Goal: Information Seeking & Learning: Learn about a topic

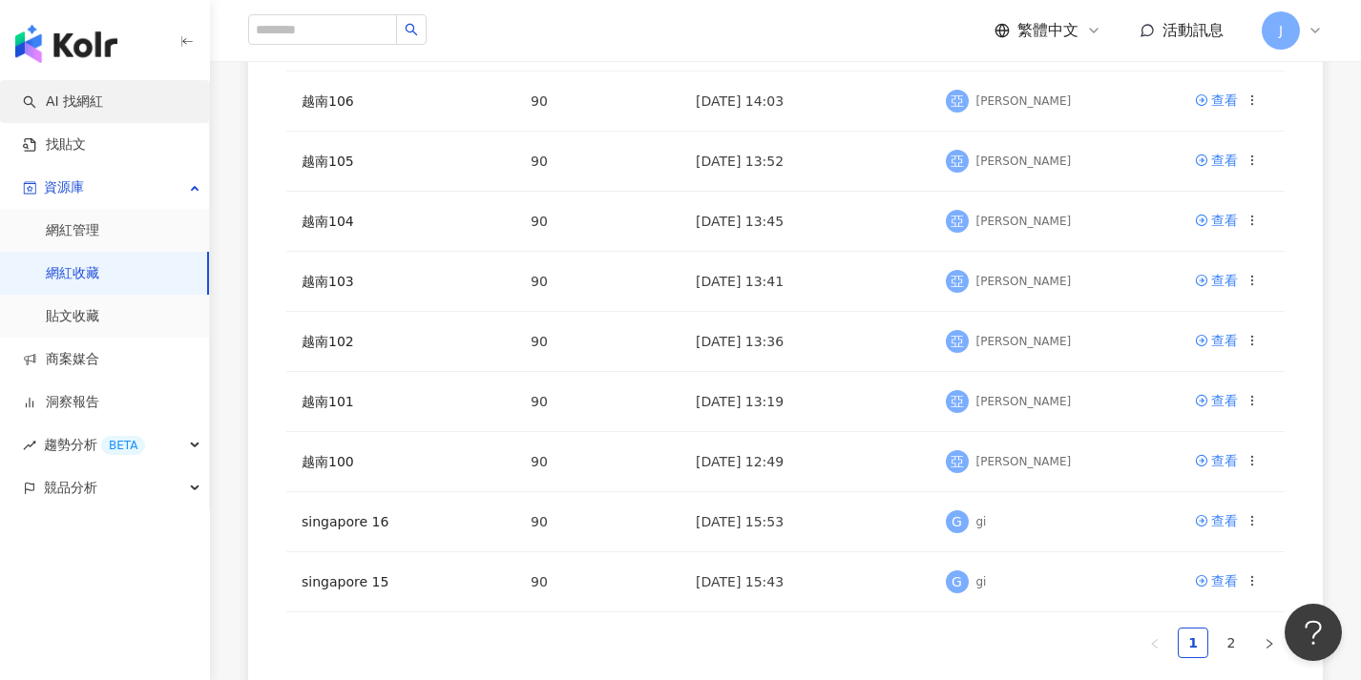
click at [103, 110] on link "AI 找網紅" at bounding box center [63, 102] width 80 height 19
click at [103, 107] on link "AI 找網紅" at bounding box center [63, 102] width 80 height 19
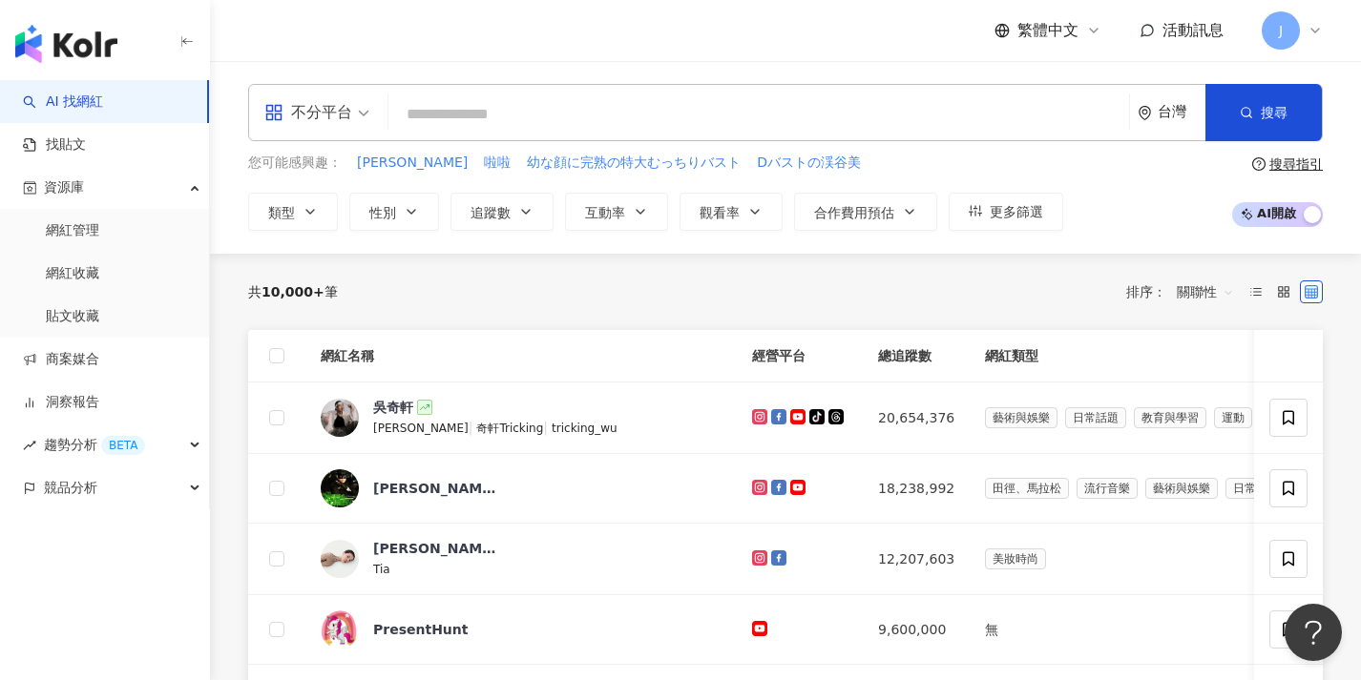
click at [1165, 116] on div "台灣" at bounding box center [1181, 112] width 48 height 16
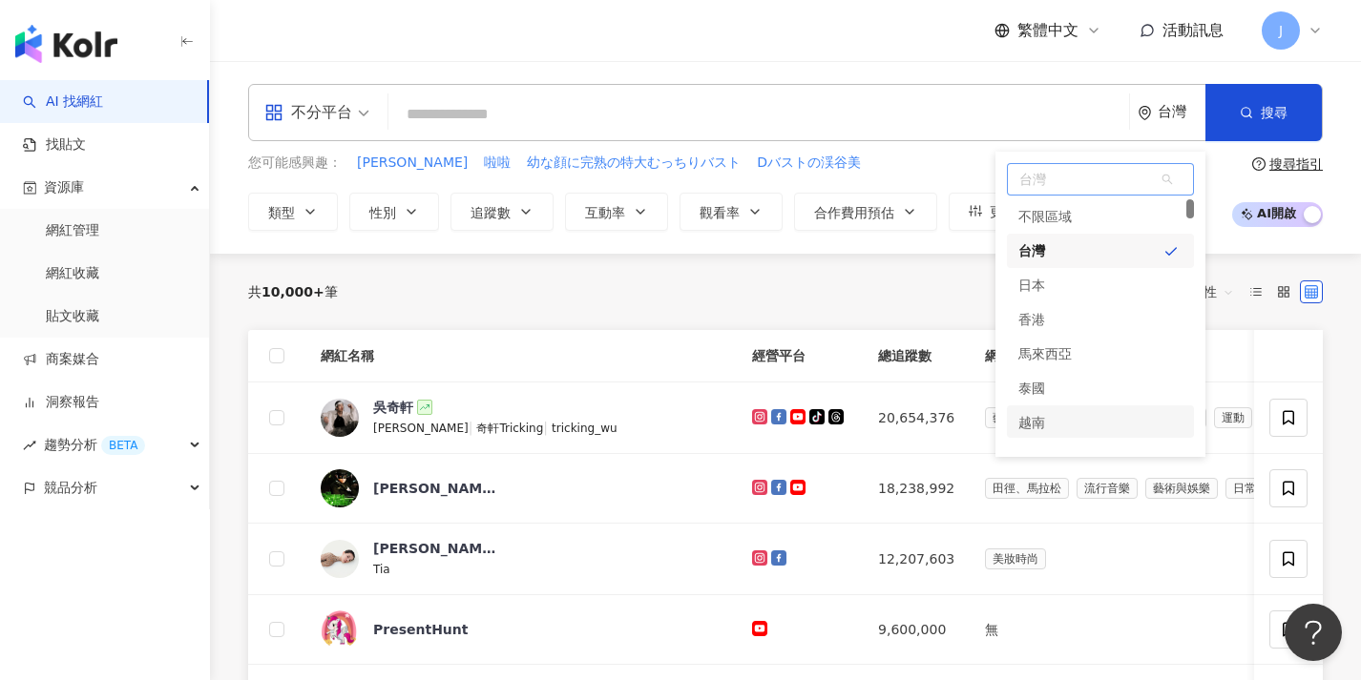
click at [1119, 413] on div "越南" at bounding box center [1100, 423] width 187 height 34
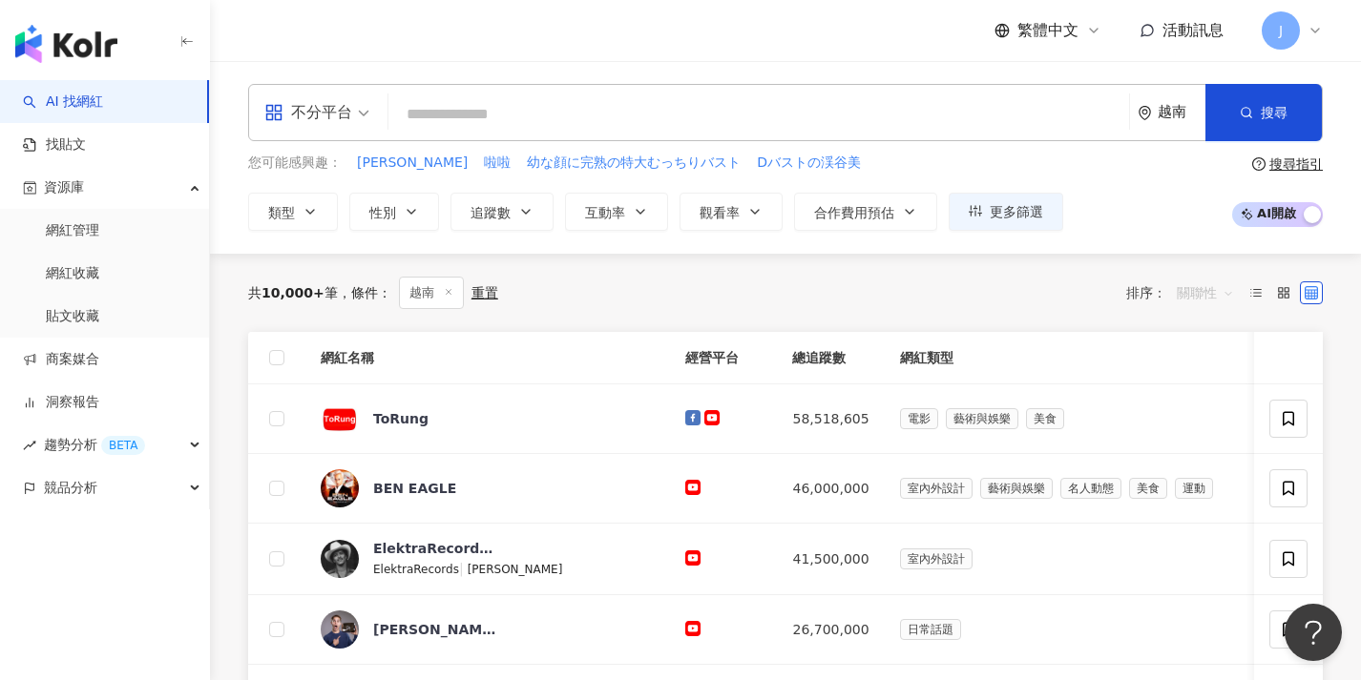
click at [1220, 295] on span "關聯性" at bounding box center [1204, 293] width 57 height 31
click at [1221, 359] on div "追蹤數" at bounding box center [1204, 363] width 49 height 21
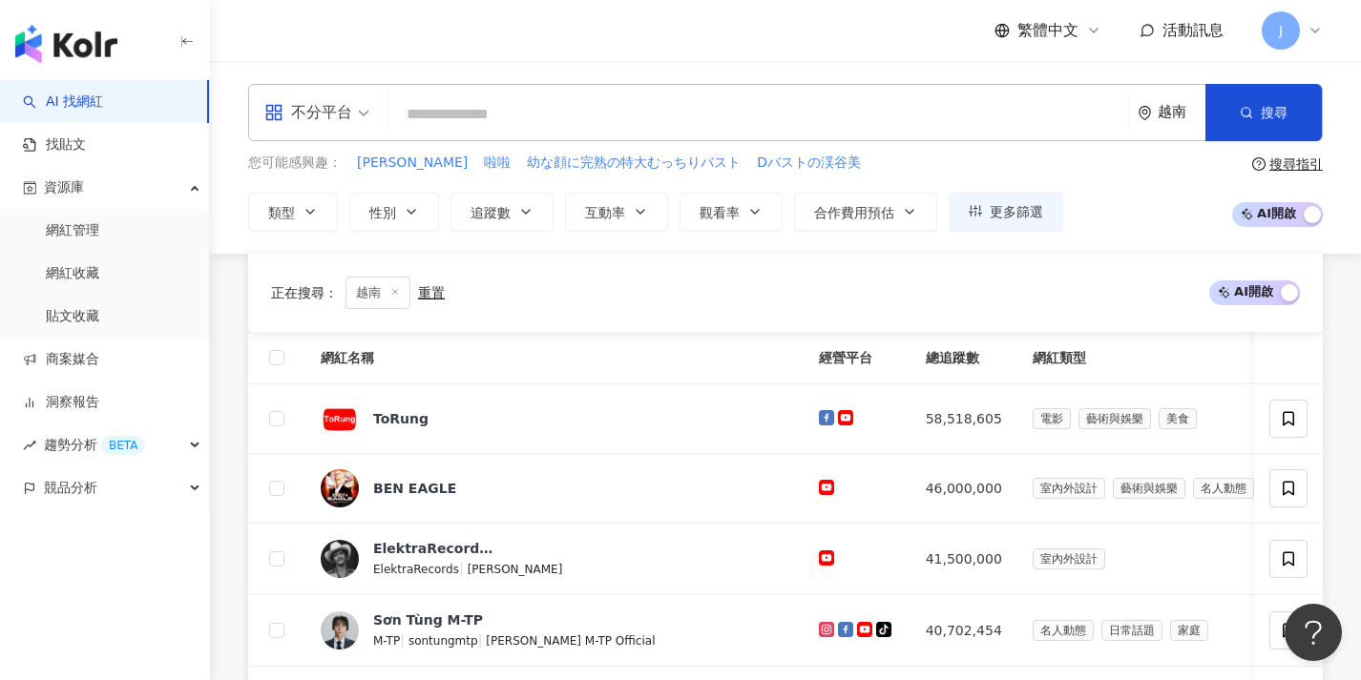
scroll to position [818, 0]
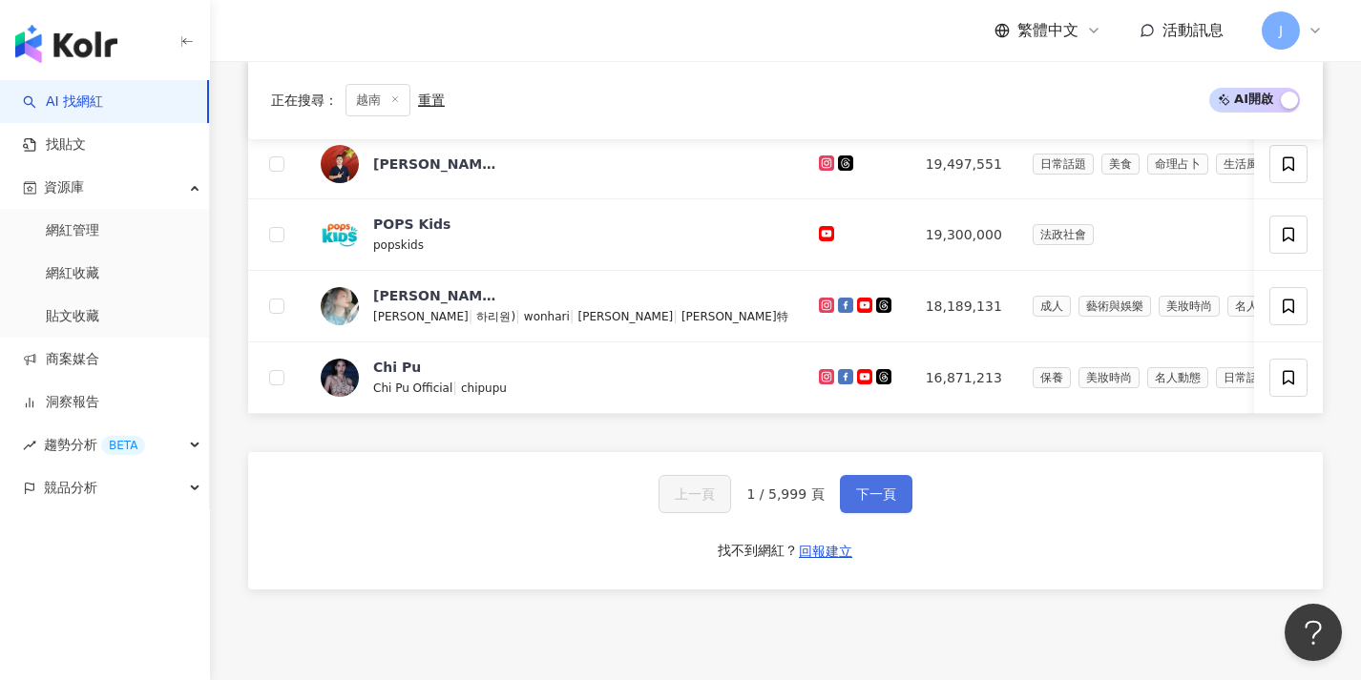
click at [884, 498] on button "下一頁" at bounding box center [876, 494] width 73 height 38
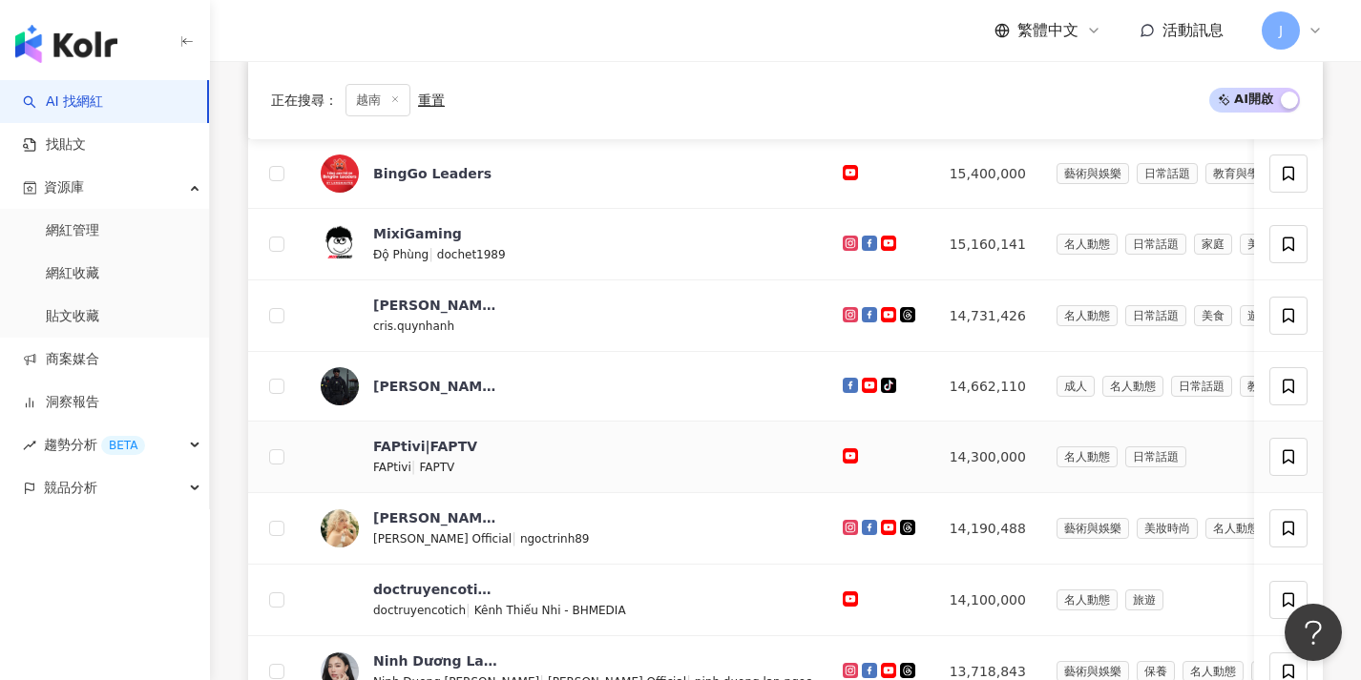
scroll to position [1006, 0]
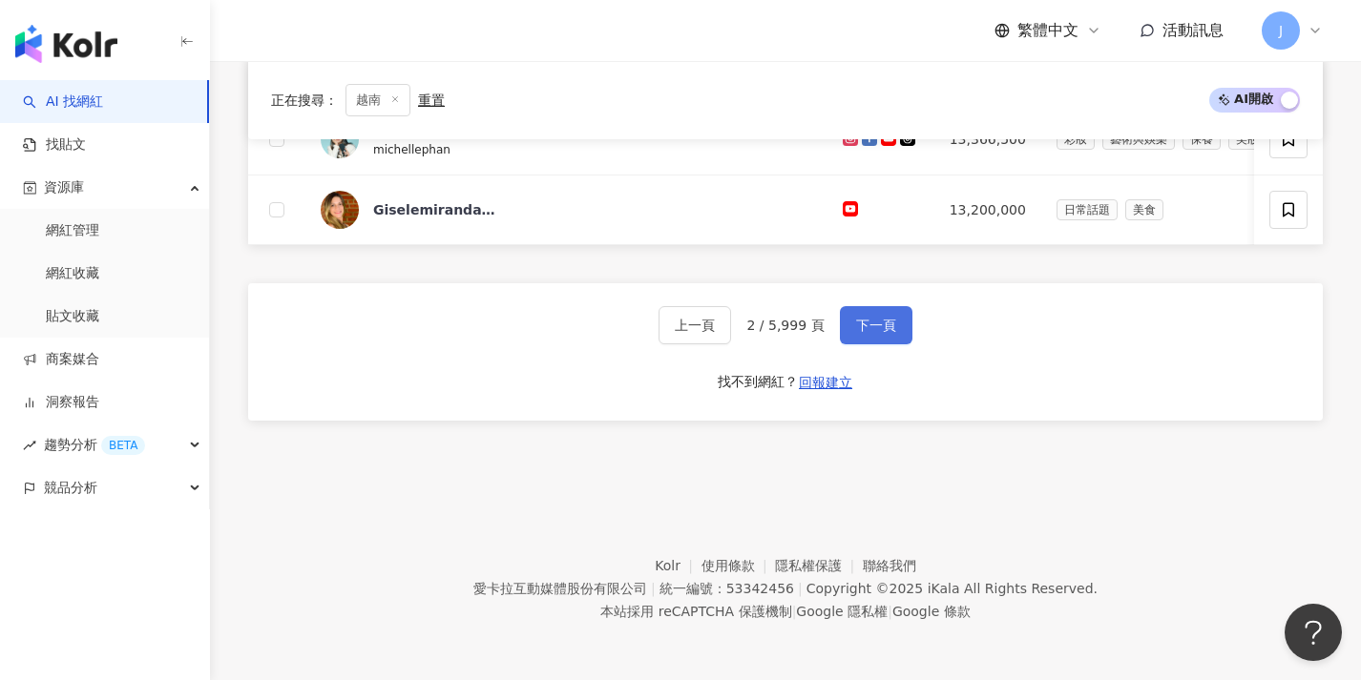
click at [878, 325] on span "下一頁" at bounding box center [876, 325] width 40 height 15
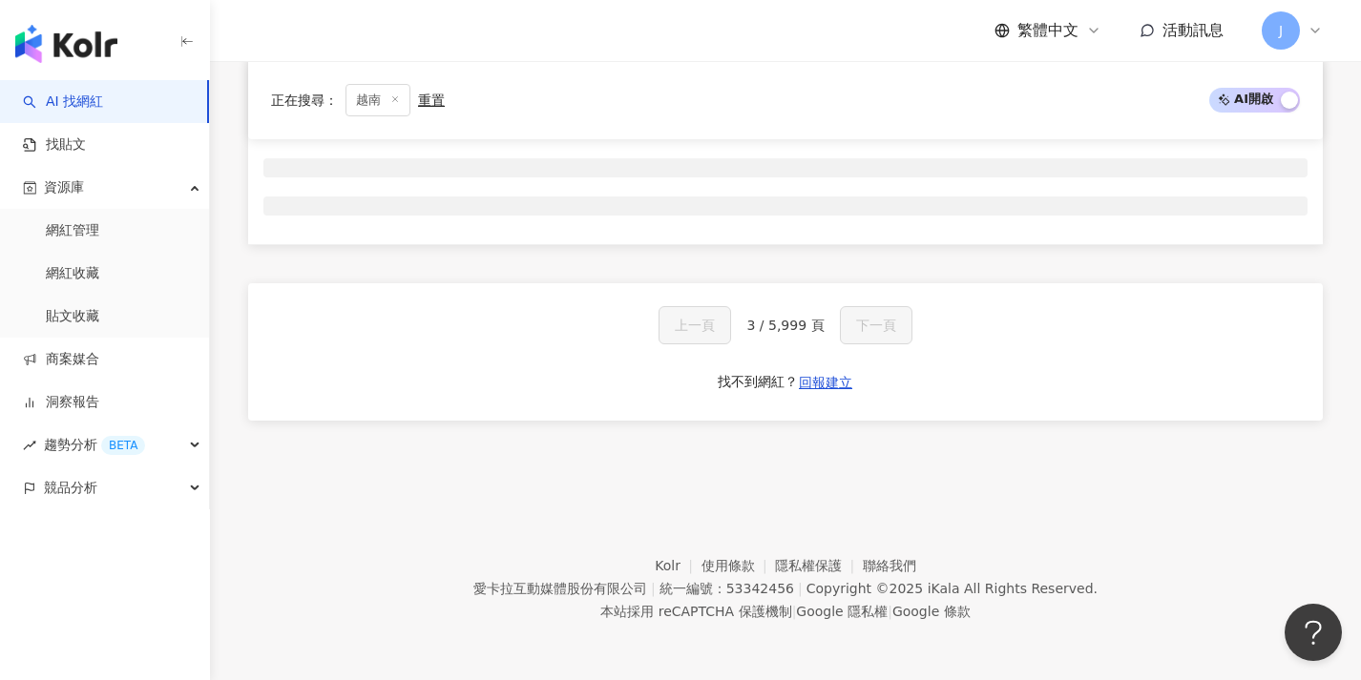
scroll to position [317, 0]
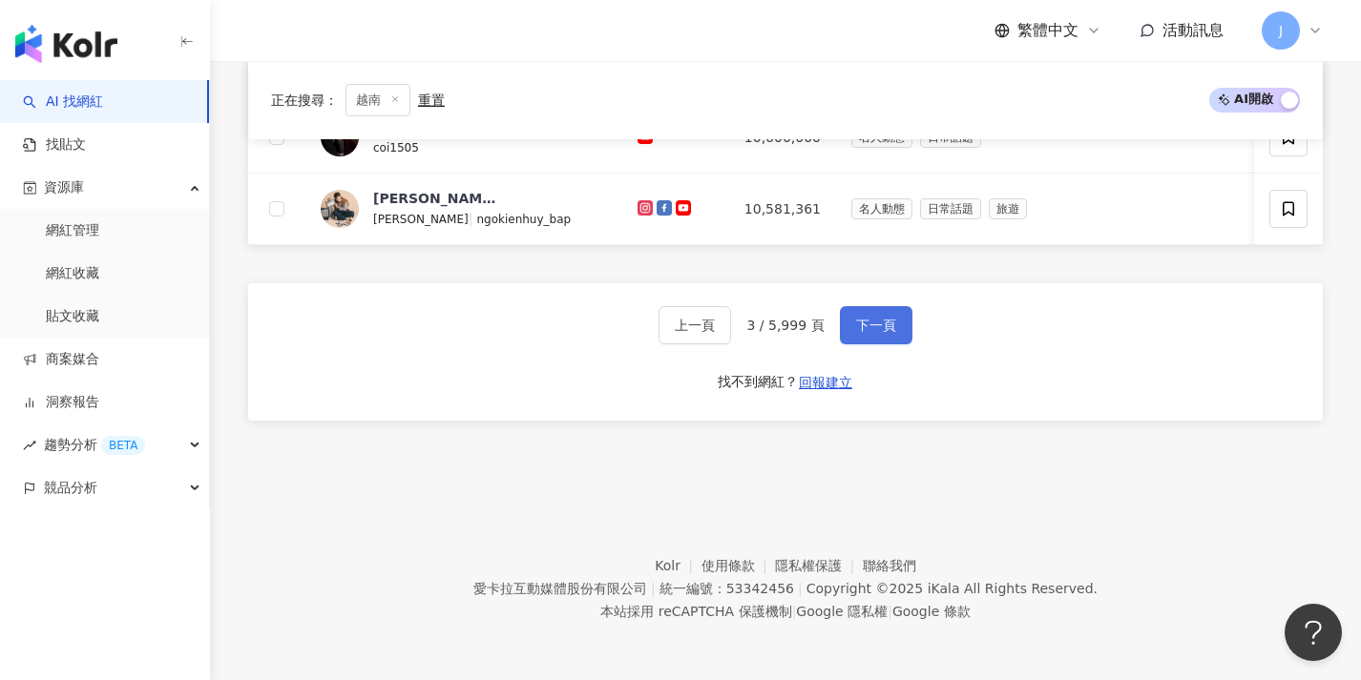
click at [881, 323] on span "下一頁" at bounding box center [876, 325] width 40 height 15
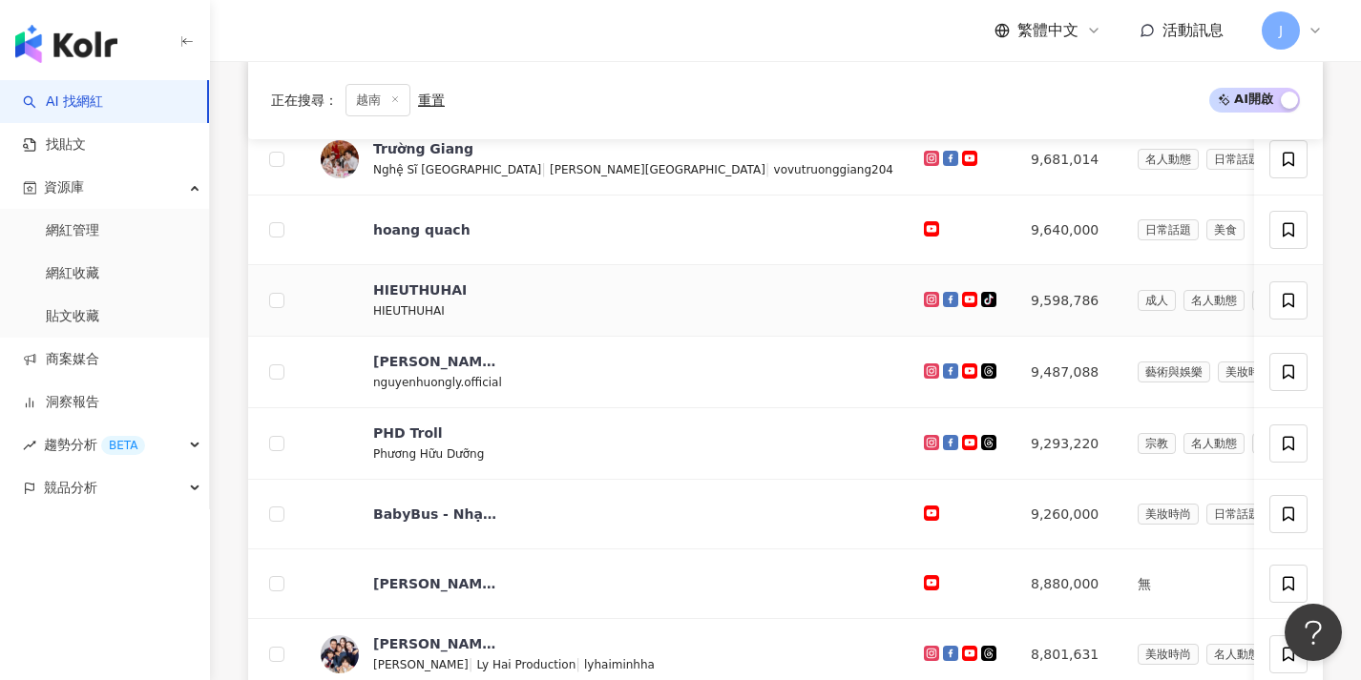
scroll to position [1002, 0]
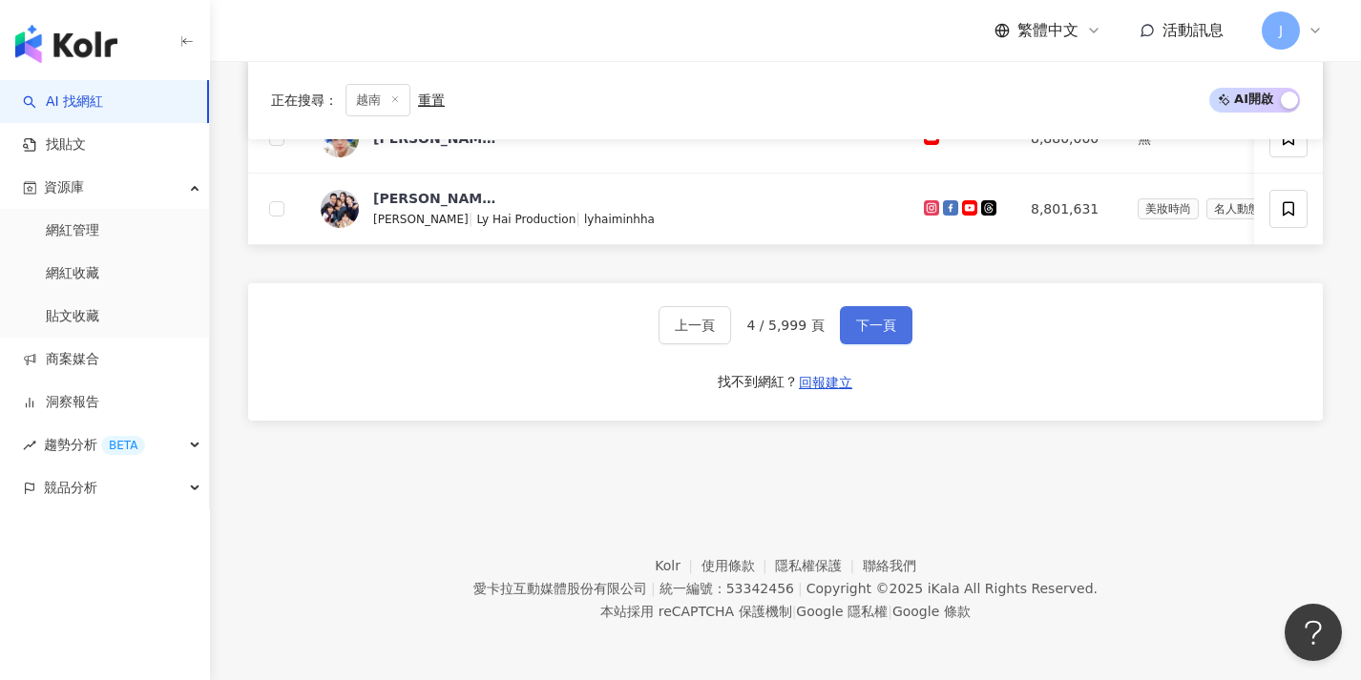
click at [881, 322] on span "下一頁" at bounding box center [876, 325] width 40 height 15
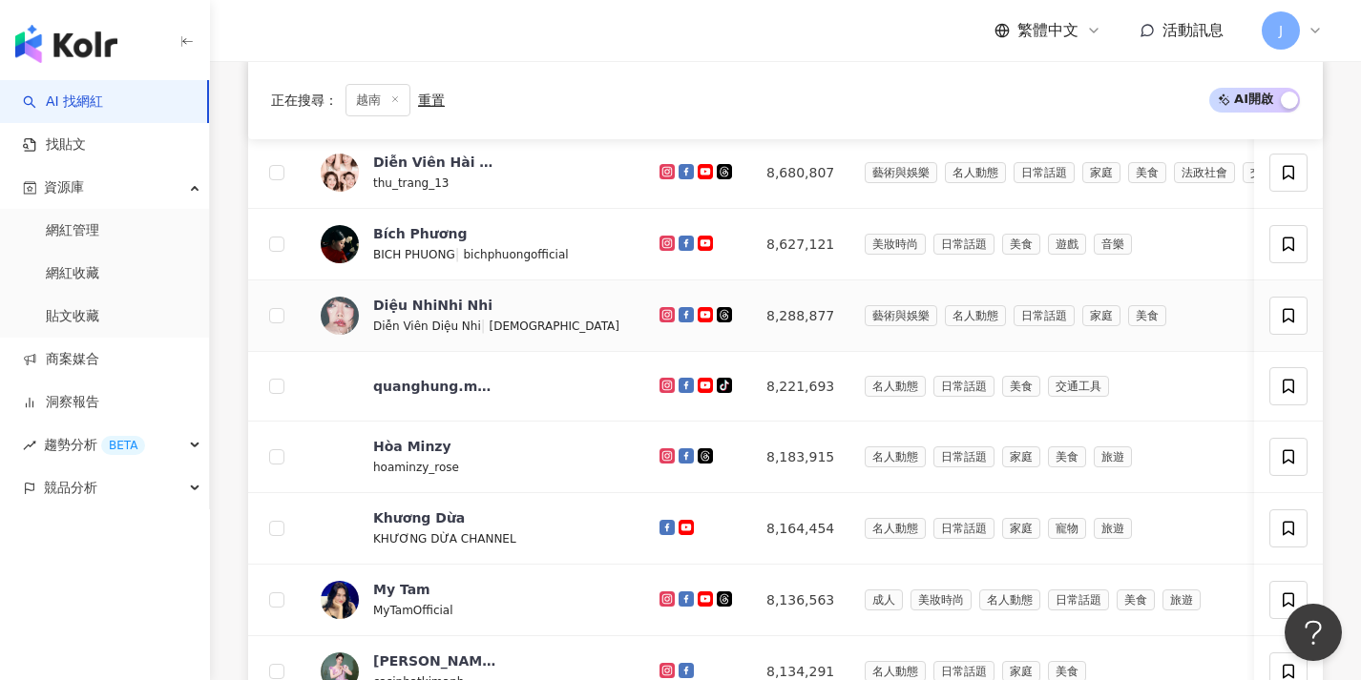
scroll to position [1006, 0]
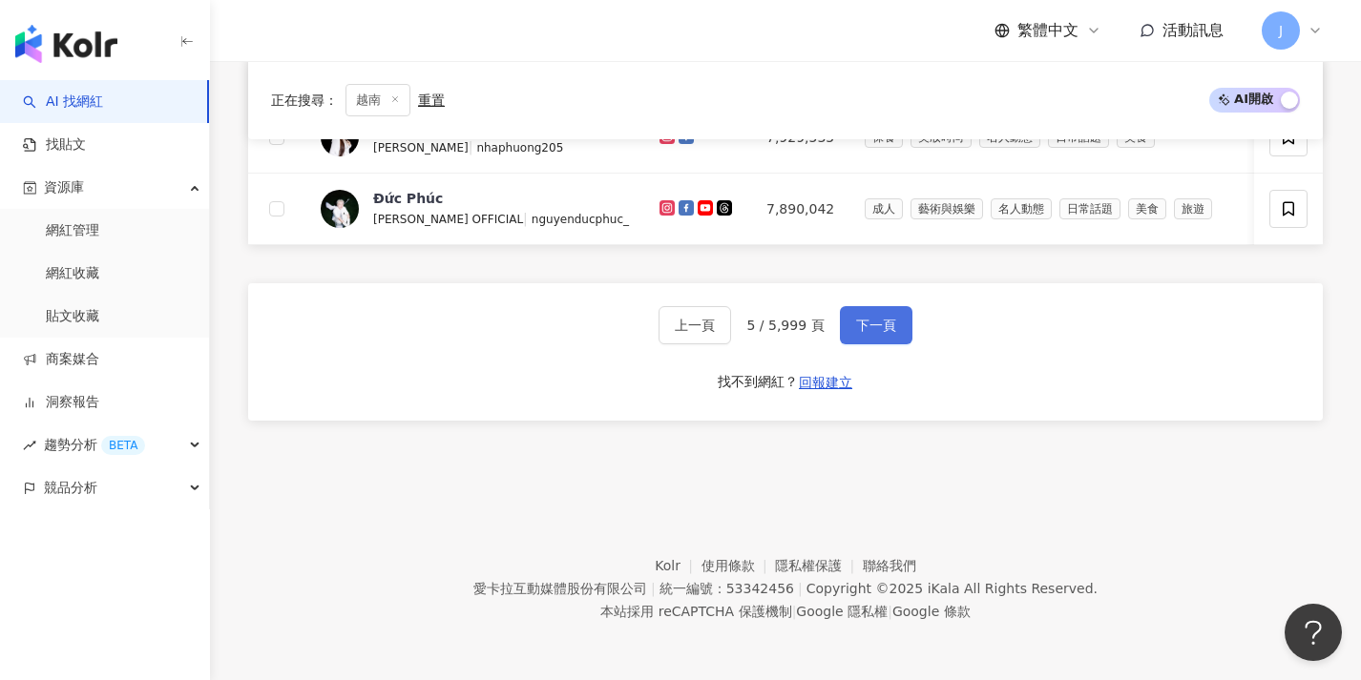
click at [865, 318] on span "下一頁" at bounding box center [876, 325] width 40 height 15
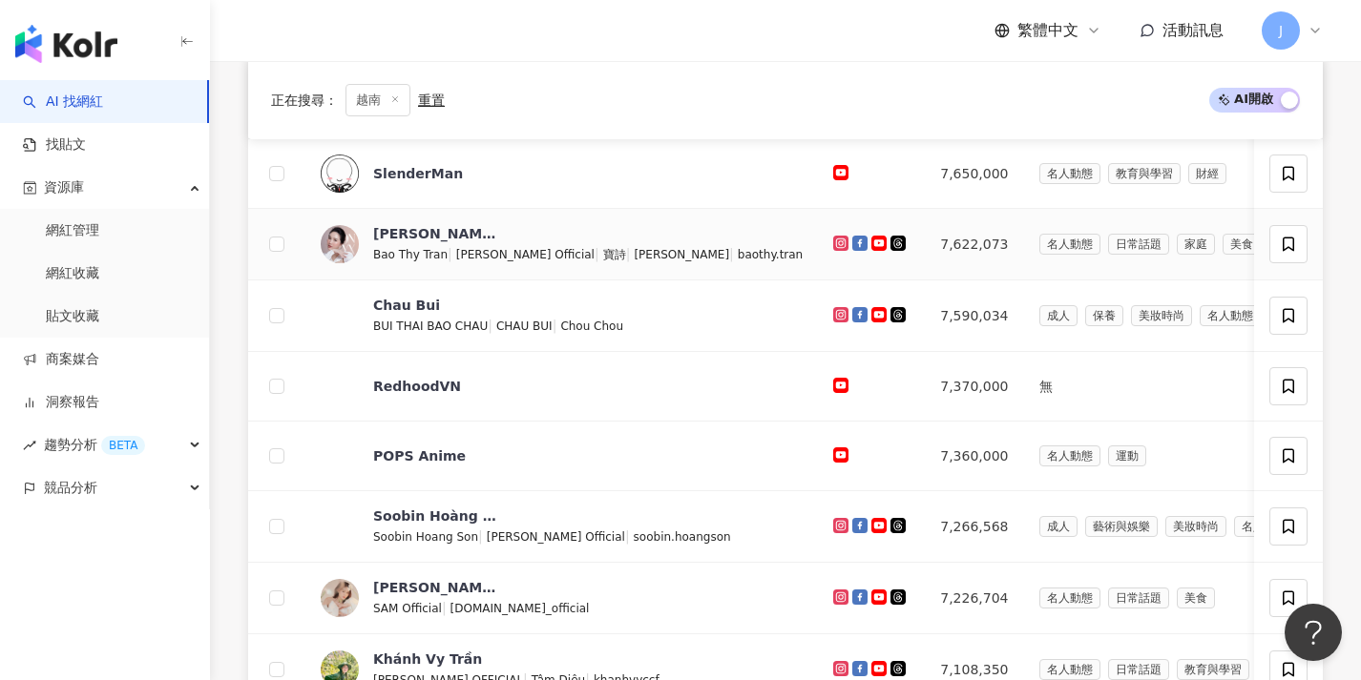
scroll to position [676, 0]
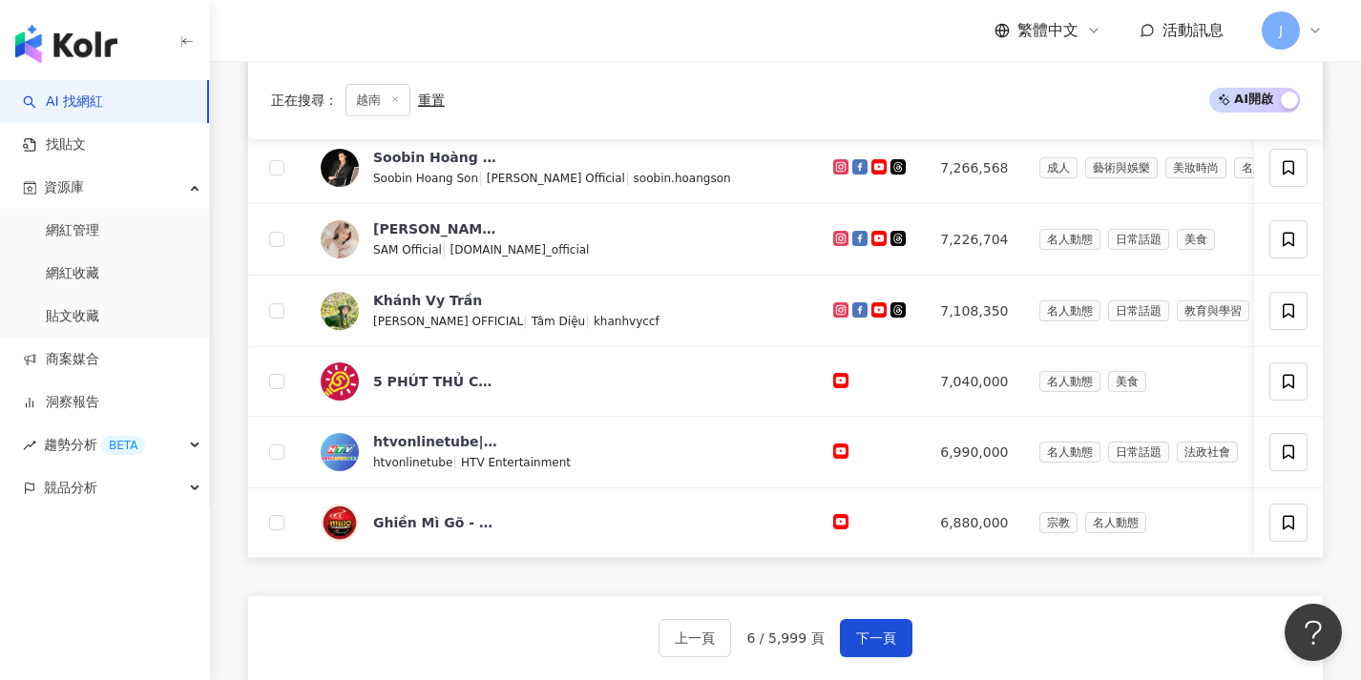
drag, startPoint x: 864, startPoint y: 638, endPoint x: 866, endPoint y: 627, distance: 11.6
click at [865, 637] on button "下一頁" at bounding box center [876, 638] width 73 height 38
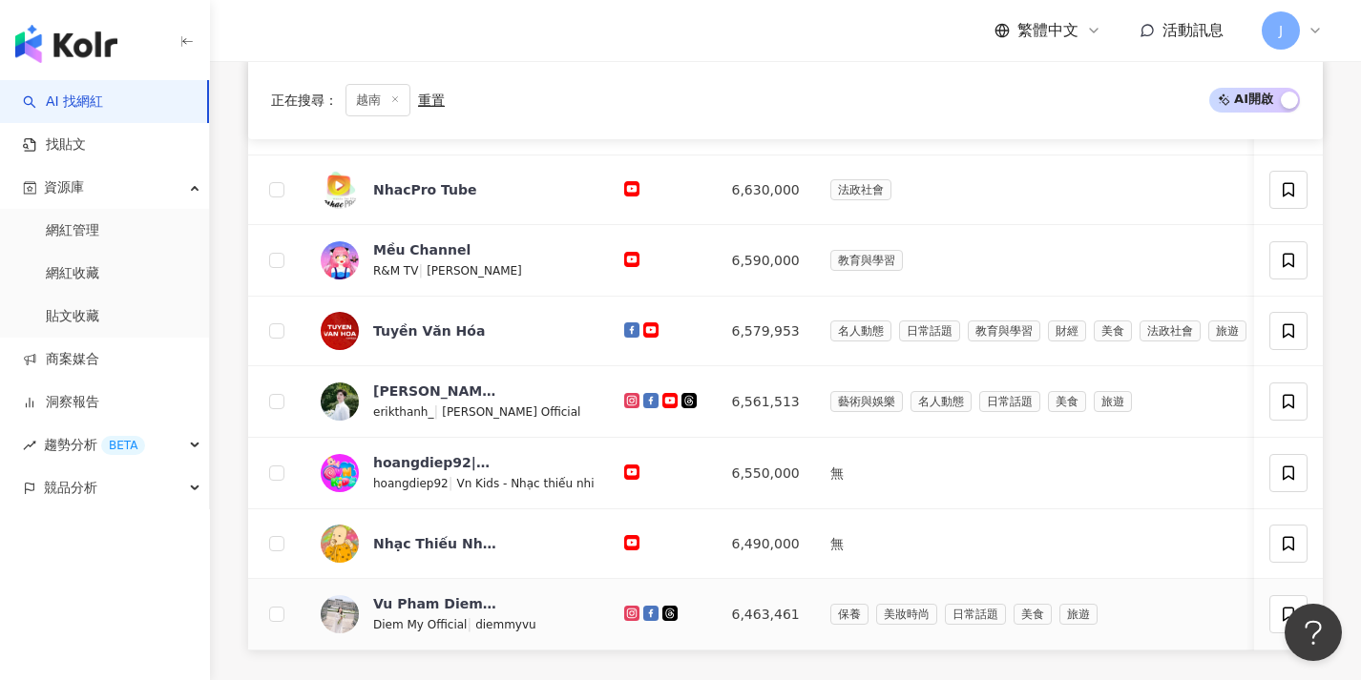
scroll to position [801, 0]
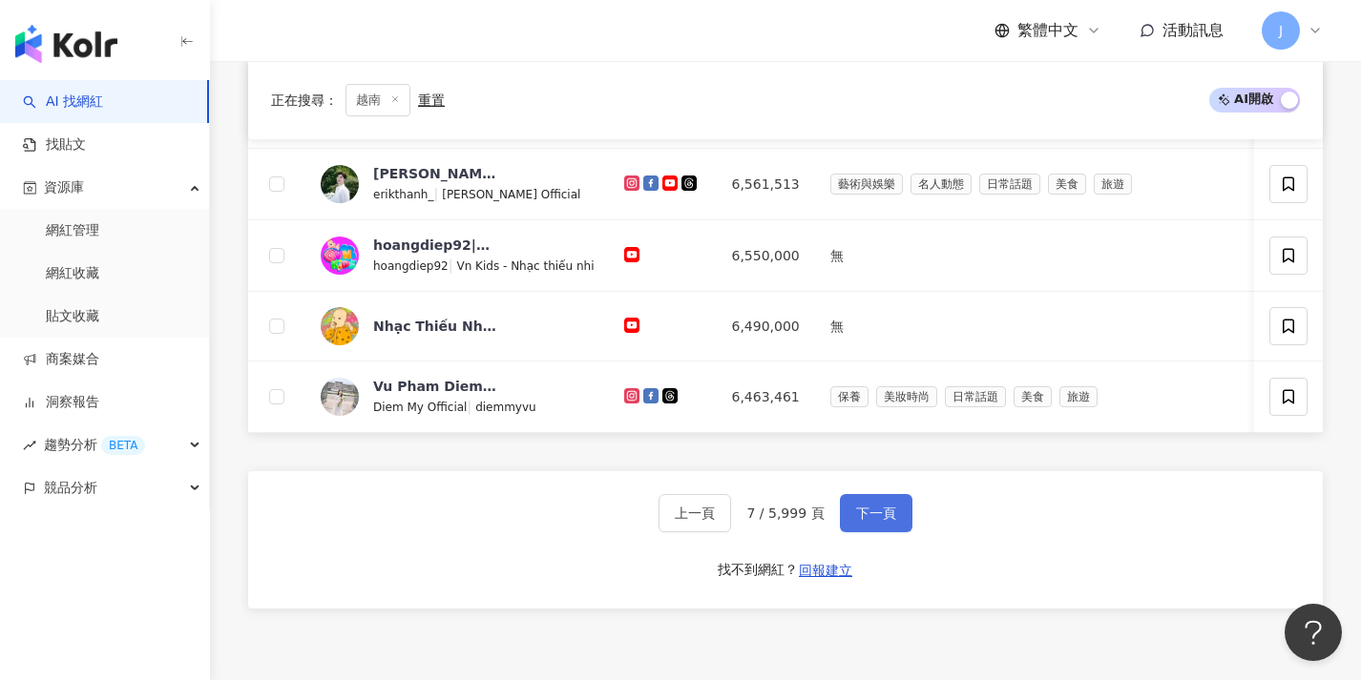
click at [884, 520] on span "下一頁" at bounding box center [876, 513] width 40 height 15
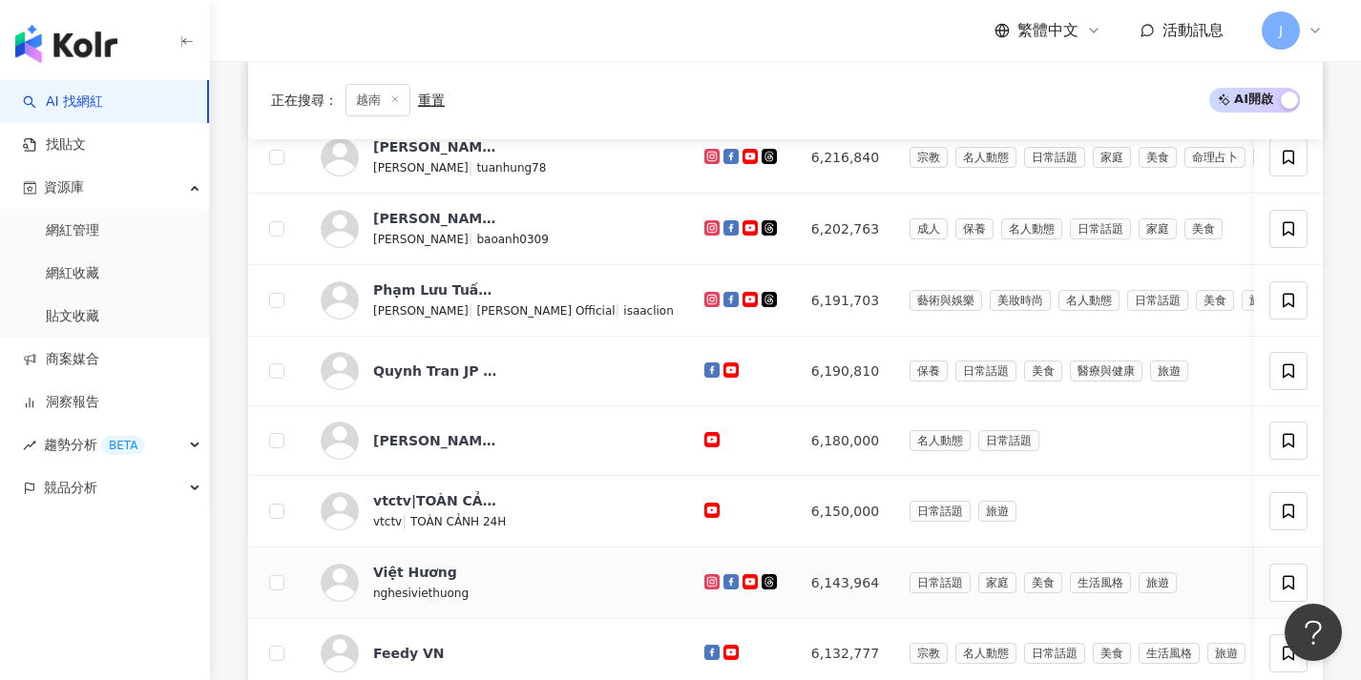
scroll to position [1002, 0]
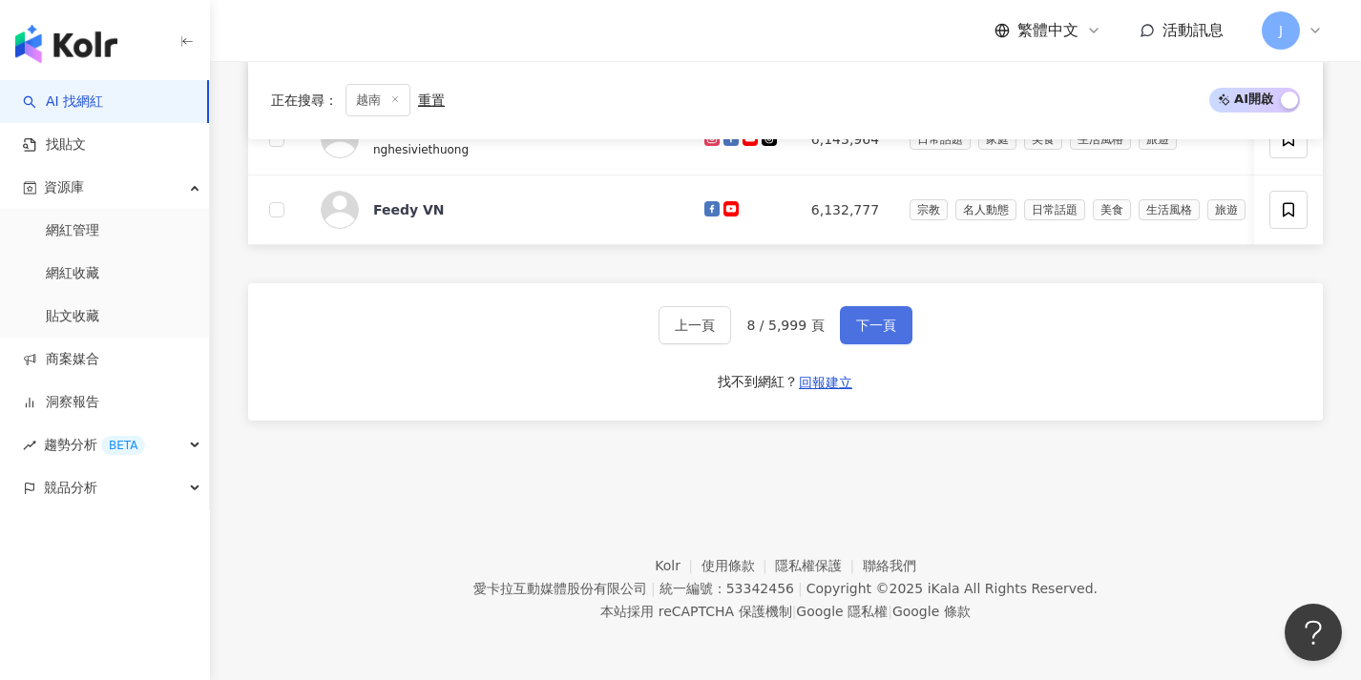
click at [873, 318] on span "下一頁" at bounding box center [876, 325] width 40 height 15
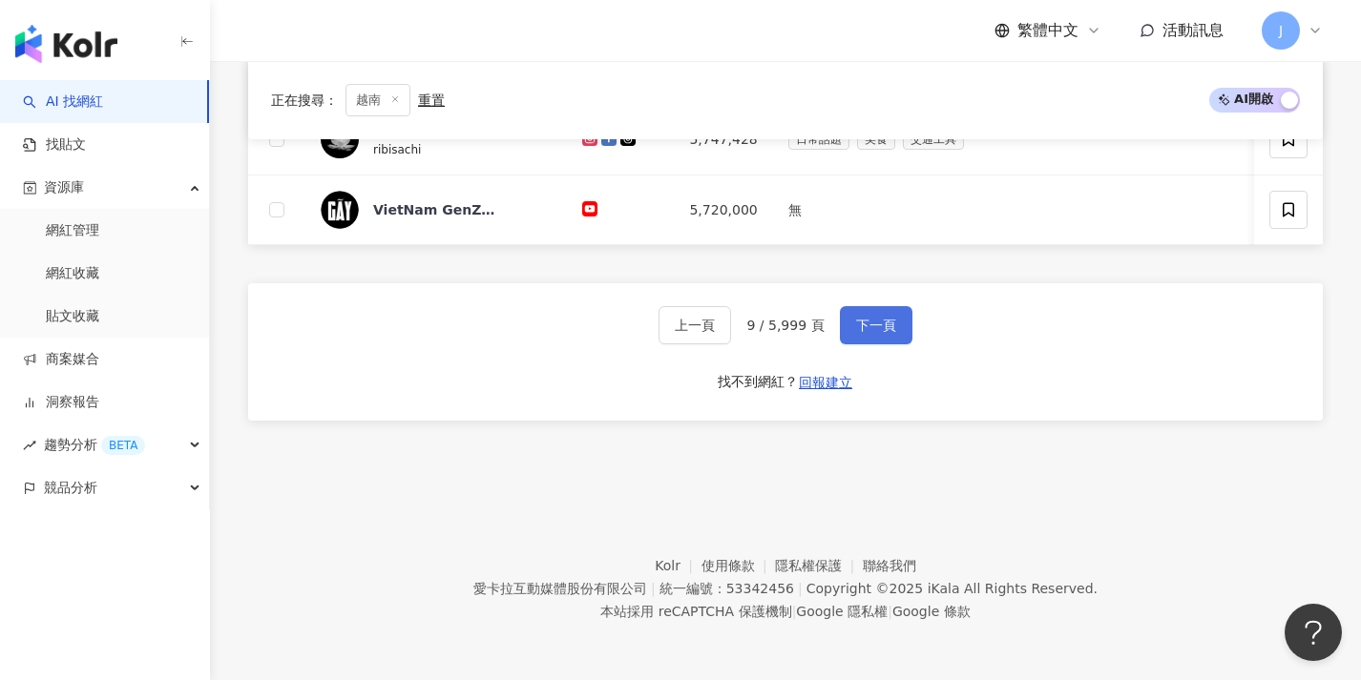
click at [885, 332] on span "下一頁" at bounding box center [876, 325] width 40 height 15
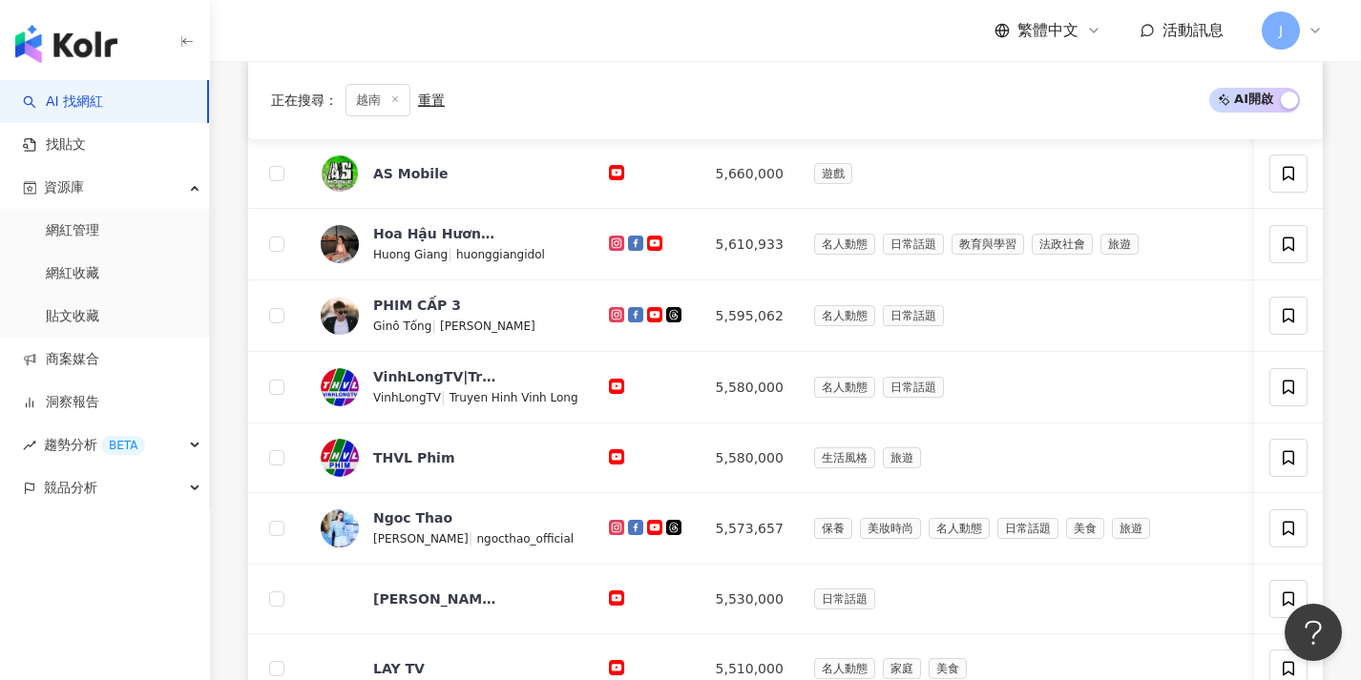
scroll to position [830, 0]
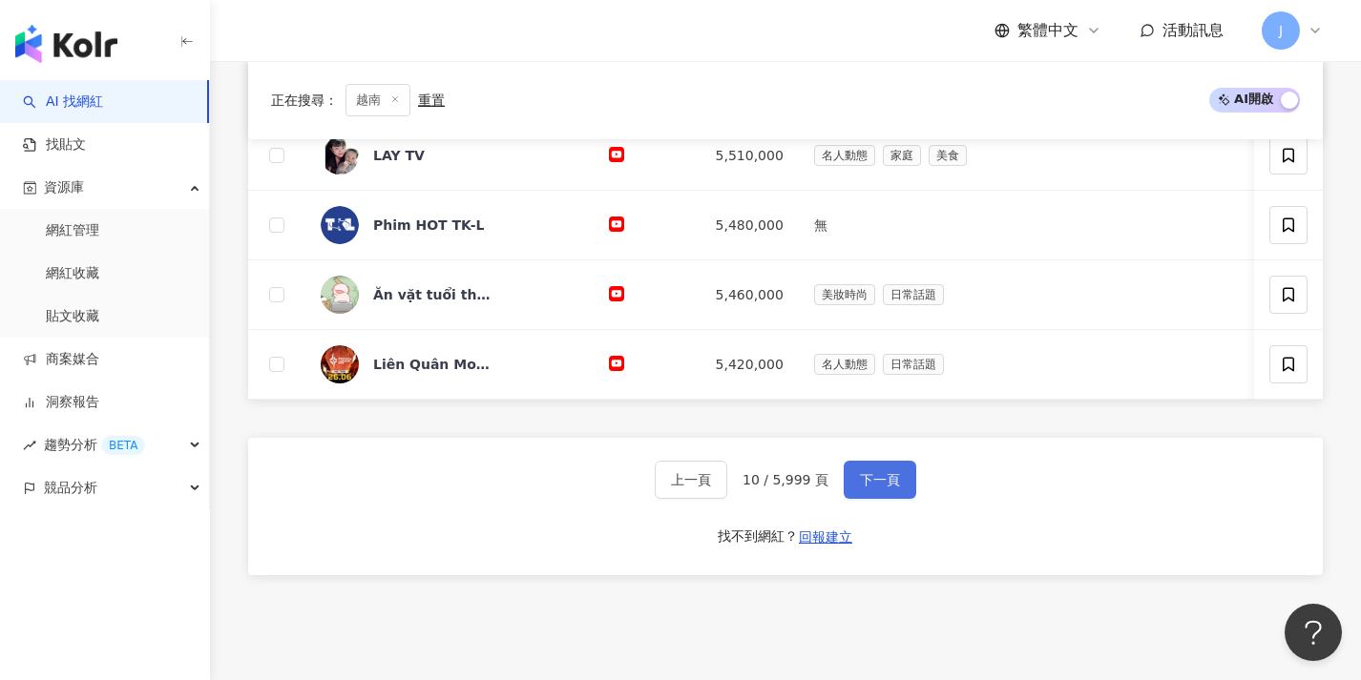
click at [872, 485] on span "下一頁" at bounding box center [880, 479] width 40 height 15
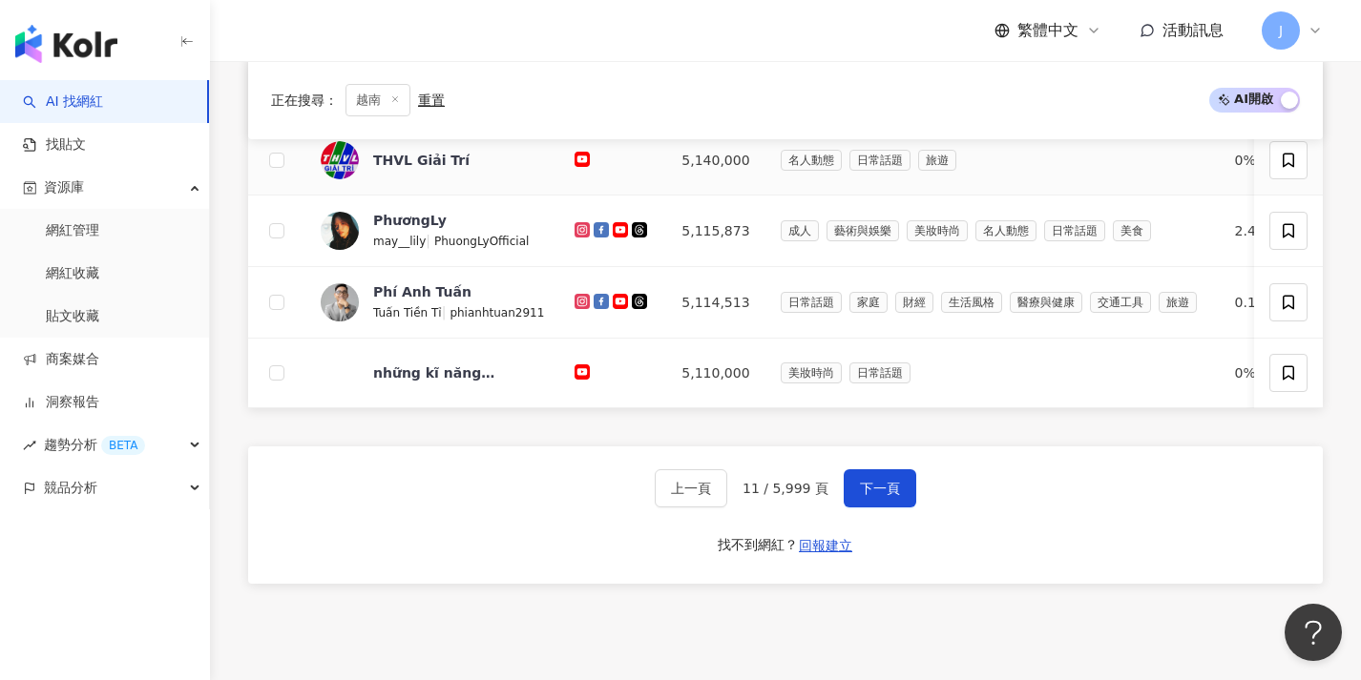
scroll to position [996, 0]
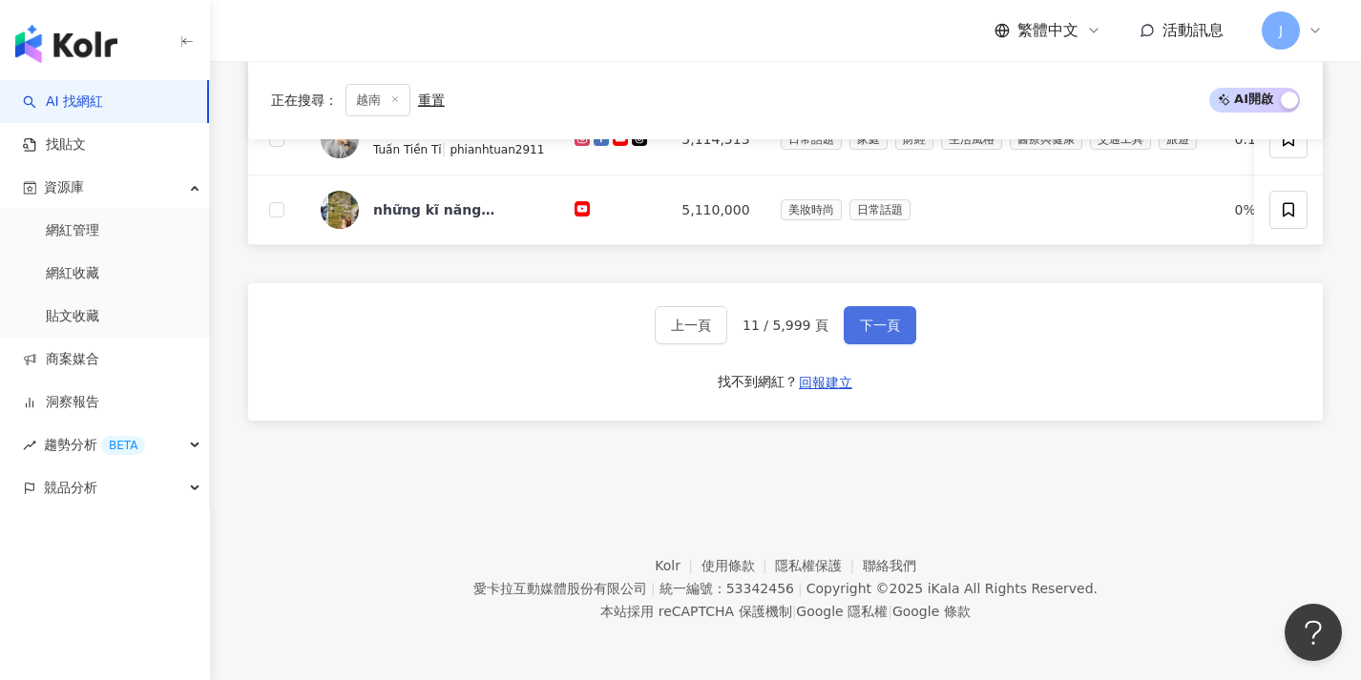
click at [900, 330] on button "下一頁" at bounding box center [879, 325] width 73 height 38
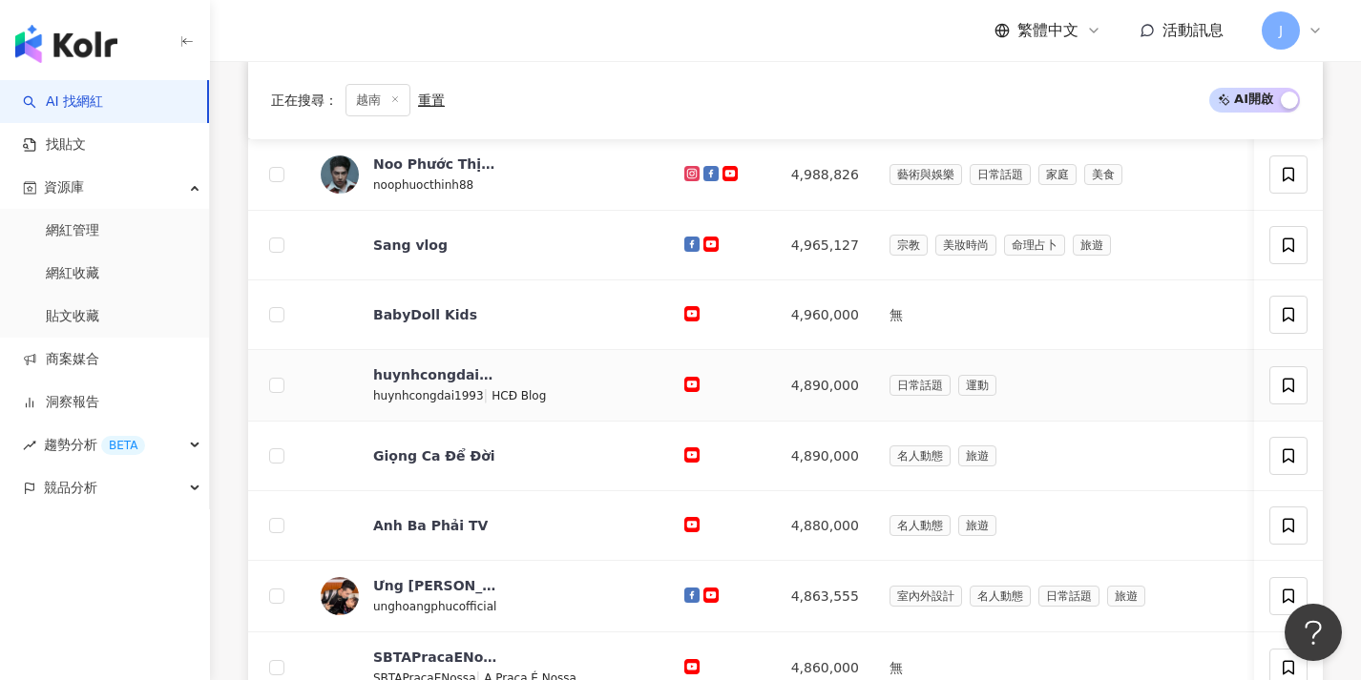
scroll to position [804, 0]
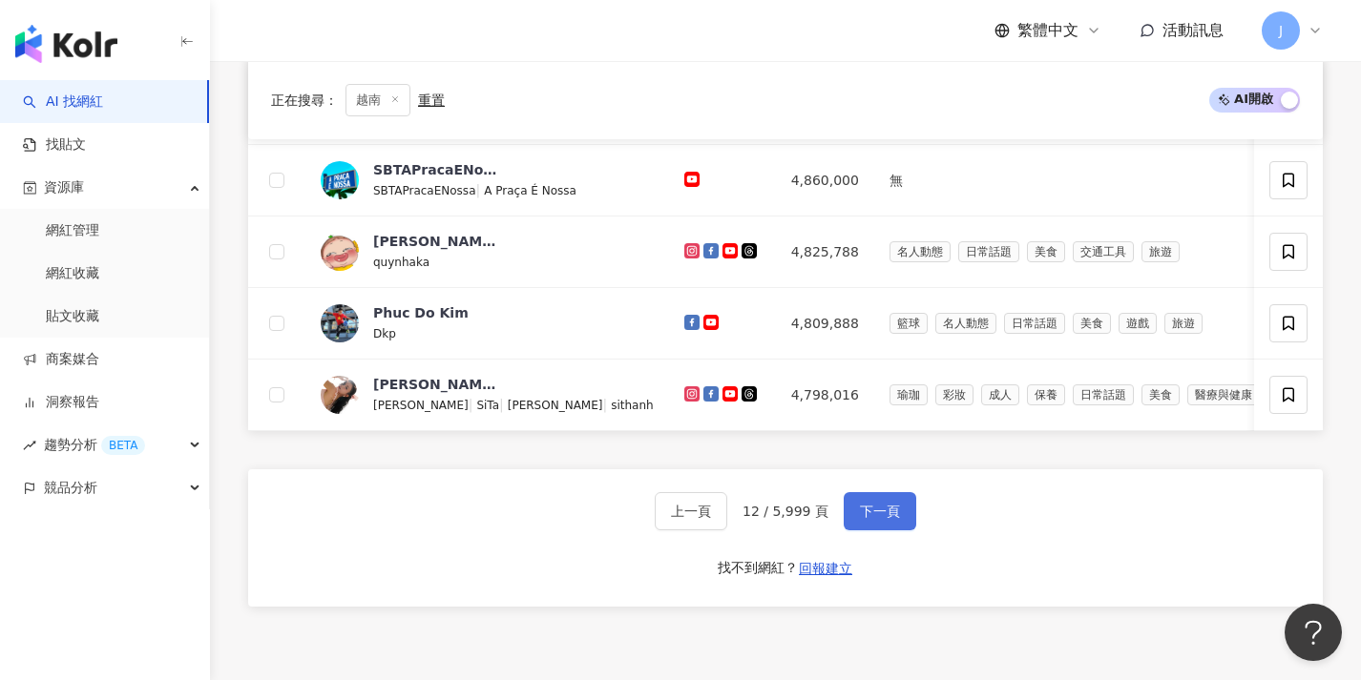
click at [885, 531] on button "下一頁" at bounding box center [879, 511] width 73 height 38
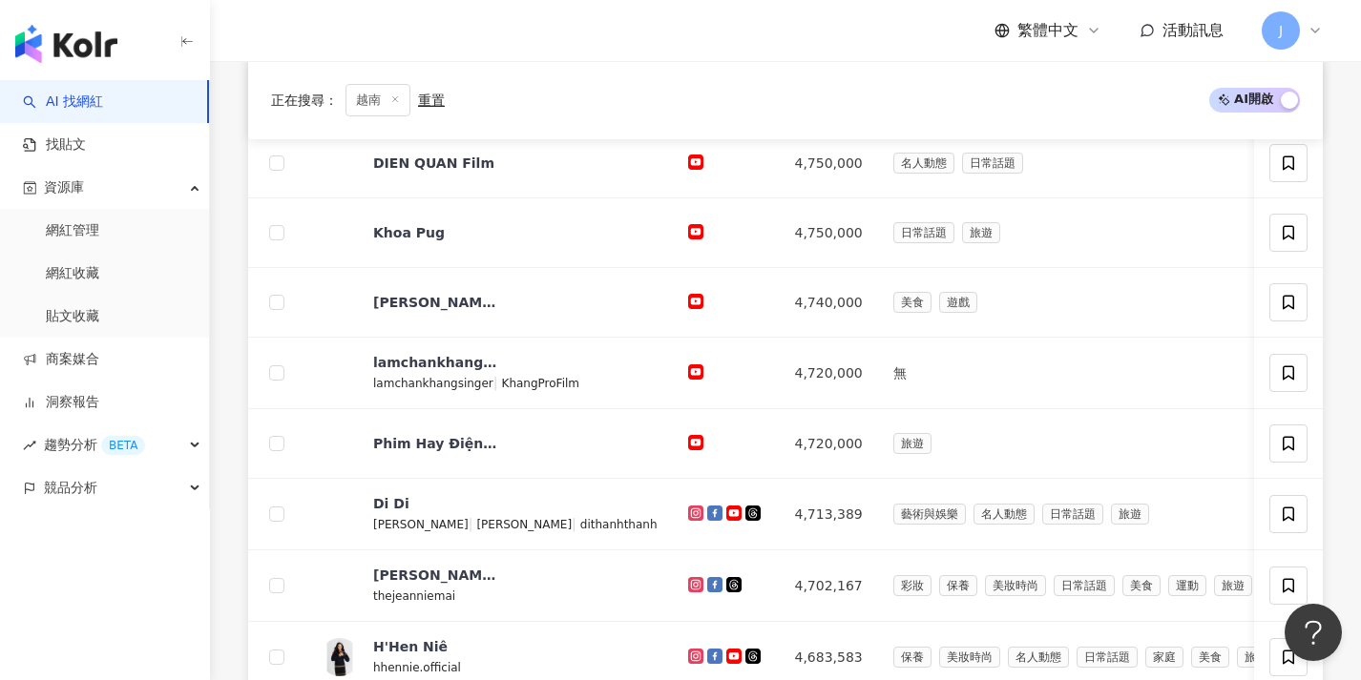
scroll to position [1000, 0]
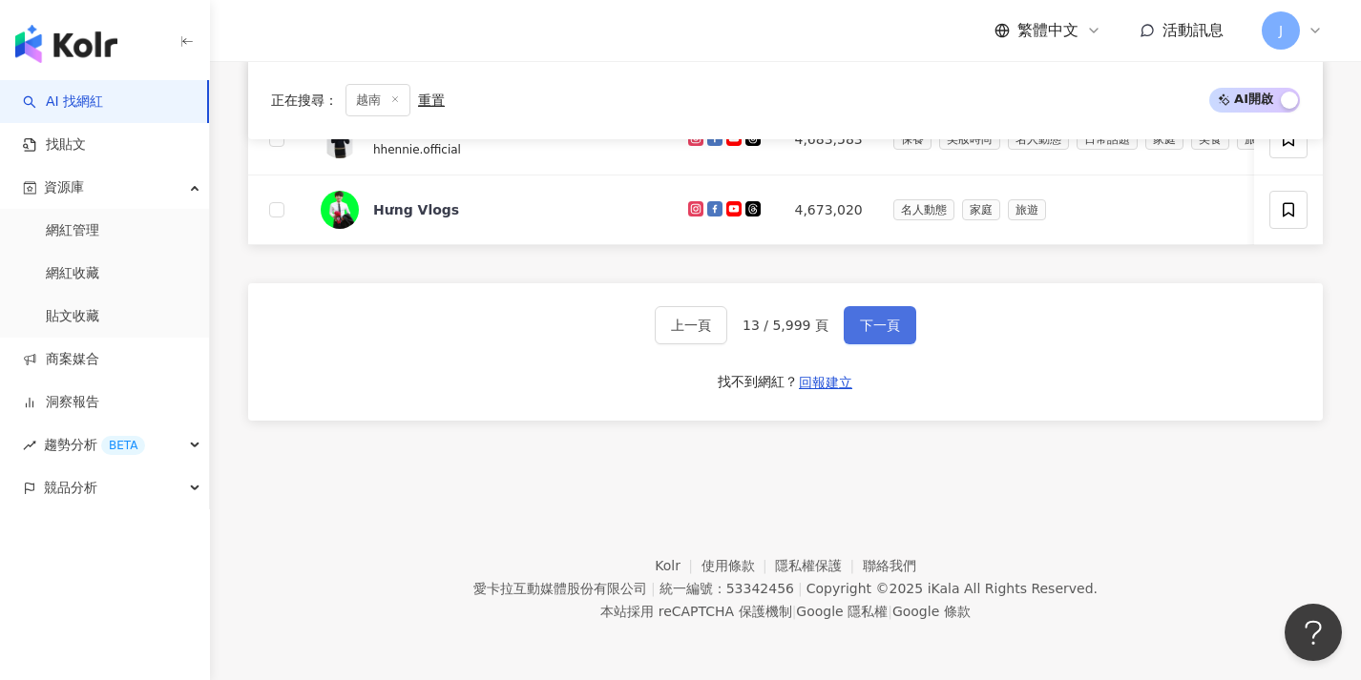
click at [904, 331] on button "下一頁" at bounding box center [879, 325] width 73 height 38
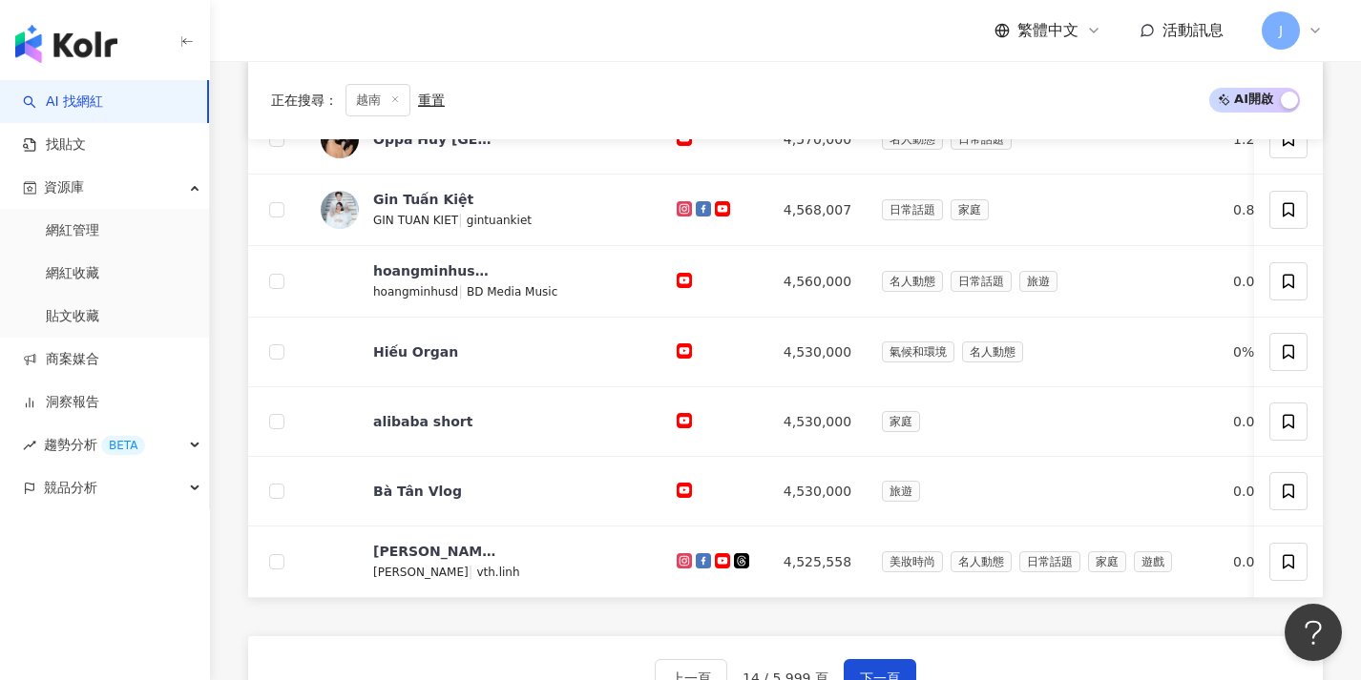
scroll to position [1002, 0]
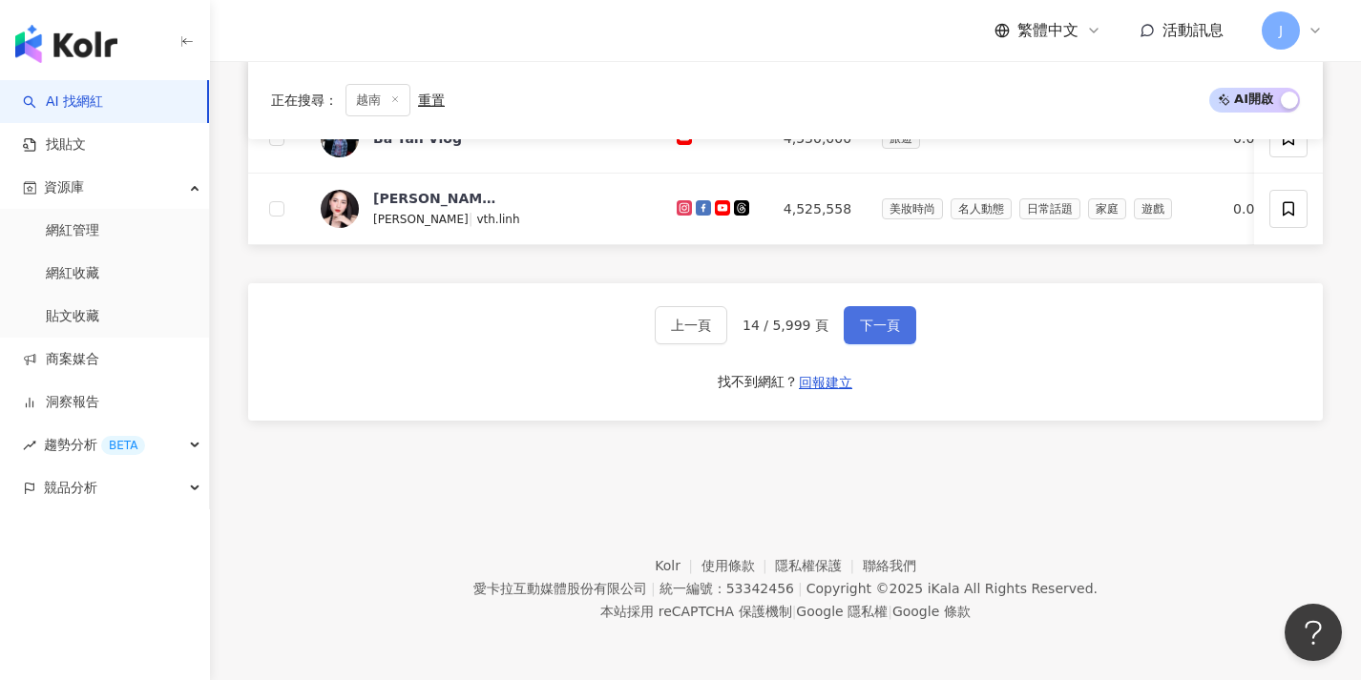
click at [878, 337] on button "下一頁" at bounding box center [879, 325] width 73 height 38
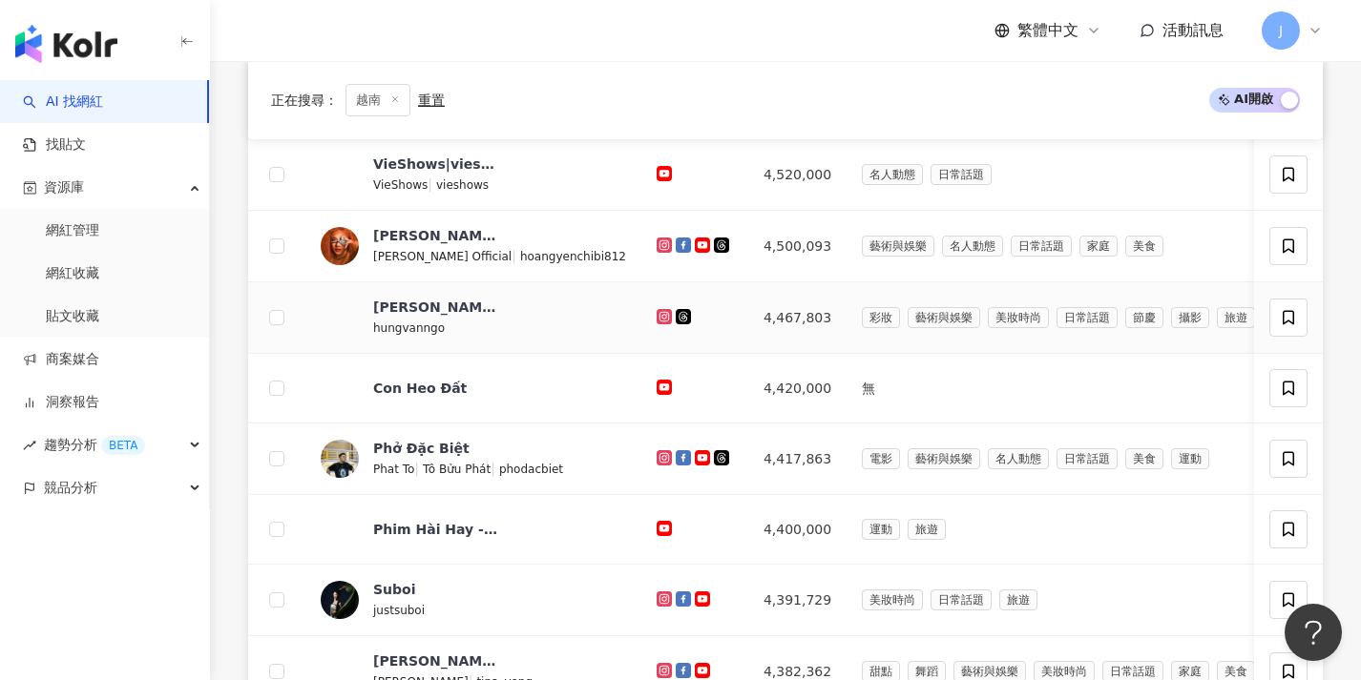
scroll to position [820, 0]
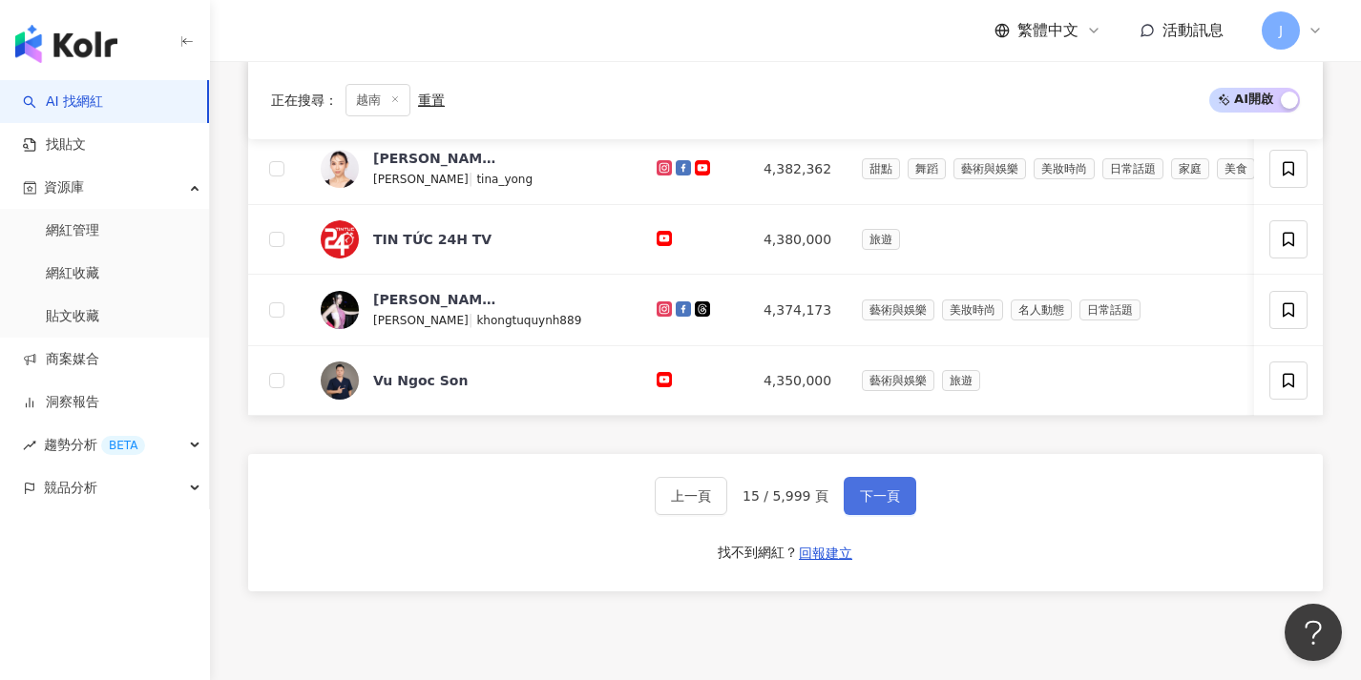
click at [902, 513] on button "下一頁" at bounding box center [879, 496] width 73 height 38
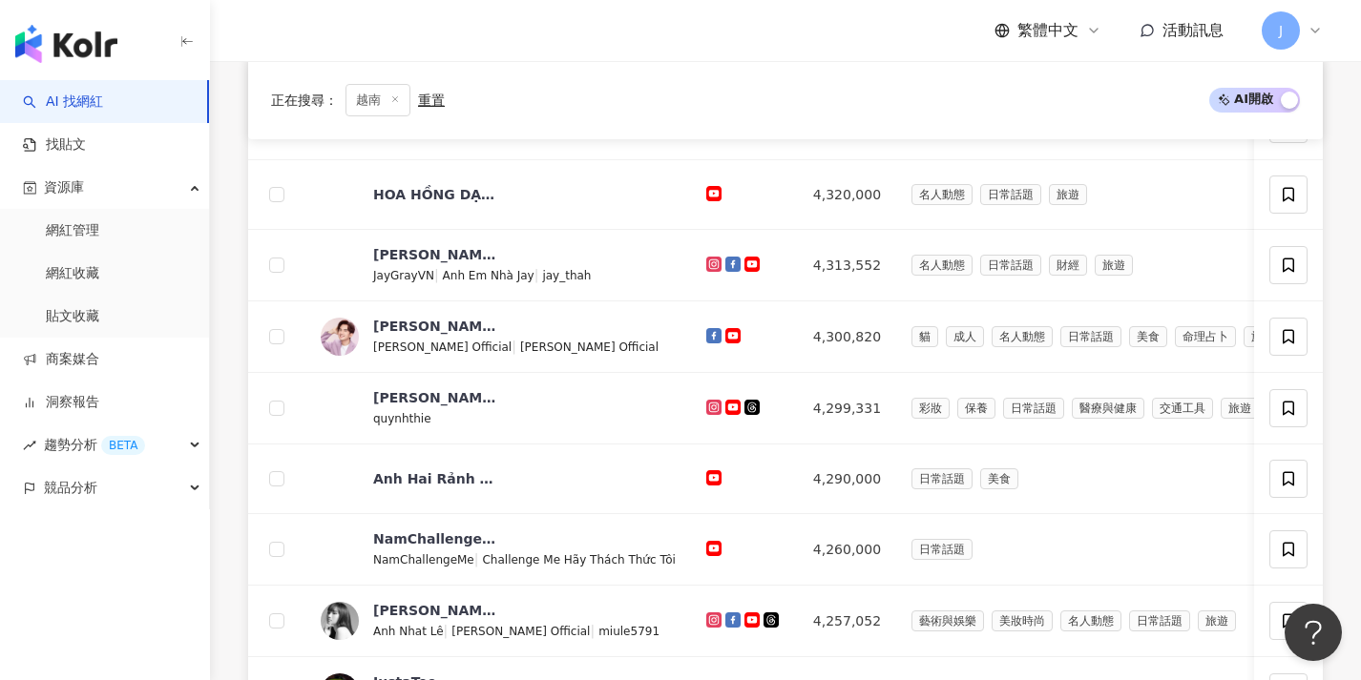
scroll to position [719, 0]
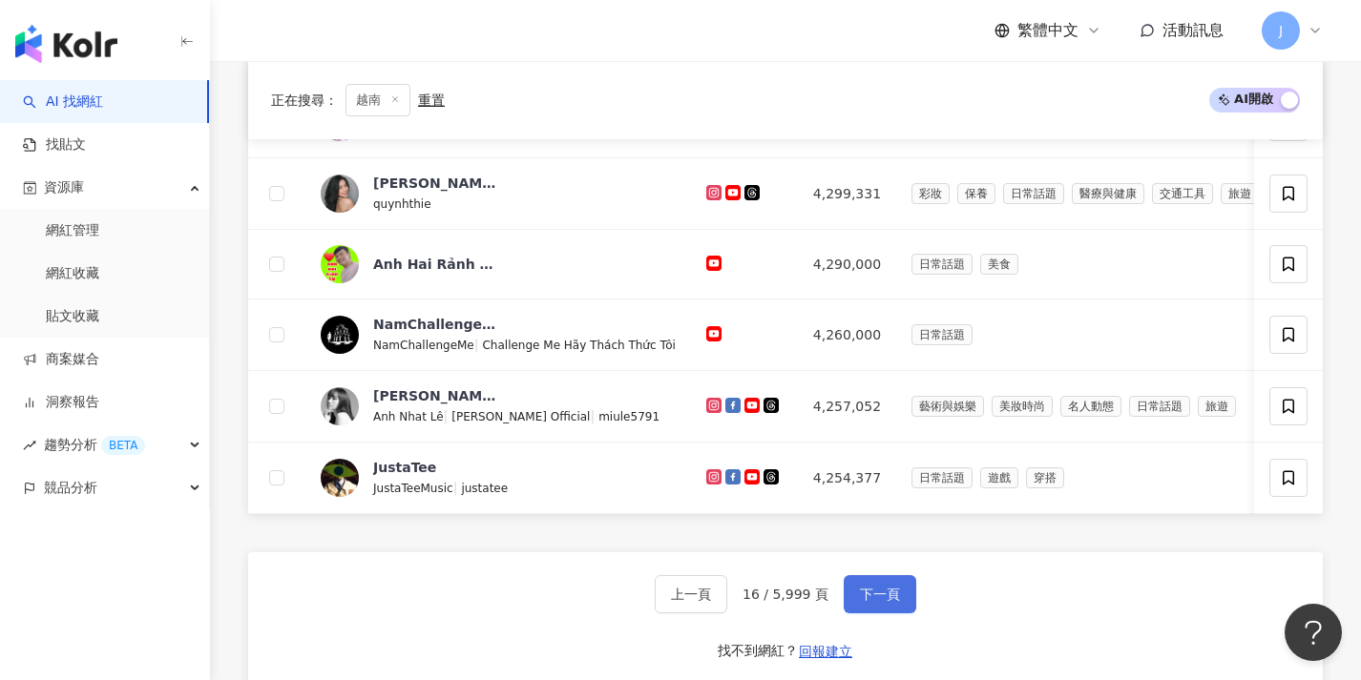
click at [860, 599] on span "下一頁" at bounding box center [880, 594] width 40 height 15
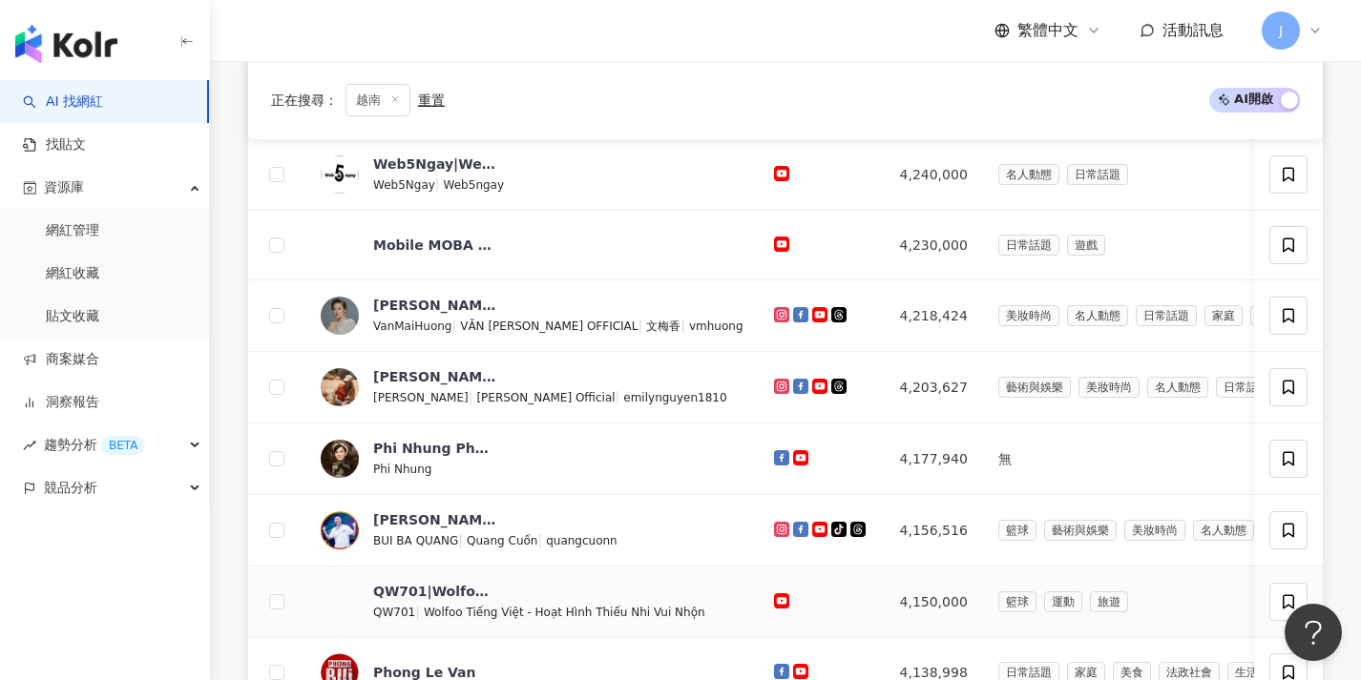
scroll to position [1006, 0]
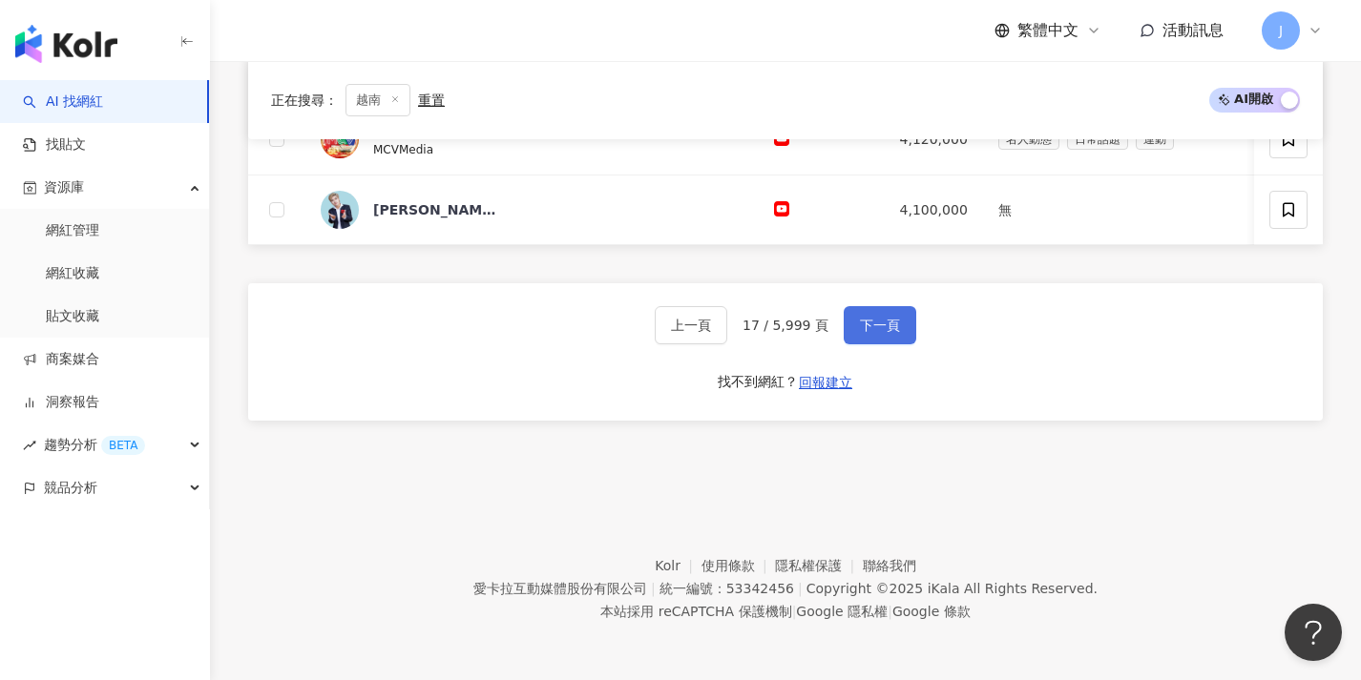
click at [906, 326] on button "下一頁" at bounding box center [879, 325] width 73 height 38
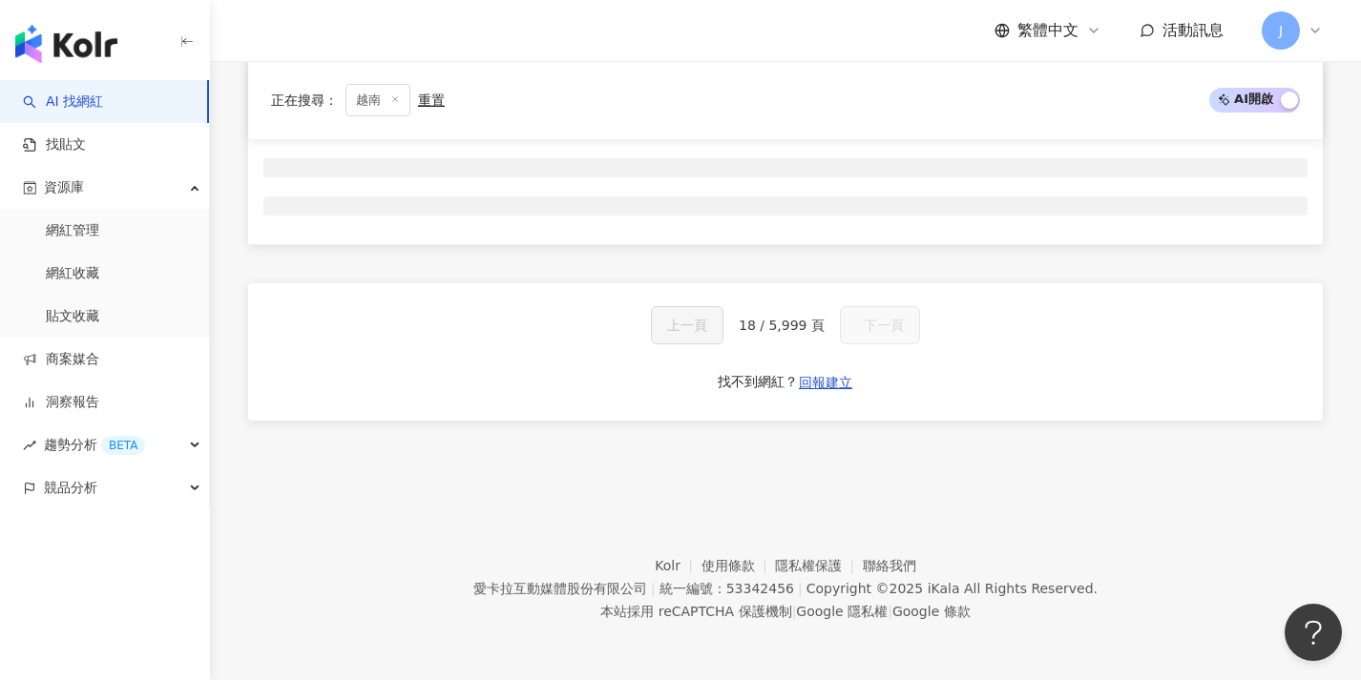
scroll to position [317, 0]
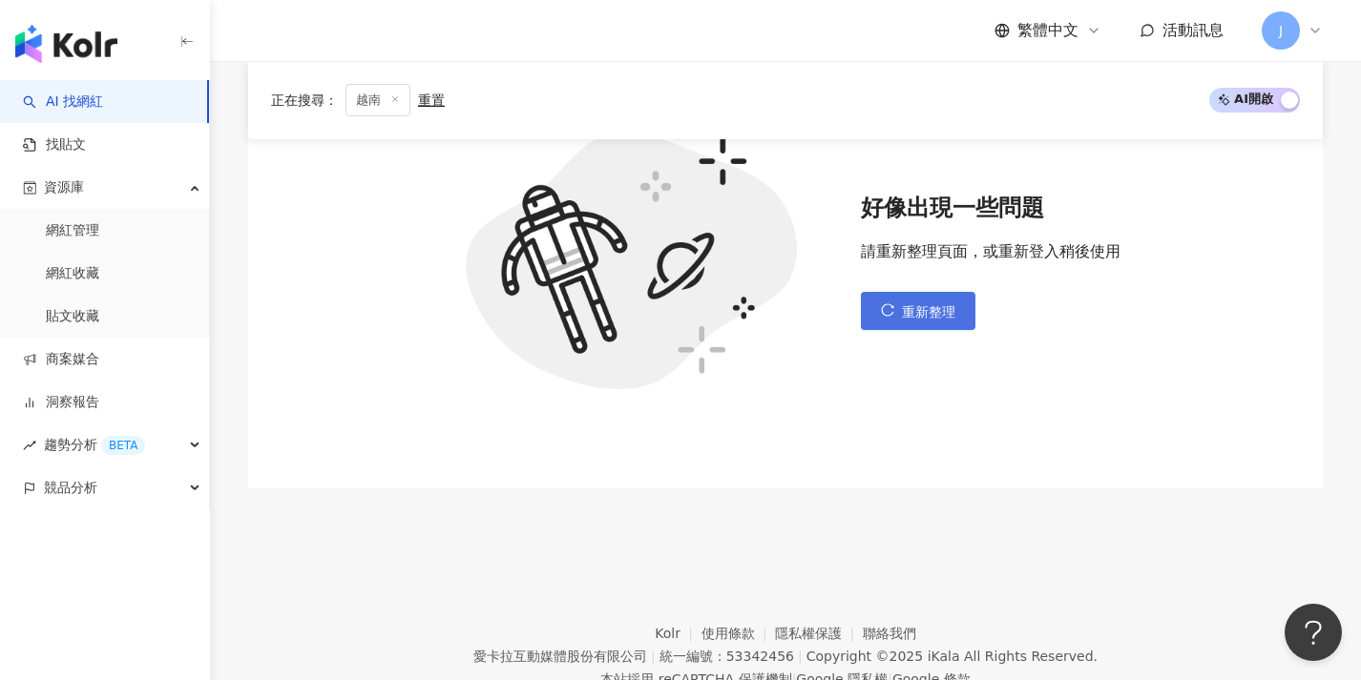
click at [894, 305] on button "重新整理" at bounding box center [918, 311] width 115 height 38
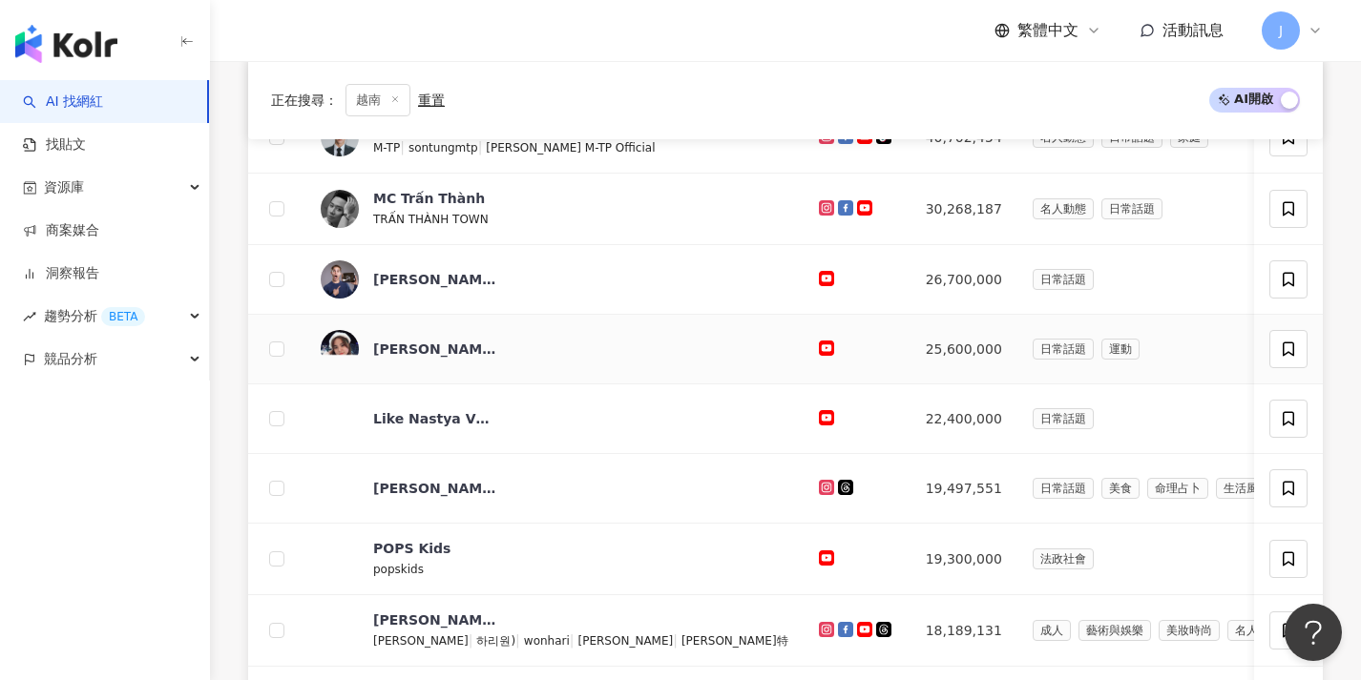
scroll to position [1000, 0]
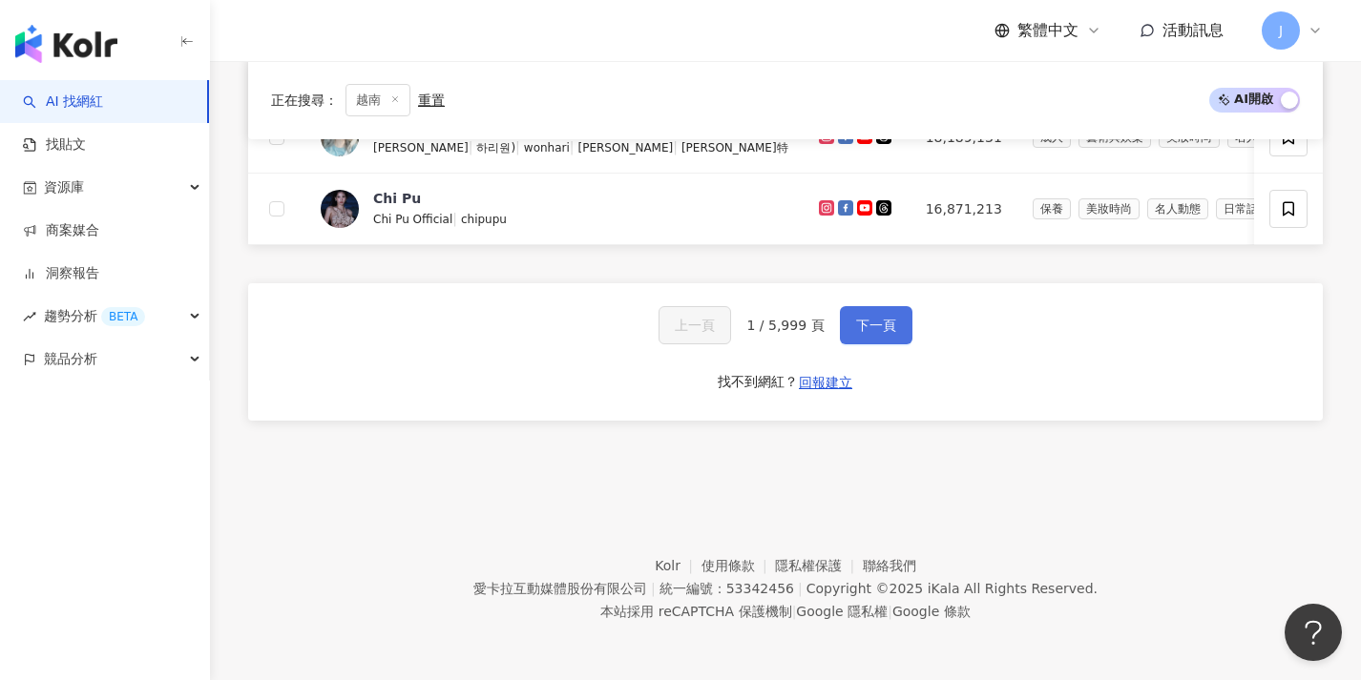
click at [878, 319] on span "下一頁" at bounding box center [876, 325] width 40 height 15
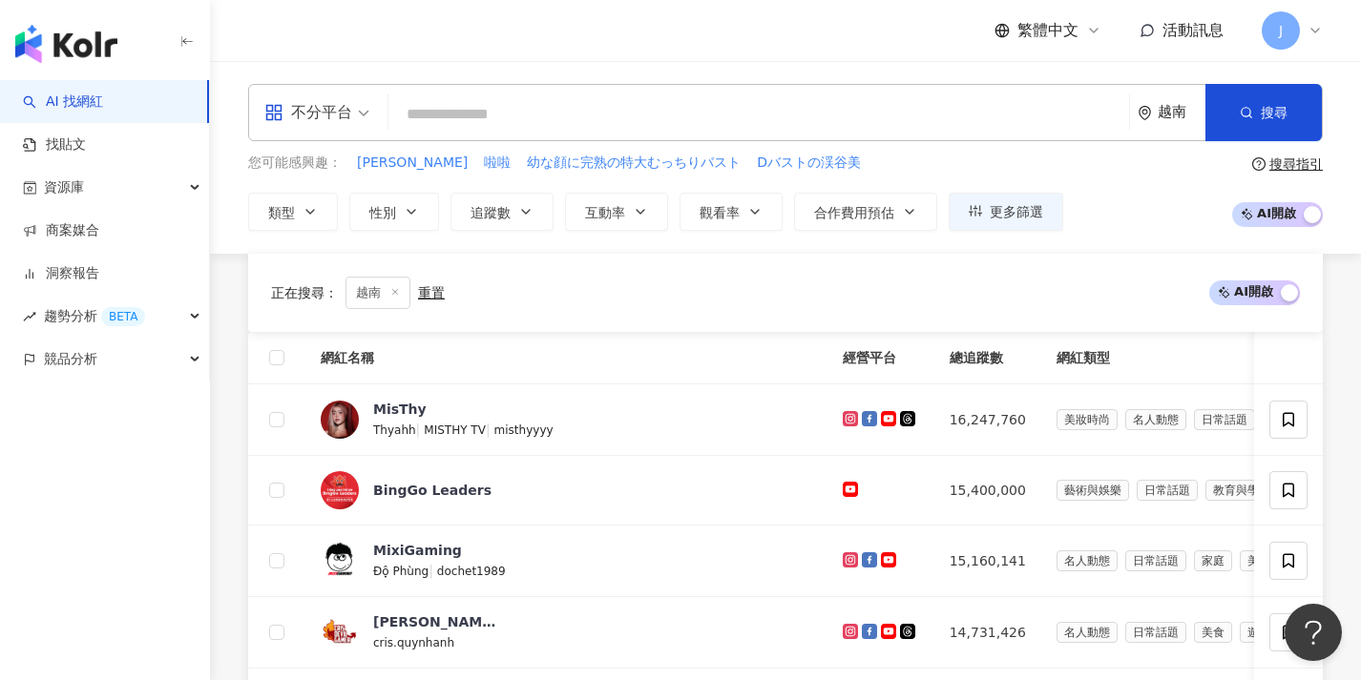
scroll to position [839, 0]
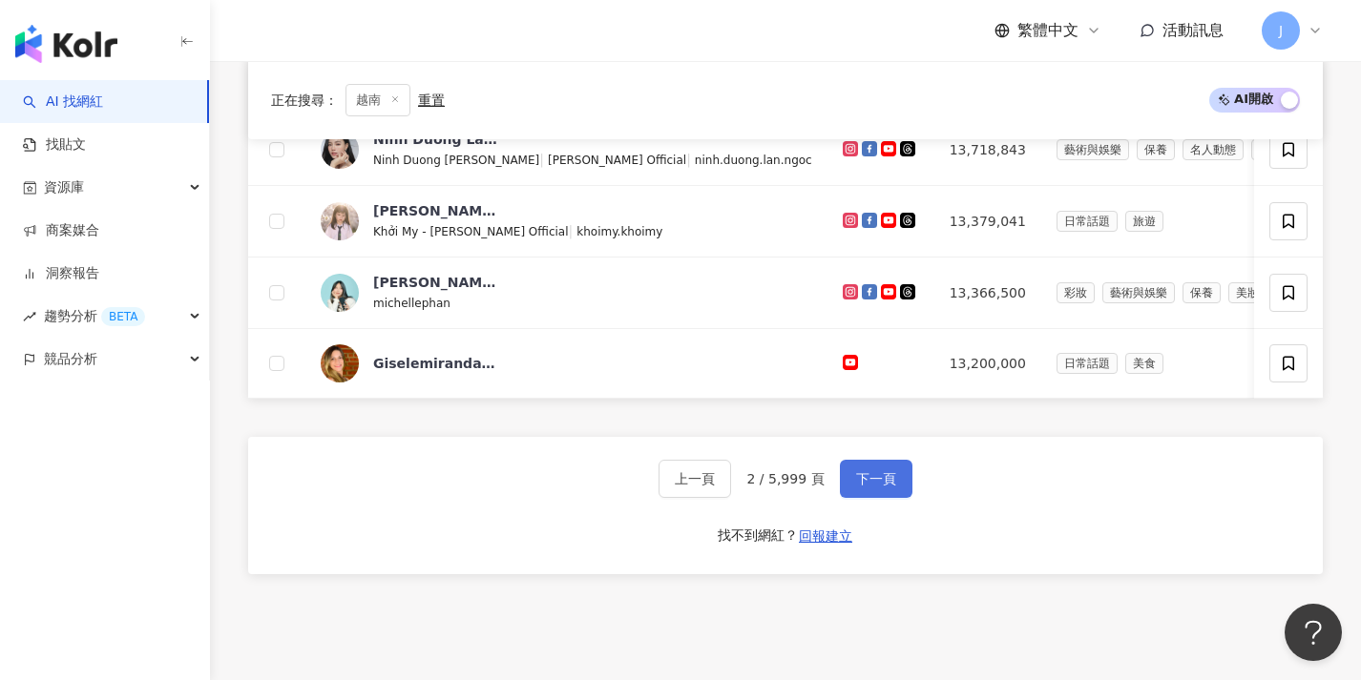
click at [860, 498] on button "下一頁" at bounding box center [876, 479] width 73 height 38
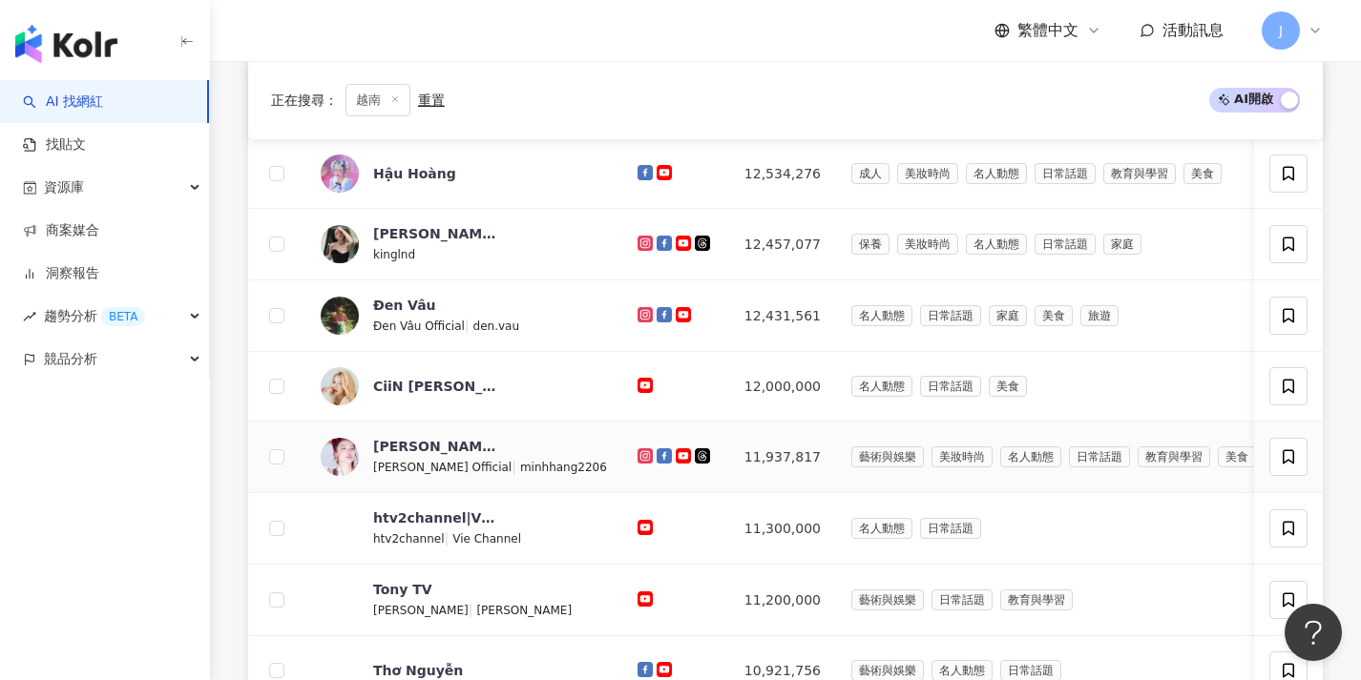
scroll to position [1004, 0]
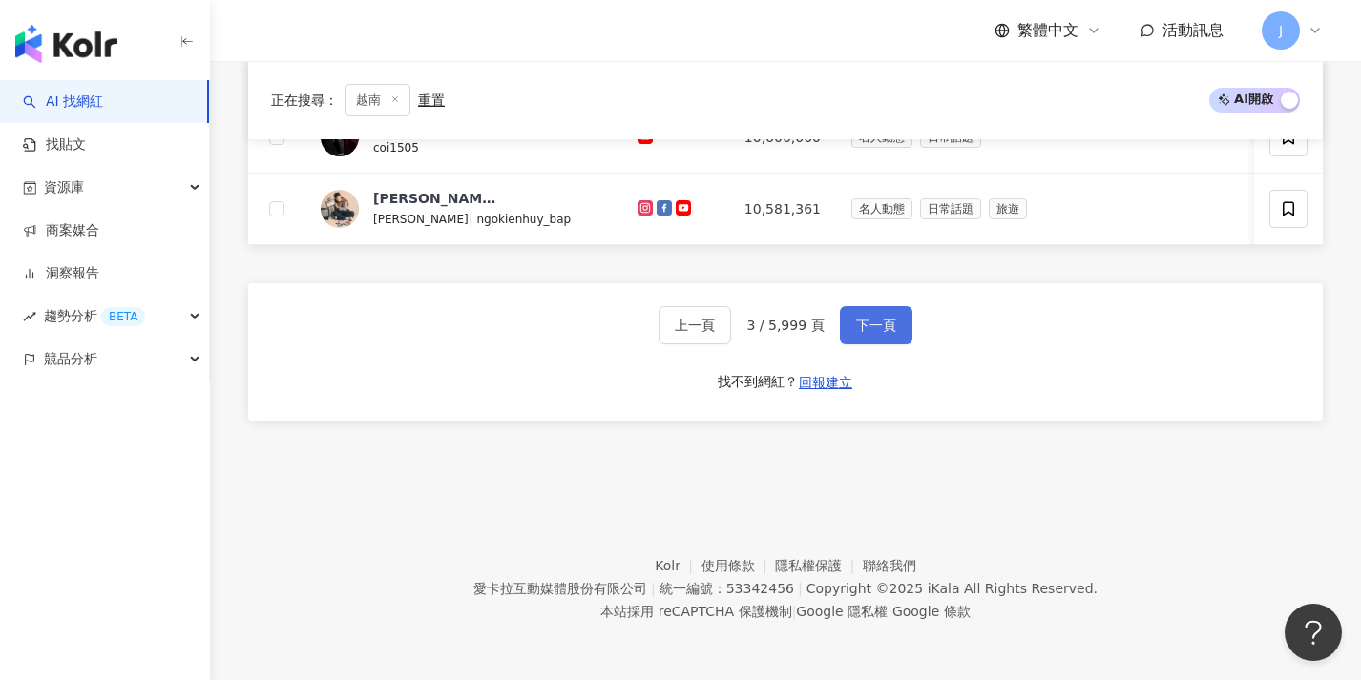
click at [876, 329] on span "下一頁" at bounding box center [876, 325] width 40 height 15
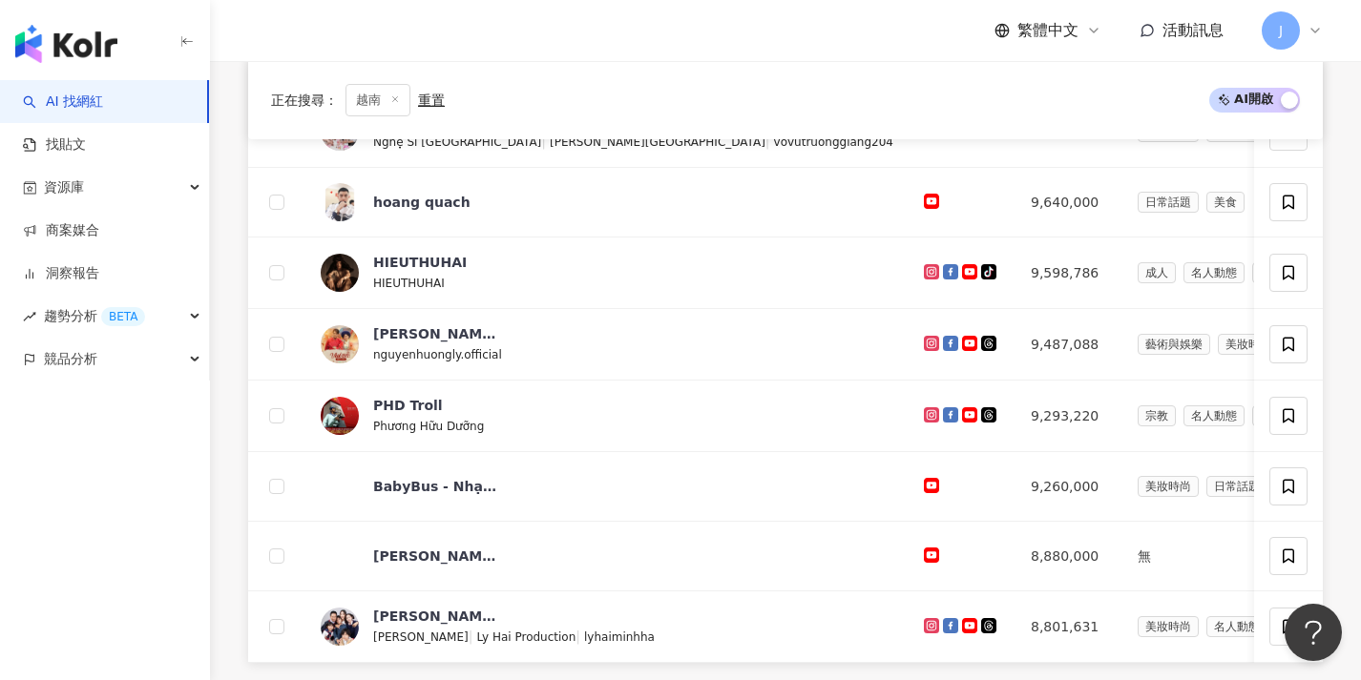
scroll to position [1002, 0]
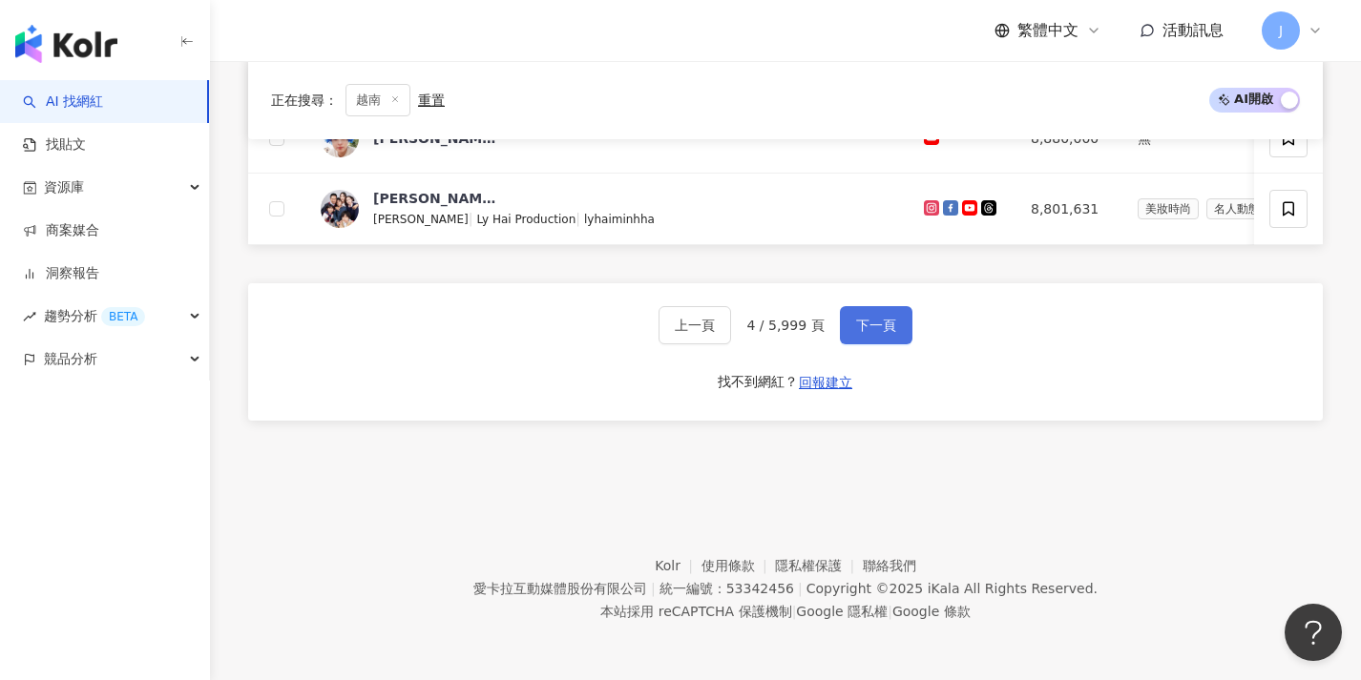
click at [872, 333] on button "下一頁" at bounding box center [876, 325] width 73 height 38
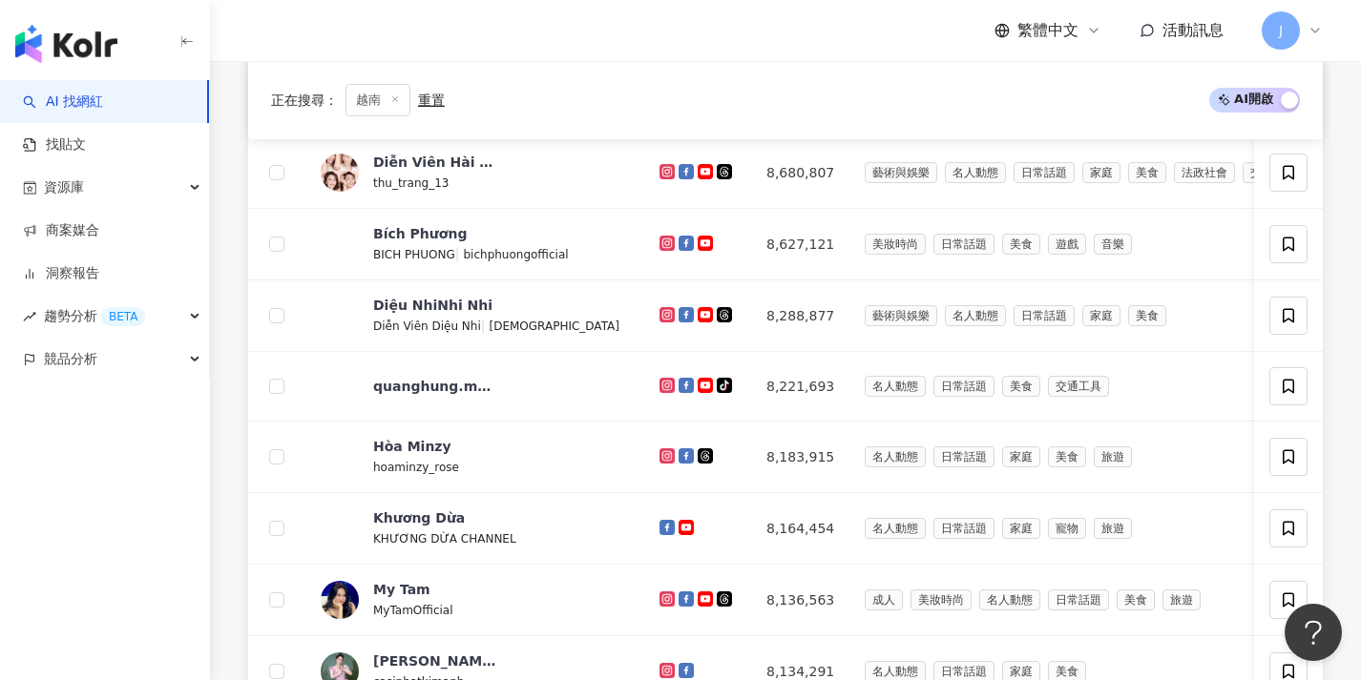
scroll to position [1006, 0]
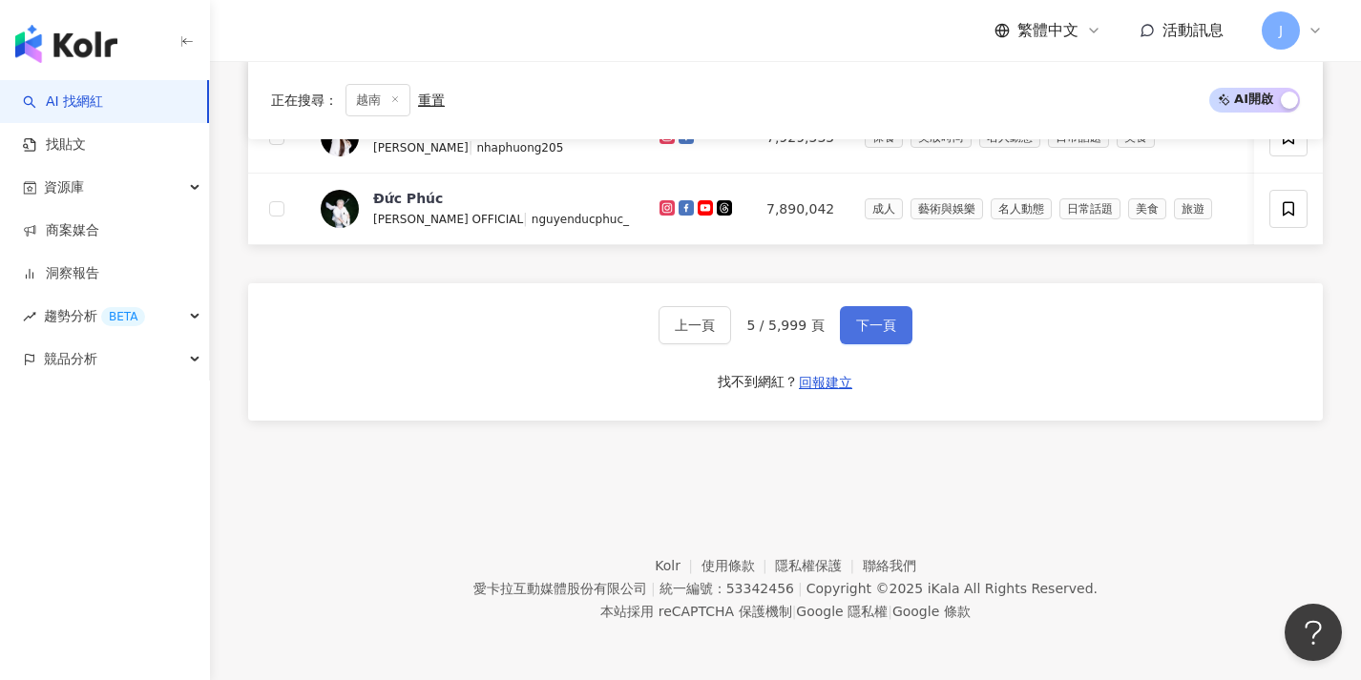
click at [872, 333] on button "下一頁" at bounding box center [876, 325] width 73 height 38
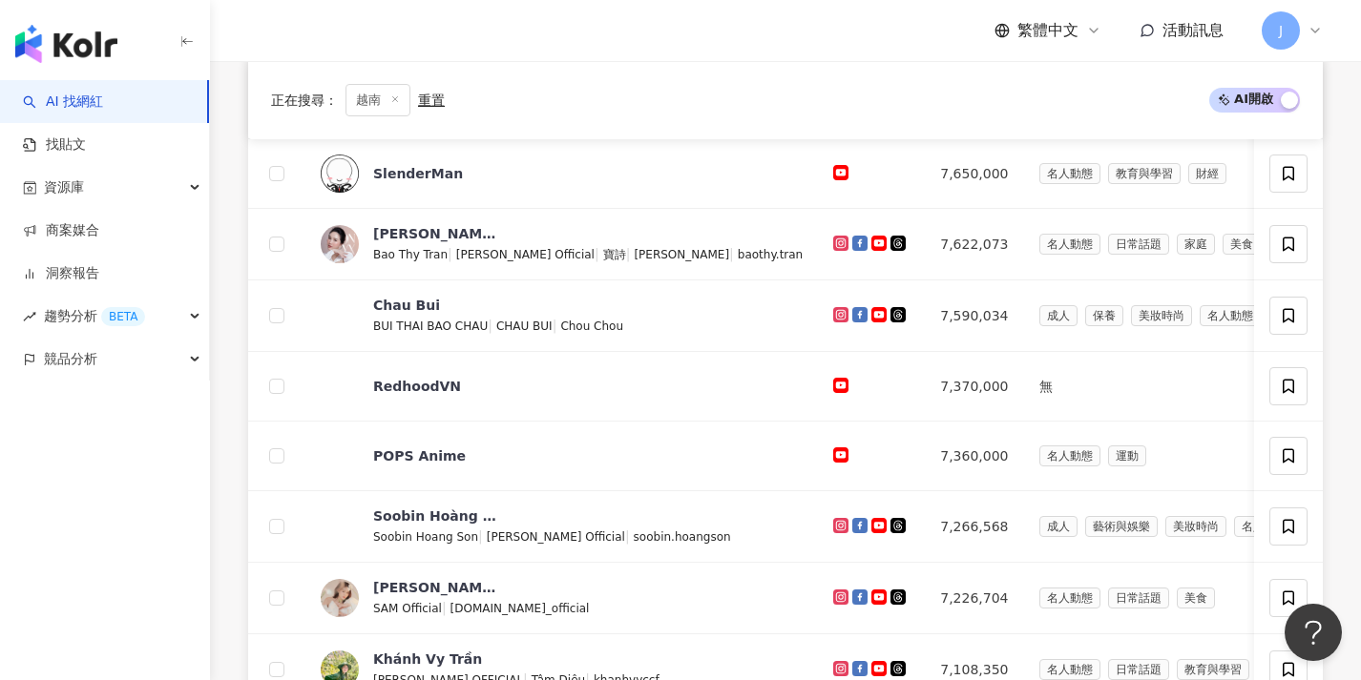
scroll to position [864, 0]
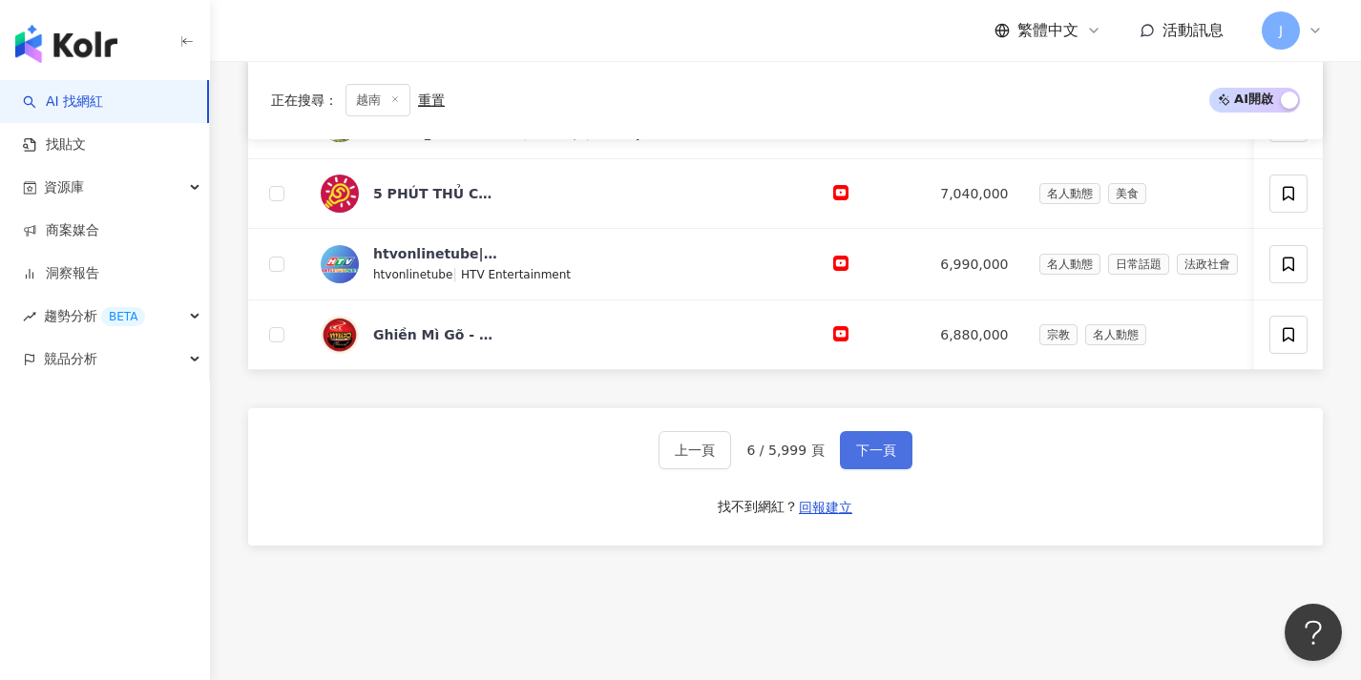
click at [882, 458] on span "下一頁" at bounding box center [876, 450] width 40 height 15
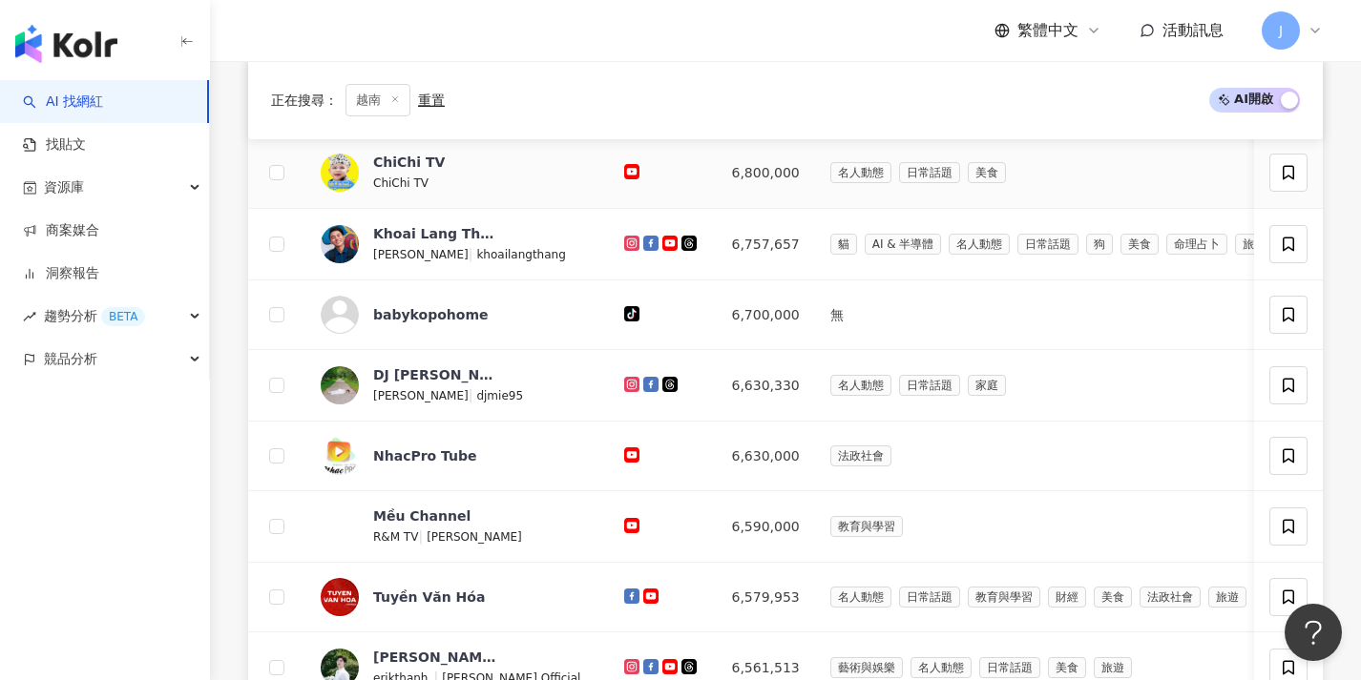
scroll to position [1002, 0]
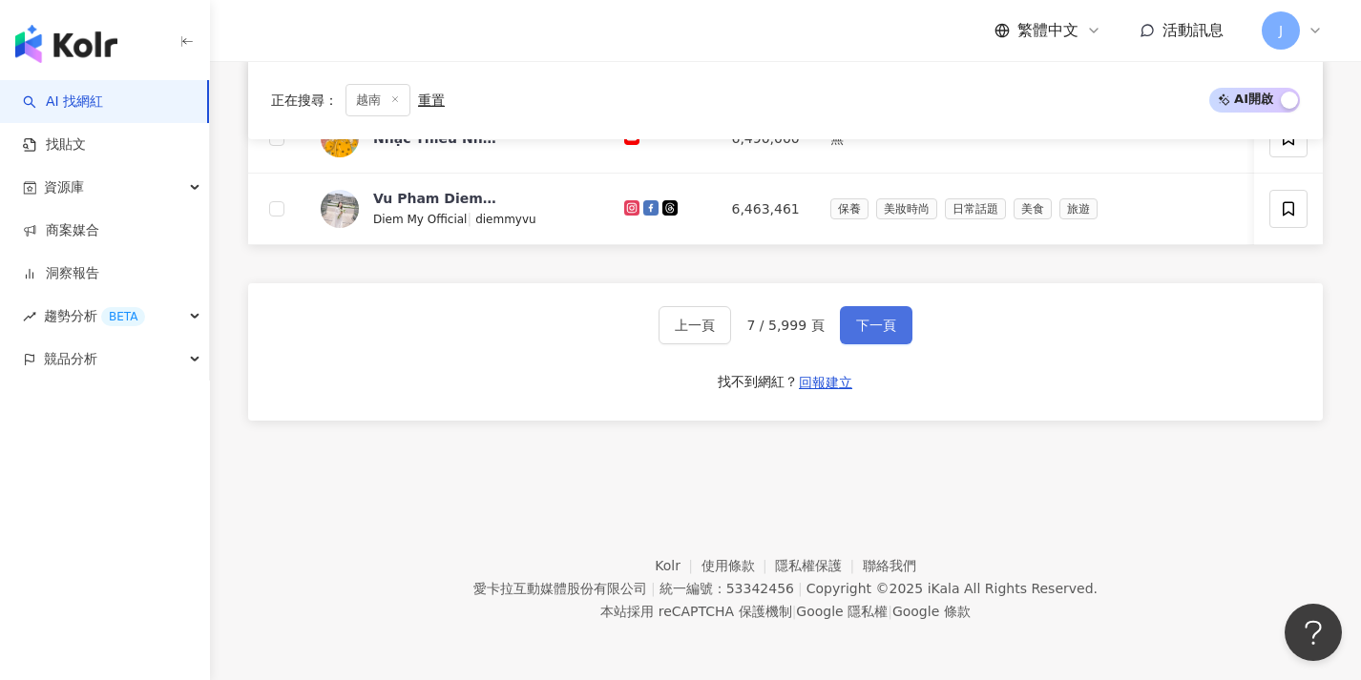
click at [877, 325] on span "下一頁" at bounding box center [876, 325] width 40 height 15
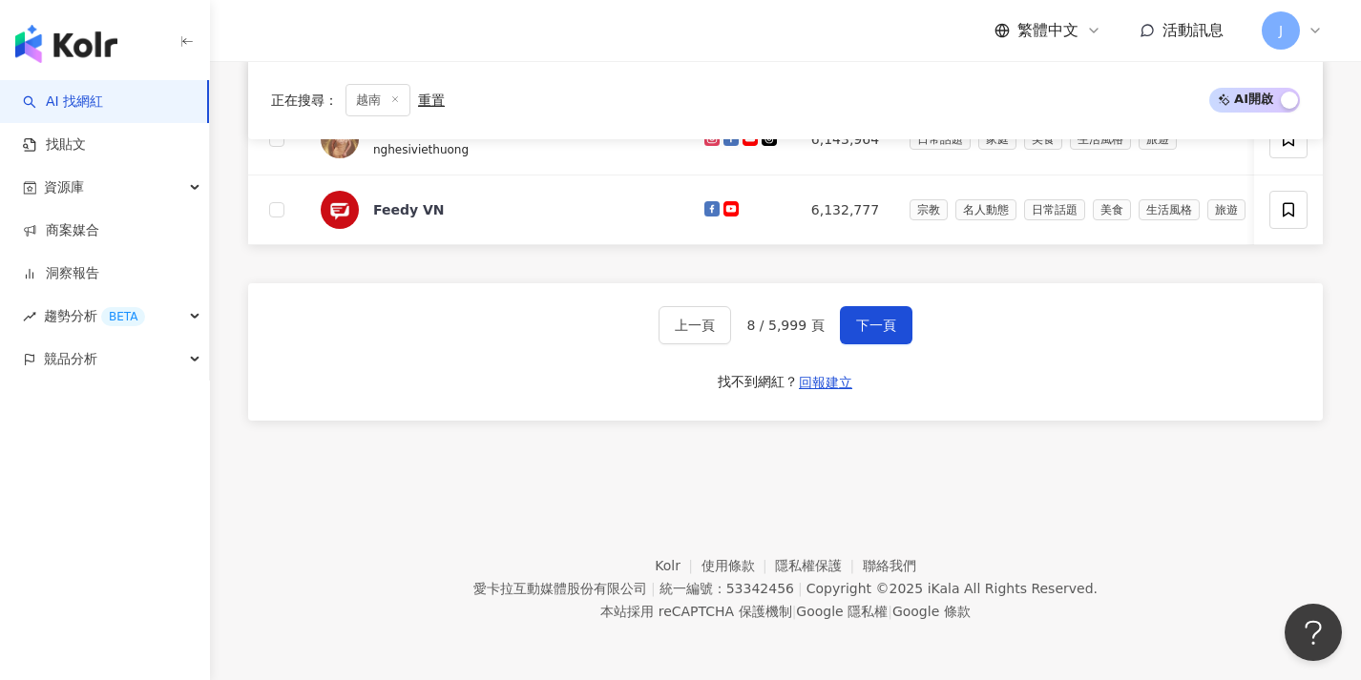
click at [878, 297] on div "上一頁 8 / 5,999 頁 下一頁 找不到網紅？ 回報建立" at bounding box center [785, 351] width 1074 height 137
click at [874, 319] on span "下一頁" at bounding box center [876, 325] width 40 height 15
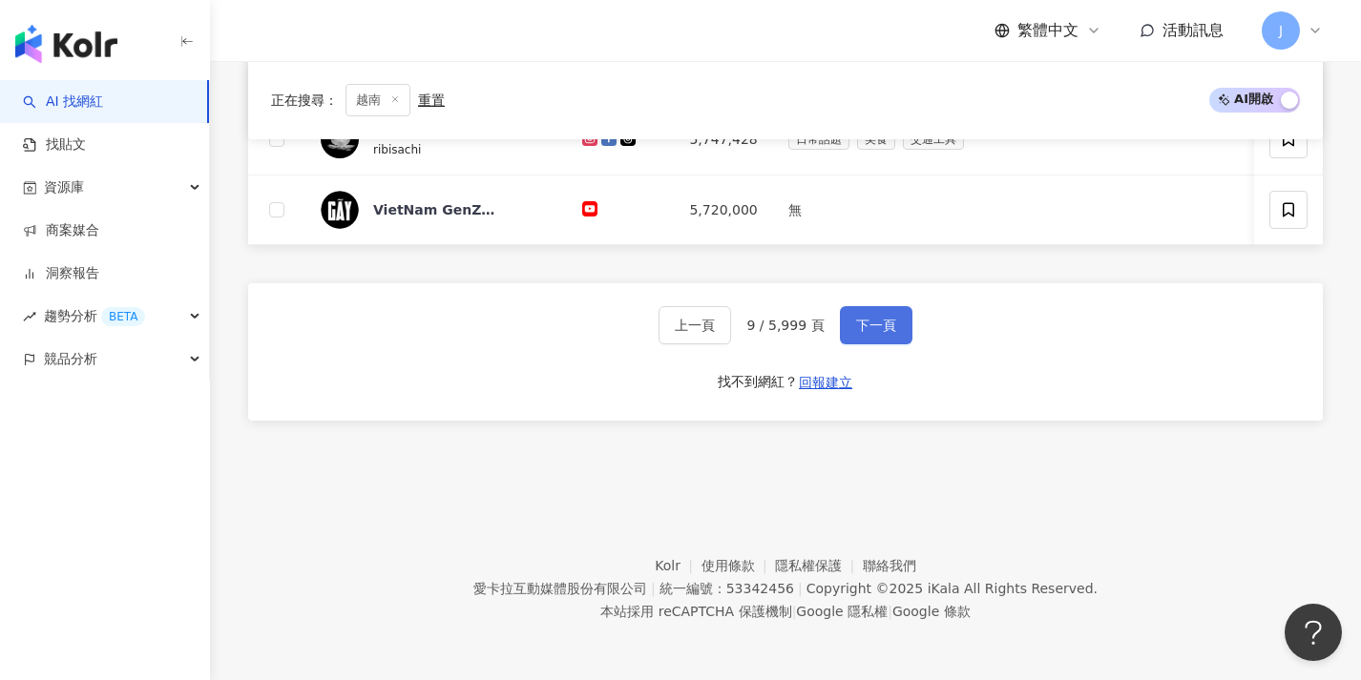
click at [884, 340] on button "下一頁" at bounding box center [876, 325] width 73 height 38
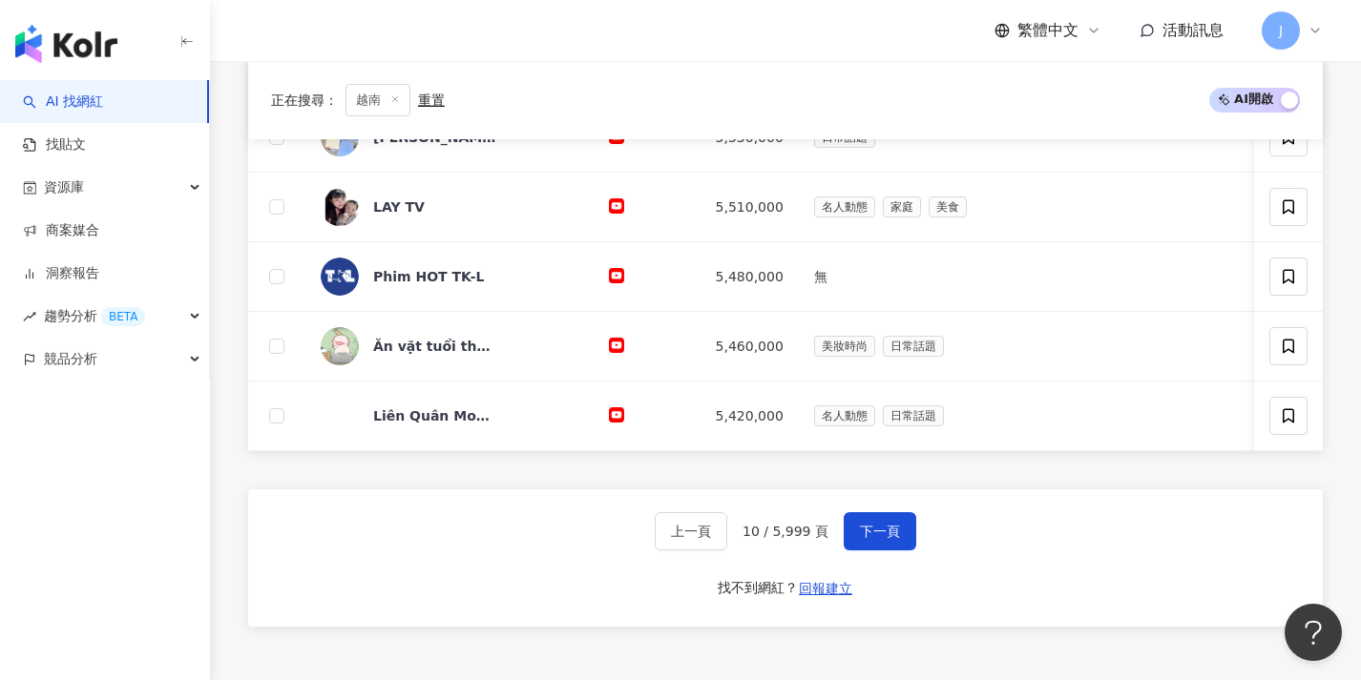
scroll to position [820, 0]
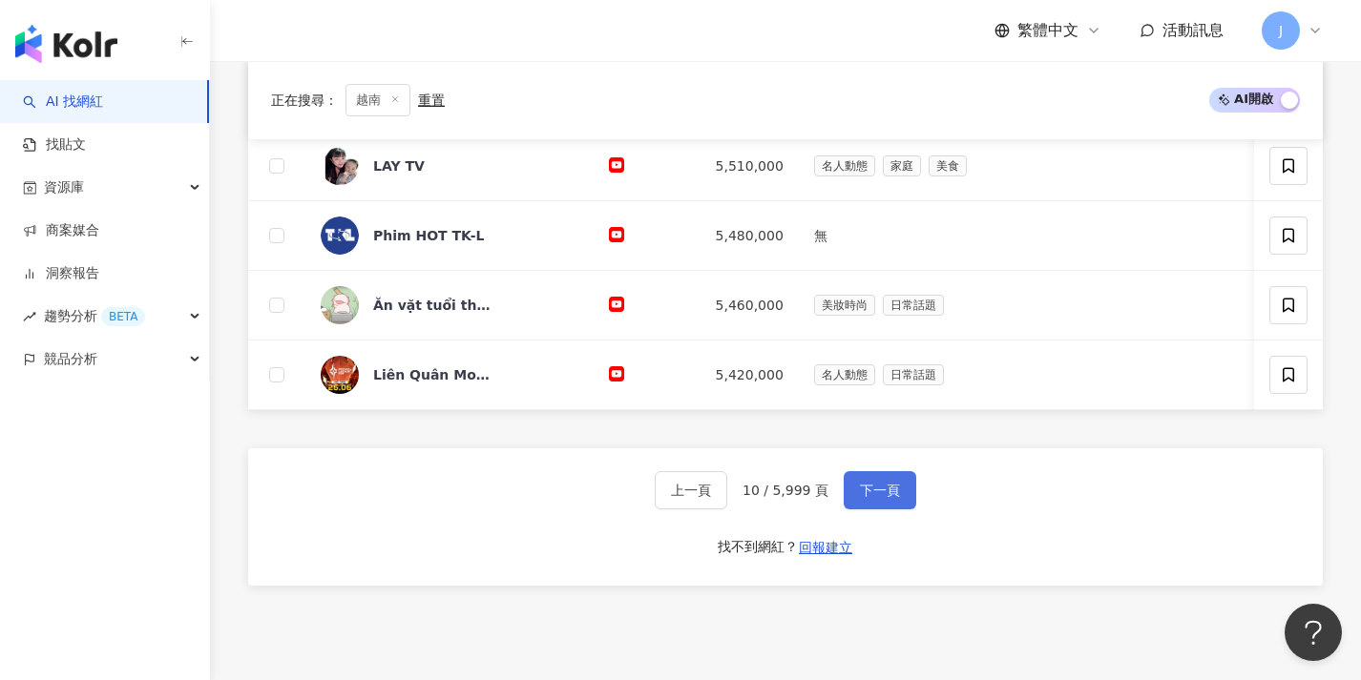
click at [861, 498] on span "下一頁" at bounding box center [880, 490] width 40 height 15
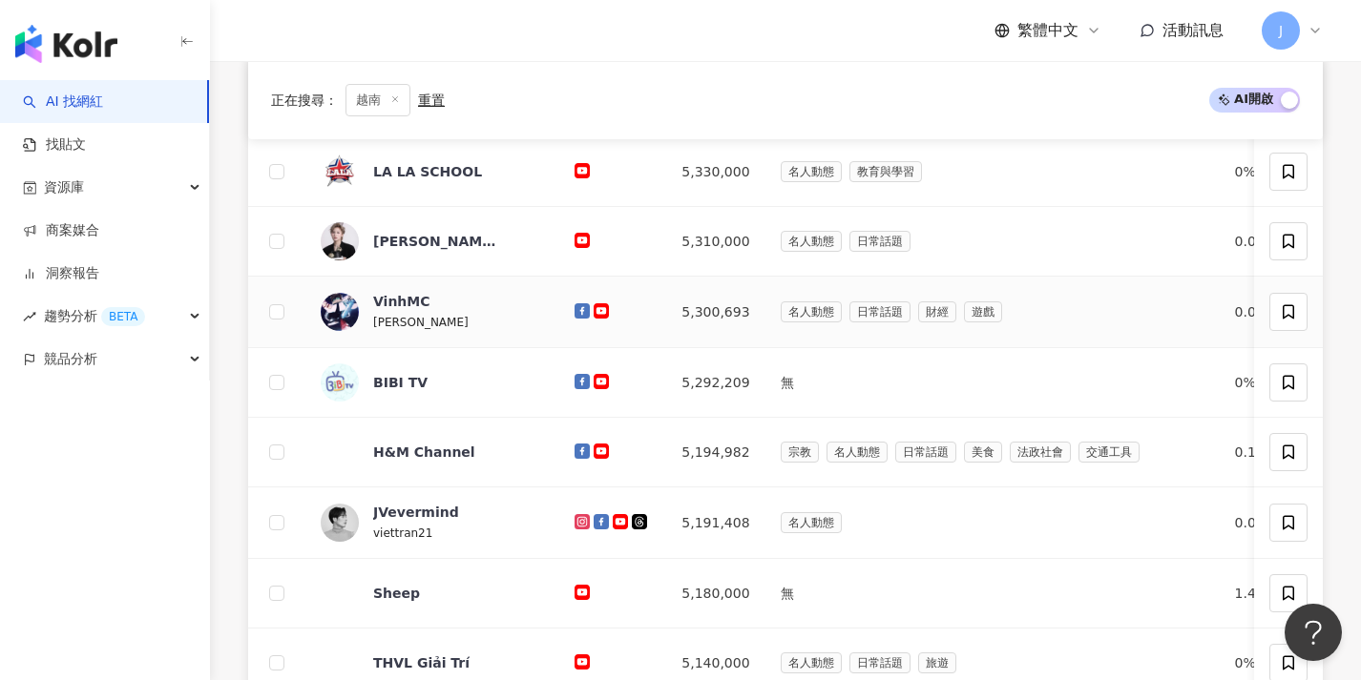
scroll to position [808, 0]
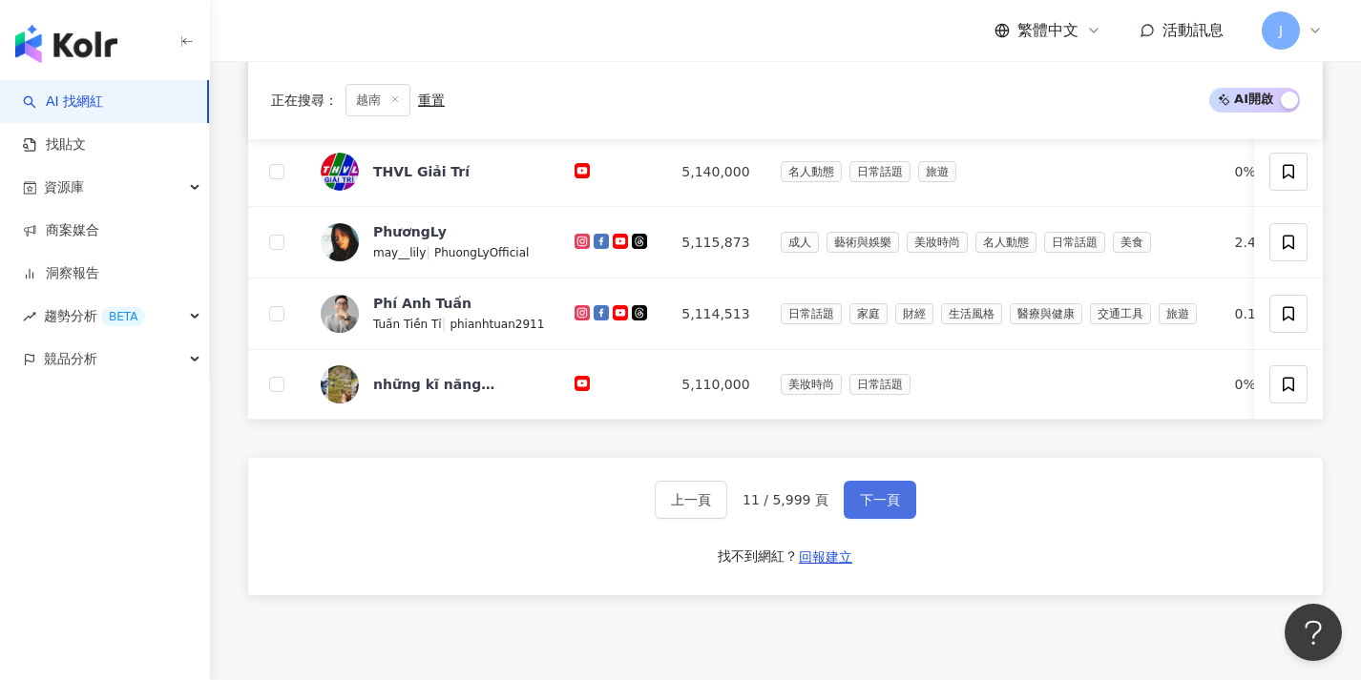
click at [893, 508] on span "下一頁" at bounding box center [880, 499] width 40 height 15
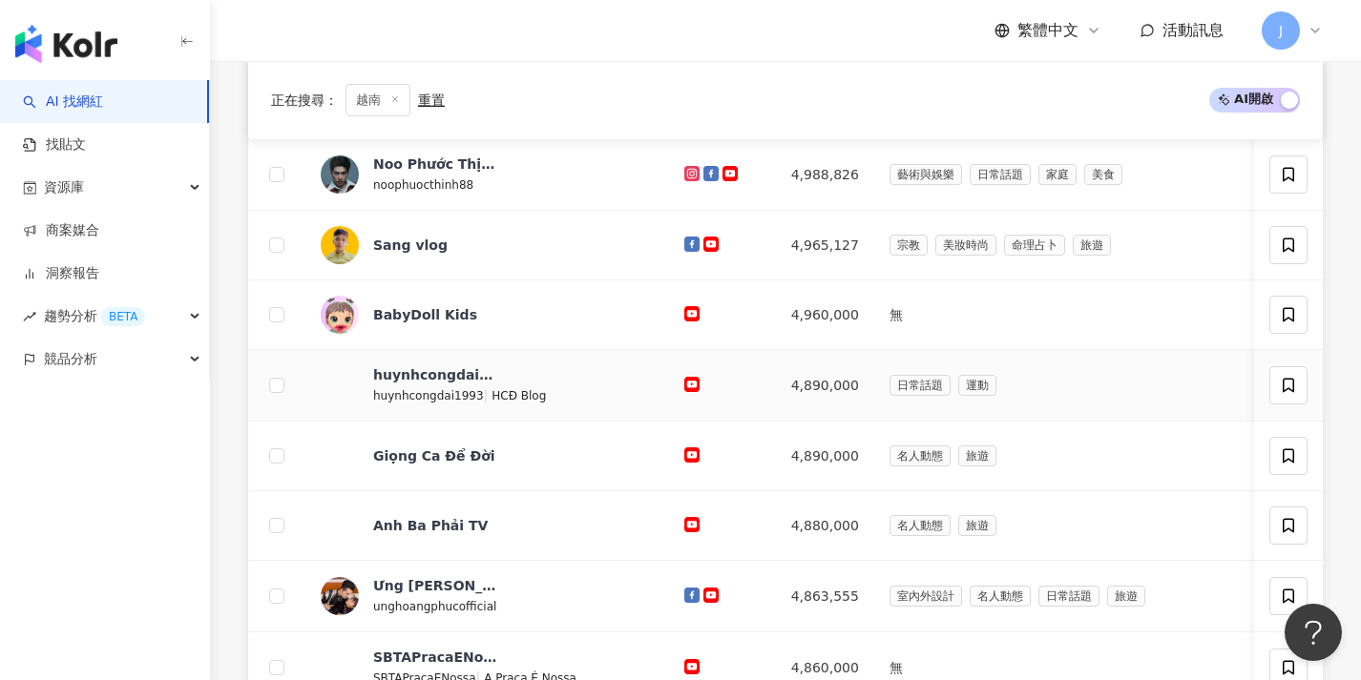
scroll to position [1004, 0]
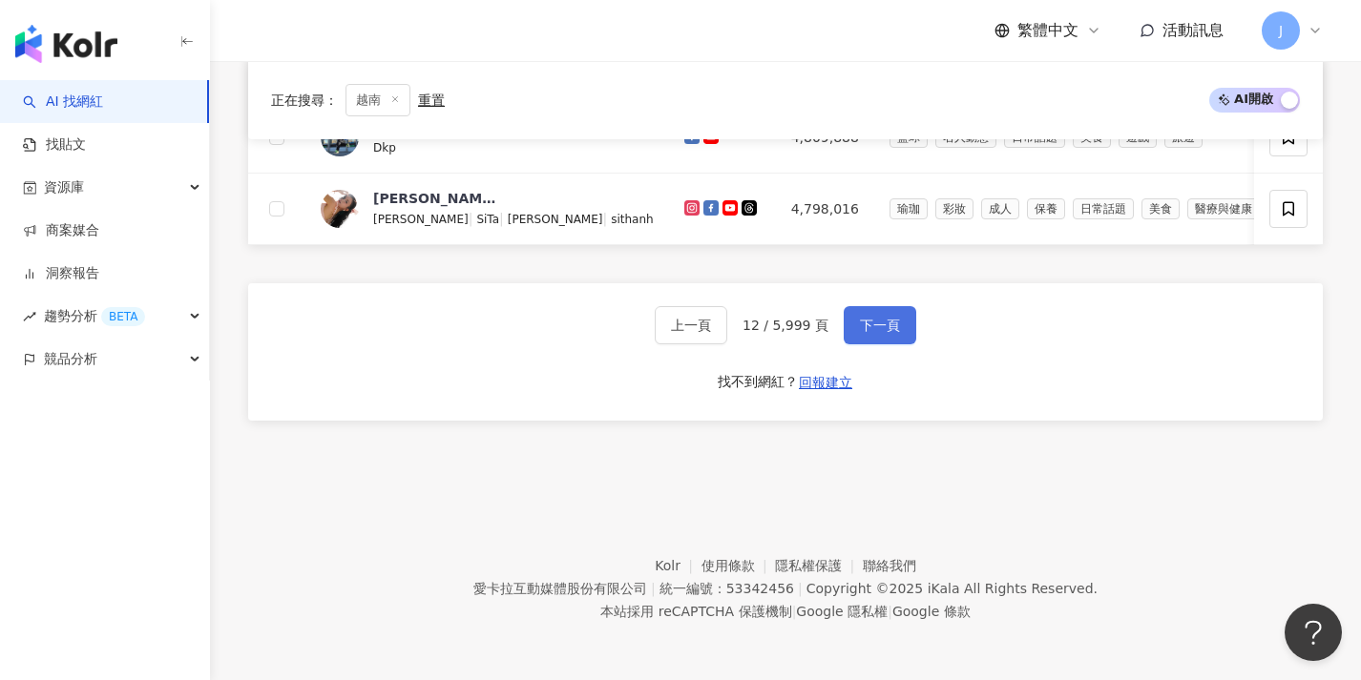
click at [864, 329] on span "下一頁" at bounding box center [880, 325] width 40 height 15
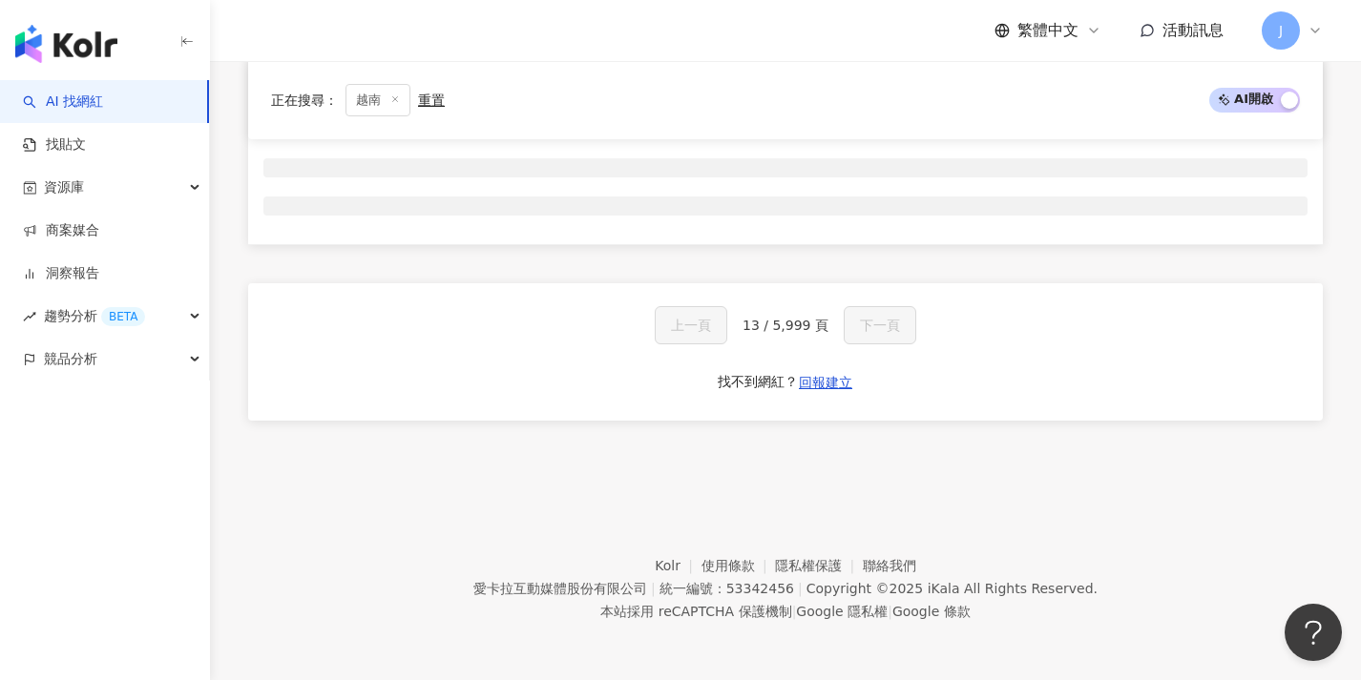
scroll to position [317, 0]
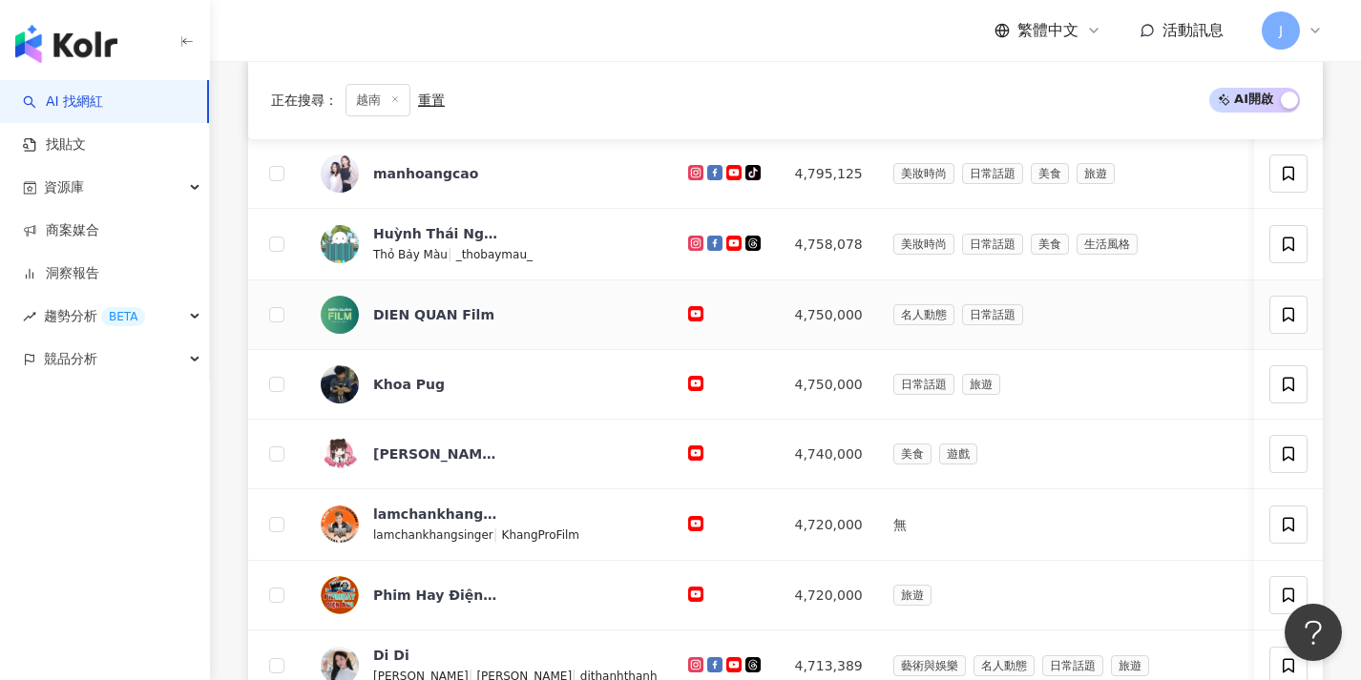
click at [838, 310] on td "4,750,000" at bounding box center [829, 316] width 98 height 70
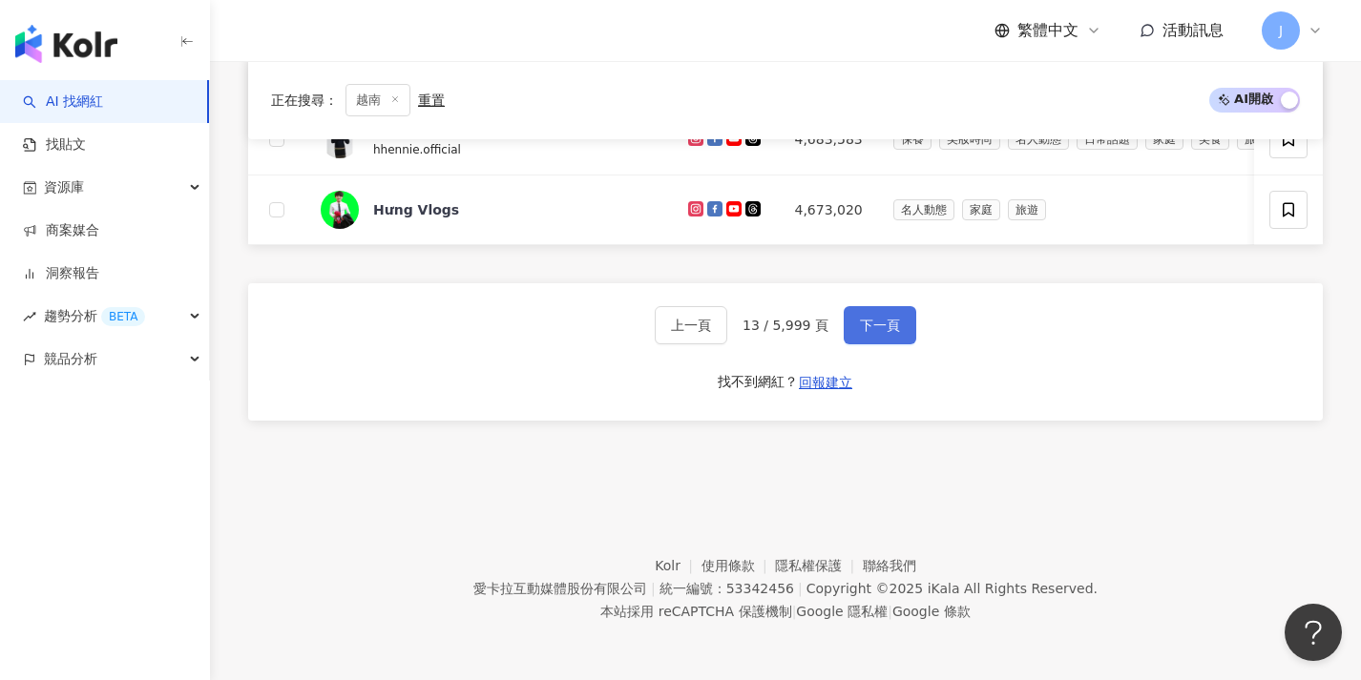
click at [892, 335] on button "下一頁" at bounding box center [879, 325] width 73 height 38
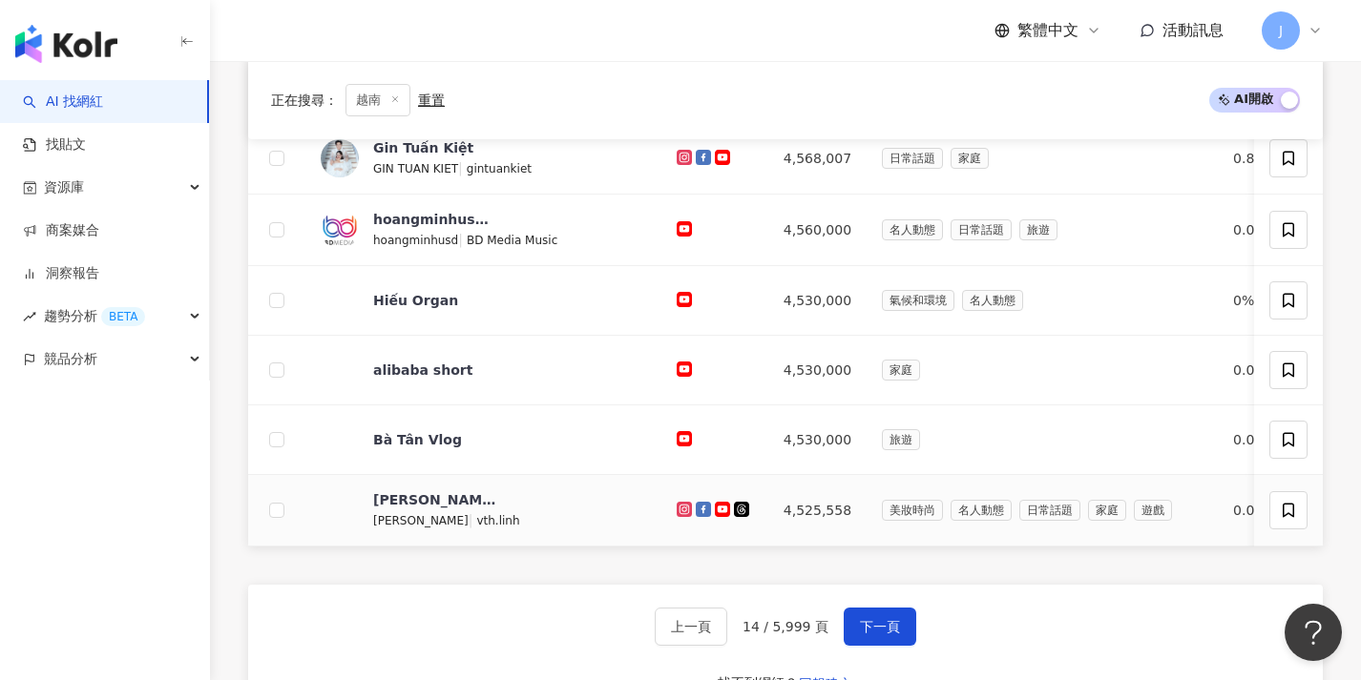
scroll to position [736, 0]
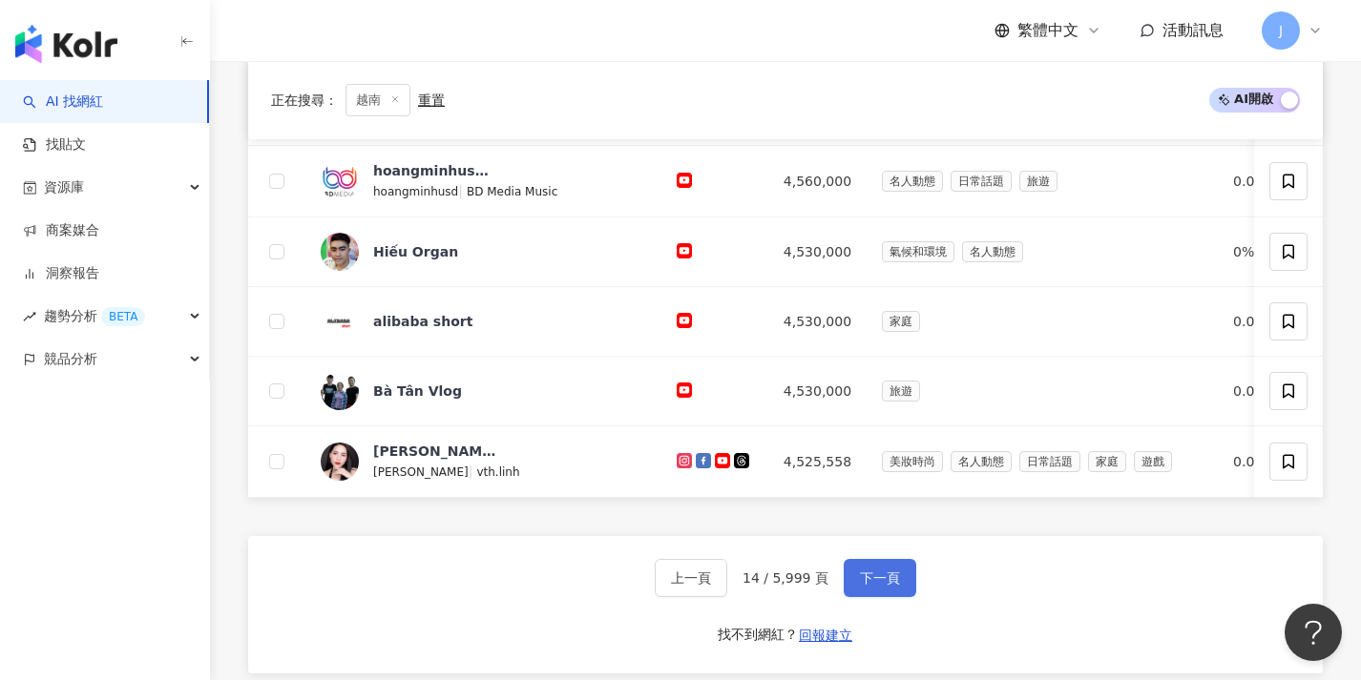
click at [889, 586] on span "下一頁" at bounding box center [880, 578] width 40 height 15
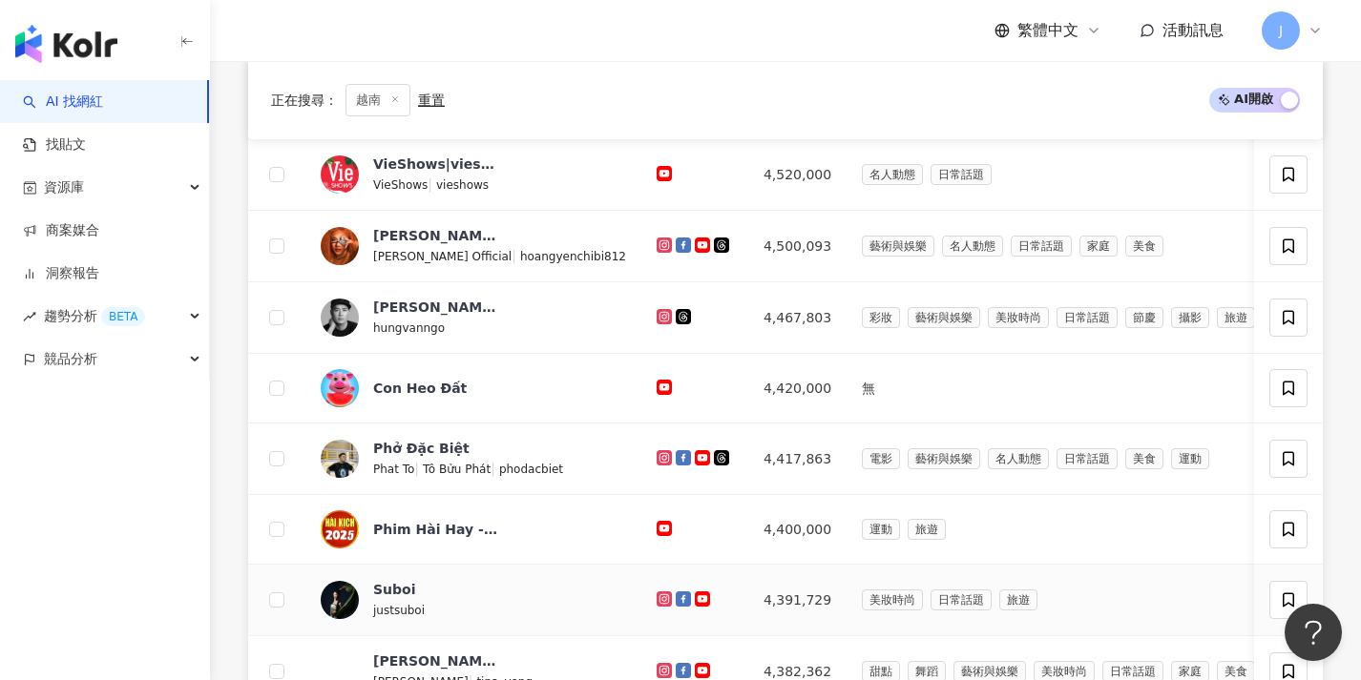
scroll to position [648, 0]
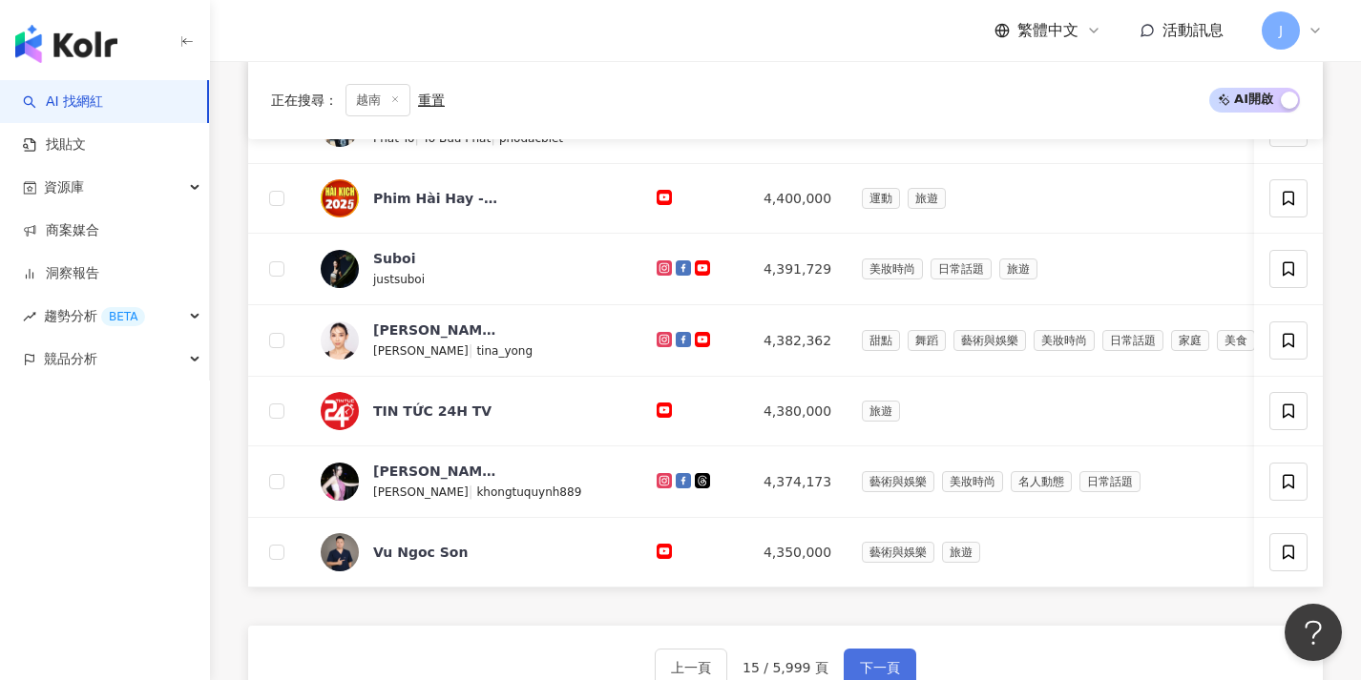
click at [890, 667] on button "下一頁" at bounding box center [879, 668] width 73 height 38
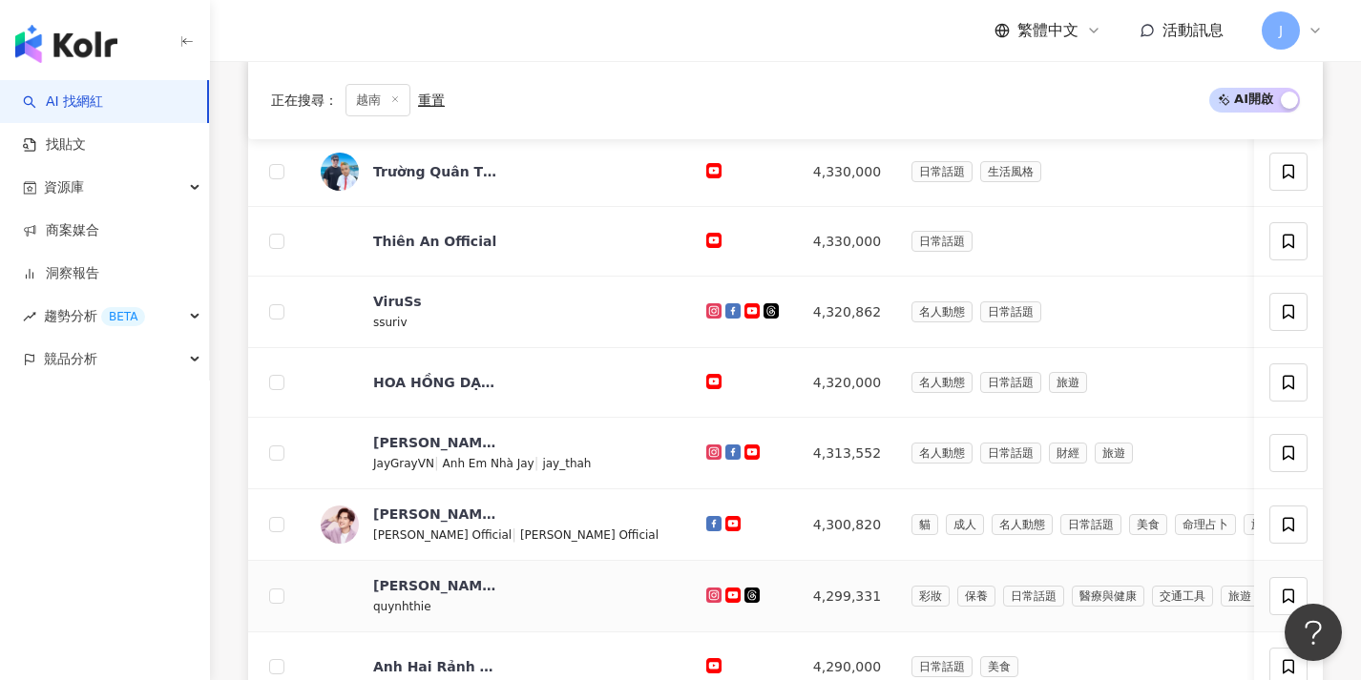
scroll to position [864, 0]
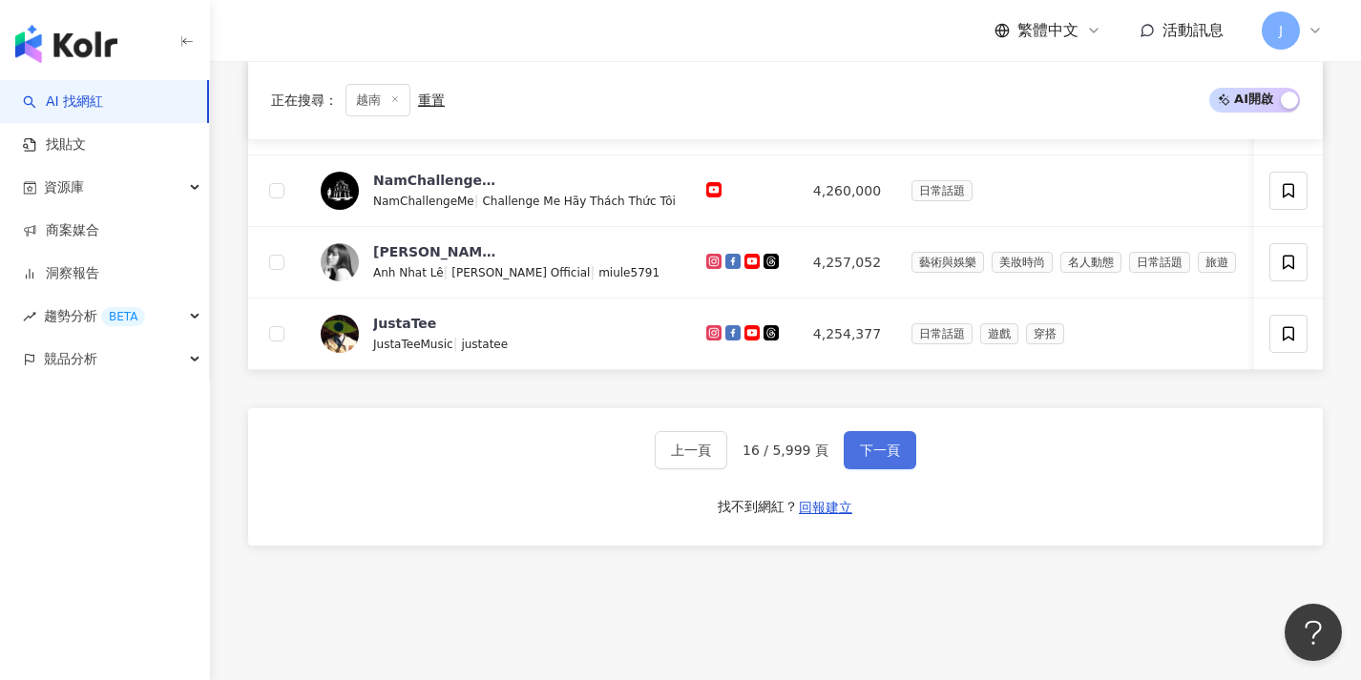
click at [885, 469] on button "下一頁" at bounding box center [879, 450] width 73 height 38
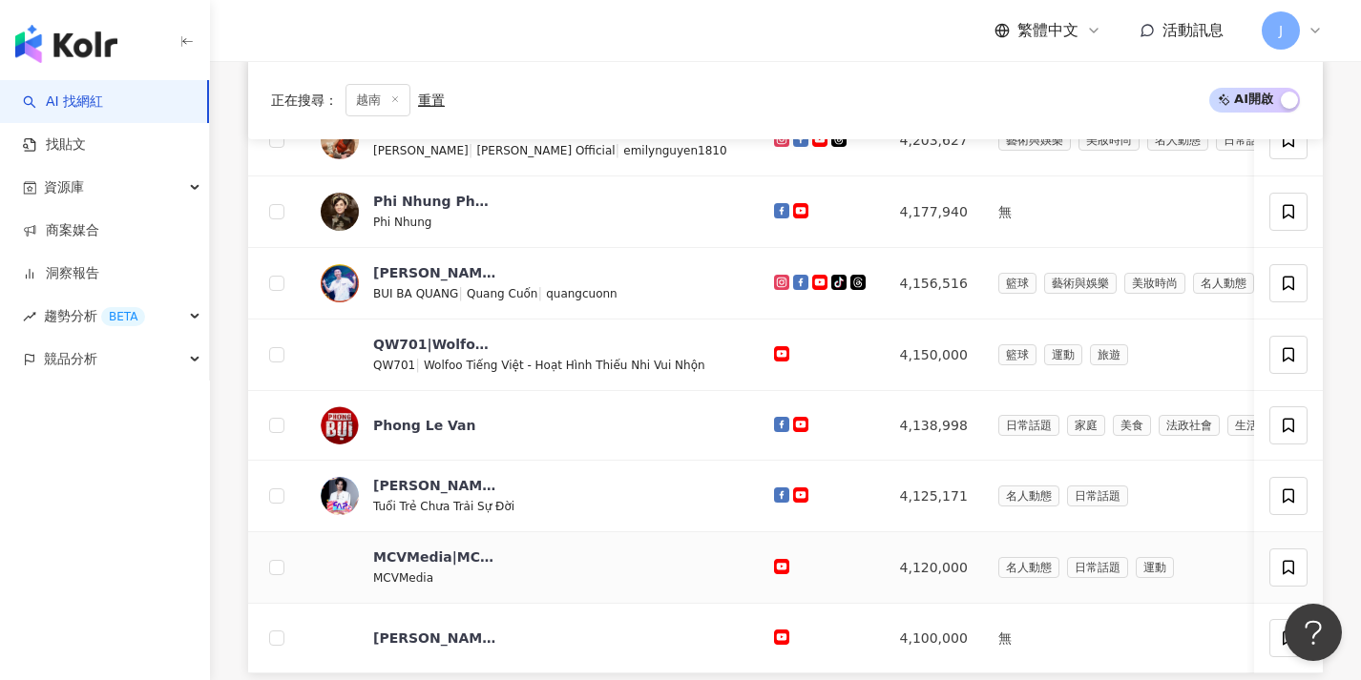
scroll to position [932, 0]
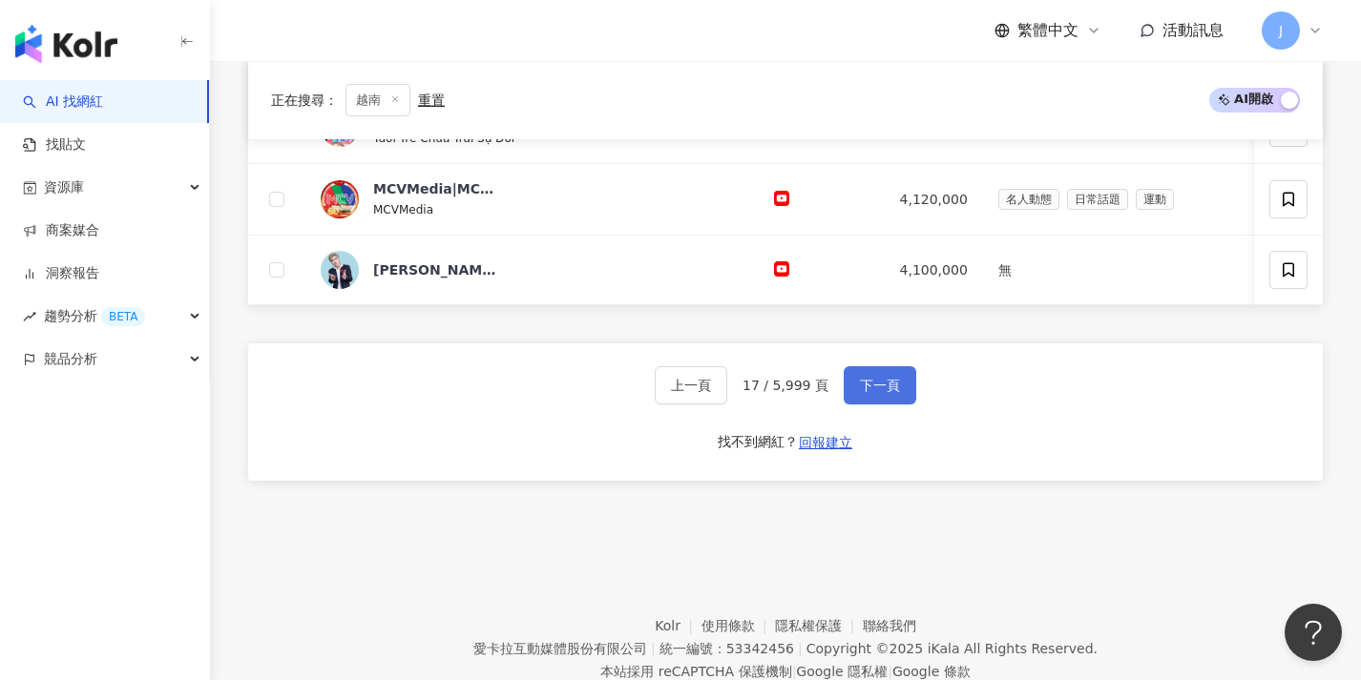
click at [880, 393] on span "下一頁" at bounding box center [880, 385] width 40 height 15
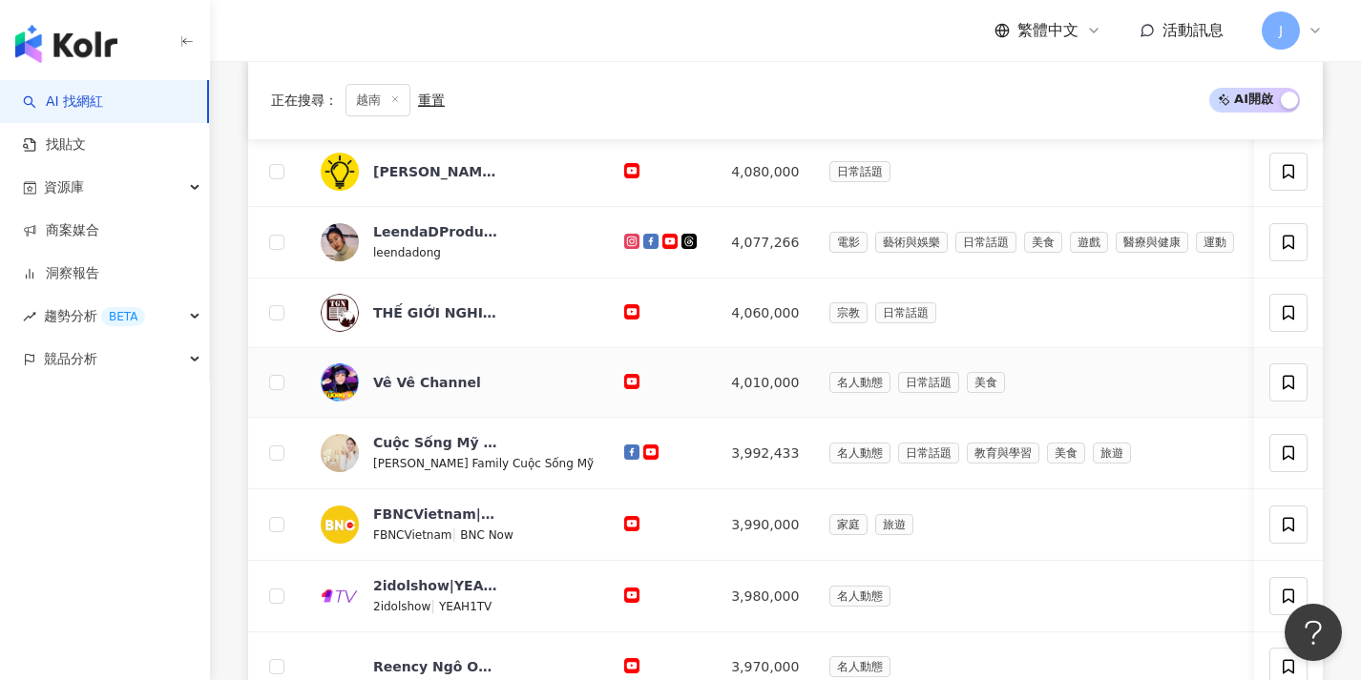
scroll to position [1000, 0]
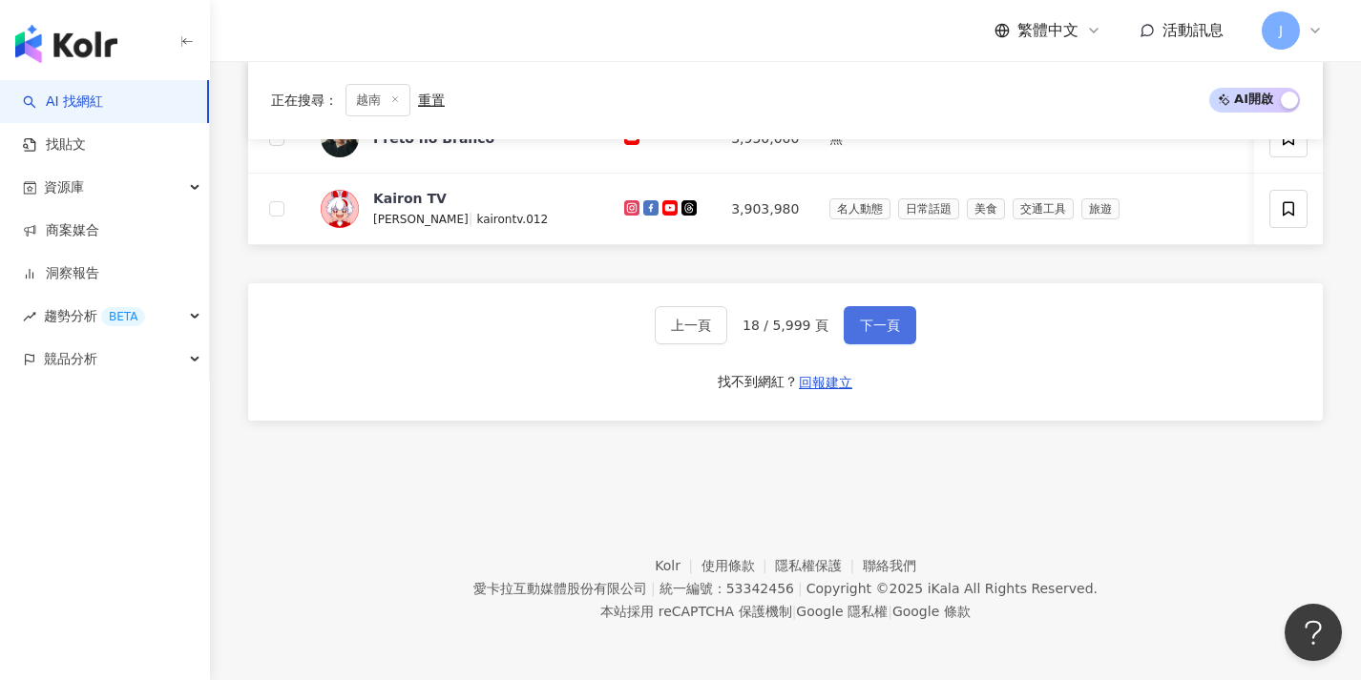
click at [879, 321] on span "下一頁" at bounding box center [880, 325] width 40 height 15
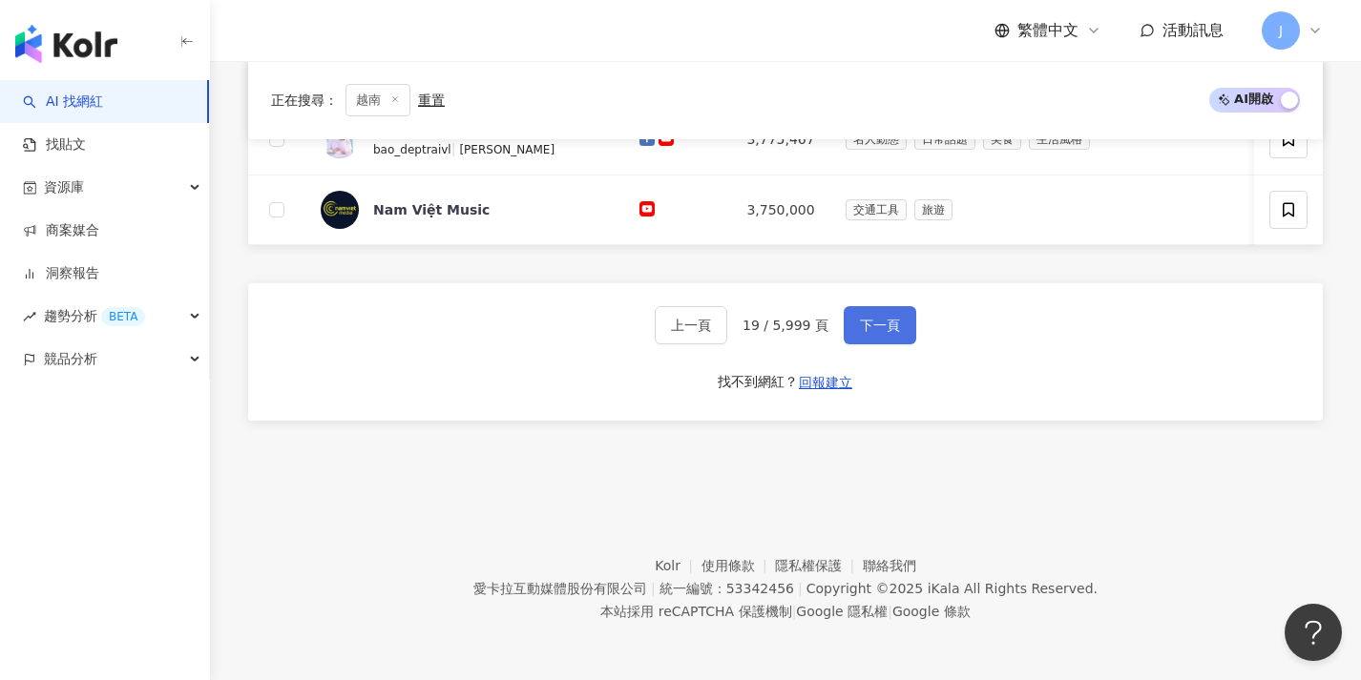
click at [897, 319] on span "下一頁" at bounding box center [880, 325] width 40 height 15
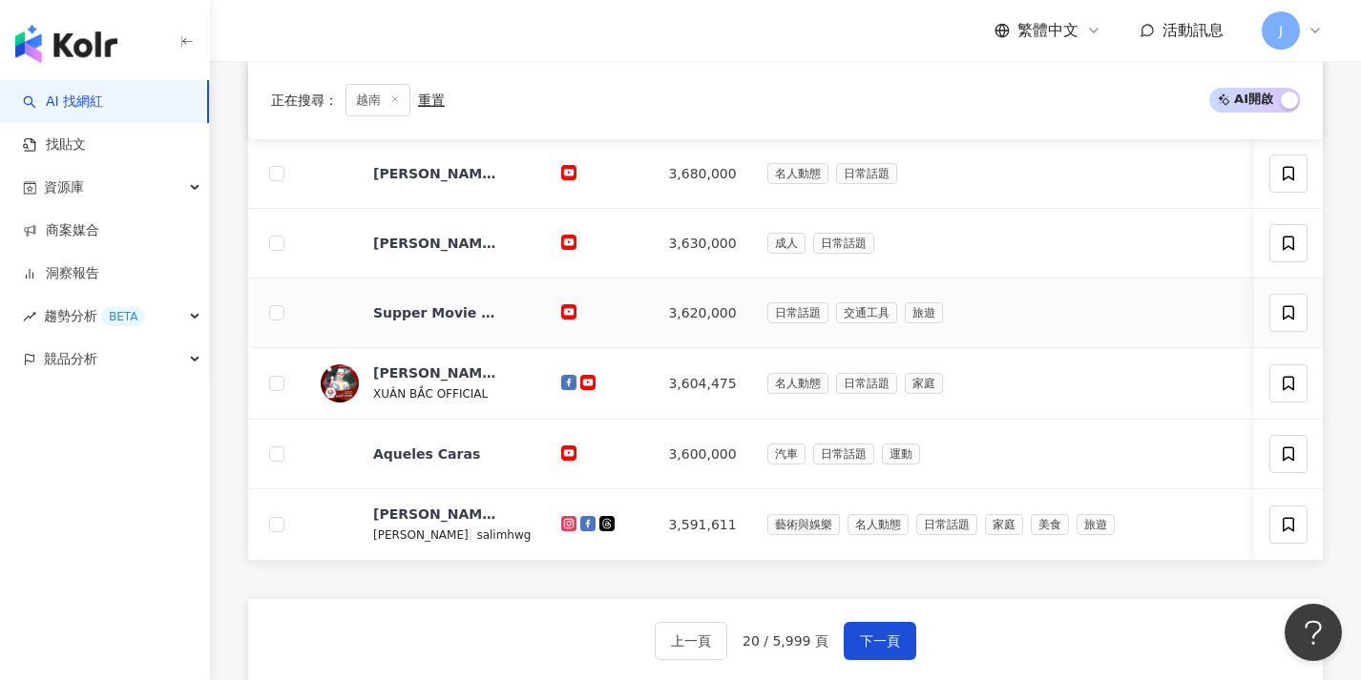
scroll to position [870, 0]
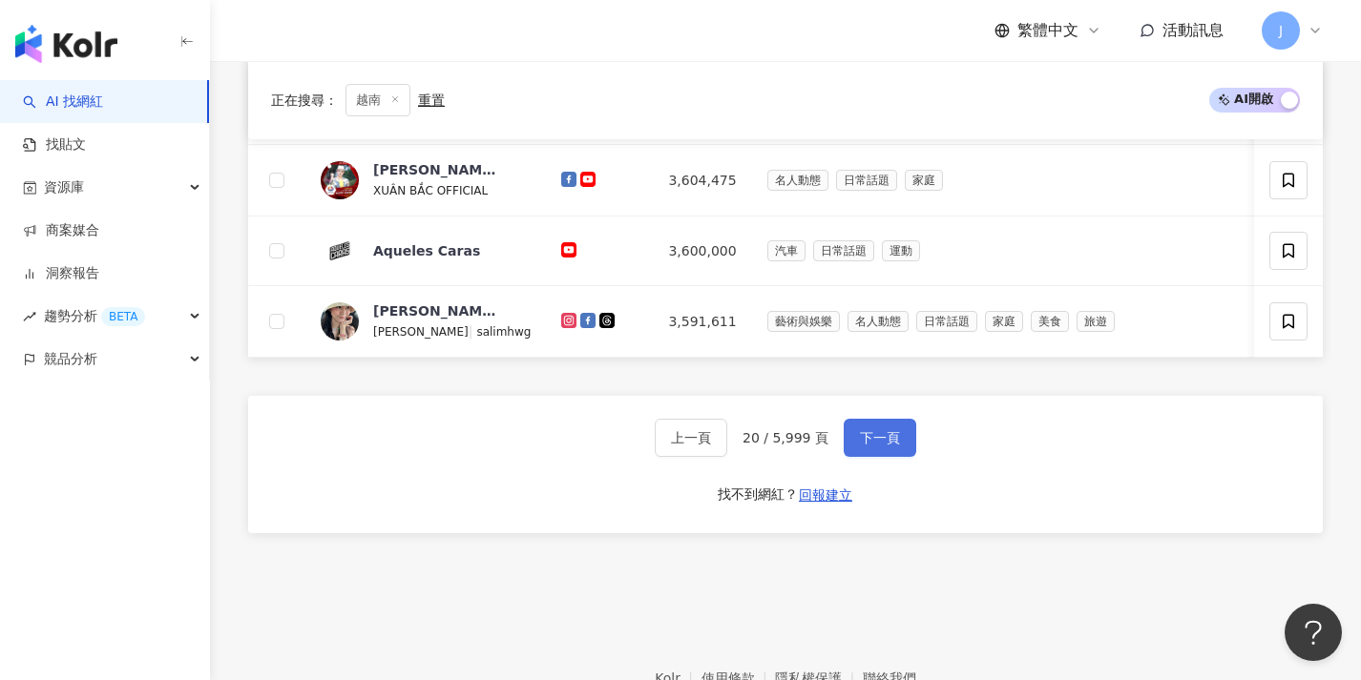
click at [899, 451] on button "下一頁" at bounding box center [879, 438] width 73 height 38
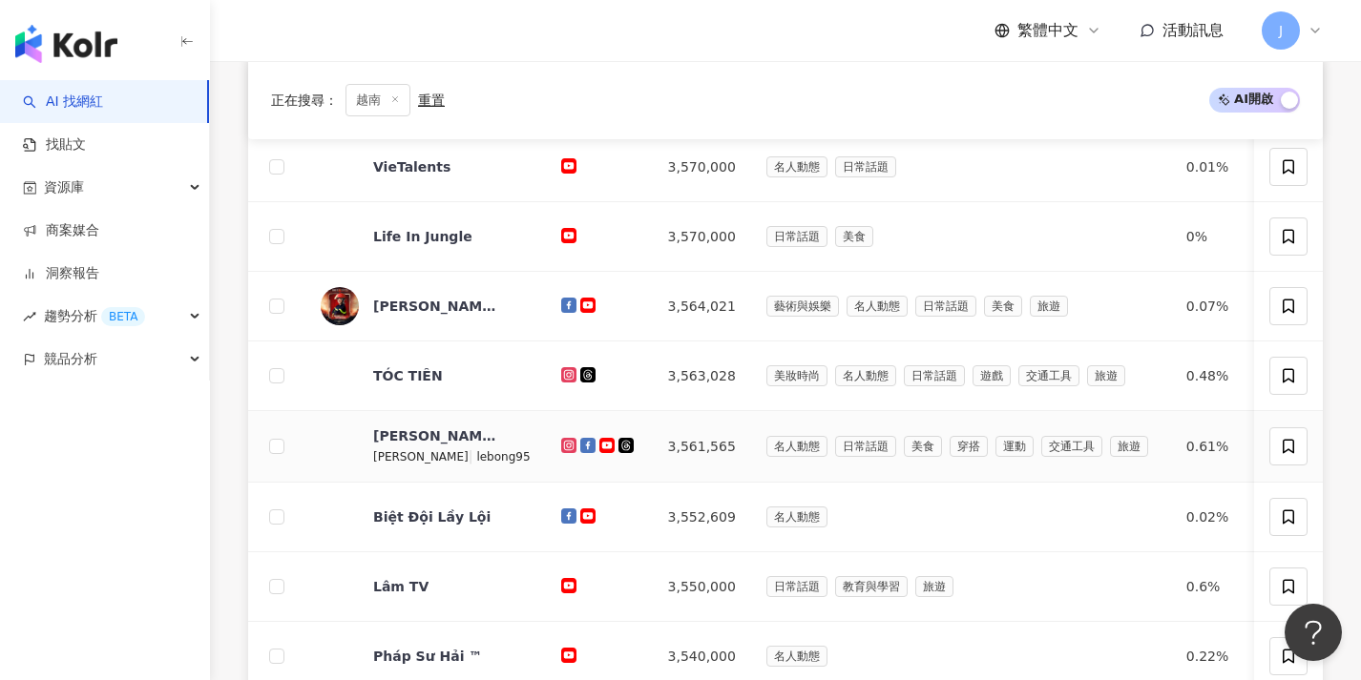
scroll to position [736, 0]
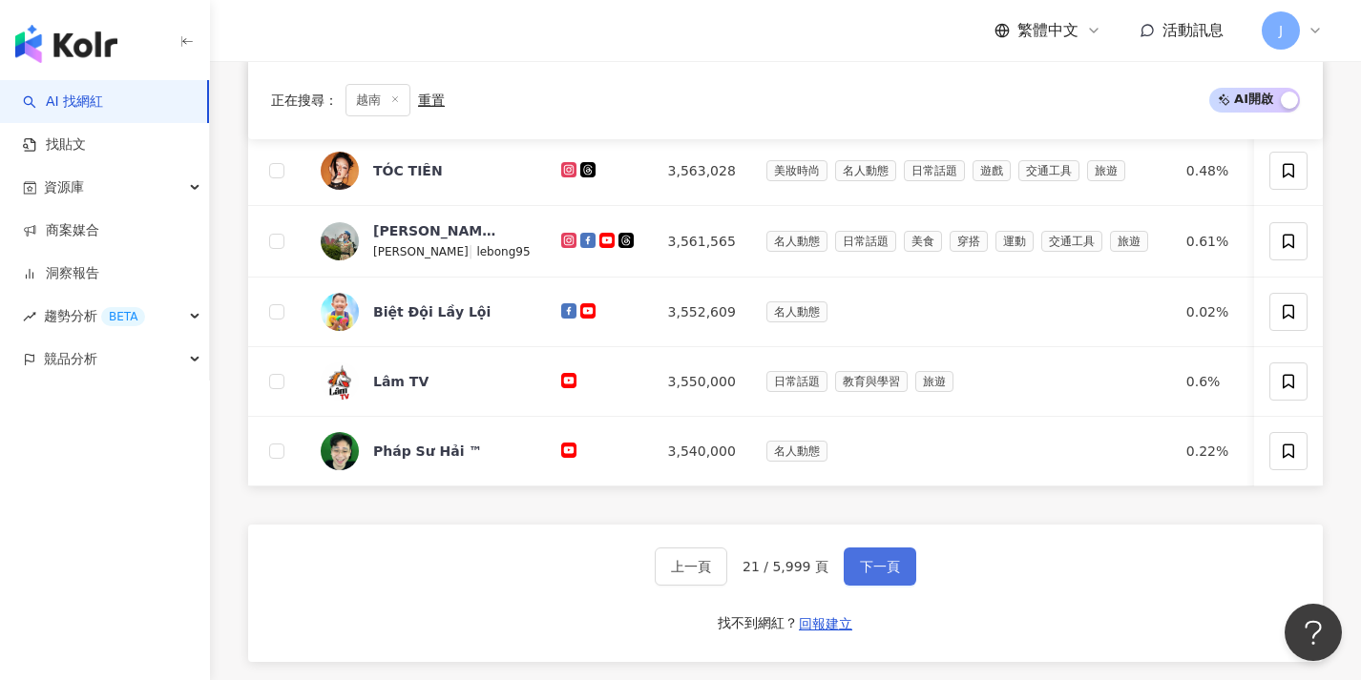
click at [861, 574] on span "下一頁" at bounding box center [880, 566] width 40 height 15
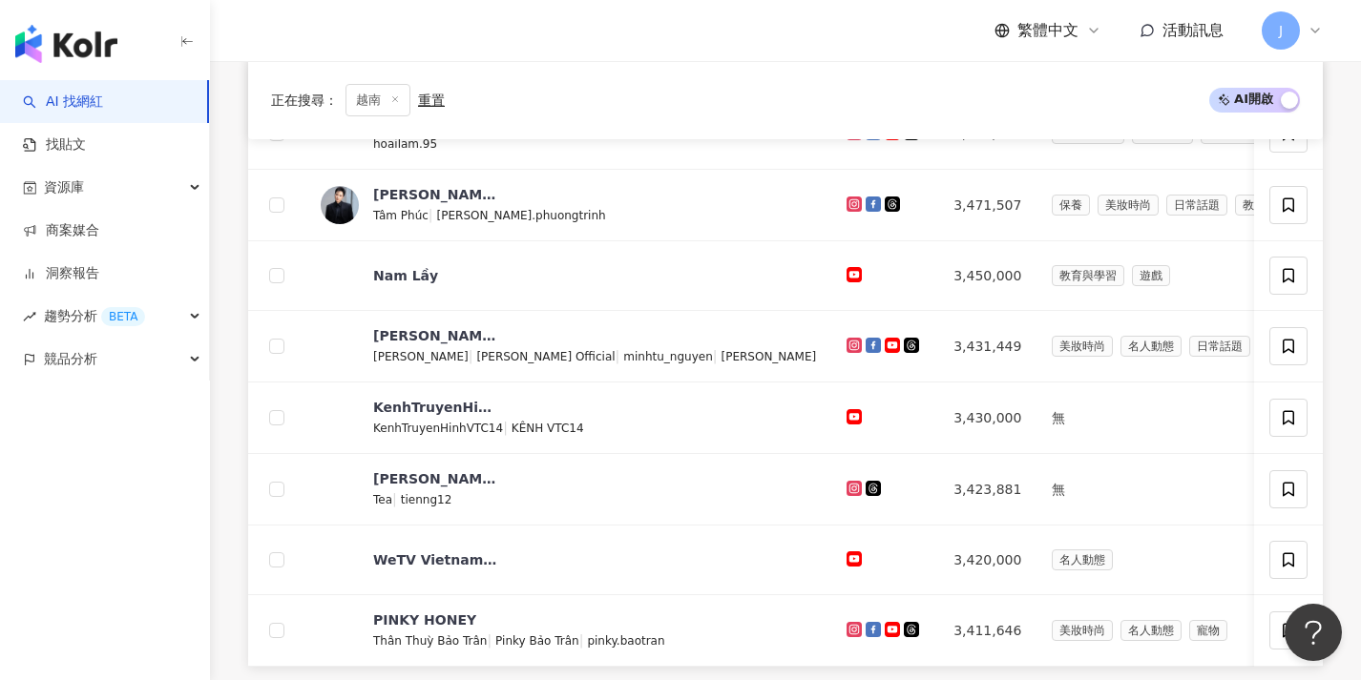
scroll to position [850, 0]
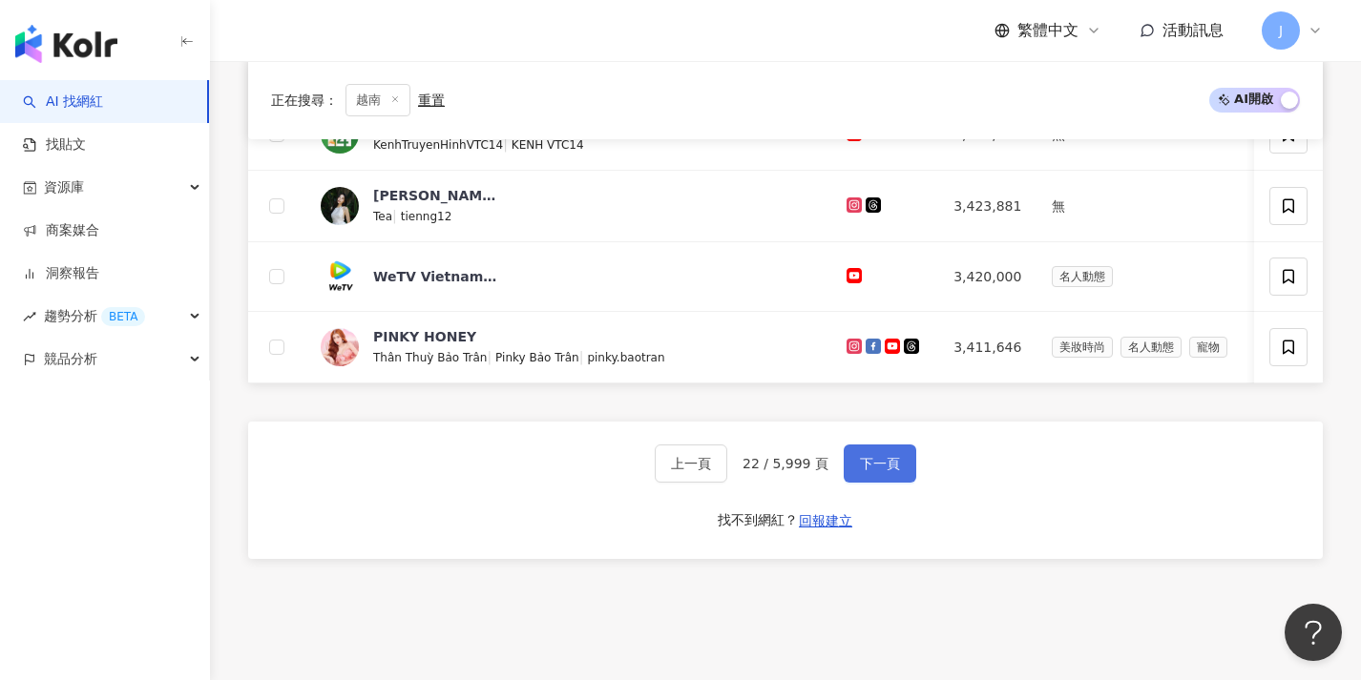
click at [876, 471] on span "下一頁" at bounding box center [880, 463] width 40 height 15
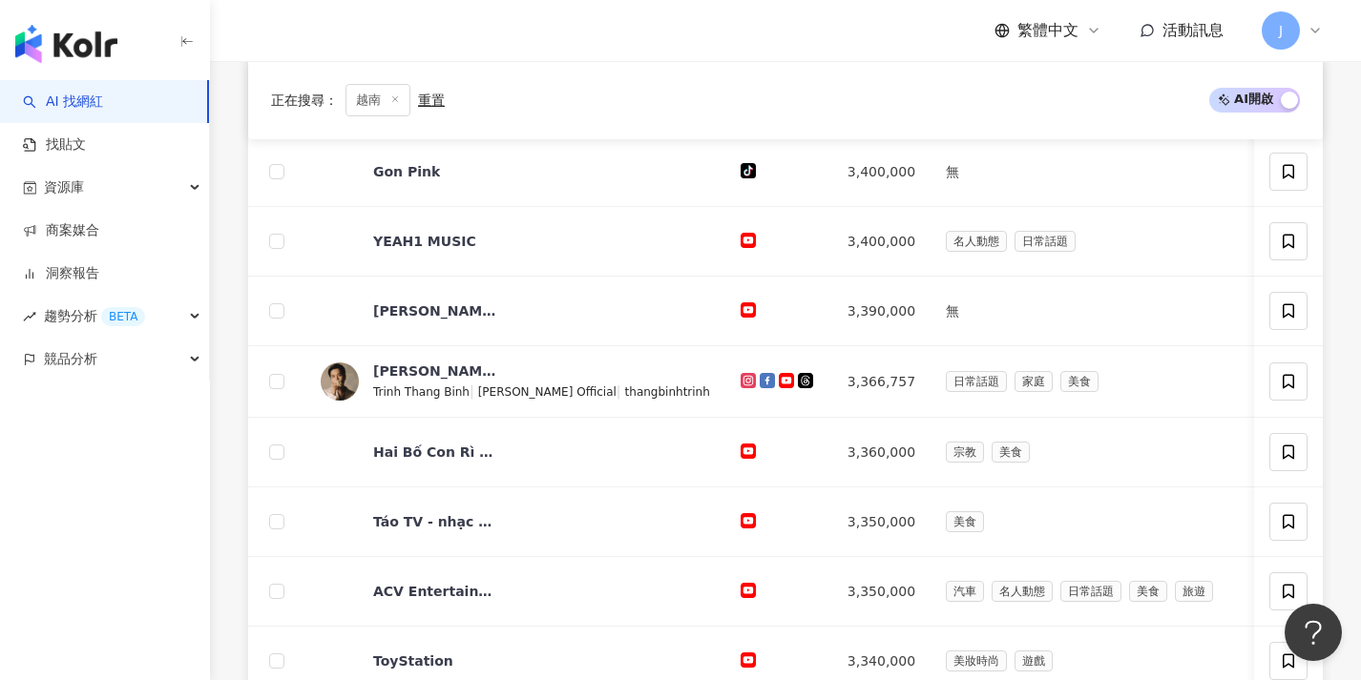
scroll to position [0, 0]
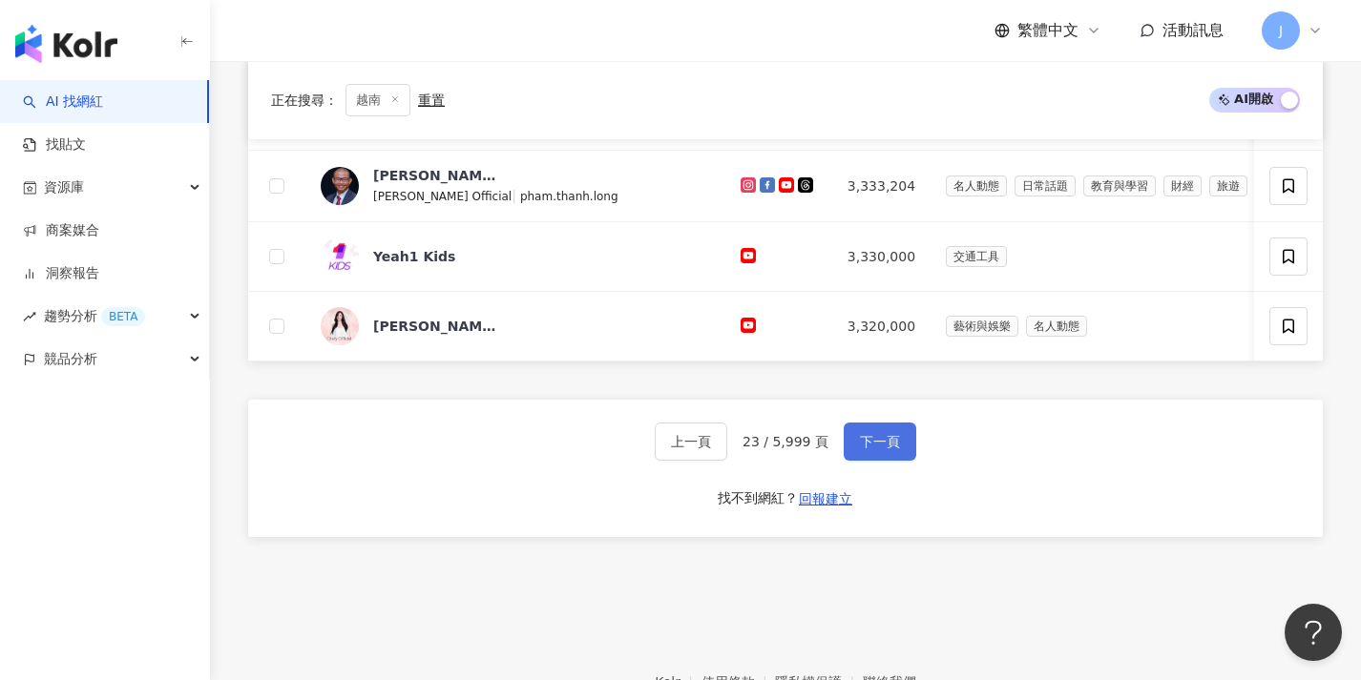
click at [893, 461] on button "下一頁" at bounding box center [879, 442] width 73 height 38
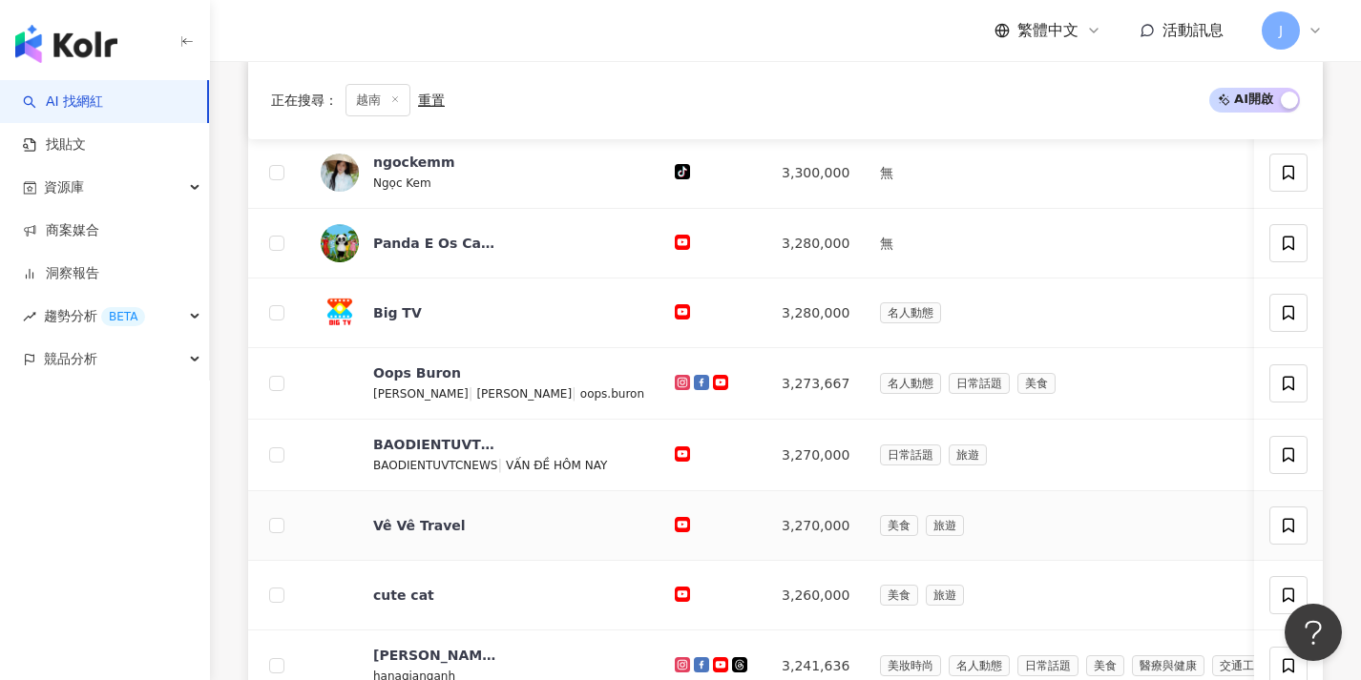
scroll to position [716, 0]
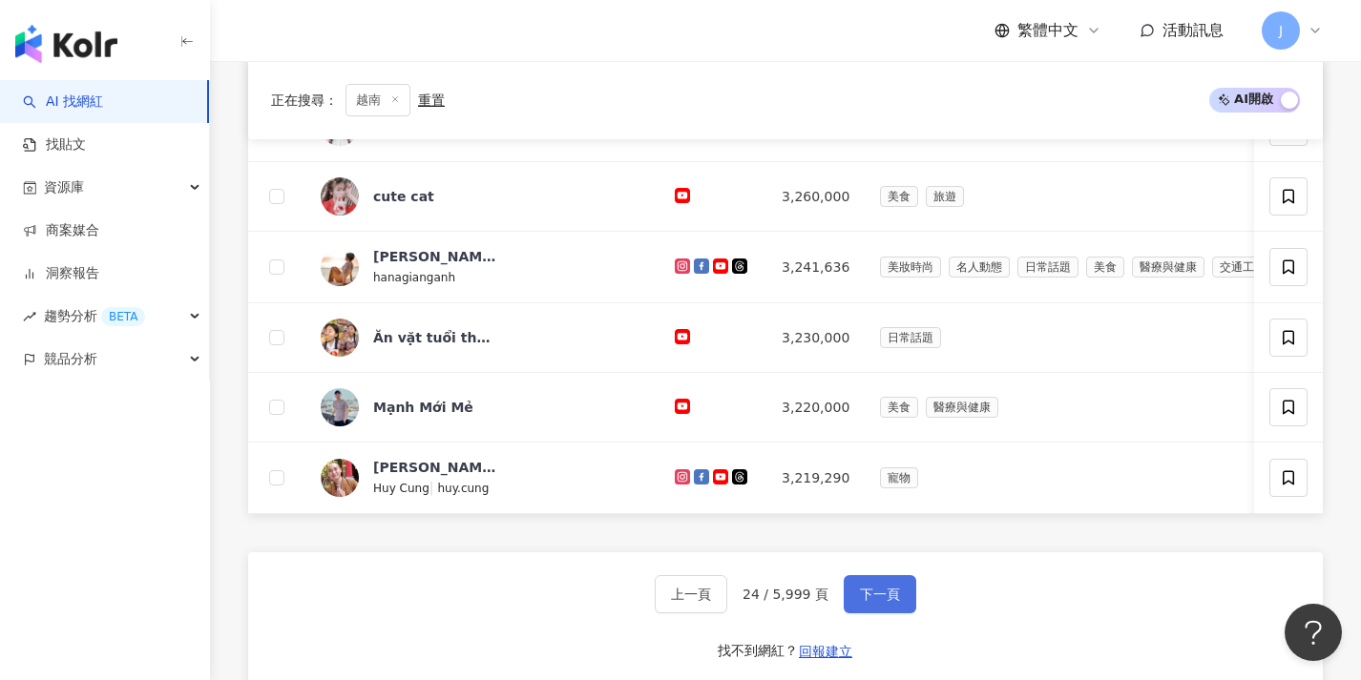
click at [904, 600] on button "下一頁" at bounding box center [879, 594] width 73 height 38
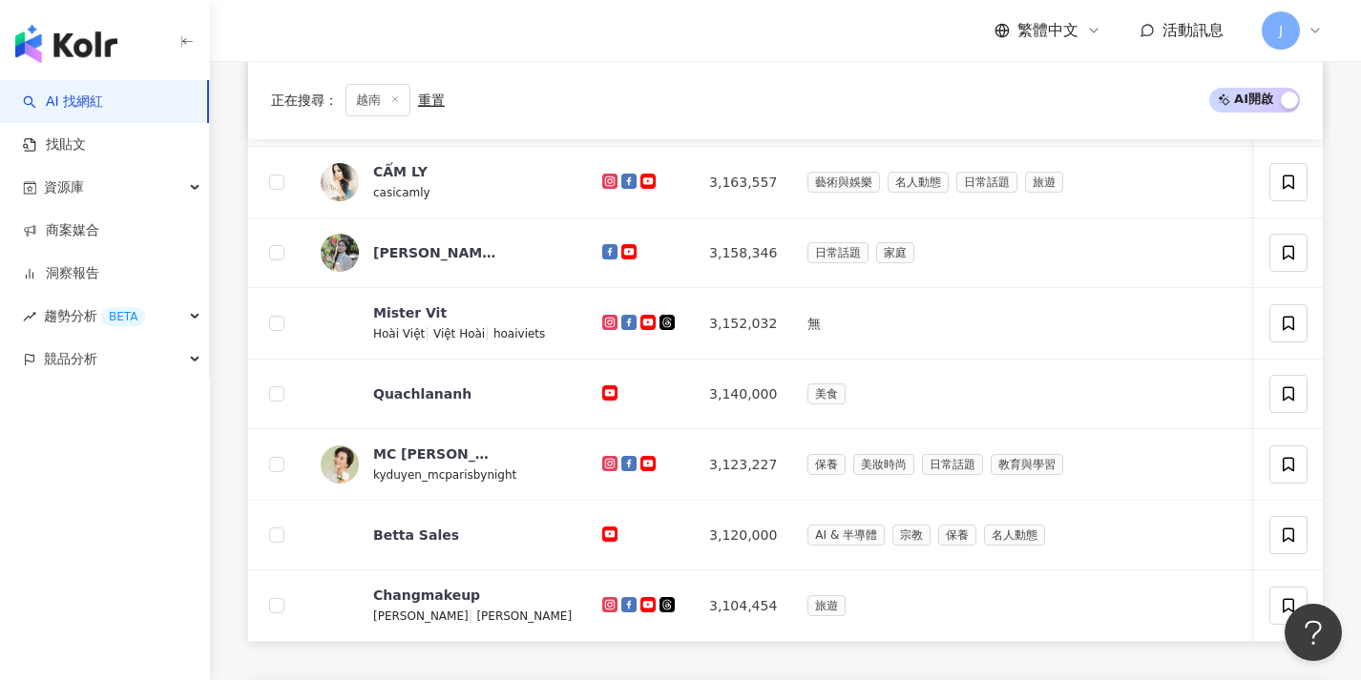
scroll to position [765, 0]
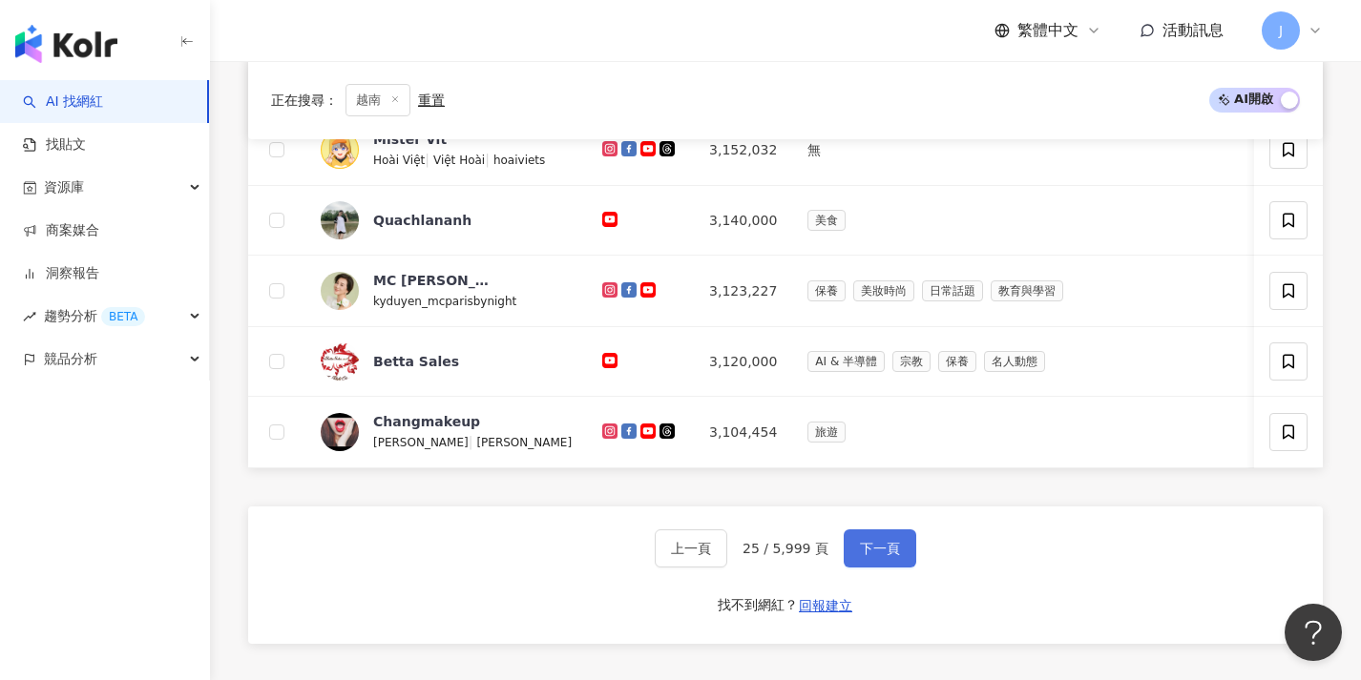
click at [898, 568] on button "下一頁" at bounding box center [879, 549] width 73 height 38
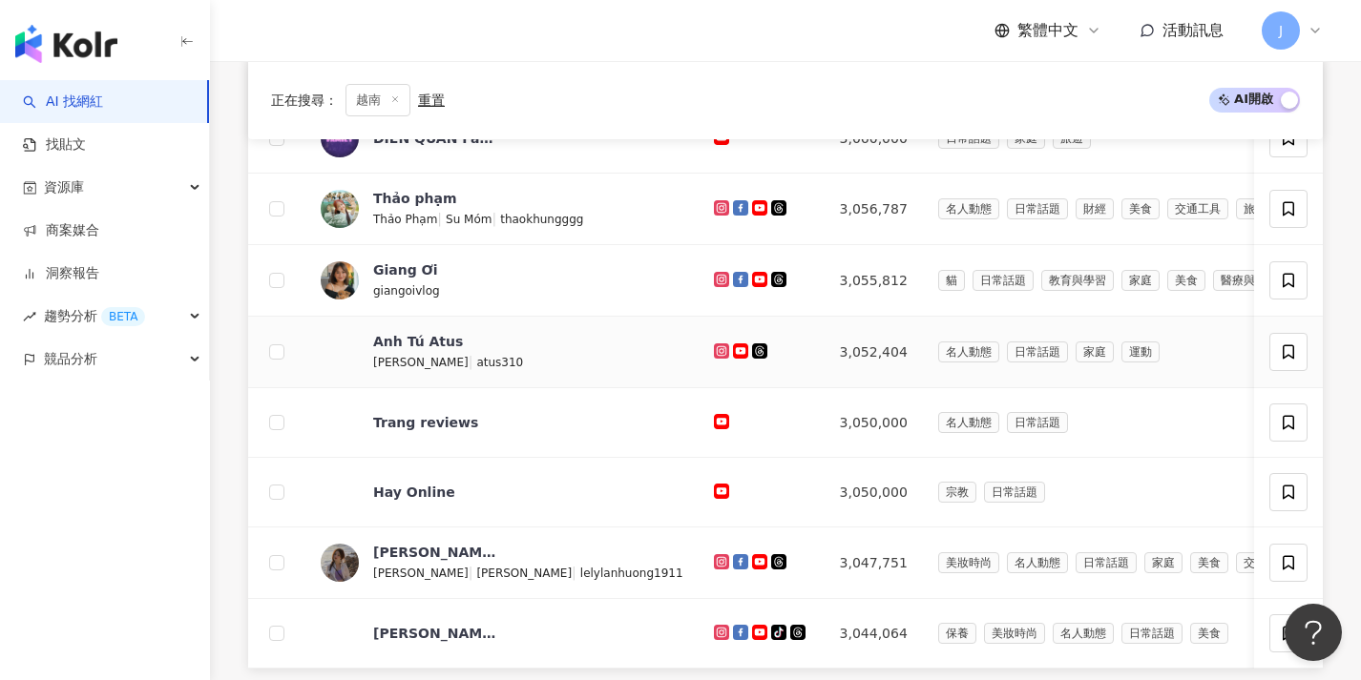
scroll to position [711, 0]
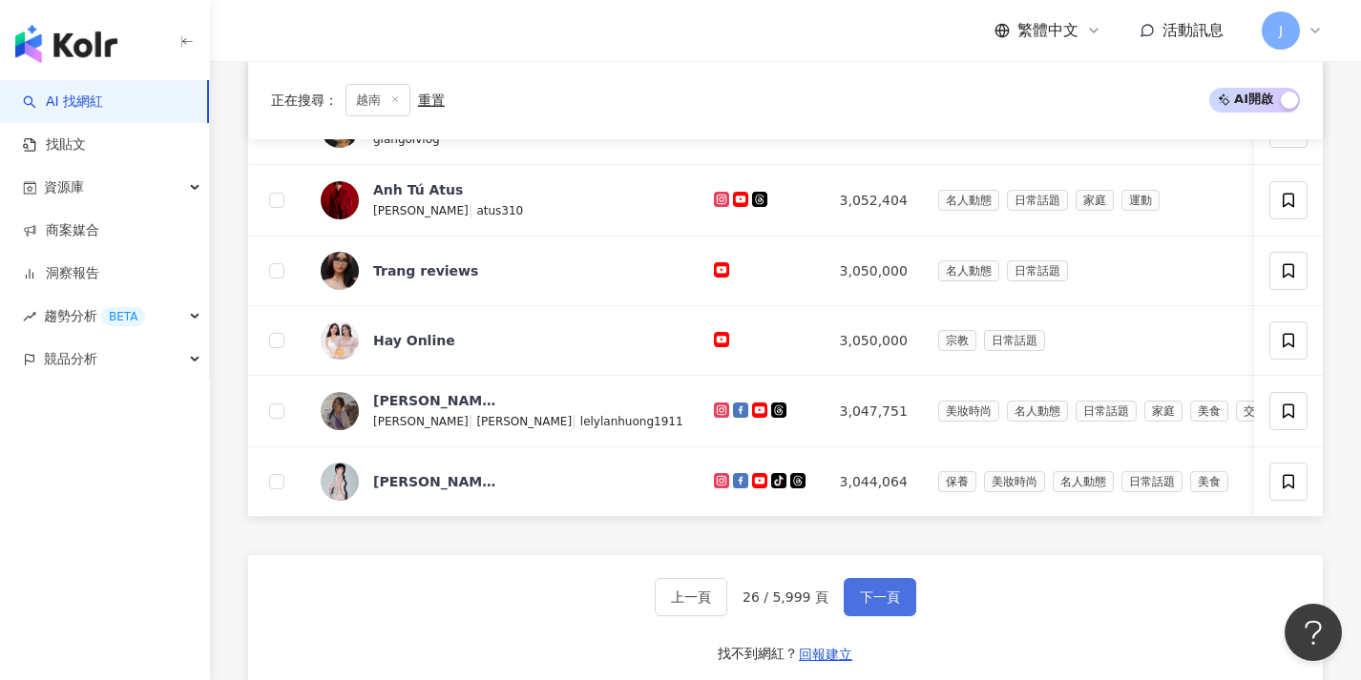
click at [891, 605] on span "下一頁" at bounding box center [880, 597] width 40 height 15
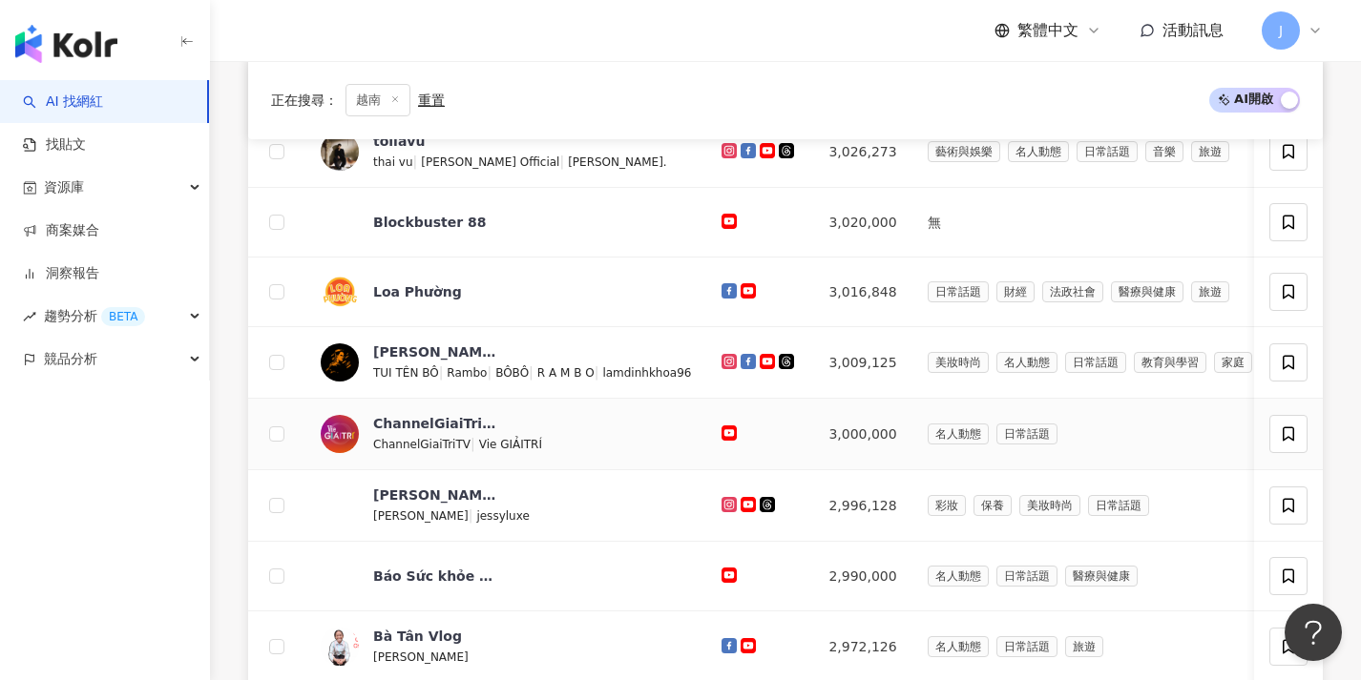
scroll to position [668, 0]
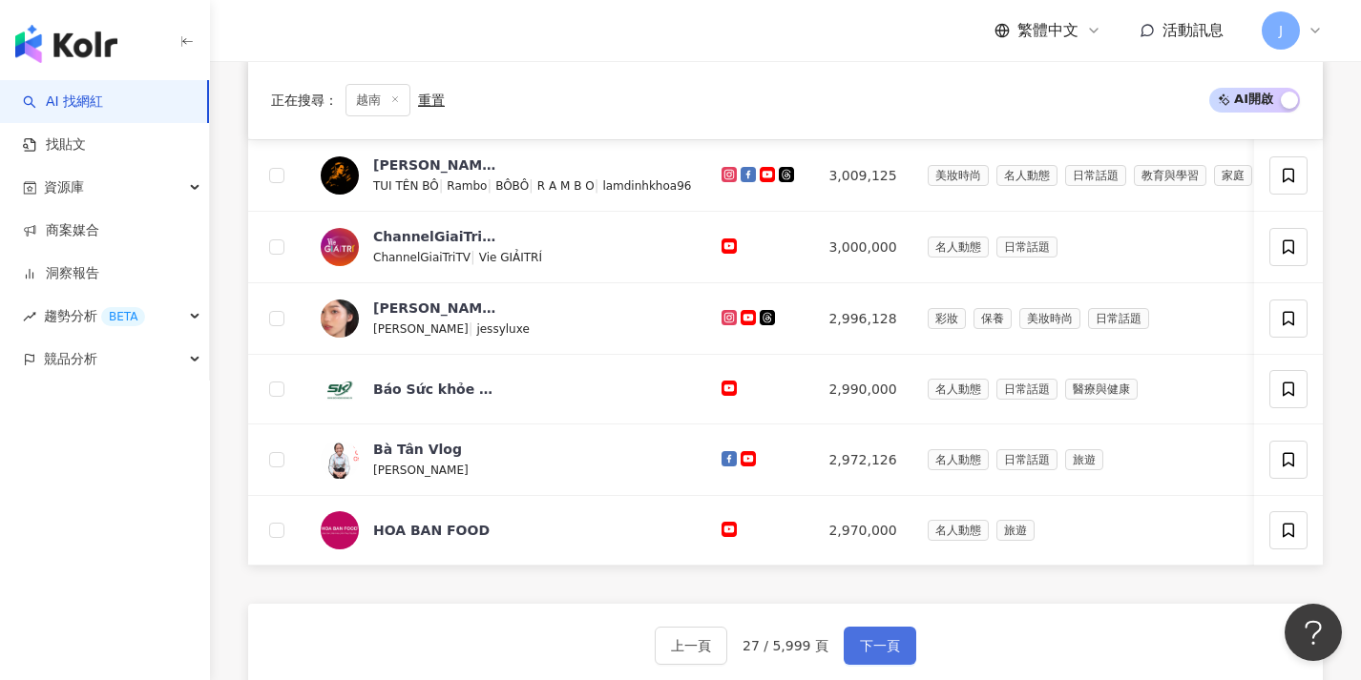
click at [897, 649] on button "下一頁" at bounding box center [879, 646] width 73 height 38
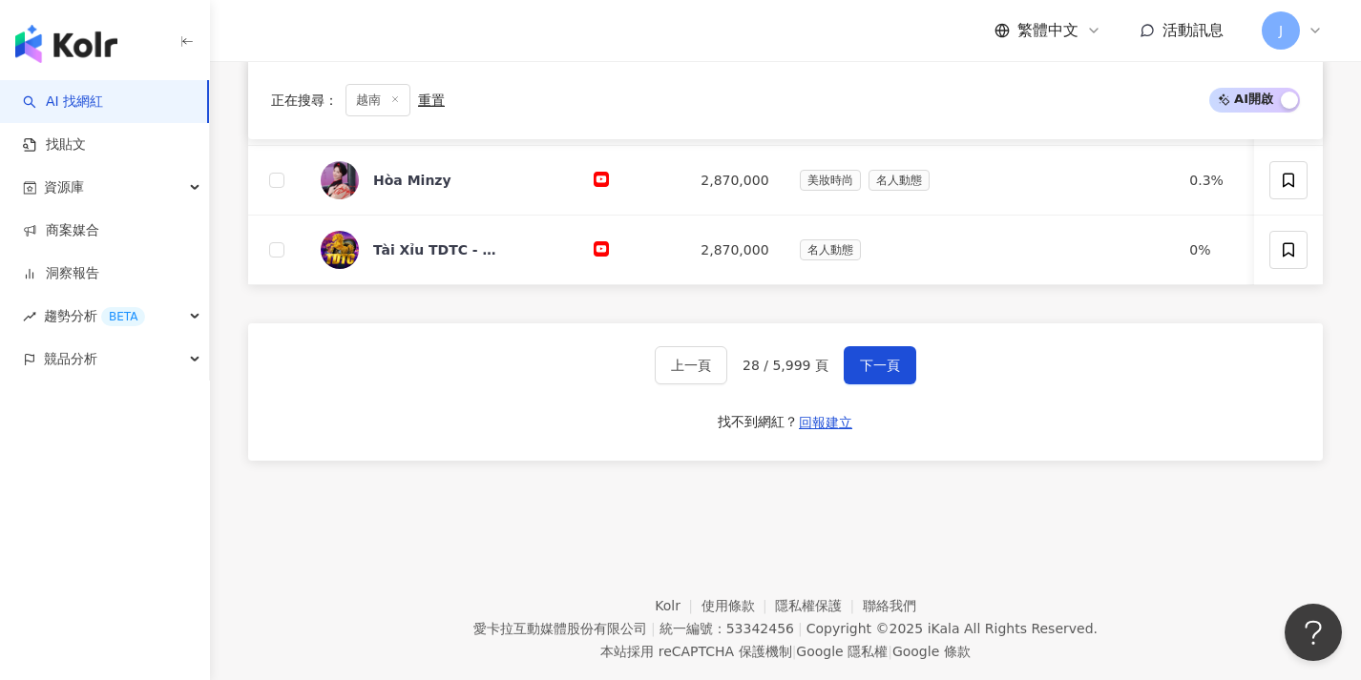
scroll to position [998, 0]
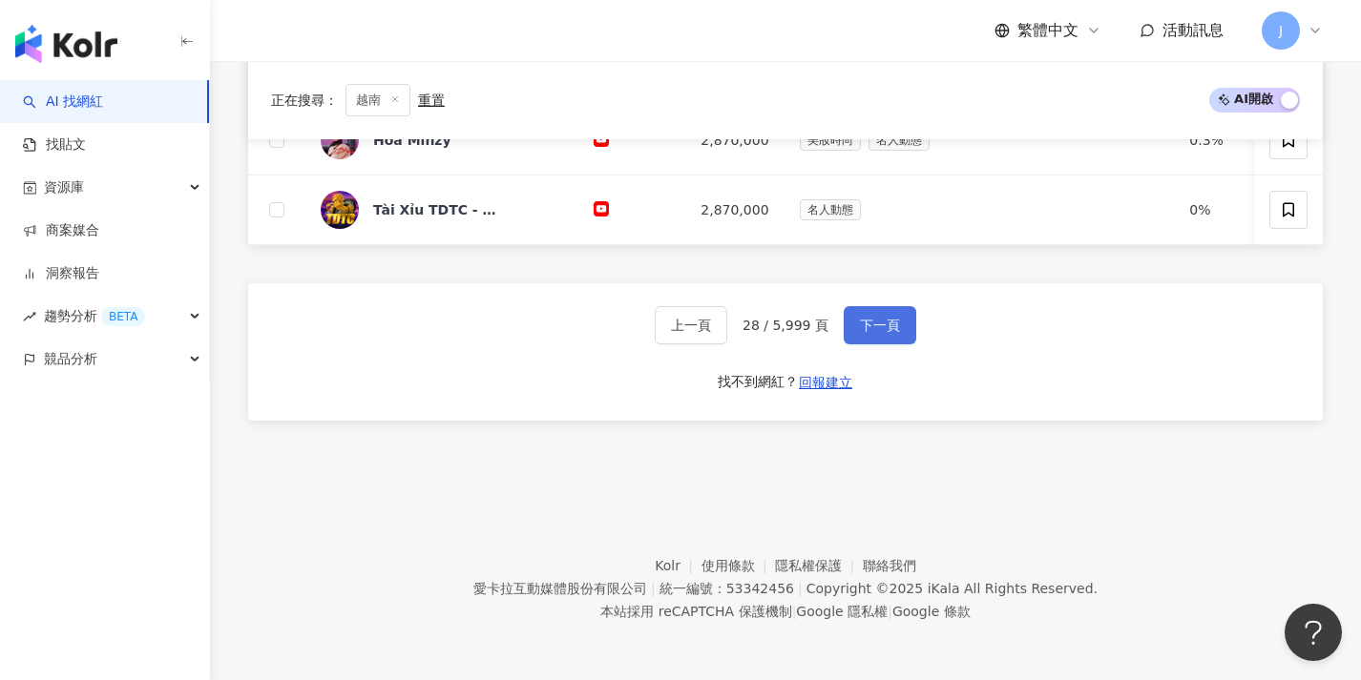
click at [868, 324] on span "下一頁" at bounding box center [880, 325] width 40 height 15
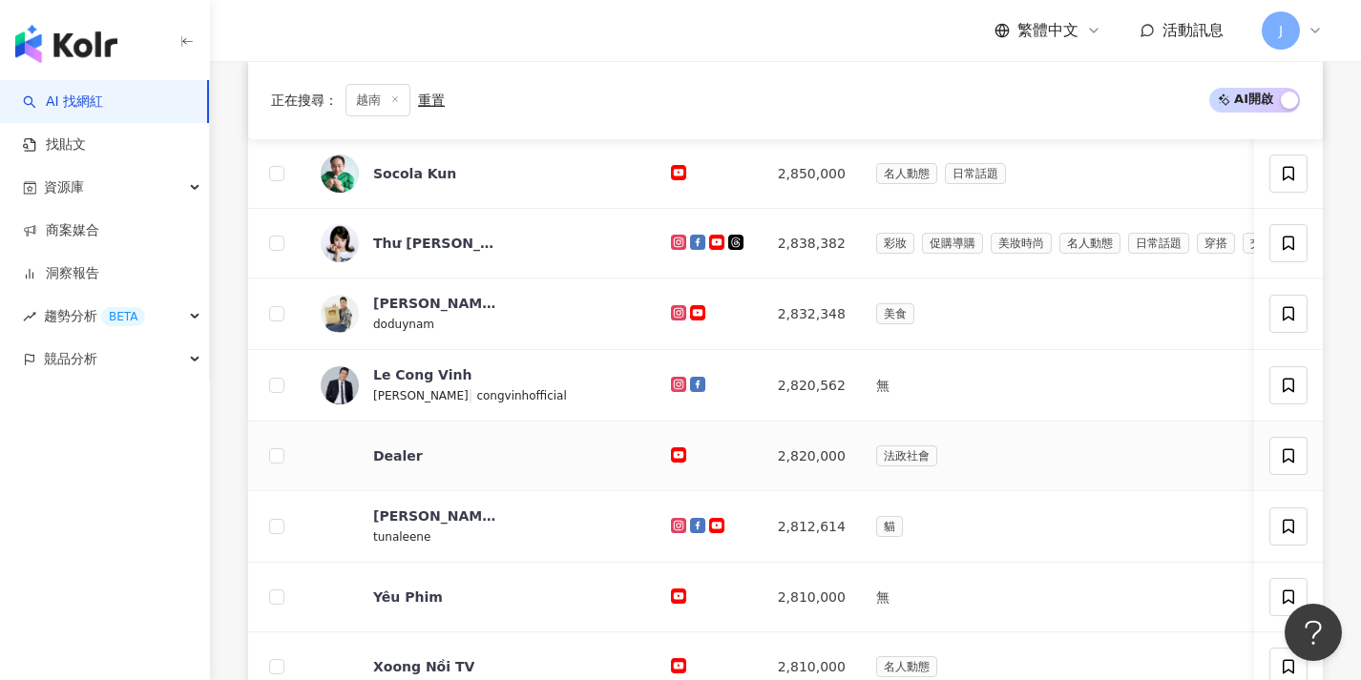
scroll to position [788, 0]
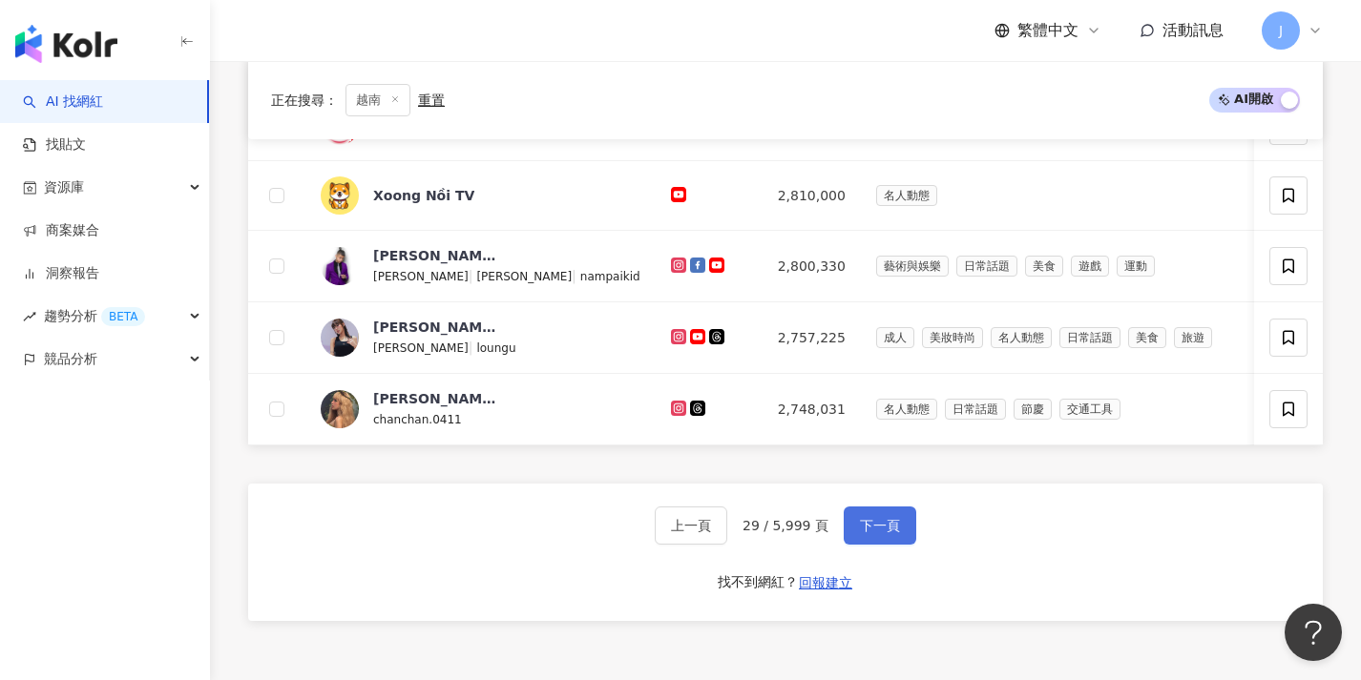
click at [880, 545] on button "下一頁" at bounding box center [879, 526] width 73 height 38
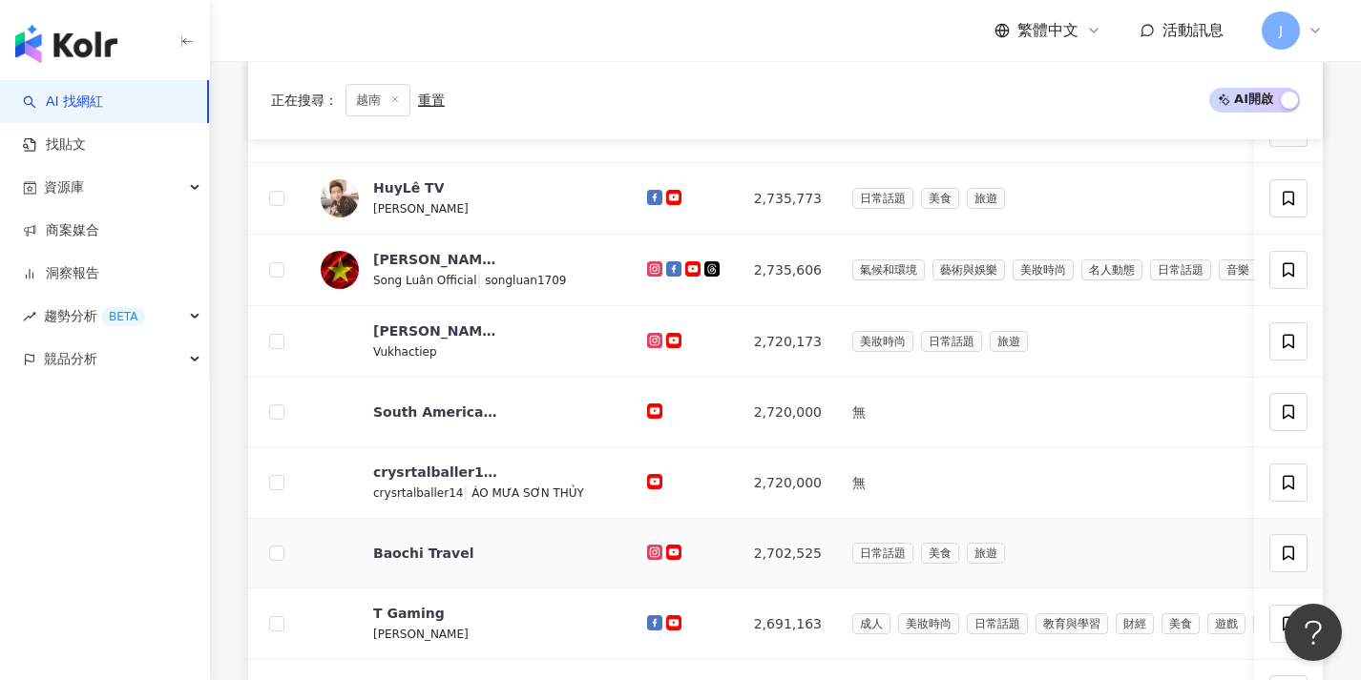
scroll to position [719, 0]
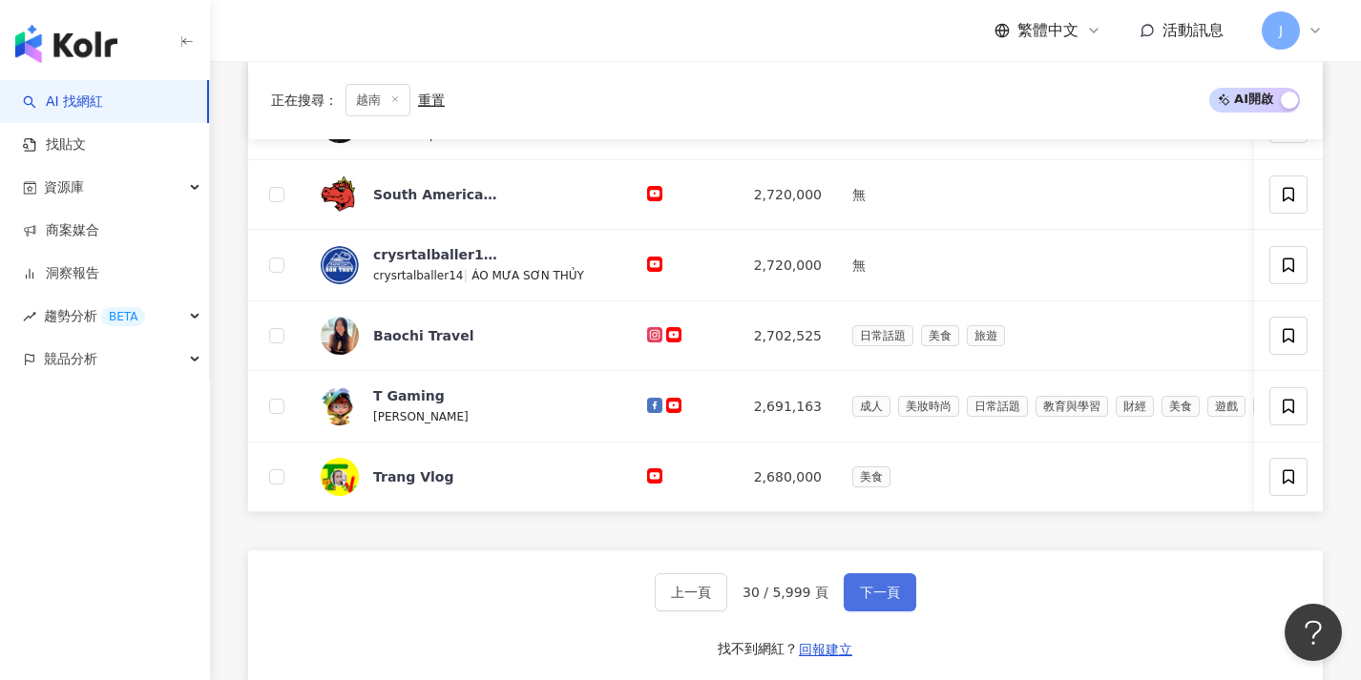
click at [880, 587] on button "下一頁" at bounding box center [879, 592] width 73 height 38
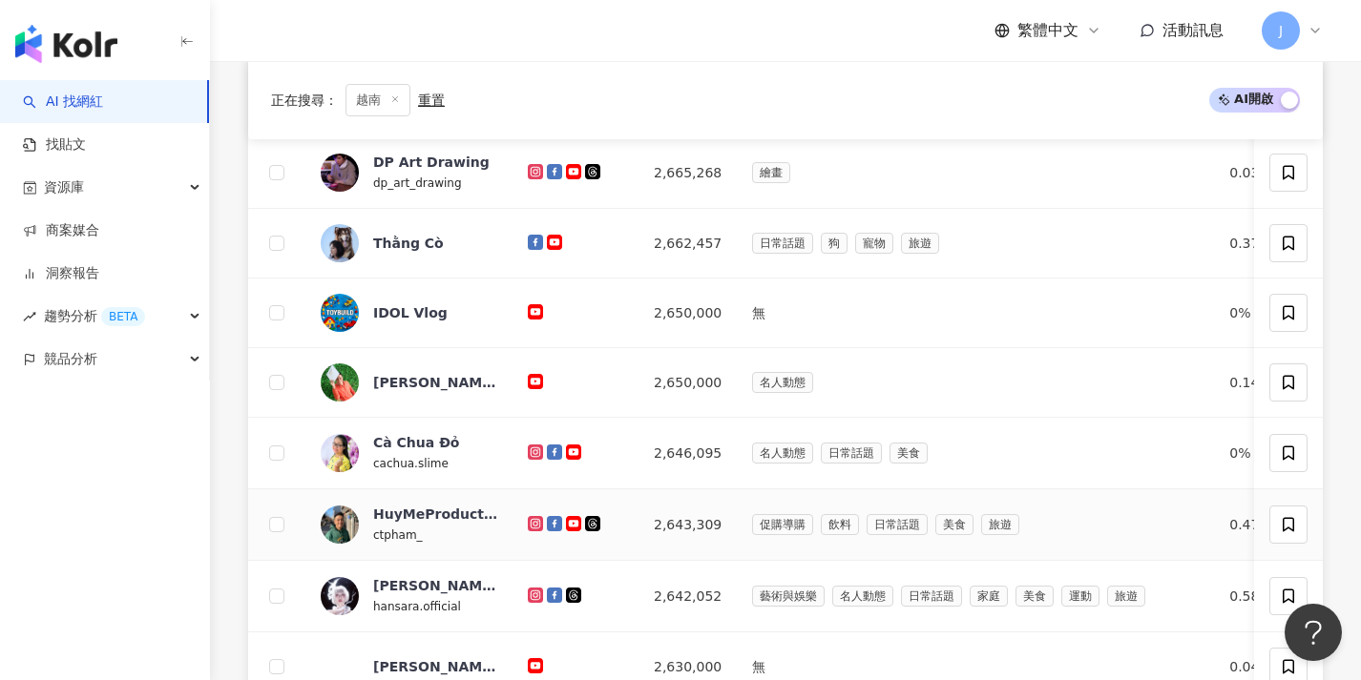
scroll to position [932, 0]
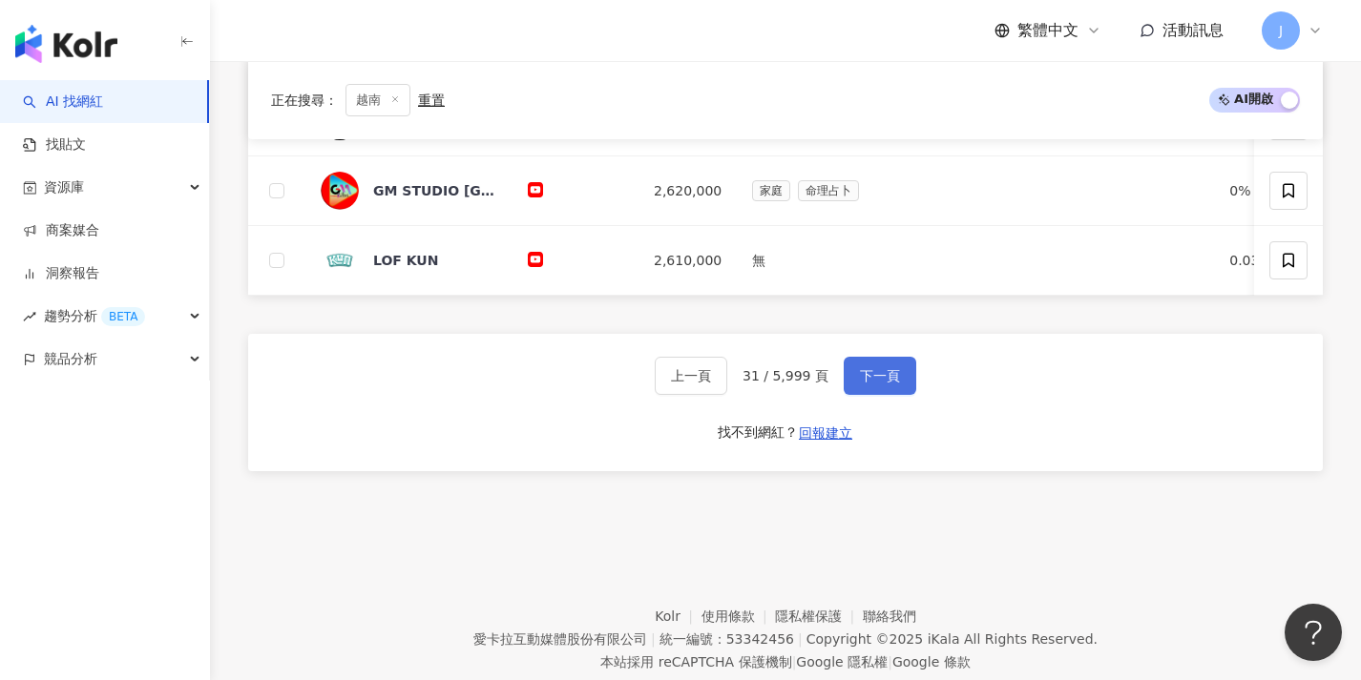
click at [865, 395] on button "下一頁" at bounding box center [879, 376] width 73 height 38
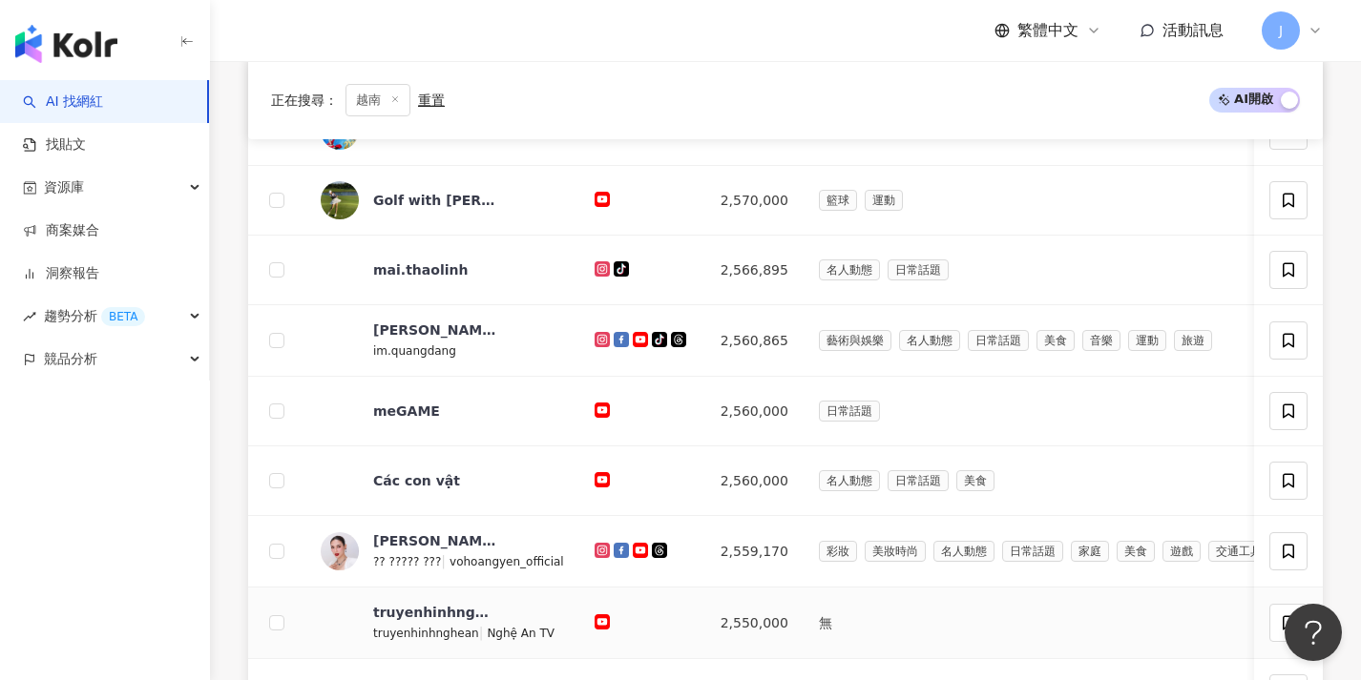
scroll to position [733, 0]
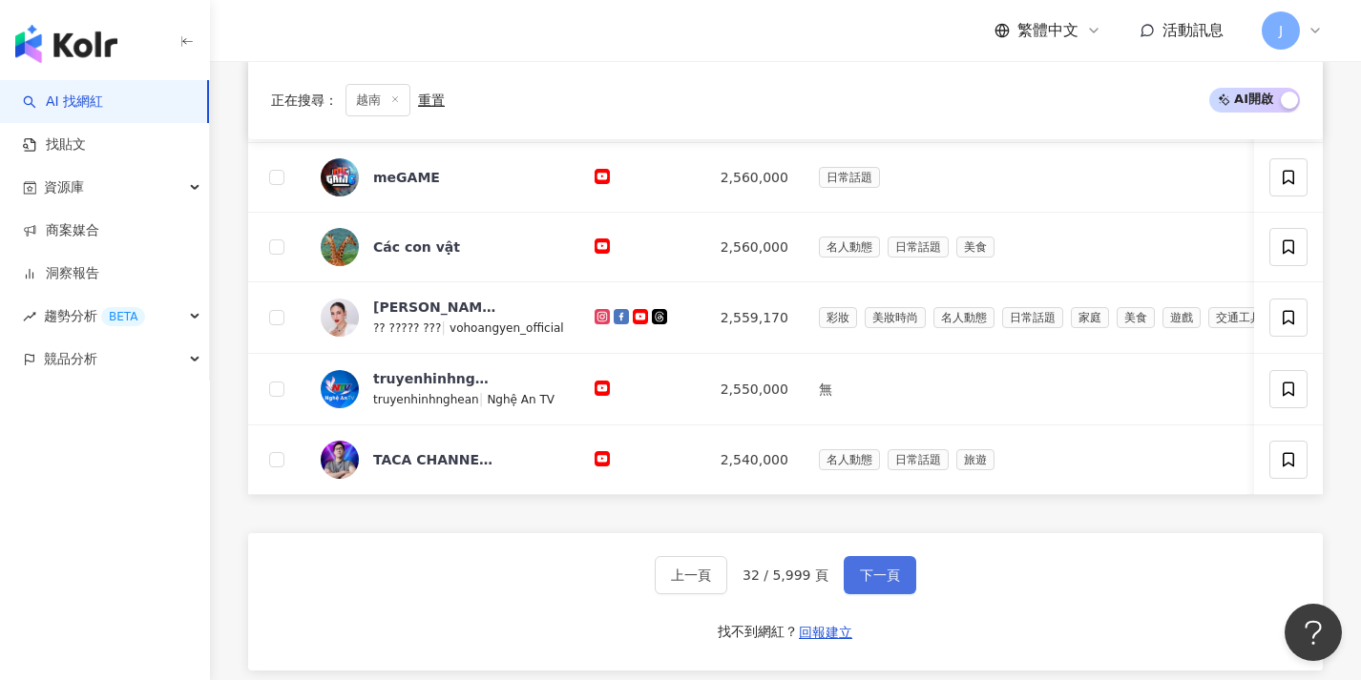
click at [900, 594] on button "下一頁" at bounding box center [879, 575] width 73 height 38
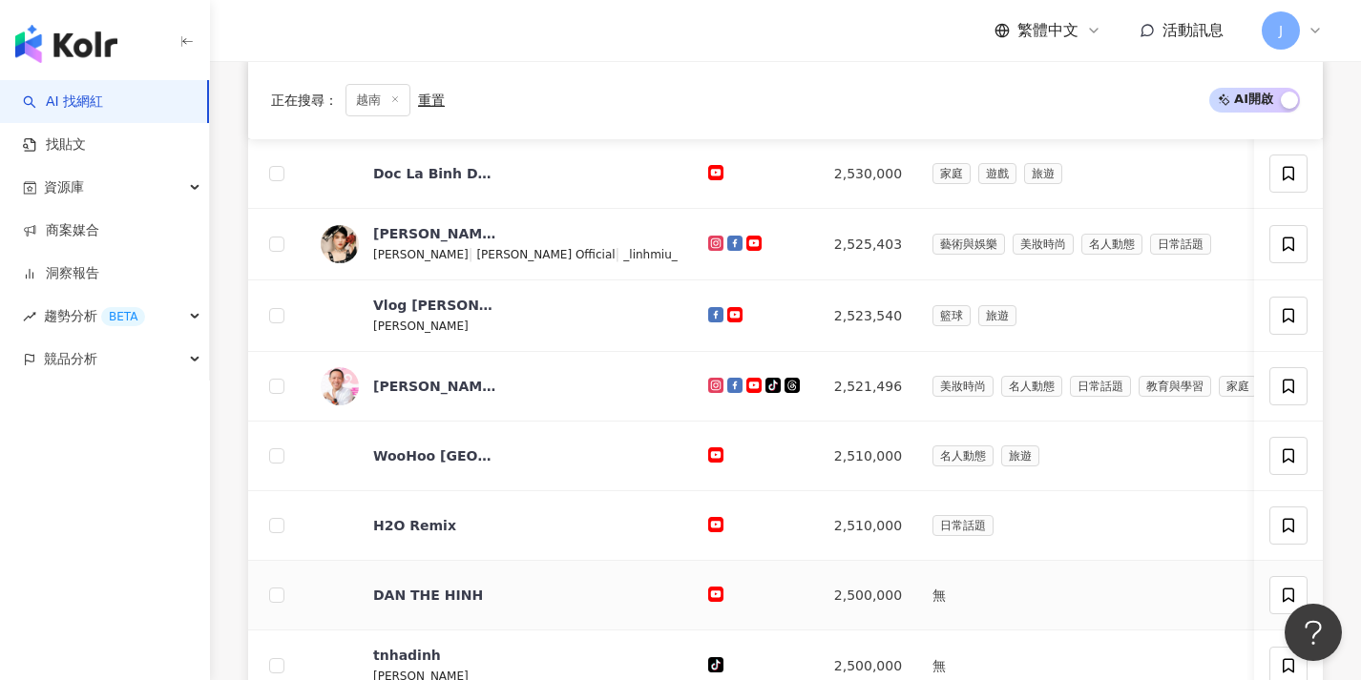
scroll to position [816, 0]
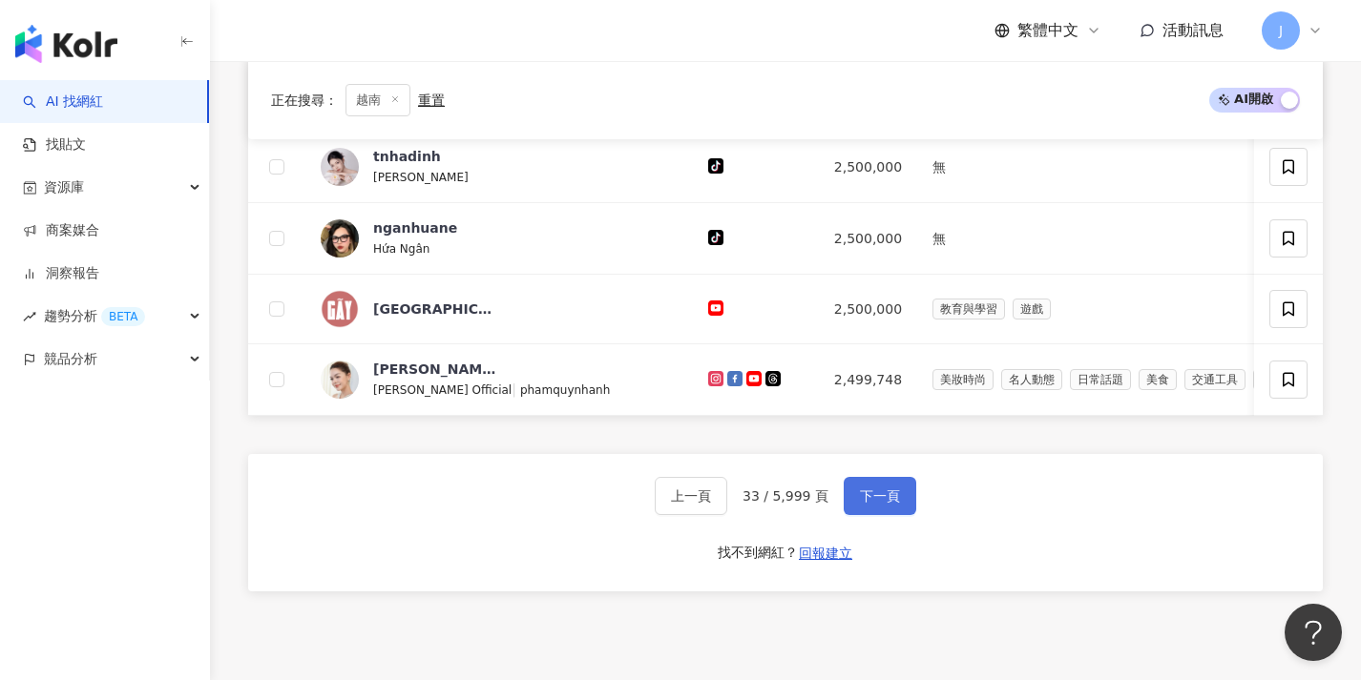
click at [903, 509] on button "下一頁" at bounding box center [879, 496] width 73 height 38
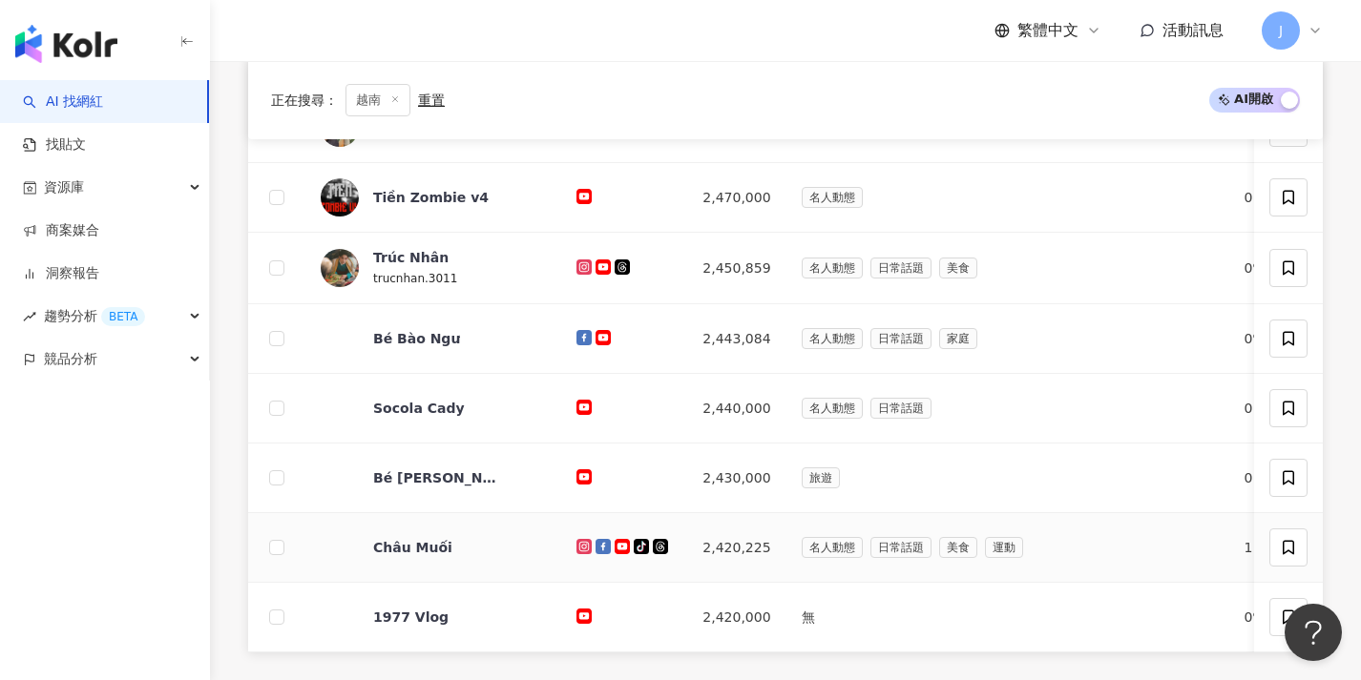
scroll to position [787, 0]
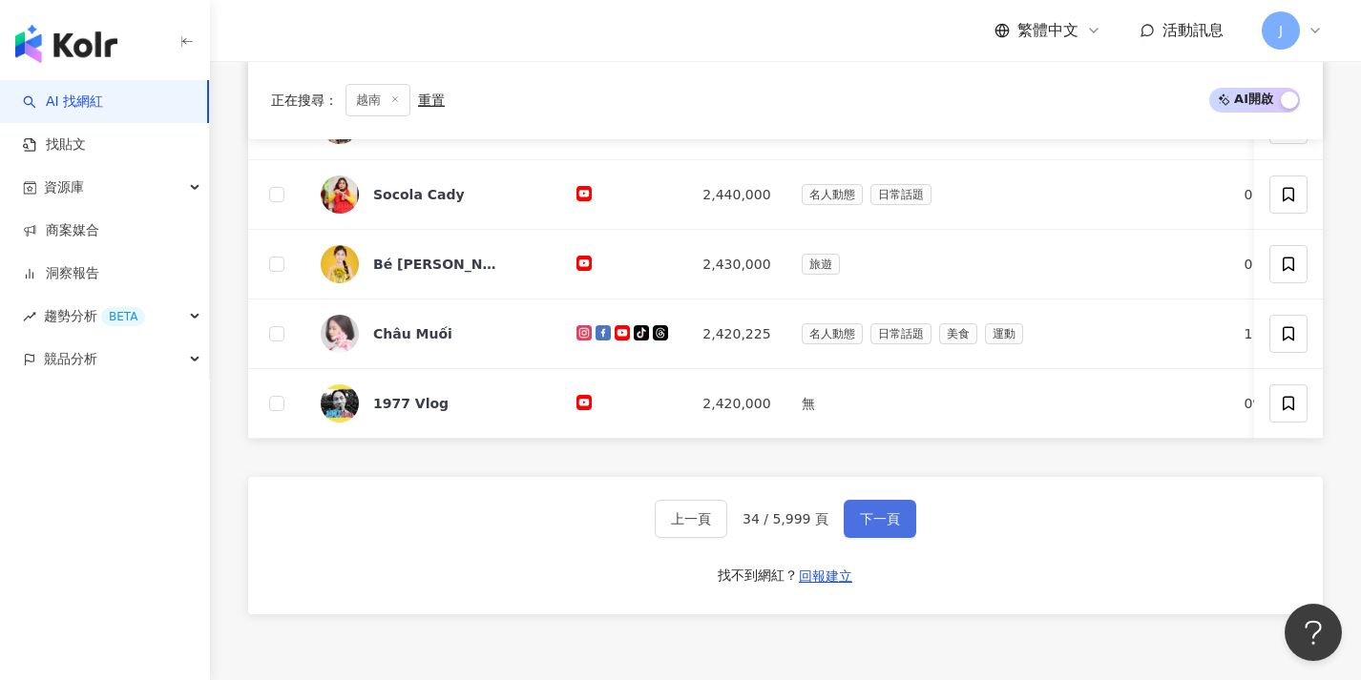
click at [892, 527] on span "下一頁" at bounding box center [880, 518] width 40 height 15
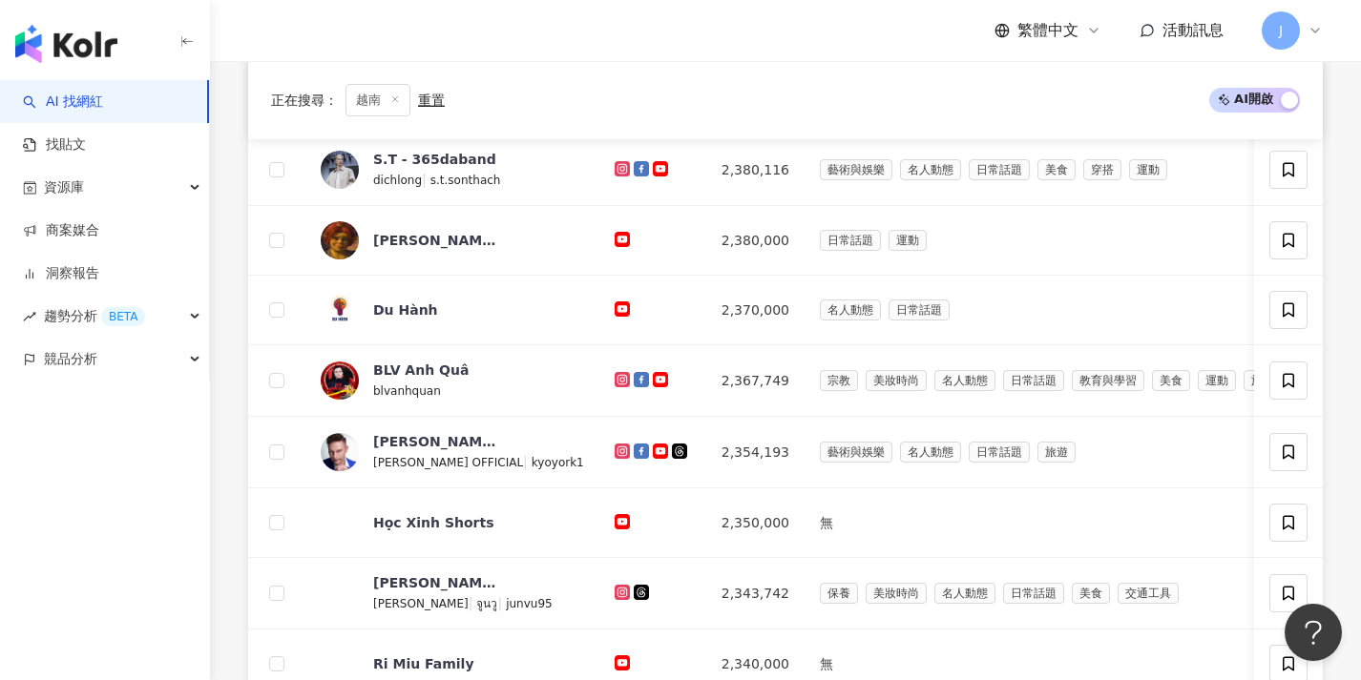
scroll to position [786, 0]
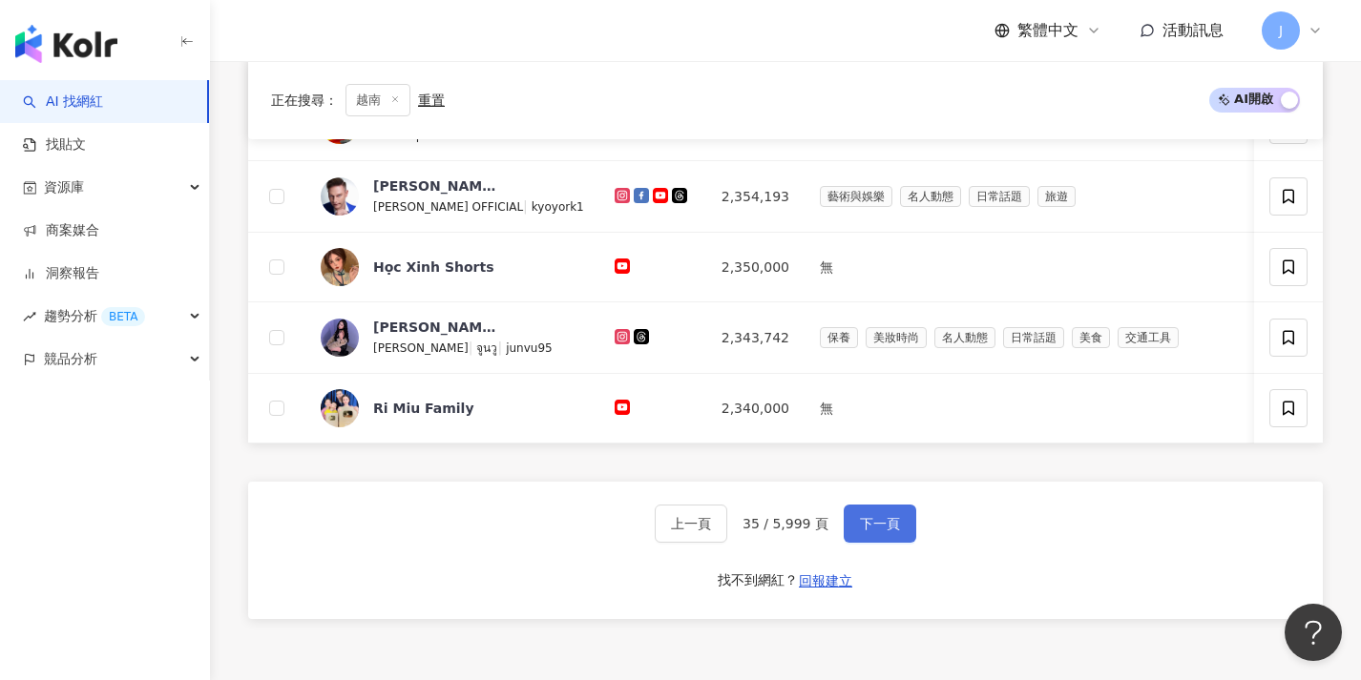
click at [890, 531] on span "下一頁" at bounding box center [880, 523] width 40 height 15
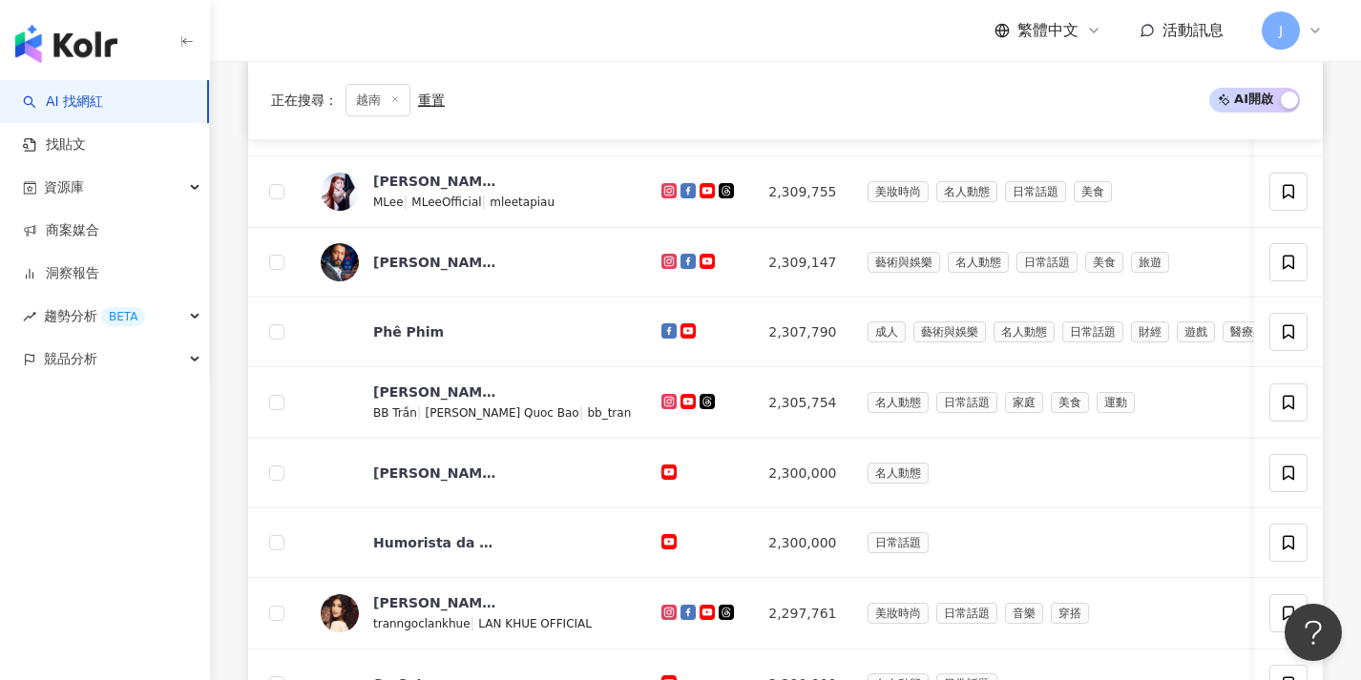
scroll to position [652, 0]
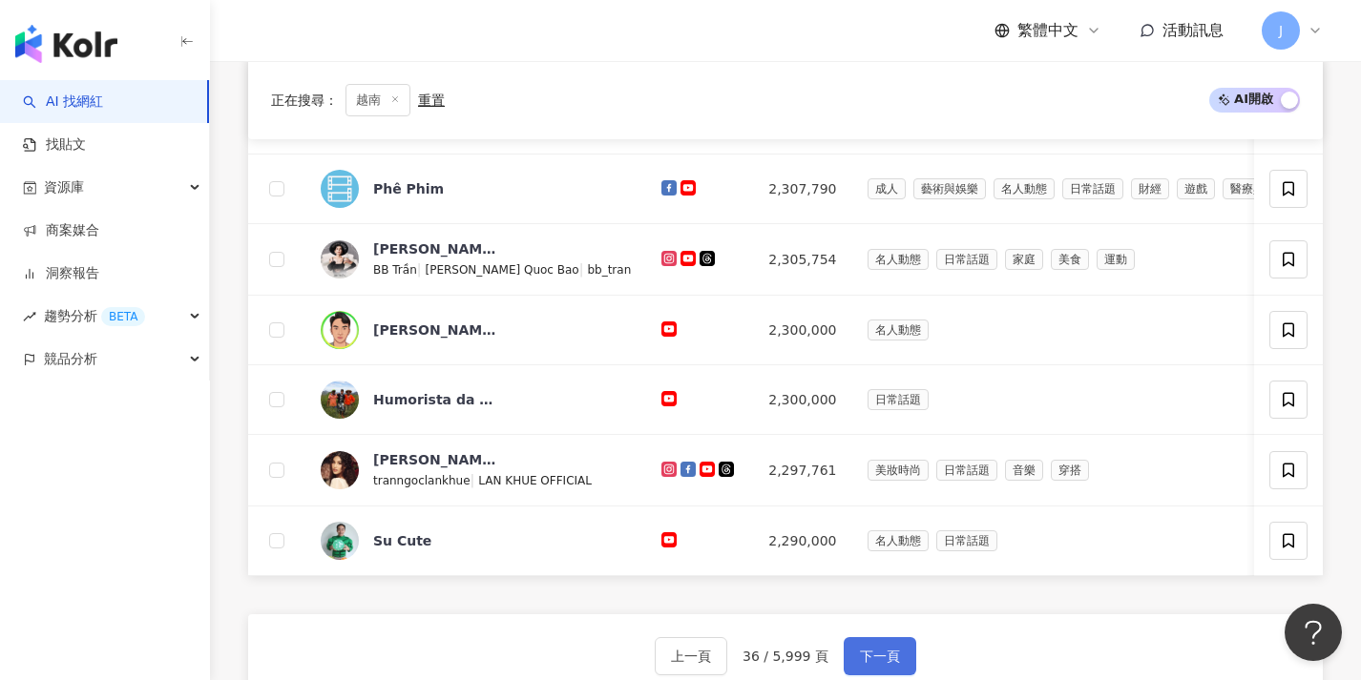
click at [874, 661] on span "下一頁" at bounding box center [880, 656] width 40 height 15
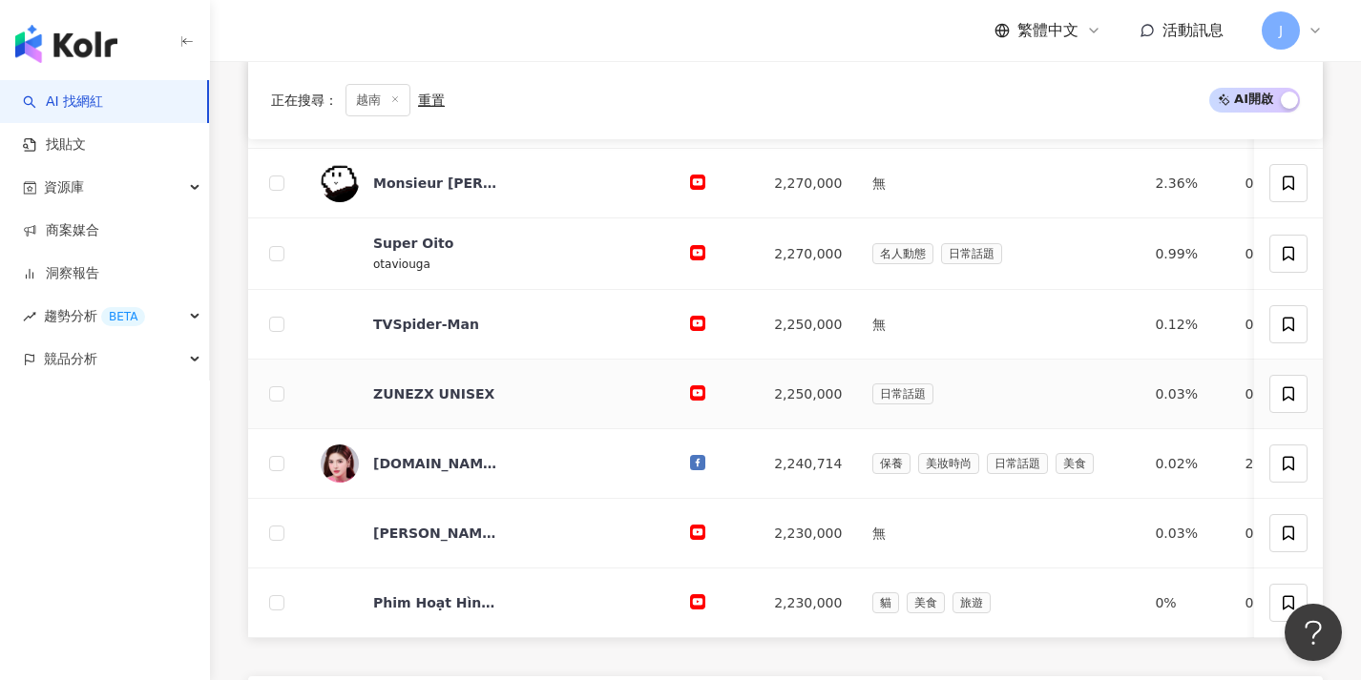
scroll to position [710, 0]
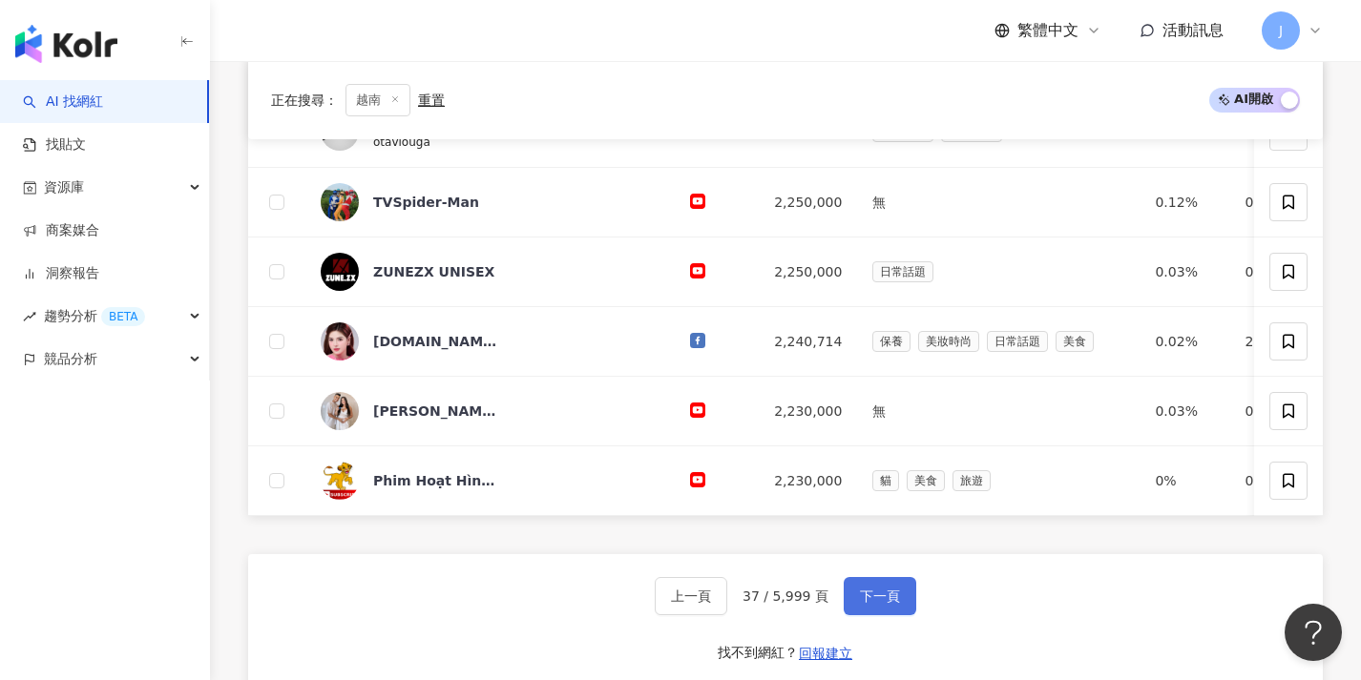
click at [892, 604] on span "下一頁" at bounding box center [880, 596] width 40 height 15
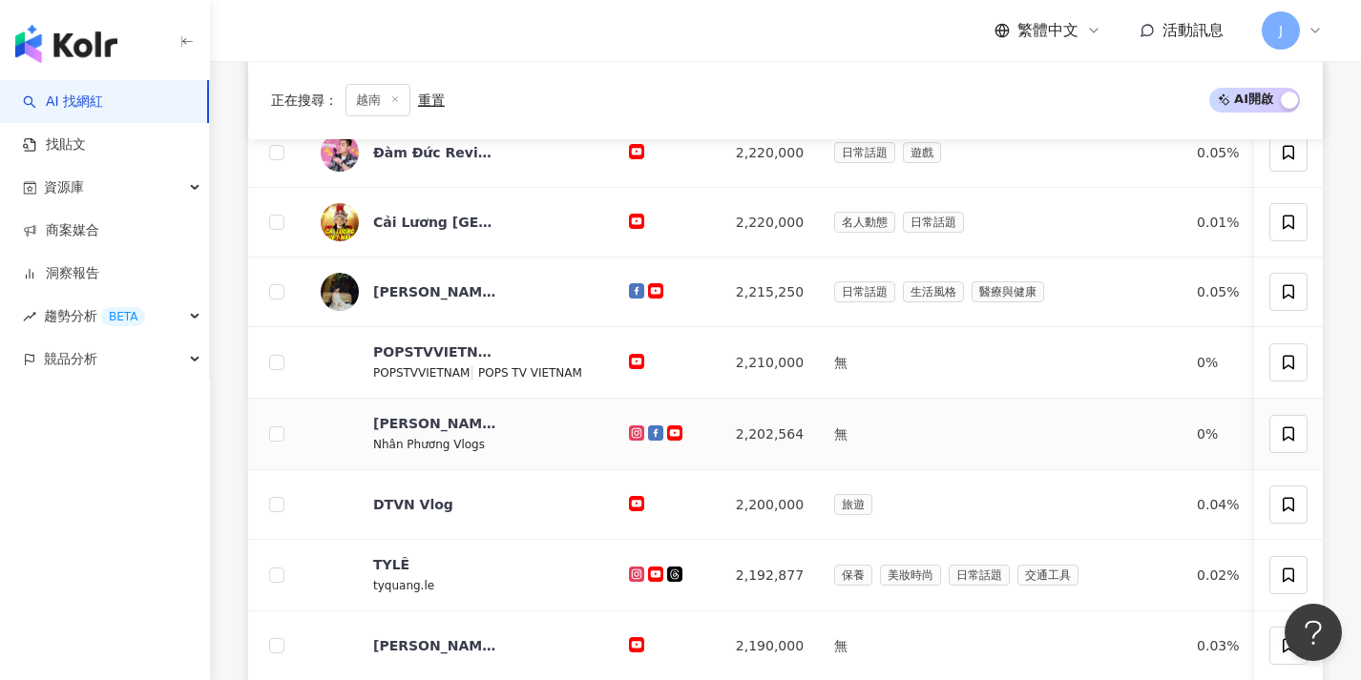
scroll to position [659, 0]
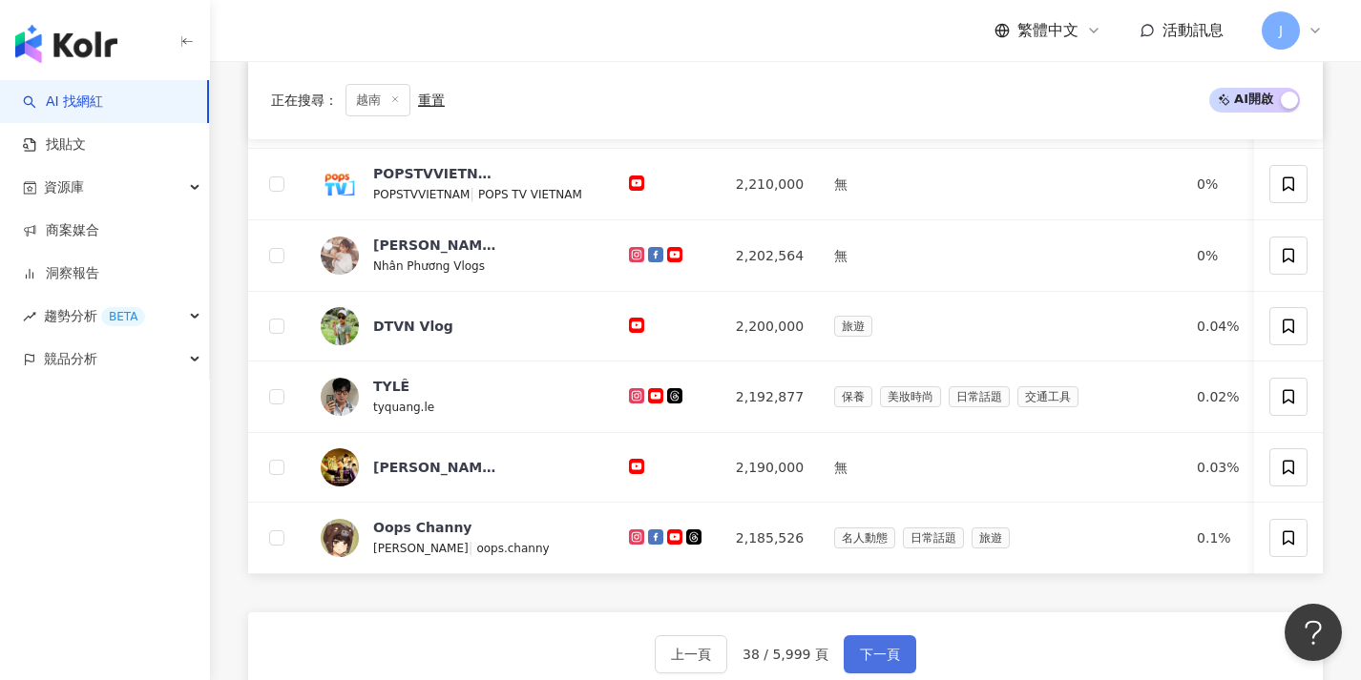
click at [891, 651] on button "下一頁" at bounding box center [879, 654] width 73 height 38
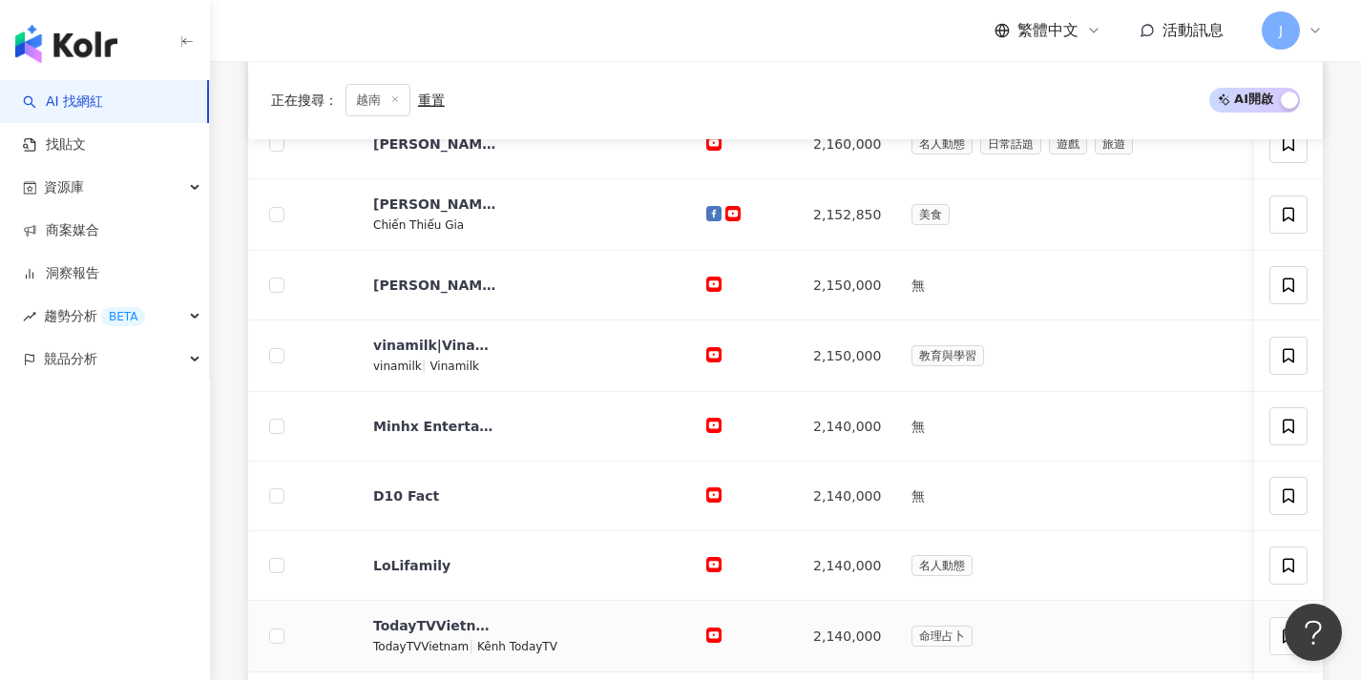
scroll to position [703, 0]
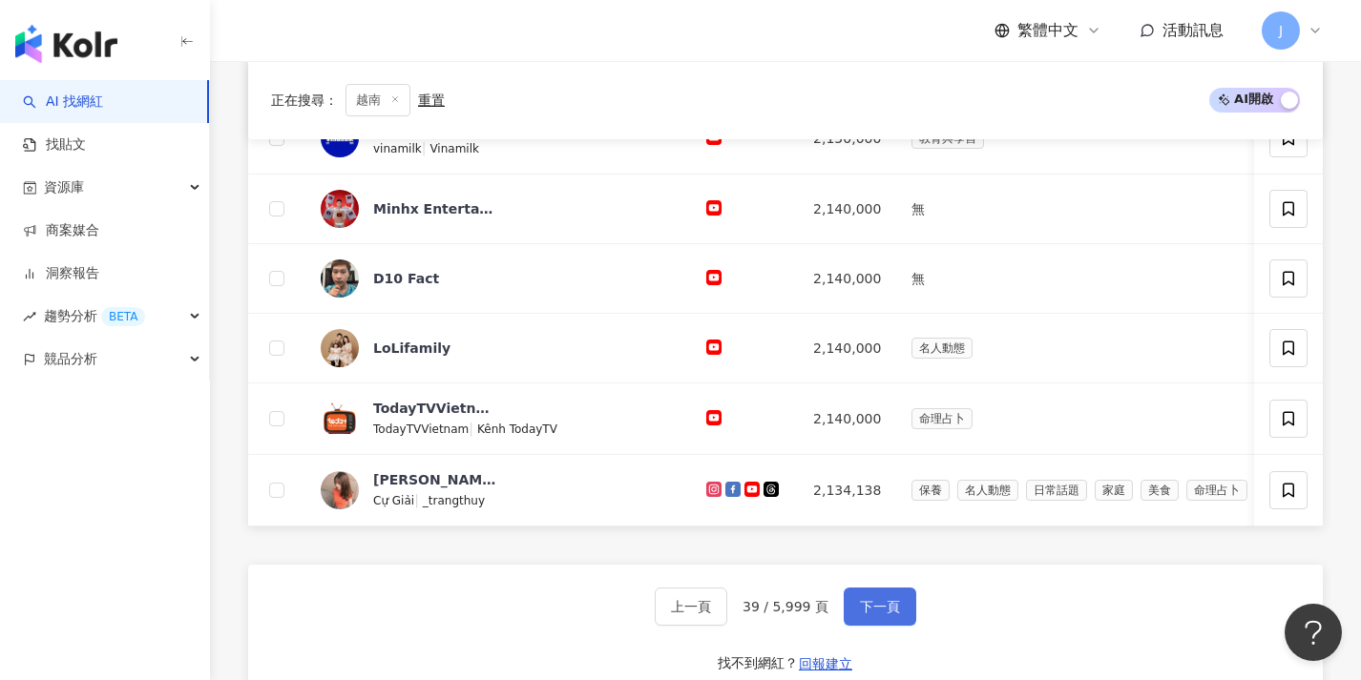
click at [890, 626] on button "下一頁" at bounding box center [879, 607] width 73 height 38
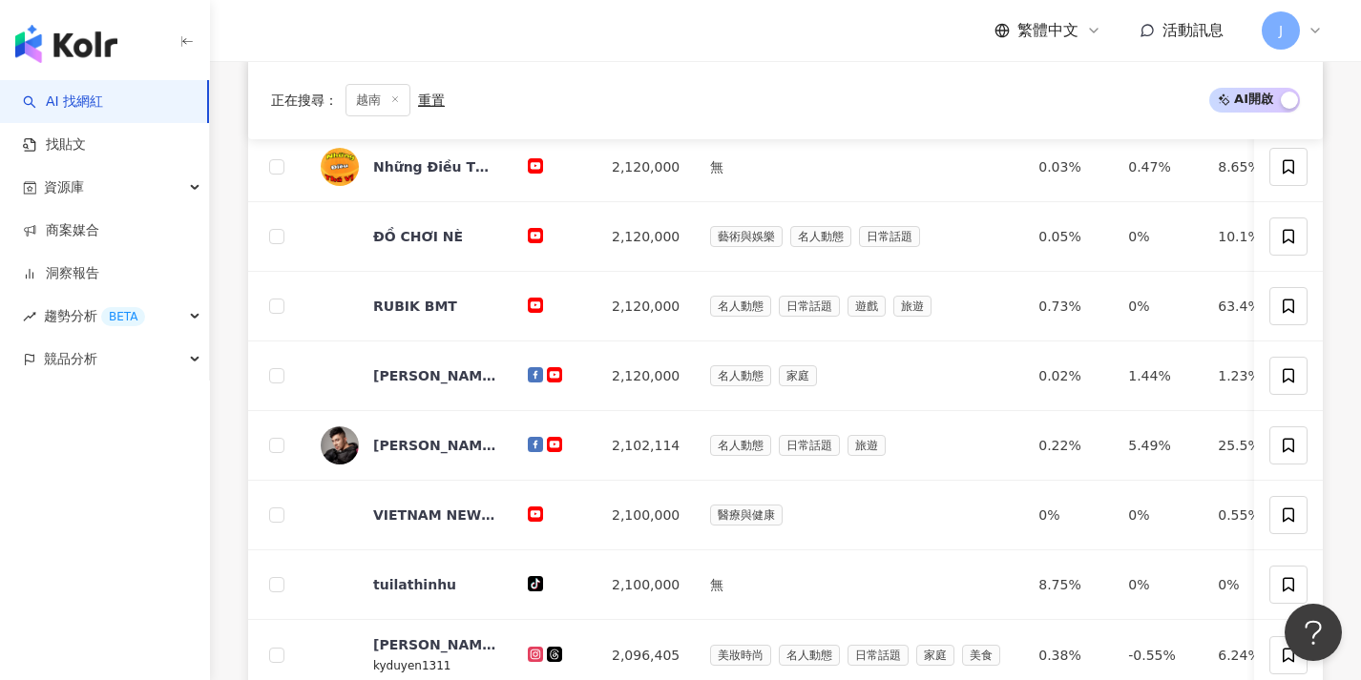
scroll to position [764, 0]
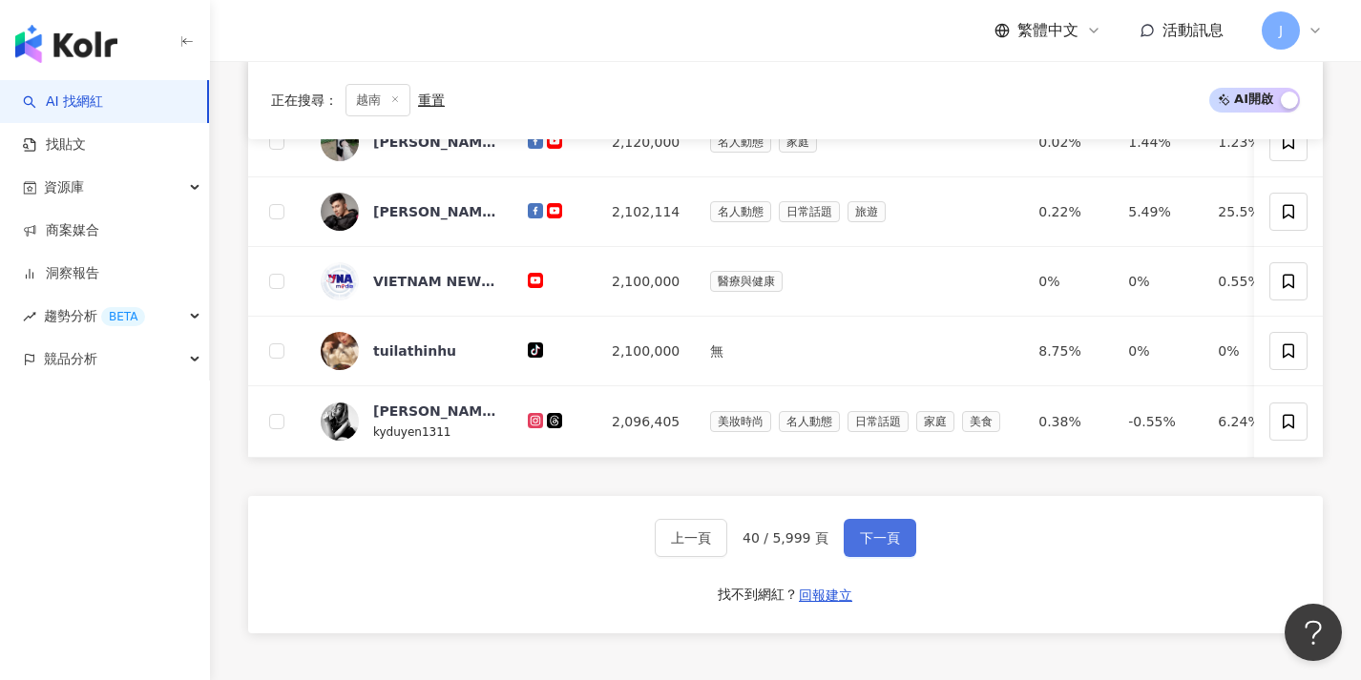
click at [865, 546] on span "下一頁" at bounding box center [880, 538] width 40 height 15
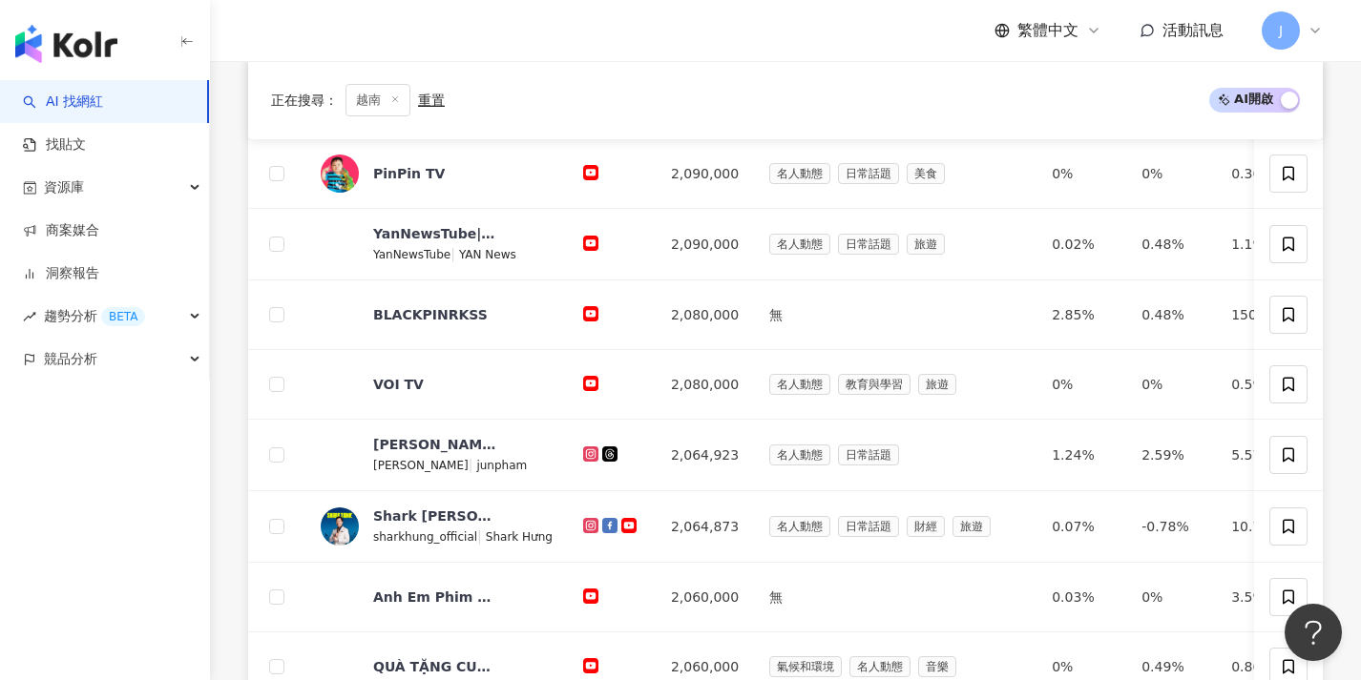
scroll to position [774, 0]
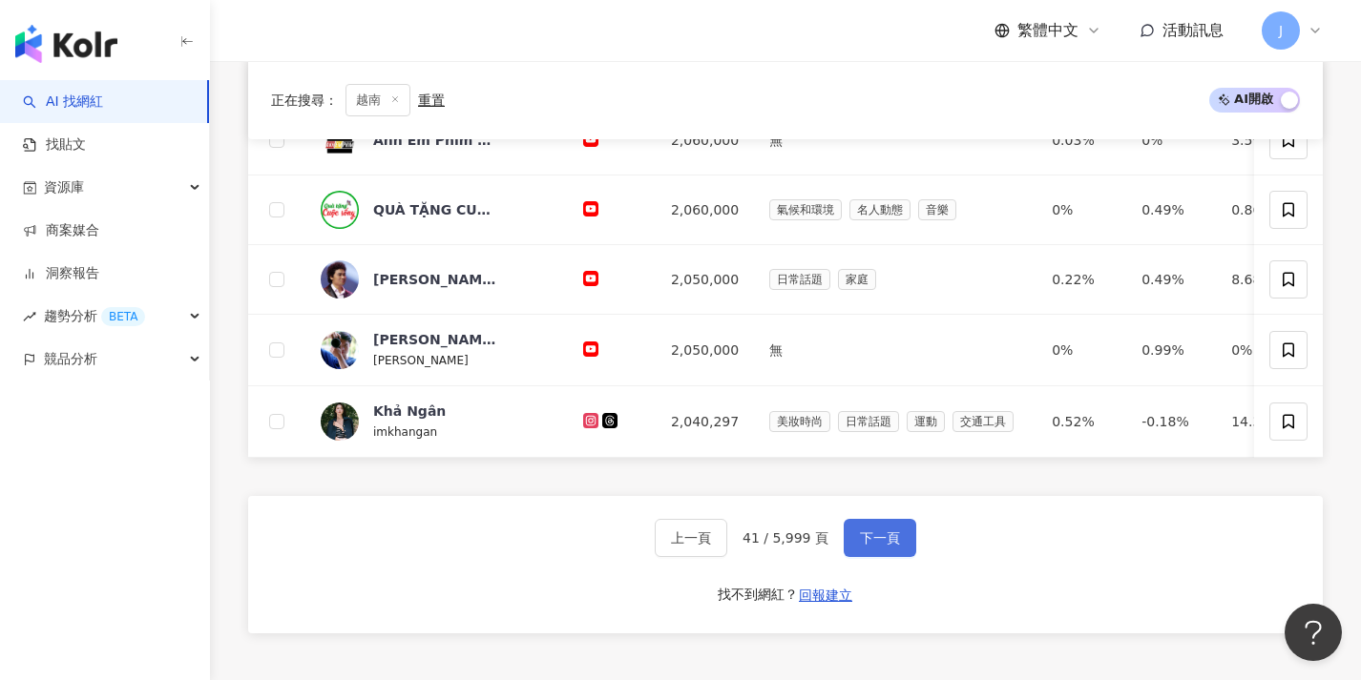
click at [865, 546] on span "下一頁" at bounding box center [880, 538] width 40 height 15
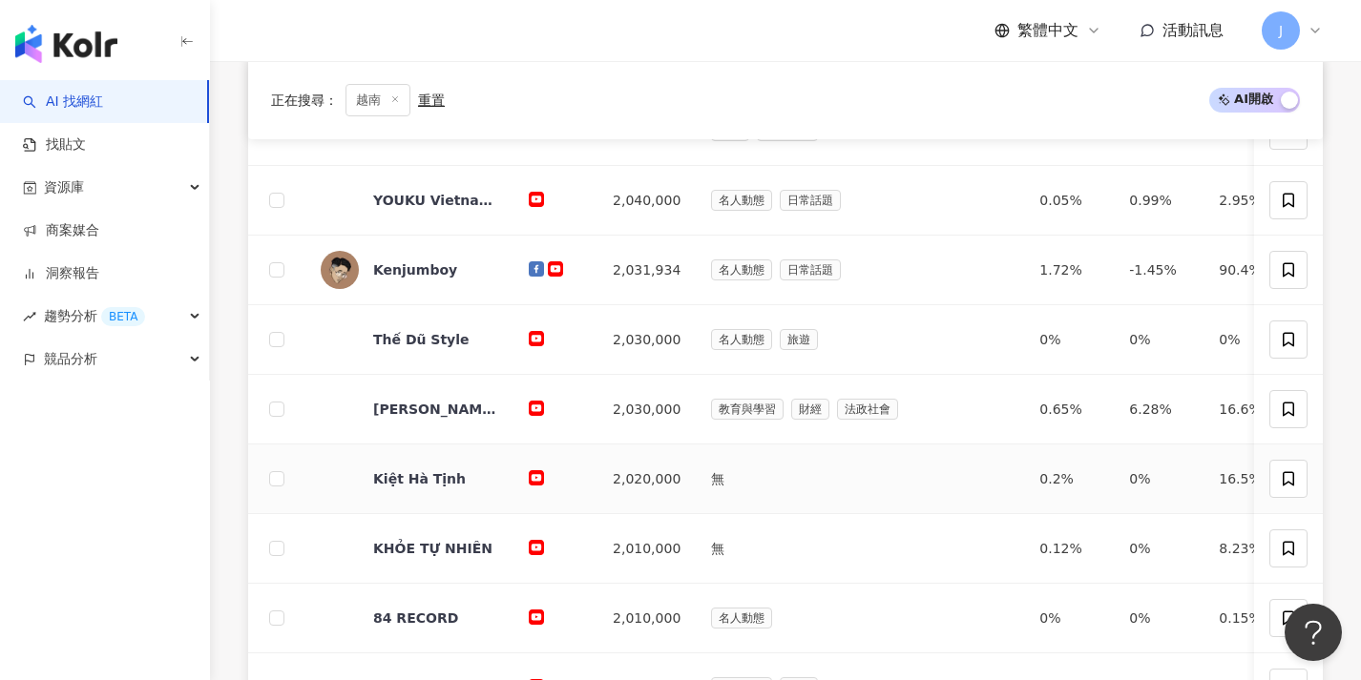
scroll to position [720, 0]
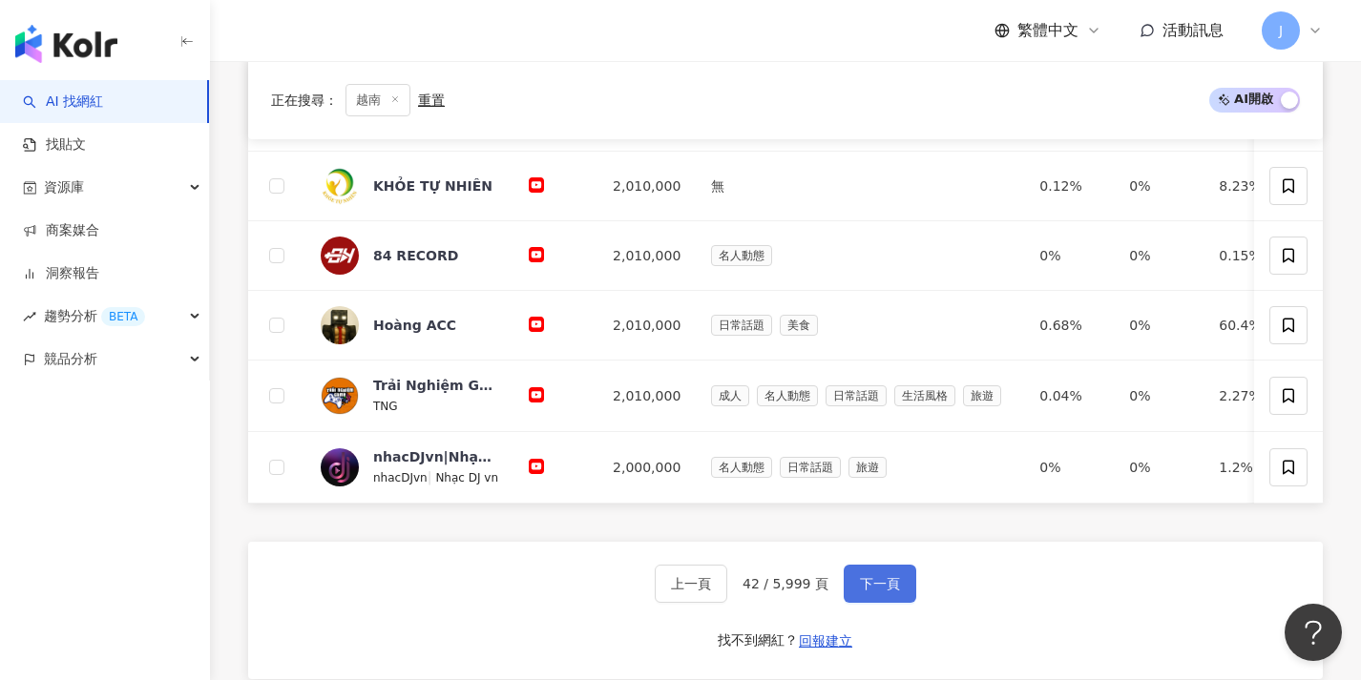
click at [890, 592] on span "下一頁" at bounding box center [880, 583] width 40 height 15
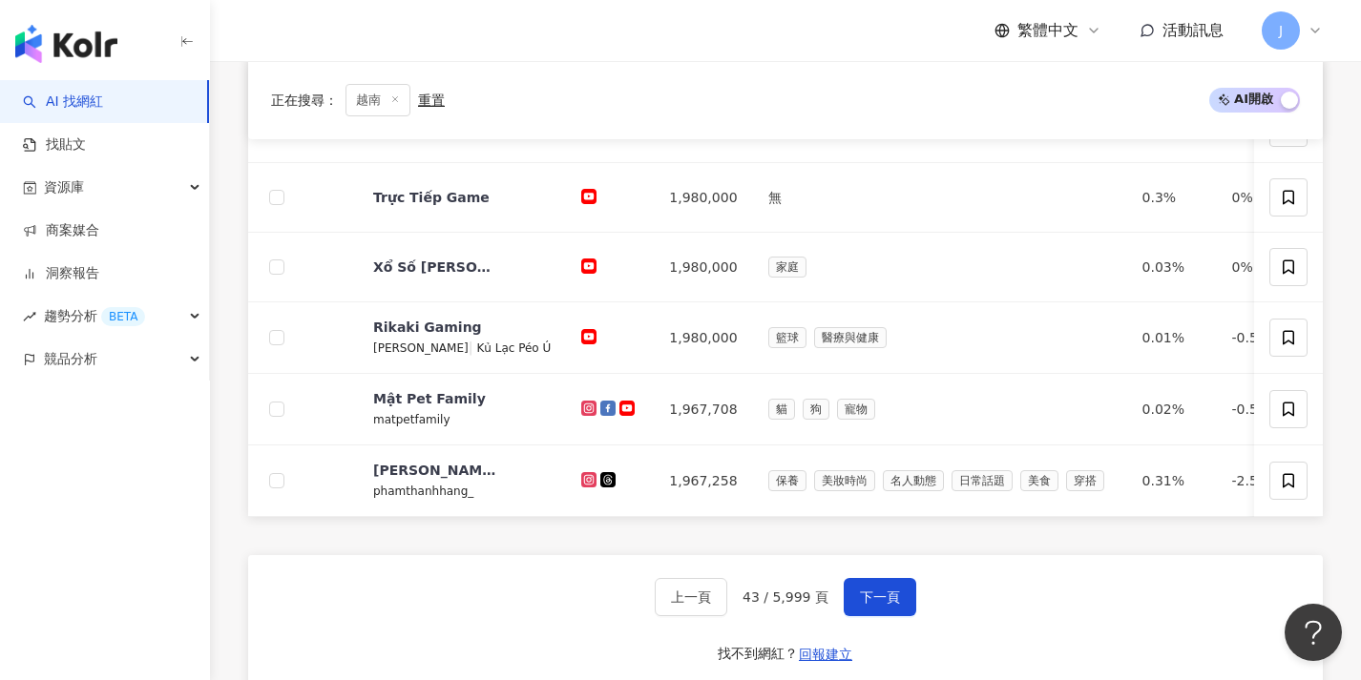
scroll to position [713, 0]
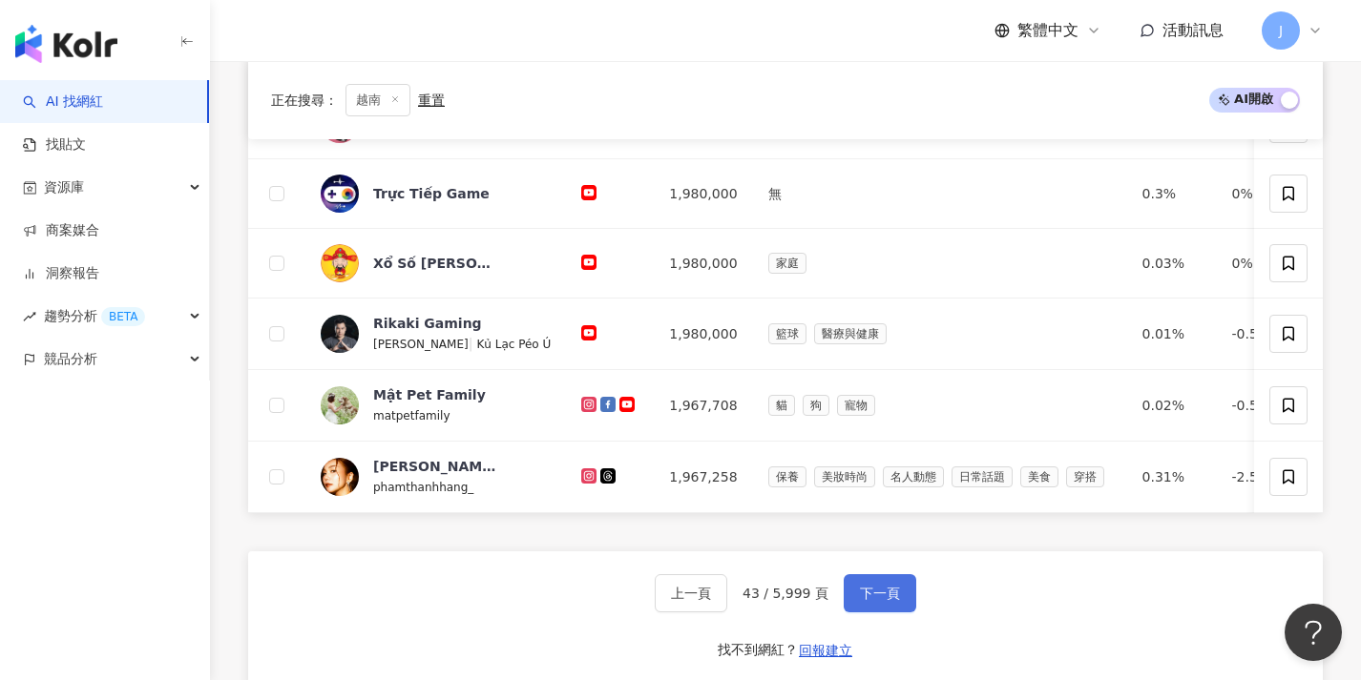
click at [891, 595] on button "下一頁" at bounding box center [879, 593] width 73 height 38
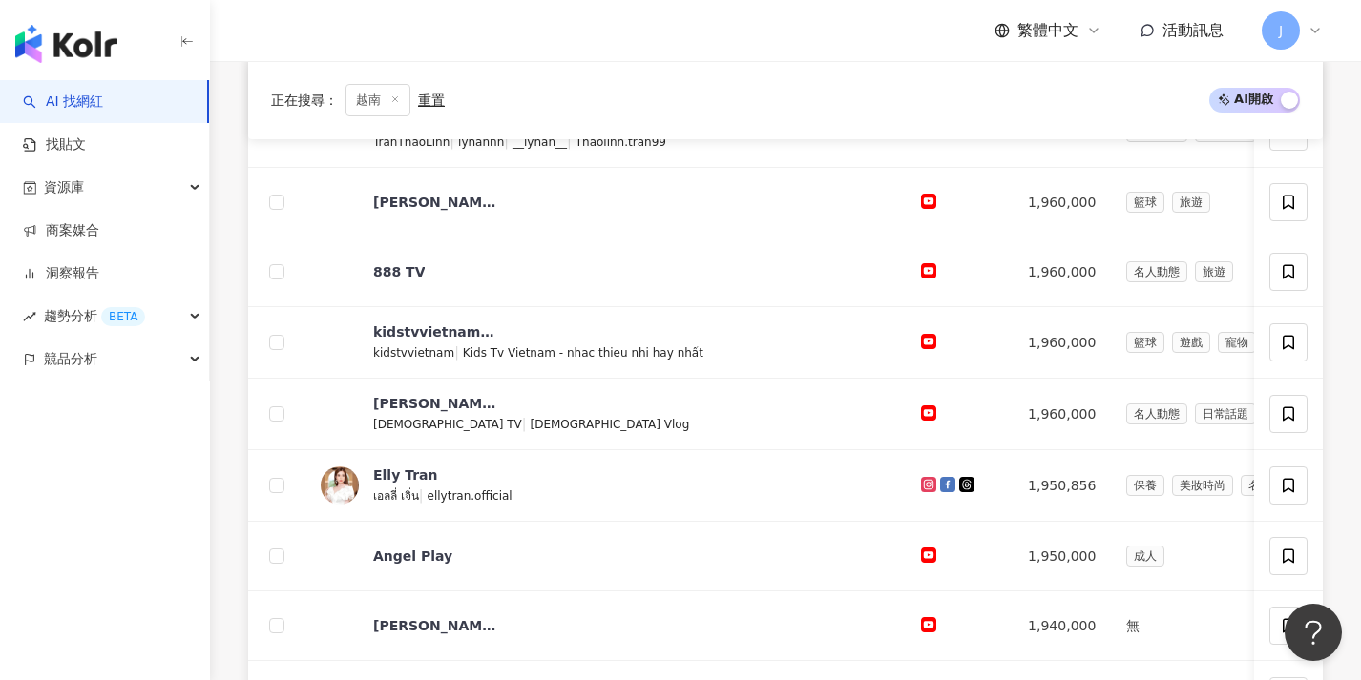
scroll to position [654, 0]
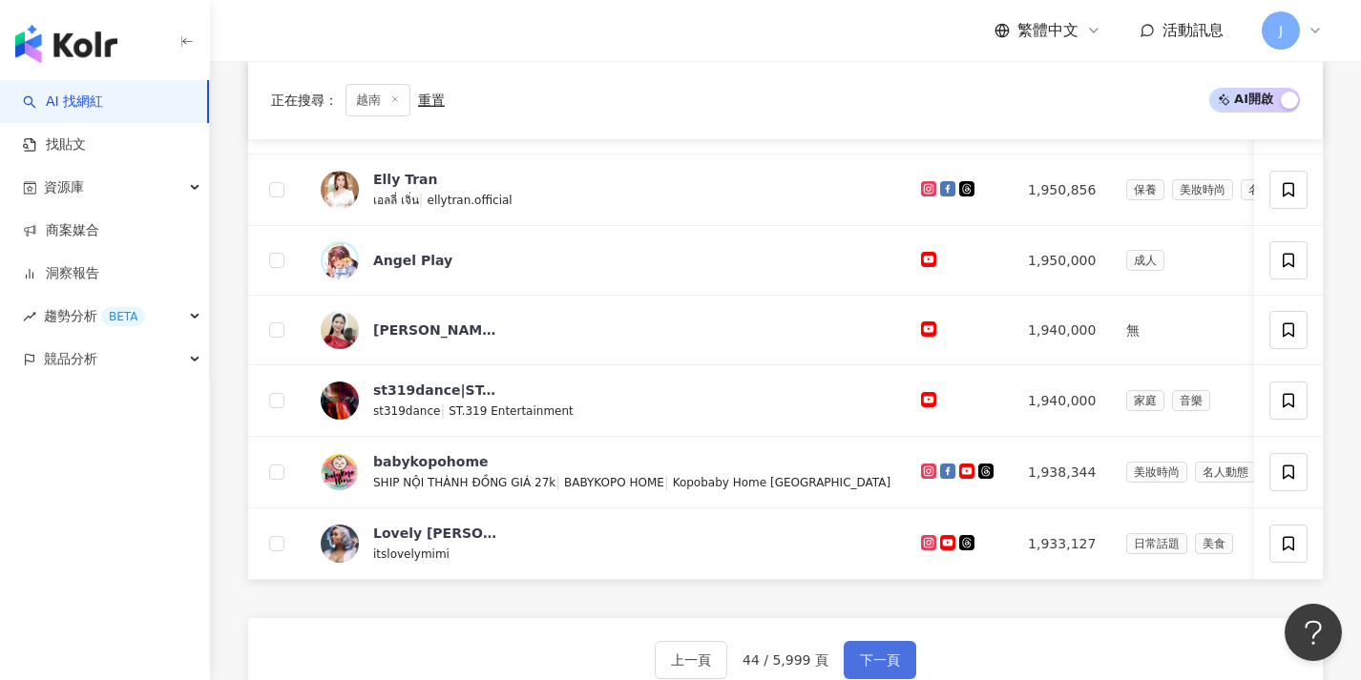
click at [886, 661] on button "下一頁" at bounding box center [879, 660] width 73 height 38
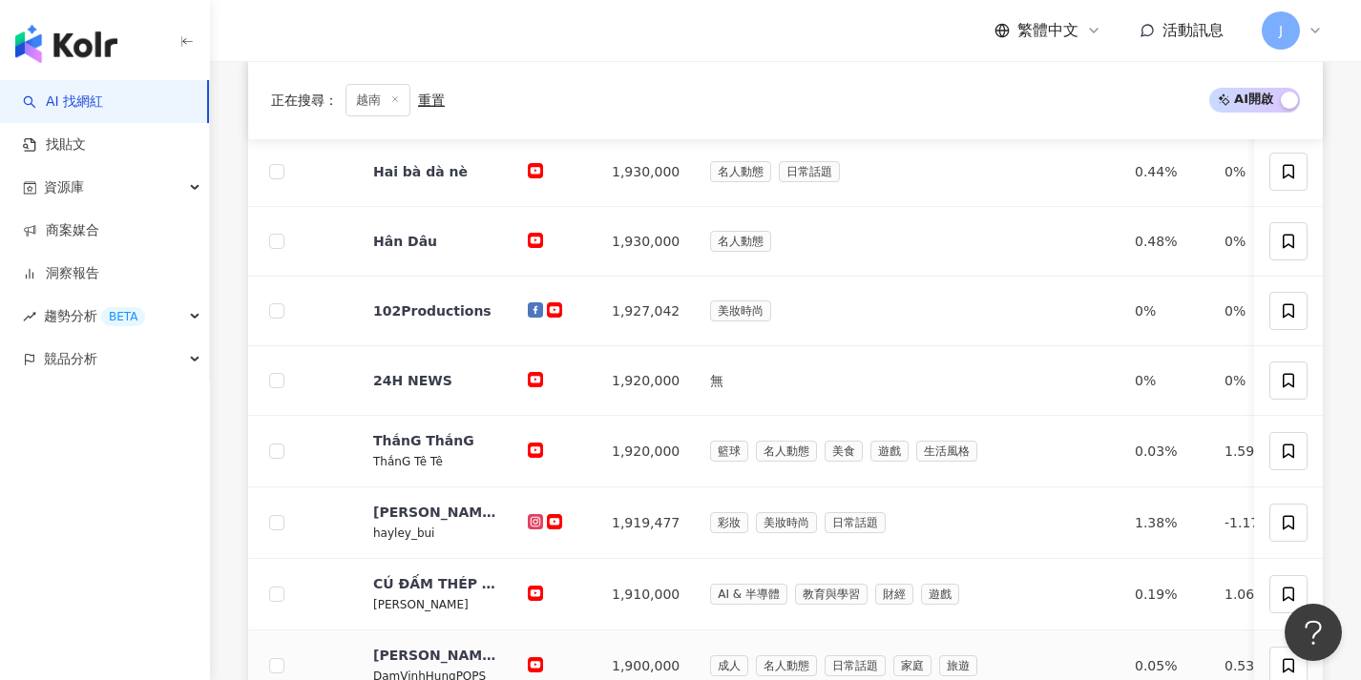
scroll to position [760, 0]
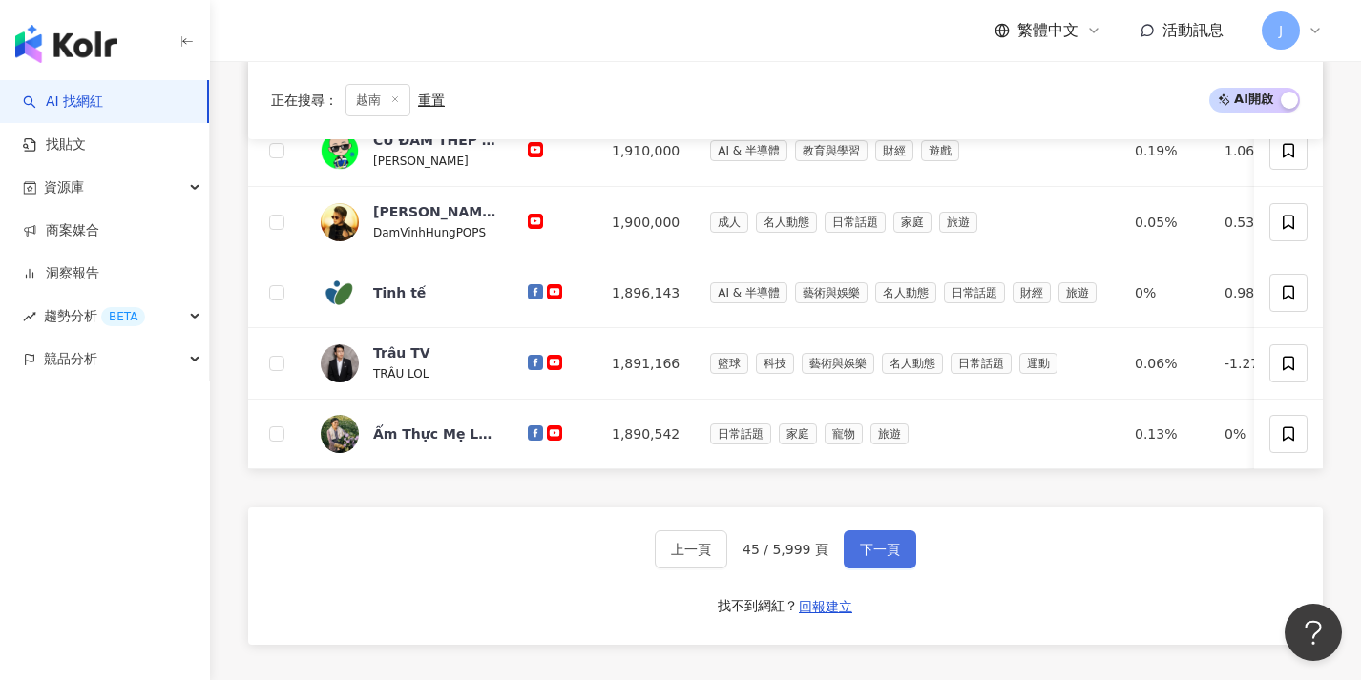
click at [860, 557] on span "下一頁" at bounding box center [880, 549] width 40 height 15
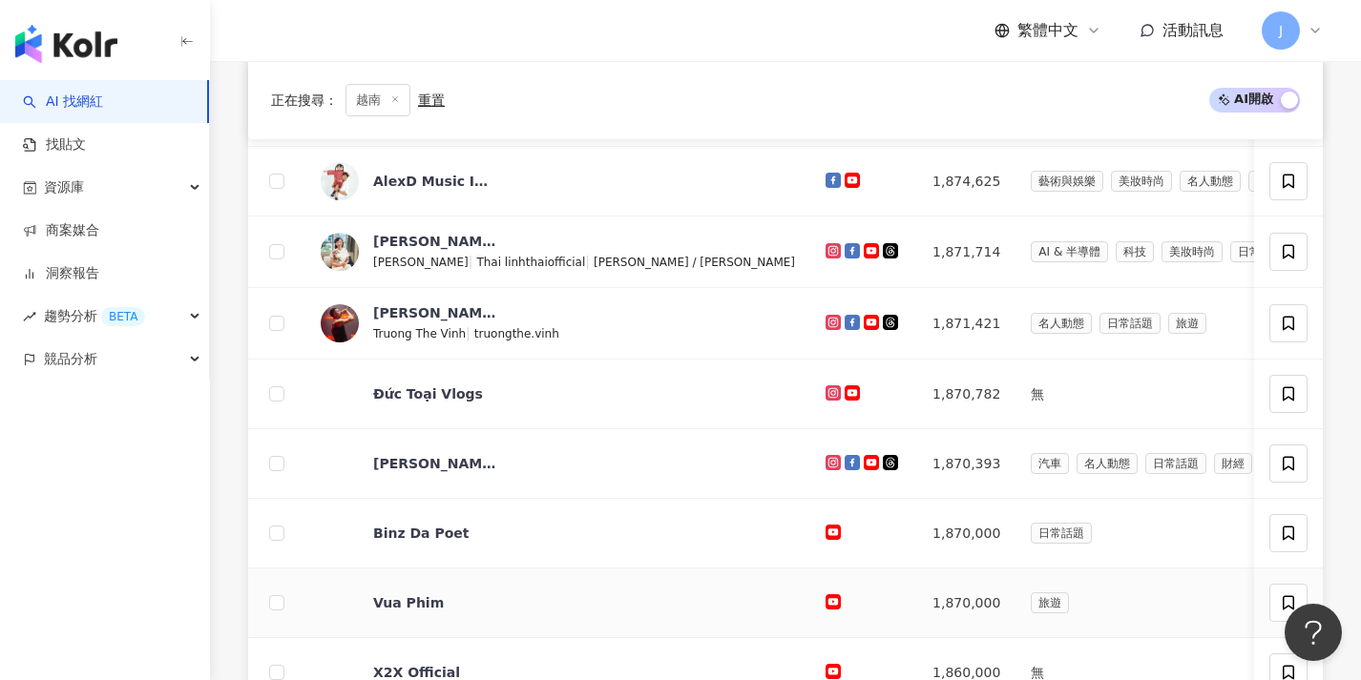
scroll to position [760, 0]
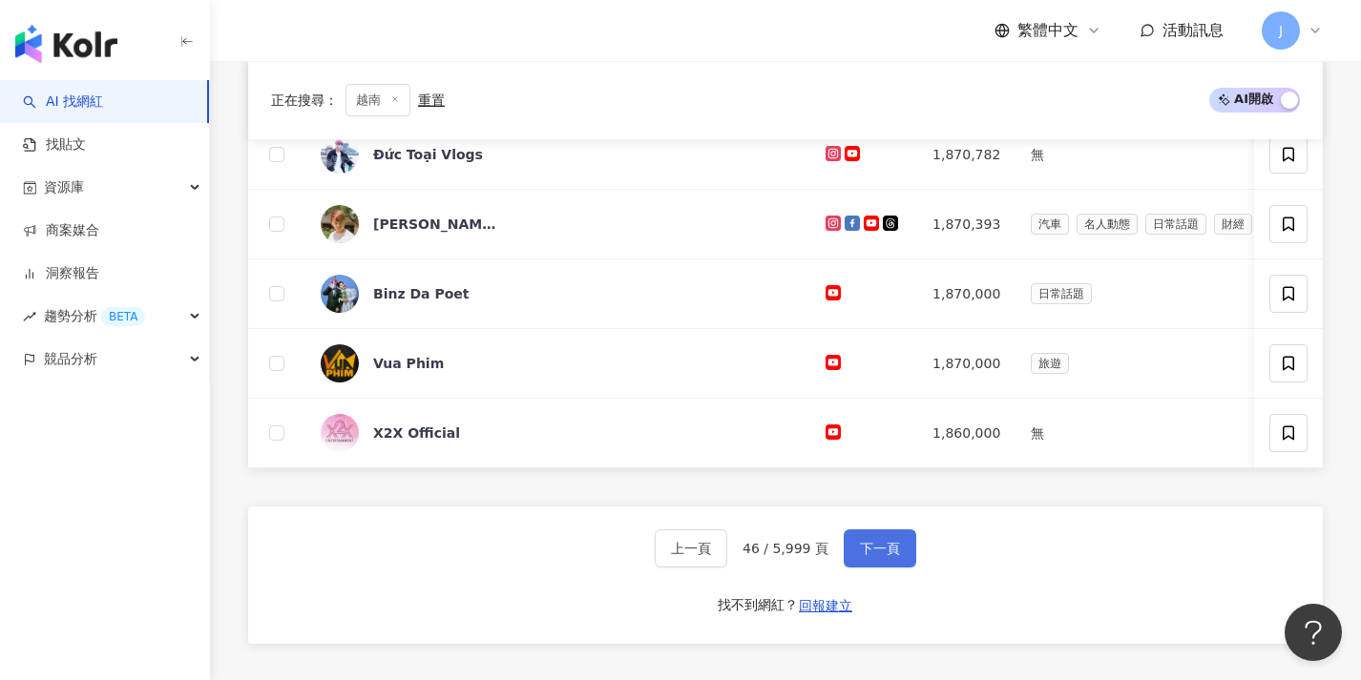
click at [852, 568] on button "下一頁" at bounding box center [879, 549] width 73 height 38
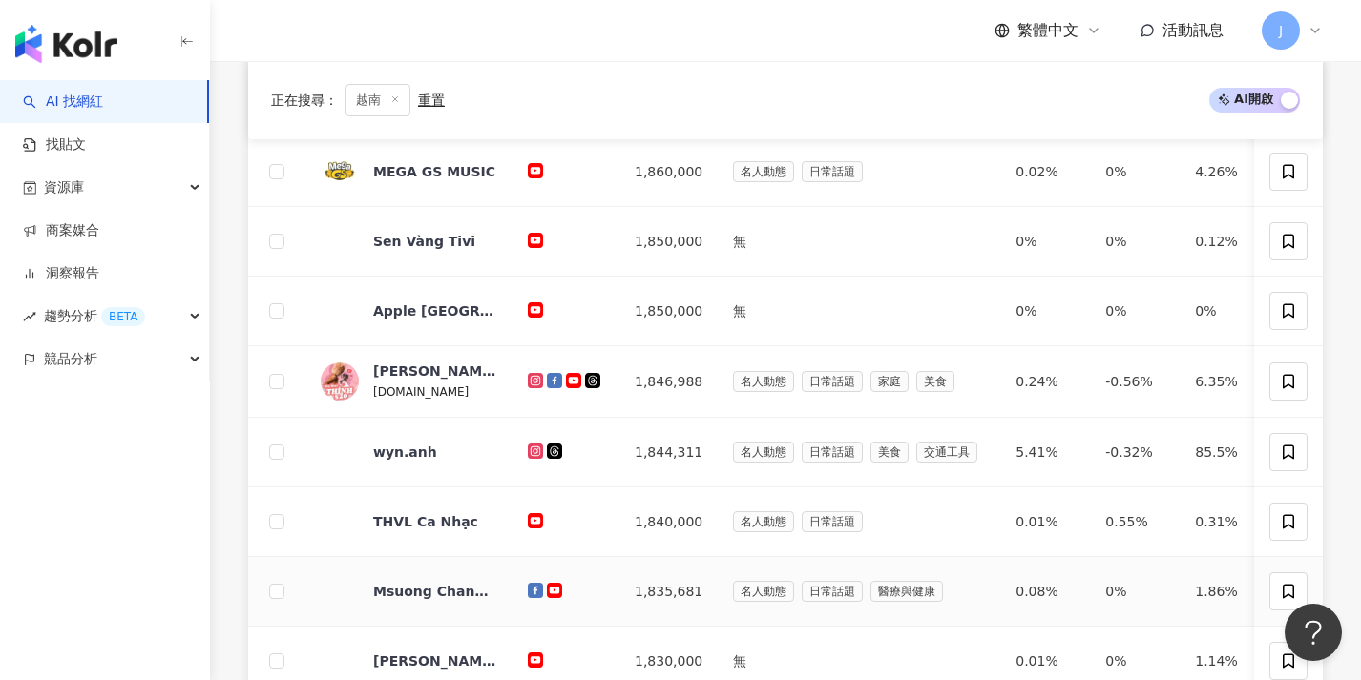
scroll to position [990, 0]
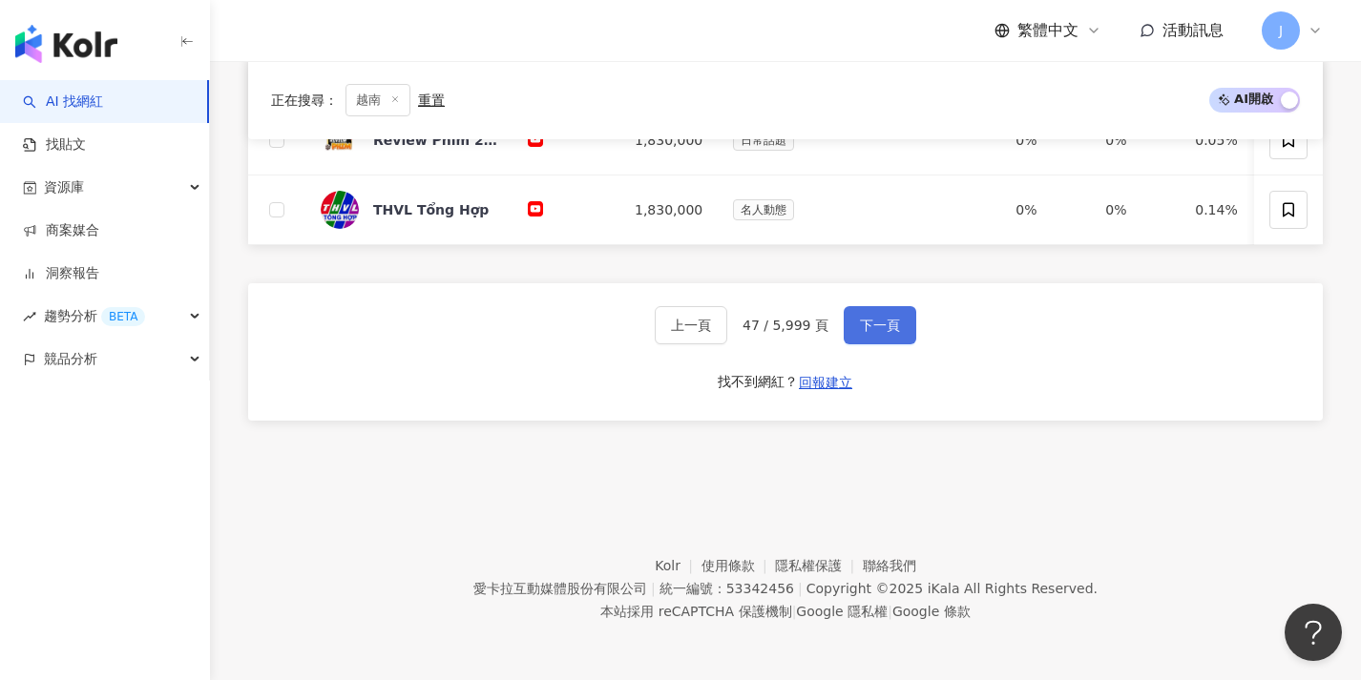
click at [869, 320] on span "下一頁" at bounding box center [880, 325] width 40 height 15
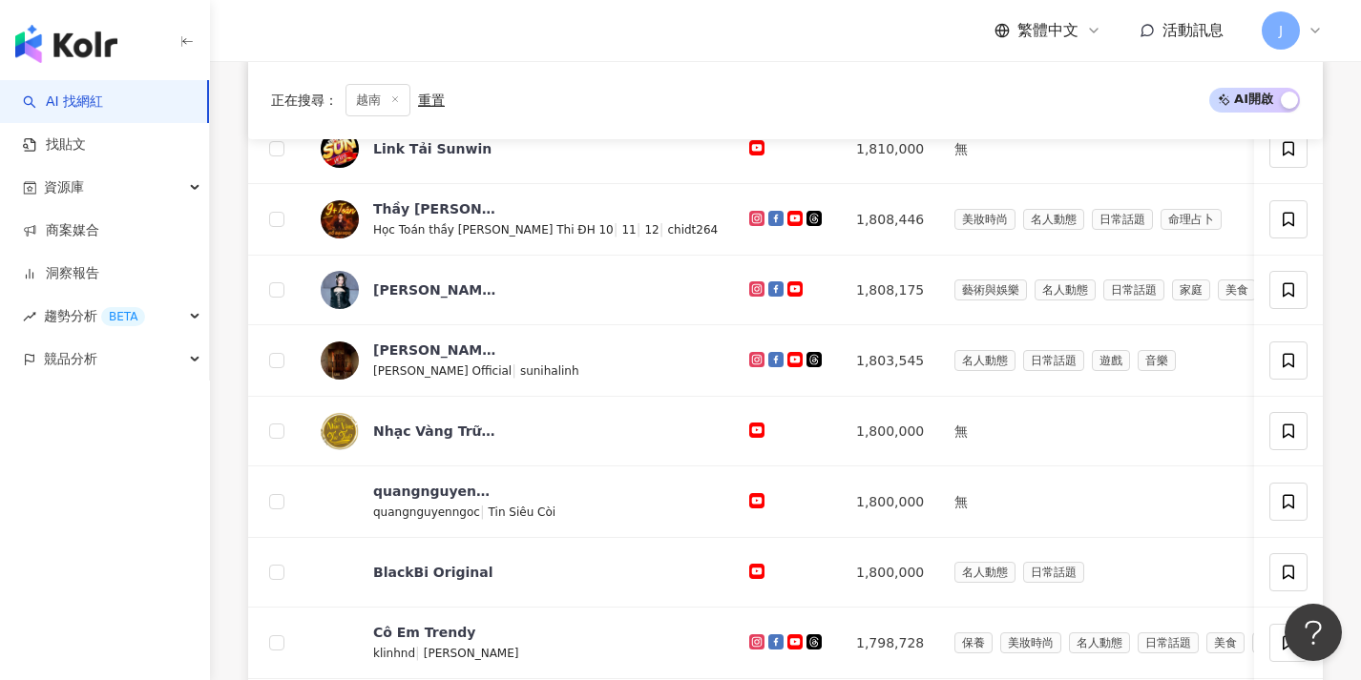
scroll to position [668, 0]
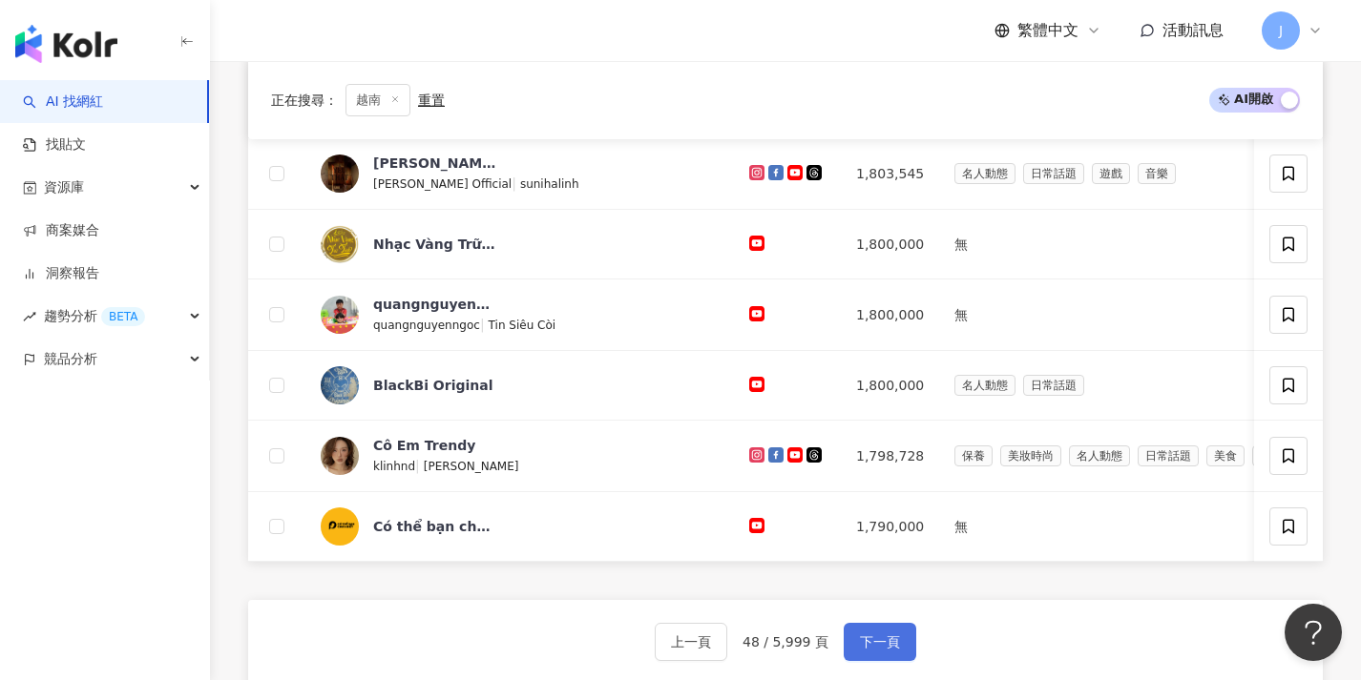
click at [906, 661] on button "下一頁" at bounding box center [879, 642] width 73 height 38
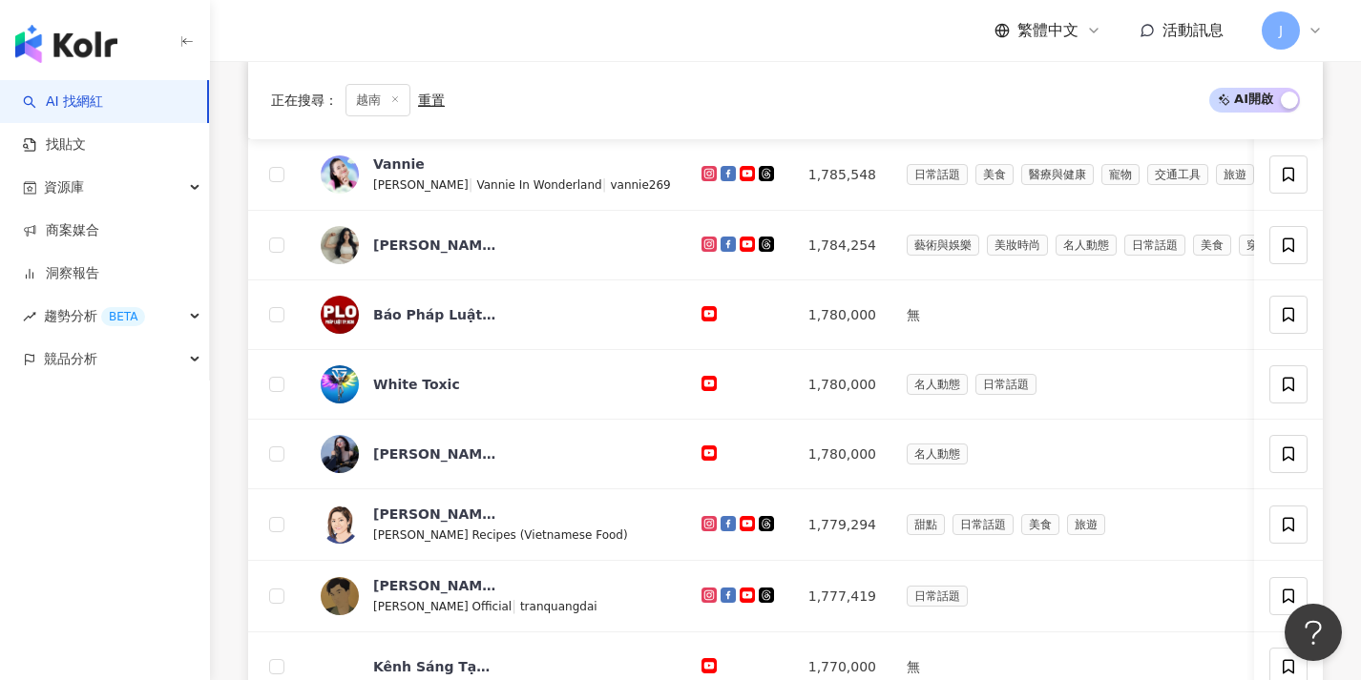
scroll to position [774, 0]
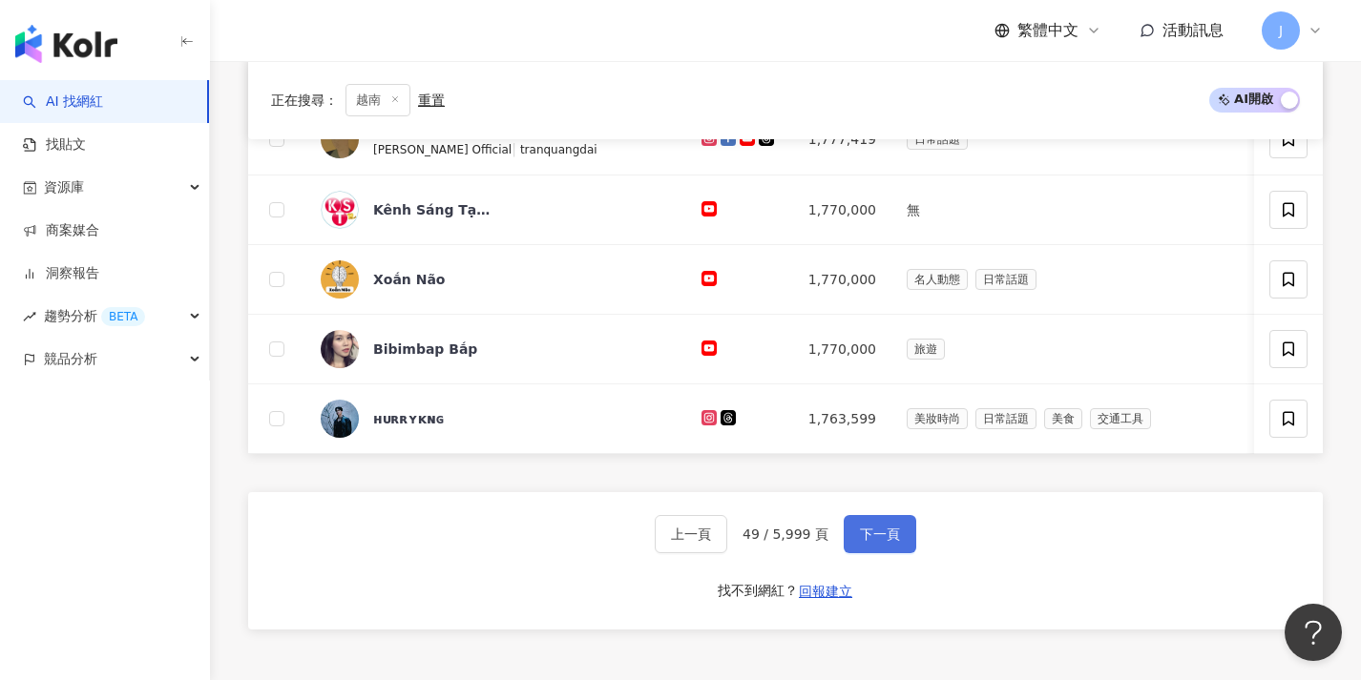
click at [867, 542] on span "下一頁" at bounding box center [880, 534] width 40 height 15
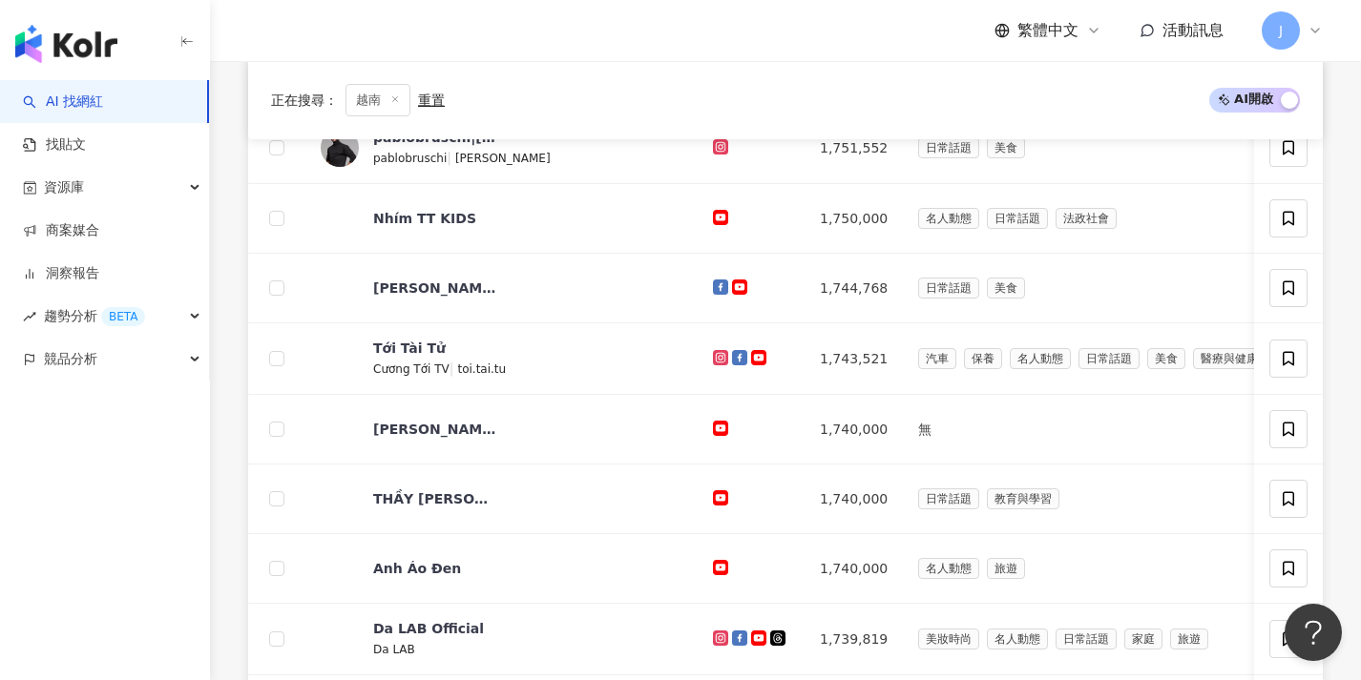
scroll to position [677, 0]
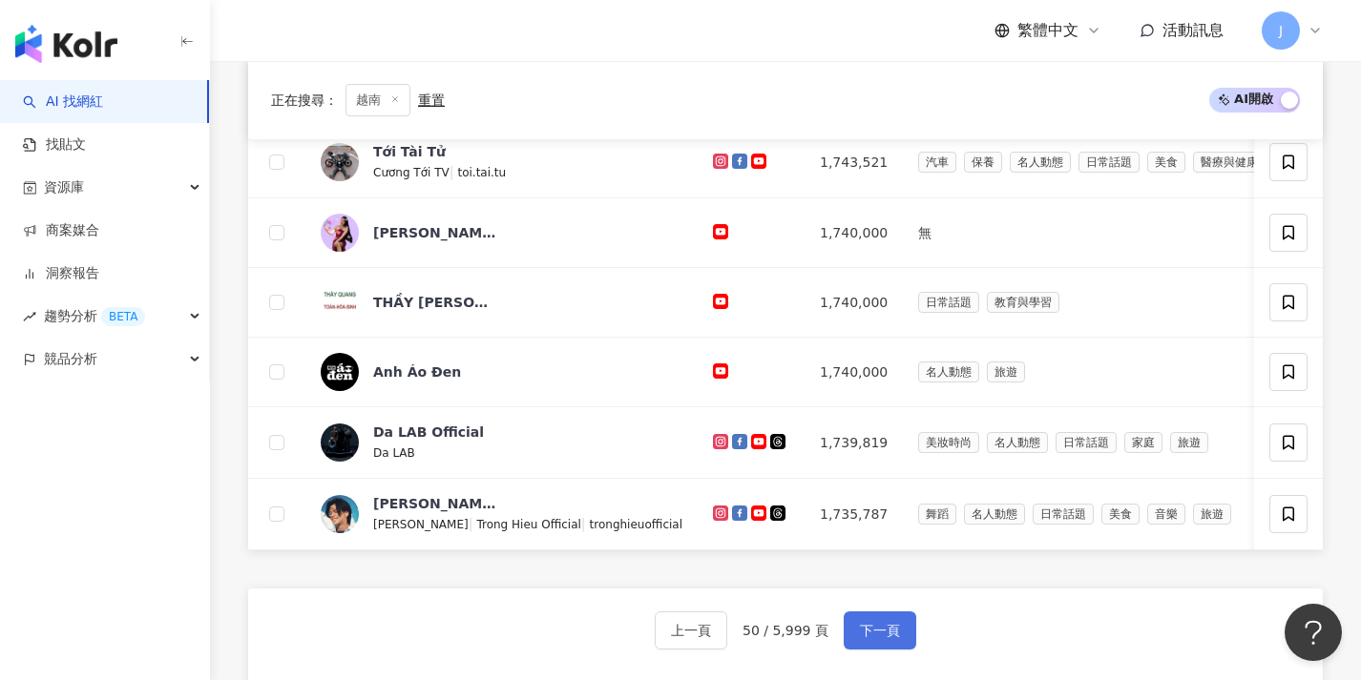
click at [869, 638] on span "下一頁" at bounding box center [880, 630] width 40 height 15
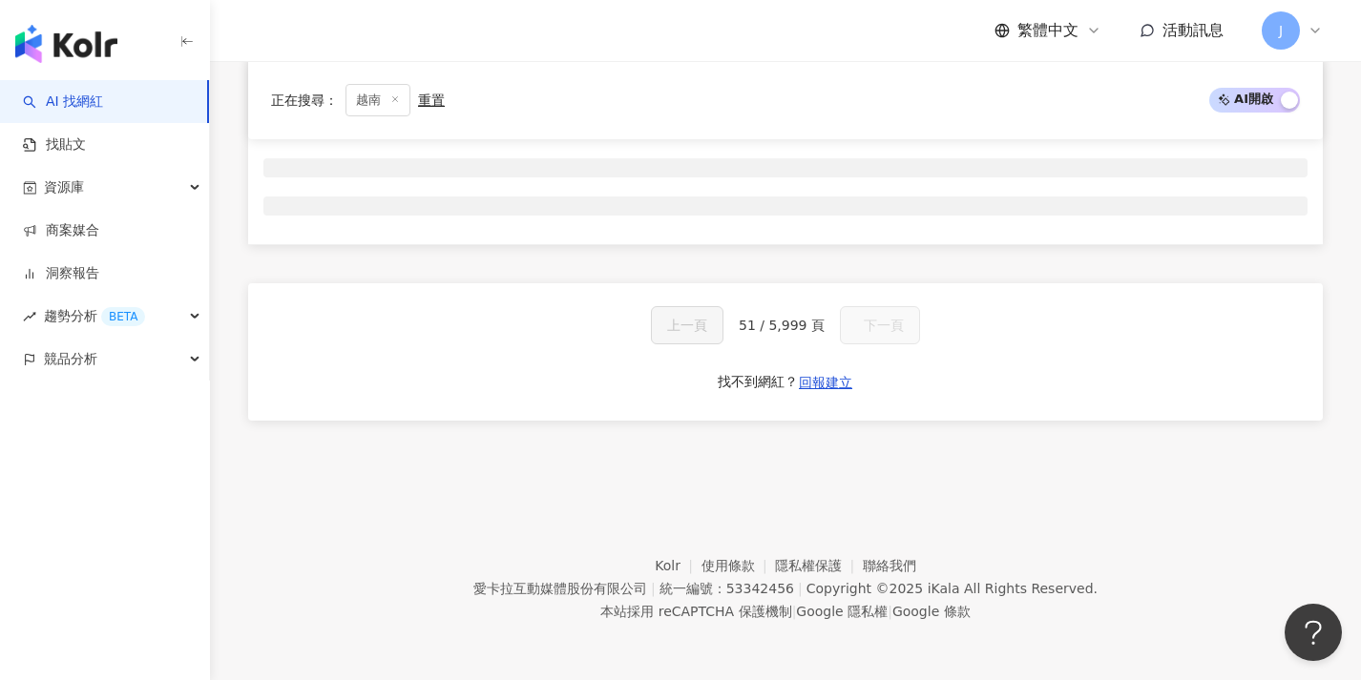
scroll to position [317, 0]
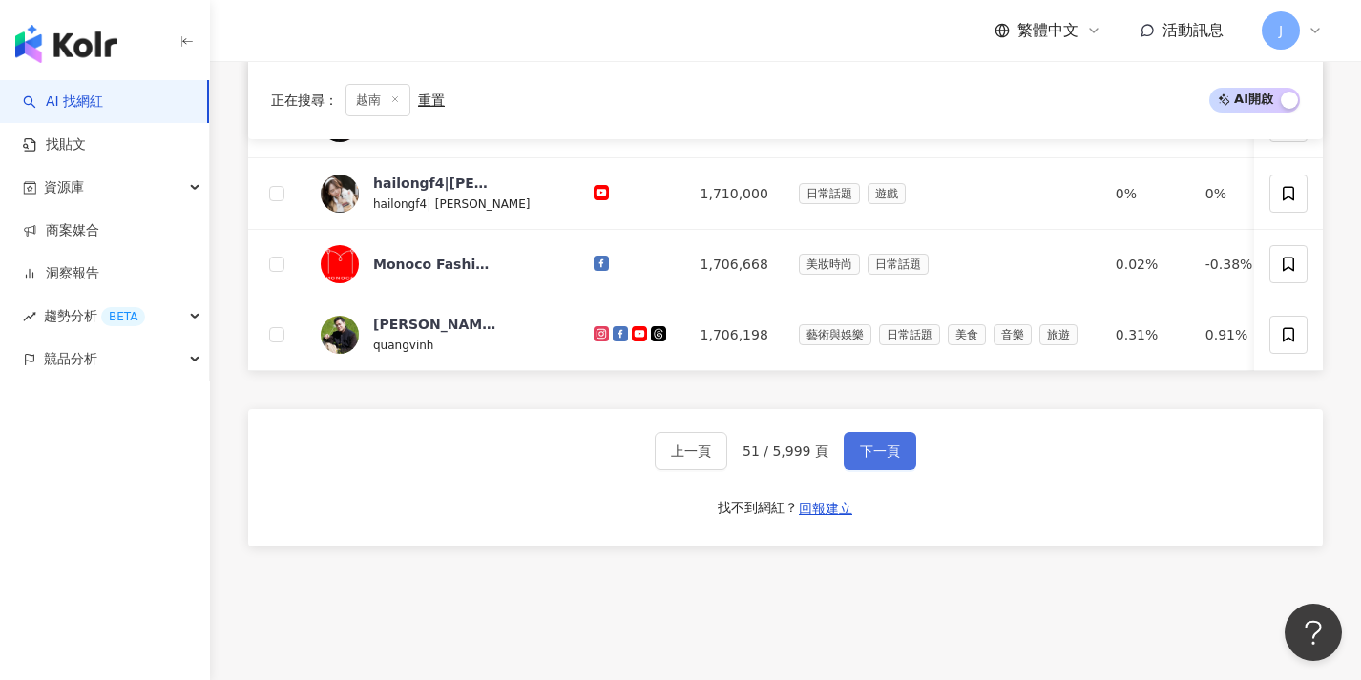
click at [880, 451] on button "下一頁" at bounding box center [879, 451] width 73 height 38
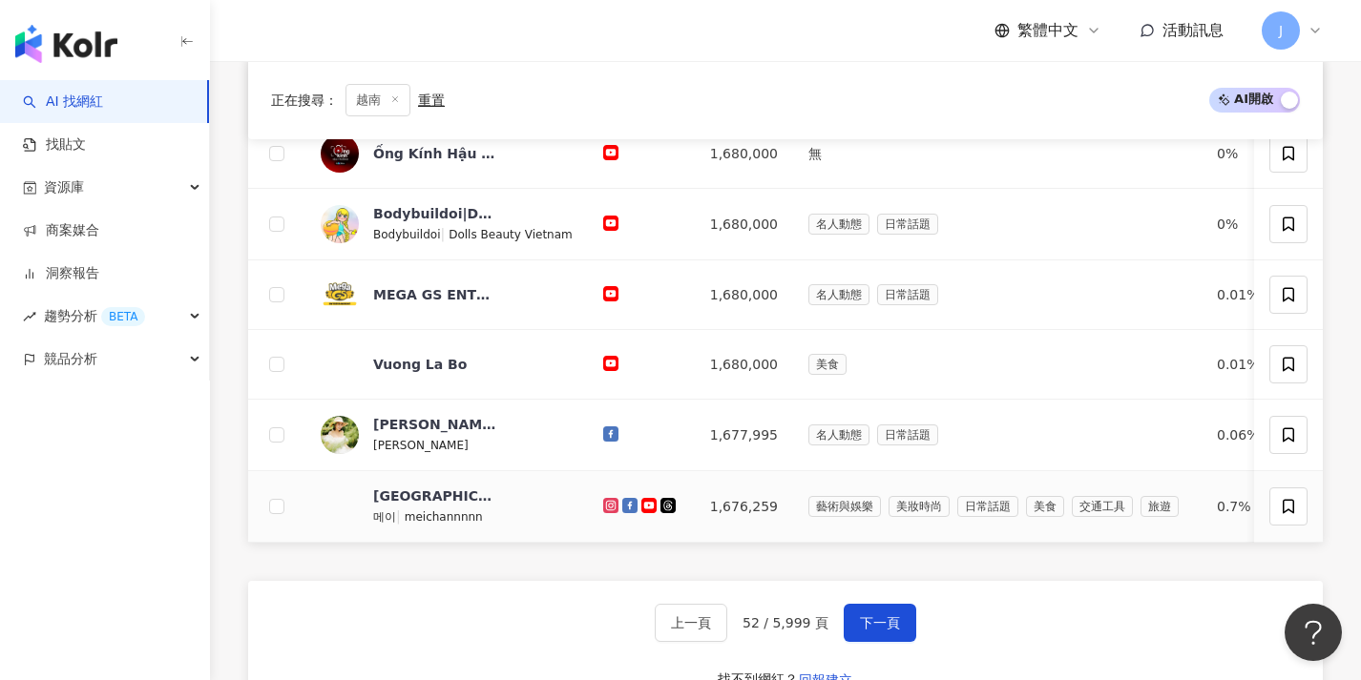
scroll to position [734, 0]
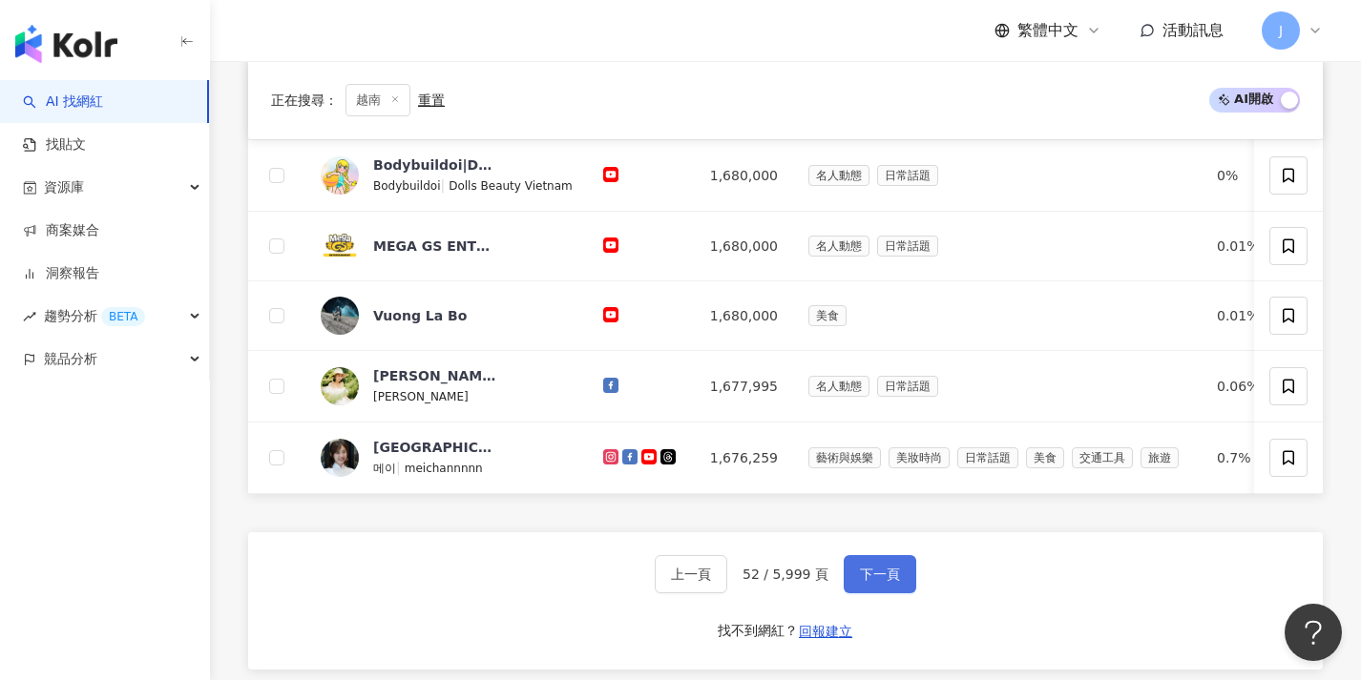
click at [914, 593] on button "下一頁" at bounding box center [879, 574] width 73 height 38
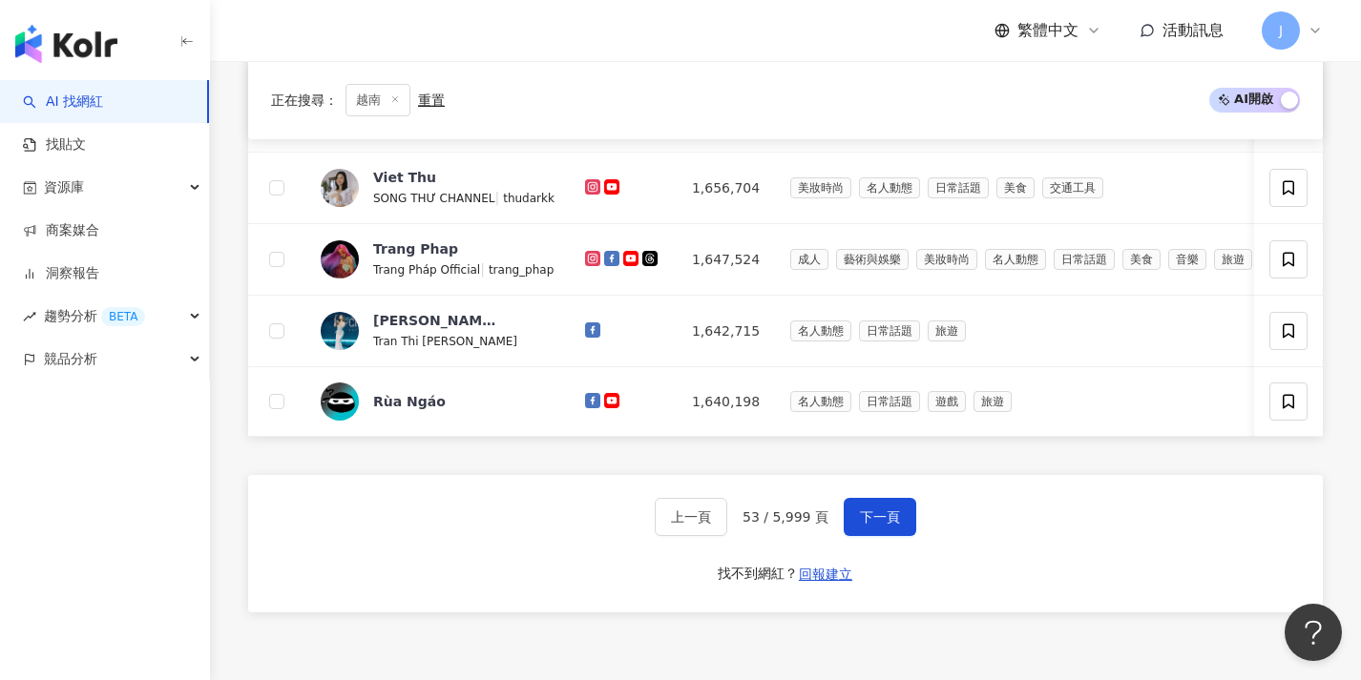
scroll to position [1000, 0]
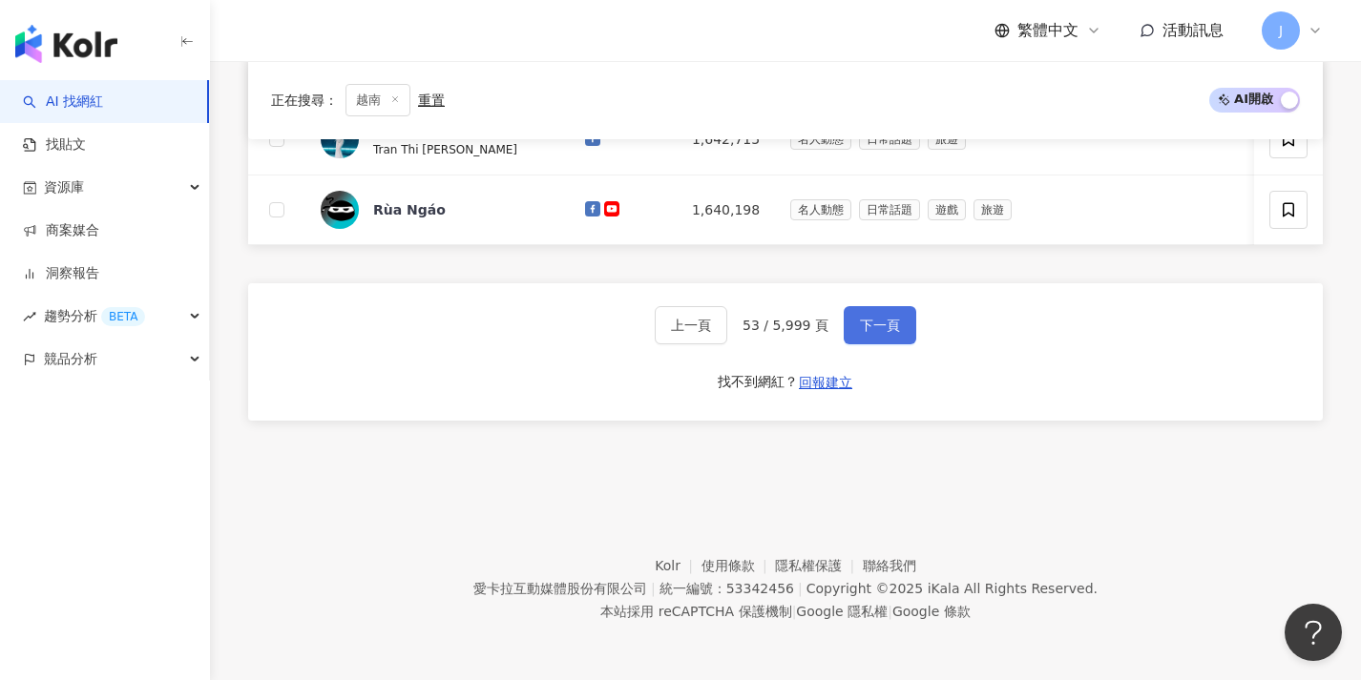
click at [897, 333] on button "下一頁" at bounding box center [879, 325] width 73 height 38
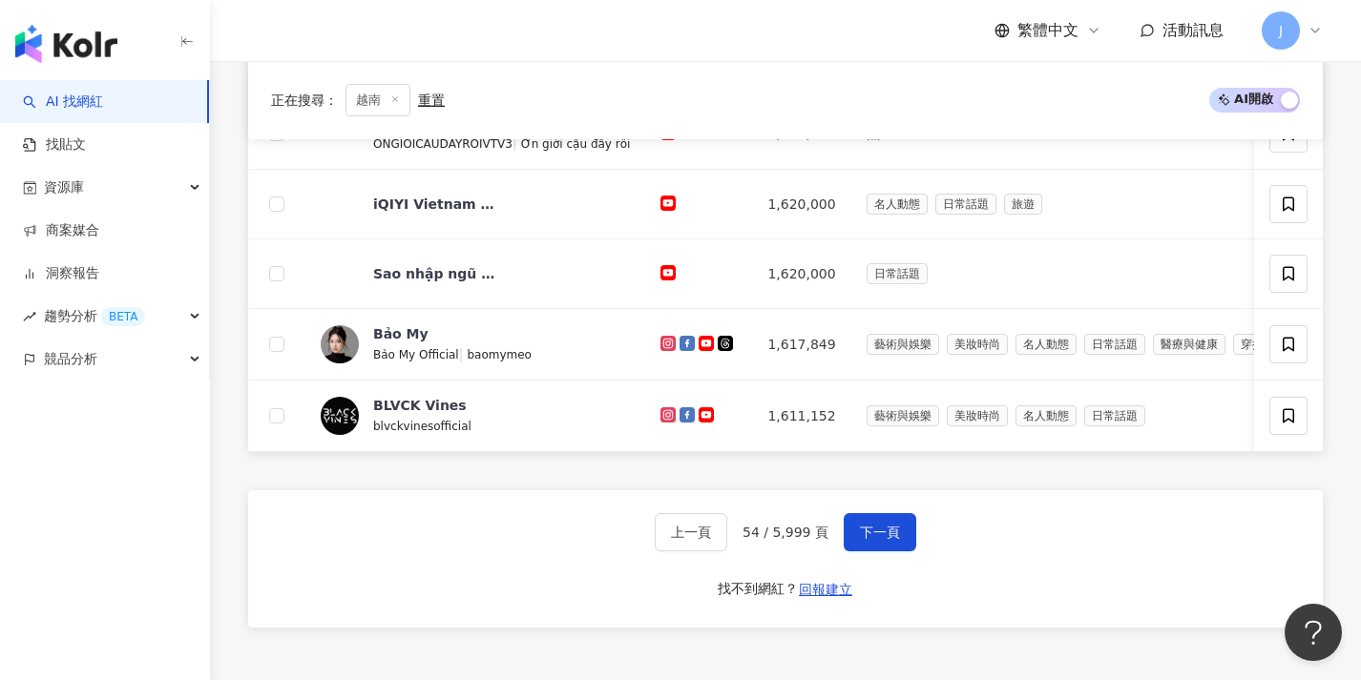
scroll to position [994, 0]
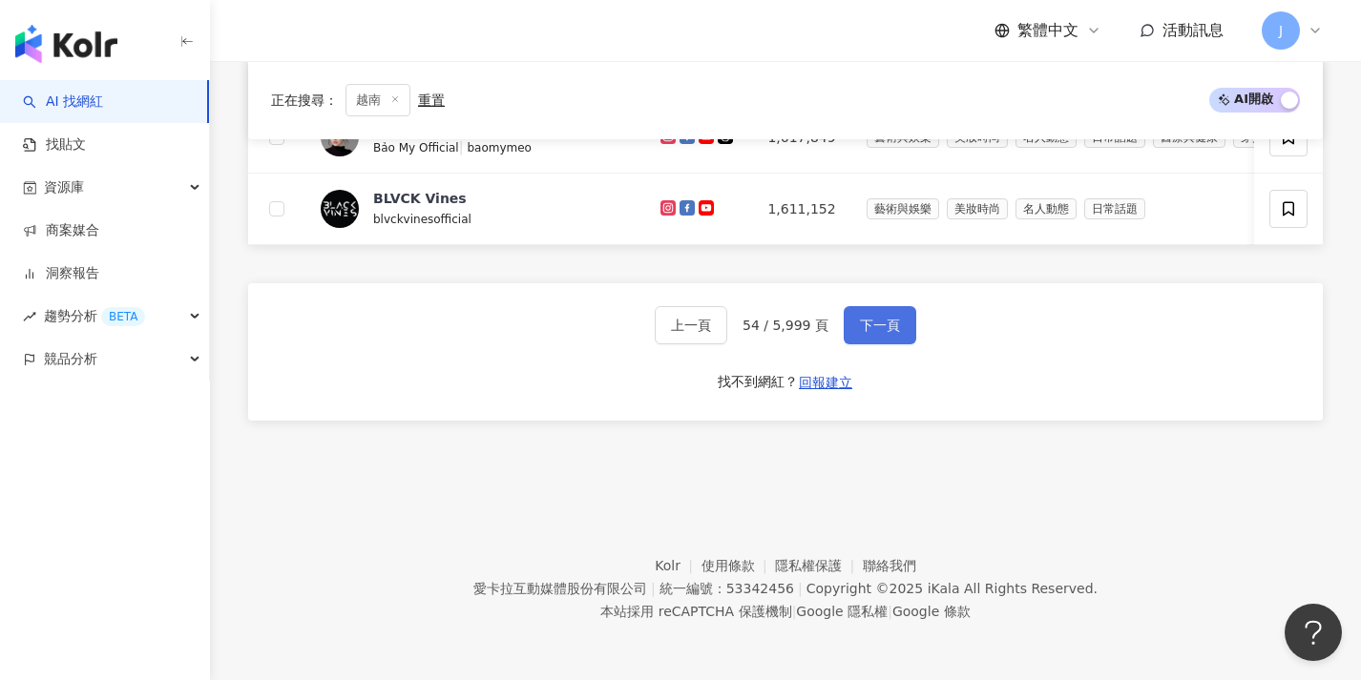
click at [886, 312] on button "下一頁" at bounding box center [879, 325] width 73 height 38
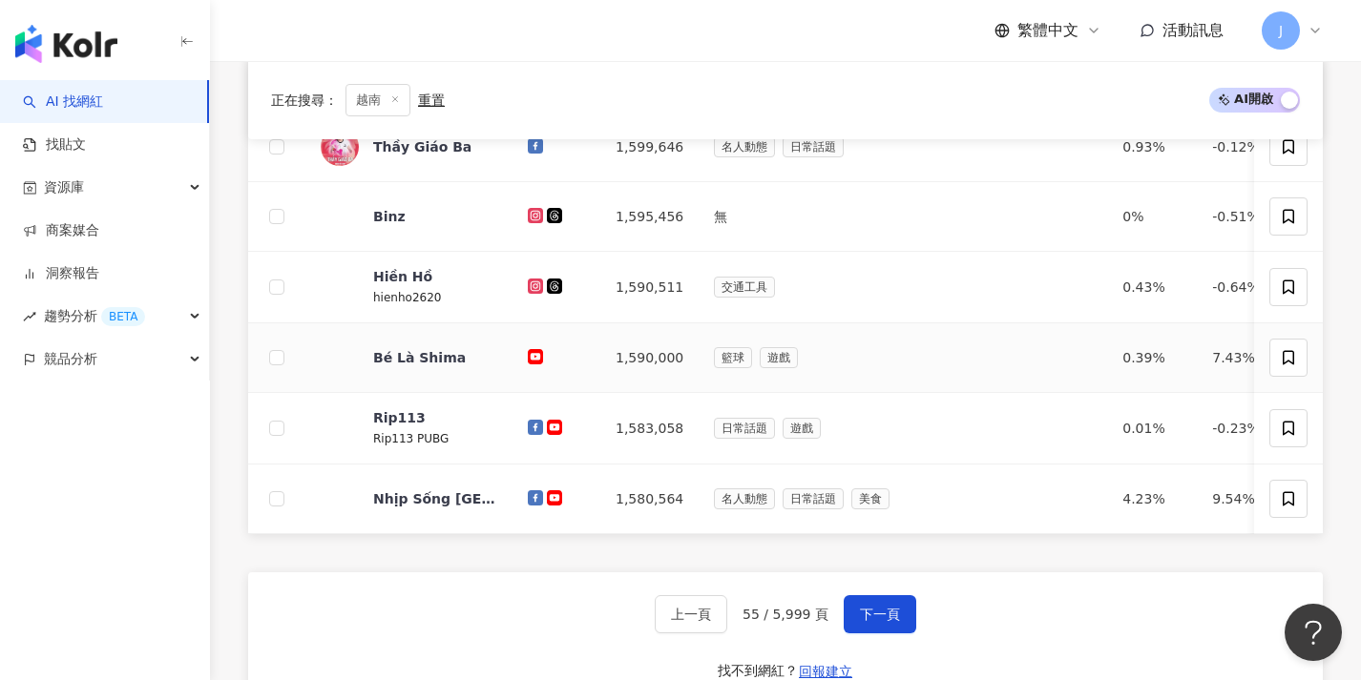
scroll to position [996, 0]
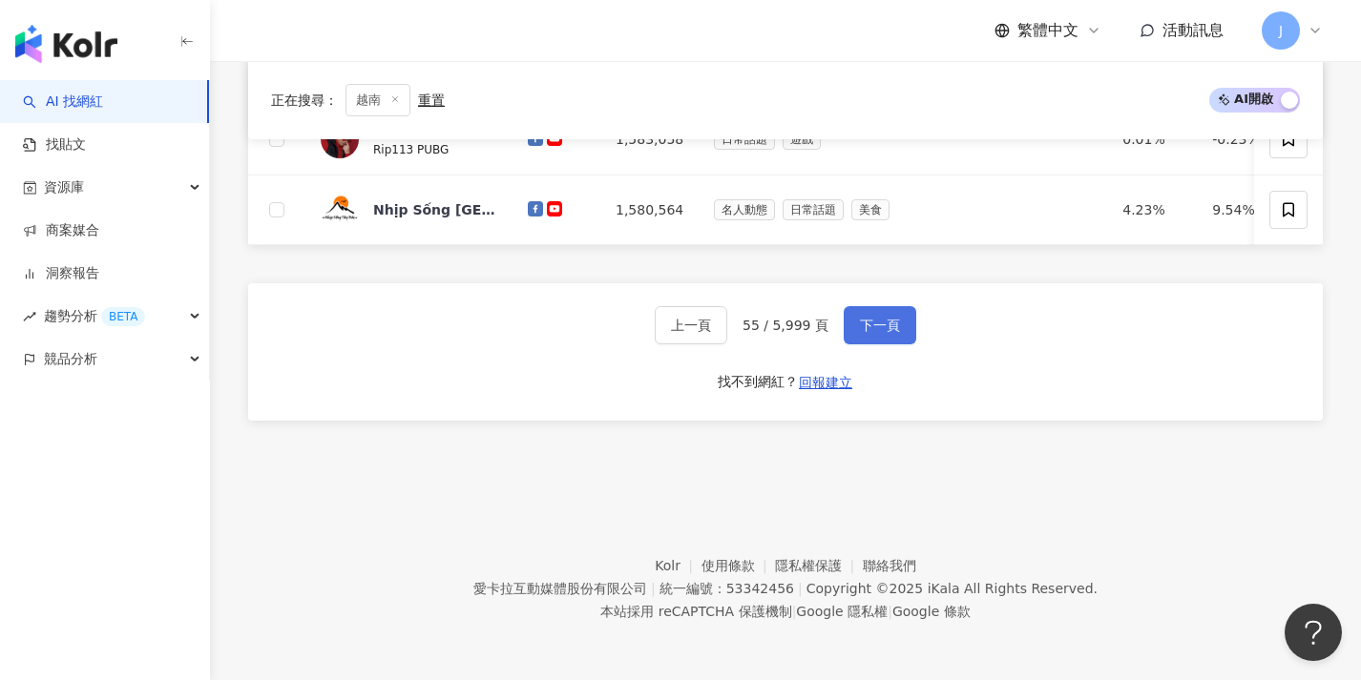
click at [874, 321] on span "下一頁" at bounding box center [880, 325] width 40 height 15
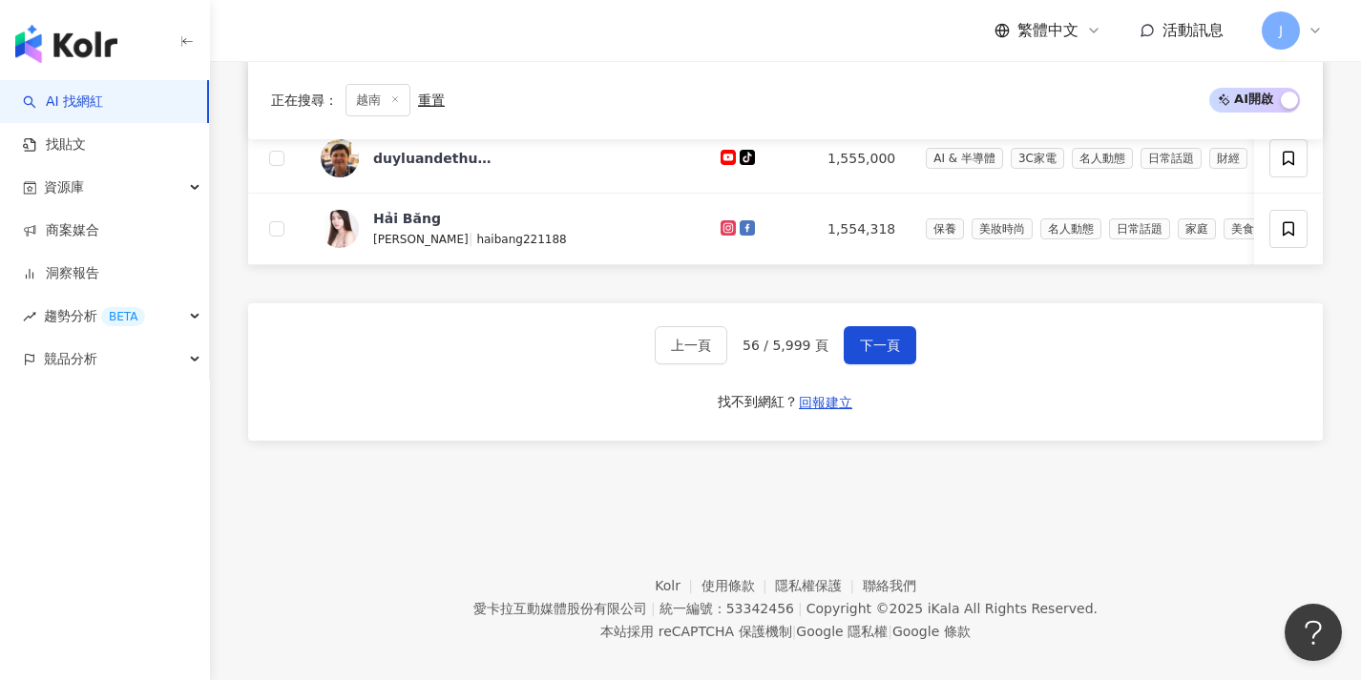
scroll to position [1000, 0]
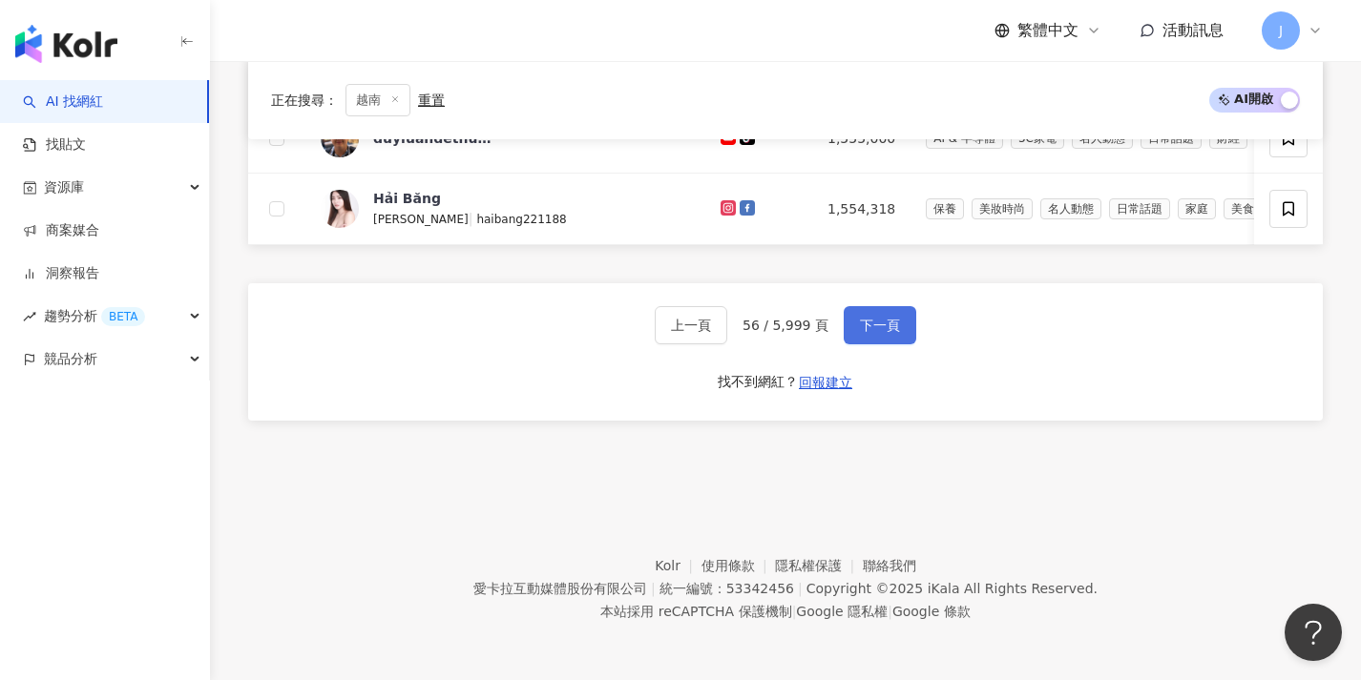
click at [893, 340] on button "下一頁" at bounding box center [879, 325] width 73 height 38
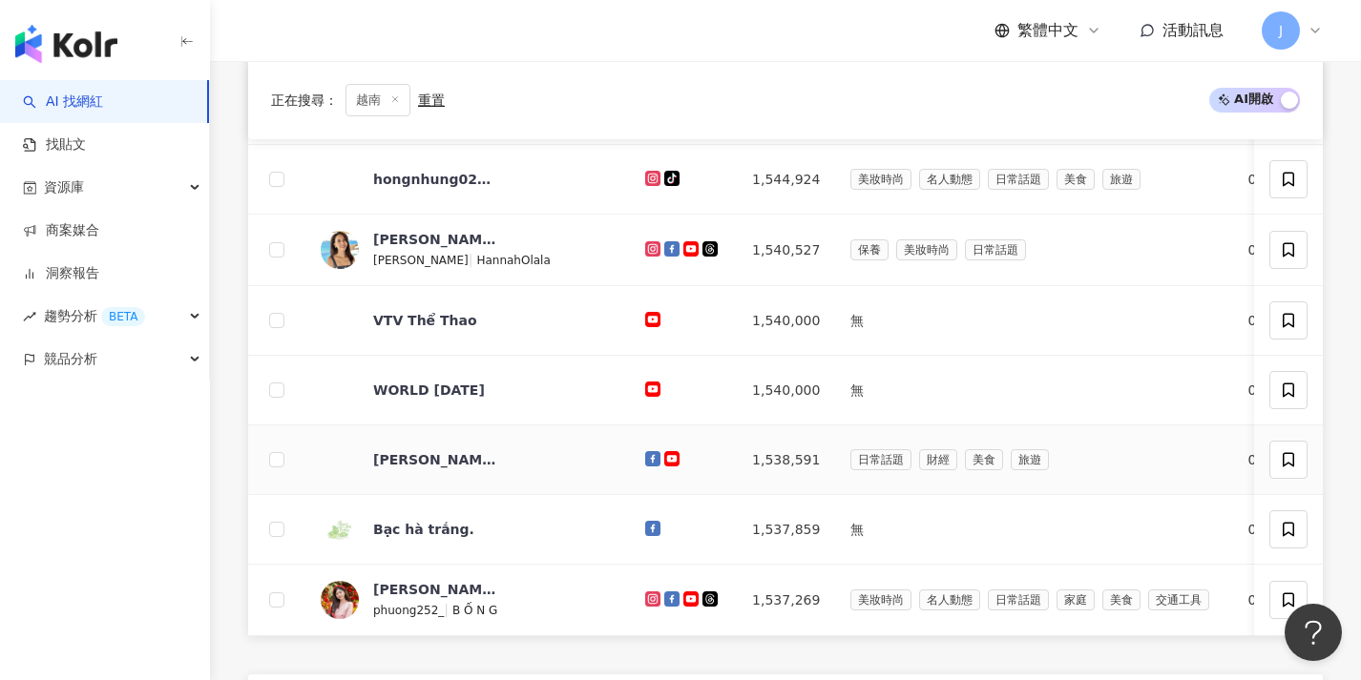
scroll to position [996, 0]
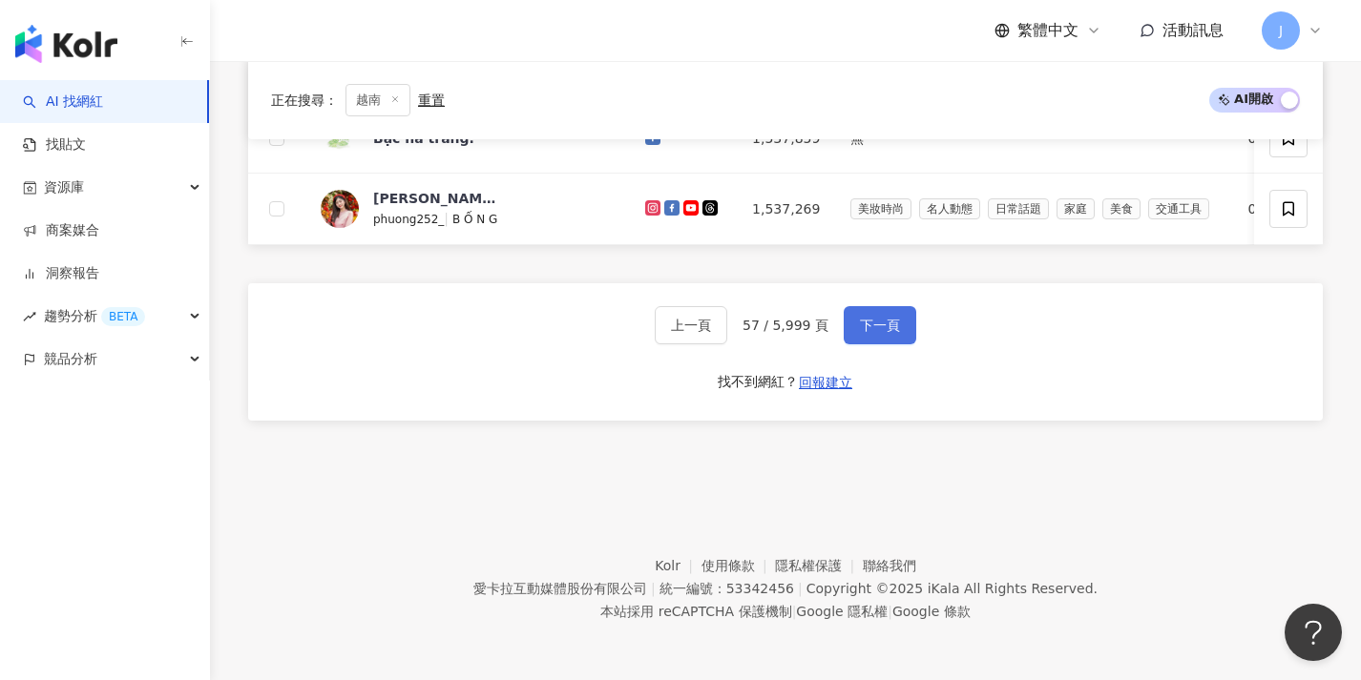
click at [871, 338] on button "下一頁" at bounding box center [879, 325] width 73 height 38
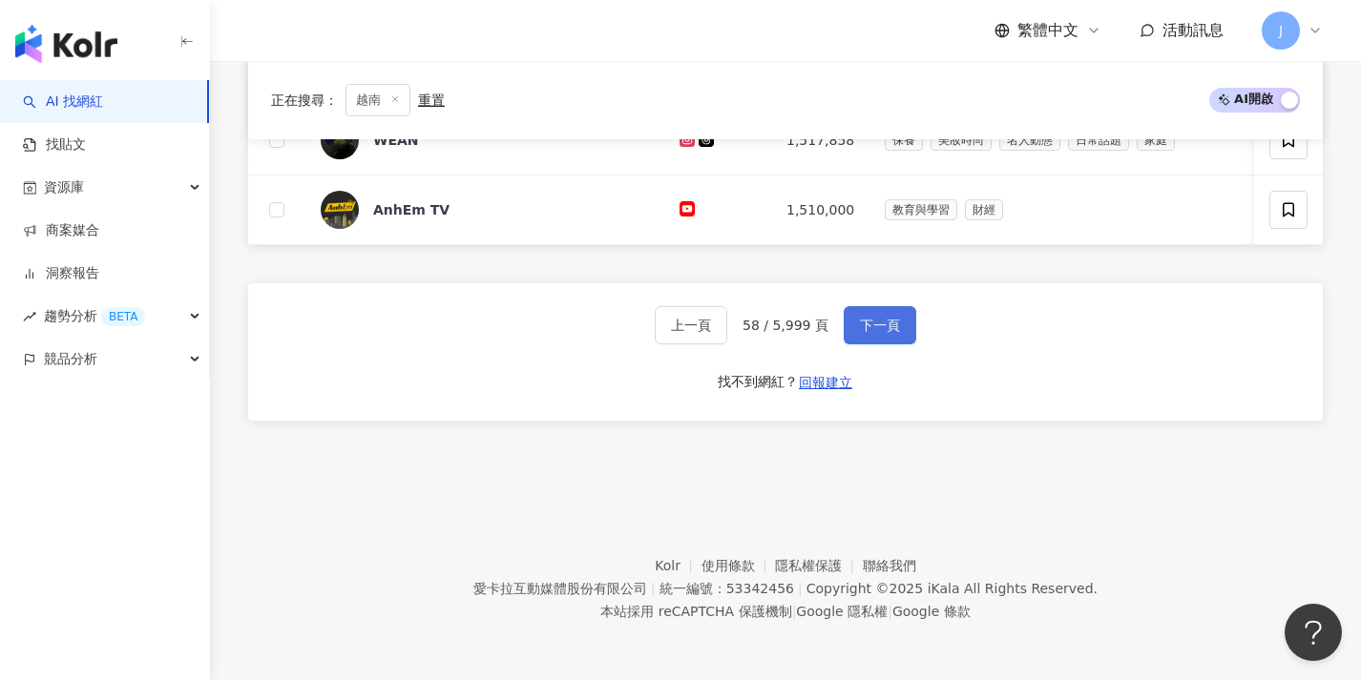
click at [866, 343] on button "下一頁" at bounding box center [879, 325] width 73 height 38
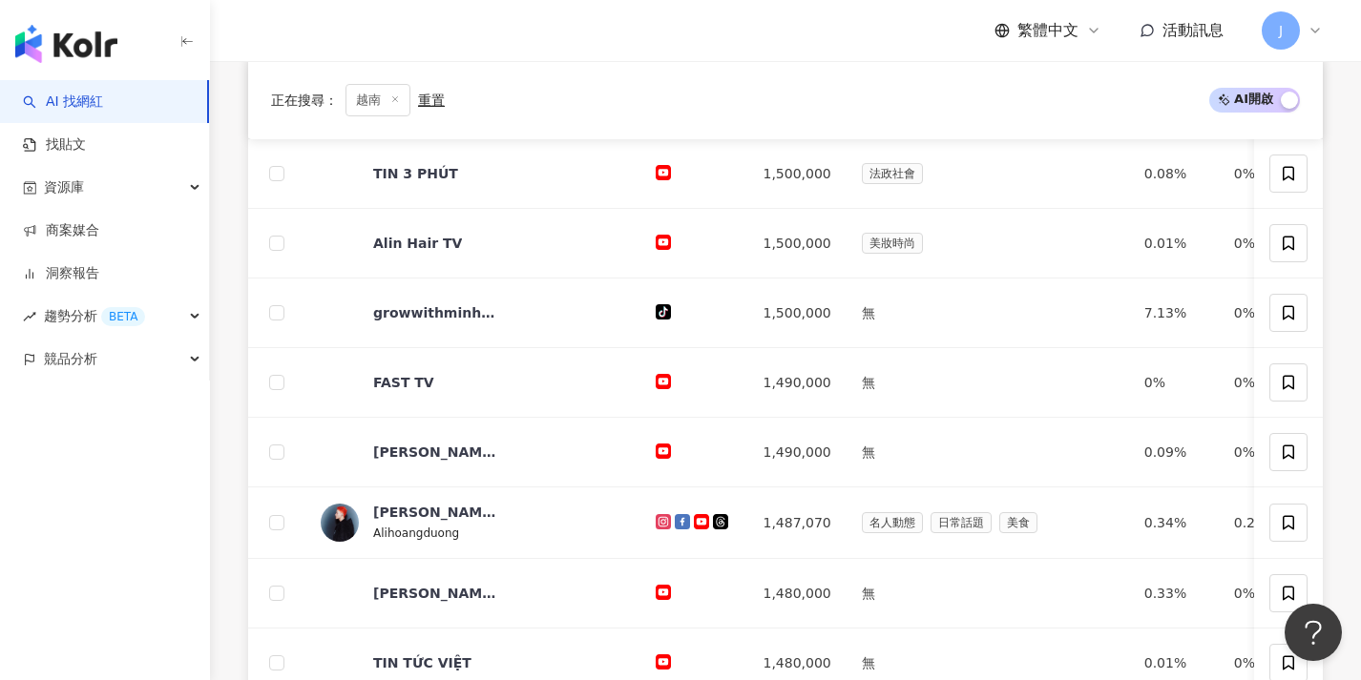
scroll to position [992, 0]
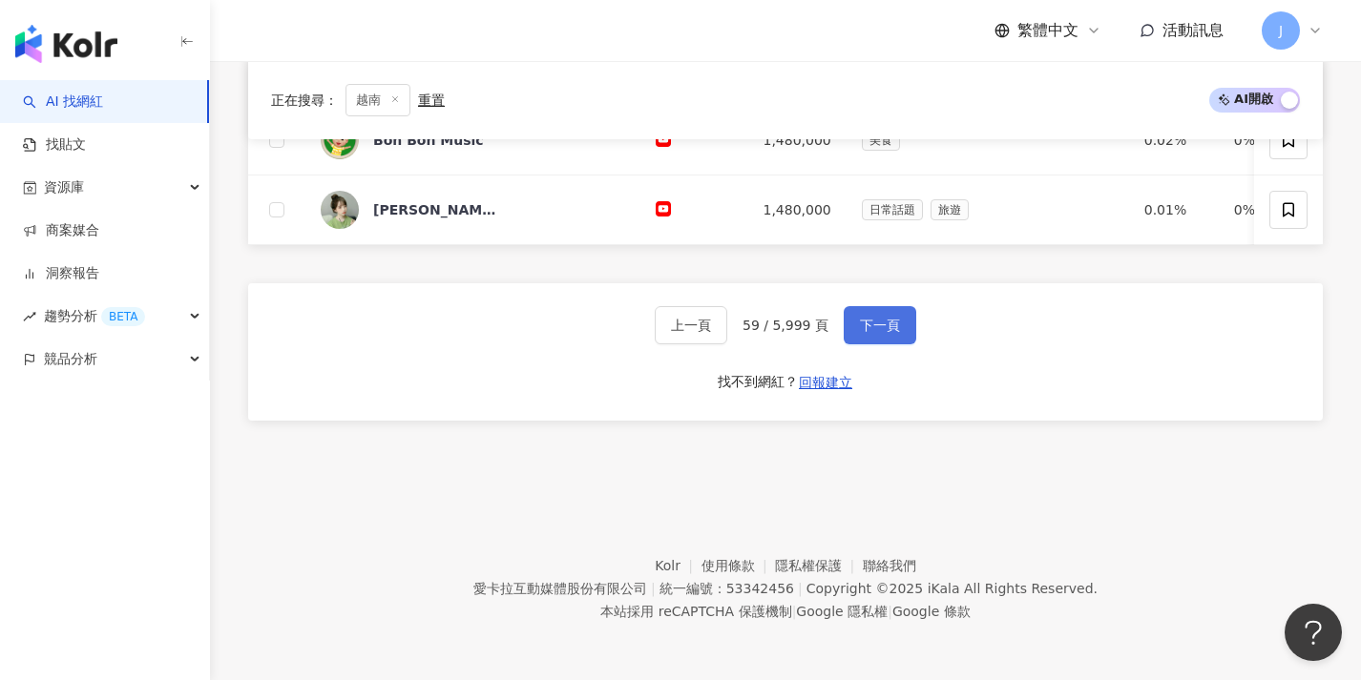
click at [872, 332] on span "下一頁" at bounding box center [880, 325] width 40 height 15
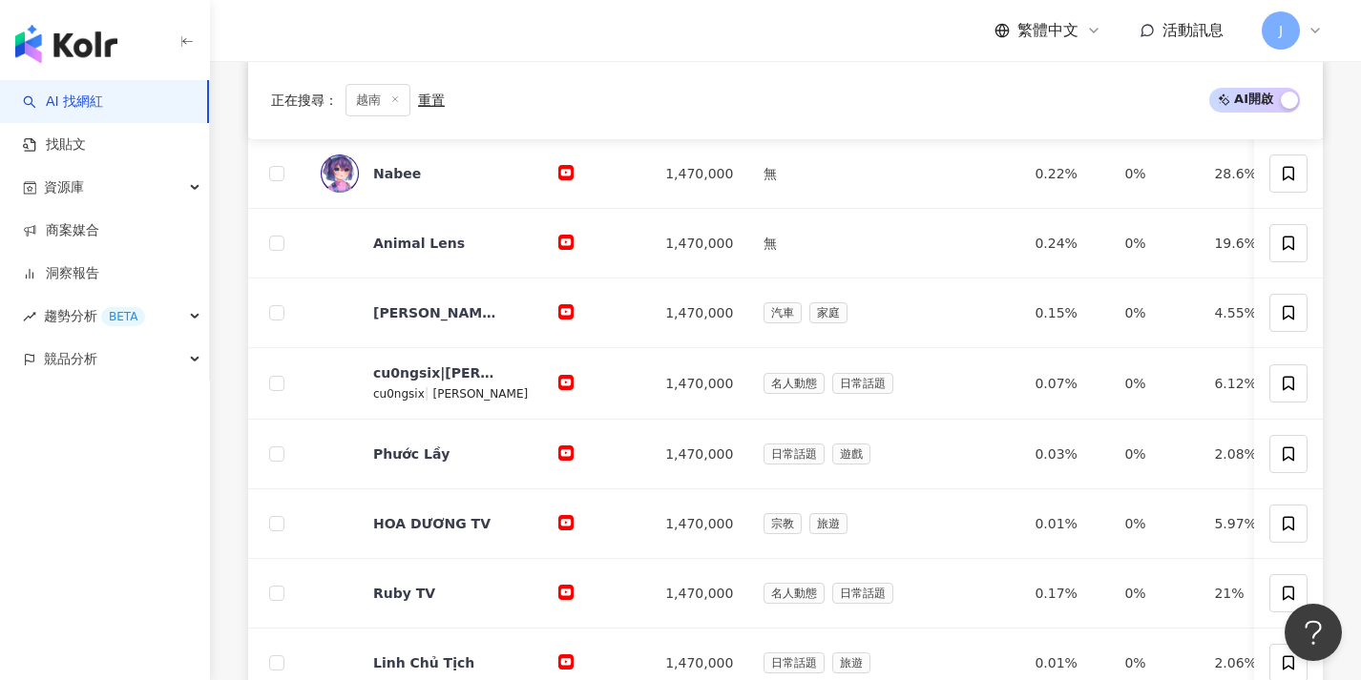
scroll to position [716, 0]
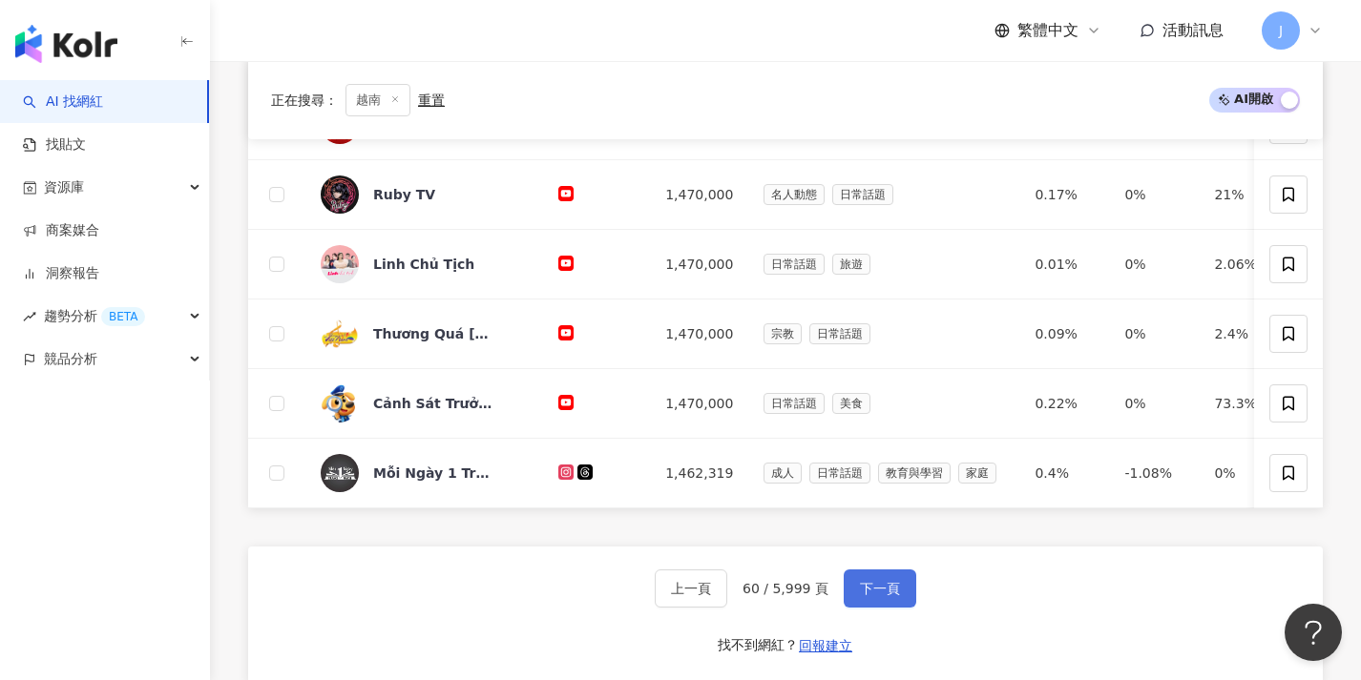
click at [906, 608] on button "下一頁" at bounding box center [879, 589] width 73 height 38
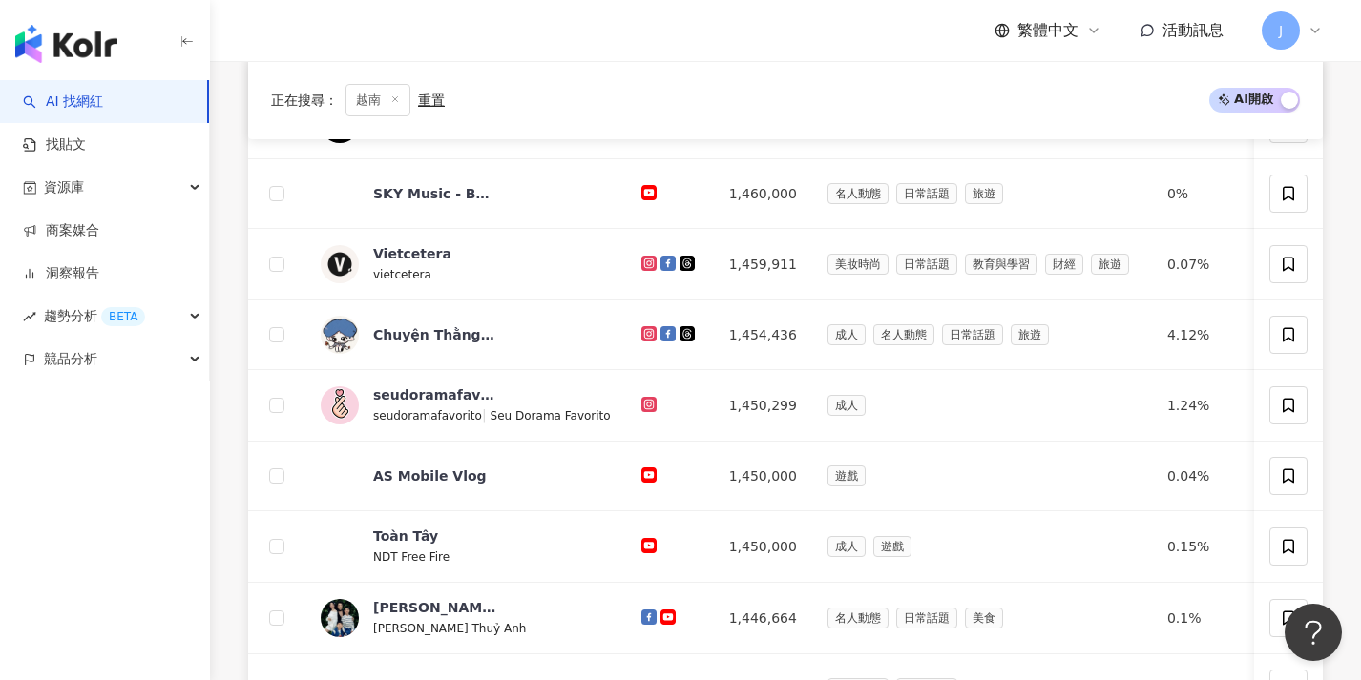
scroll to position [924, 0]
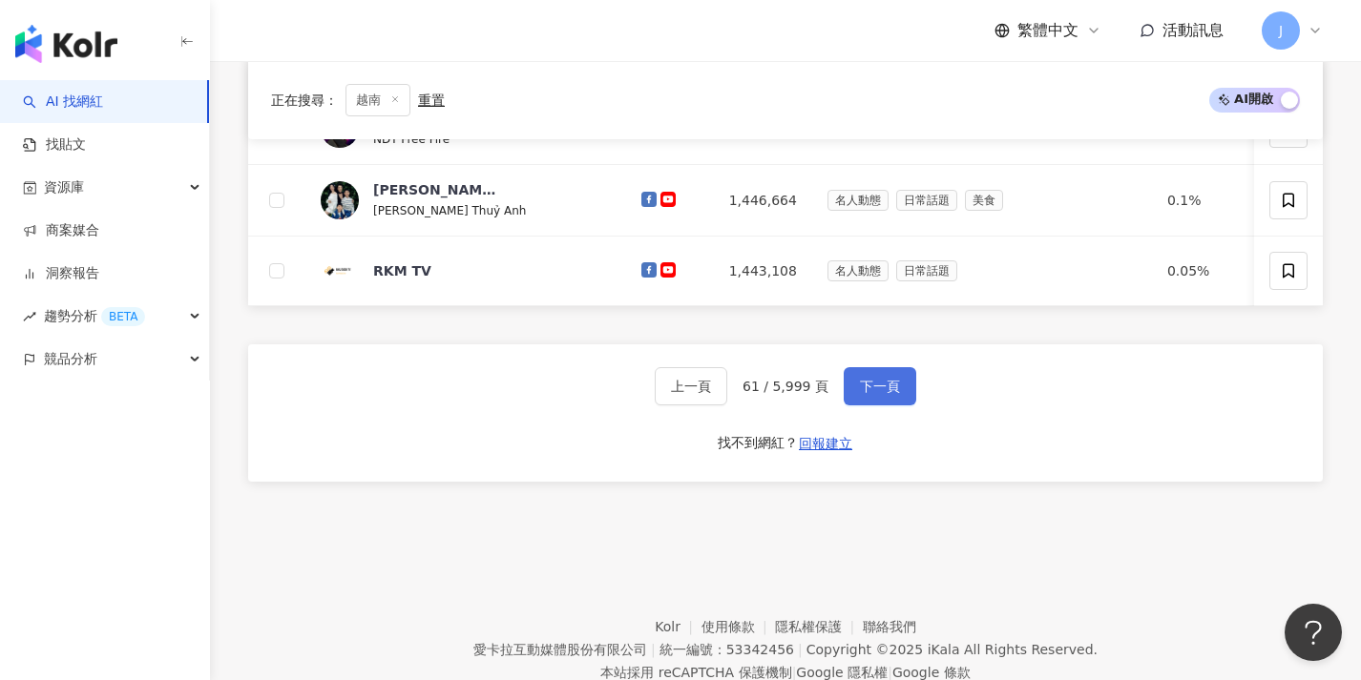
click at [847, 386] on button "下一頁" at bounding box center [879, 386] width 73 height 38
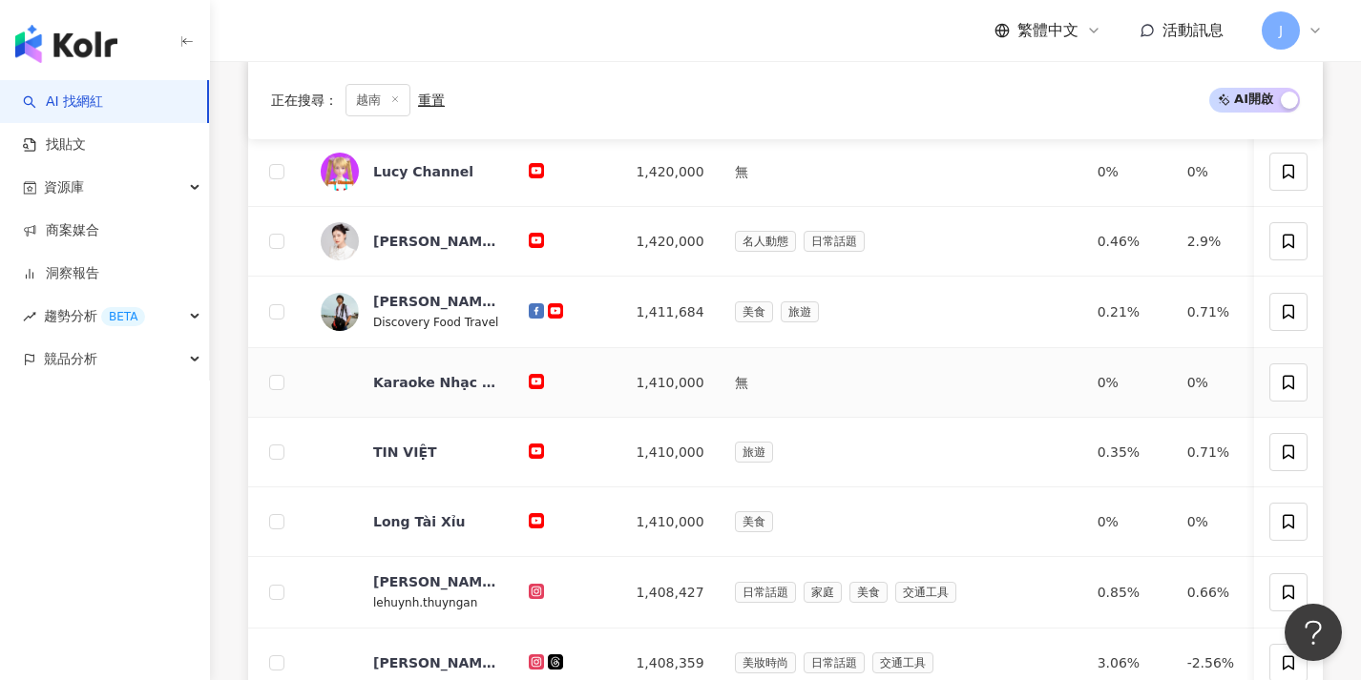
scroll to position [784, 0]
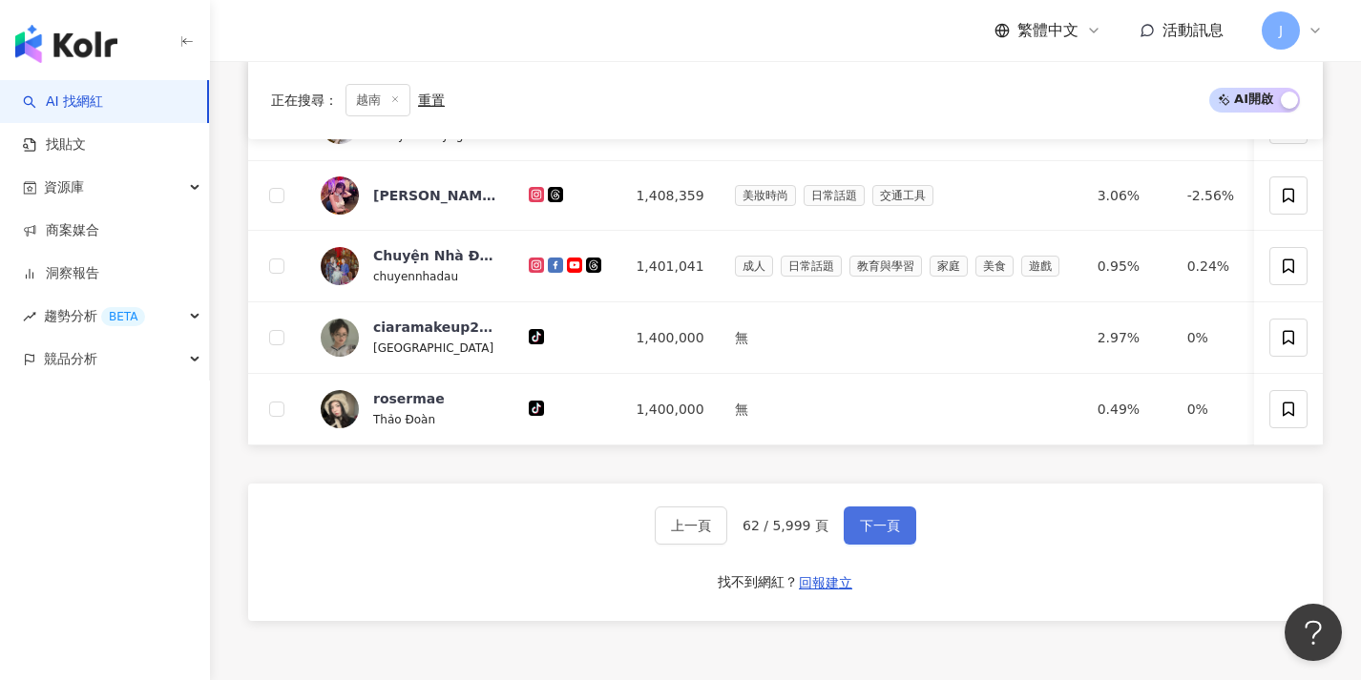
click at [900, 537] on button "下一頁" at bounding box center [879, 526] width 73 height 38
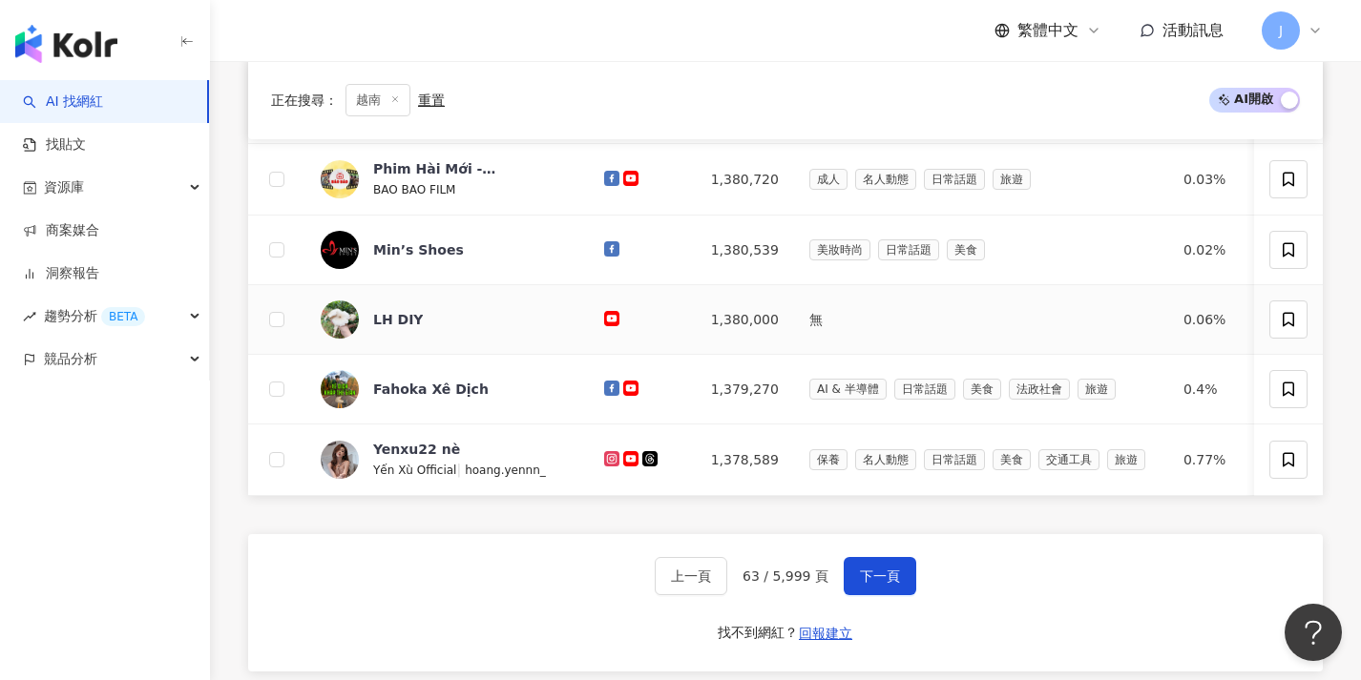
scroll to position [939, 0]
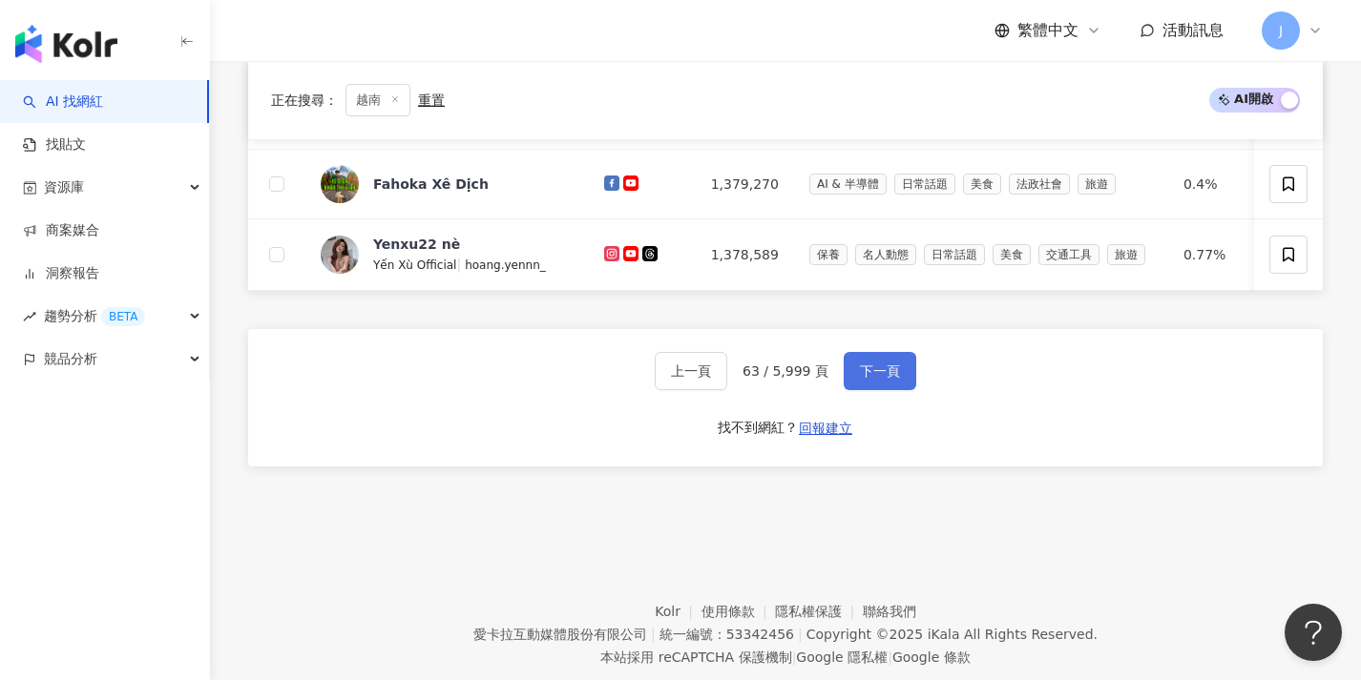
click at [893, 379] on span "下一頁" at bounding box center [880, 371] width 40 height 15
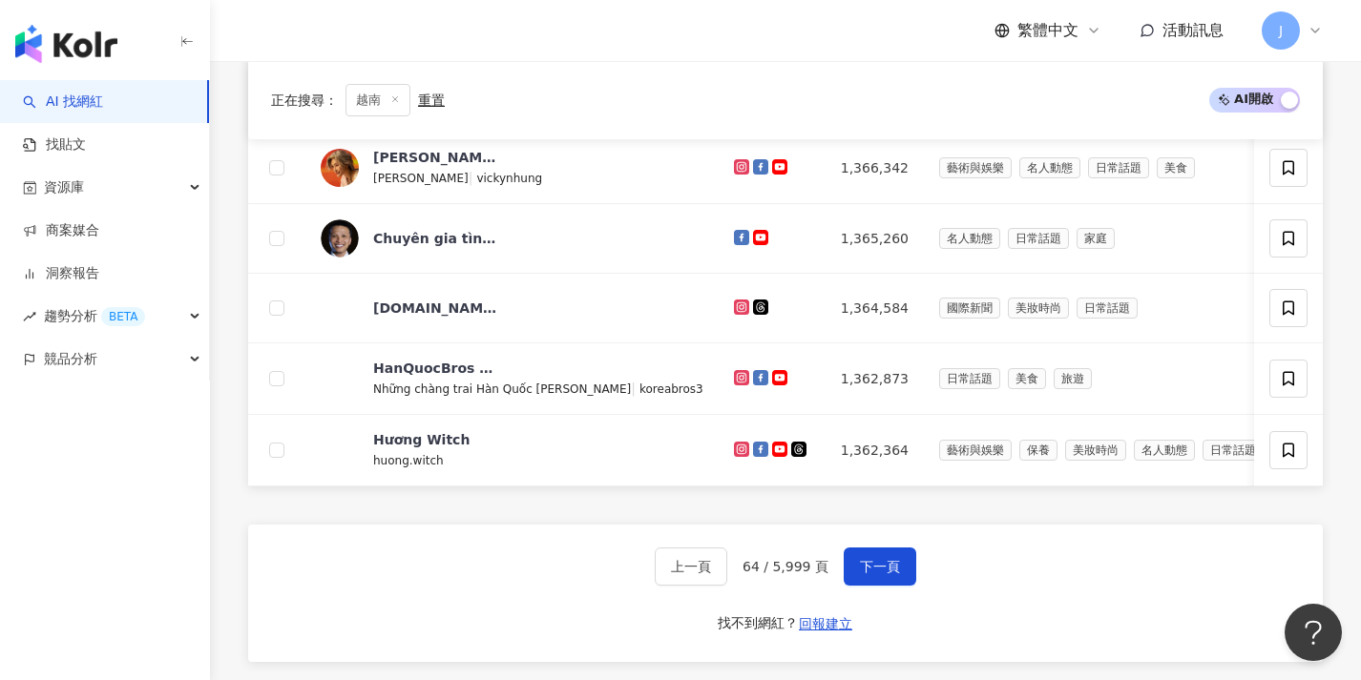
scroll to position [929, 0]
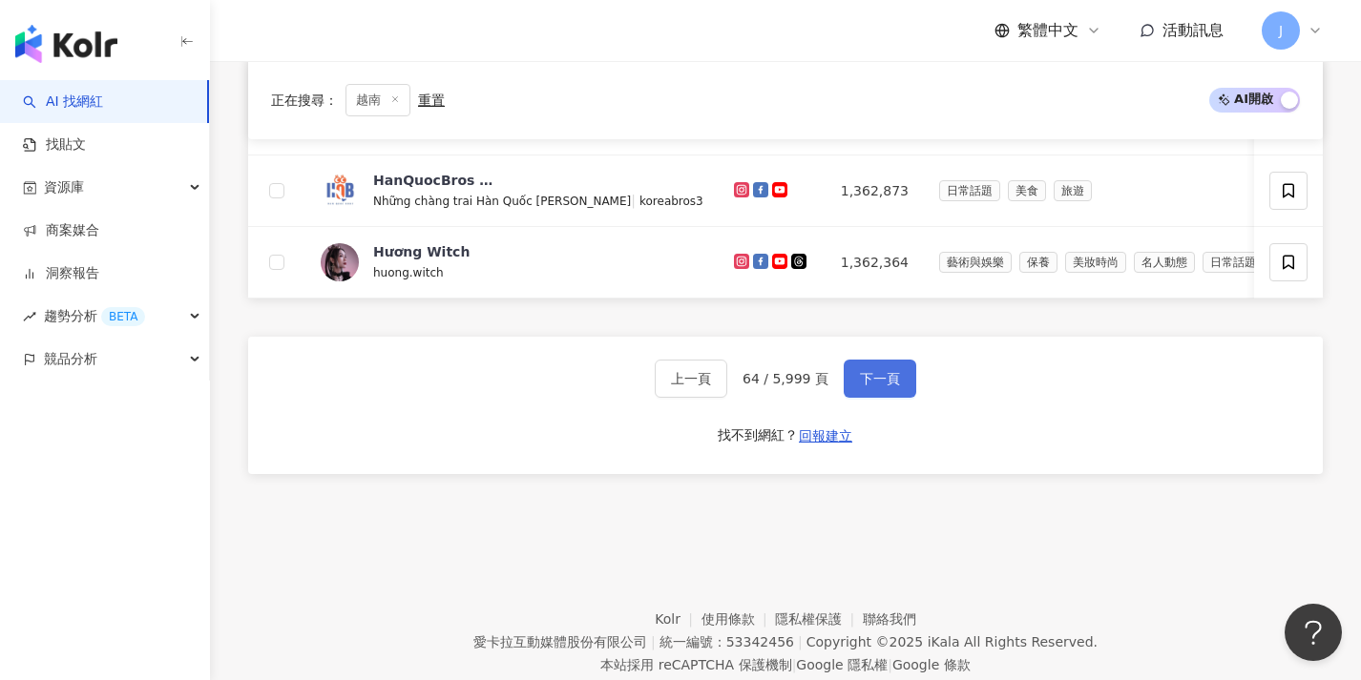
click at [886, 398] on button "下一頁" at bounding box center [879, 379] width 73 height 38
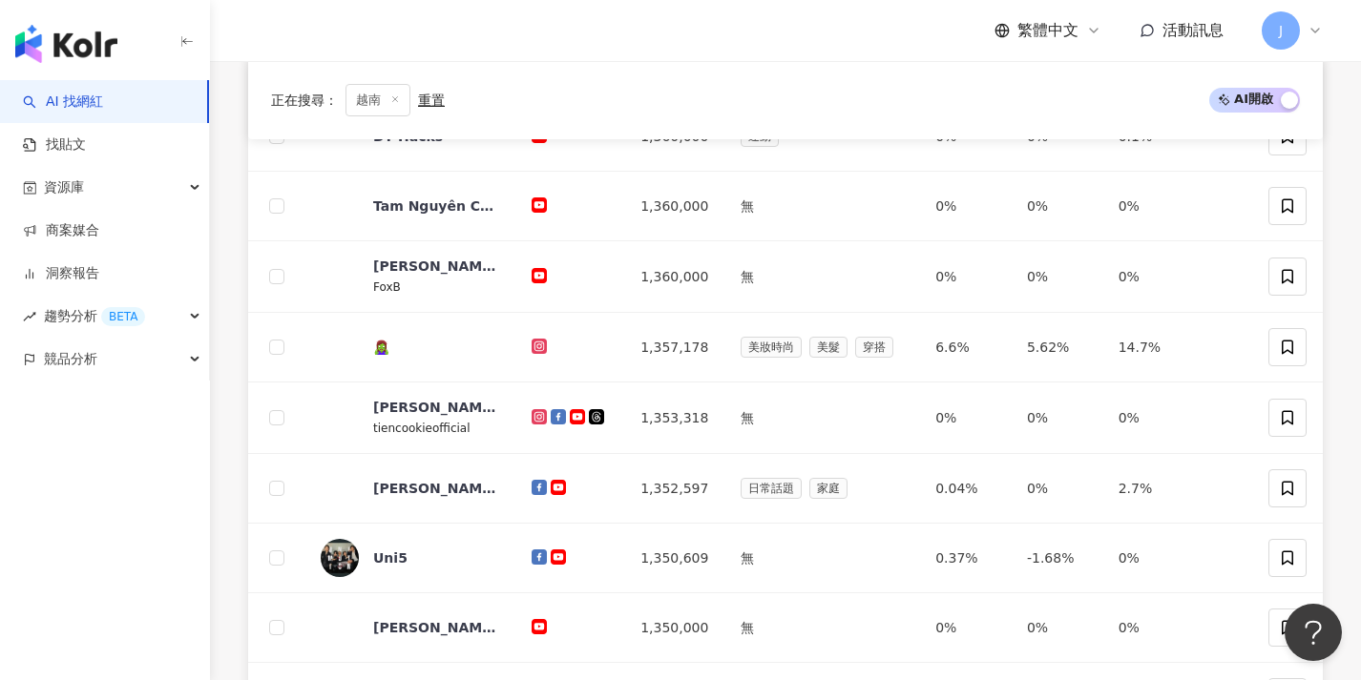
scroll to position [678, 0]
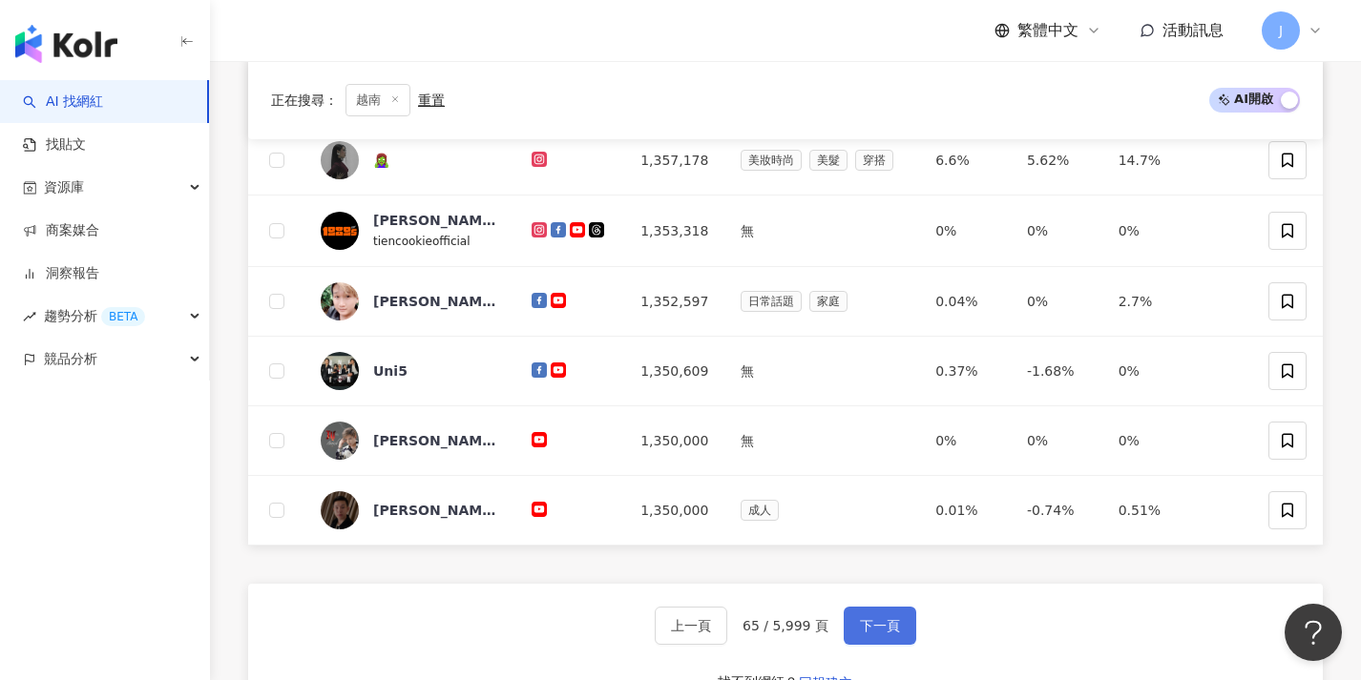
click at [845, 614] on button "下一頁" at bounding box center [879, 626] width 73 height 38
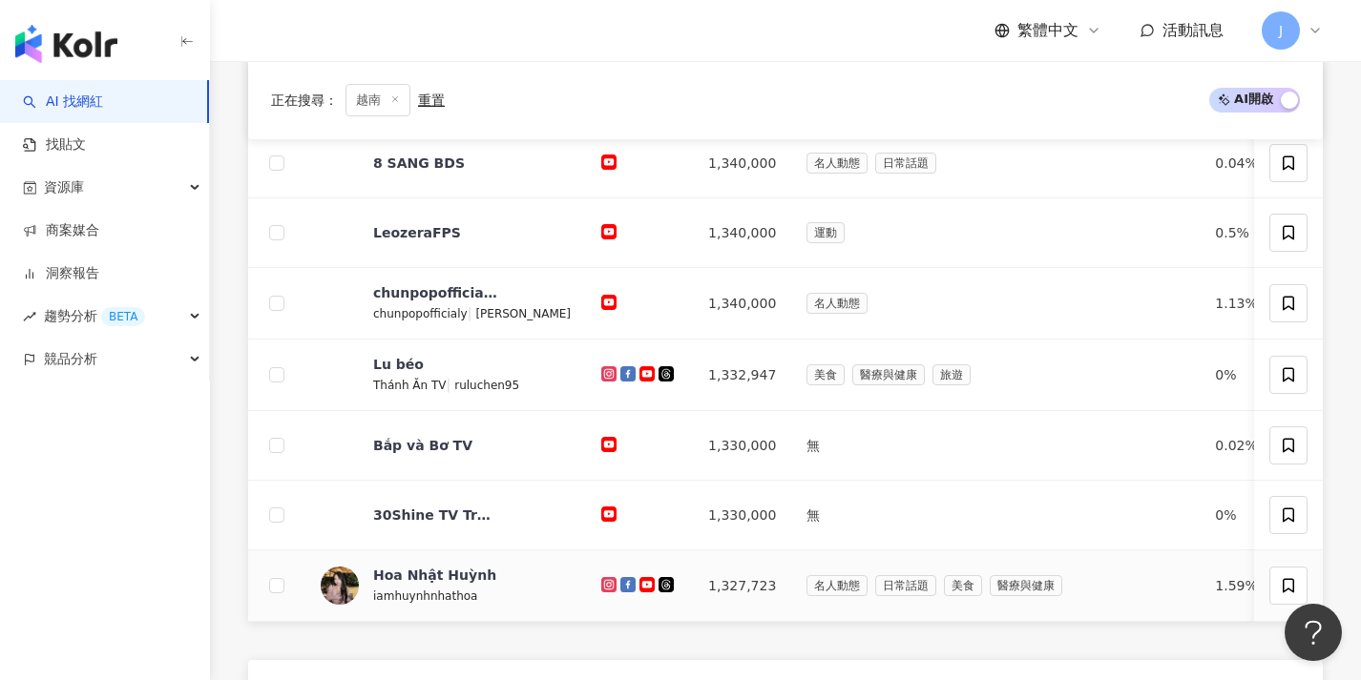
scroll to position [834, 0]
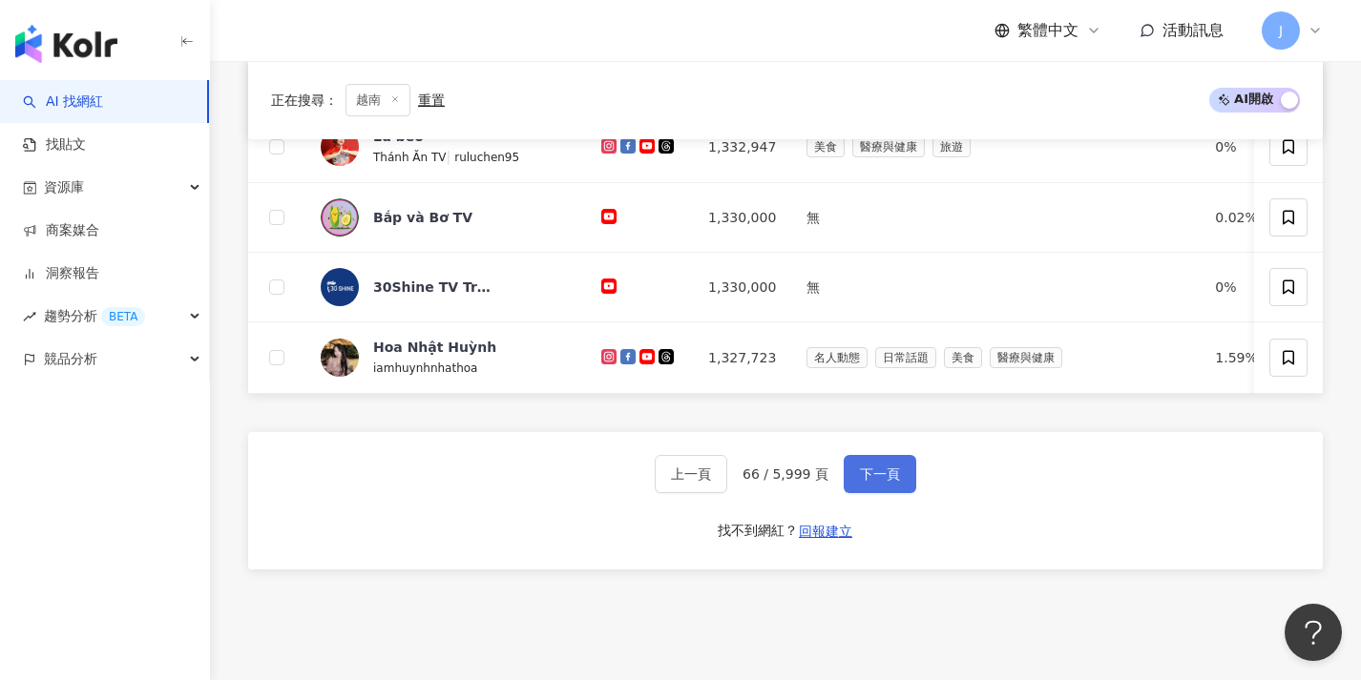
click at [896, 482] on span "下一頁" at bounding box center [880, 474] width 40 height 15
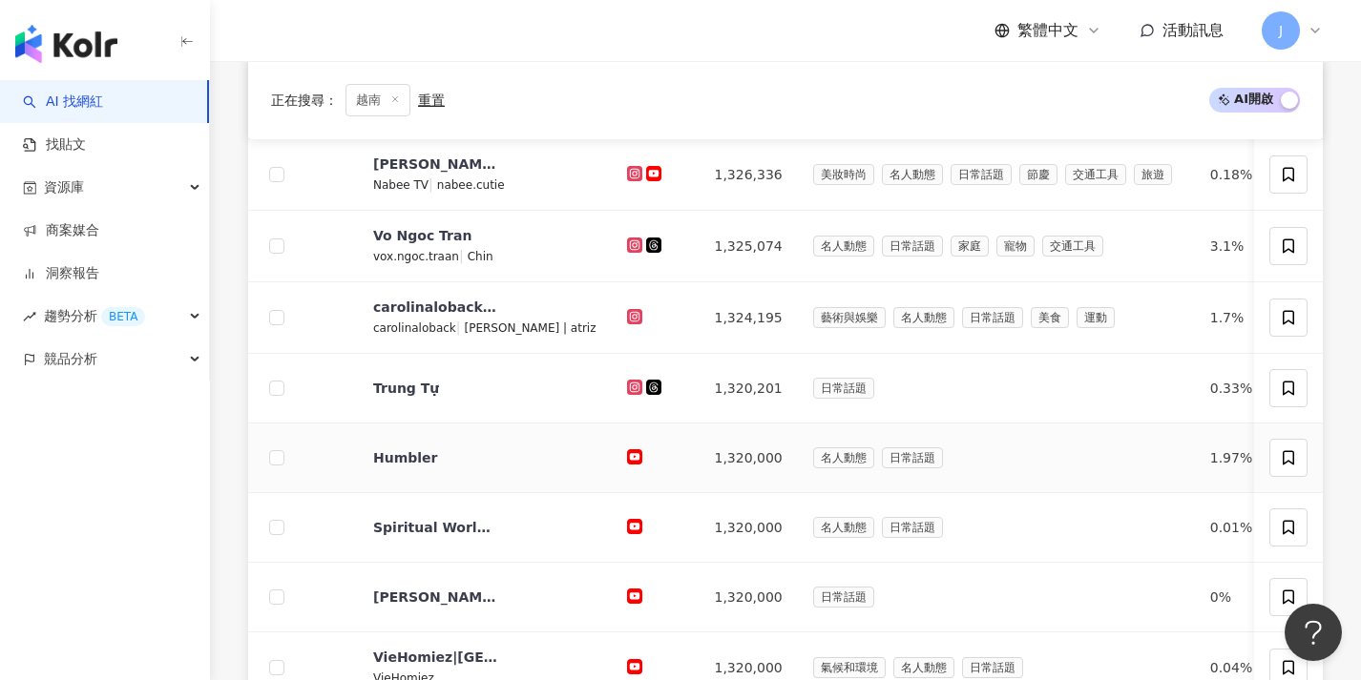
scroll to position [799, 0]
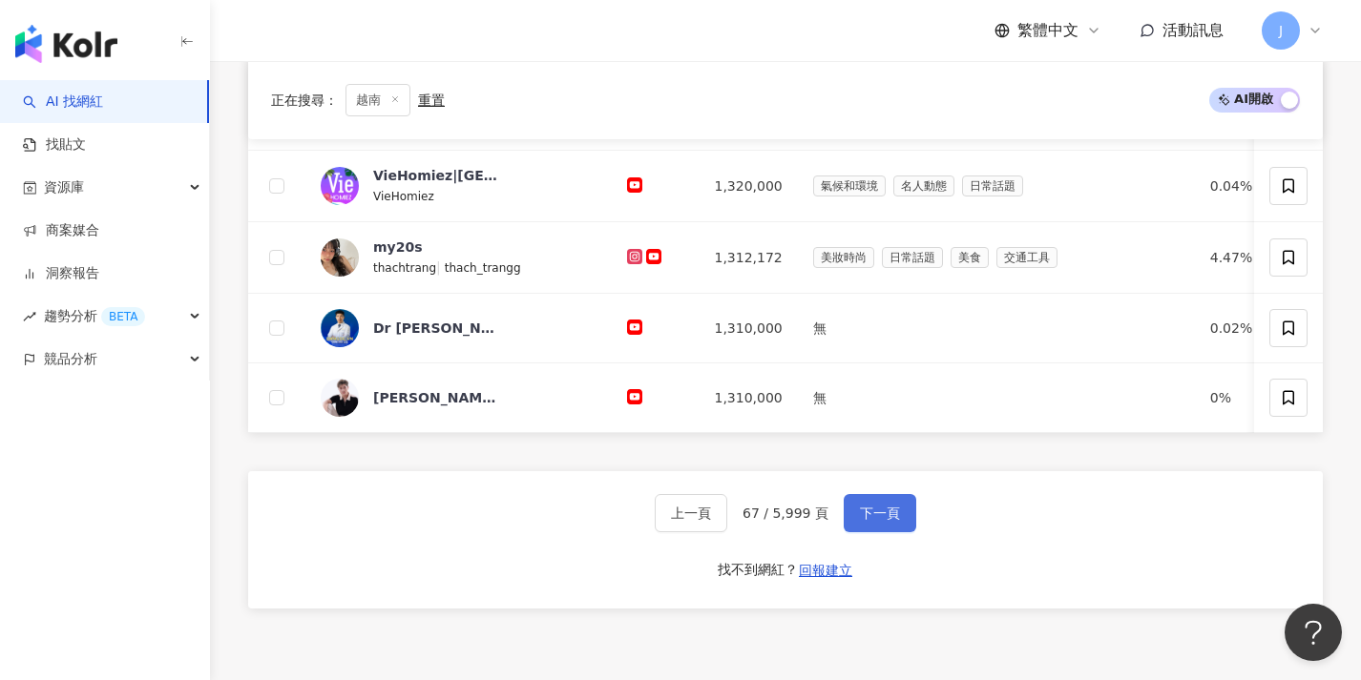
click at [900, 520] on button "下一頁" at bounding box center [879, 513] width 73 height 38
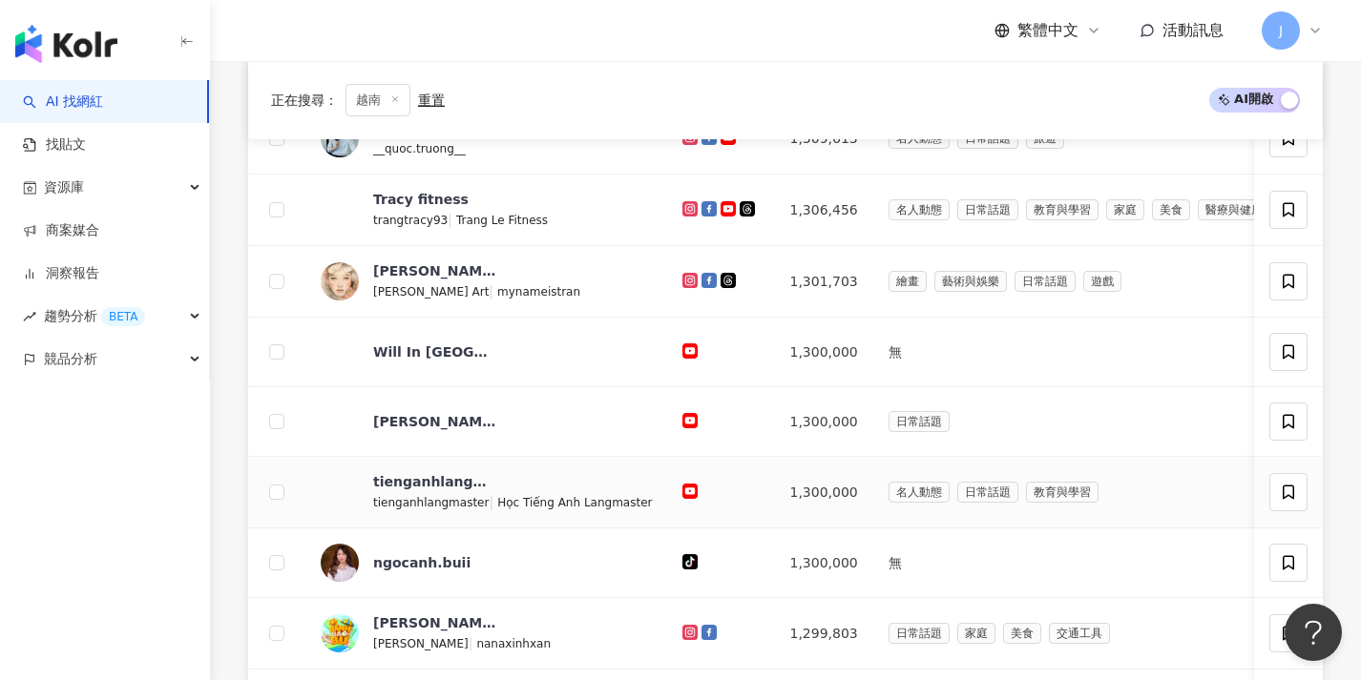
scroll to position [971, 0]
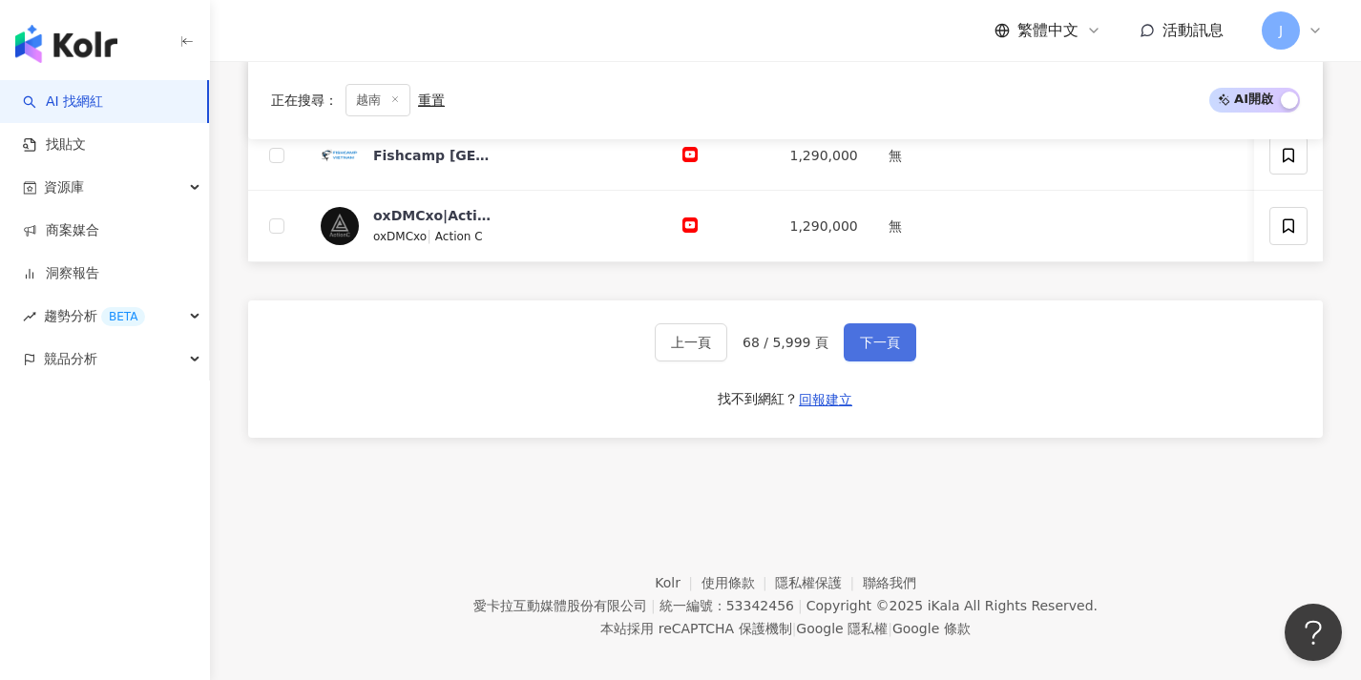
click at [859, 362] on button "下一頁" at bounding box center [879, 342] width 73 height 38
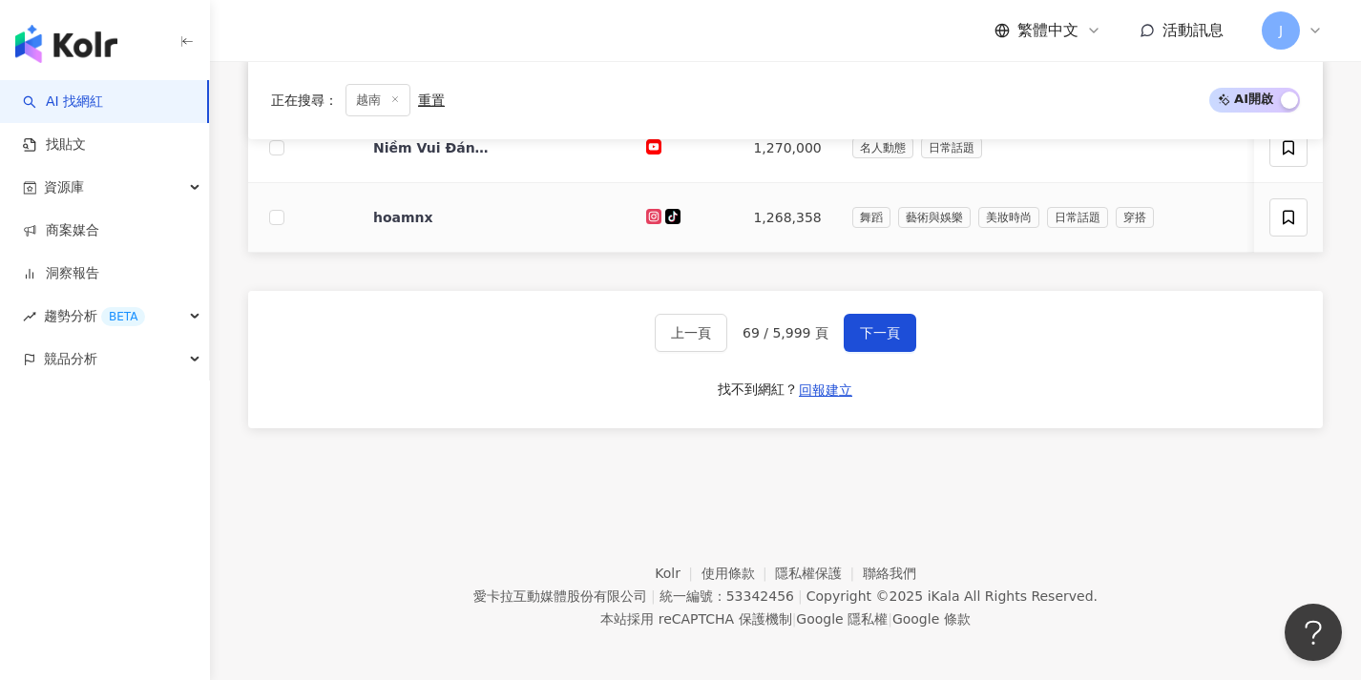
scroll to position [994, 0]
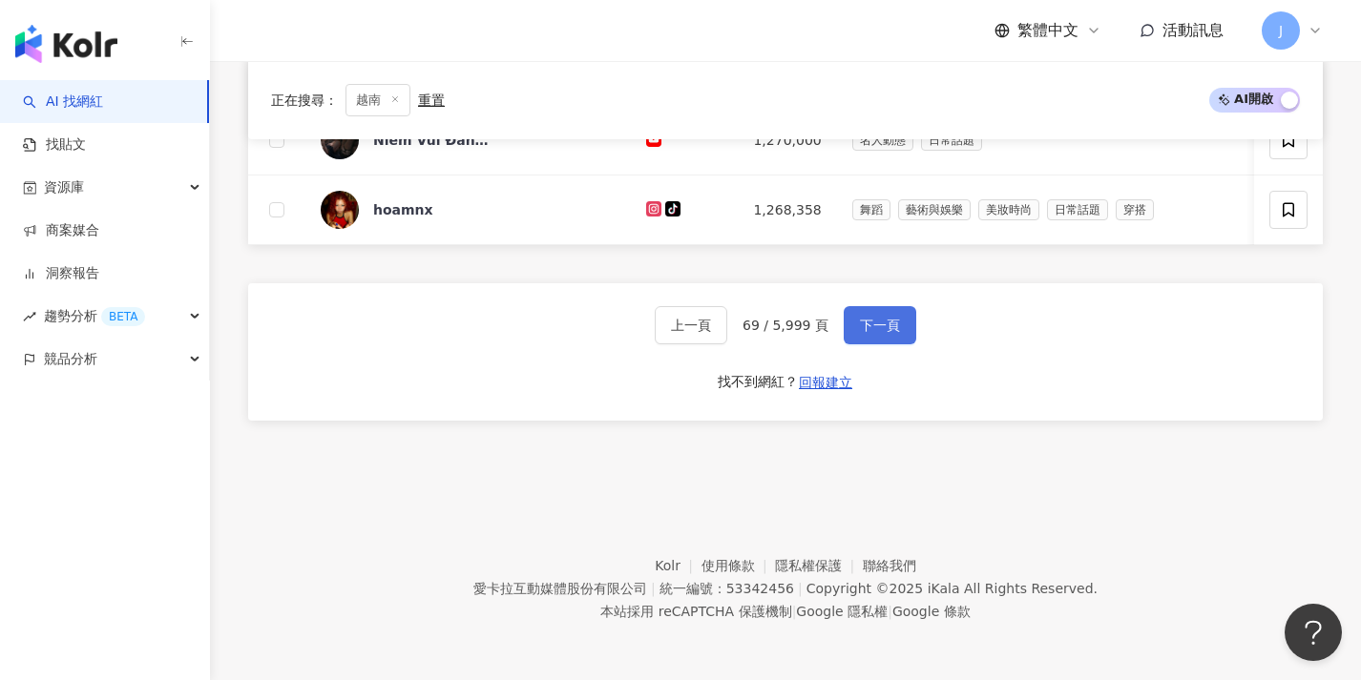
click at [874, 335] on button "下一頁" at bounding box center [879, 325] width 73 height 38
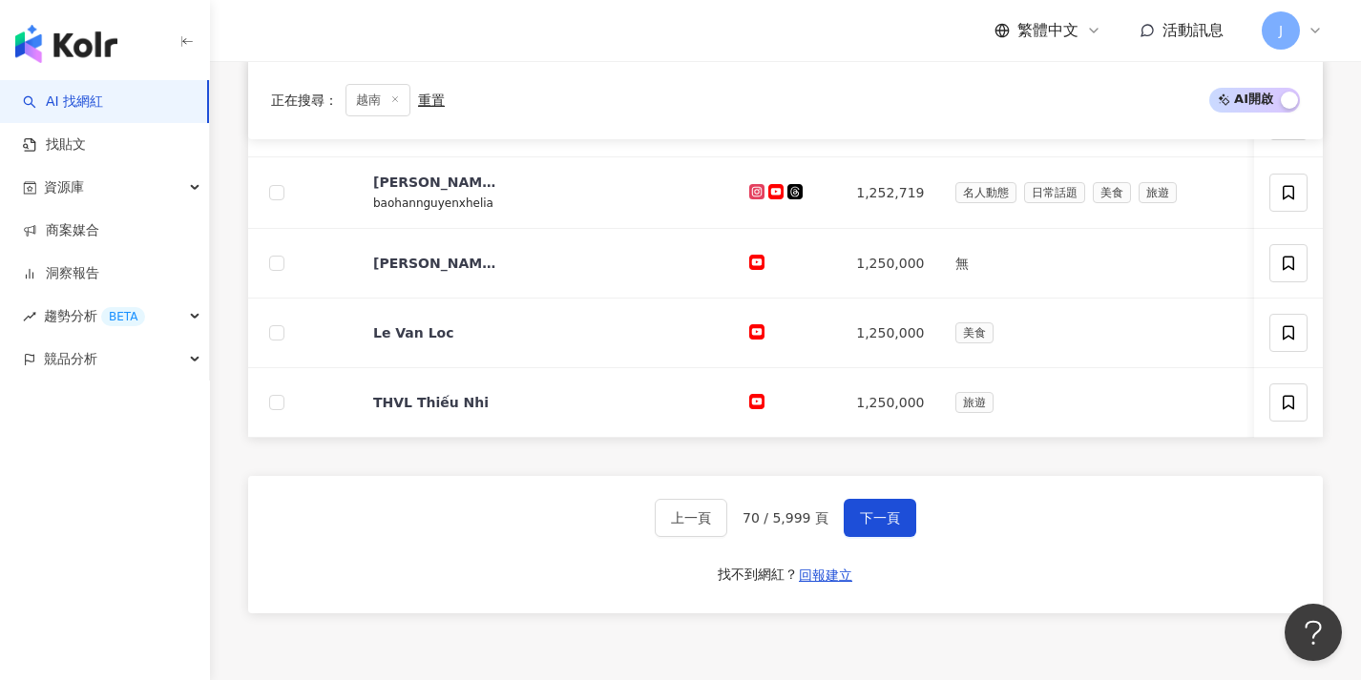
scroll to position [996, 0]
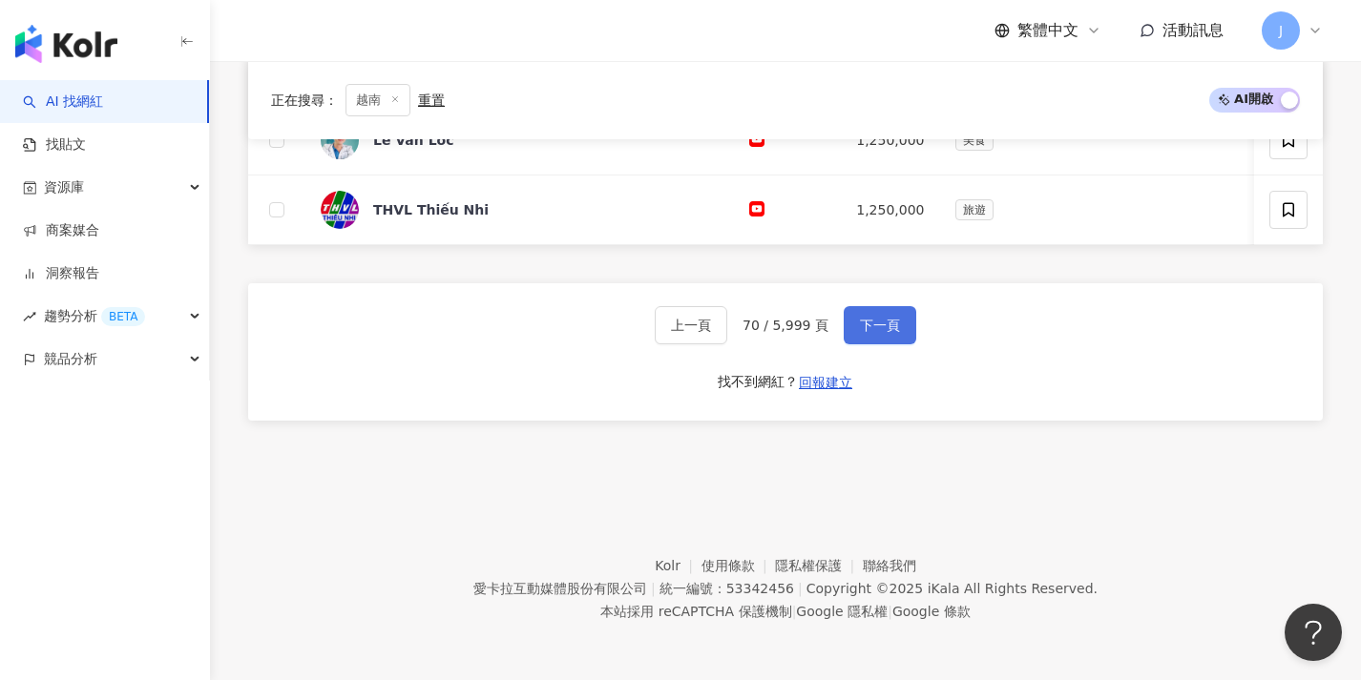
click at [880, 336] on button "下一頁" at bounding box center [879, 325] width 73 height 38
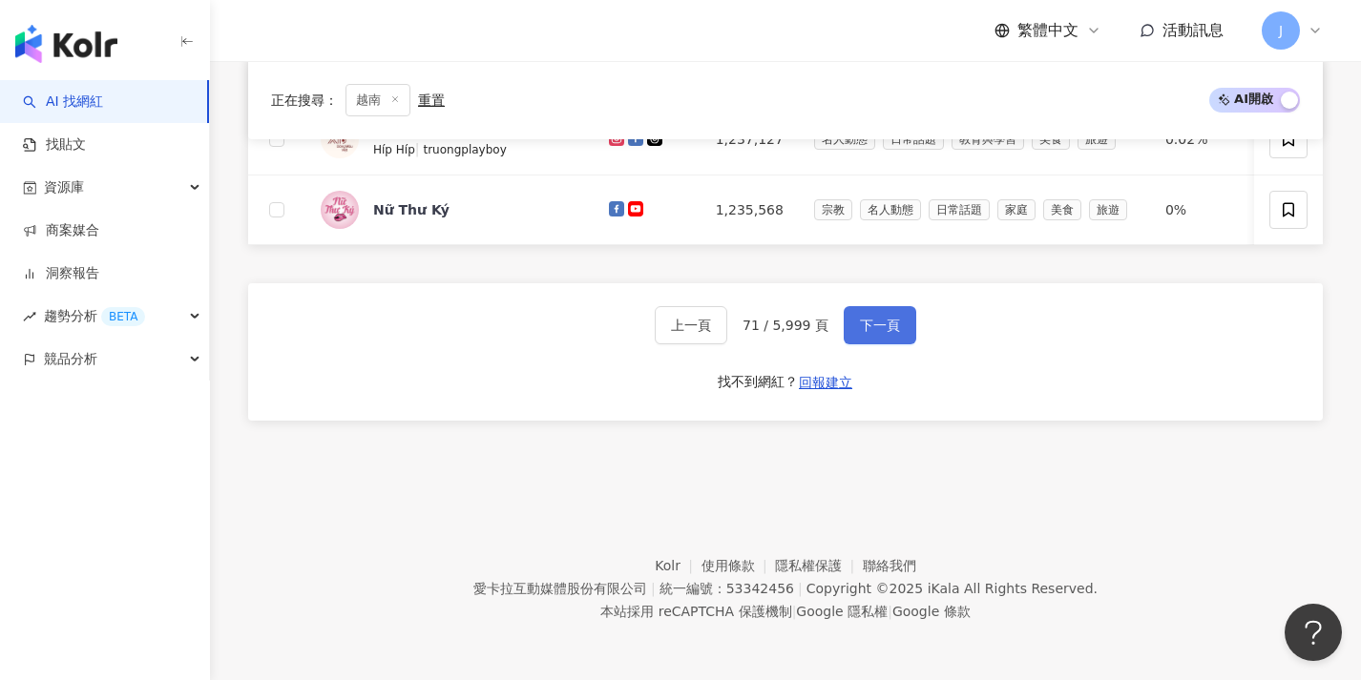
click at [880, 336] on button "下一頁" at bounding box center [879, 325] width 73 height 38
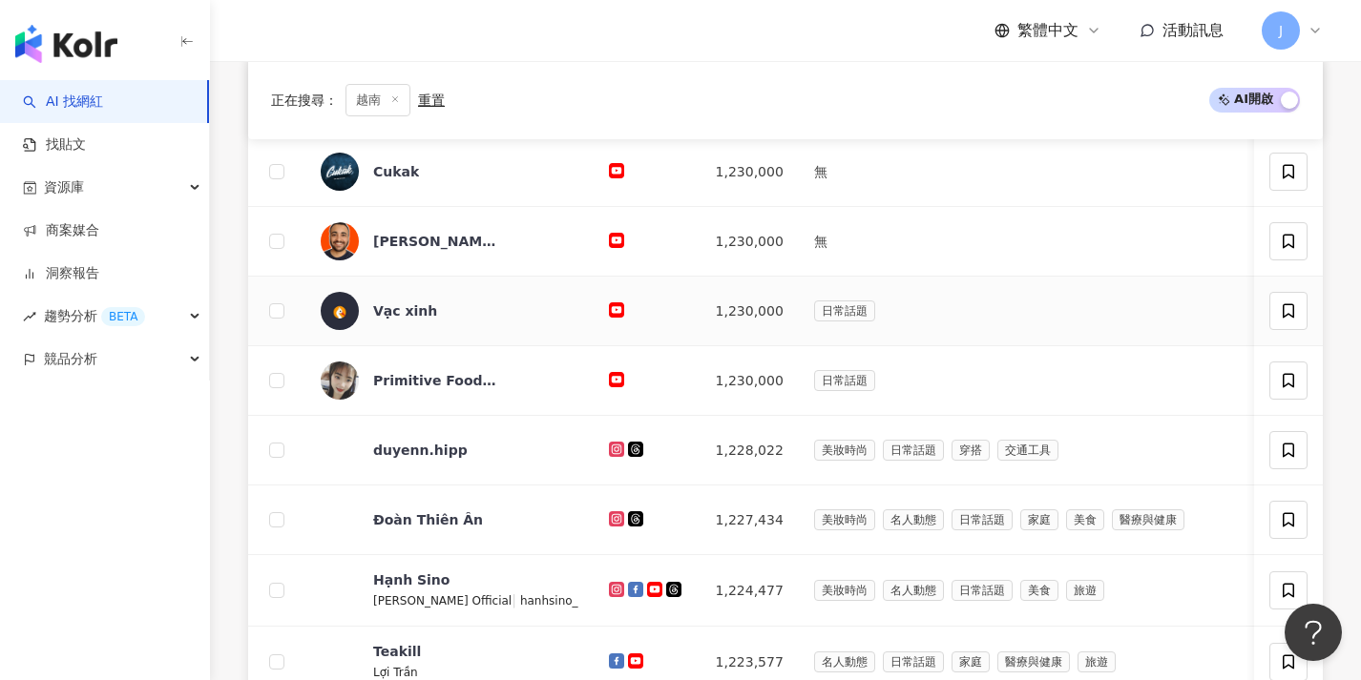
scroll to position [994, 0]
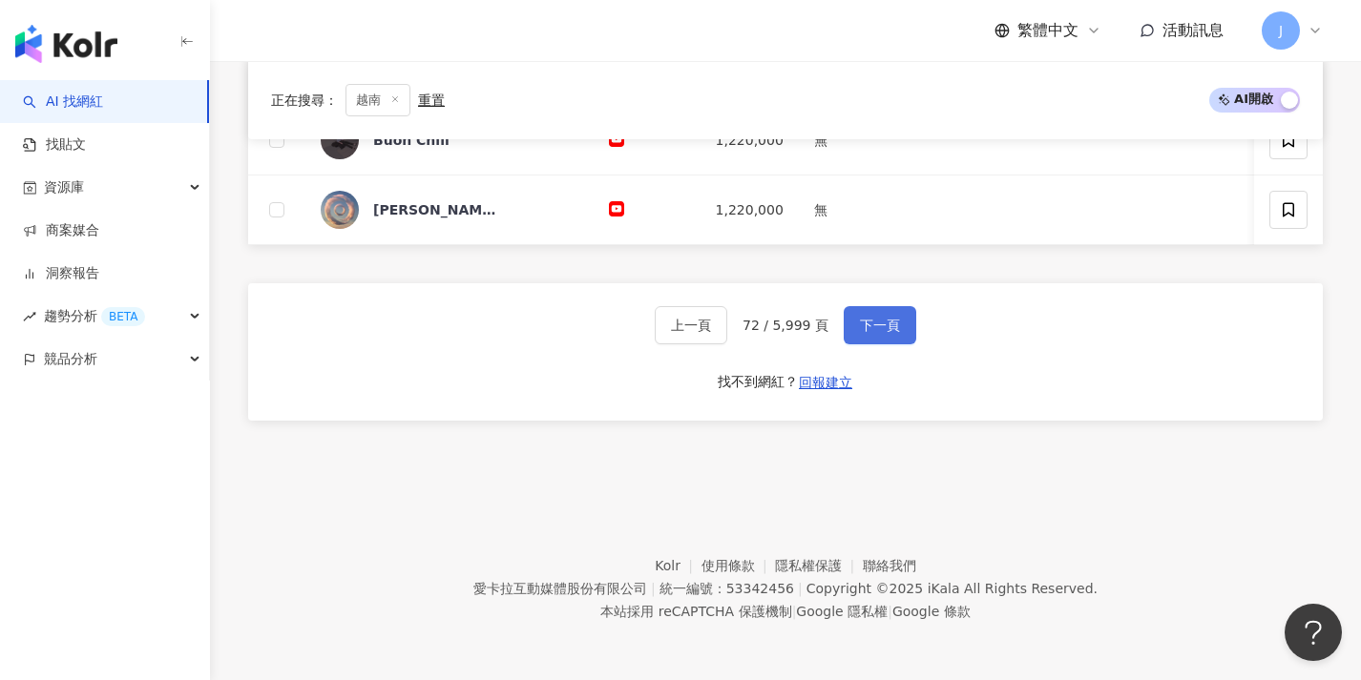
click at [882, 329] on span "下一頁" at bounding box center [880, 325] width 40 height 15
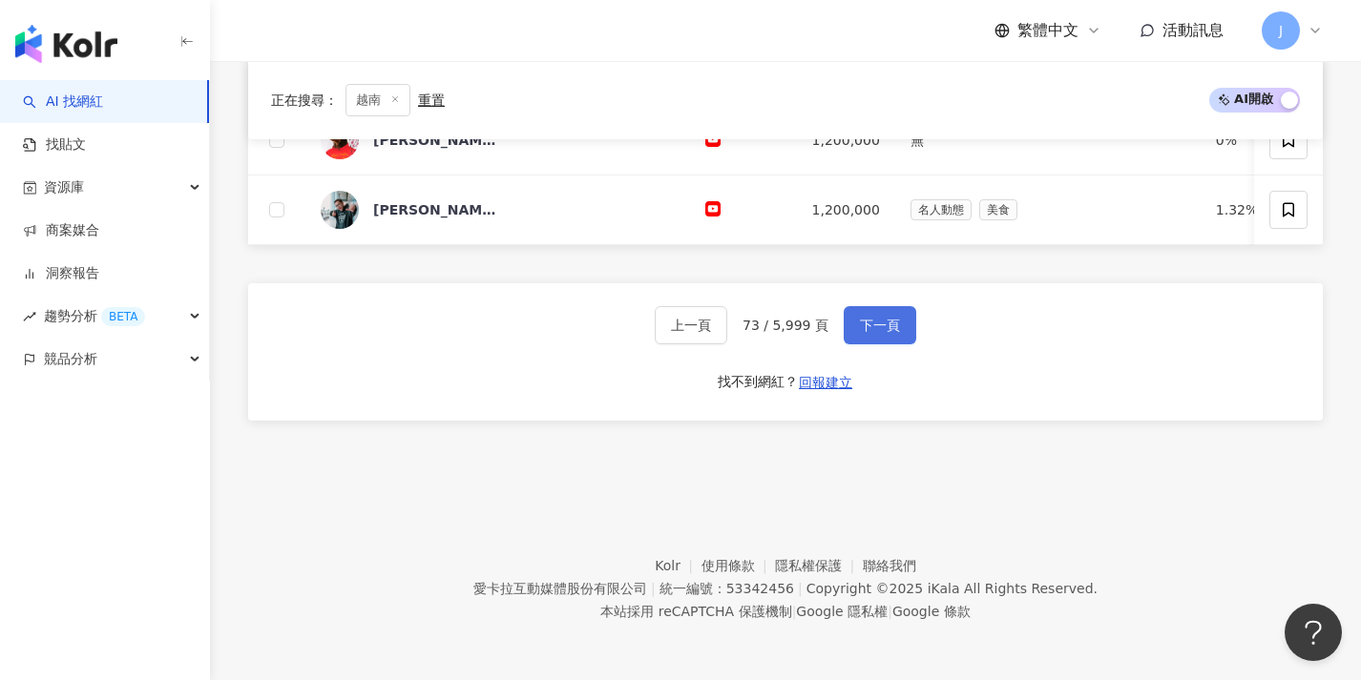
click at [882, 329] on span "下一頁" at bounding box center [880, 325] width 40 height 15
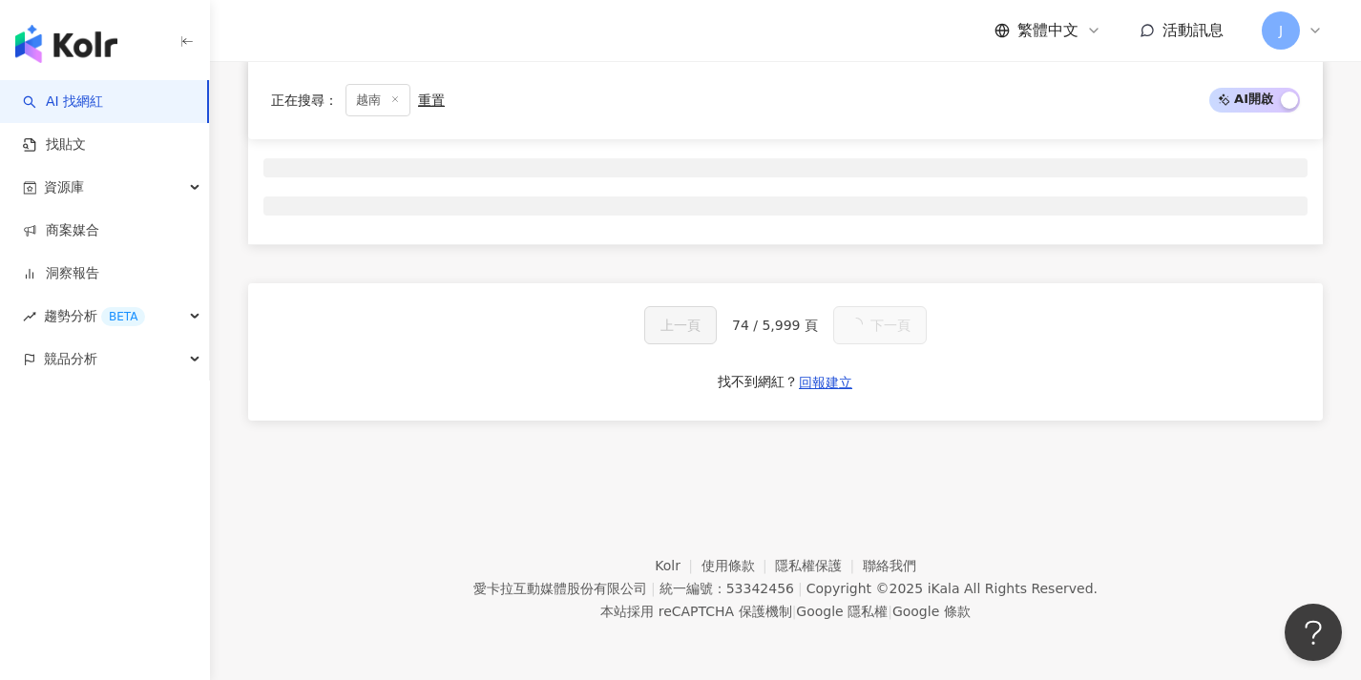
scroll to position [317, 0]
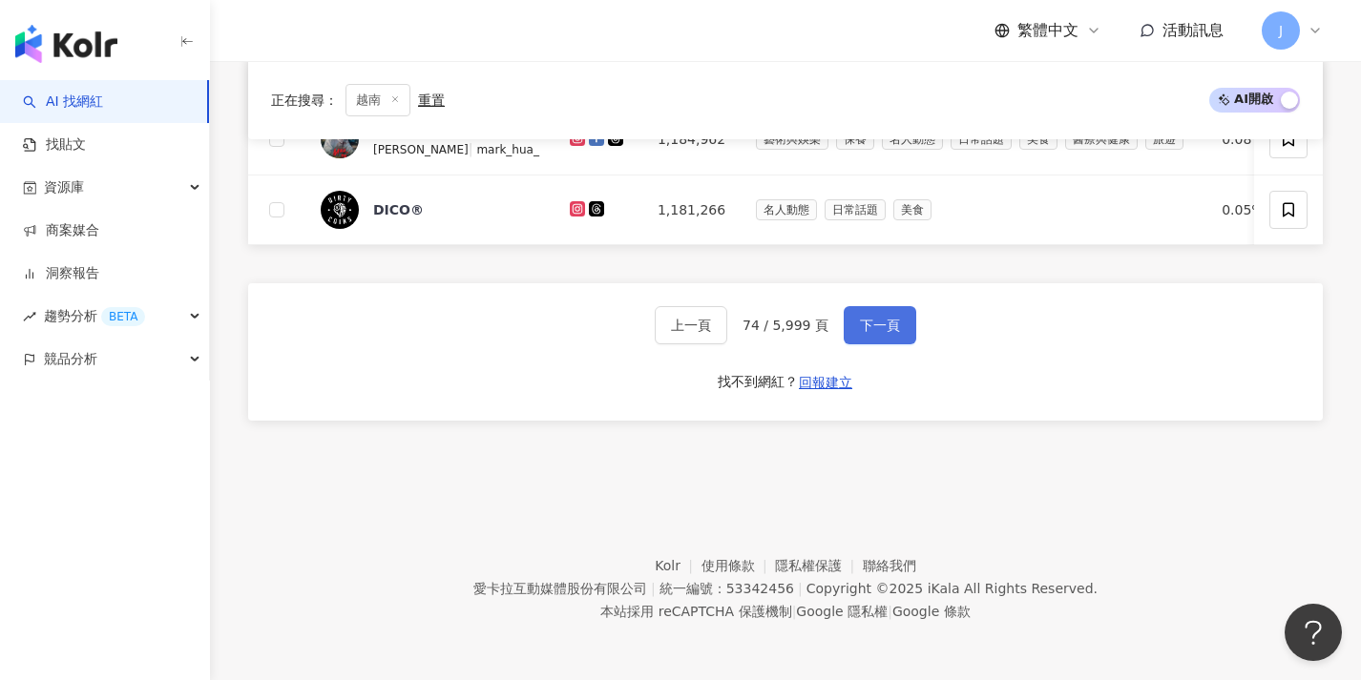
click at [882, 329] on span "下一頁" at bounding box center [880, 325] width 40 height 15
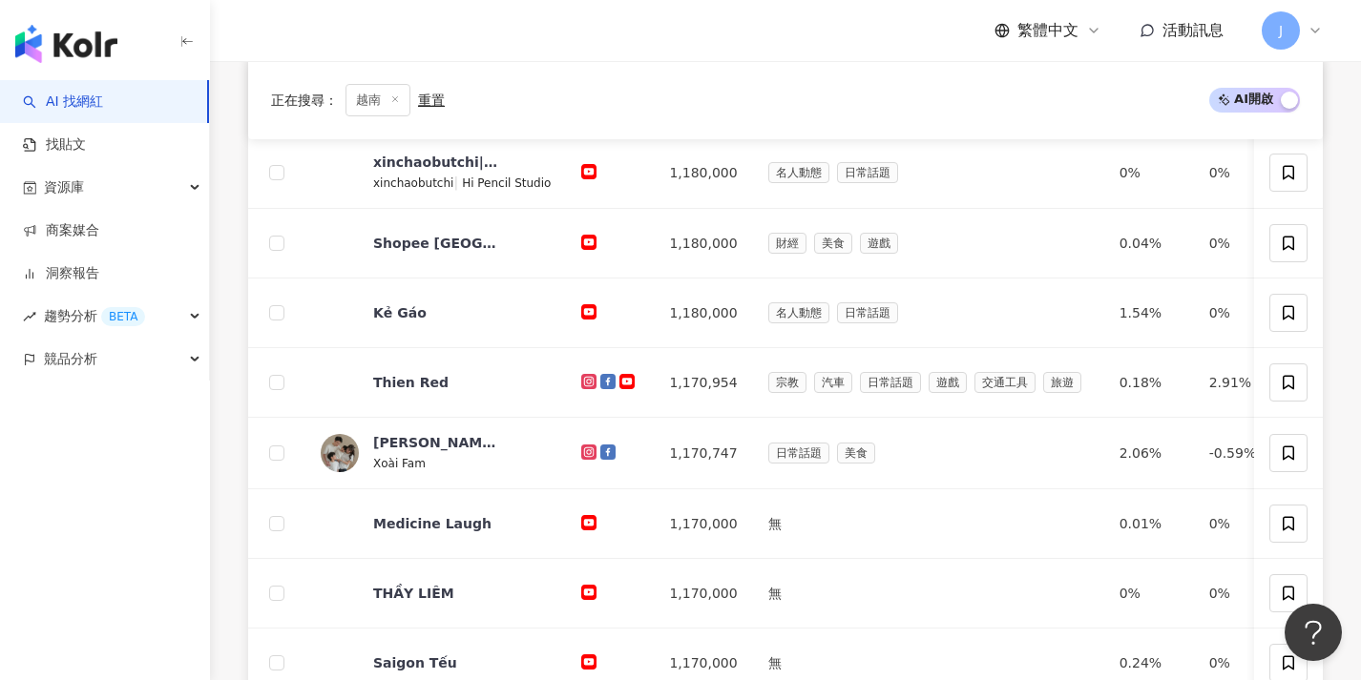
scroll to position [992, 0]
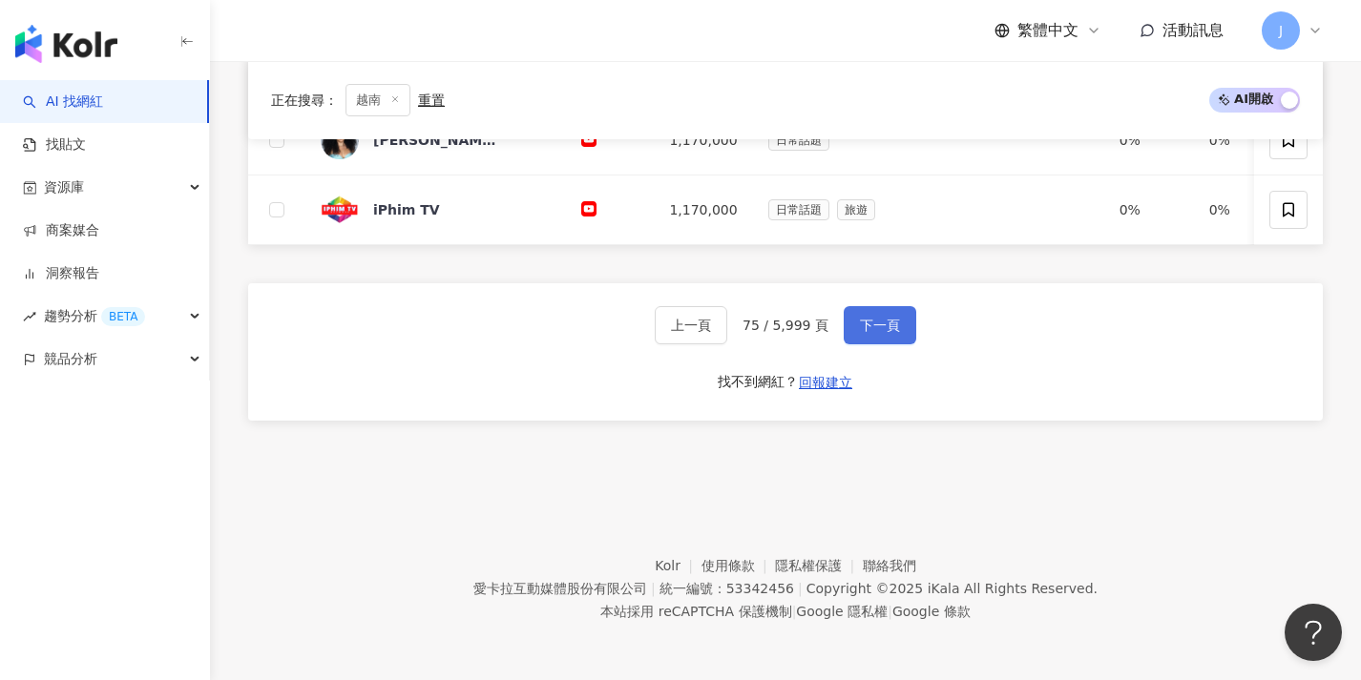
click at [882, 329] on span "下一頁" at bounding box center [880, 325] width 40 height 15
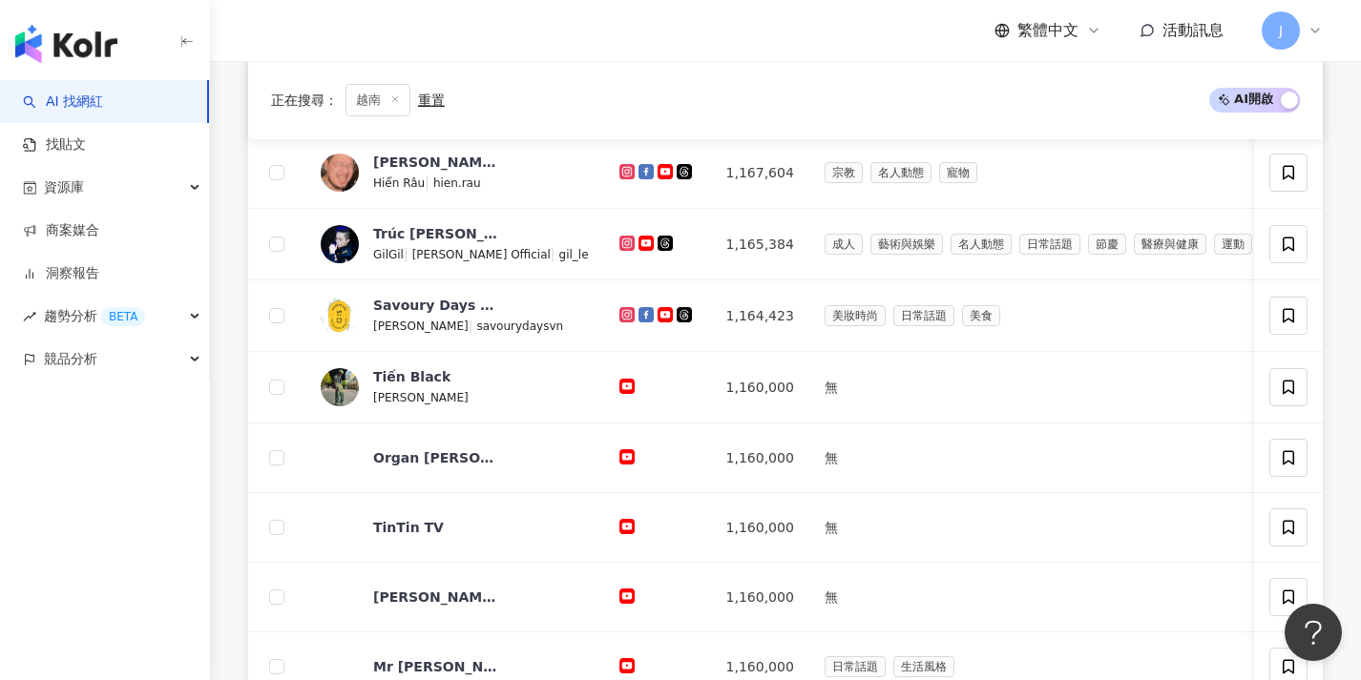
scroll to position [996, 0]
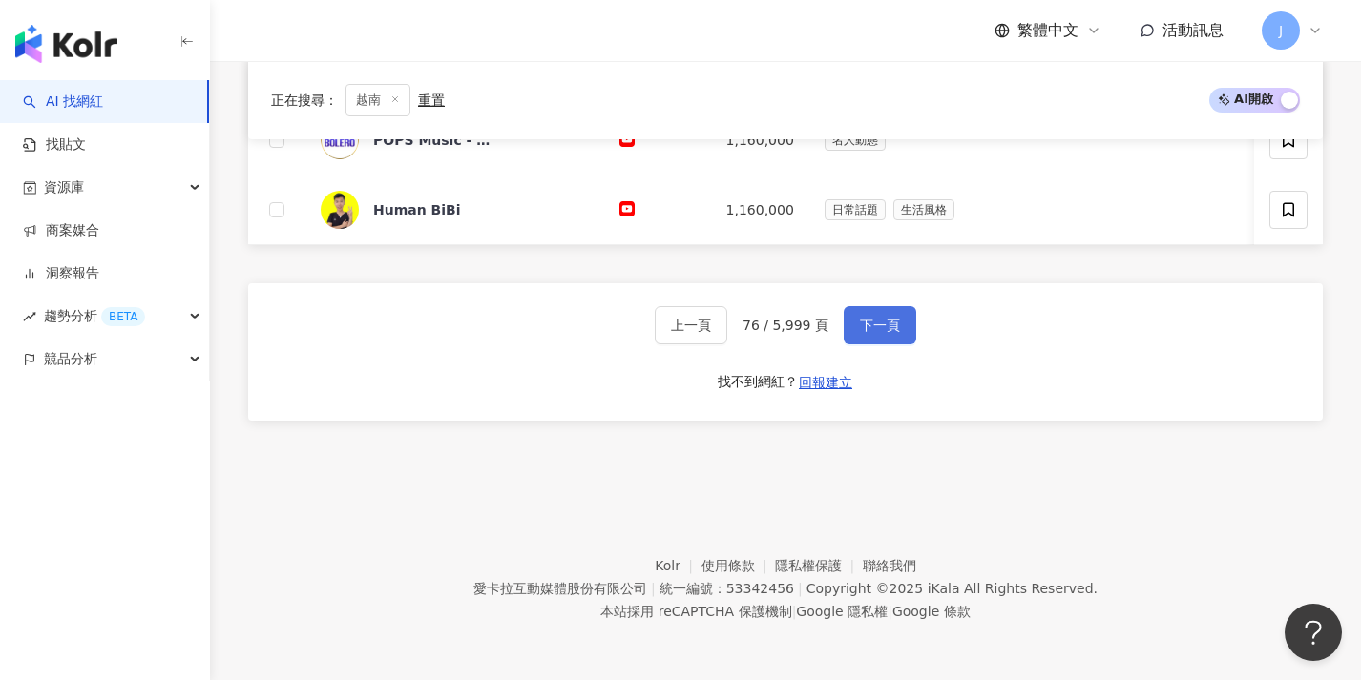
click at [882, 329] on span "下一頁" at bounding box center [880, 325] width 40 height 15
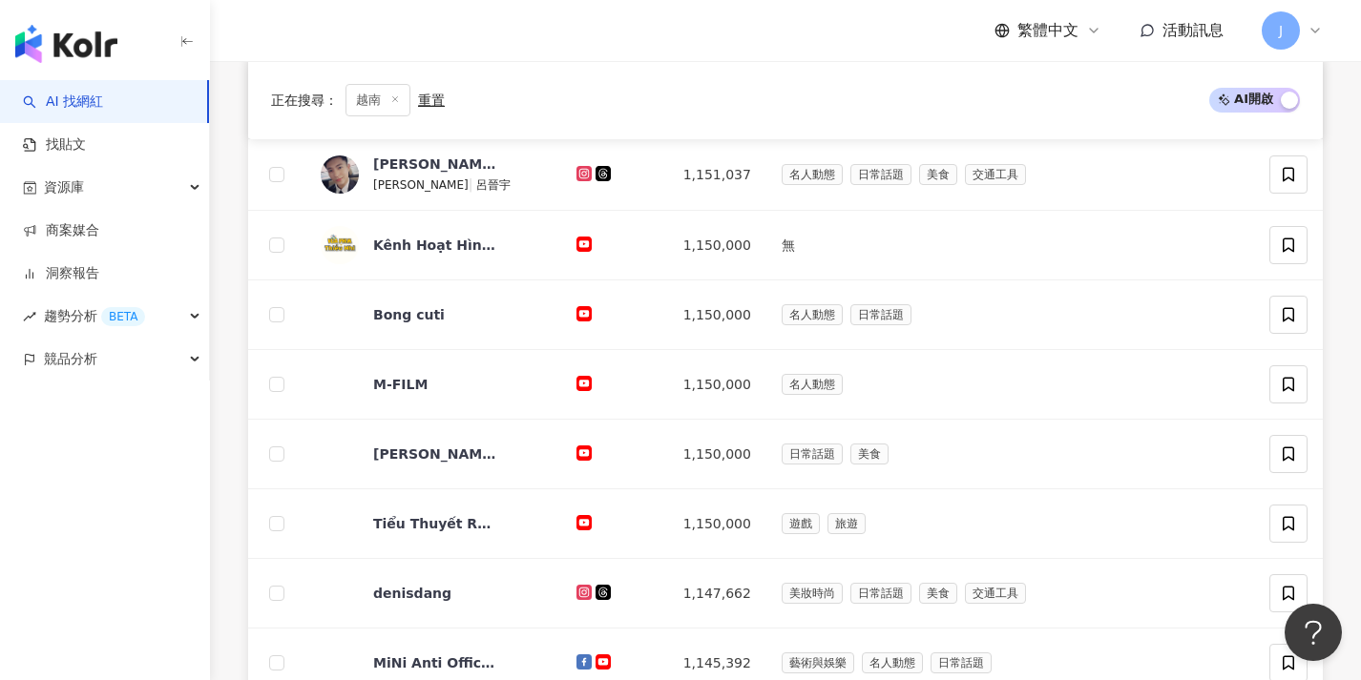
scroll to position [964, 0]
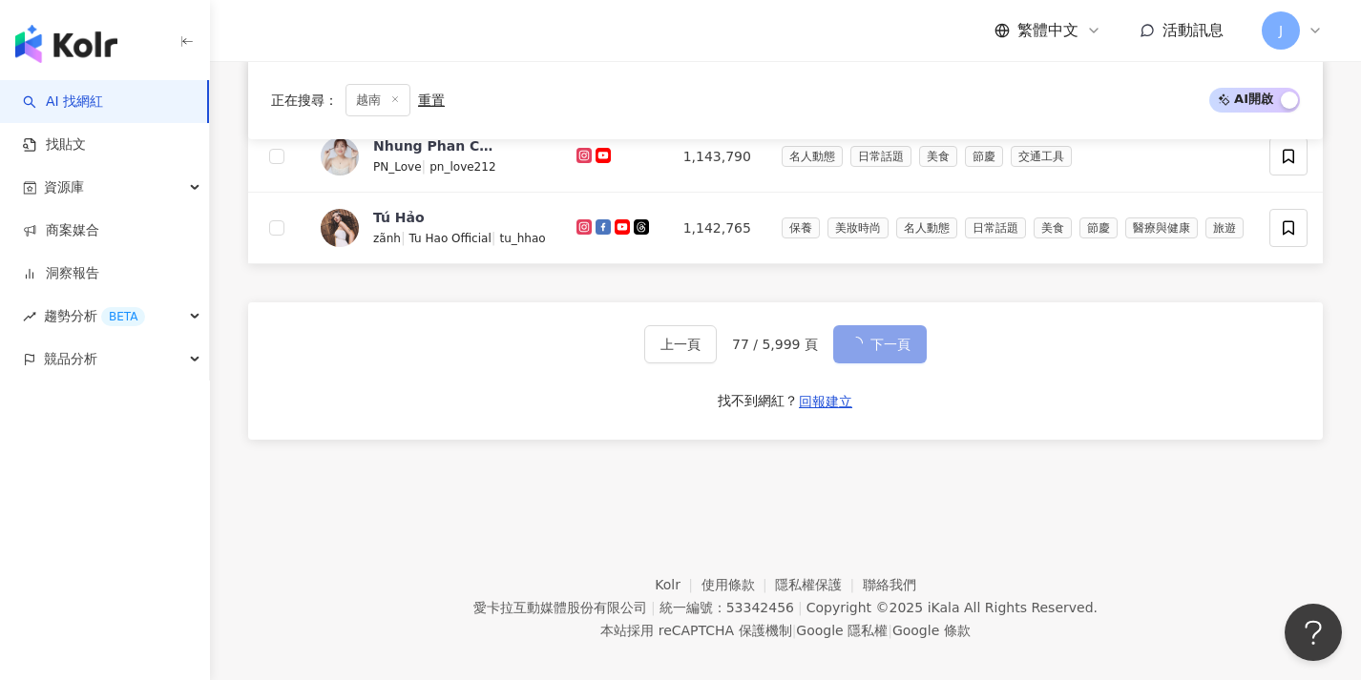
click at [882, 329] on div "上一頁 77 / 5,999 頁 下一頁 找不到網紅？ 回報建立" at bounding box center [785, 370] width 1074 height 137
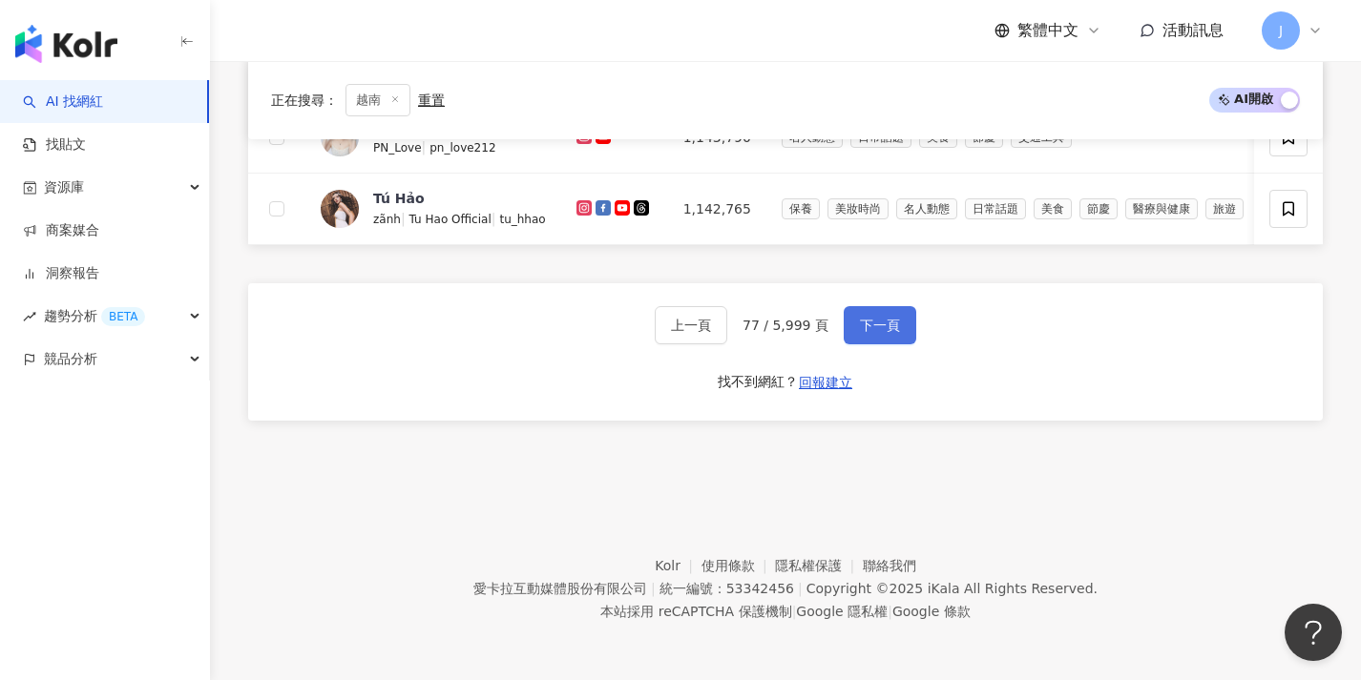
click at [882, 329] on span "下一頁" at bounding box center [880, 325] width 40 height 15
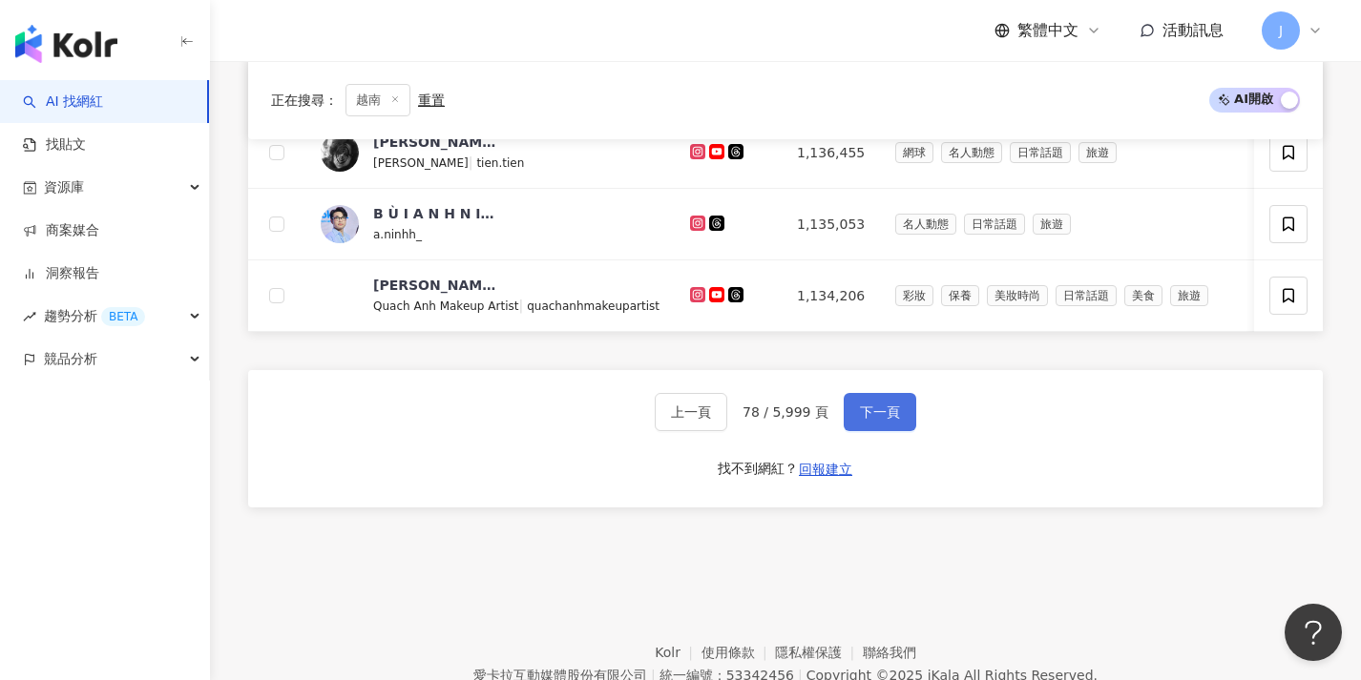
scroll to position [1002, 0]
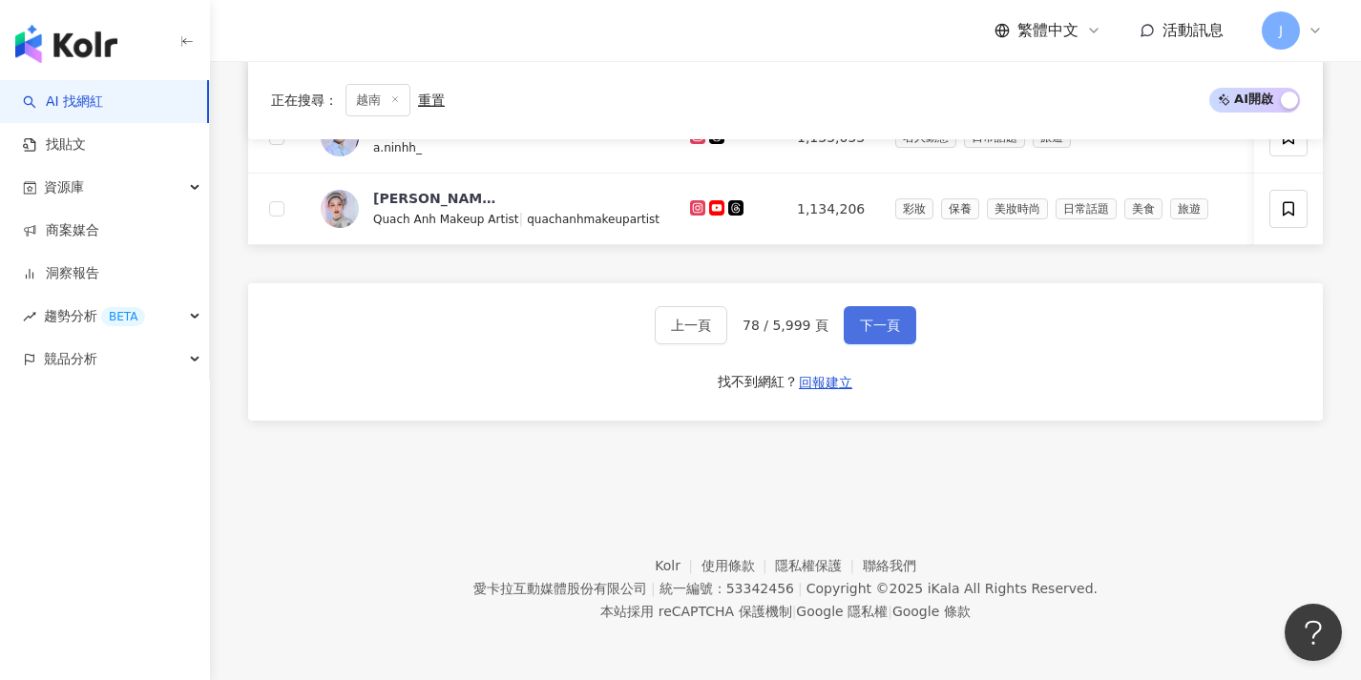
click at [882, 329] on span "下一頁" at bounding box center [880, 325] width 40 height 15
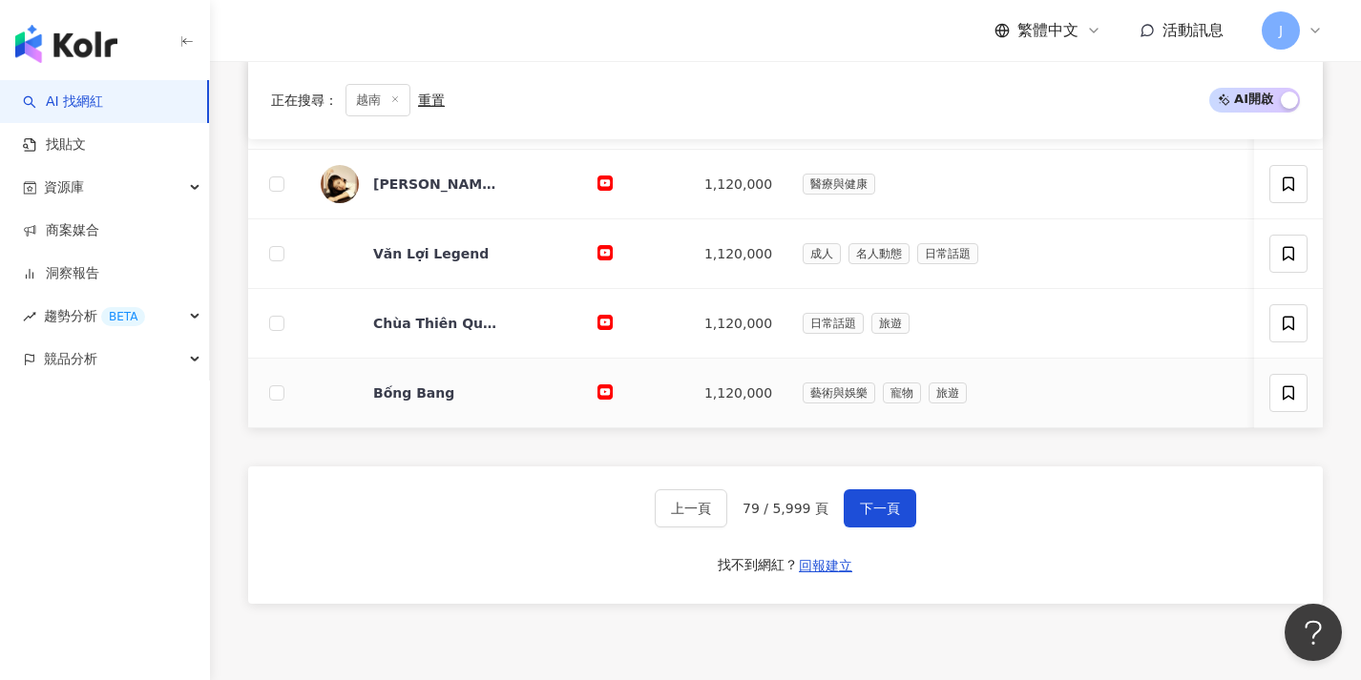
scroll to position [990, 0]
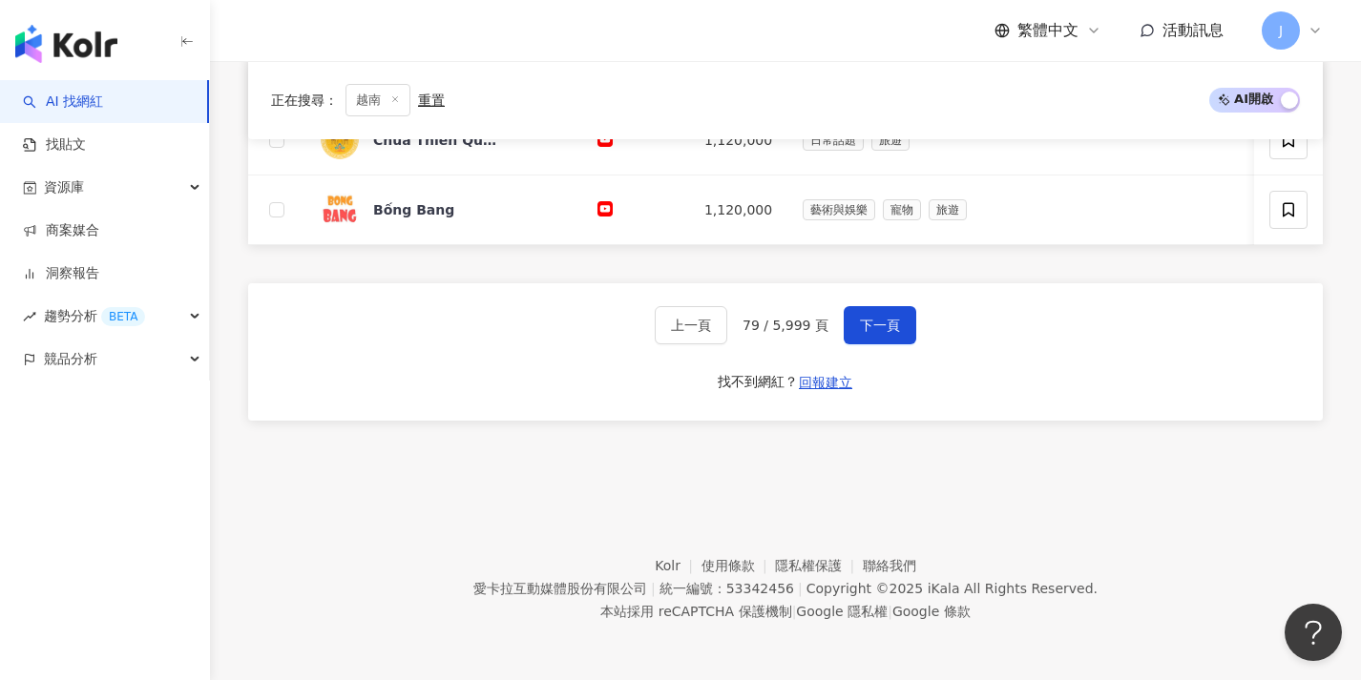
click at [861, 344] on button "下一頁" at bounding box center [879, 325] width 73 height 38
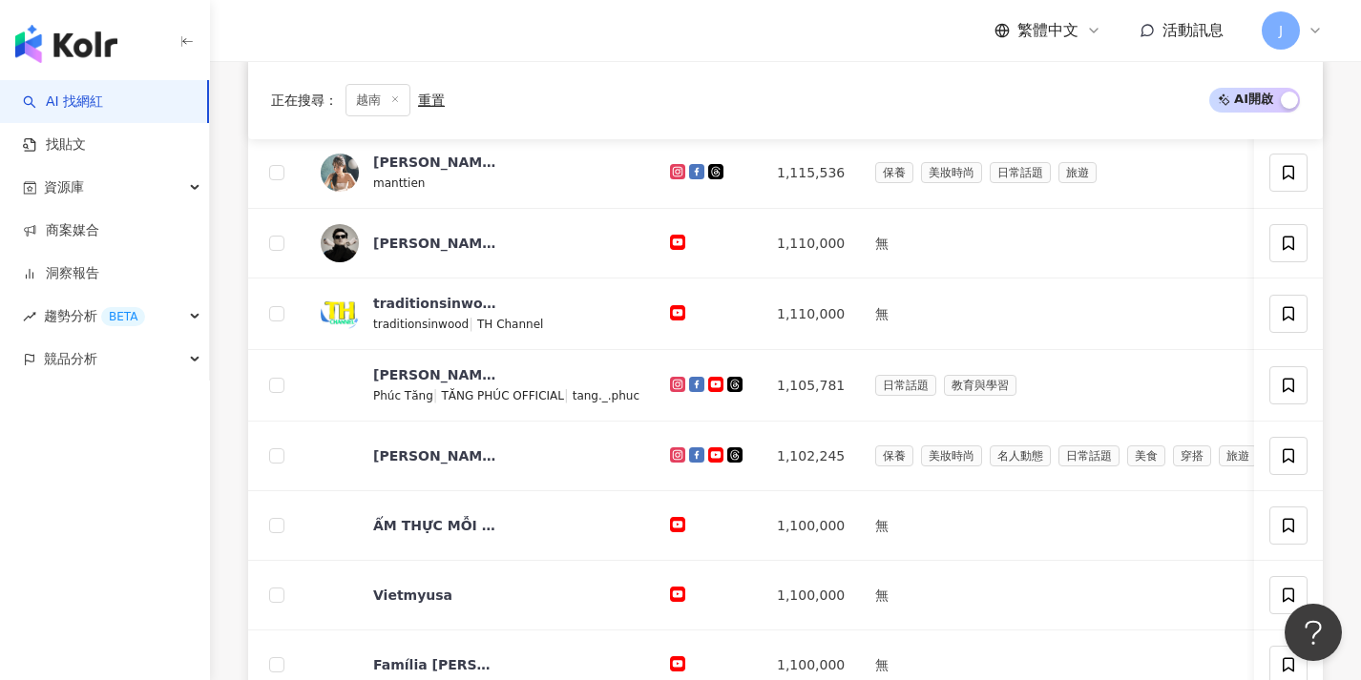
scroll to position [998, 0]
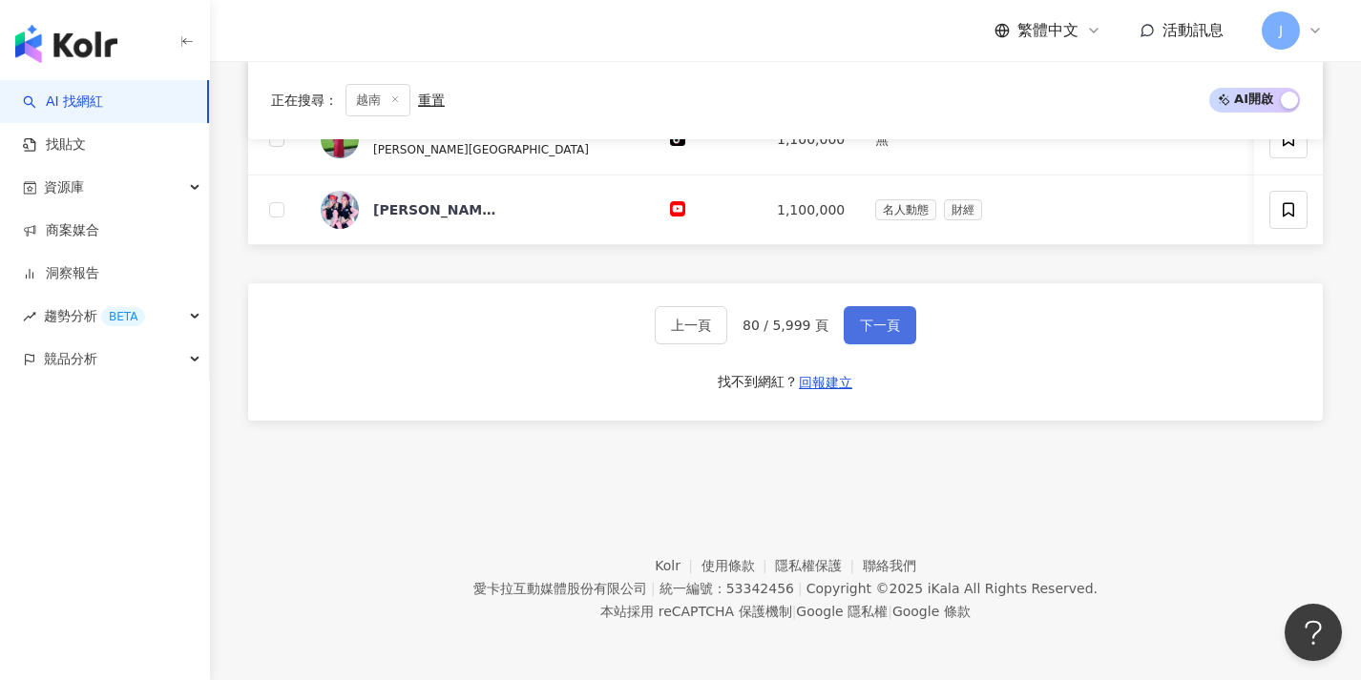
click at [858, 334] on button "下一頁" at bounding box center [879, 325] width 73 height 38
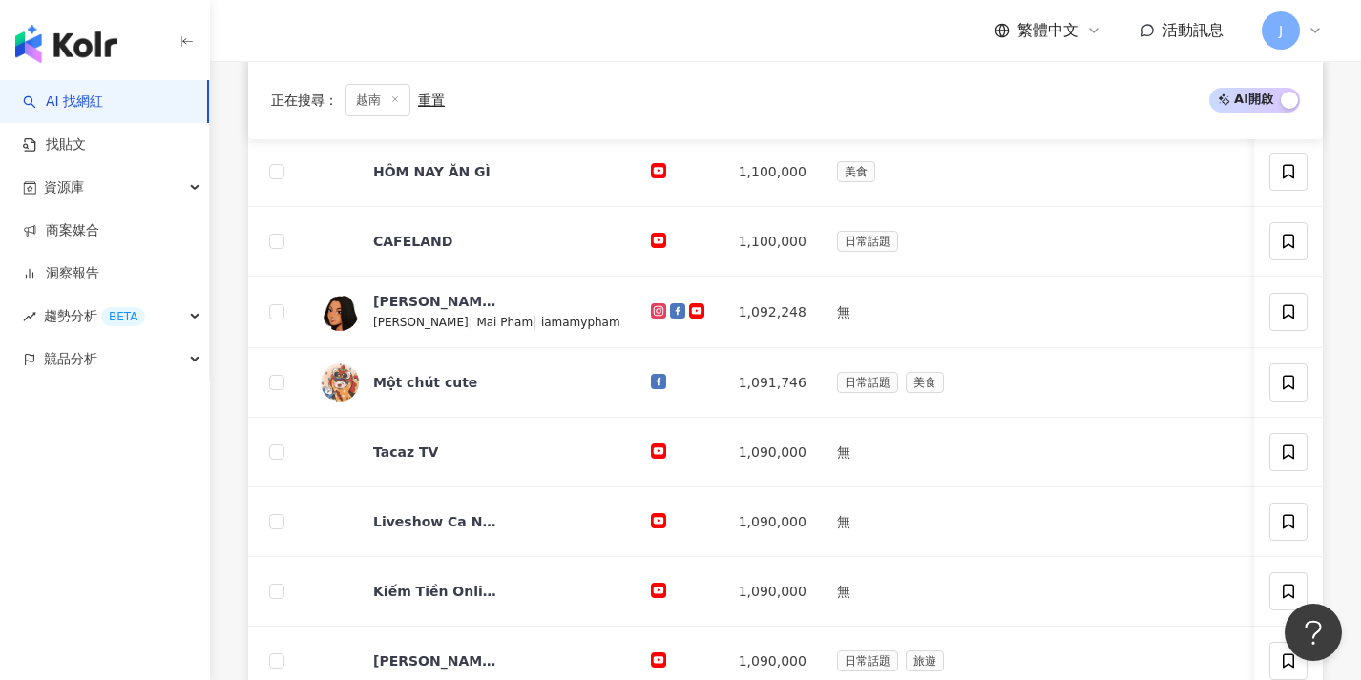
scroll to position [994, 0]
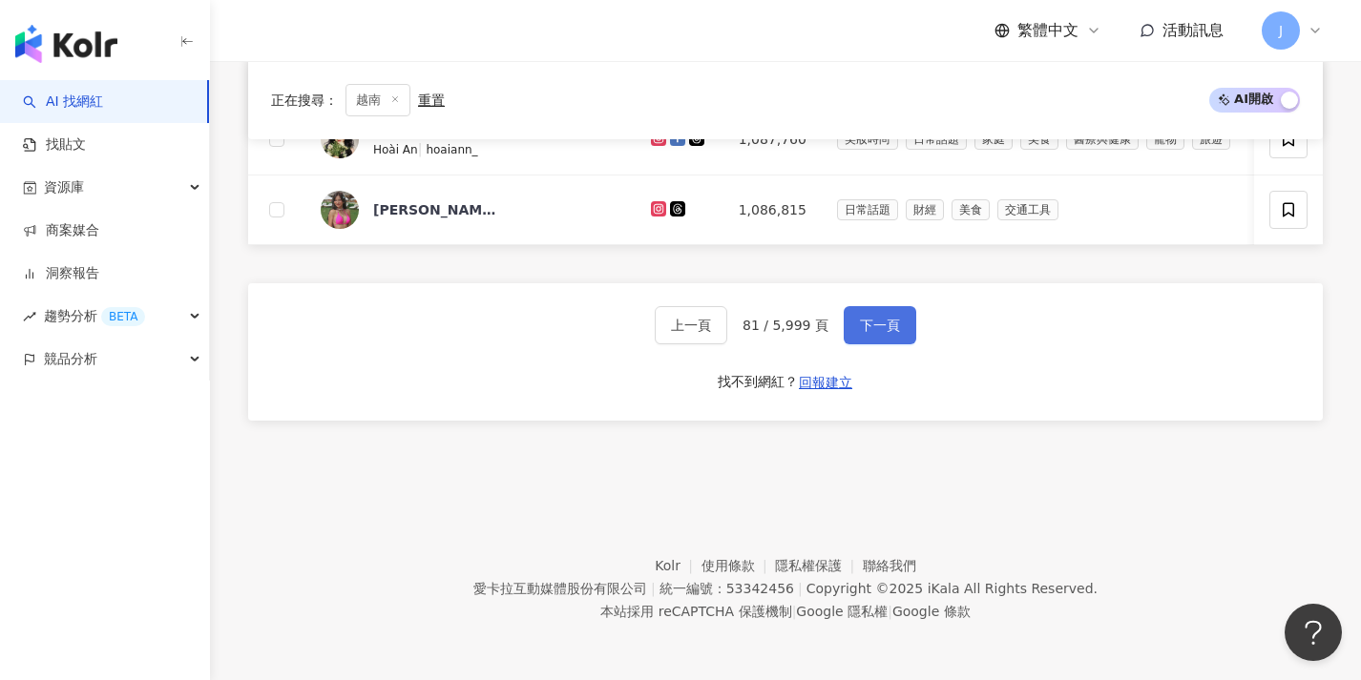
click at [858, 334] on button "下一頁" at bounding box center [879, 325] width 73 height 38
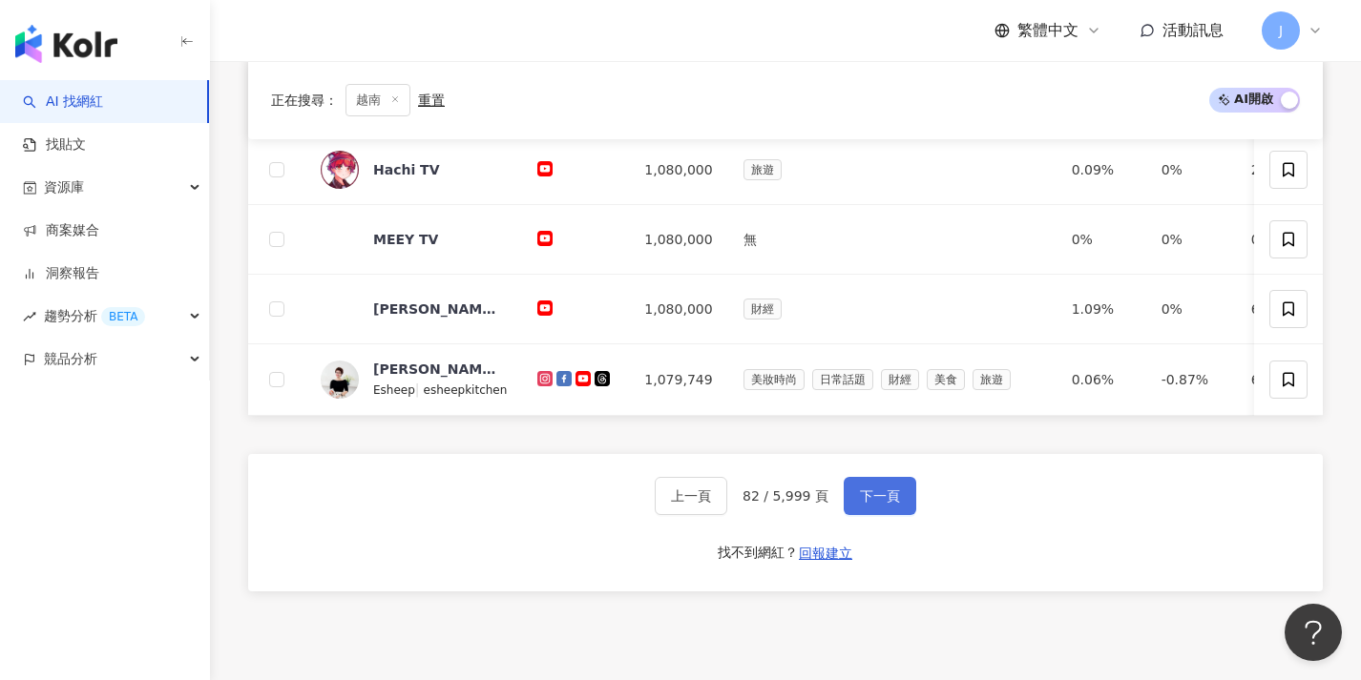
scroll to position [992, 0]
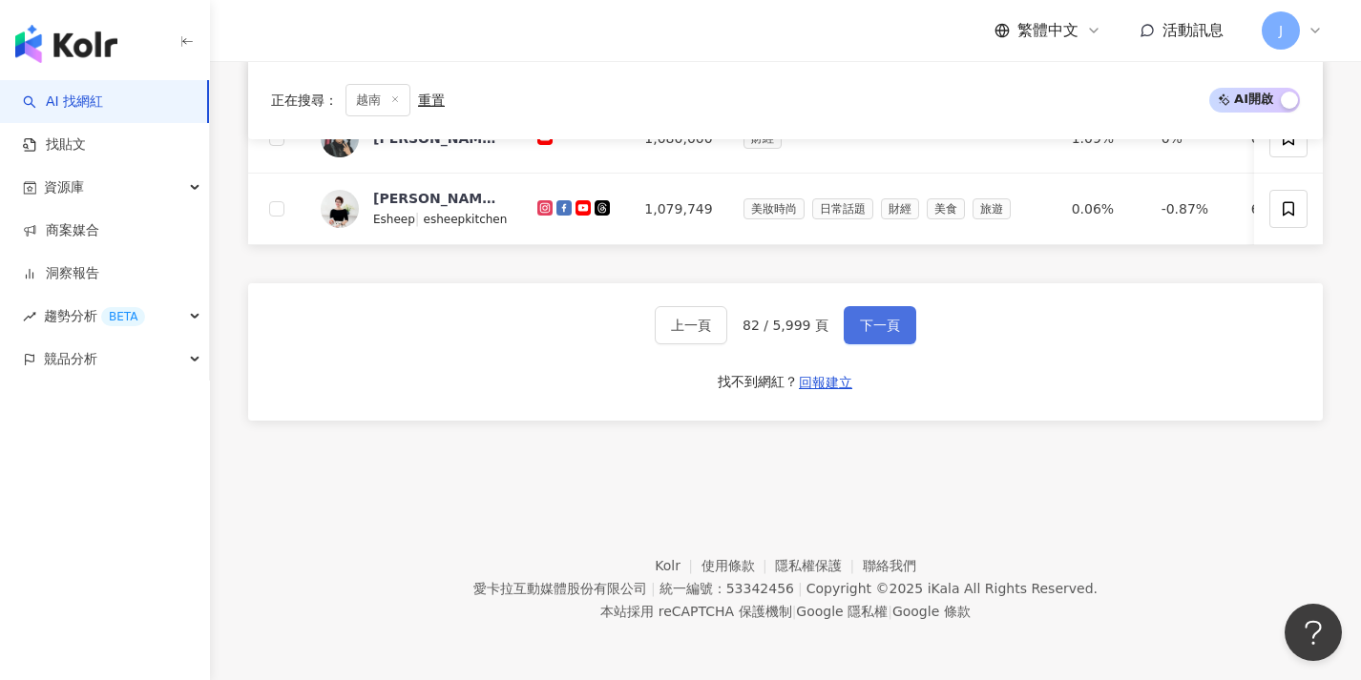
click at [858, 334] on button "下一頁" at bounding box center [879, 325] width 73 height 38
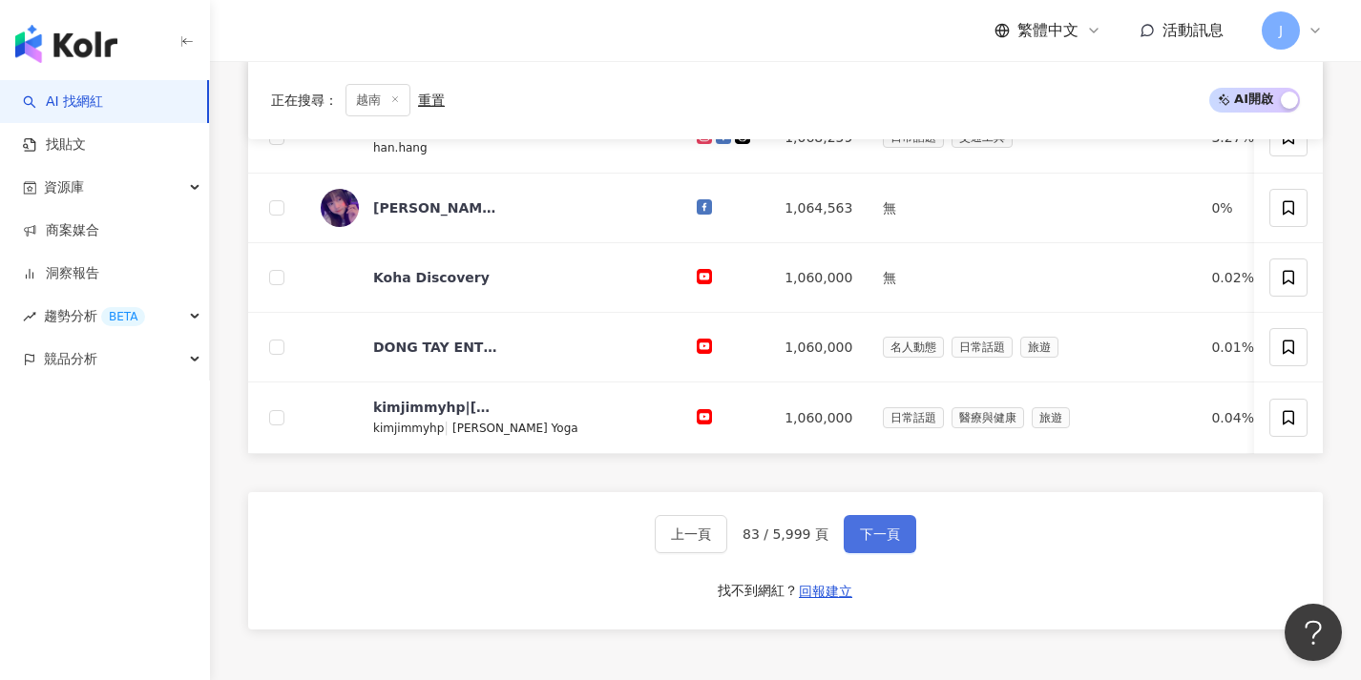
scroll to position [996, 0]
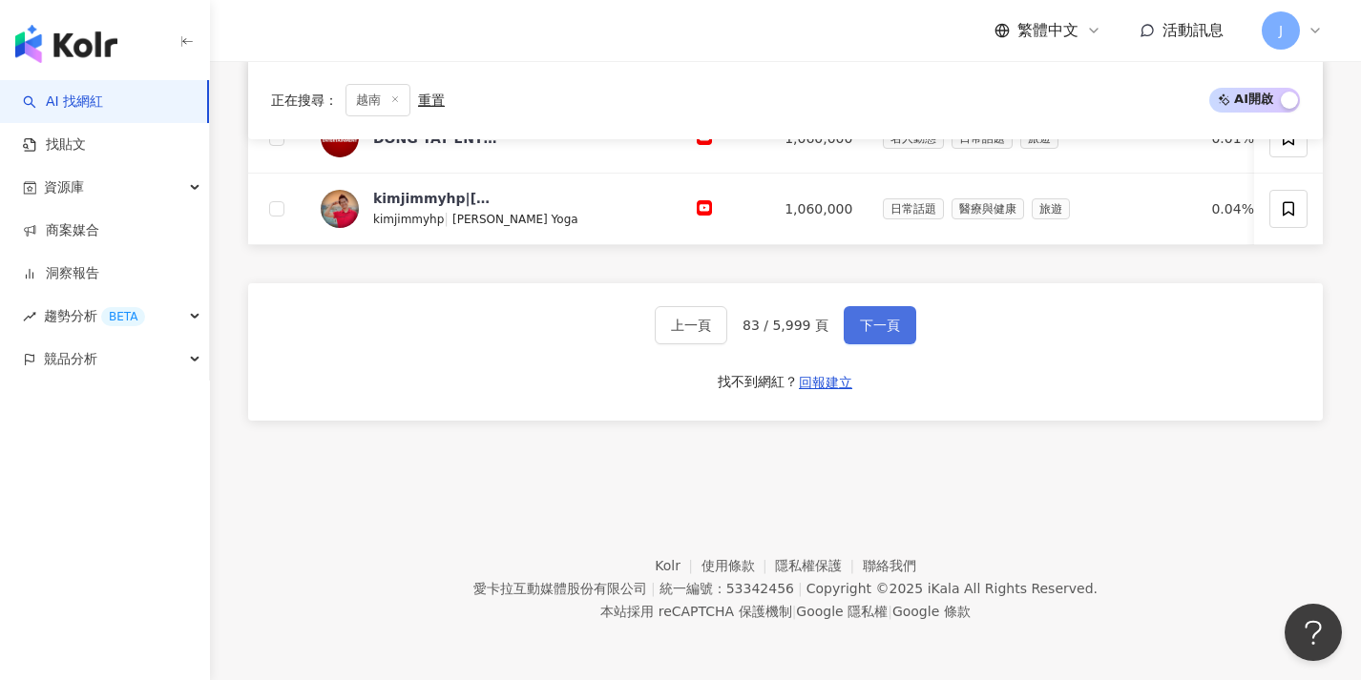
click at [858, 334] on button "下一頁" at bounding box center [879, 325] width 73 height 38
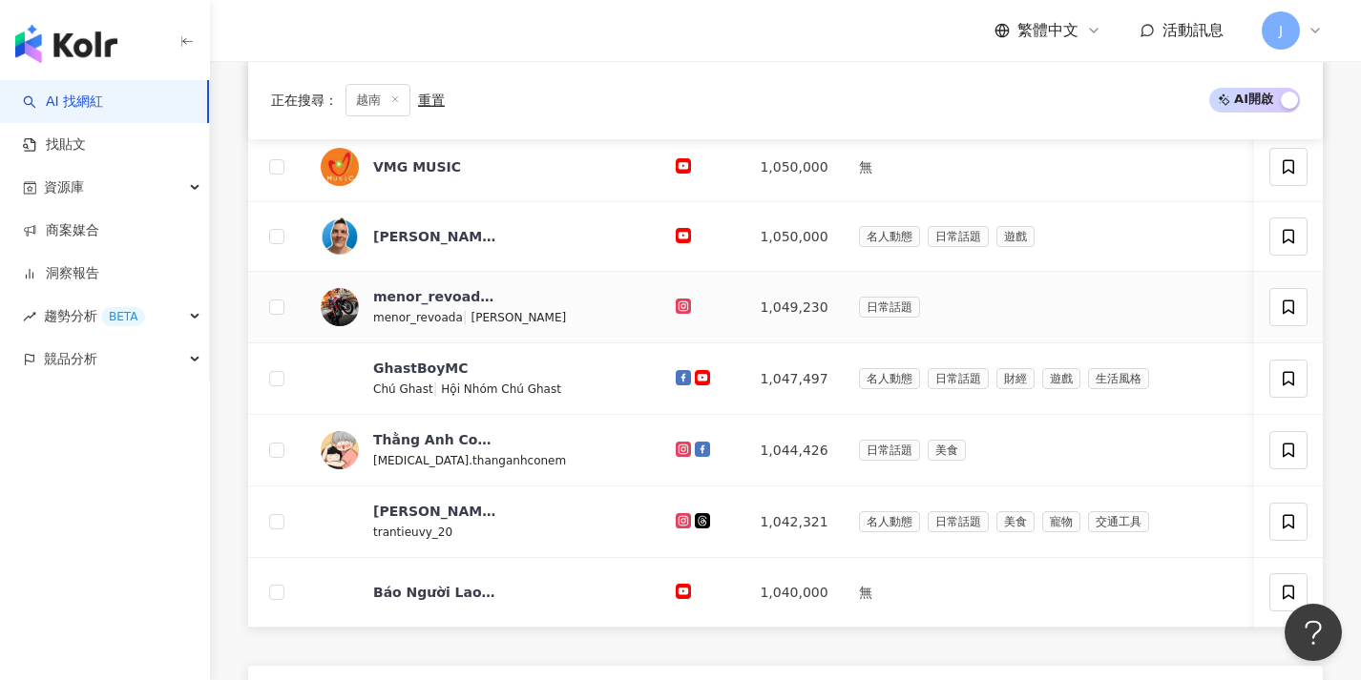
scroll to position [1000, 0]
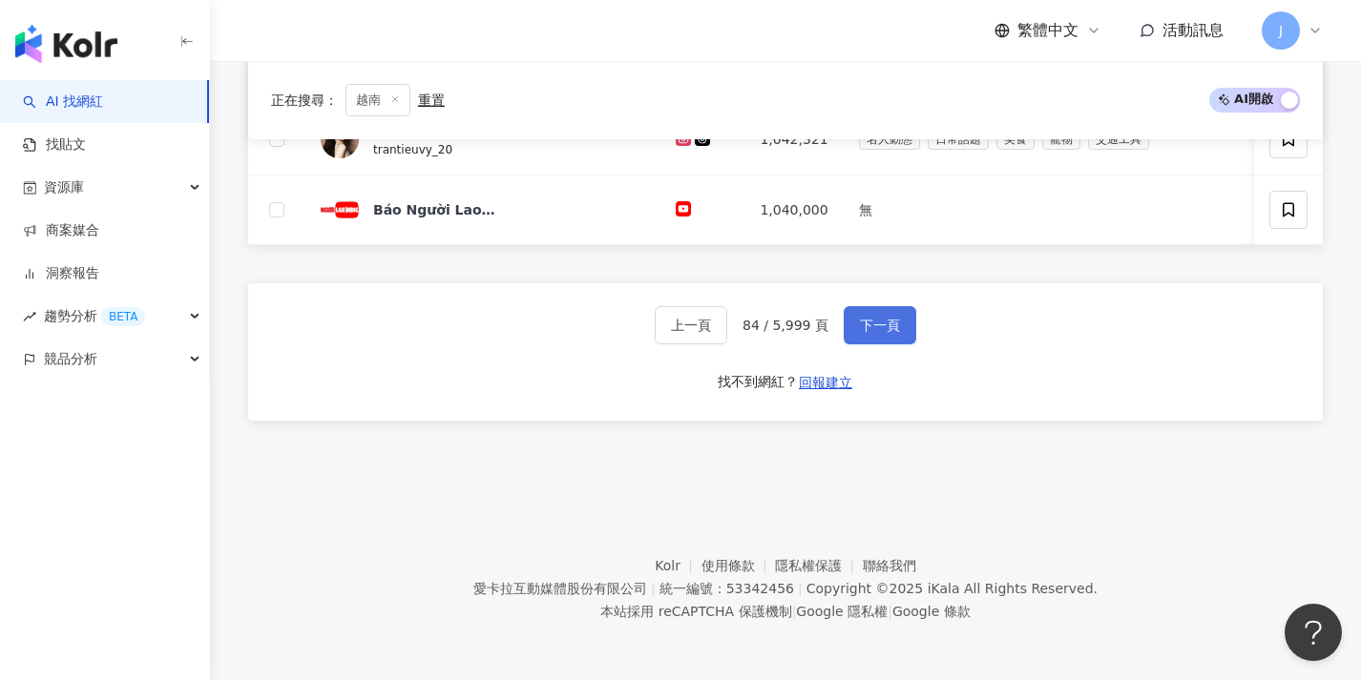
click at [869, 328] on span "下一頁" at bounding box center [880, 325] width 40 height 15
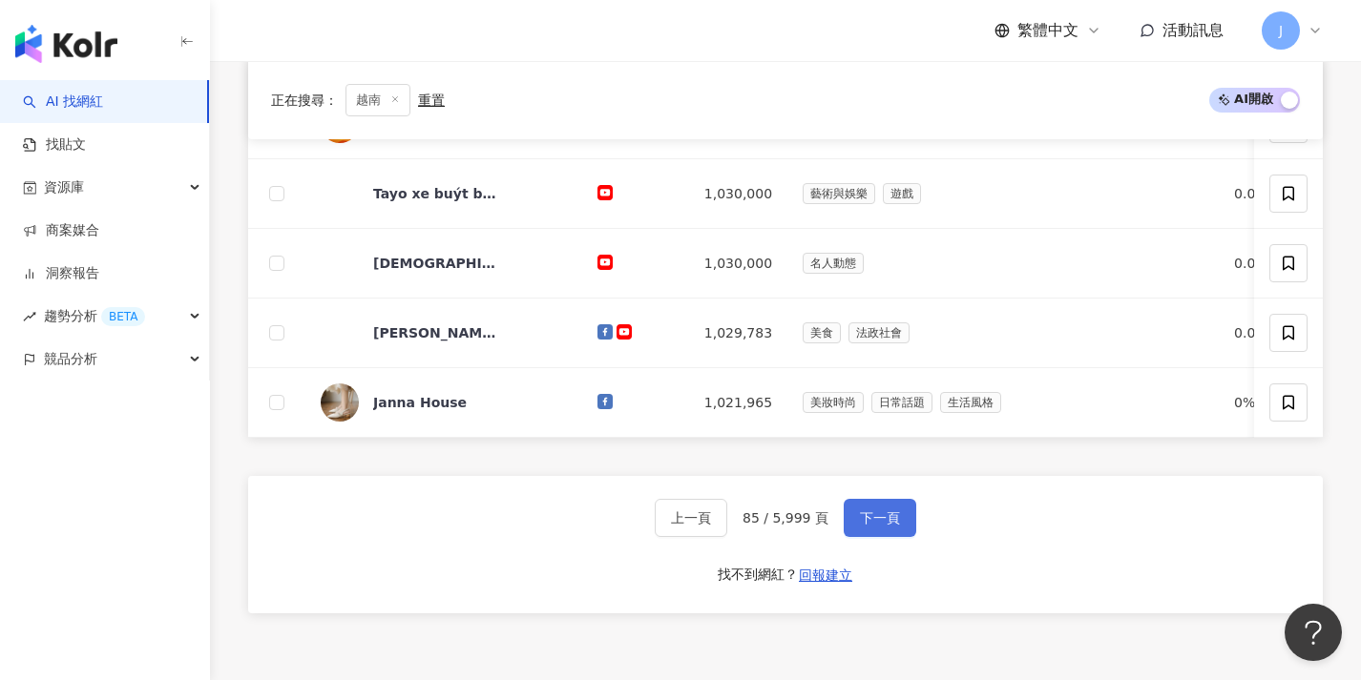
scroll to position [994, 0]
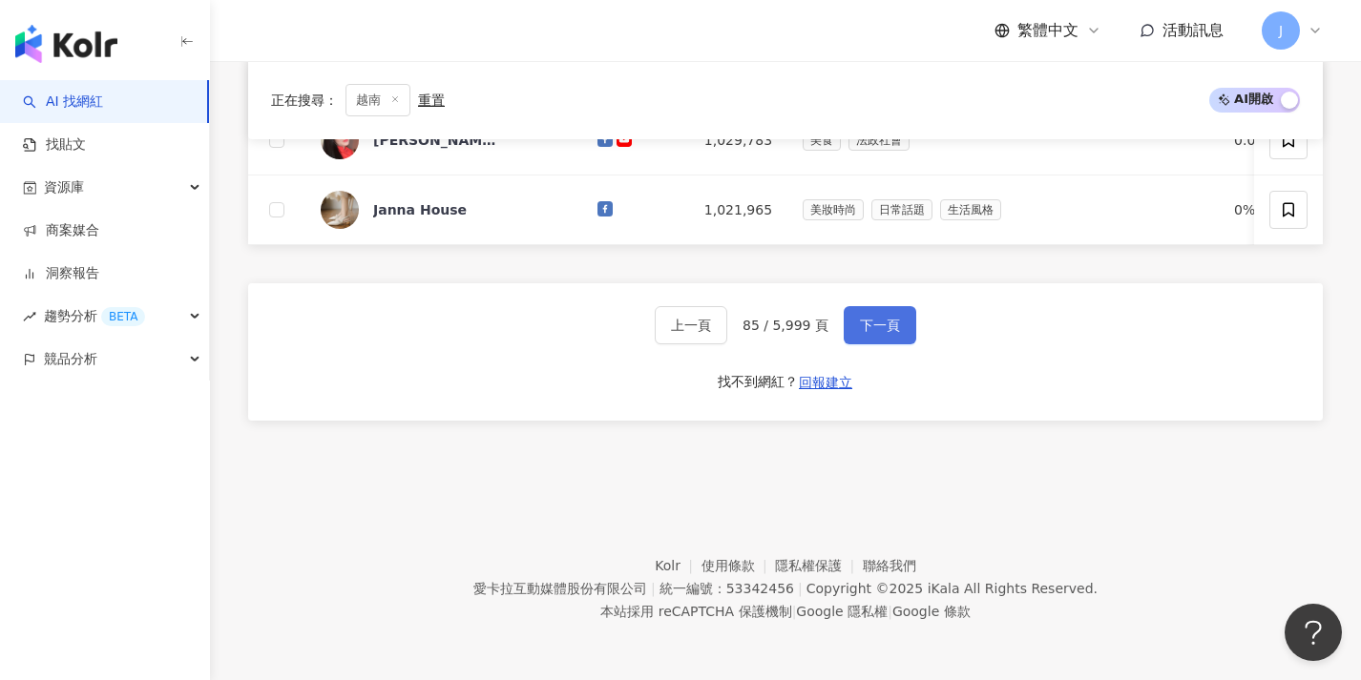
click at [865, 330] on span "下一頁" at bounding box center [880, 325] width 40 height 15
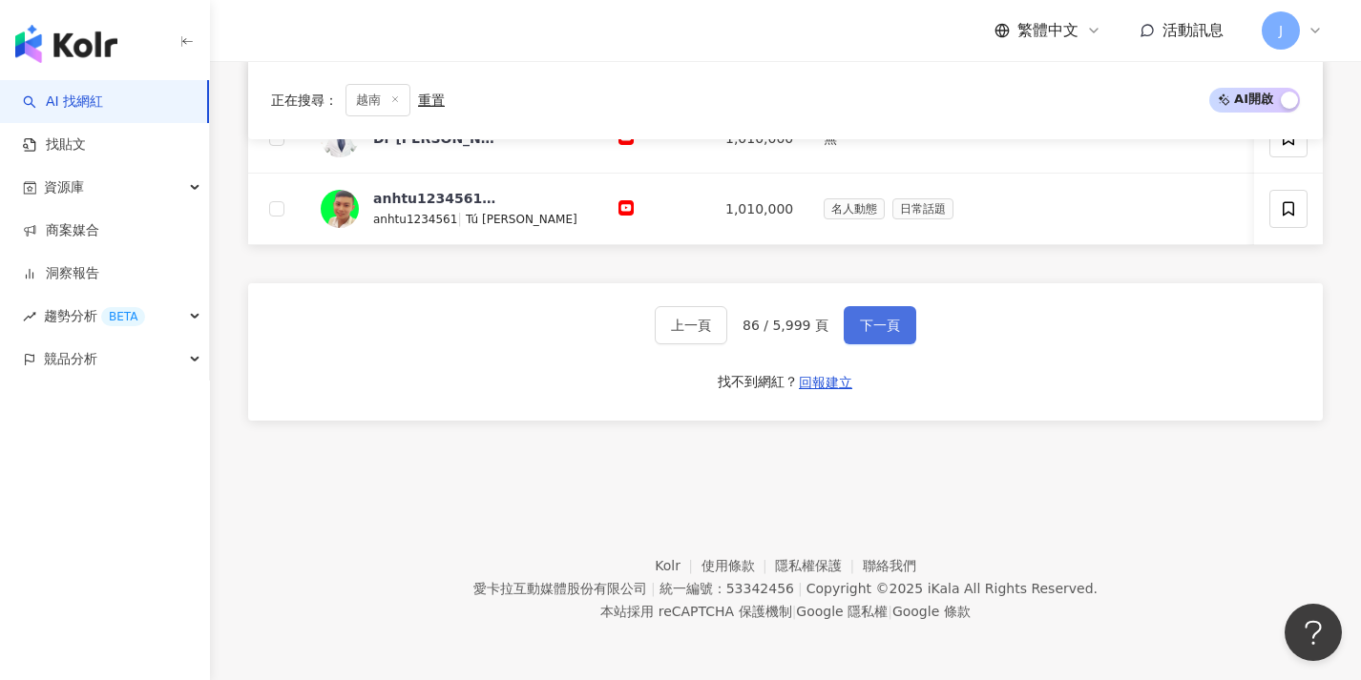
click at [865, 330] on span "下一頁" at bounding box center [880, 325] width 40 height 15
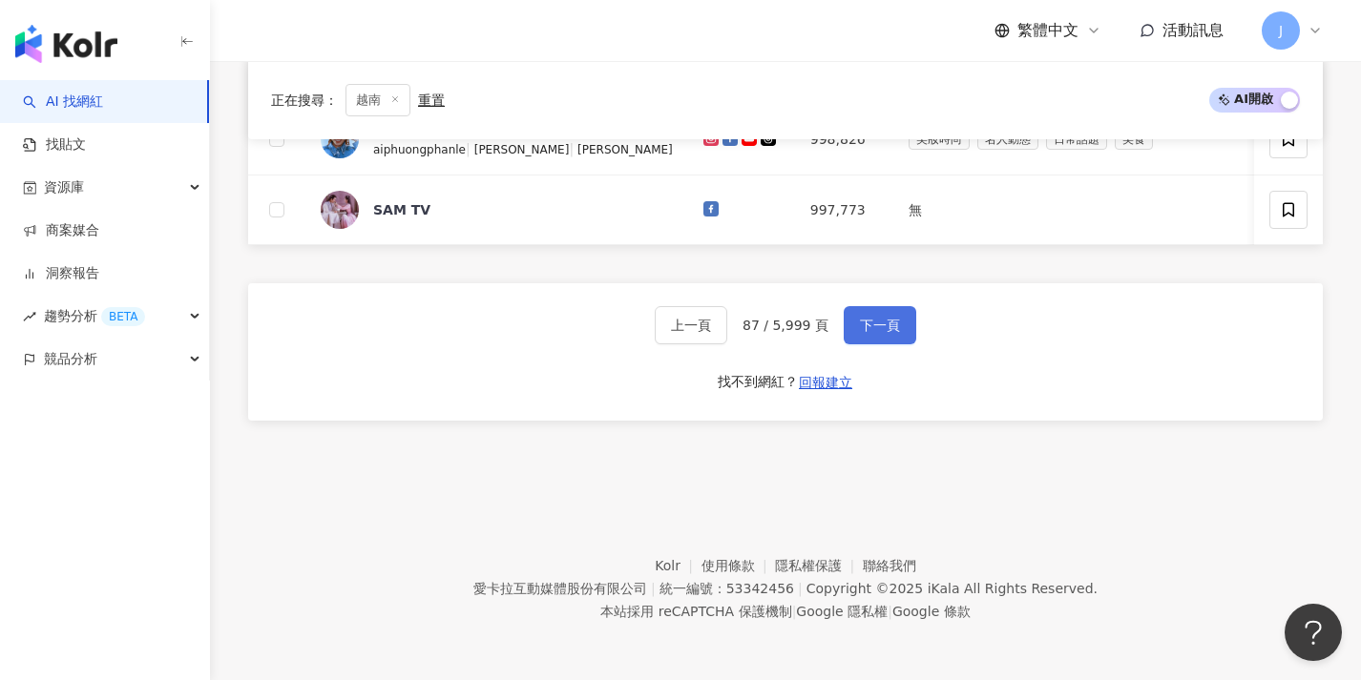
click at [865, 330] on span "下一頁" at bounding box center [880, 325] width 40 height 15
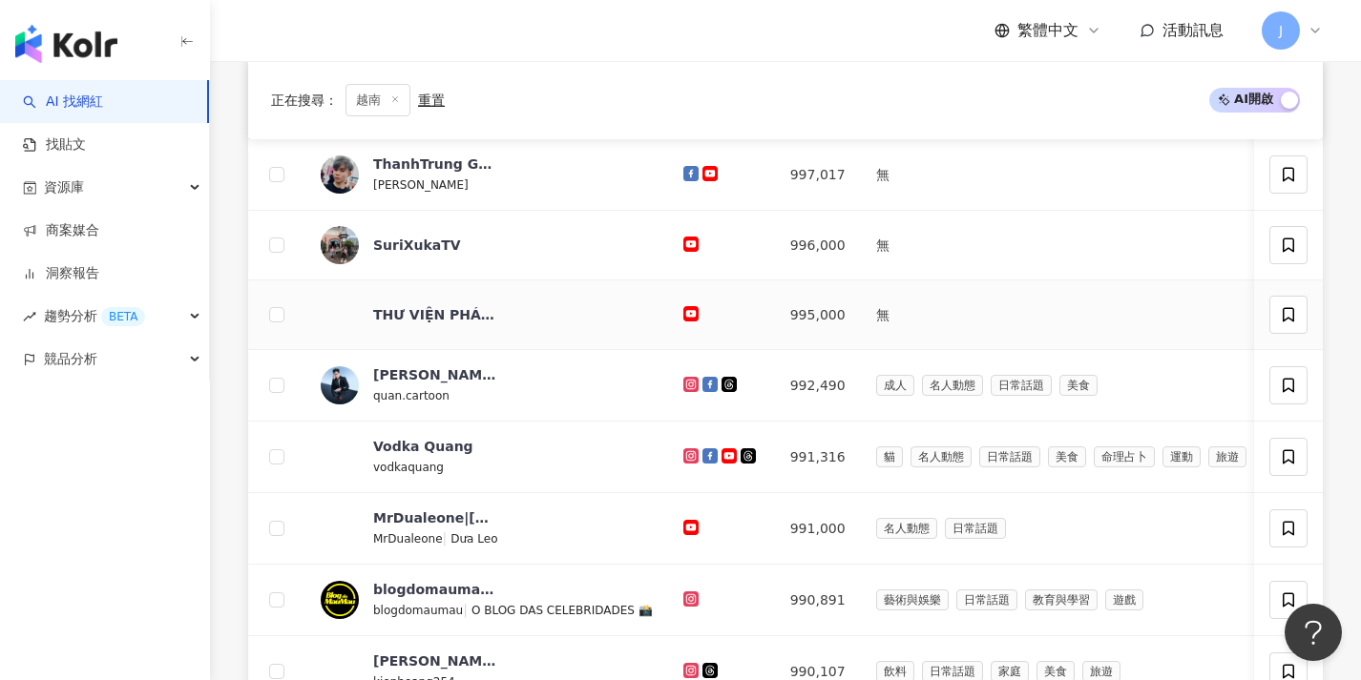
scroll to position [1004, 0]
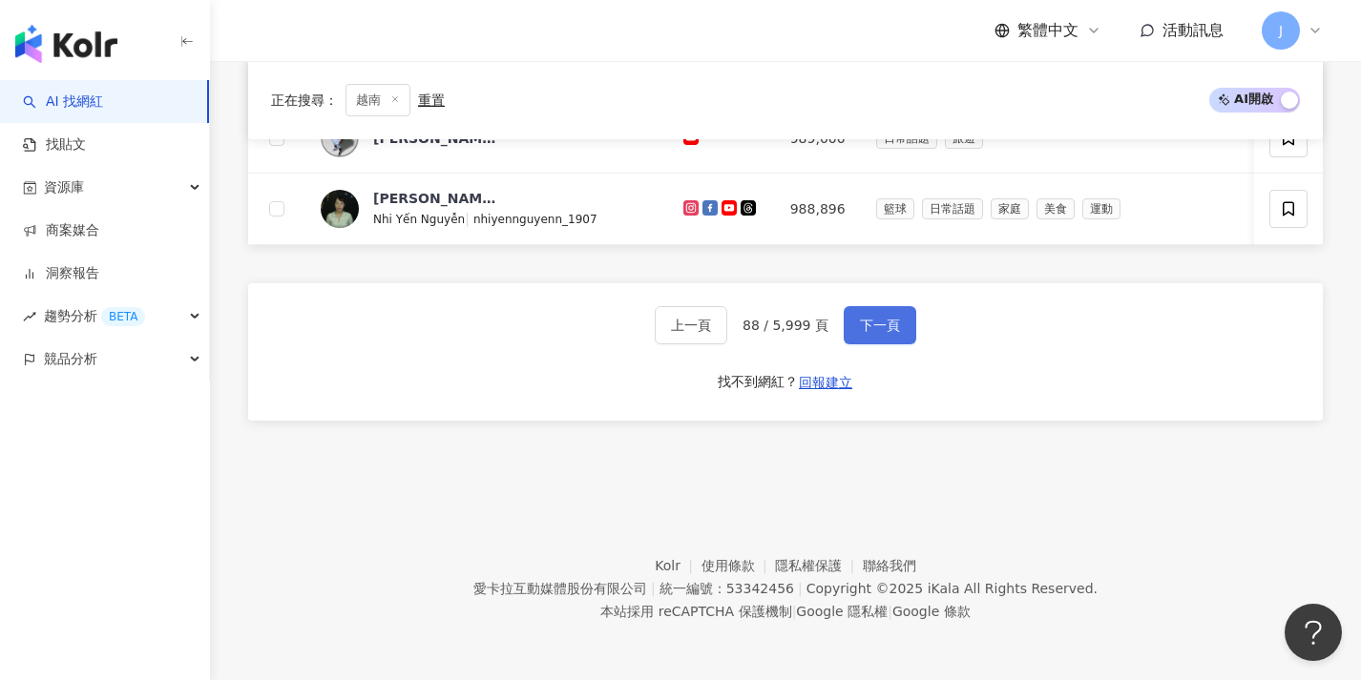
click at [882, 315] on button "下一頁" at bounding box center [879, 325] width 73 height 38
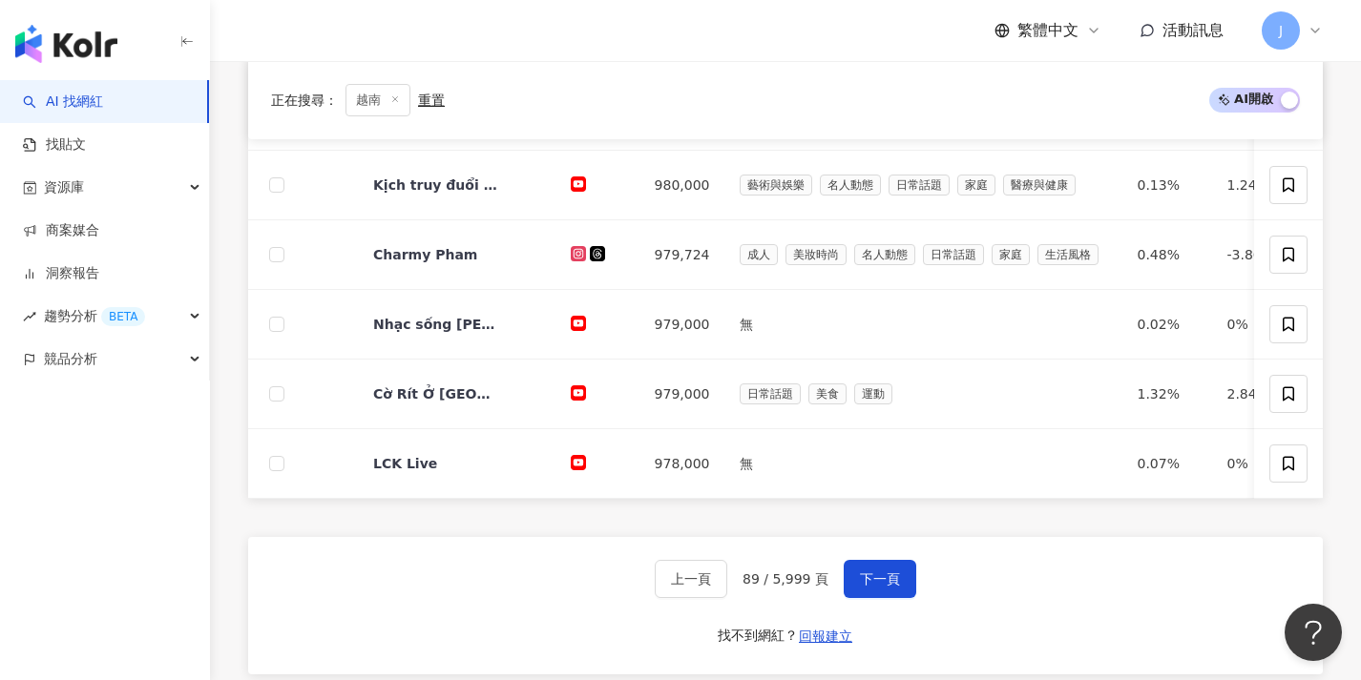
scroll to position [989, 0]
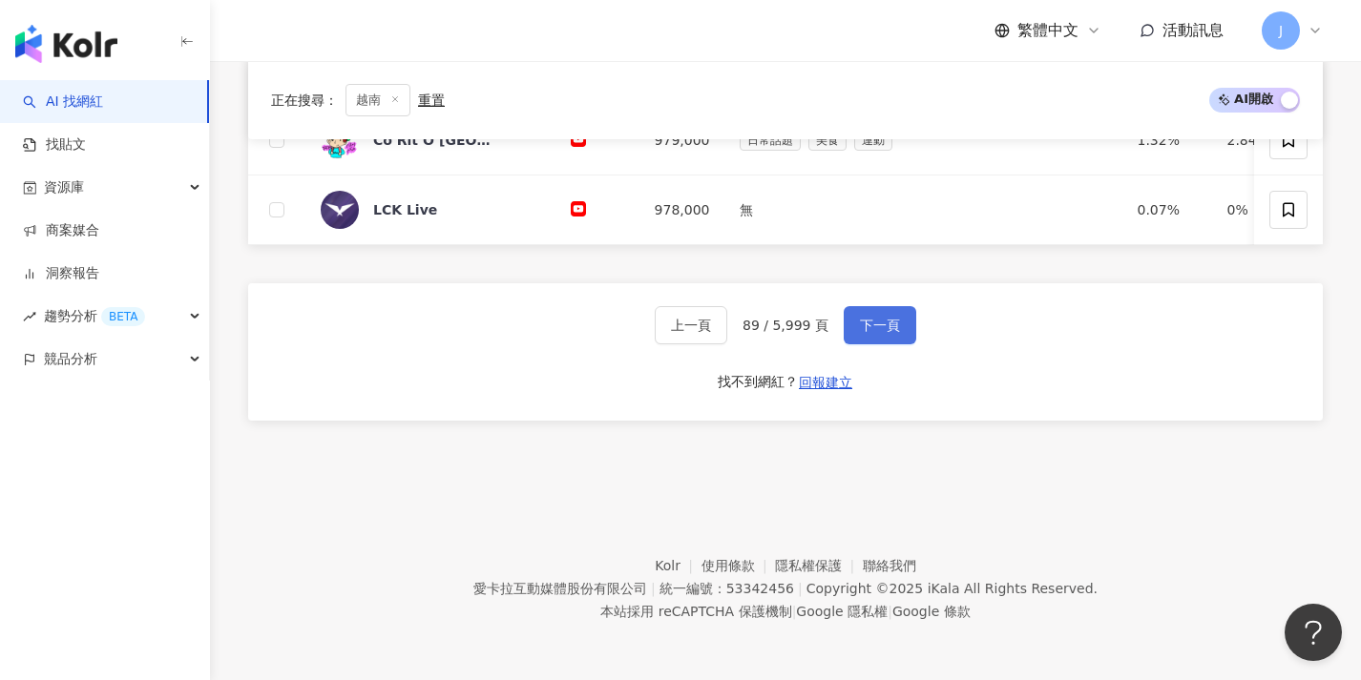
click at [894, 316] on button "下一頁" at bounding box center [879, 325] width 73 height 38
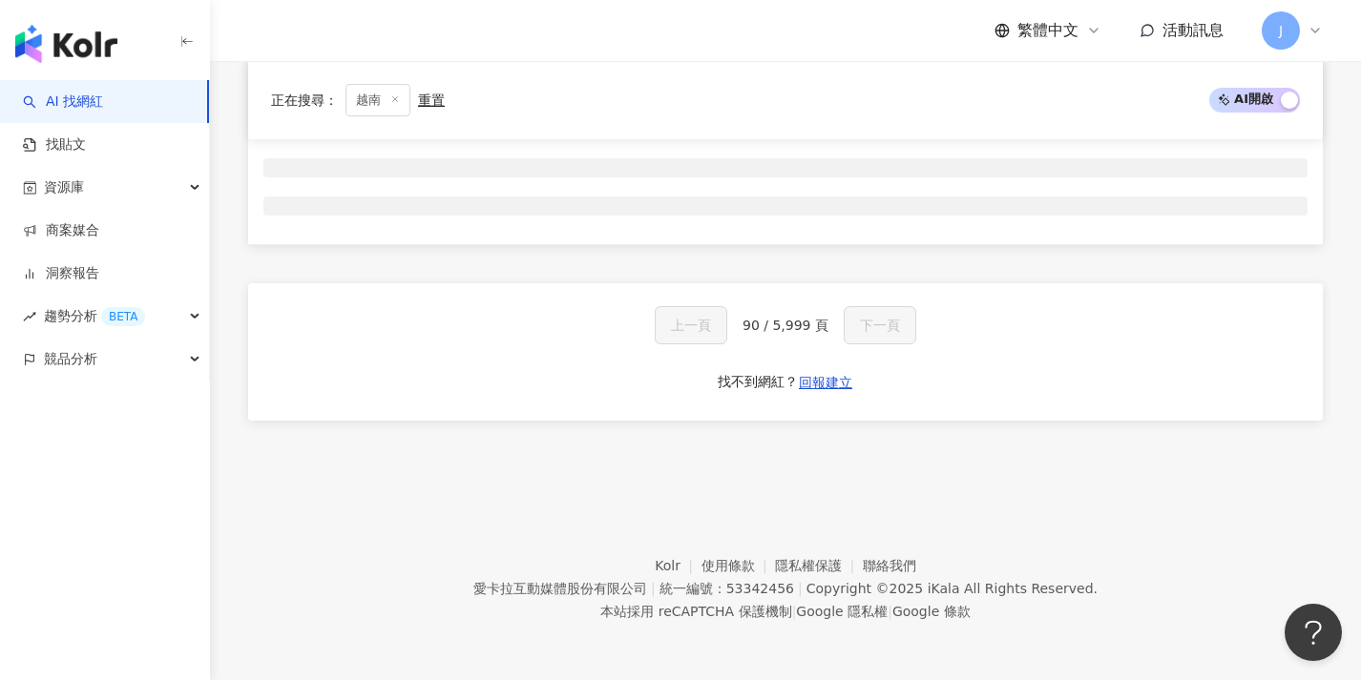
scroll to position [317, 0]
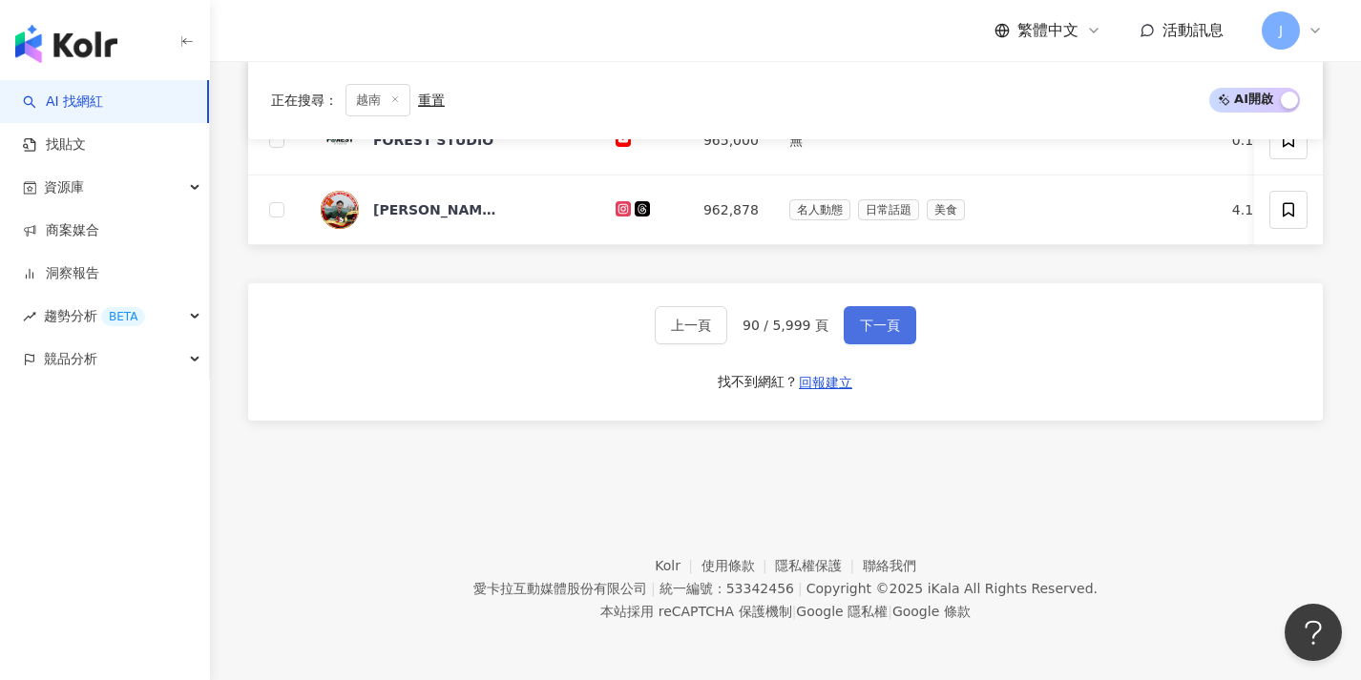
click at [896, 314] on button "下一頁" at bounding box center [879, 325] width 73 height 38
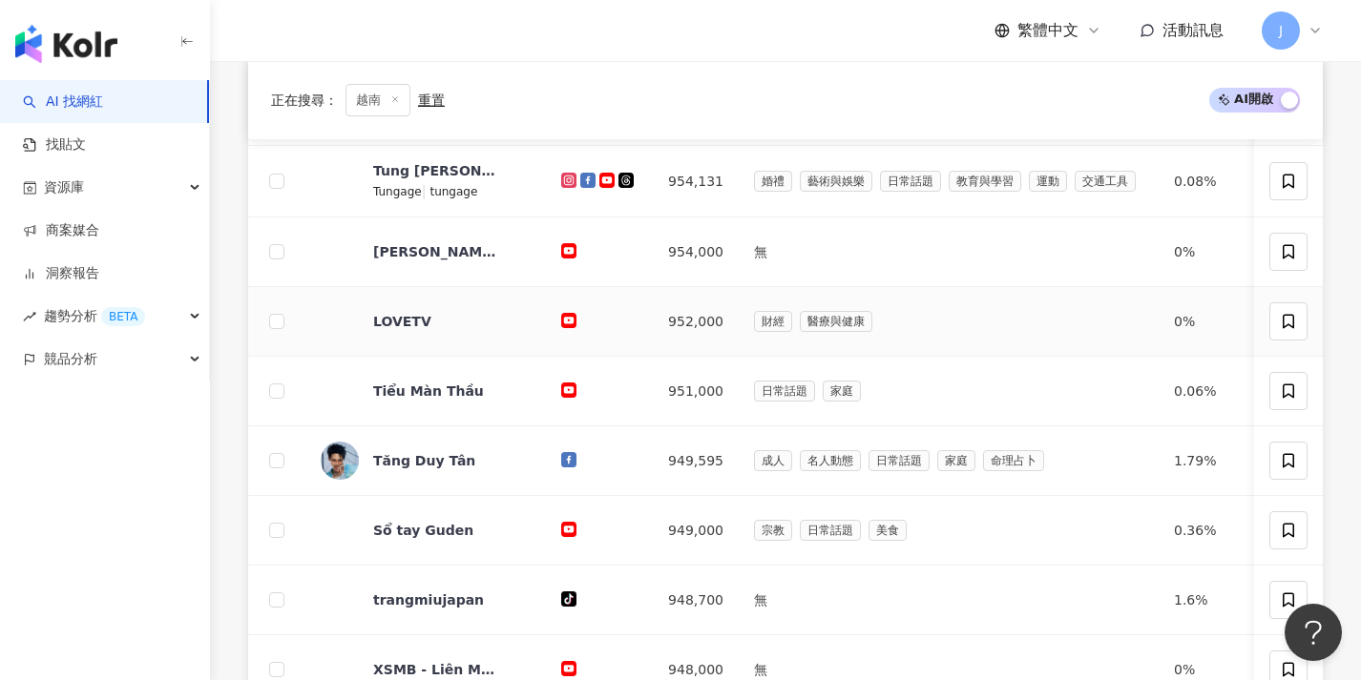
scroll to position [992, 0]
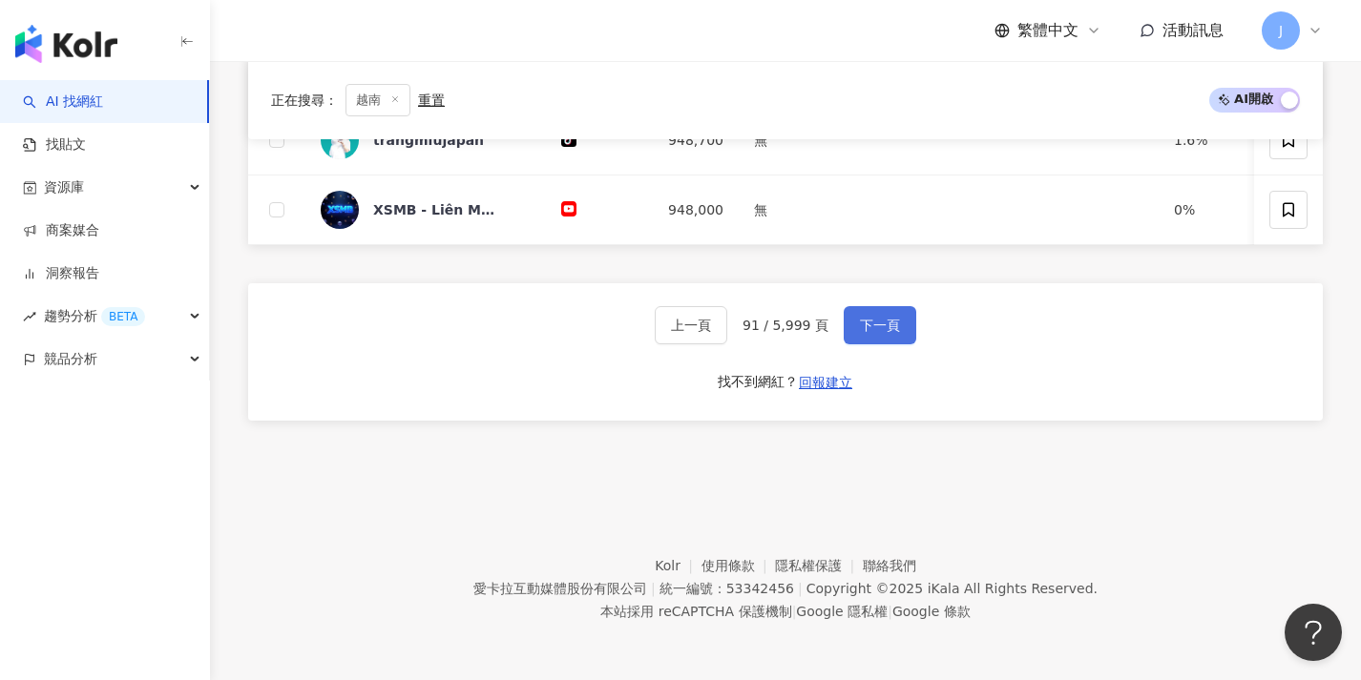
click at [896, 314] on button "下一頁" at bounding box center [879, 325] width 73 height 38
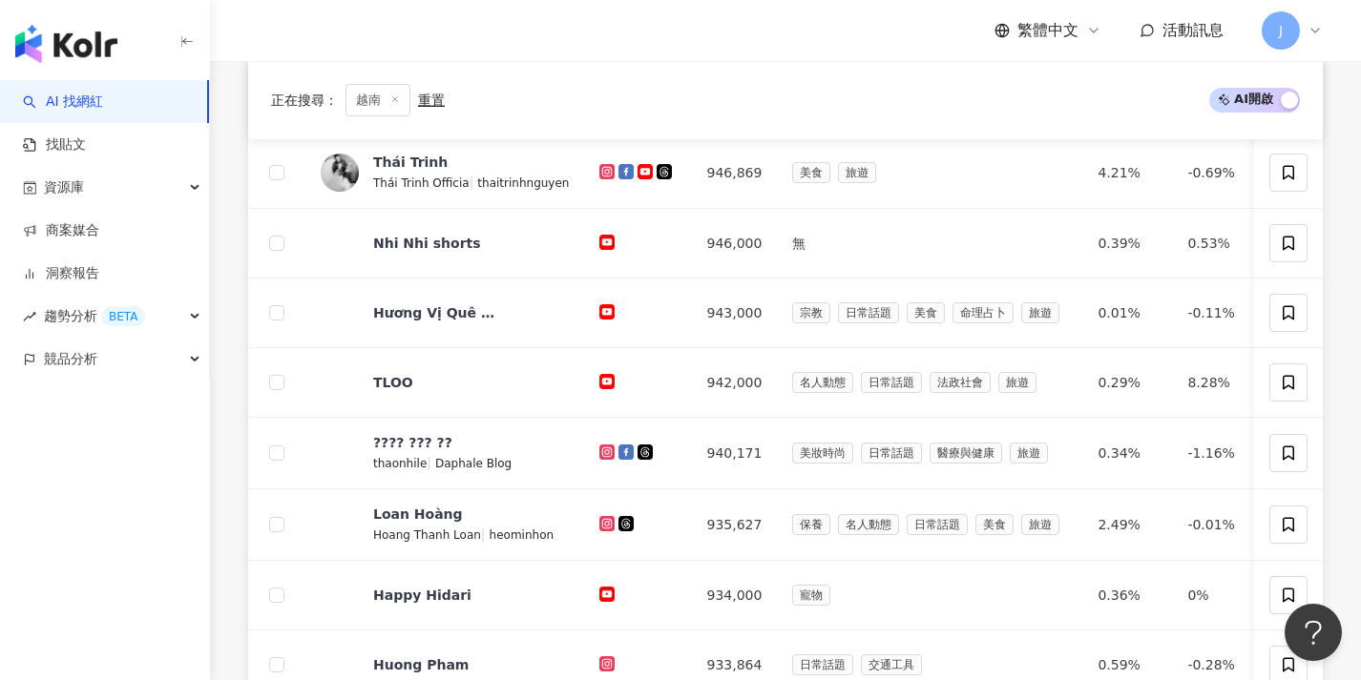
scroll to position [994, 0]
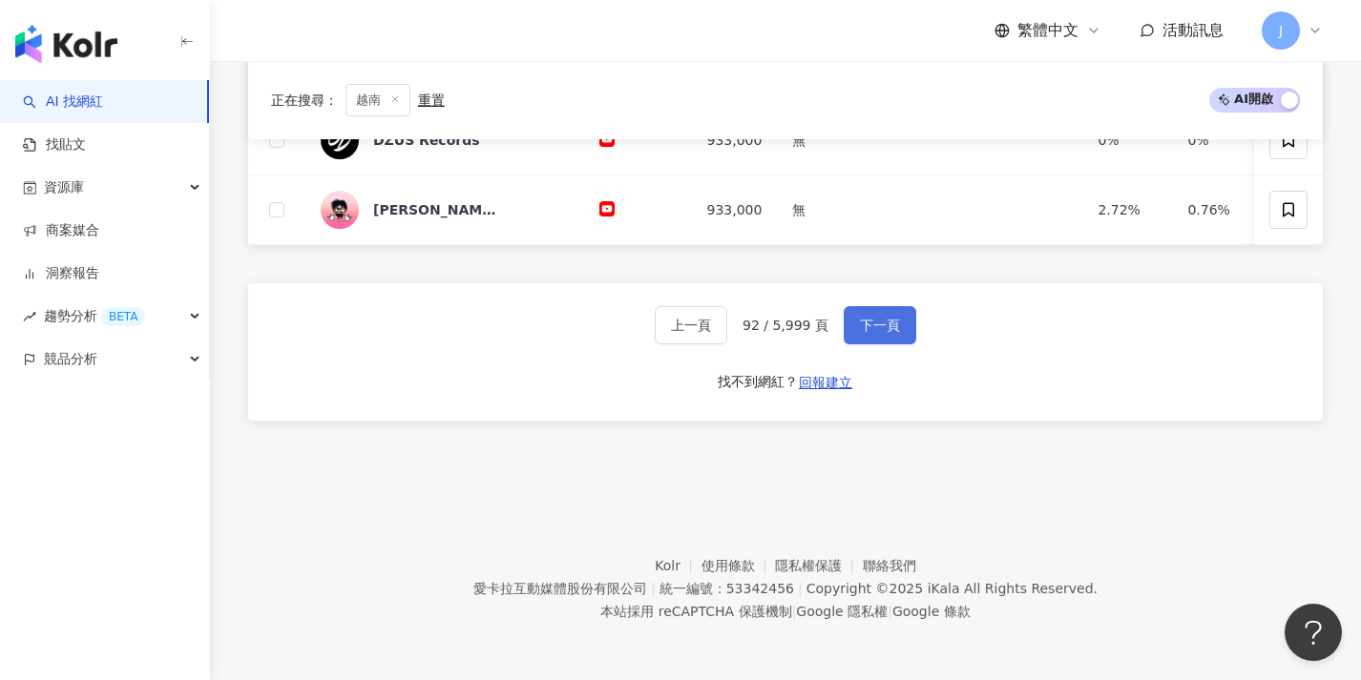
click at [896, 314] on button "下一頁" at bounding box center [879, 325] width 73 height 38
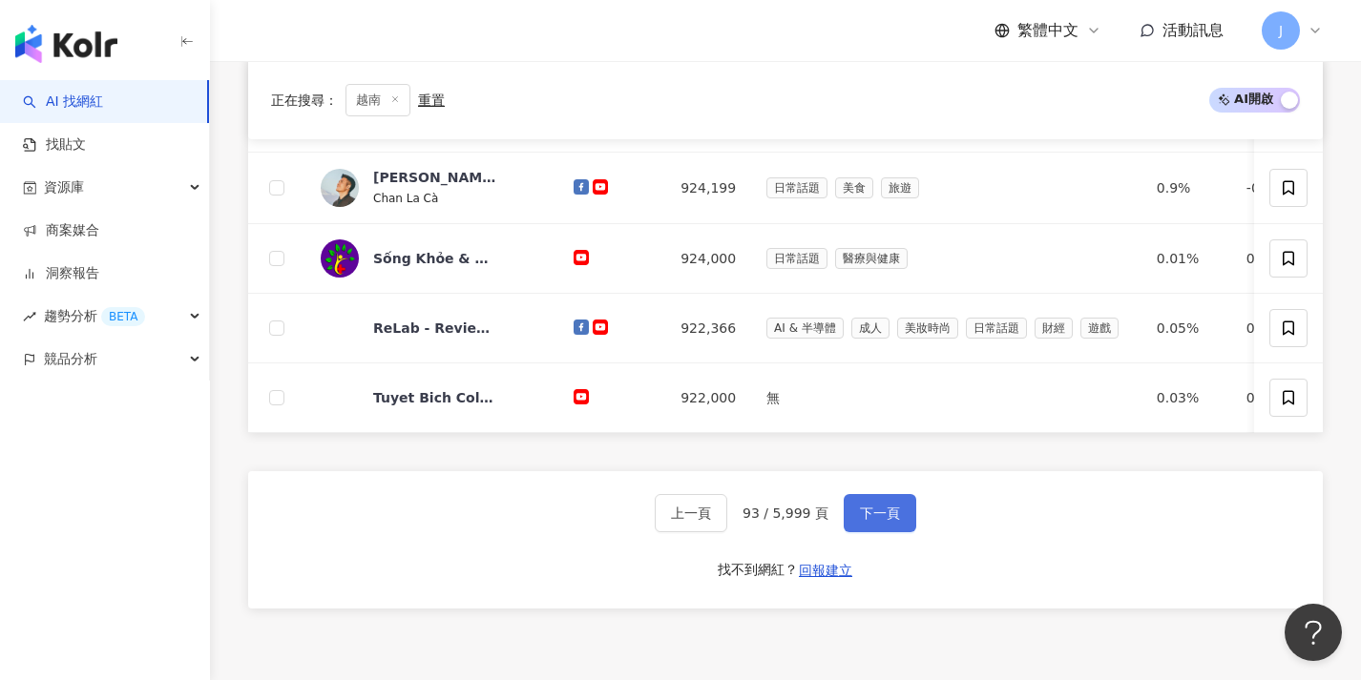
scroll to position [996, 0]
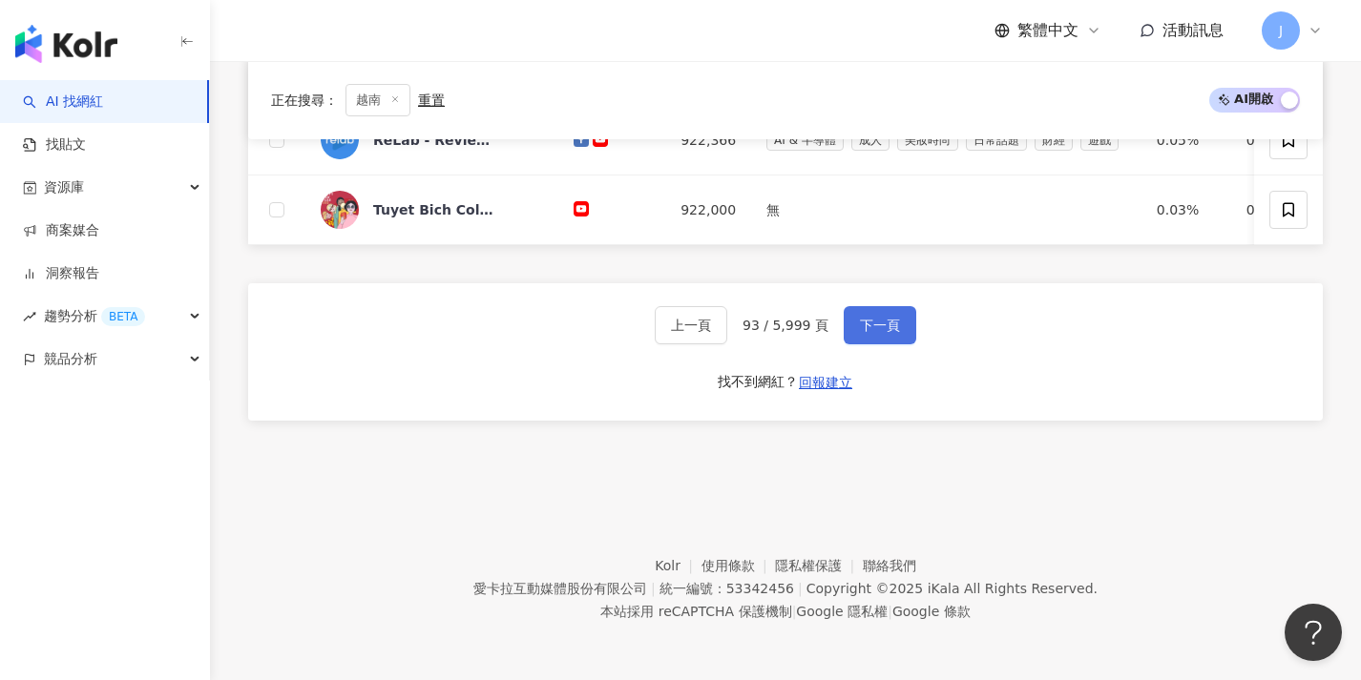
click at [896, 314] on button "下一頁" at bounding box center [879, 325] width 73 height 38
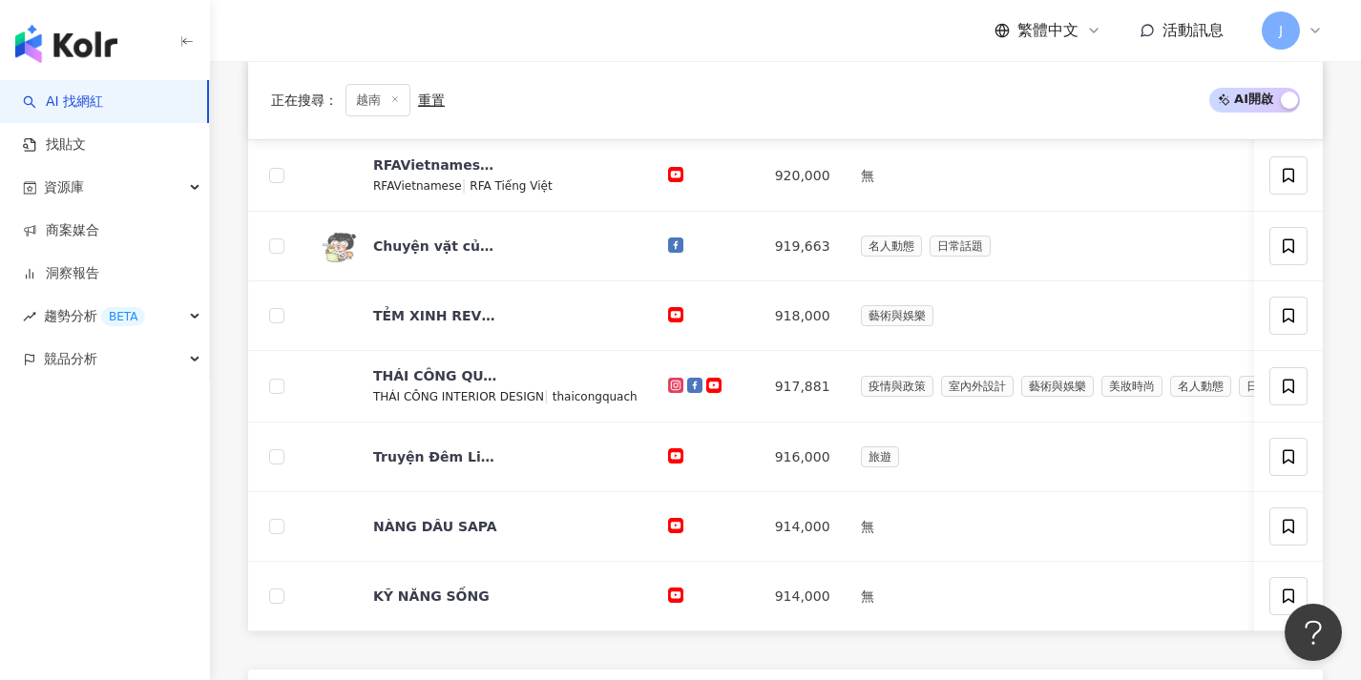
scroll to position [748, 0]
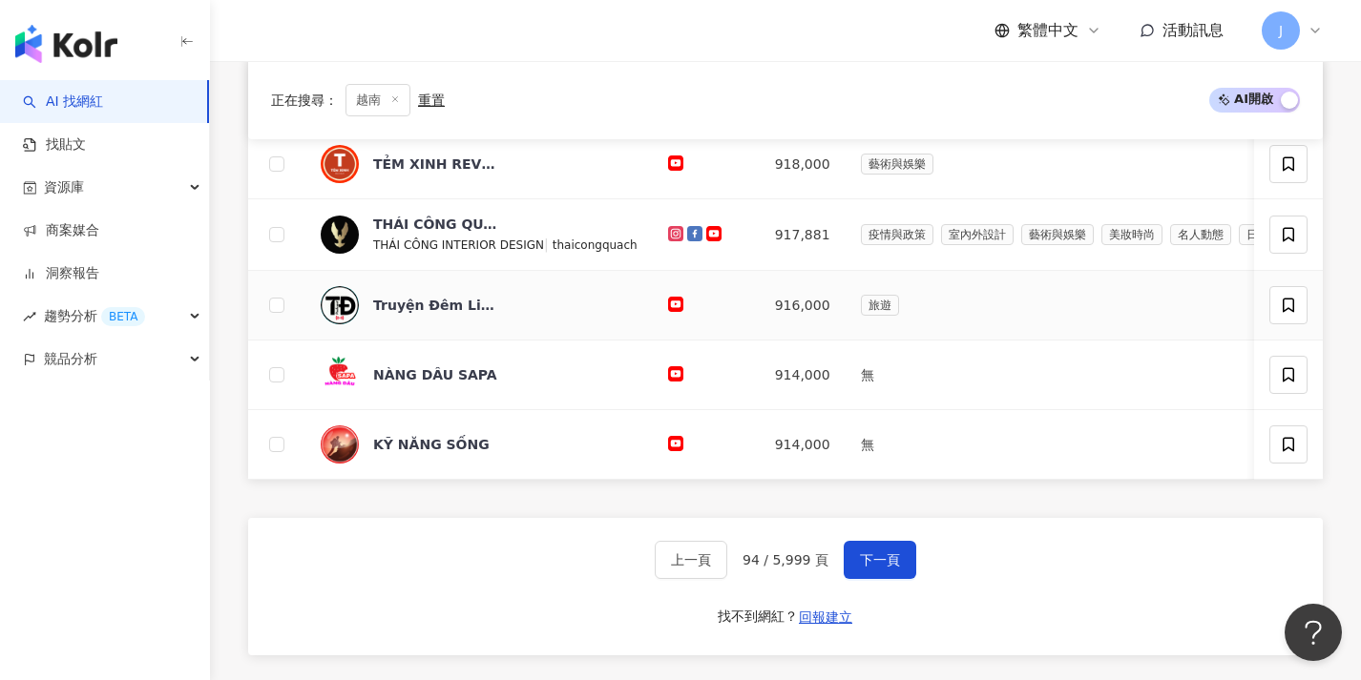
click at [896, 313] on div "旅遊" at bounding box center [1204, 305] width 687 height 21
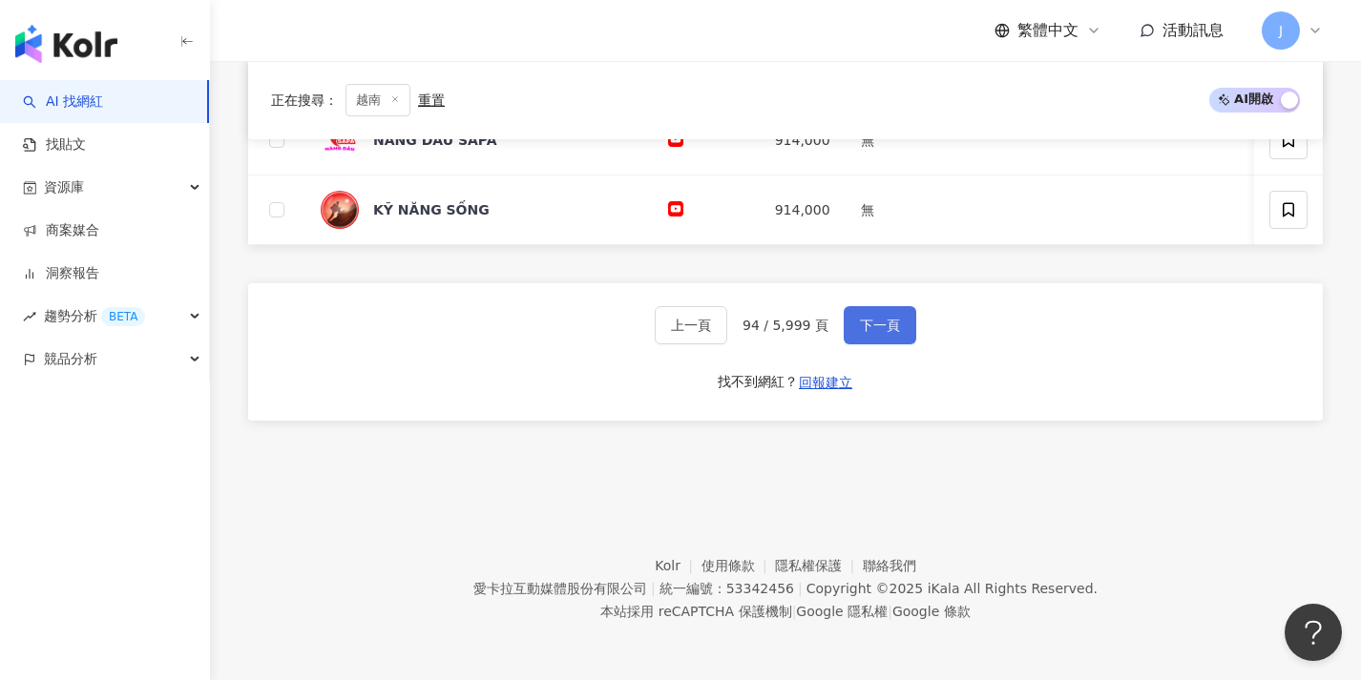
click at [896, 313] on button "下一頁" at bounding box center [879, 325] width 73 height 38
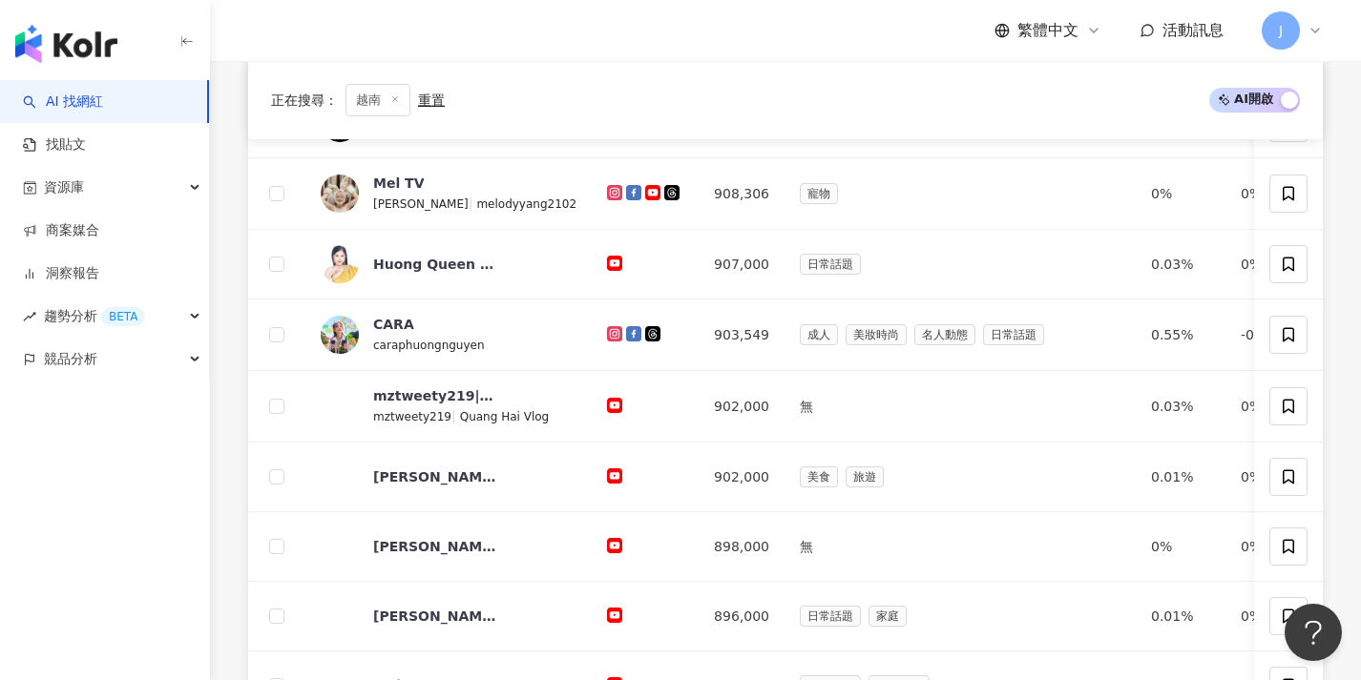
scroll to position [998, 0]
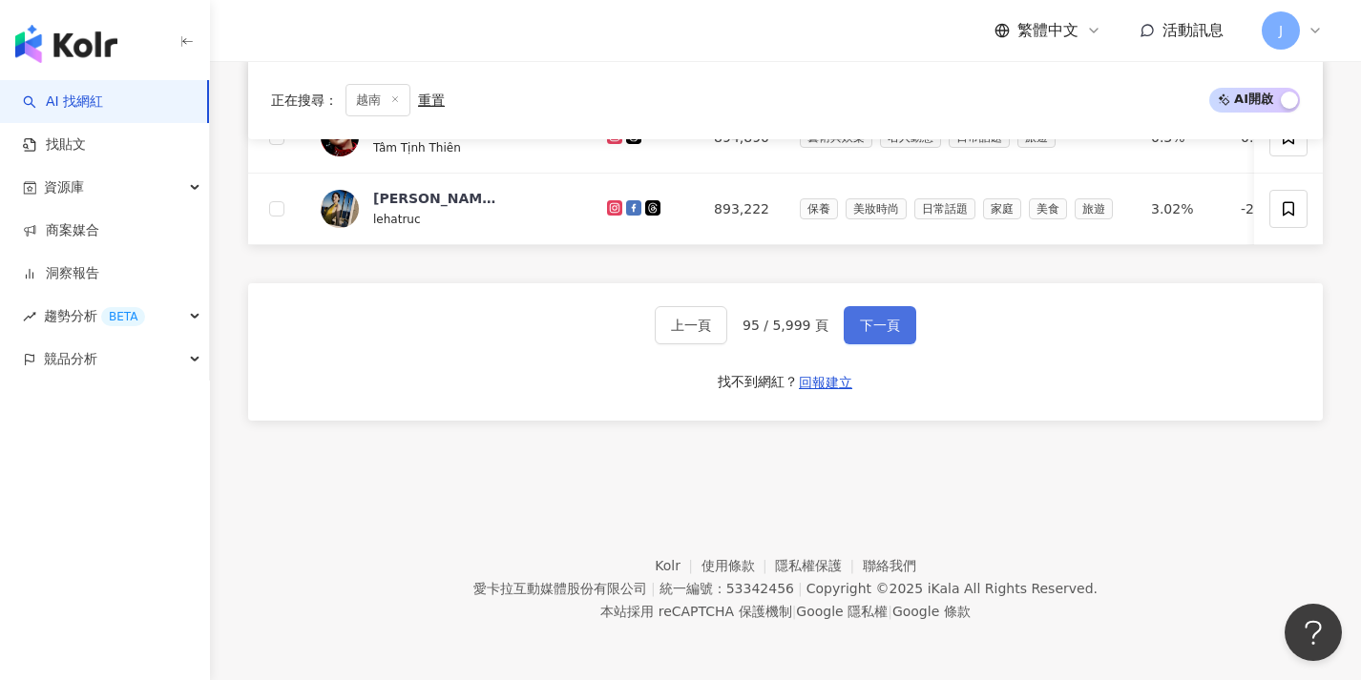
click at [899, 329] on button "下一頁" at bounding box center [879, 325] width 73 height 38
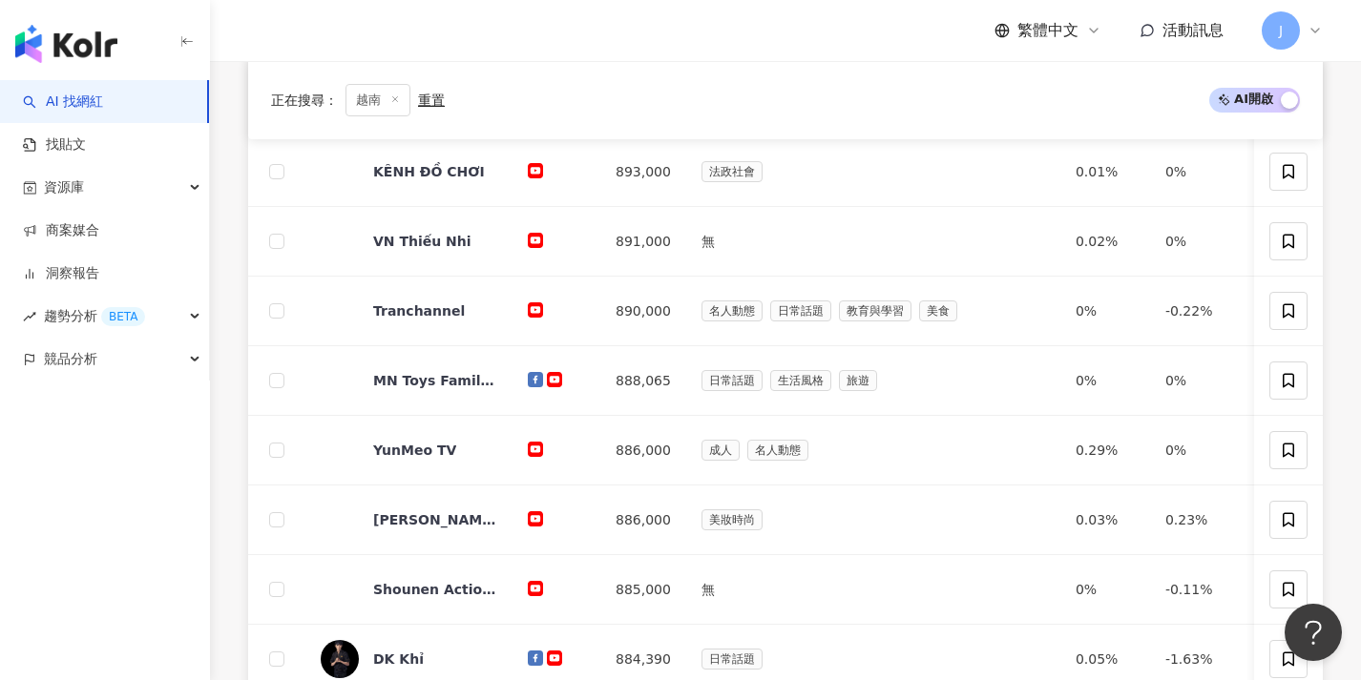
scroll to position [990, 0]
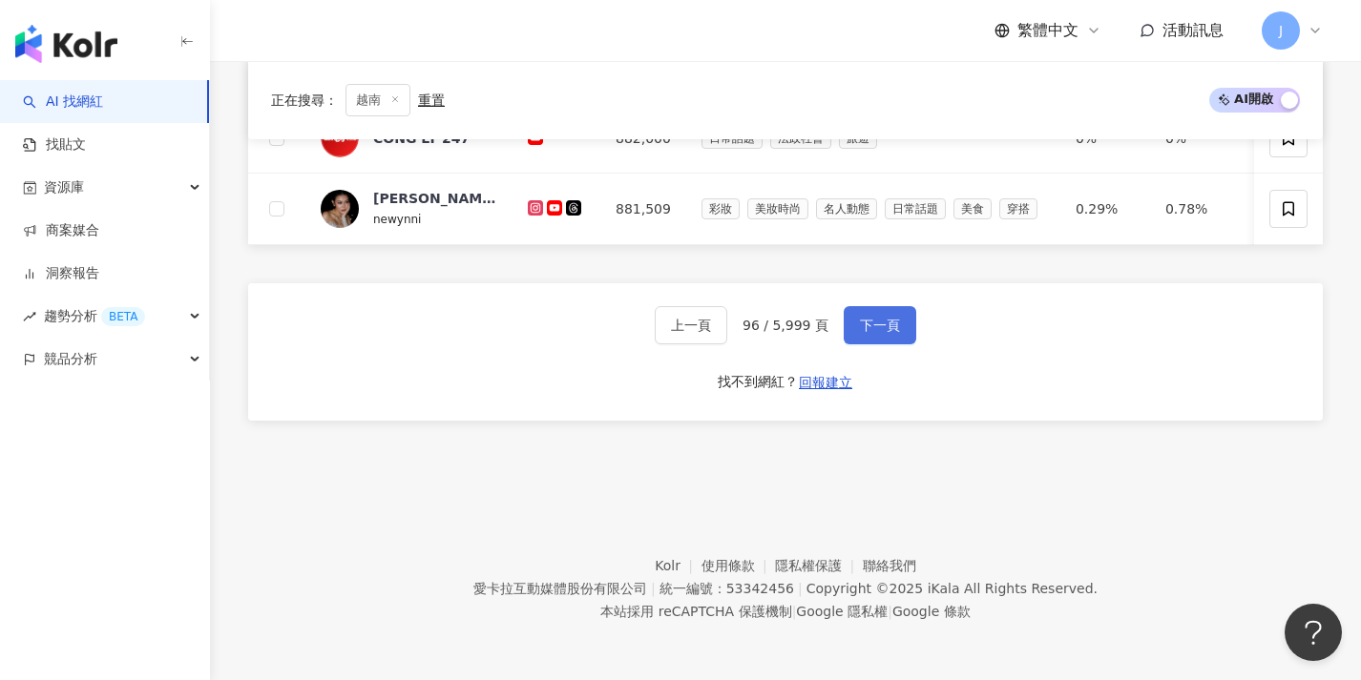
click at [867, 331] on span "下一頁" at bounding box center [880, 325] width 40 height 15
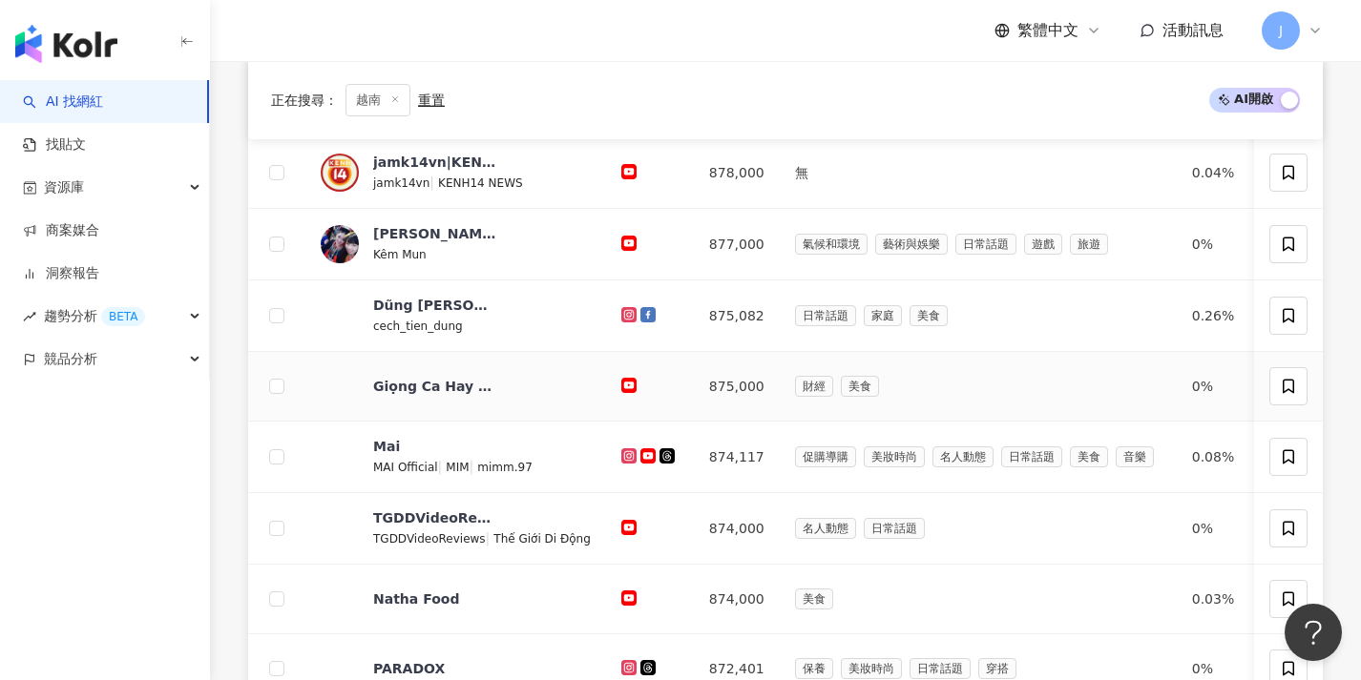
scroll to position [998, 0]
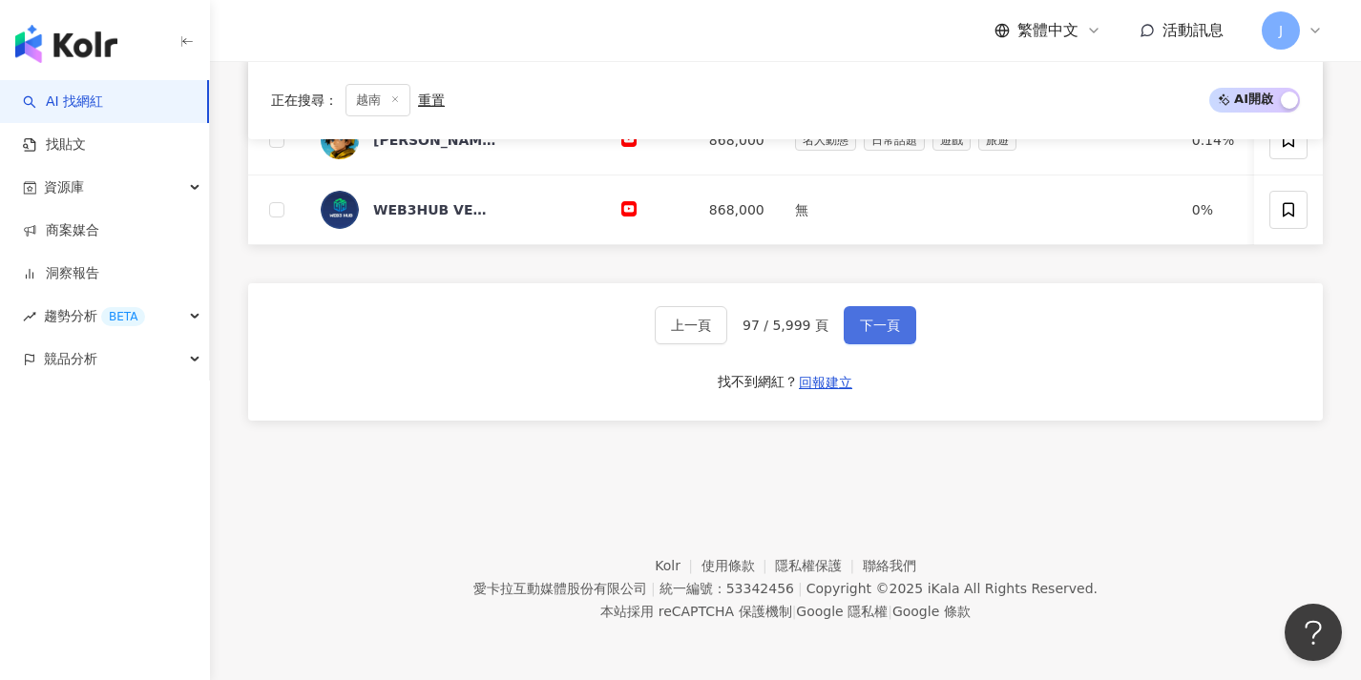
click at [864, 331] on span "下一頁" at bounding box center [880, 325] width 40 height 15
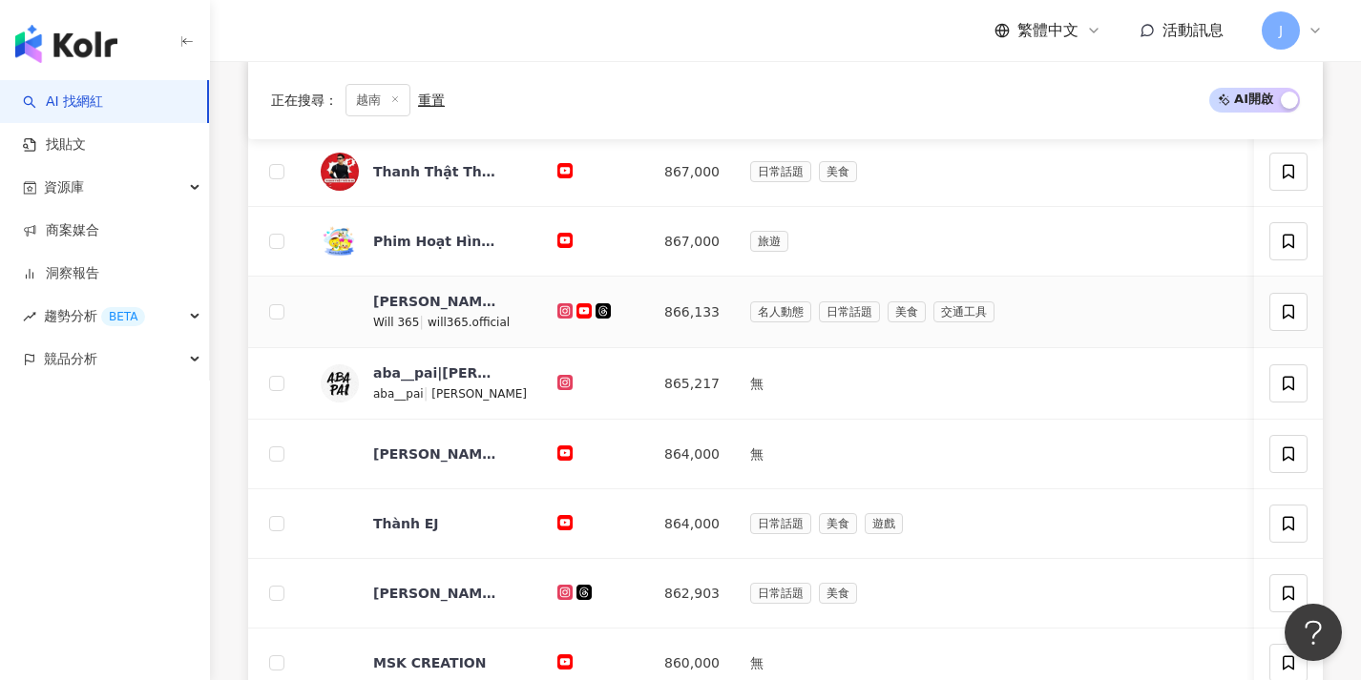
scroll to position [994, 0]
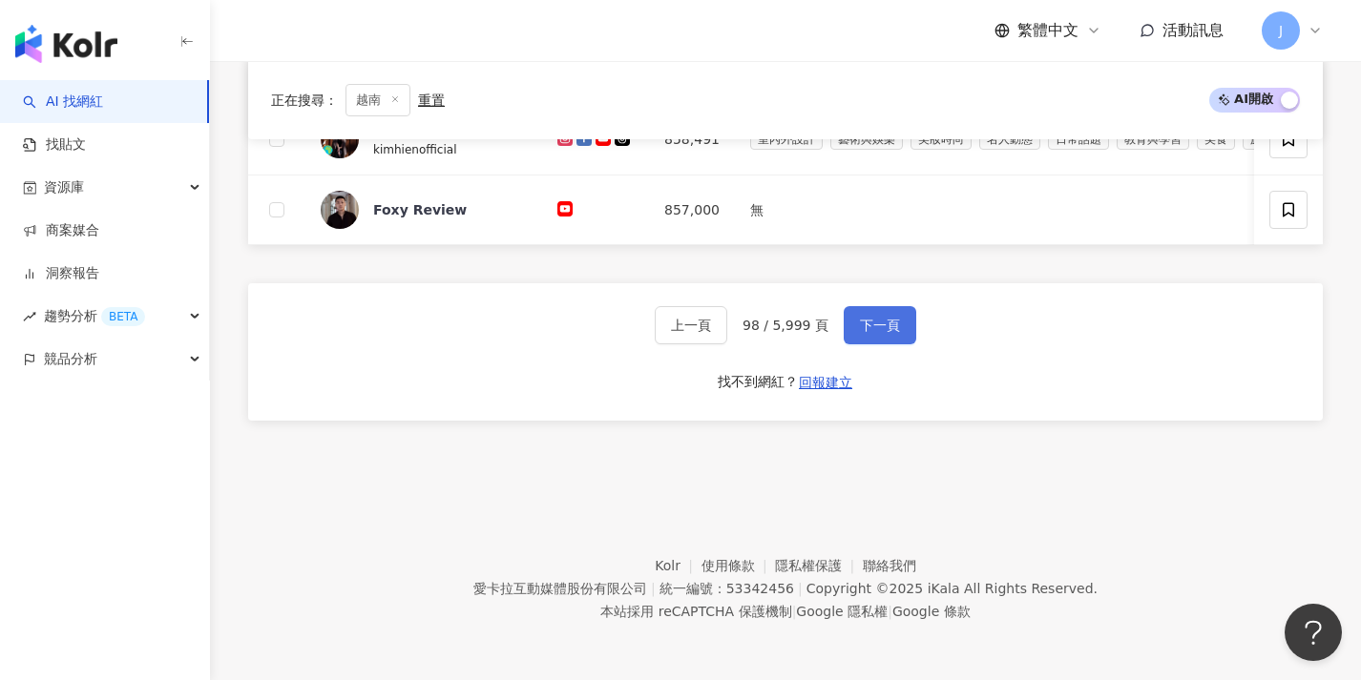
click at [869, 327] on span "下一頁" at bounding box center [880, 325] width 40 height 15
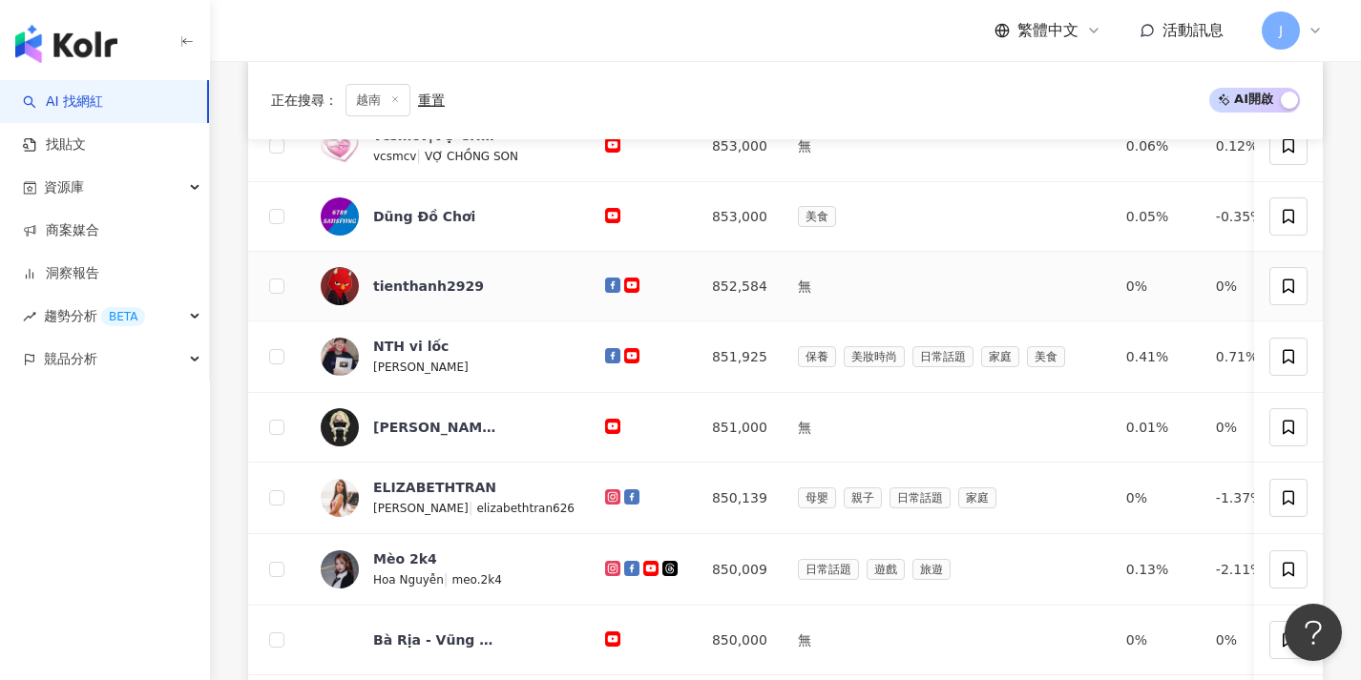
scroll to position [938, 0]
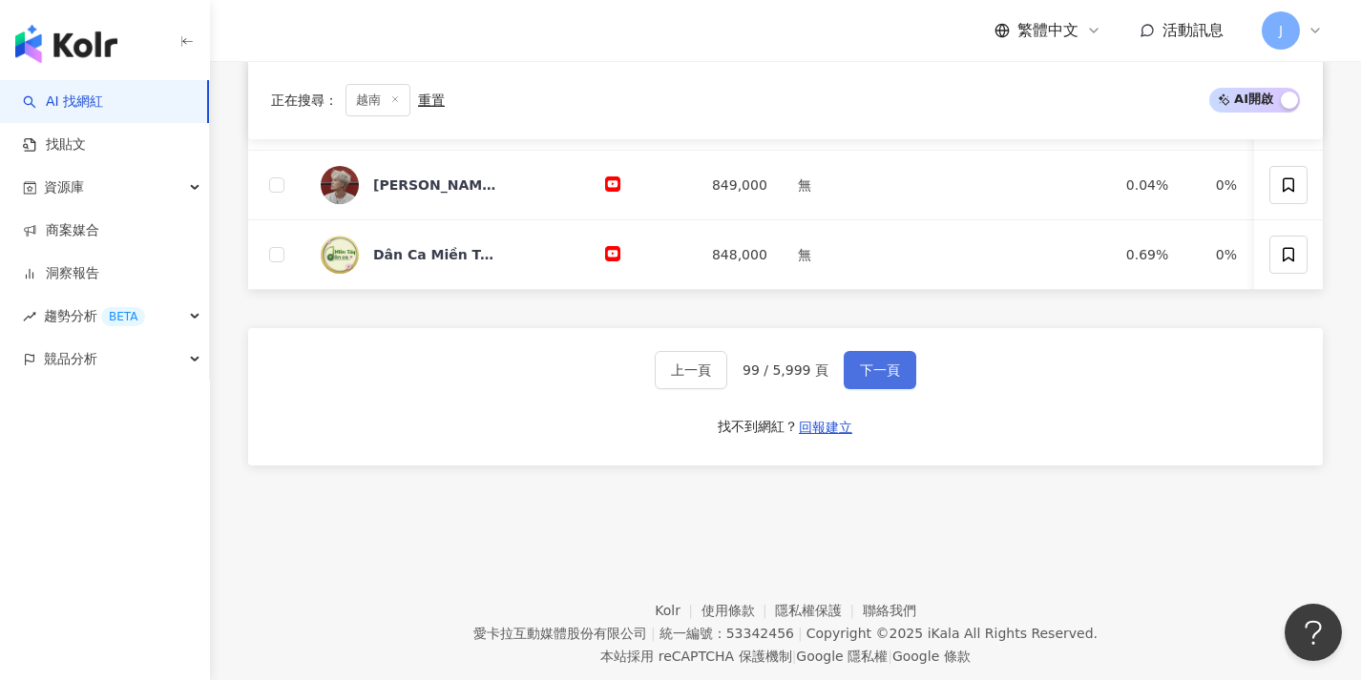
click at [869, 378] on span "下一頁" at bounding box center [880, 370] width 40 height 15
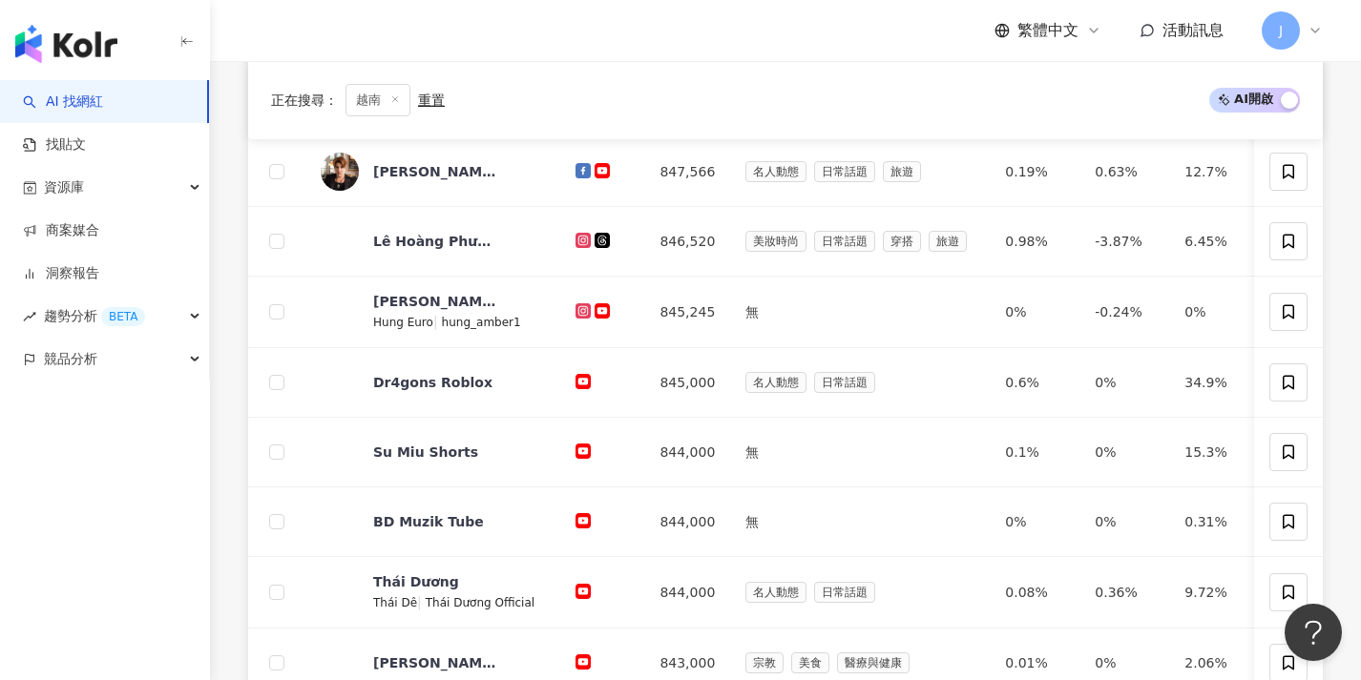
scroll to position [994, 0]
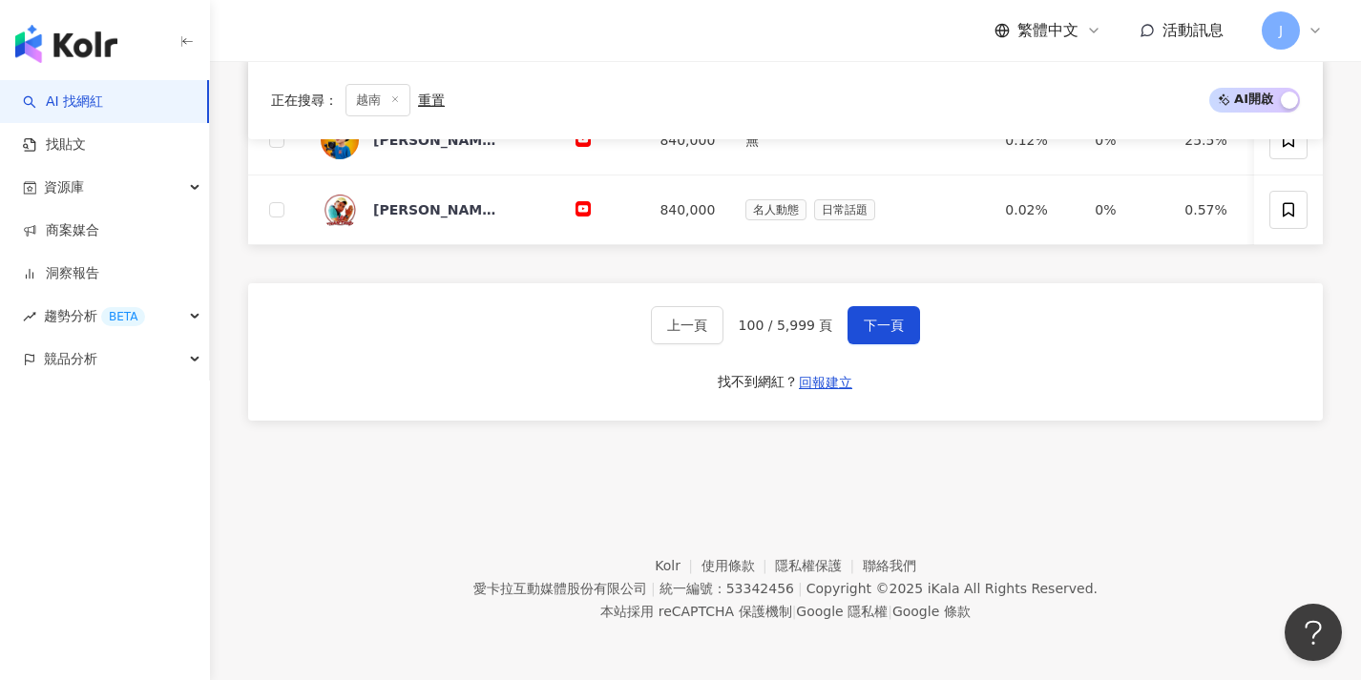
click at [855, 377] on div "上一頁 100 / 5,999 頁 下一頁 找不到網紅？ 回報建立" at bounding box center [785, 351] width 1074 height 137
click at [874, 333] on button "下一頁" at bounding box center [883, 325] width 73 height 38
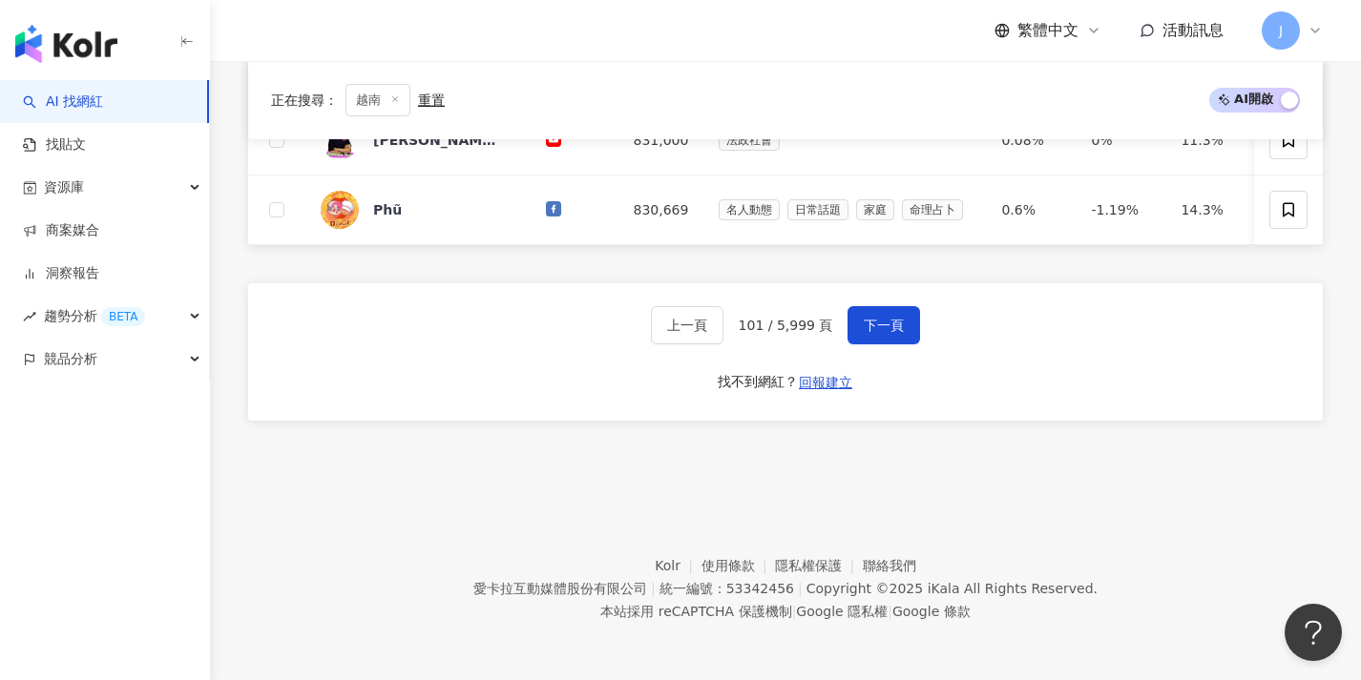
click at [868, 344] on div "上一頁 101 / 5,999 頁 下一頁 找不到網紅？ 回報建立" at bounding box center [785, 351] width 1074 height 137
click at [872, 338] on button "下一頁" at bounding box center [883, 325] width 73 height 38
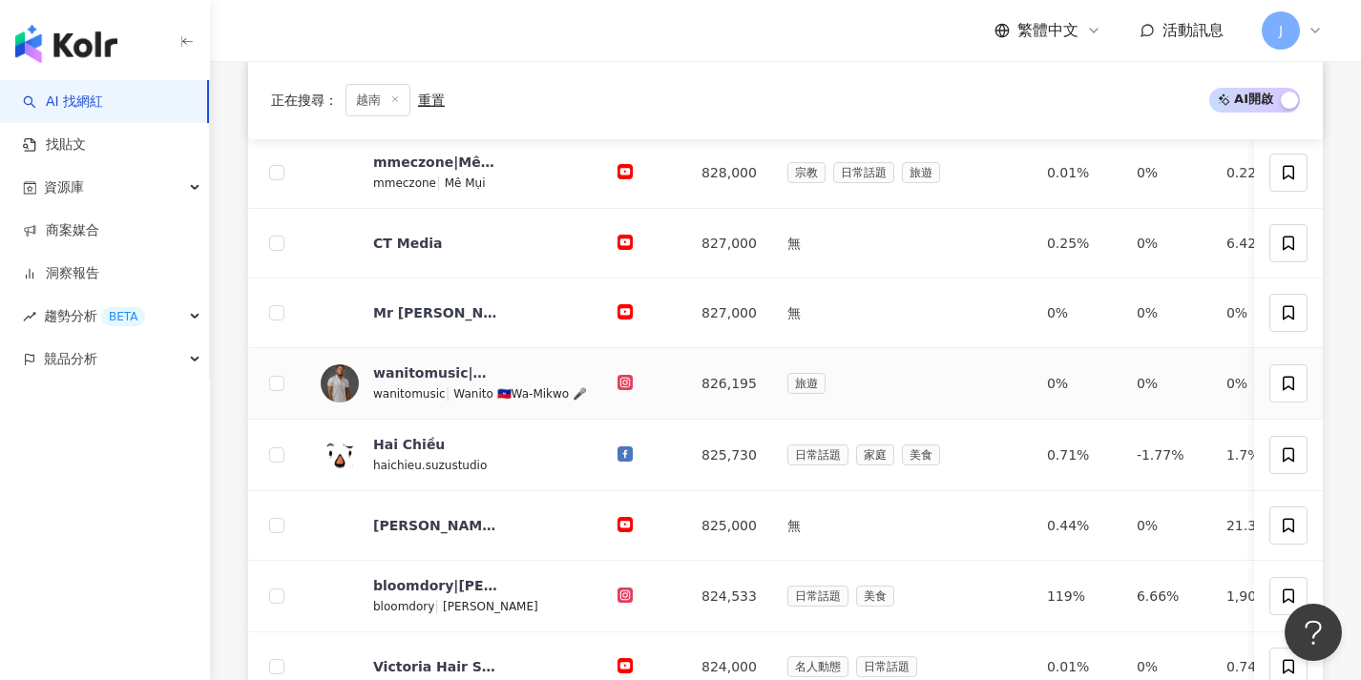
scroll to position [904, 0]
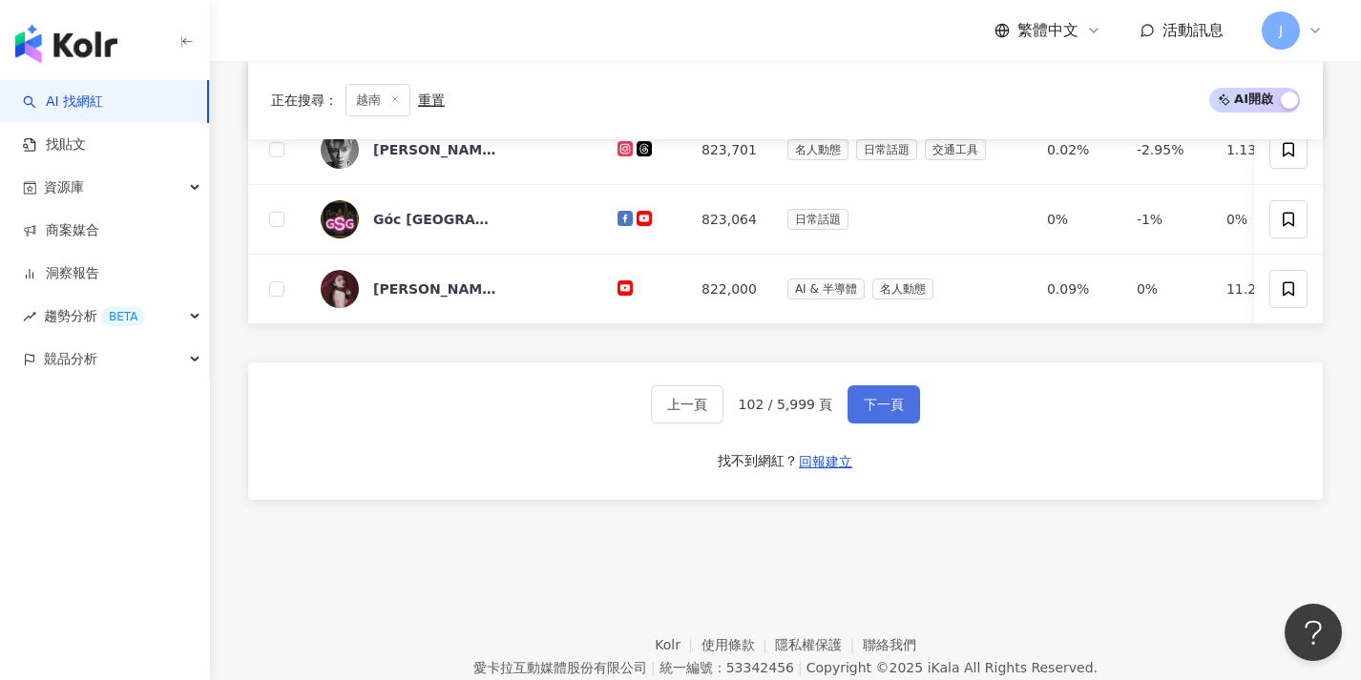
click at [853, 413] on button "下一頁" at bounding box center [883, 404] width 73 height 38
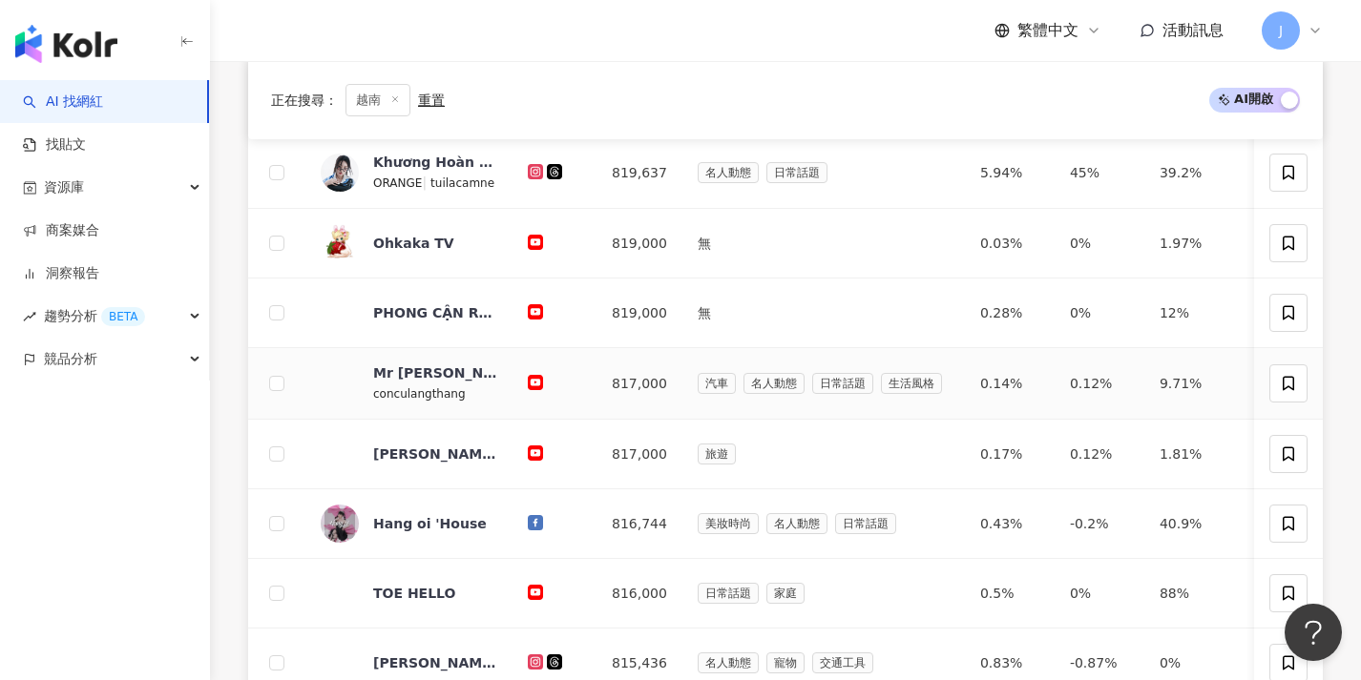
scroll to position [788, 0]
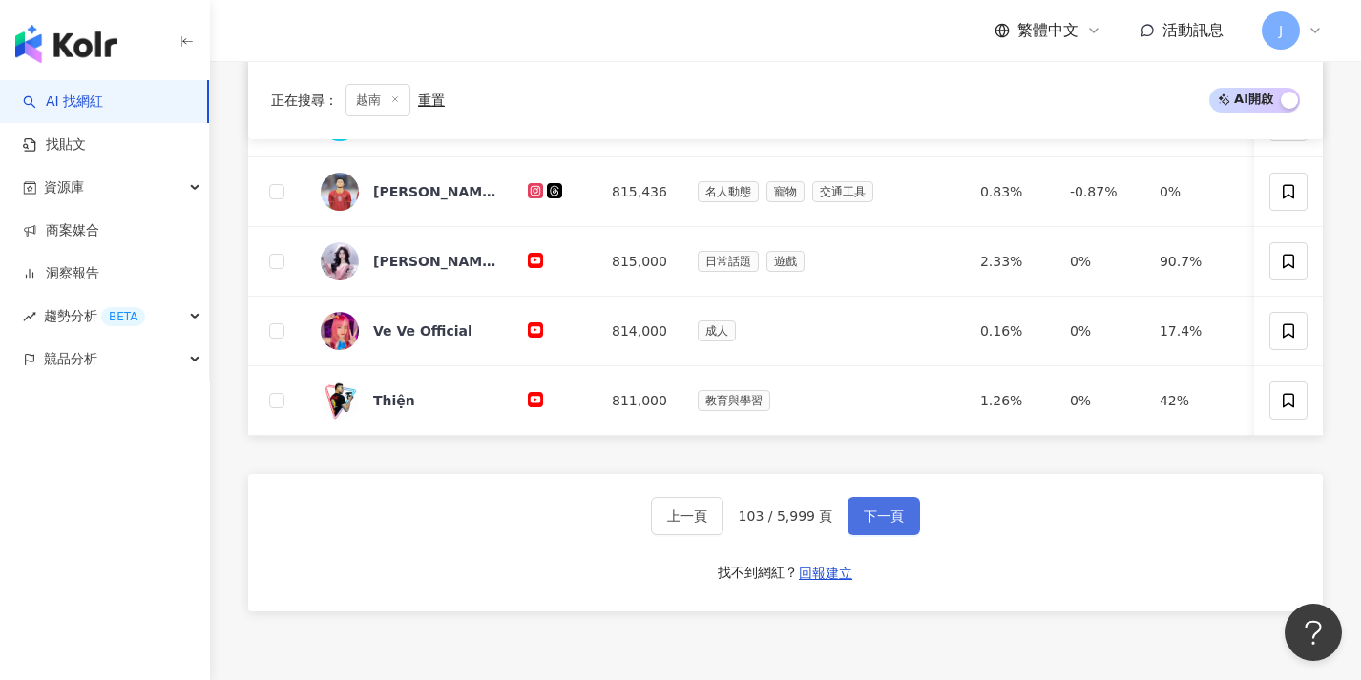
click at [869, 515] on button "下一頁" at bounding box center [883, 516] width 73 height 38
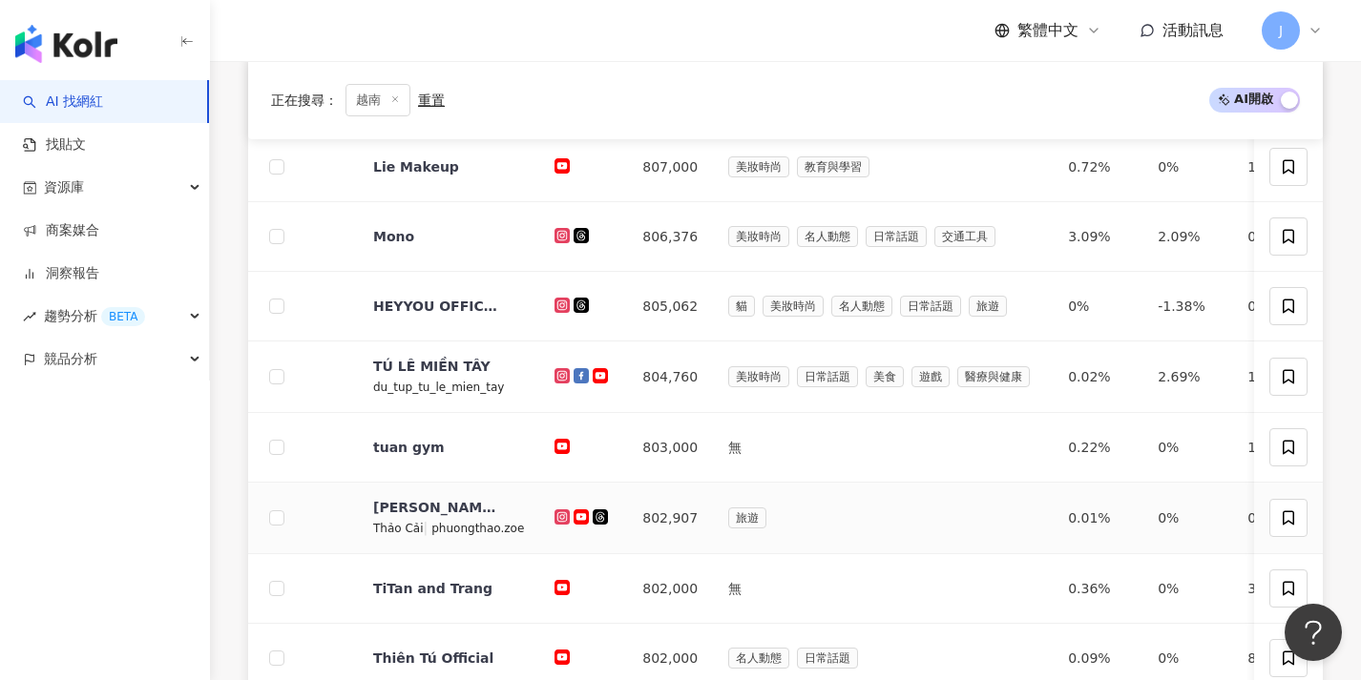
scroll to position [745, 0]
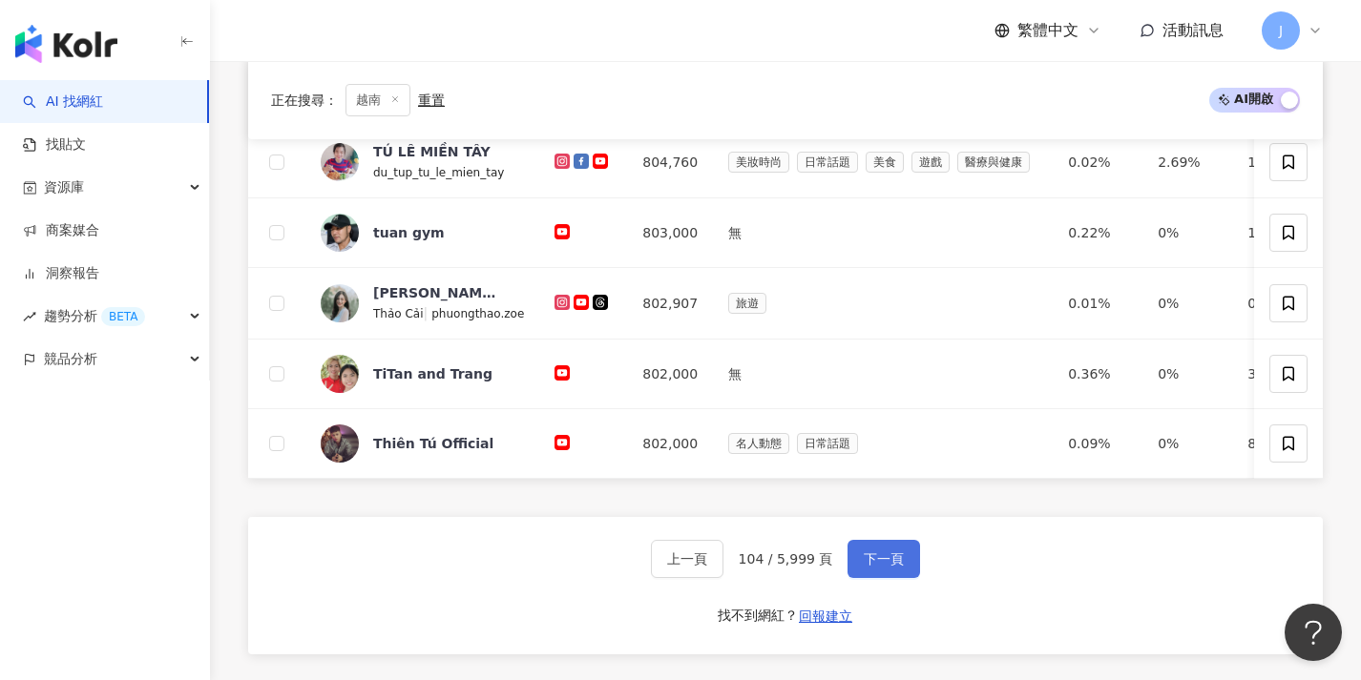
click at [864, 567] on span "下一頁" at bounding box center [884, 559] width 40 height 15
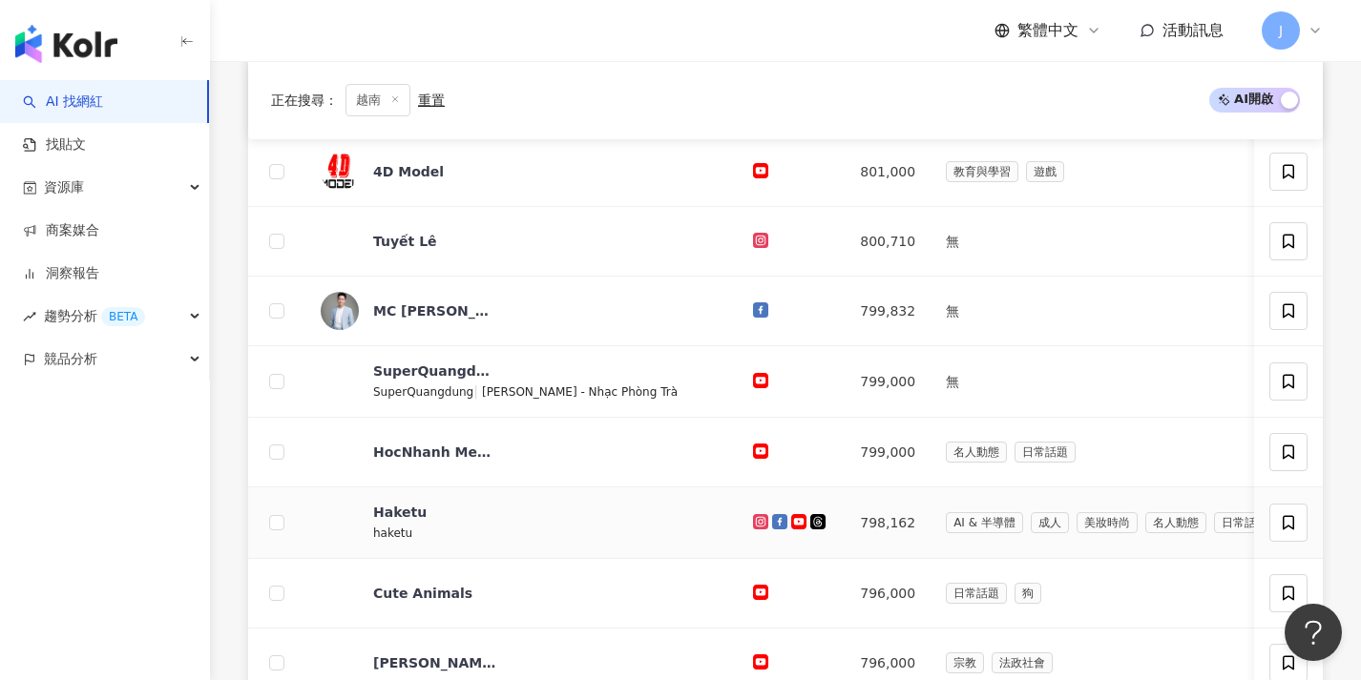
scroll to position [788, 0]
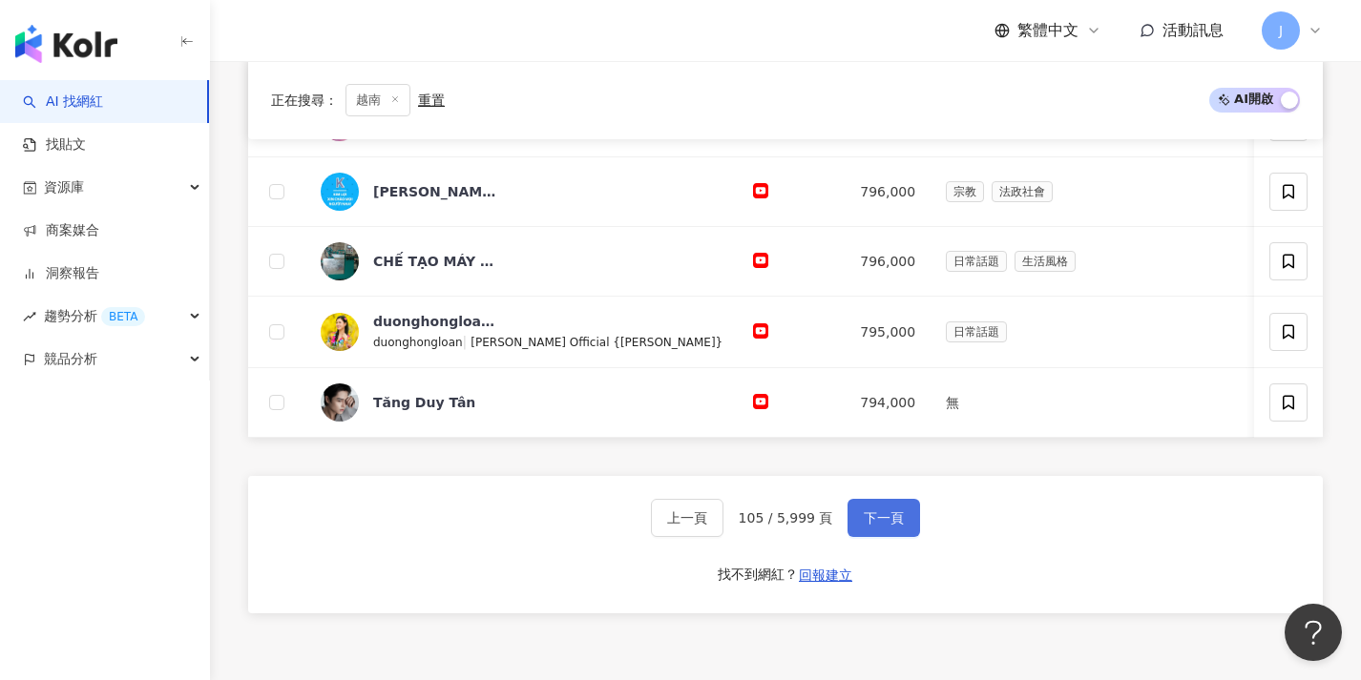
click at [852, 534] on button "下一頁" at bounding box center [883, 518] width 73 height 38
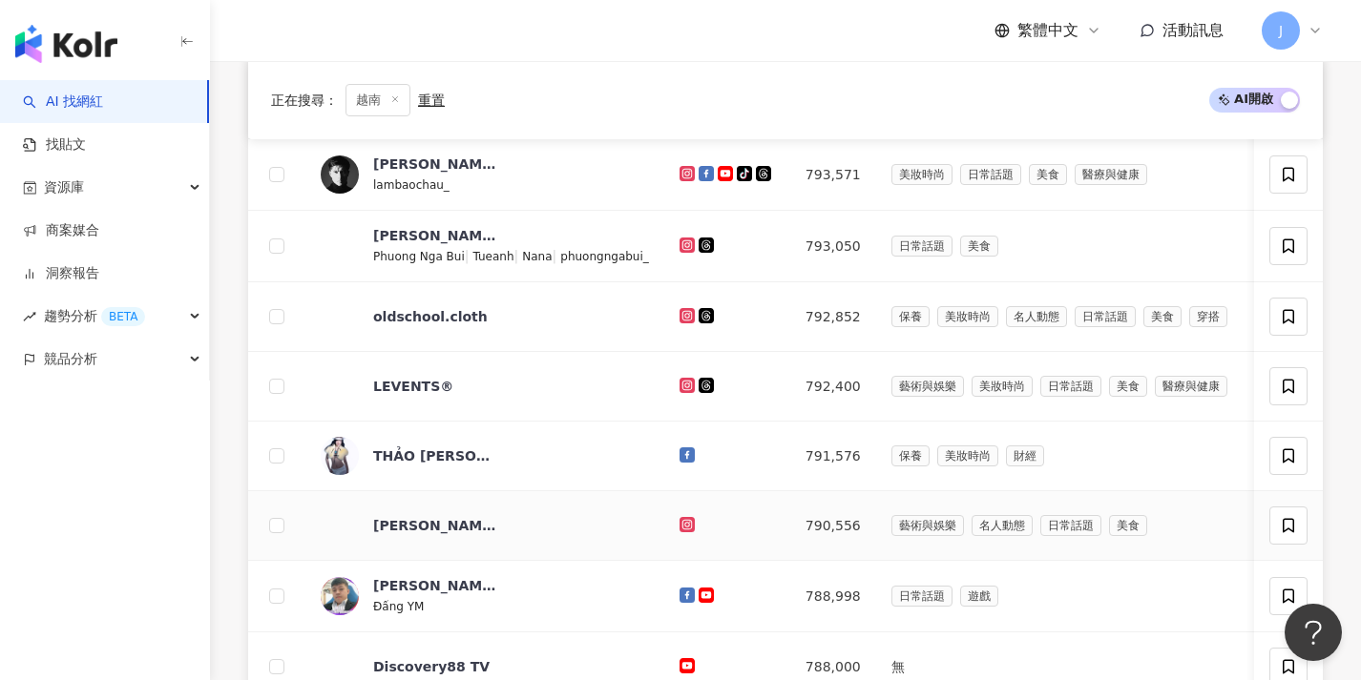
scroll to position [998, 0]
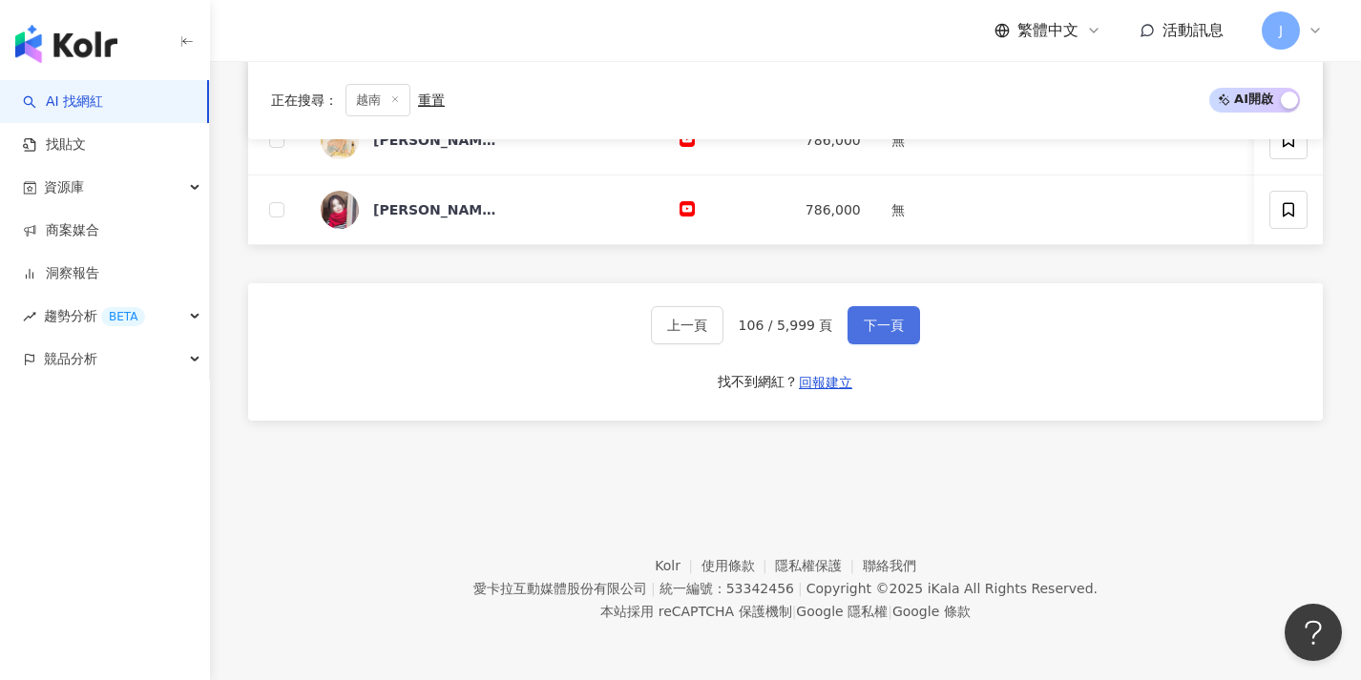
click at [869, 332] on span "下一頁" at bounding box center [884, 325] width 40 height 15
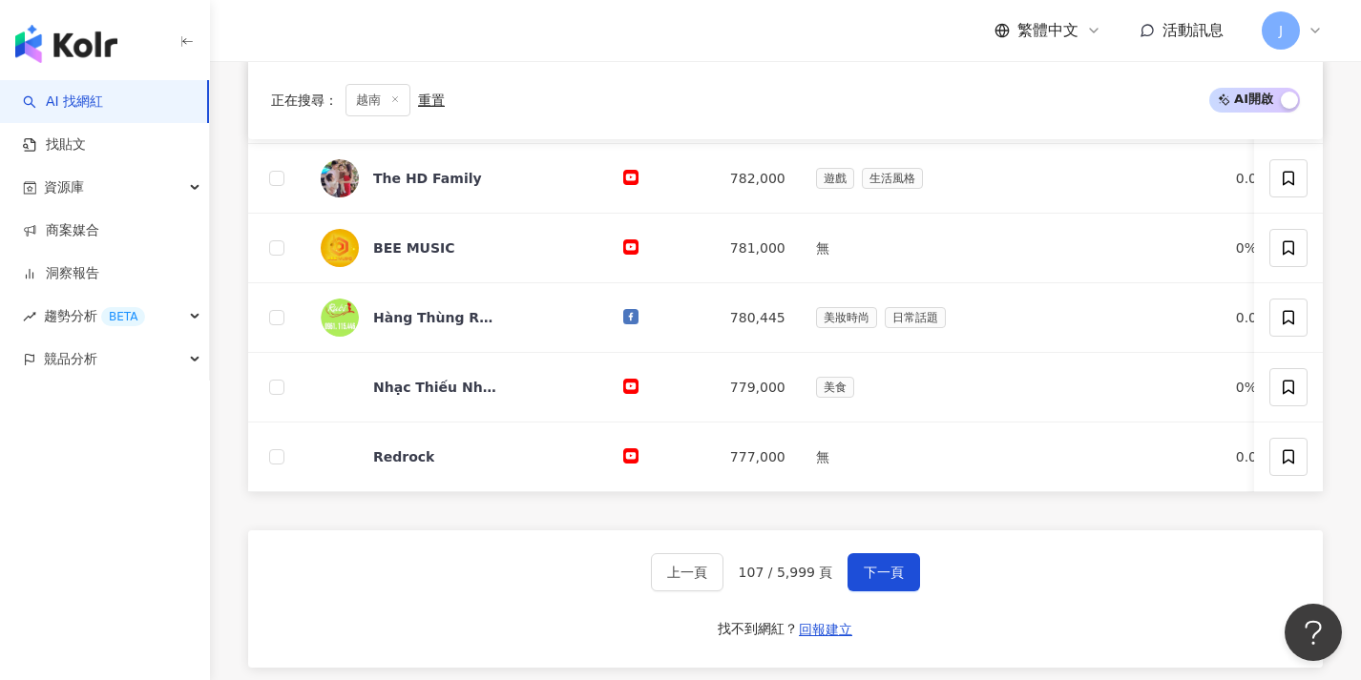
scroll to position [927, 0]
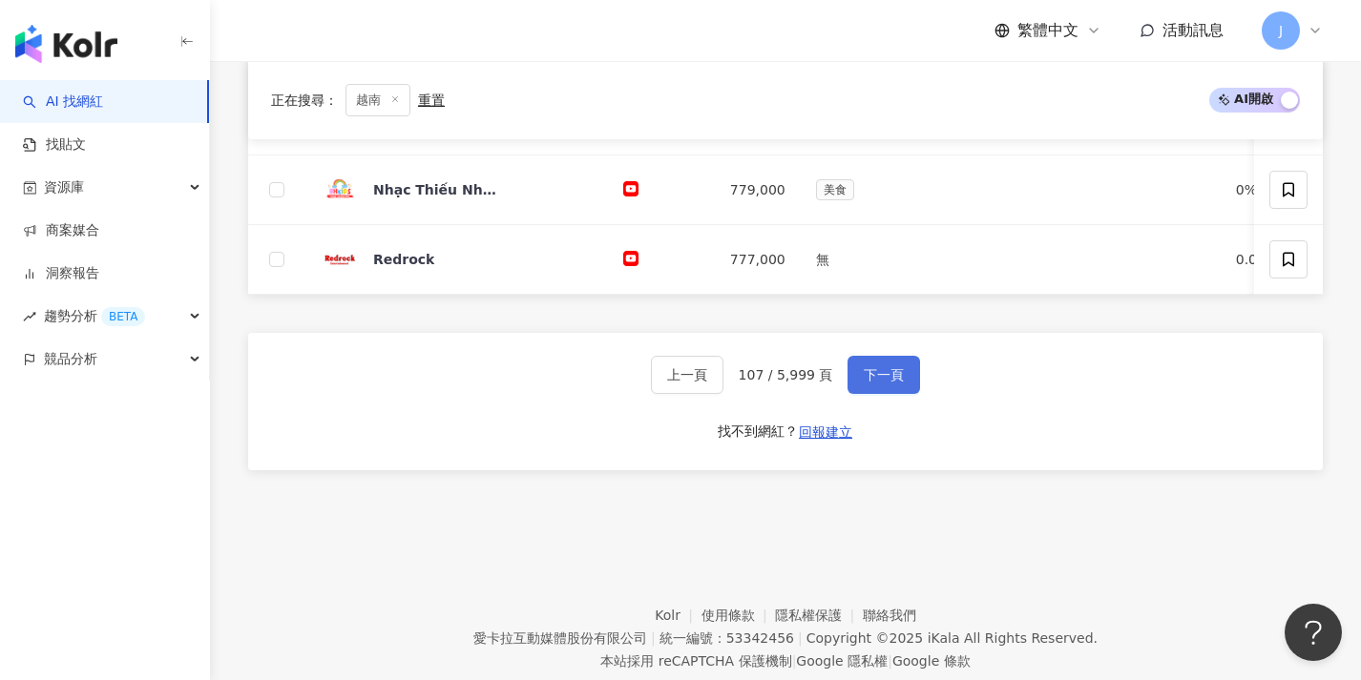
click at [864, 383] on span "下一頁" at bounding box center [884, 374] width 40 height 15
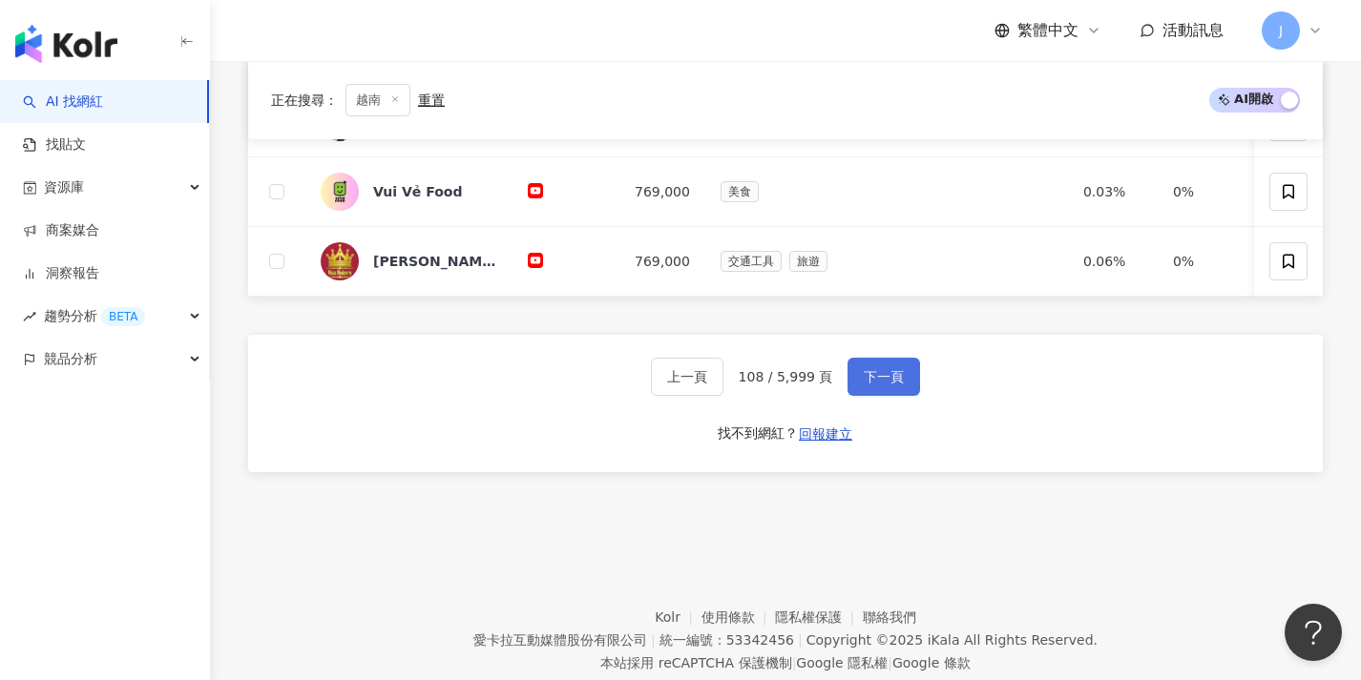
click at [854, 396] on button "下一頁" at bounding box center [883, 377] width 73 height 38
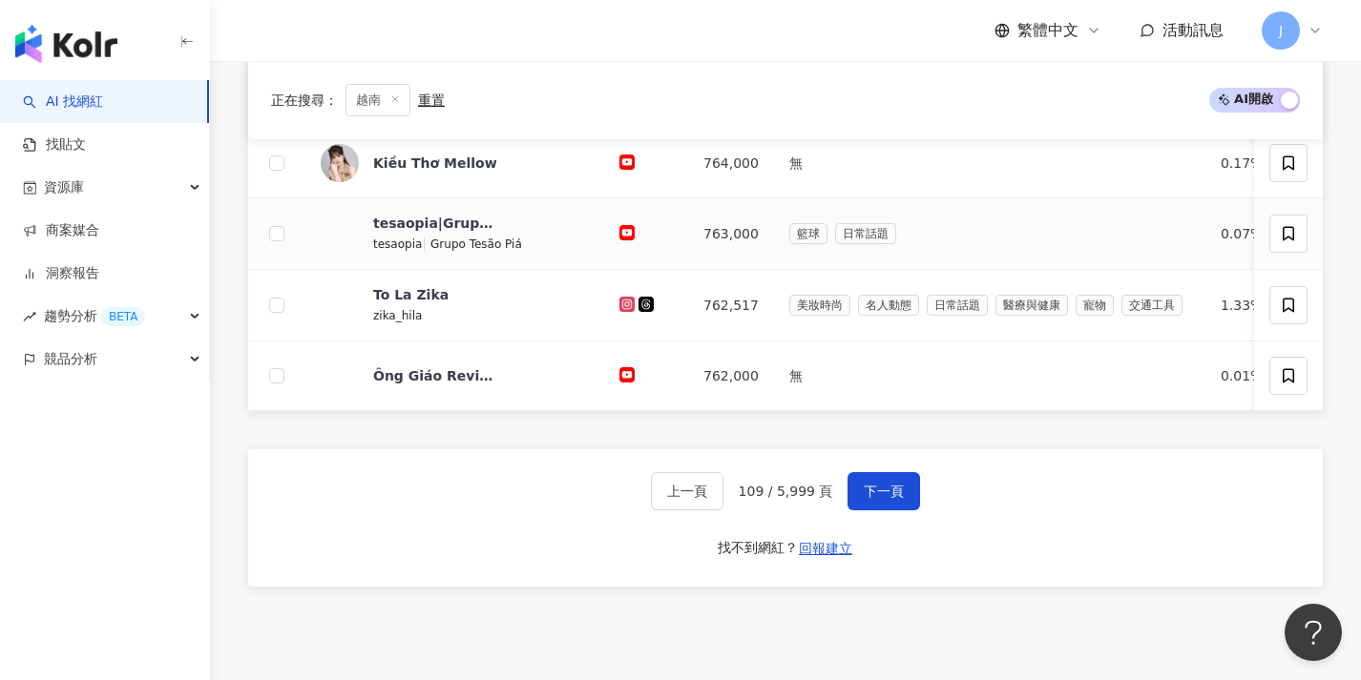
scroll to position [996, 0]
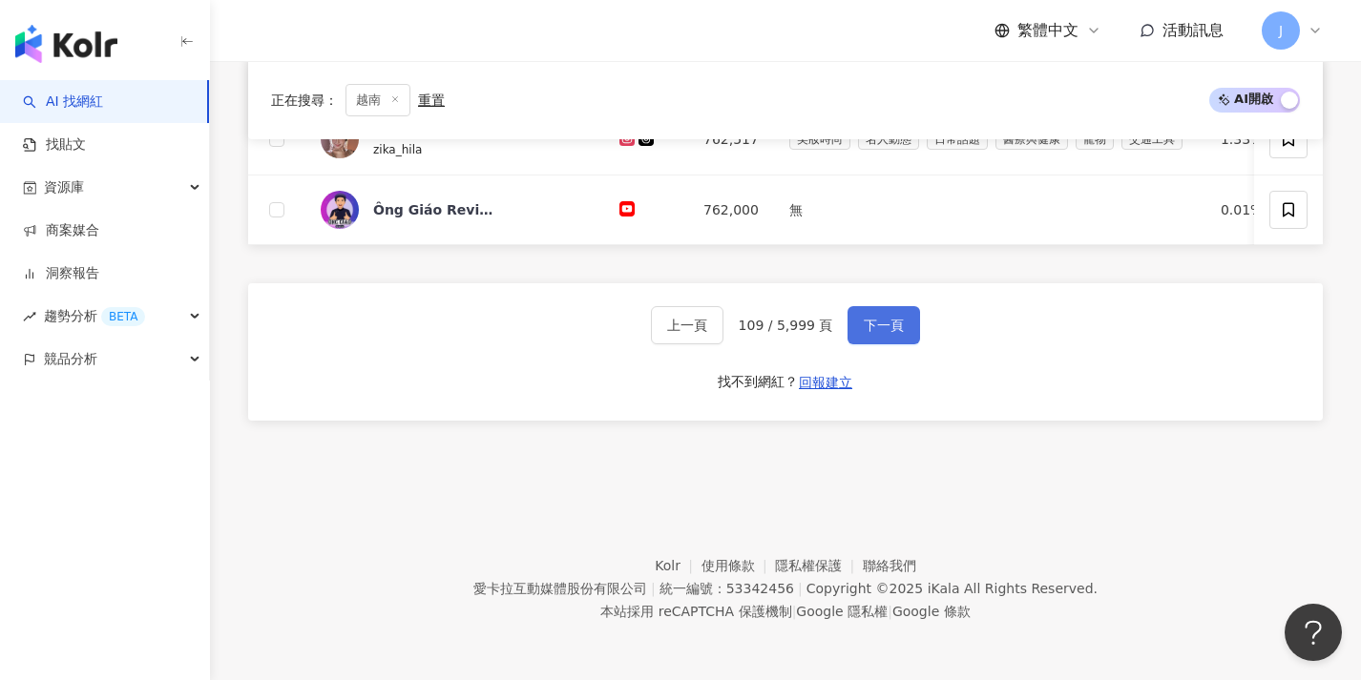
click at [865, 332] on span "下一頁" at bounding box center [884, 325] width 40 height 15
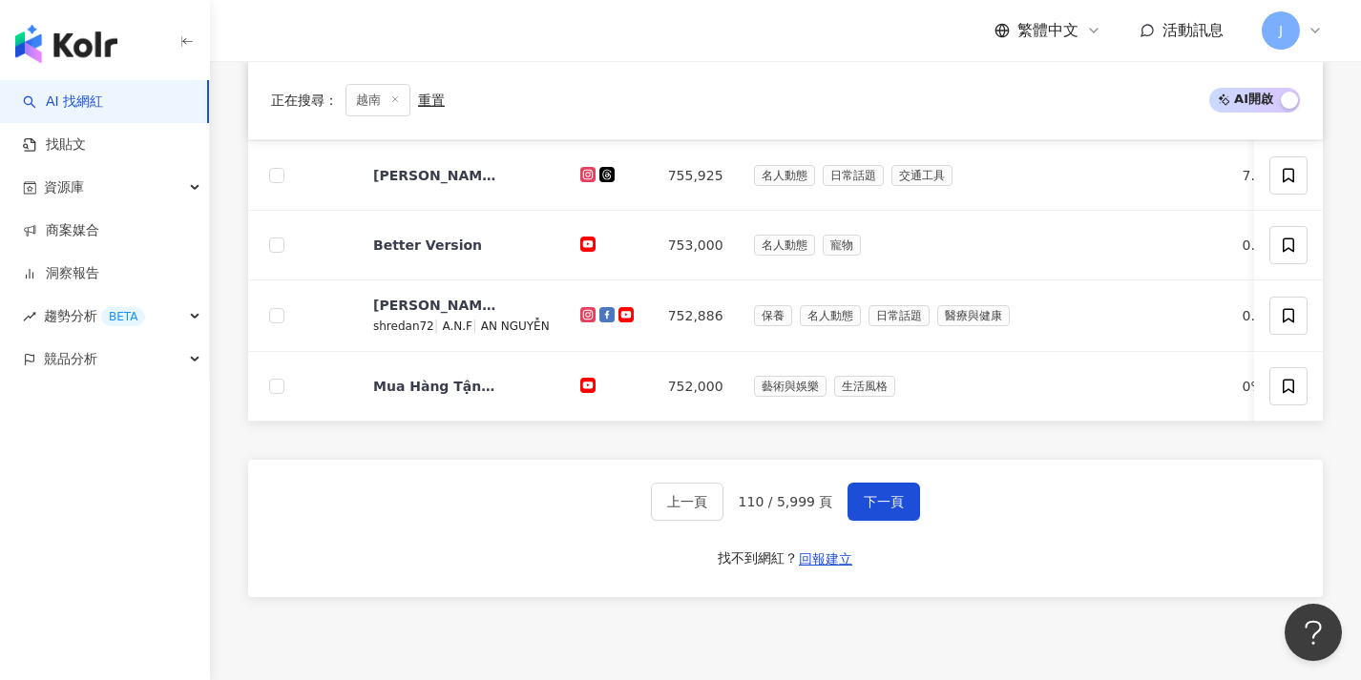
scroll to position [994, 0]
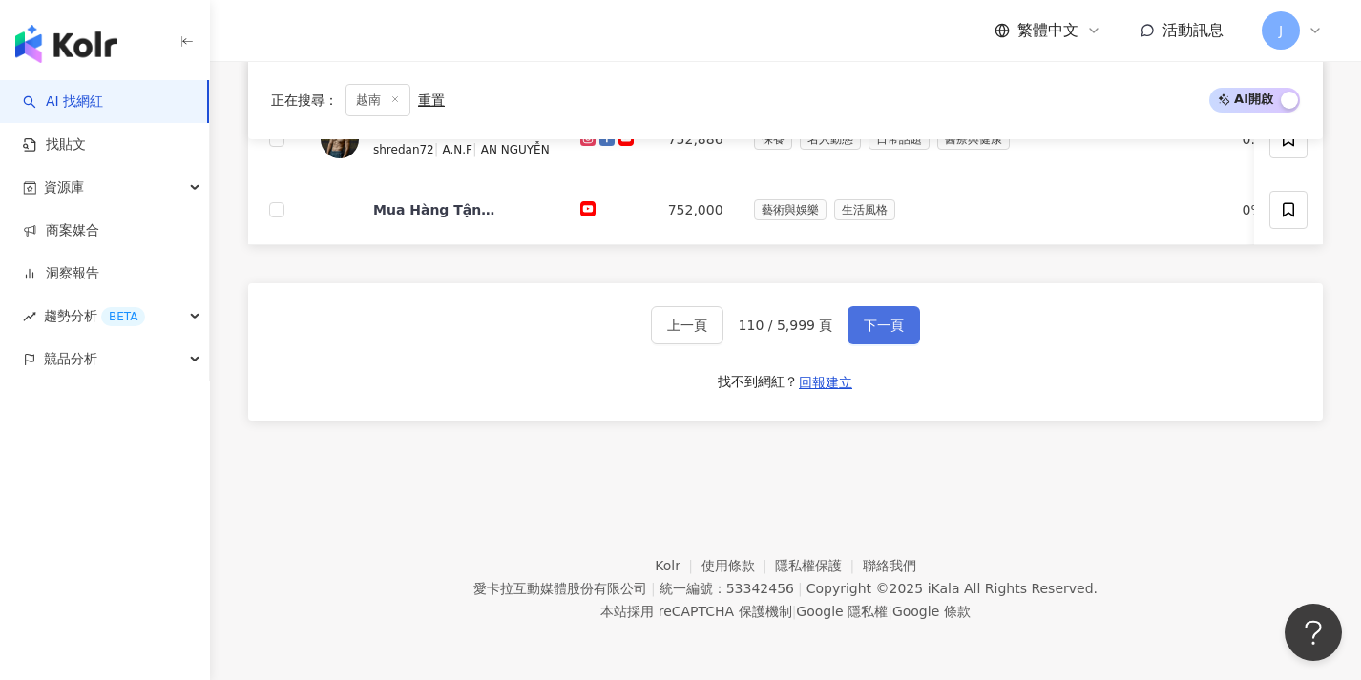
click at [861, 340] on button "下一頁" at bounding box center [883, 325] width 73 height 38
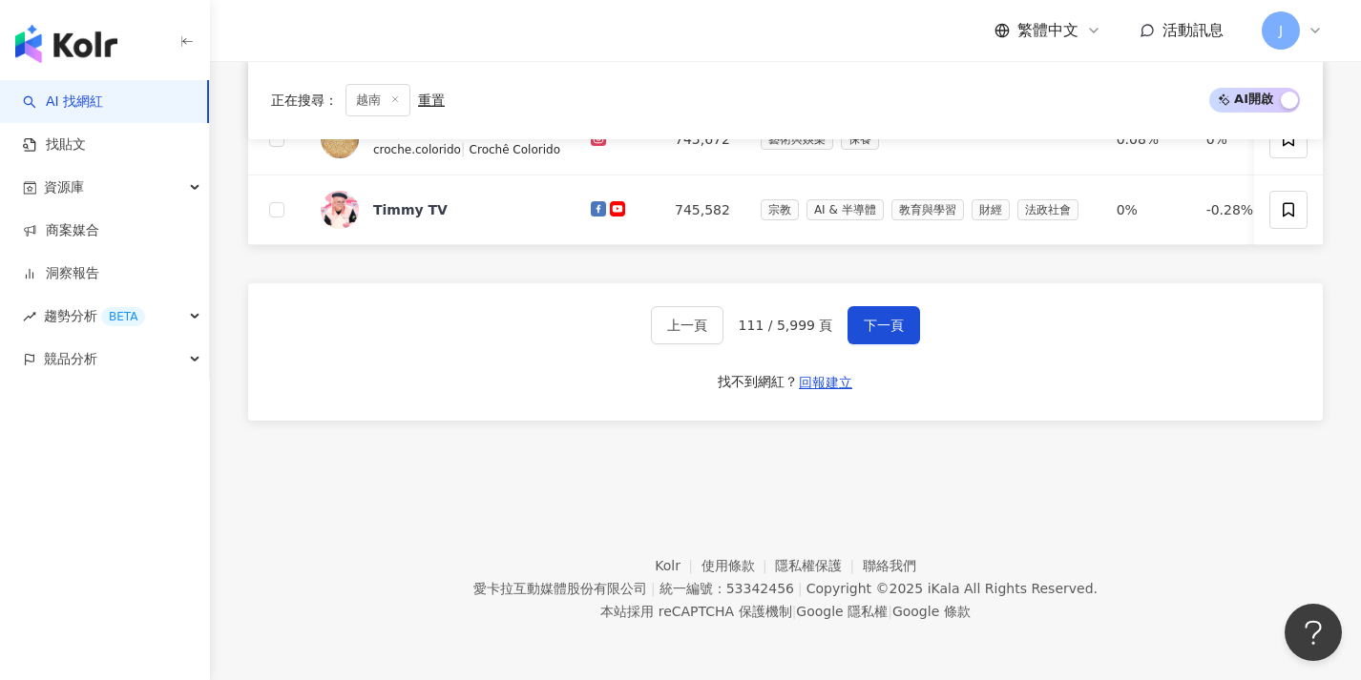
click at [856, 344] on div "上一頁 111 / 5,999 頁 下一頁 找不到網紅？ 回報建立" at bounding box center [785, 351] width 1074 height 137
click at [859, 337] on button "下一頁" at bounding box center [883, 325] width 73 height 38
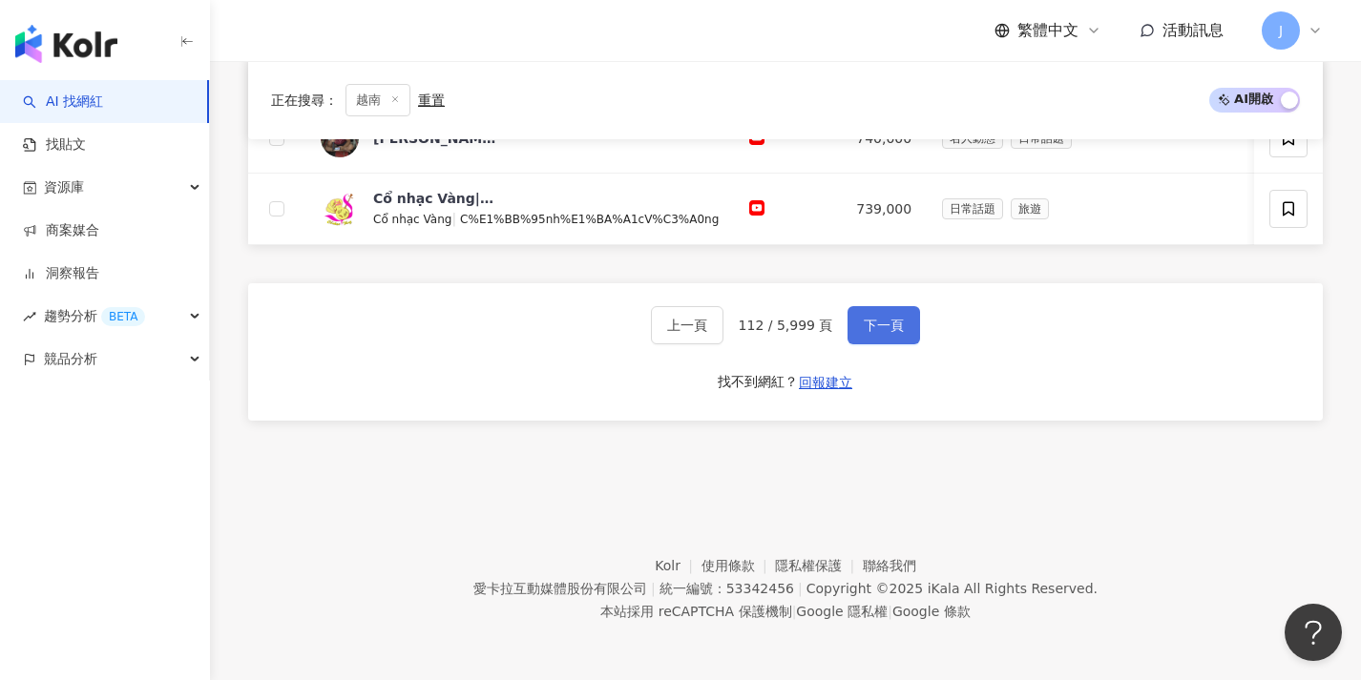
click at [858, 336] on button "下一頁" at bounding box center [883, 325] width 73 height 38
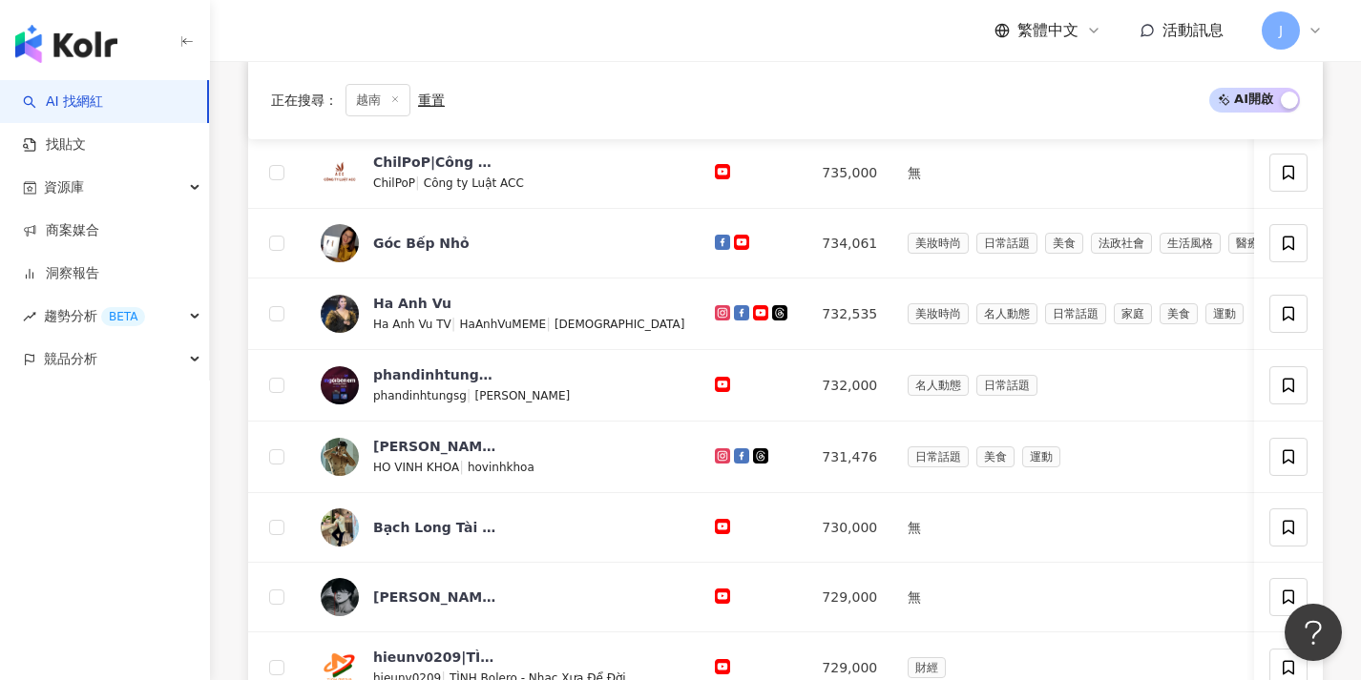
scroll to position [1000, 0]
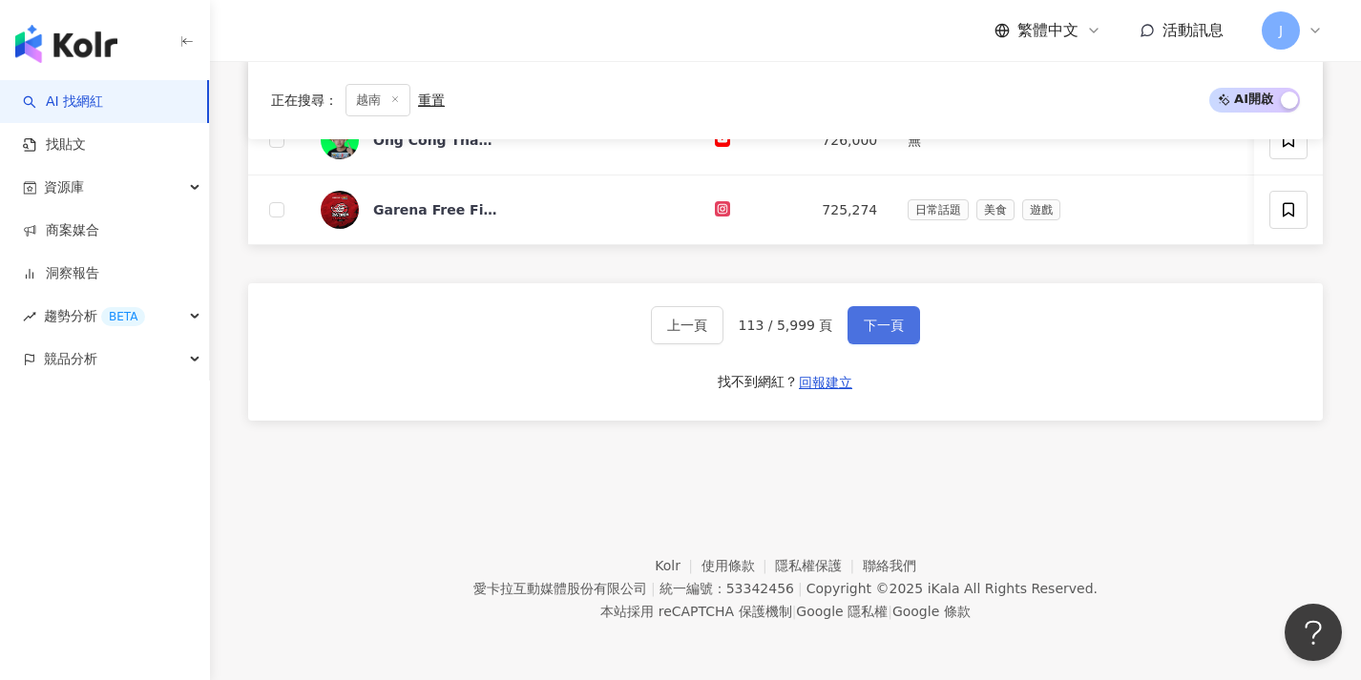
click at [855, 340] on button "下一頁" at bounding box center [883, 325] width 73 height 38
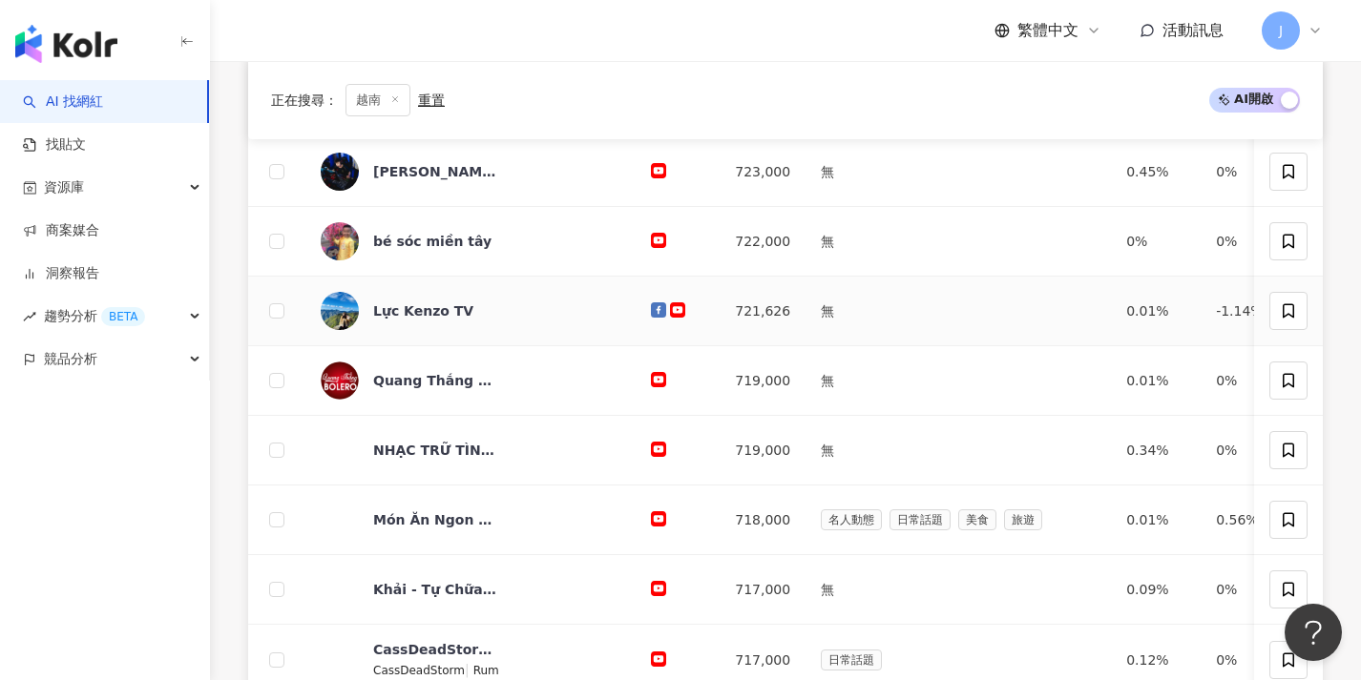
scroll to position [994, 0]
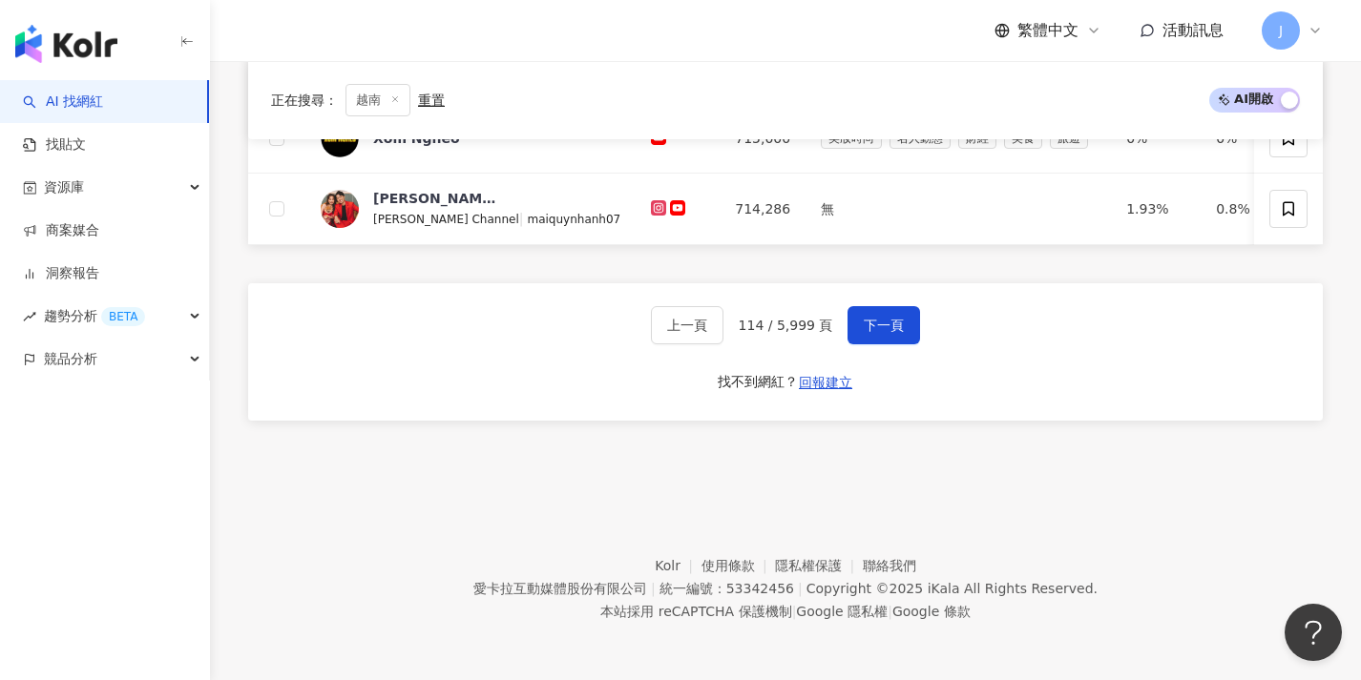
click at [851, 344] on div "上一頁 114 / 5,999 頁 下一頁 找不到網紅？ 回報建立" at bounding box center [785, 351] width 1074 height 137
click at [855, 340] on button "下一頁" at bounding box center [883, 325] width 73 height 38
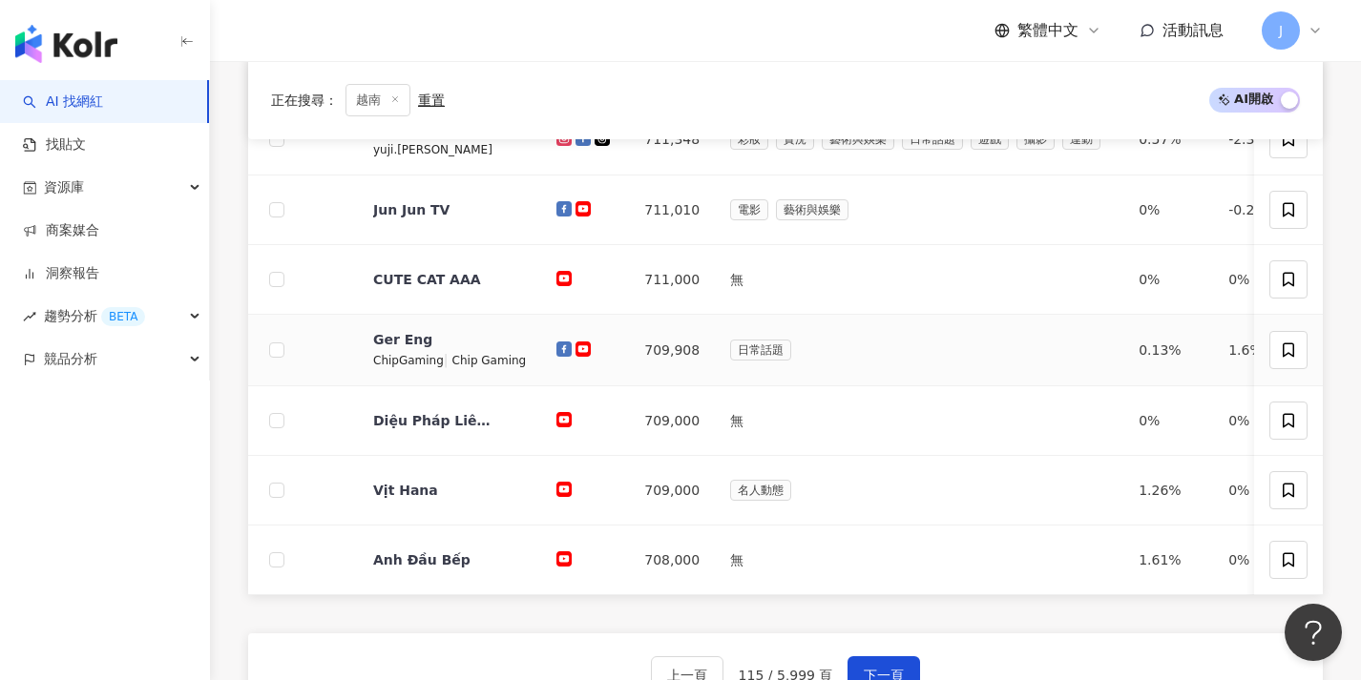
scroll to position [996, 0]
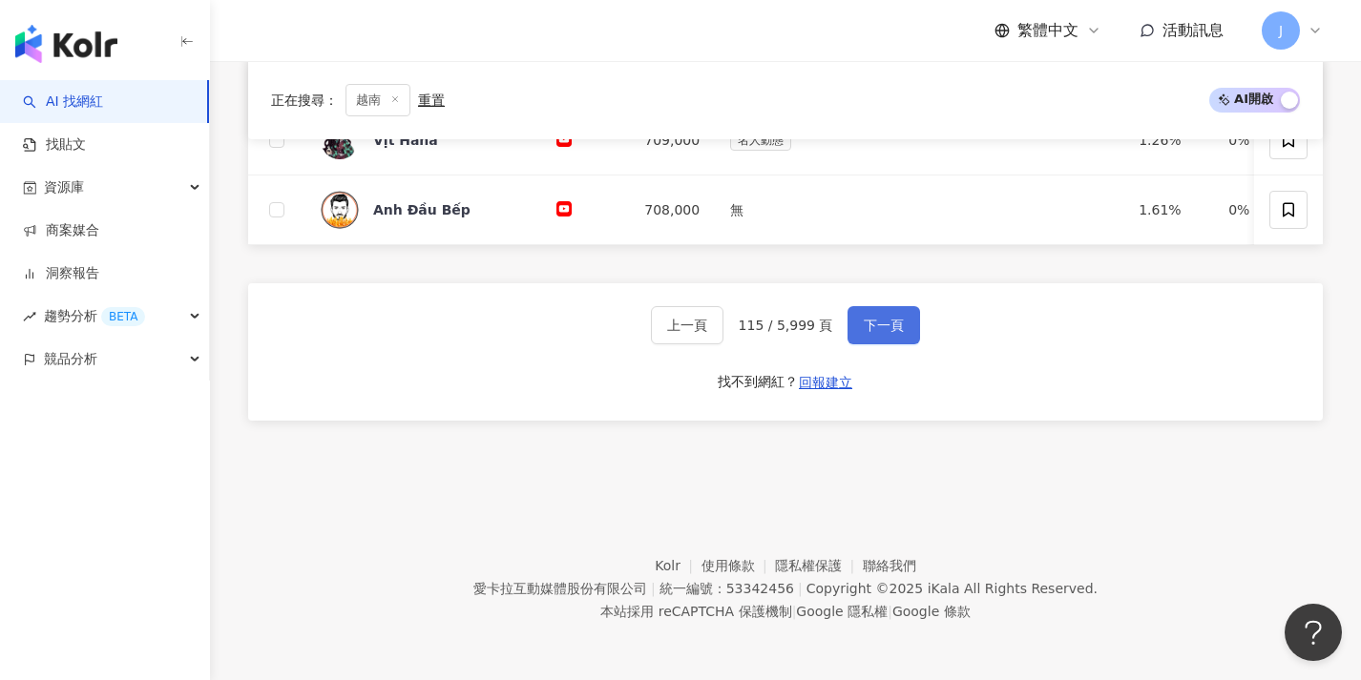
click at [848, 333] on button "下一頁" at bounding box center [883, 325] width 73 height 38
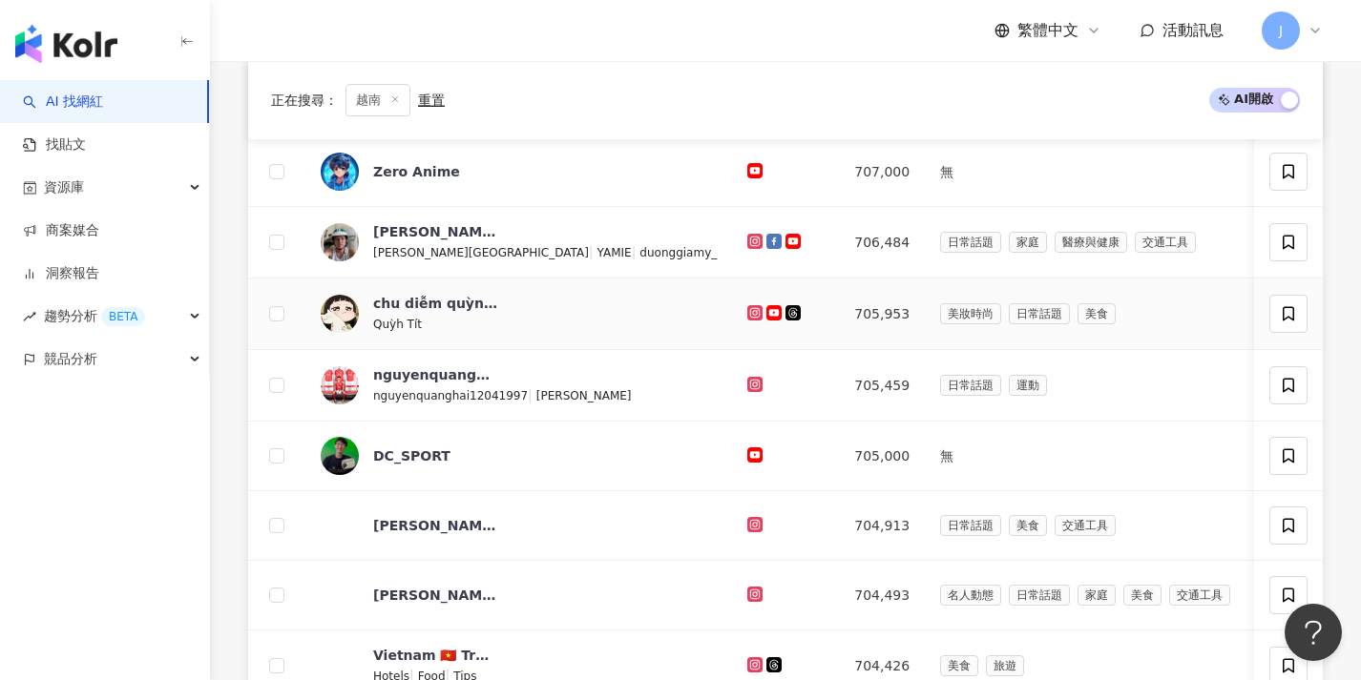
scroll to position [978, 0]
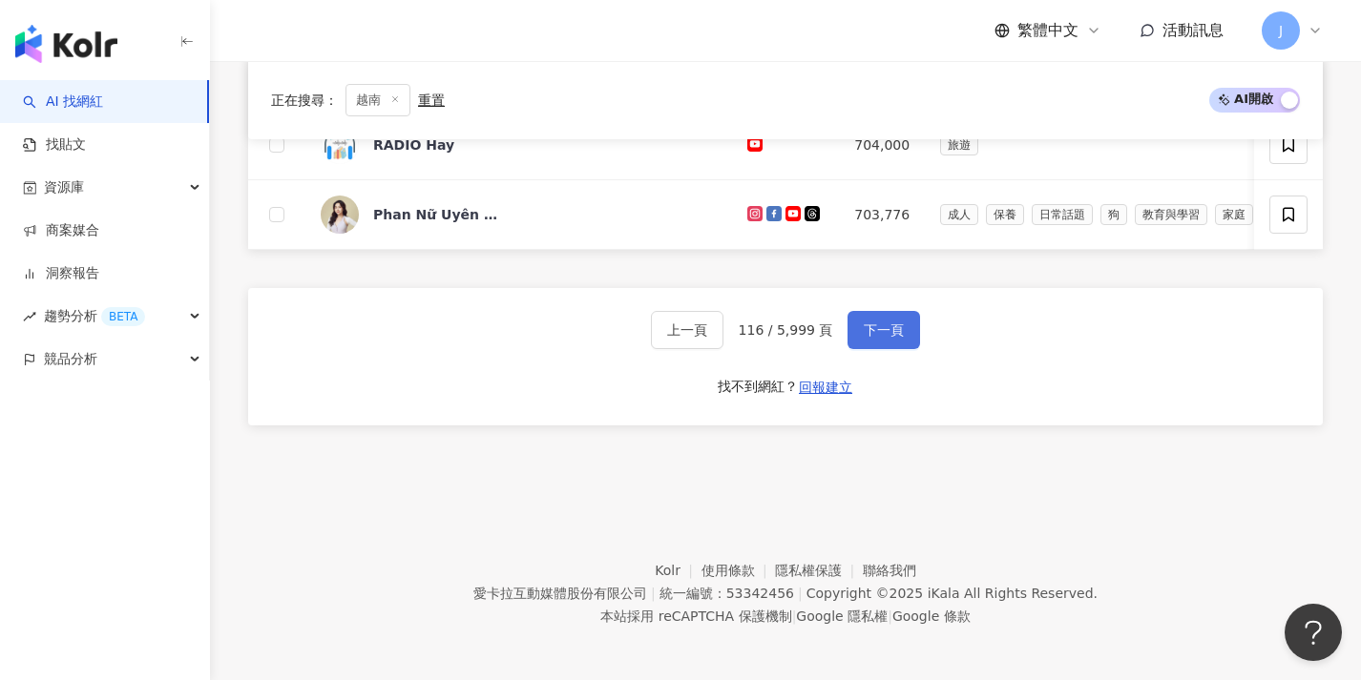
click at [847, 340] on button "下一頁" at bounding box center [883, 330] width 73 height 38
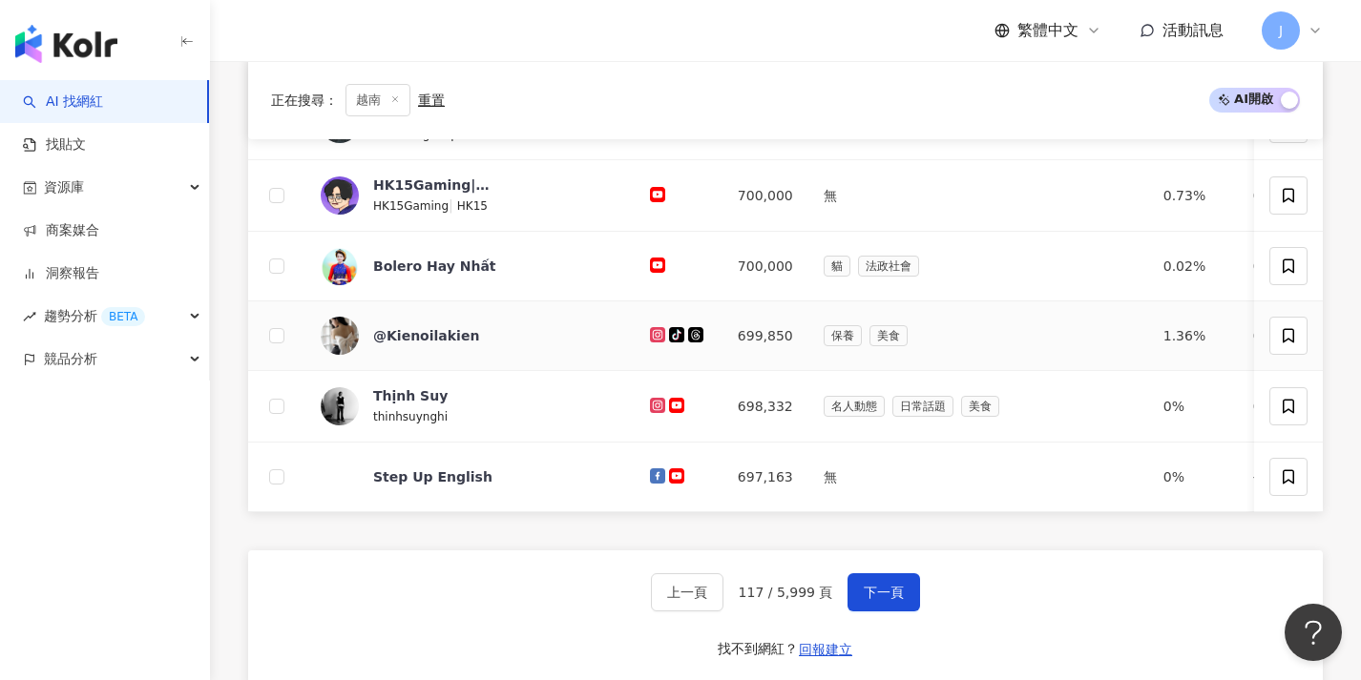
scroll to position [1000, 0]
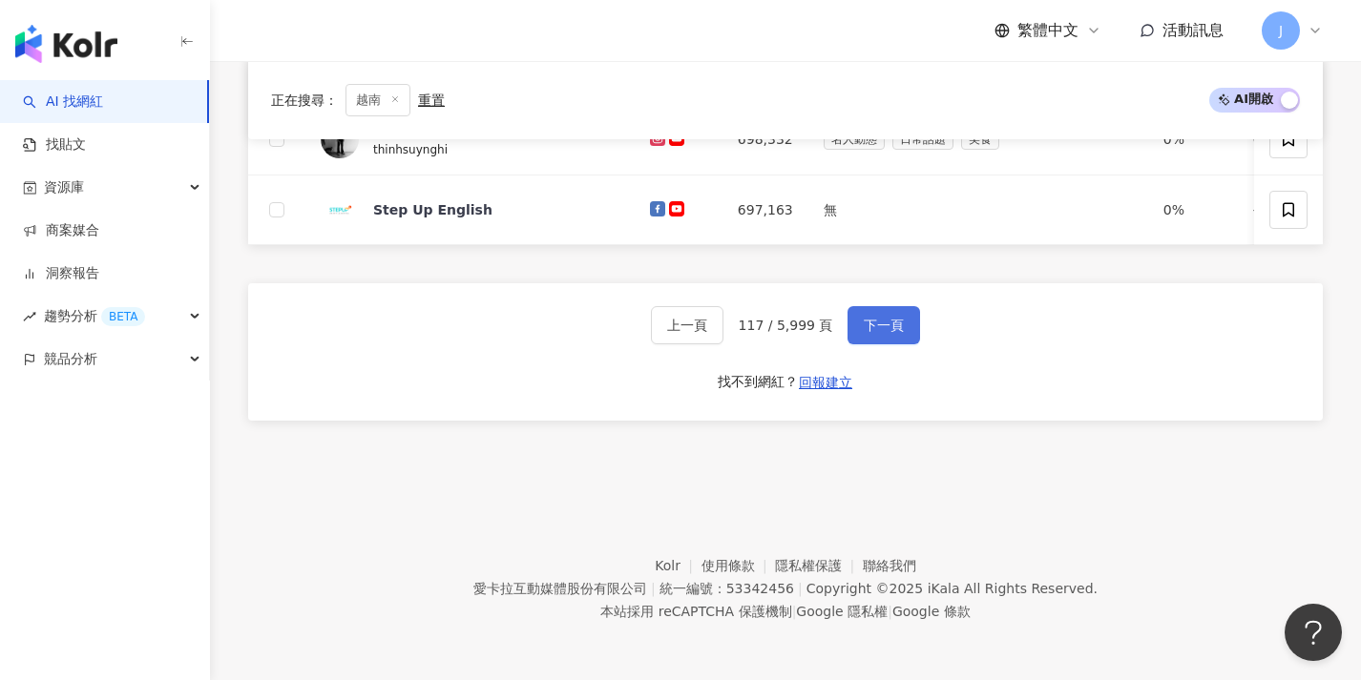
click at [849, 340] on button "下一頁" at bounding box center [883, 325] width 73 height 38
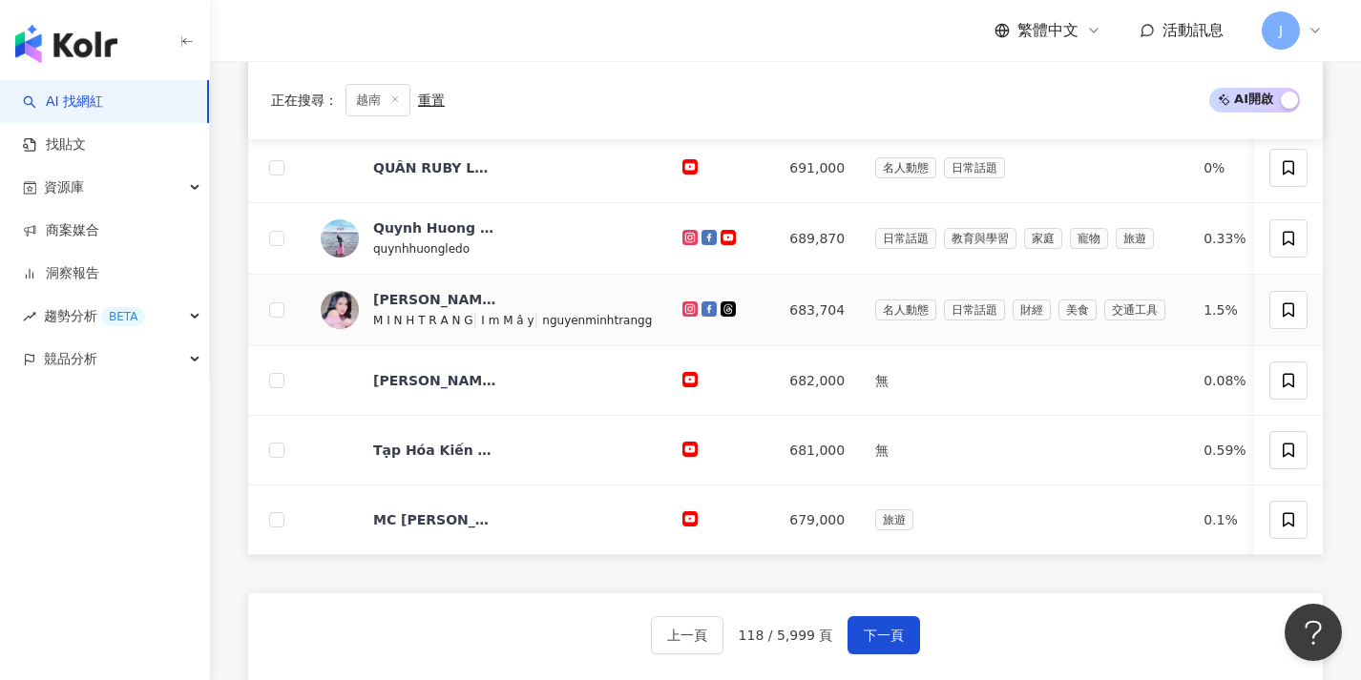
scroll to position [998, 0]
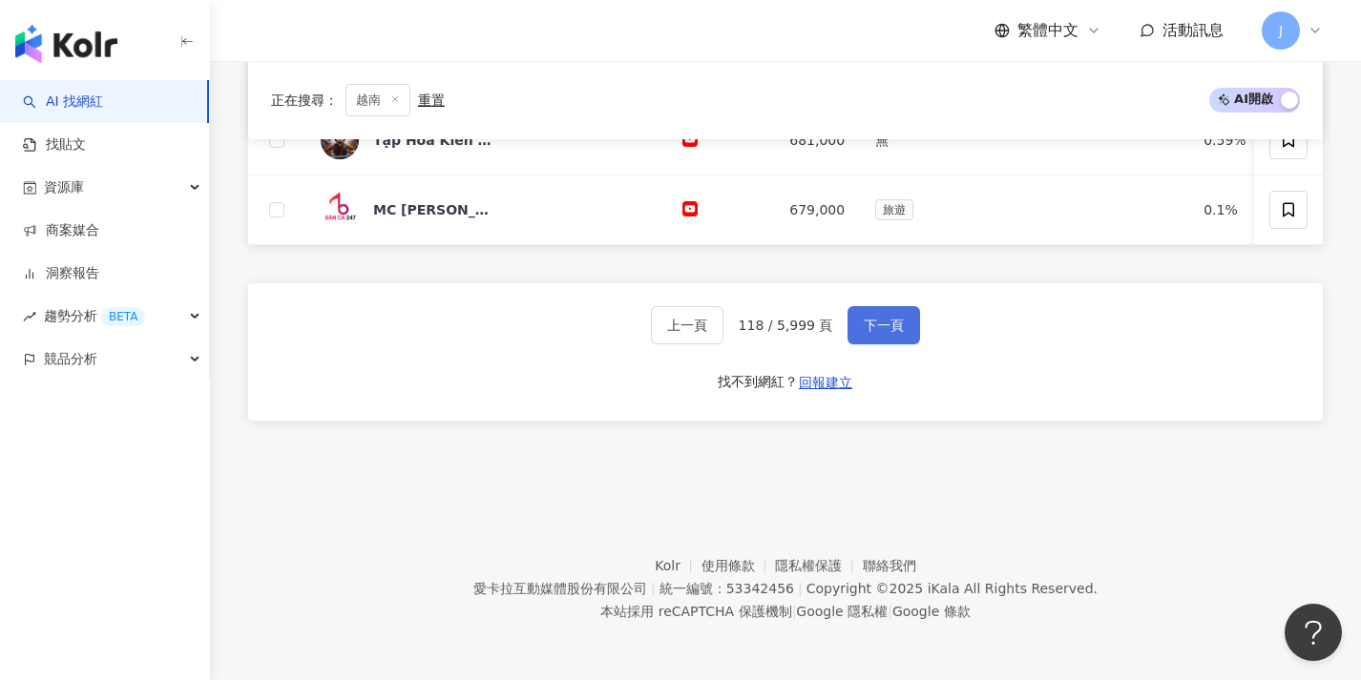
click at [848, 342] on button "下一頁" at bounding box center [883, 325] width 73 height 38
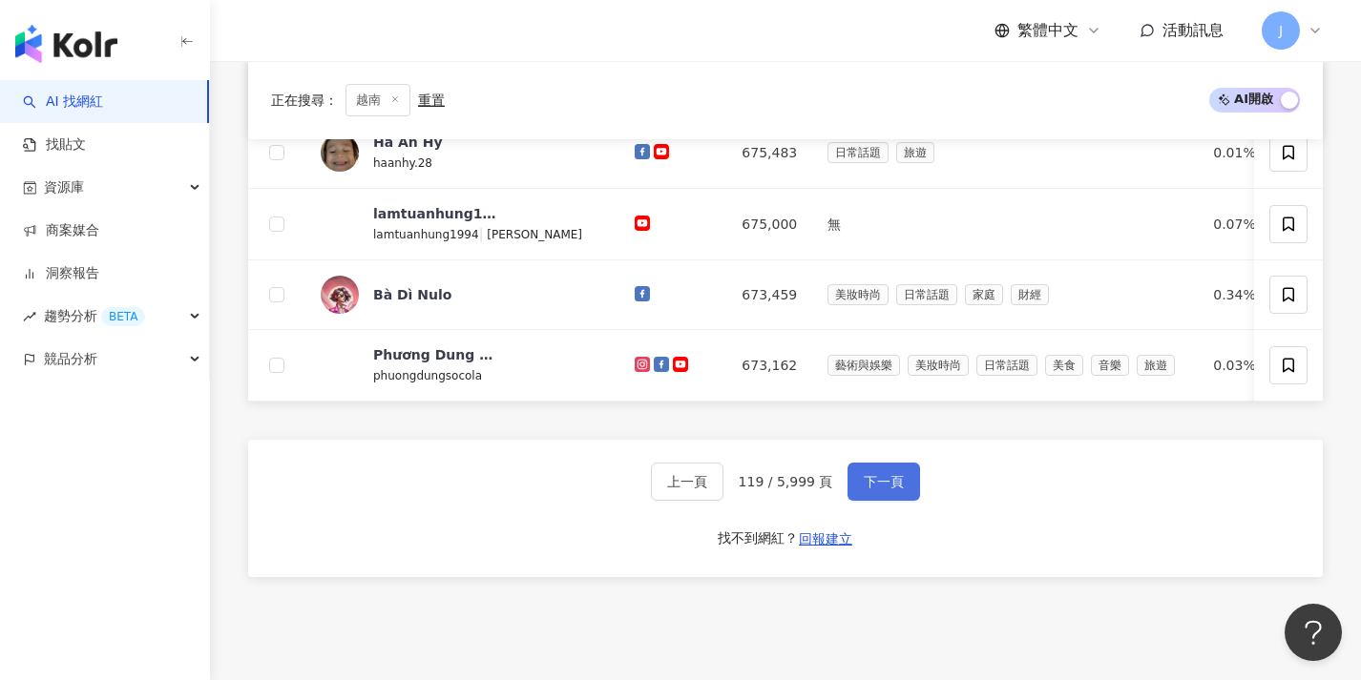
scroll to position [1000, 0]
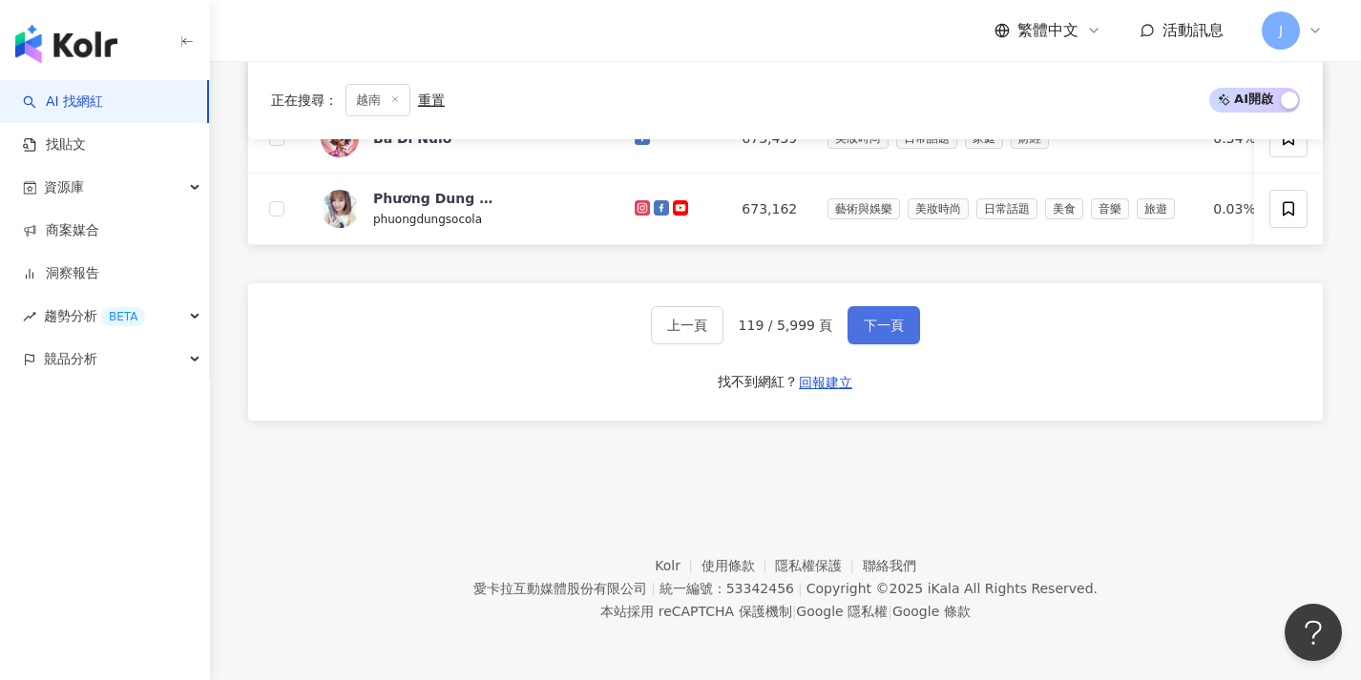
click at [848, 342] on button "下一頁" at bounding box center [883, 325] width 73 height 38
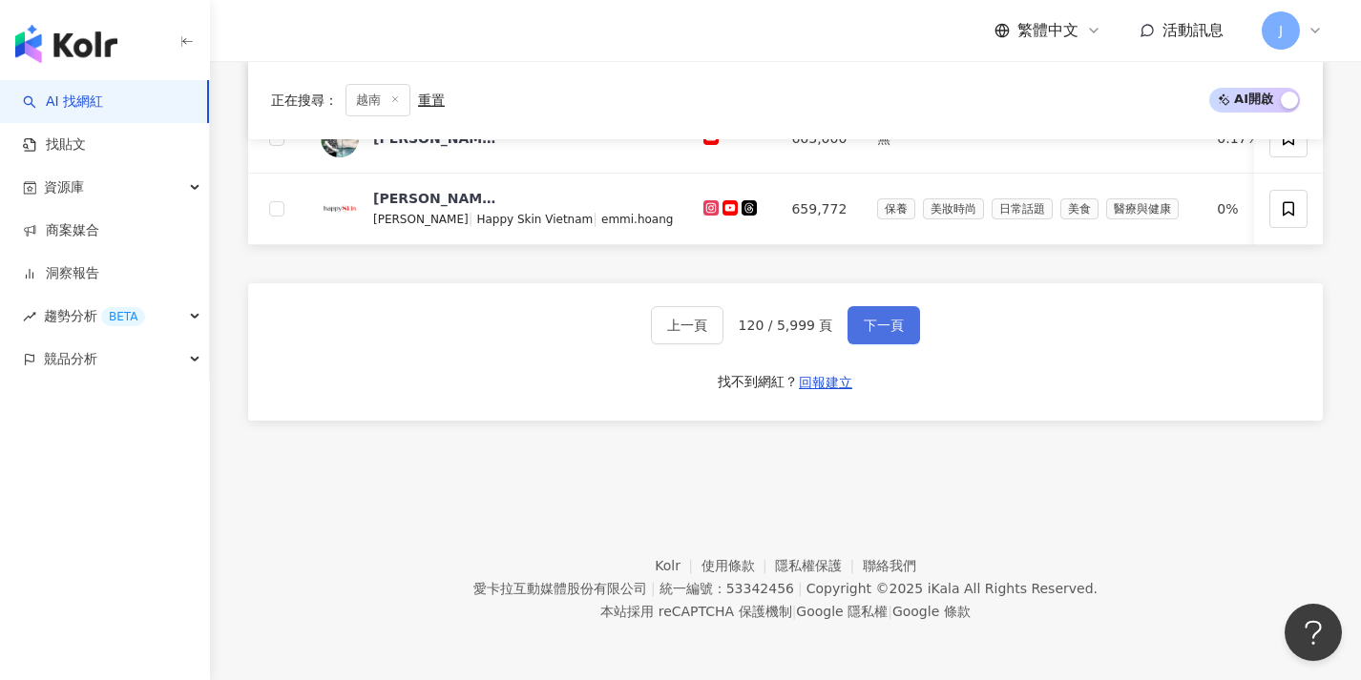
click at [849, 342] on button "下一頁" at bounding box center [883, 325] width 73 height 38
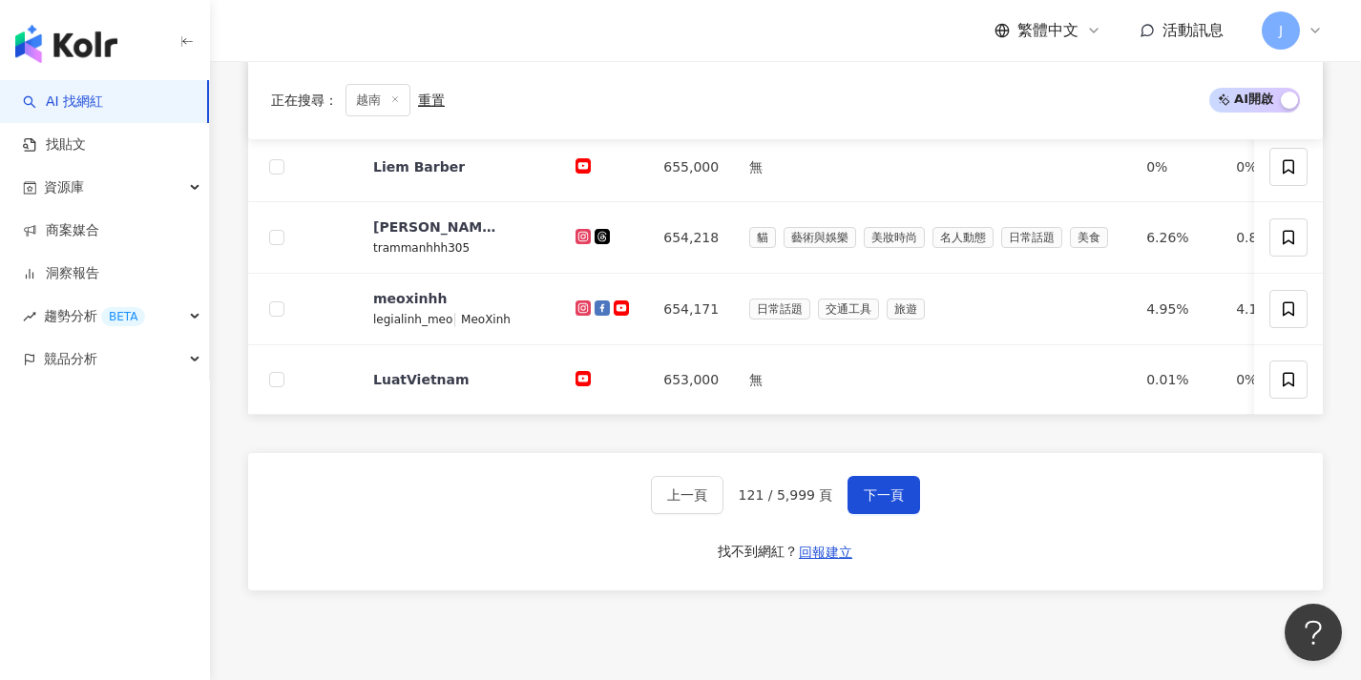
scroll to position [998, 0]
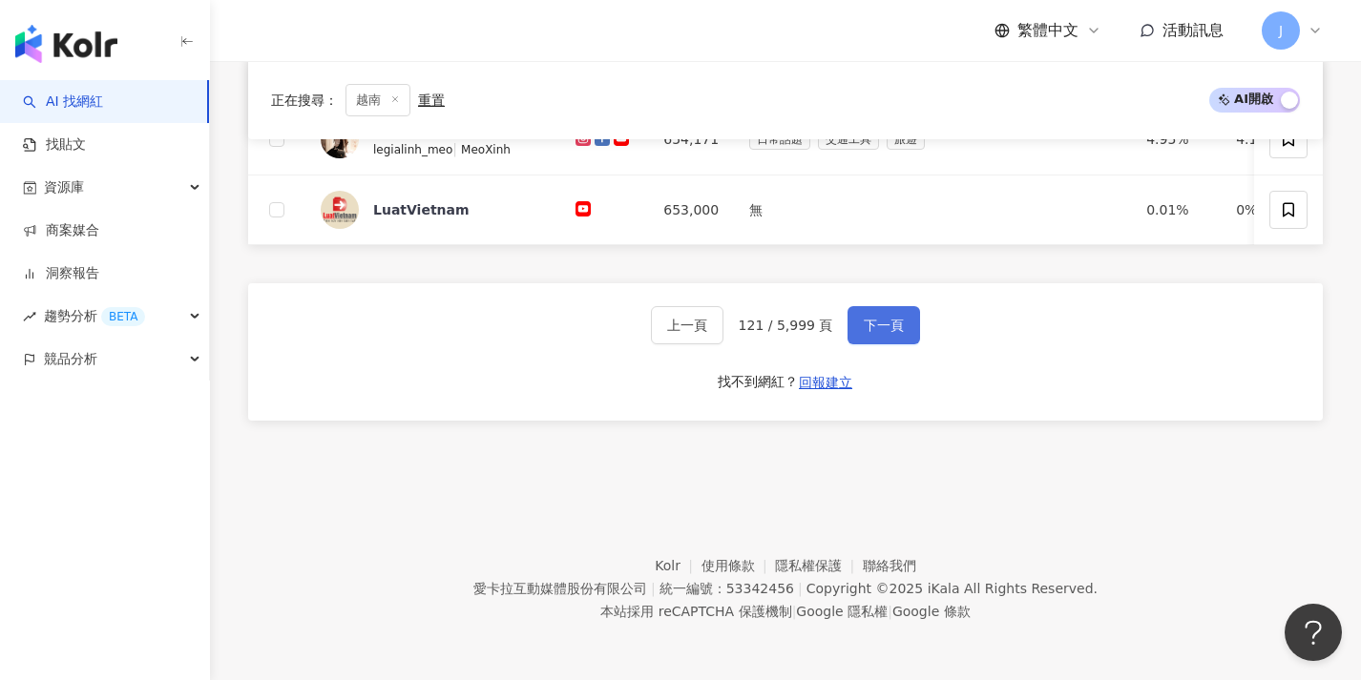
click at [864, 332] on span "下一頁" at bounding box center [884, 325] width 40 height 15
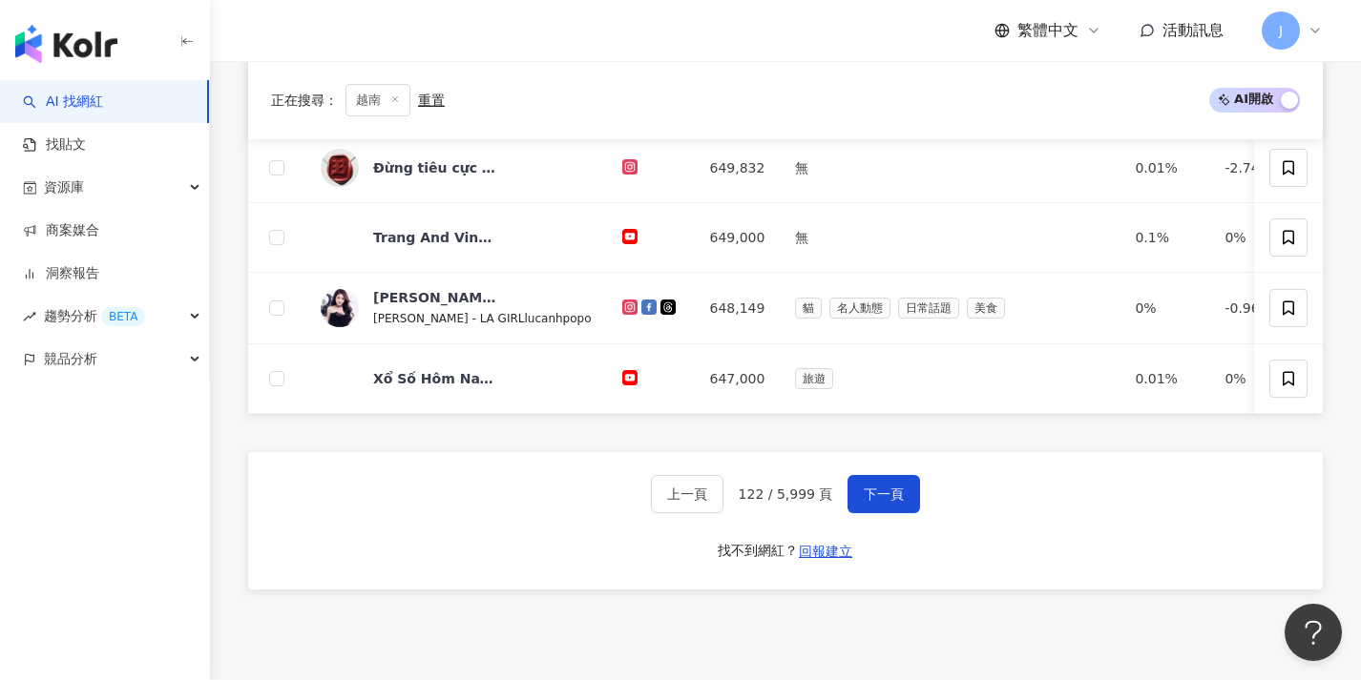
scroll to position [990, 0]
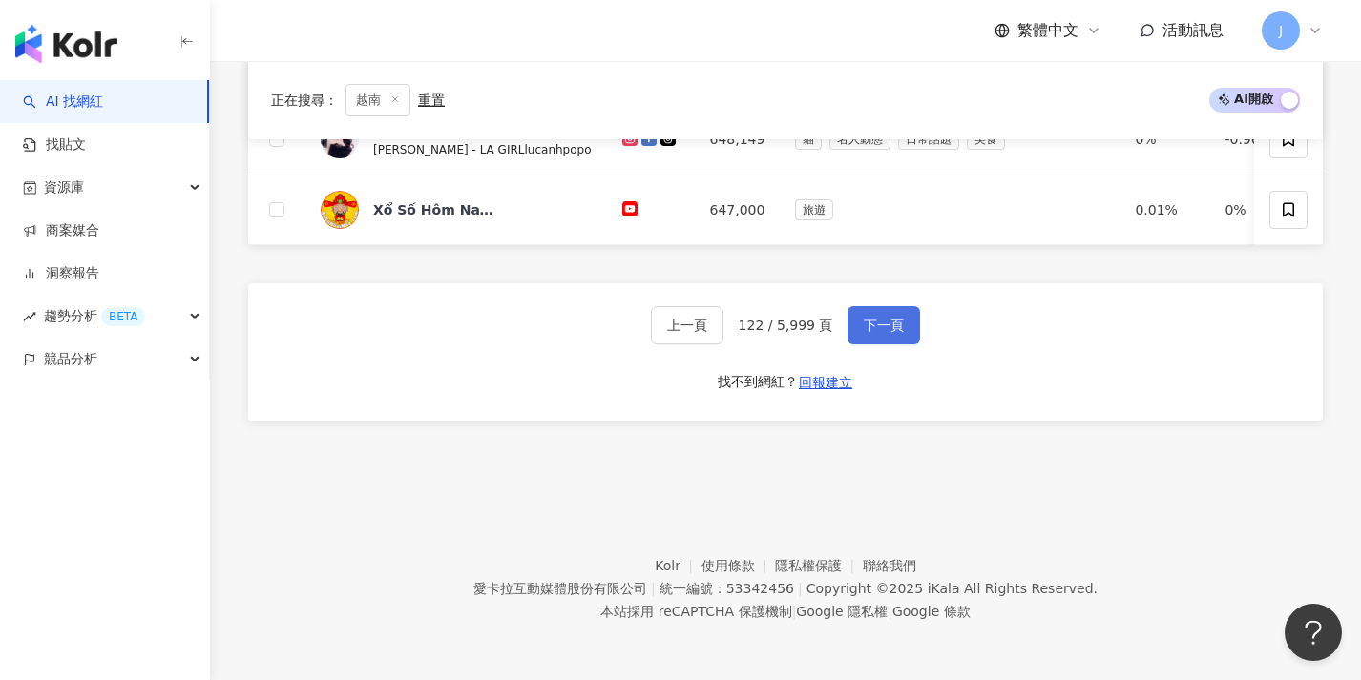
click at [850, 326] on button "下一頁" at bounding box center [883, 325] width 73 height 38
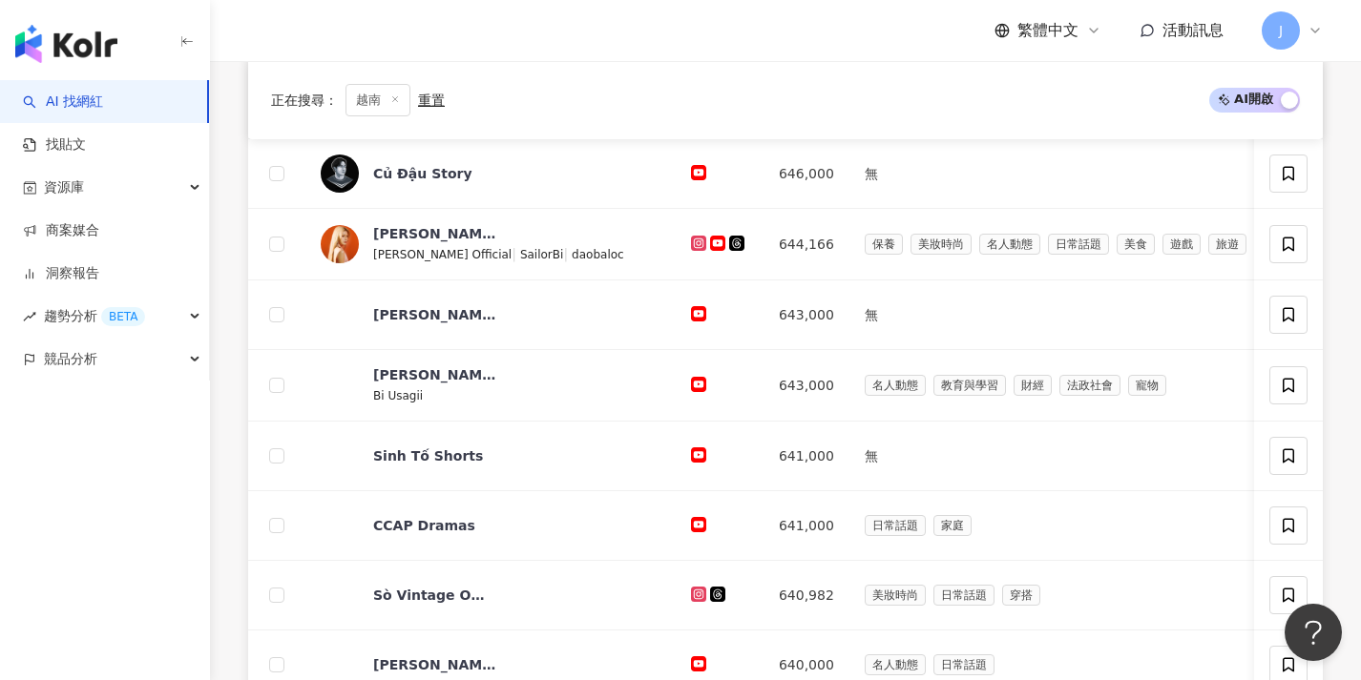
scroll to position [996, 0]
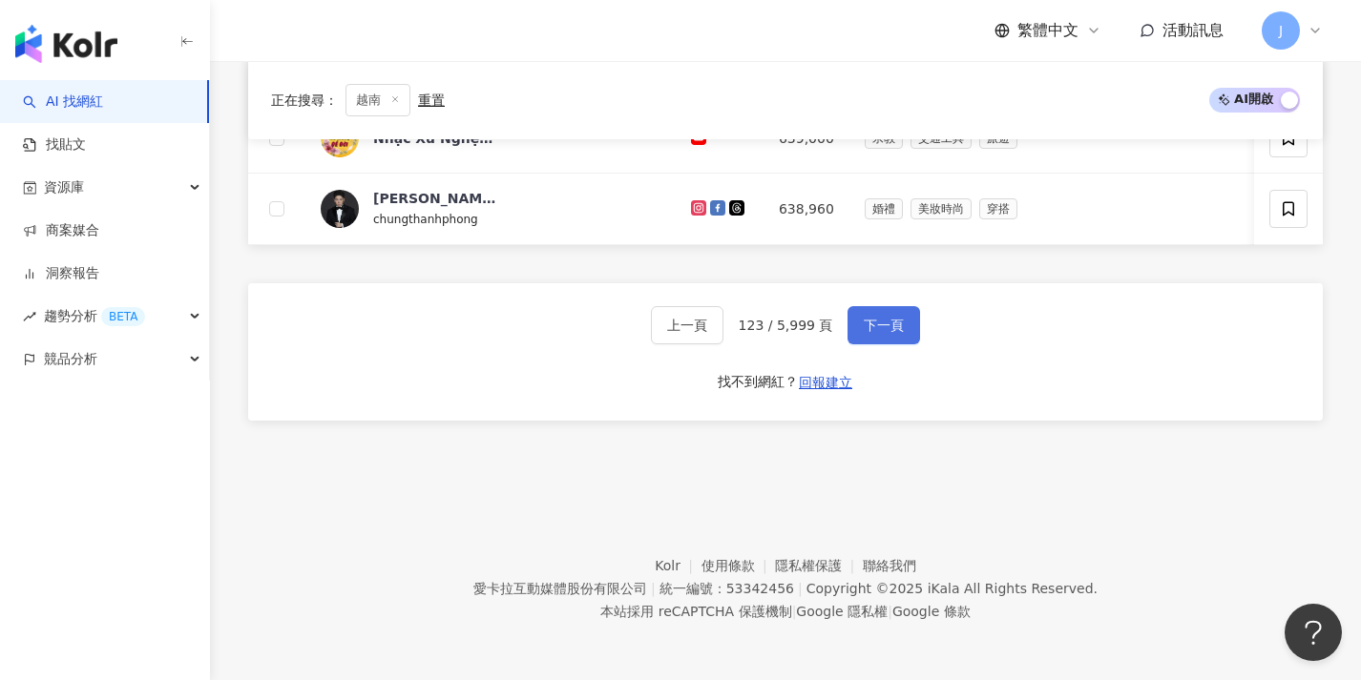
click at [850, 326] on button "下一頁" at bounding box center [883, 325] width 73 height 38
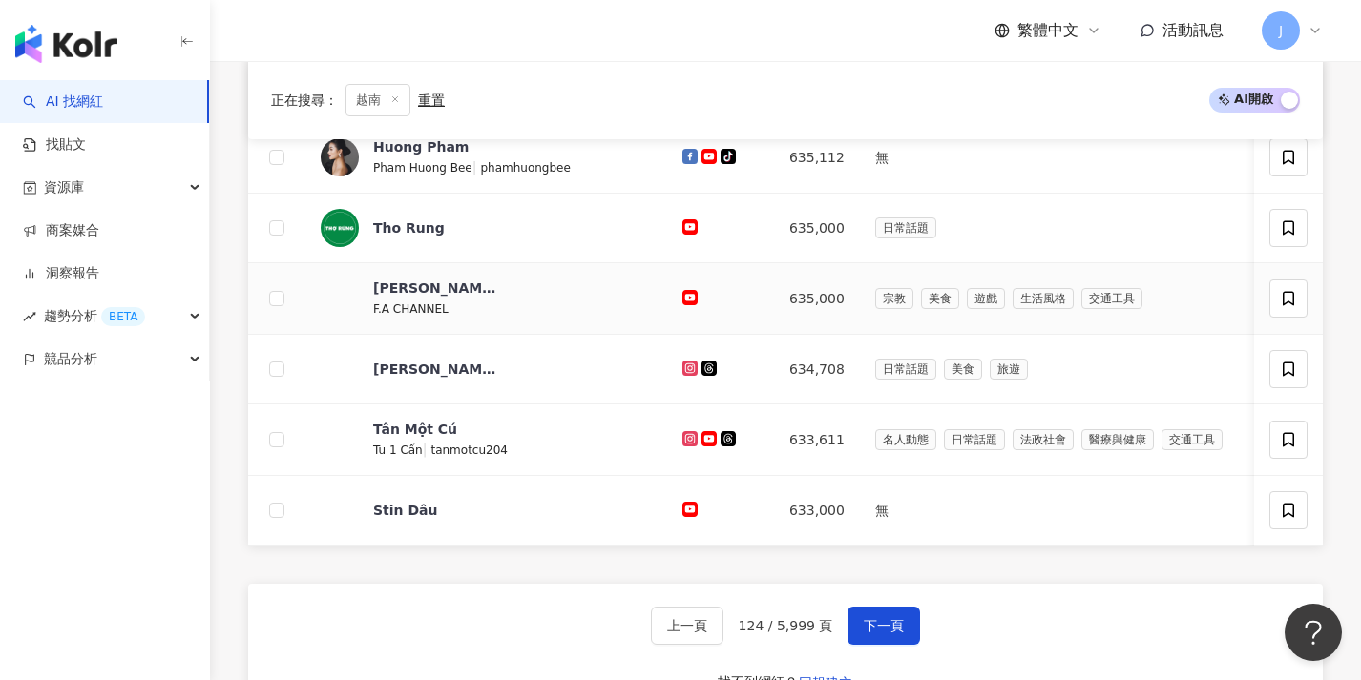
scroll to position [1000, 0]
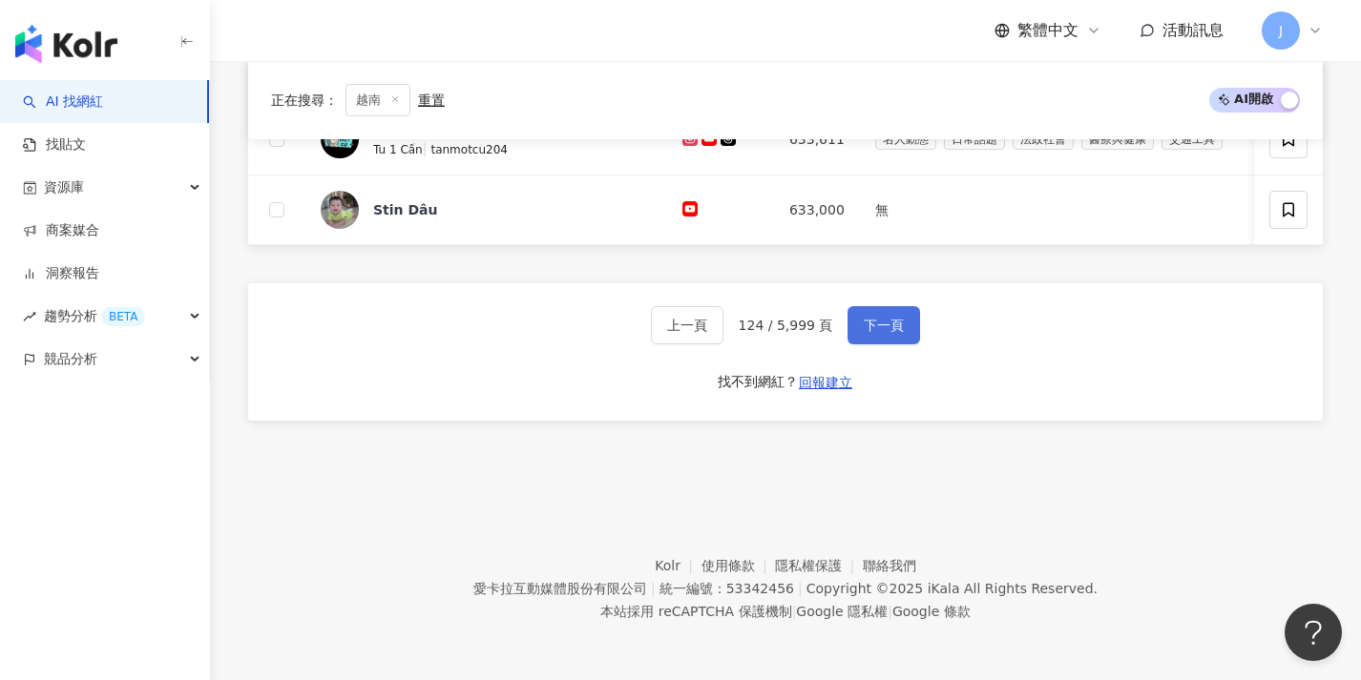
click at [850, 326] on button "下一頁" at bounding box center [883, 325] width 73 height 38
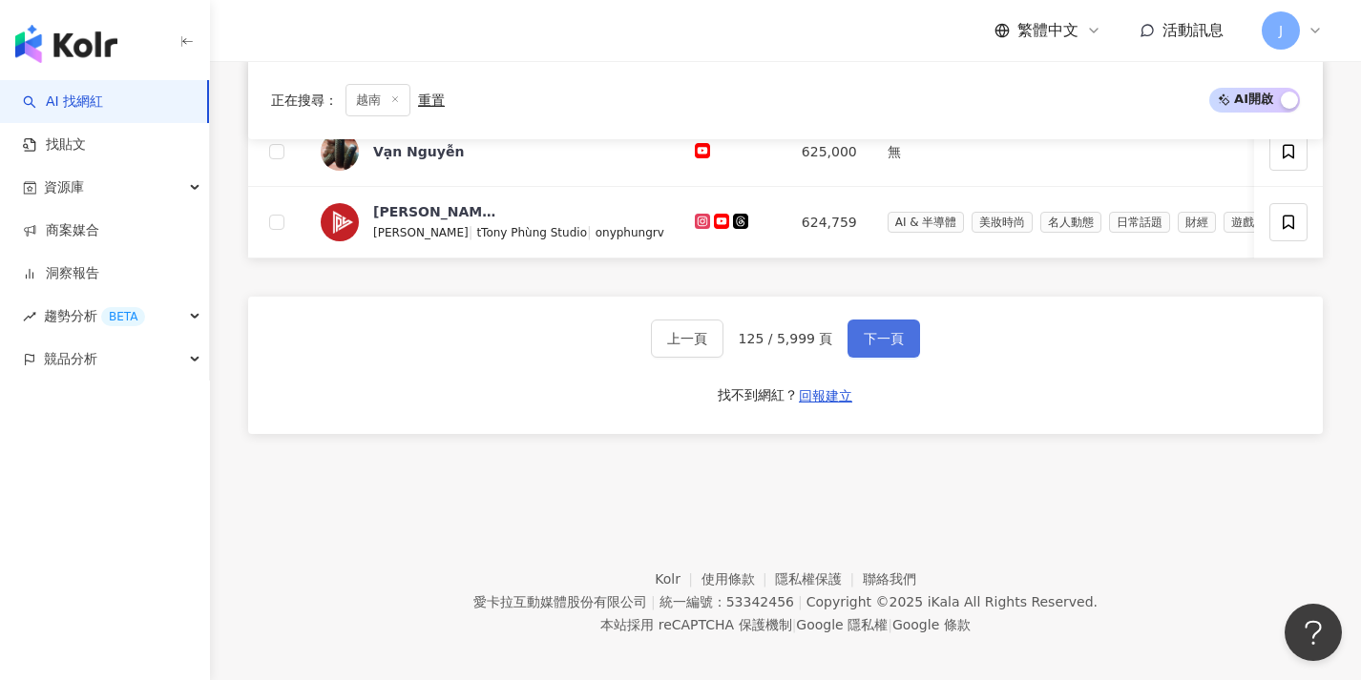
scroll to position [996, 0]
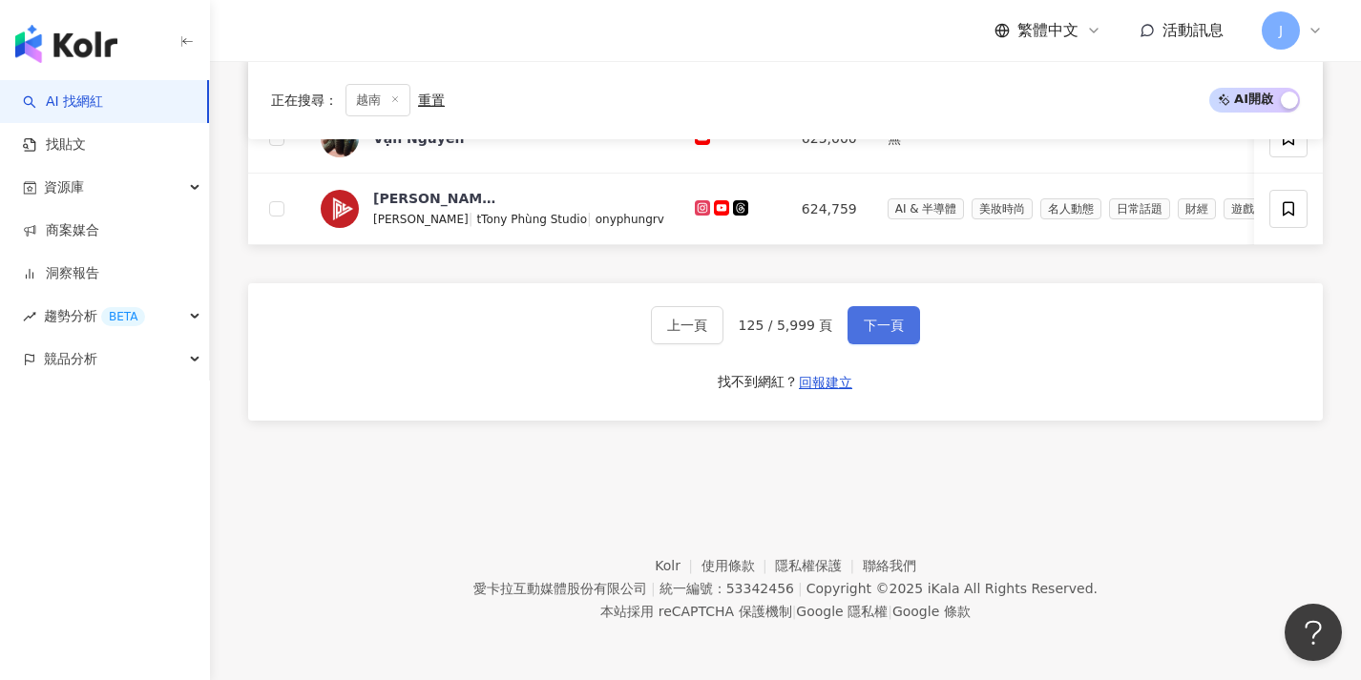
click at [850, 326] on button "下一頁" at bounding box center [883, 325] width 73 height 38
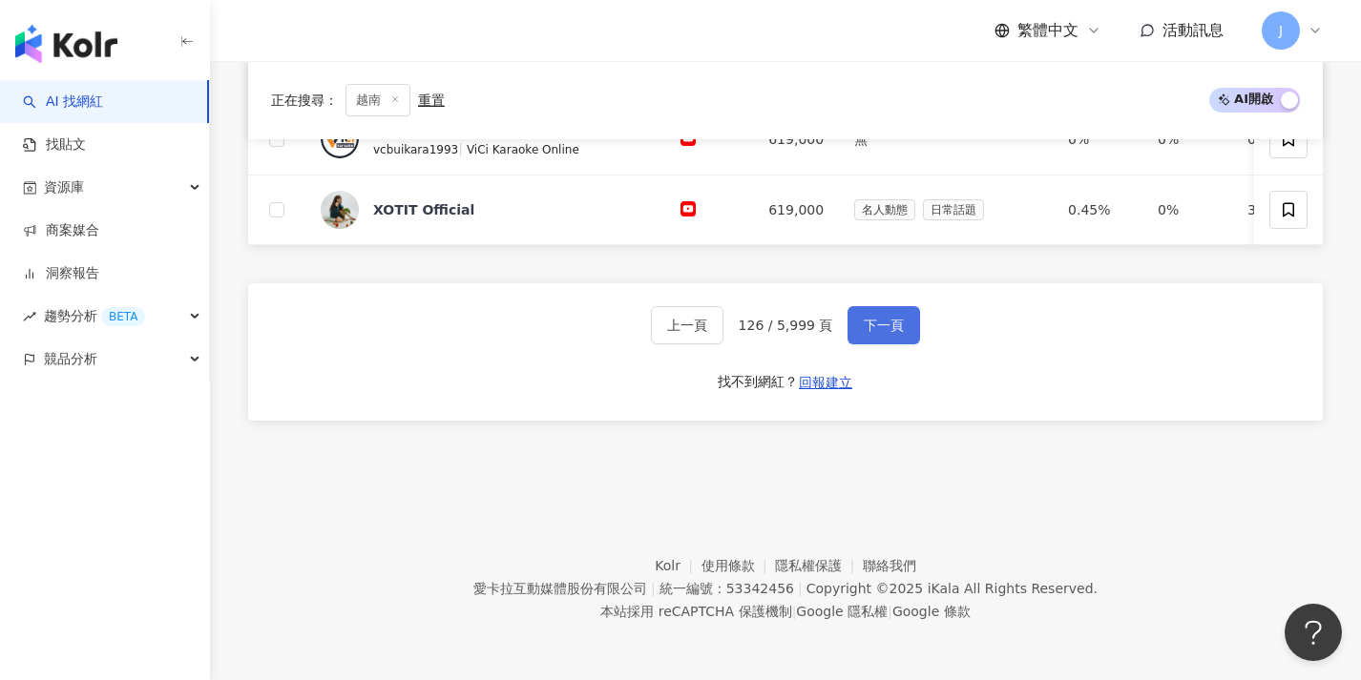
click at [850, 326] on button "下一頁" at bounding box center [883, 325] width 73 height 38
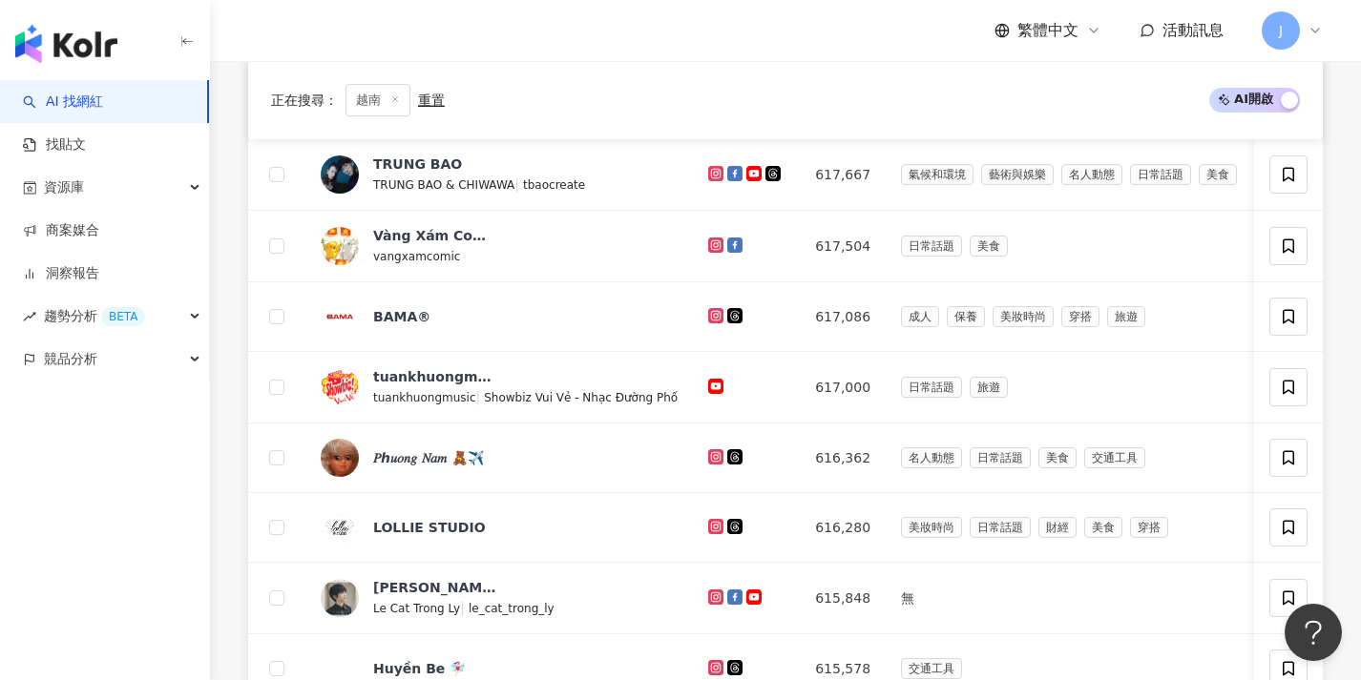
scroll to position [1002, 0]
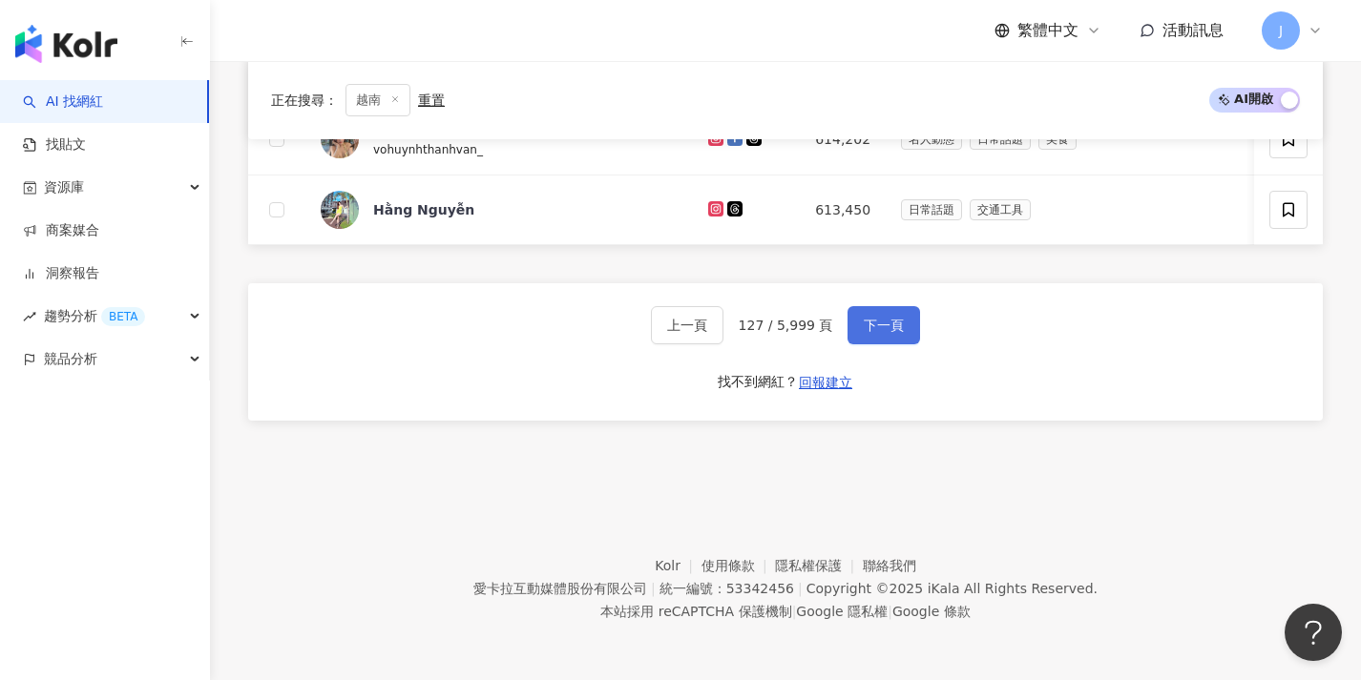
click at [847, 326] on button "下一頁" at bounding box center [883, 325] width 73 height 38
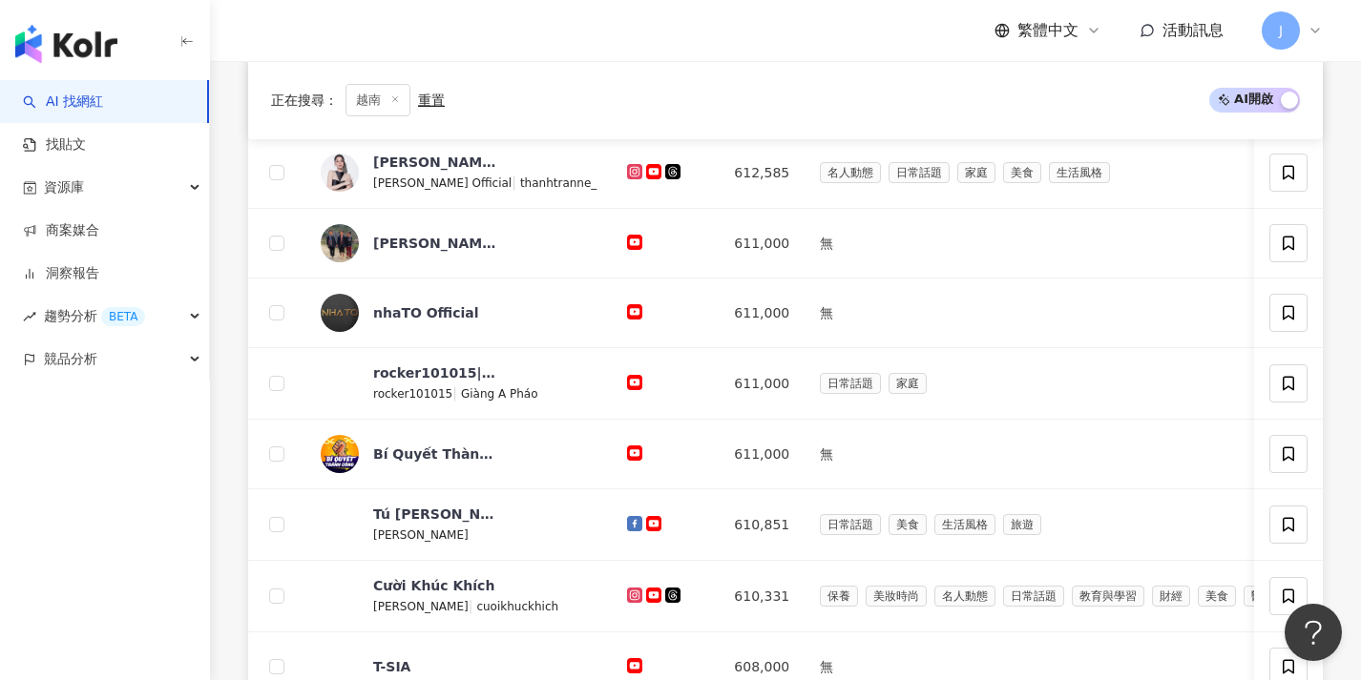
scroll to position [998, 0]
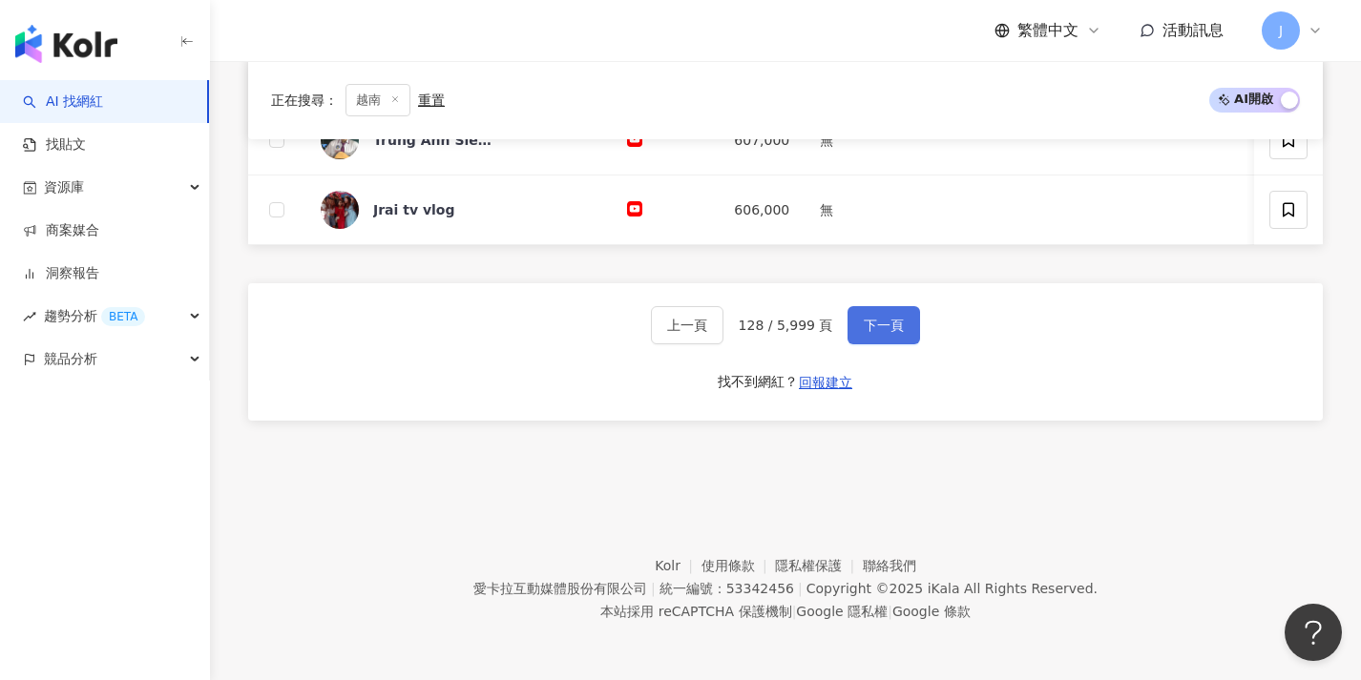
click at [847, 326] on button "下一頁" at bounding box center [883, 325] width 73 height 38
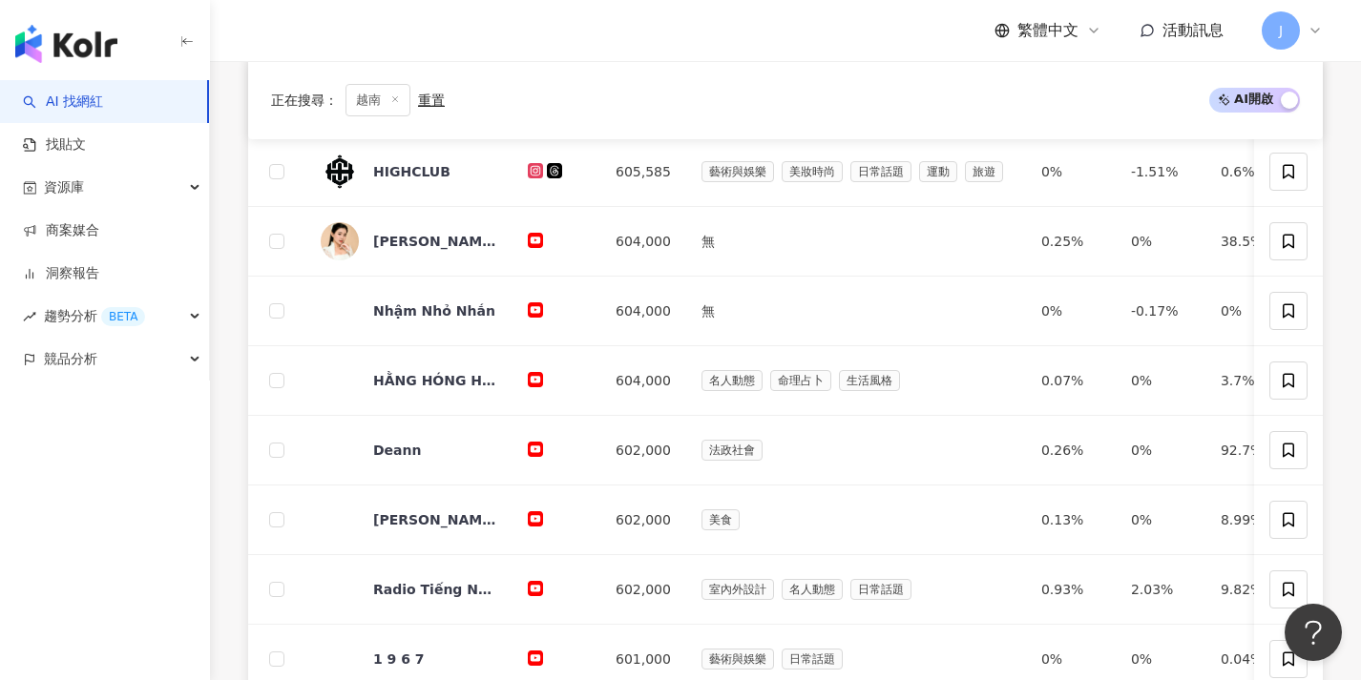
scroll to position [992, 0]
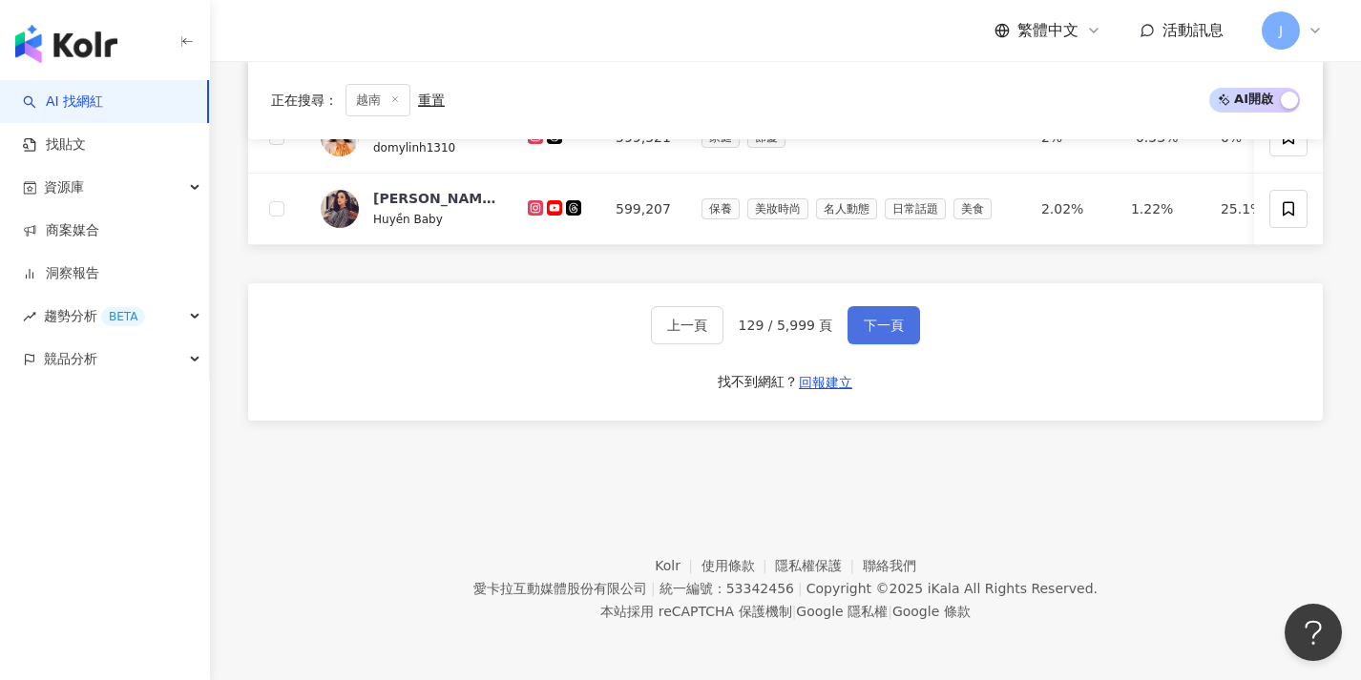
click at [847, 326] on button "下一頁" at bounding box center [883, 325] width 73 height 38
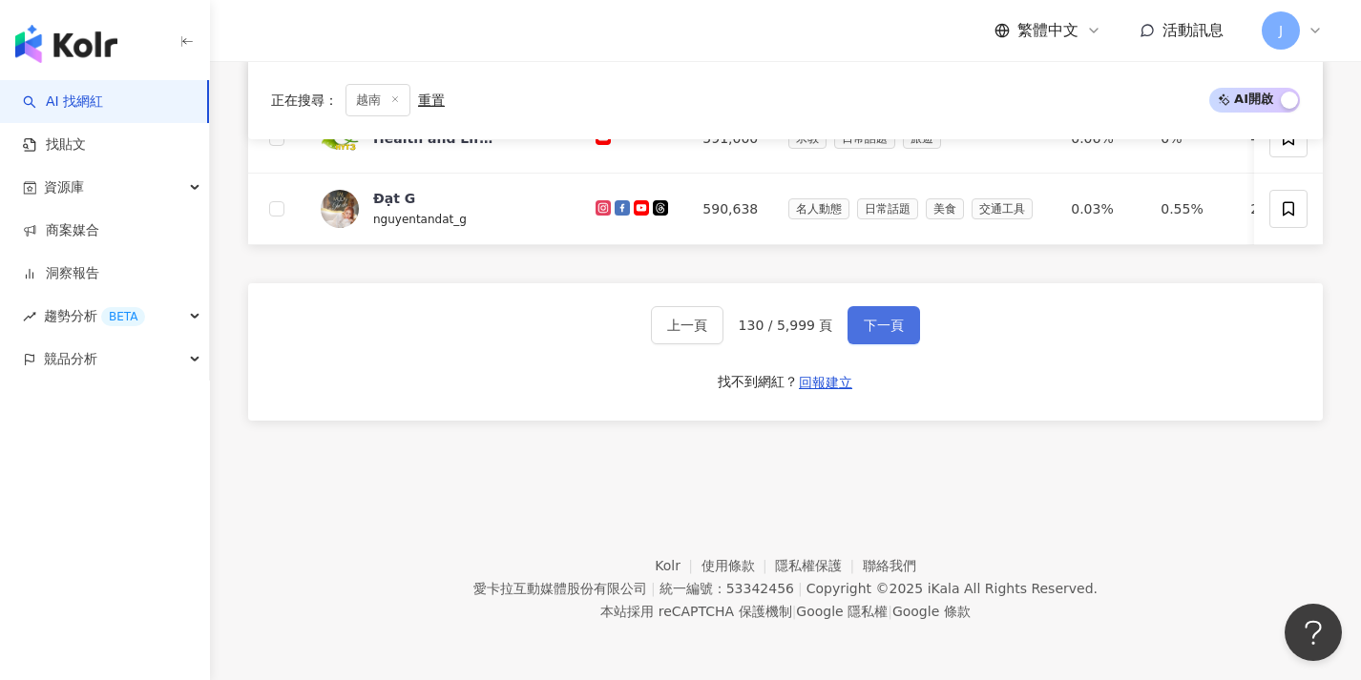
click at [847, 326] on button "下一頁" at bounding box center [883, 325] width 73 height 38
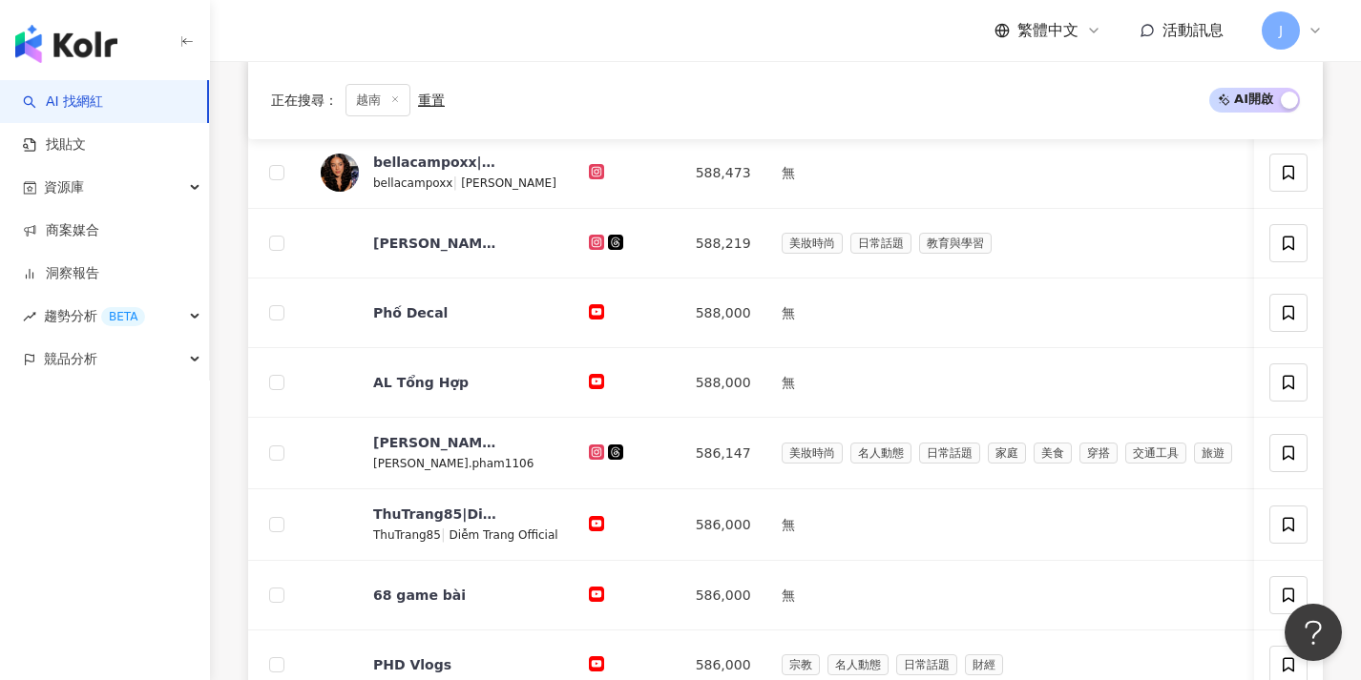
scroll to position [998, 0]
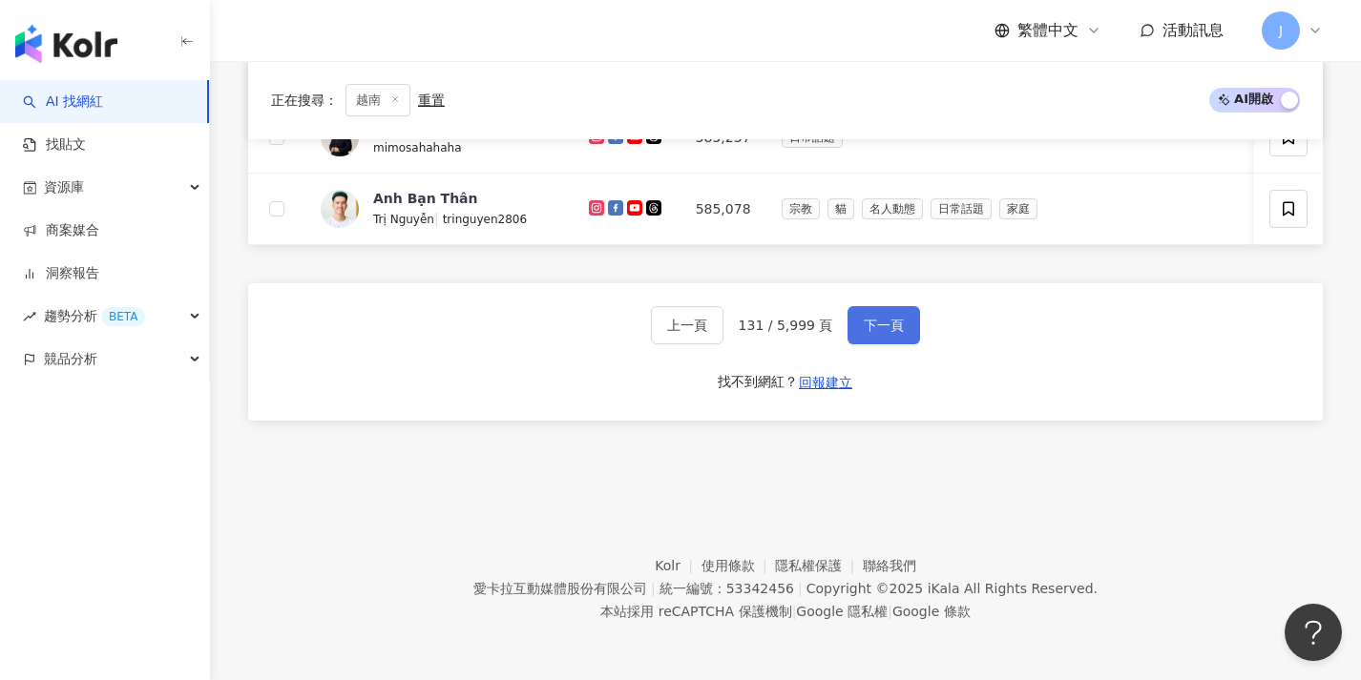
click at [847, 326] on button "下一頁" at bounding box center [883, 325] width 73 height 38
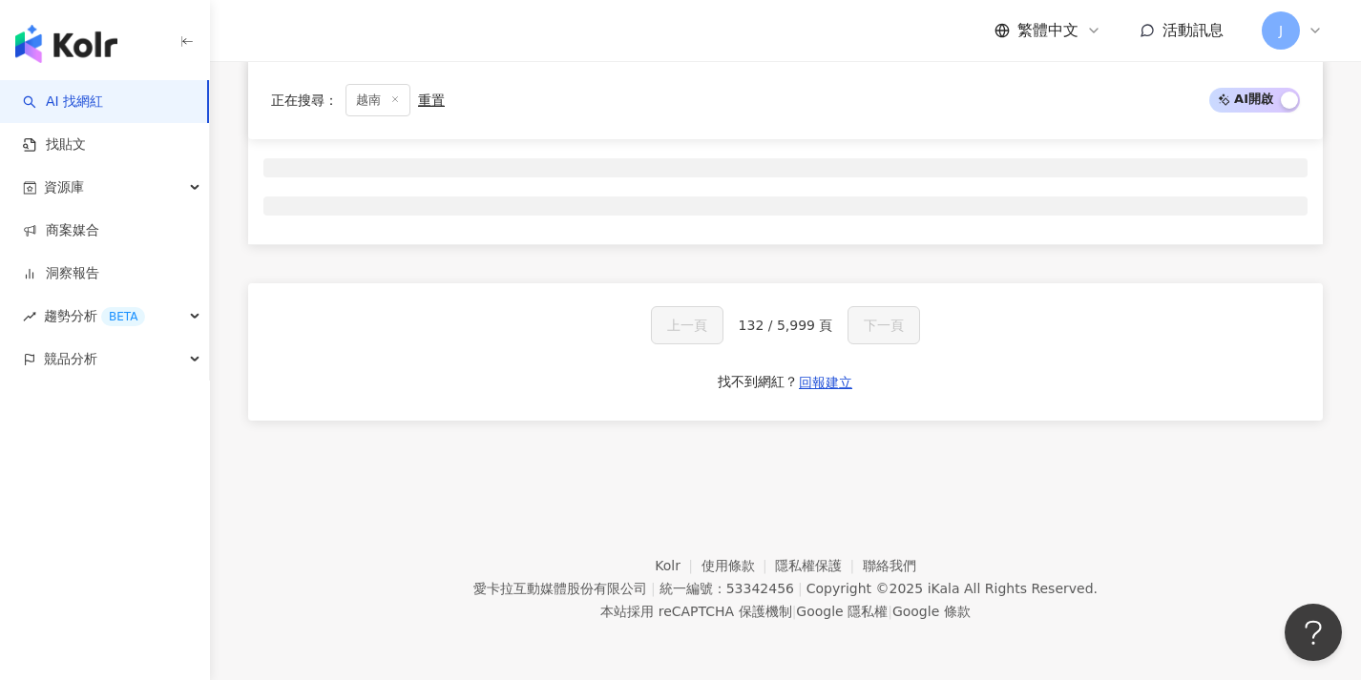
scroll to position [317, 0]
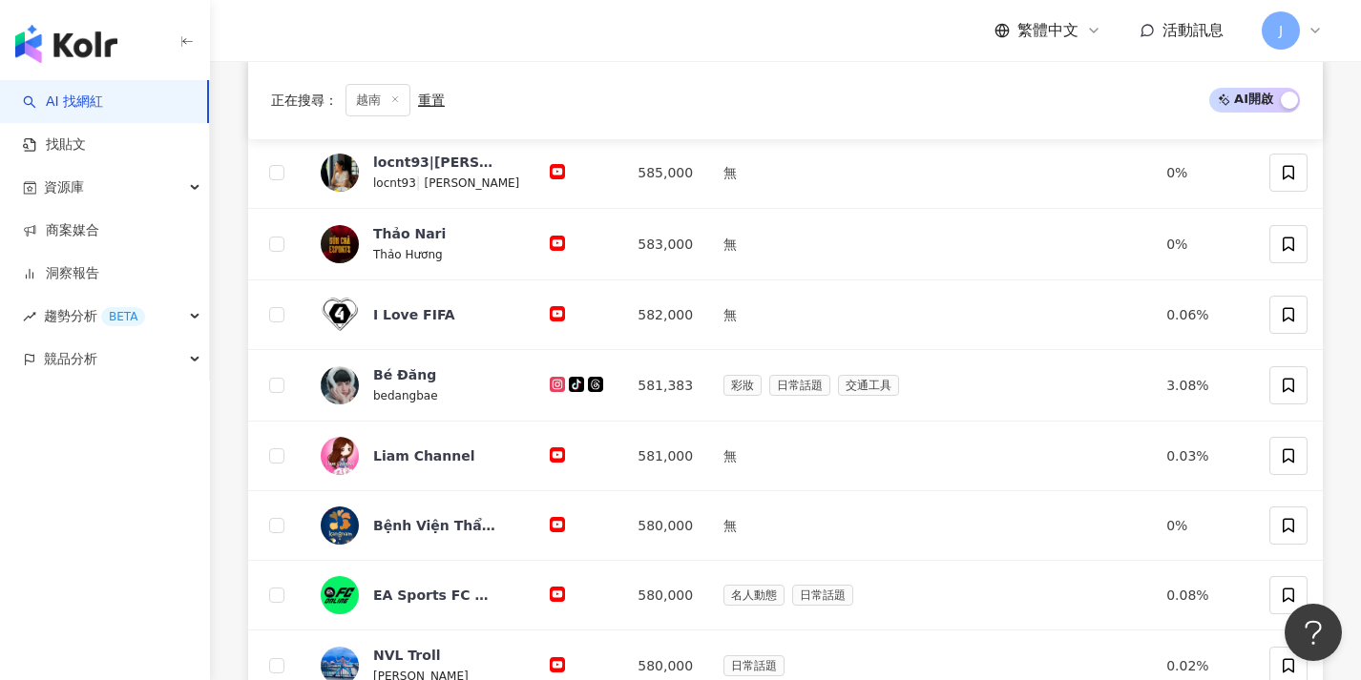
click at [845, 330] on td "無" at bounding box center [929, 316] width 443 height 70
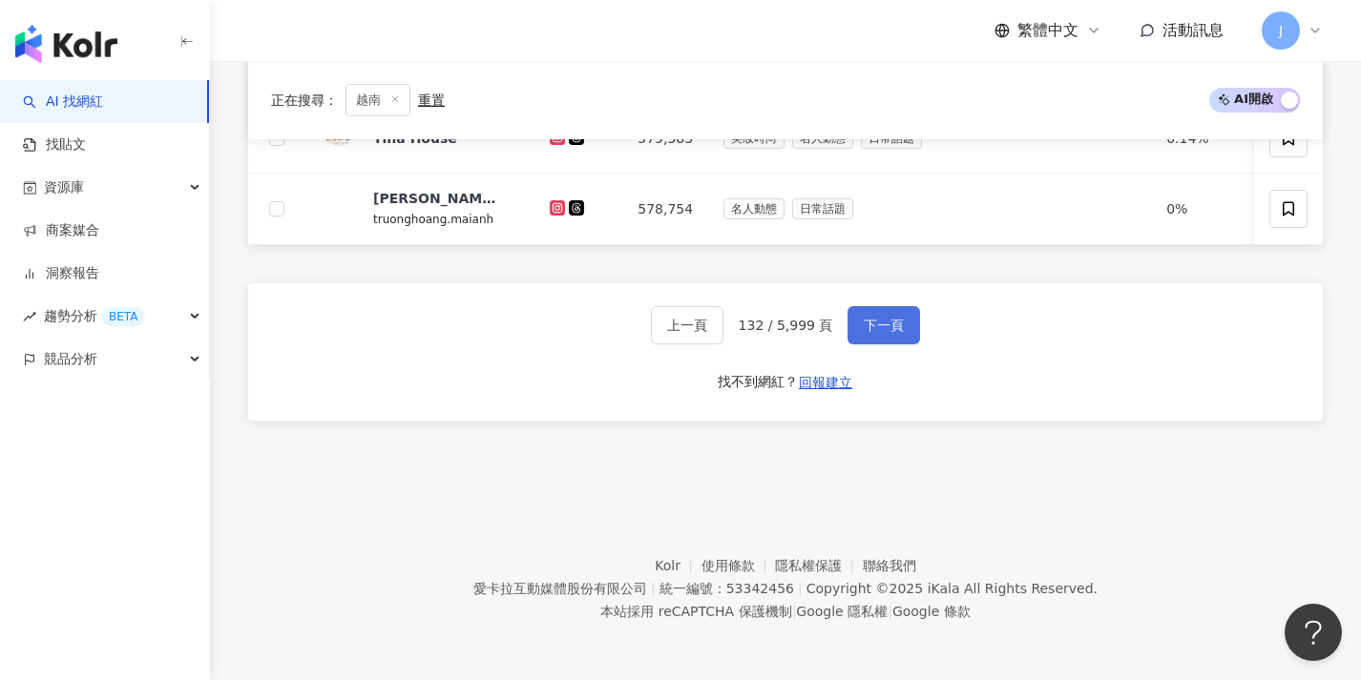
scroll to position [1000, 0]
click at [847, 330] on button "下一頁" at bounding box center [883, 325] width 73 height 38
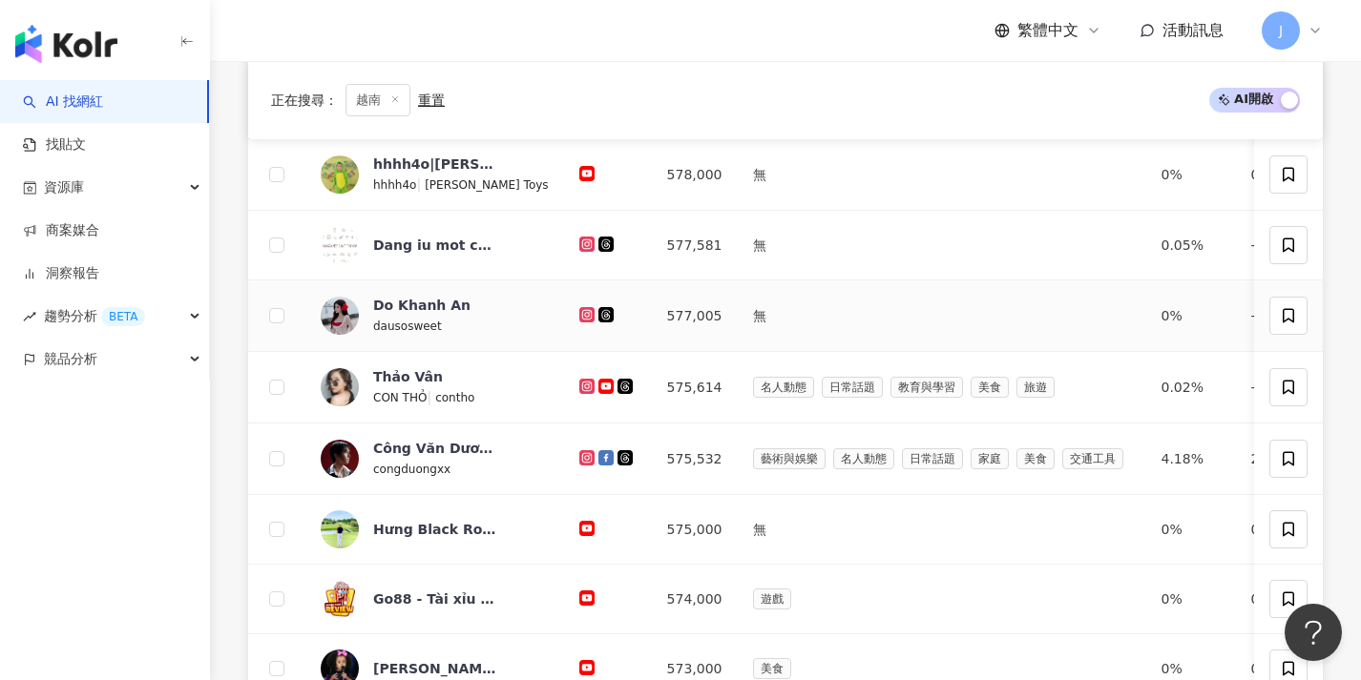
click at [845, 330] on td "無" at bounding box center [942, 317] width 408 height 72
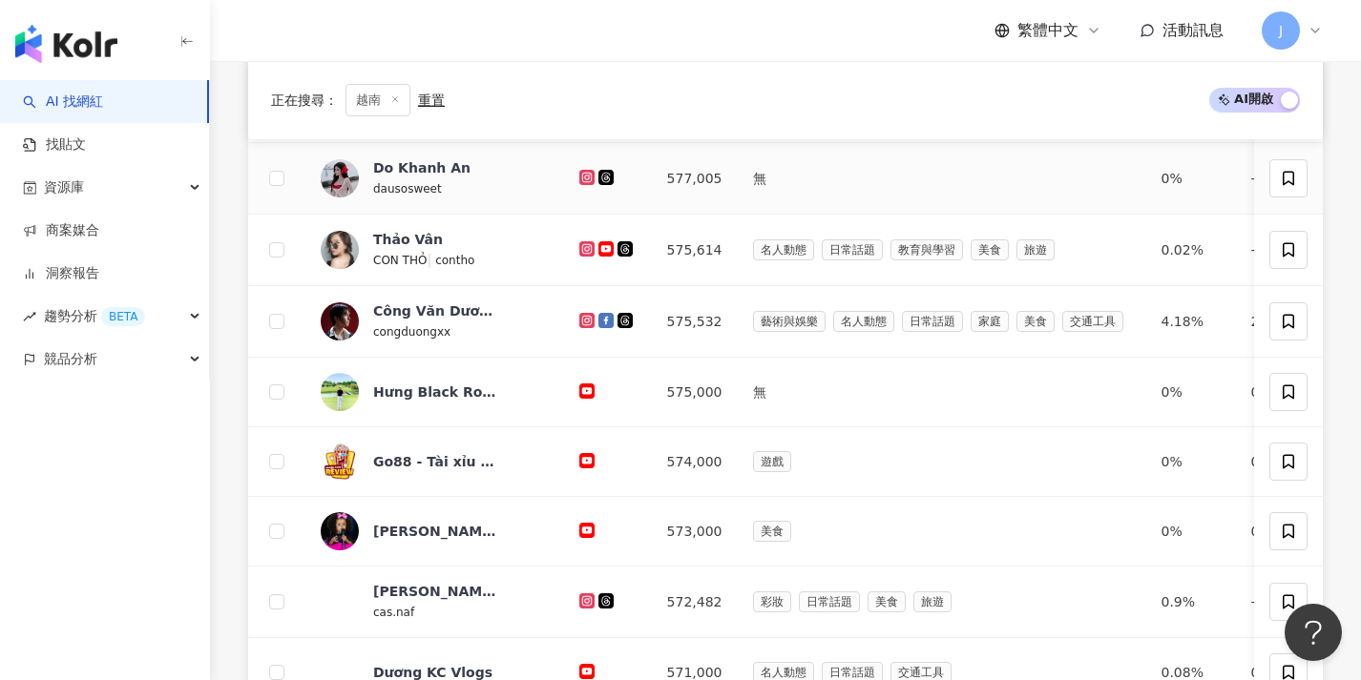
scroll to position [1000, 0]
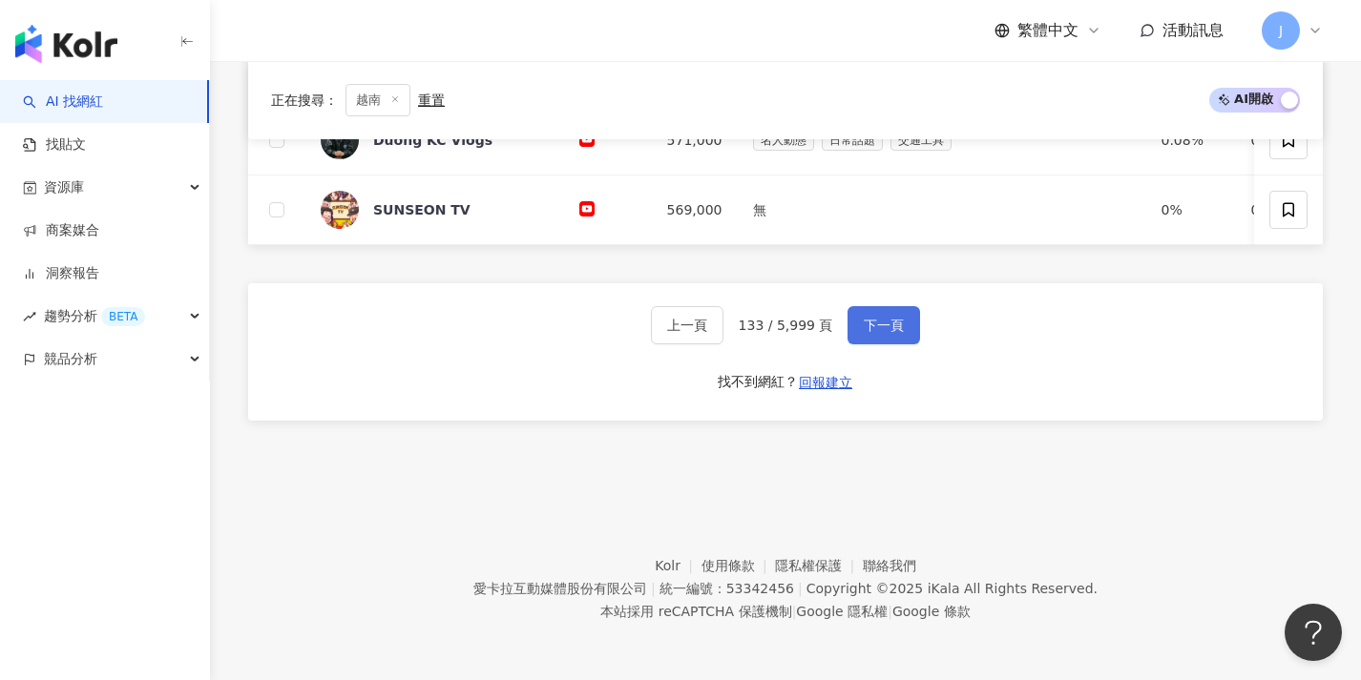
click at [847, 330] on button "下一頁" at bounding box center [883, 325] width 73 height 38
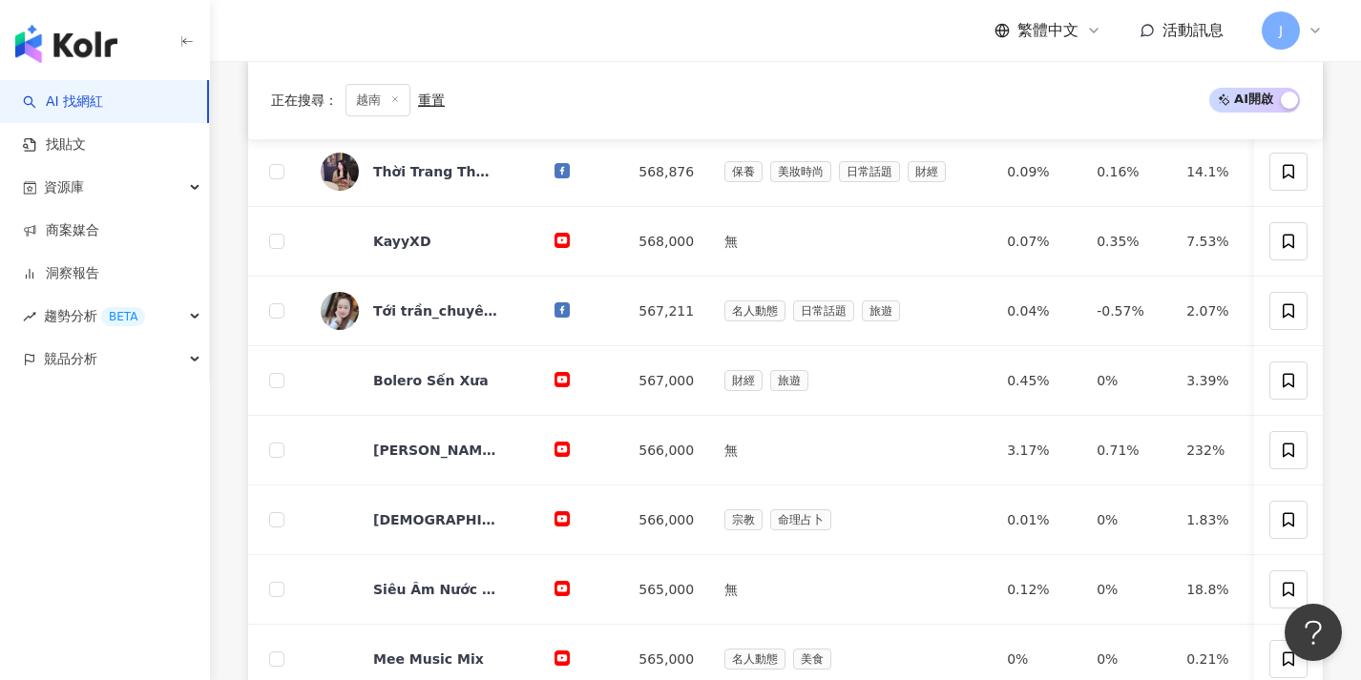
scroll to position [976, 0]
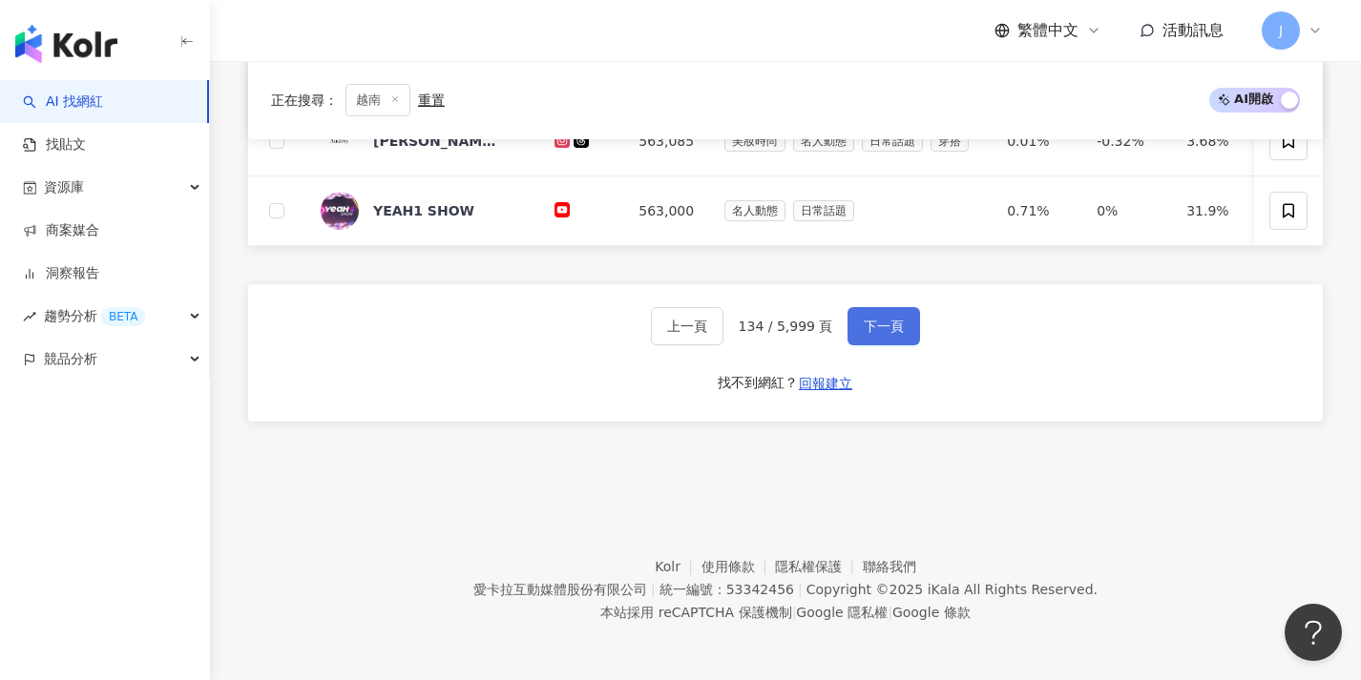
click at [847, 330] on button "下一頁" at bounding box center [883, 326] width 73 height 38
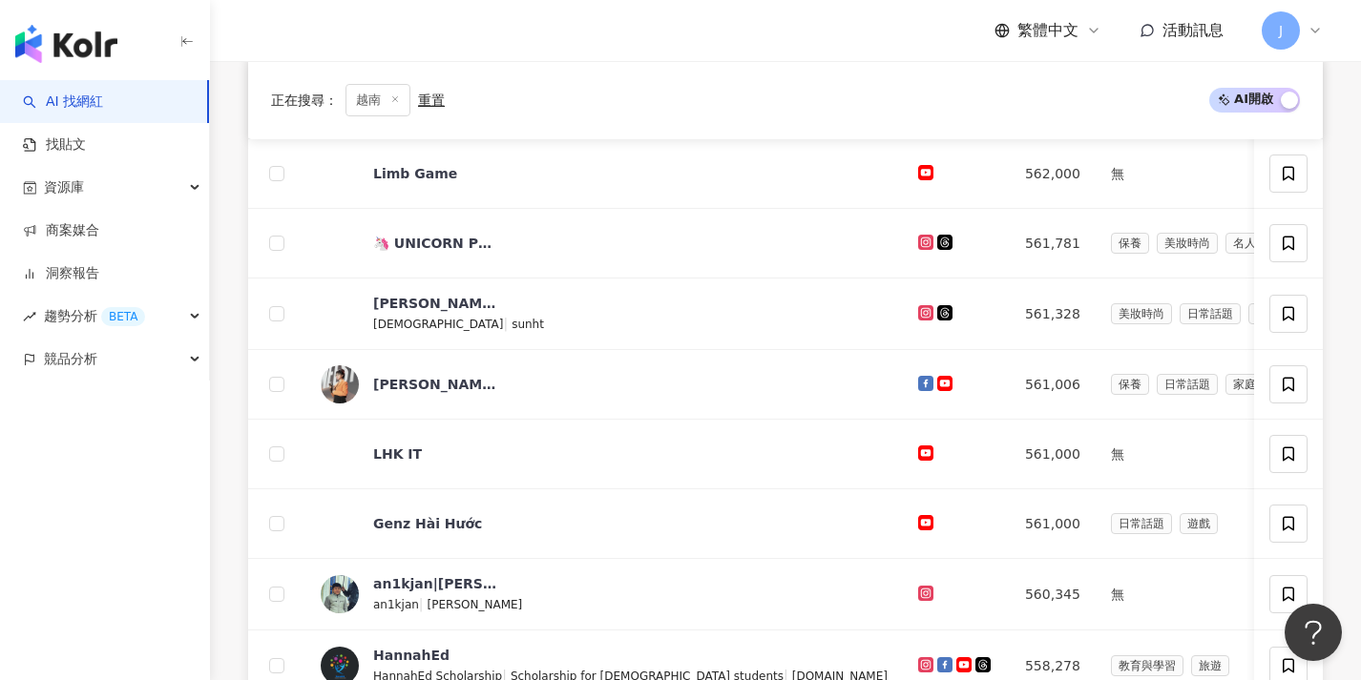
scroll to position [998, 0]
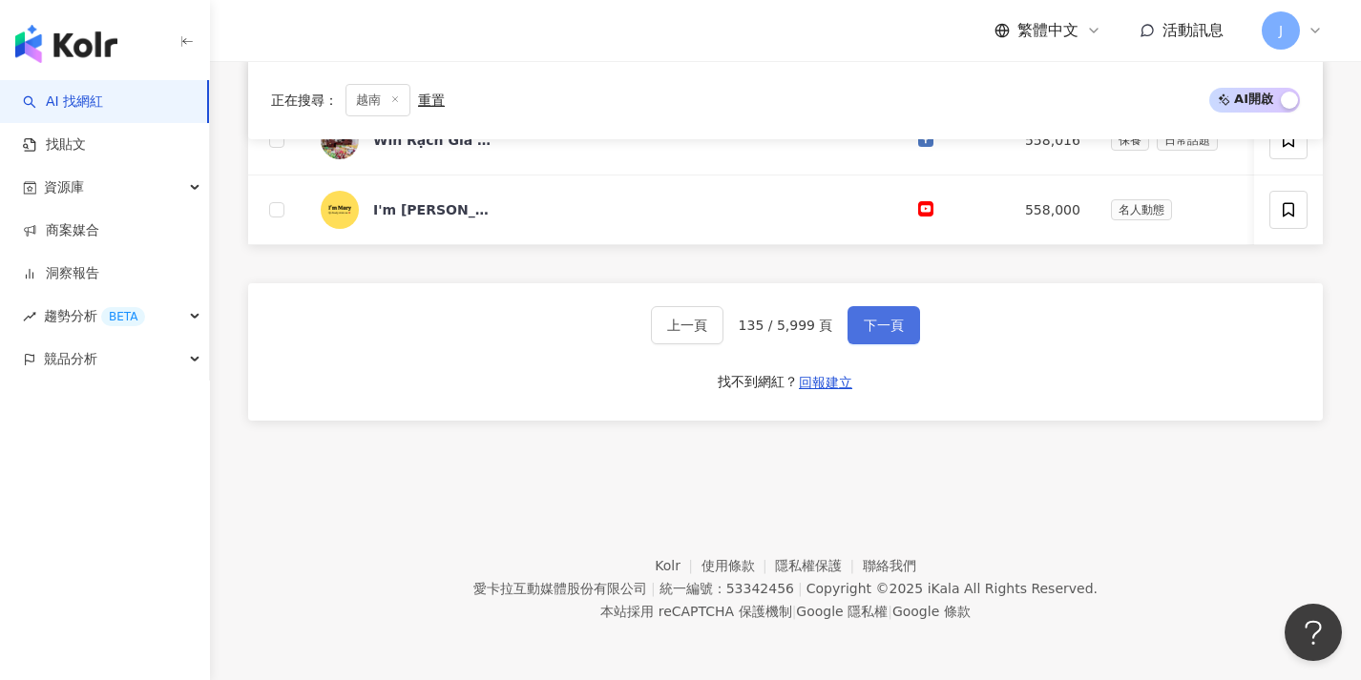
click at [847, 330] on button "下一頁" at bounding box center [883, 325] width 73 height 38
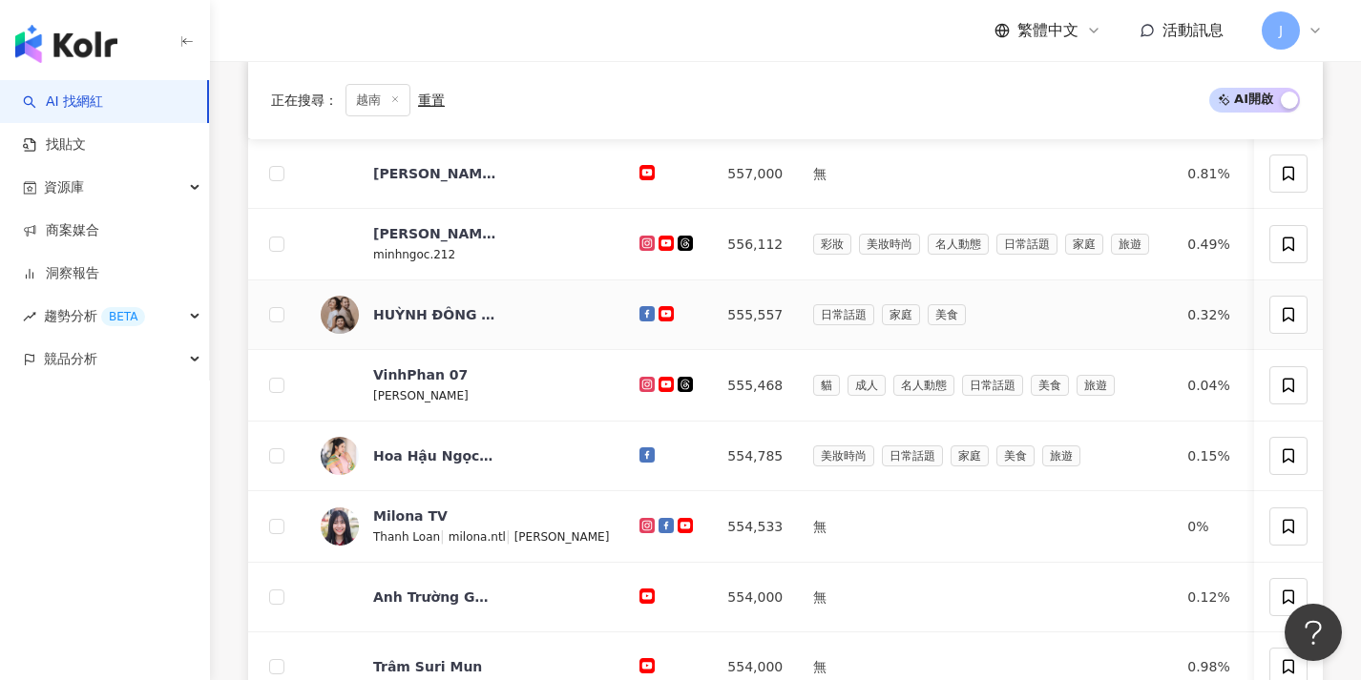
scroll to position [1000, 0]
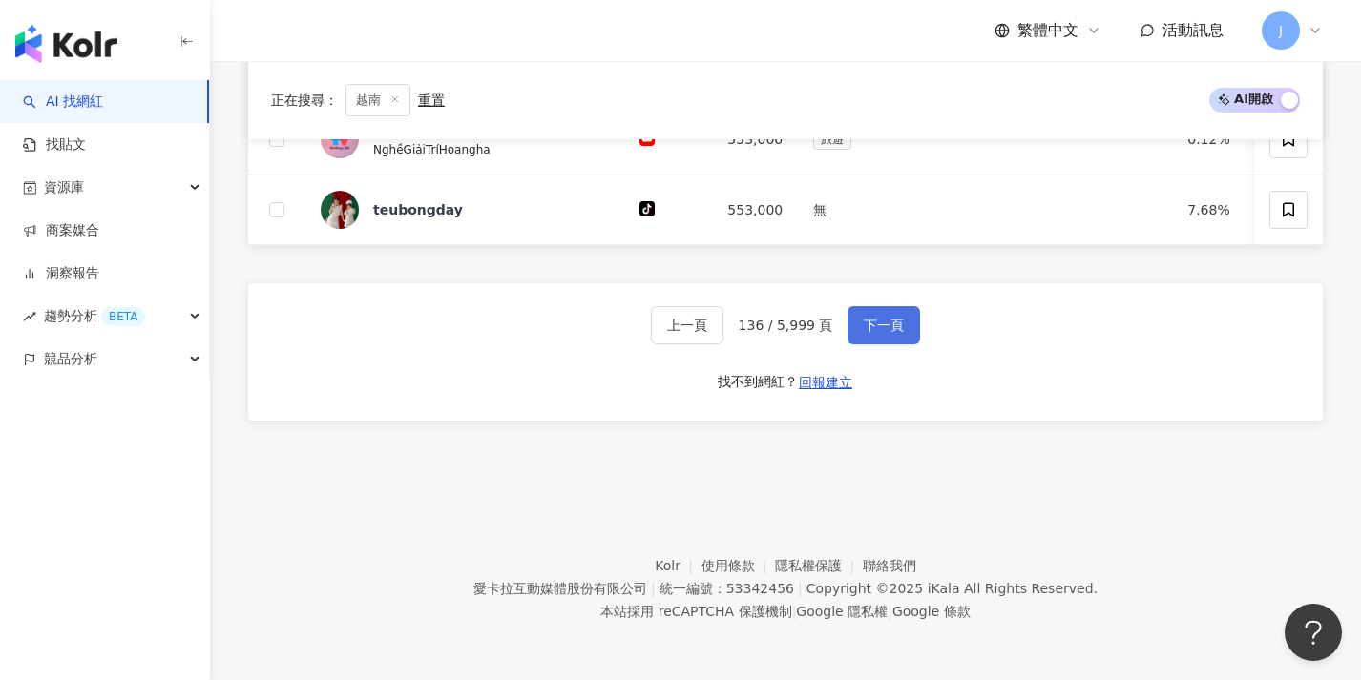
click at [851, 329] on button "下一頁" at bounding box center [883, 325] width 73 height 38
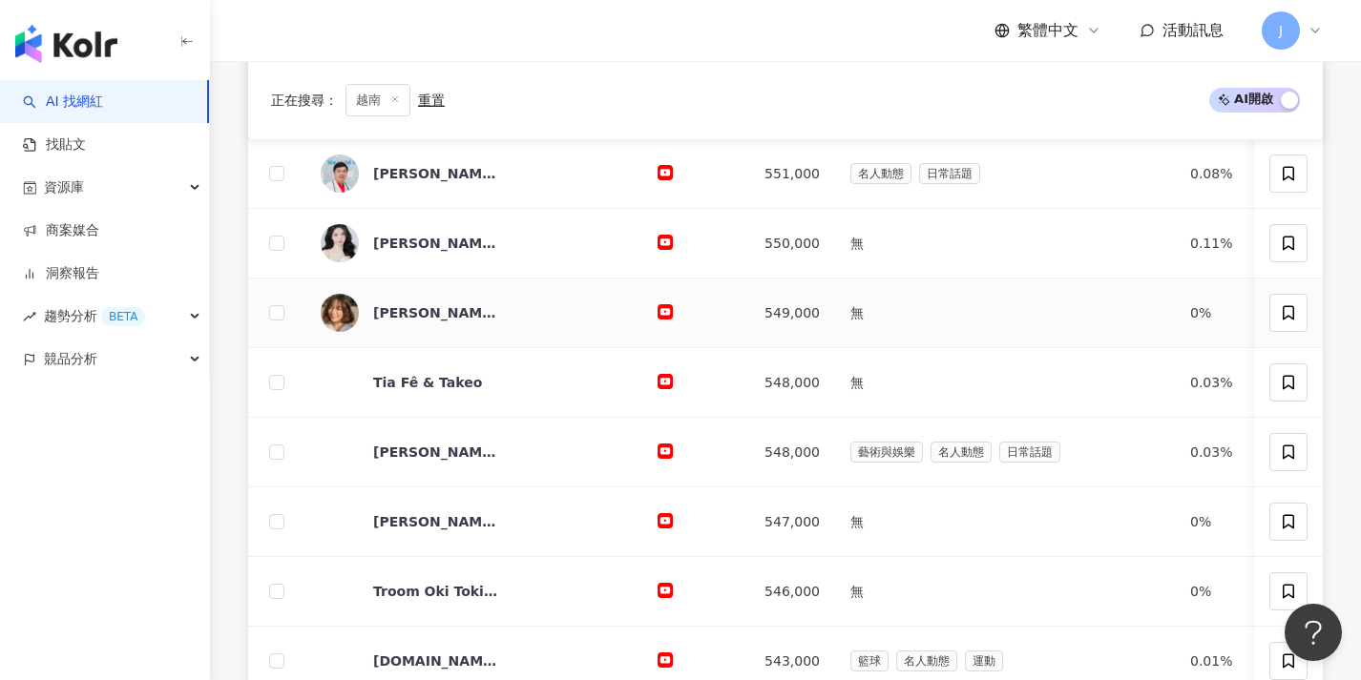
scroll to position [992, 0]
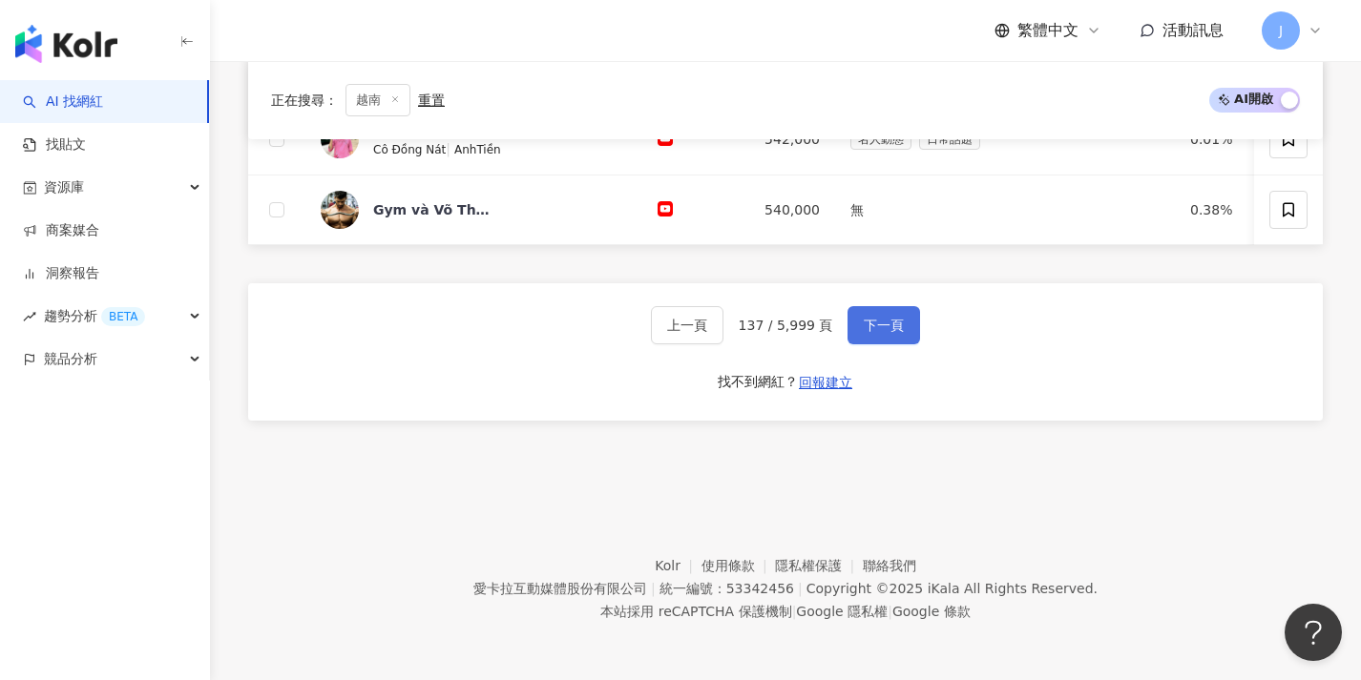
click at [847, 336] on button "下一頁" at bounding box center [883, 325] width 73 height 38
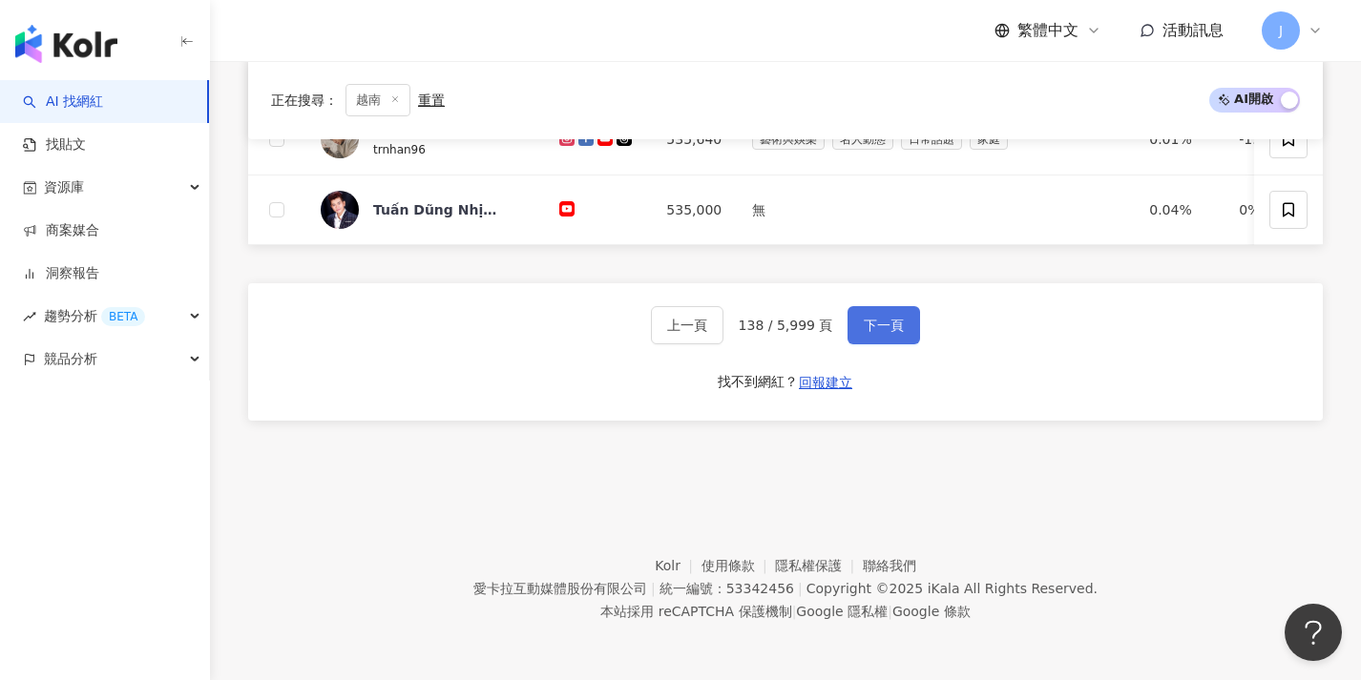
click at [864, 328] on span "下一頁" at bounding box center [884, 325] width 40 height 15
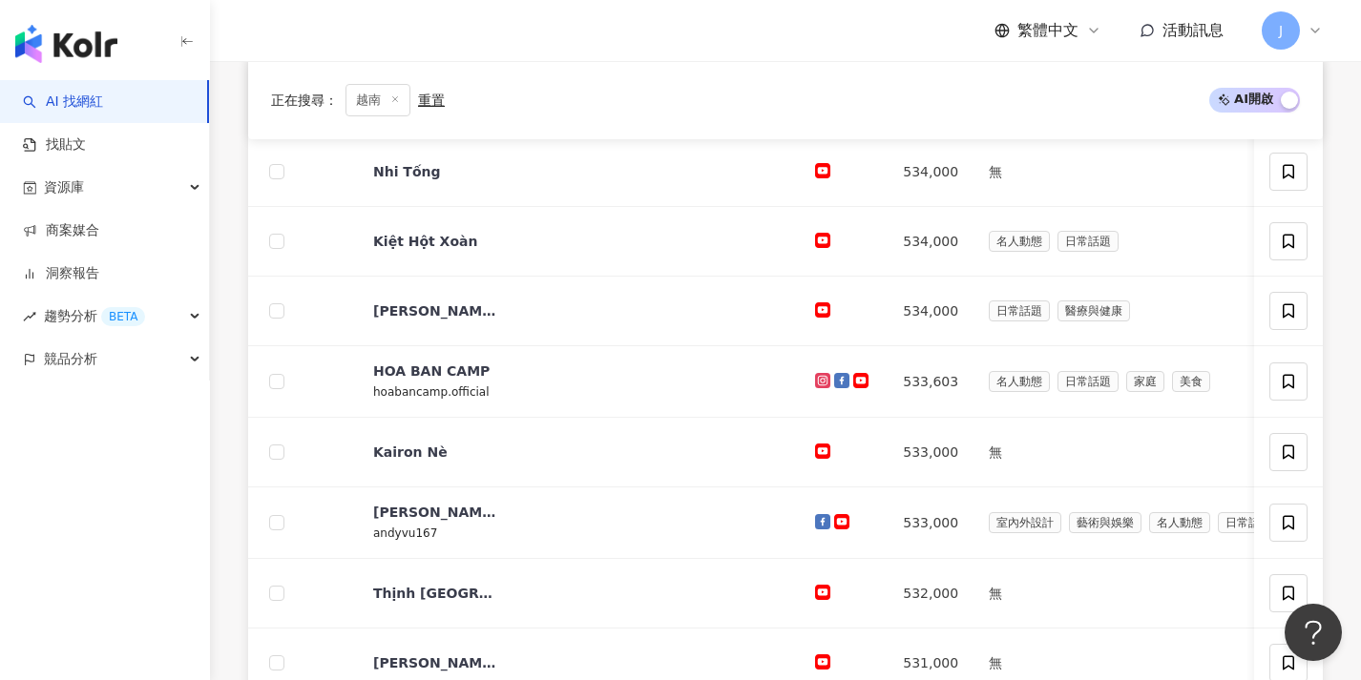
scroll to position [994, 0]
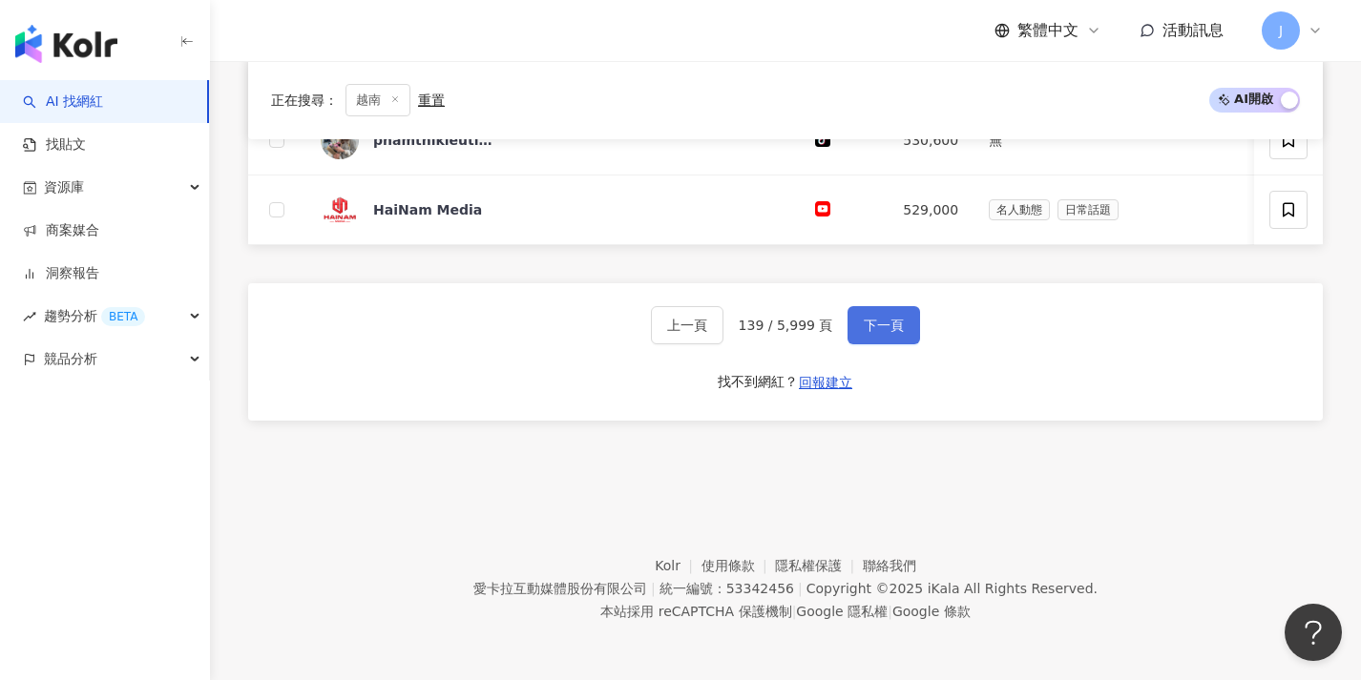
click at [864, 328] on span "下一頁" at bounding box center [884, 325] width 40 height 15
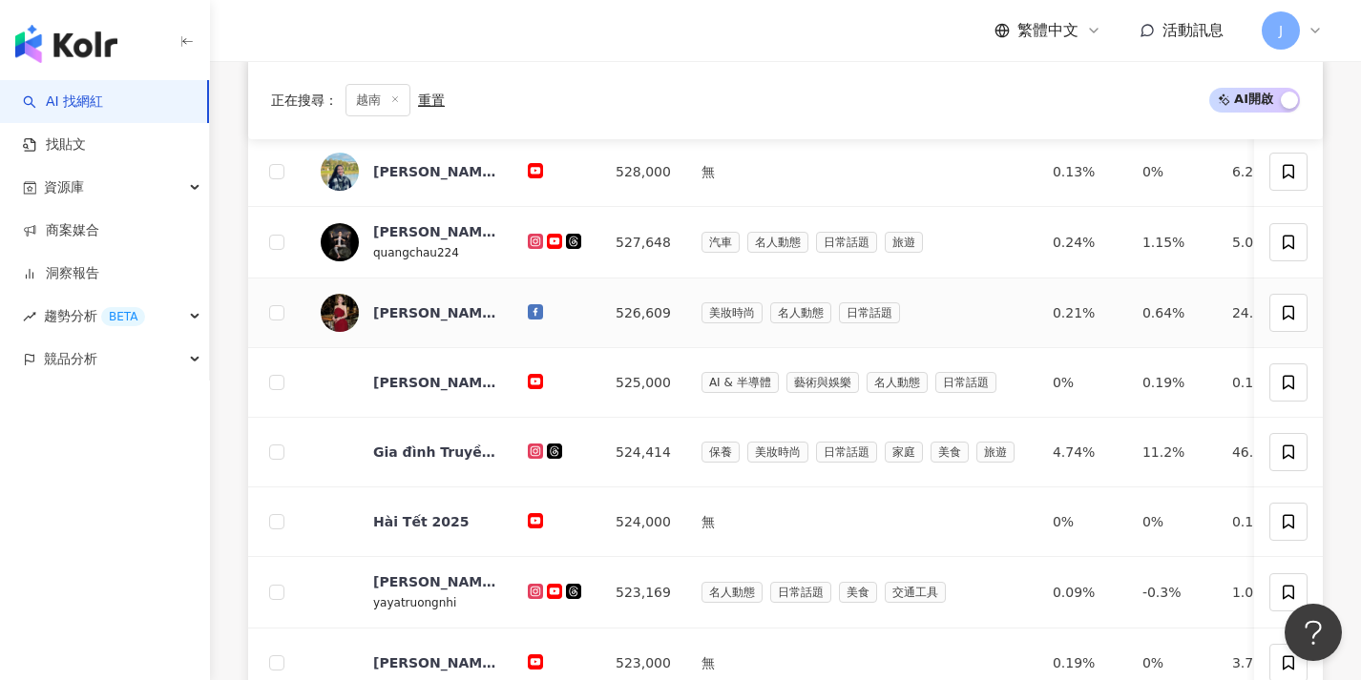
scroll to position [992, 0]
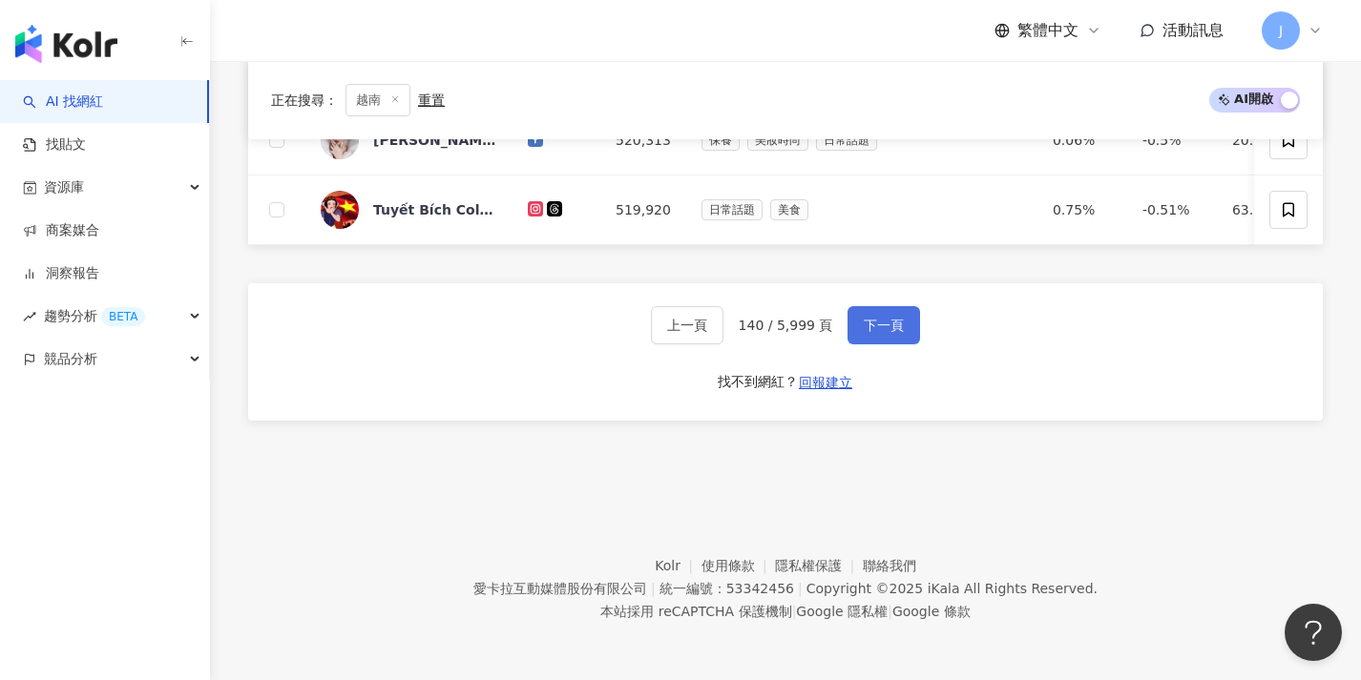
click at [874, 318] on span "下一頁" at bounding box center [884, 325] width 40 height 15
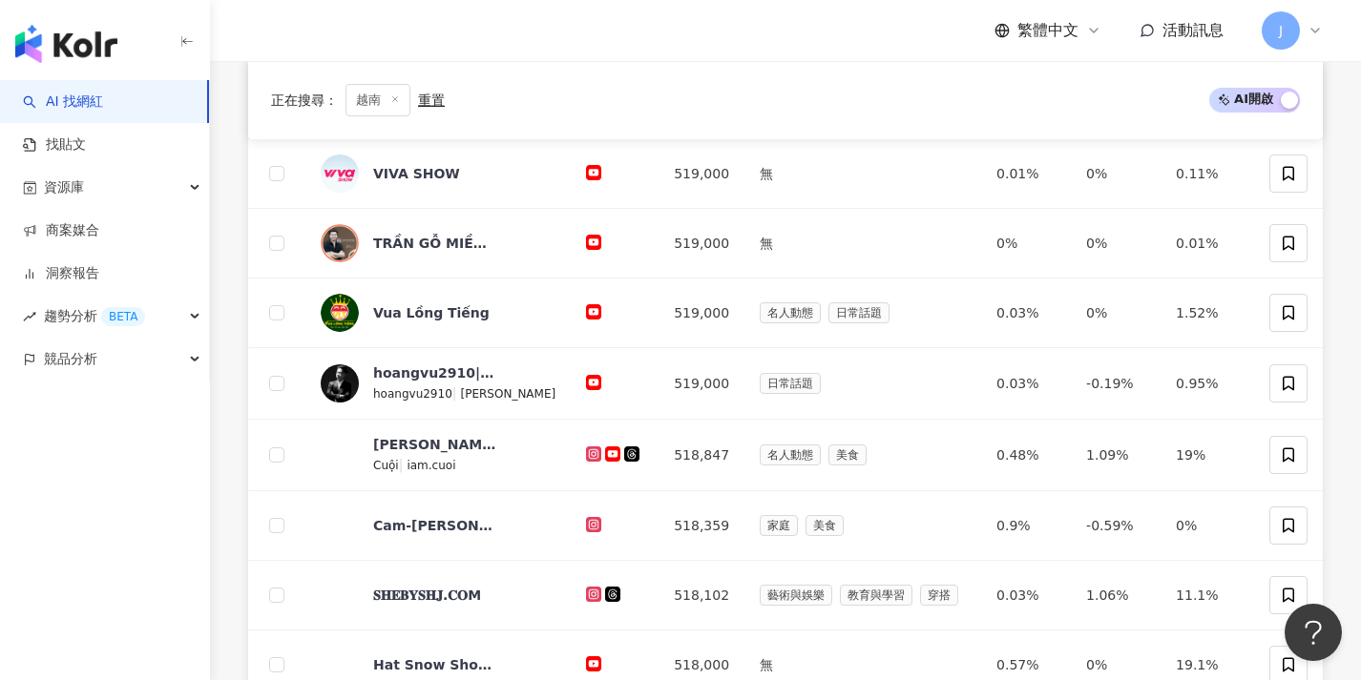
scroll to position [982, 0]
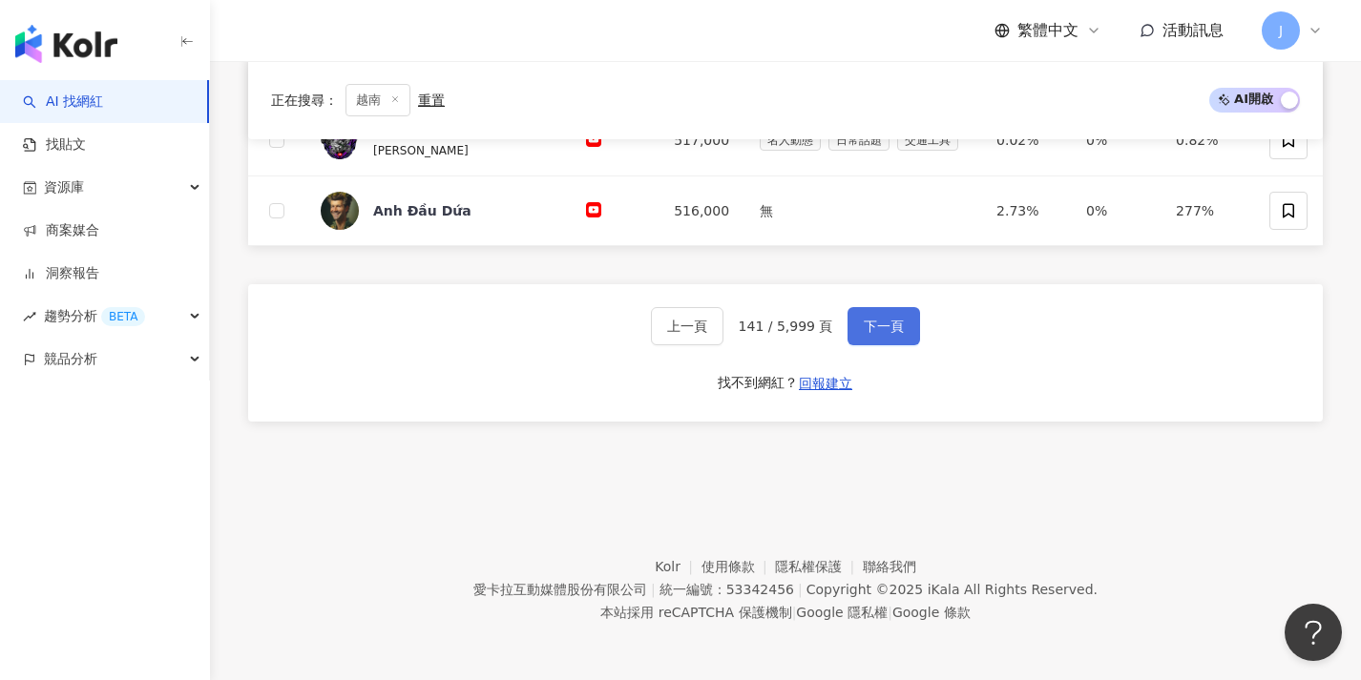
click at [874, 319] on span "下一頁" at bounding box center [884, 326] width 40 height 15
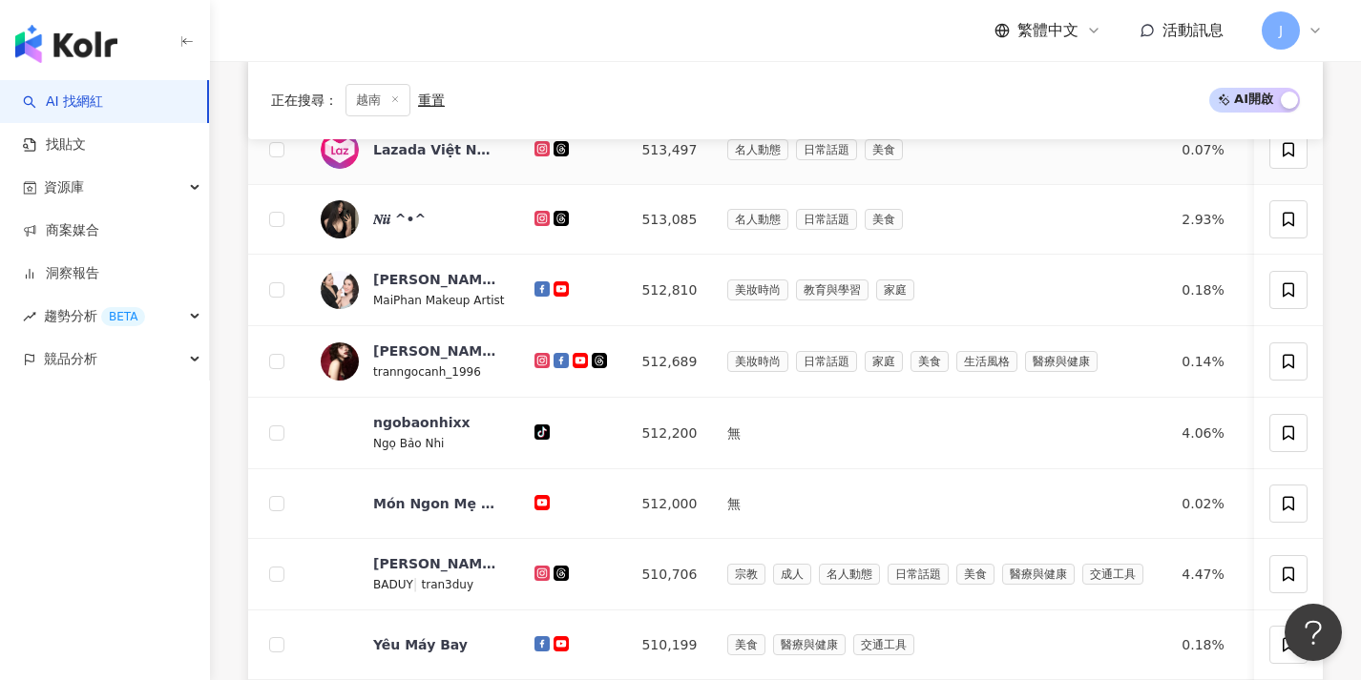
scroll to position [996, 0]
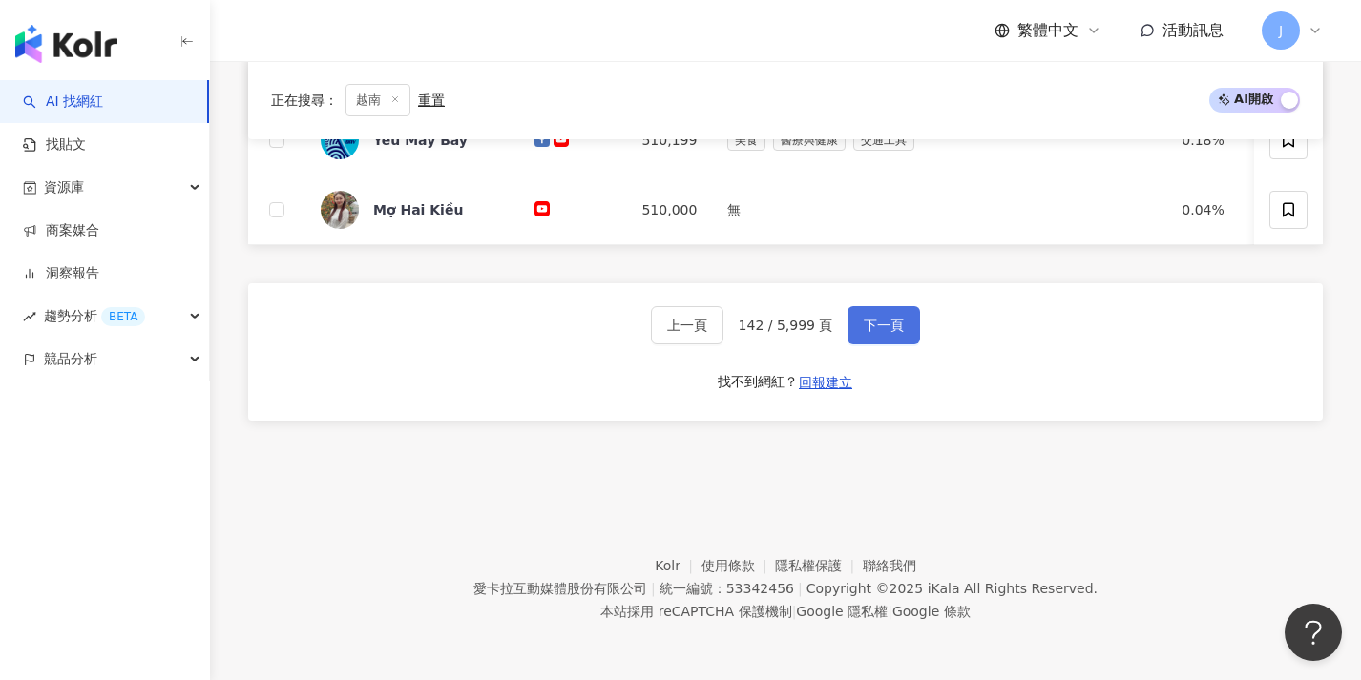
click at [873, 318] on span "下一頁" at bounding box center [884, 325] width 40 height 15
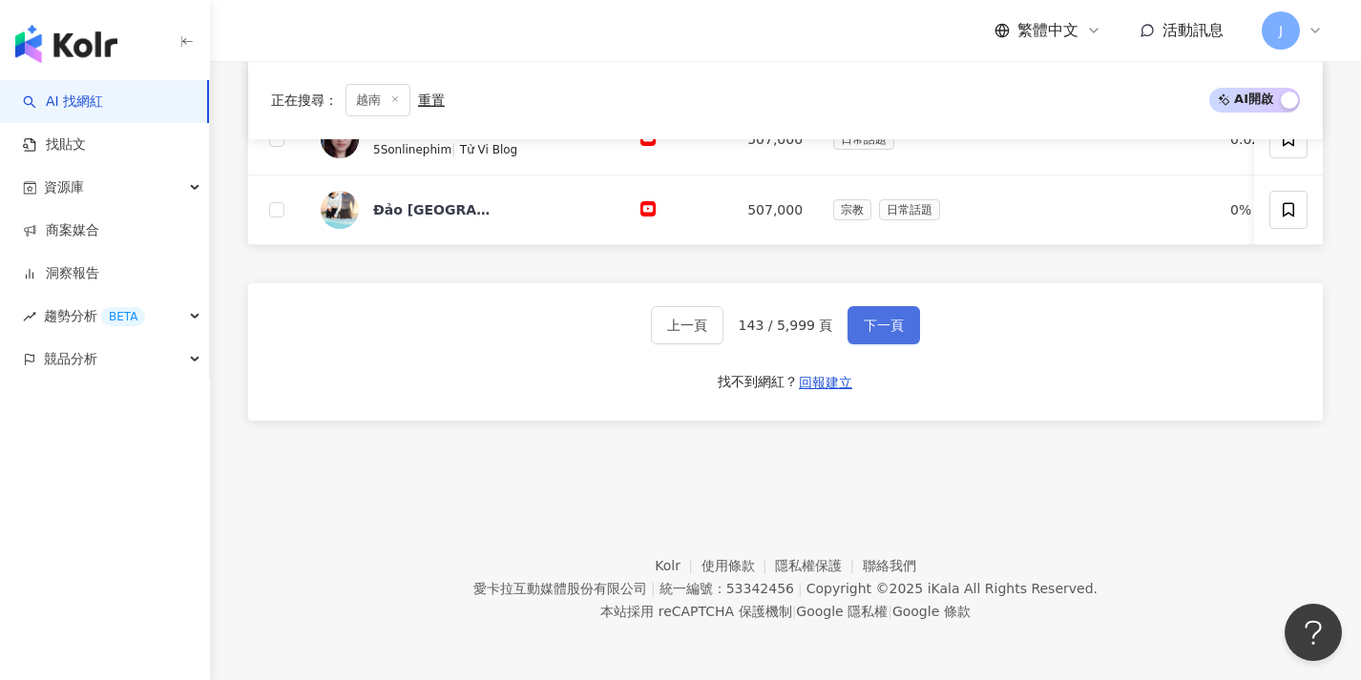
click at [876, 322] on span "下一頁" at bounding box center [884, 325] width 40 height 15
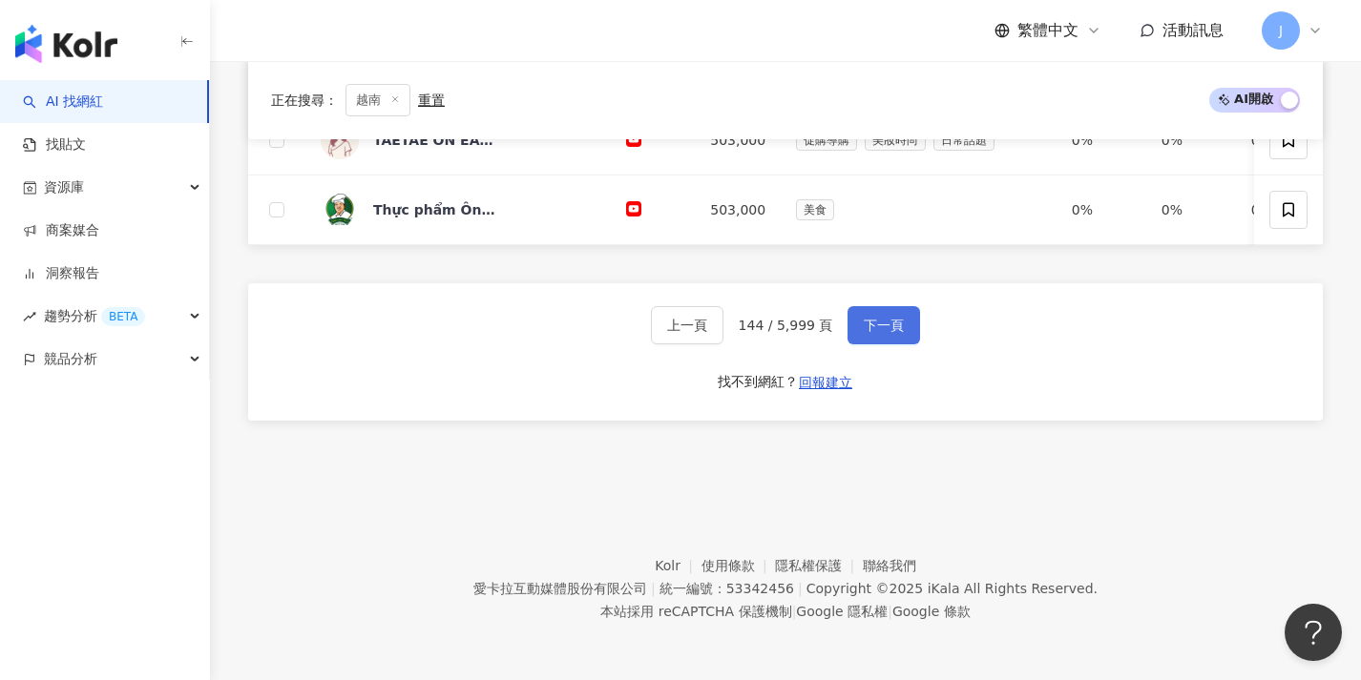
click at [882, 319] on span "下一頁" at bounding box center [884, 325] width 40 height 15
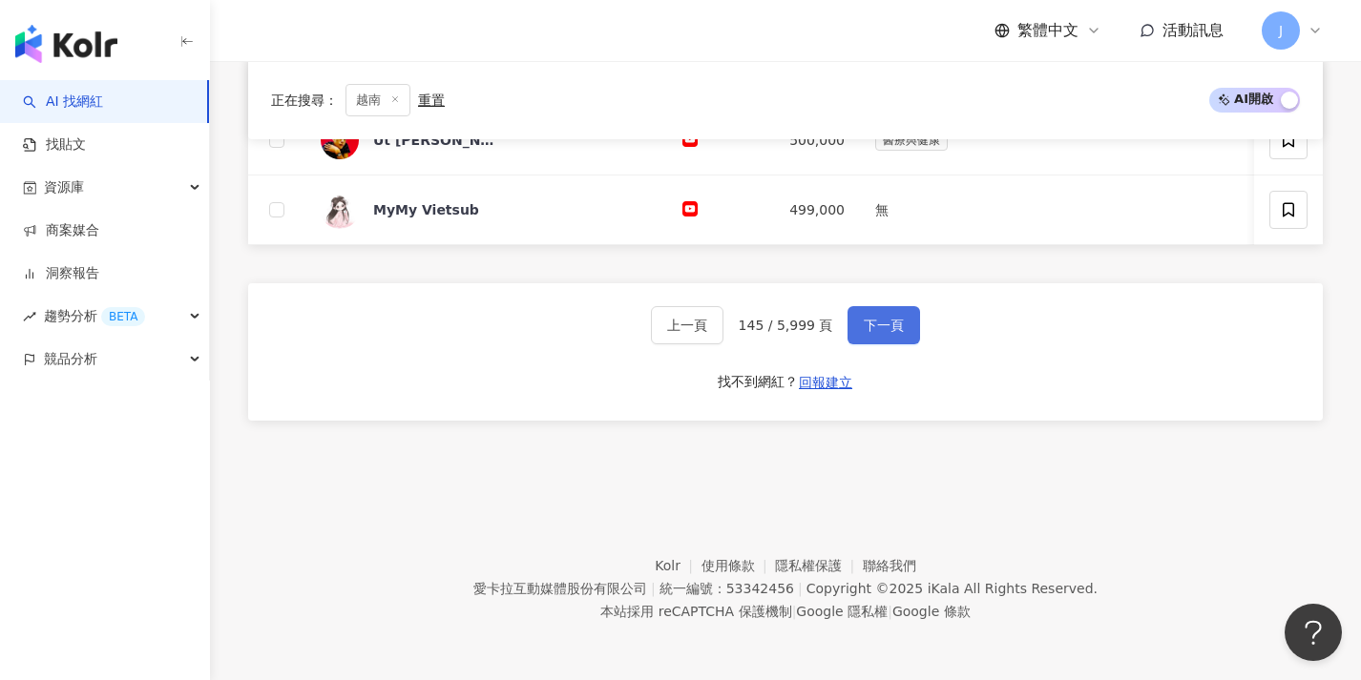
click at [874, 318] on span "下一頁" at bounding box center [884, 325] width 40 height 15
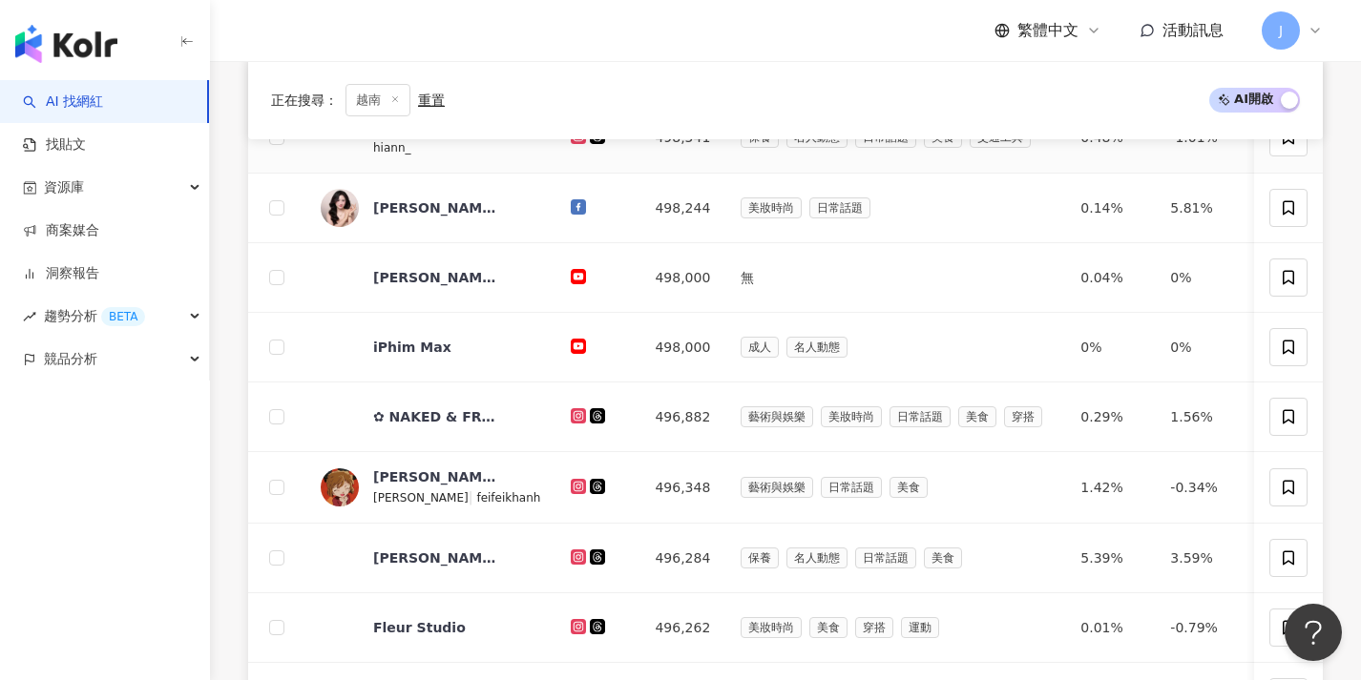
scroll to position [992, 0]
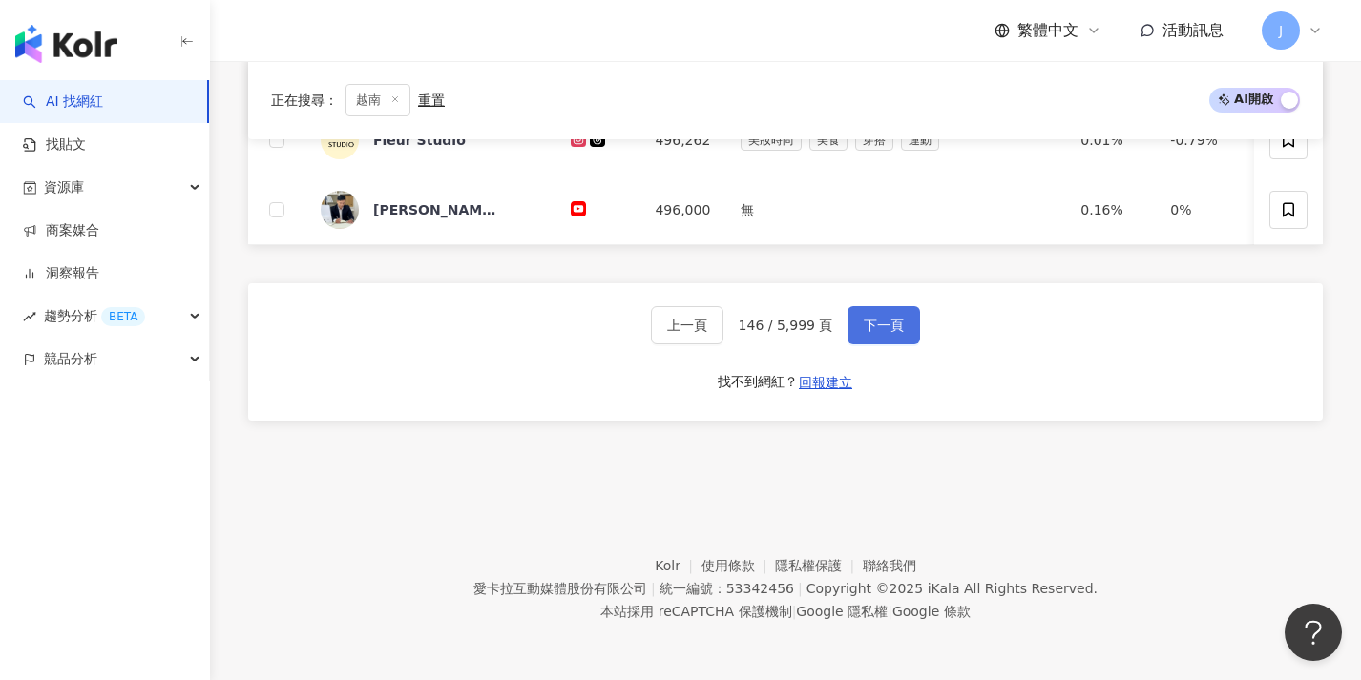
click at [874, 318] on span "下一頁" at bounding box center [884, 325] width 40 height 15
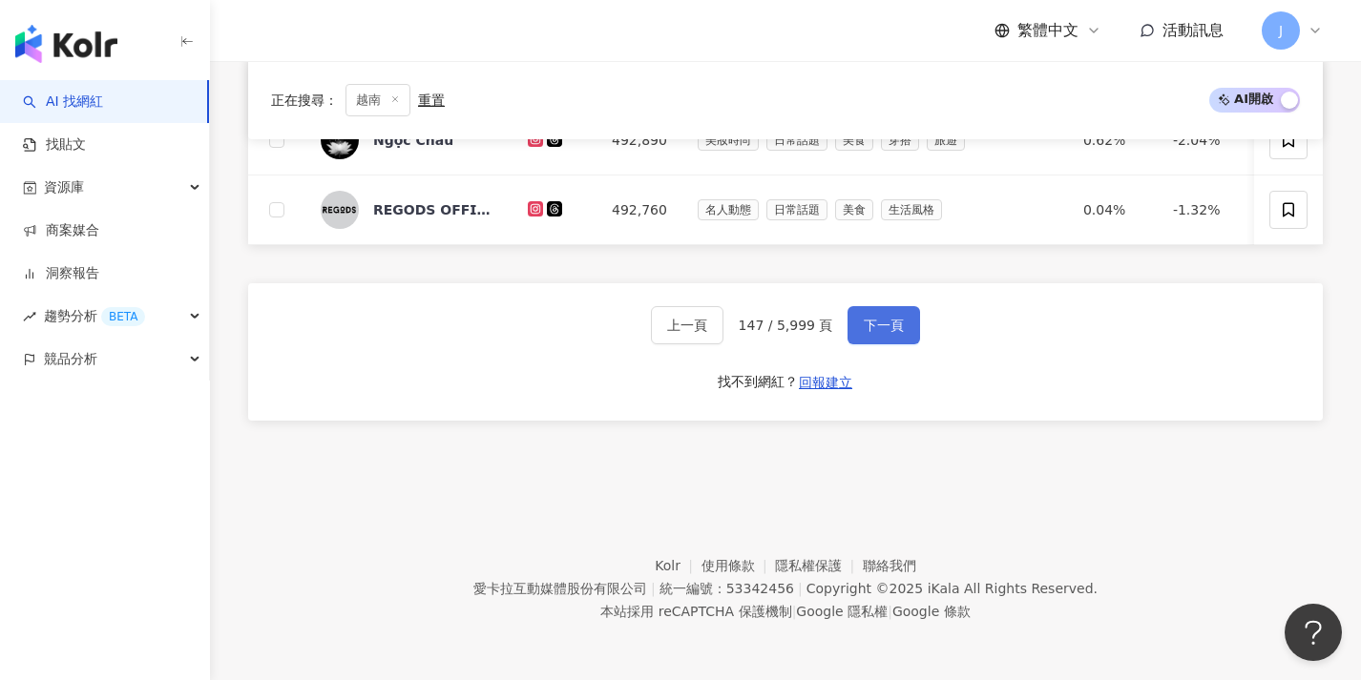
click at [872, 318] on span "下一頁" at bounding box center [884, 325] width 40 height 15
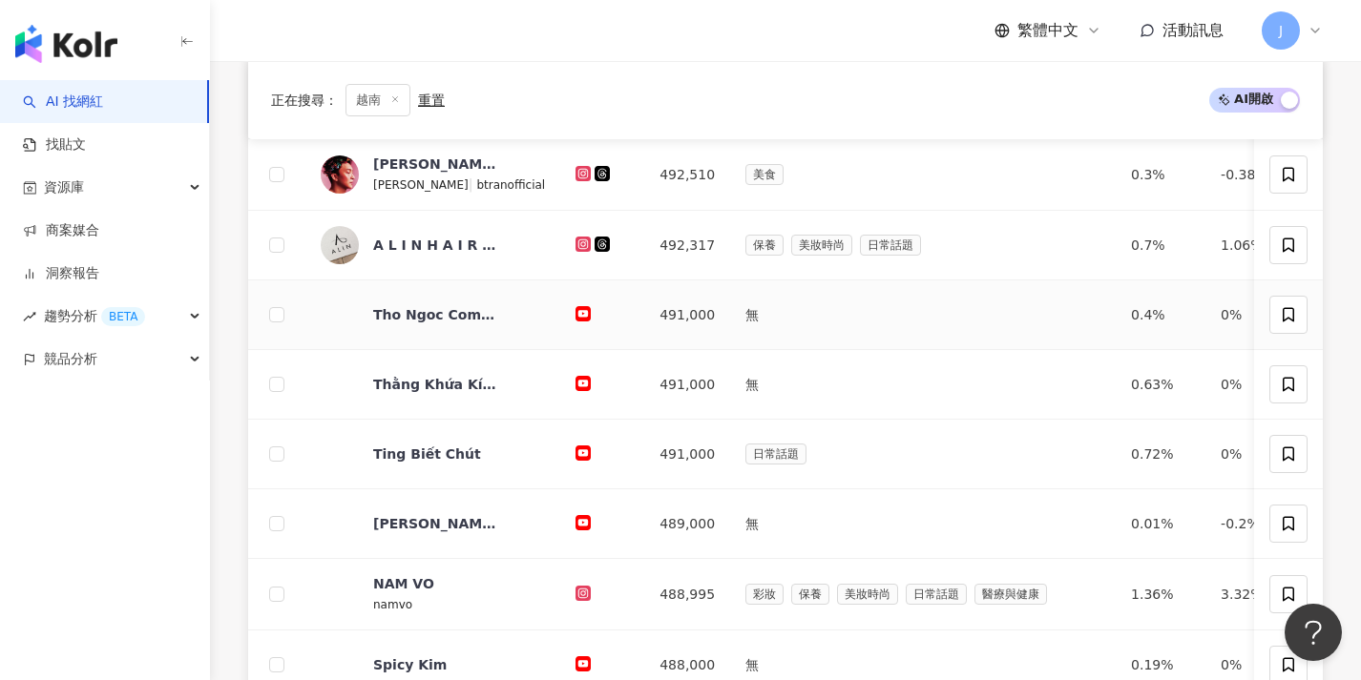
scroll to position [994, 0]
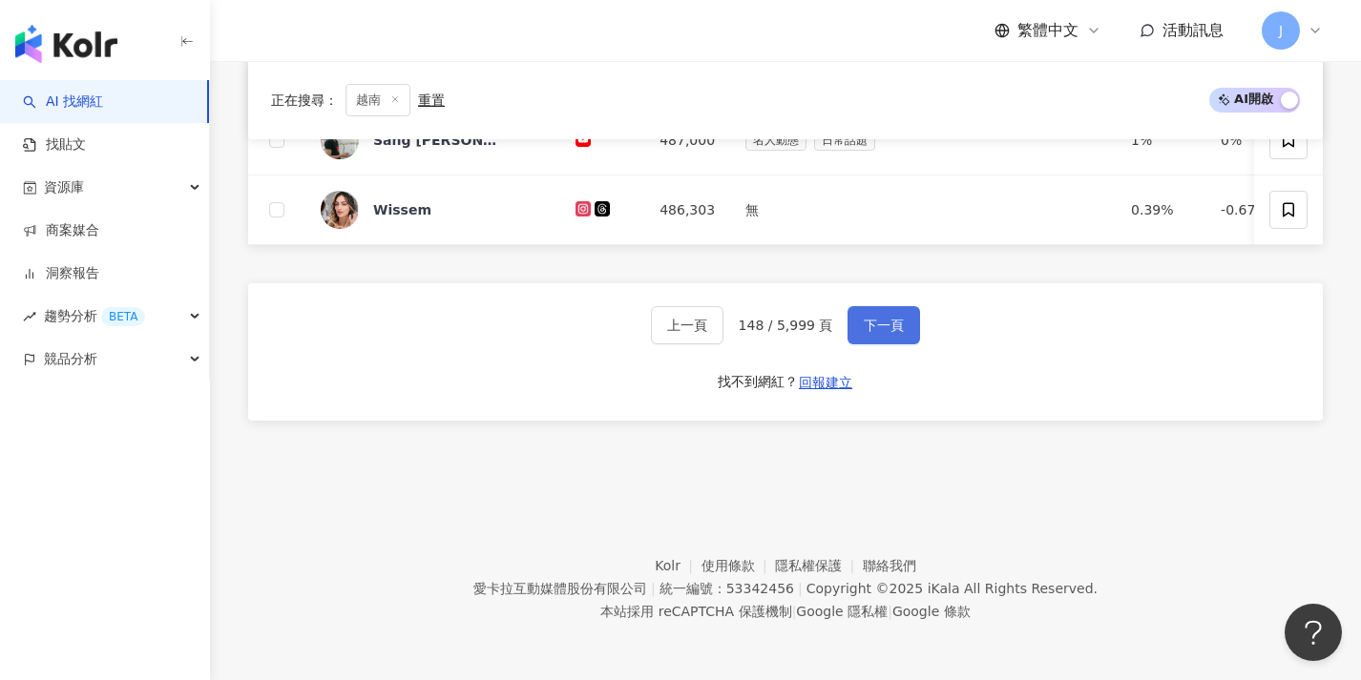
click at [872, 319] on span "下一頁" at bounding box center [884, 325] width 40 height 15
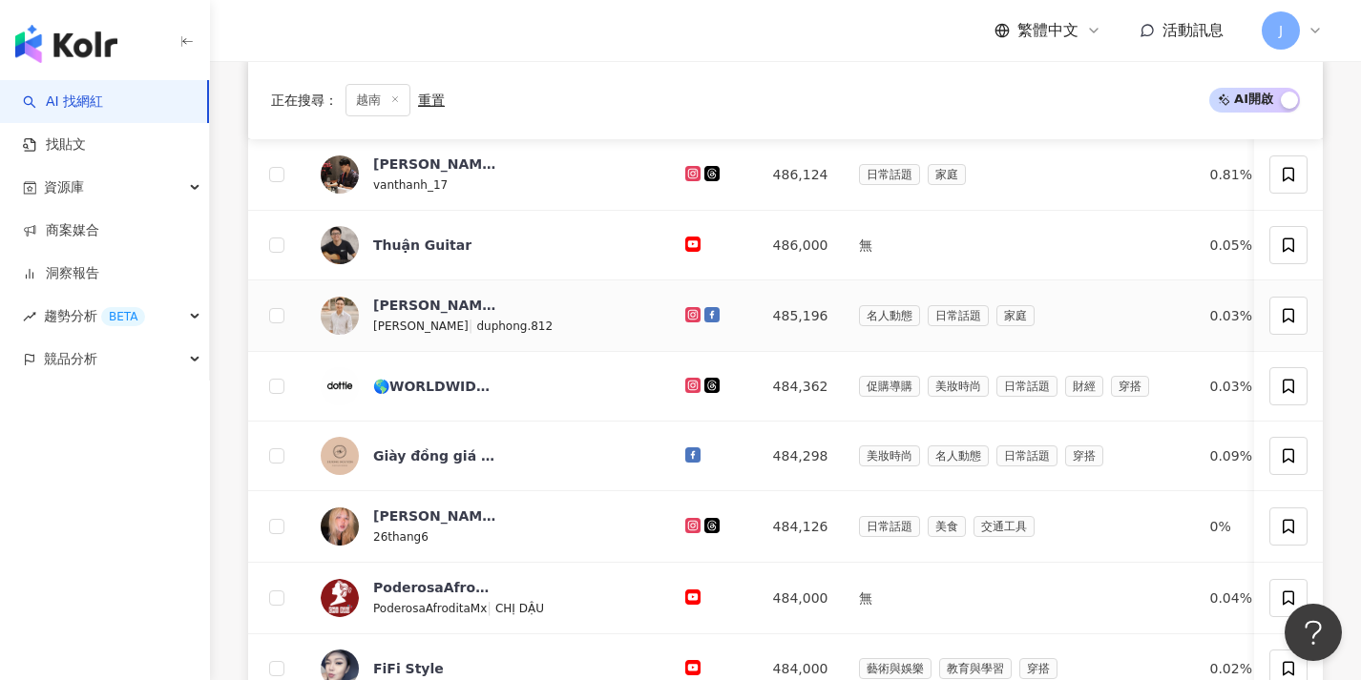
scroll to position [1000, 0]
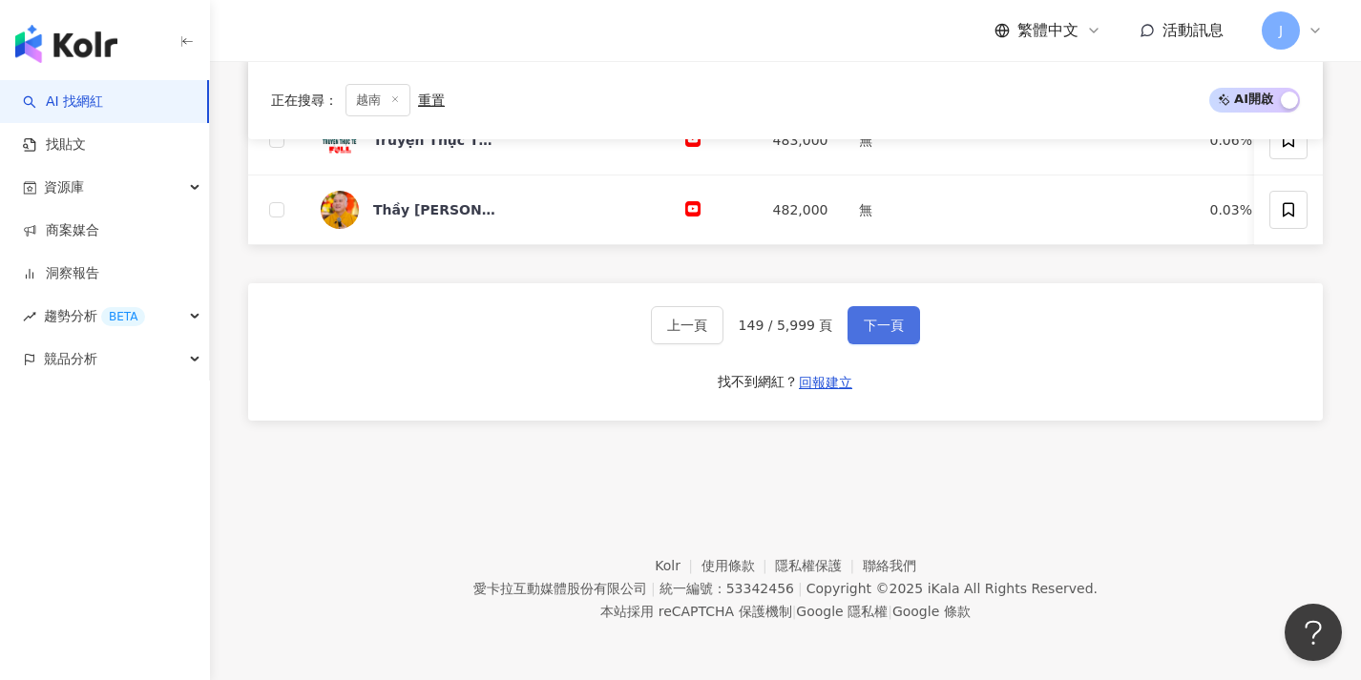
click at [905, 316] on button "下一頁" at bounding box center [883, 325] width 73 height 38
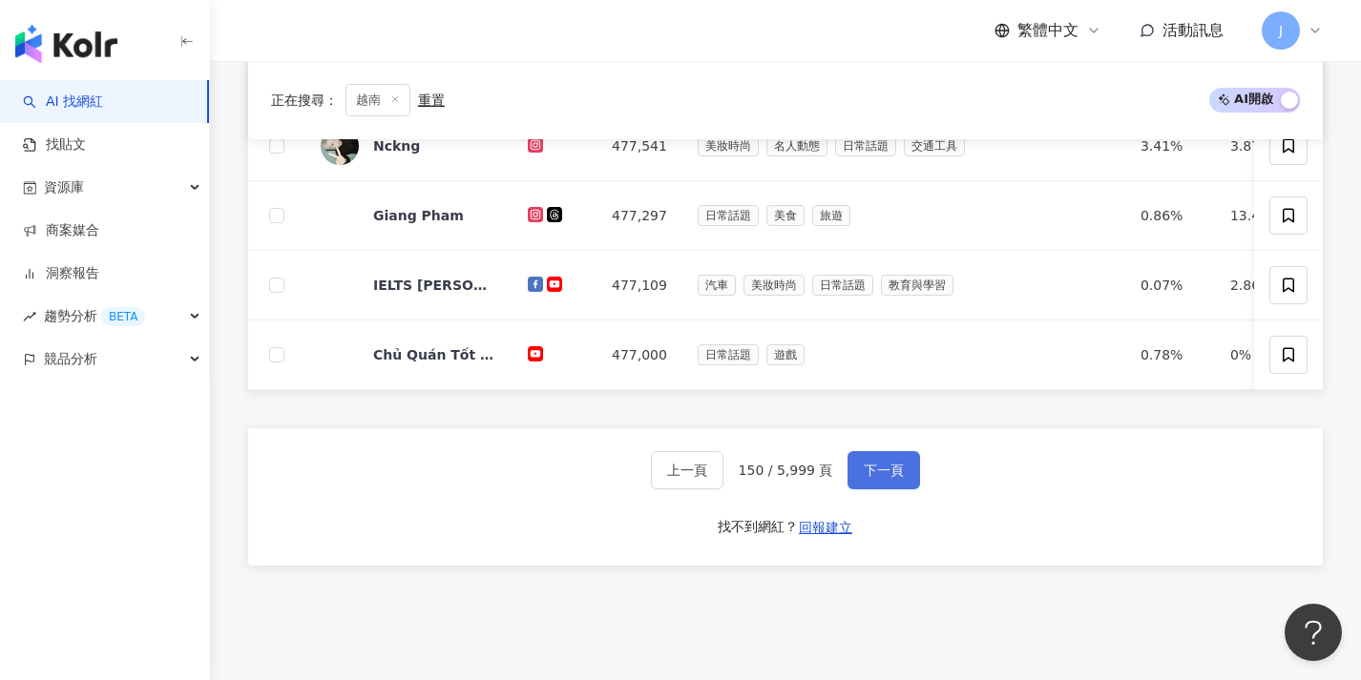
scroll to position [989, 0]
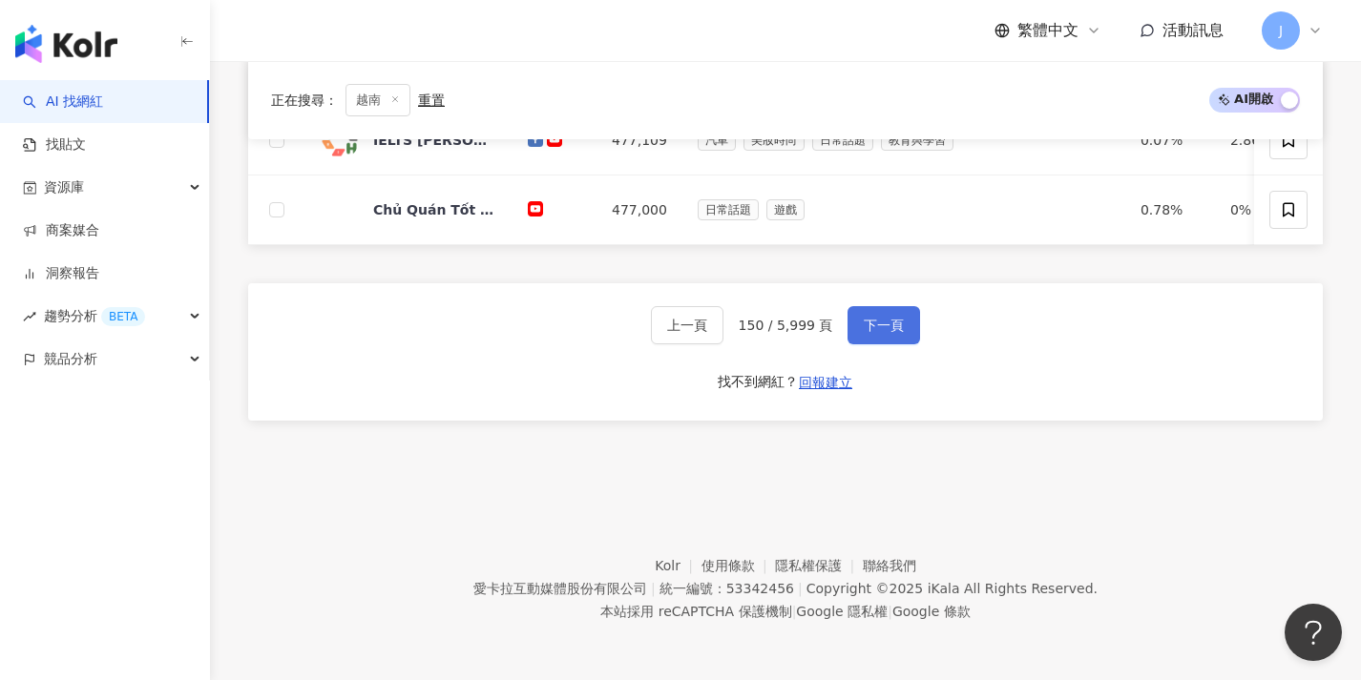
click at [908, 315] on button "下一頁" at bounding box center [883, 325] width 73 height 38
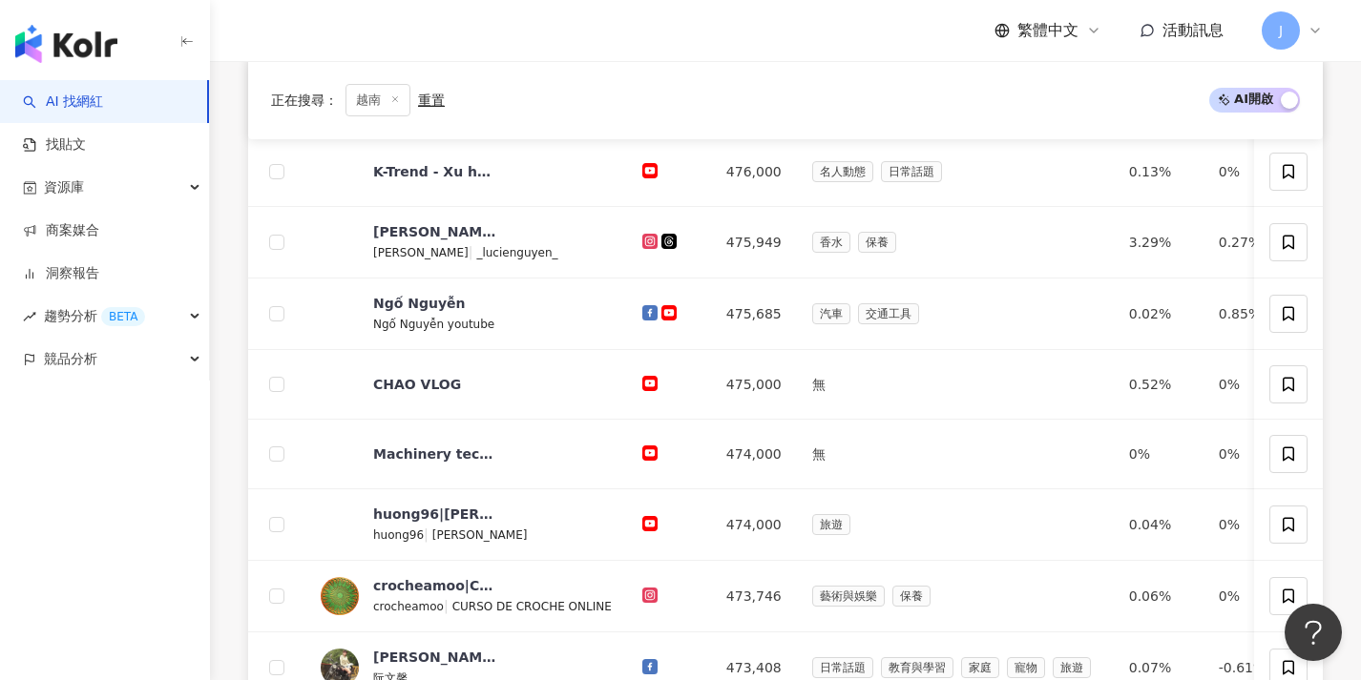
scroll to position [998, 0]
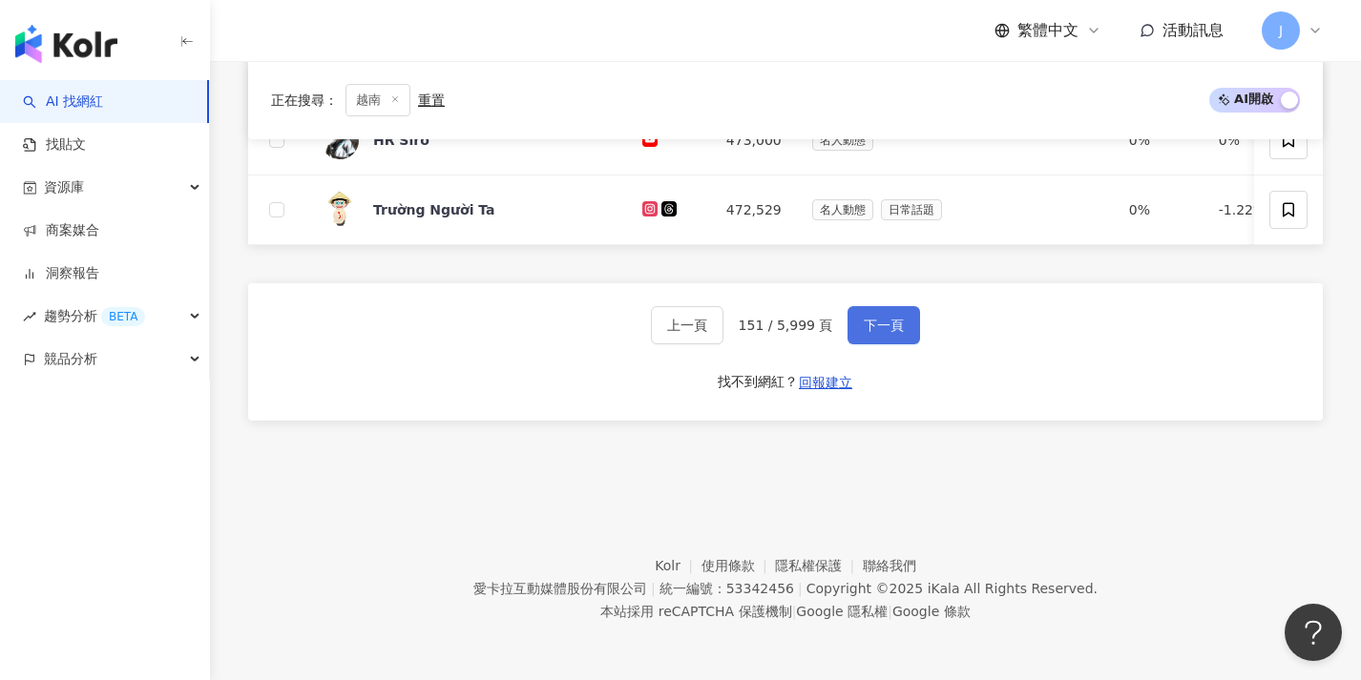
click at [907, 319] on button "下一頁" at bounding box center [883, 325] width 73 height 38
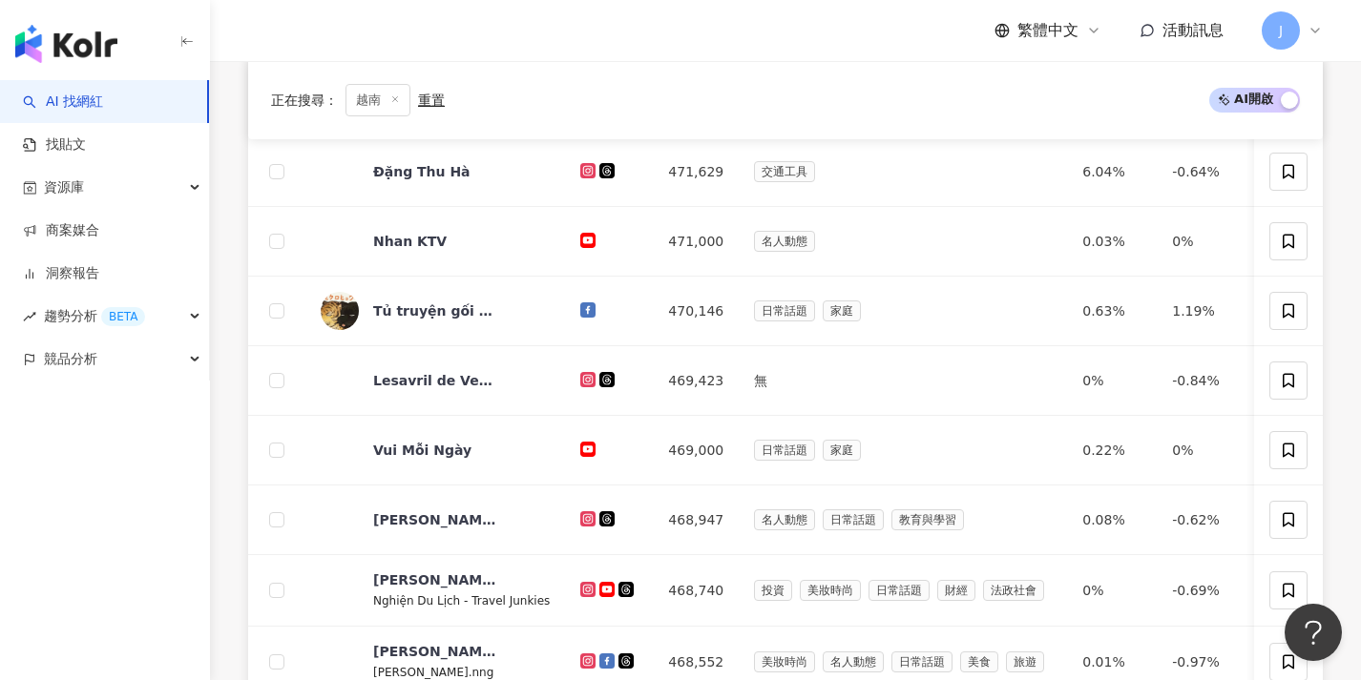
scroll to position [994, 0]
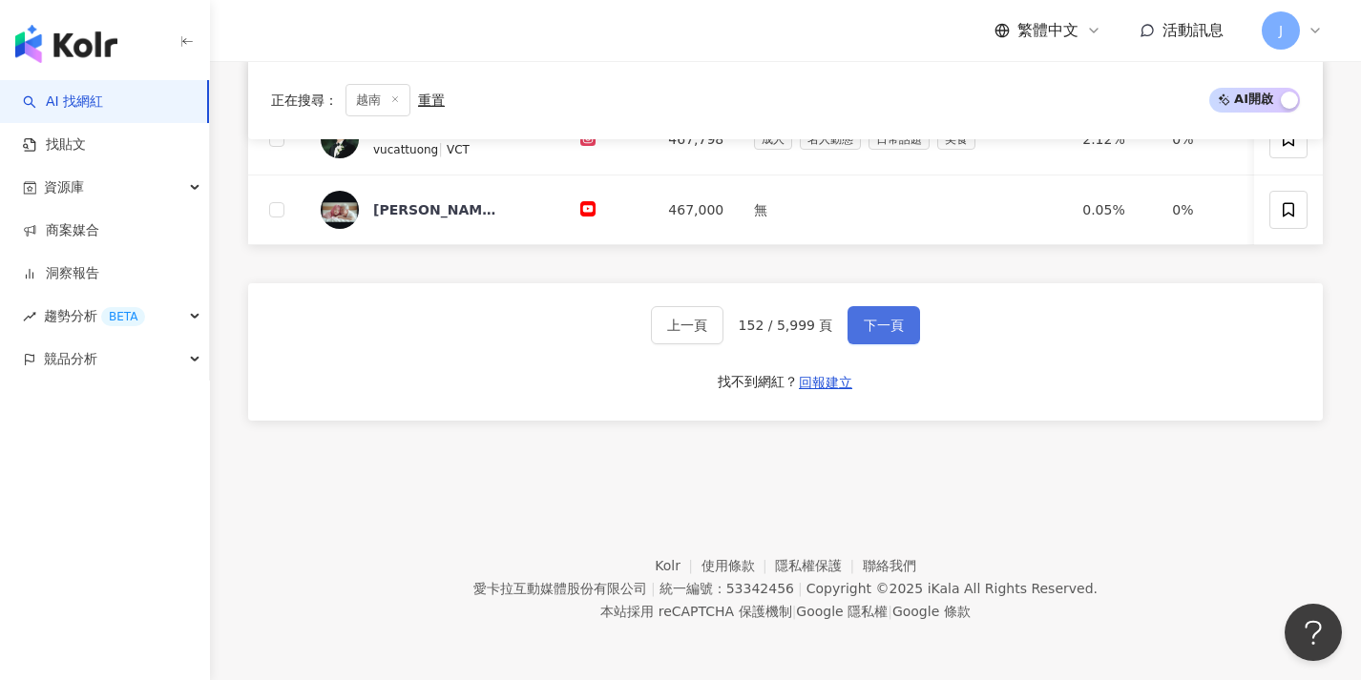
click at [907, 319] on button "下一頁" at bounding box center [883, 325] width 73 height 38
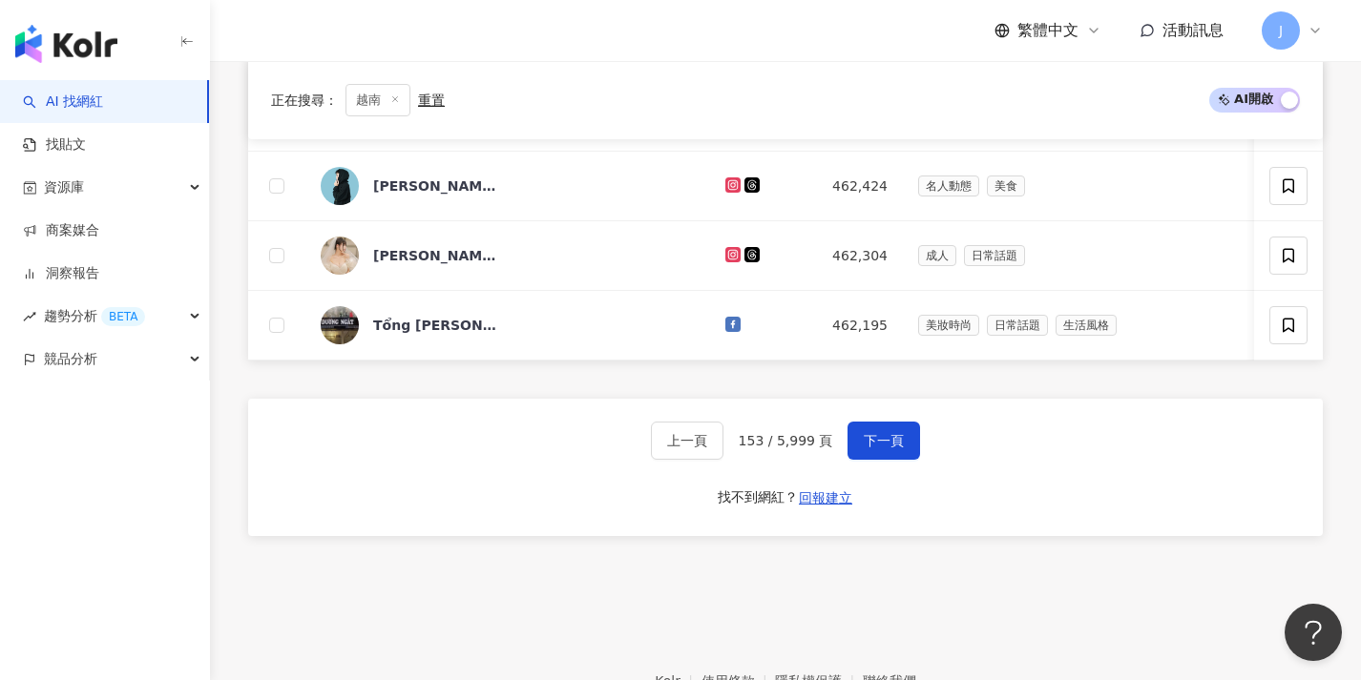
scroll to position [1000, 0]
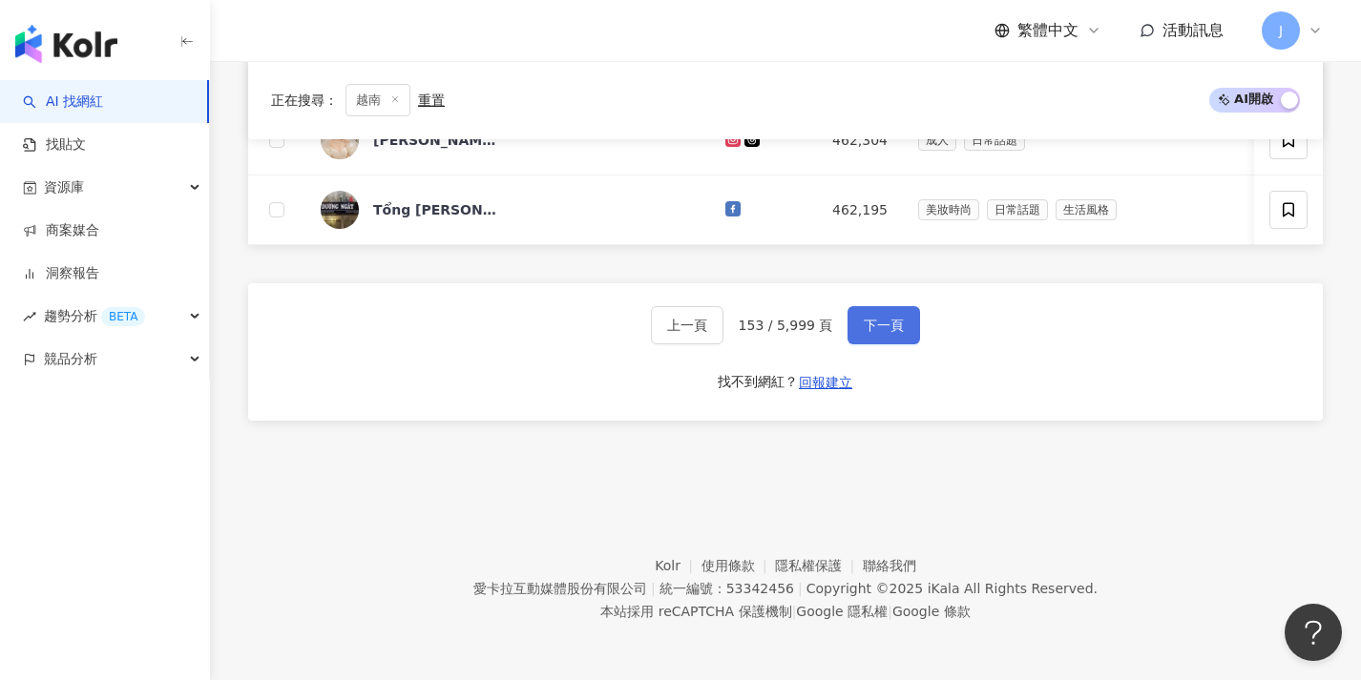
click at [909, 309] on button "下一頁" at bounding box center [883, 325] width 73 height 38
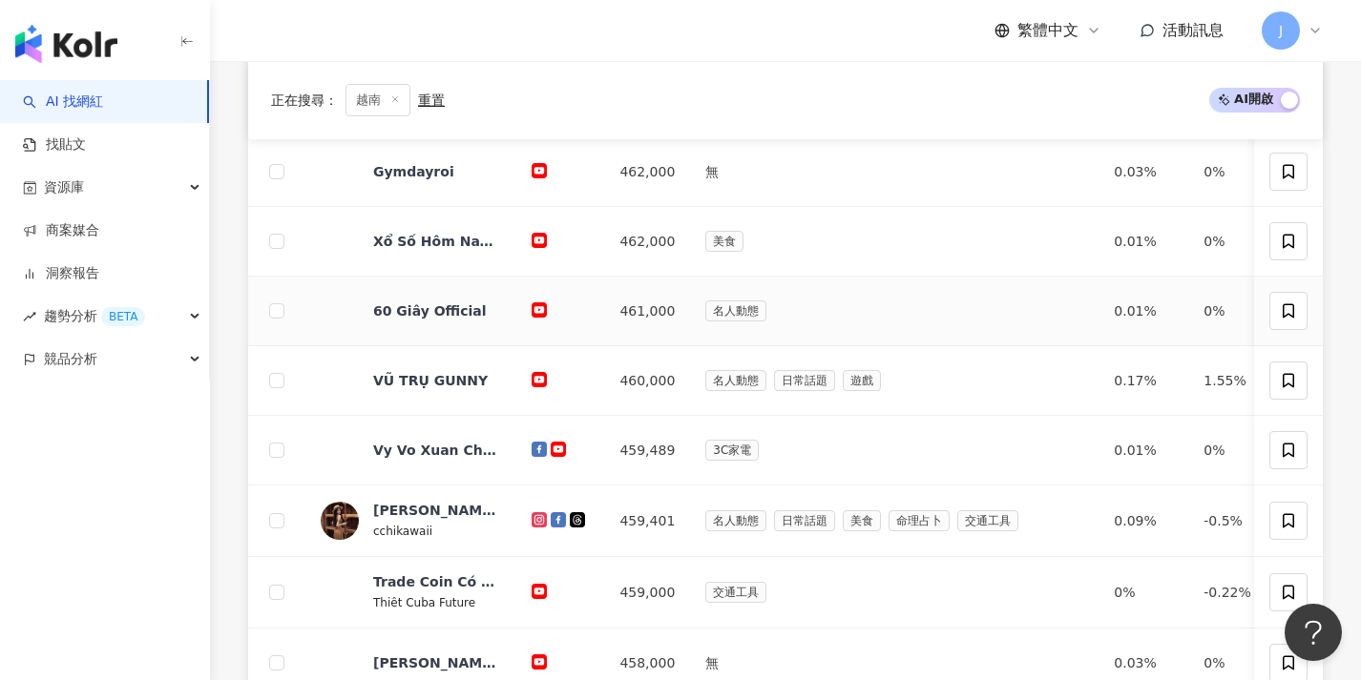
scroll to position [994, 0]
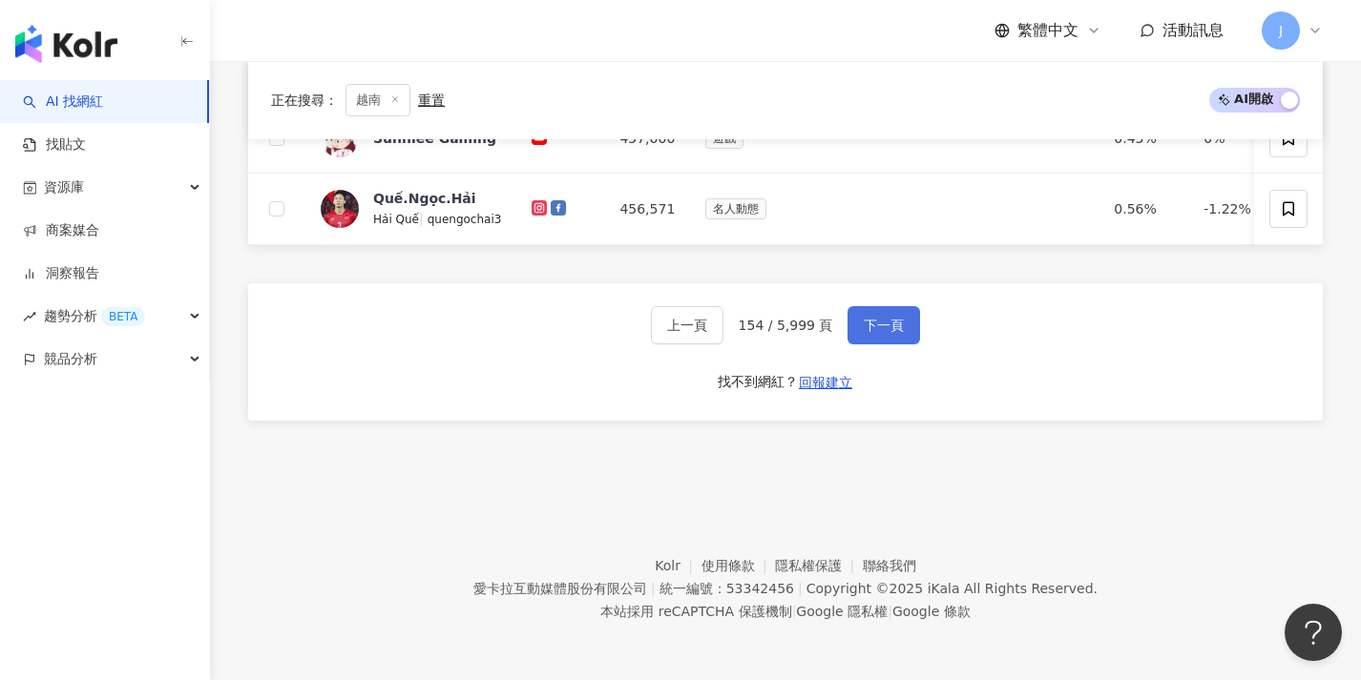
click at [904, 307] on button "下一頁" at bounding box center [883, 325] width 73 height 38
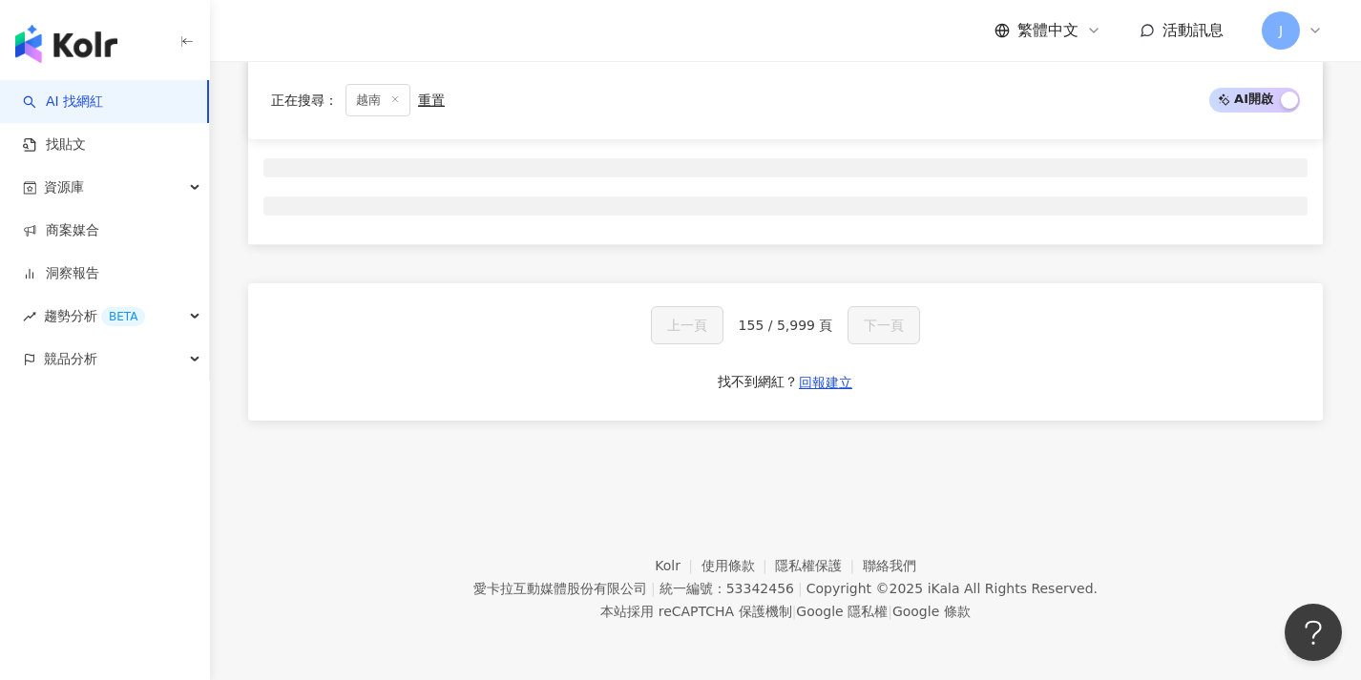
scroll to position [317, 0]
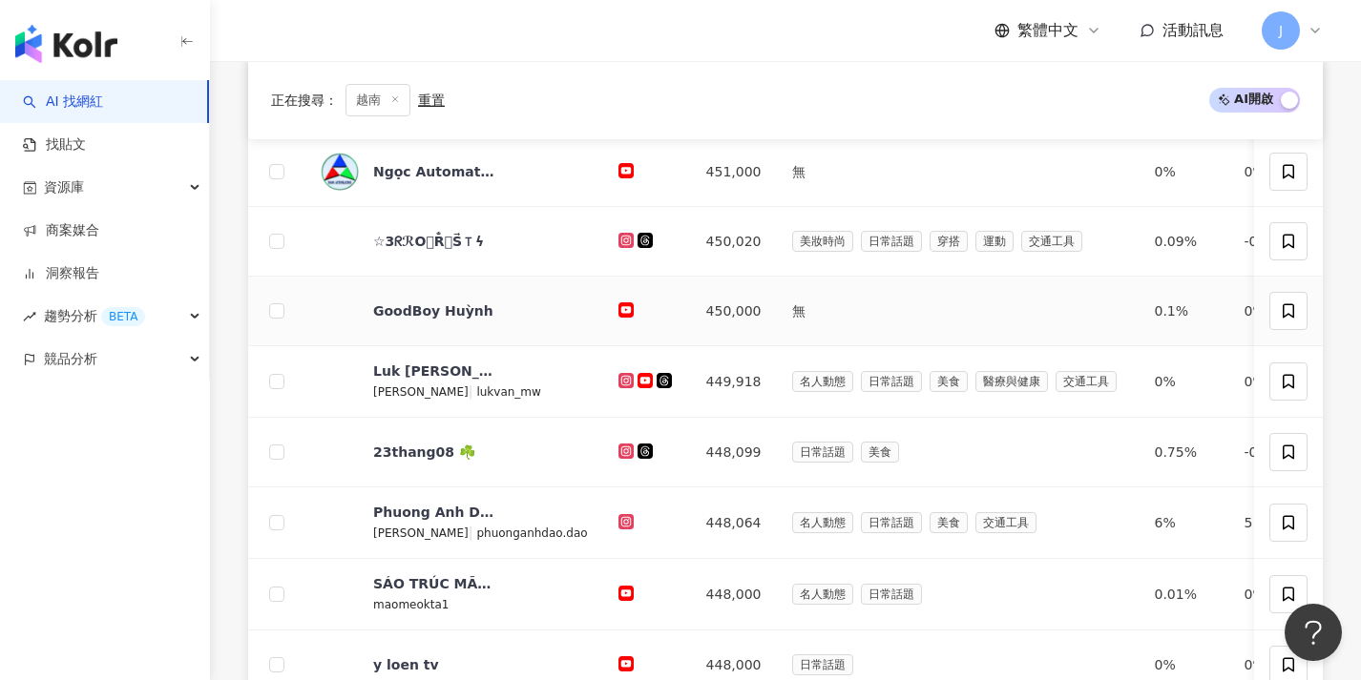
scroll to position [996, 0]
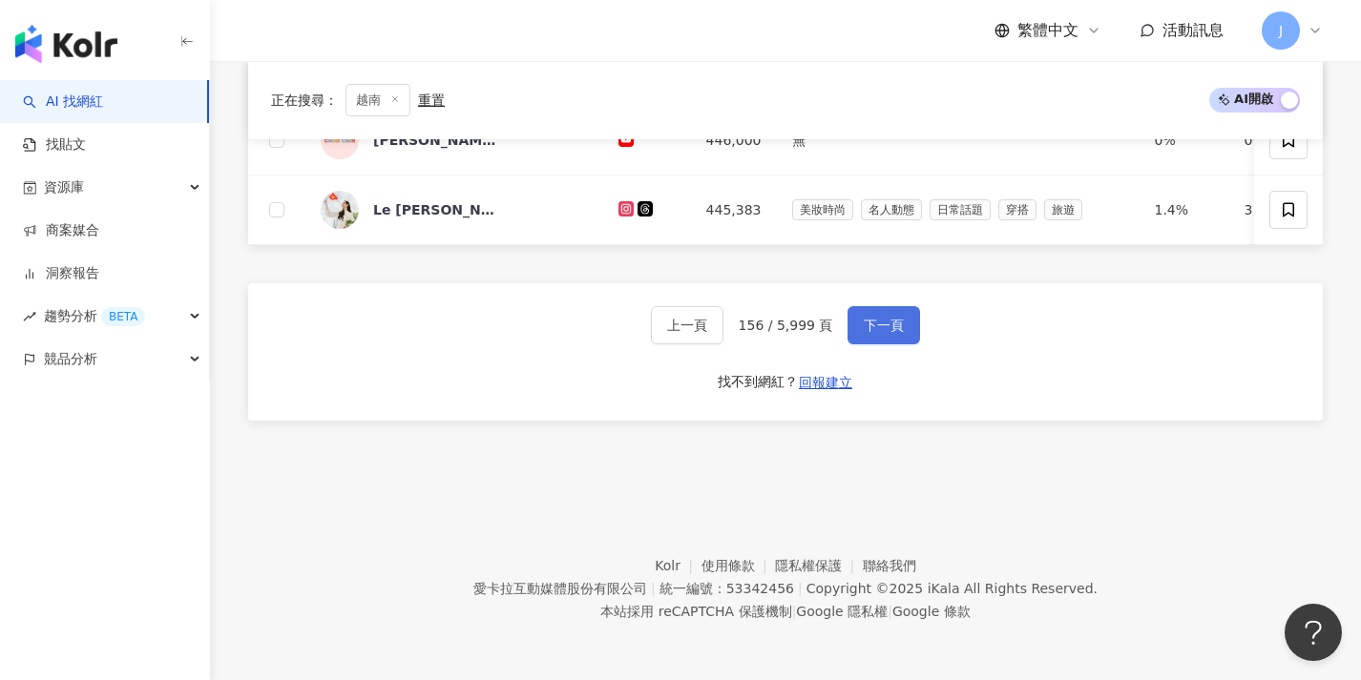
click at [864, 319] on span "下一頁" at bounding box center [884, 325] width 40 height 15
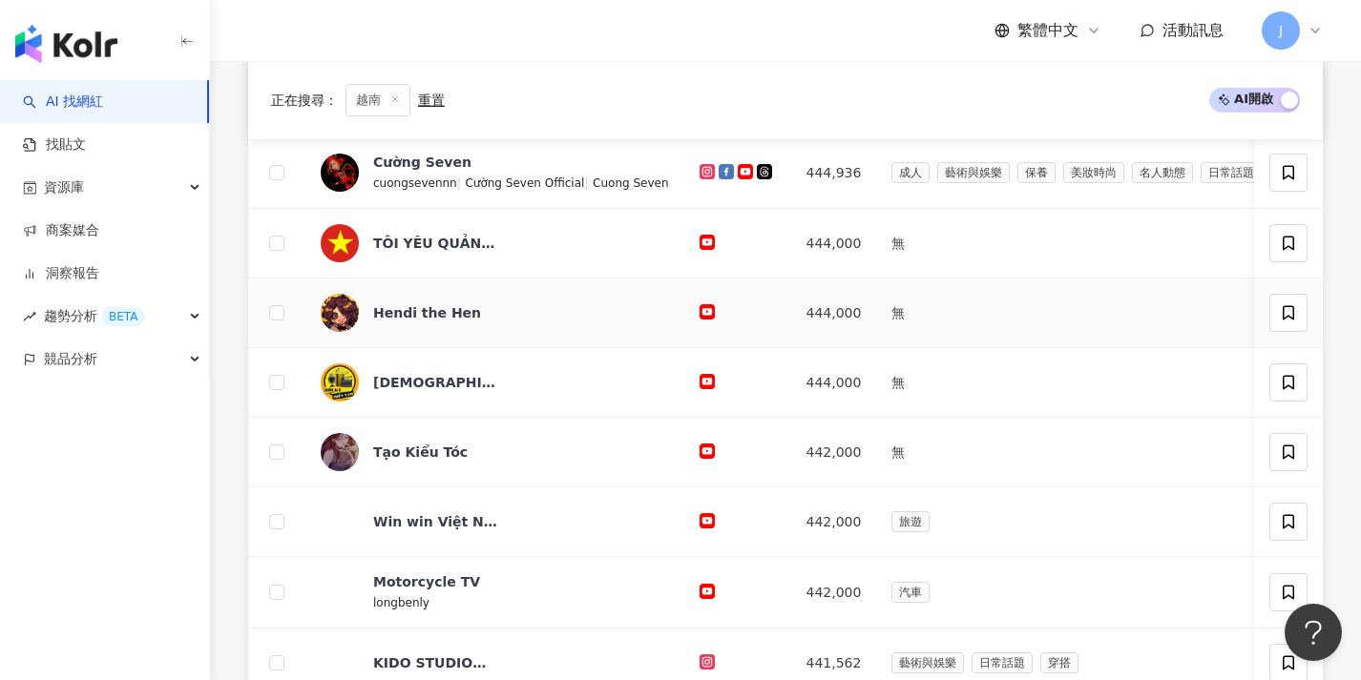
scroll to position [994, 0]
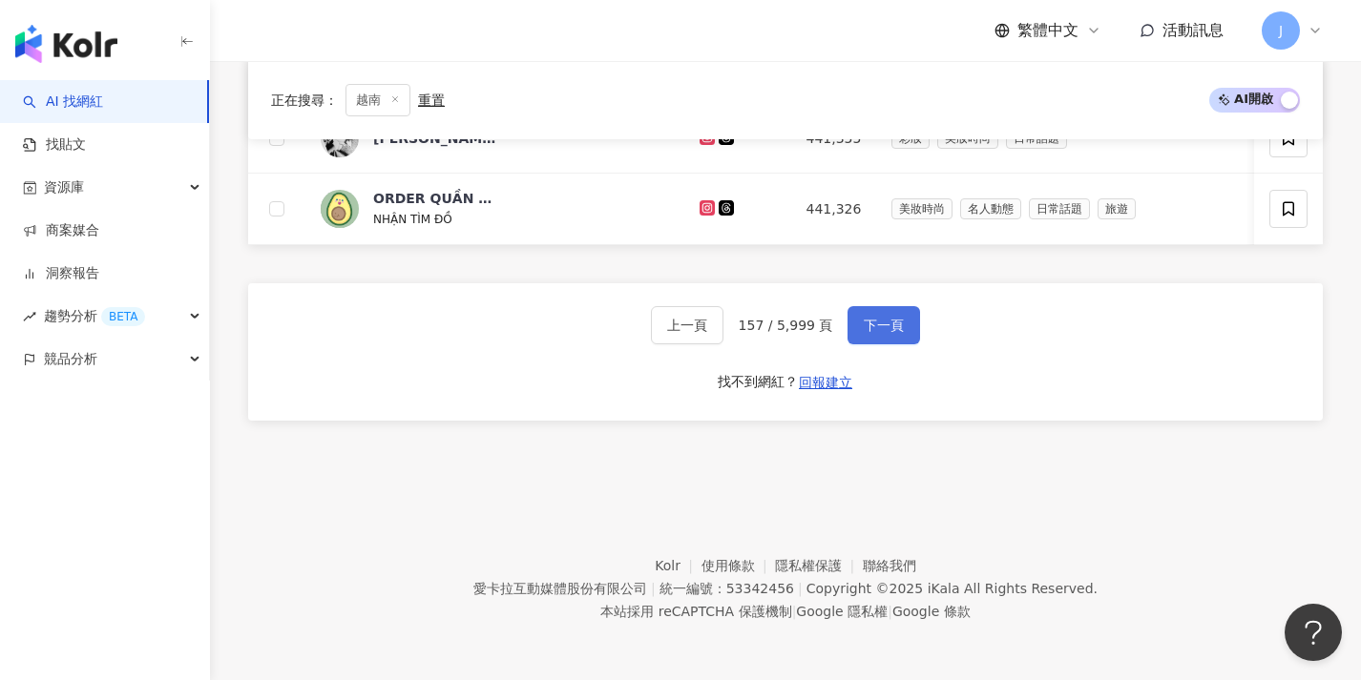
click at [864, 320] on span "下一頁" at bounding box center [884, 325] width 40 height 15
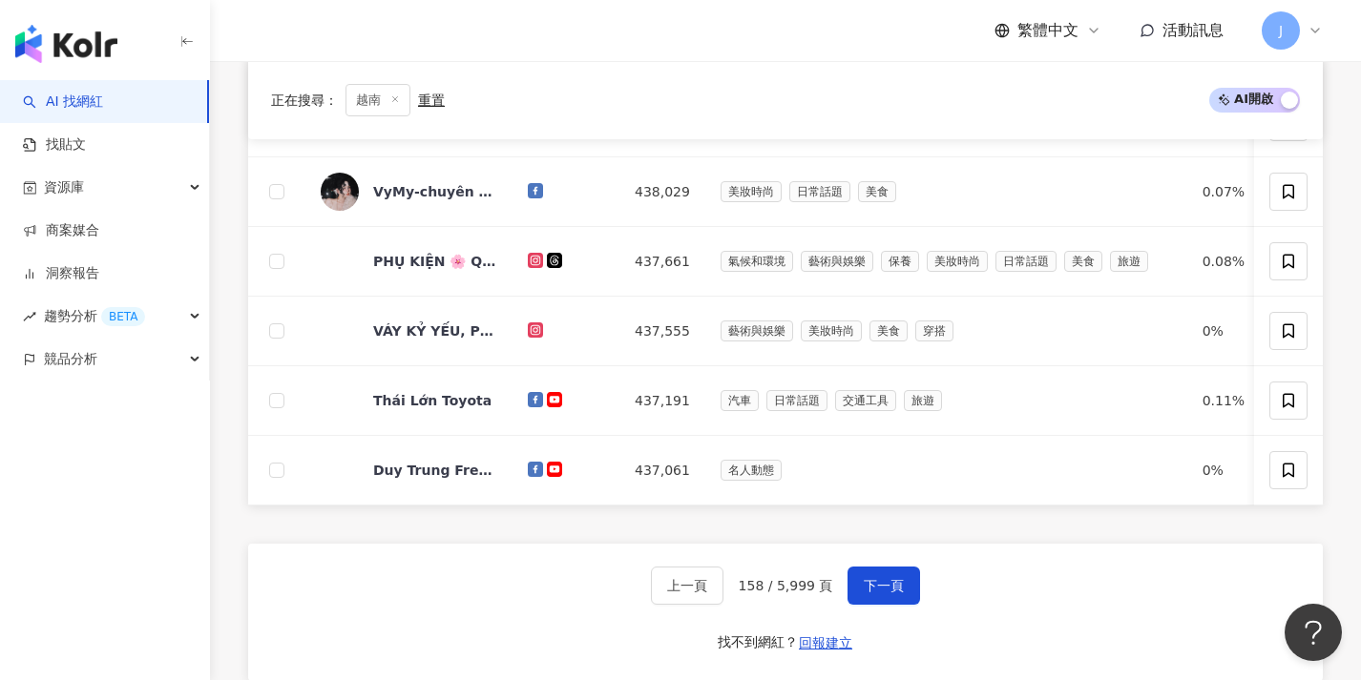
scroll to position [992, 0]
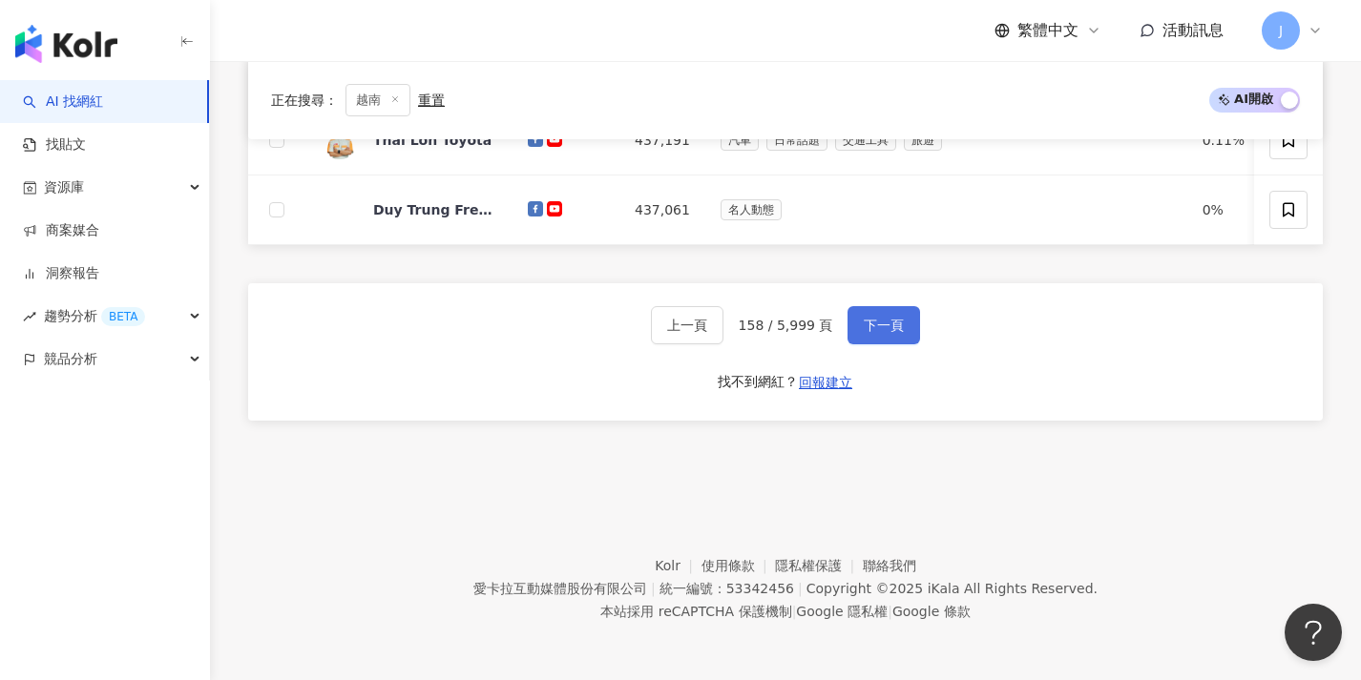
click at [864, 319] on span "下一頁" at bounding box center [884, 325] width 40 height 15
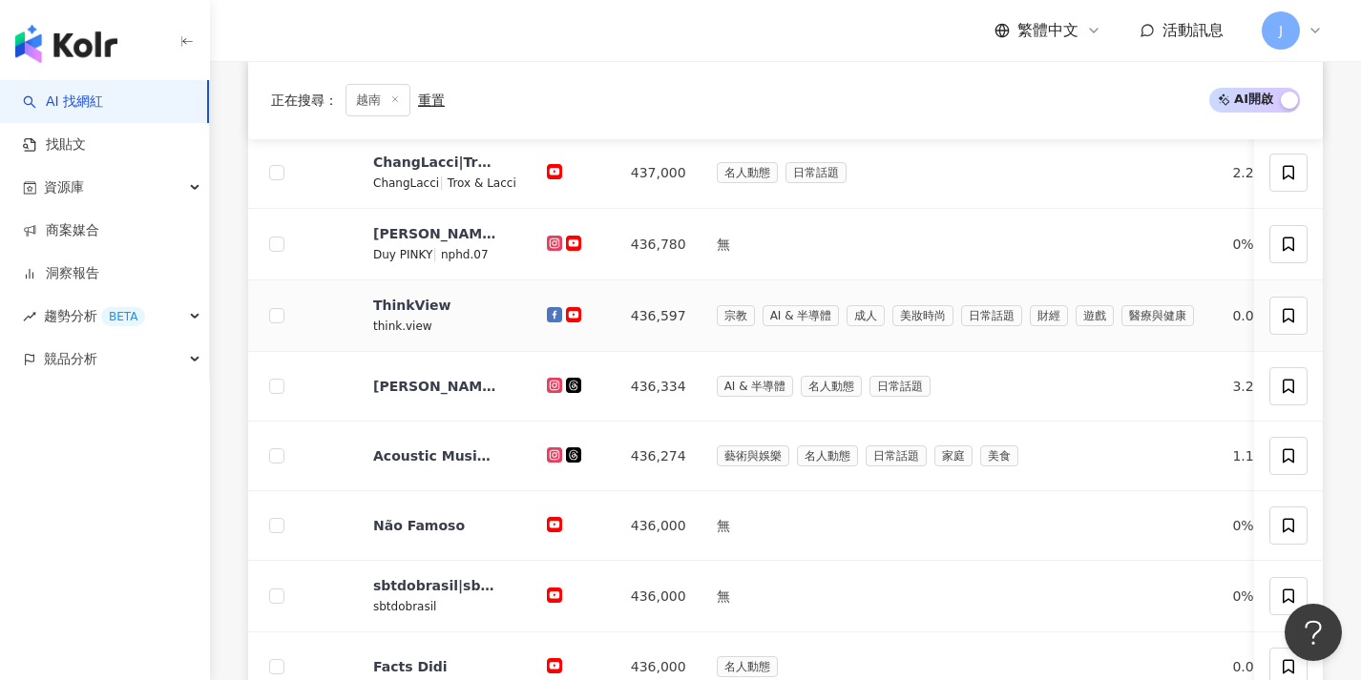
scroll to position [996, 0]
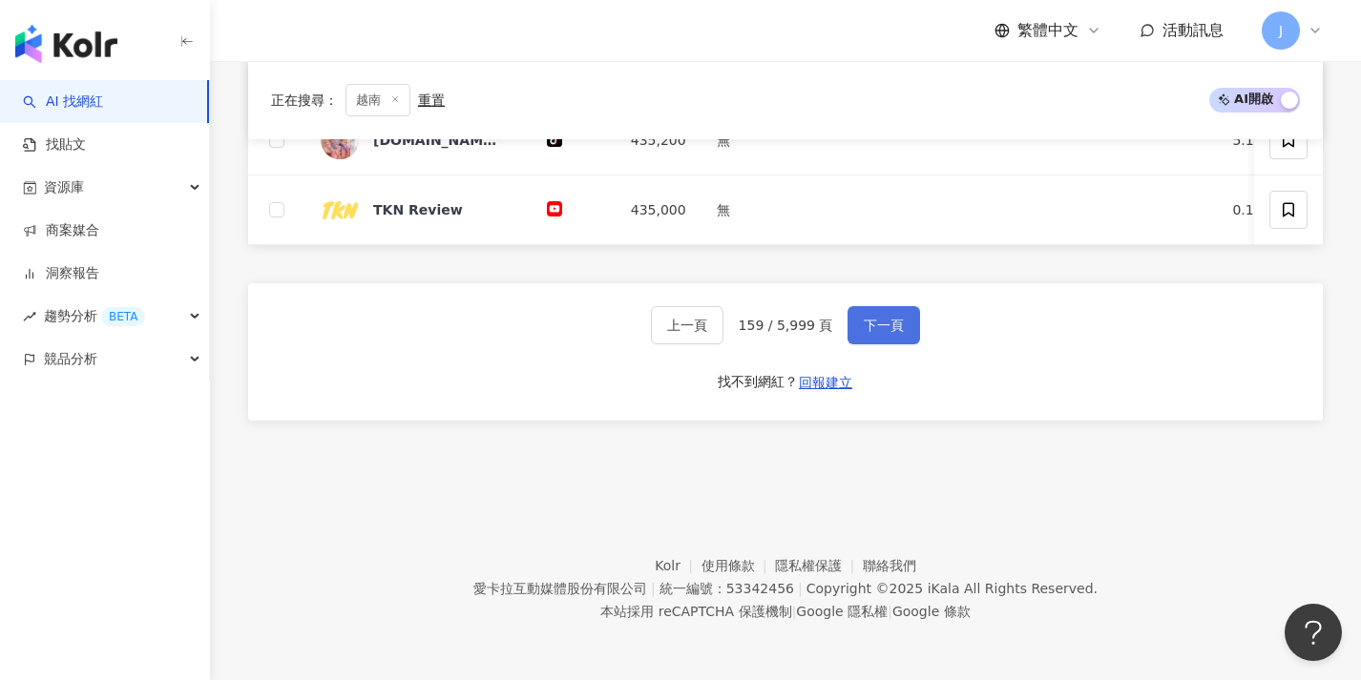
click at [863, 316] on button "下一頁" at bounding box center [883, 325] width 73 height 38
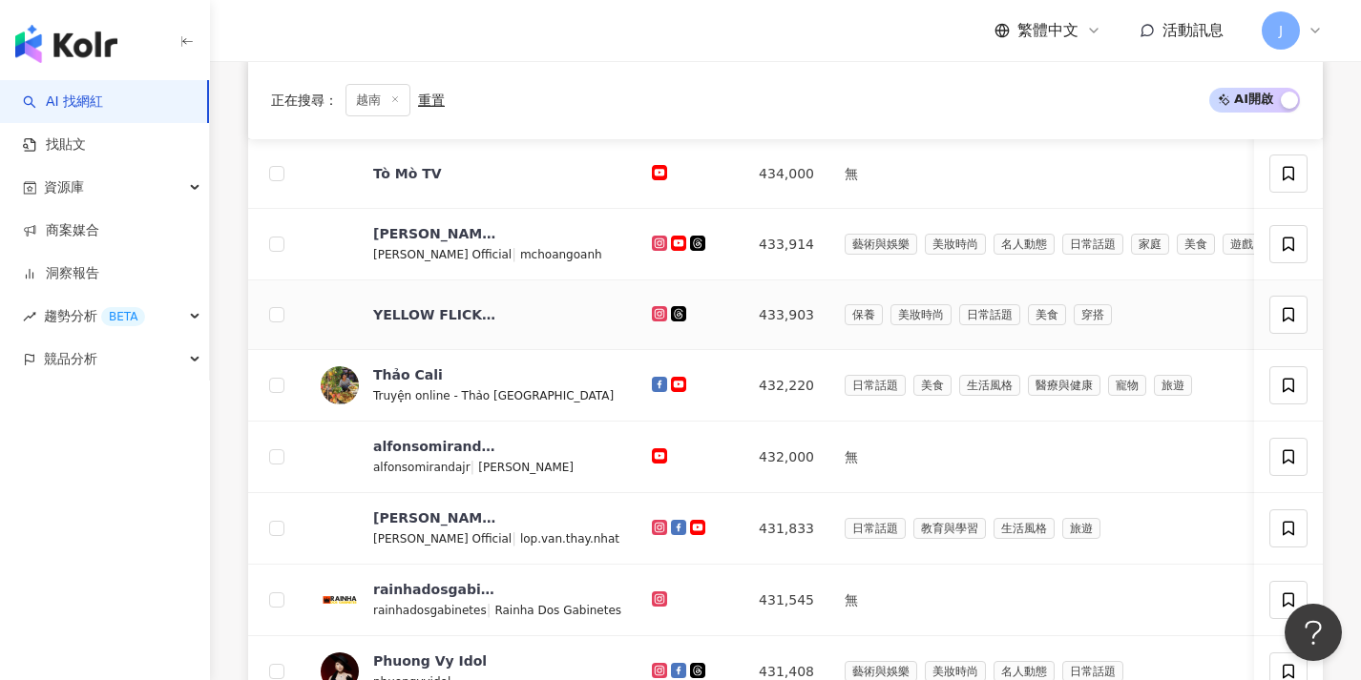
scroll to position [1006, 0]
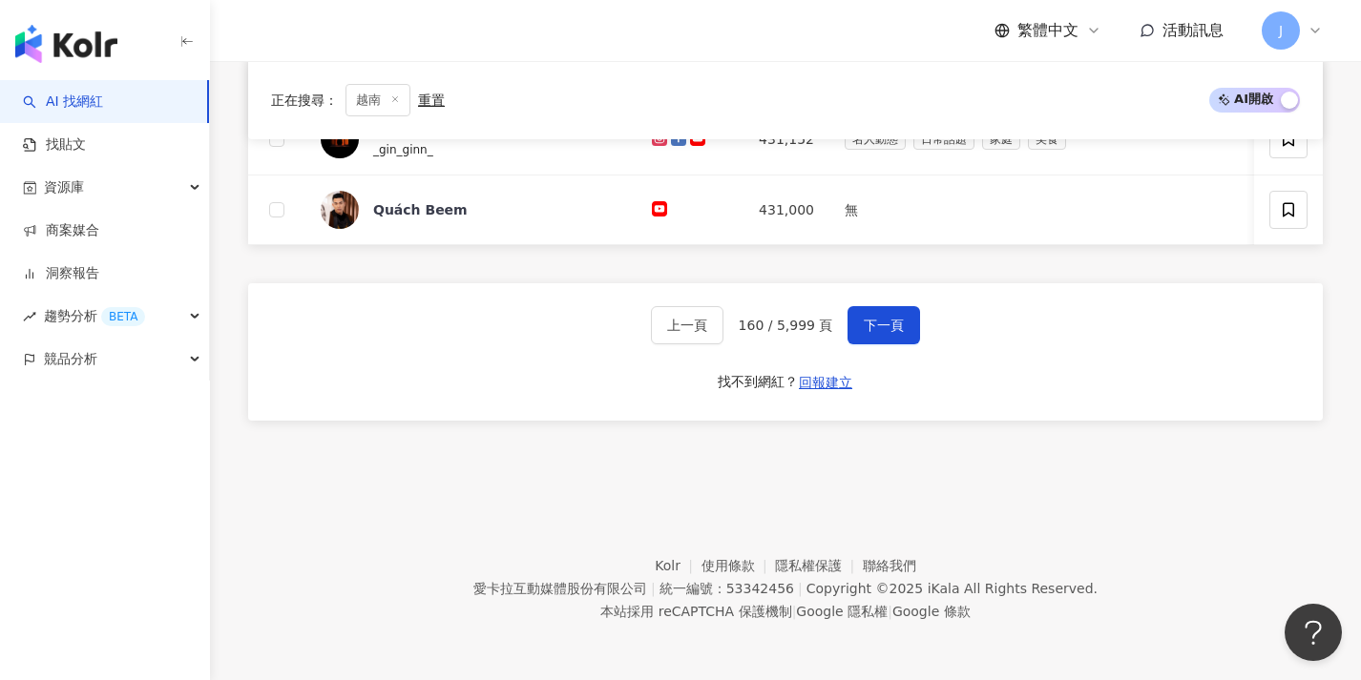
click at [863, 316] on button "下一頁" at bounding box center [883, 325] width 73 height 38
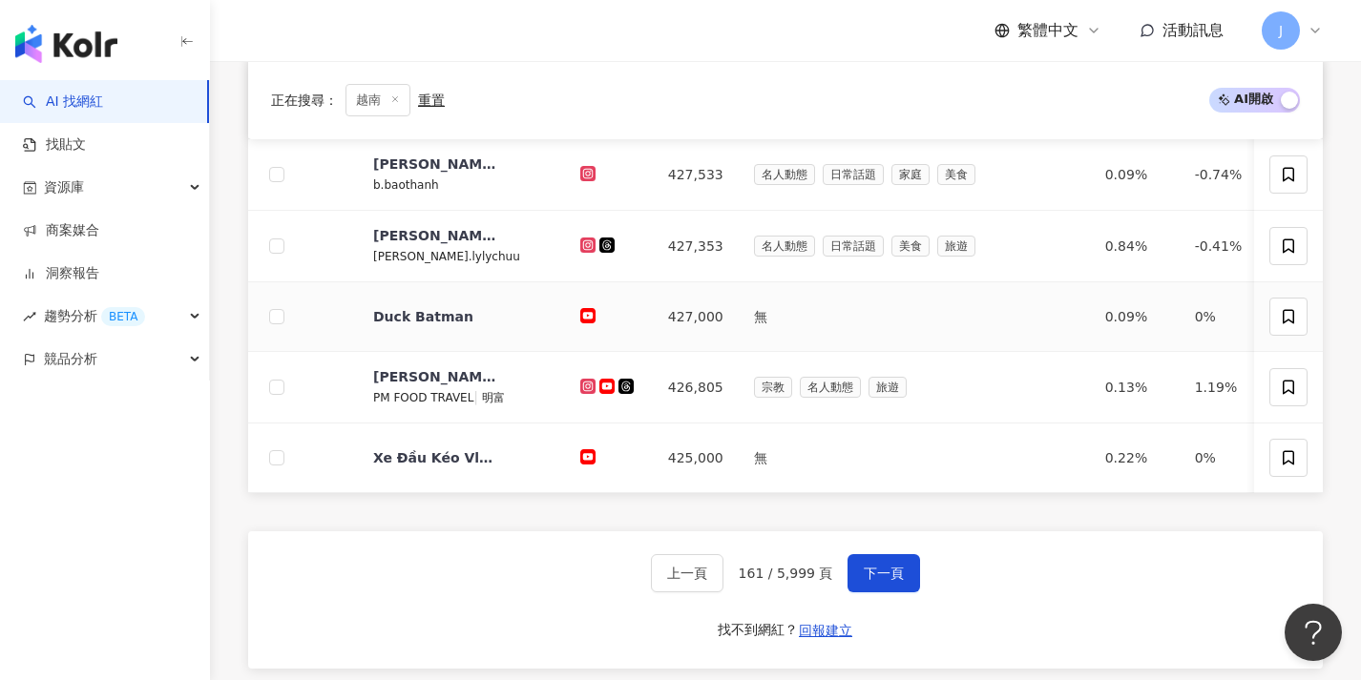
scroll to position [1000, 0]
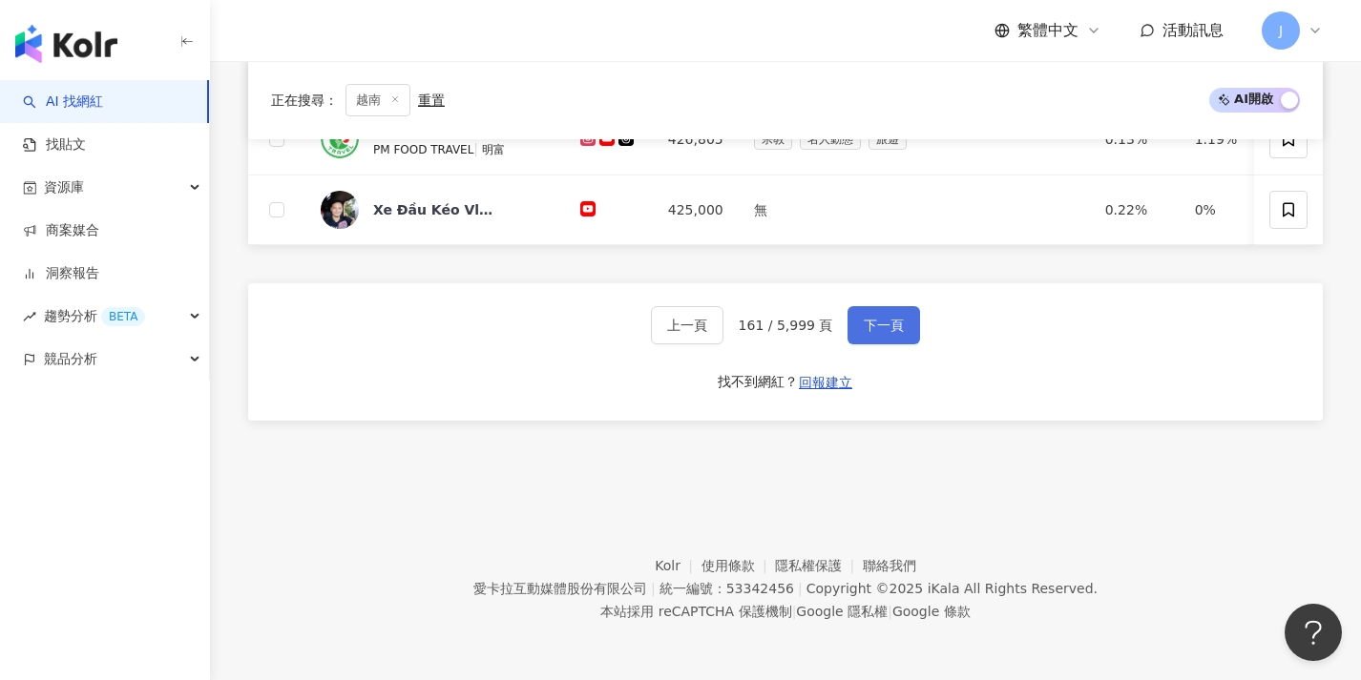
click at [883, 339] on button "下一頁" at bounding box center [883, 325] width 73 height 38
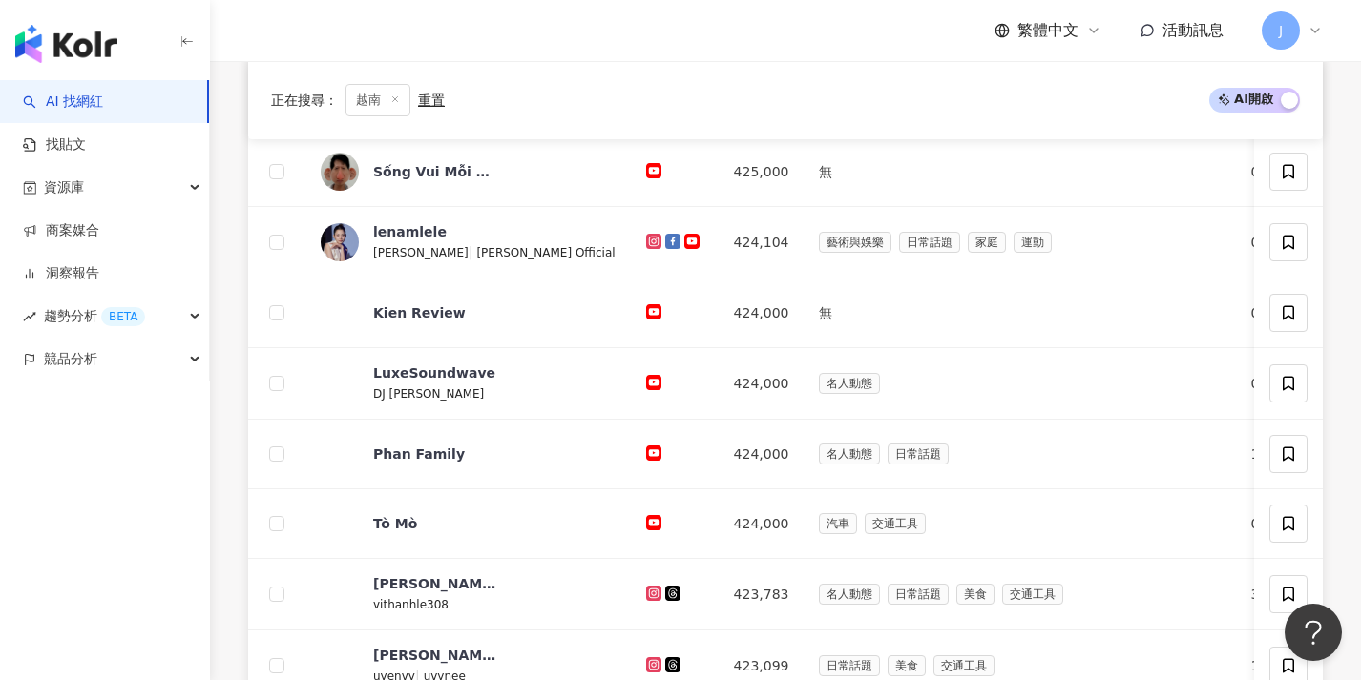
scroll to position [996, 0]
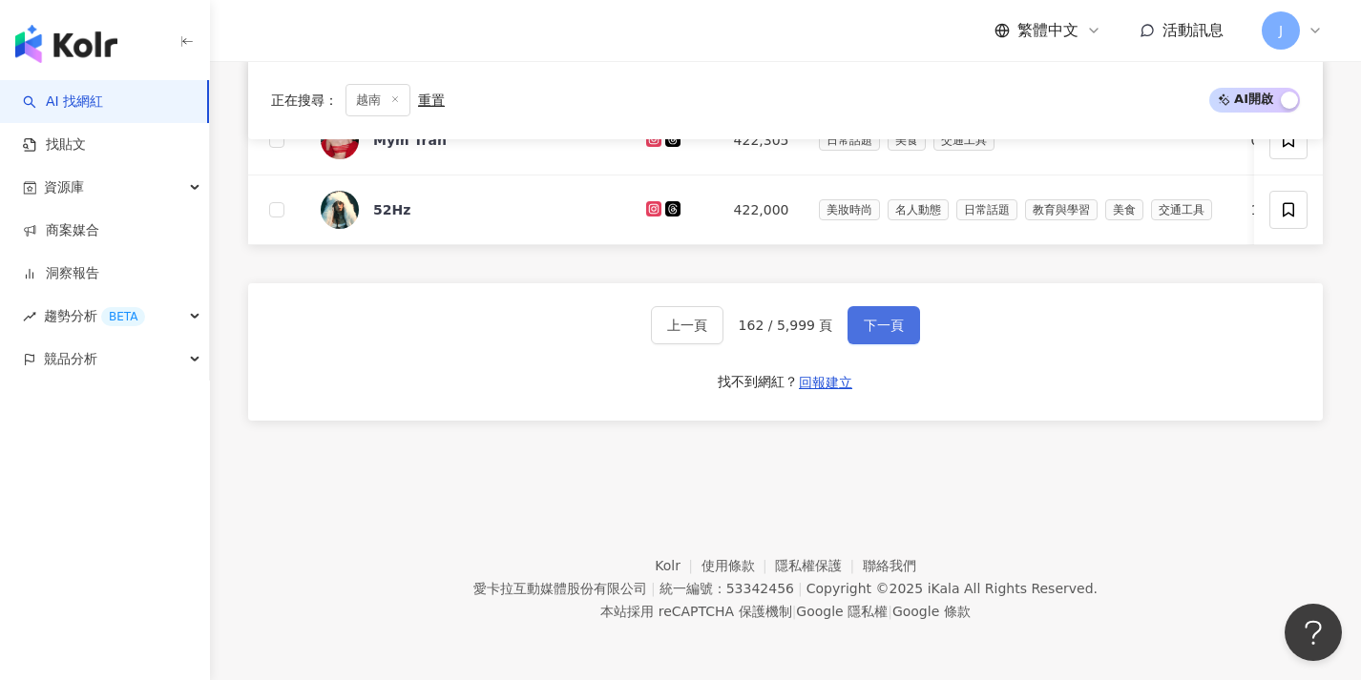
click at [883, 339] on button "下一頁" at bounding box center [883, 325] width 73 height 38
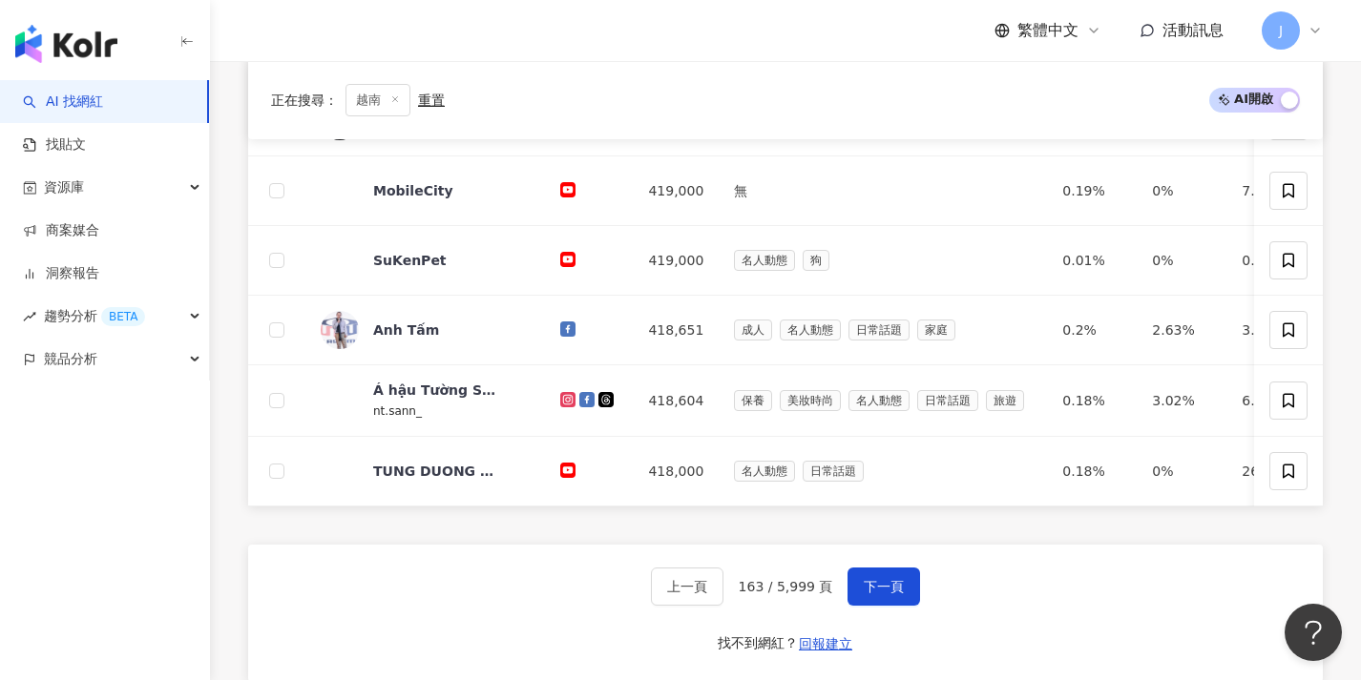
scroll to position [983, 0]
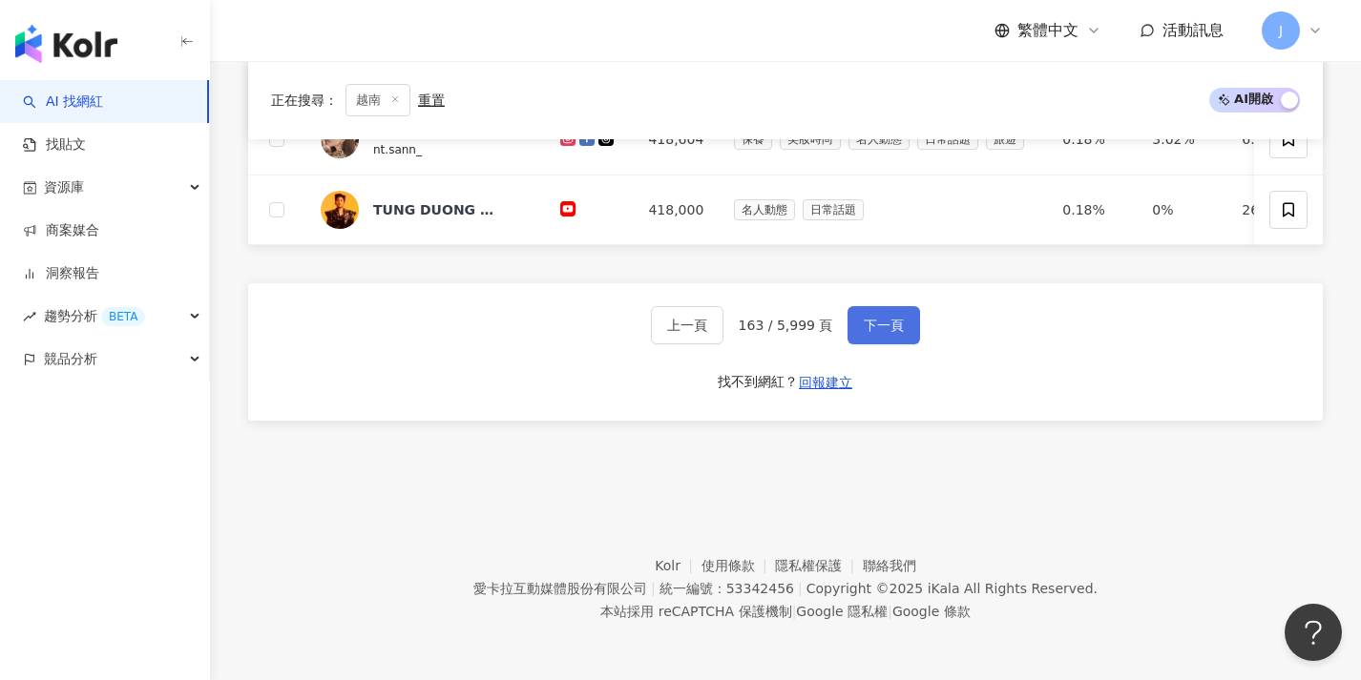
click at [881, 327] on button "下一頁" at bounding box center [883, 325] width 73 height 38
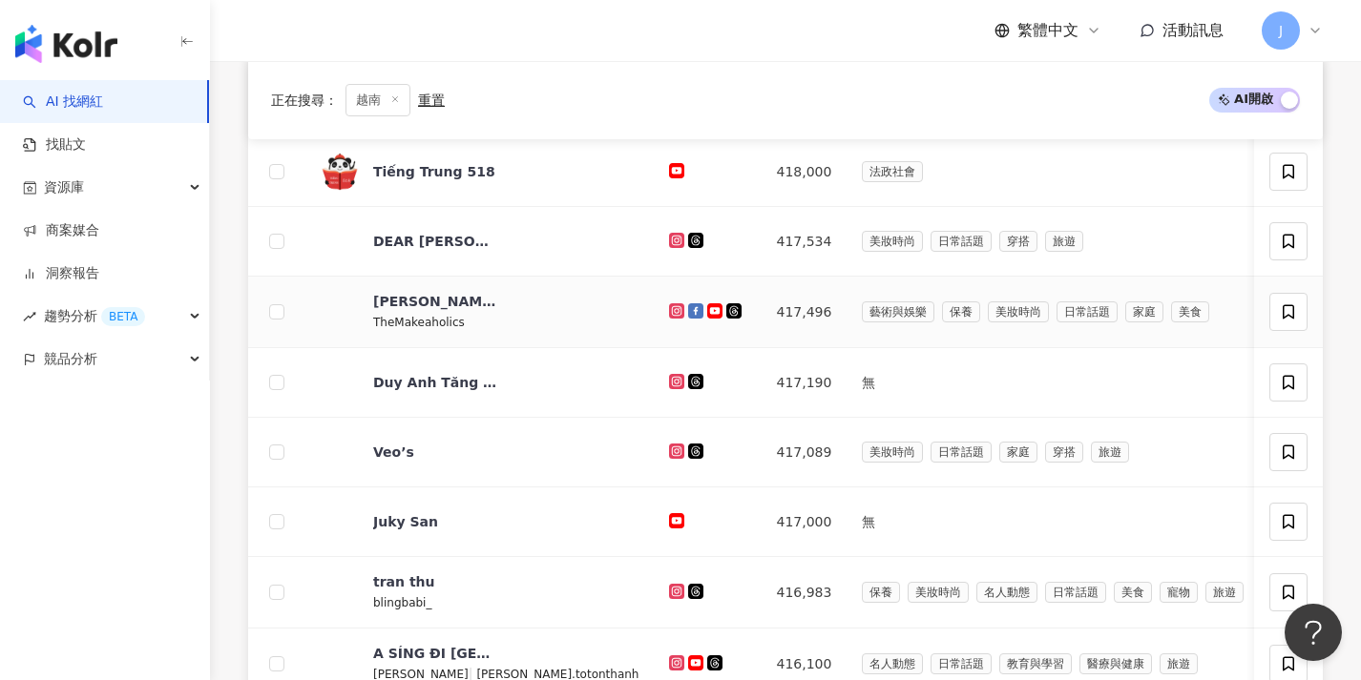
scroll to position [996, 0]
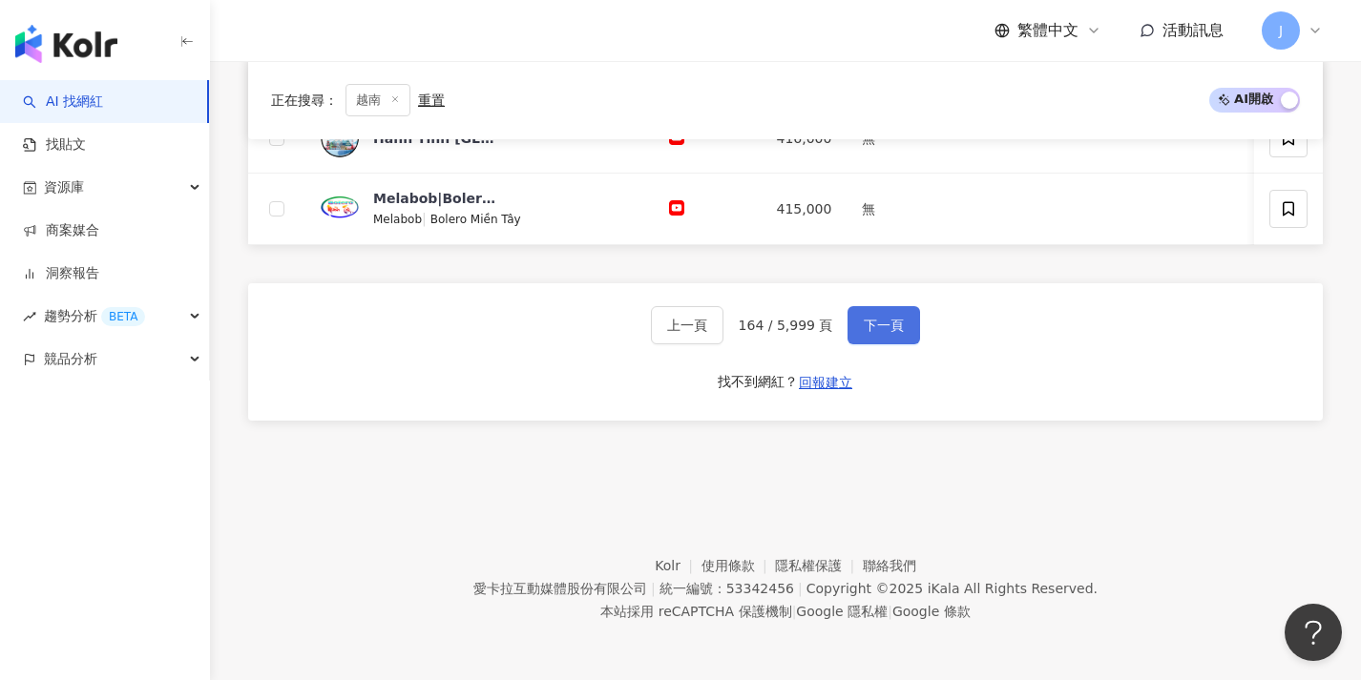
click at [880, 324] on span "下一頁" at bounding box center [884, 325] width 40 height 15
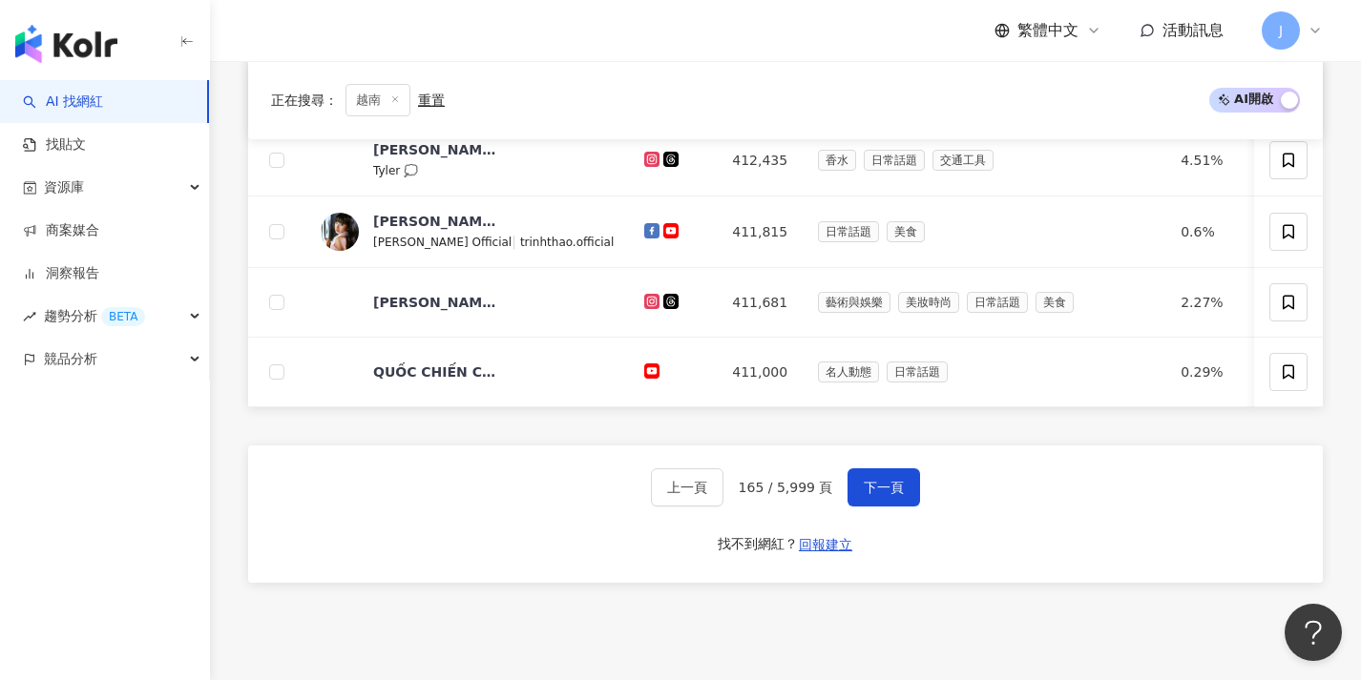
scroll to position [1000, 0]
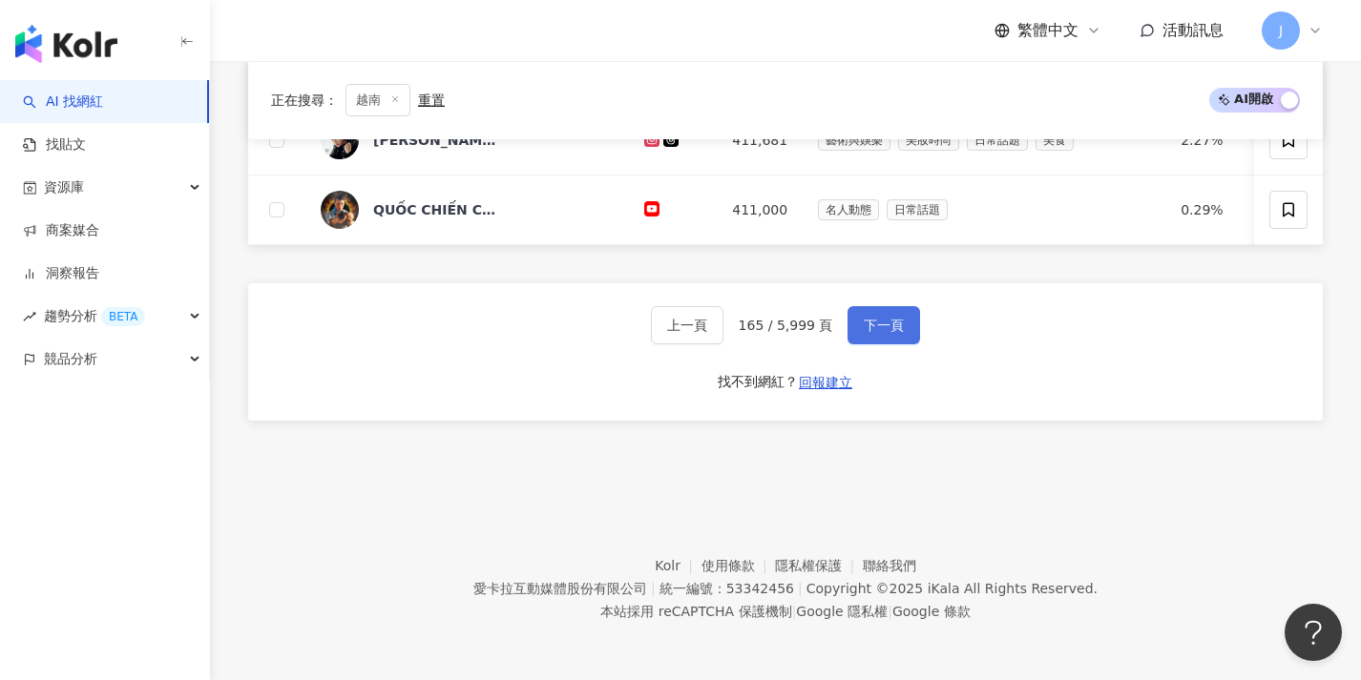
click at [880, 324] on span "下一頁" at bounding box center [884, 325] width 40 height 15
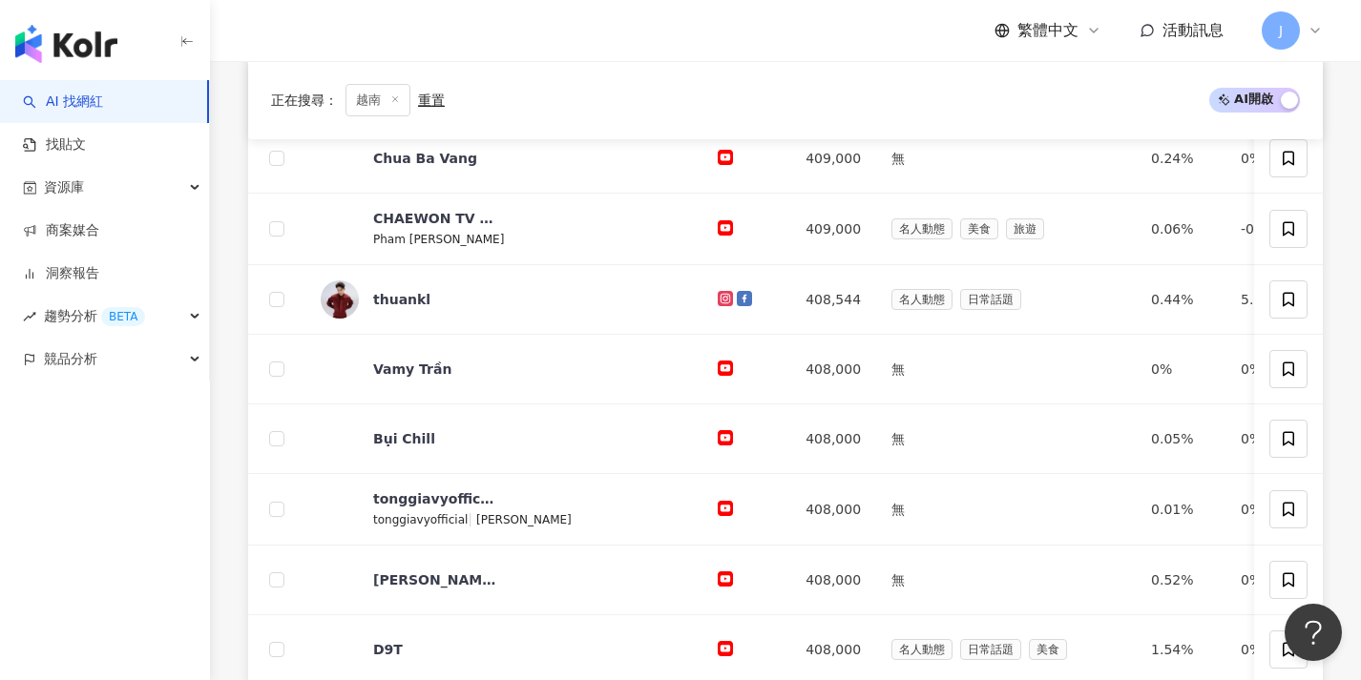
scroll to position [994, 0]
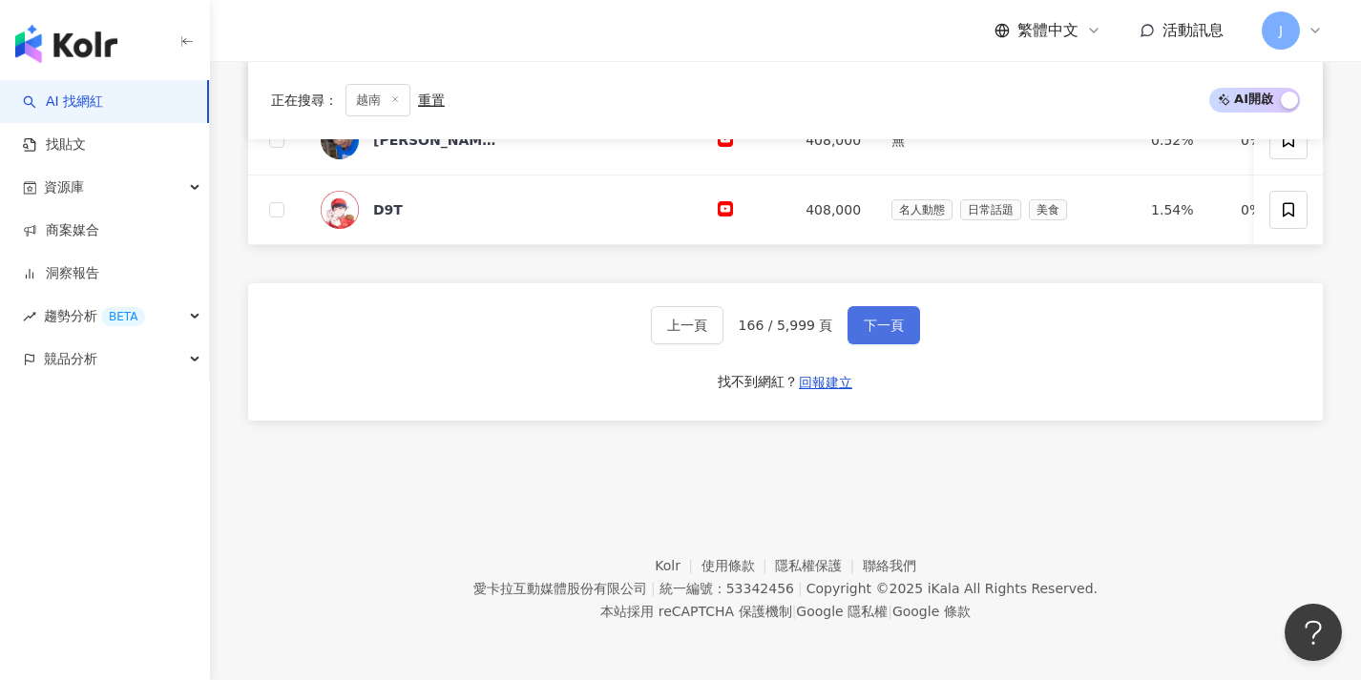
click at [894, 341] on button "下一頁" at bounding box center [883, 325] width 73 height 38
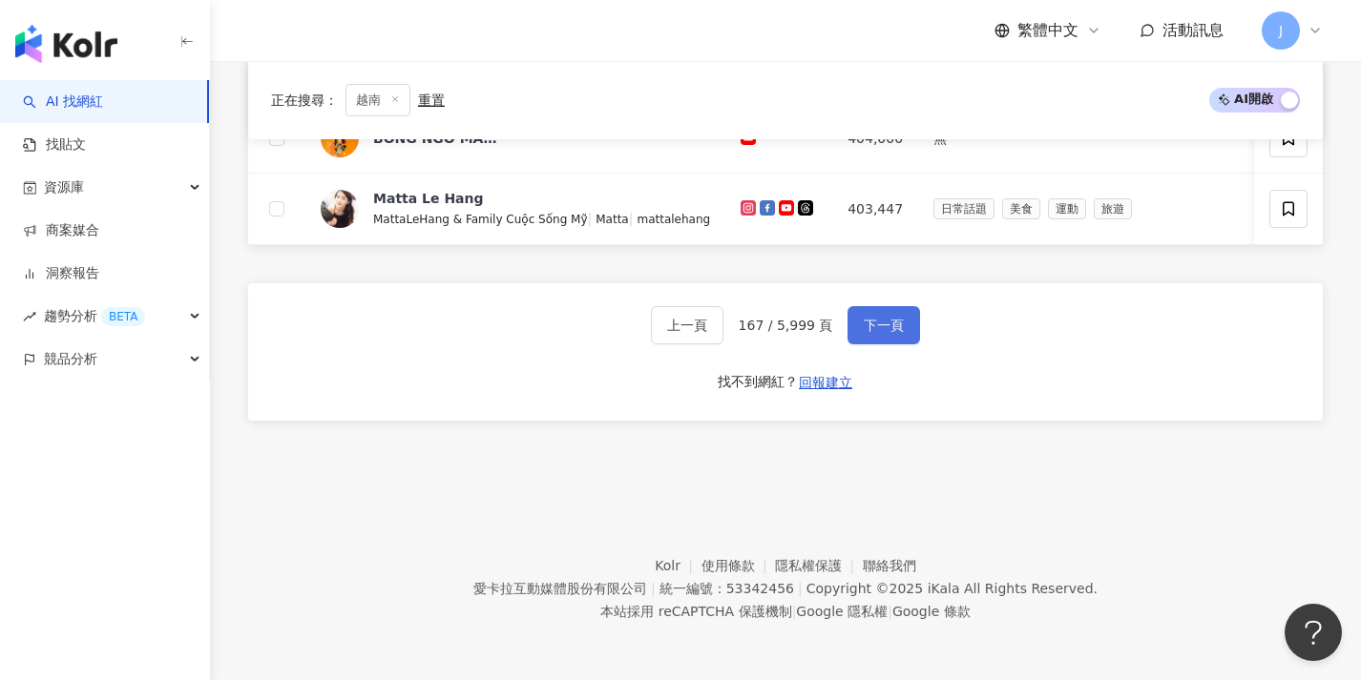
click at [856, 330] on button "下一頁" at bounding box center [883, 325] width 73 height 38
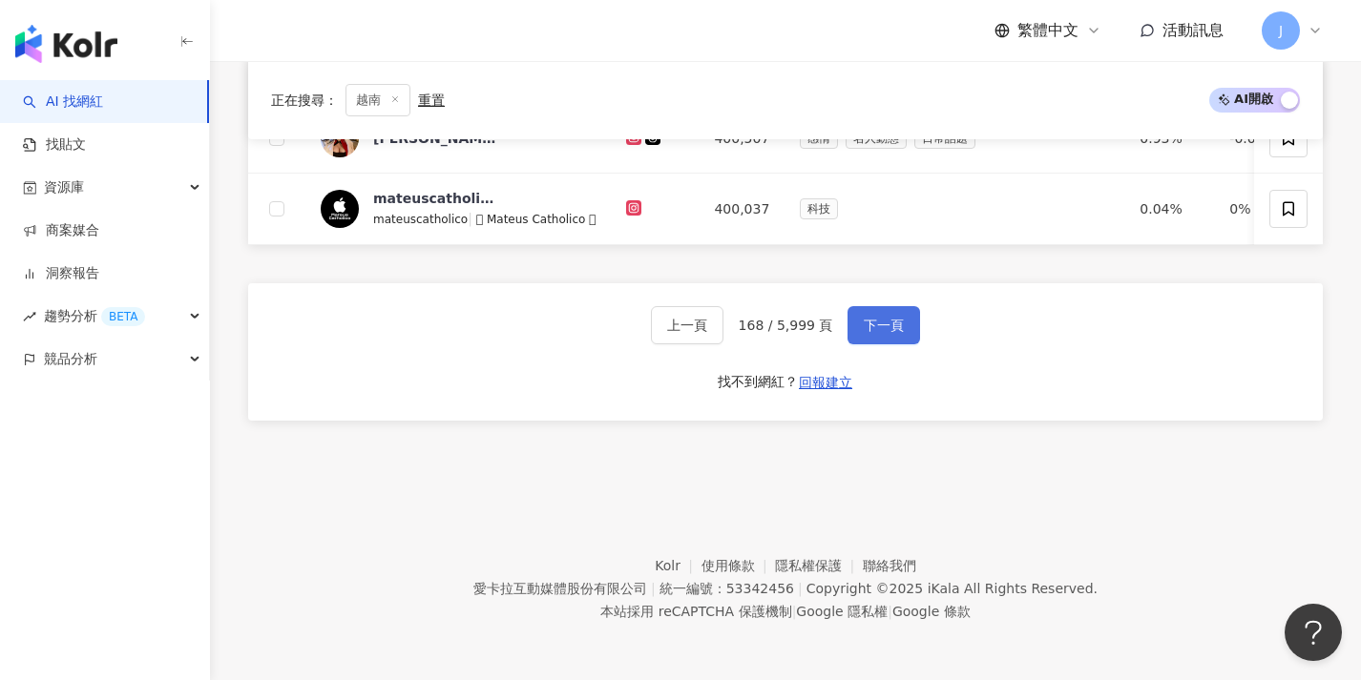
click at [871, 324] on span "下一頁" at bounding box center [884, 325] width 40 height 15
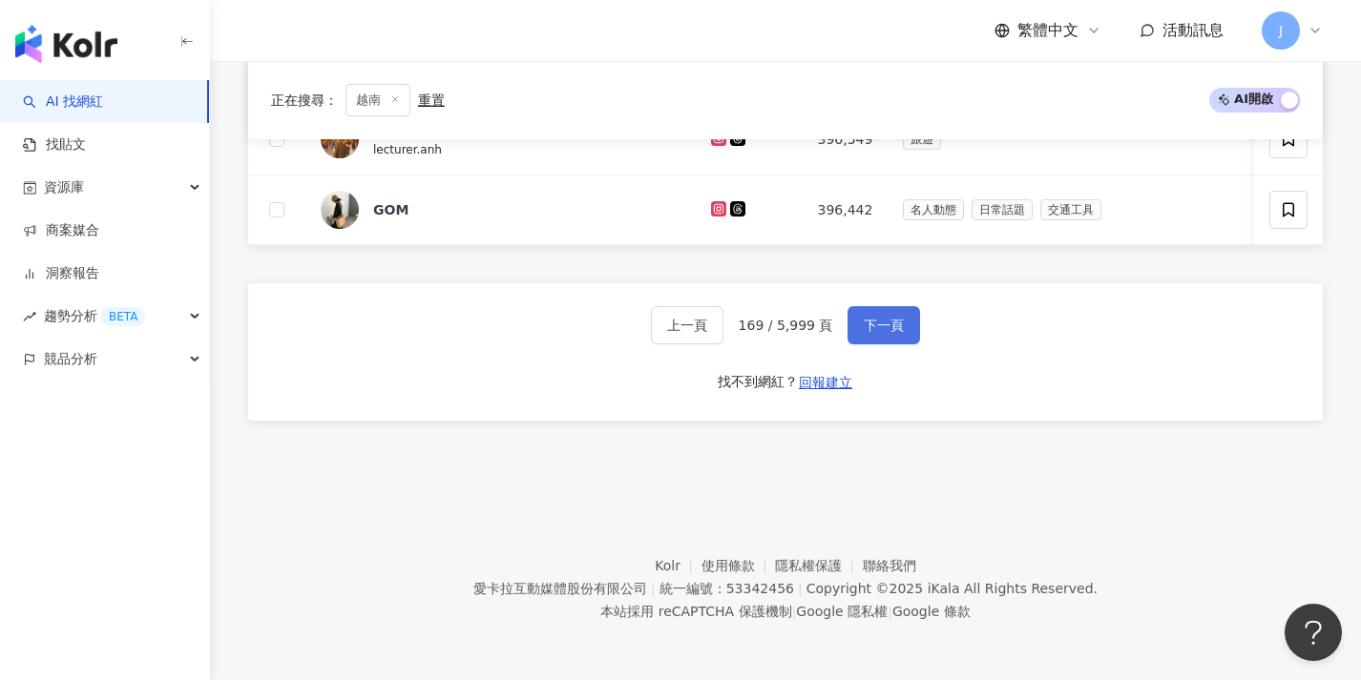
click at [871, 324] on span "下一頁" at bounding box center [884, 325] width 40 height 15
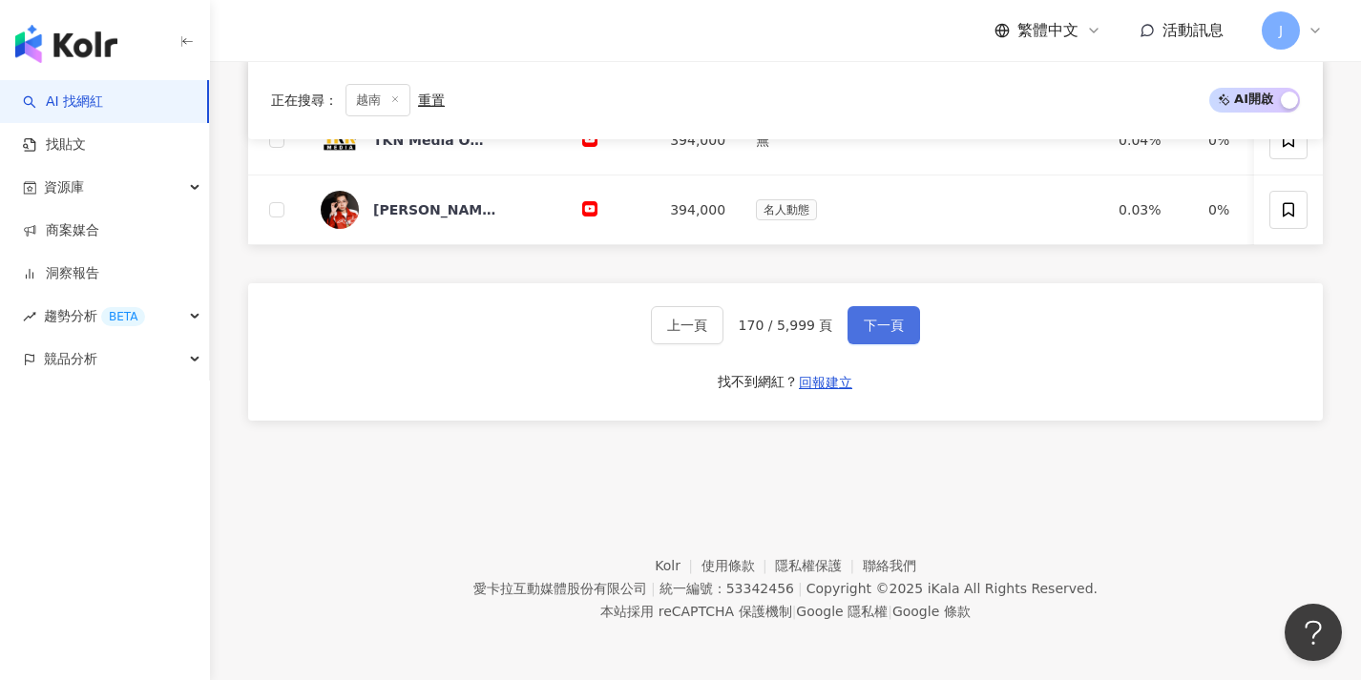
click at [874, 315] on button "下一頁" at bounding box center [883, 325] width 73 height 38
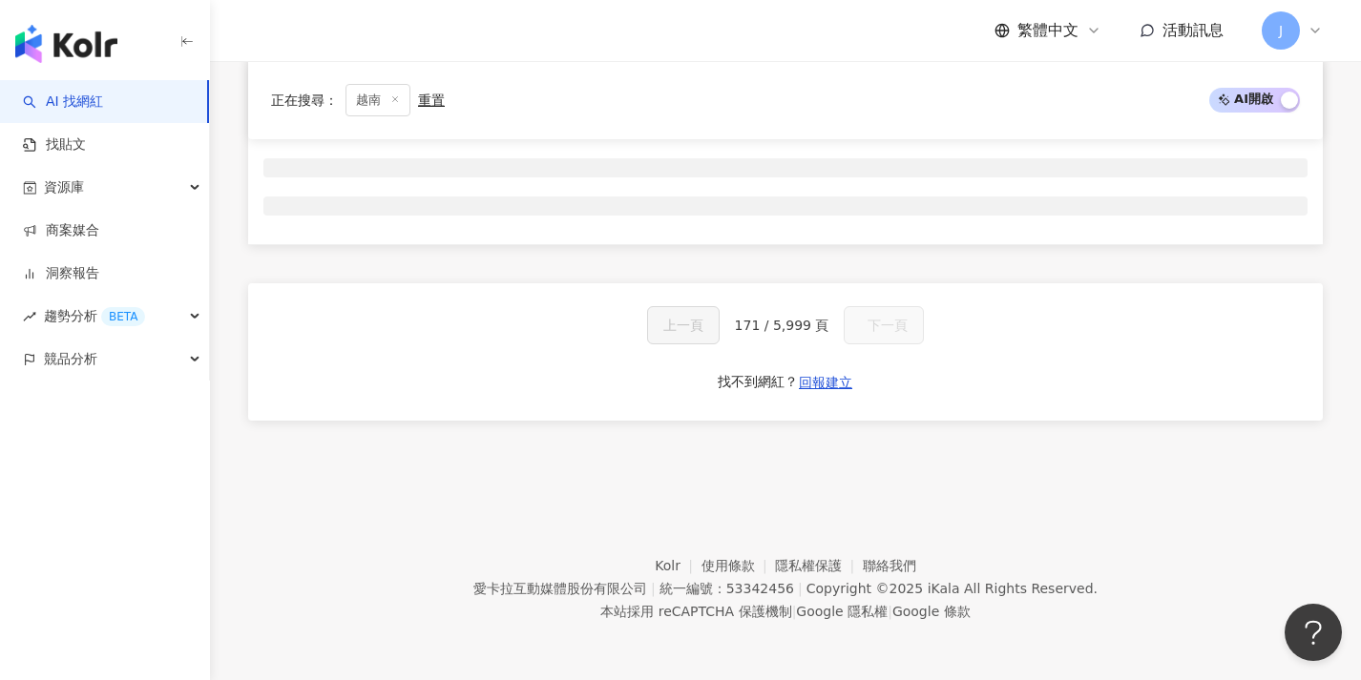
scroll to position [317, 0]
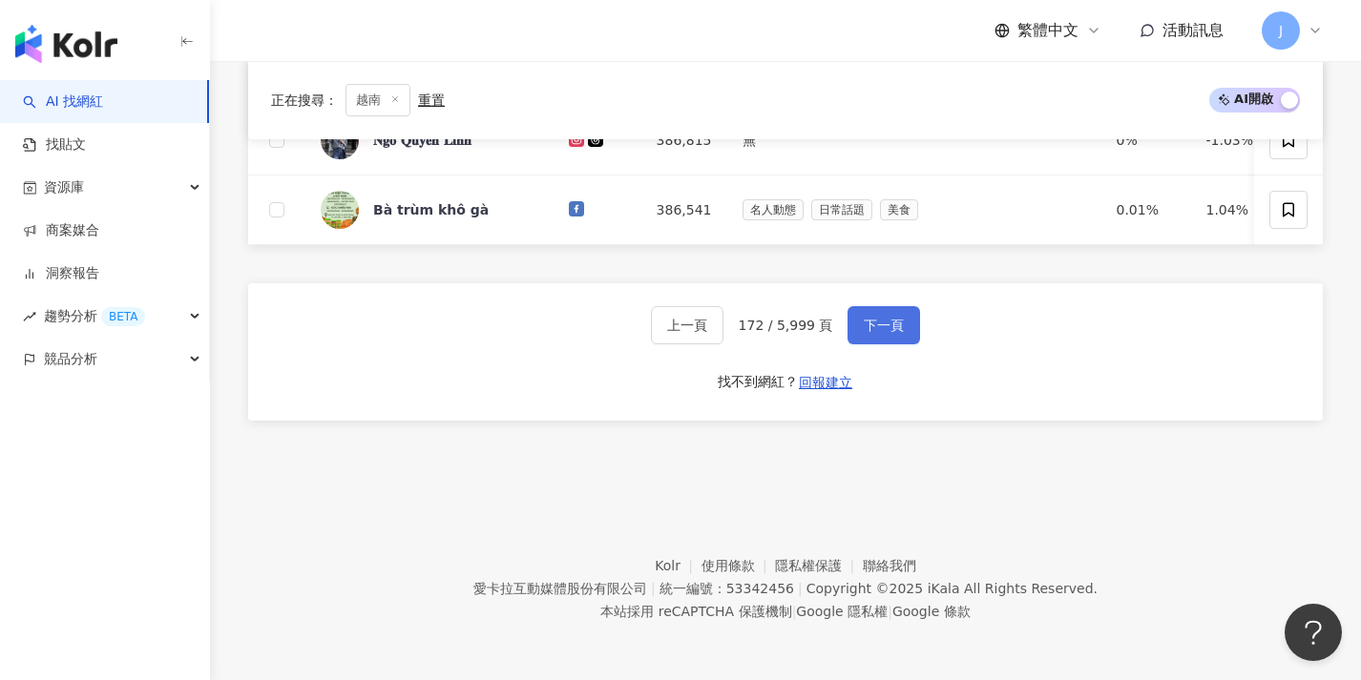
click at [871, 321] on span "下一頁" at bounding box center [884, 325] width 40 height 15
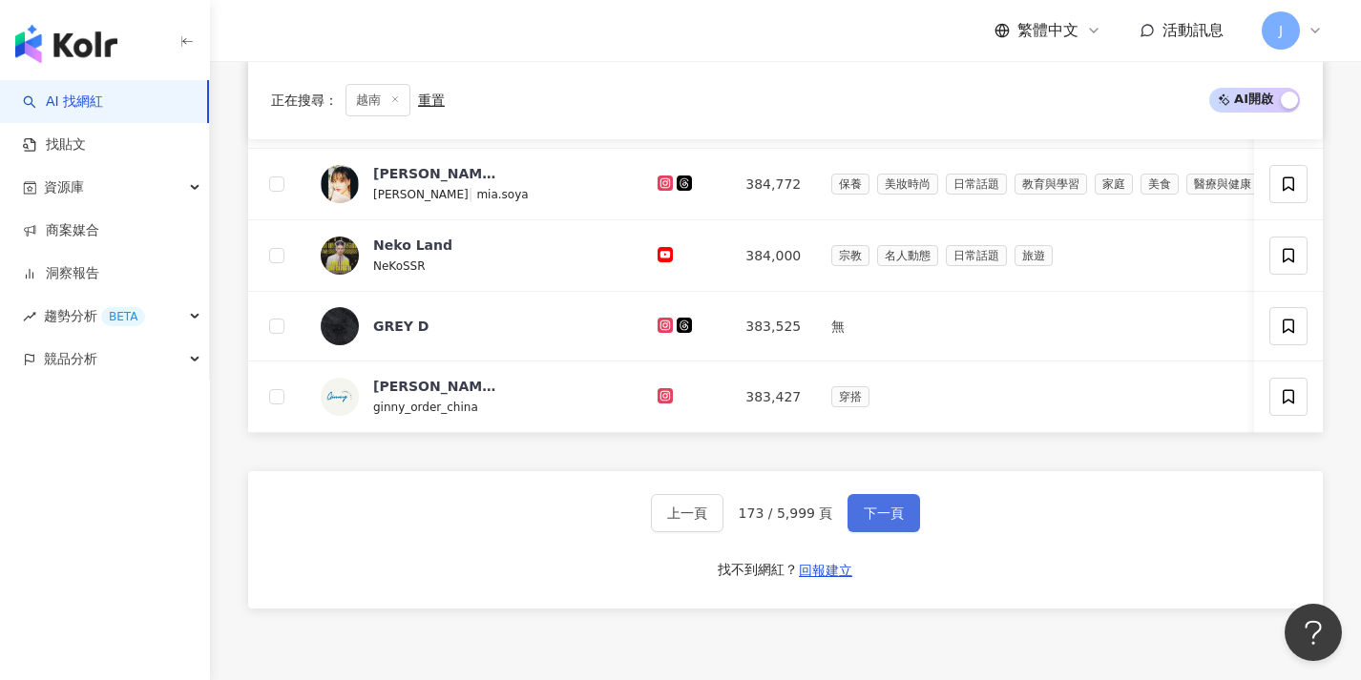
scroll to position [1006, 0]
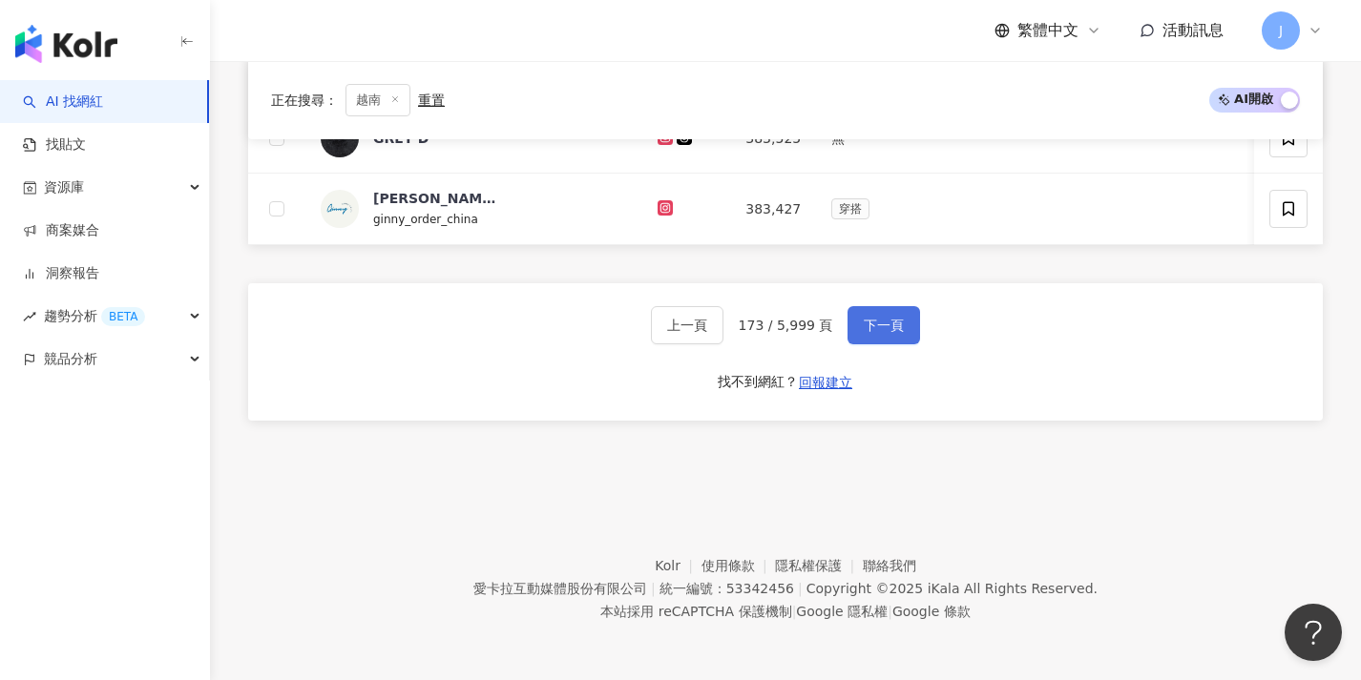
click at [871, 321] on span "下一頁" at bounding box center [884, 325] width 40 height 15
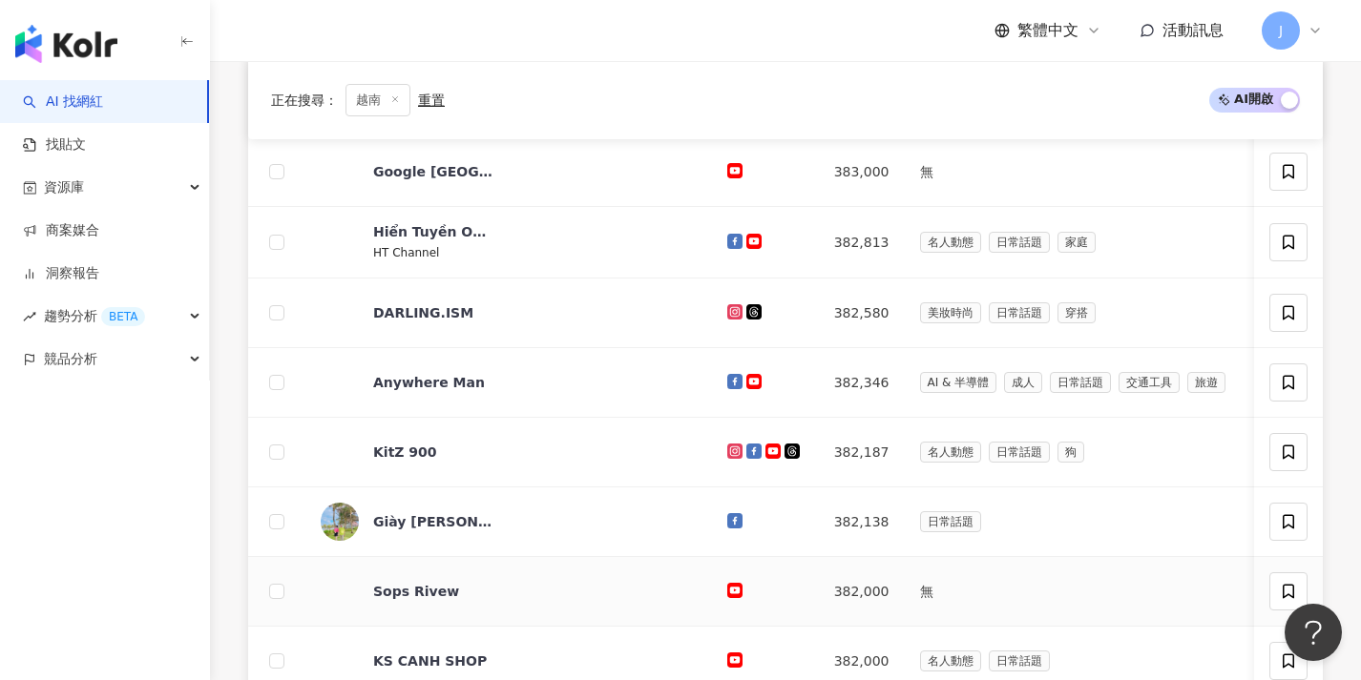
scroll to position [996, 0]
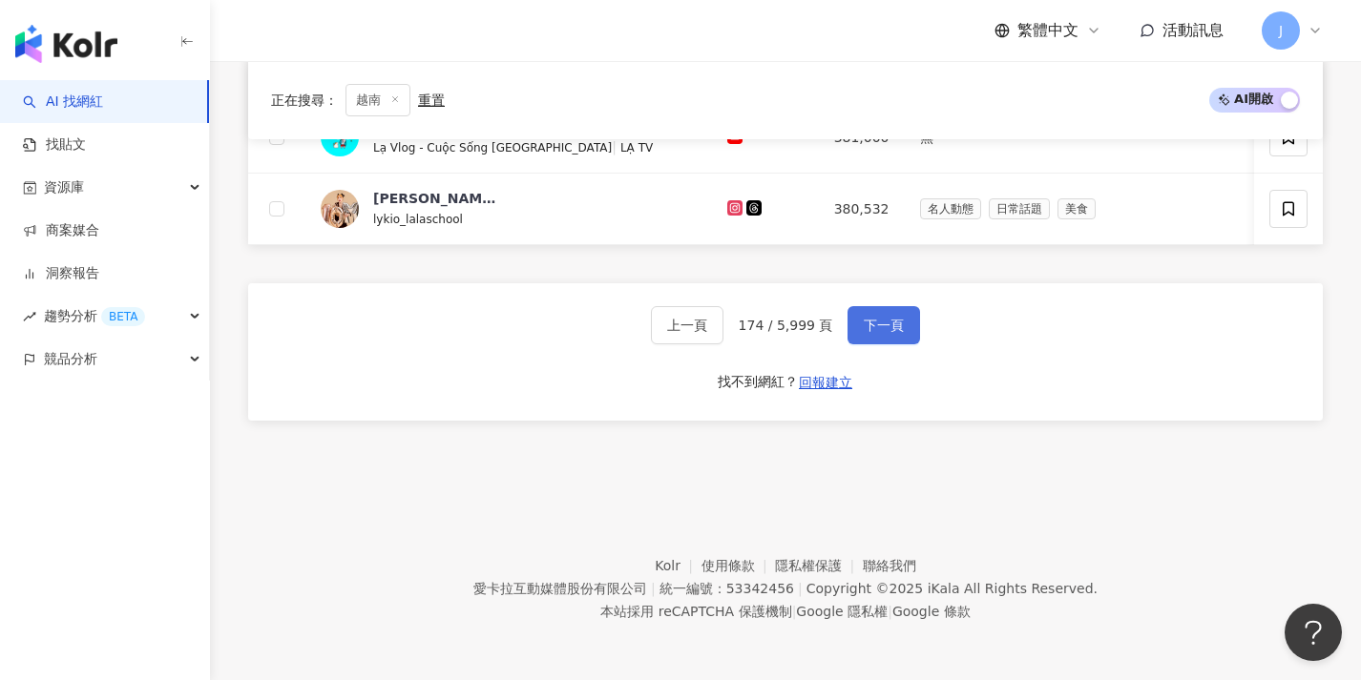
click at [881, 314] on button "下一頁" at bounding box center [883, 325] width 73 height 38
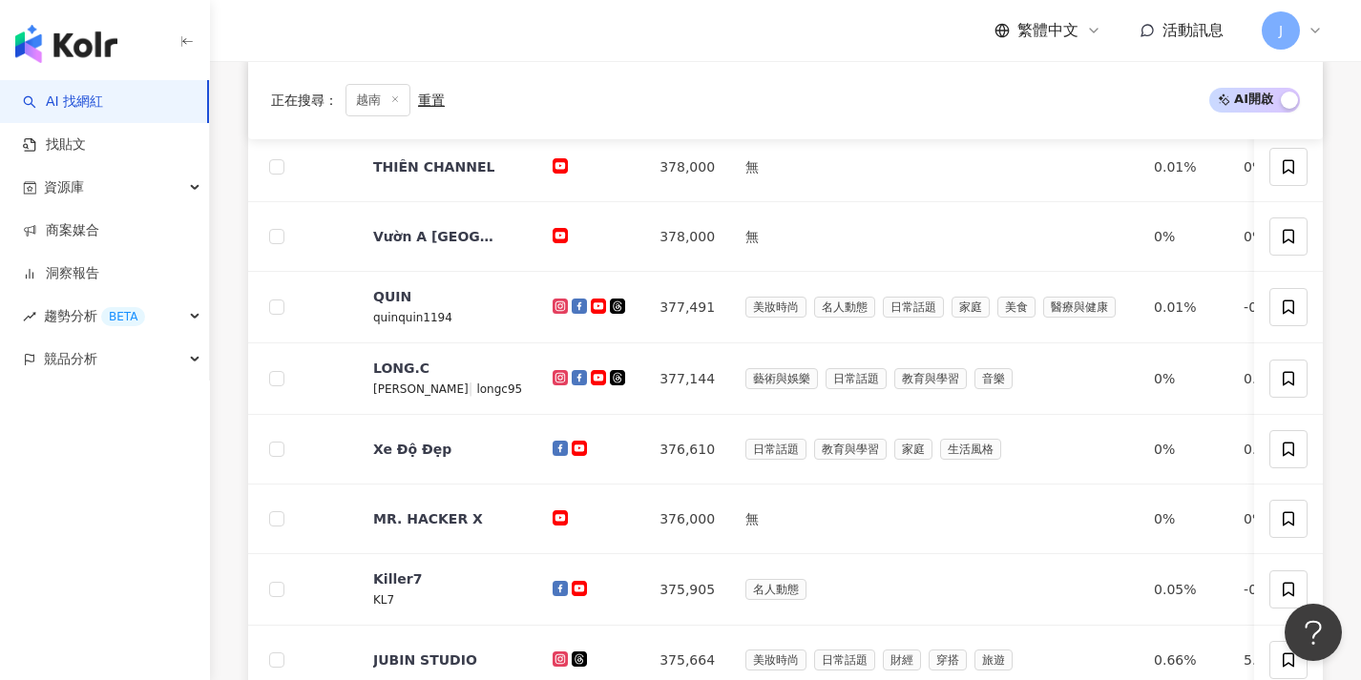
scroll to position [994, 0]
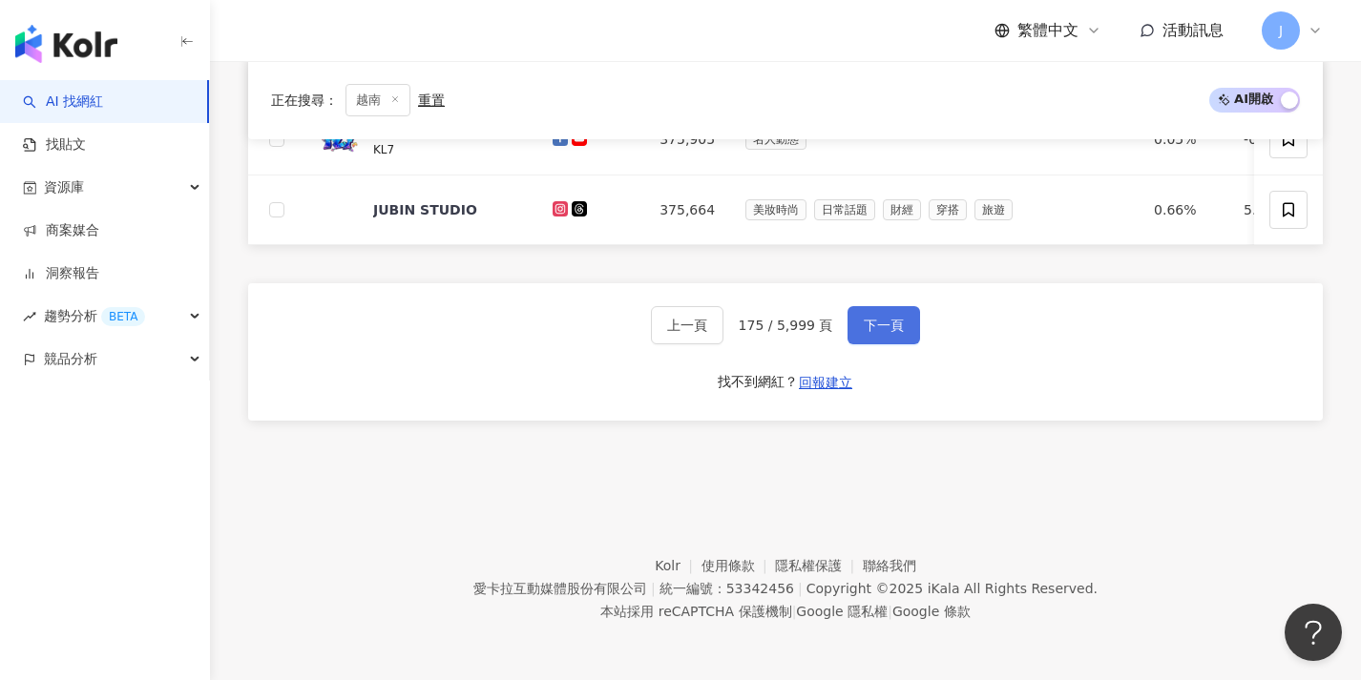
click at [904, 334] on button "下一頁" at bounding box center [883, 325] width 73 height 38
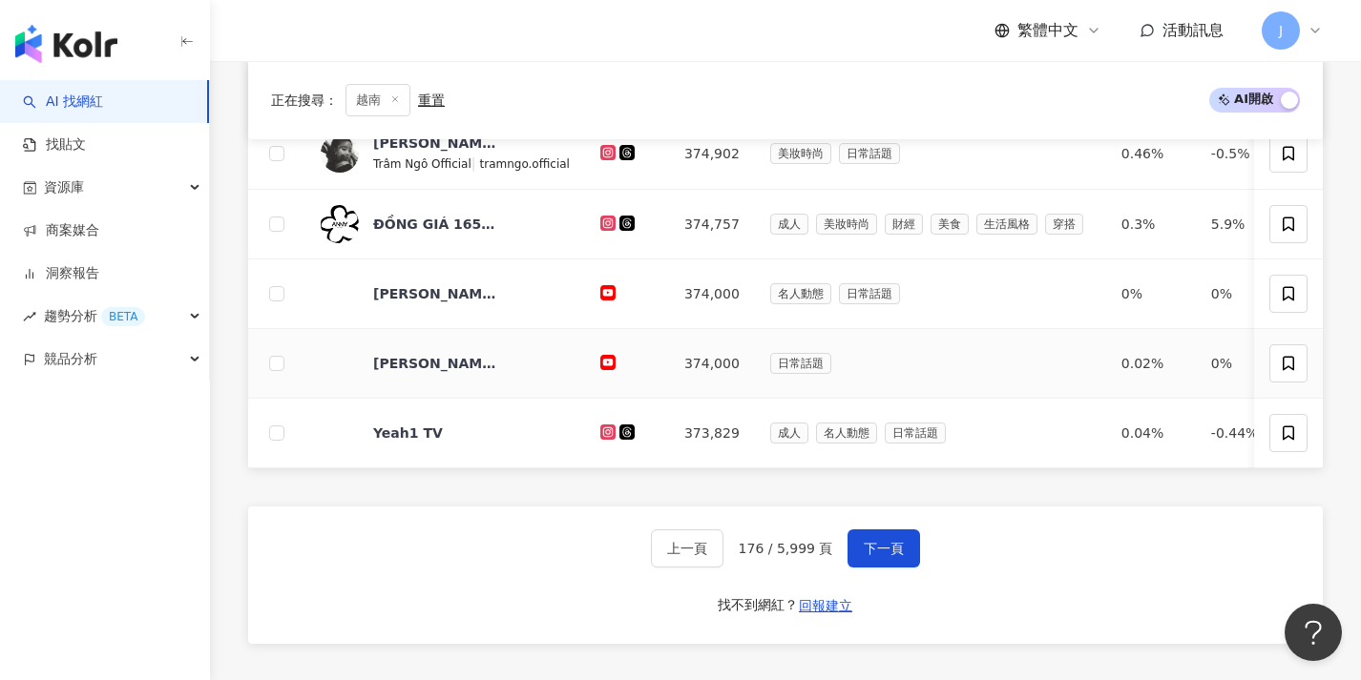
scroll to position [927, 0]
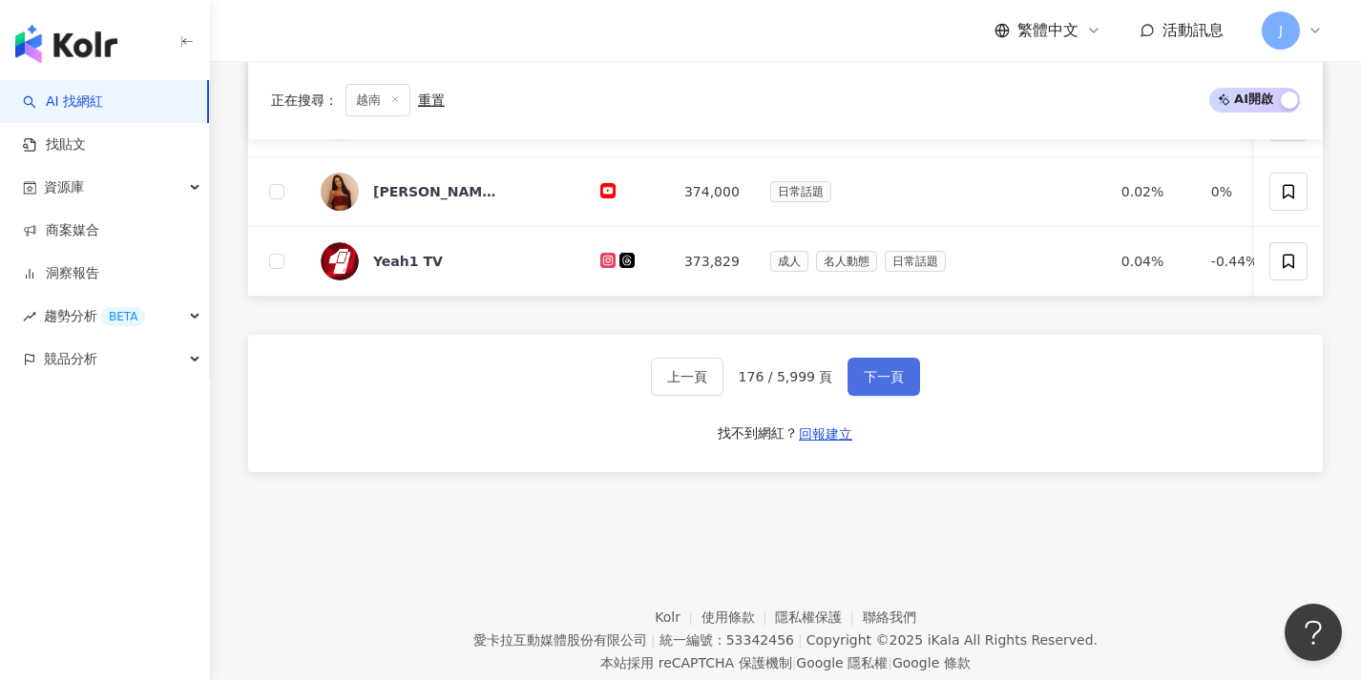
click at [869, 385] on span "下一頁" at bounding box center [884, 376] width 40 height 15
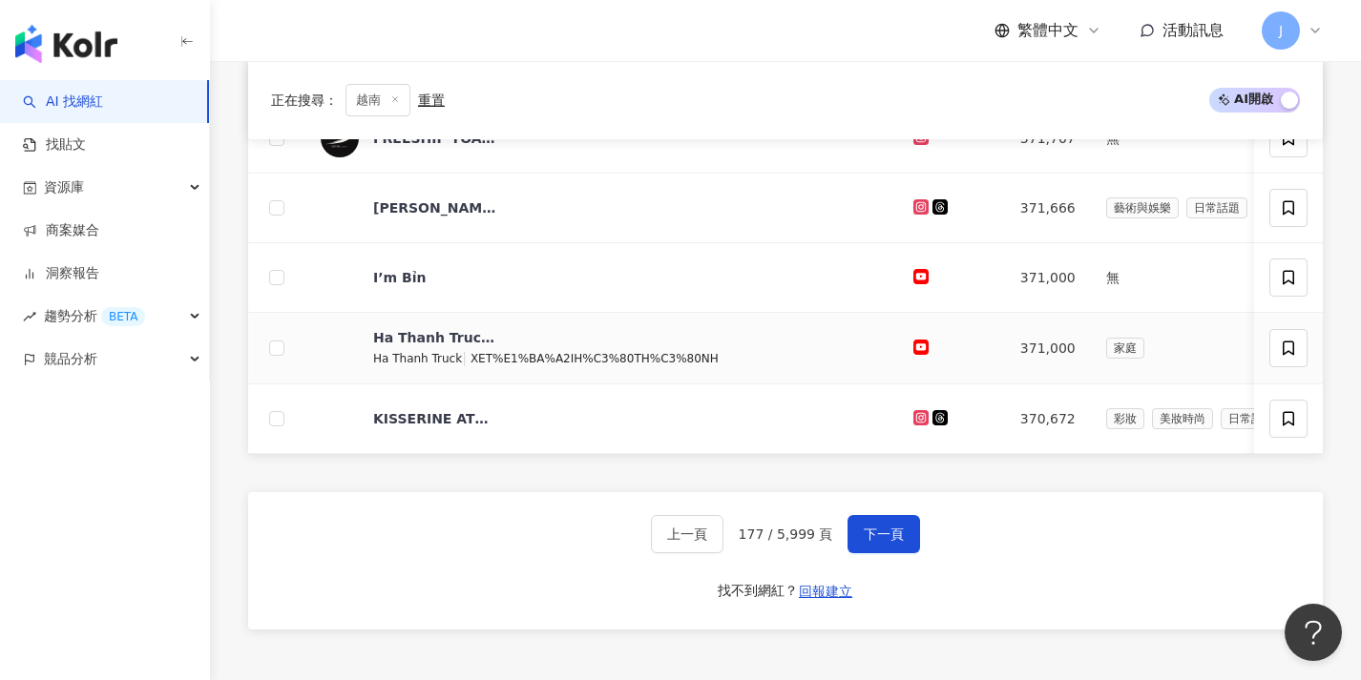
scroll to position [935, 0]
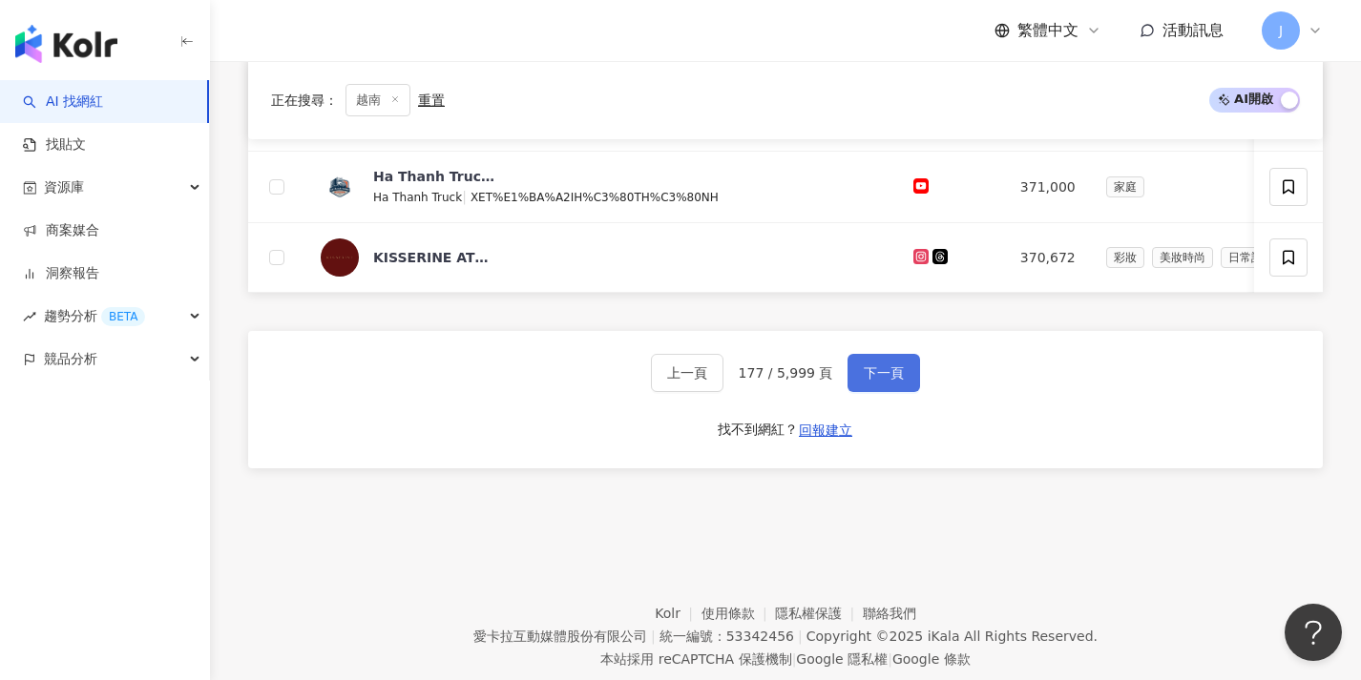
click at [869, 381] on span "下一頁" at bounding box center [884, 372] width 40 height 15
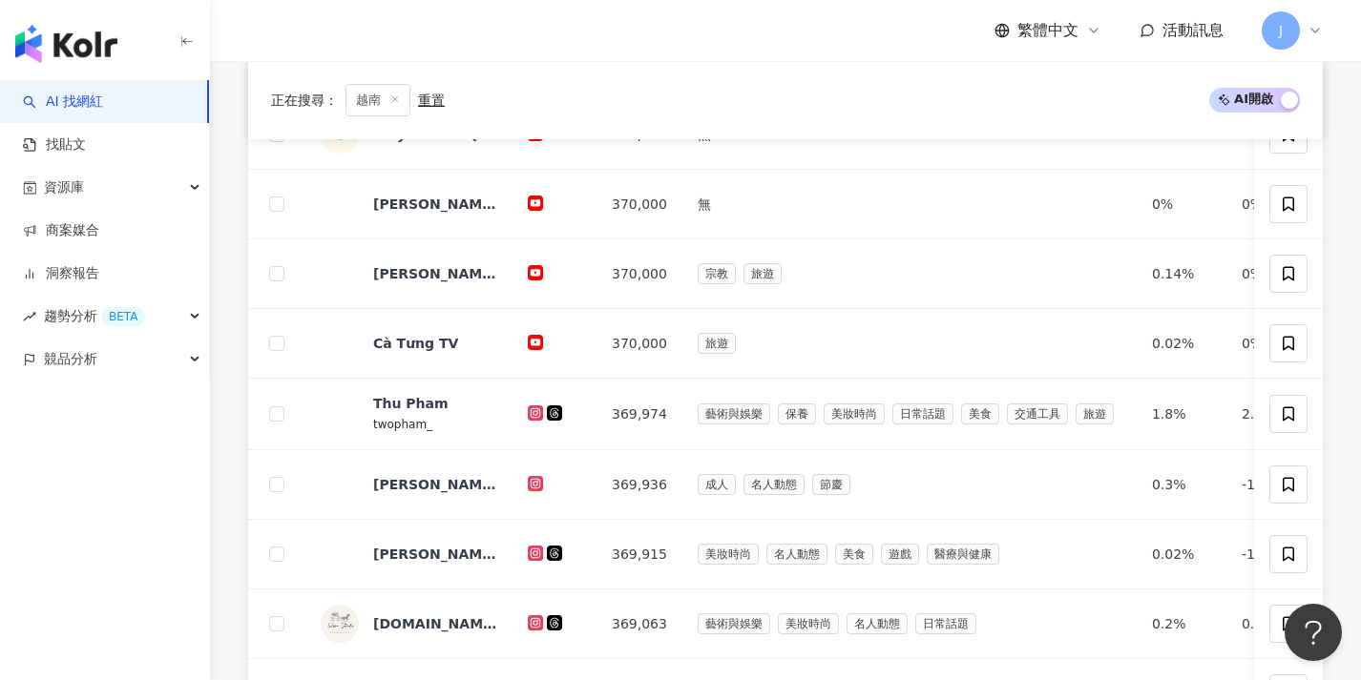
scroll to position [918, 0]
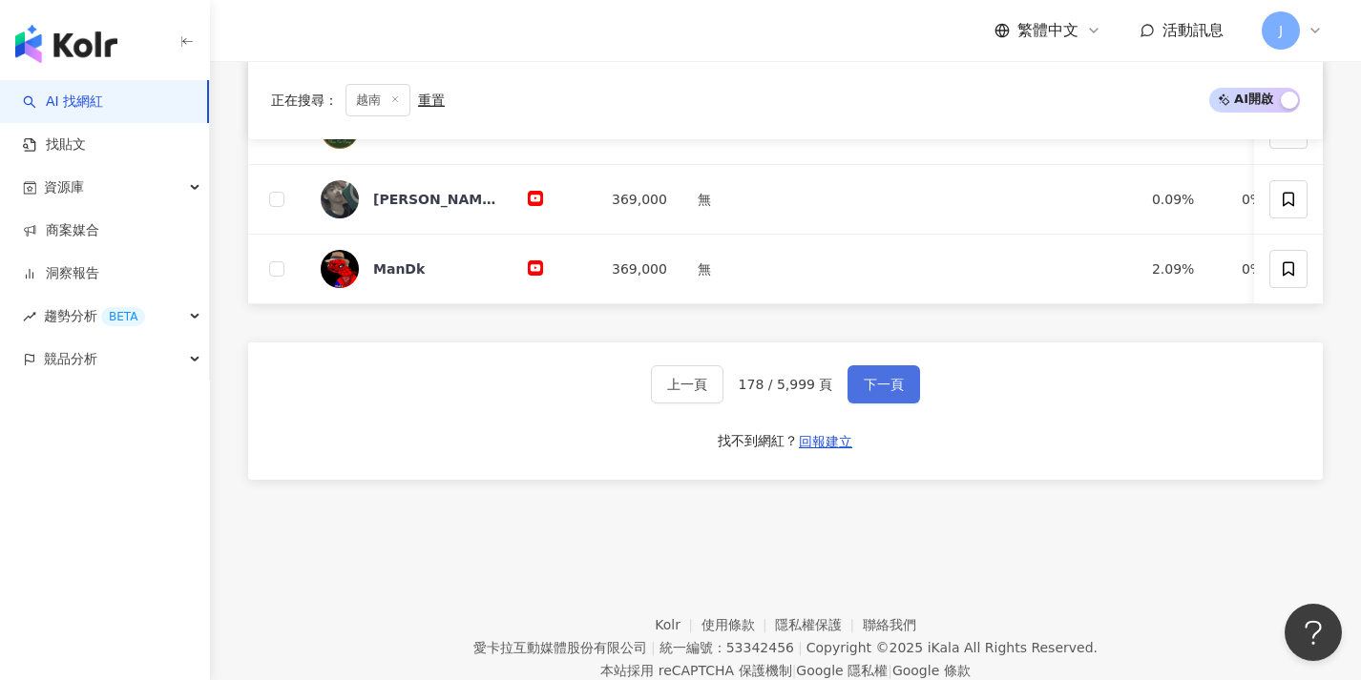
click at [869, 383] on button "下一頁" at bounding box center [883, 384] width 73 height 38
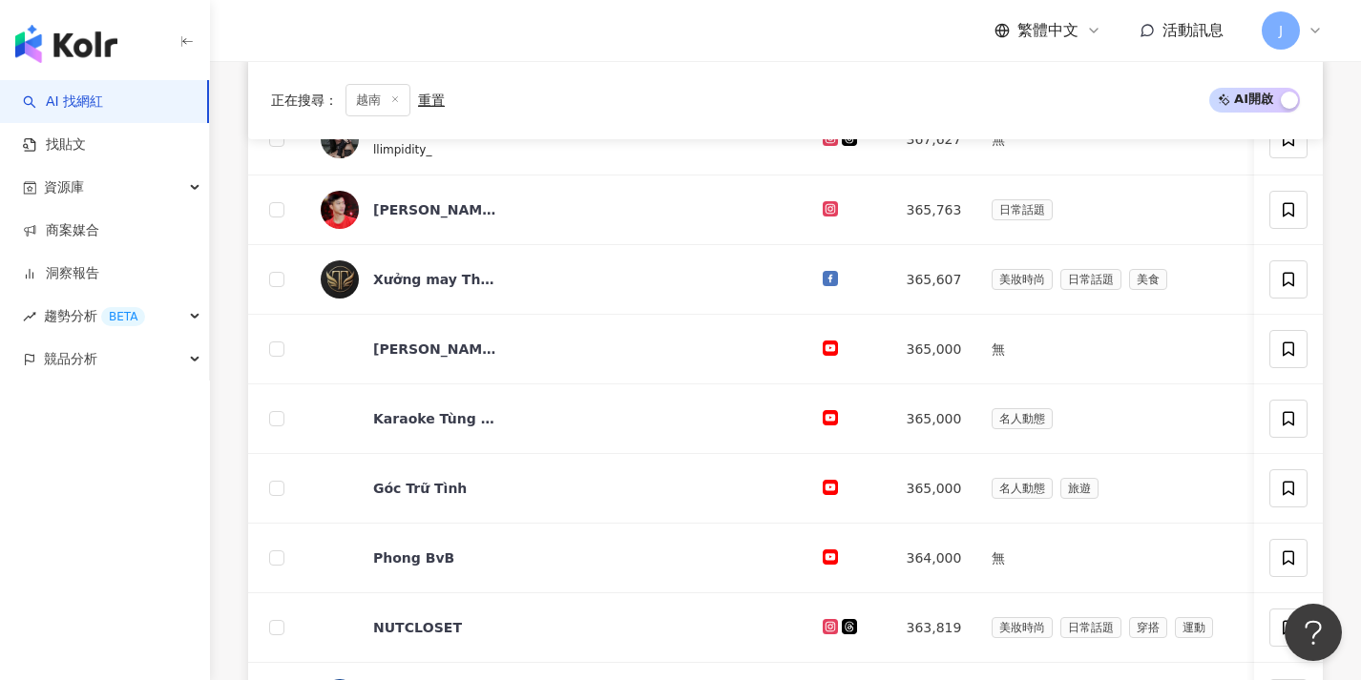
scroll to position [936, 0]
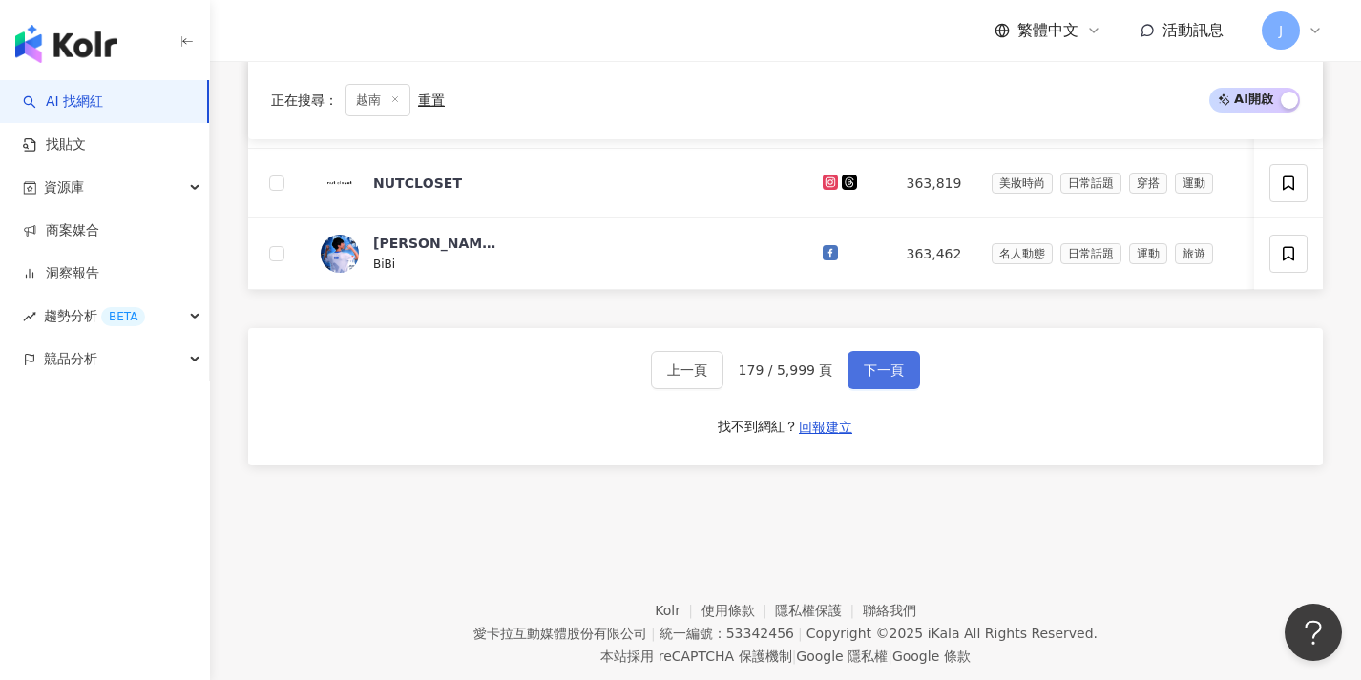
click at [869, 378] on span "下一頁" at bounding box center [884, 370] width 40 height 15
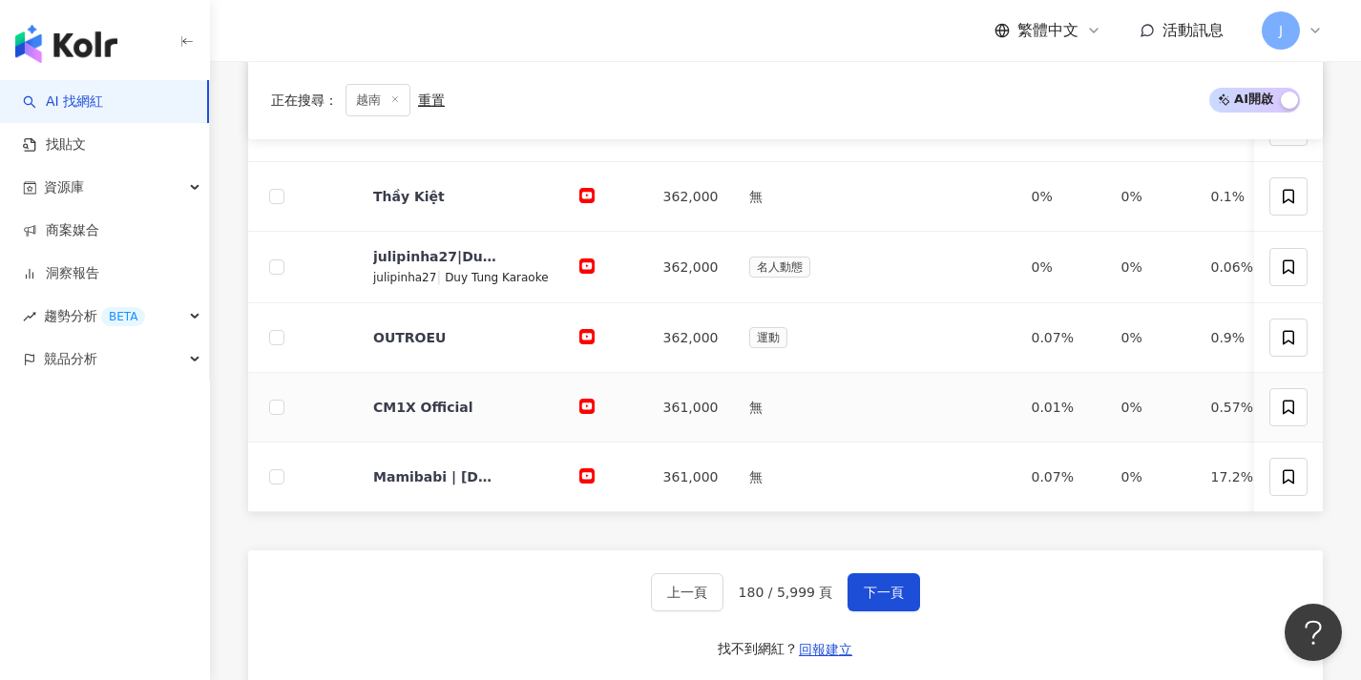
scroll to position [992, 0]
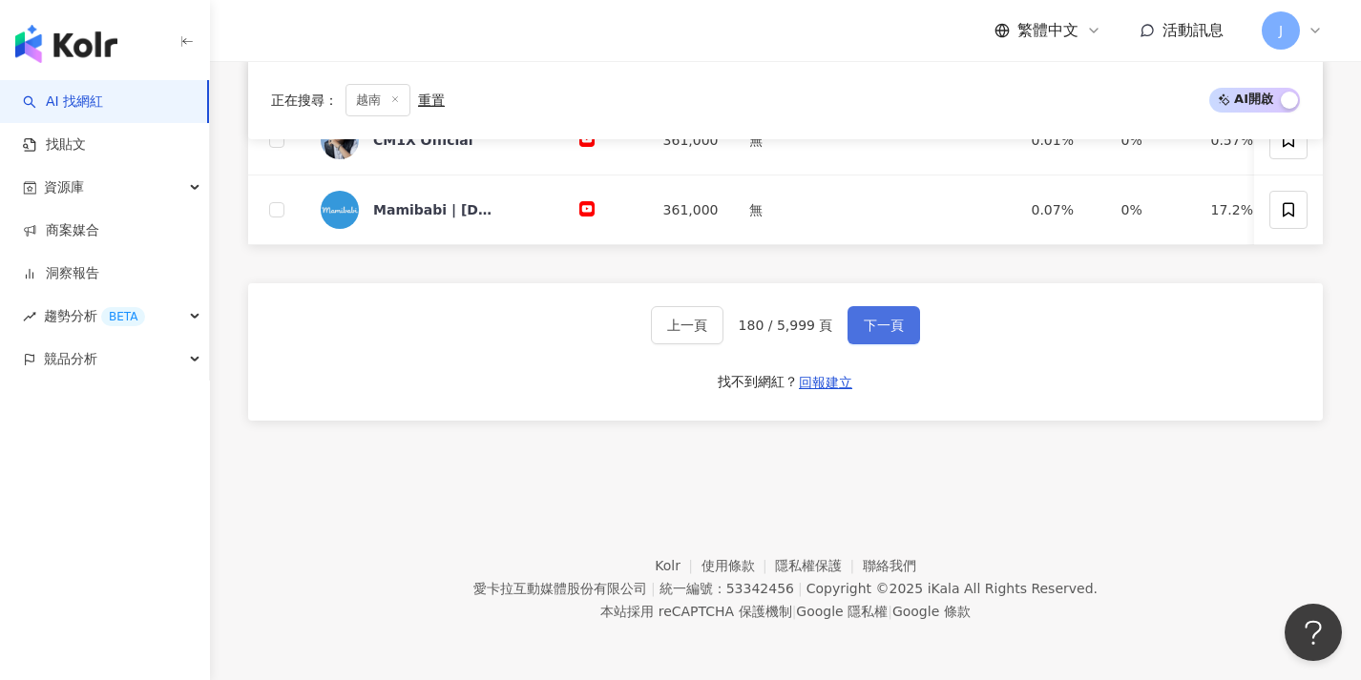
click at [906, 337] on button "下一頁" at bounding box center [883, 325] width 73 height 38
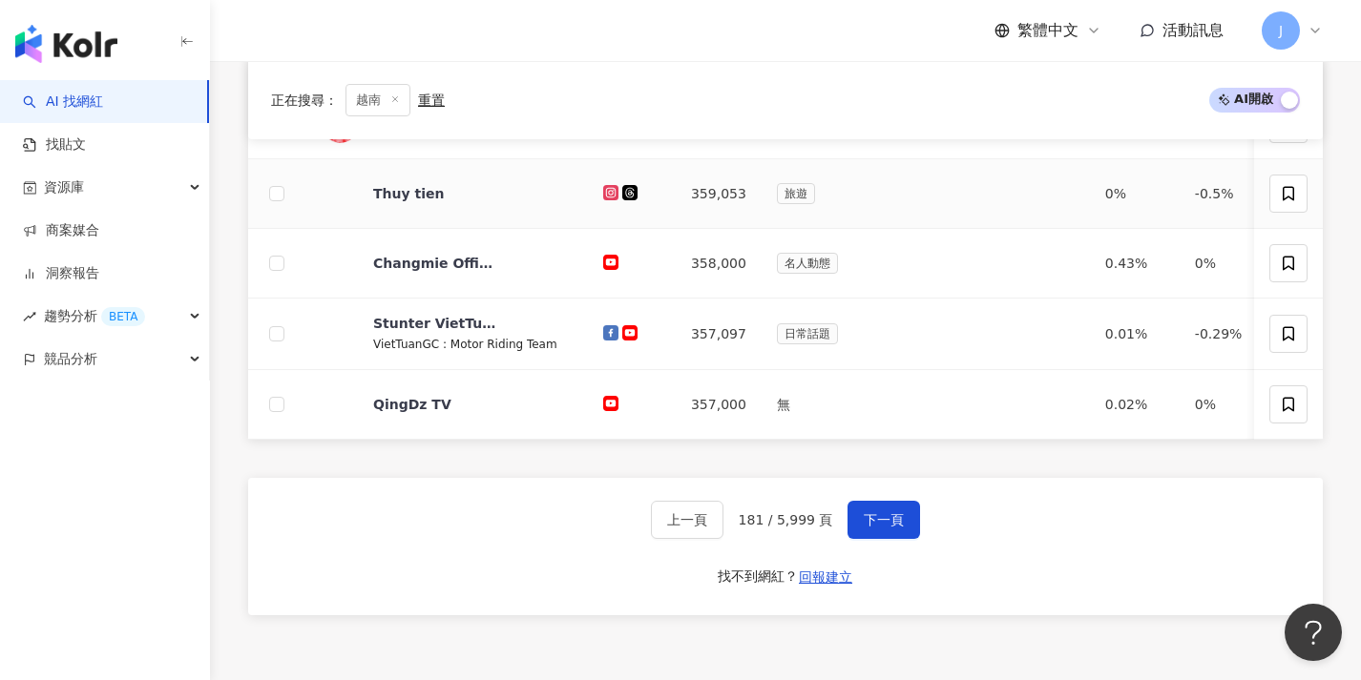
scroll to position [994, 0]
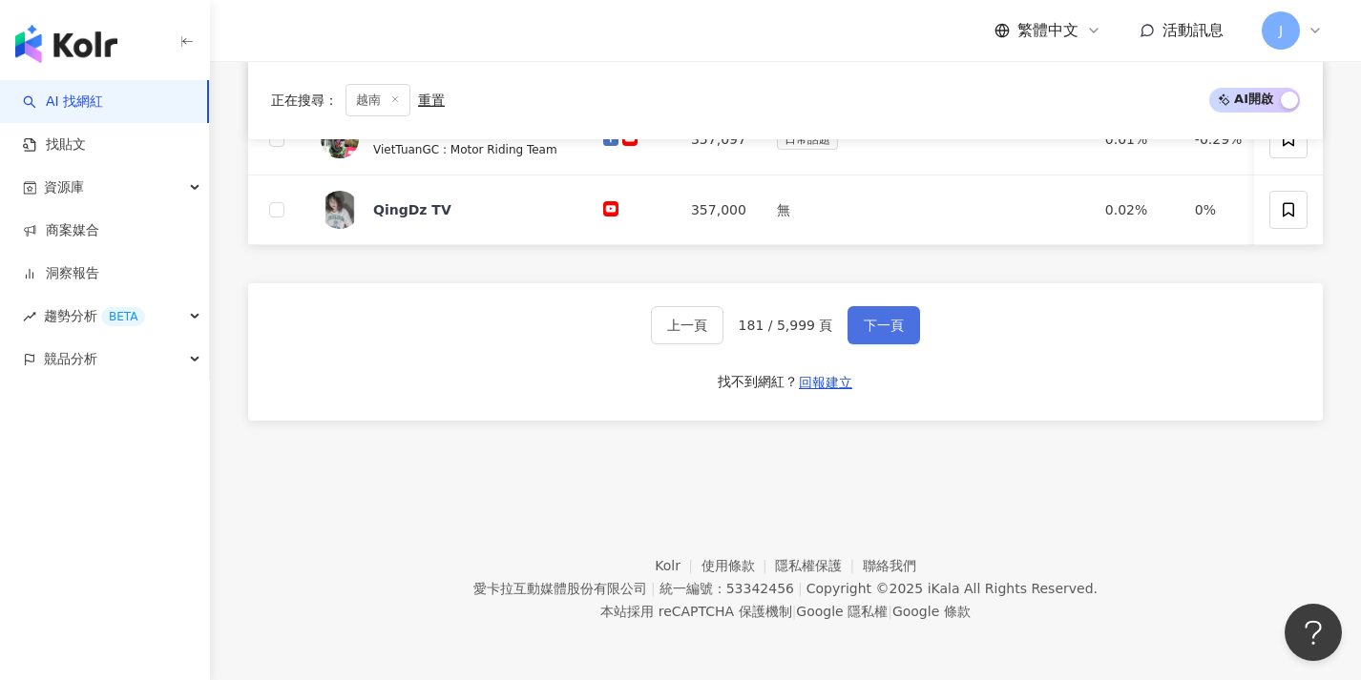
click at [903, 342] on button "下一頁" at bounding box center [883, 325] width 73 height 38
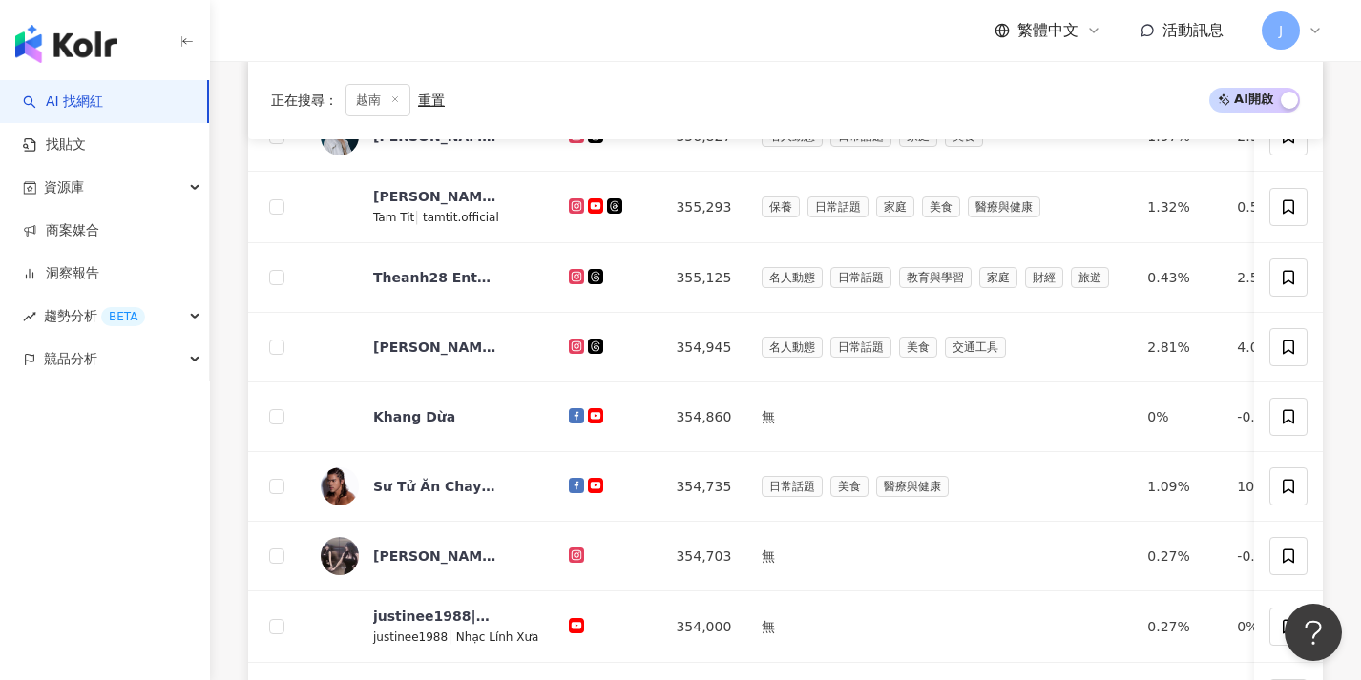
scroll to position [943, 0]
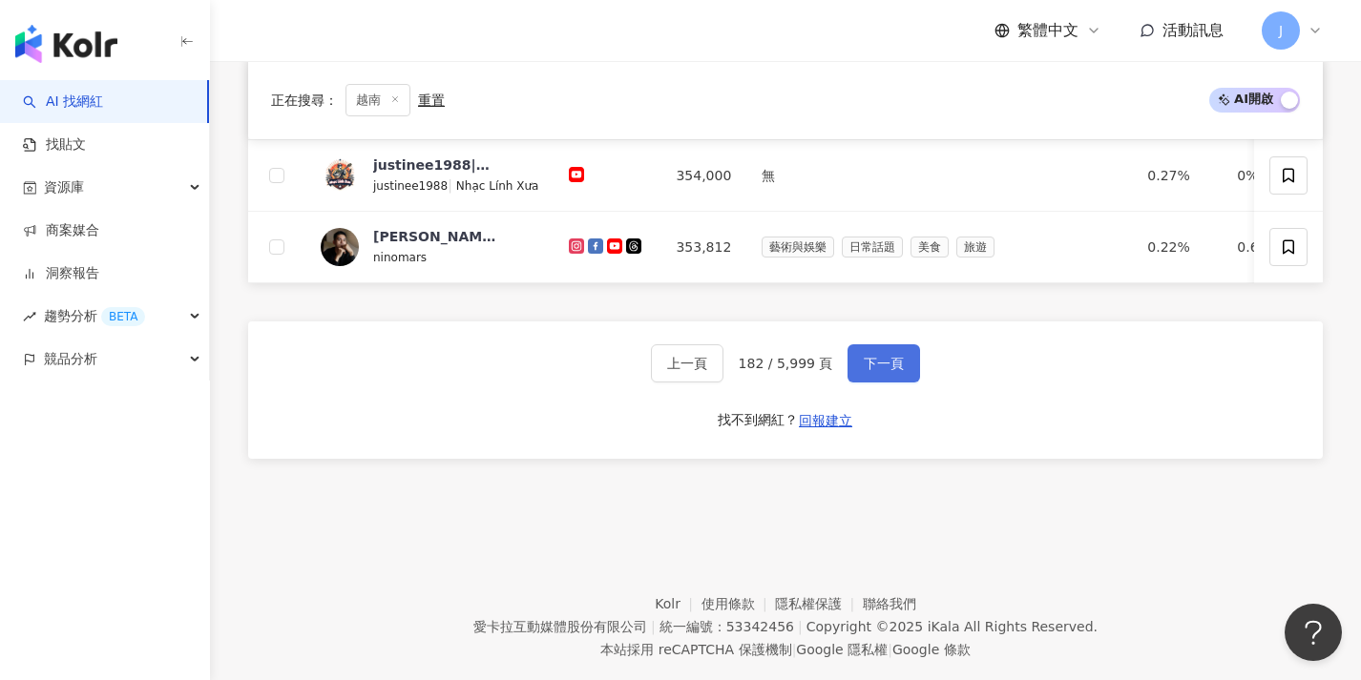
click at [879, 371] on span "下一頁" at bounding box center [884, 363] width 40 height 15
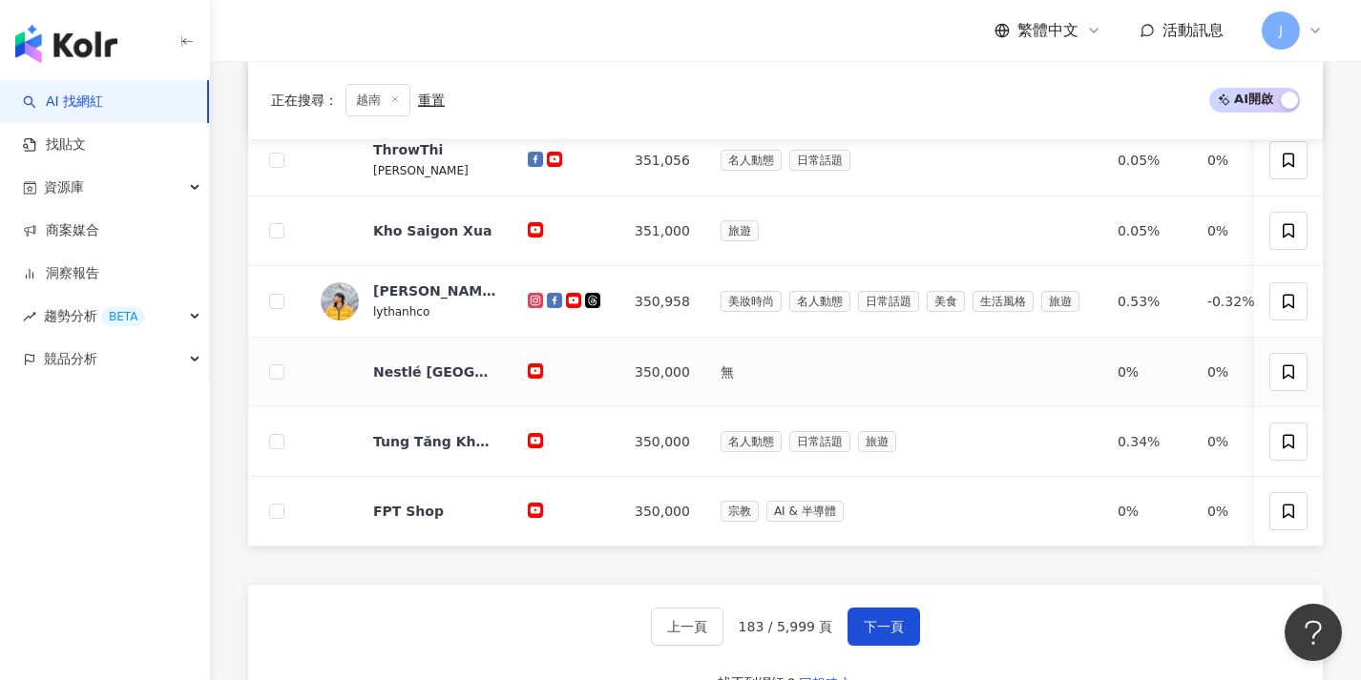
scroll to position [994, 0]
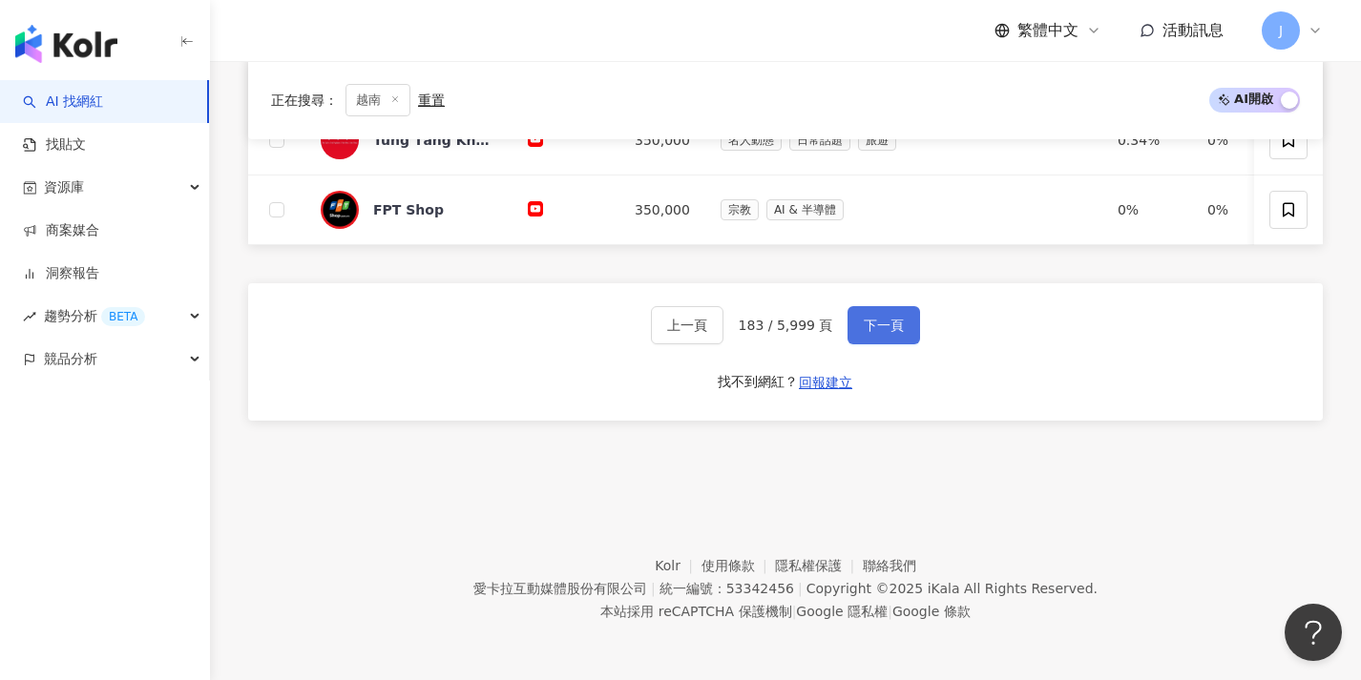
click at [896, 330] on span "下一頁" at bounding box center [884, 325] width 40 height 15
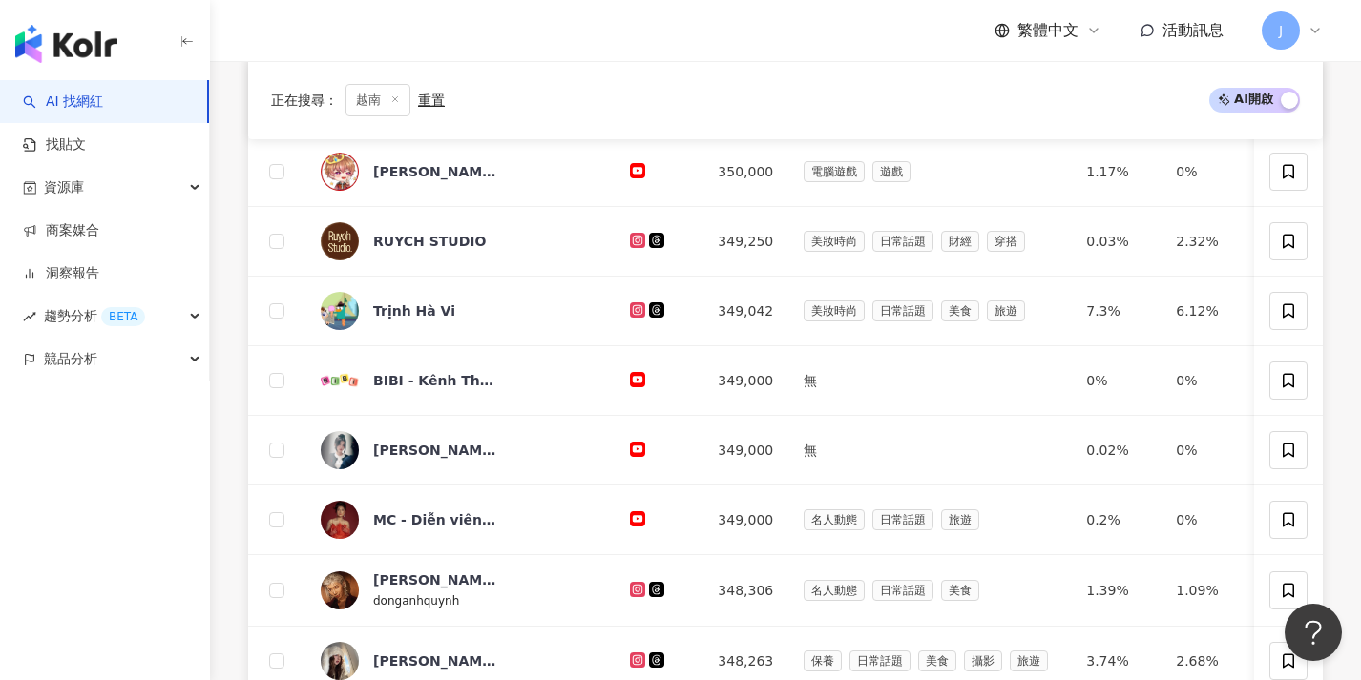
scroll to position [830, 0]
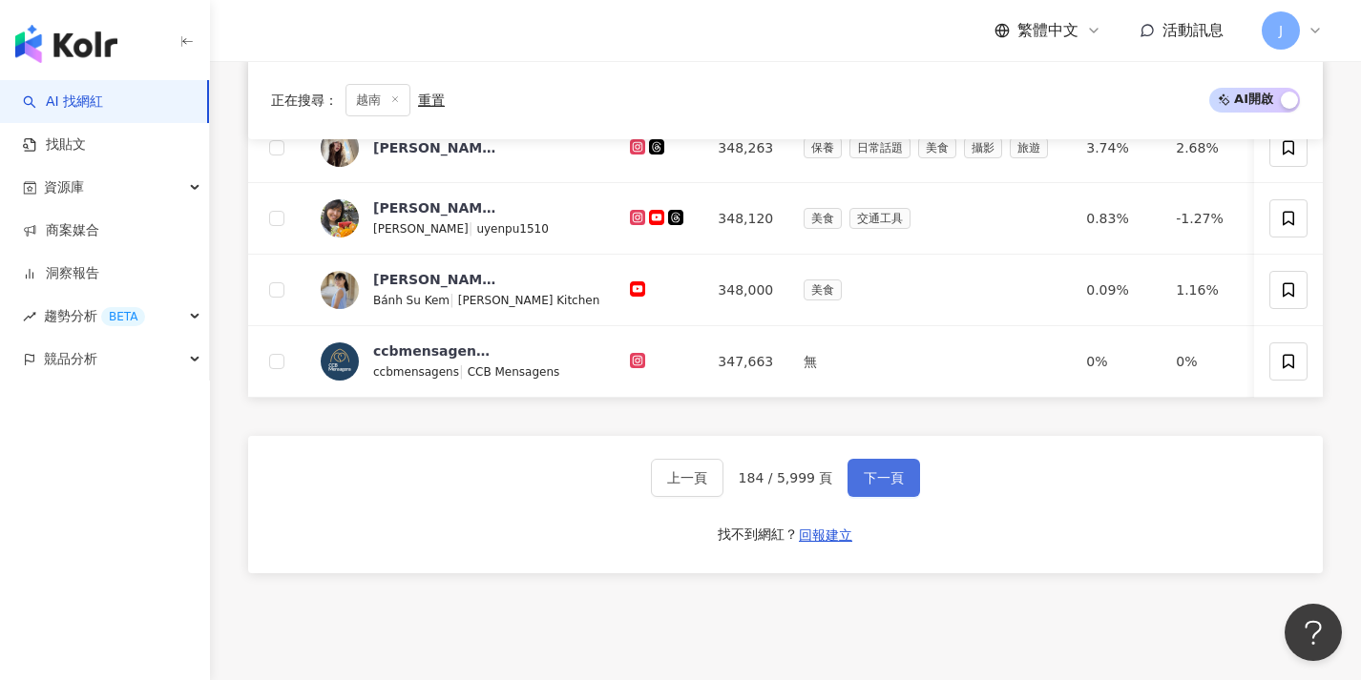
click at [899, 497] on button "下一頁" at bounding box center [883, 478] width 73 height 38
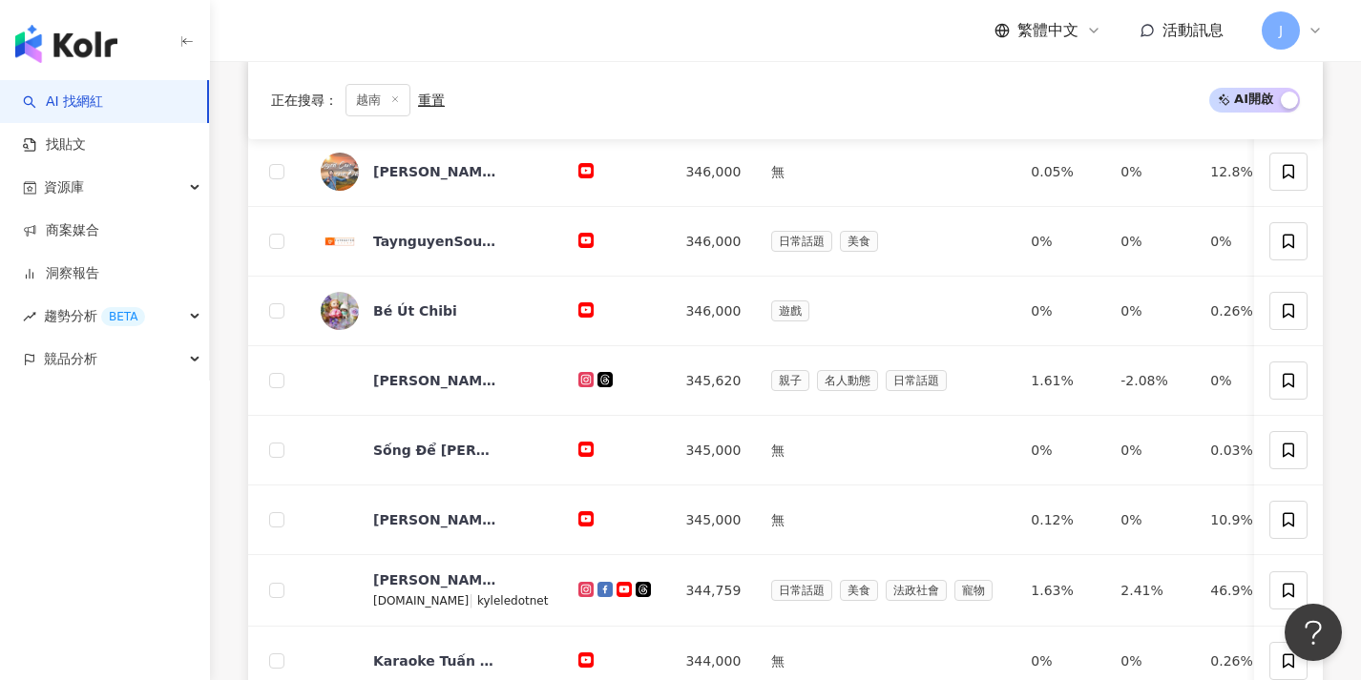
scroll to position [992, 0]
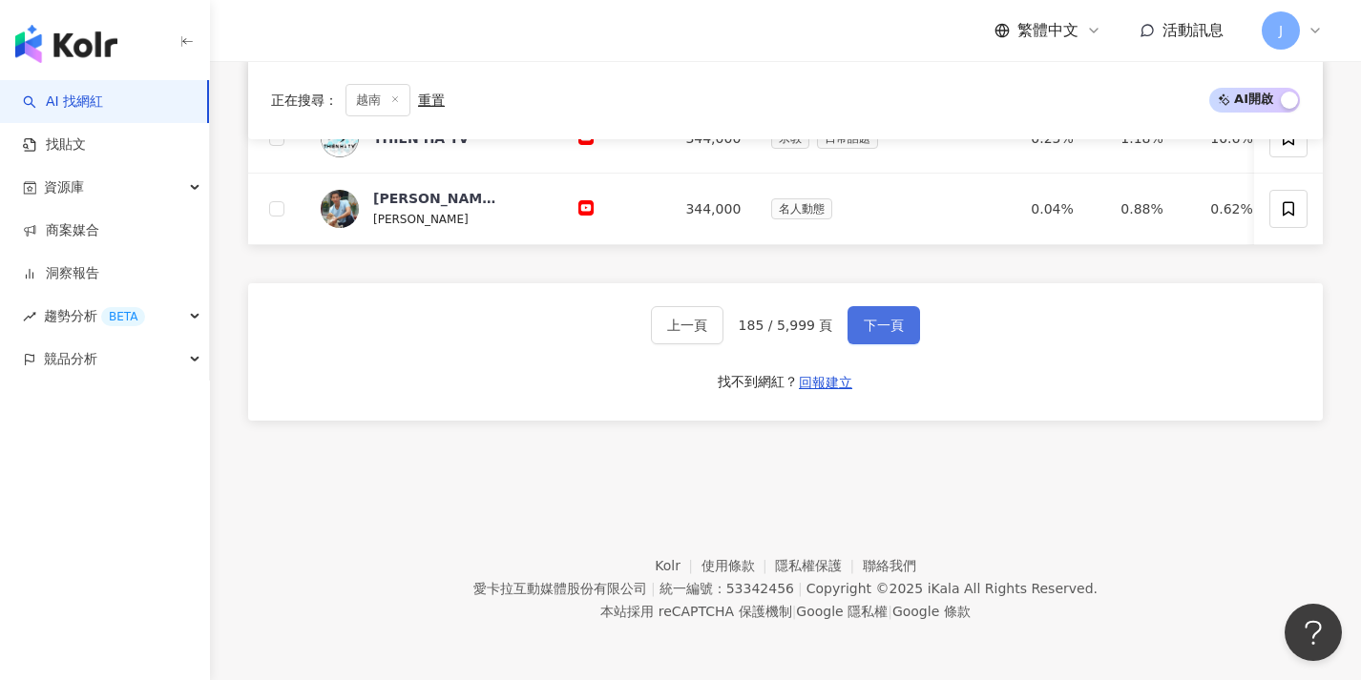
click at [908, 313] on button "下一頁" at bounding box center [883, 325] width 73 height 38
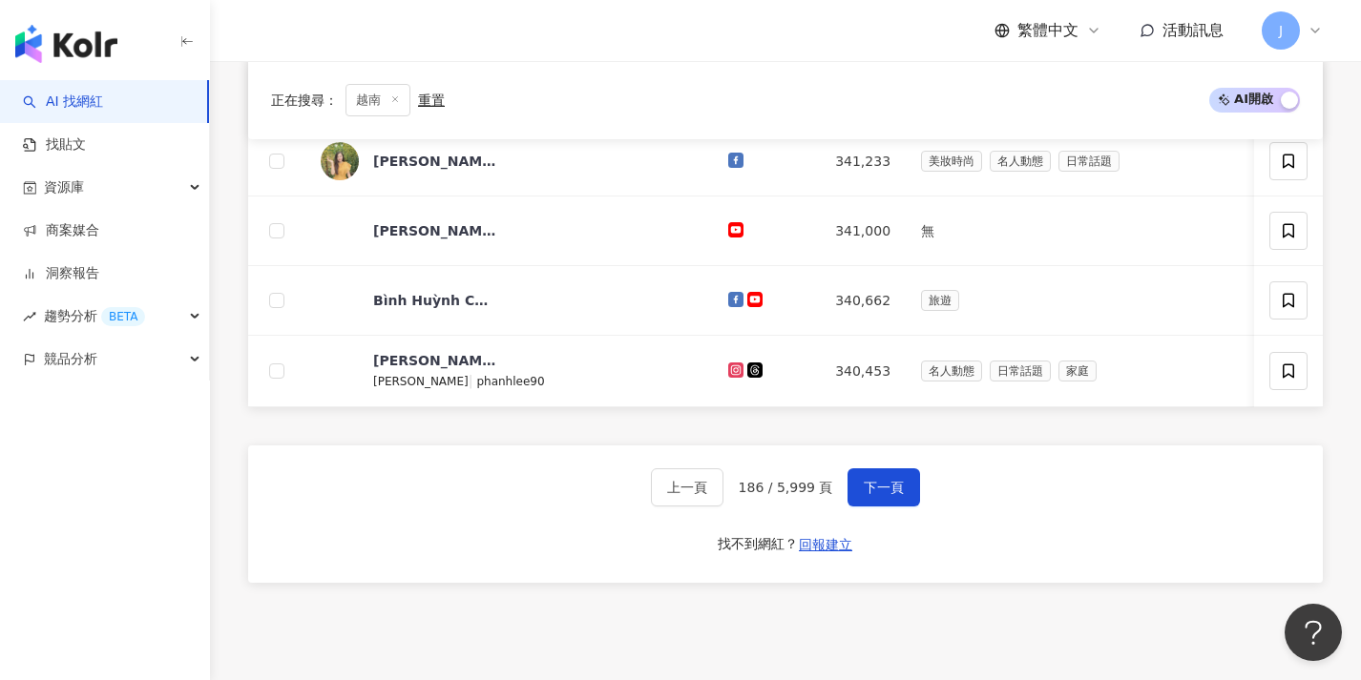
scroll to position [994, 0]
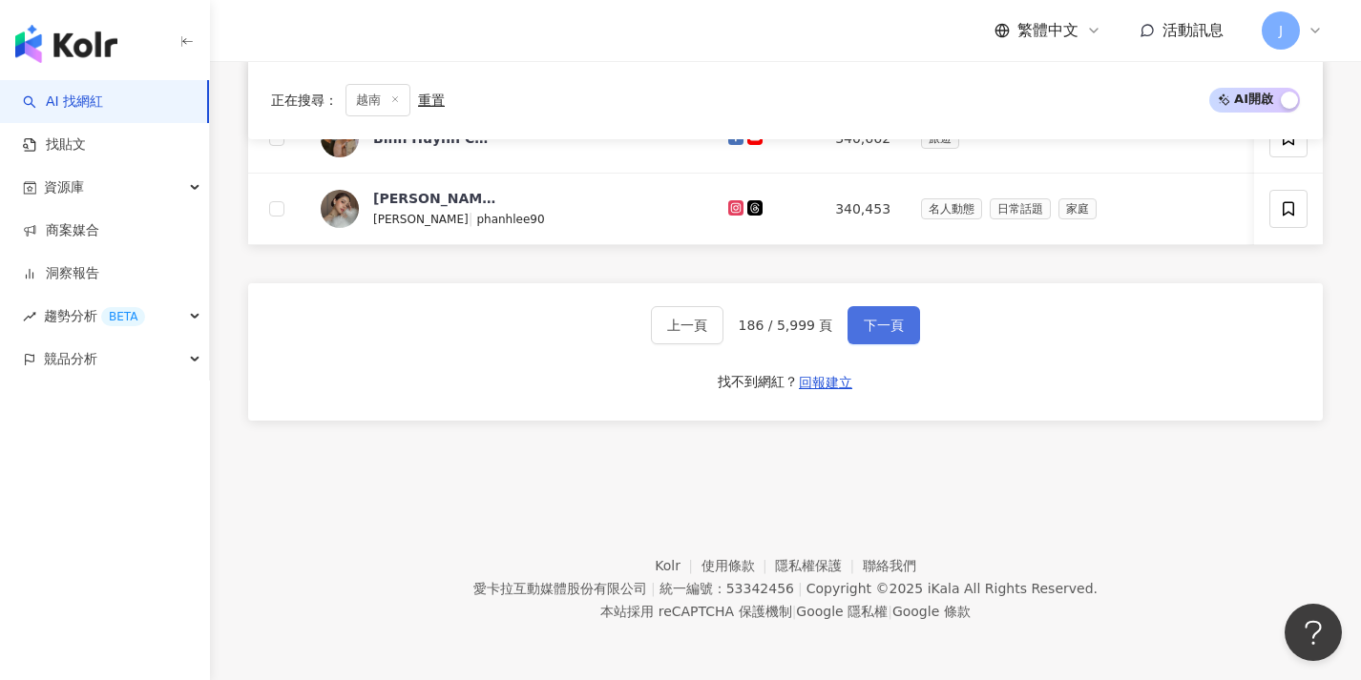
click at [884, 339] on button "下一頁" at bounding box center [883, 325] width 73 height 38
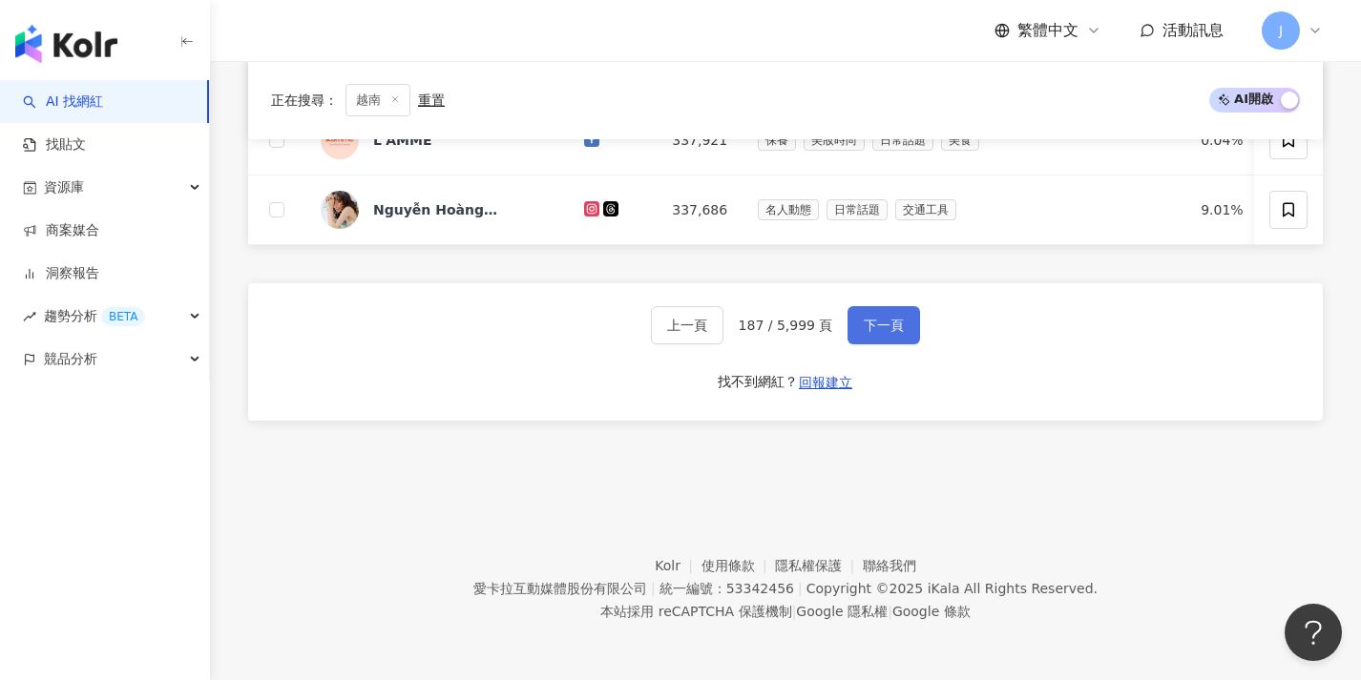
click at [888, 322] on span "下一頁" at bounding box center [884, 325] width 40 height 15
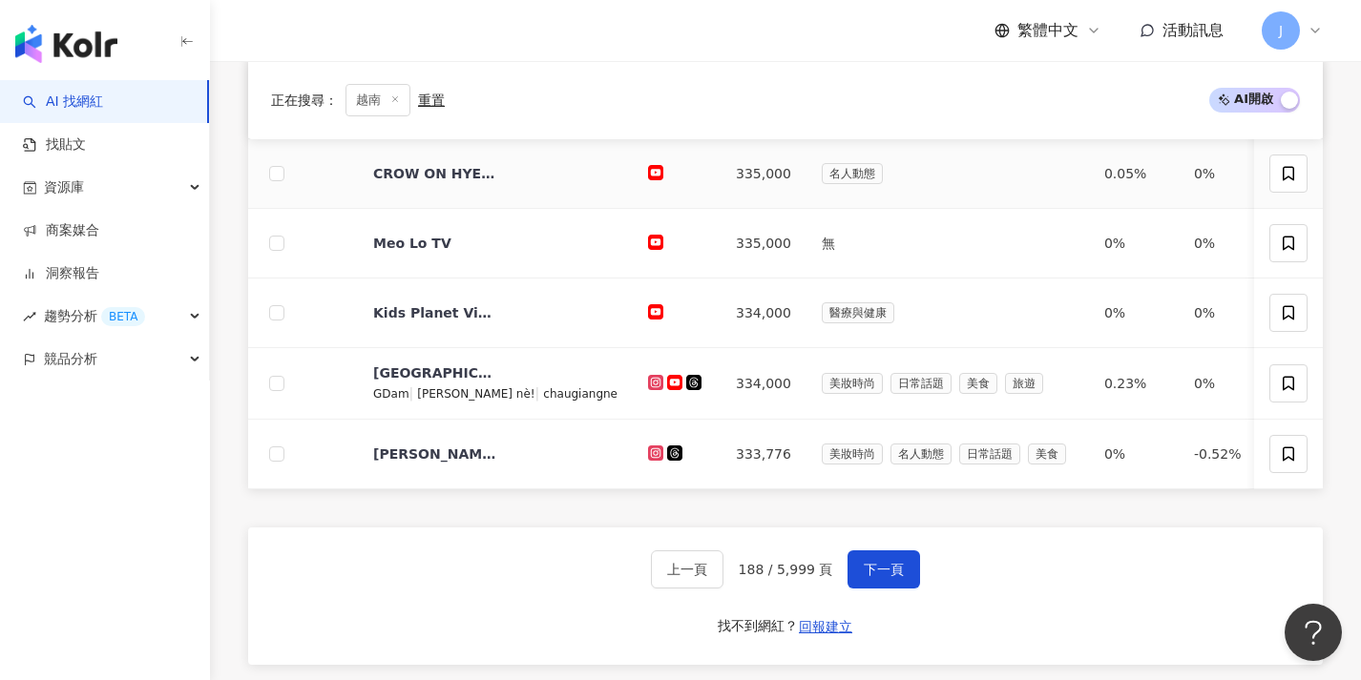
scroll to position [970, 0]
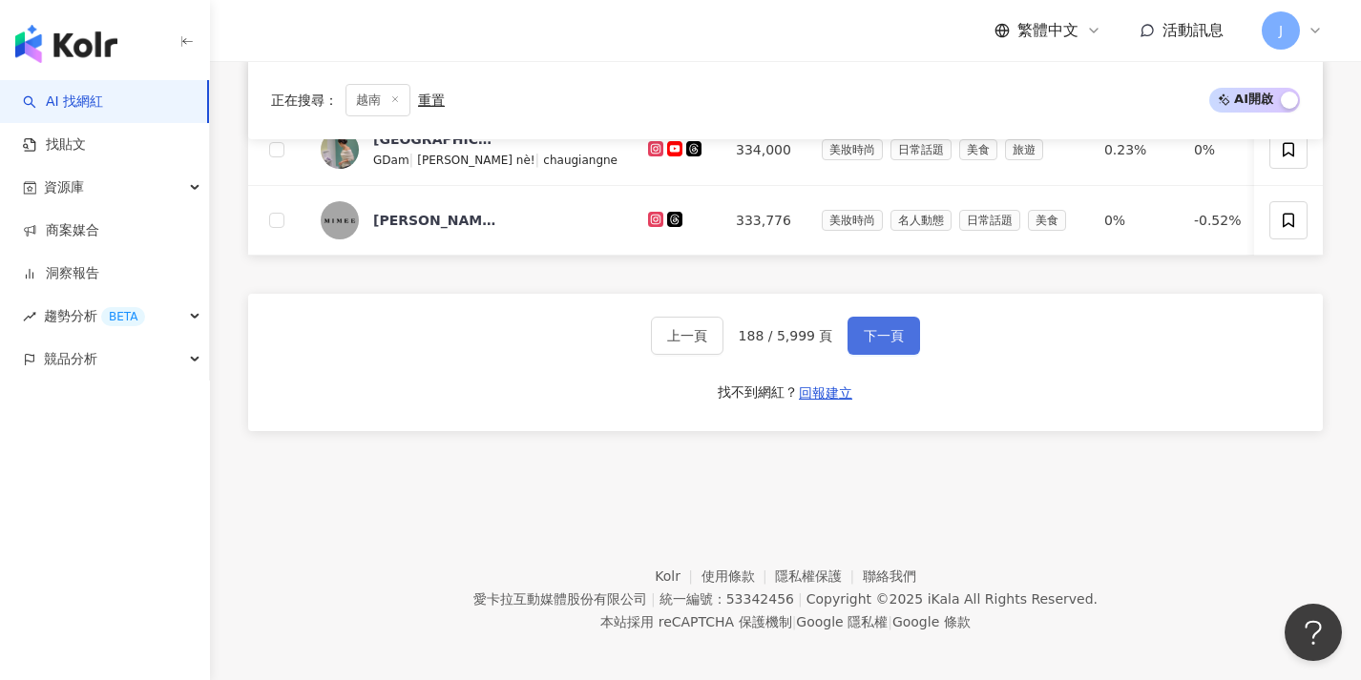
click at [867, 344] on span "下一頁" at bounding box center [884, 335] width 40 height 15
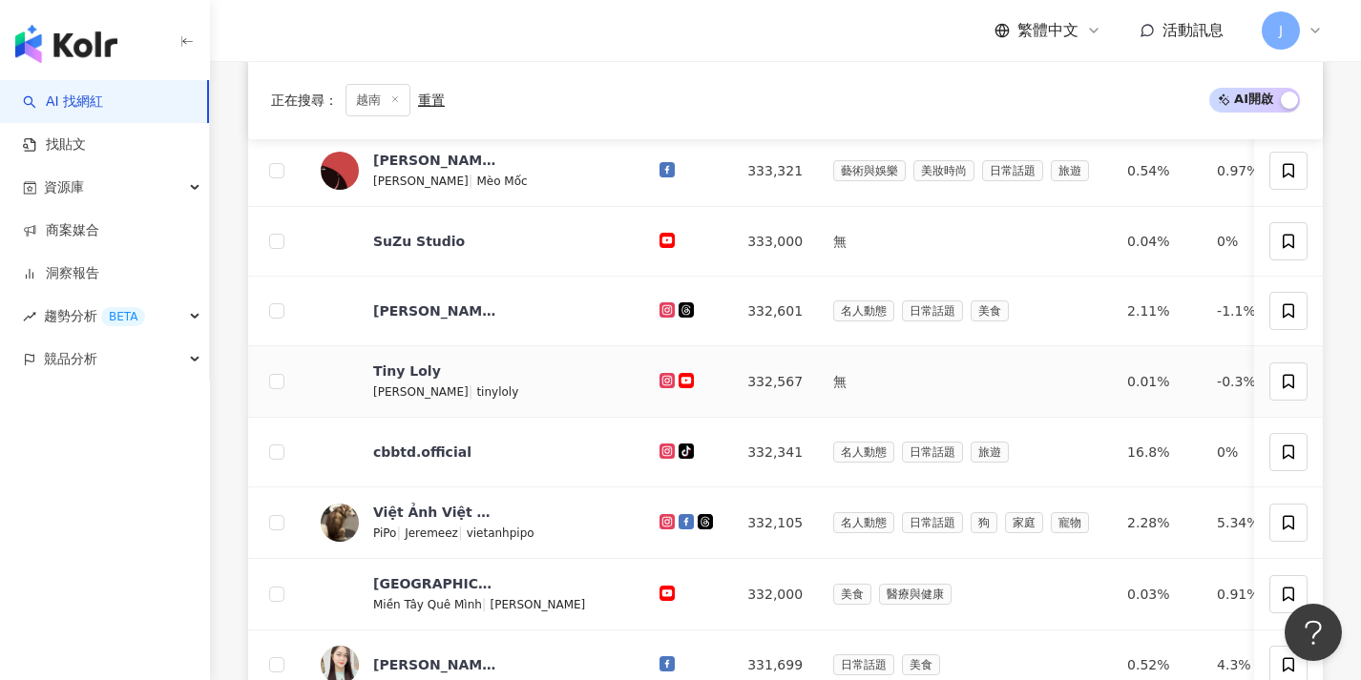
scroll to position [770, 0]
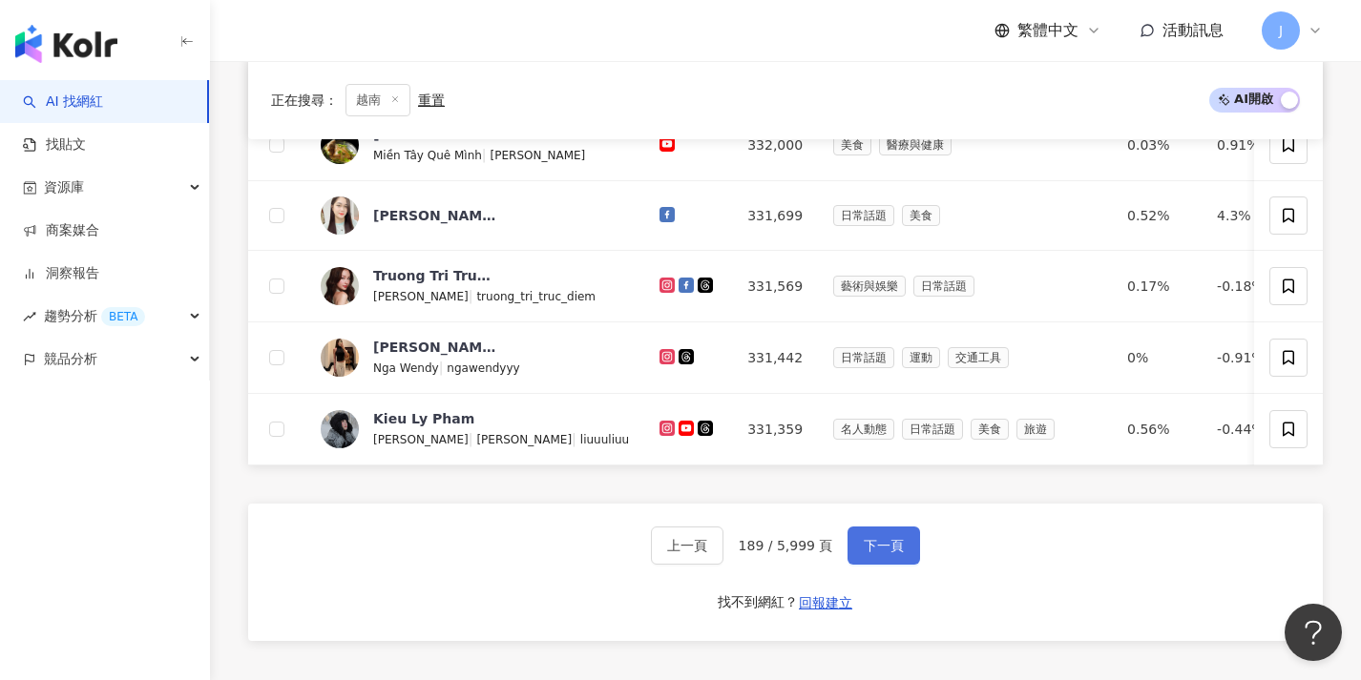
click at [893, 565] on button "下一頁" at bounding box center [883, 546] width 73 height 38
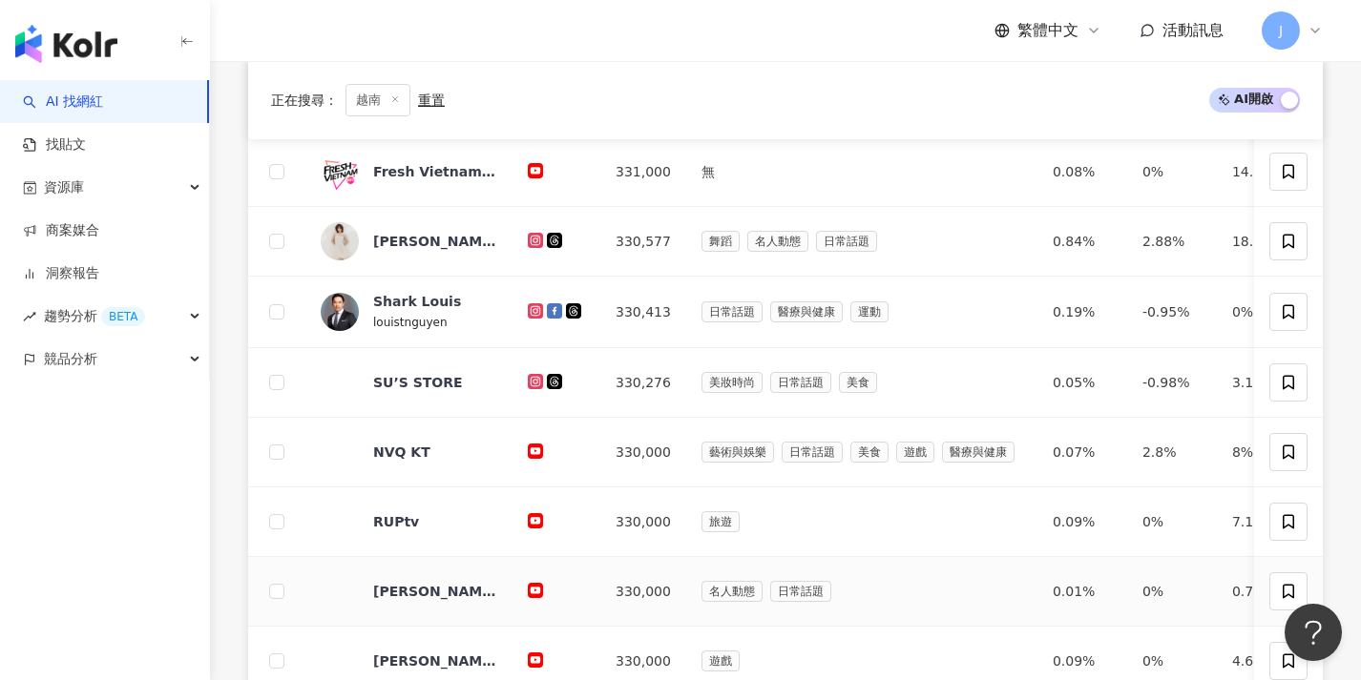
scroll to position [990, 0]
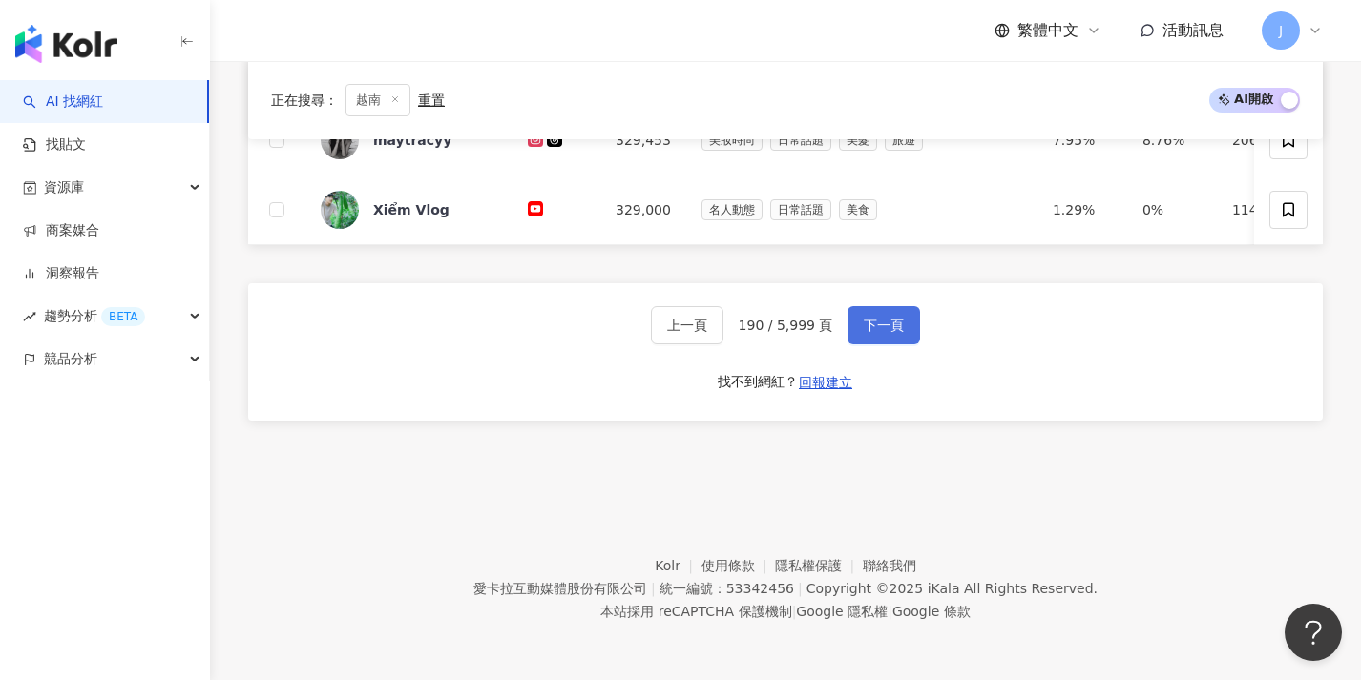
click at [885, 313] on button "下一頁" at bounding box center [883, 325] width 73 height 38
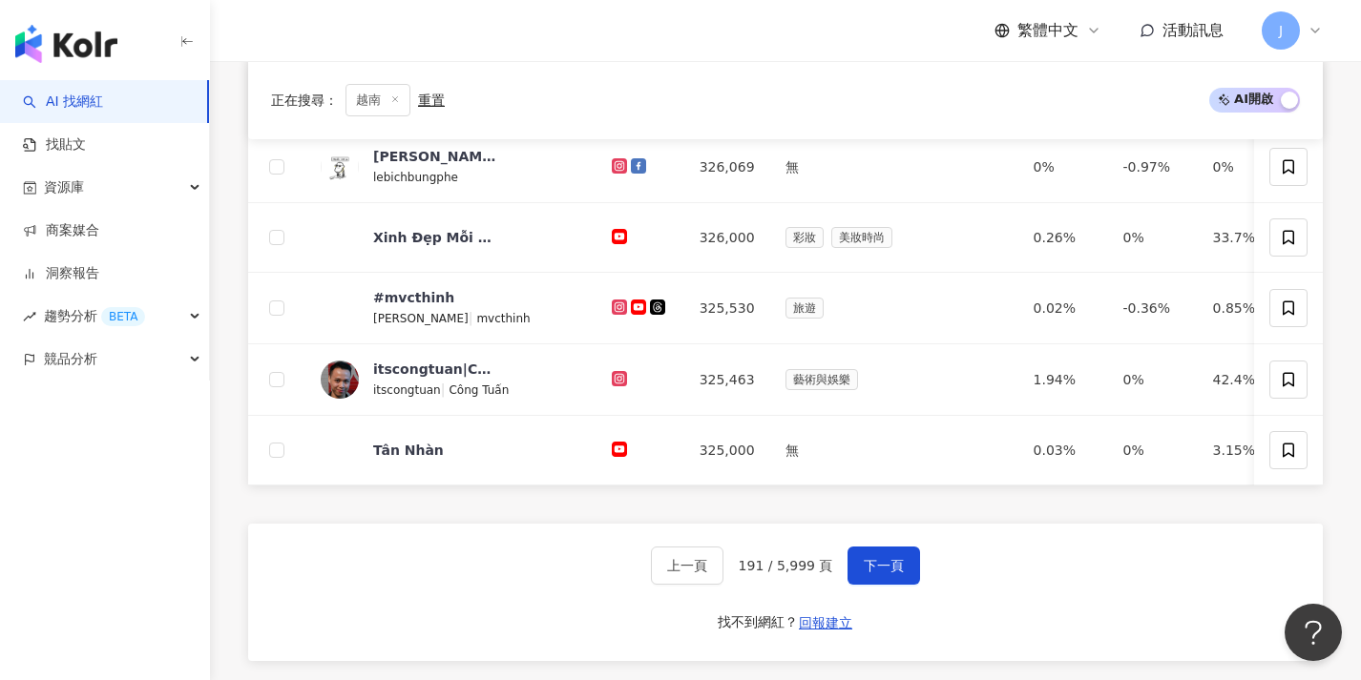
scroll to position [998, 0]
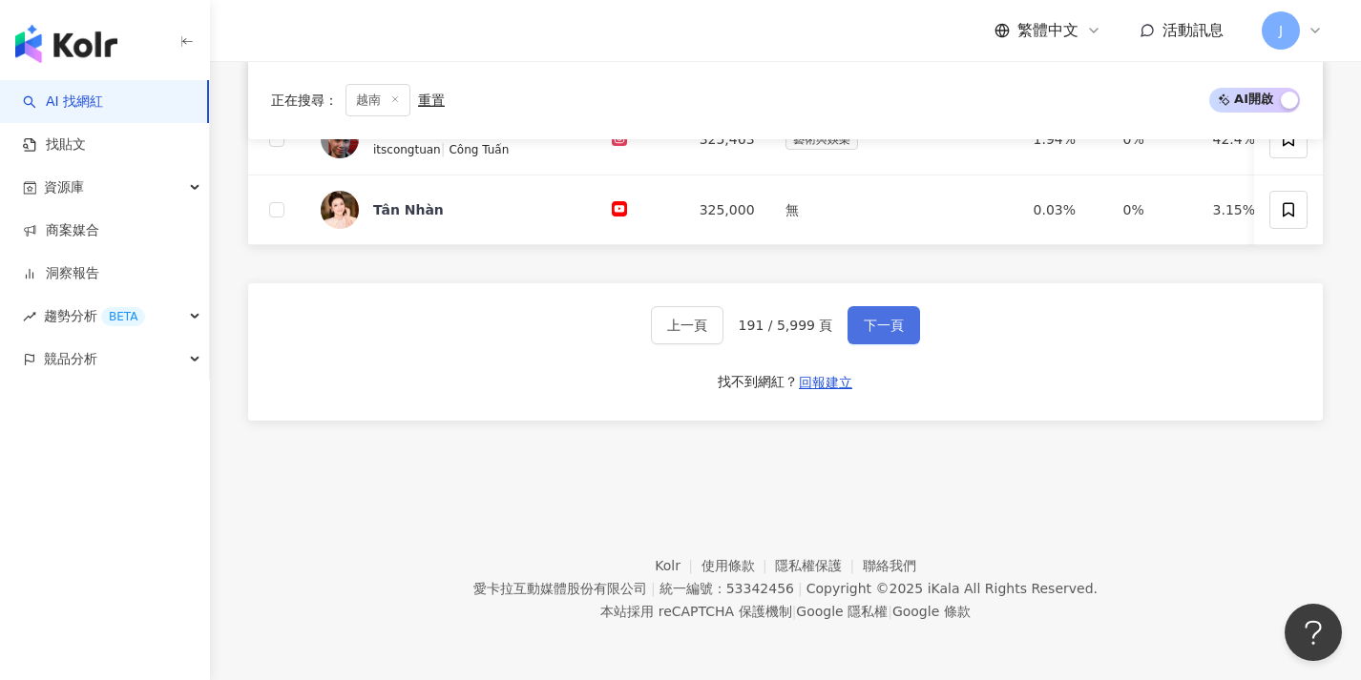
click at [887, 318] on span "下一頁" at bounding box center [884, 325] width 40 height 15
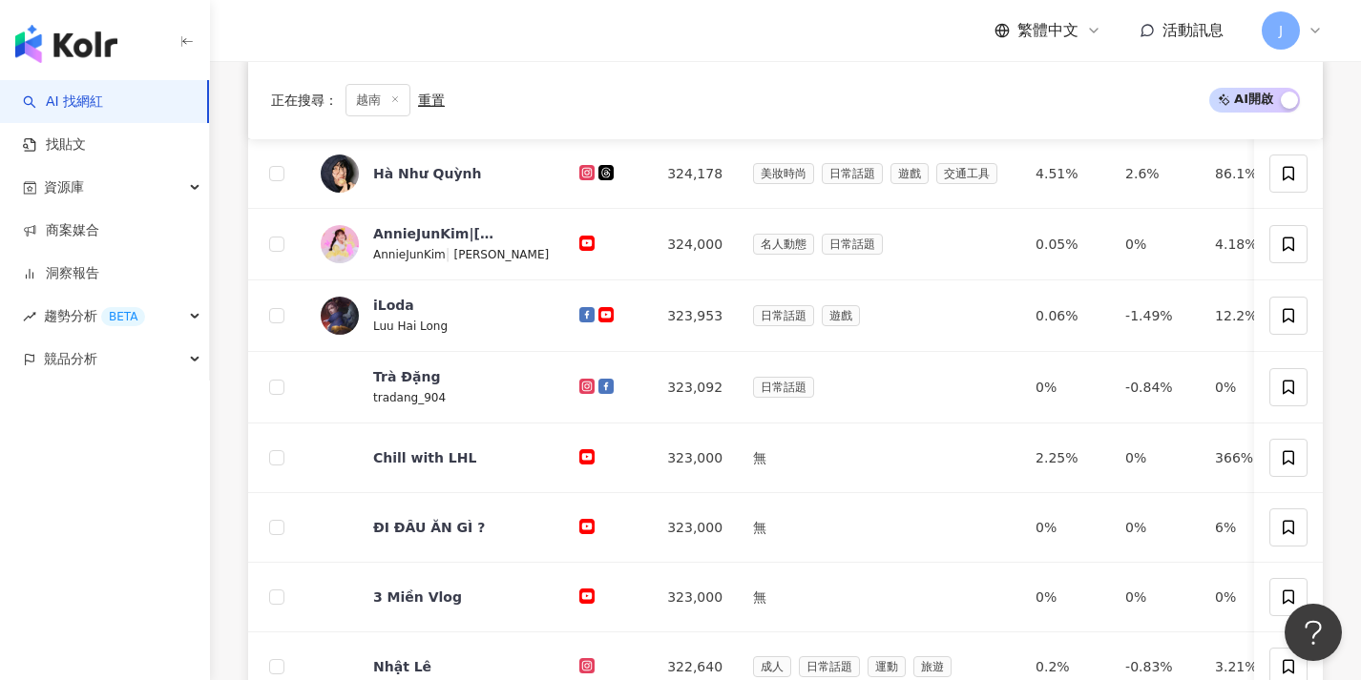
scroll to position [927, 0]
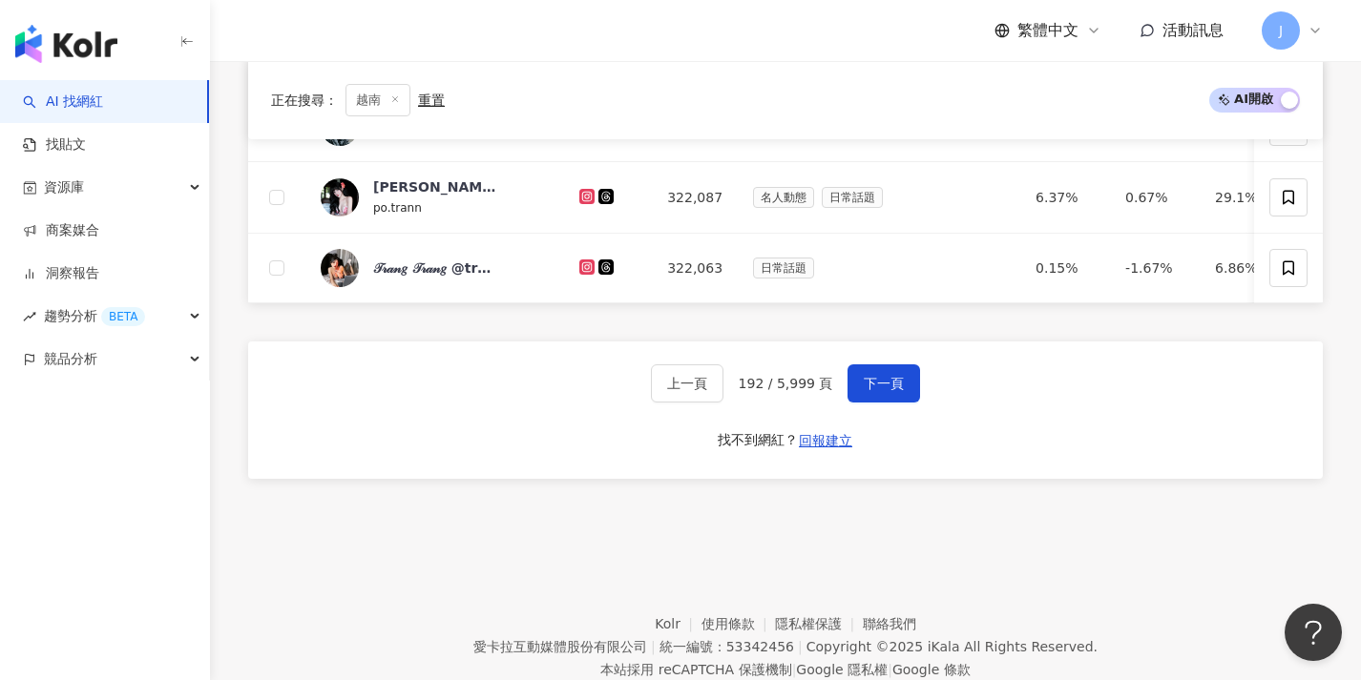
click at [893, 381] on button "下一頁" at bounding box center [883, 383] width 73 height 38
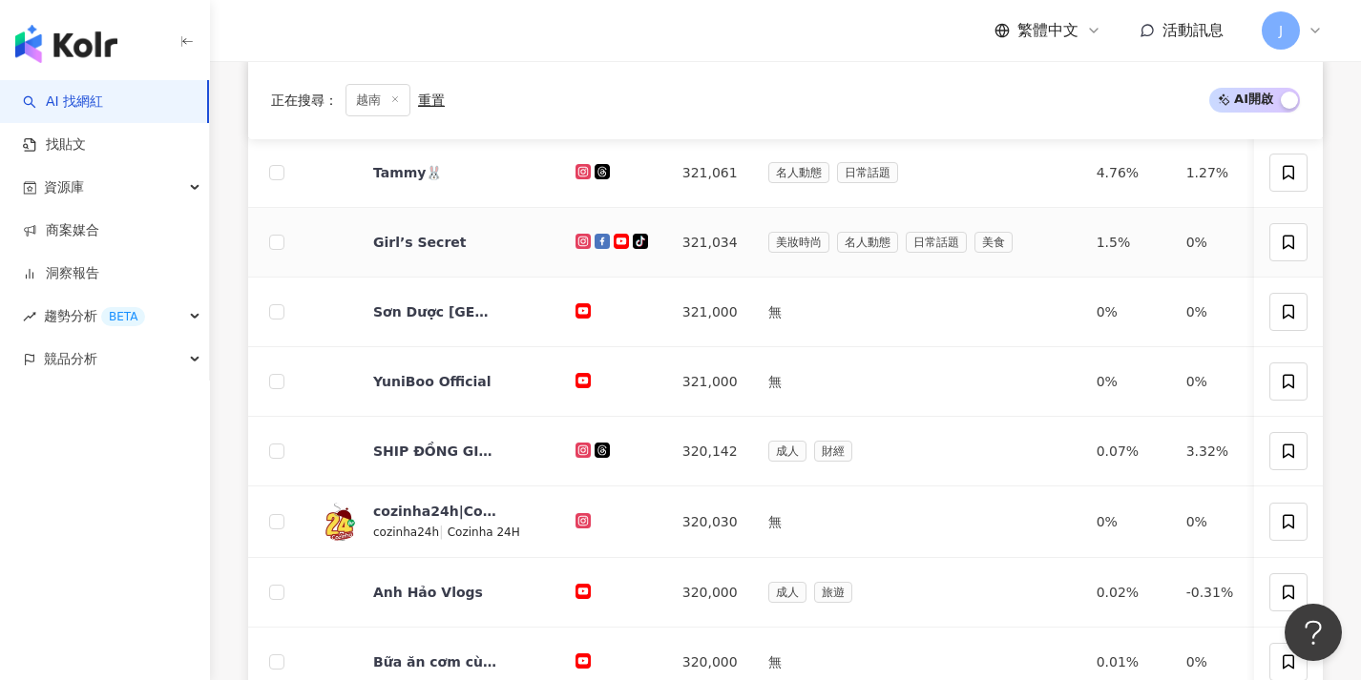
scroll to position [823, 0]
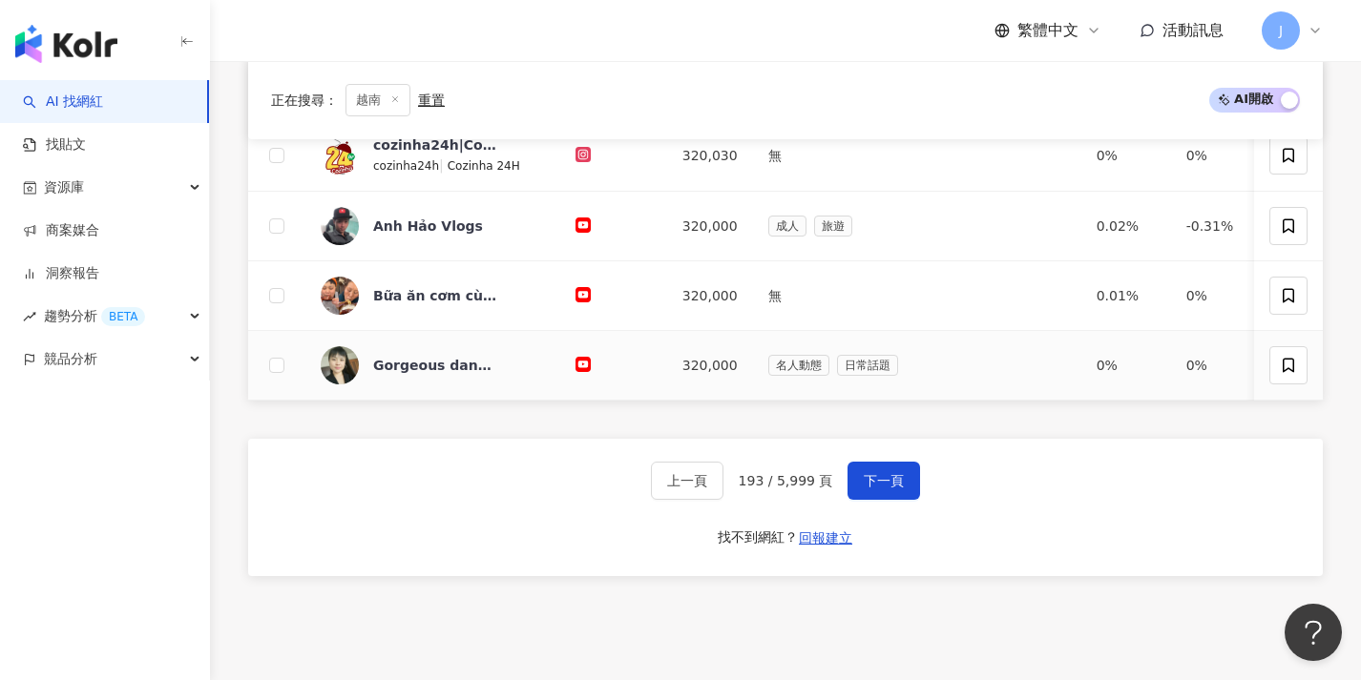
click at [891, 374] on div "名人動態 日常話題" at bounding box center [917, 365] width 298 height 21
click at [888, 489] on span "下一頁" at bounding box center [884, 480] width 40 height 15
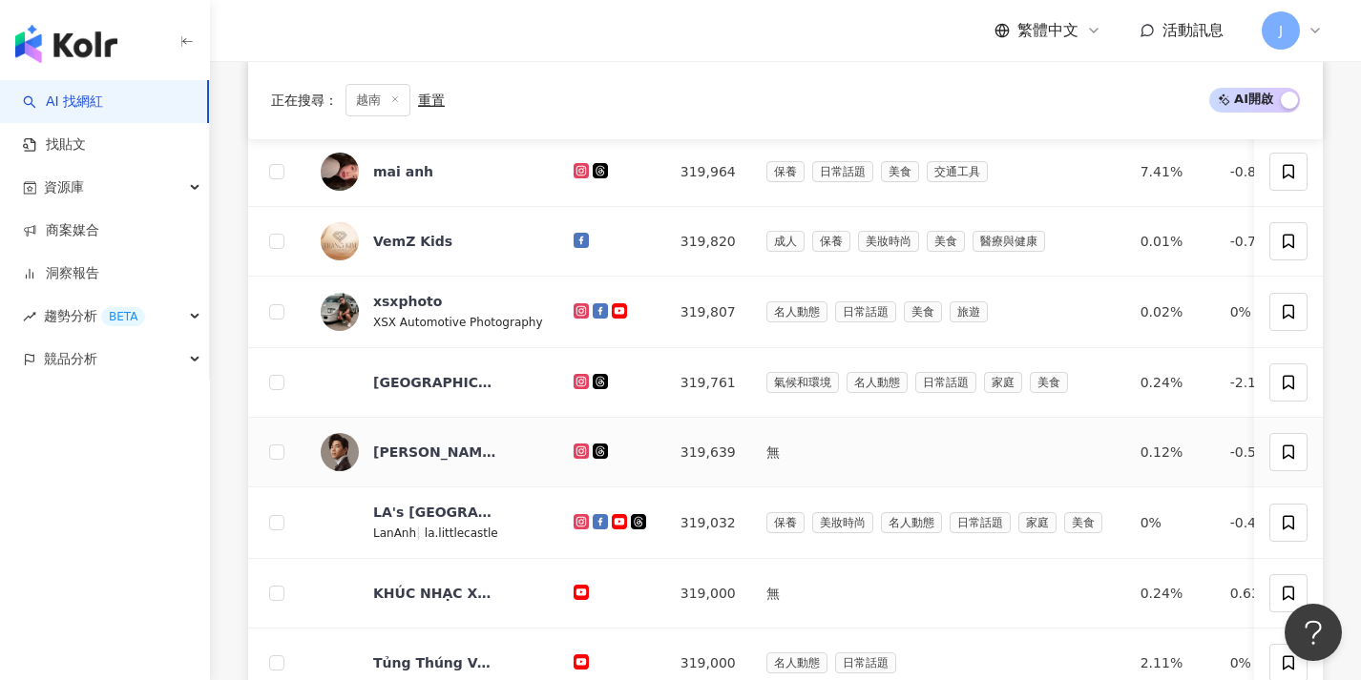
scroll to position [994, 0]
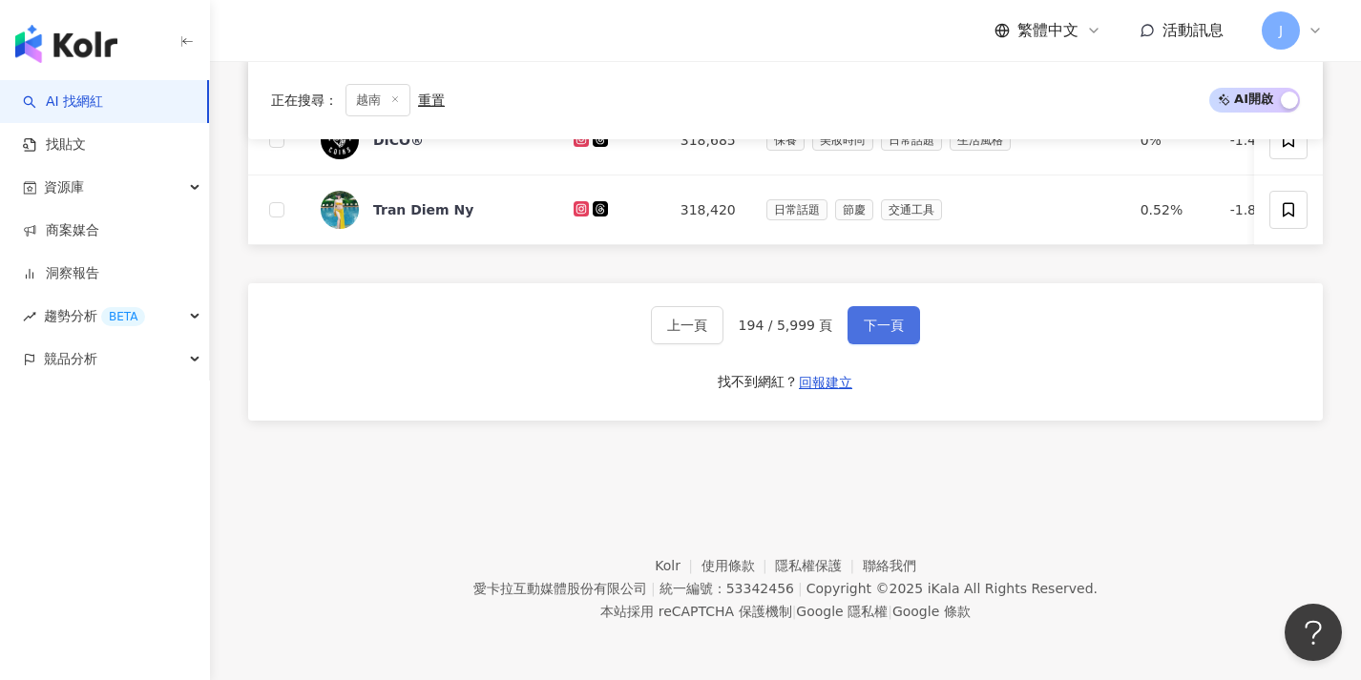
click at [864, 329] on span "下一頁" at bounding box center [884, 325] width 40 height 15
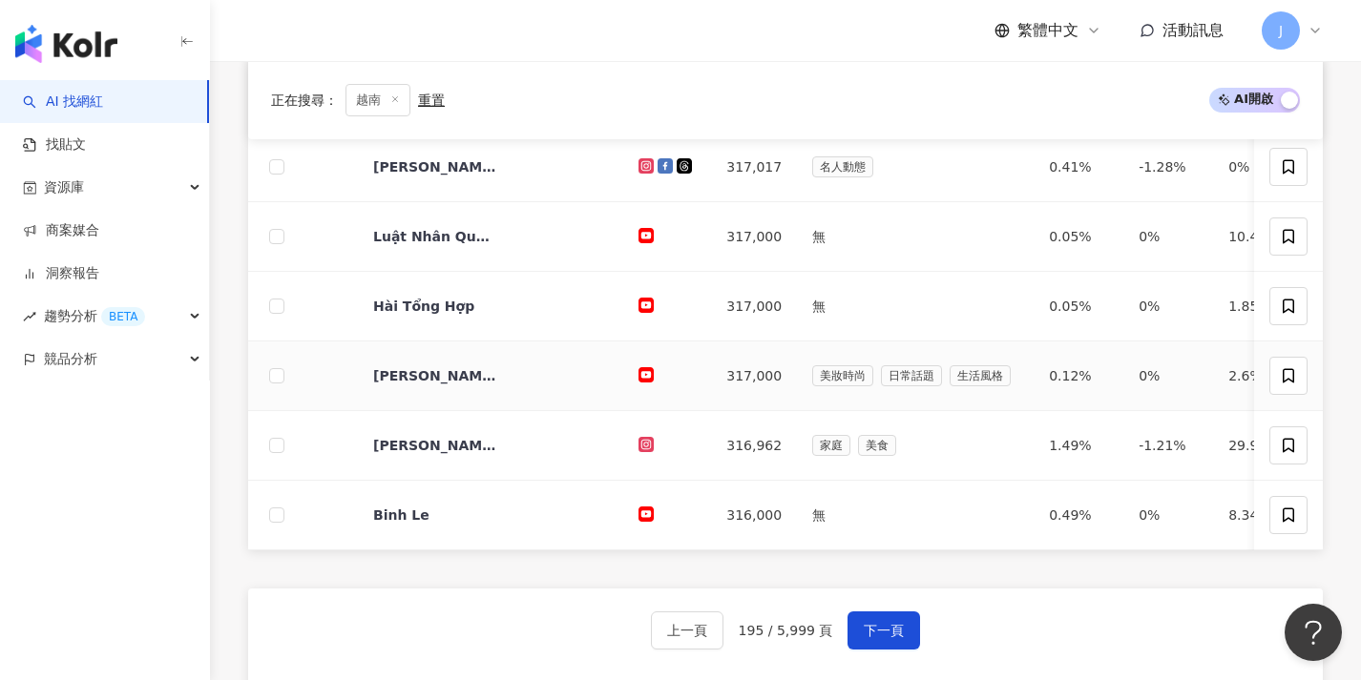
scroll to position [992, 0]
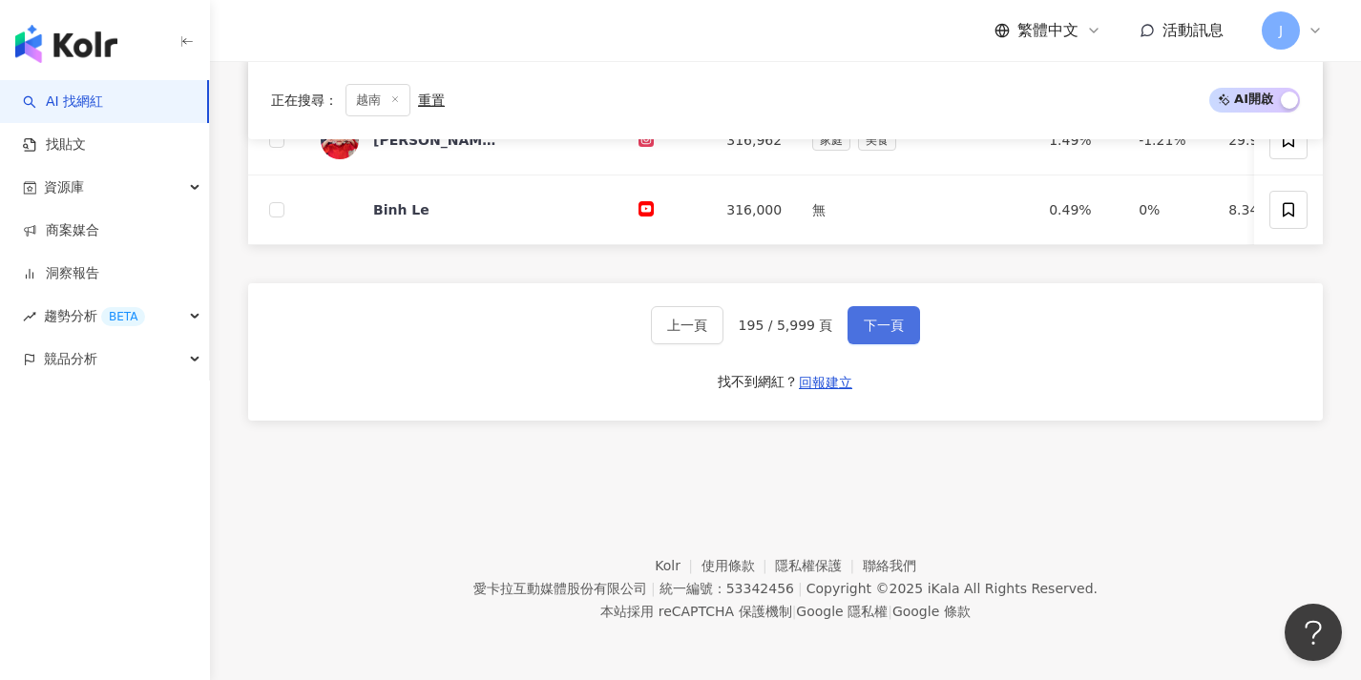
click at [864, 341] on button "下一頁" at bounding box center [883, 325] width 73 height 38
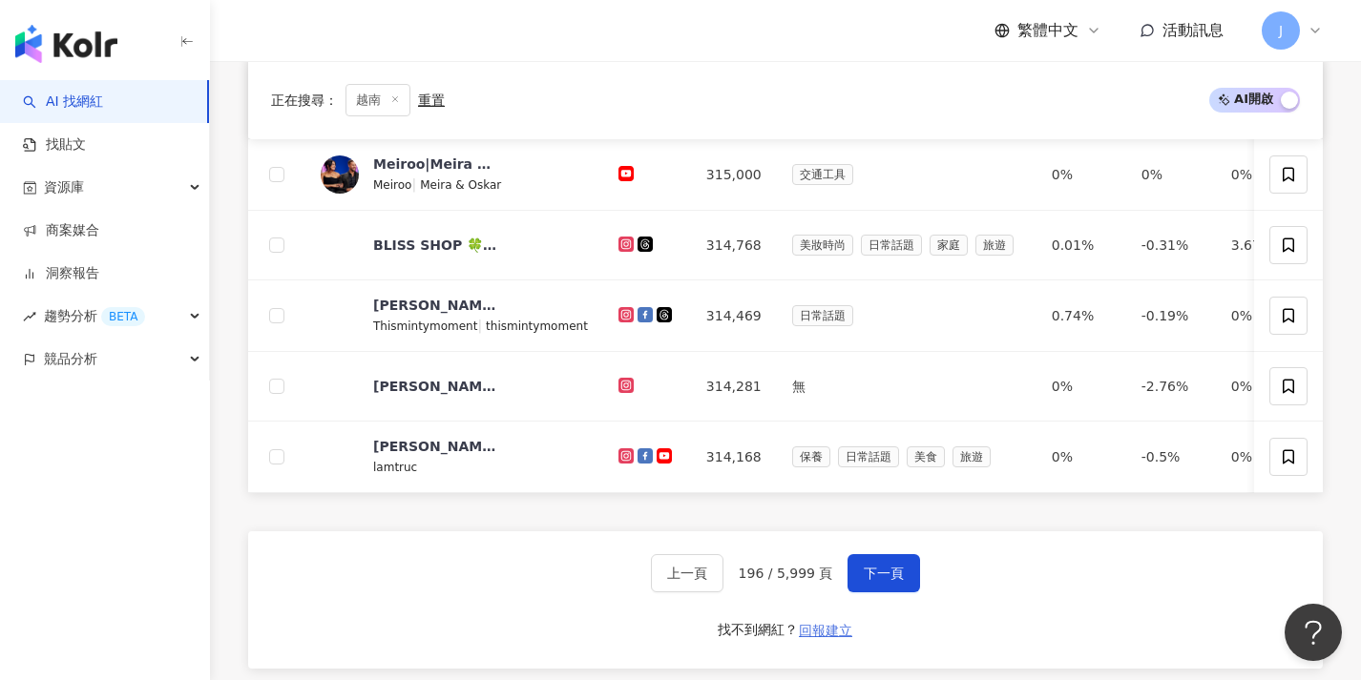
scroll to position [996, 0]
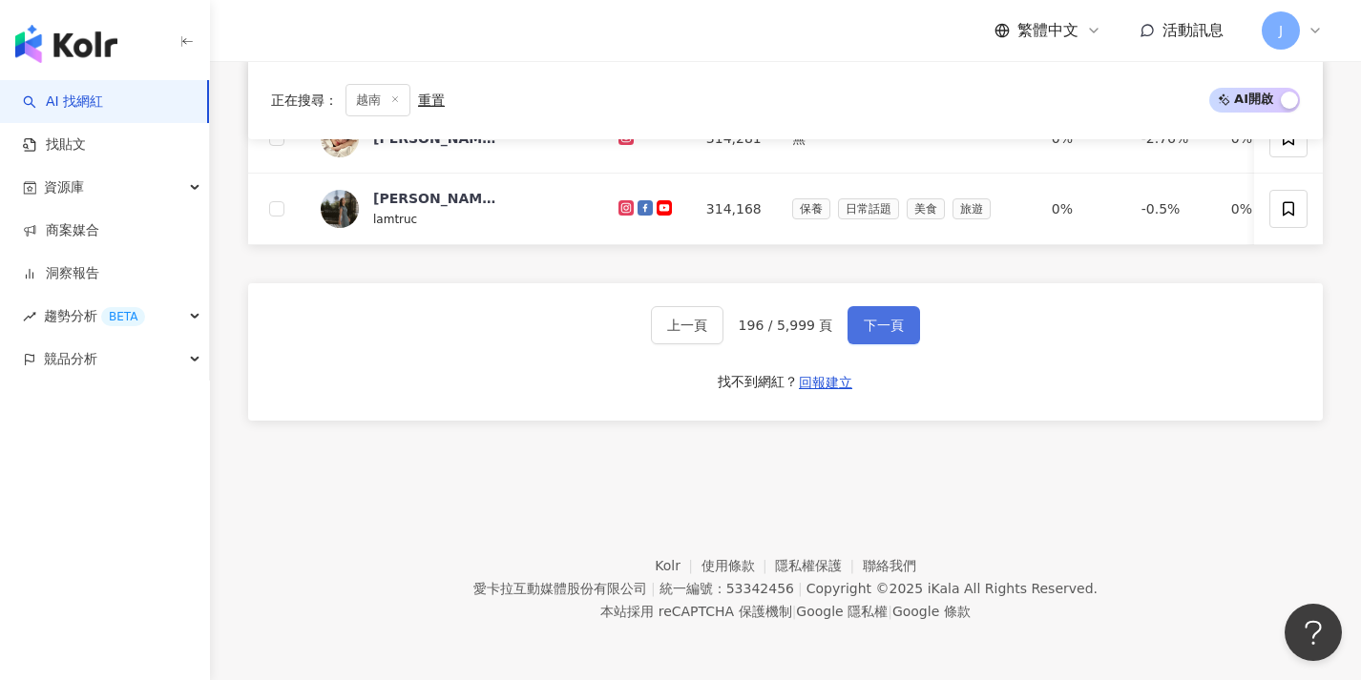
click at [887, 335] on button "下一頁" at bounding box center [883, 325] width 73 height 38
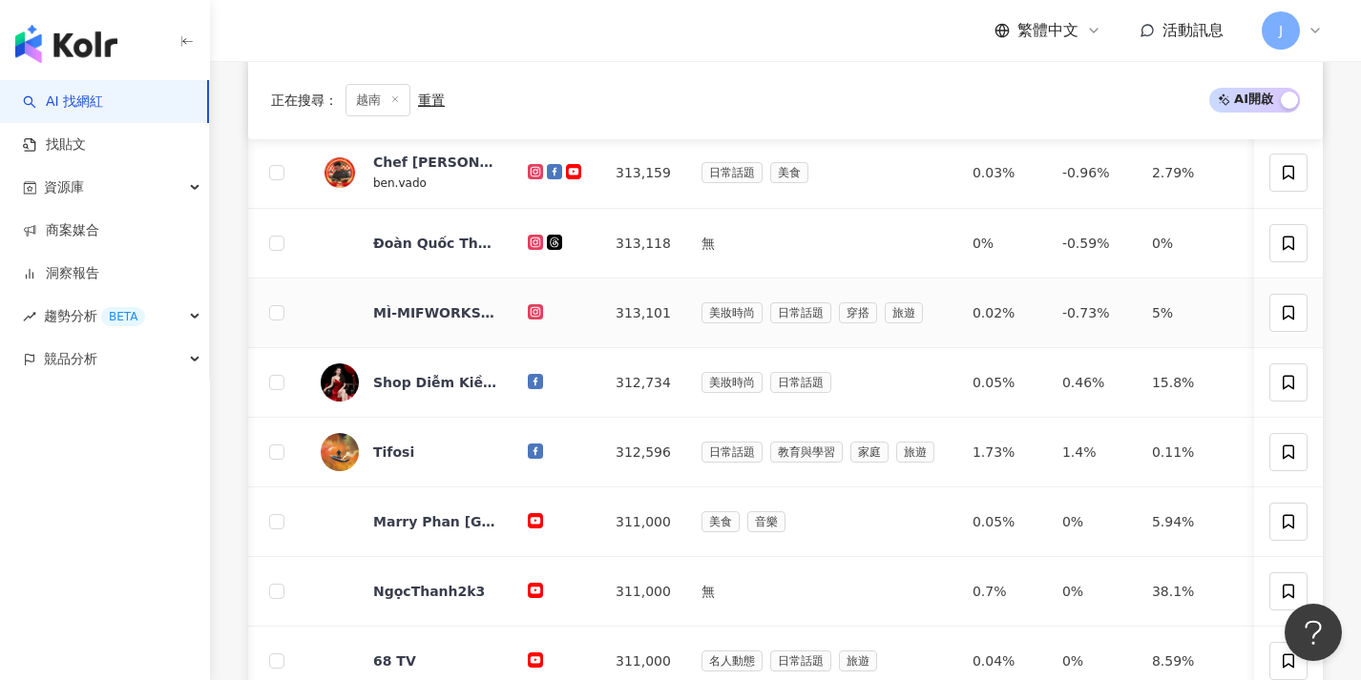
scroll to position [0, 1]
click at [914, 388] on div "美妝時尚 日常話題" at bounding box center [820, 382] width 240 height 21
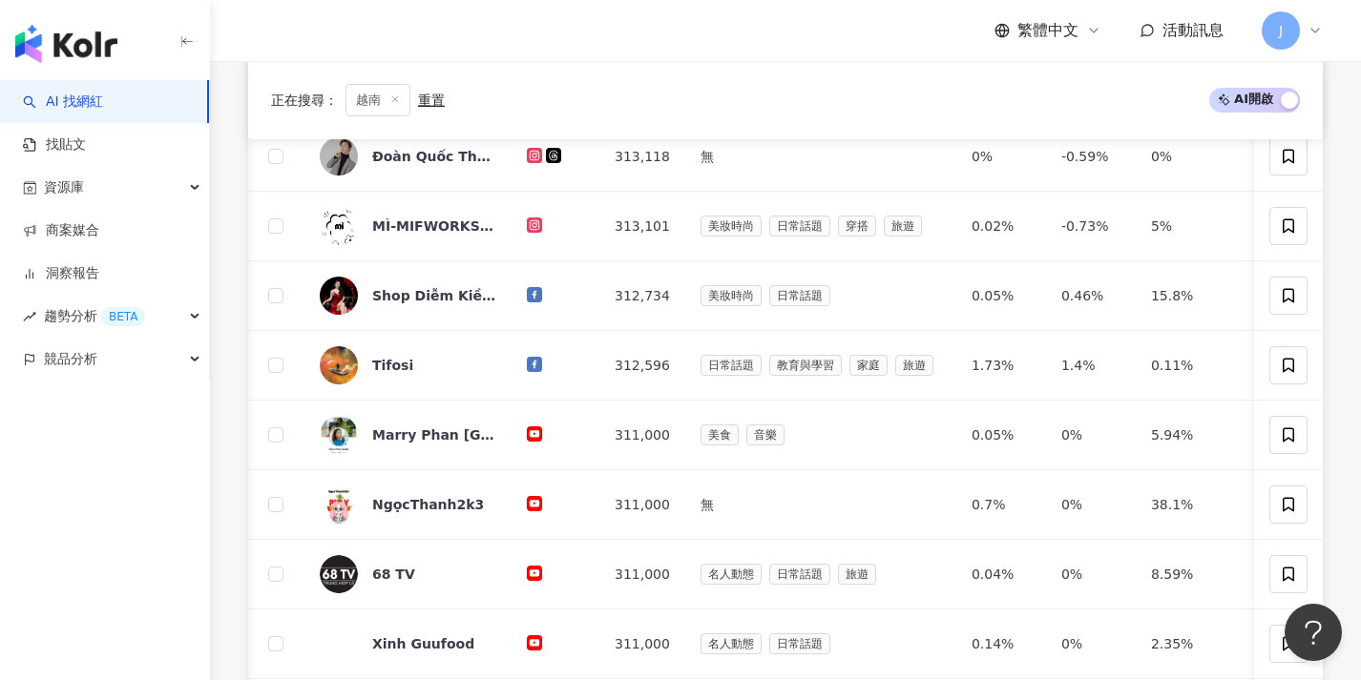
scroll to position [990, 0]
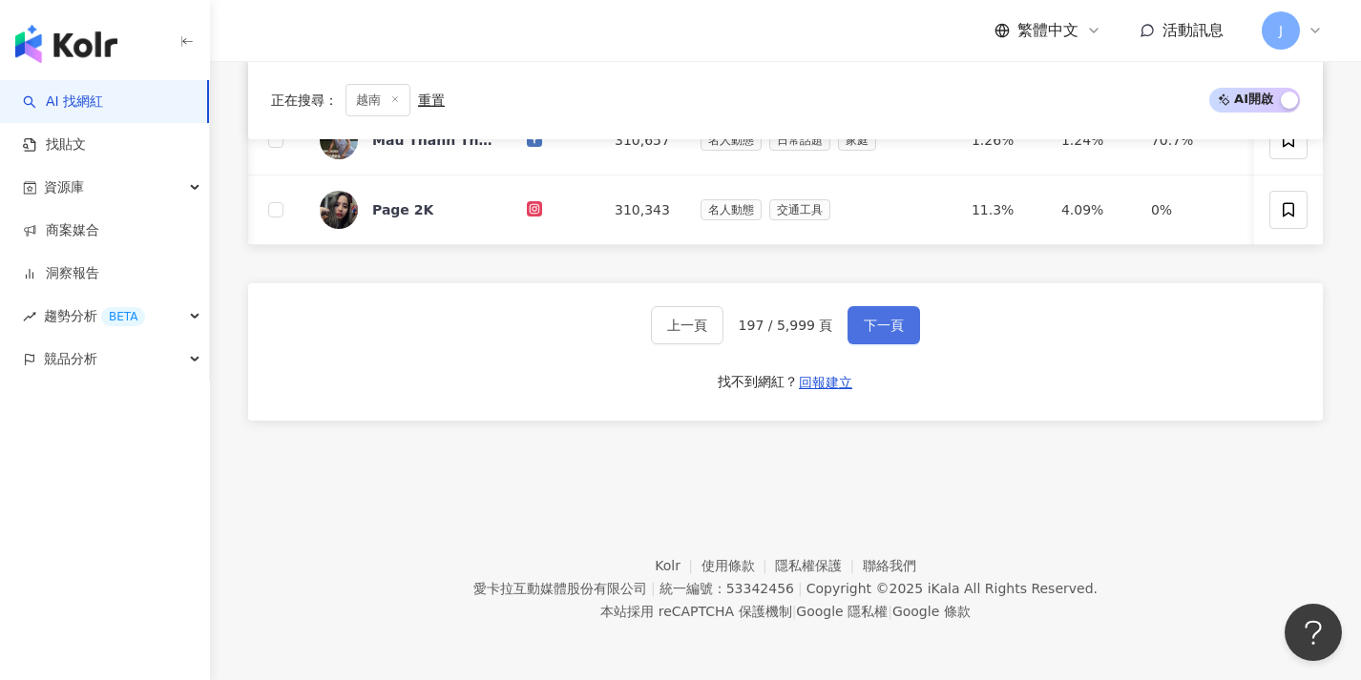
click at [867, 321] on span "下一頁" at bounding box center [884, 325] width 40 height 15
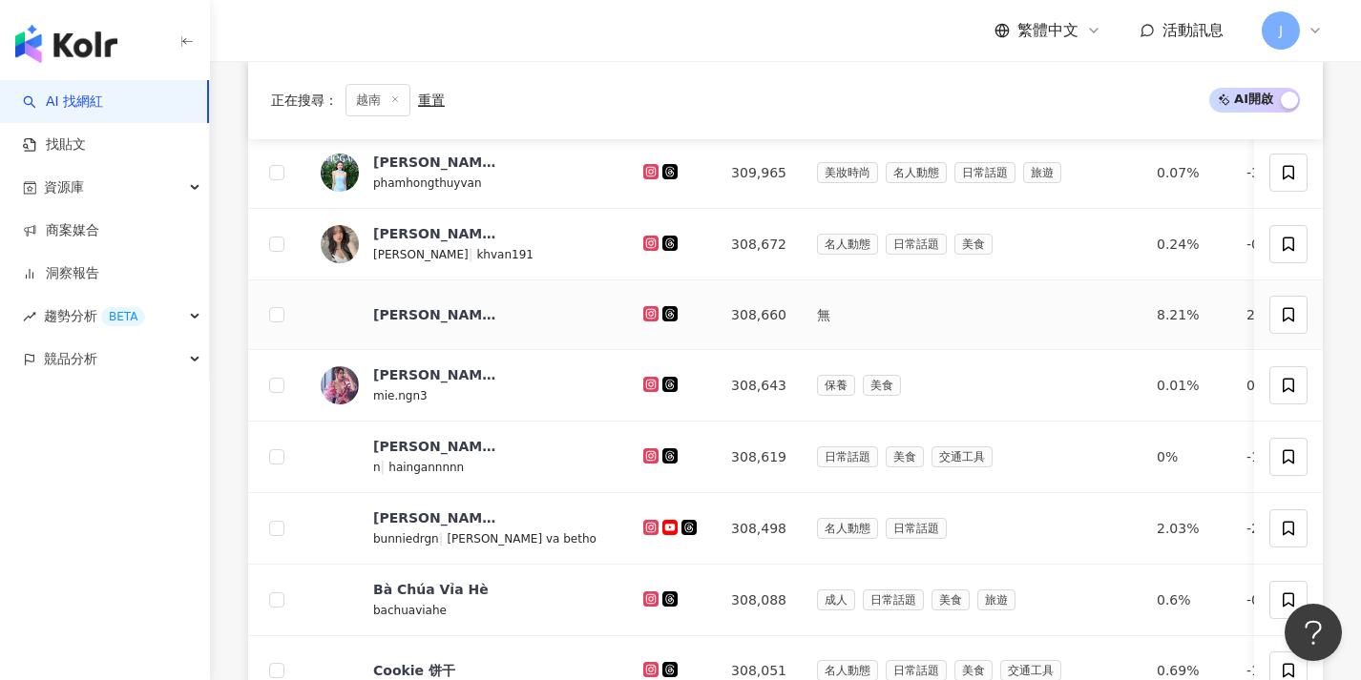
scroll to position [1002, 0]
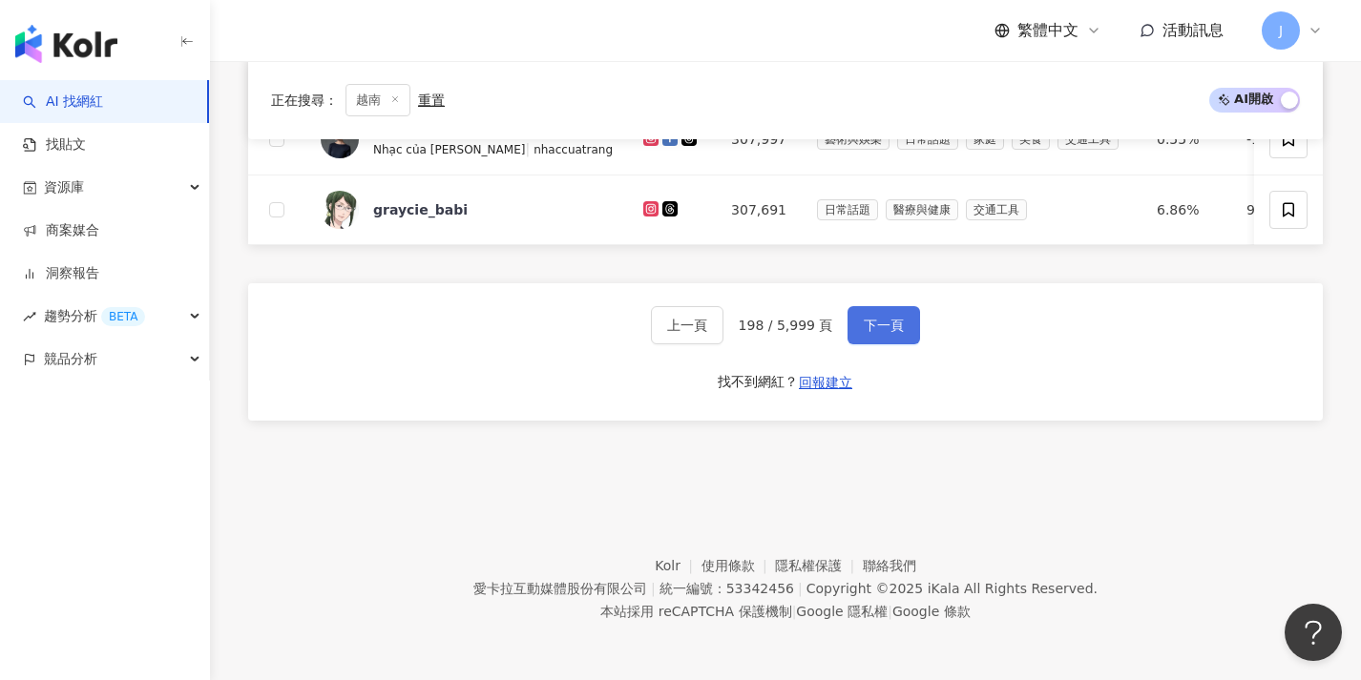
click at [873, 324] on span "下一頁" at bounding box center [884, 325] width 40 height 15
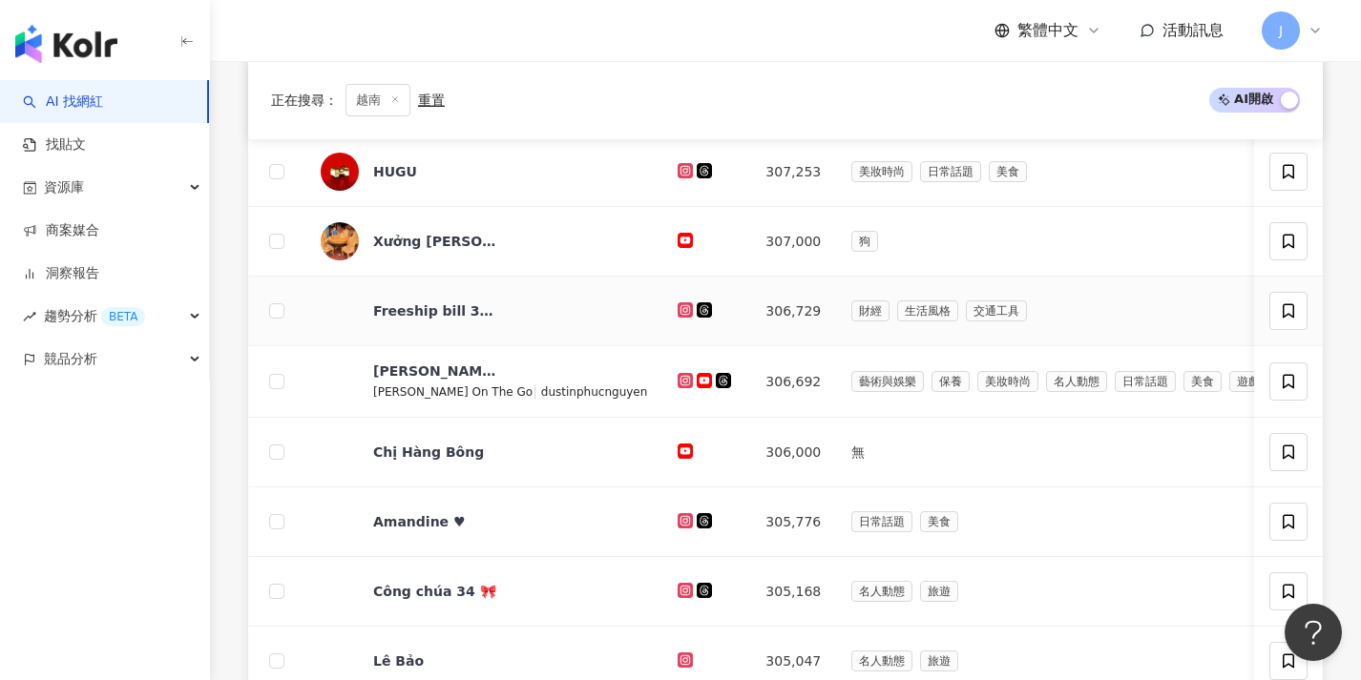
scroll to position [992, 0]
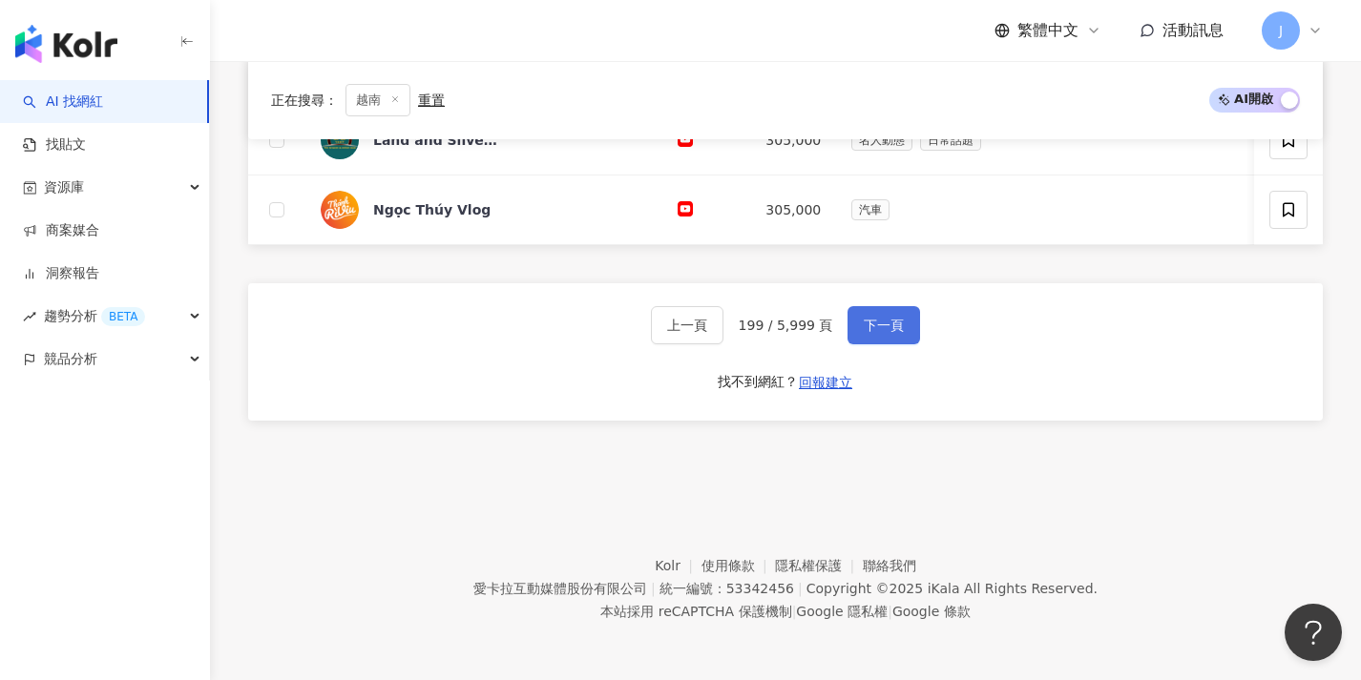
click at [871, 337] on button "下一頁" at bounding box center [883, 325] width 73 height 38
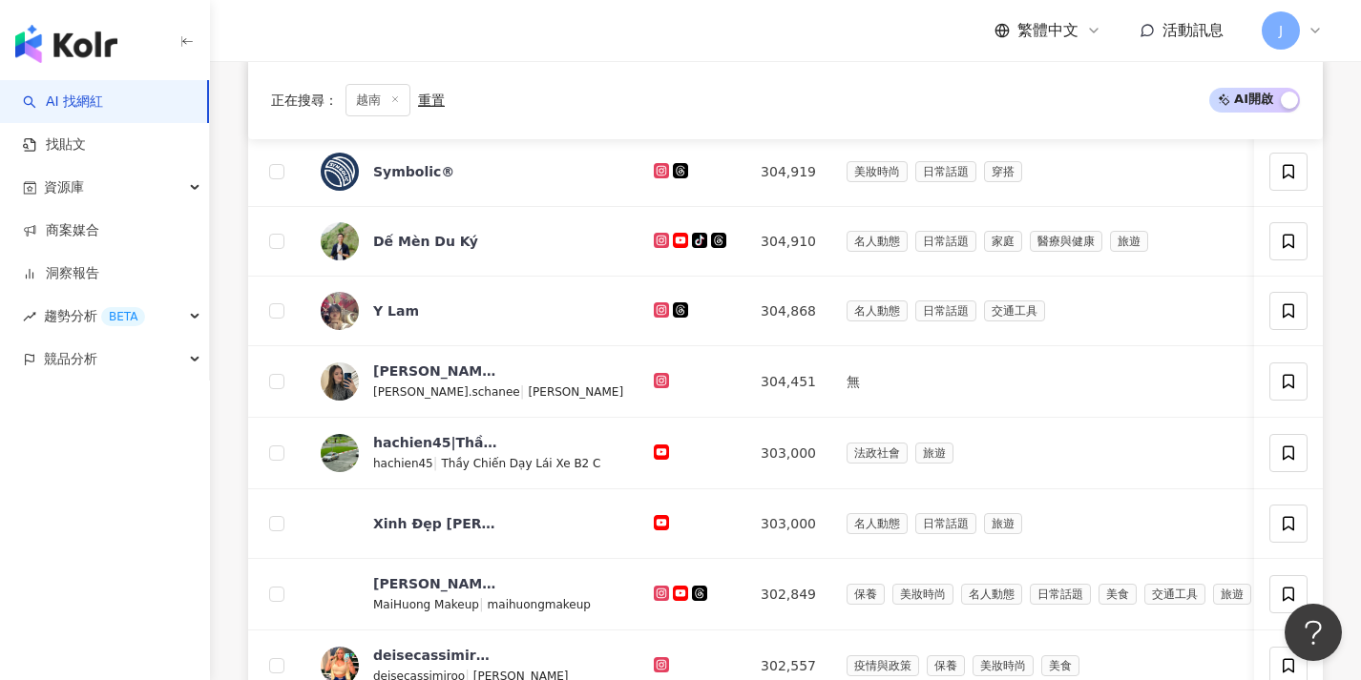
scroll to position [998, 0]
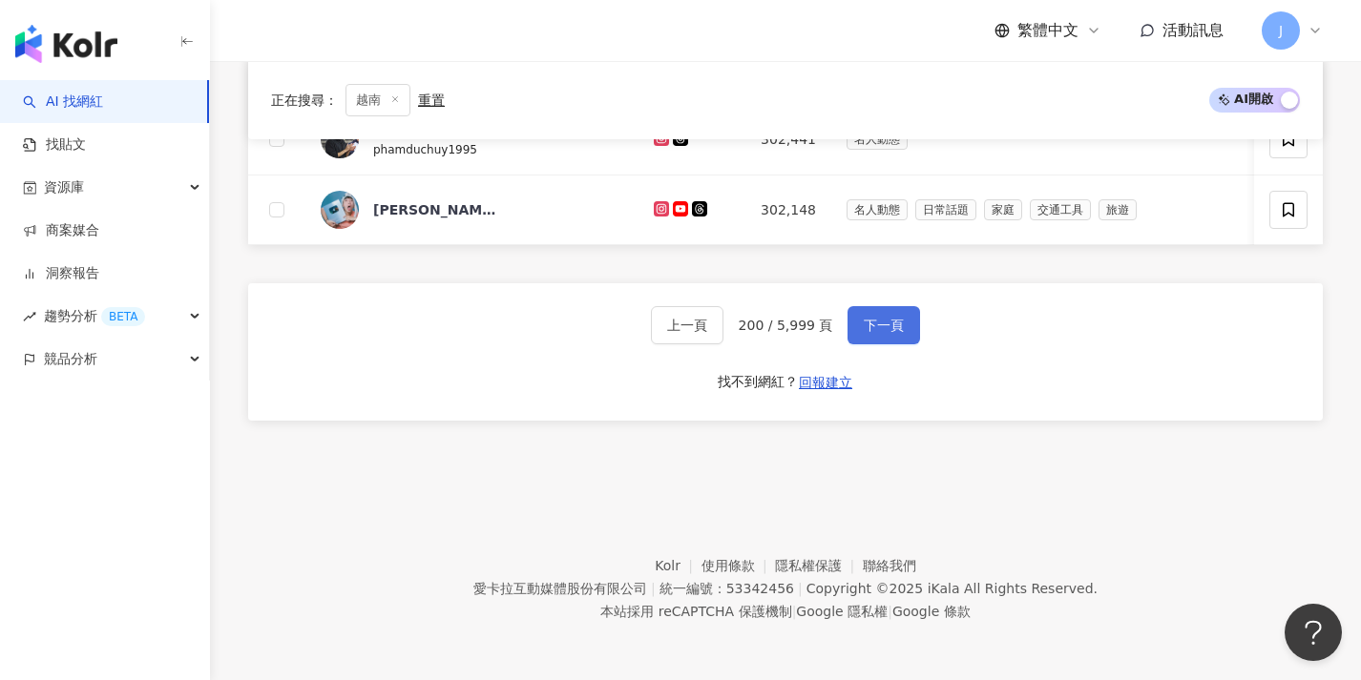
click at [872, 335] on button "下一頁" at bounding box center [883, 325] width 73 height 38
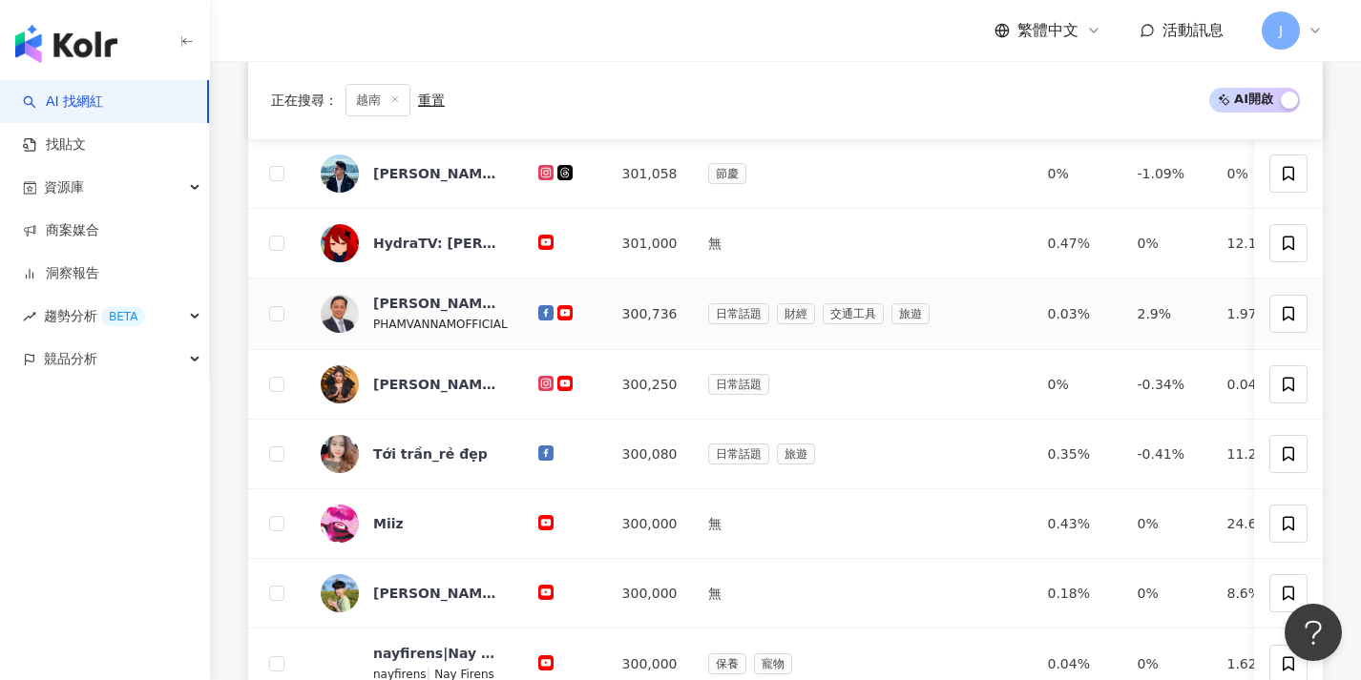
scroll to position [994, 0]
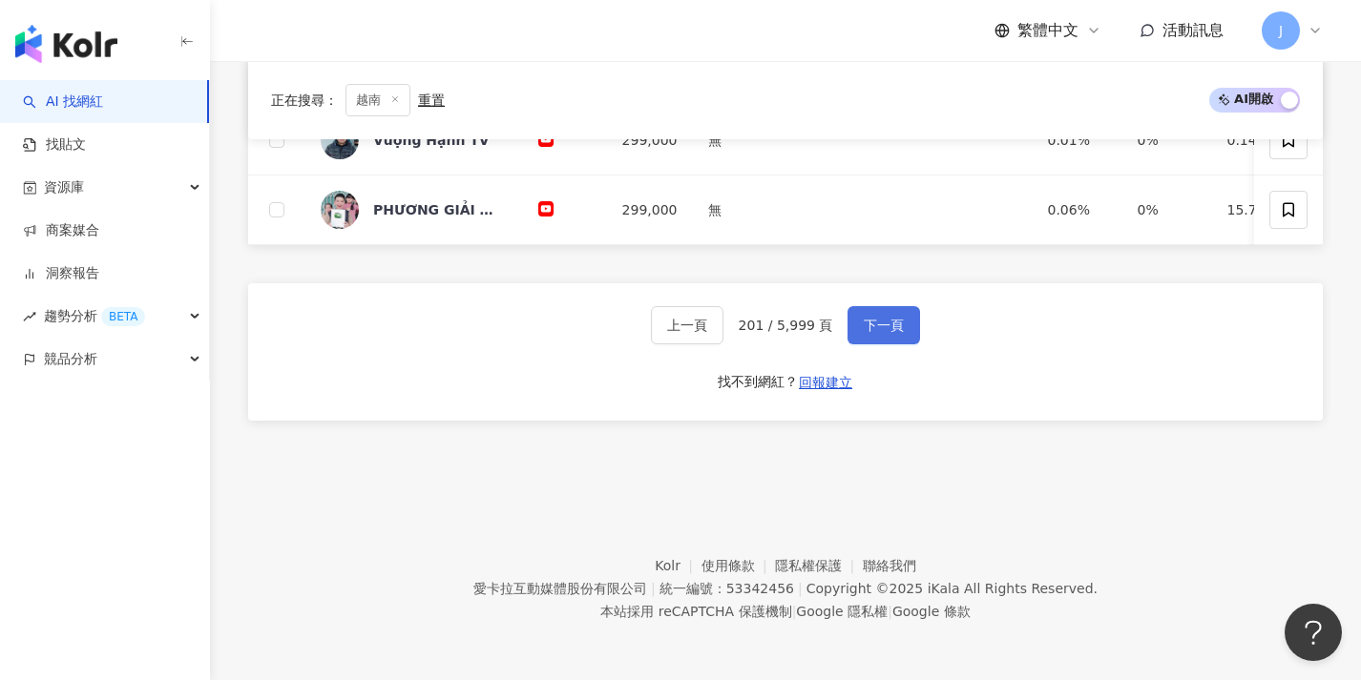
click at [877, 323] on span "下一頁" at bounding box center [884, 325] width 40 height 15
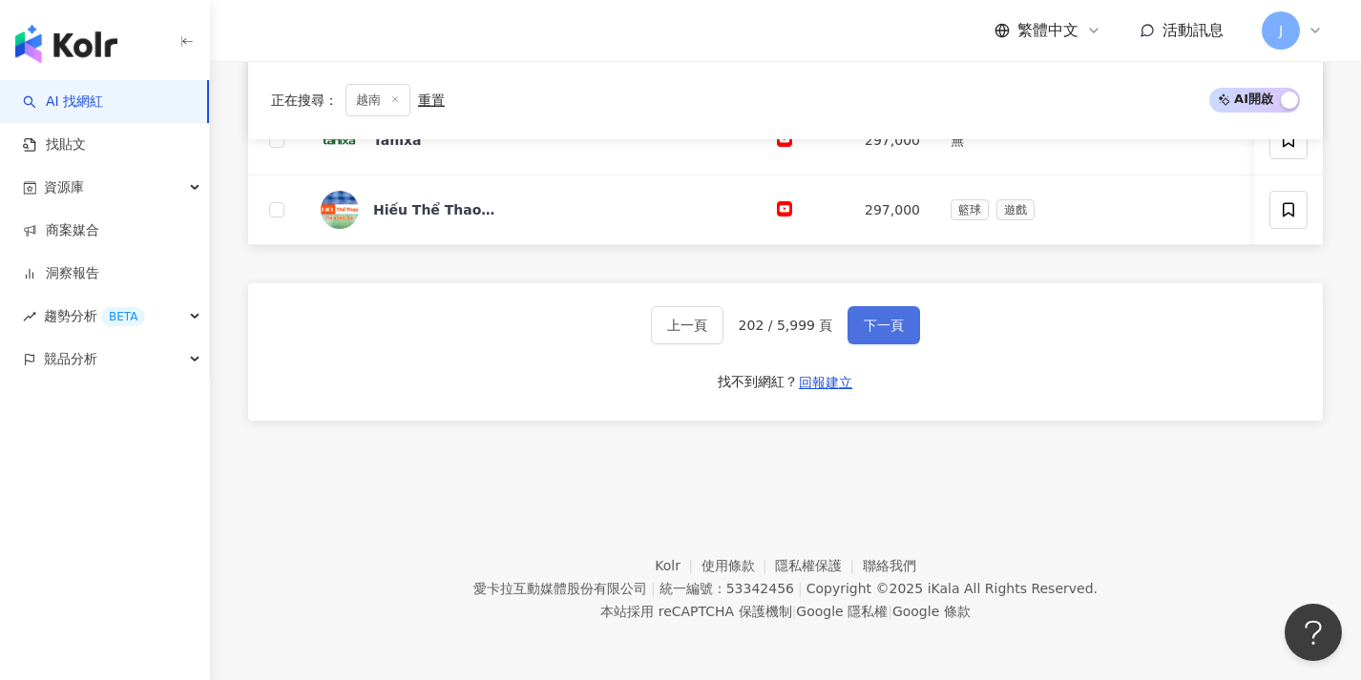
click at [874, 324] on span "下一頁" at bounding box center [884, 325] width 40 height 15
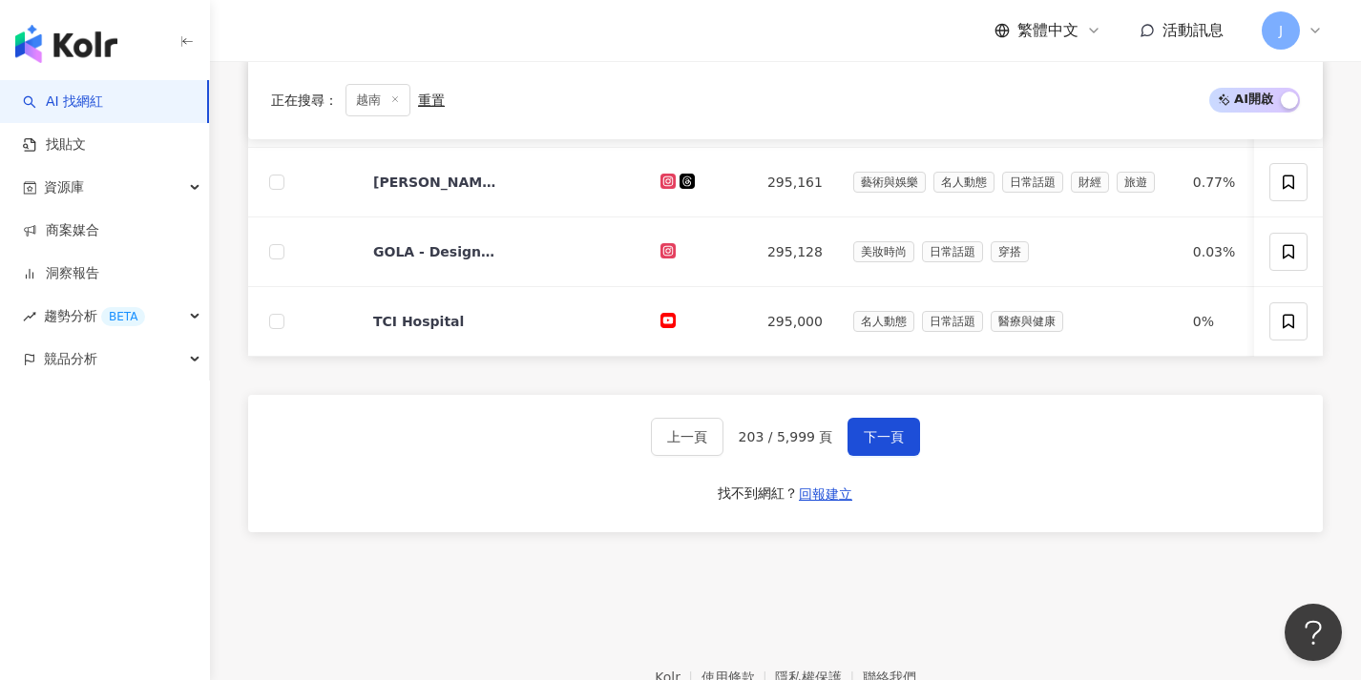
scroll to position [996, 0]
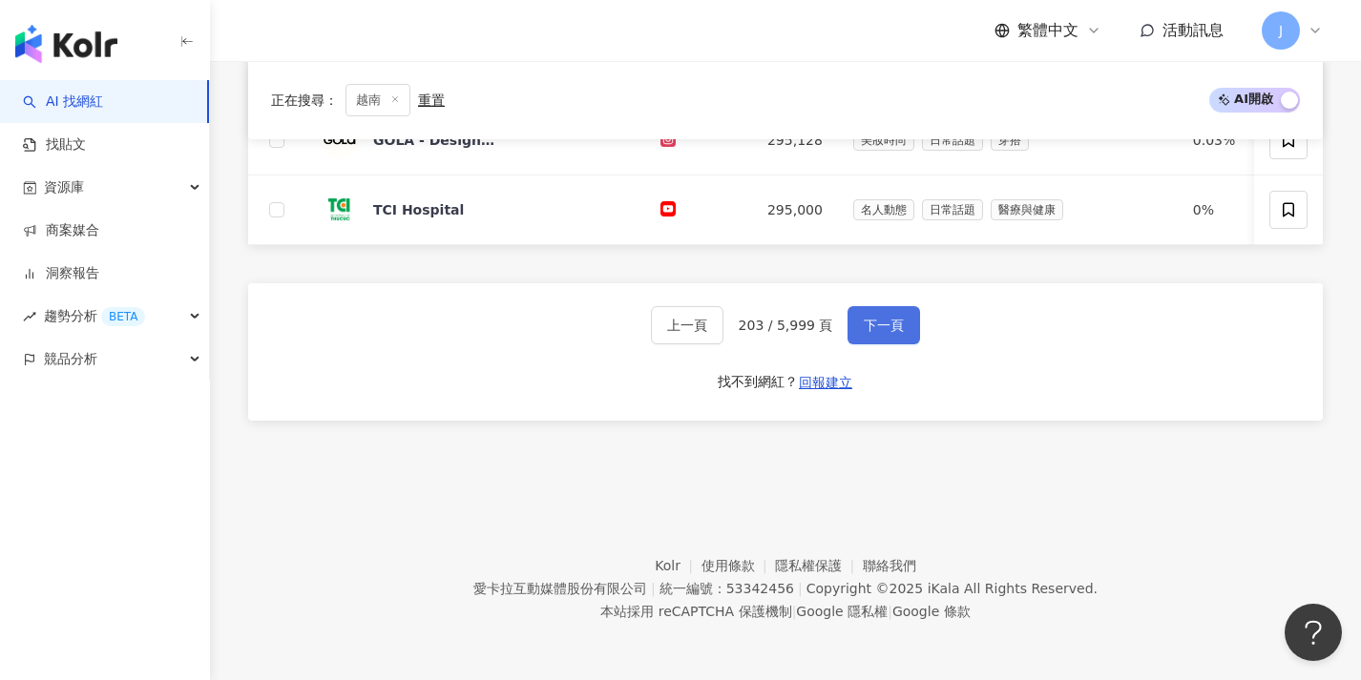
click at [872, 327] on span "下一頁" at bounding box center [884, 325] width 40 height 15
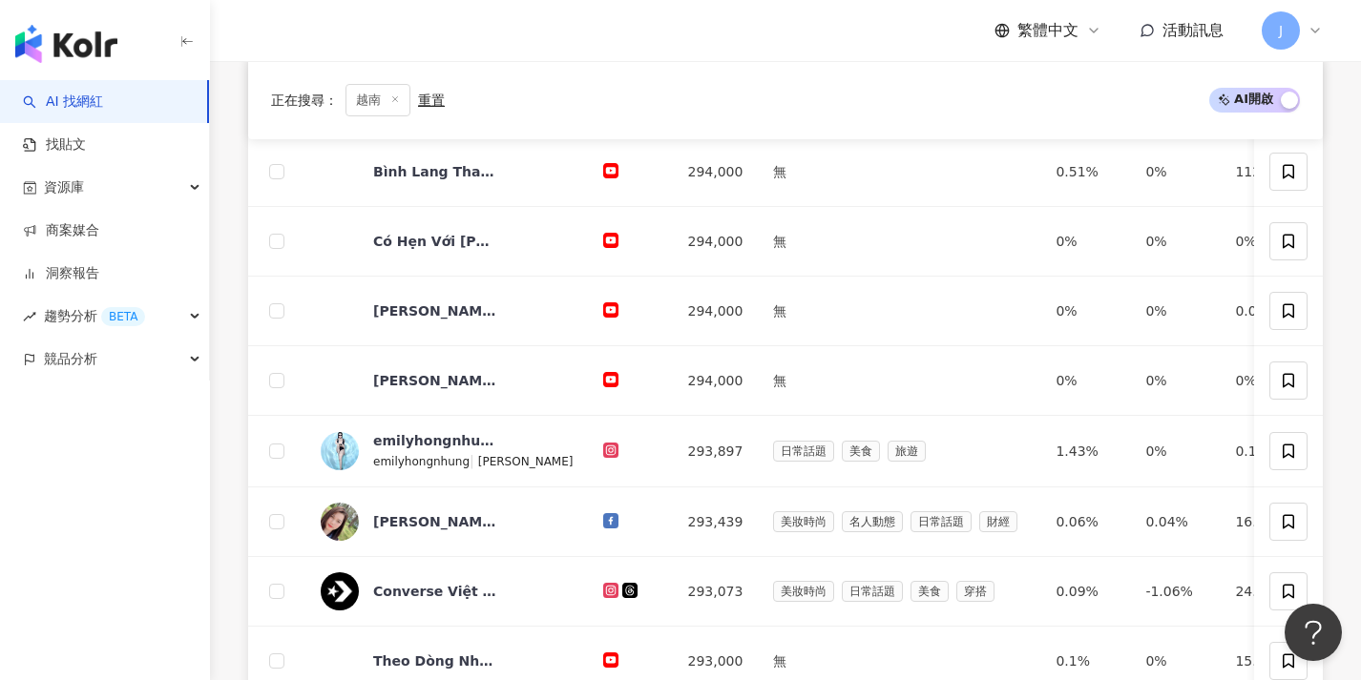
scroll to position [990, 0]
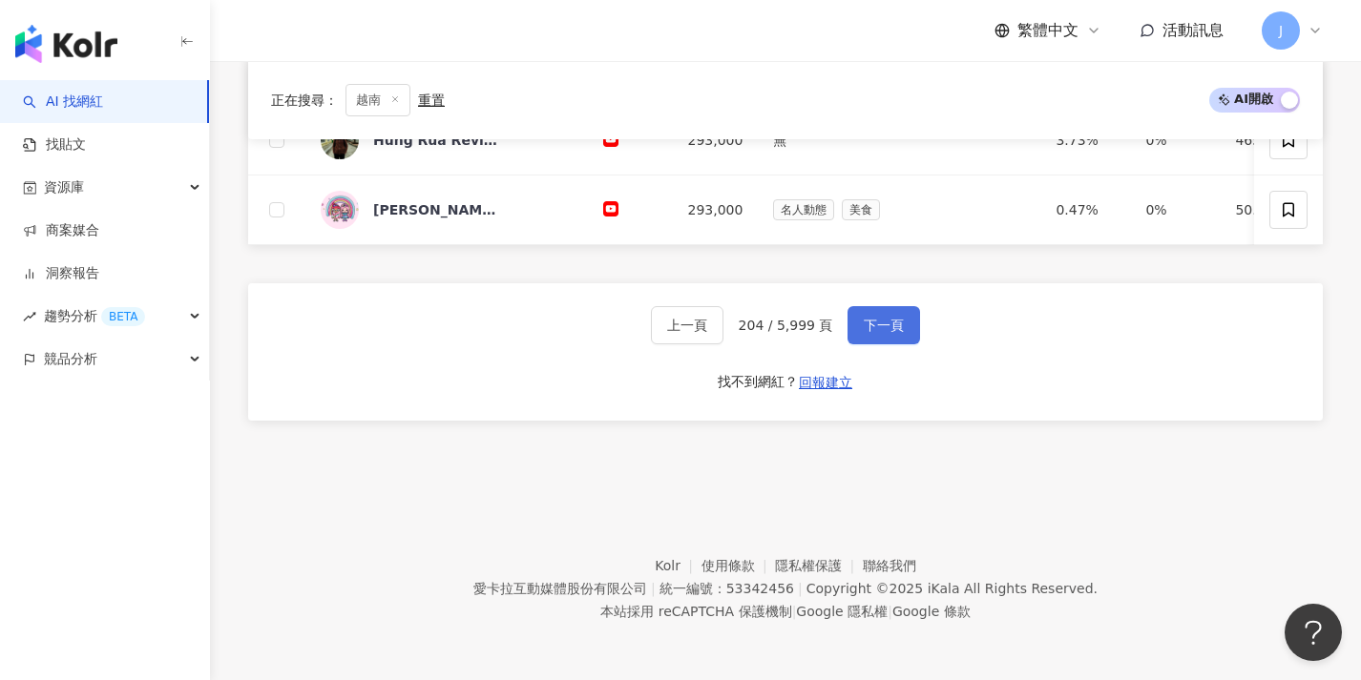
click at [872, 327] on span "下一頁" at bounding box center [884, 325] width 40 height 15
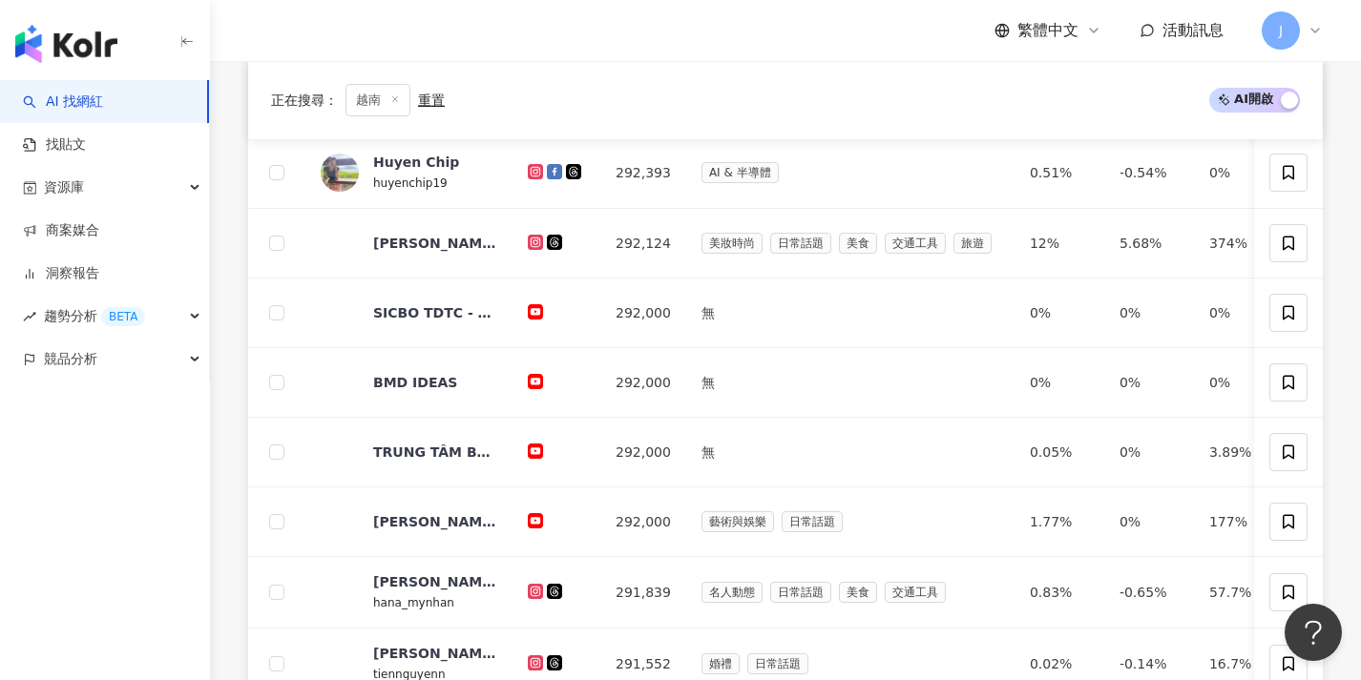
scroll to position [994, 0]
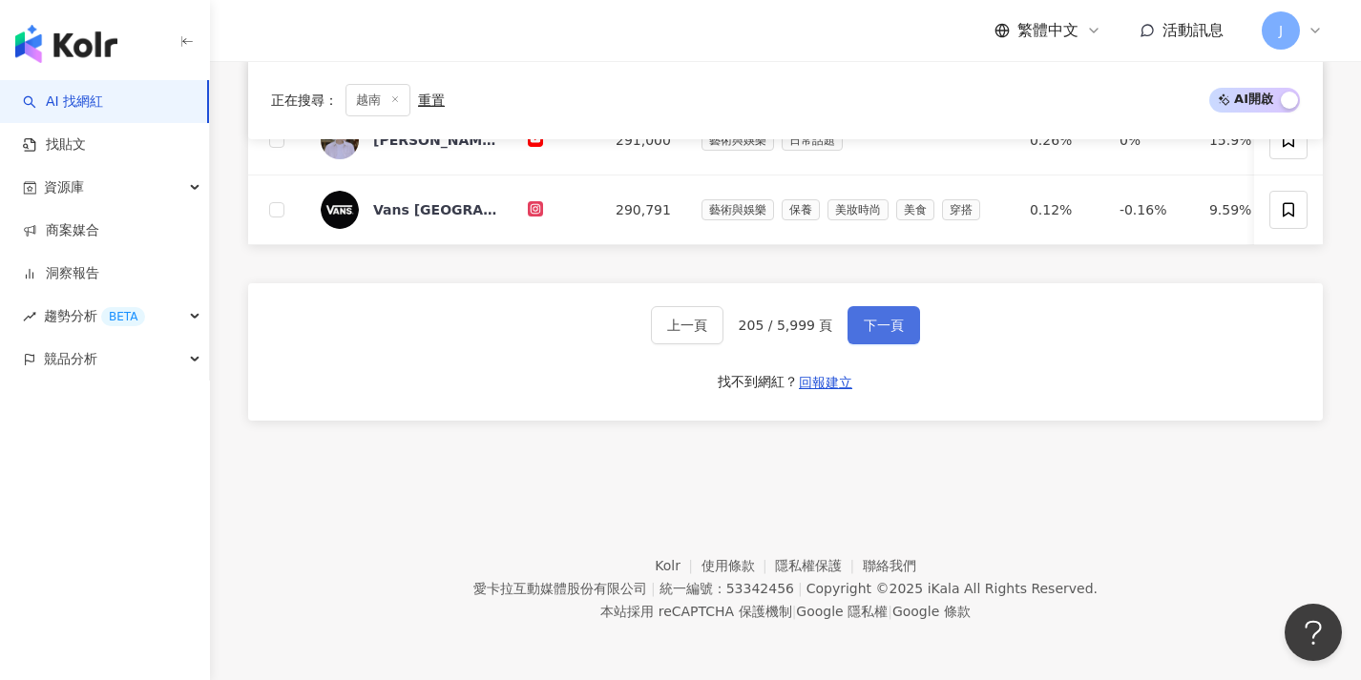
click at [872, 327] on span "下一頁" at bounding box center [884, 325] width 40 height 15
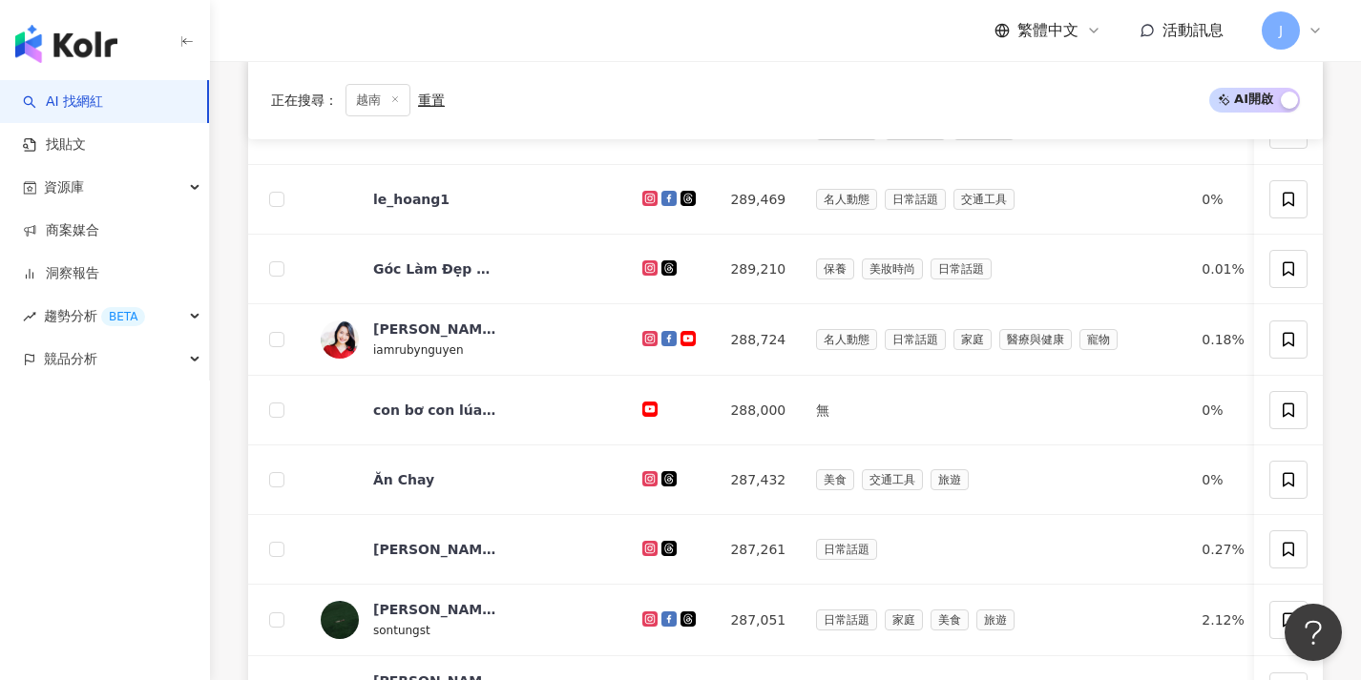
scroll to position [998, 0]
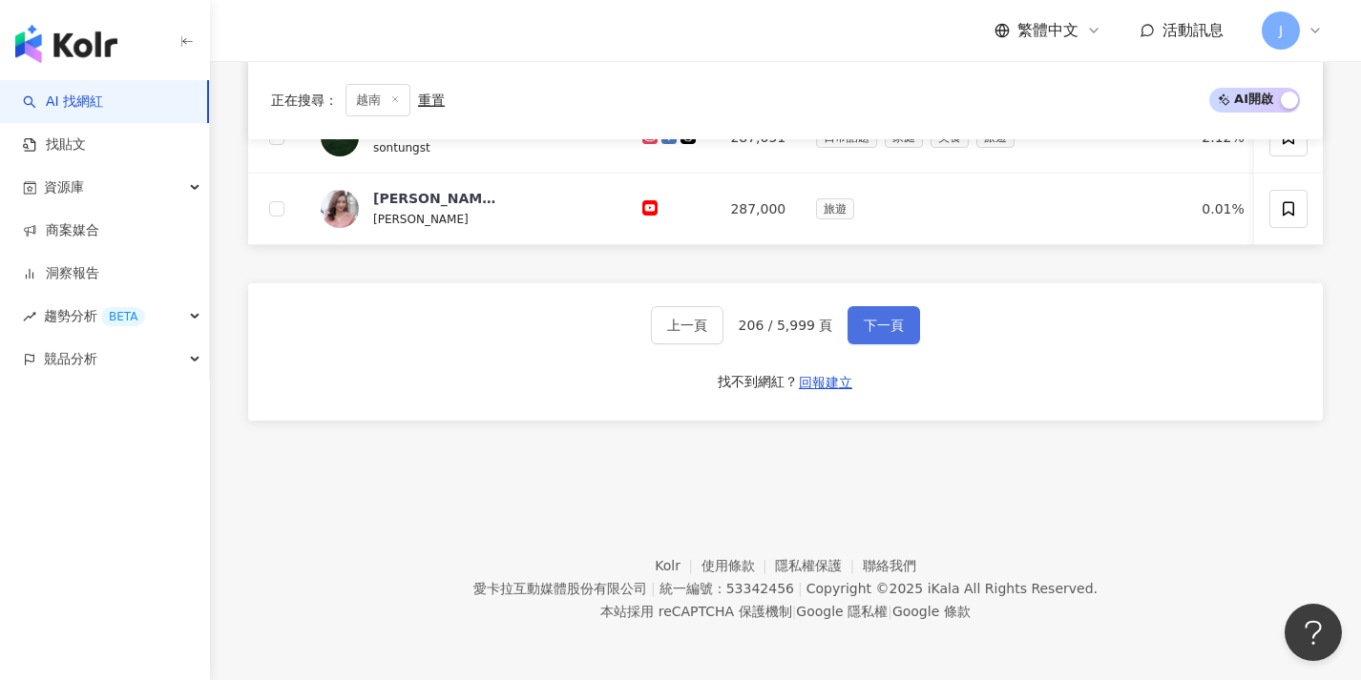
click at [872, 327] on span "下一頁" at bounding box center [884, 325] width 40 height 15
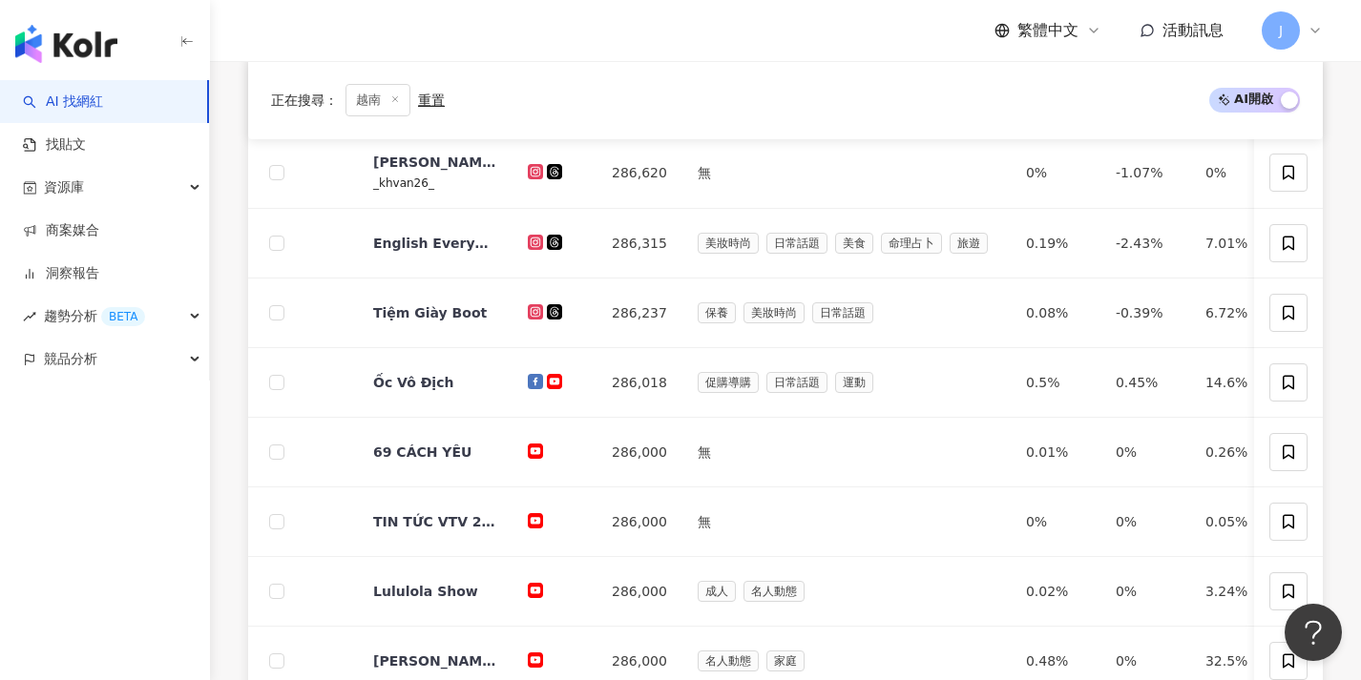
scroll to position [990, 0]
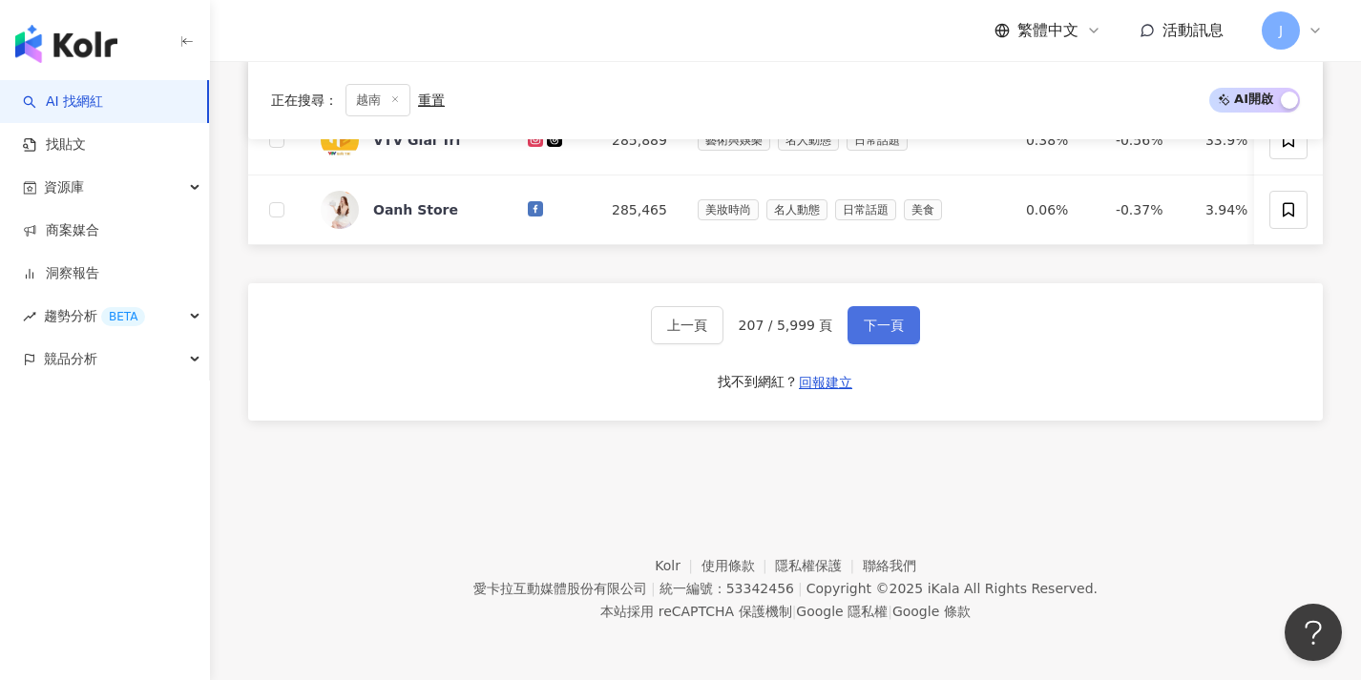
click at [872, 327] on span "下一頁" at bounding box center [884, 325] width 40 height 15
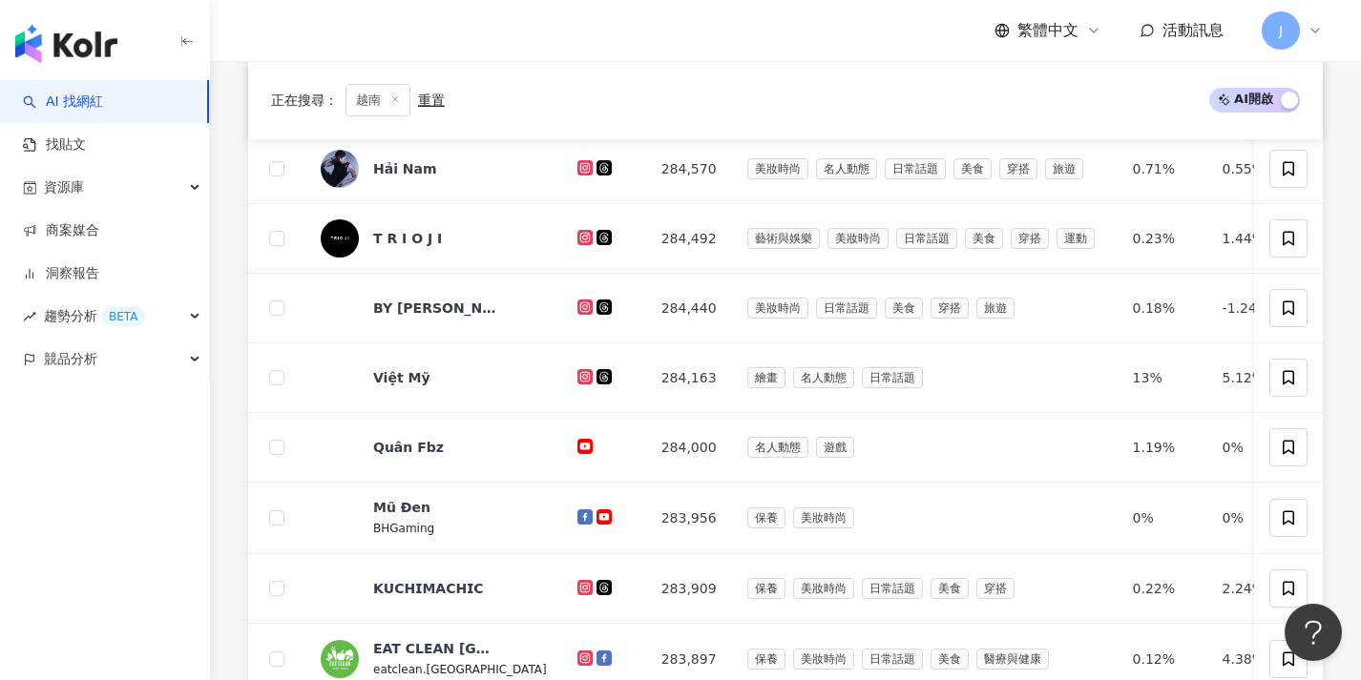
scroll to position [994, 0]
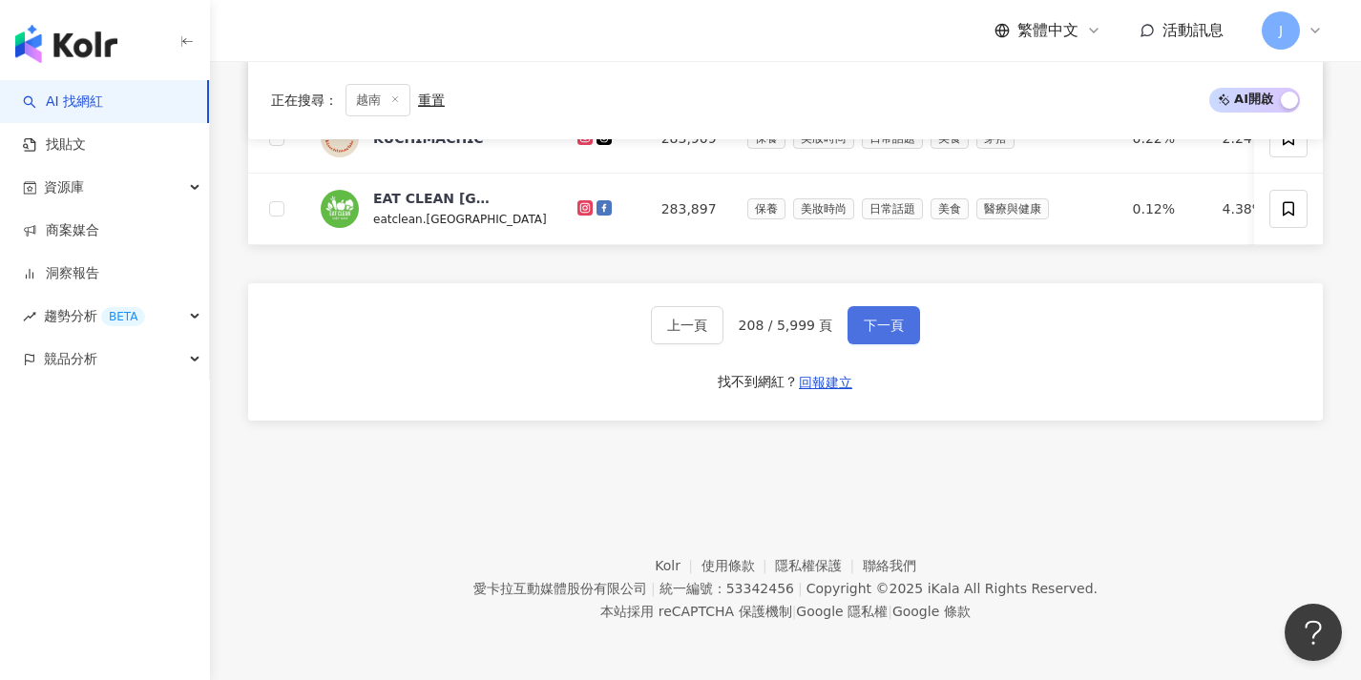
click at [874, 330] on span "下一頁" at bounding box center [884, 325] width 40 height 15
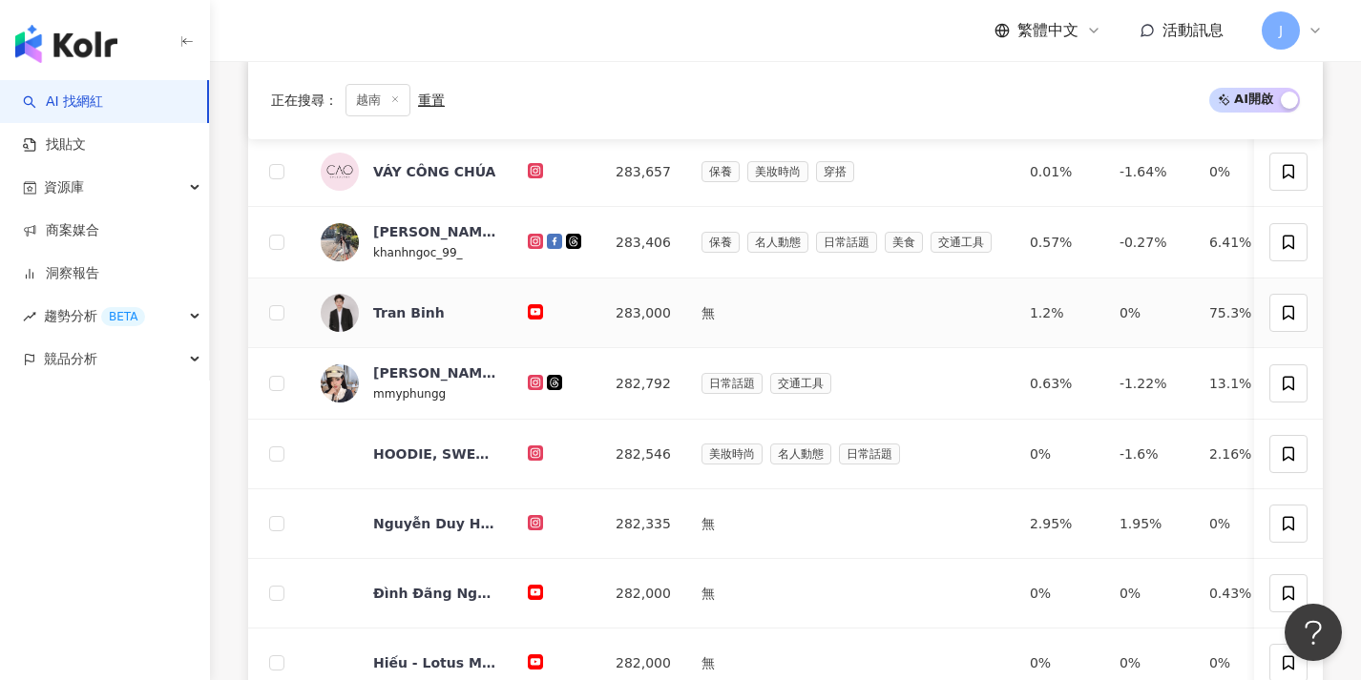
scroll to position [992, 0]
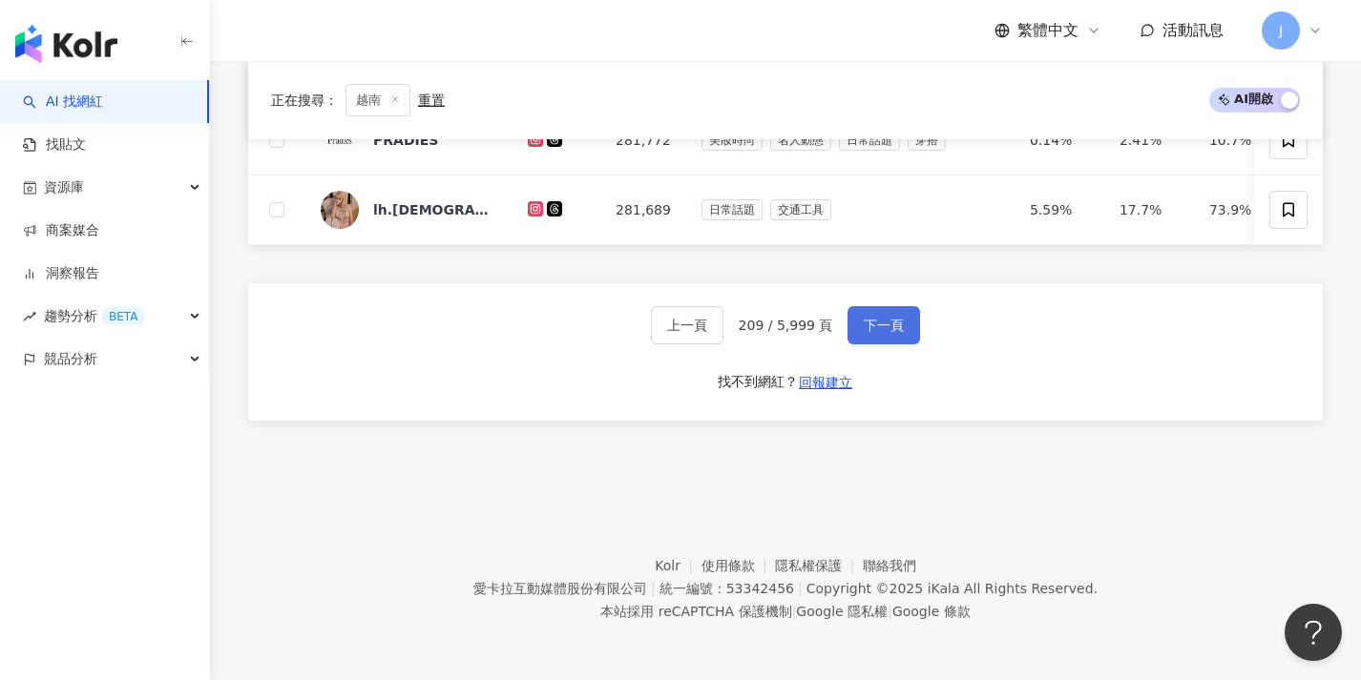
click at [881, 335] on button "下一頁" at bounding box center [883, 325] width 73 height 38
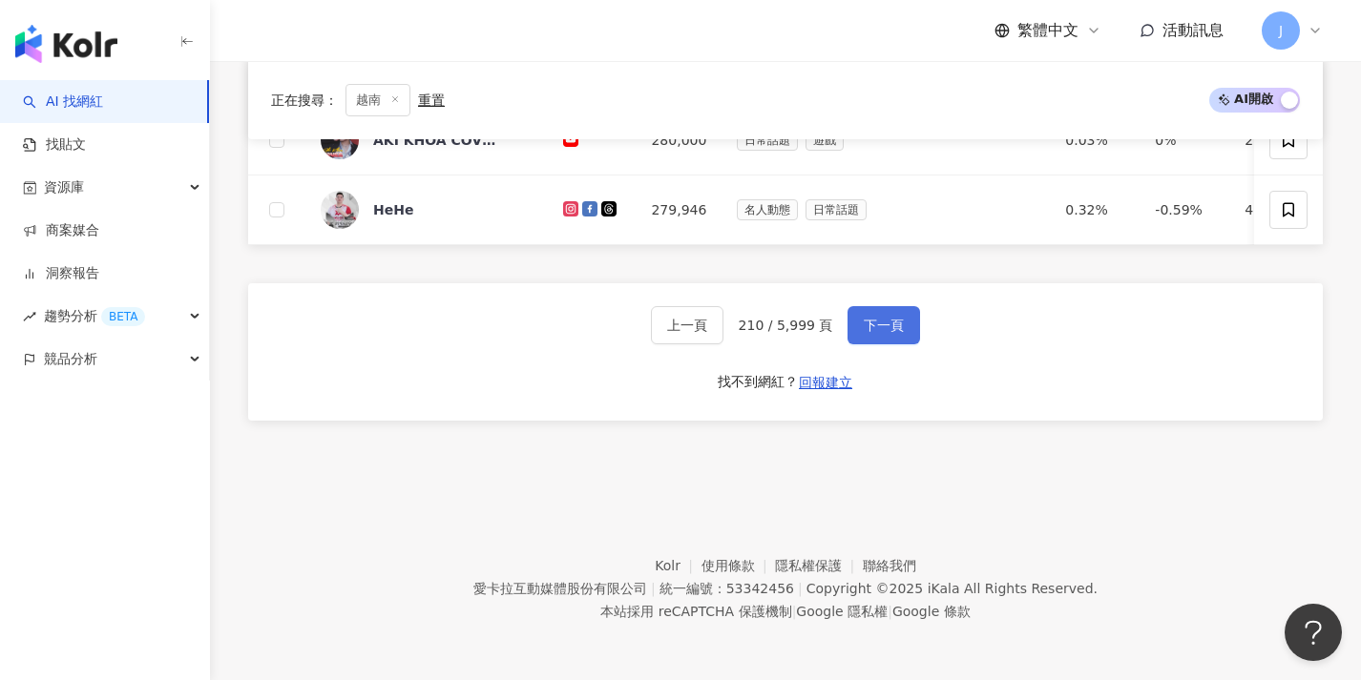
click at [881, 327] on span "下一頁" at bounding box center [884, 325] width 40 height 15
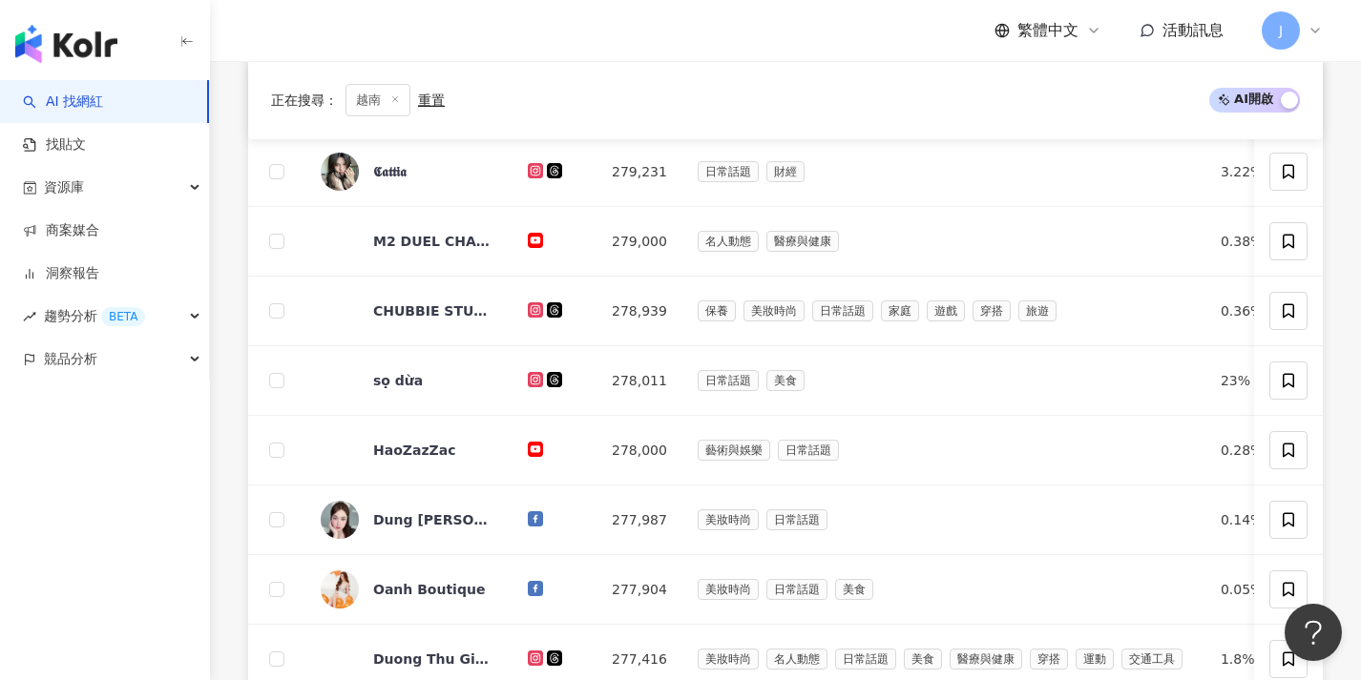
scroll to position [989, 0]
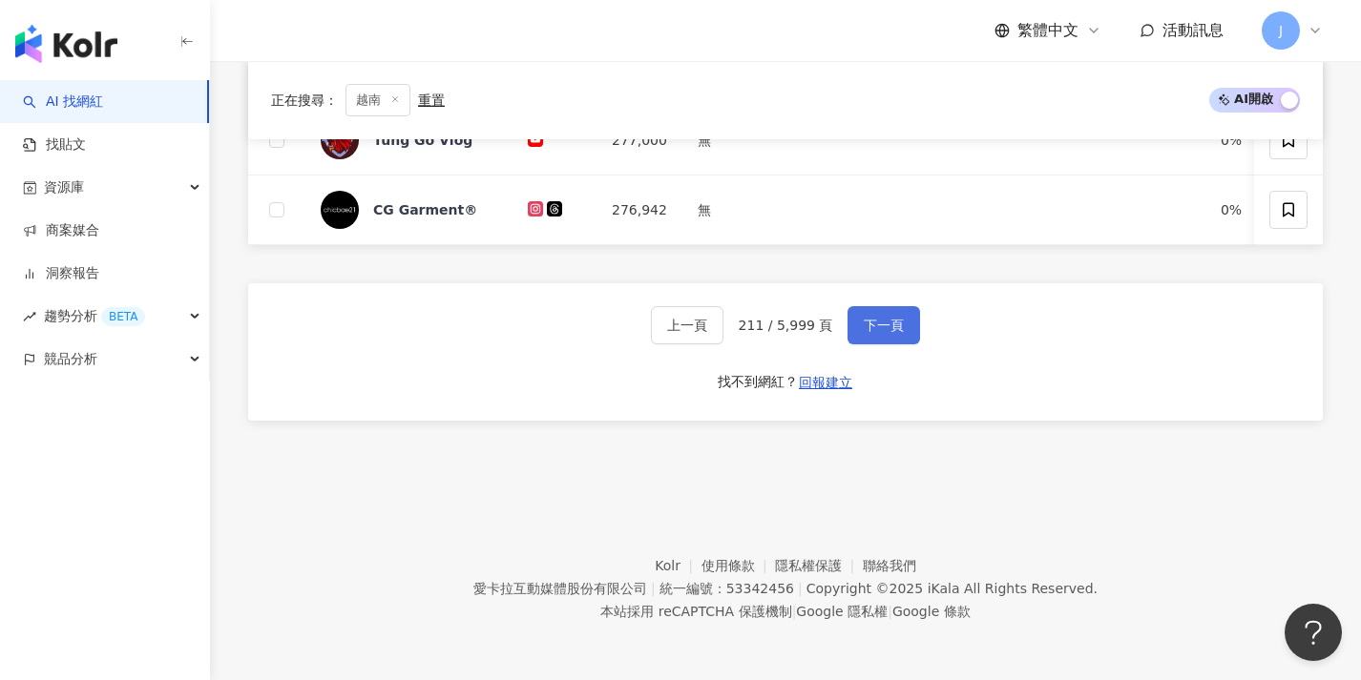
click at [880, 328] on span "下一頁" at bounding box center [884, 325] width 40 height 15
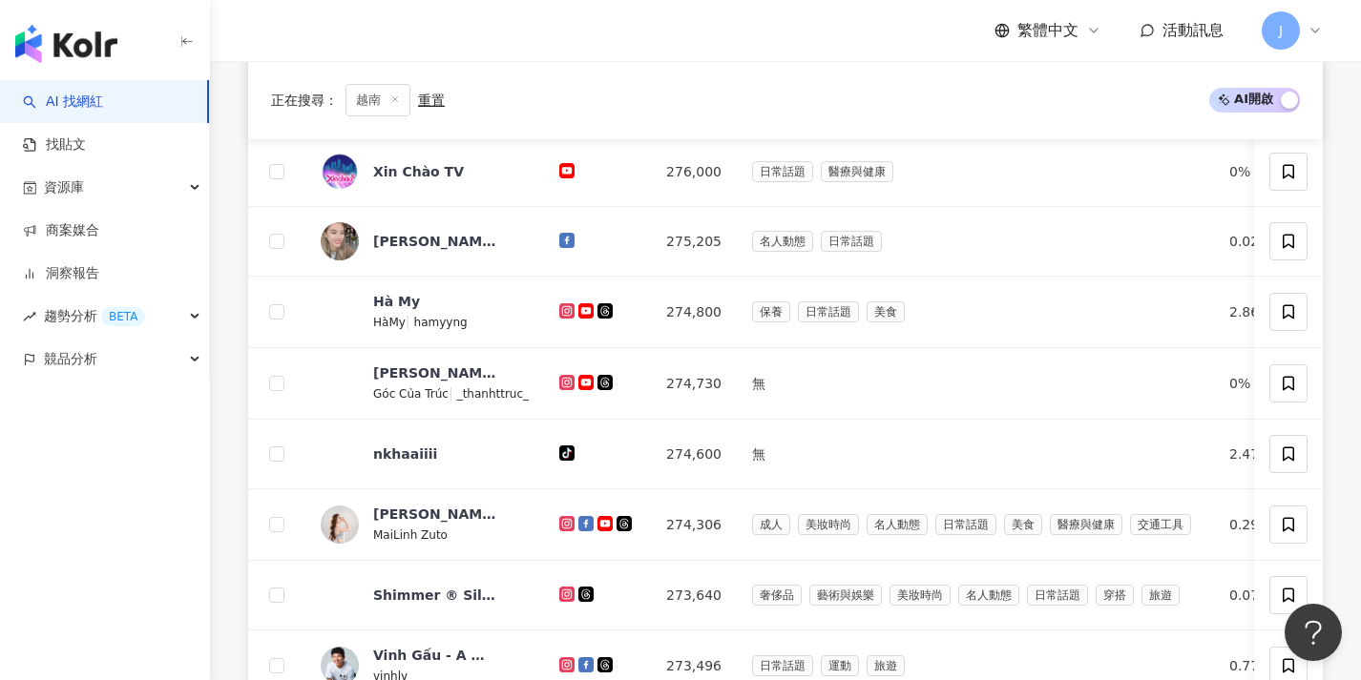
scroll to position [998, 0]
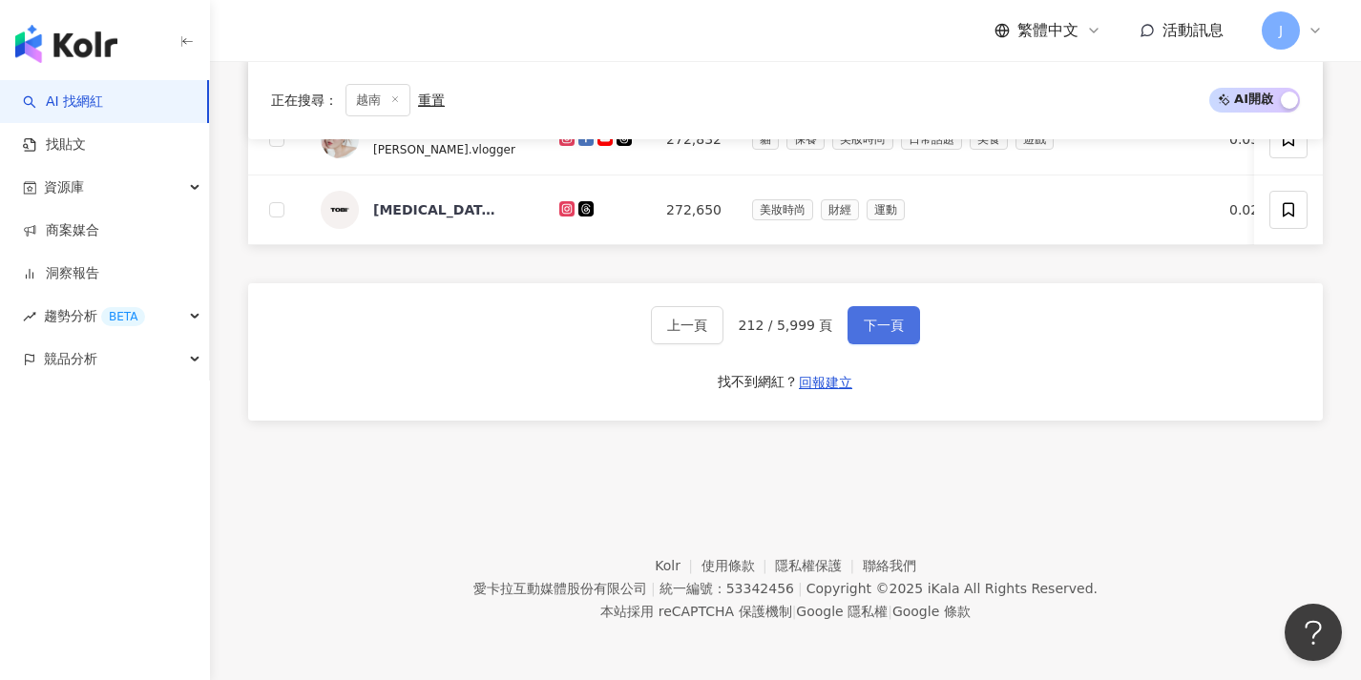
click at [880, 328] on span "下一頁" at bounding box center [884, 325] width 40 height 15
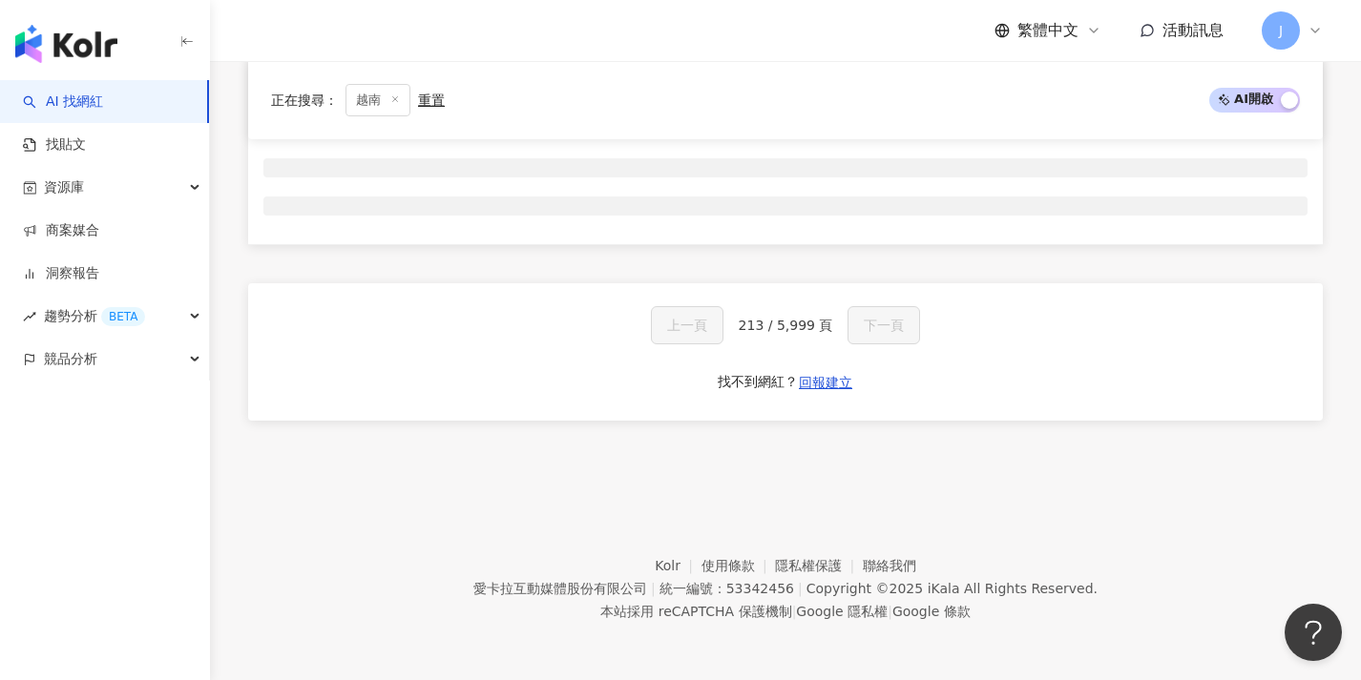
scroll to position [317, 0]
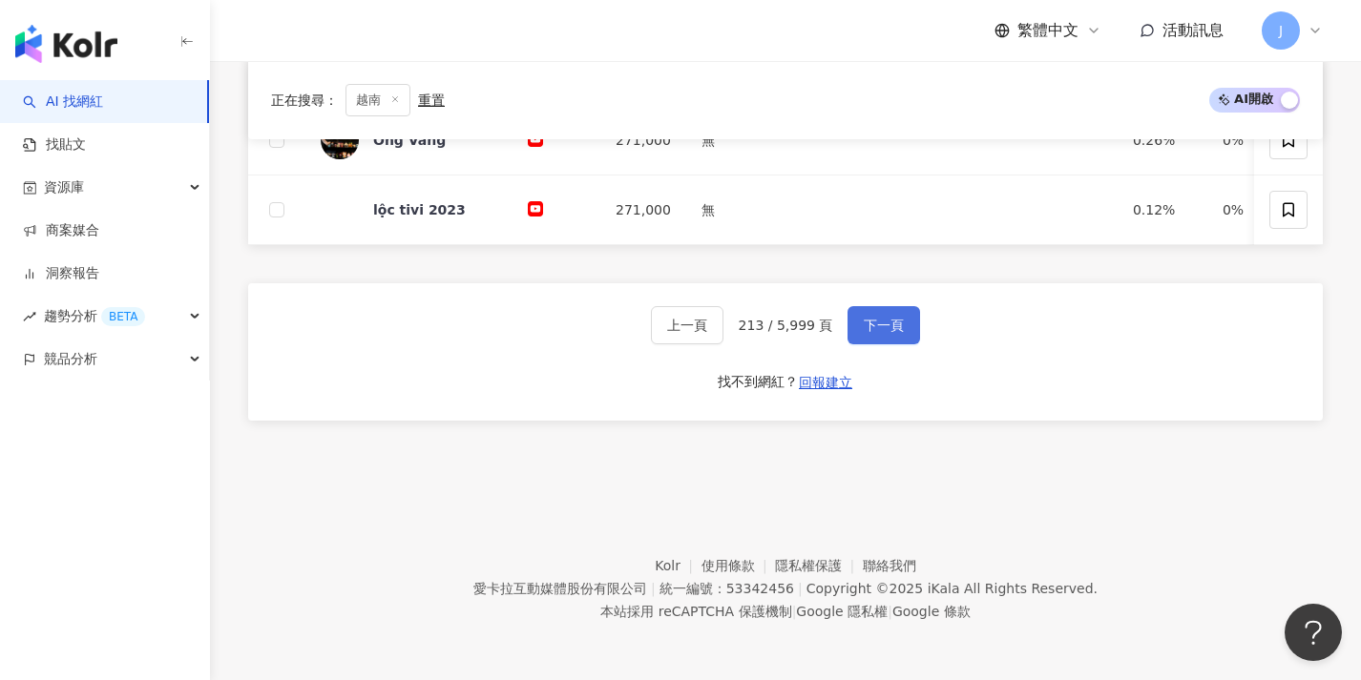
click at [880, 328] on span "下一頁" at bounding box center [884, 325] width 40 height 15
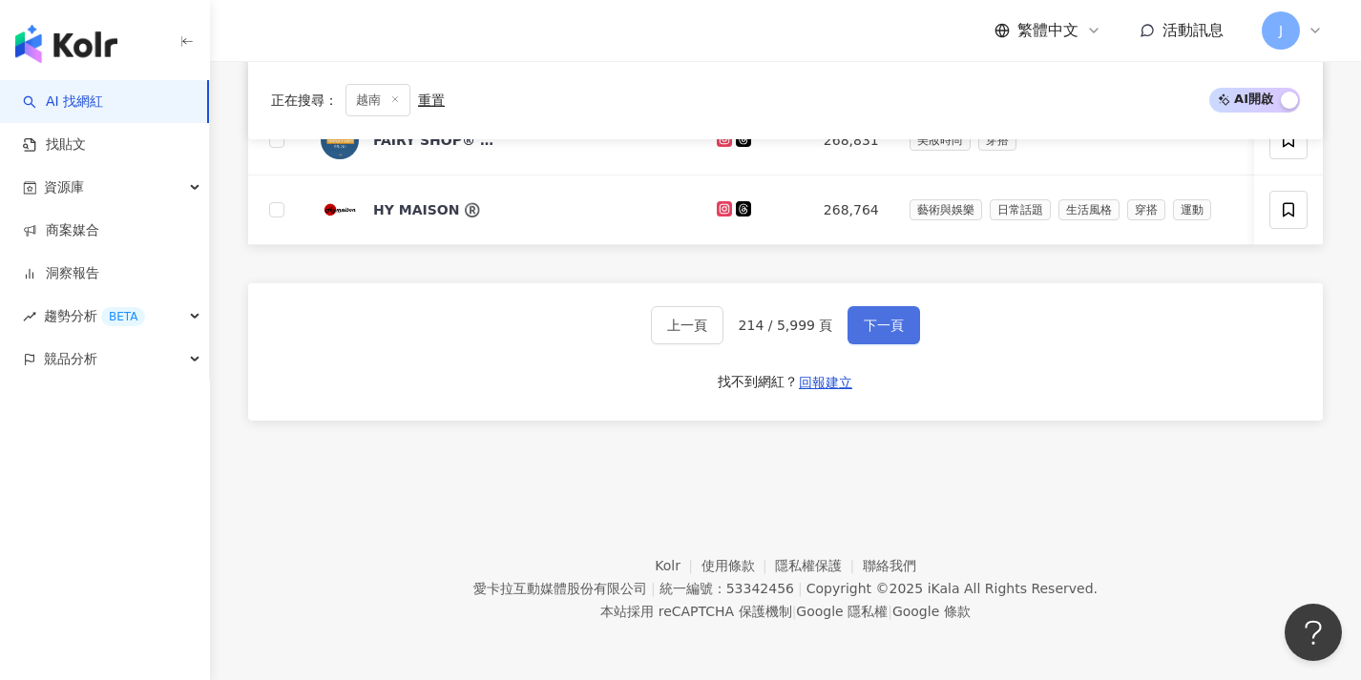
click at [880, 328] on span "下一頁" at bounding box center [884, 325] width 40 height 15
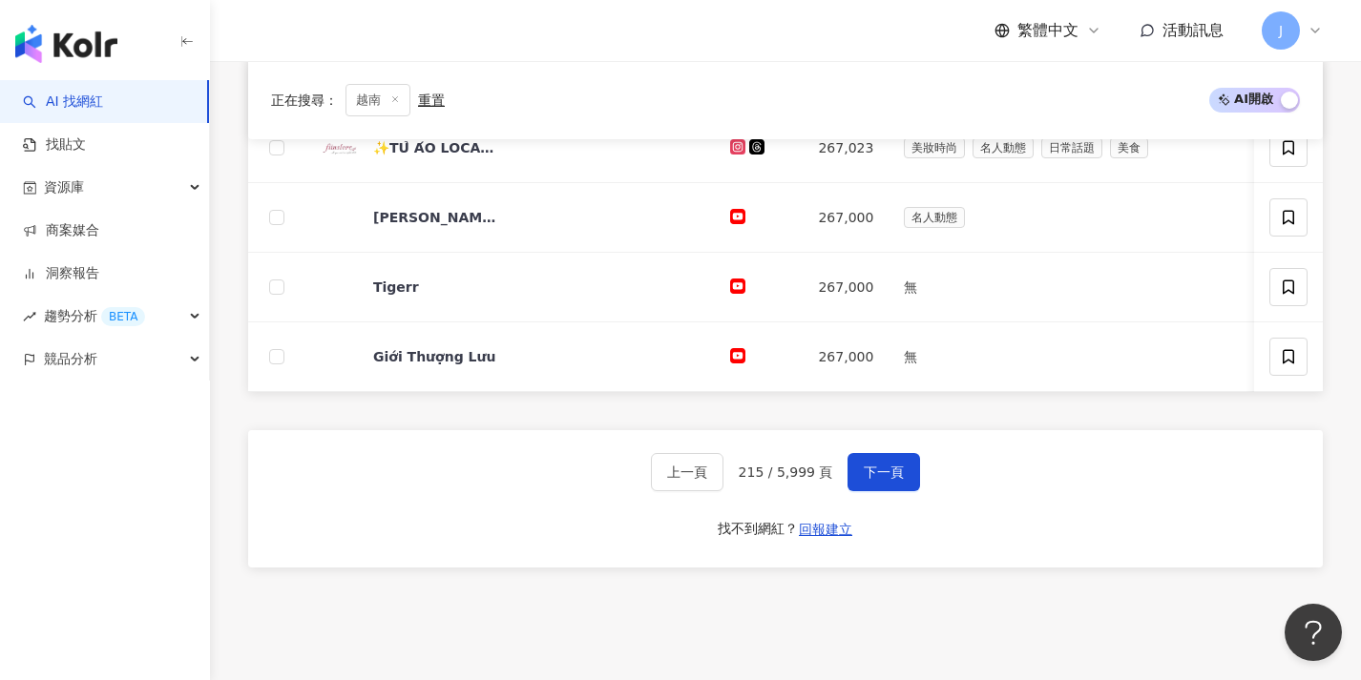
scroll to position [996, 0]
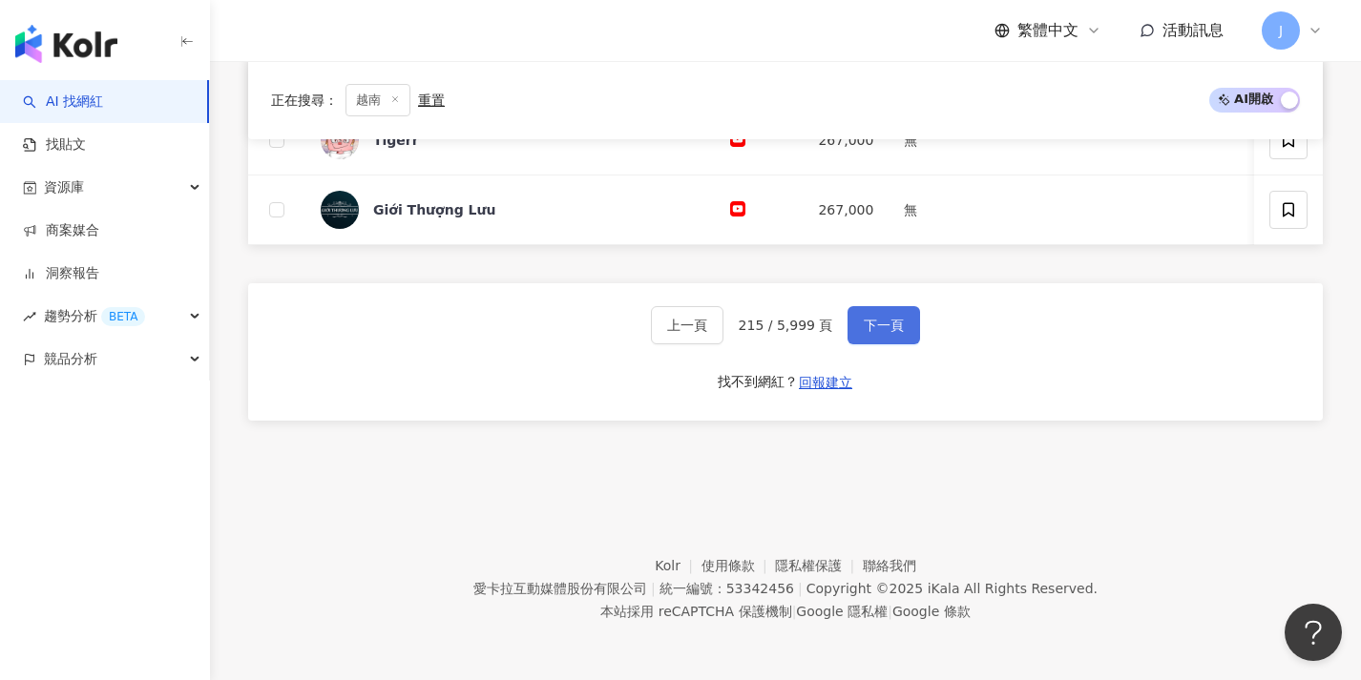
click at [882, 322] on span "下一頁" at bounding box center [884, 325] width 40 height 15
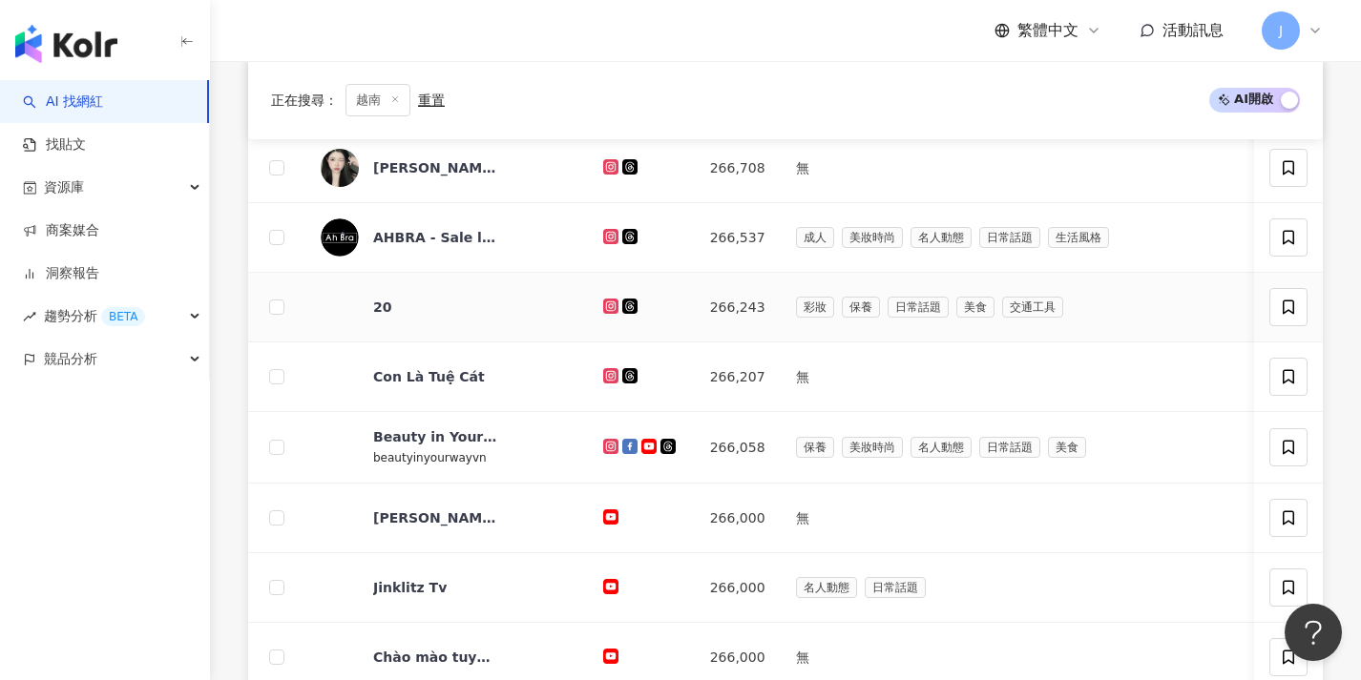
scroll to position [992, 0]
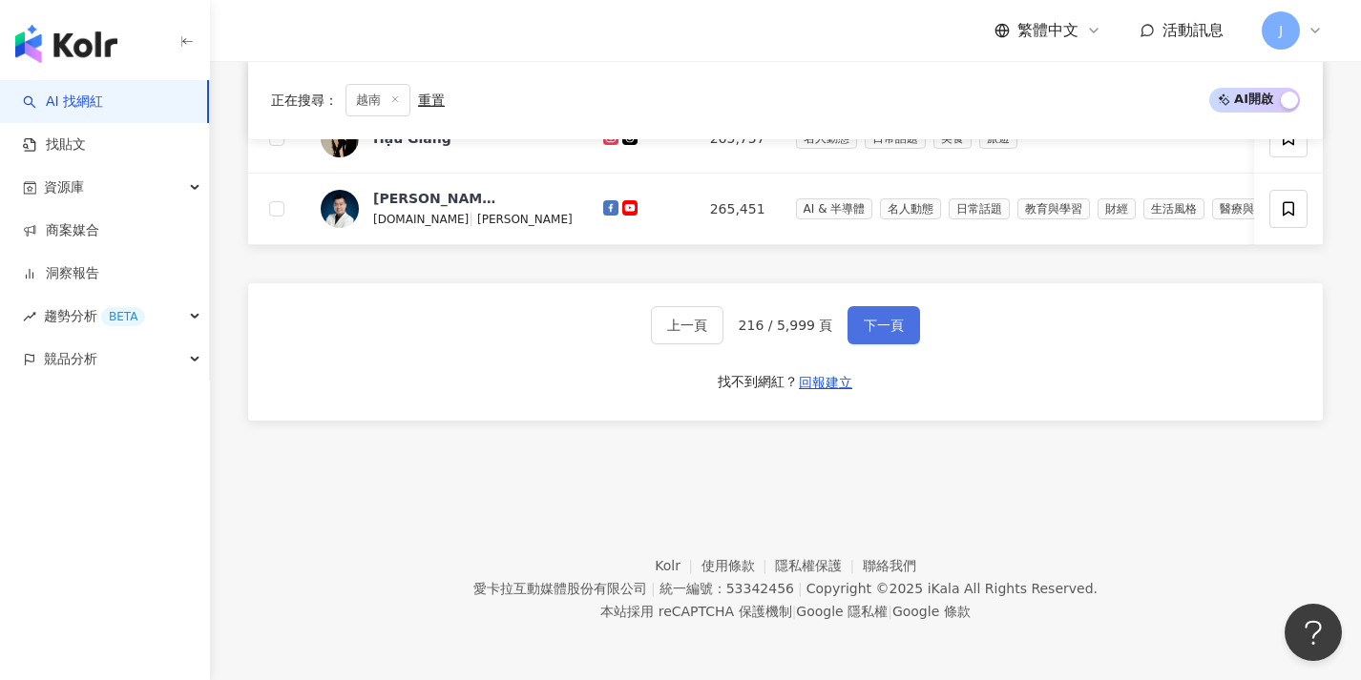
click at [882, 327] on span "下一頁" at bounding box center [884, 325] width 40 height 15
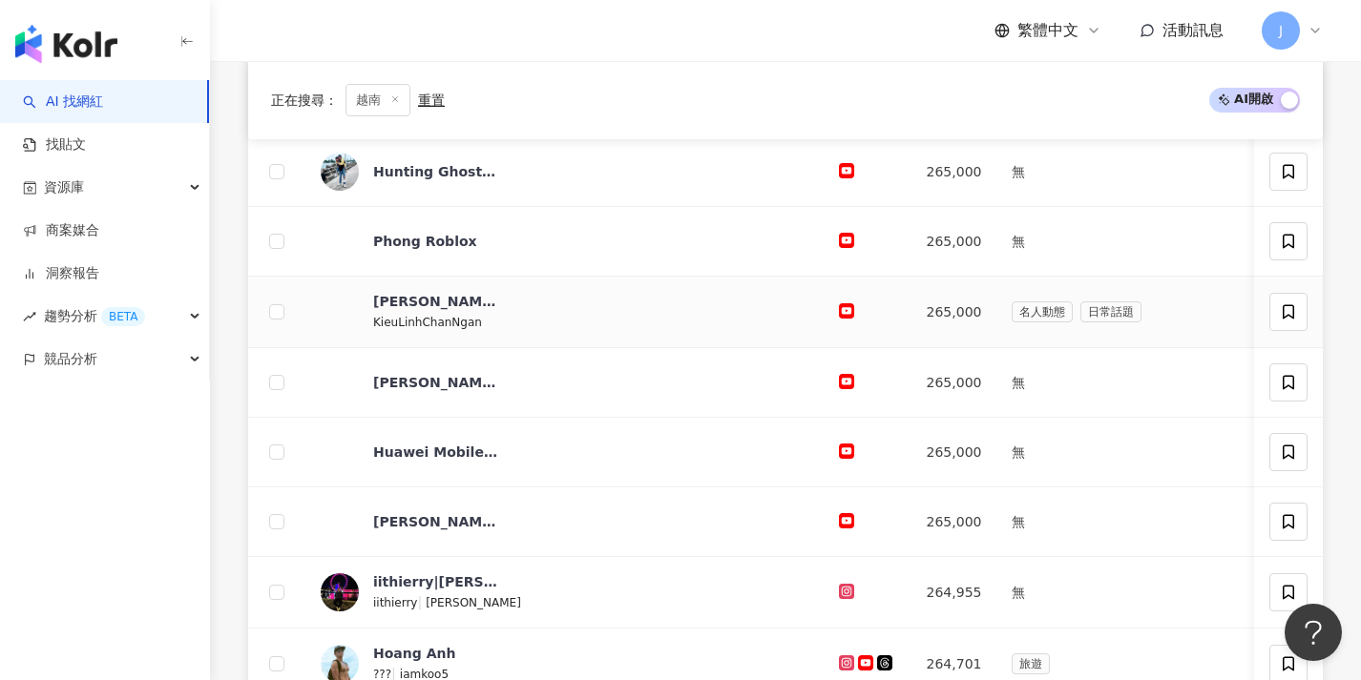
scroll to position [996, 0]
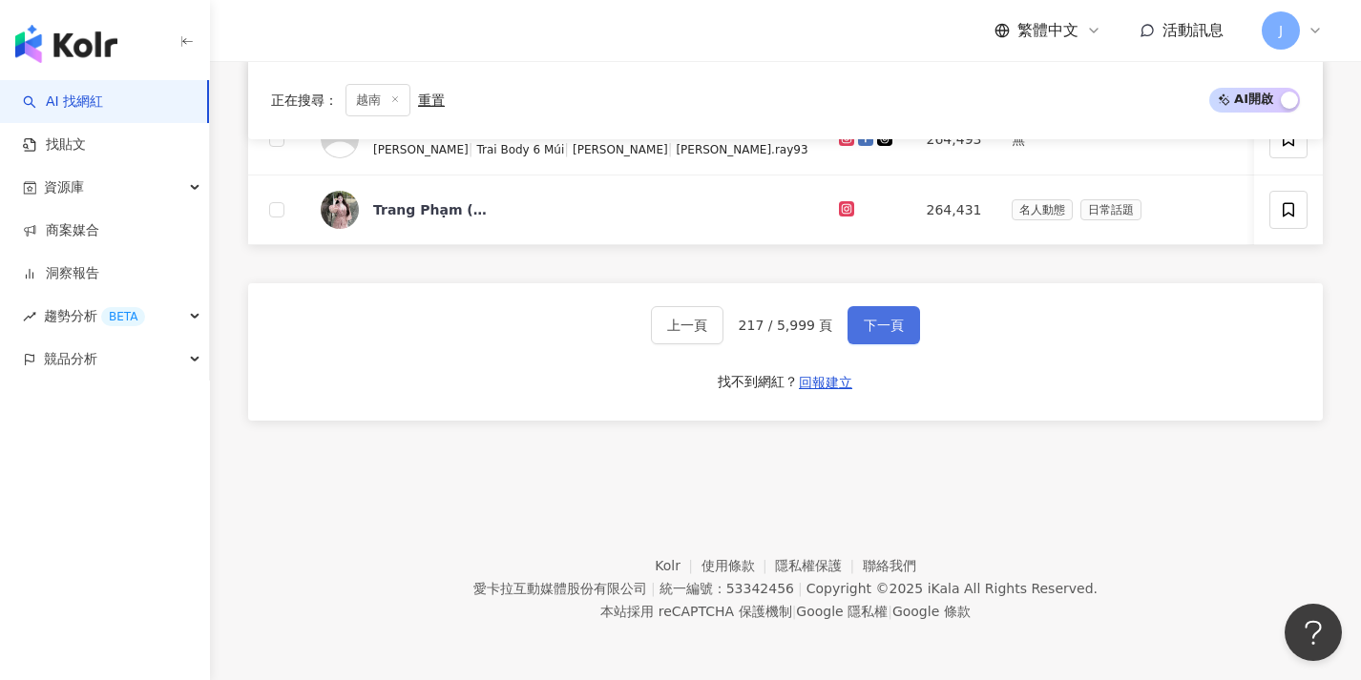
click at [880, 318] on span "下一頁" at bounding box center [884, 325] width 40 height 15
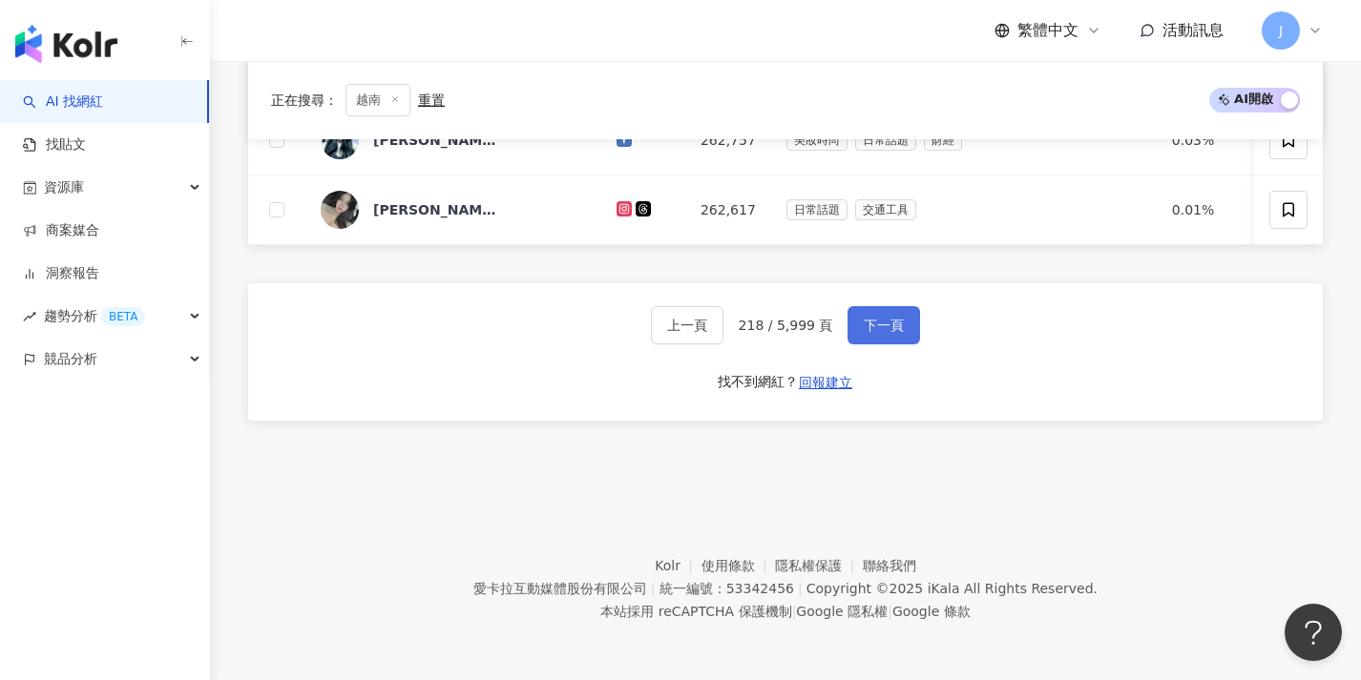
click at [880, 318] on span "下一頁" at bounding box center [884, 325] width 40 height 15
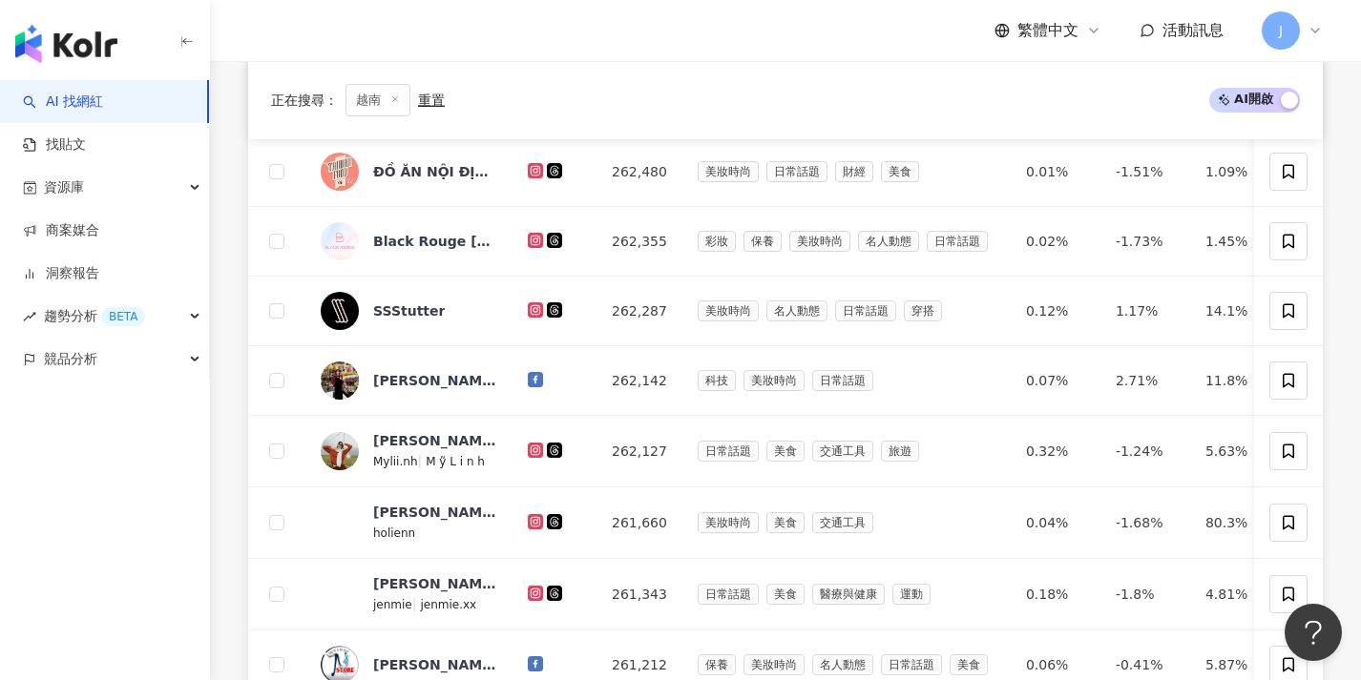
scroll to position [996, 0]
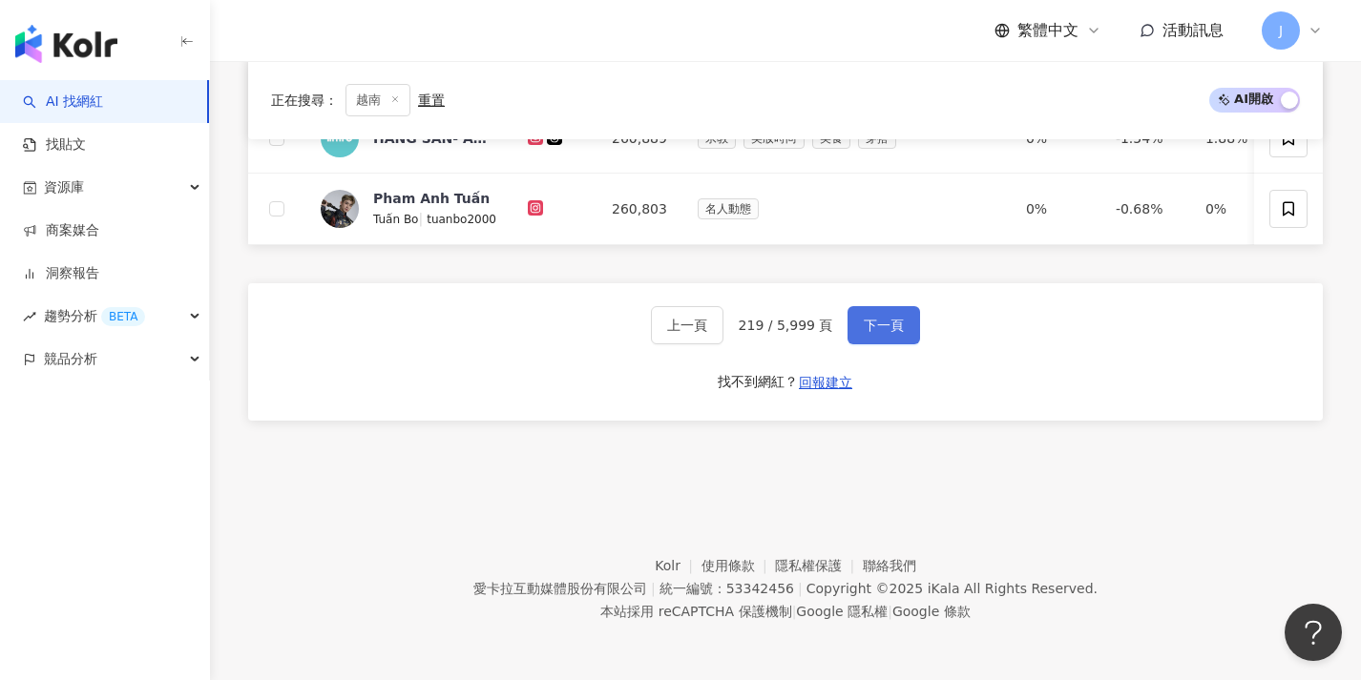
click at [880, 318] on span "下一頁" at bounding box center [884, 325] width 40 height 15
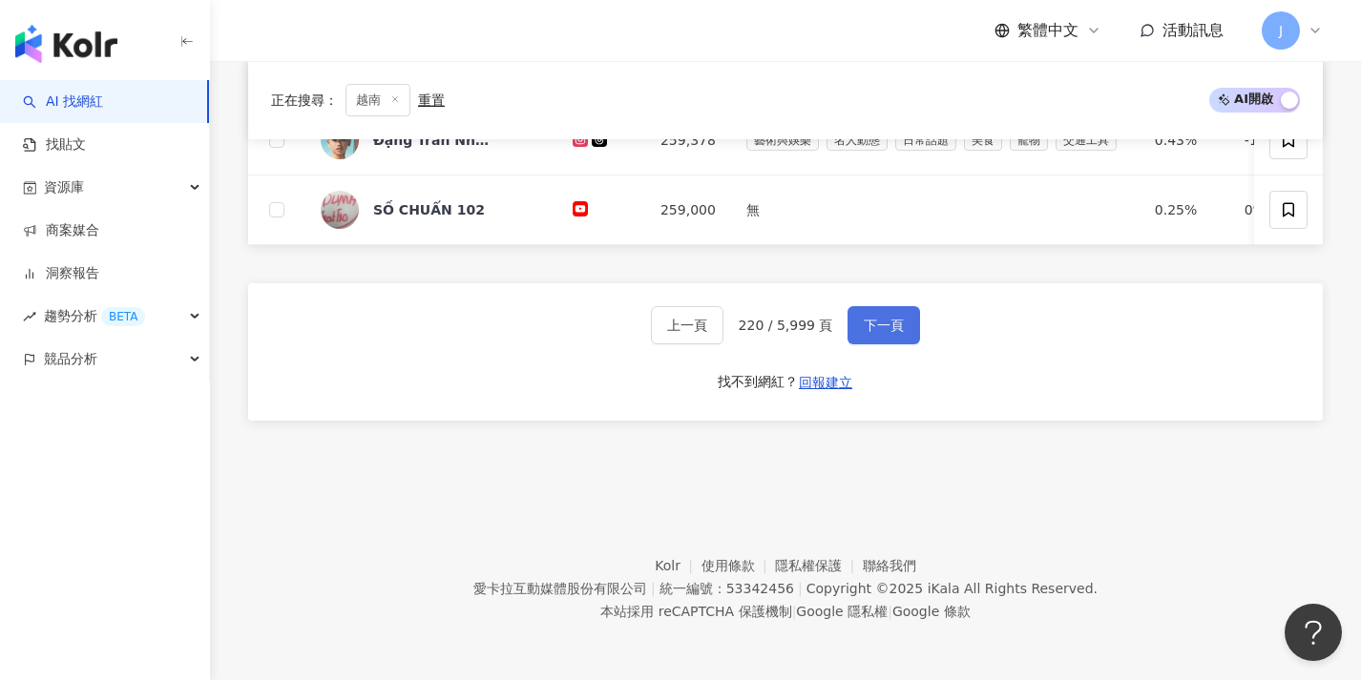
click at [871, 320] on span "下一頁" at bounding box center [884, 325] width 40 height 15
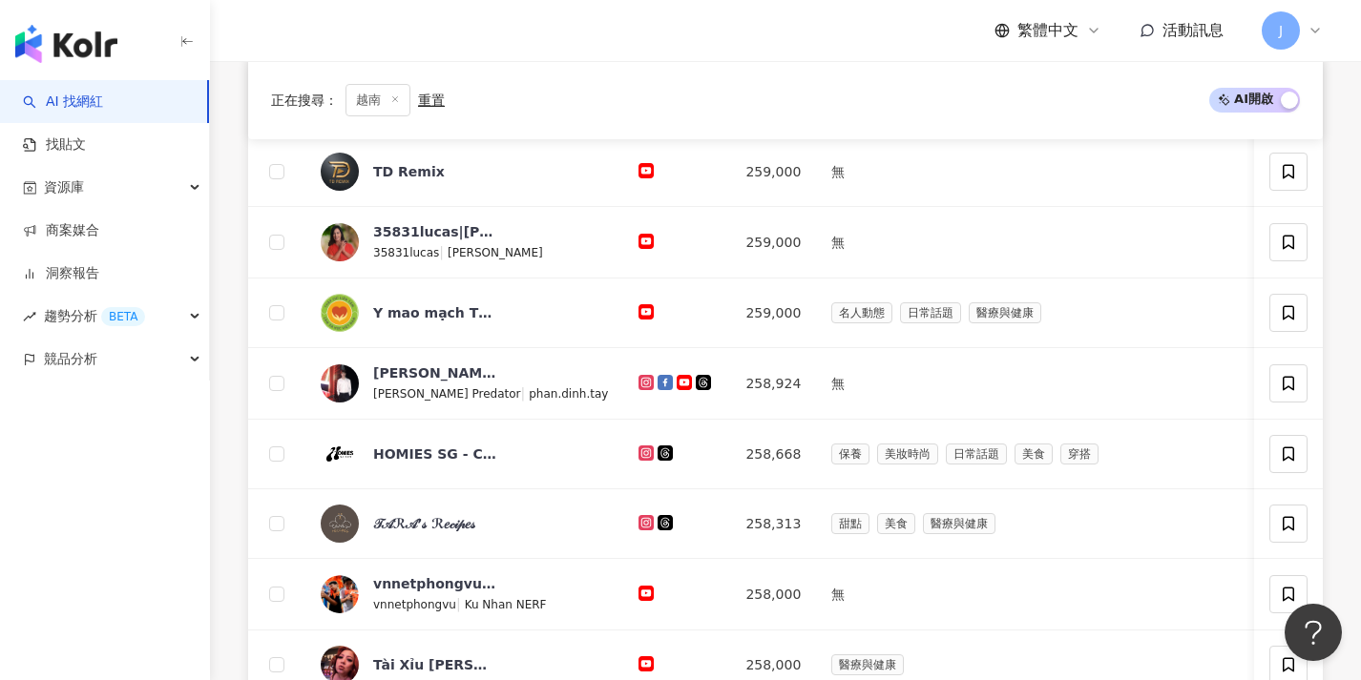
click at [1292, 0] on div "繁體中文 活動訊息 J" at bounding box center [785, 30] width 1074 height 61
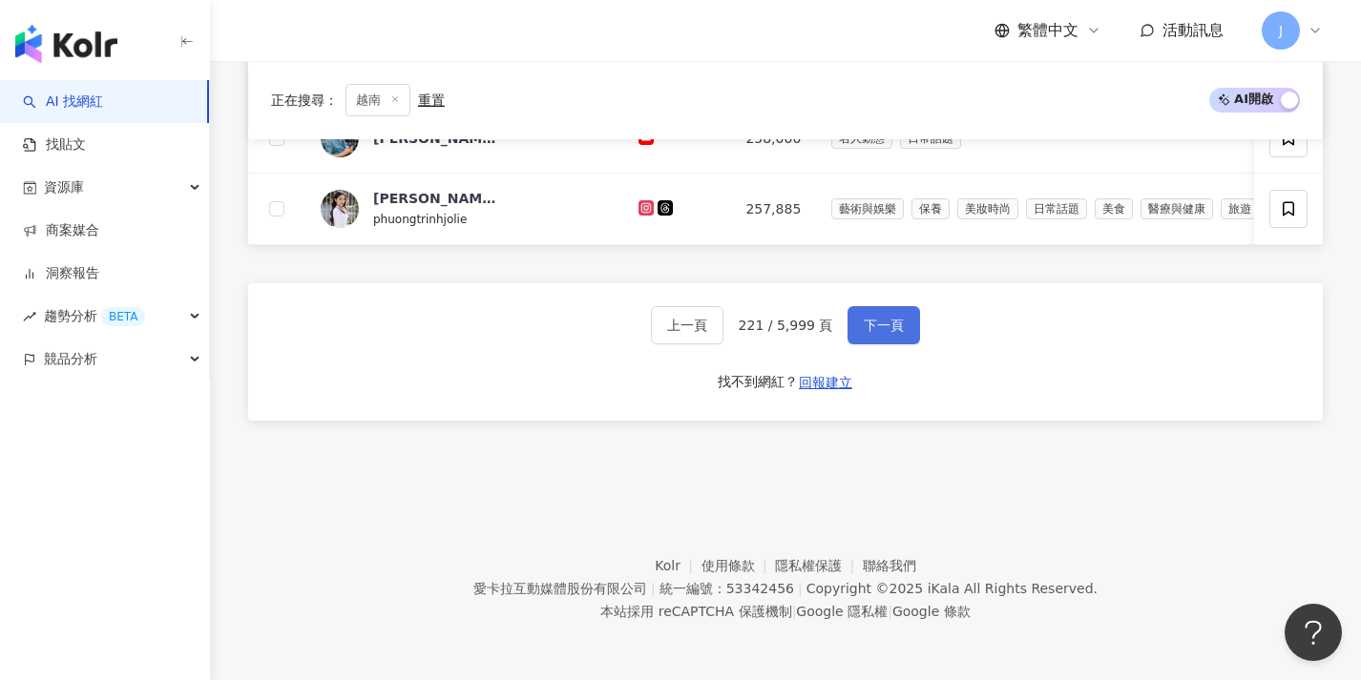
click at [894, 322] on span "下一頁" at bounding box center [884, 325] width 40 height 15
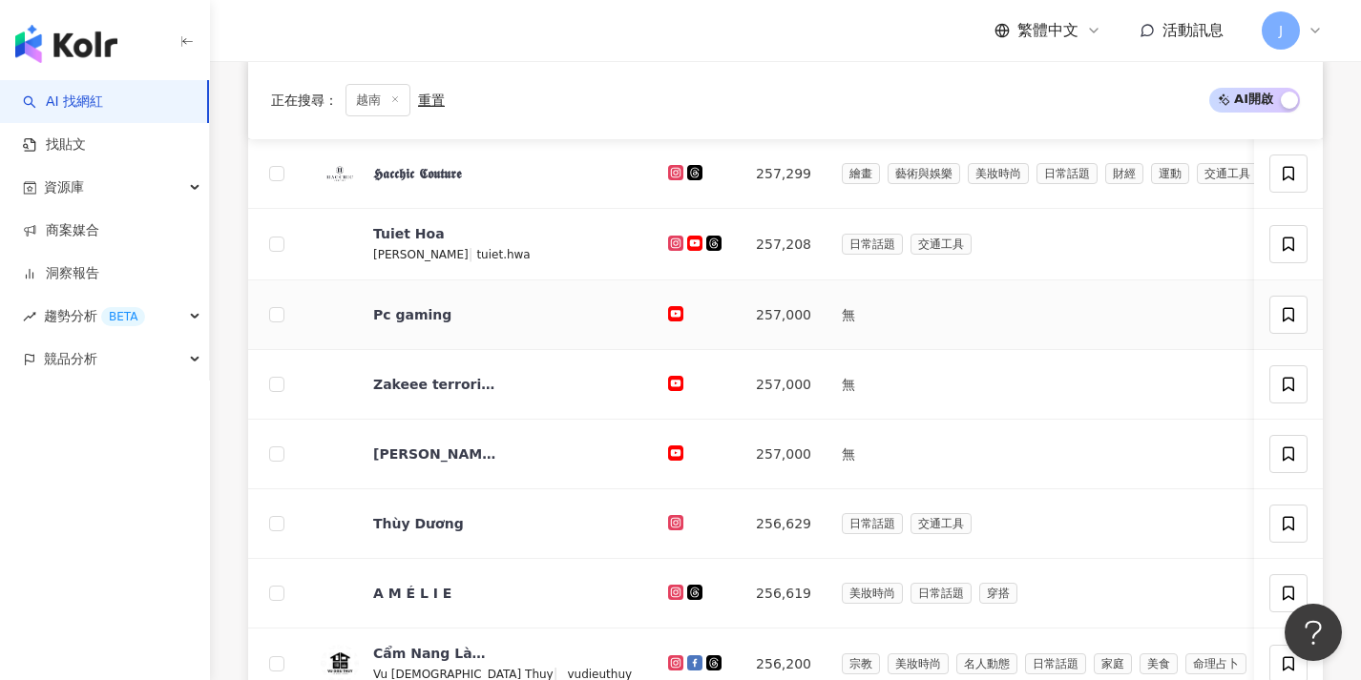
scroll to position [994, 0]
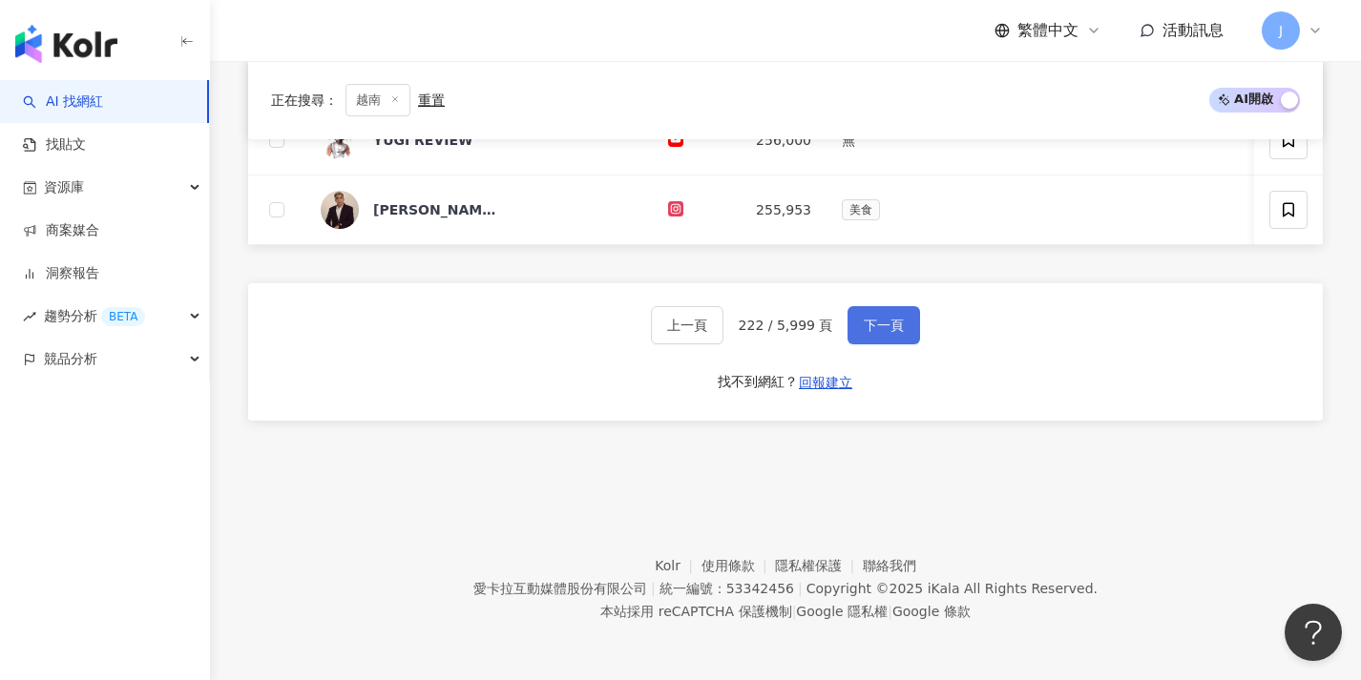
click at [904, 323] on button "下一頁" at bounding box center [883, 325] width 73 height 38
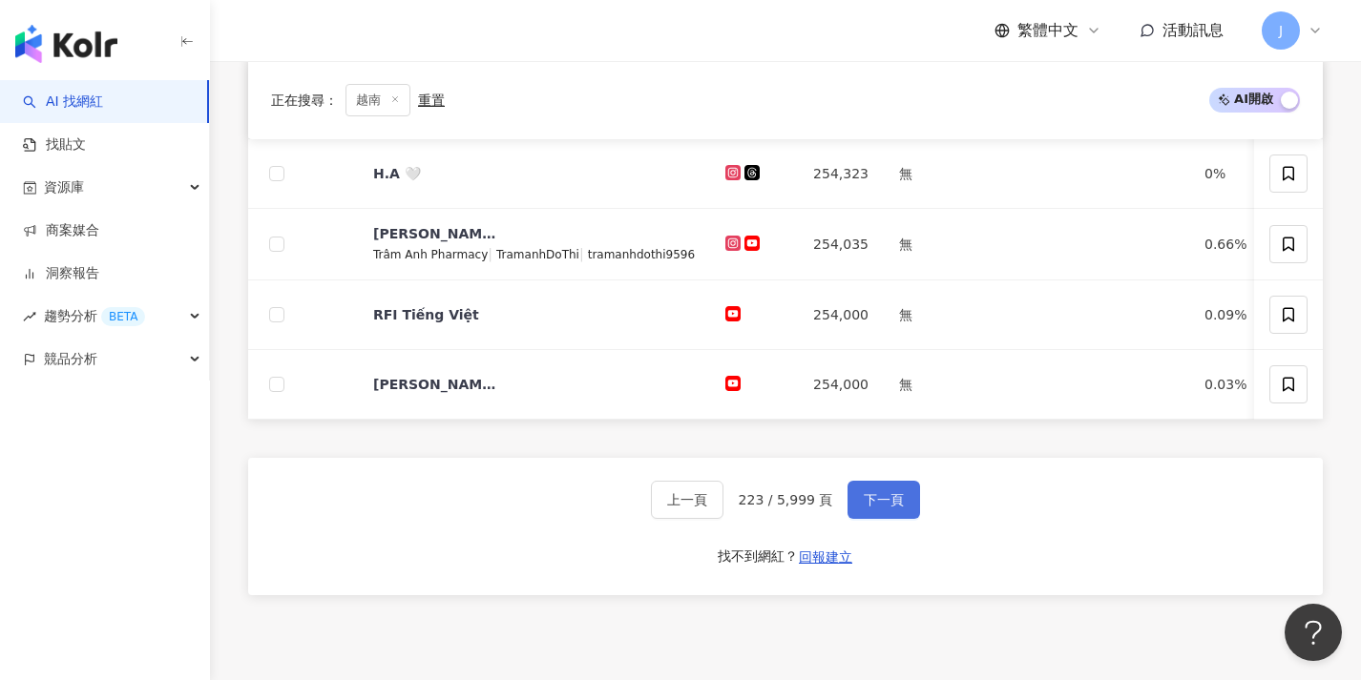
scroll to position [992, 0]
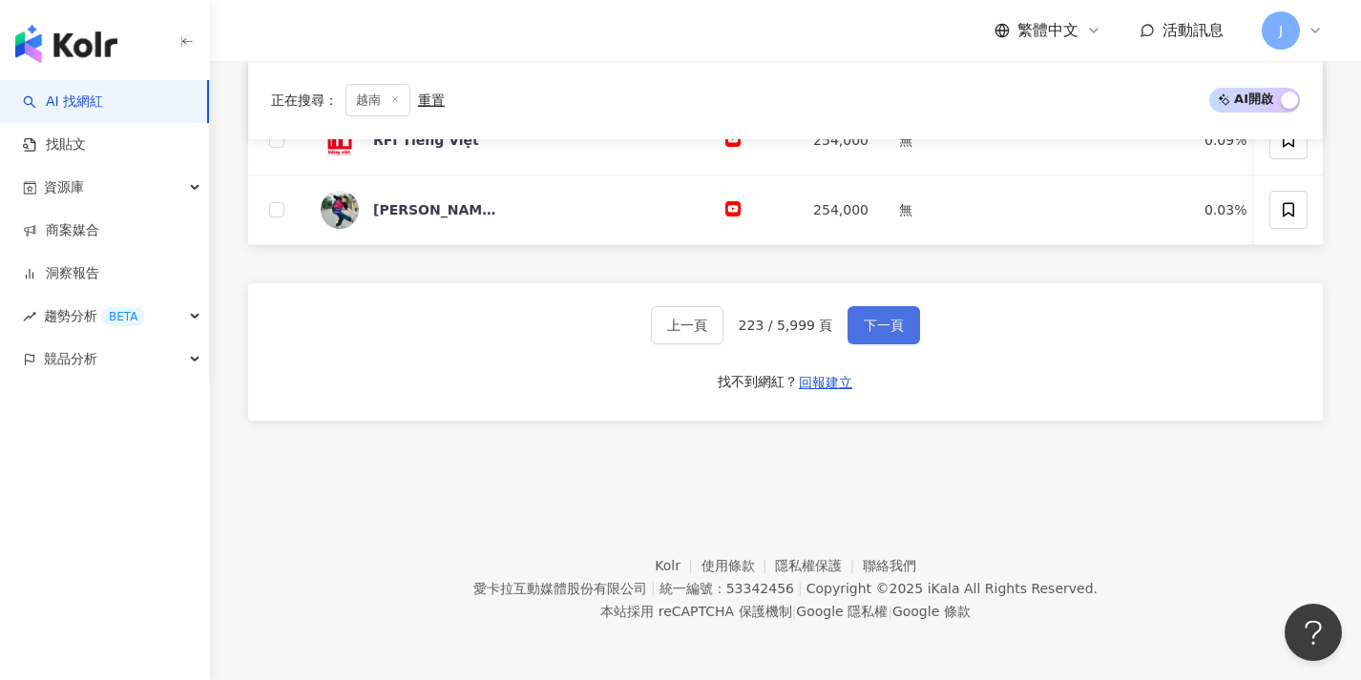
click at [903, 322] on button "下一頁" at bounding box center [883, 325] width 73 height 38
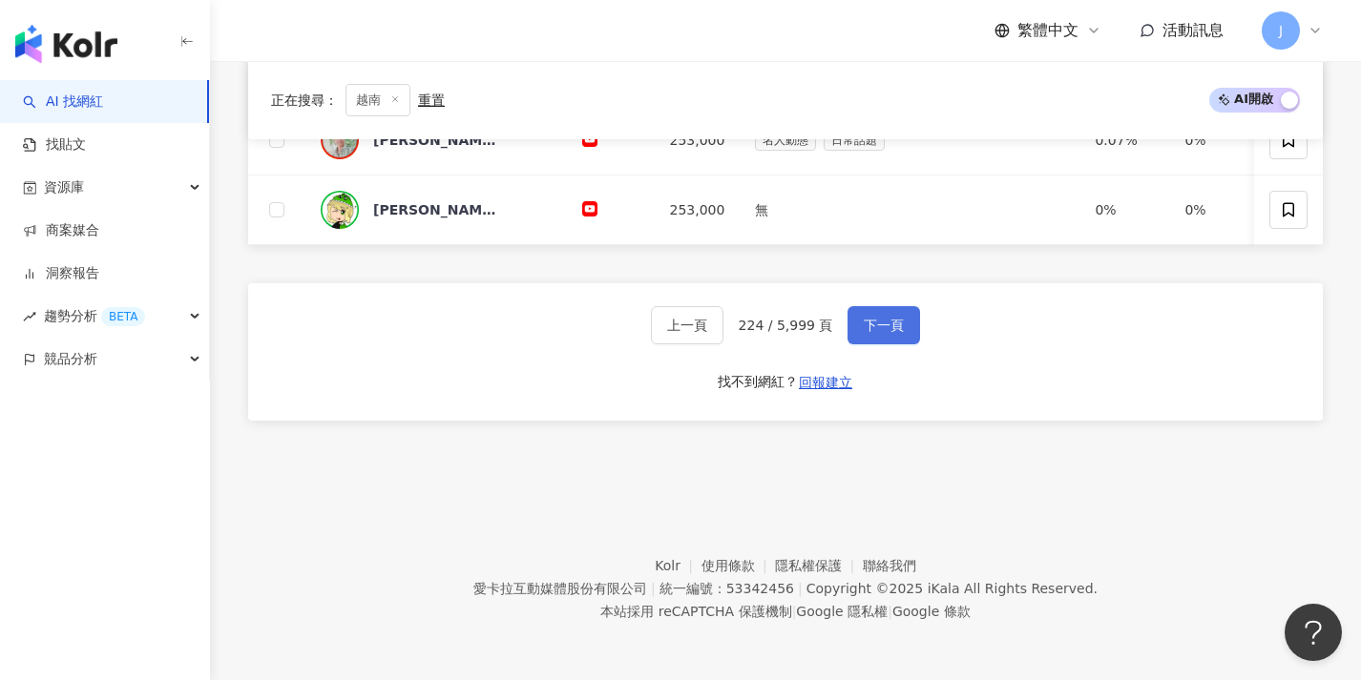
click at [901, 323] on span "下一頁" at bounding box center [884, 325] width 40 height 15
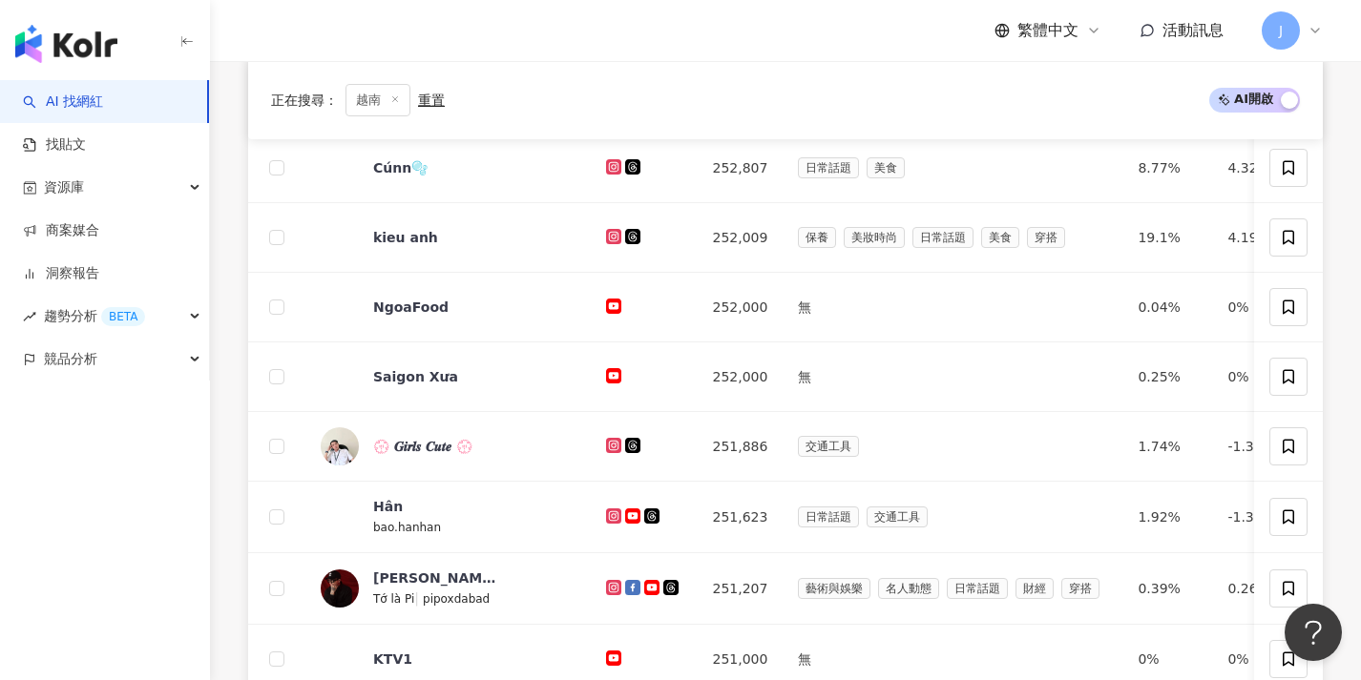
scroll to position [998, 0]
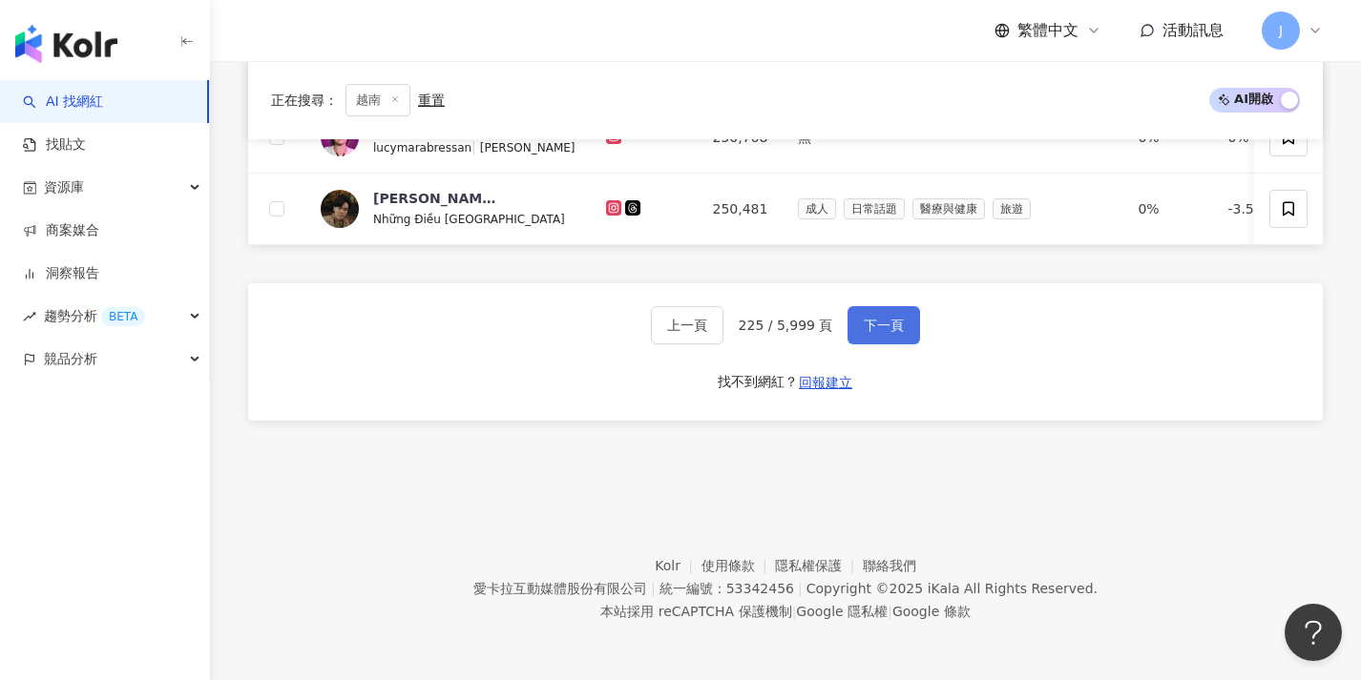
click at [901, 323] on span "下一頁" at bounding box center [884, 325] width 40 height 15
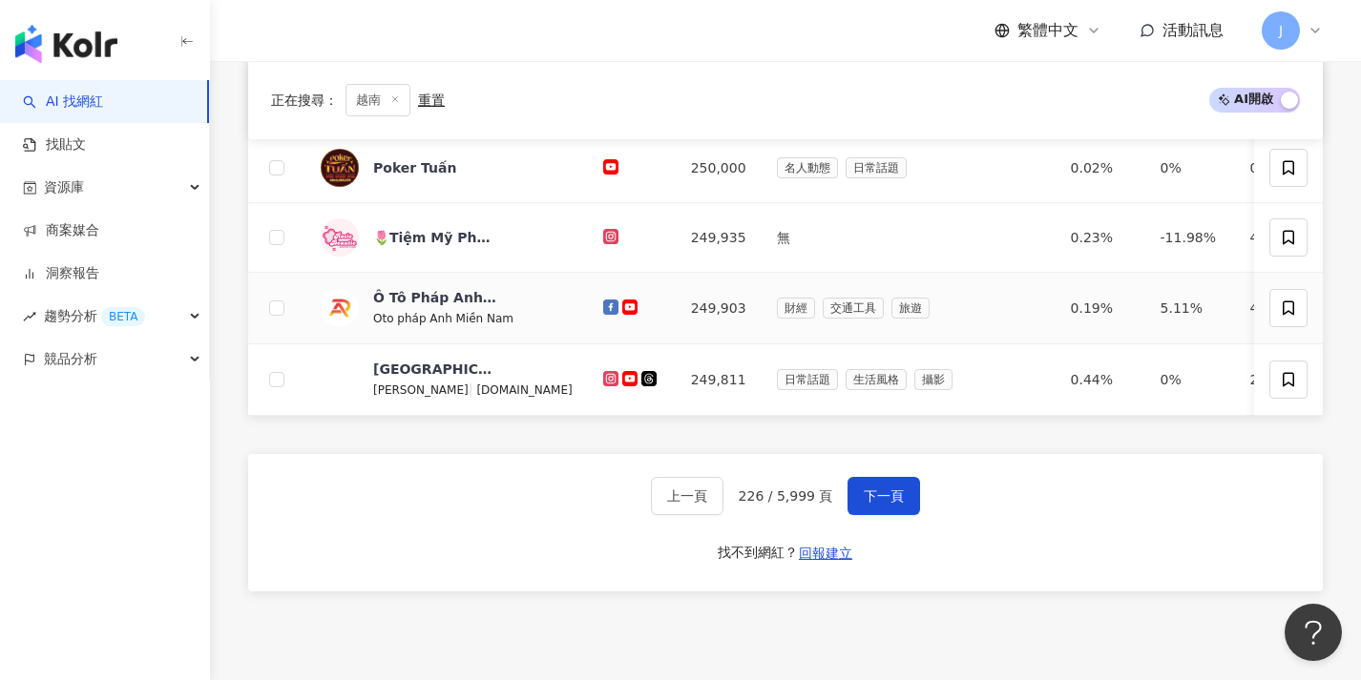
scroll to position [994, 0]
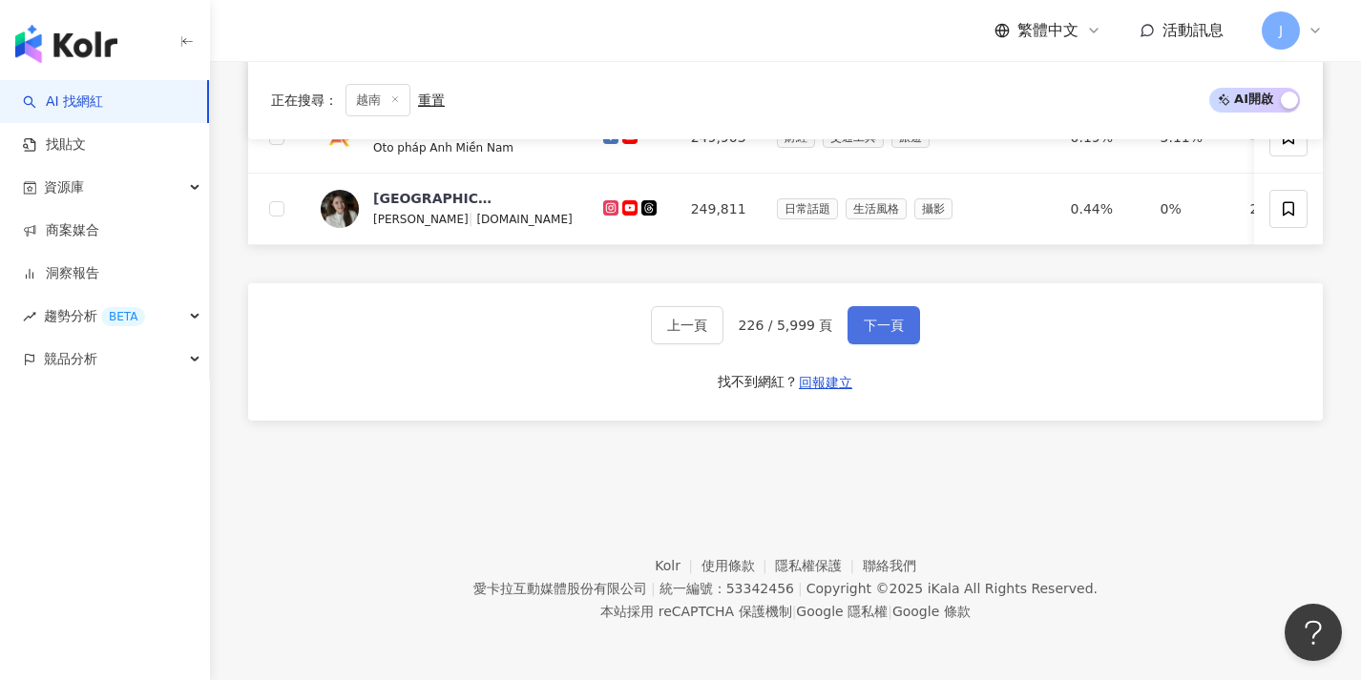
click at [901, 323] on span "下一頁" at bounding box center [884, 325] width 40 height 15
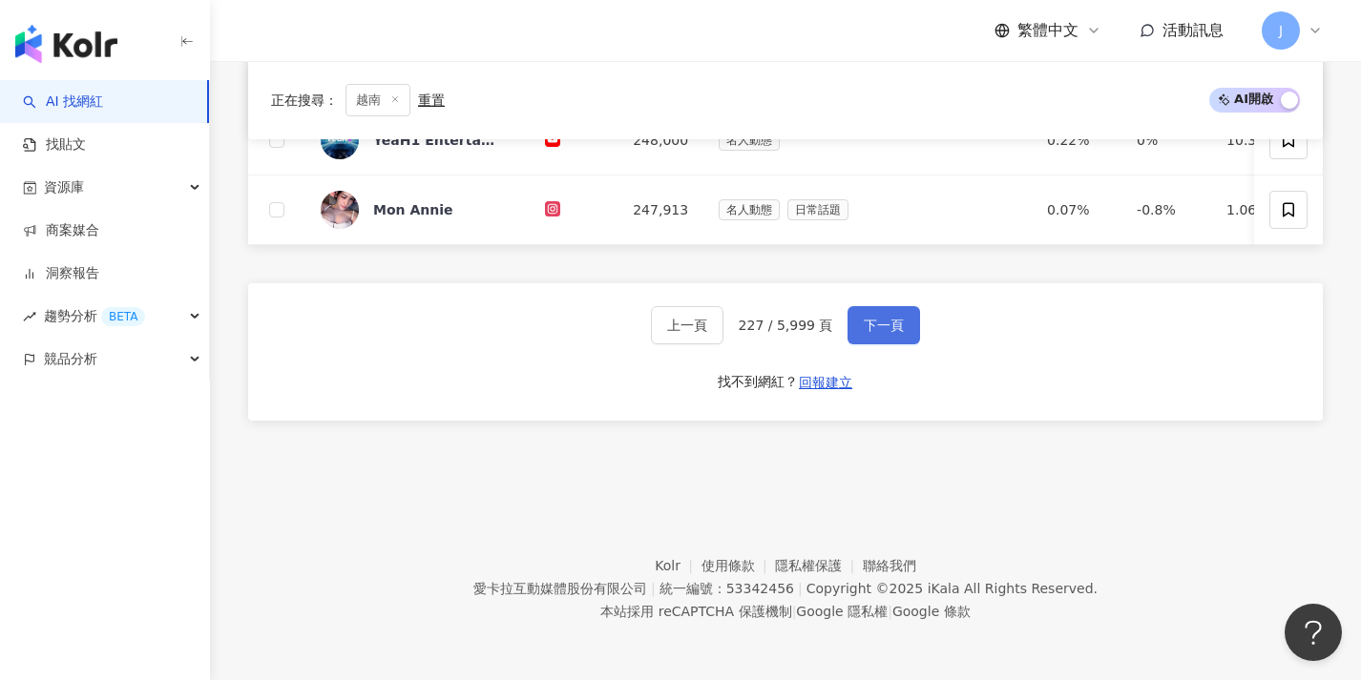
click at [901, 323] on span "下一頁" at bounding box center [884, 325] width 40 height 15
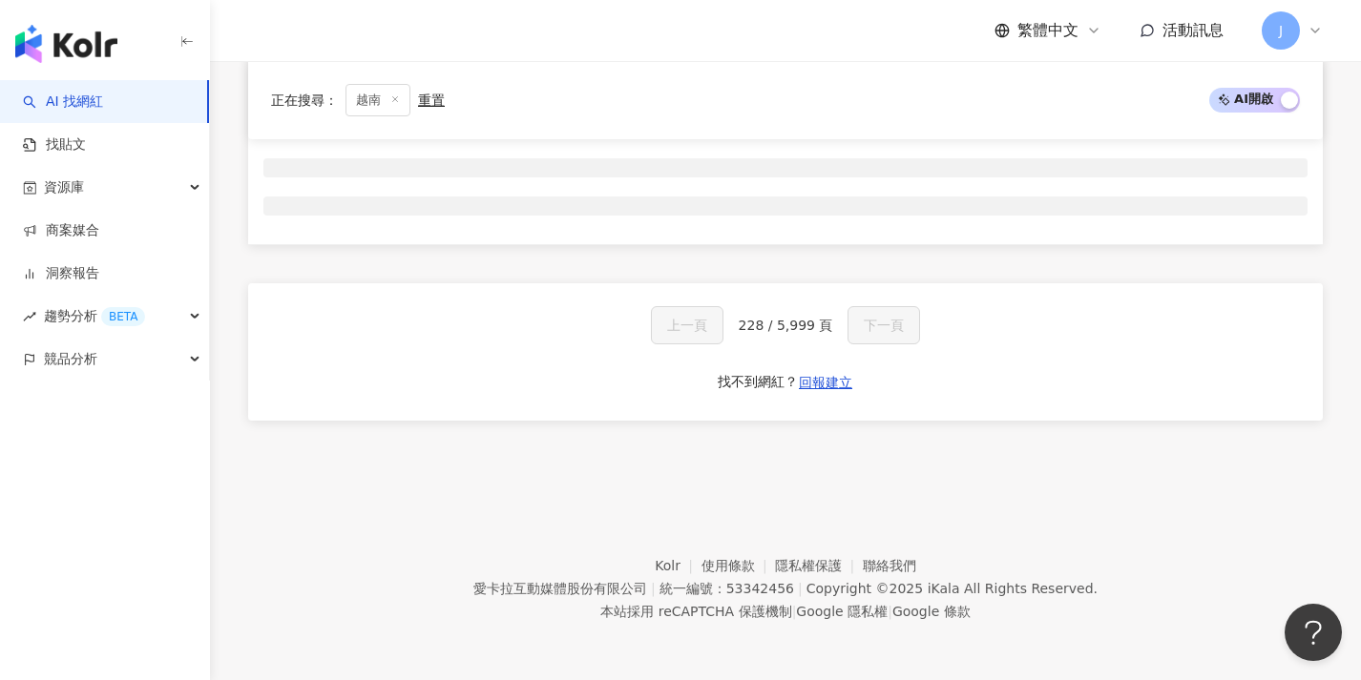
scroll to position [317, 0]
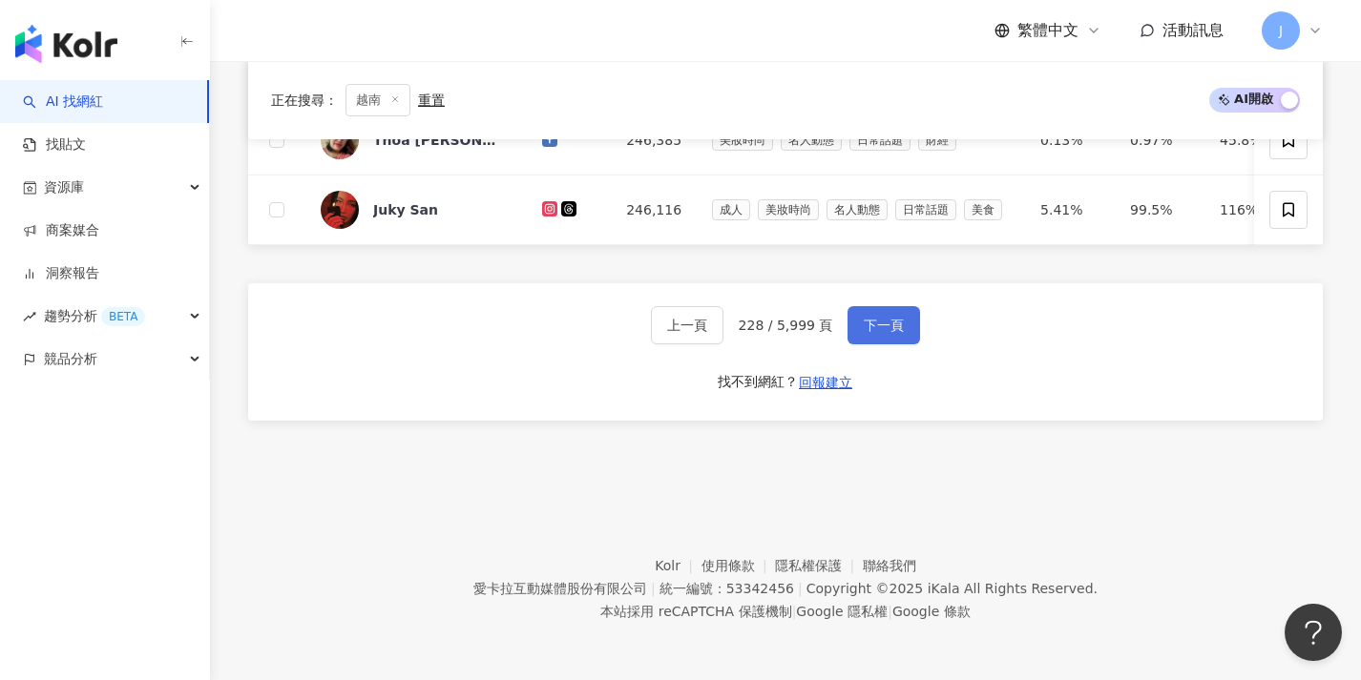
click at [901, 323] on span "下一頁" at bounding box center [884, 325] width 40 height 15
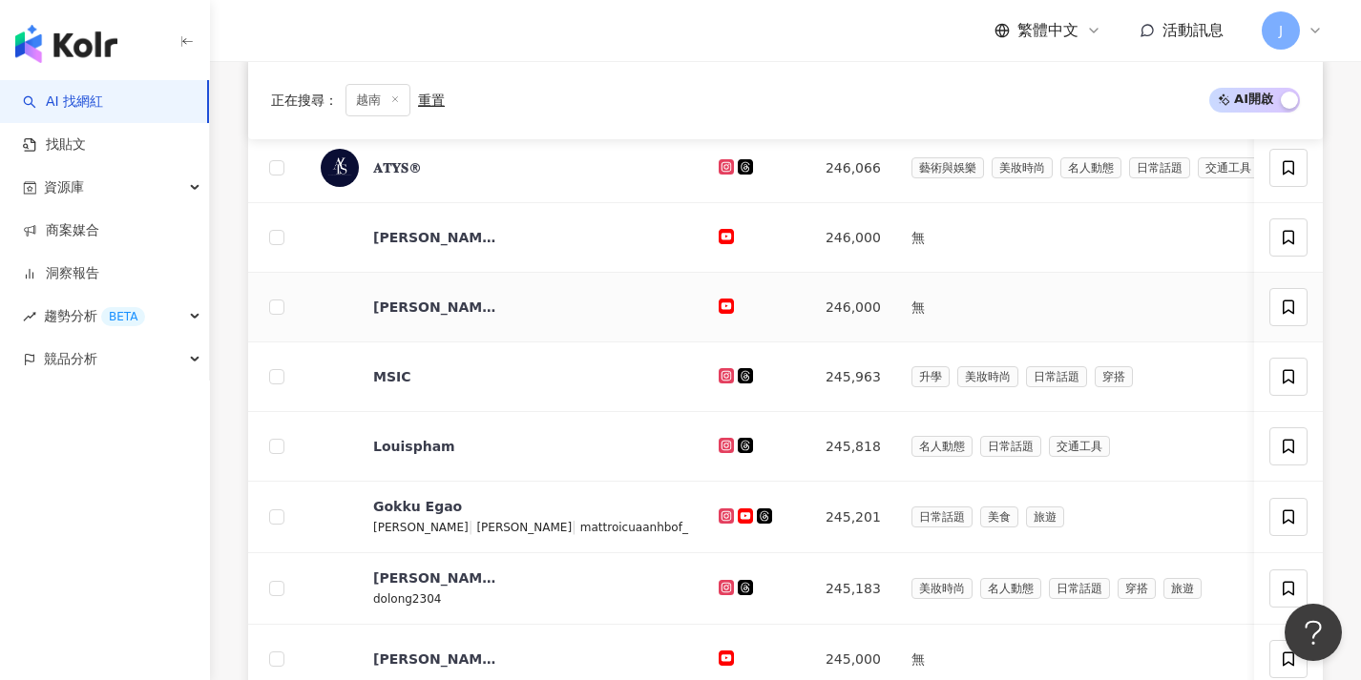
scroll to position [994, 0]
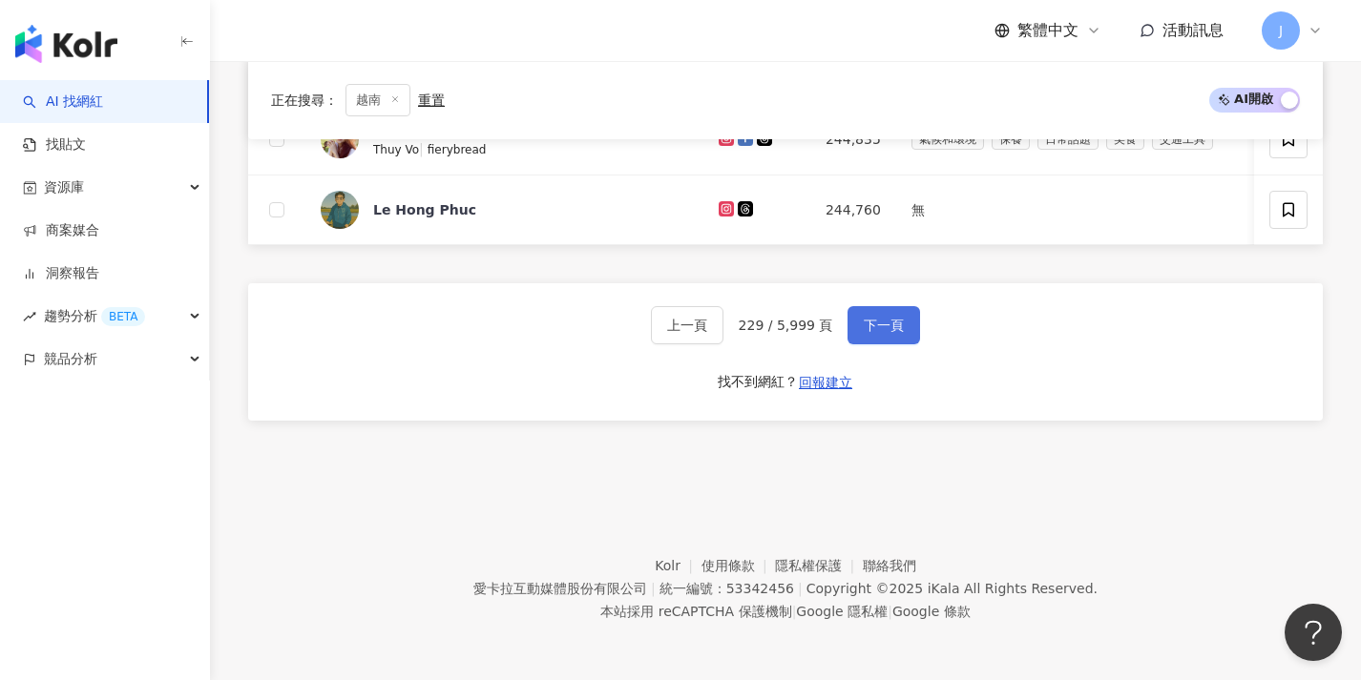
click at [897, 324] on span "下一頁" at bounding box center [884, 325] width 40 height 15
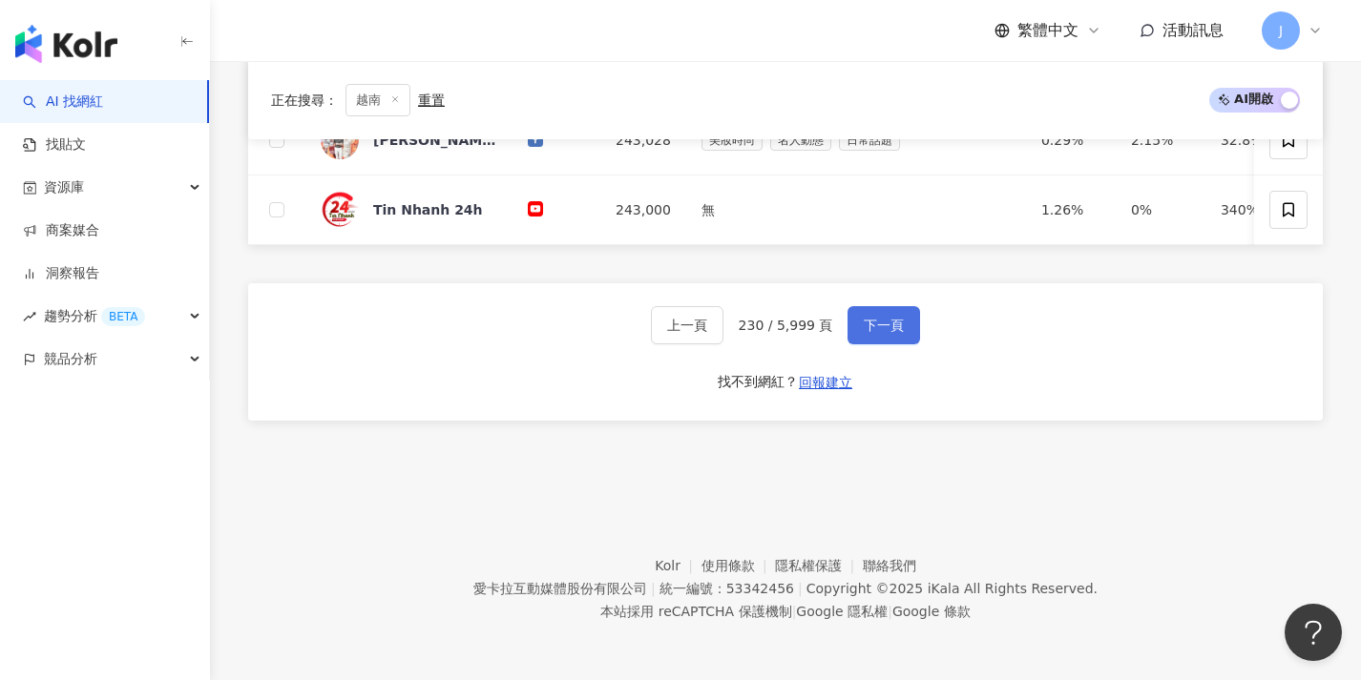
click at [897, 324] on span "下一頁" at bounding box center [884, 325] width 40 height 15
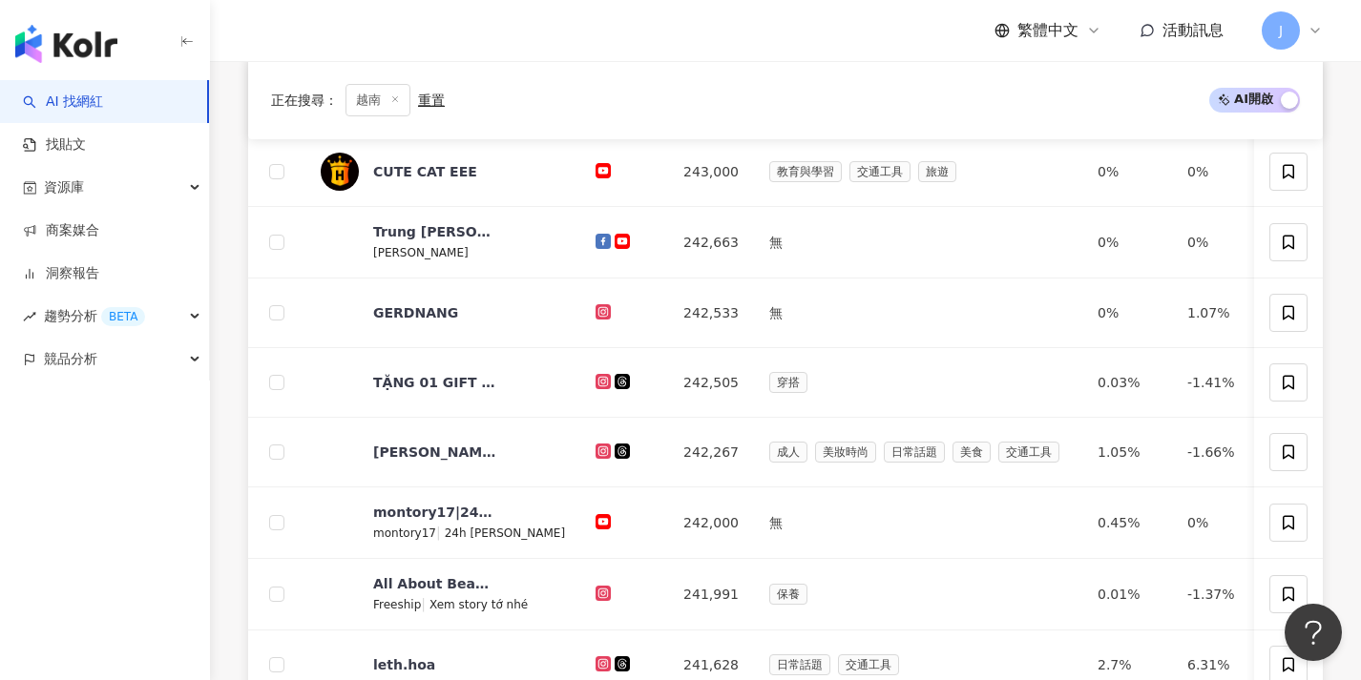
scroll to position [996, 0]
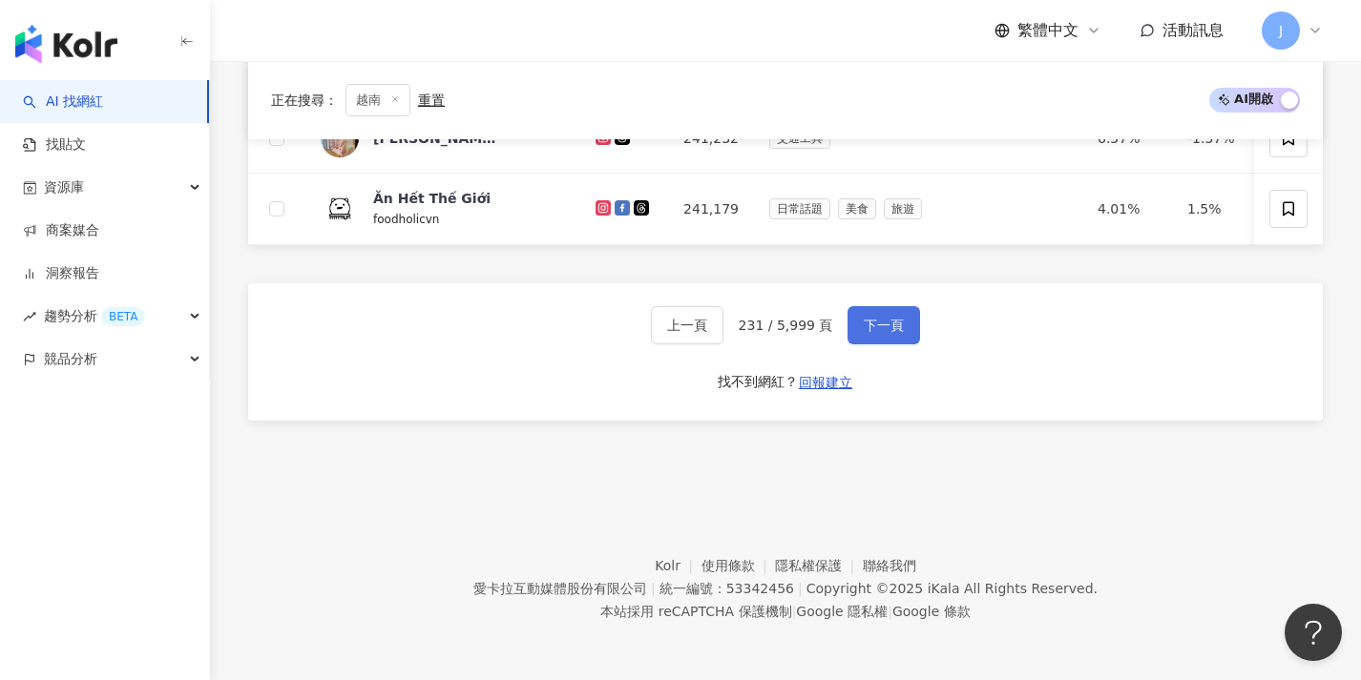
click at [897, 324] on span "下一頁" at bounding box center [884, 325] width 40 height 15
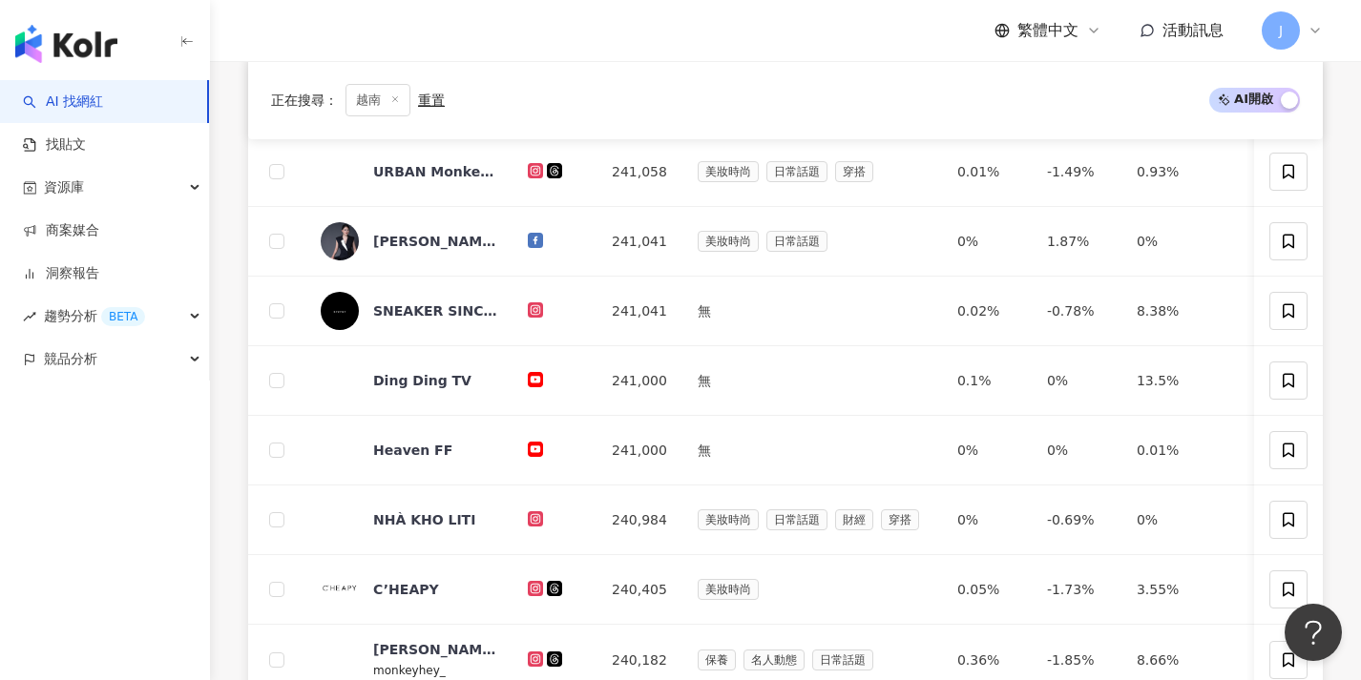
scroll to position [990, 0]
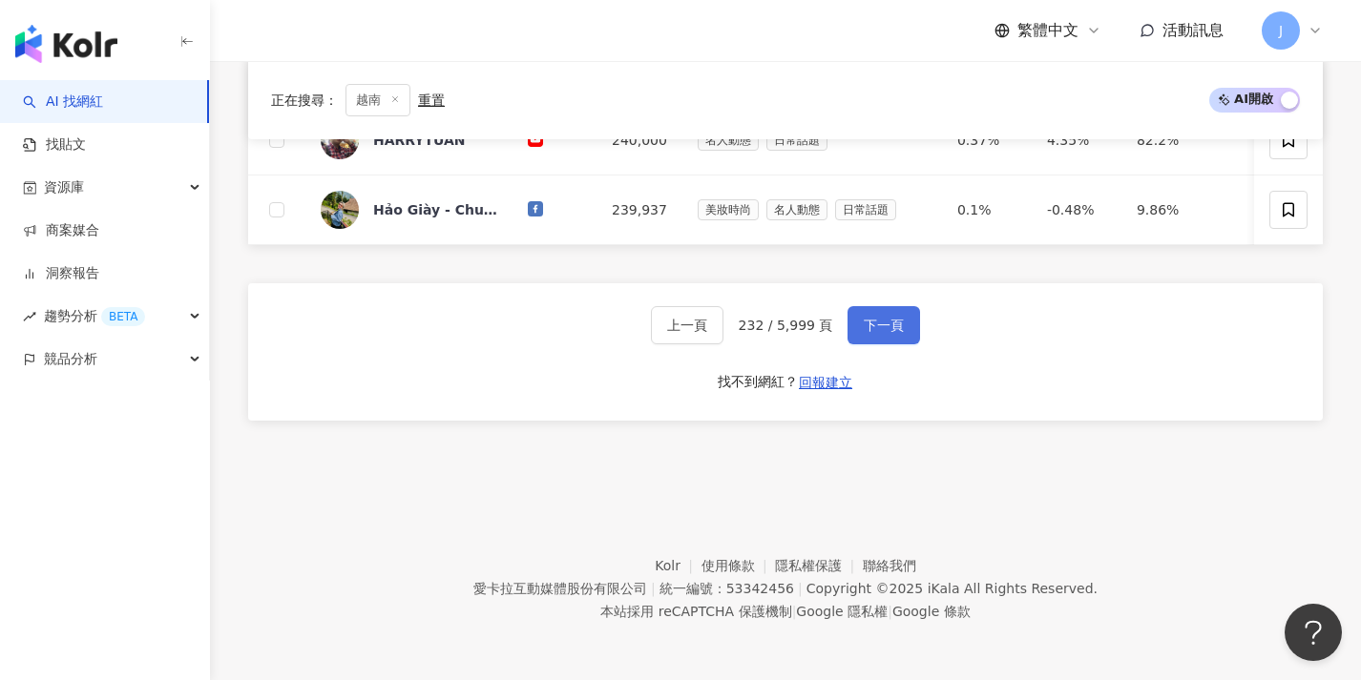
click at [896, 327] on span "下一頁" at bounding box center [884, 325] width 40 height 15
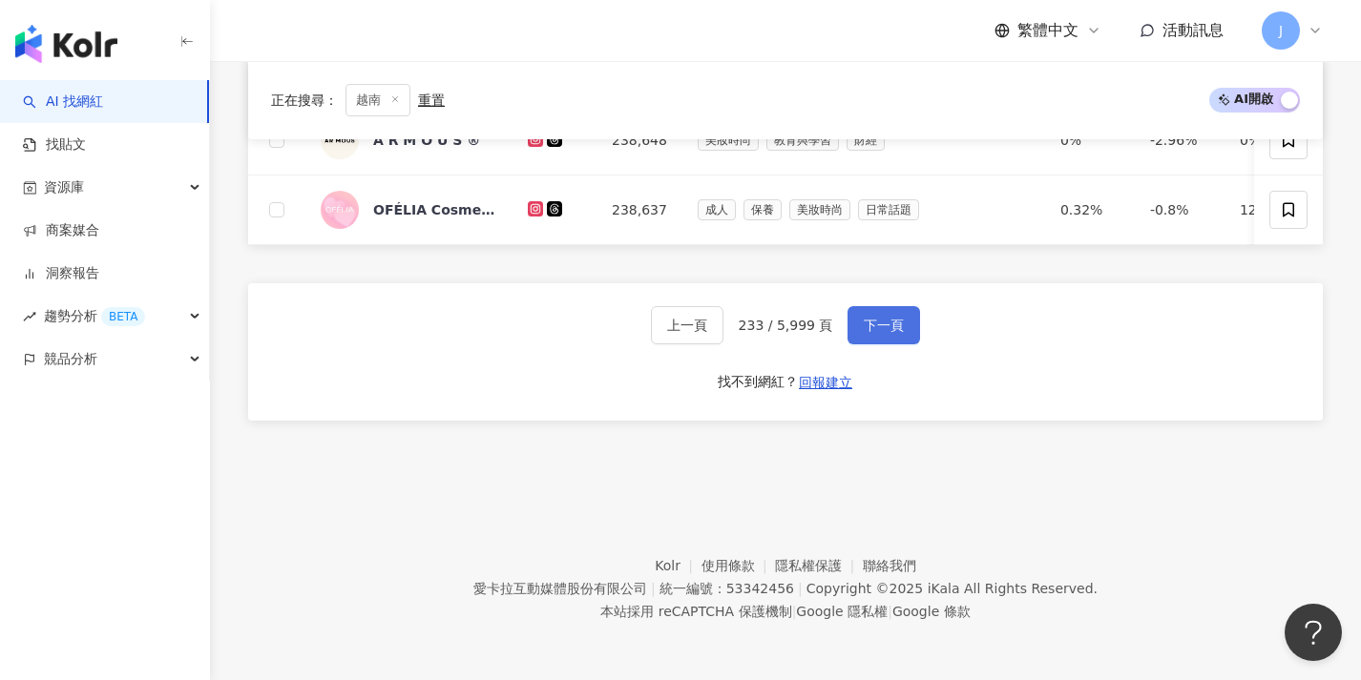
click at [903, 323] on button "下一頁" at bounding box center [883, 325] width 73 height 38
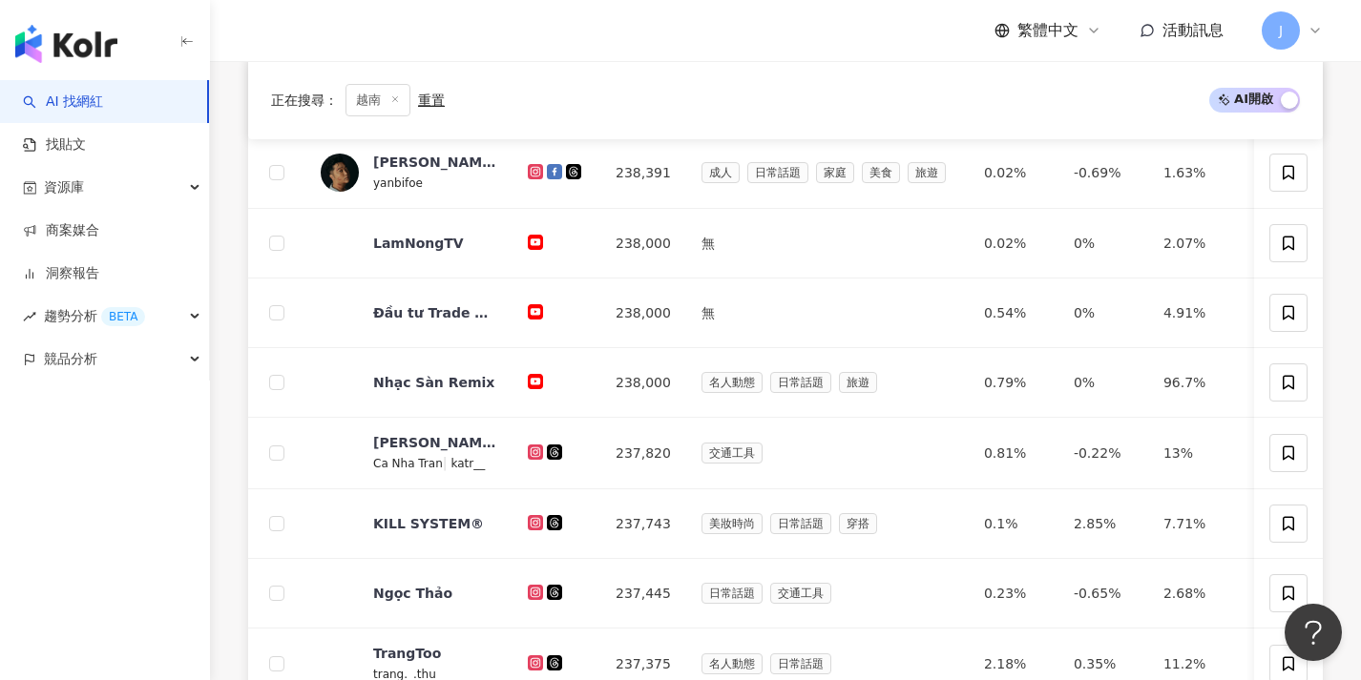
scroll to position [994, 0]
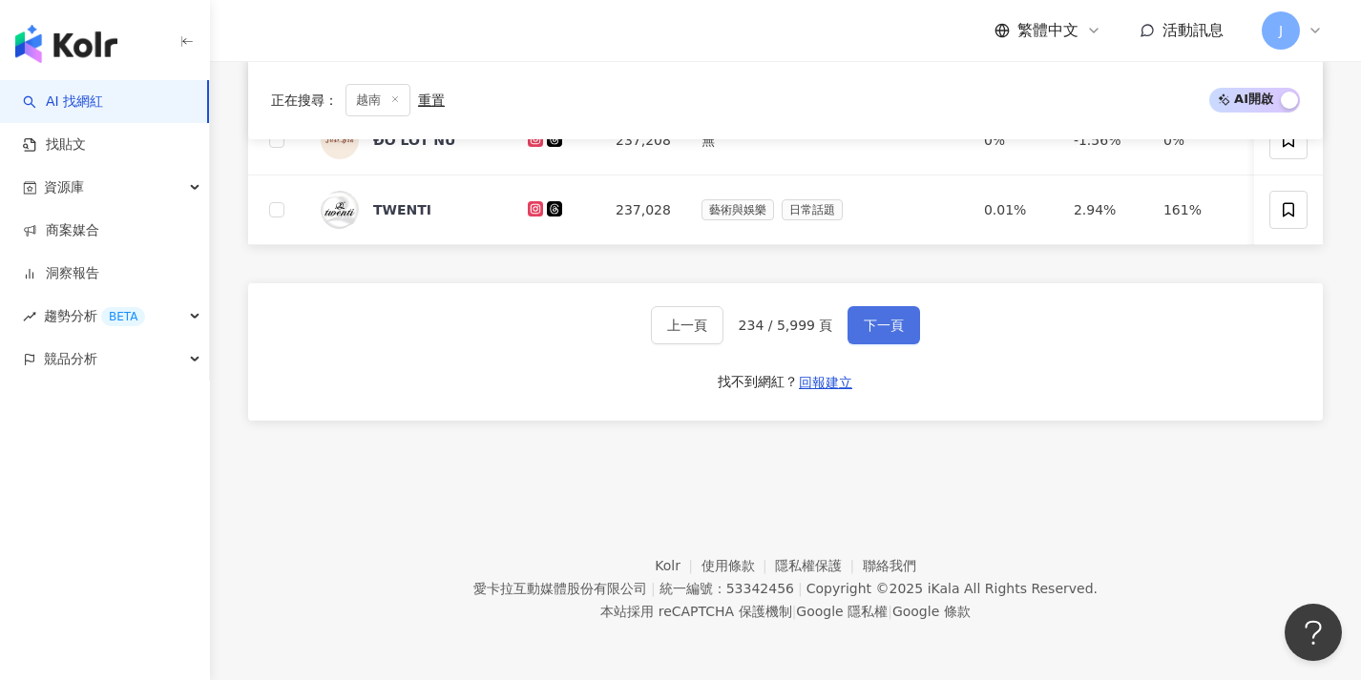
click at [898, 323] on span "下一頁" at bounding box center [884, 325] width 40 height 15
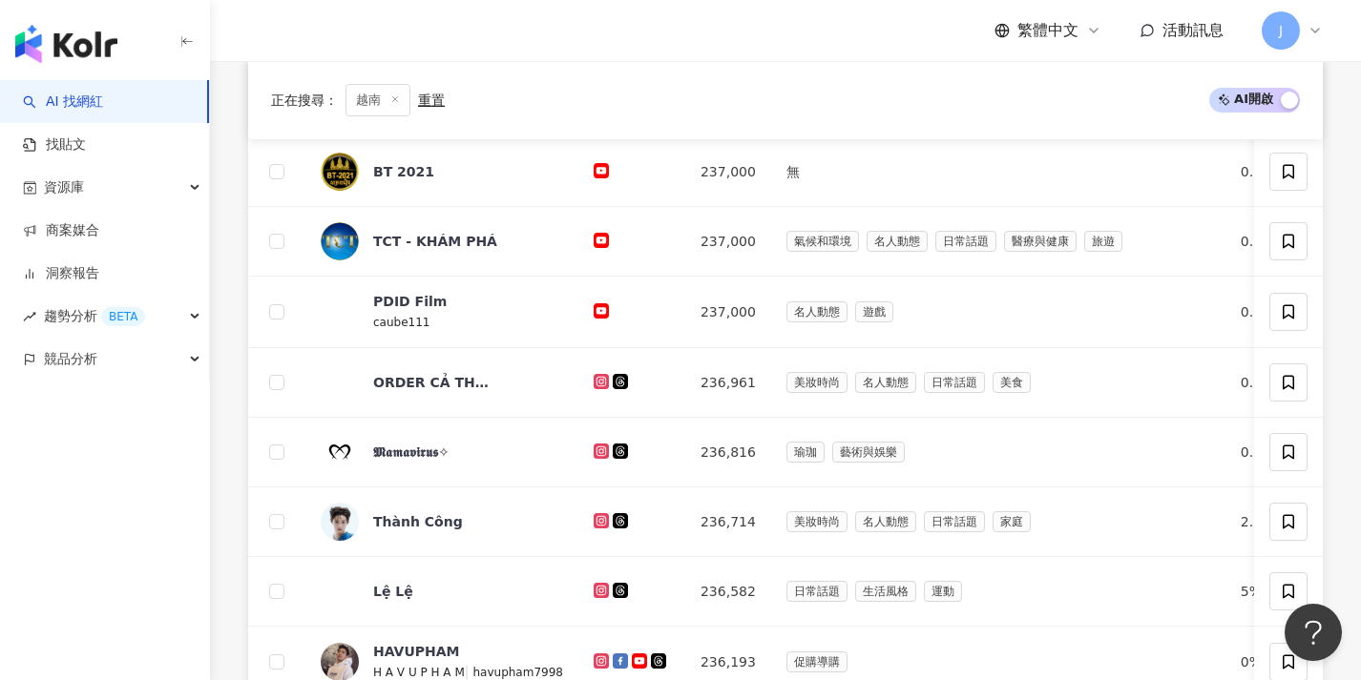
scroll to position [992, 0]
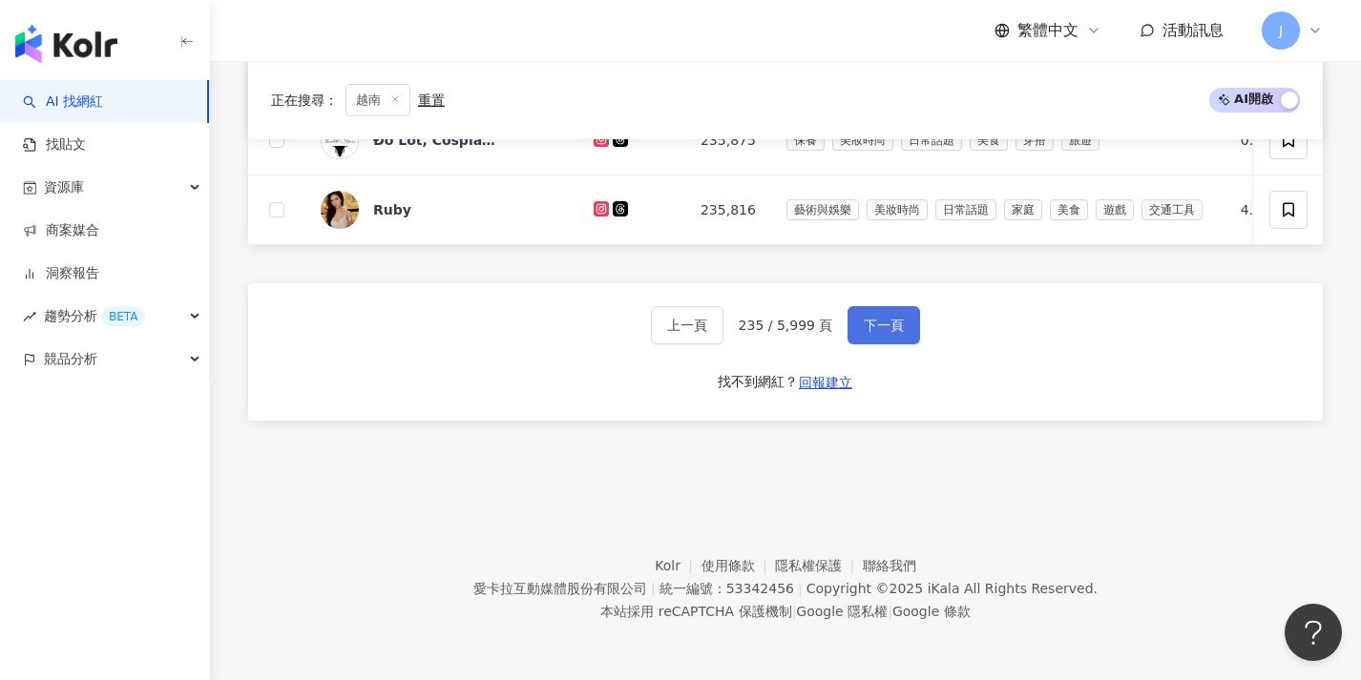
click at [897, 325] on span "下一頁" at bounding box center [884, 325] width 40 height 15
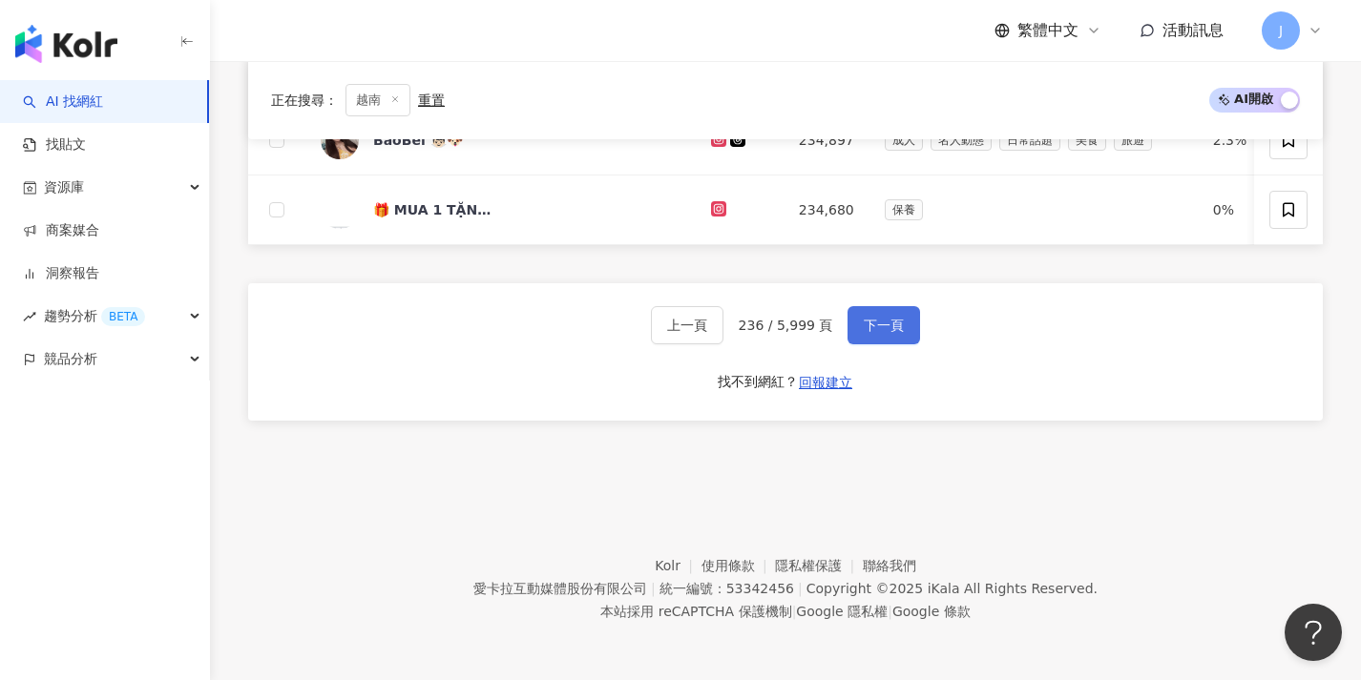
click at [891, 337] on button "下一頁" at bounding box center [883, 325] width 73 height 38
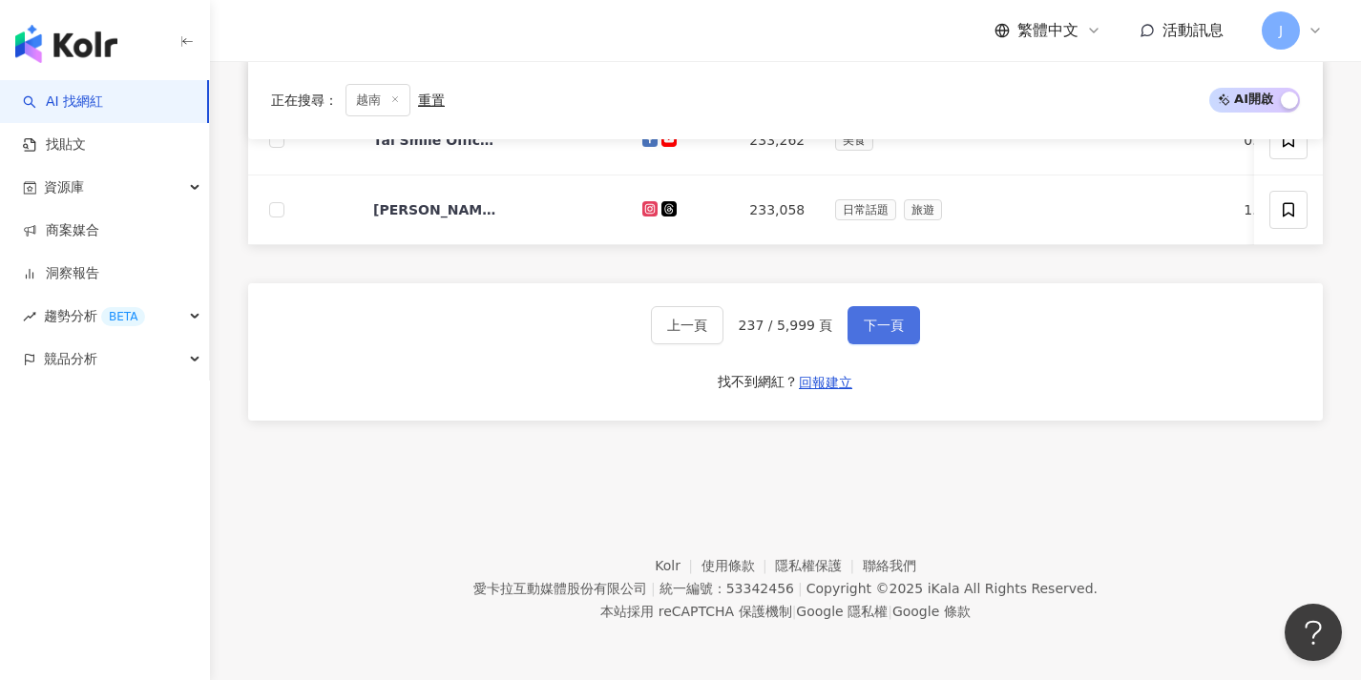
scroll to position [994, 0]
click at [891, 335] on button "下一頁" at bounding box center [883, 325] width 73 height 38
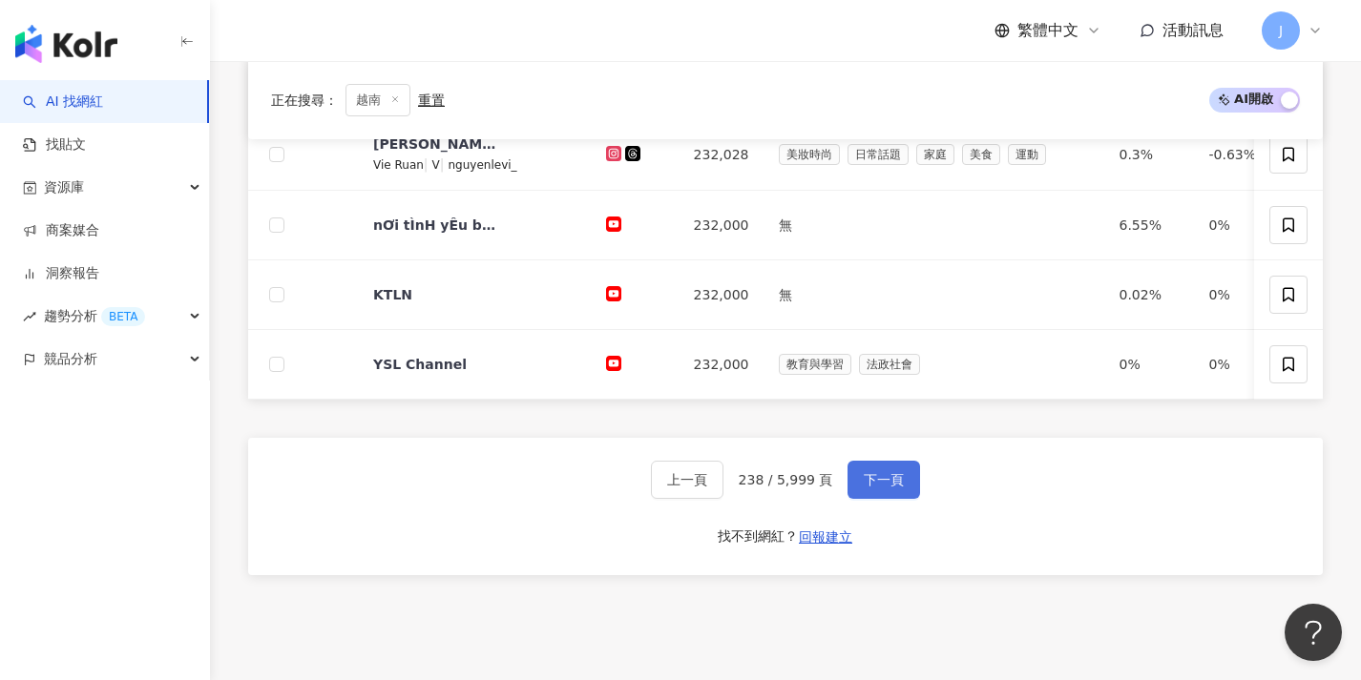
scroll to position [998, 0]
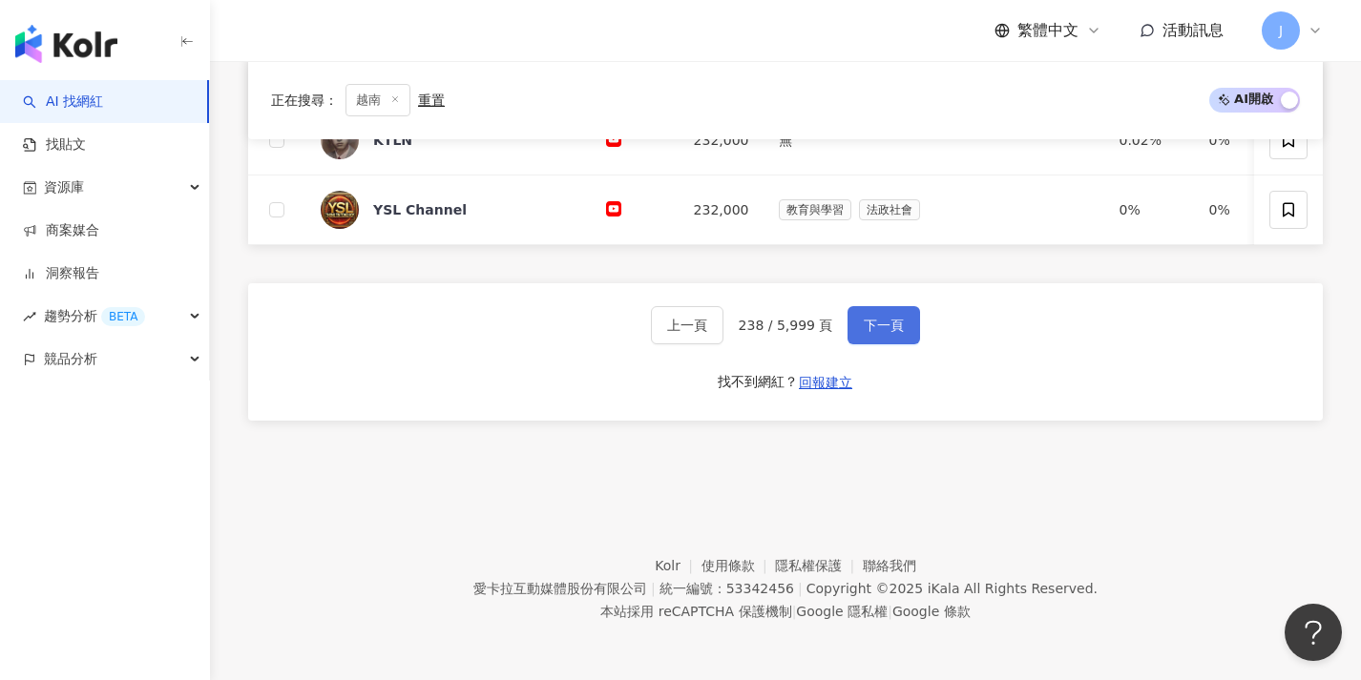
click at [890, 334] on button "下一頁" at bounding box center [883, 325] width 73 height 38
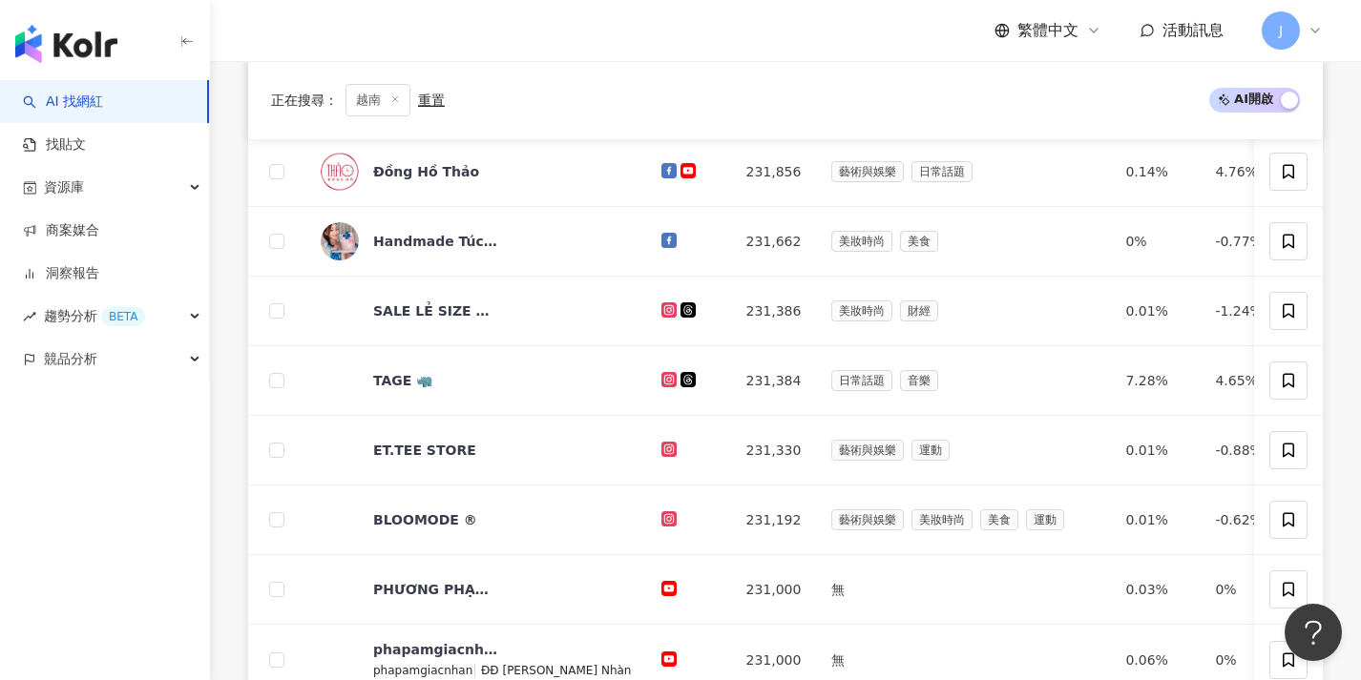
scroll to position [992, 0]
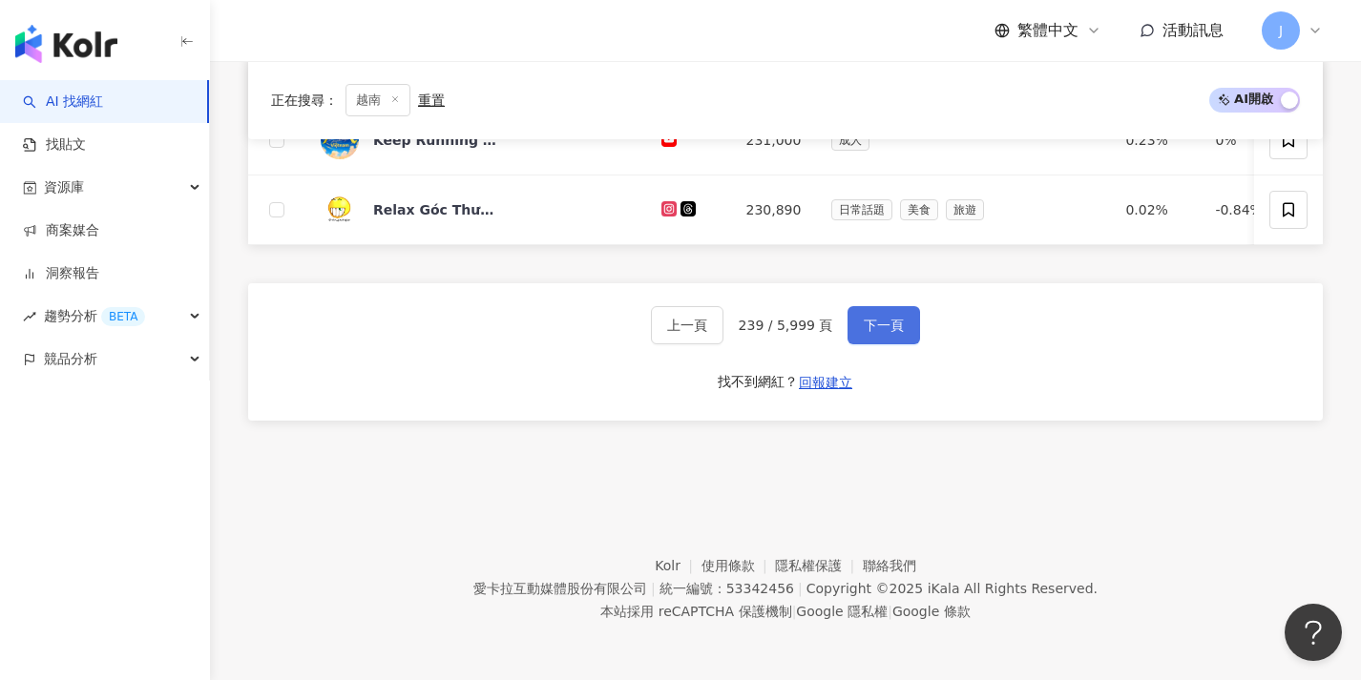
click at [890, 334] on button "下一頁" at bounding box center [883, 325] width 73 height 38
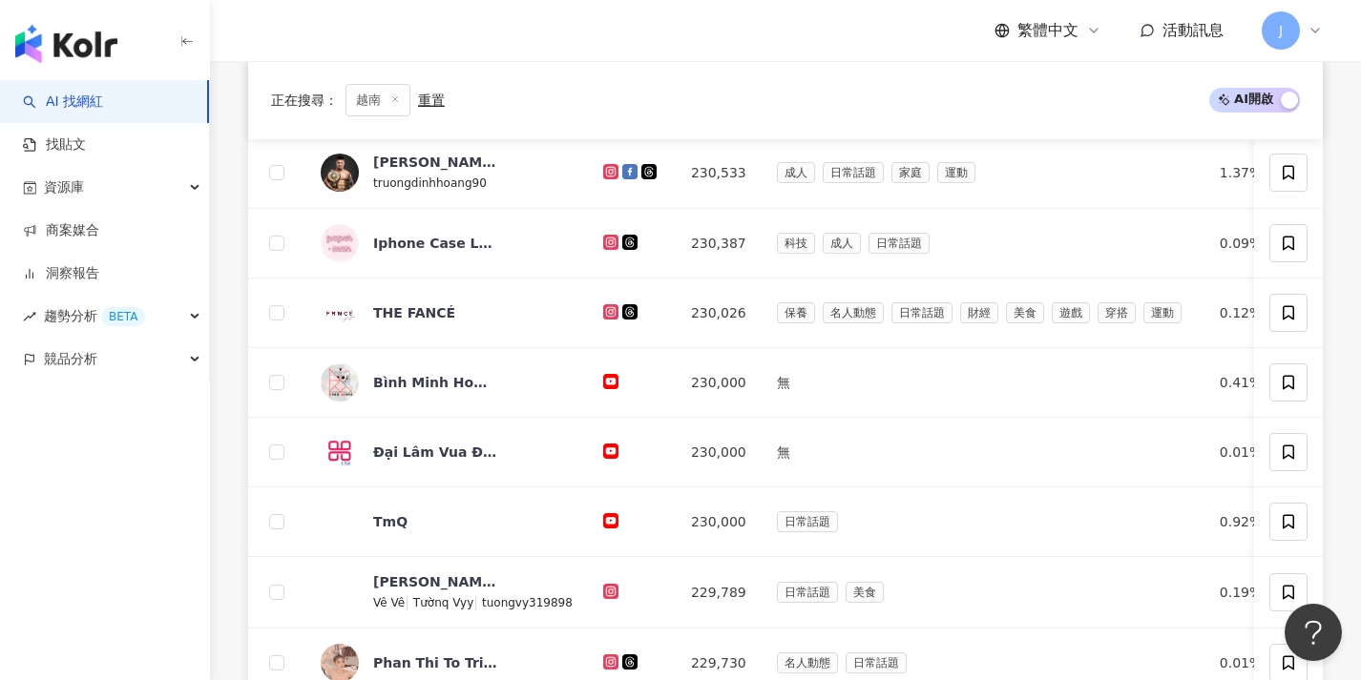
scroll to position [996, 0]
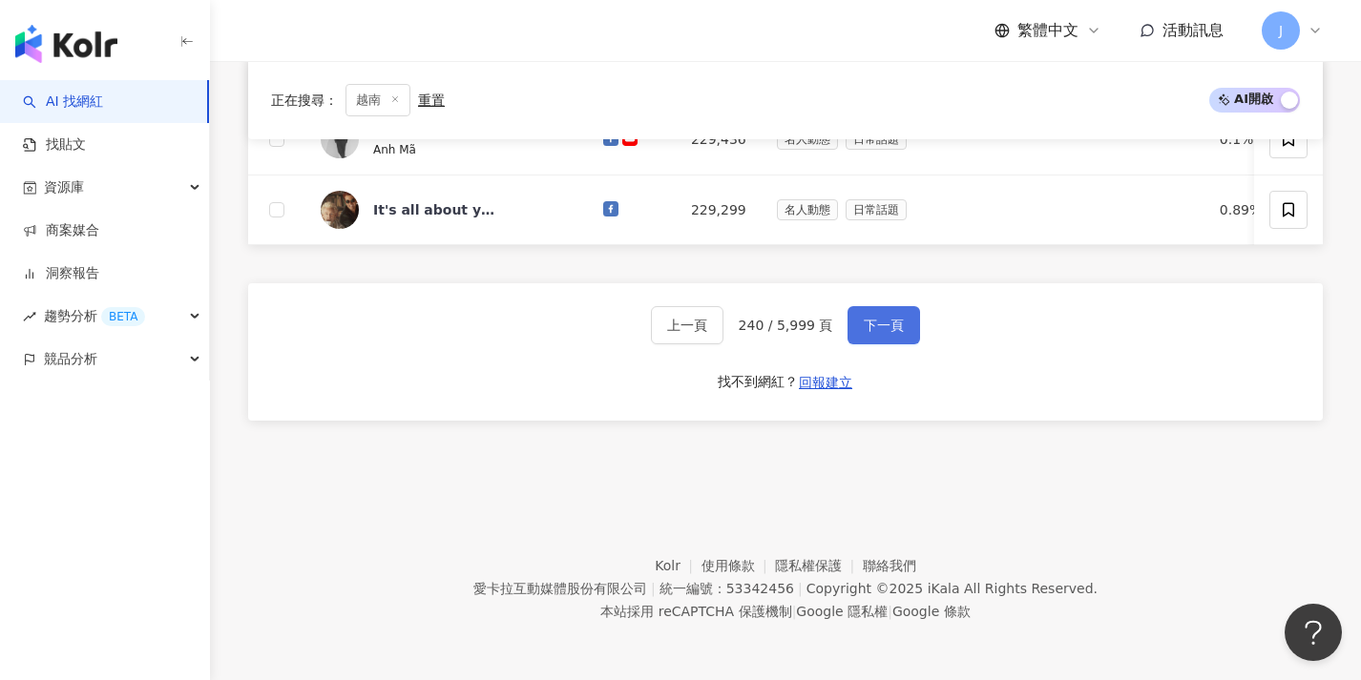
click at [890, 334] on button "下一頁" at bounding box center [883, 325] width 73 height 38
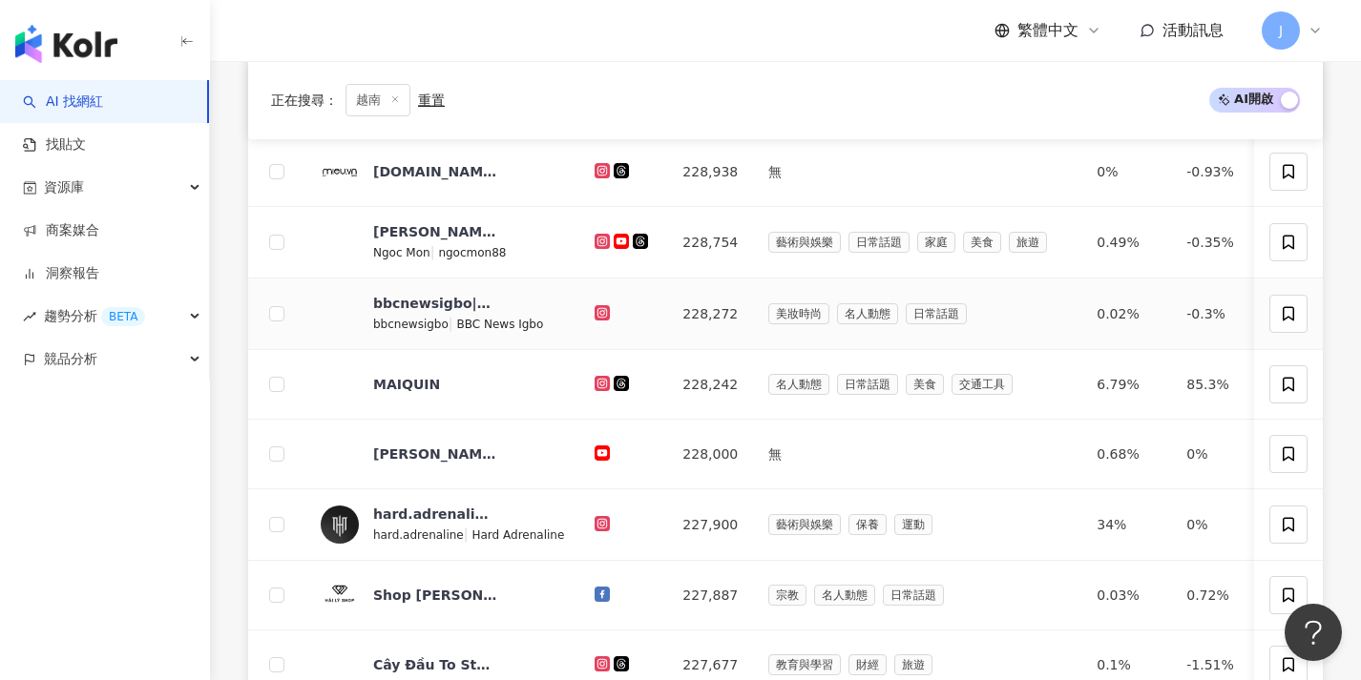
scroll to position [979, 0]
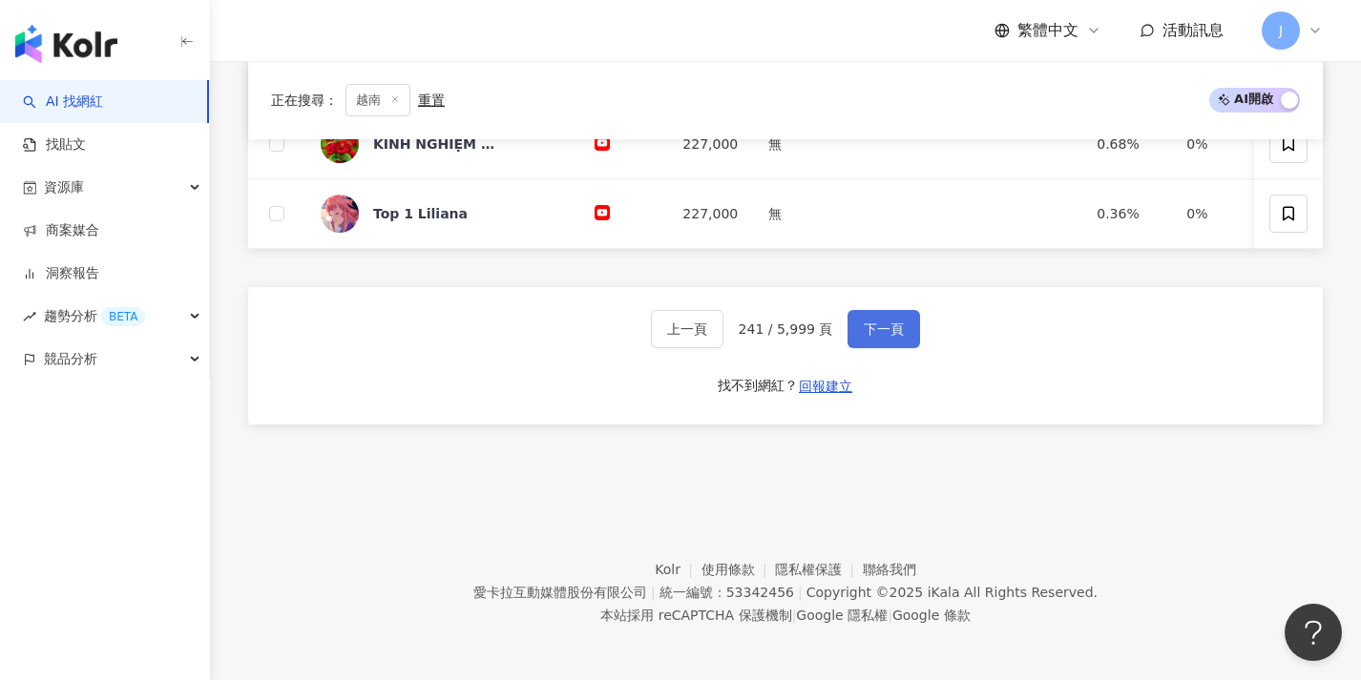
click at [887, 337] on span "下一頁" at bounding box center [884, 329] width 40 height 15
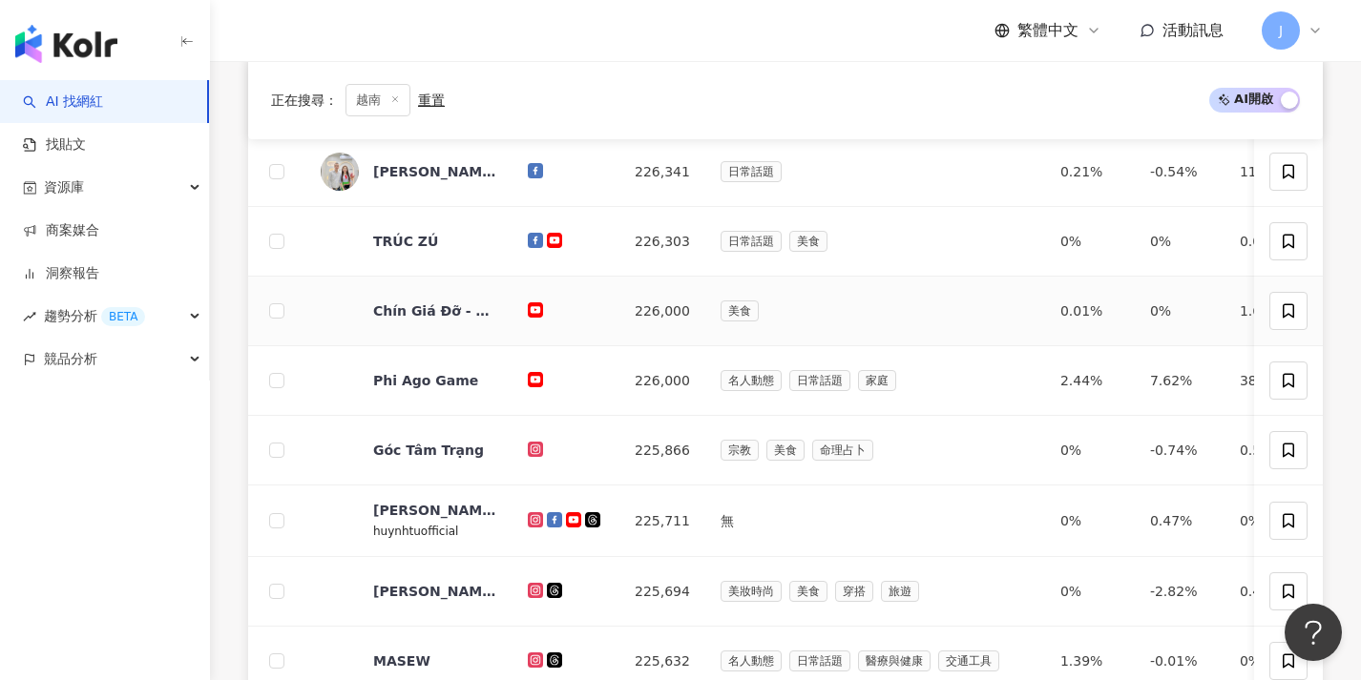
scroll to position [992, 0]
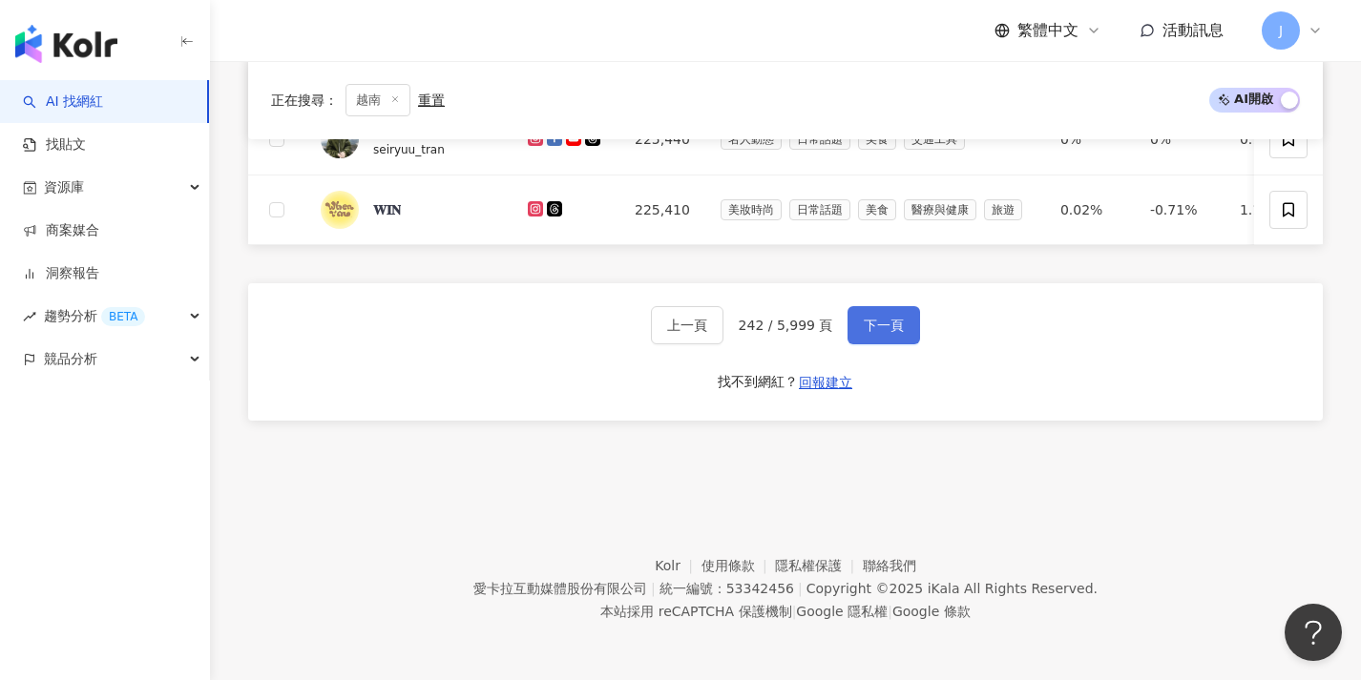
click at [890, 338] on button "下一頁" at bounding box center [883, 325] width 73 height 38
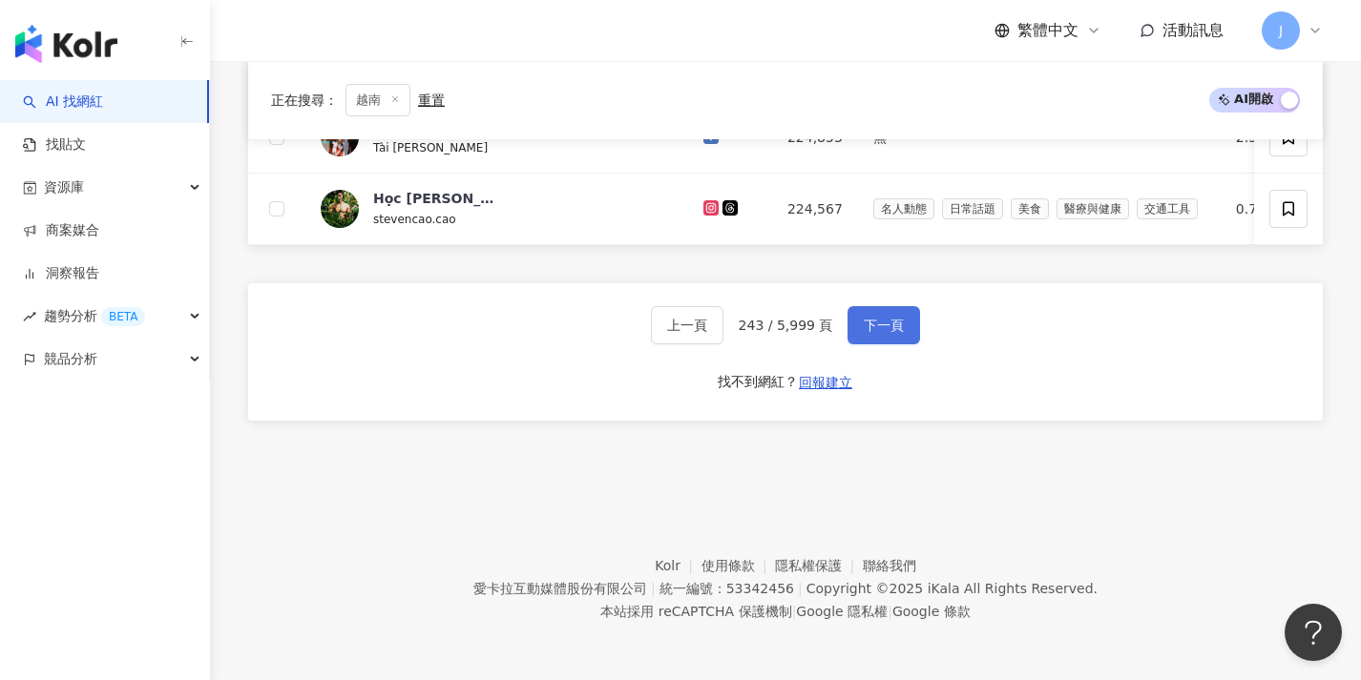
click at [889, 343] on button "下一頁" at bounding box center [883, 325] width 73 height 38
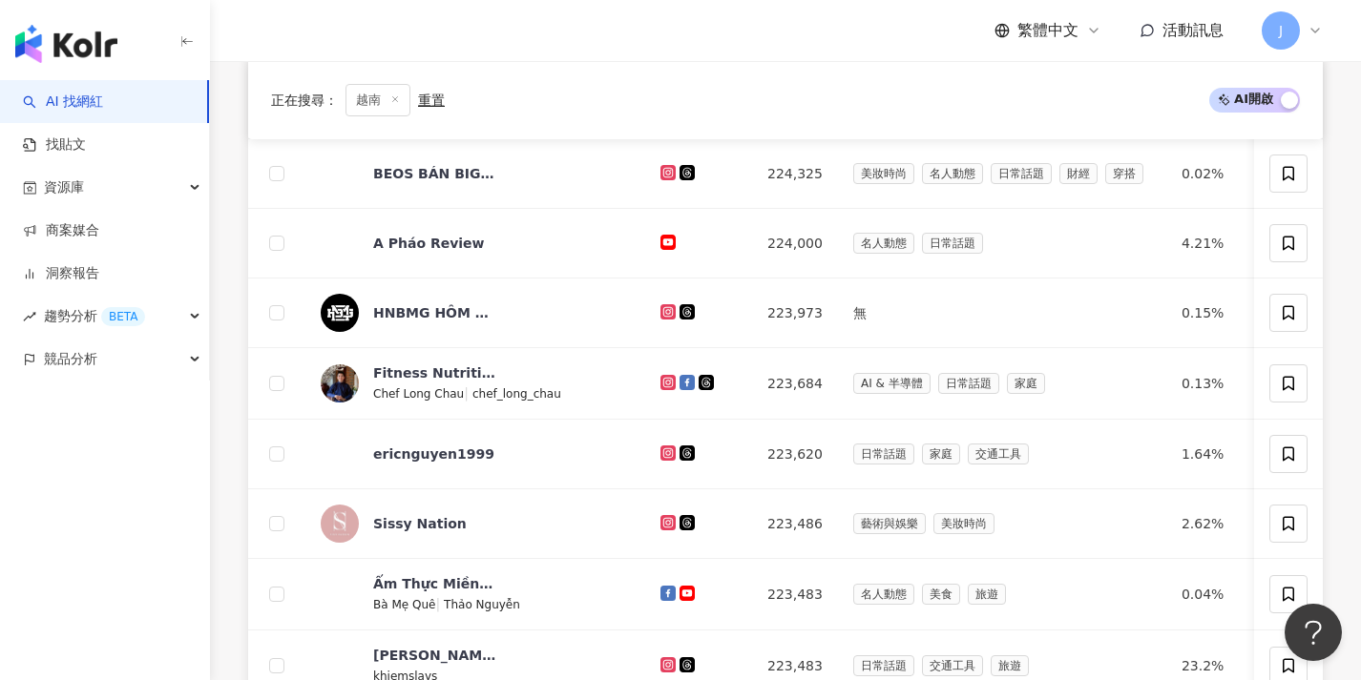
scroll to position [998, 0]
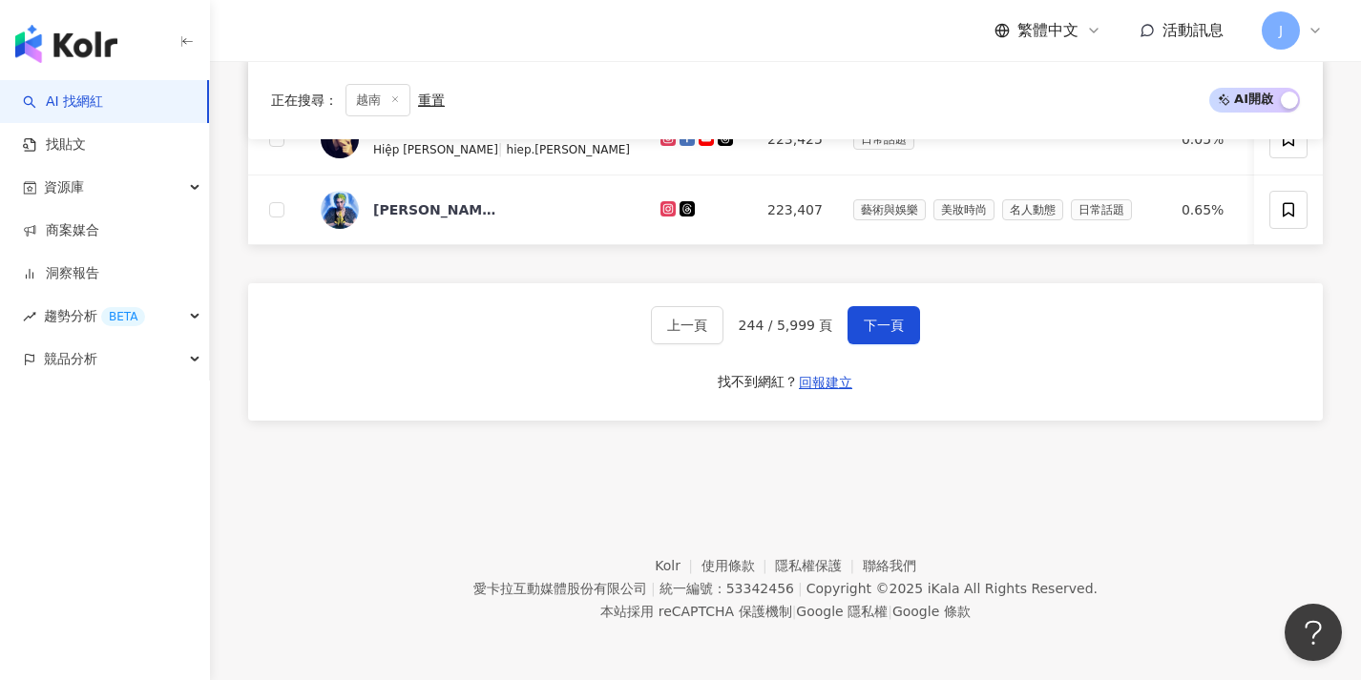
click at [887, 345] on div "上一頁 244 / 5,999 頁 下一頁 找不到網紅？ 回報建立" at bounding box center [785, 351] width 1074 height 137
click at [895, 329] on span "下一頁" at bounding box center [884, 325] width 40 height 15
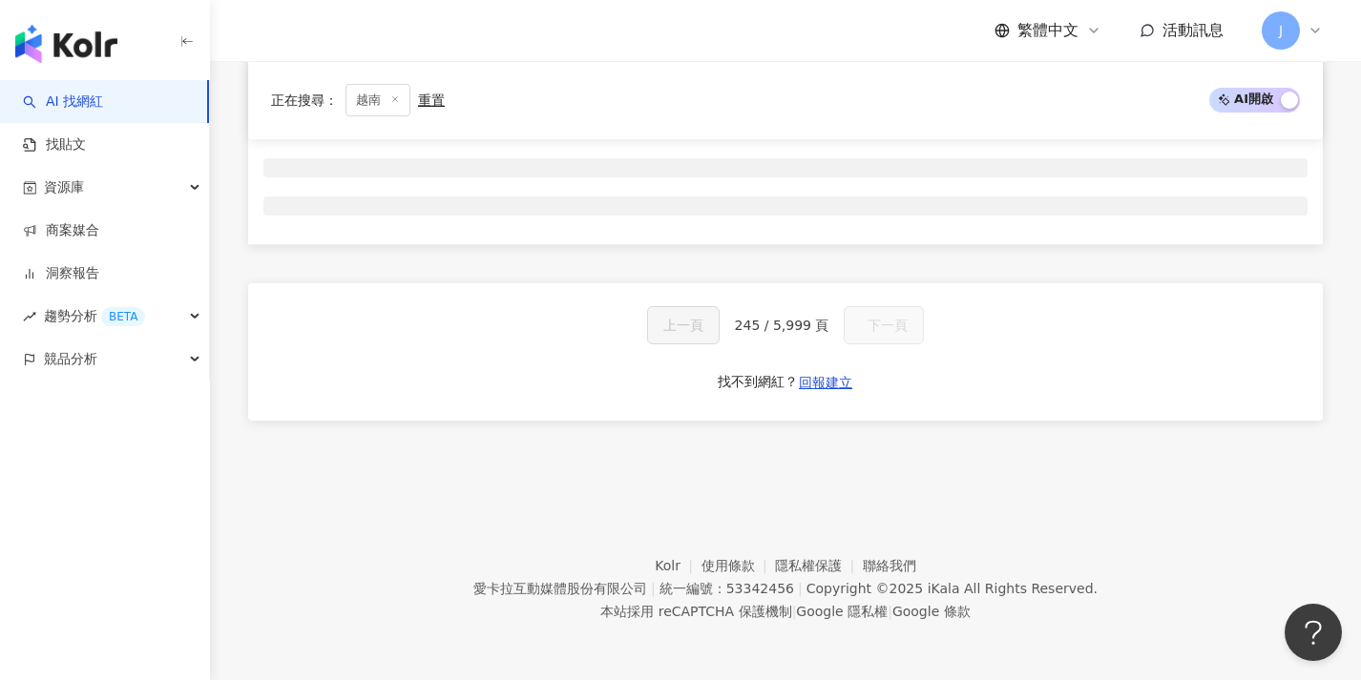
scroll to position [317, 0]
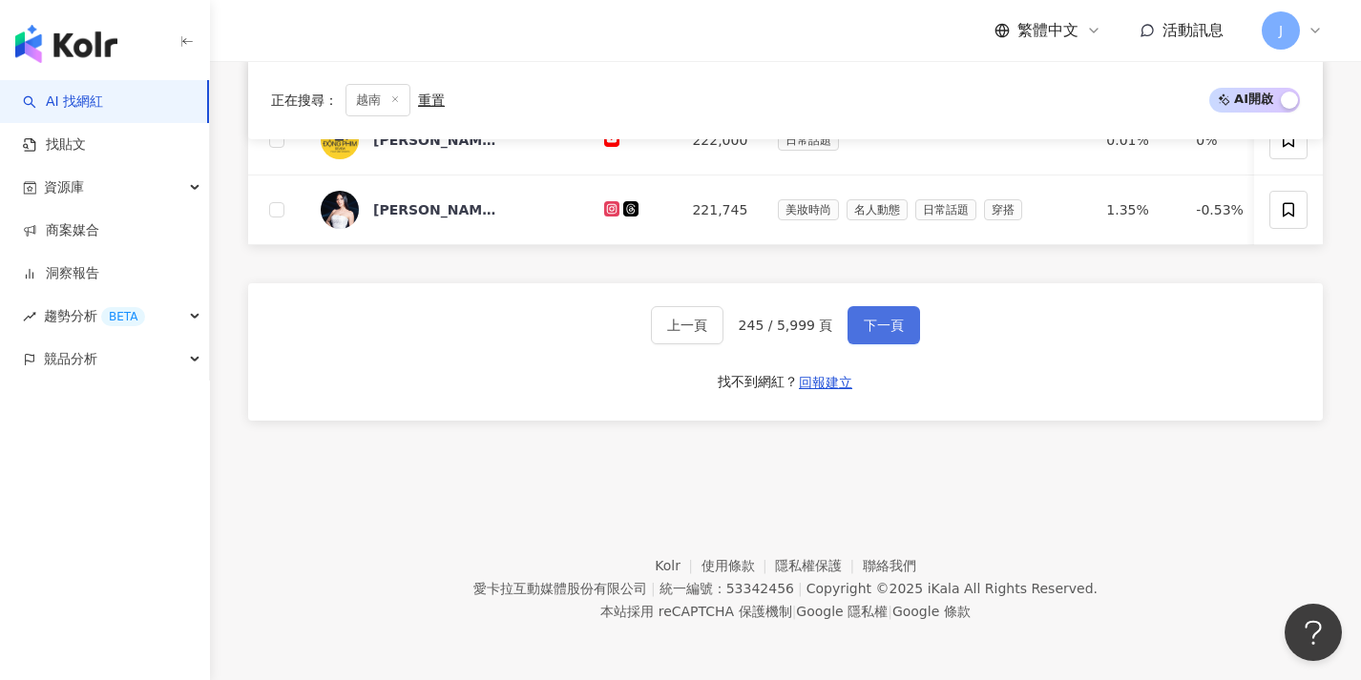
click at [885, 330] on span "下一頁" at bounding box center [884, 325] width 40 height 15
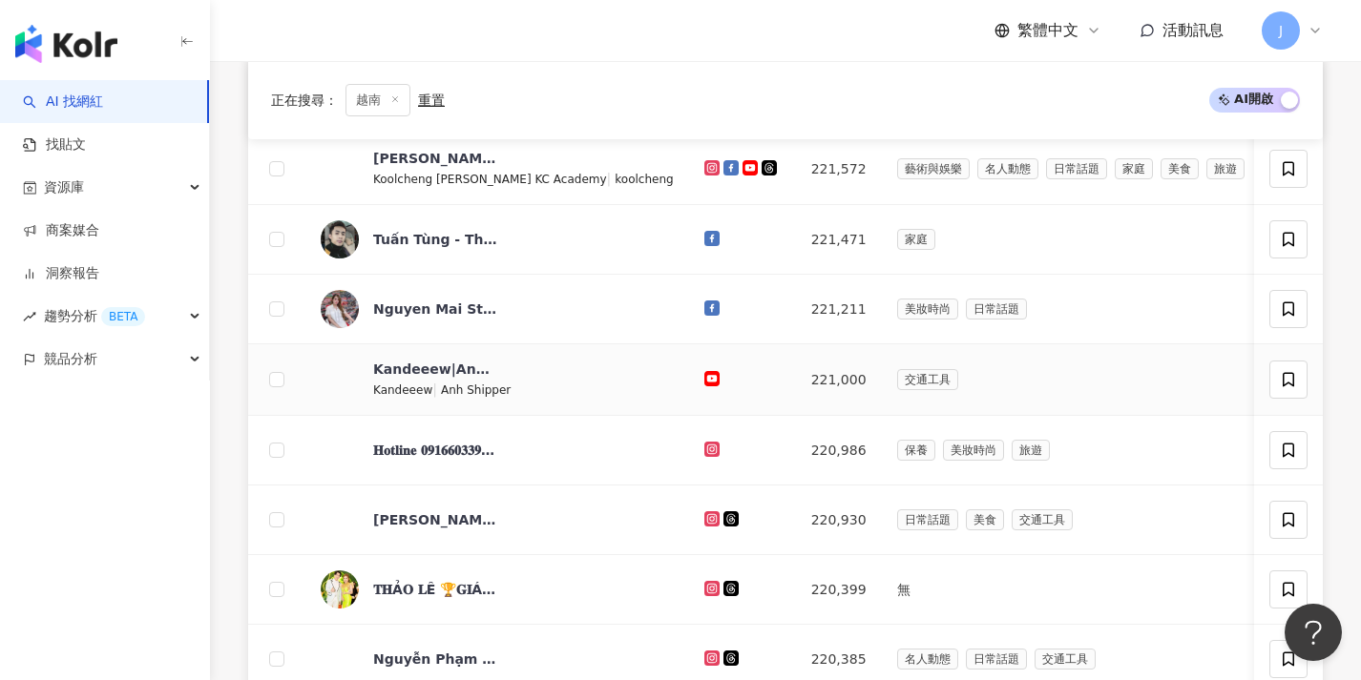
scroll to position [996, 0]
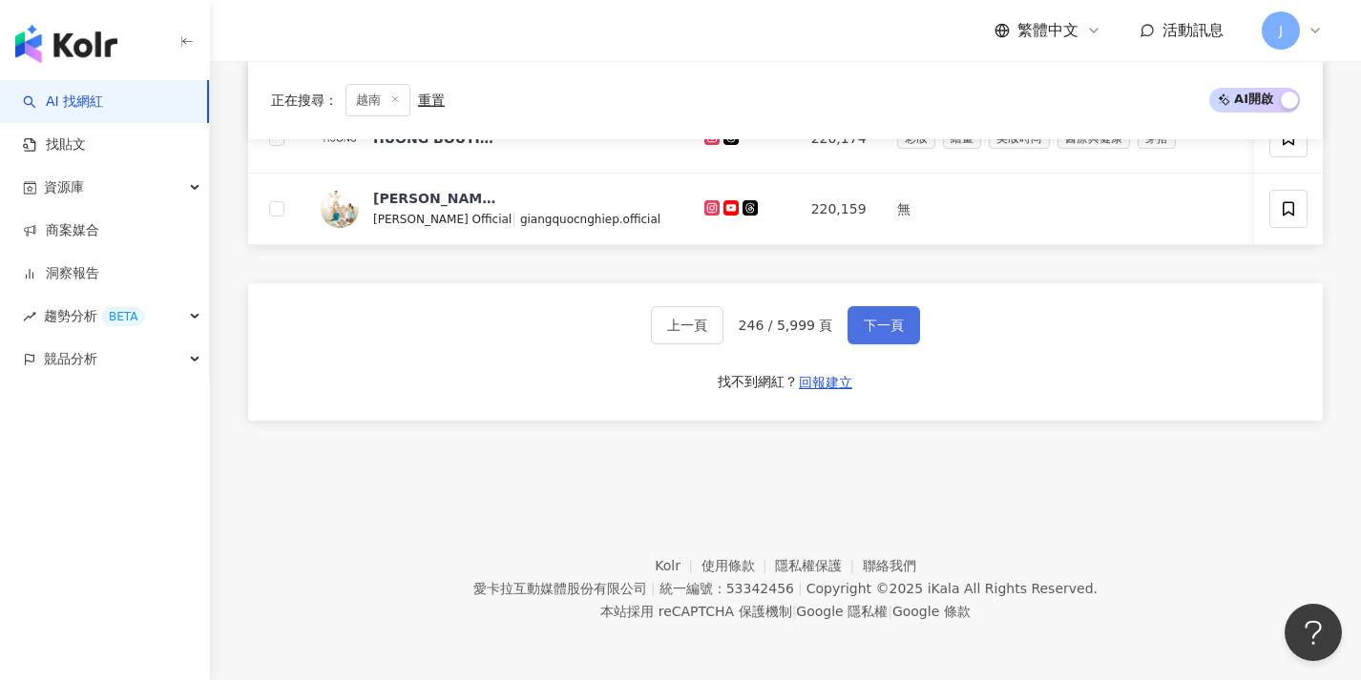
click at [900, 339] on button "下一頁" at bounding box center [883, 325] width 73 height 38
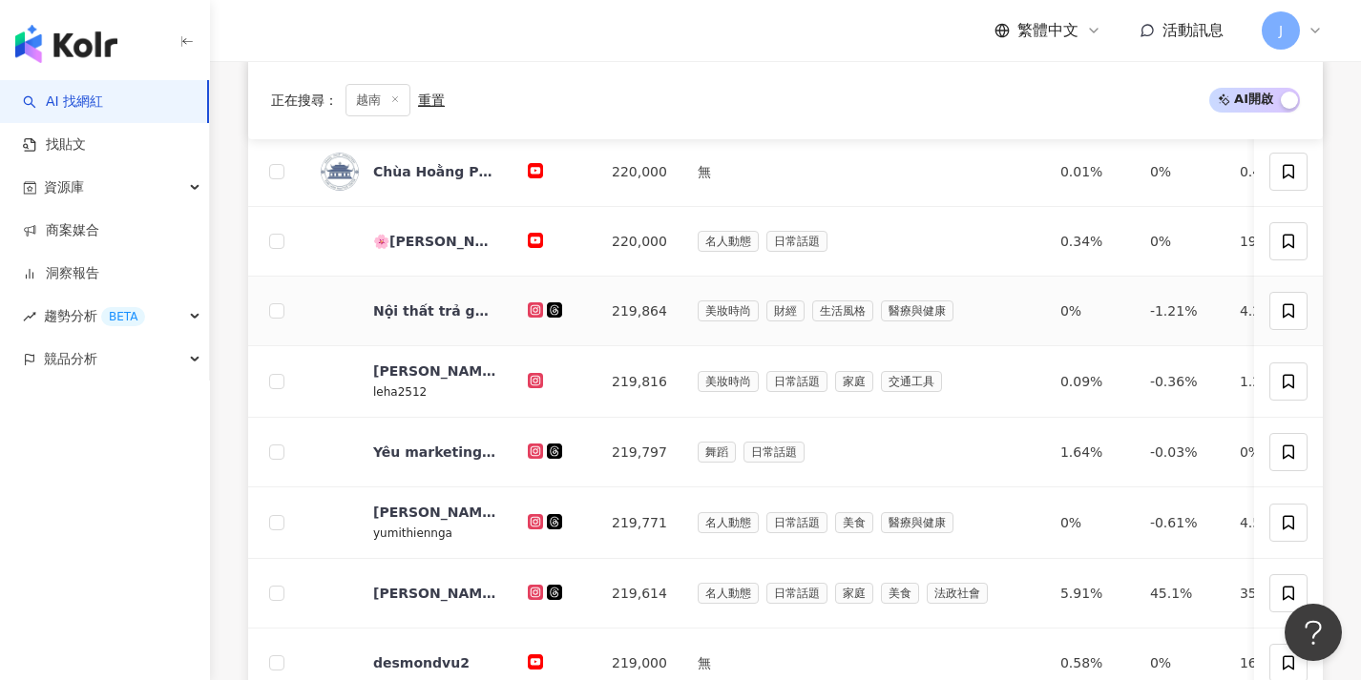
scroll to position [992, 0]
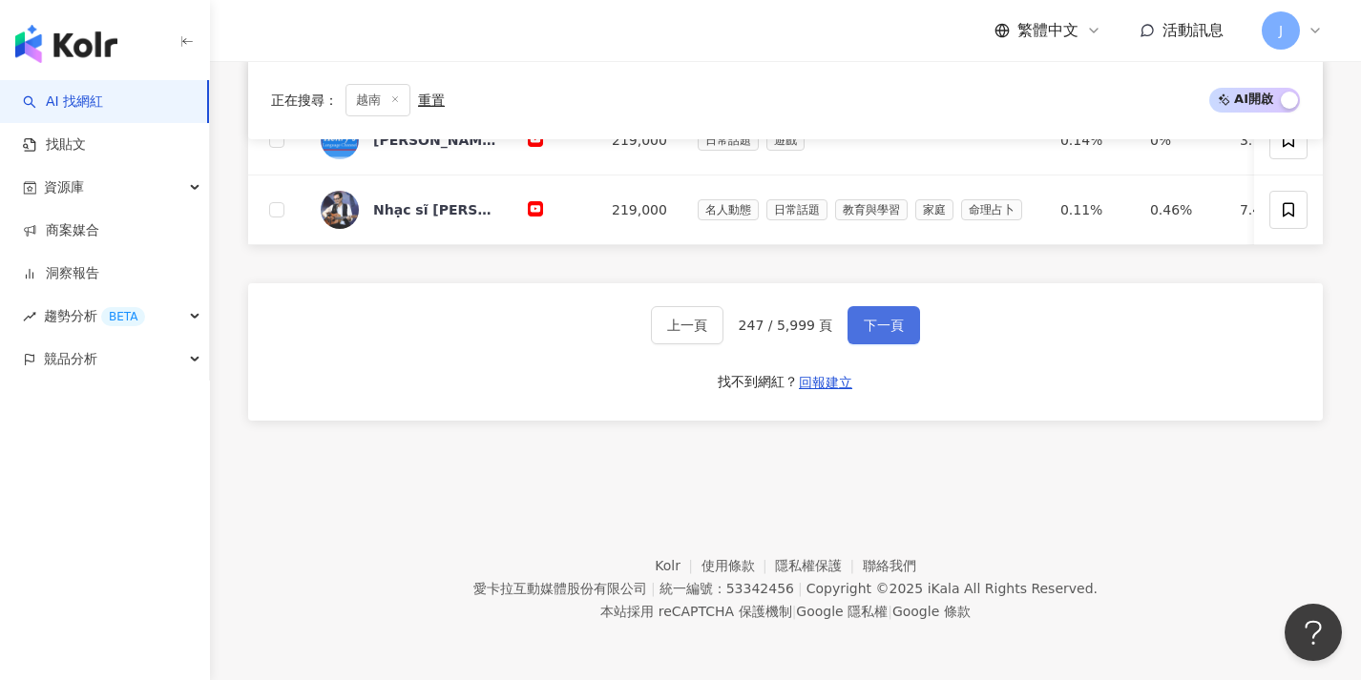
click at [899, 332] on span "下一頁" at bounding box center [884, 325] width 40 height 15
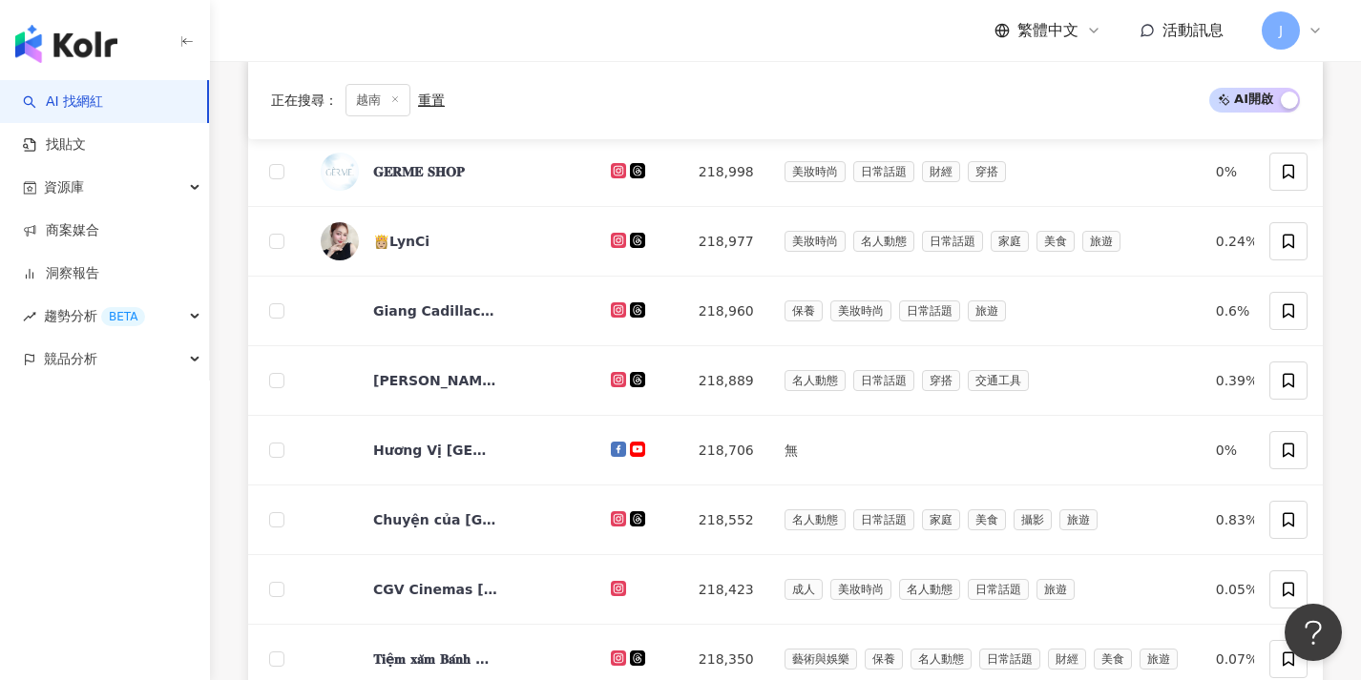
scroll to position [976, 0]
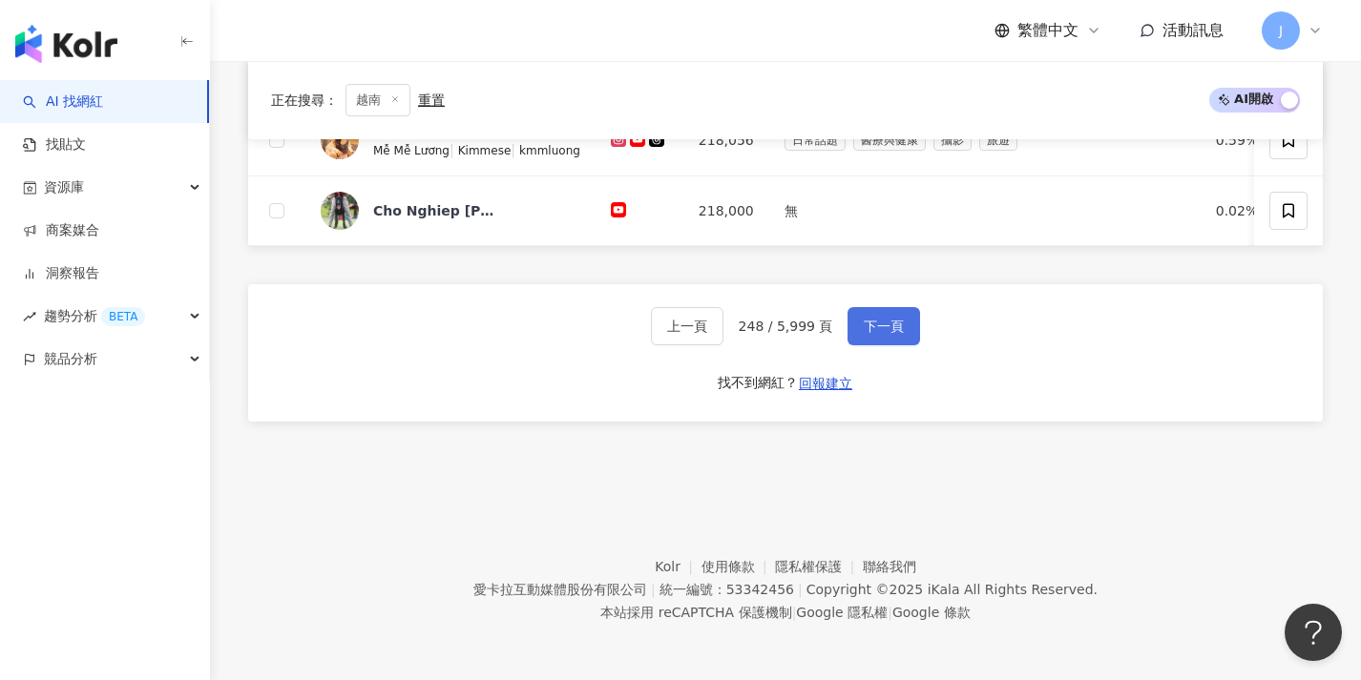
click at [901, 333] on span "下一頁" at bounding box center [884, 326] width 40 height 15
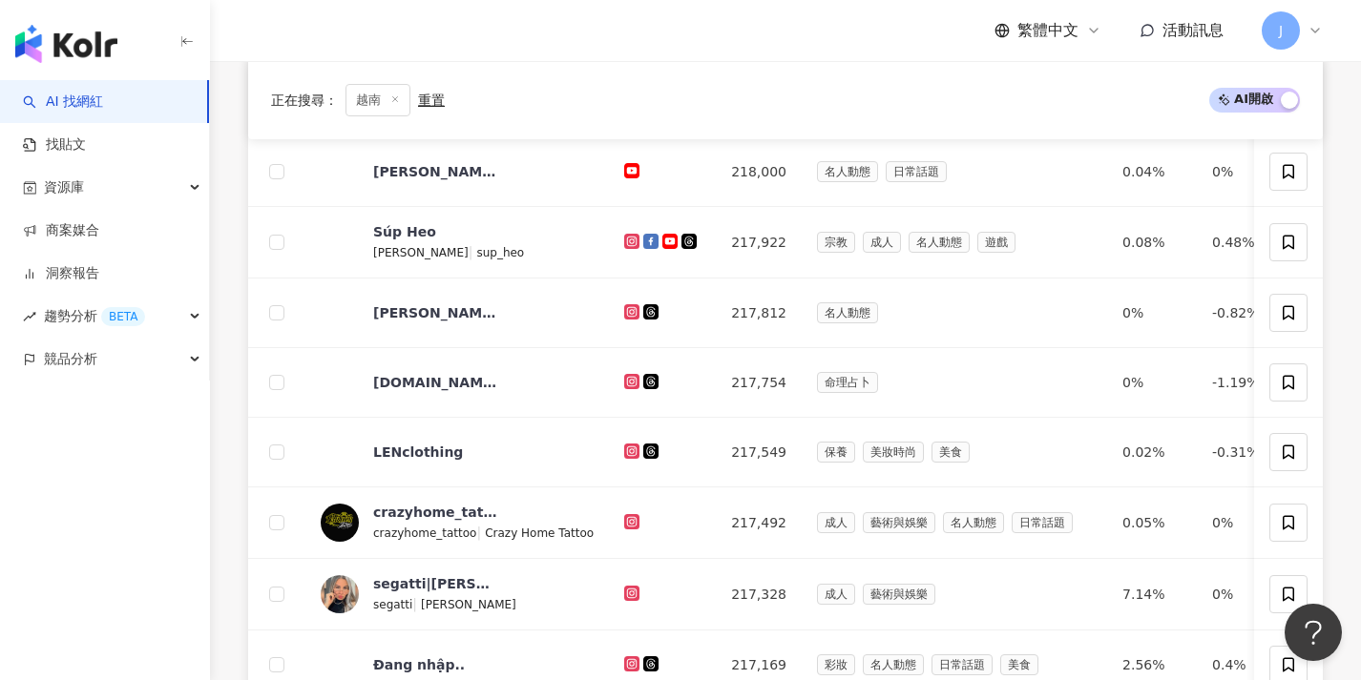
scroll to position [994, 0]
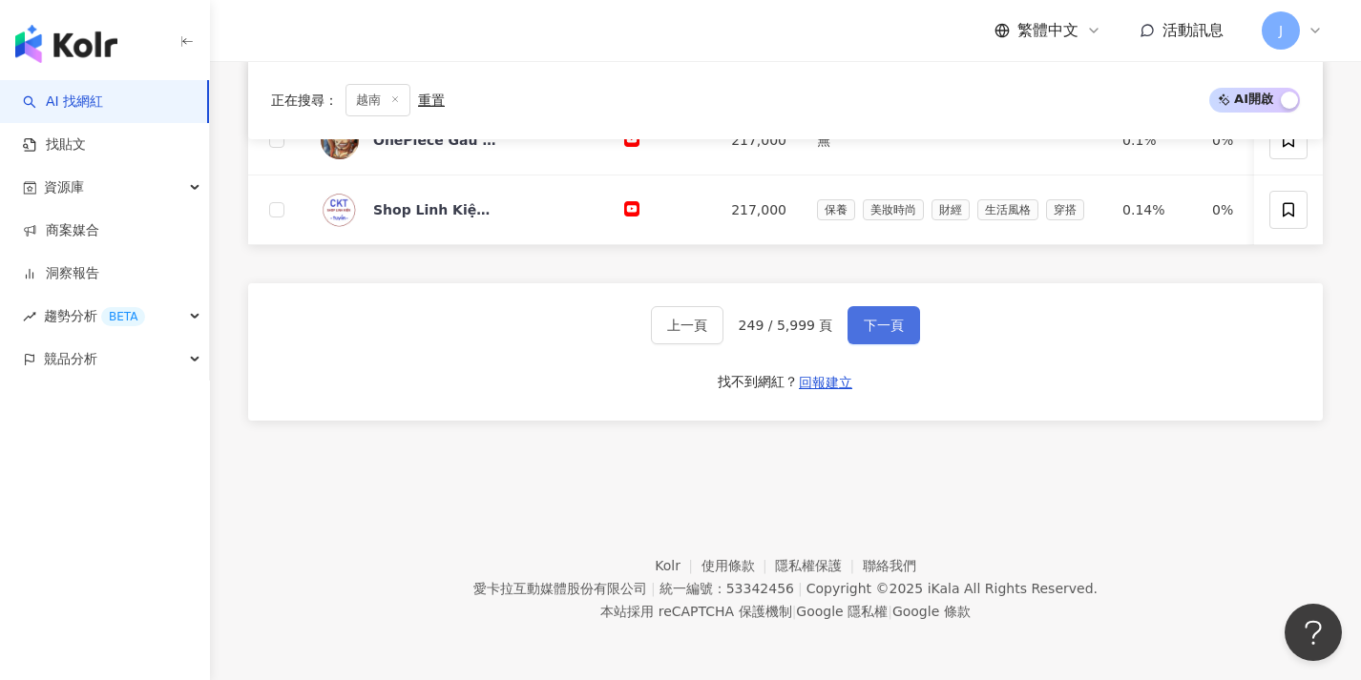
click at [901, 333] on button "下一頁" at bounding box center [883, 325] width 73 height 38
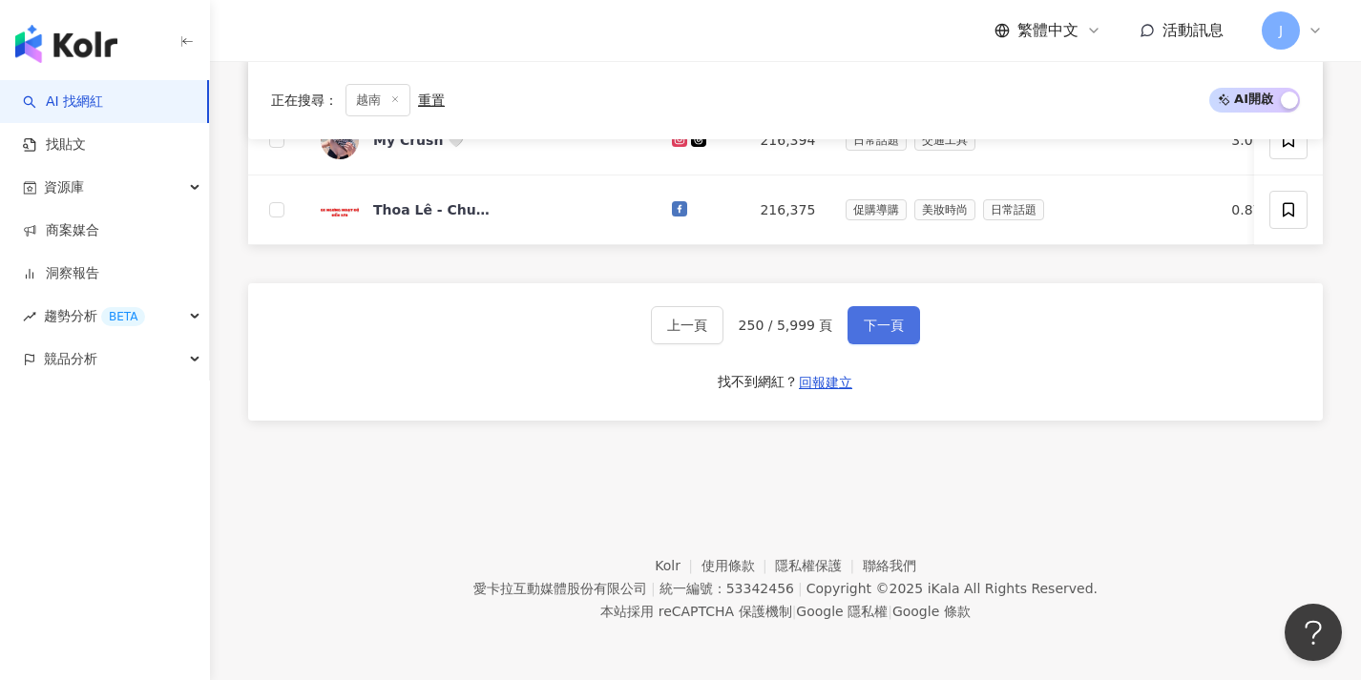
click at [901, 334] on button "下一頁" at bounding box center [883, 325] width 73 height 38
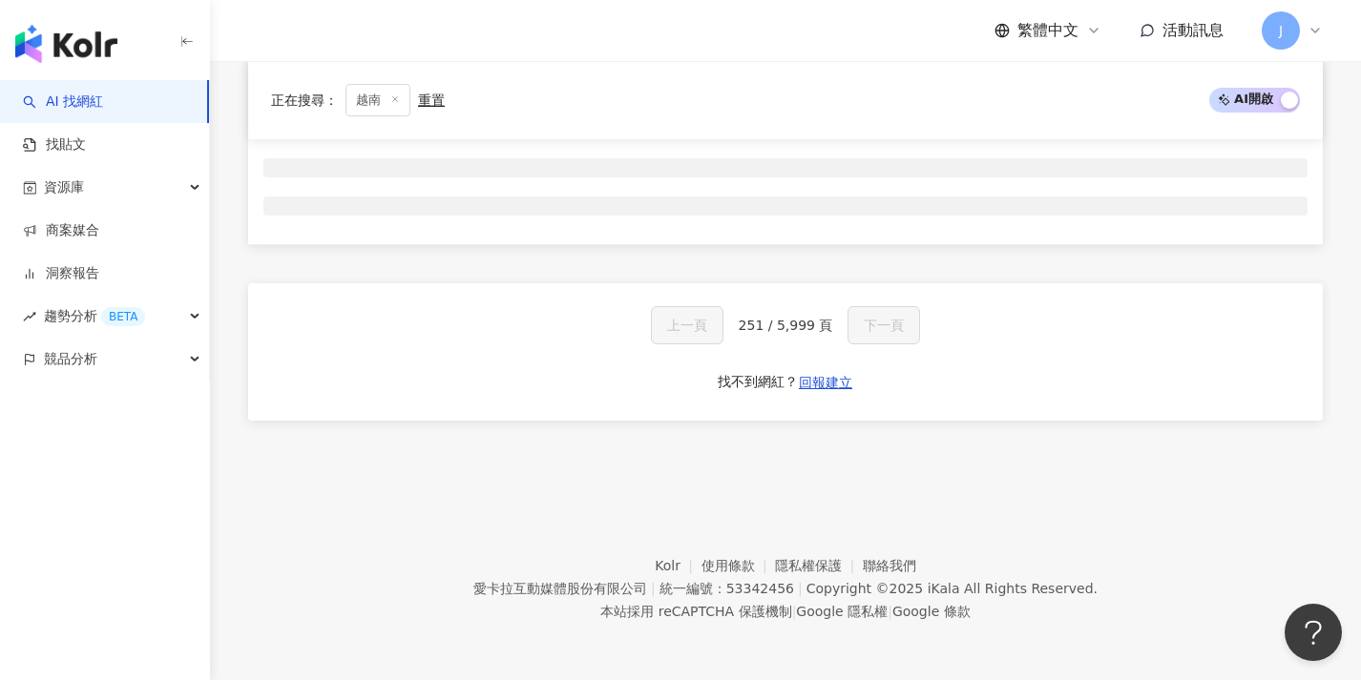
scroll to position [317, 0]
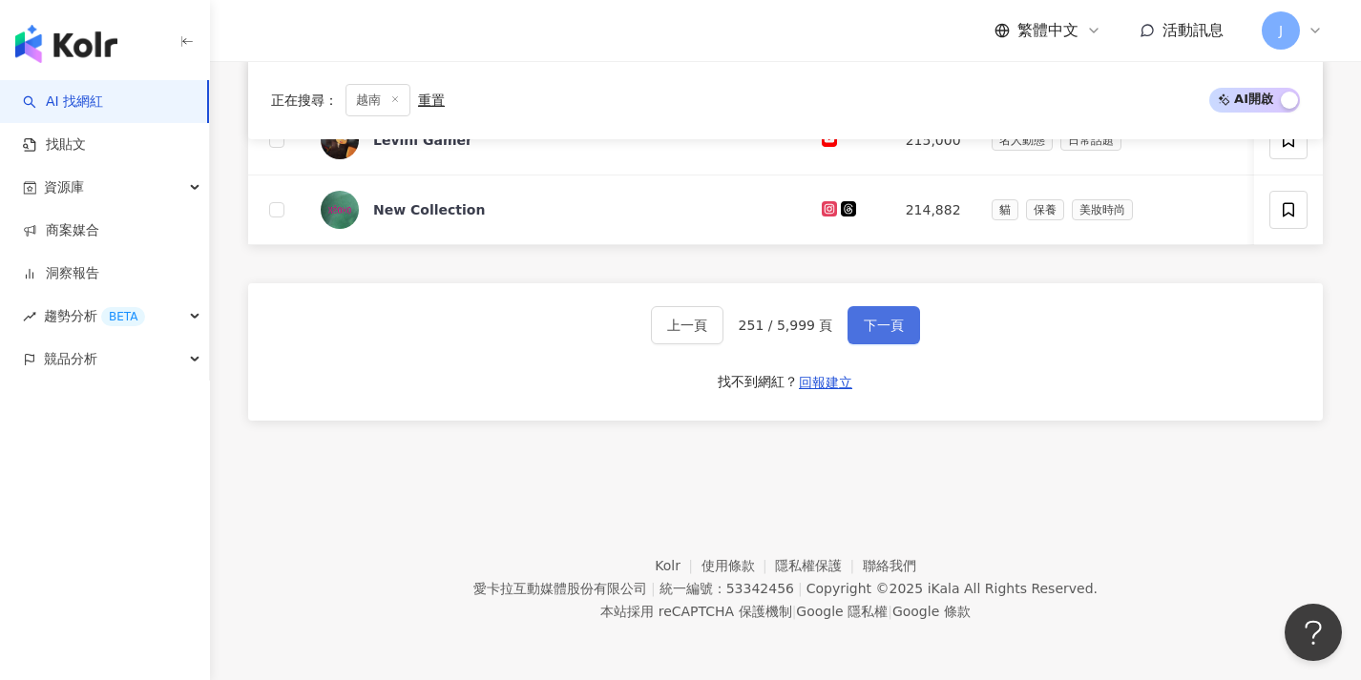
click at [901, 334] on button "下一頁" at bounding box center [883, 325] width 73 height 38
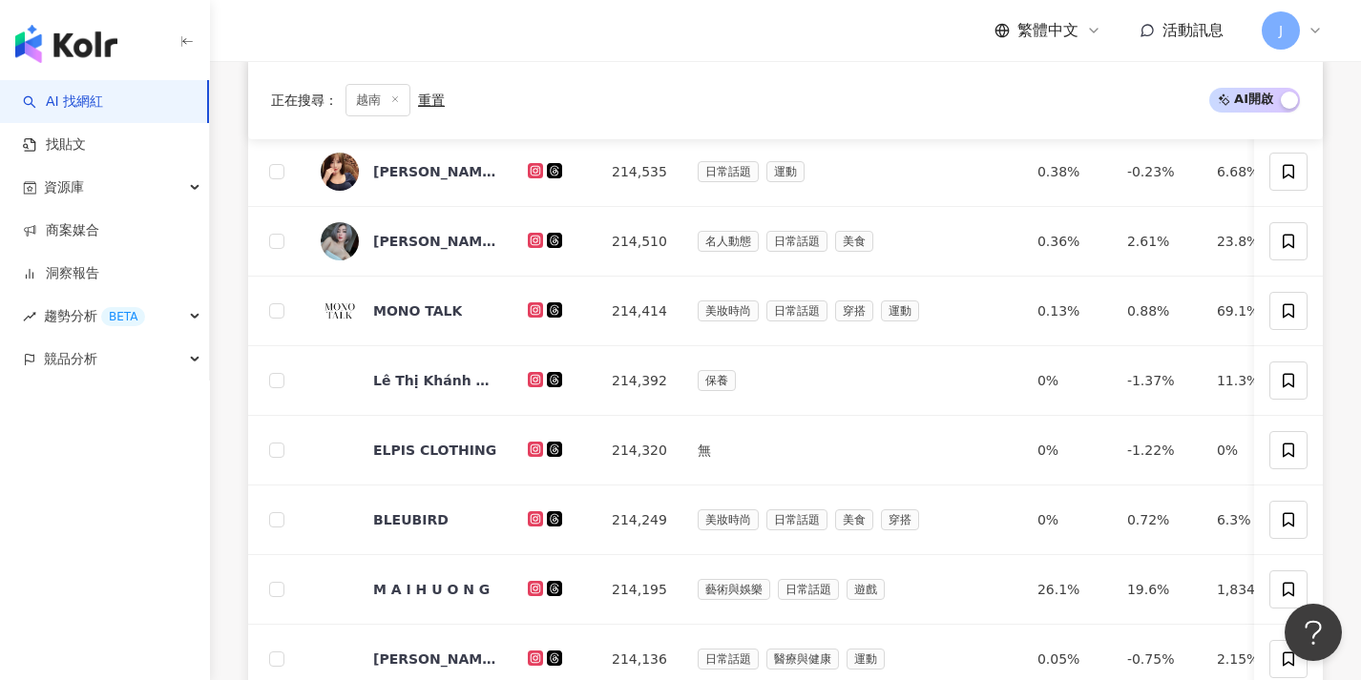
scroll to position [990, 0]
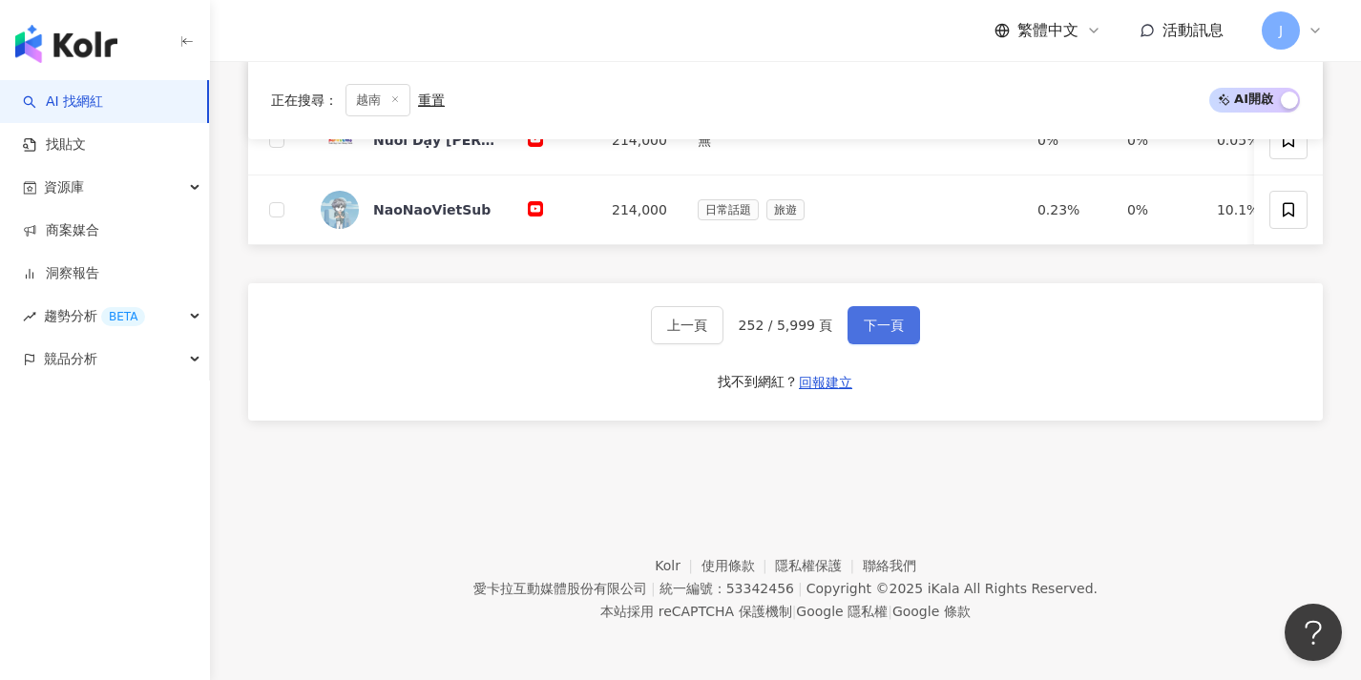
click at [901, 334] on button "下一頁" at bounding box center [883, 325] width 73 height 38
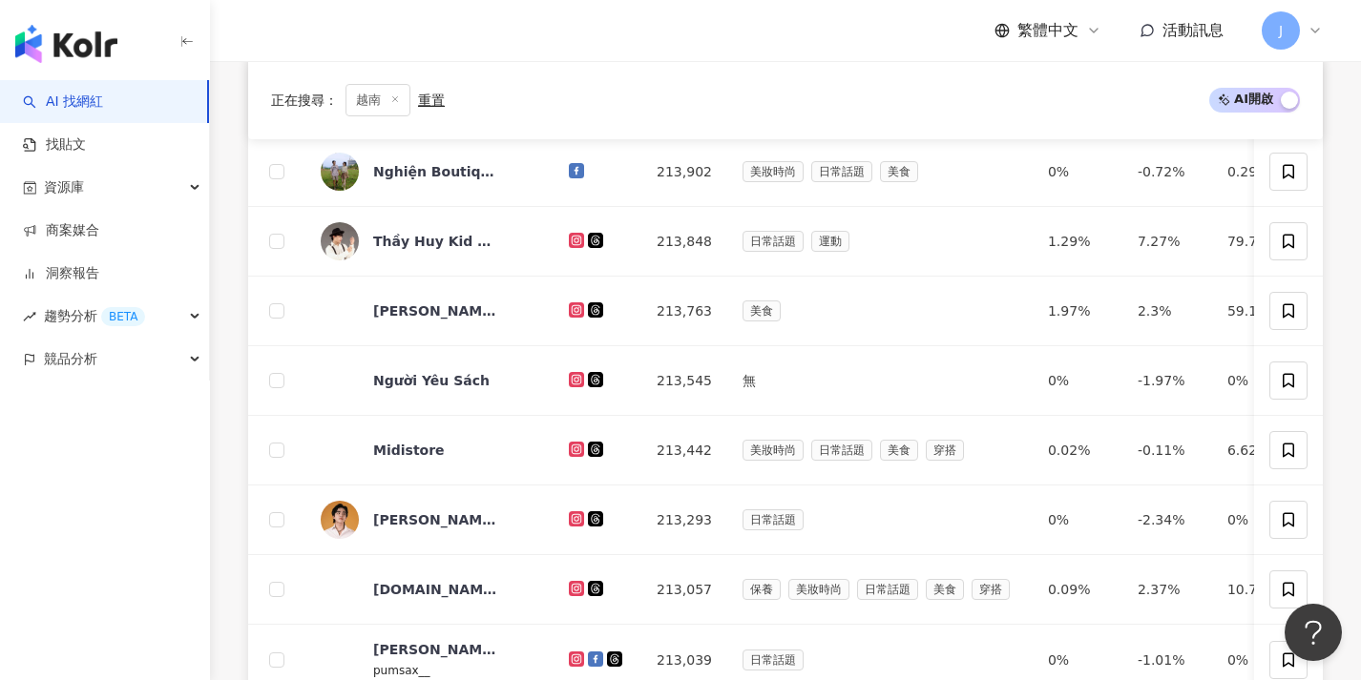
scroll to position [983, 0]
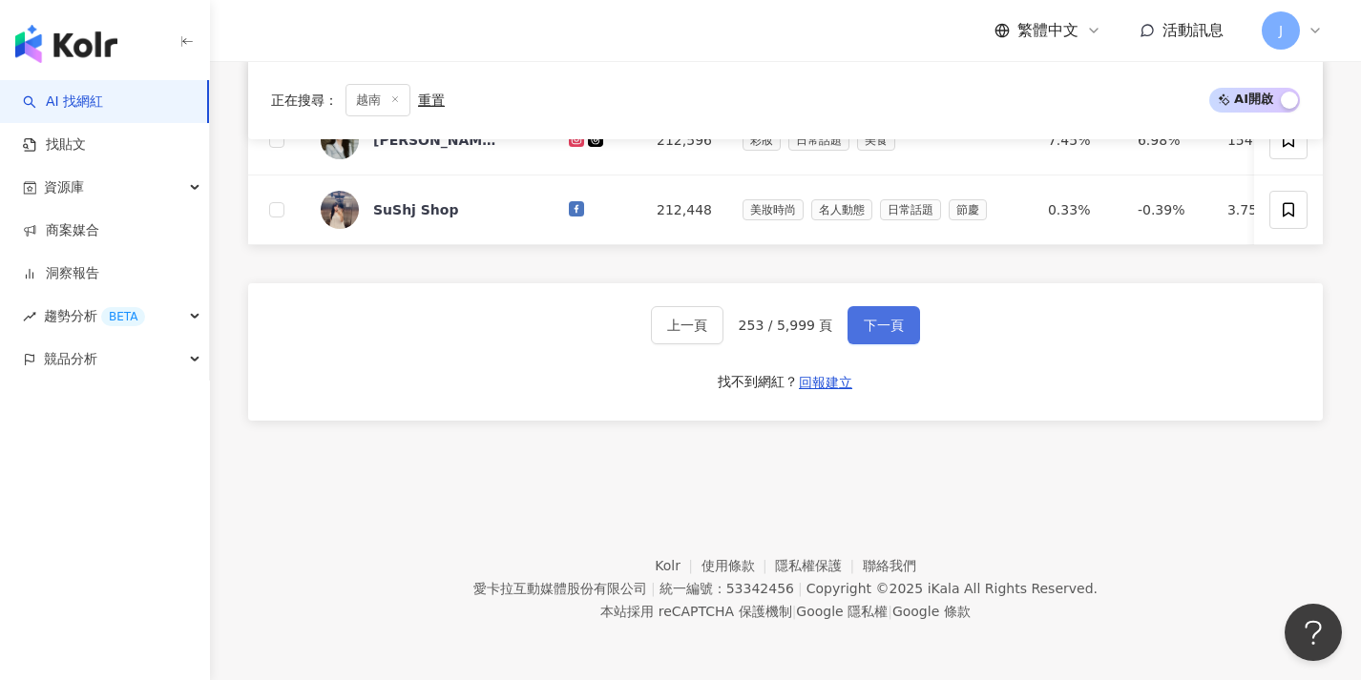
click at [901, 333] on span "下一頁" at bounding box center [884, 325] width 40 height 15
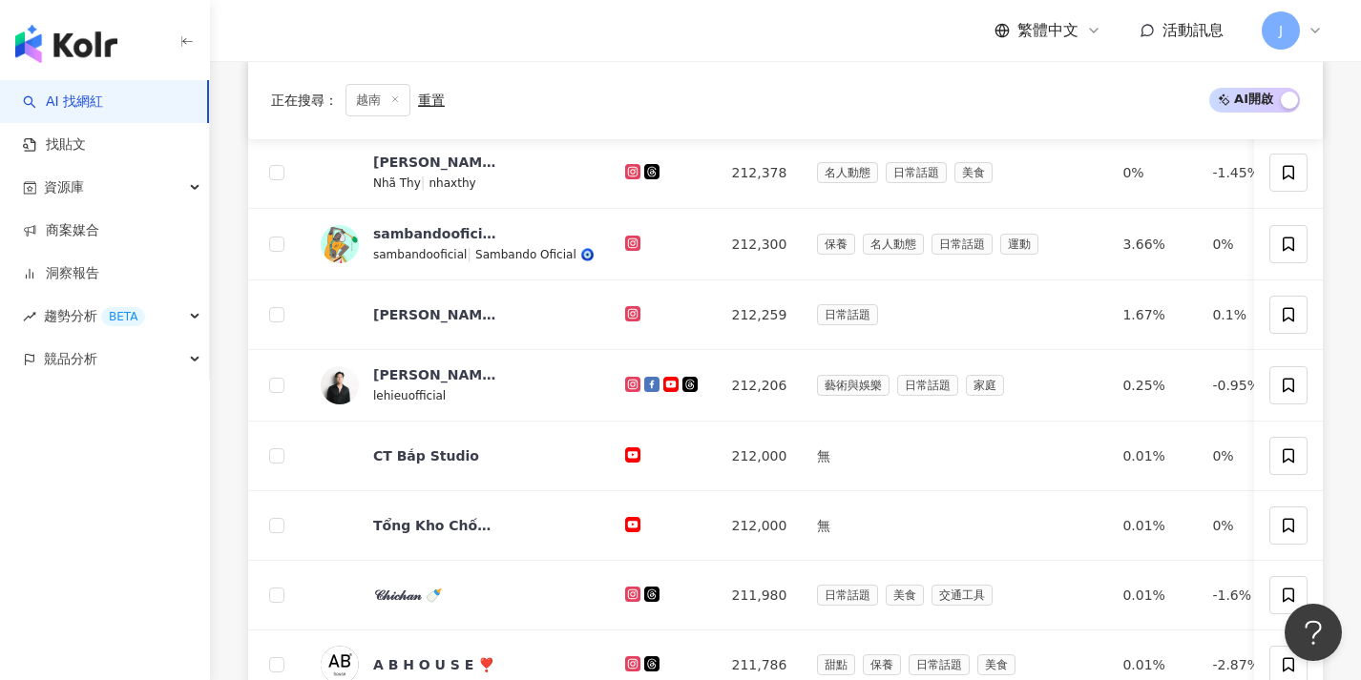
scroll to position [996, 0]
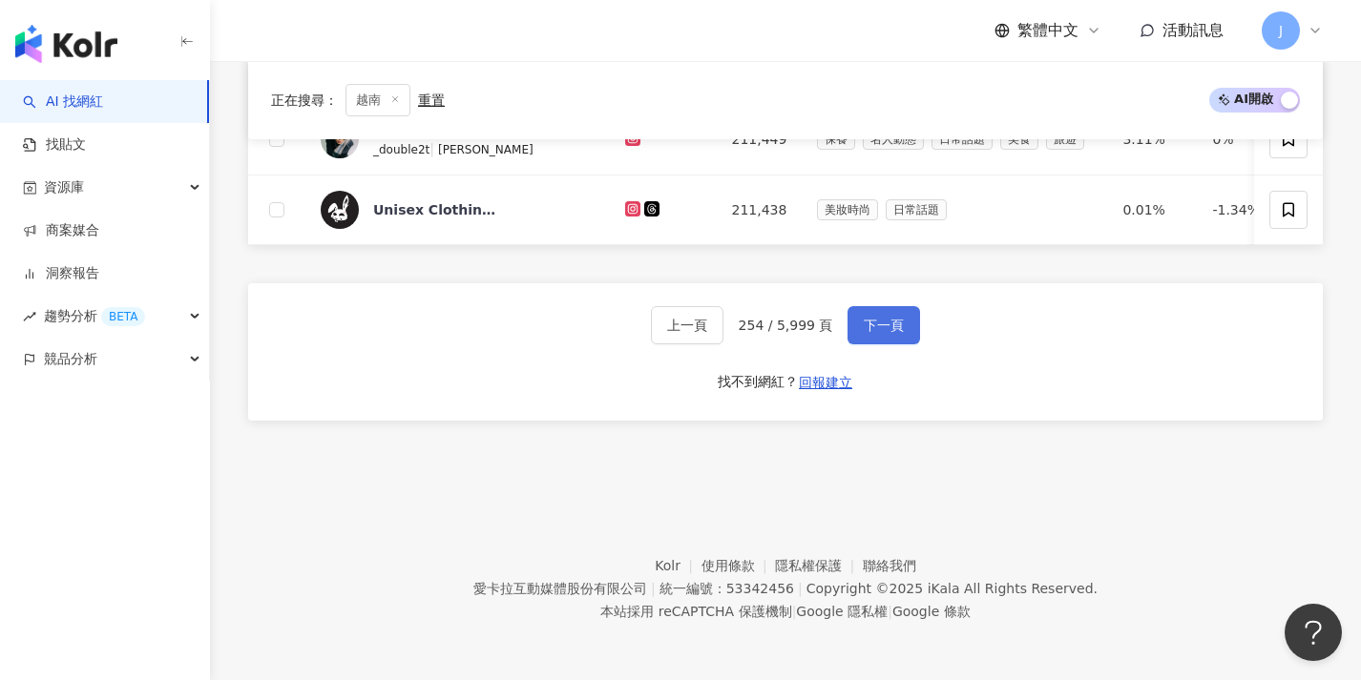
click at [901, 334] on button "下一頁" at bounding box center [883, 325] width 73 height 38
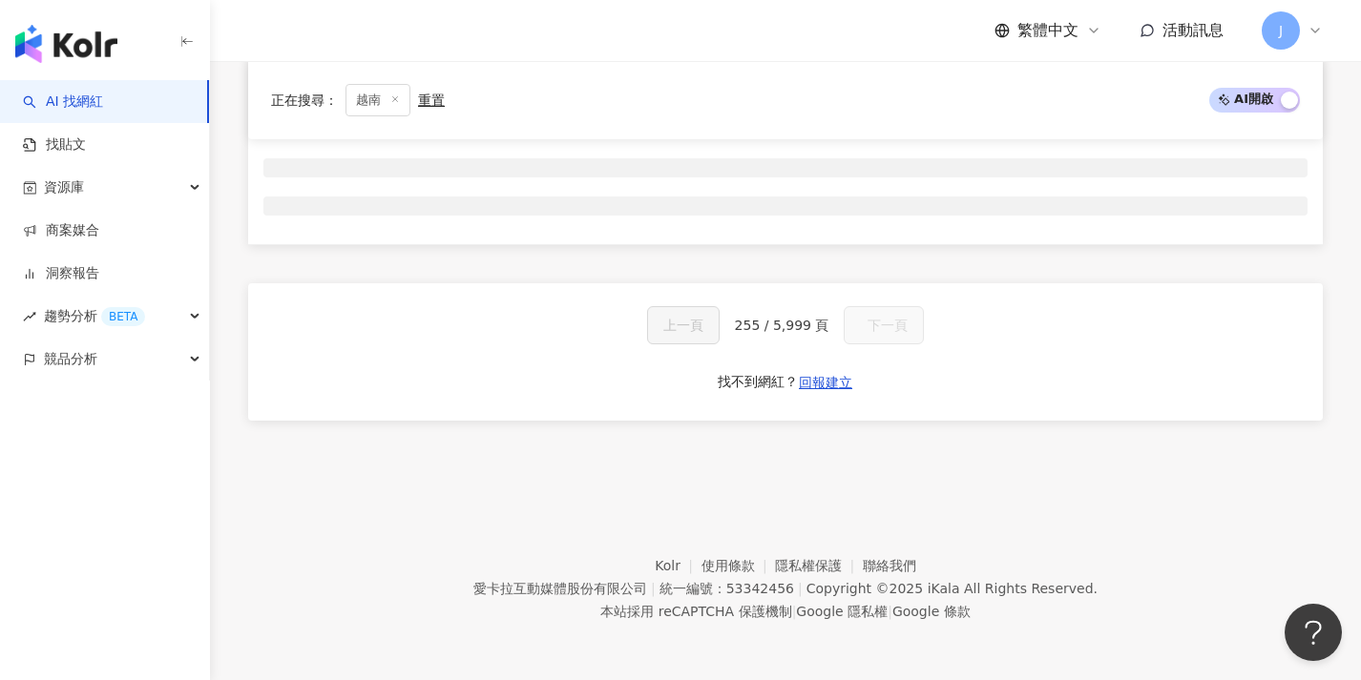
scroll to position [317, 0]
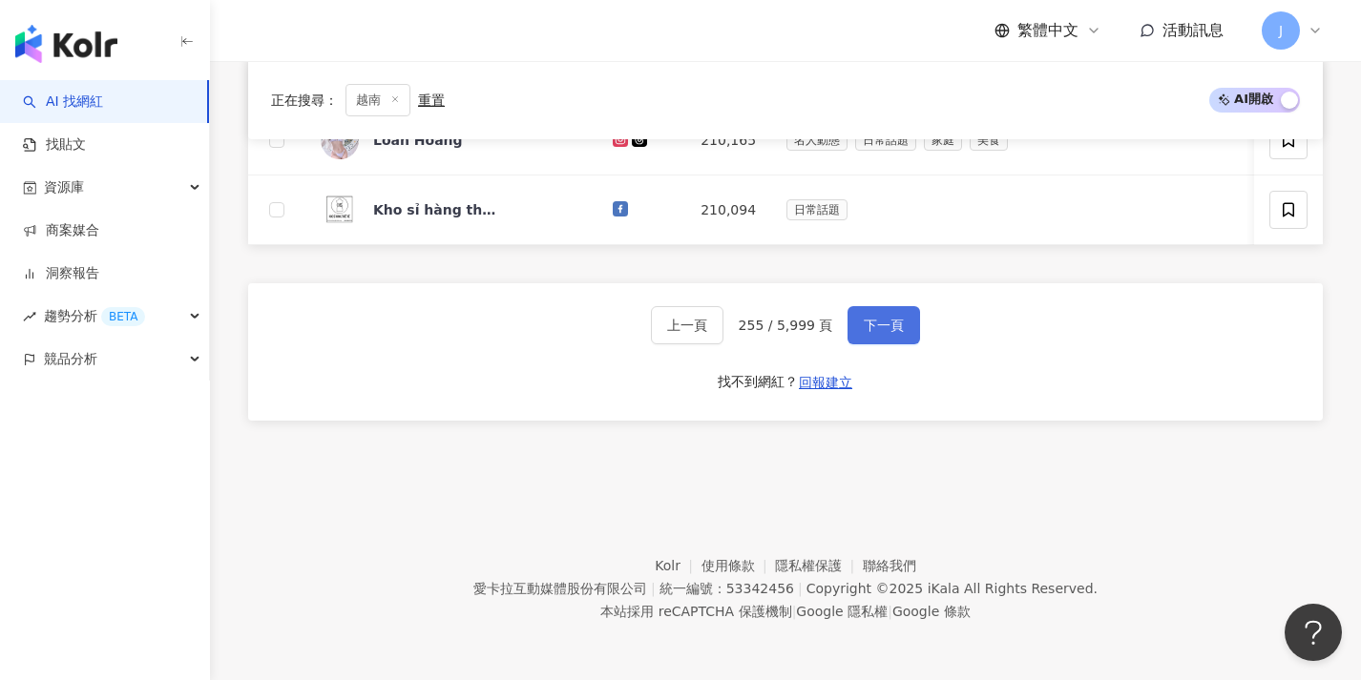
click at [901, 334] on button "下一頁" at bounding box center [883, 325] width 73 height 38
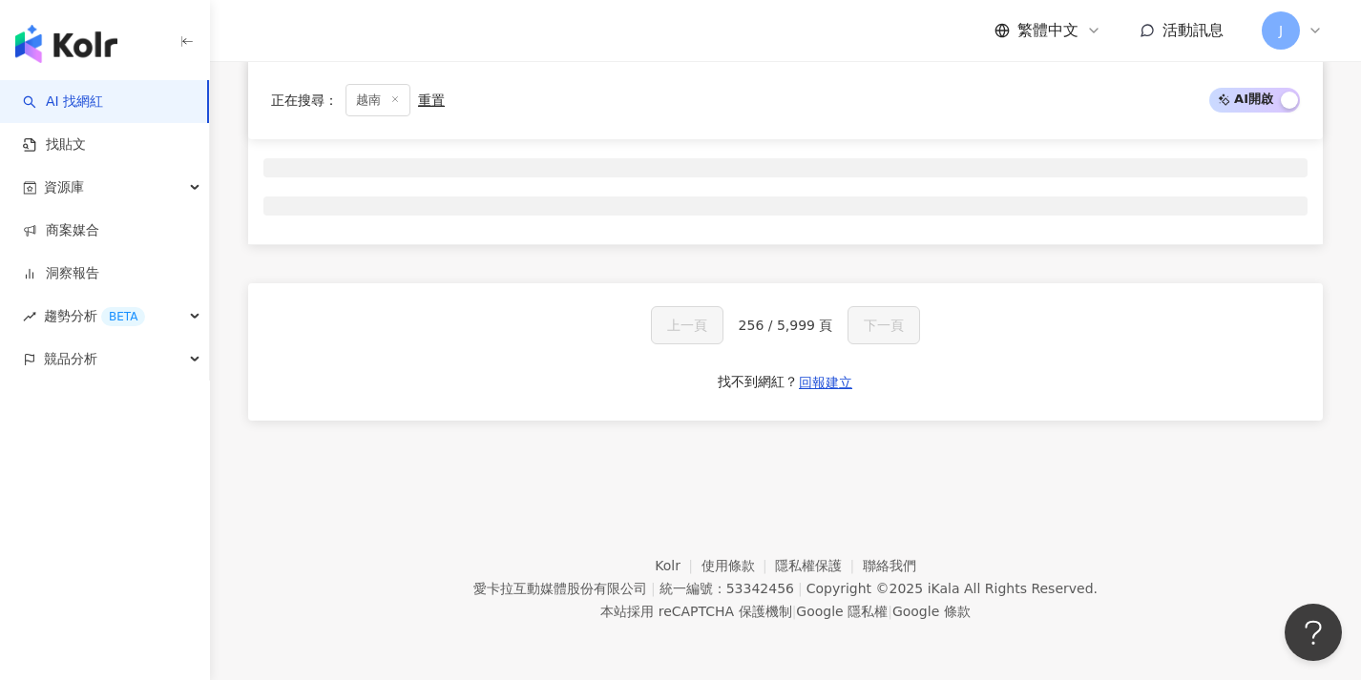
scroll to position [317, 0]
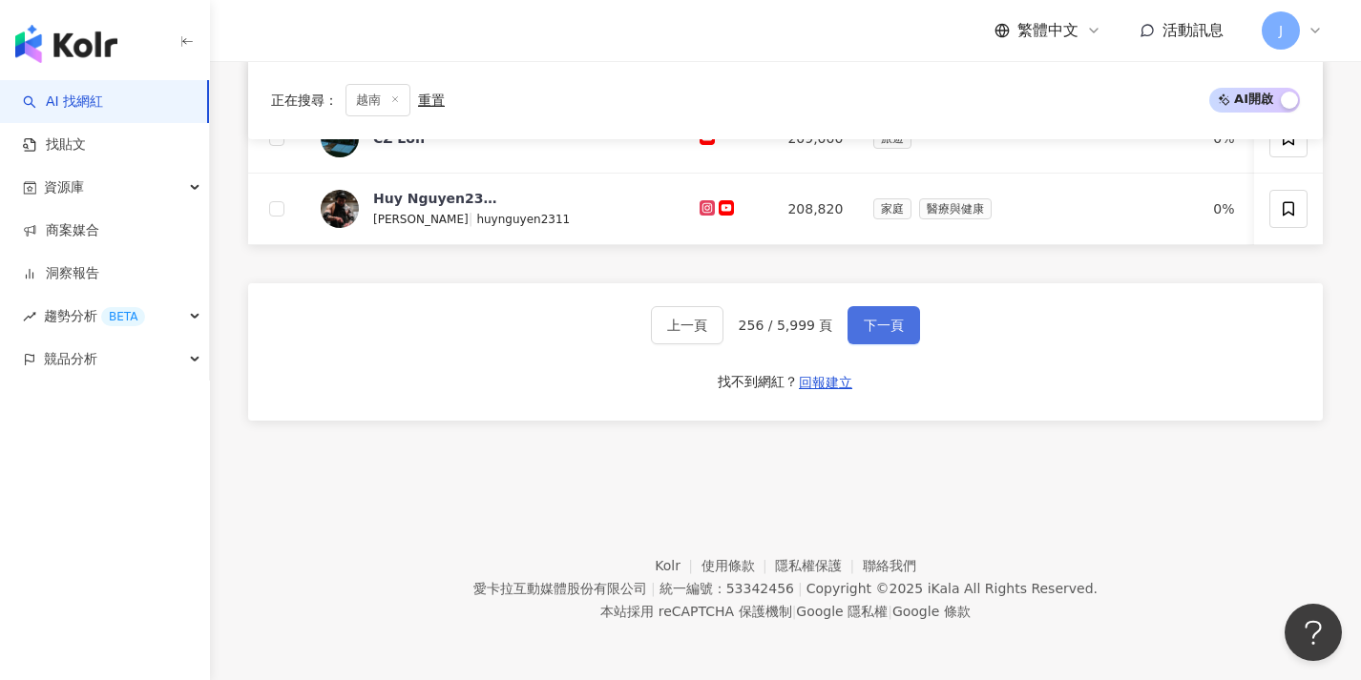
click at [901, 334] on button "下一頁" at bounding box center [883, 325] width 73 height 38
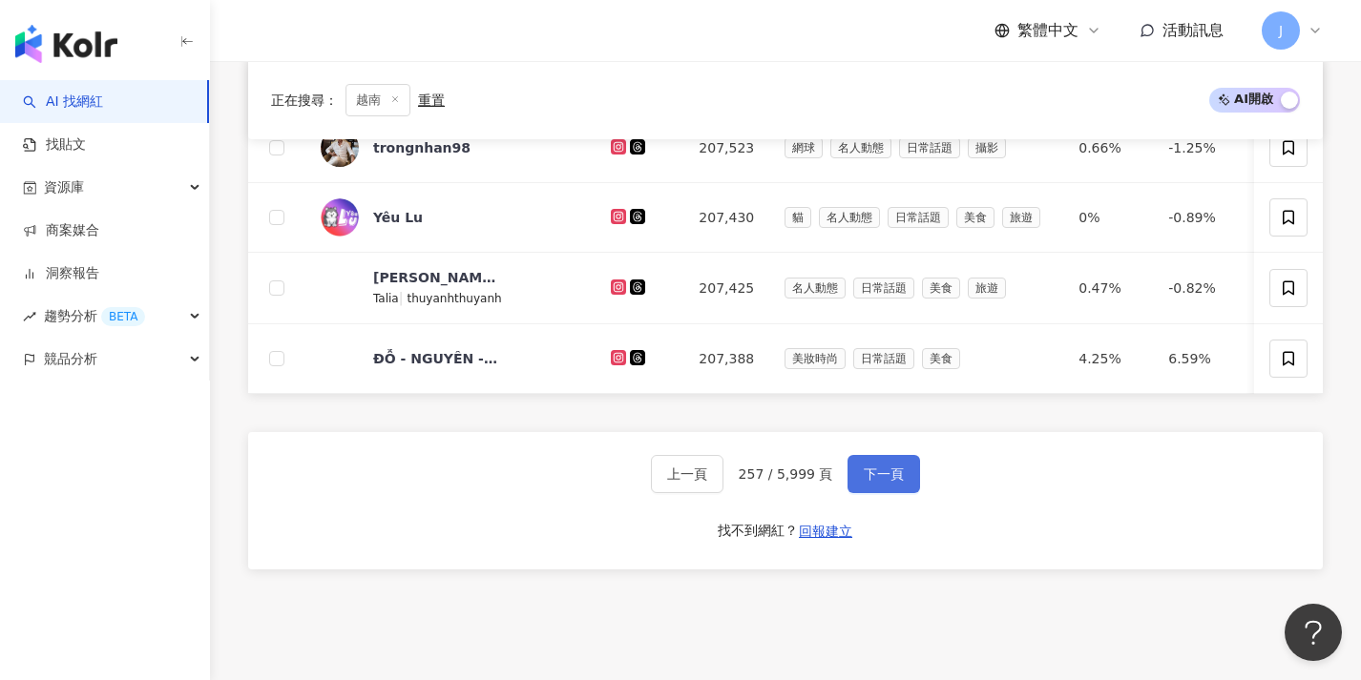
scroll to position [998, 0]
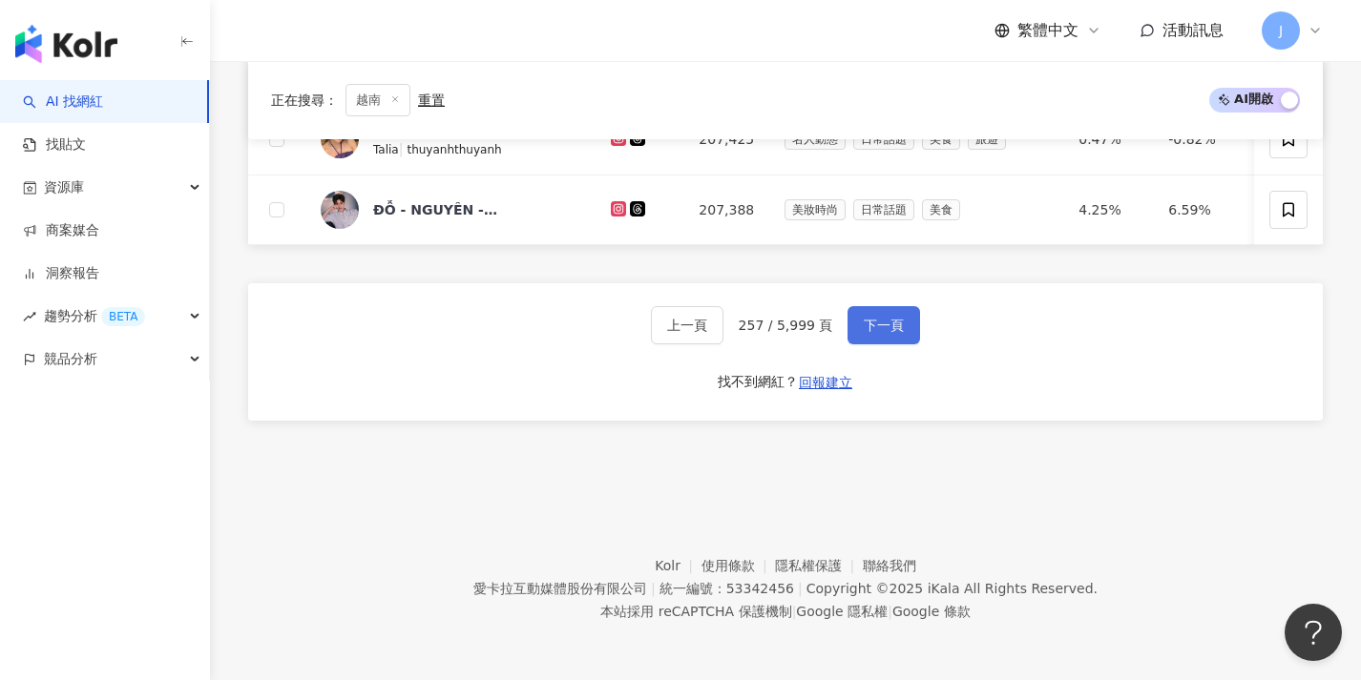
click at [901, 334] on button "下一頁" at bounding box center [883, 325] width 73 height 38
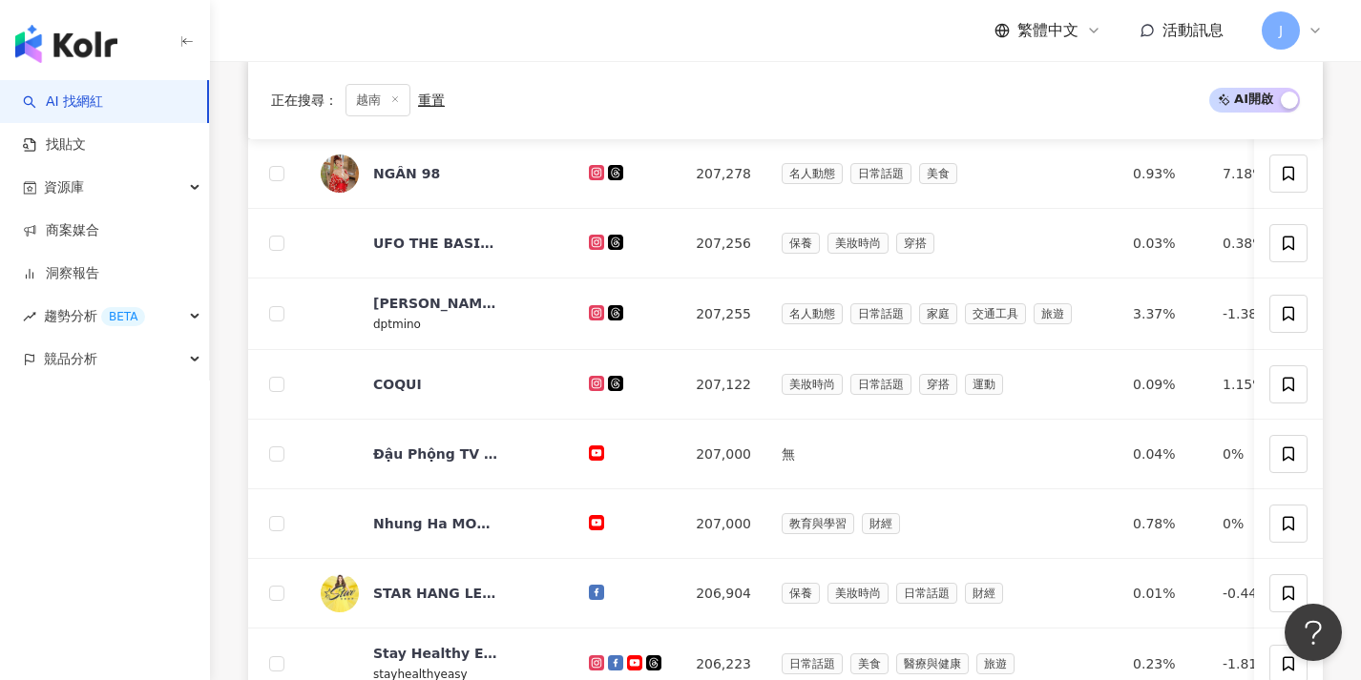
scroll to position [994, 0]
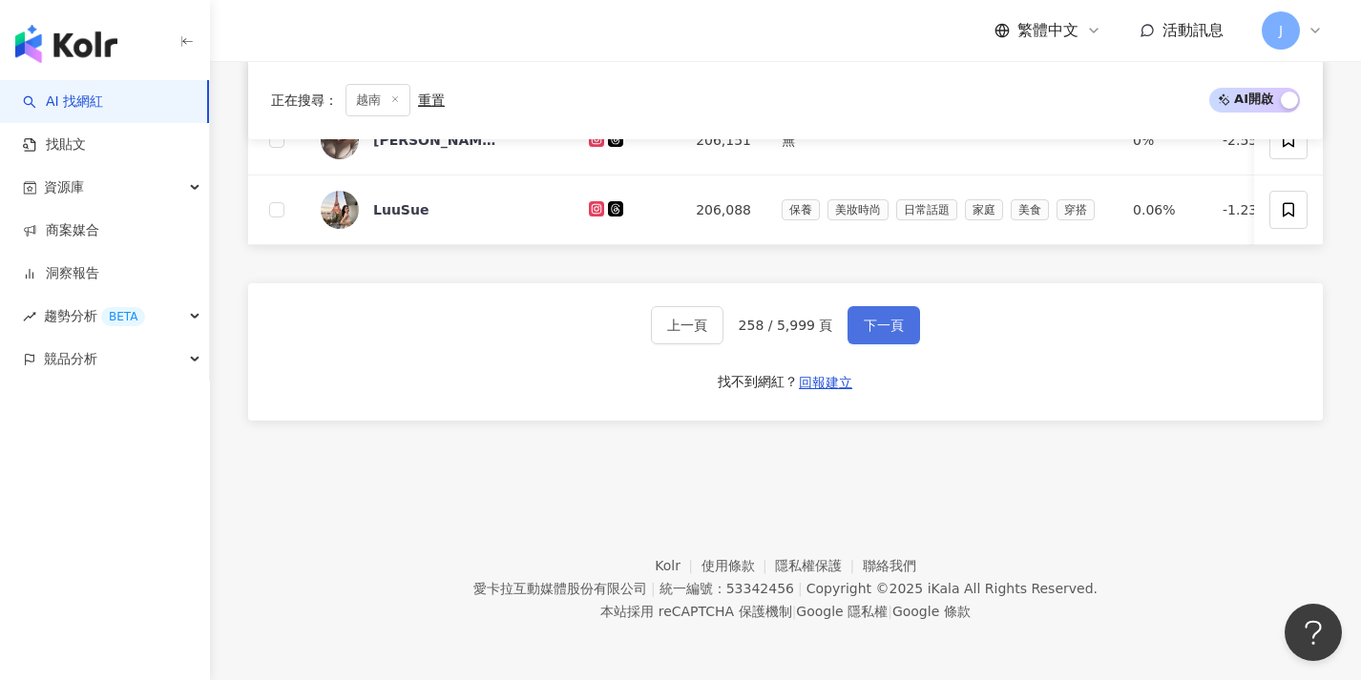
click at [901, 334] on button "下一頁" at bounding box center [883, 325] width 73 height 38
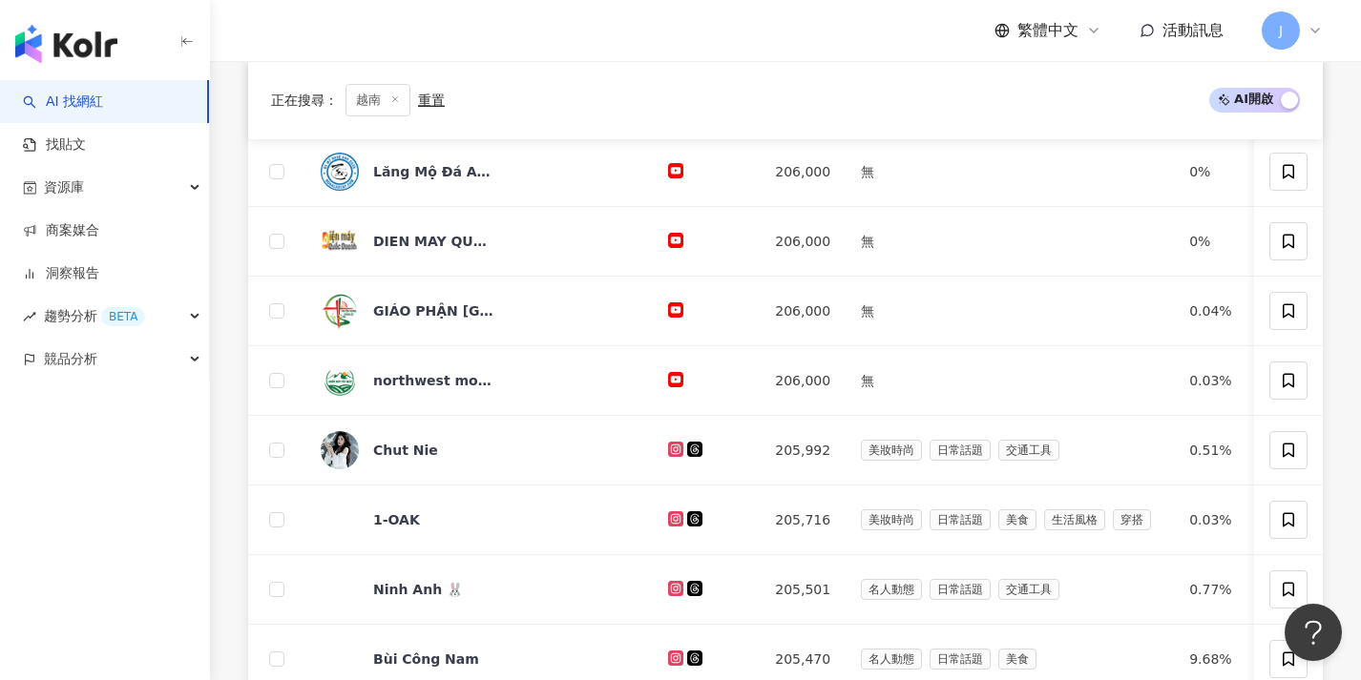
scroll to position [990, 0]
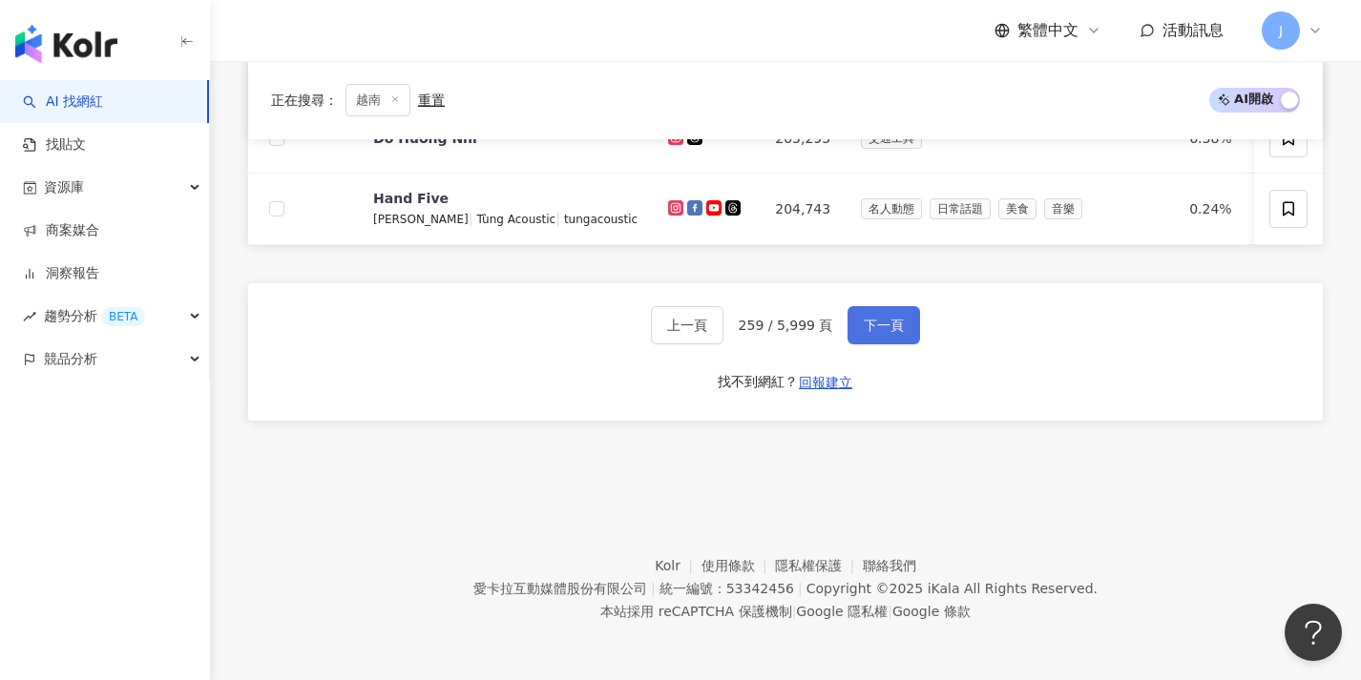
click at [901, 334] on button "下一頁" at bounding box center [883, 325] width 73 height 38
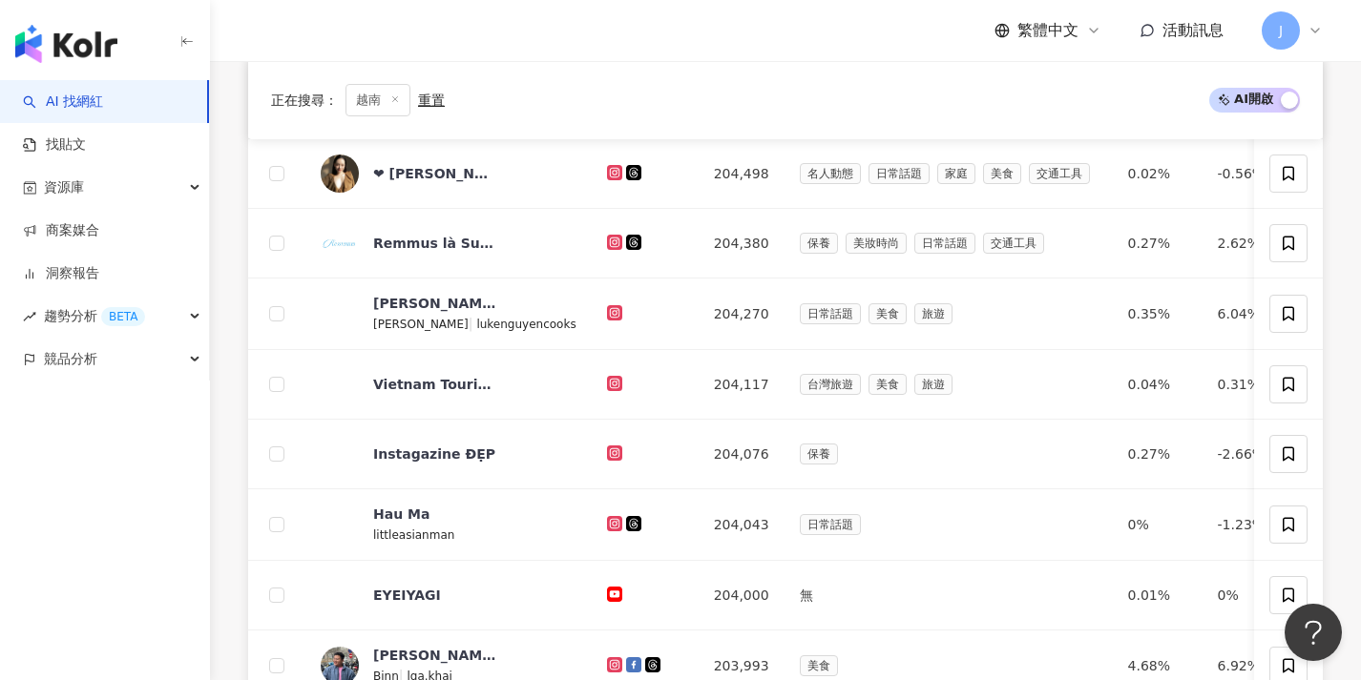
scroll to position [998, 0]
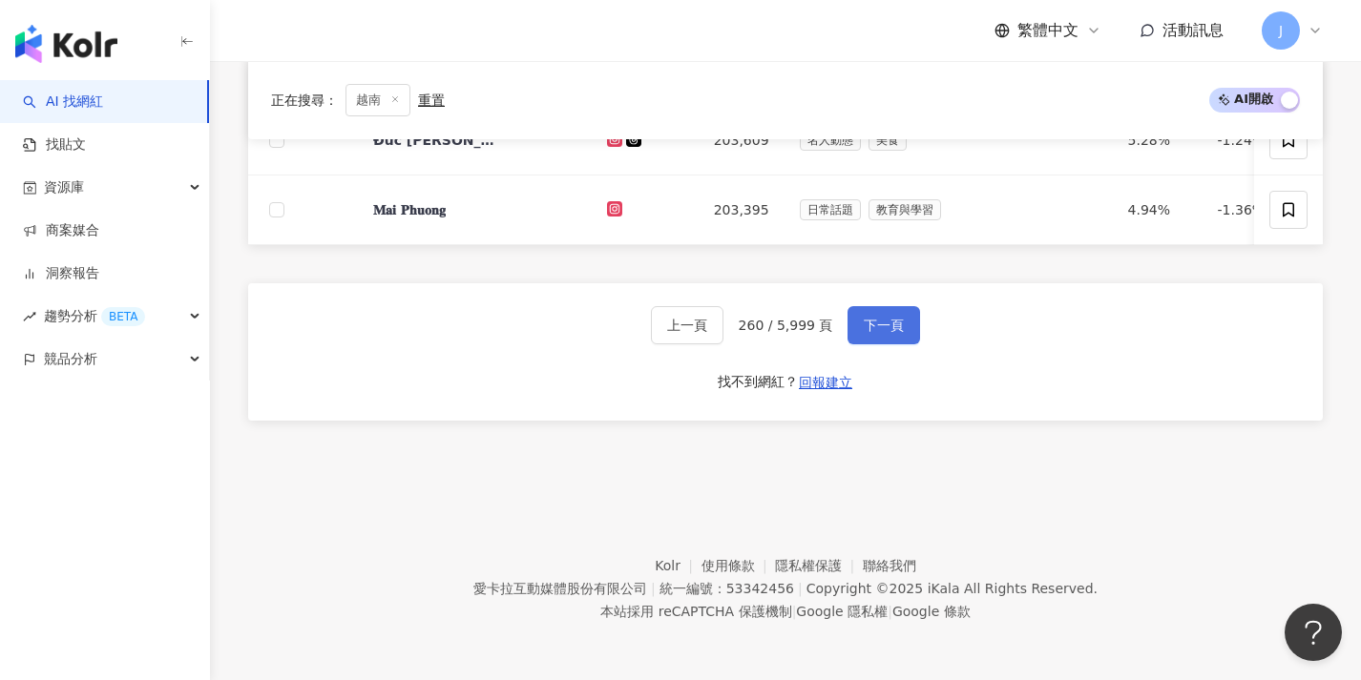
click at [901, 334] on button "下一頁" at bounding box center [883, 325] width 73 height 38
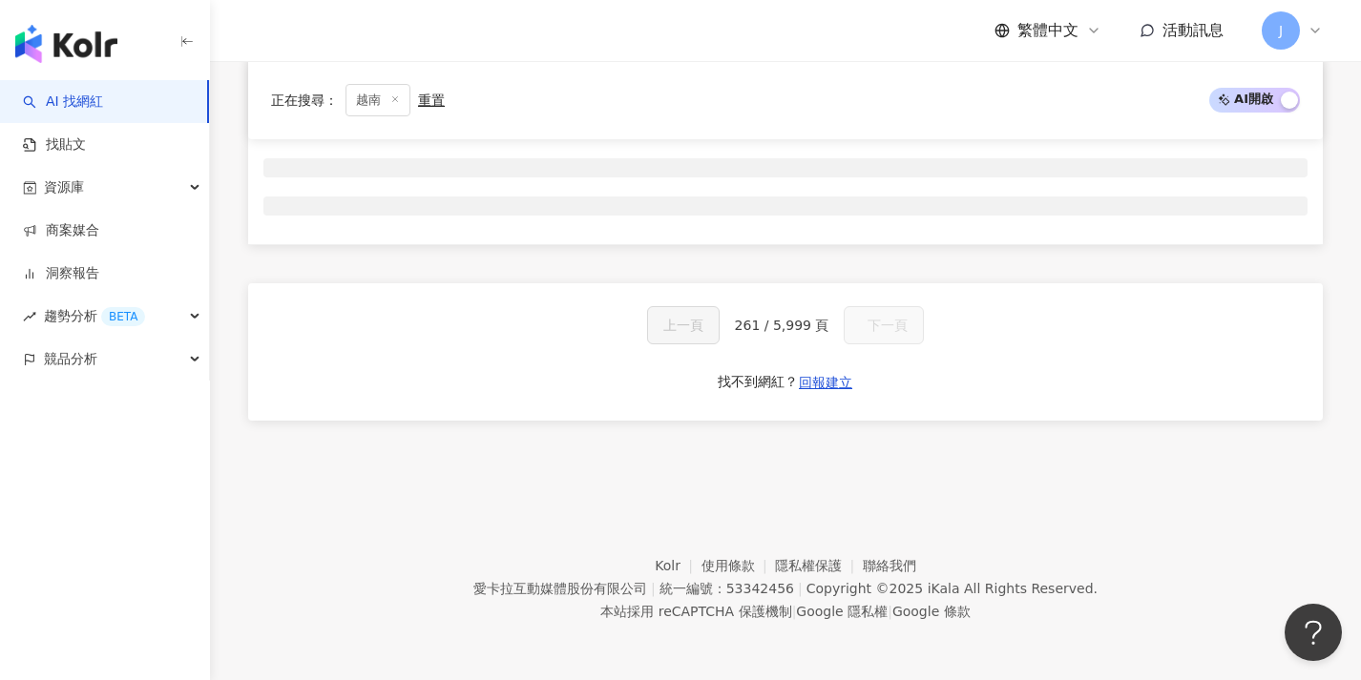
scroll to position [317, 0]
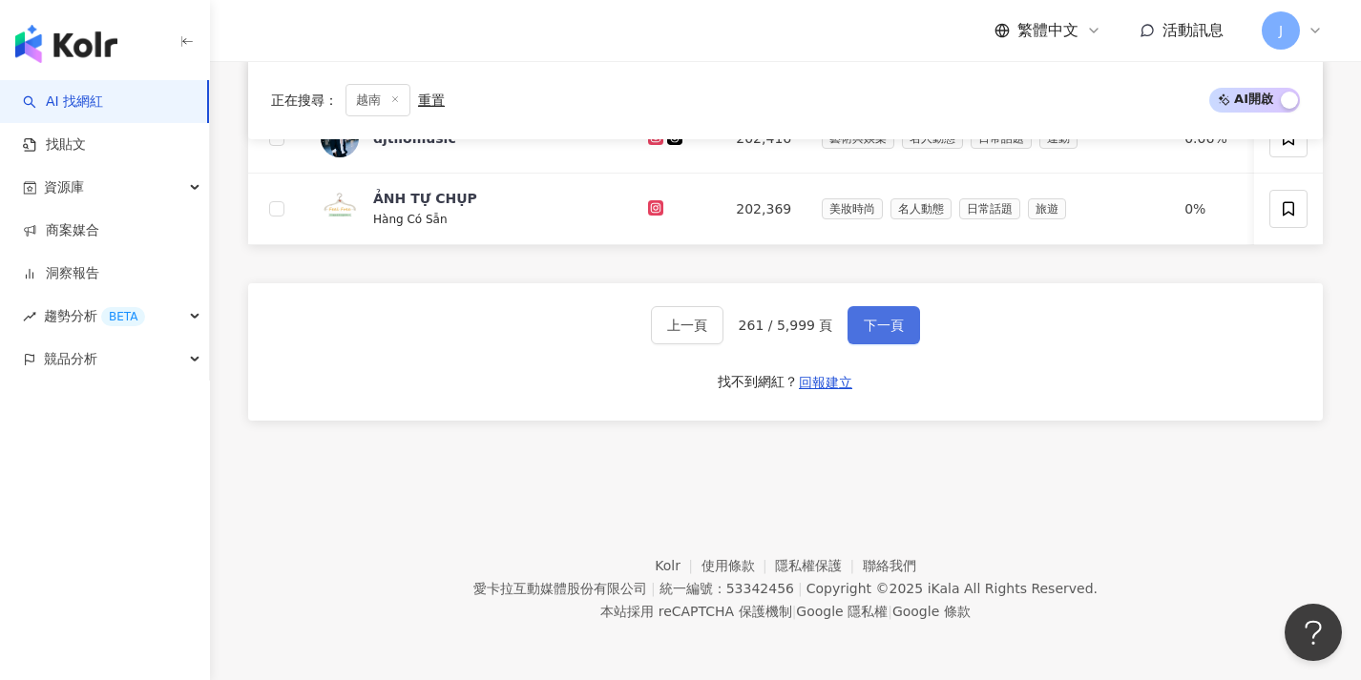
click at [901, 334] on button "下一頁" at bounding box center [883, 325] width 73 height 38
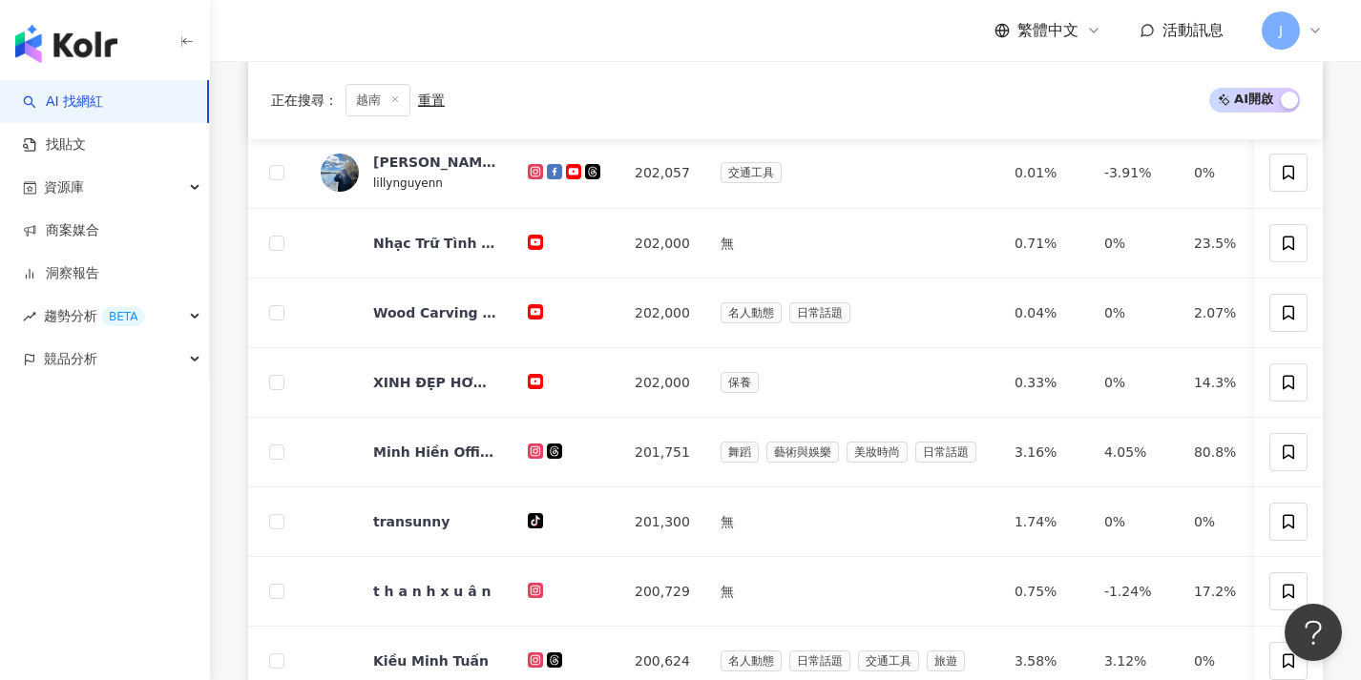
scroll to position [990, 0]
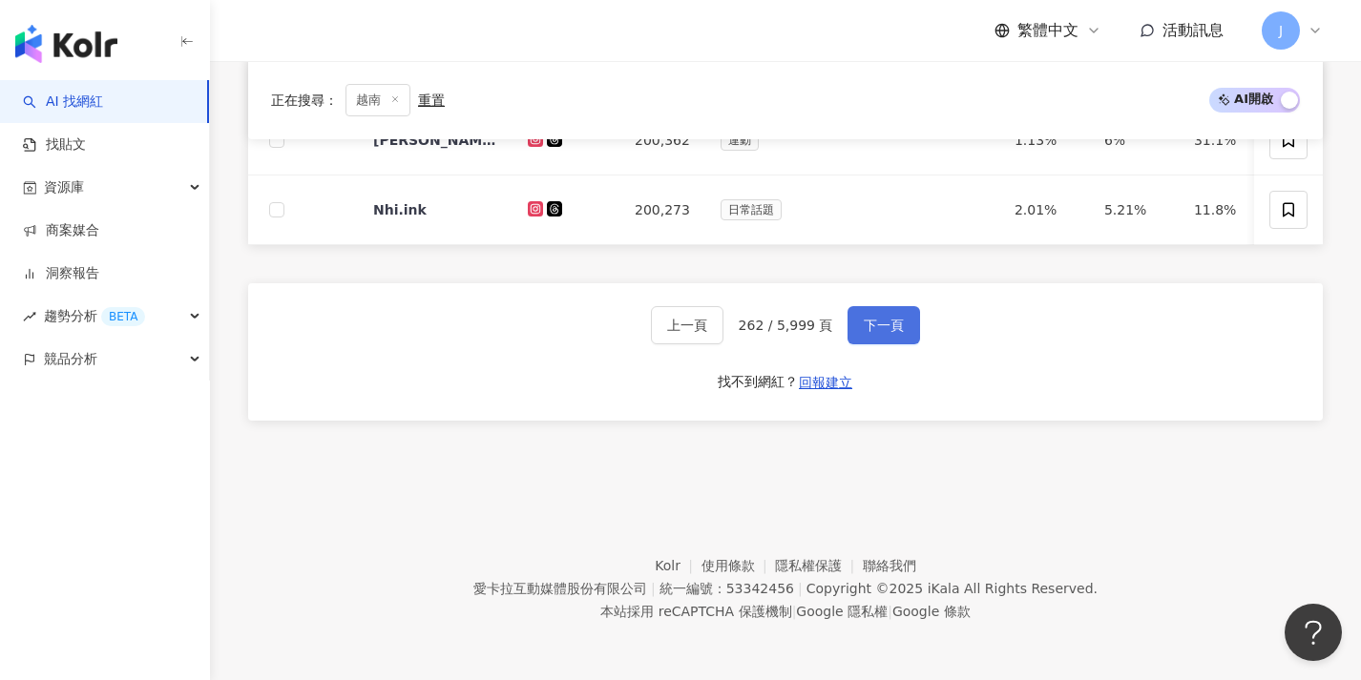
click at [901, 334] on button "下一頁" at bounding box center [883, 325] width 73 height 38
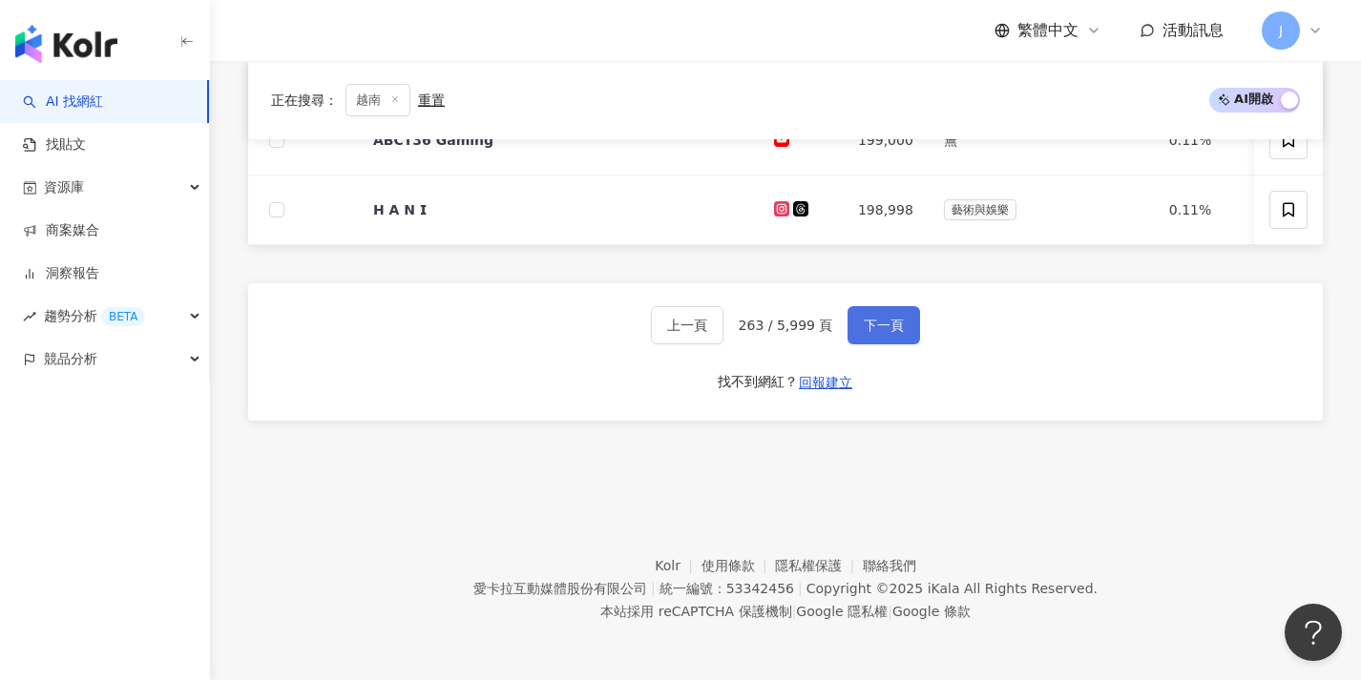
click at [901, 334] on button "下一頁" at bounding box center [883, 325] width 73 height 38
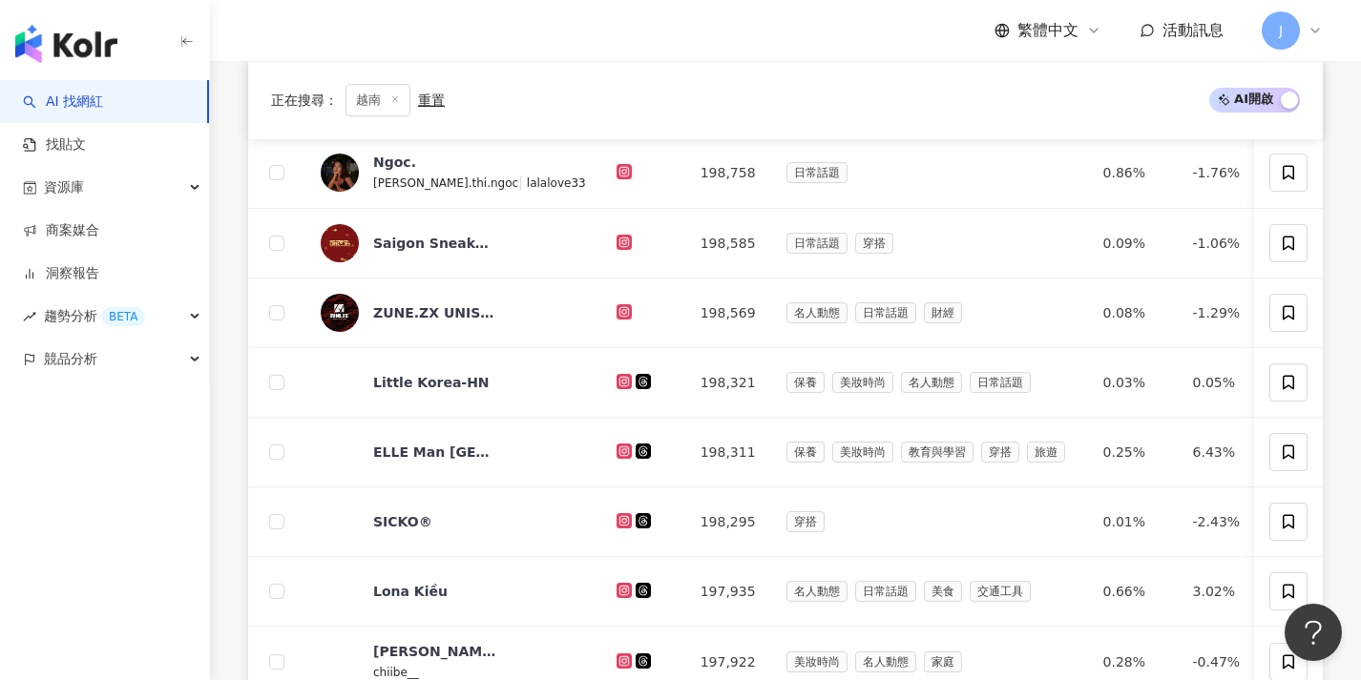
scroll to position [978, 0]
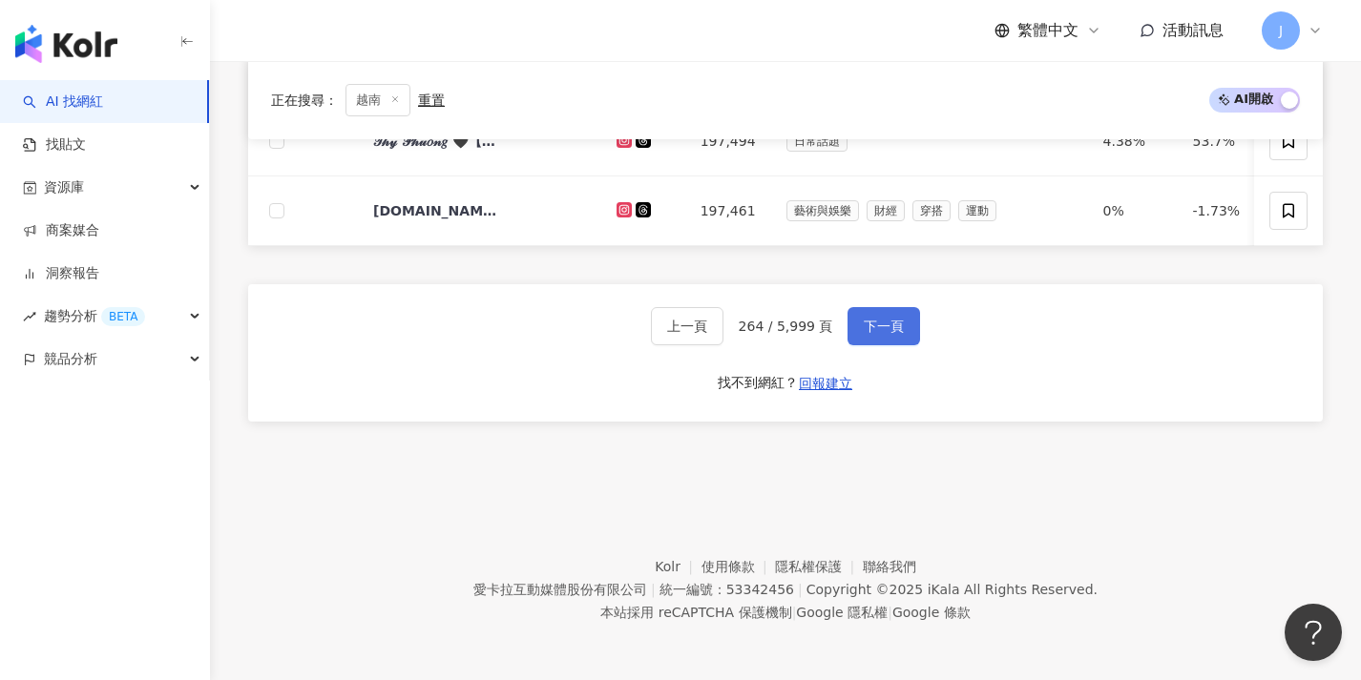
click at [901, 334] on span "下一頁" at bounding box center [884, 326] width 40 height 15
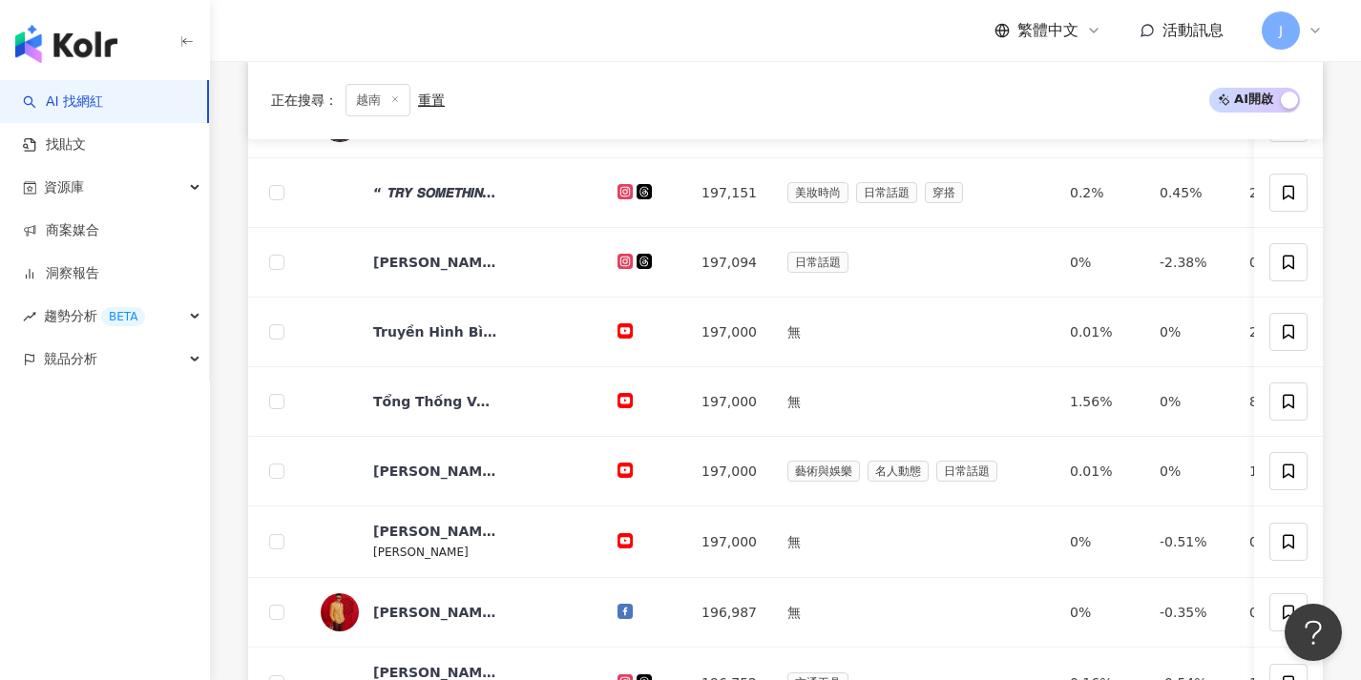
scroll to position [996, 0]
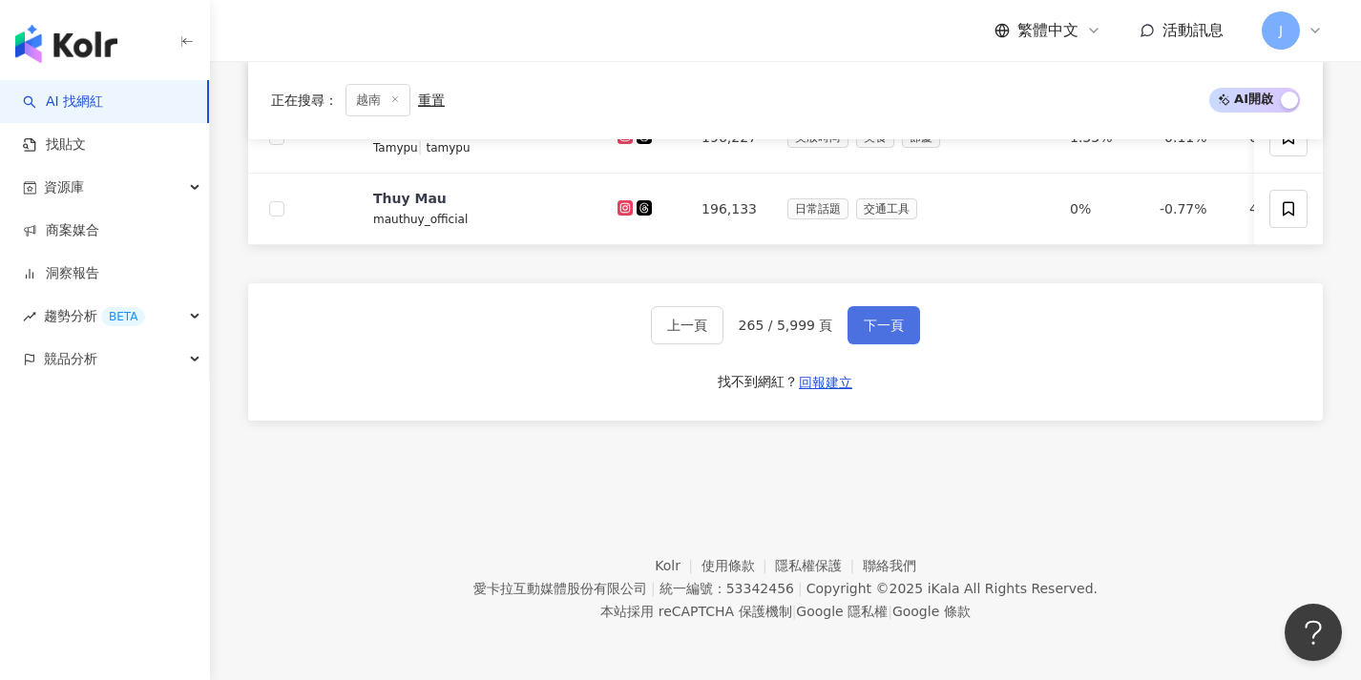
click at [901, 334] on button "下一頁" at bounding box center [883, 325] width 73 height 38
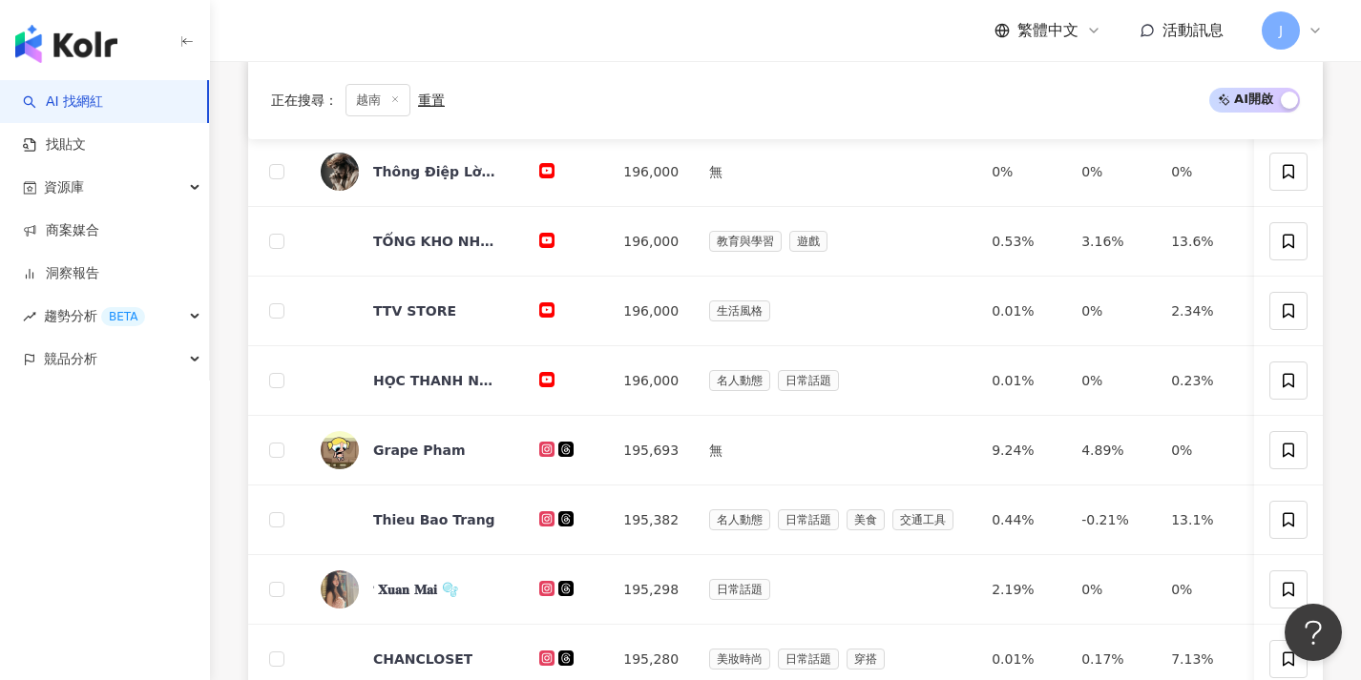
scroll to position [990, 0]
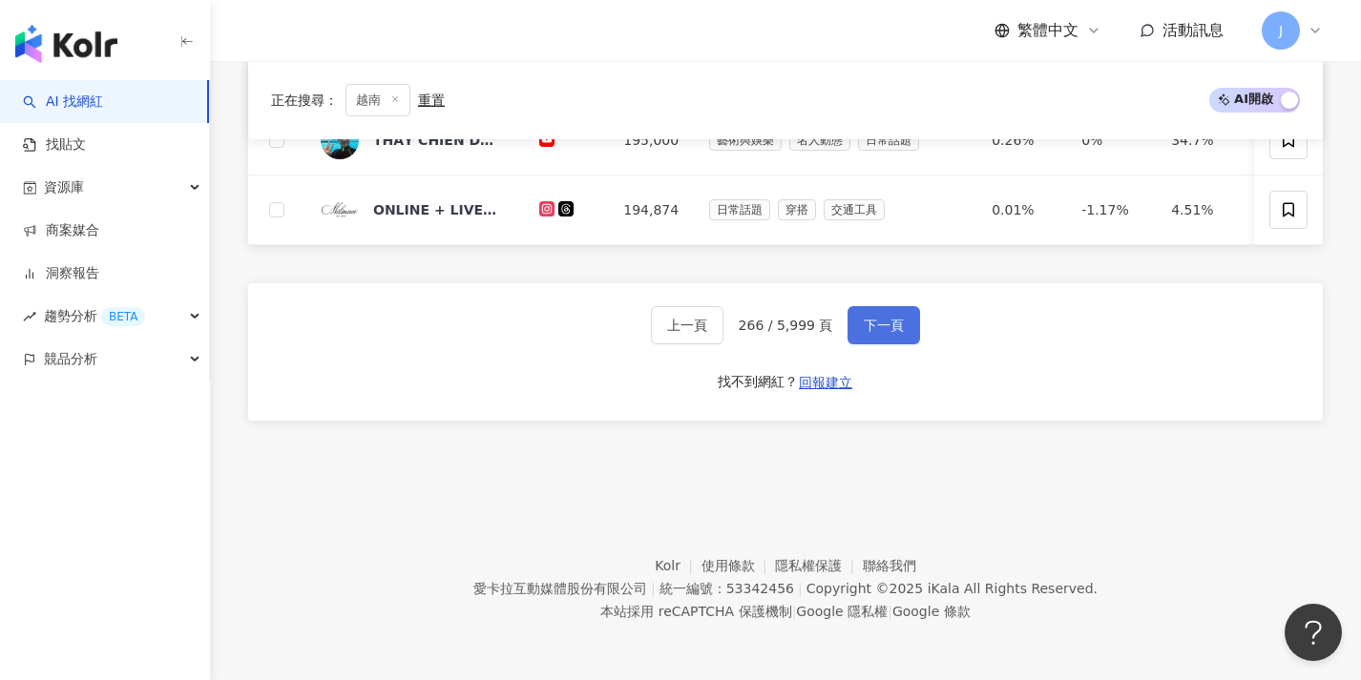
click at [901, 334] on button "下一頁" at bounding box center [883, 325] width 73 height 38
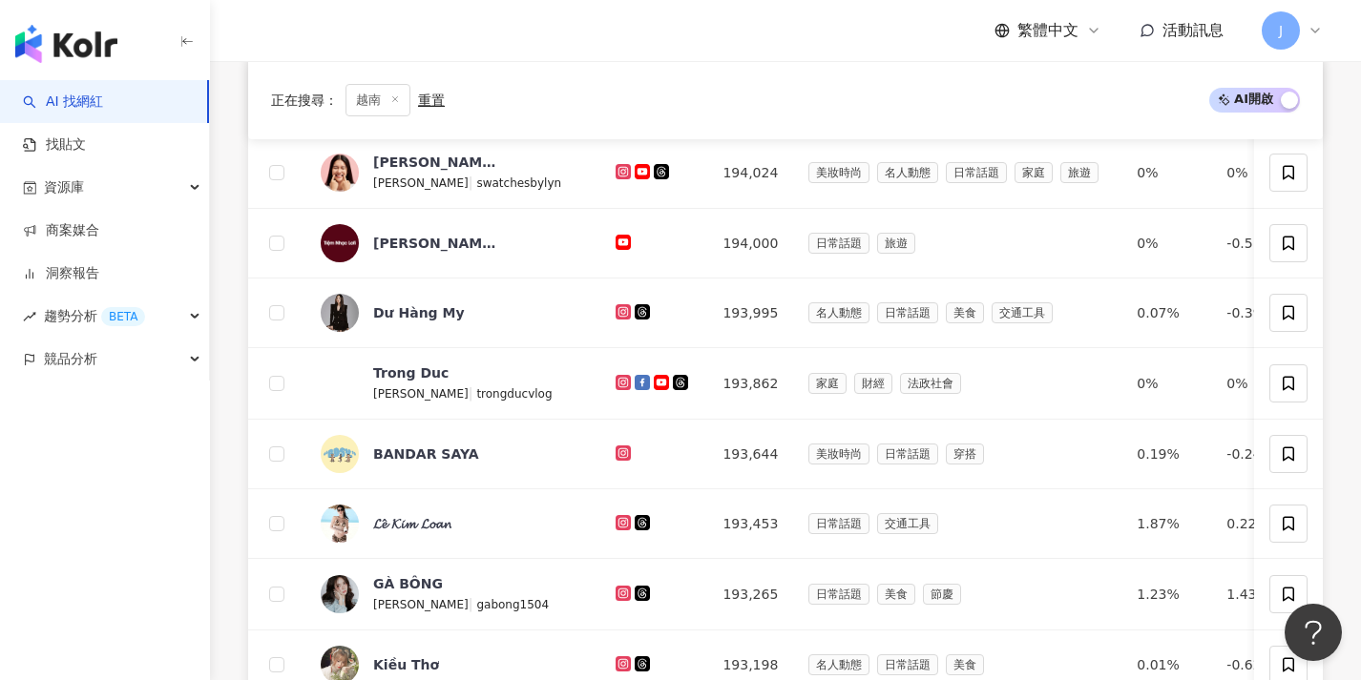
scroll to position [998, 0]
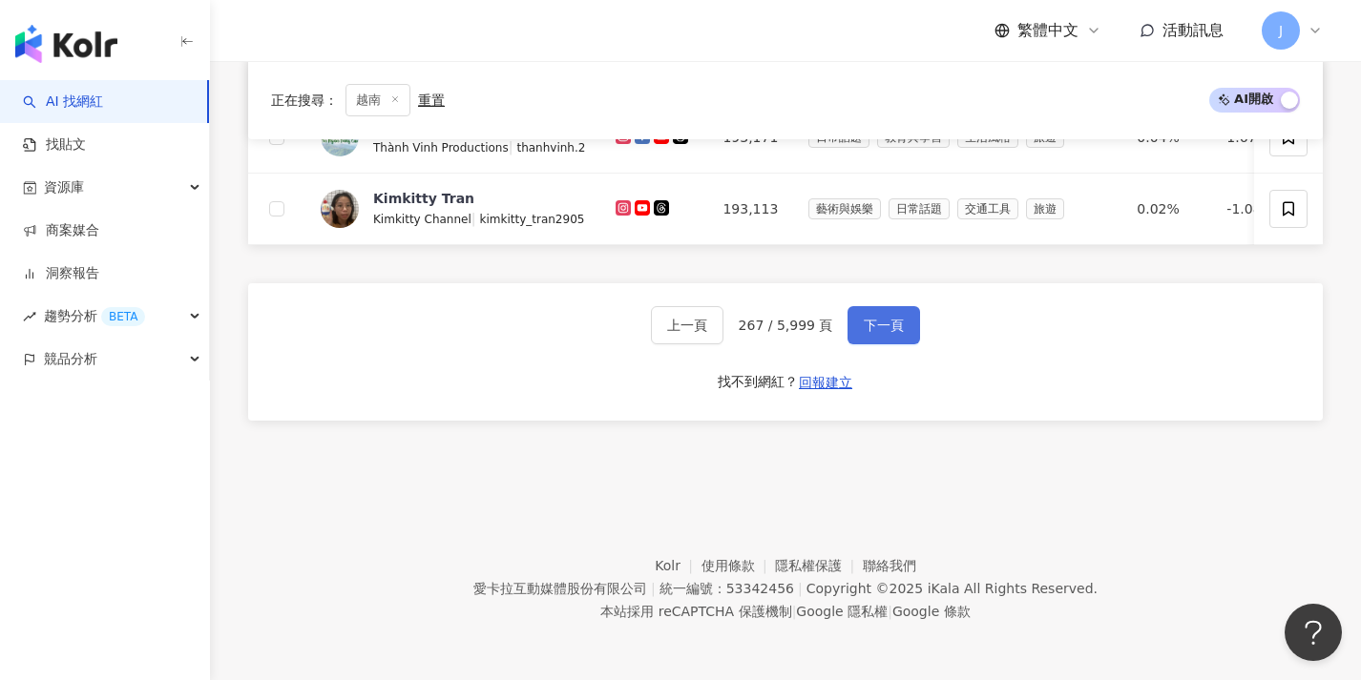
click at [901, 334] on button "下一頁" at bounding box center [883, 325] width 73 height 38
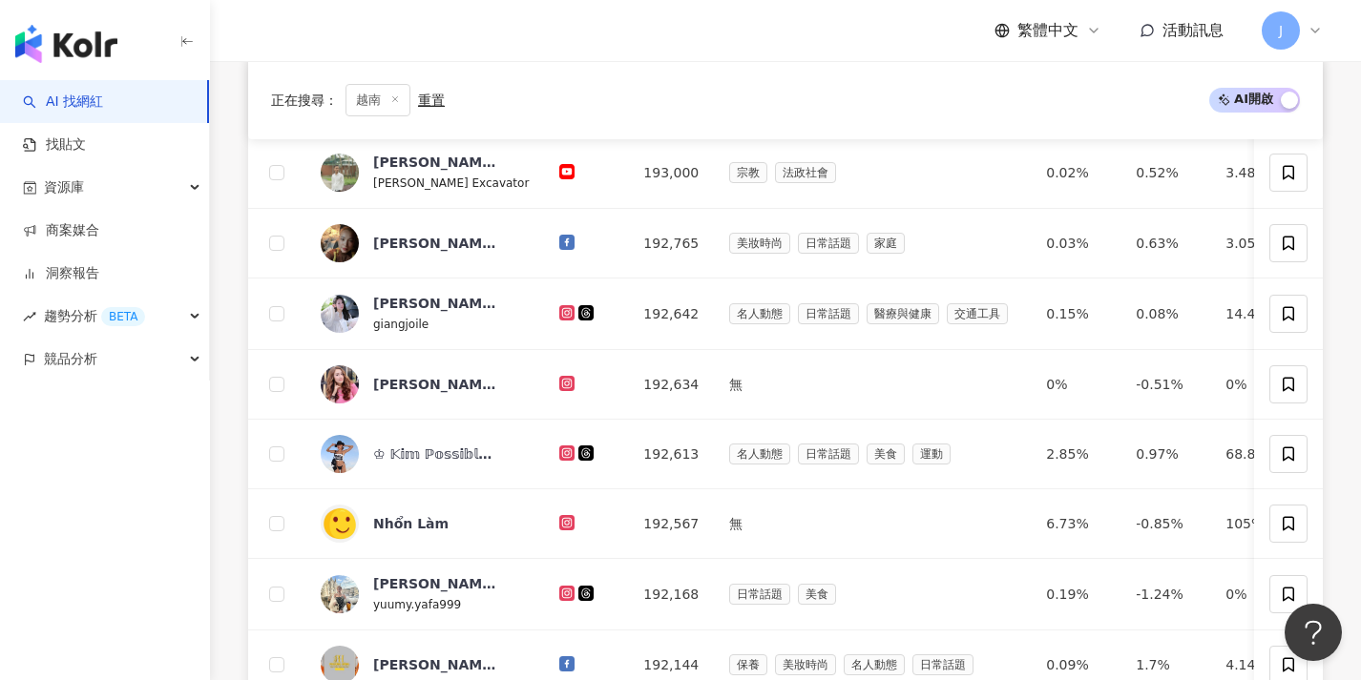
scroll to position [994, 0]
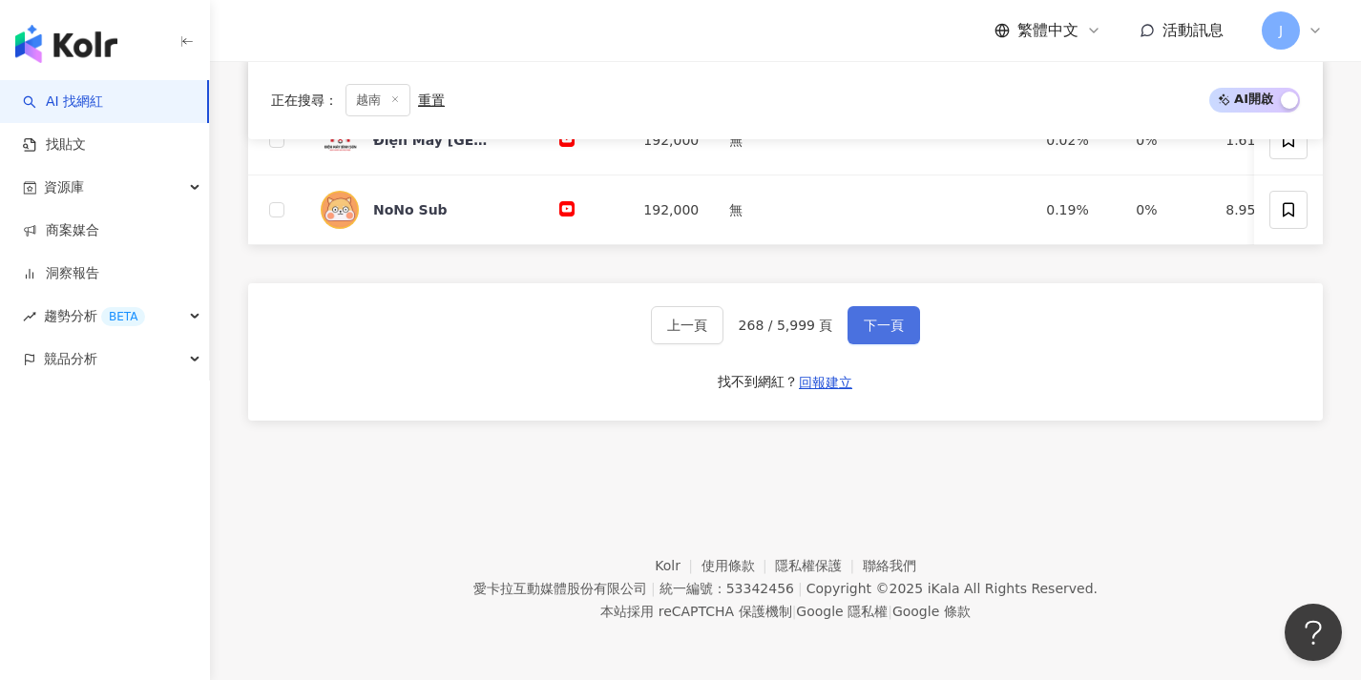
click at [901, 334] on button "下一頁" at bounding box center [883, 325] width 73 height 38
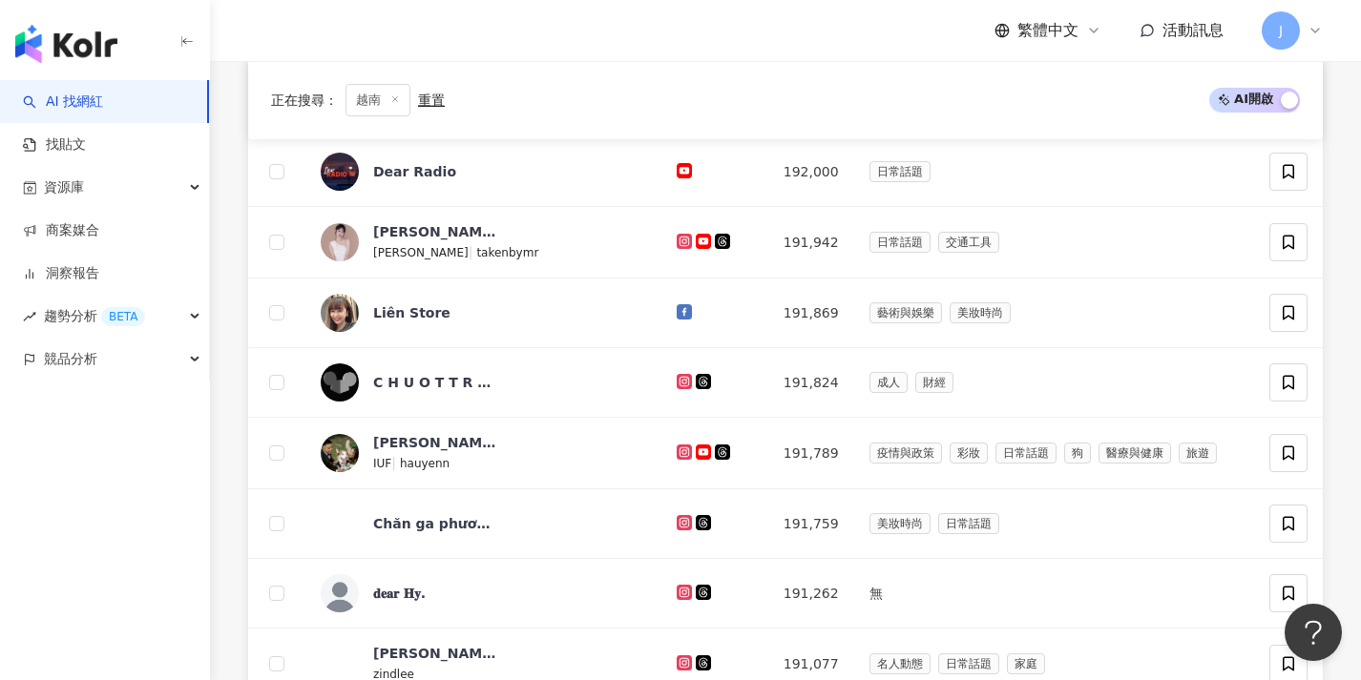
scroll to position [996, 0]
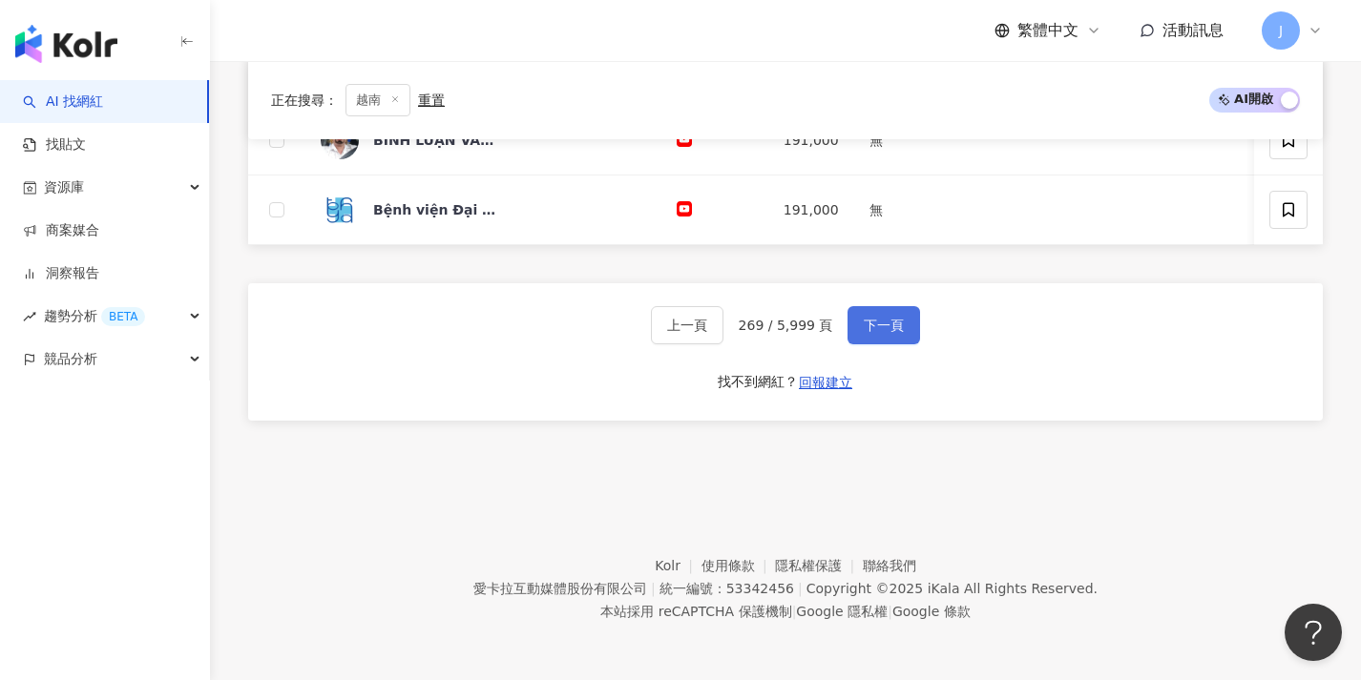
click at [901, 334] on button "下一頁" at bounding box center [883, 325] width 73 height 38
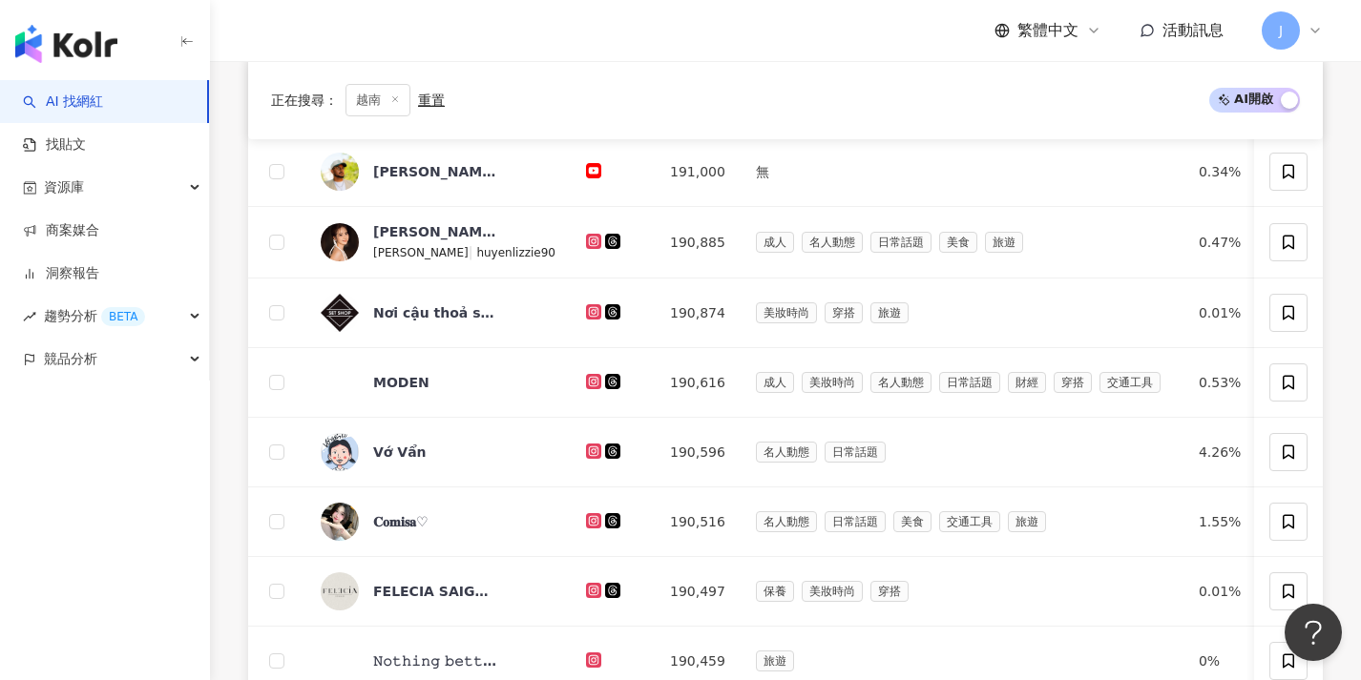
scroll to position [990, 0]
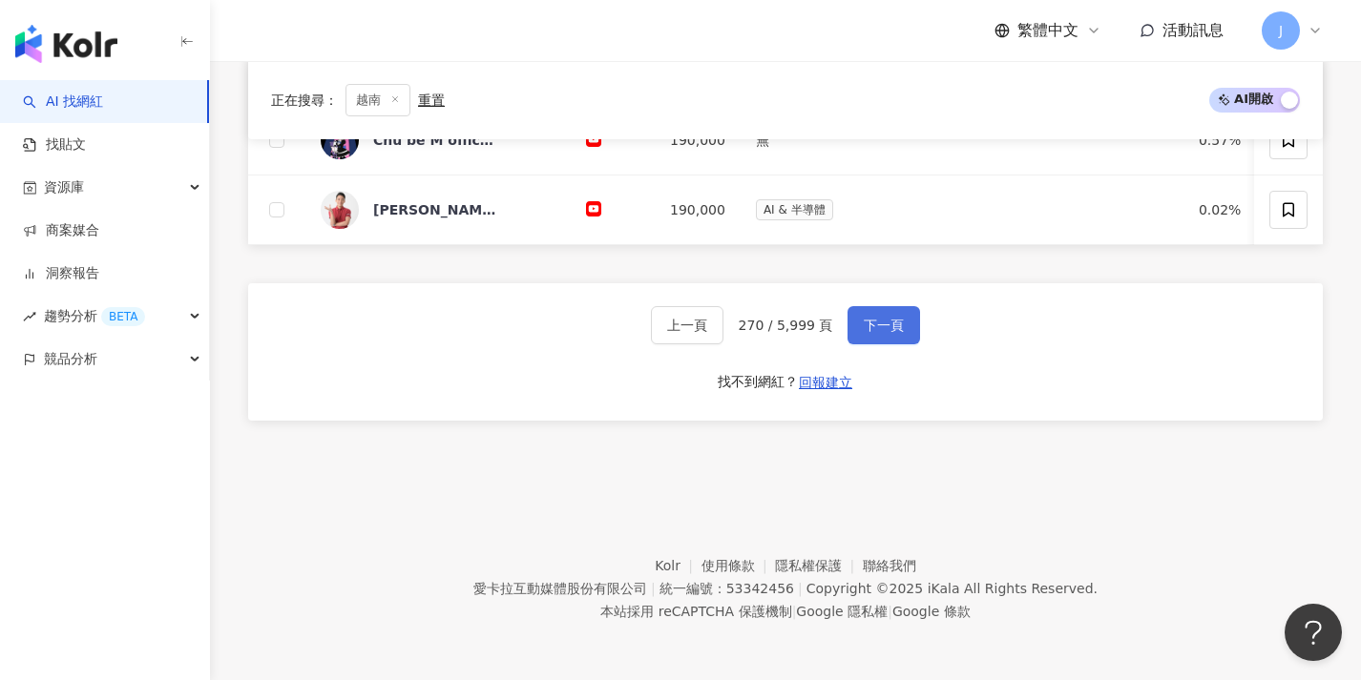
click at [901, 334] on button "下一頁" at bounding box center [883, 325] width 73 height 38
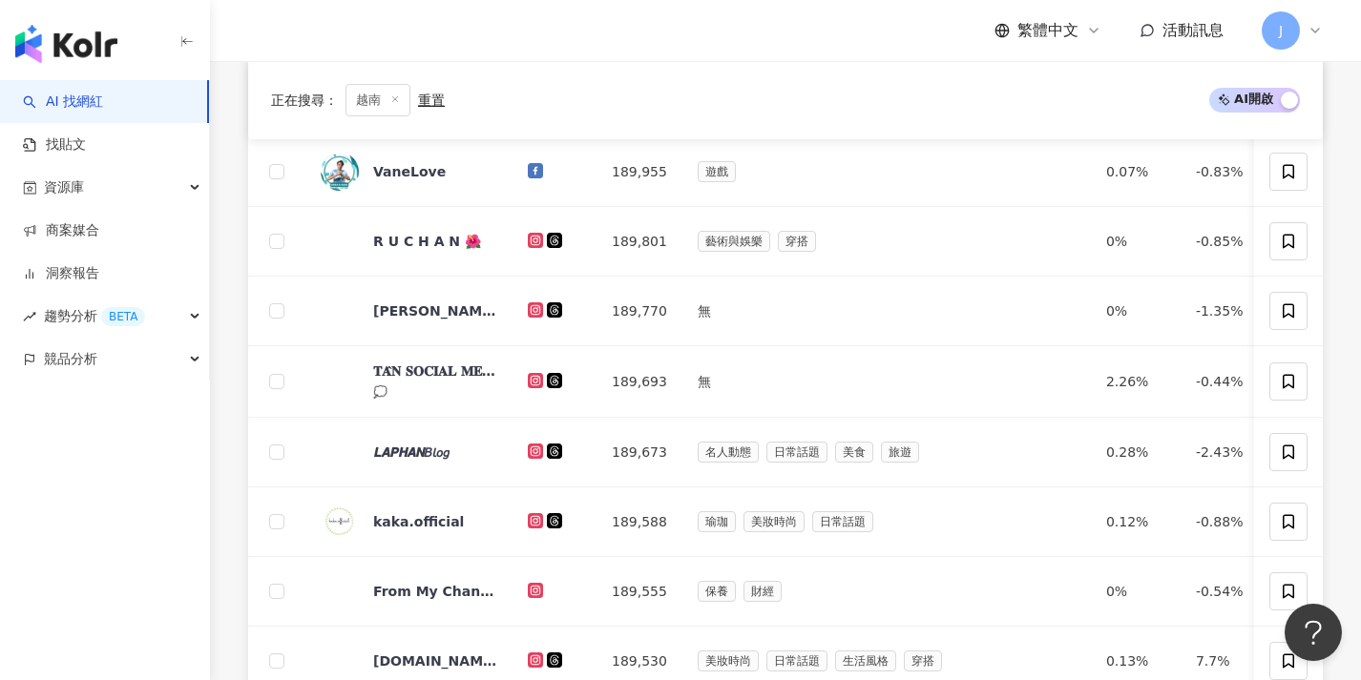
scroll to position [945, 0]
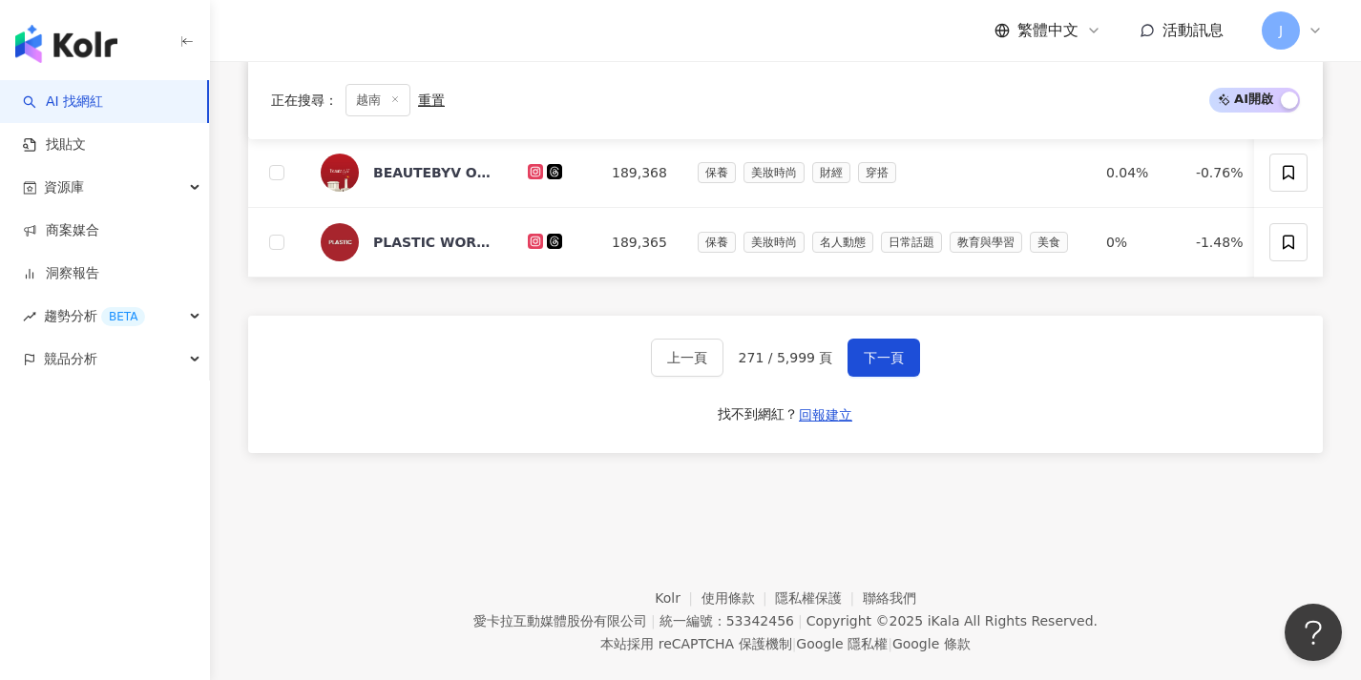
click at [901, 334] on div "上一頁 271 / 5,999 頁 下一頁 找不到網紅？ 回報建立" at bounding box center [785, 384] width 1074 height 137
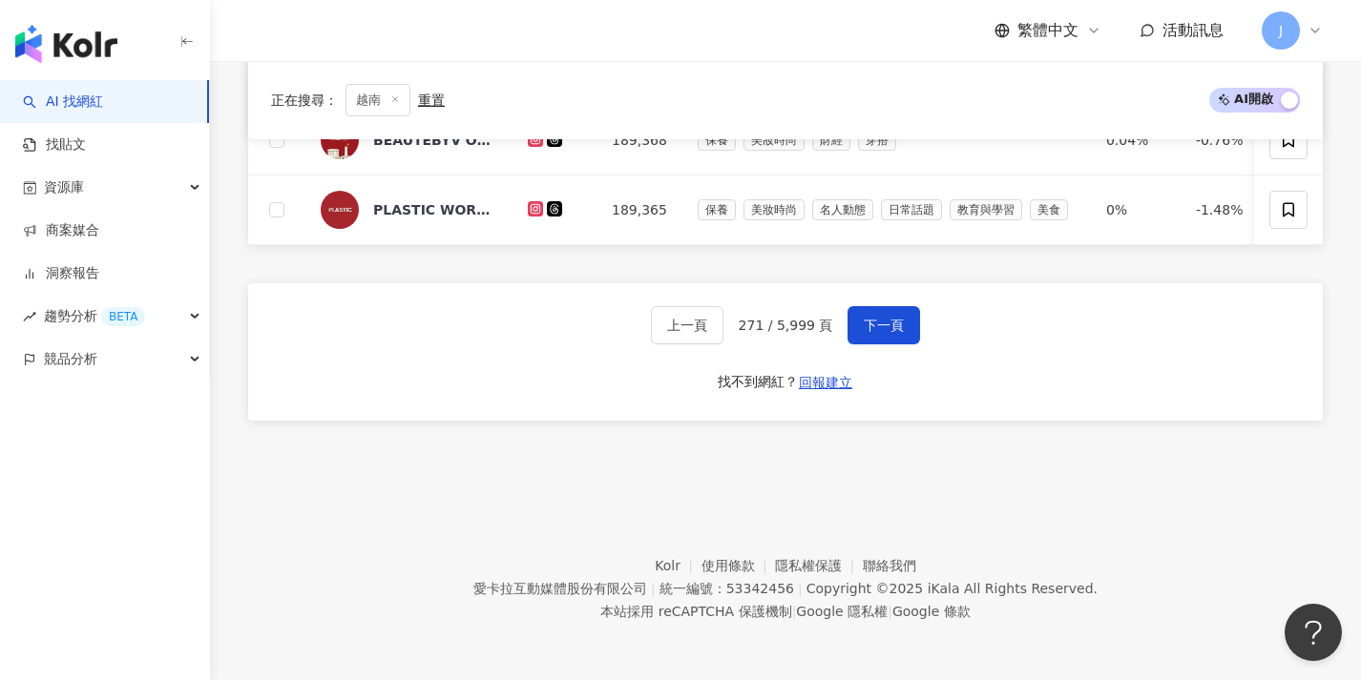
click at [901, 334] on button "下一頁" at bounding box center [883, 325] width 73 height 38
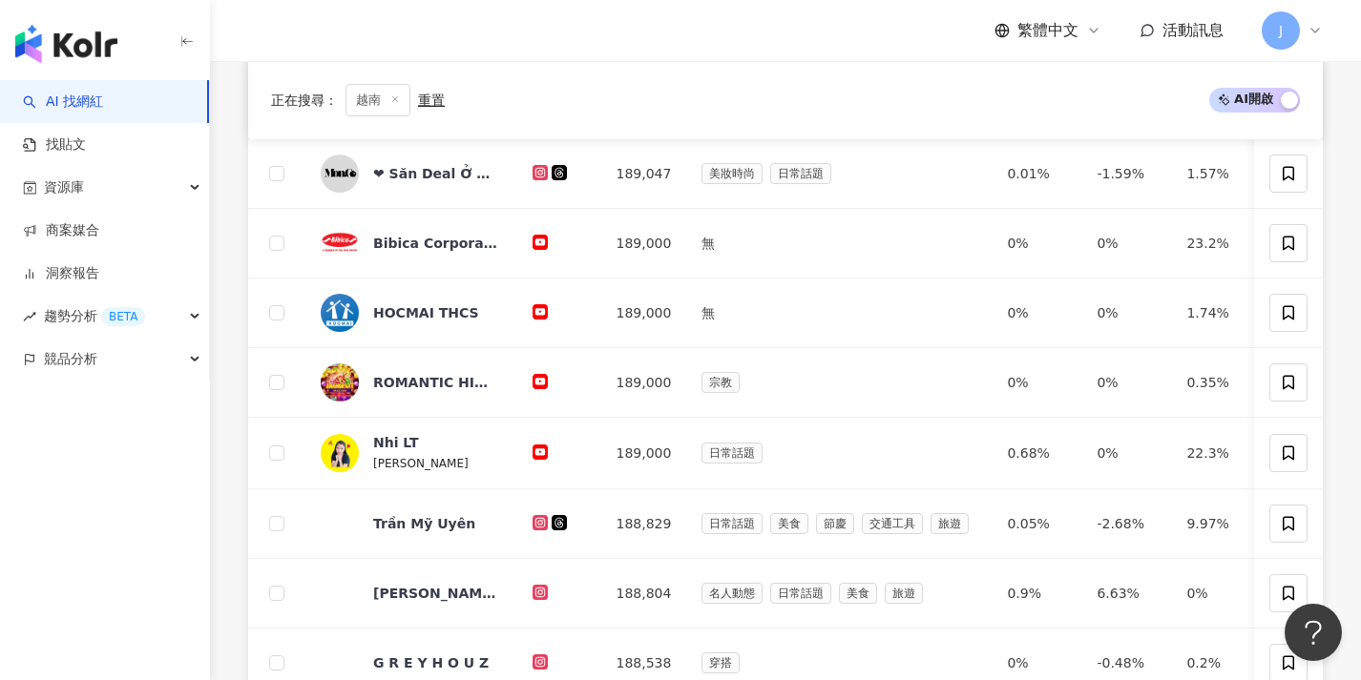
scroll to position [994, 0]
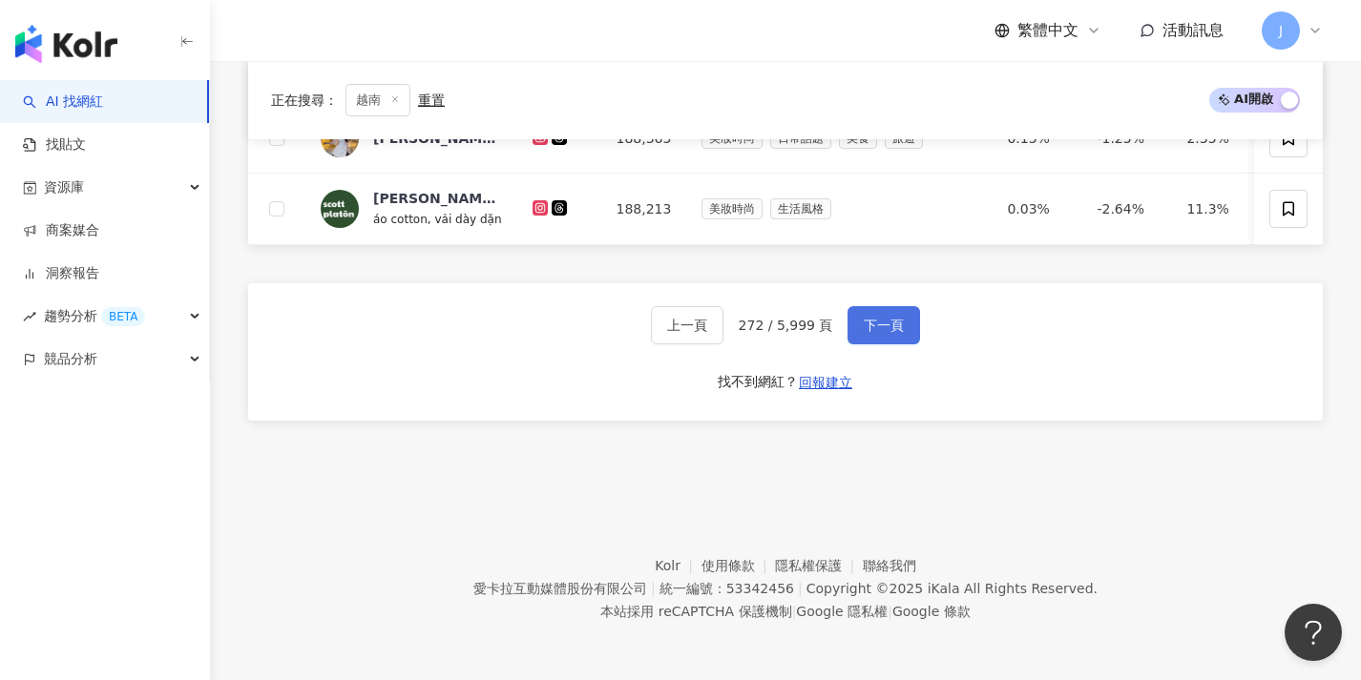
click at [901, 334] on button "下一頁" at bounding box center [883, 325] width 73 height 38
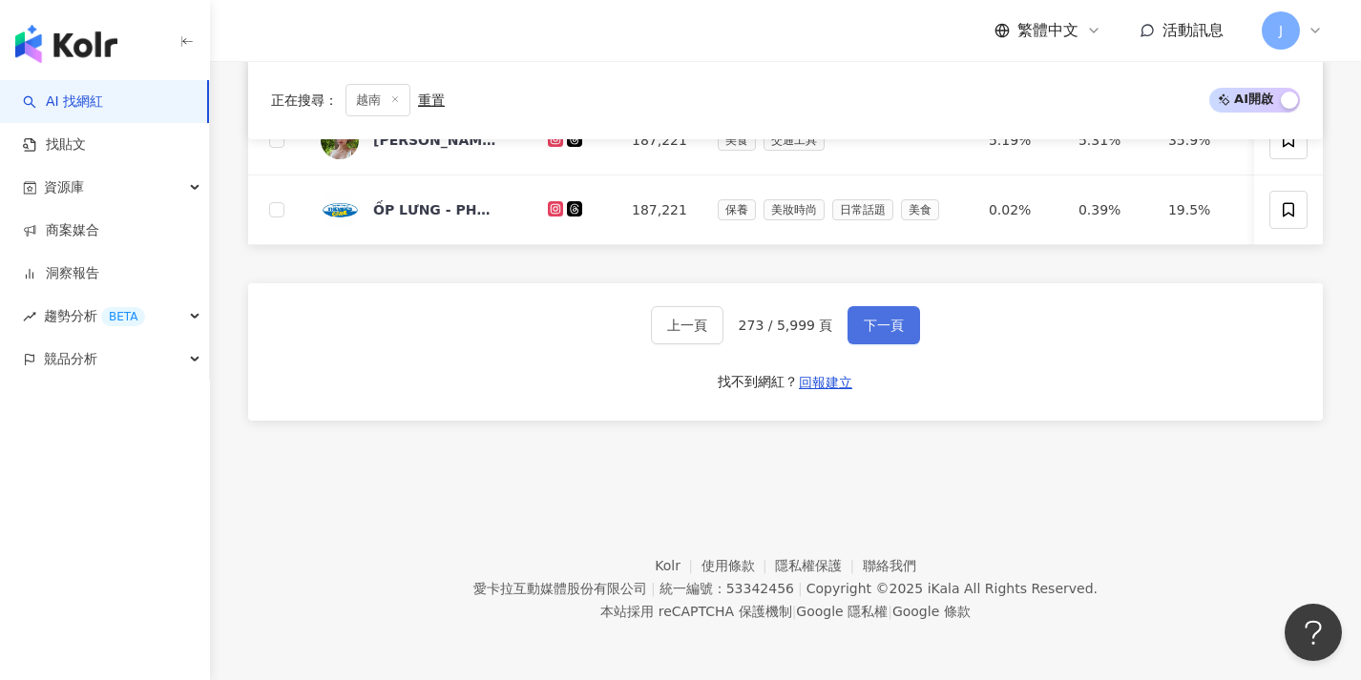
click at [901, 334] on button "下一頁" at bounding box center [883, 325] width 73 height 38
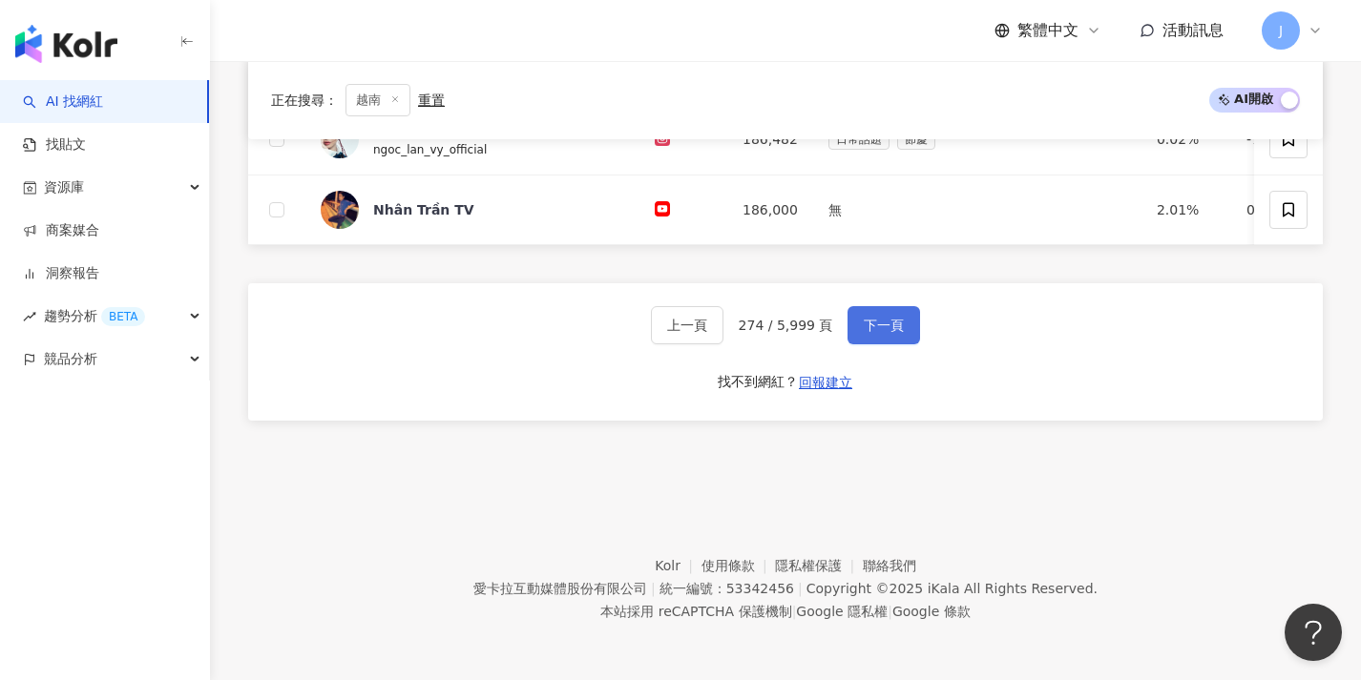
click at [901, 334] on button "下一頁" at bounding box center [883, 325] width 73 height 38
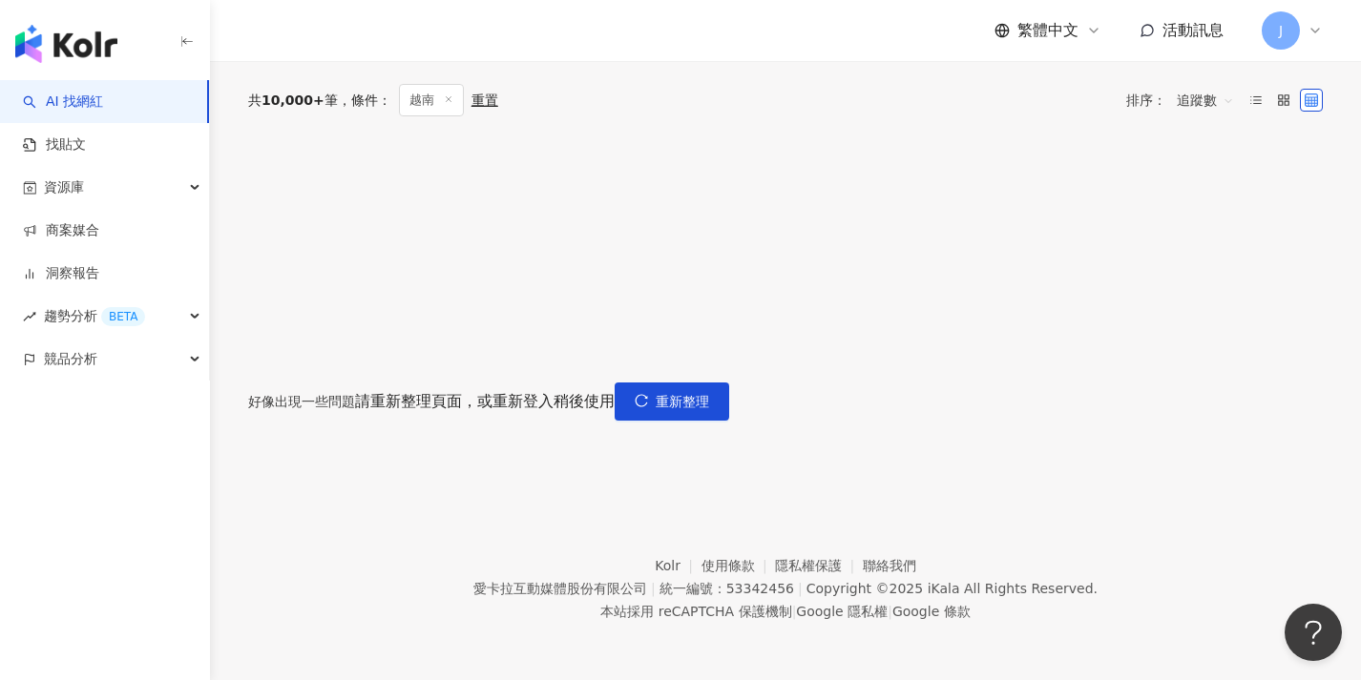
scroll to position [0, 0]
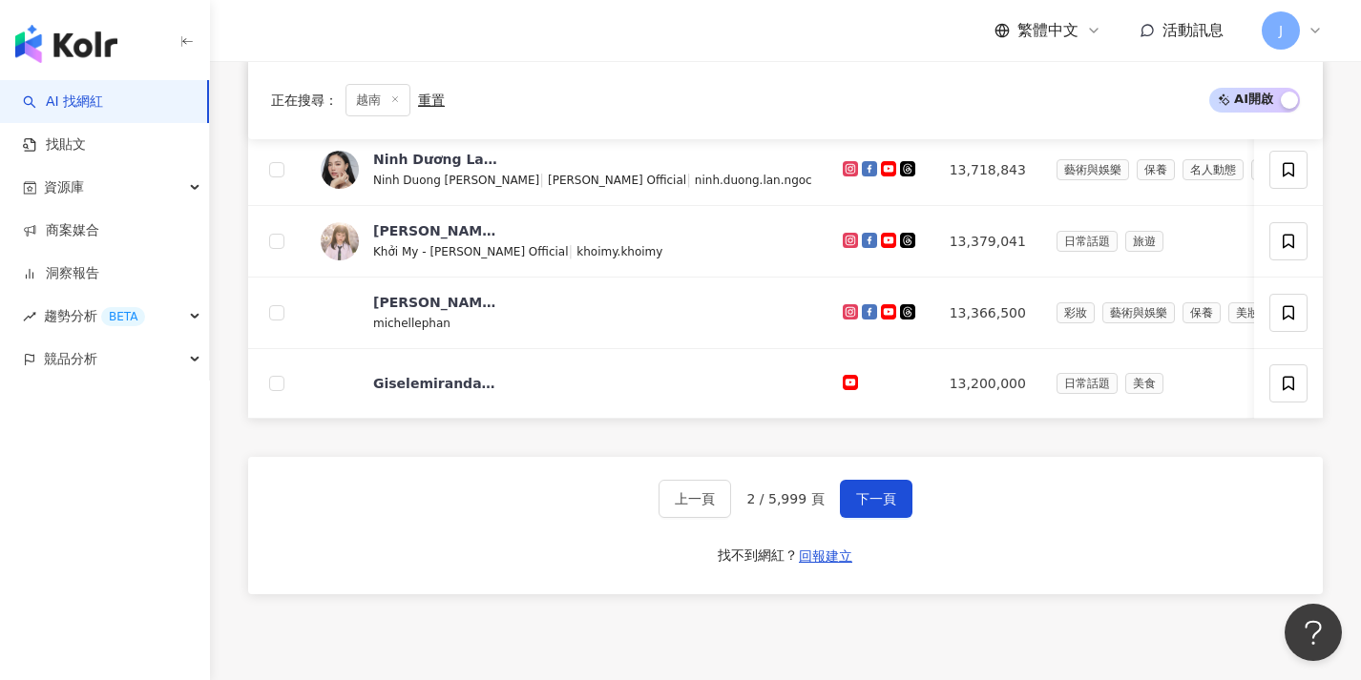
scroll to position [1006, 0]
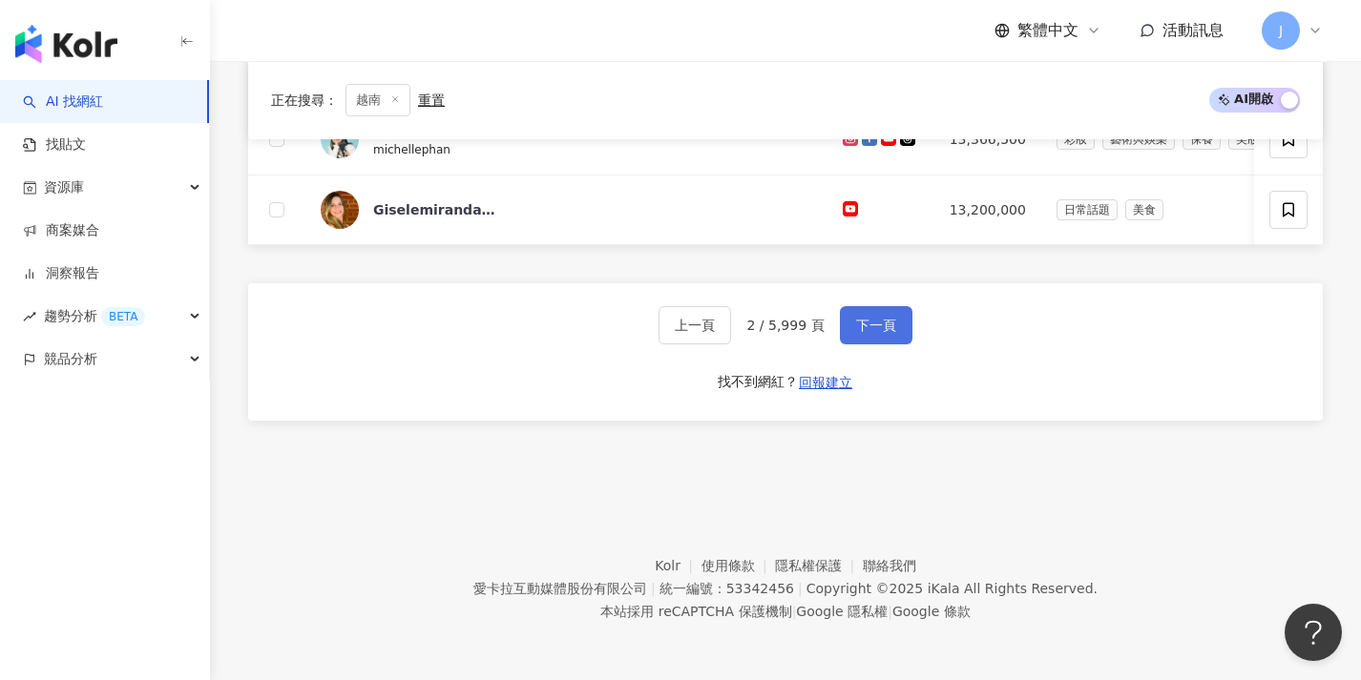
click at [884, 323] on span "下一頁" at bounding box center [876, 325] width 40 height 15
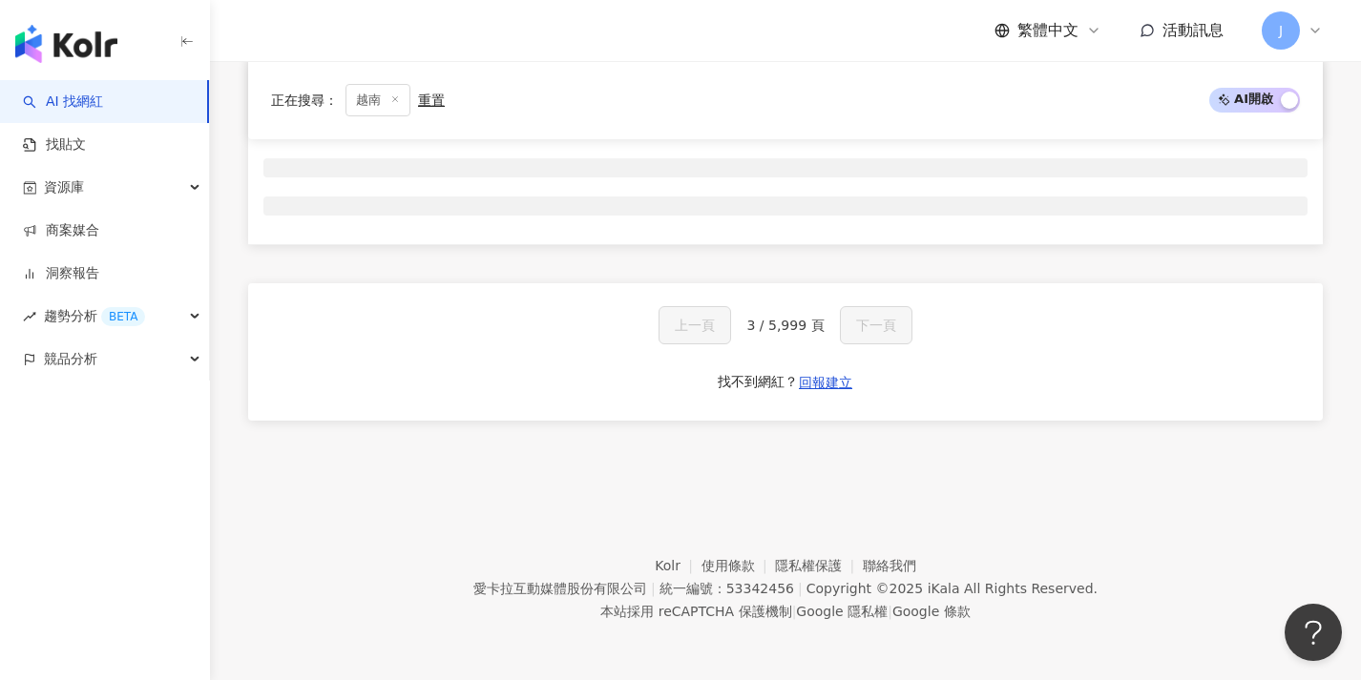
scroll to position [317, 0]
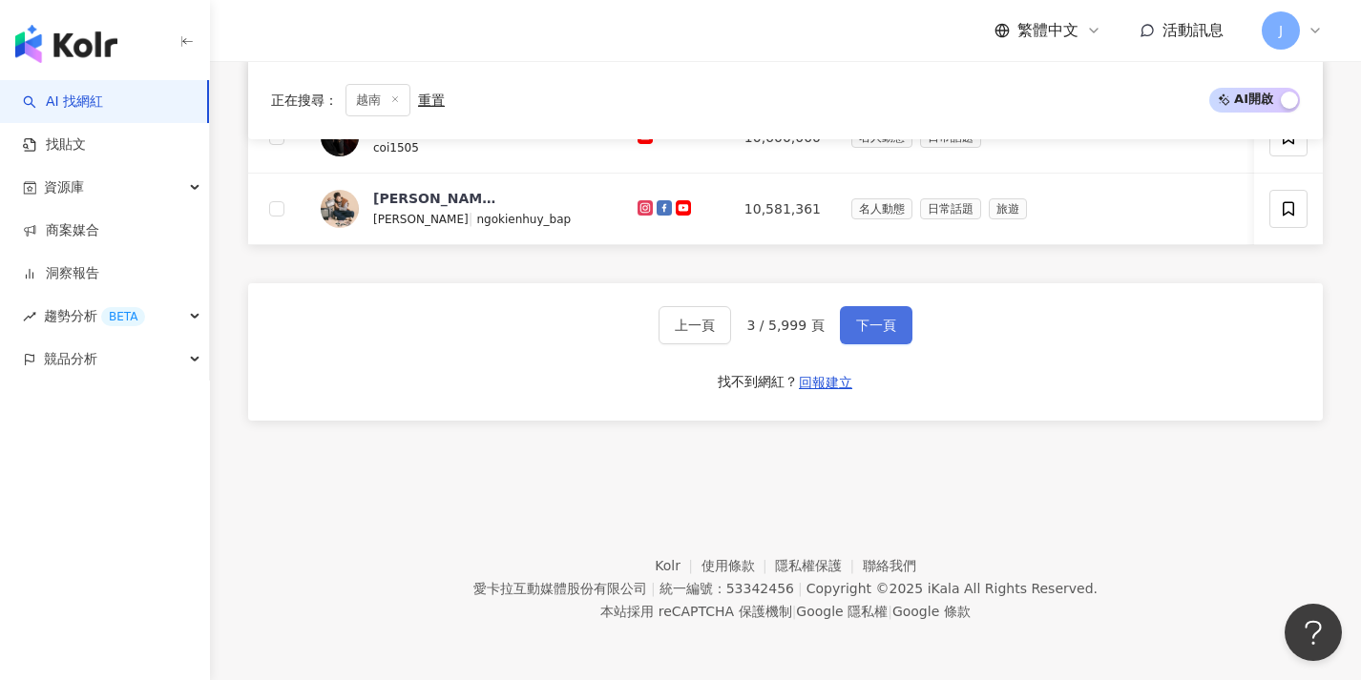
click at [881, 328] on span "下一頁" at bounding box center [876, 325] width 40 height 15
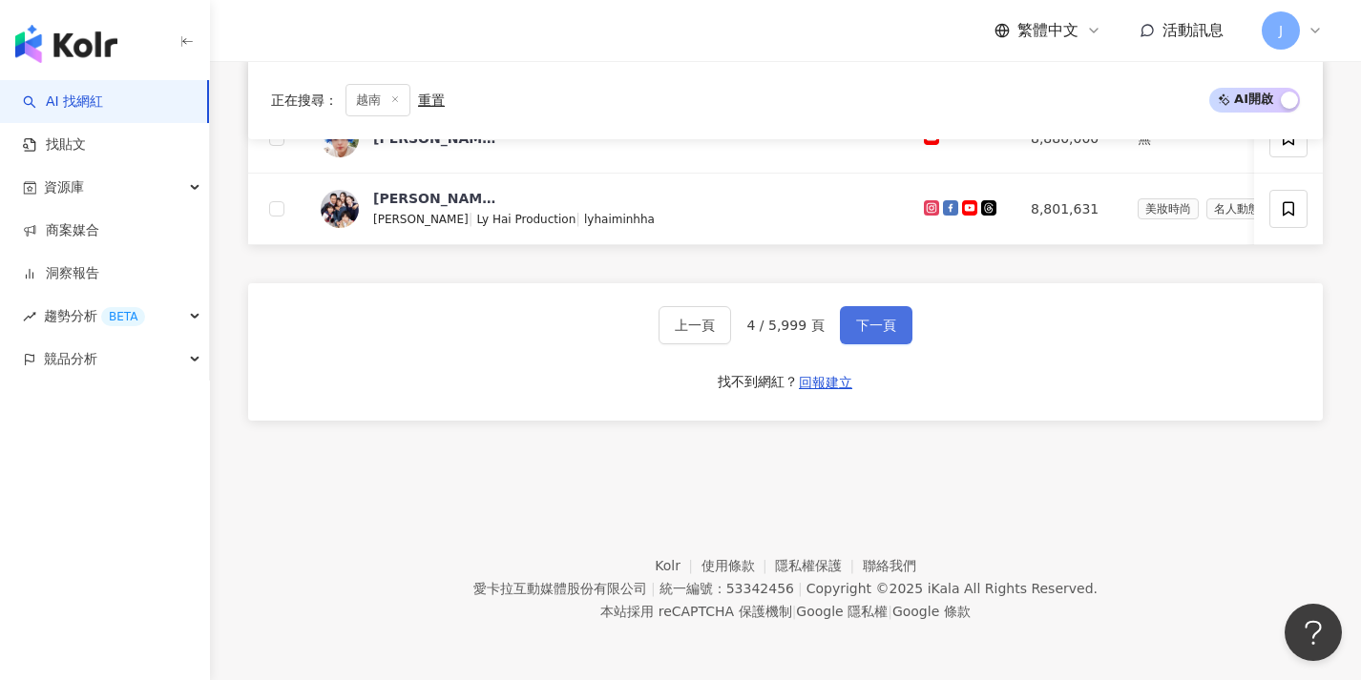
click at [881, 328] on span "下一頁" at bounding box center [876, 325] width 40 height 15
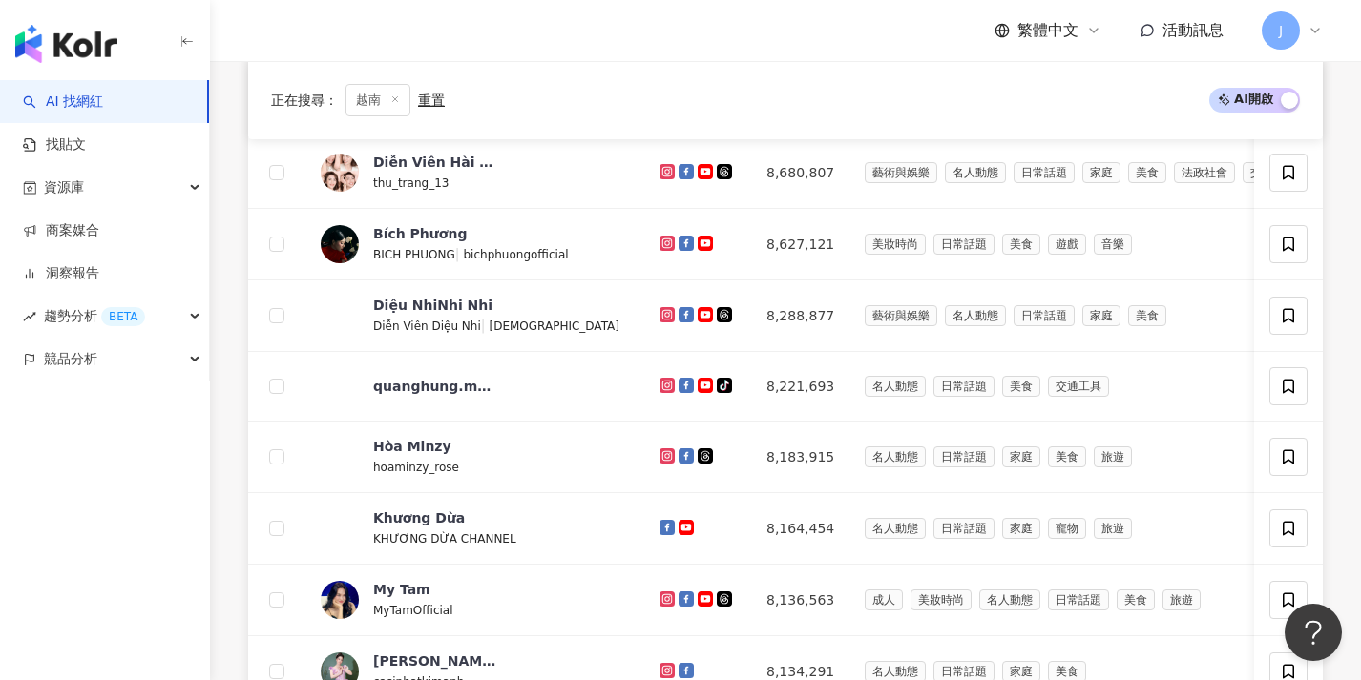
scroll to position [1006, 0]
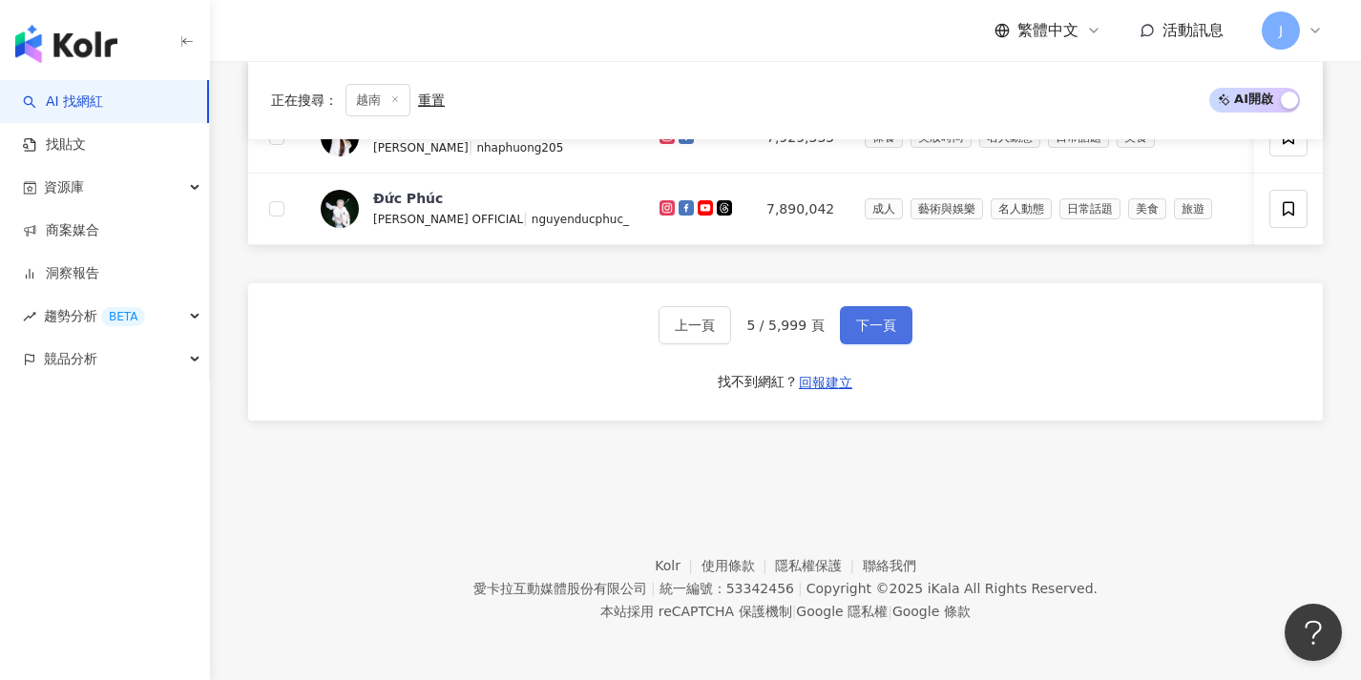
click at [881, 329] on span "下一頁" at bounding box center [876, 325] width 40 height 15
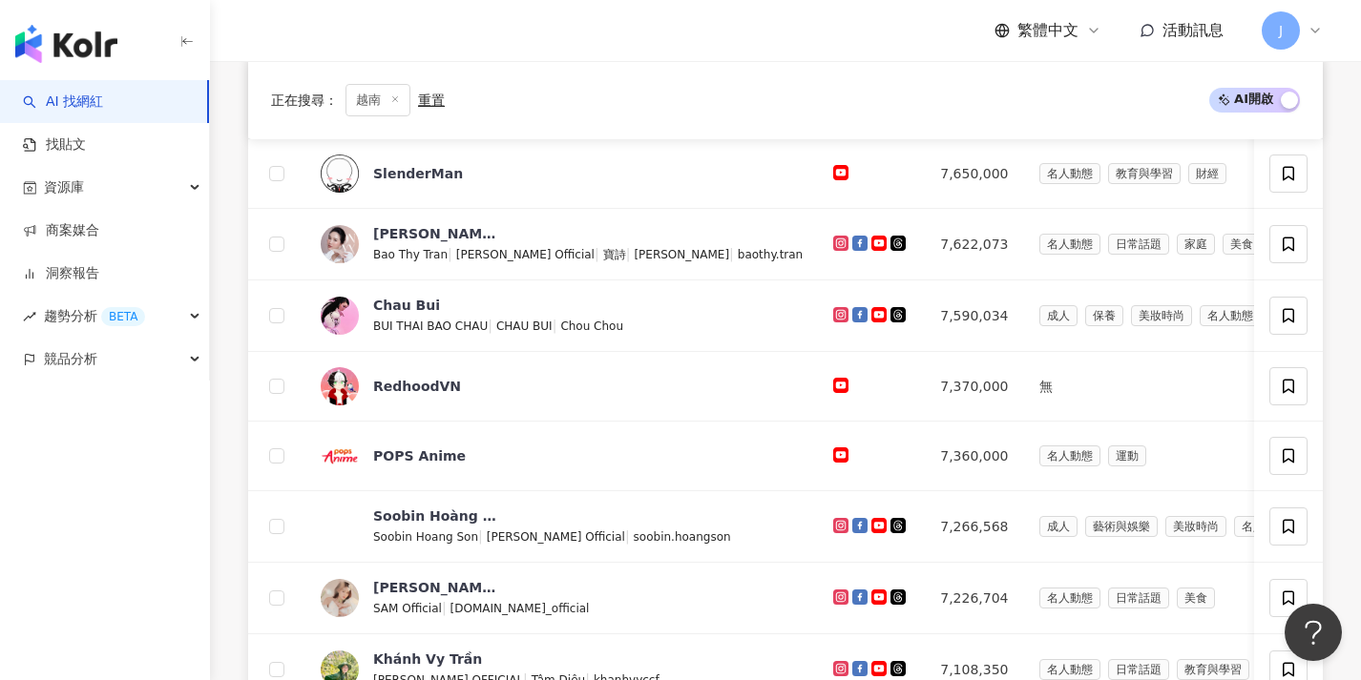
scroll to position [1002, 0]
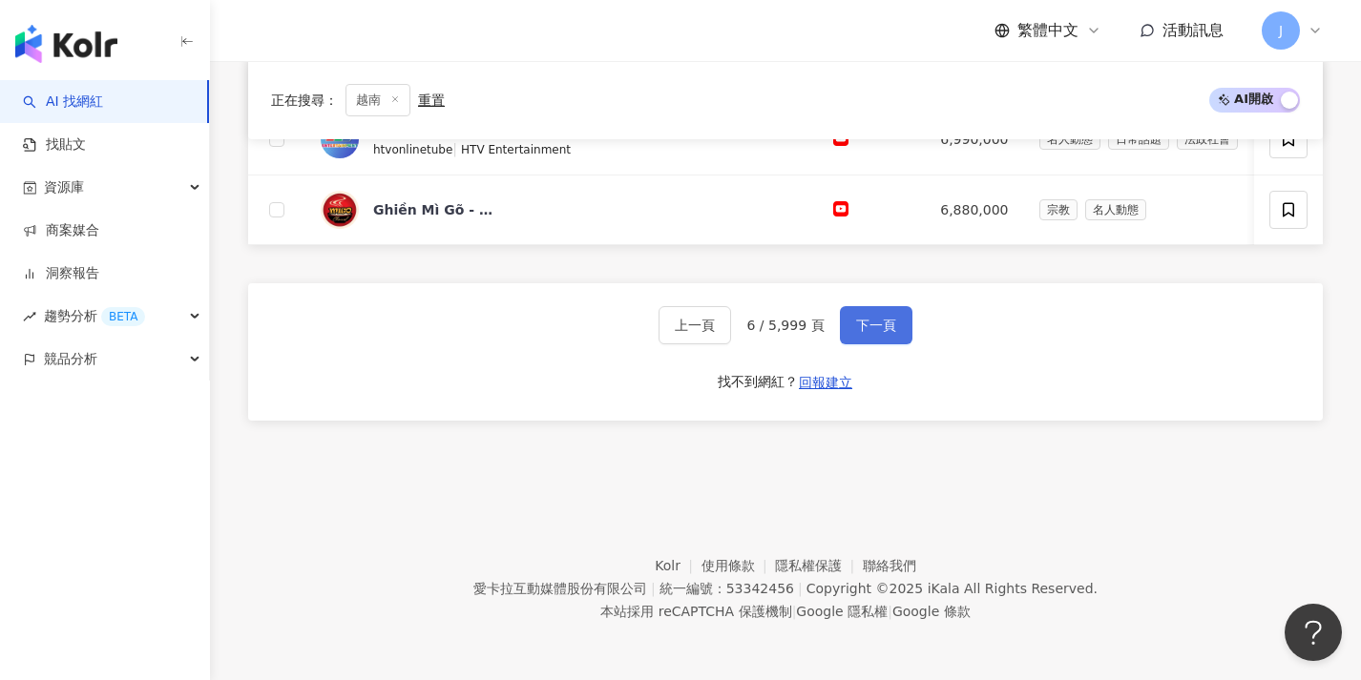
click at [881, 329] on span "下一頁" at bounding box center [876, 325] width 40 height 15
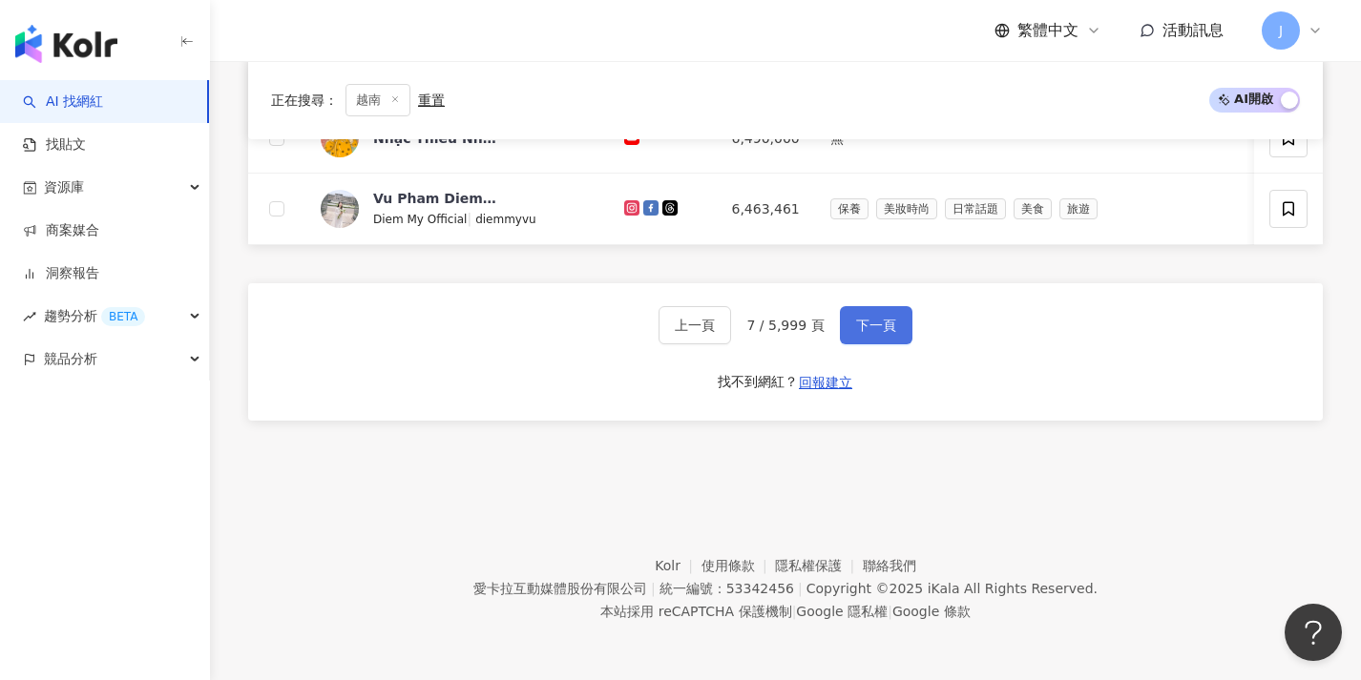
click at [879, 331] on span "下一頁" at bounding box center [876, 325] width 40 height 15
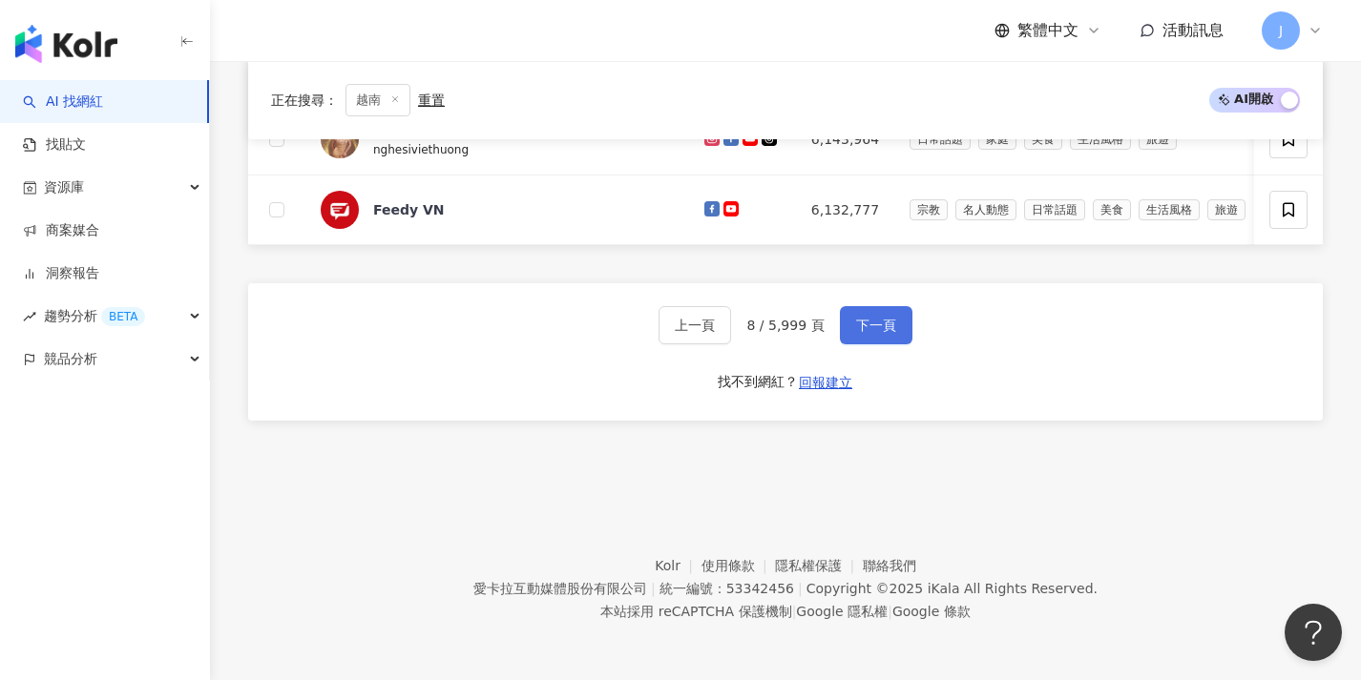
click at [879, 331] on span "下一頁" at bounding box center [876, 325] width 40 height 15
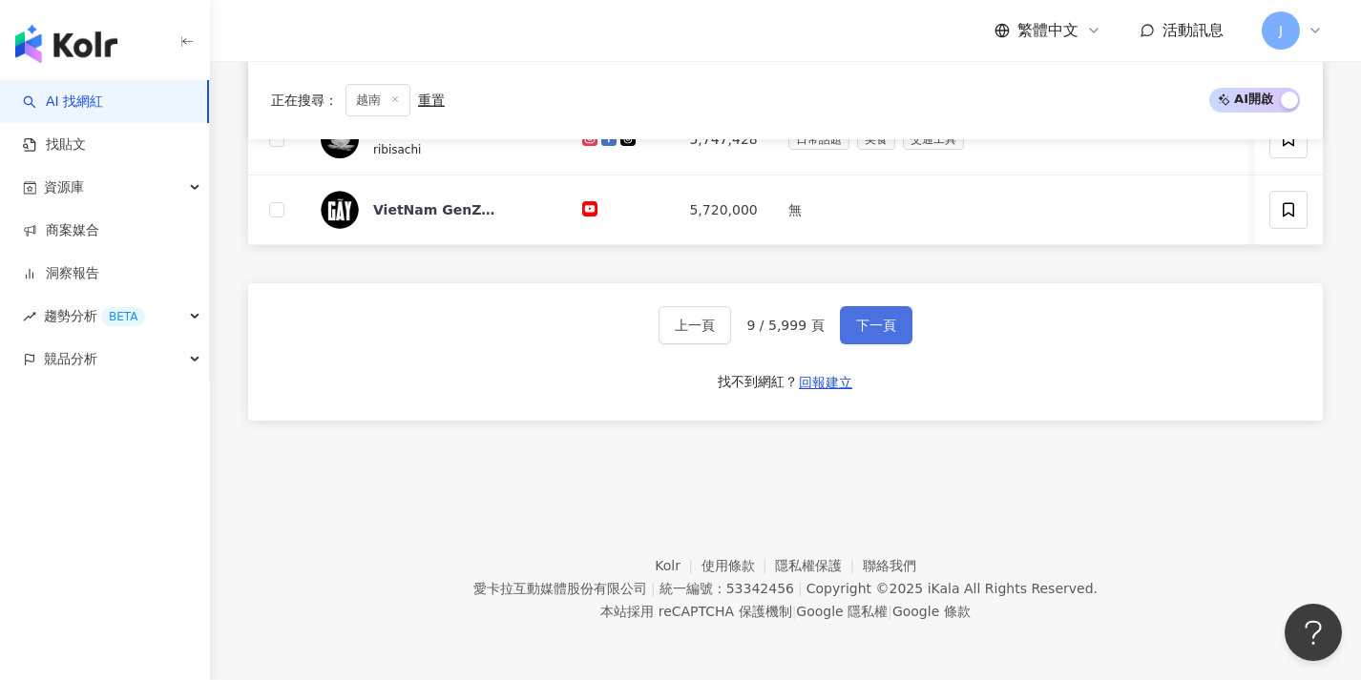
click at [879, 331] on span "下一頁" at bounding box center [876, 325] width 40 height 15
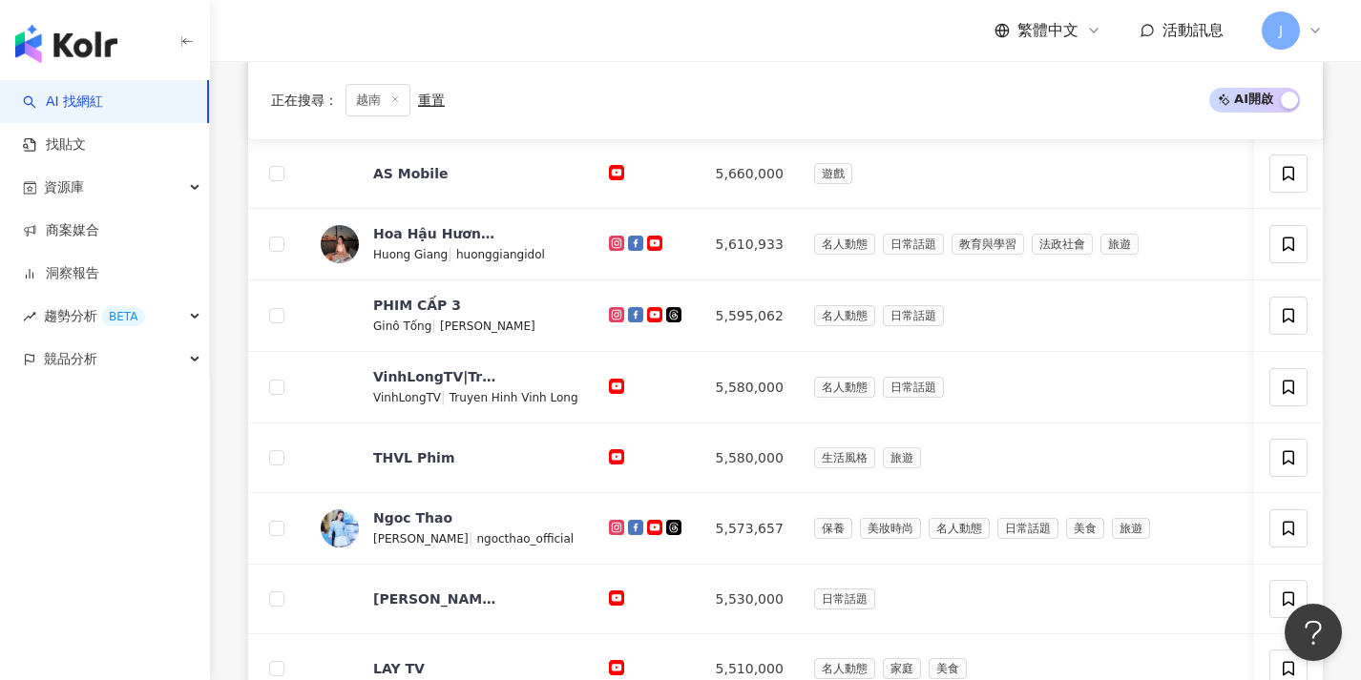
scroll to position [998, 0]
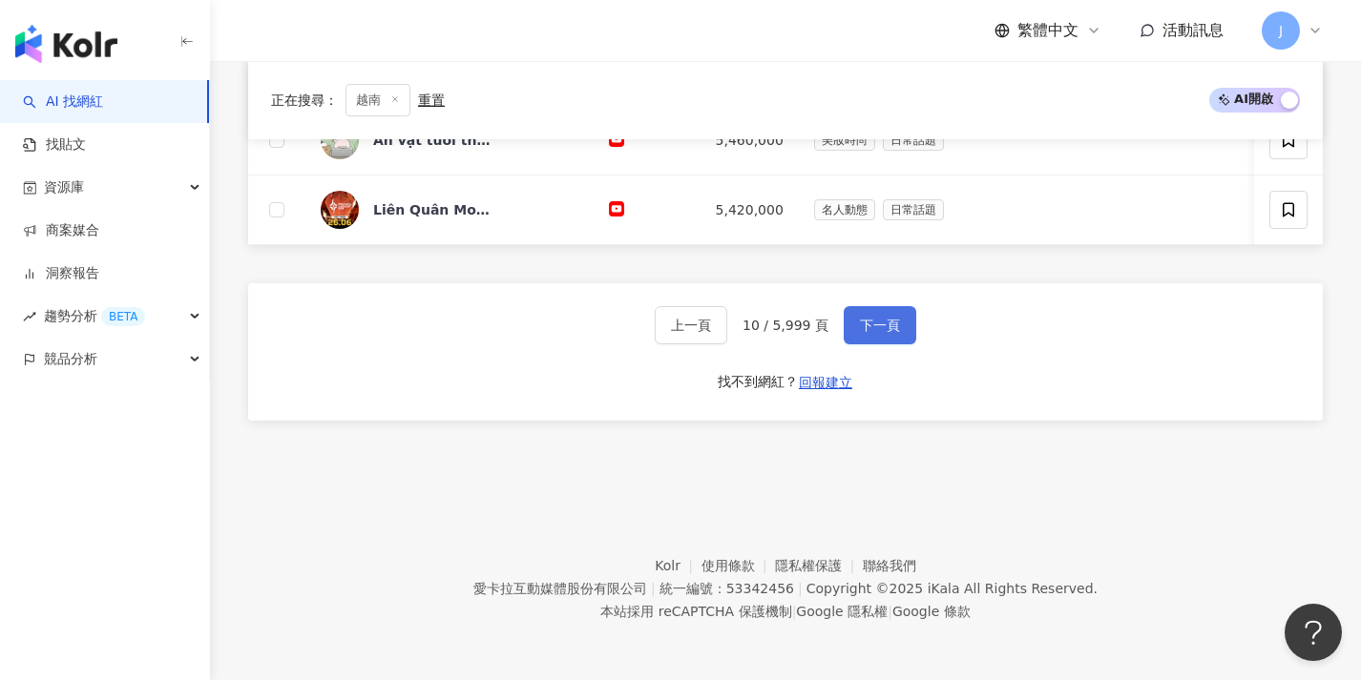
click at [879, 331] on span "下一頁" at bounding box center [880, 325] width 40 height 15
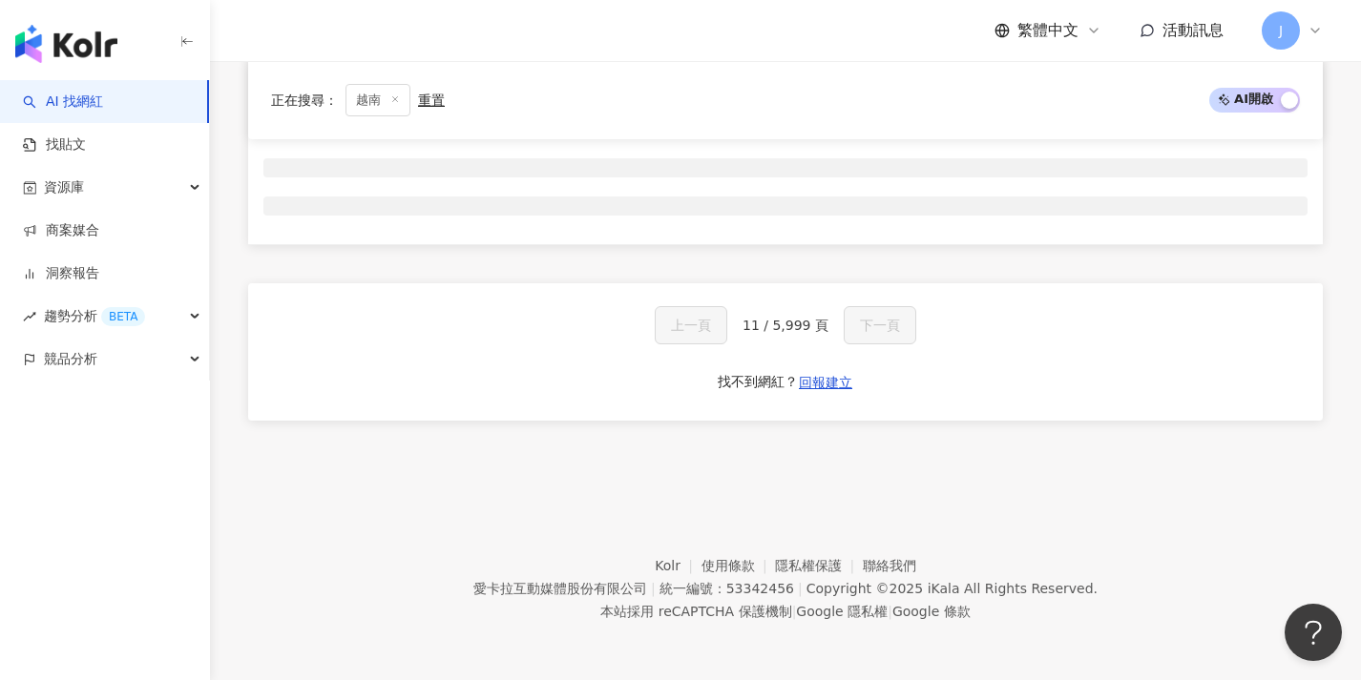
scroll to position [317, 0]
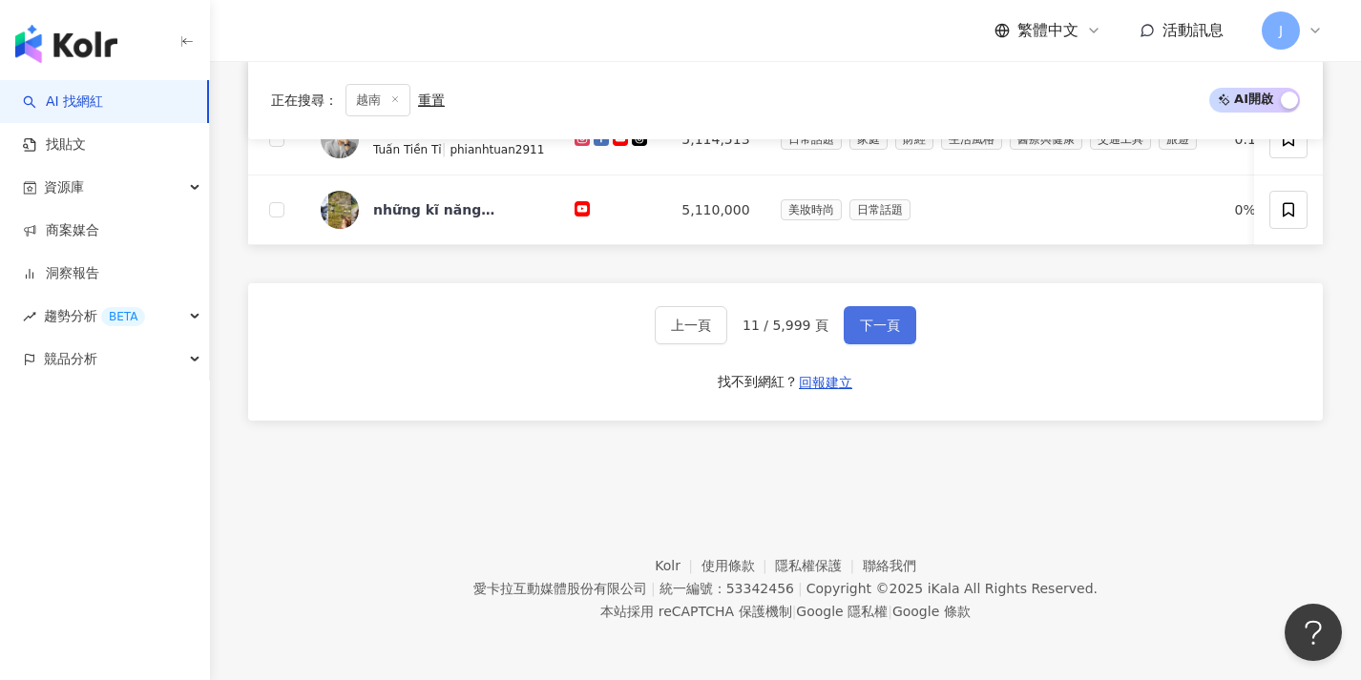
click at [879, 331] on span "下一頁" at bounding box center [880, 325] width 40 height 15
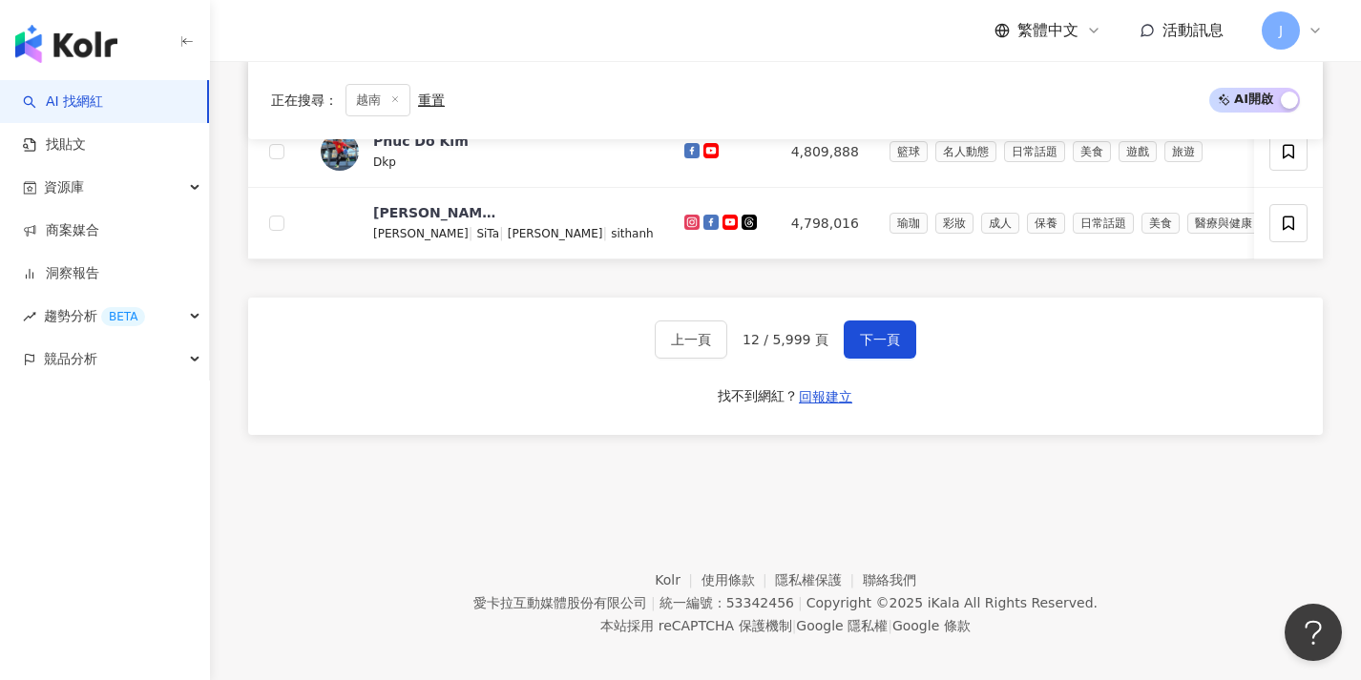
scroll to position [1004, 0]
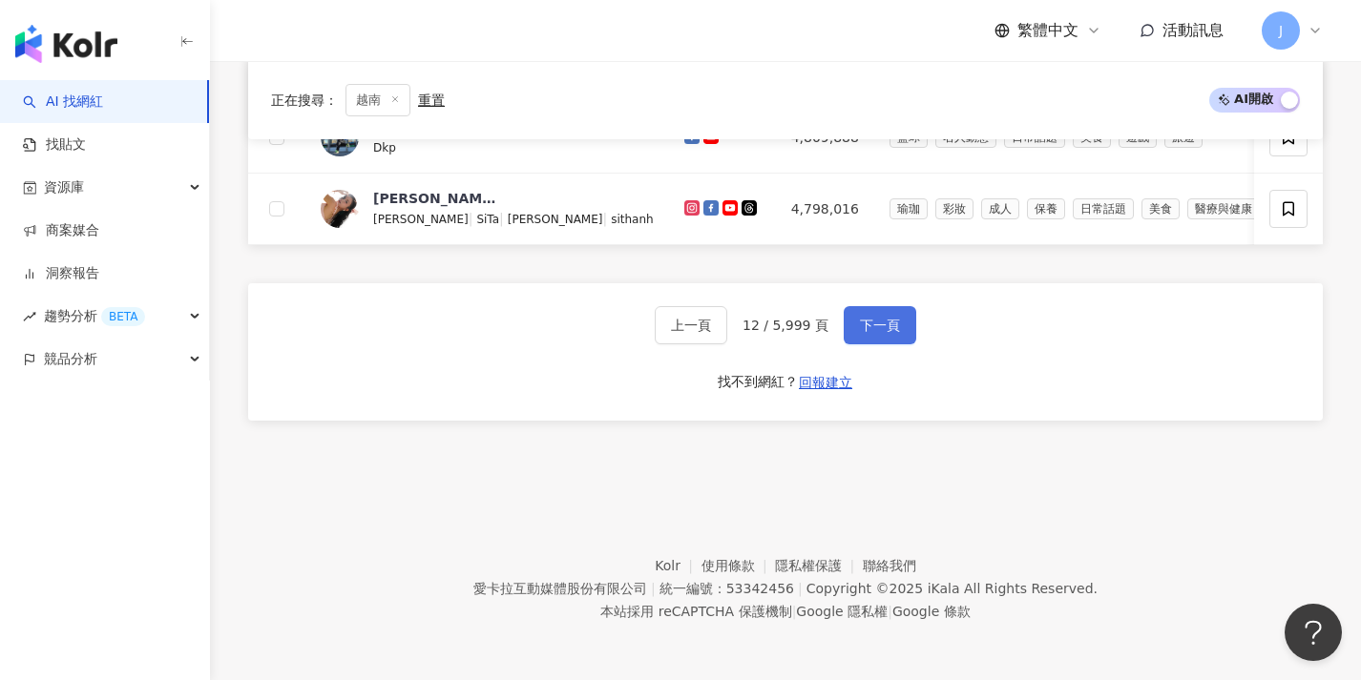
click at [874, 333] on button "下一頁" at bounding box center [879, 325] width 73 height 38
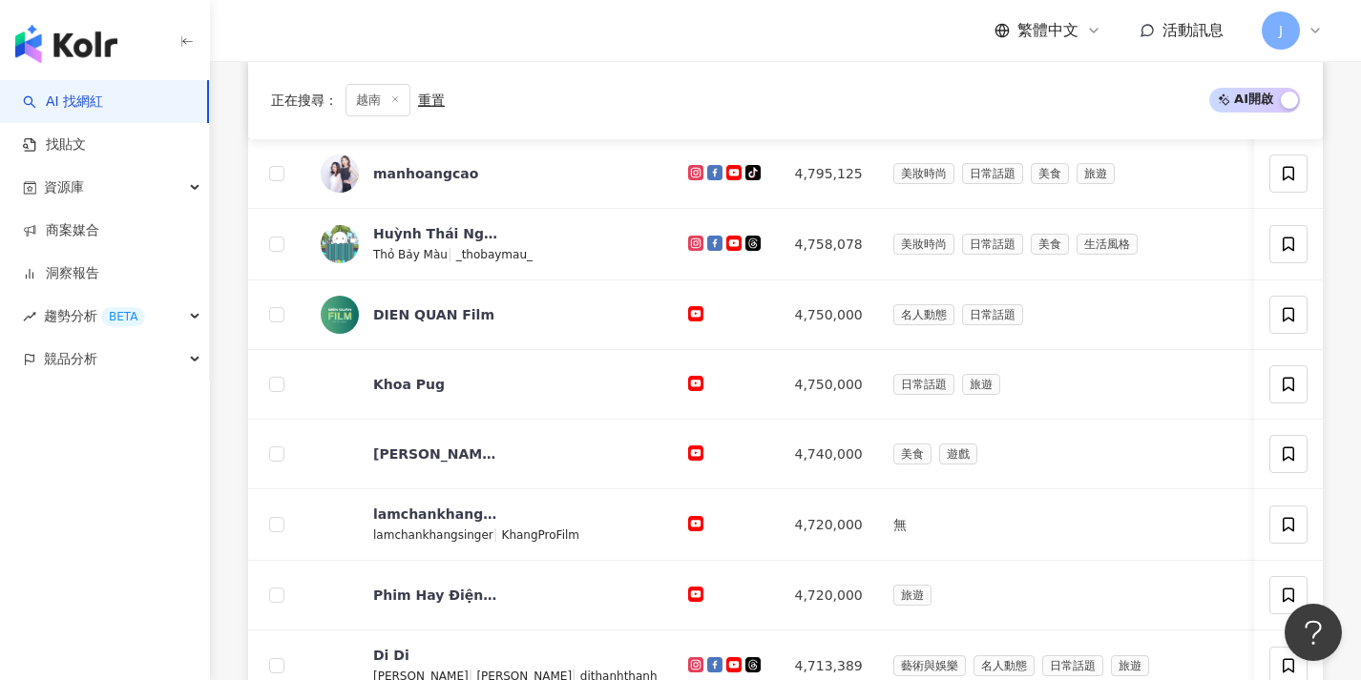
scroll to position [1000, 0]
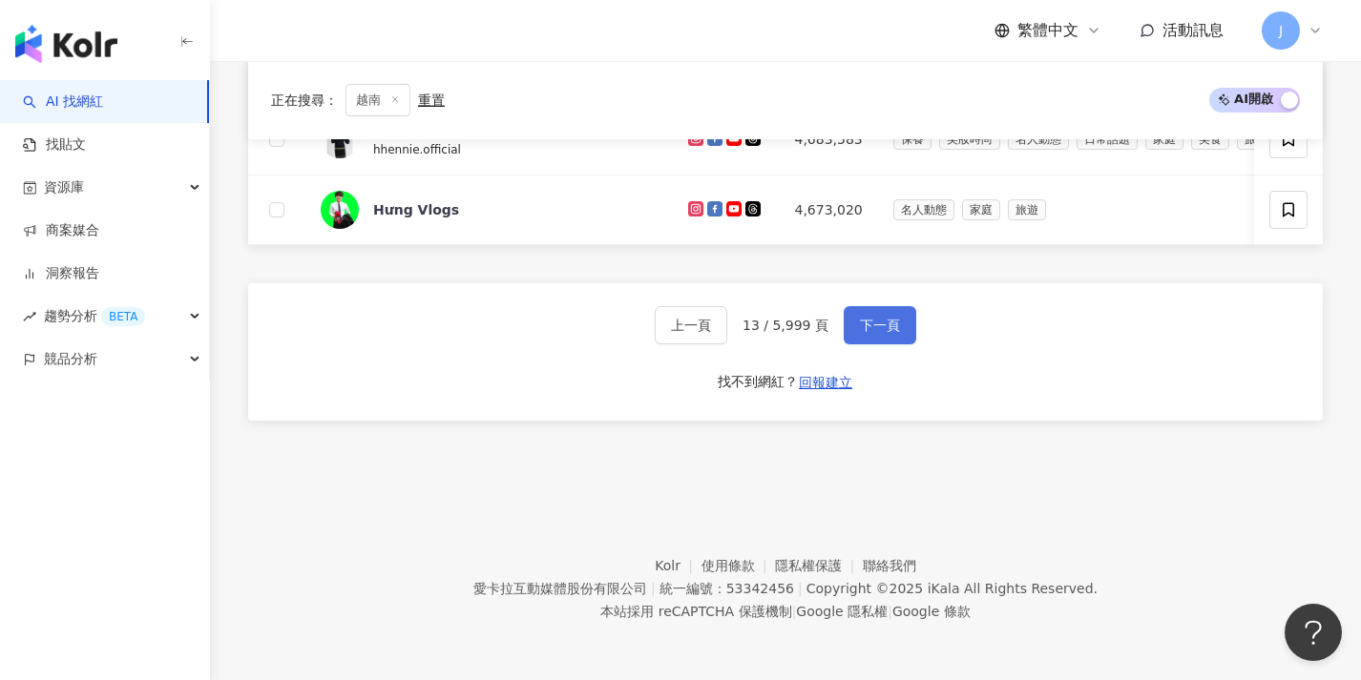
click at [874, 333] on button "下一頁" at bounding box center [879, 325] width 73 height 38
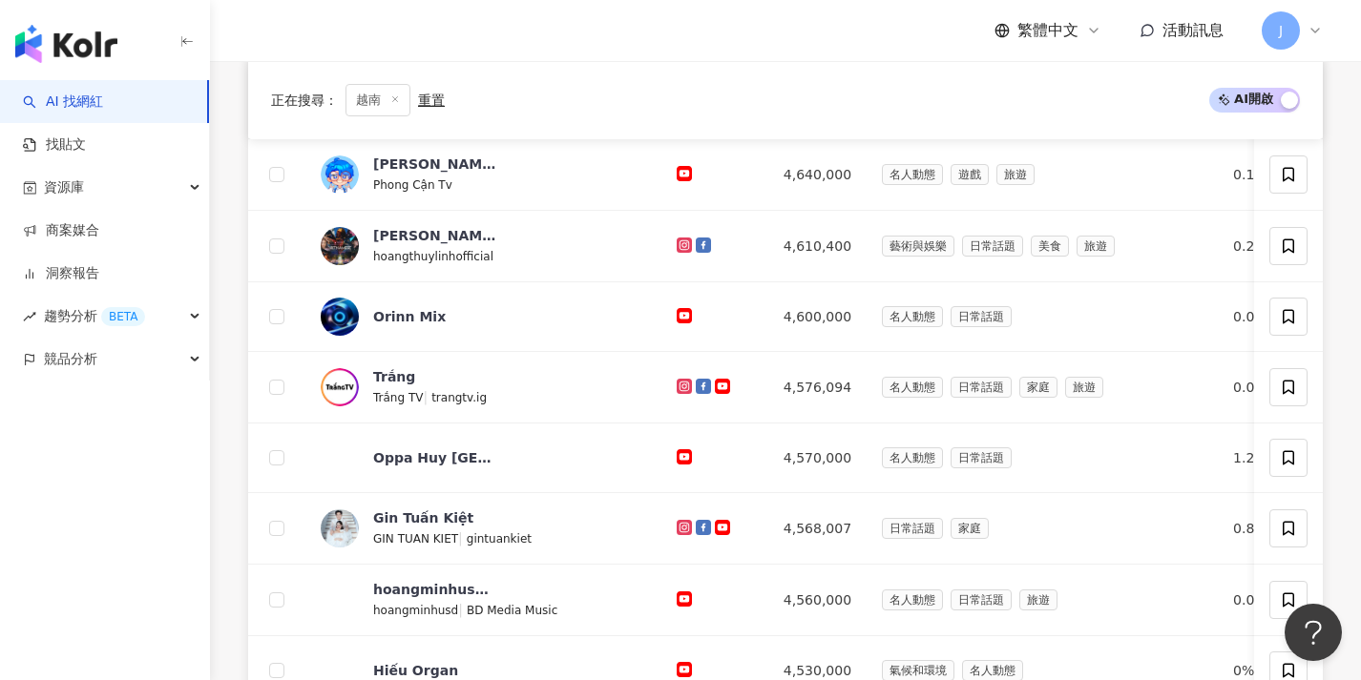
scroll to position [1002, 0]
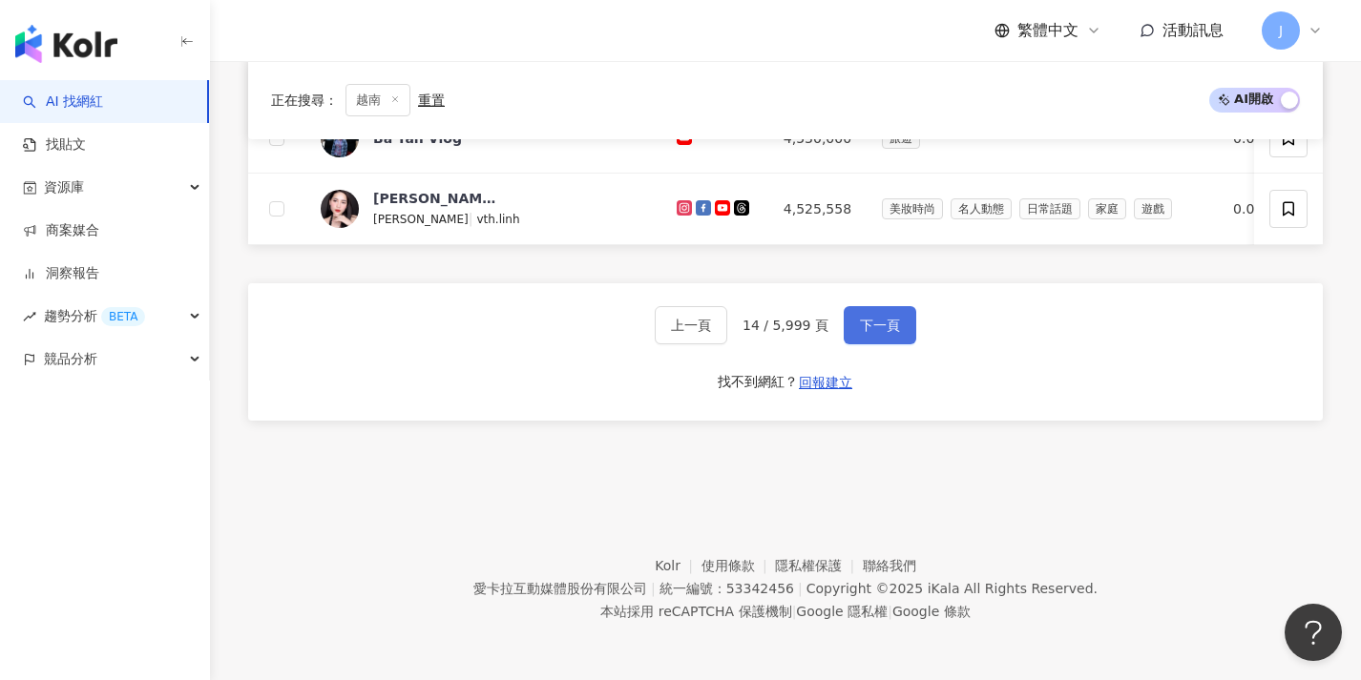
click at [874, 333] on button "下一頁" at bounding box center [879, 325] width 73 height 38
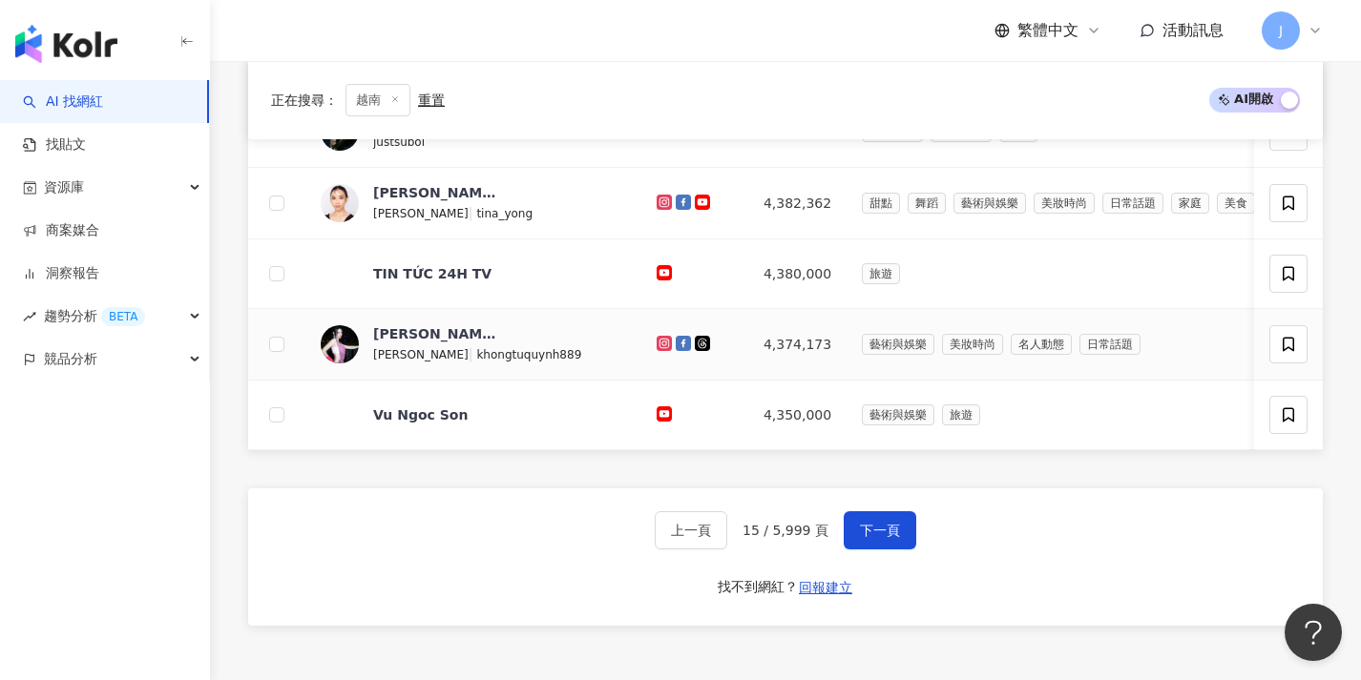
scroll to position [1004, 0]
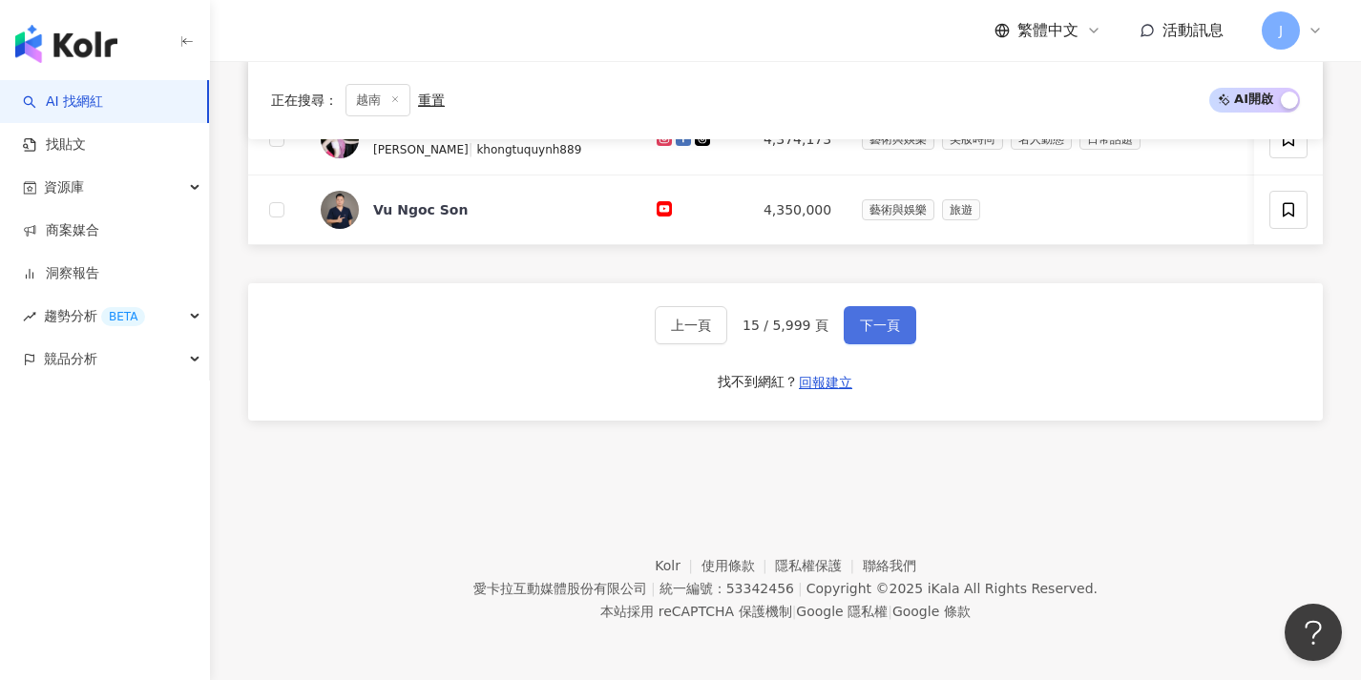
click at [867, 337] on button "下一頁" at bounding box center [879, 325] width 73 height 38
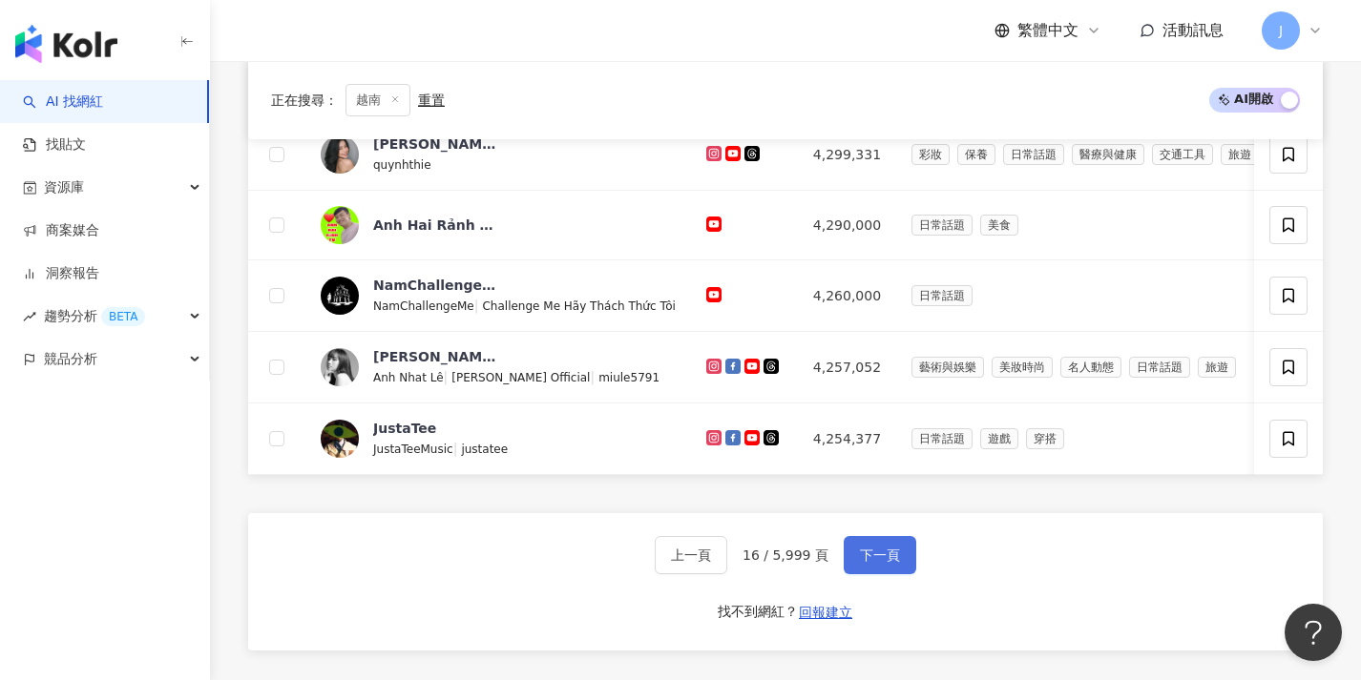
scroll to position [1002, 0]
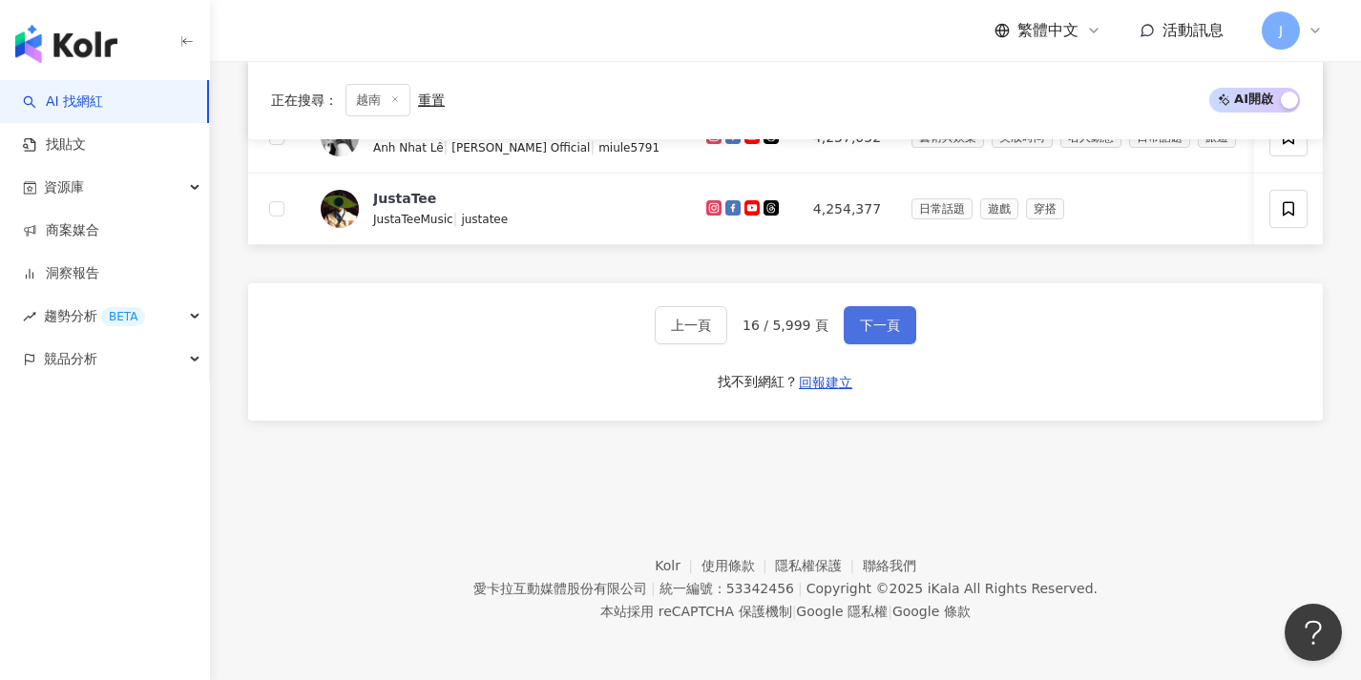
click at [867, 337] on button "下一頁" at bounding box center [879, 325] width 73 height 38
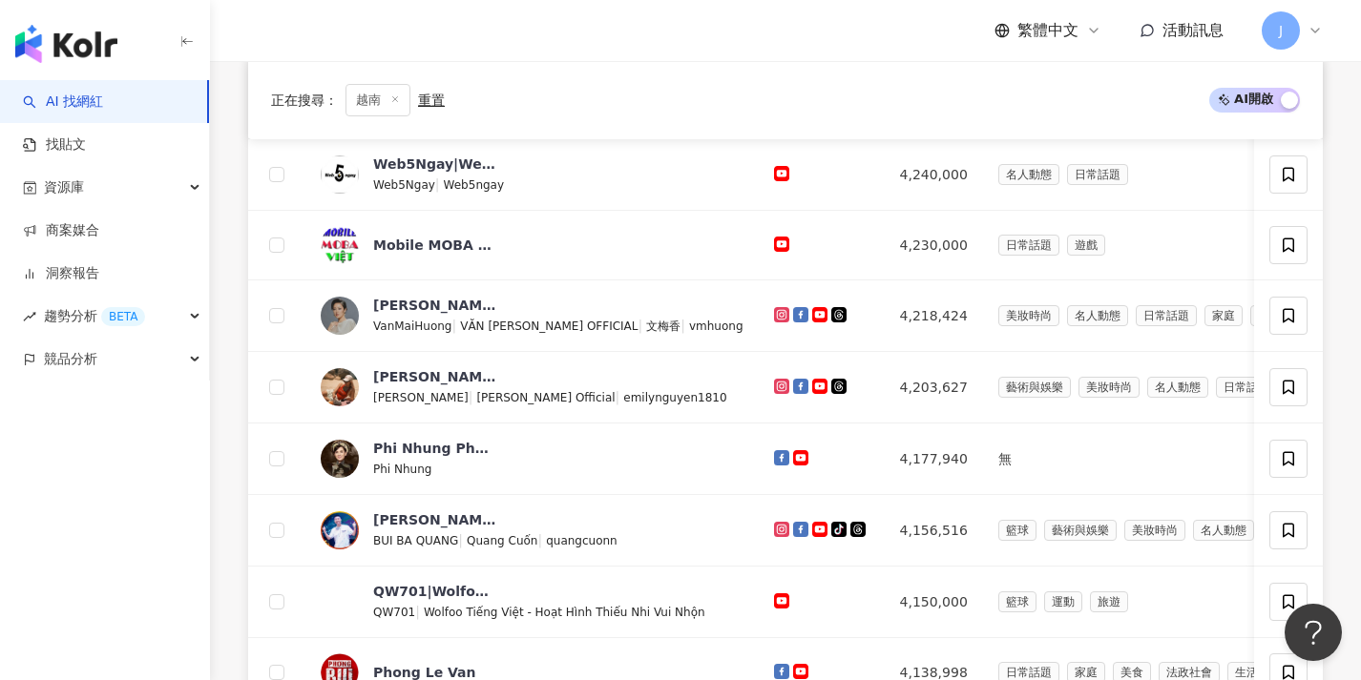
scroll to position [1006, 0]
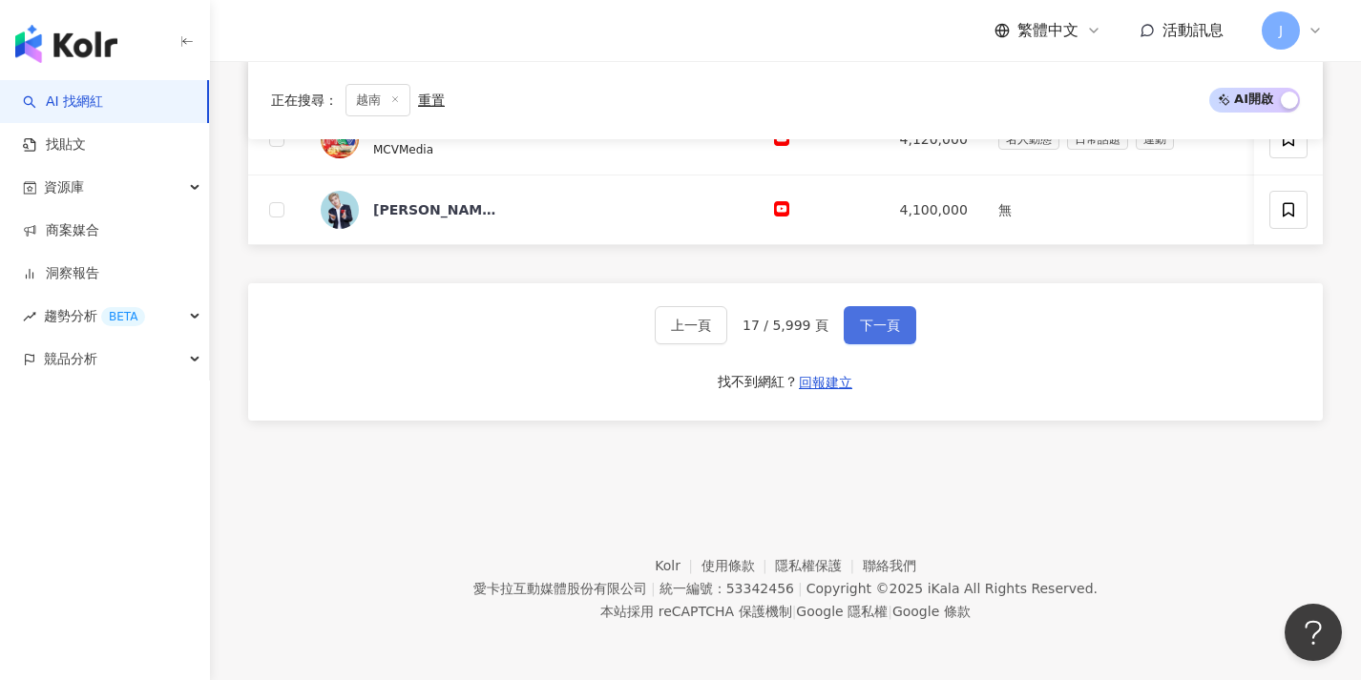
click at [867, 337] on button "下一頁" at bounding box center [879, 325] width 73 height 38
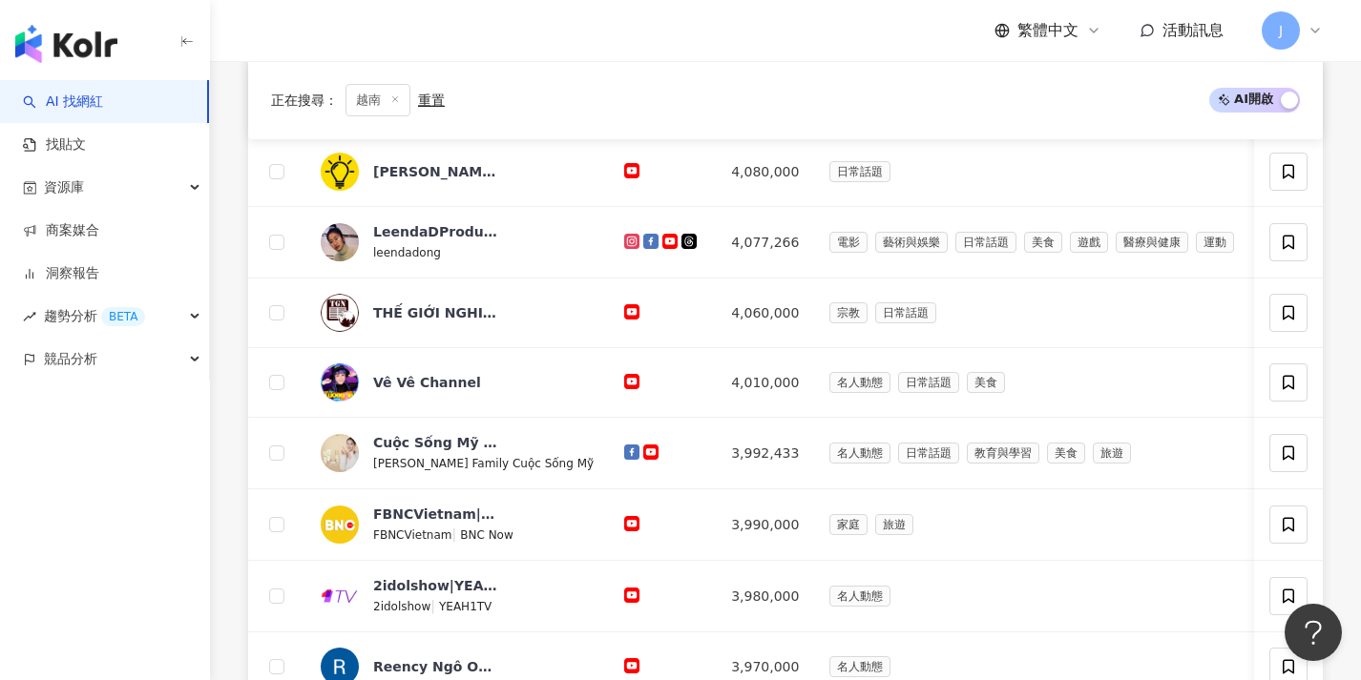
scroll to position [1000, 0]
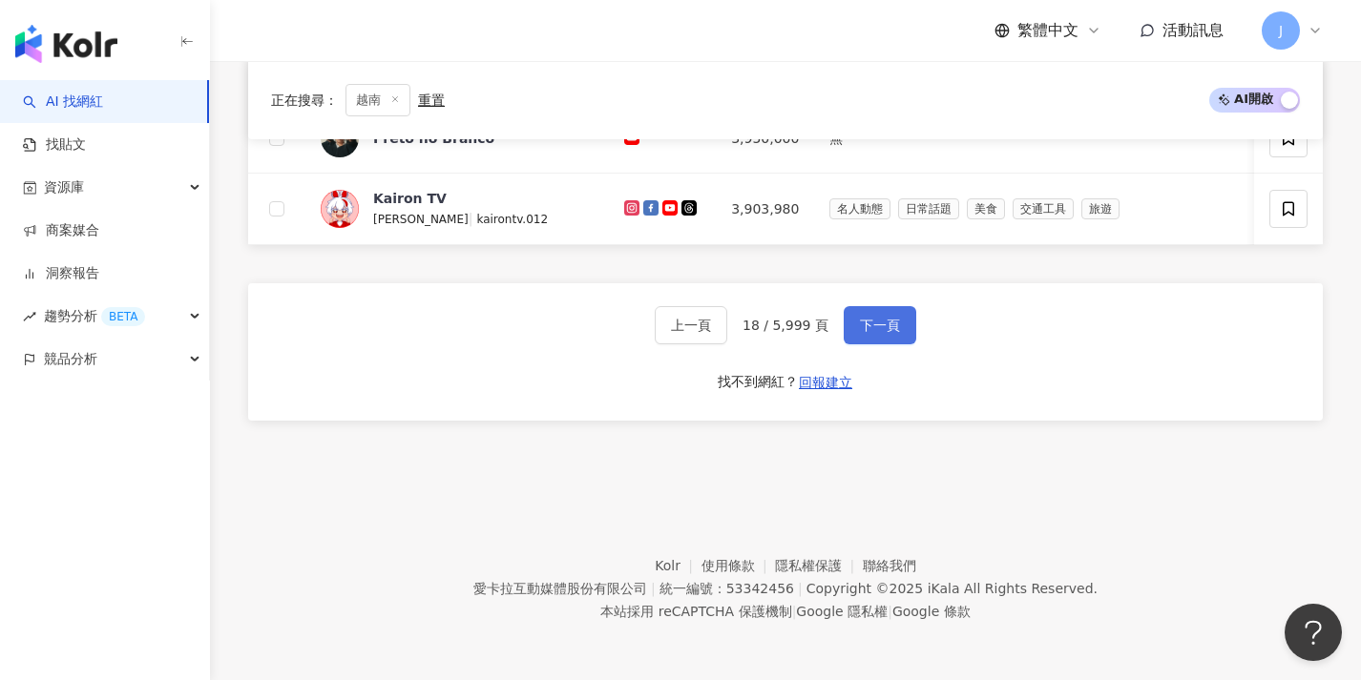
click at [867, 337] on button "下一頁" at bounding box center [879, 325] width 73 height 38
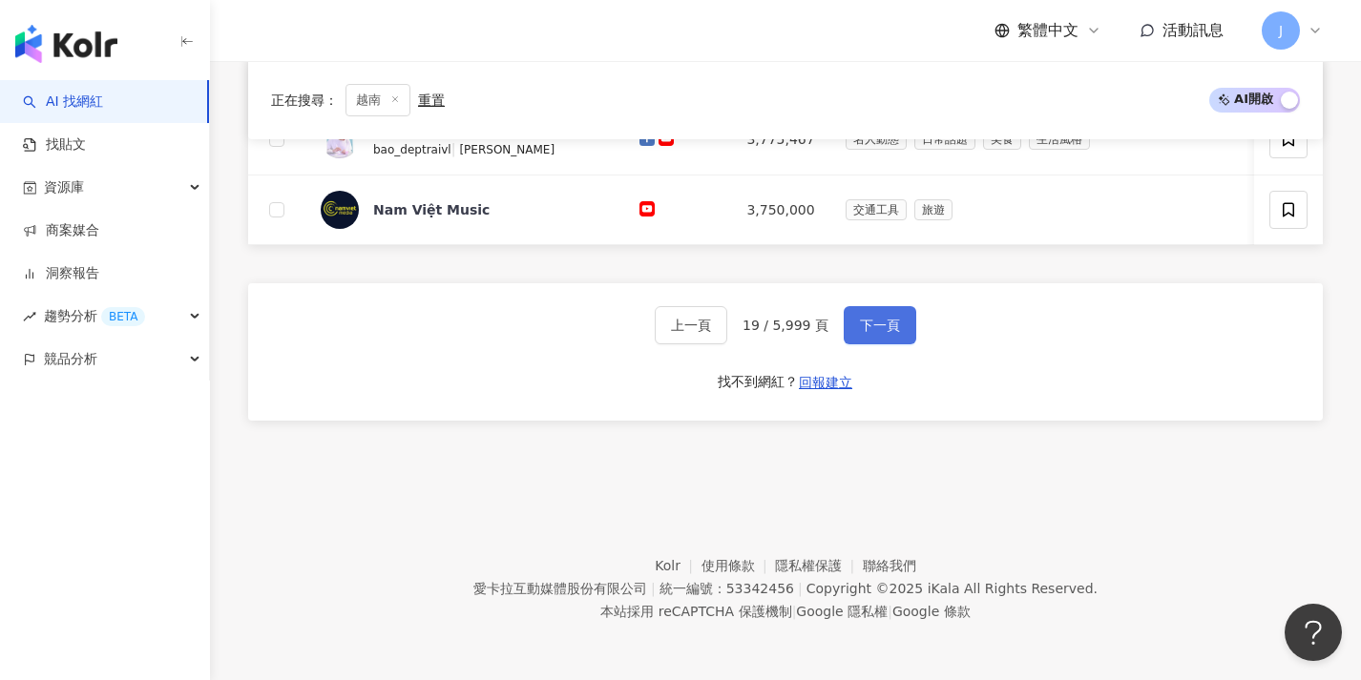
click at [867, 337] on button "下一頁" at bounding box center [879, 325] width 73 height 38
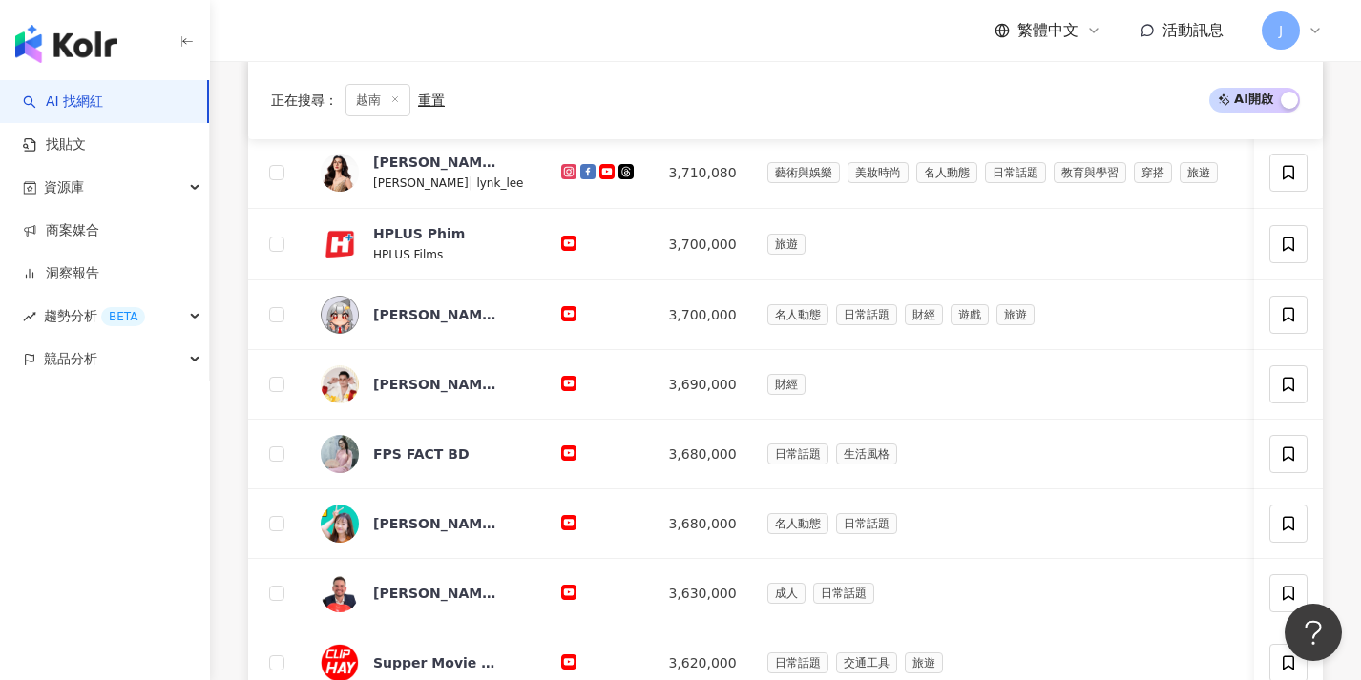
scroll to position [996, 0]
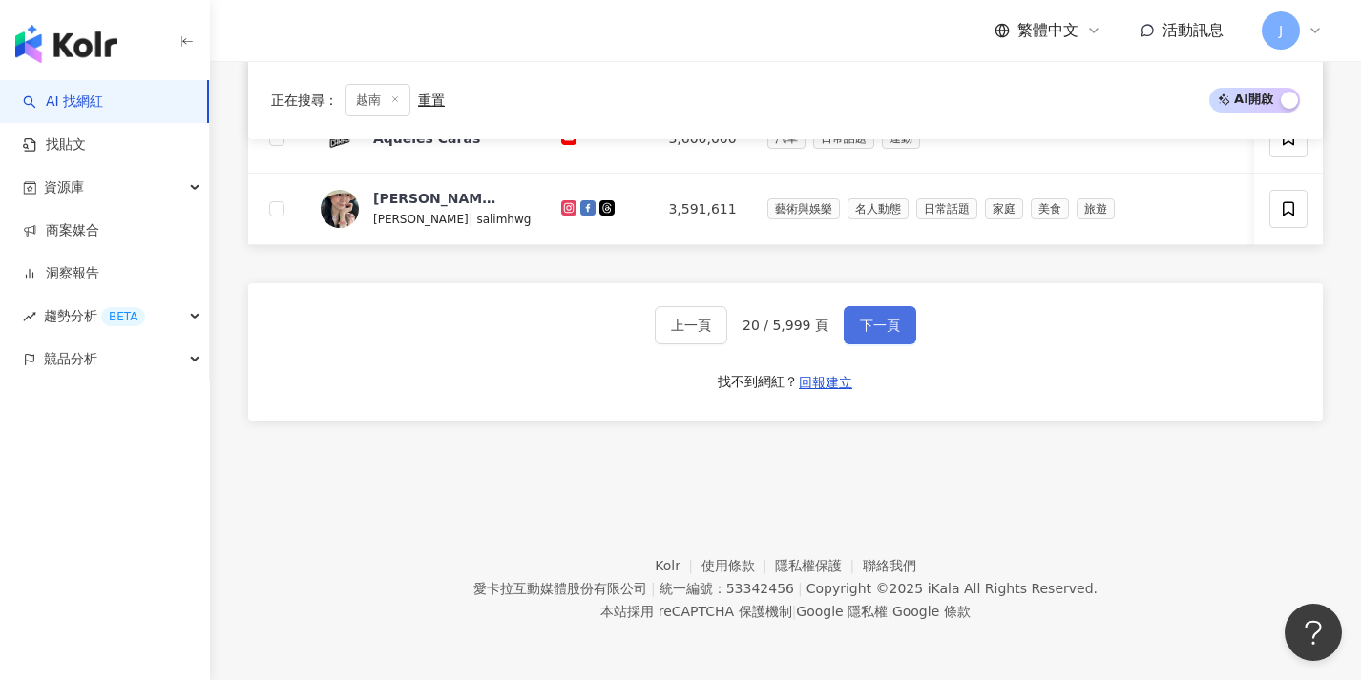
click at [867, 337] on button "下一頁" at bounding box center [879, 325] width 73 height 38
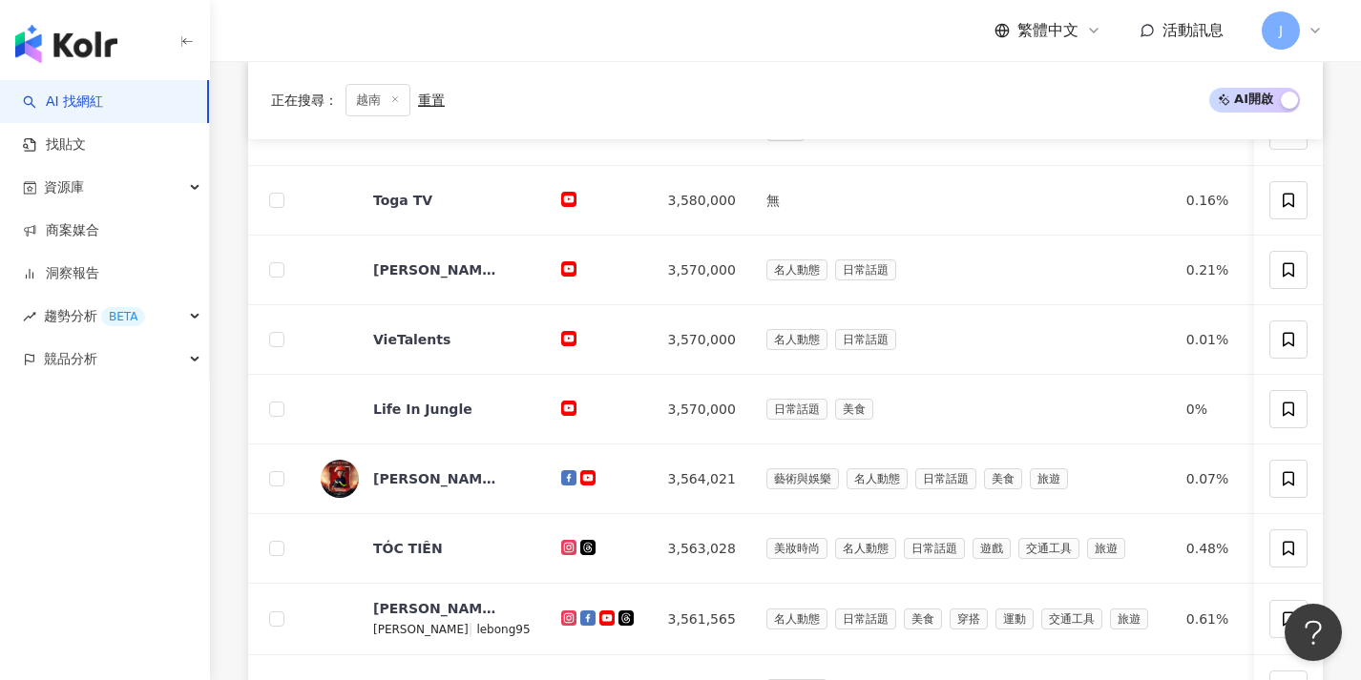
scroll to position [990, 0]
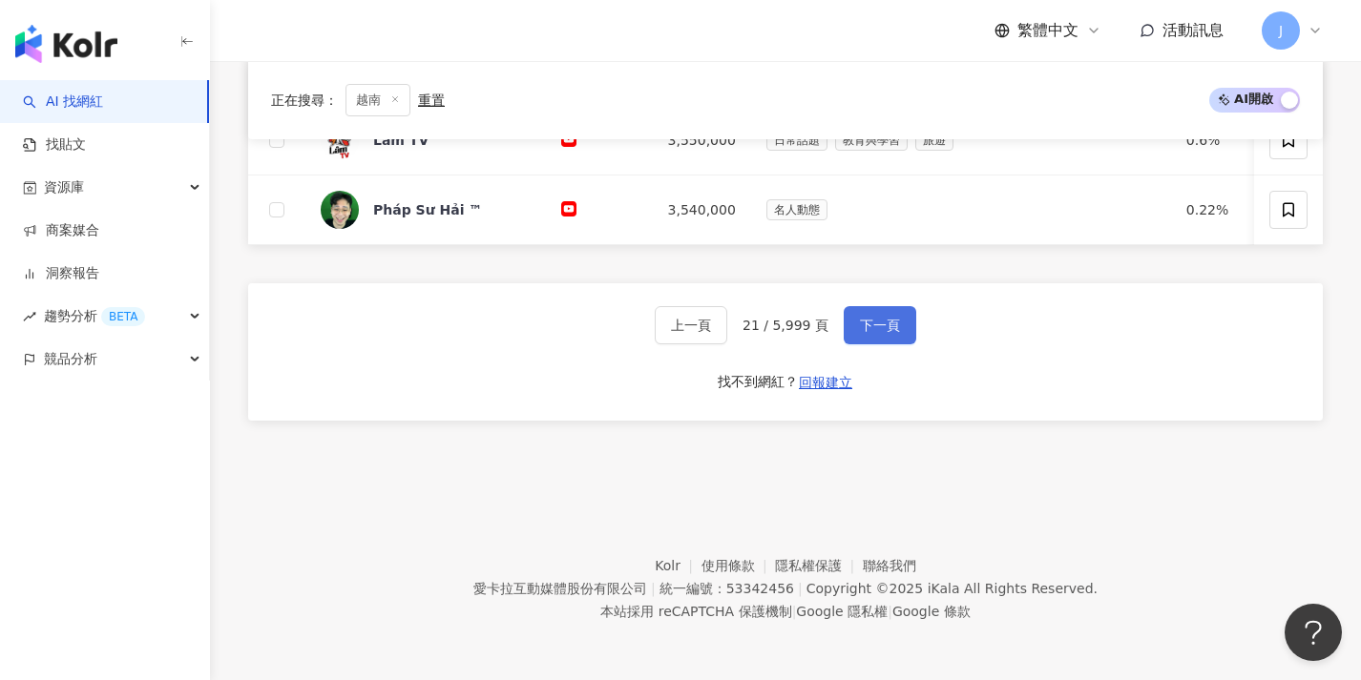
click at [867, 337] on button "下一頁" at bounding box center [879, 325] width 73 height 38
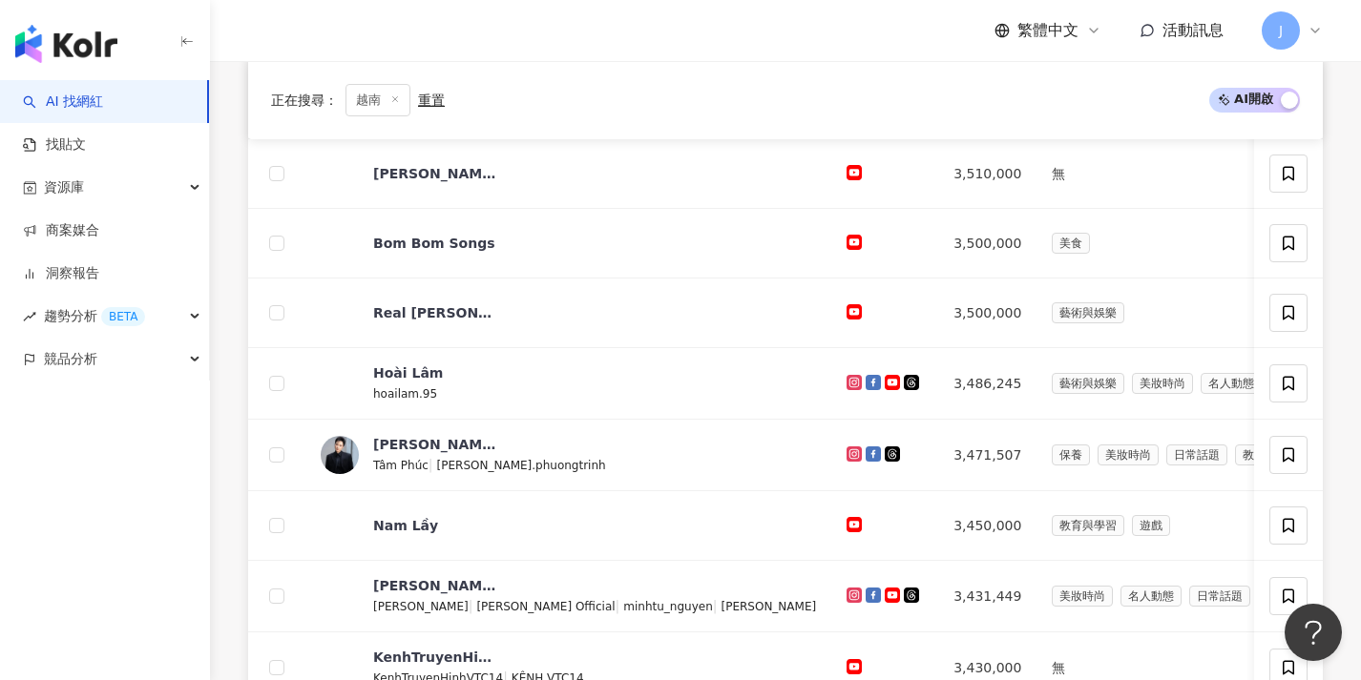
scroll to position [1002, 0]
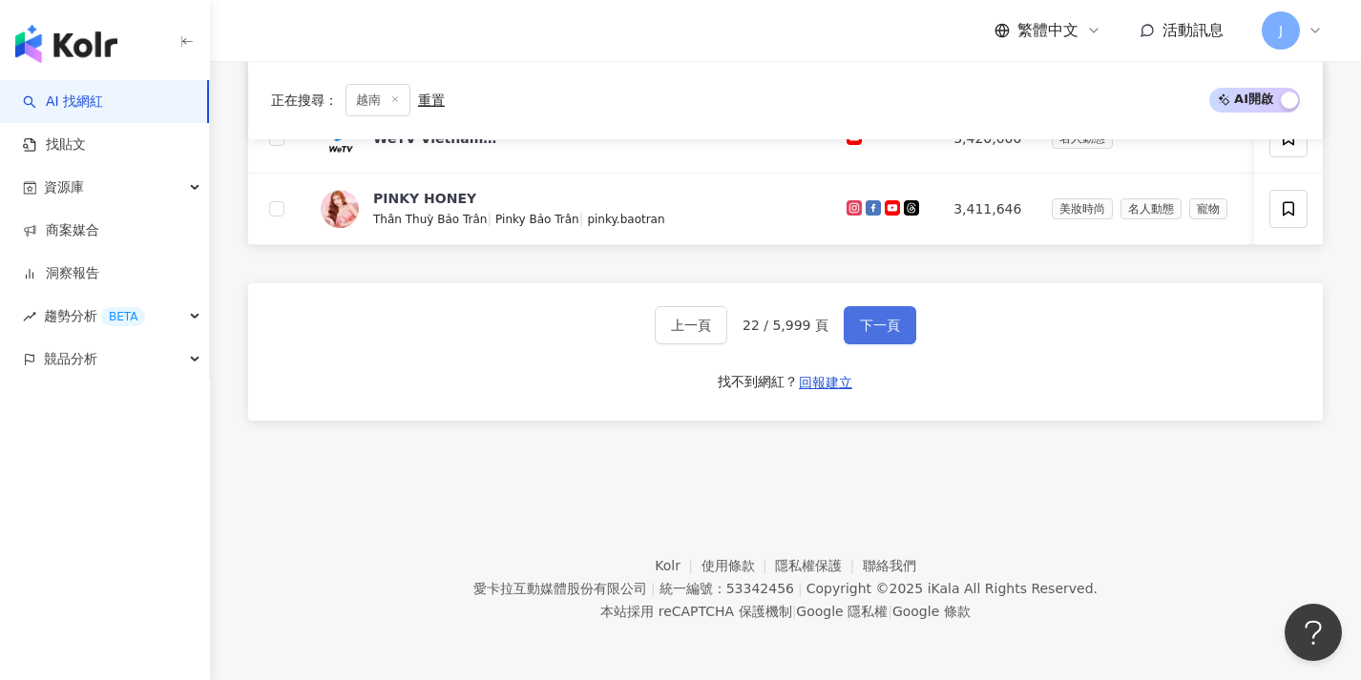
click at [867, 337] on button "下一頁" at bounding box center [879, 325] width 73 height 38
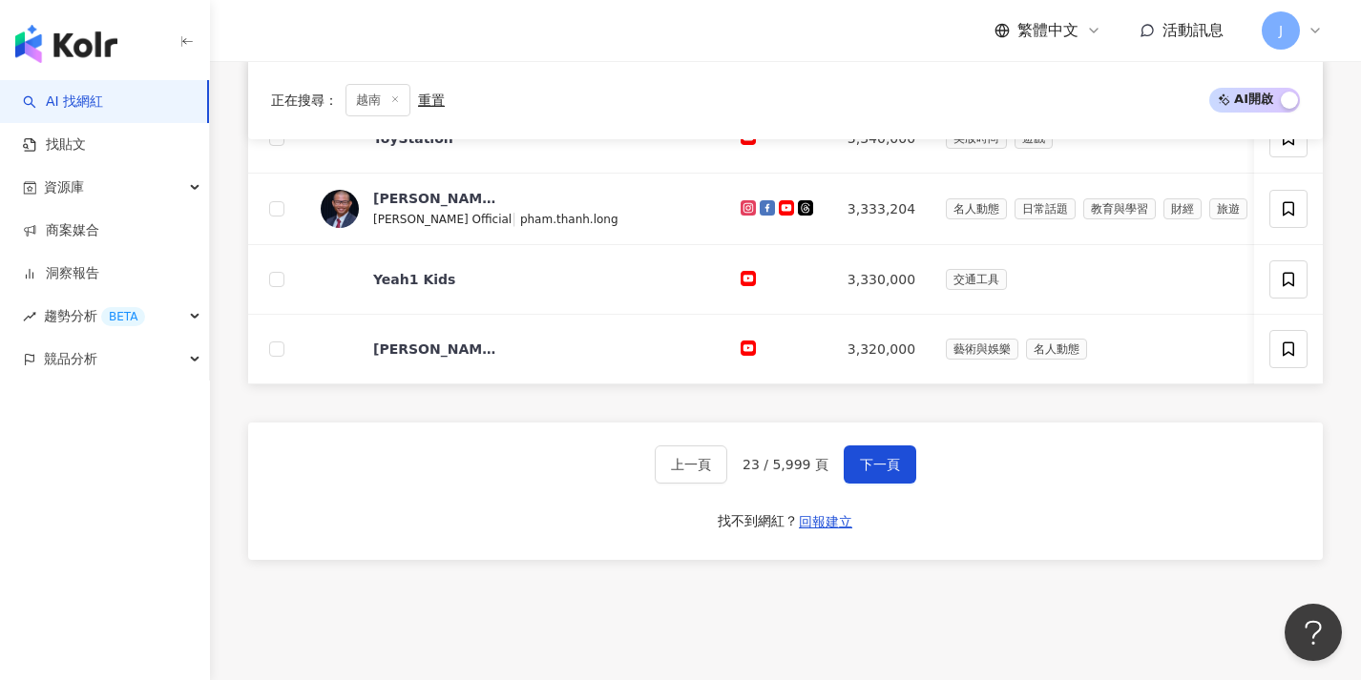
scroll to position [992, 0]
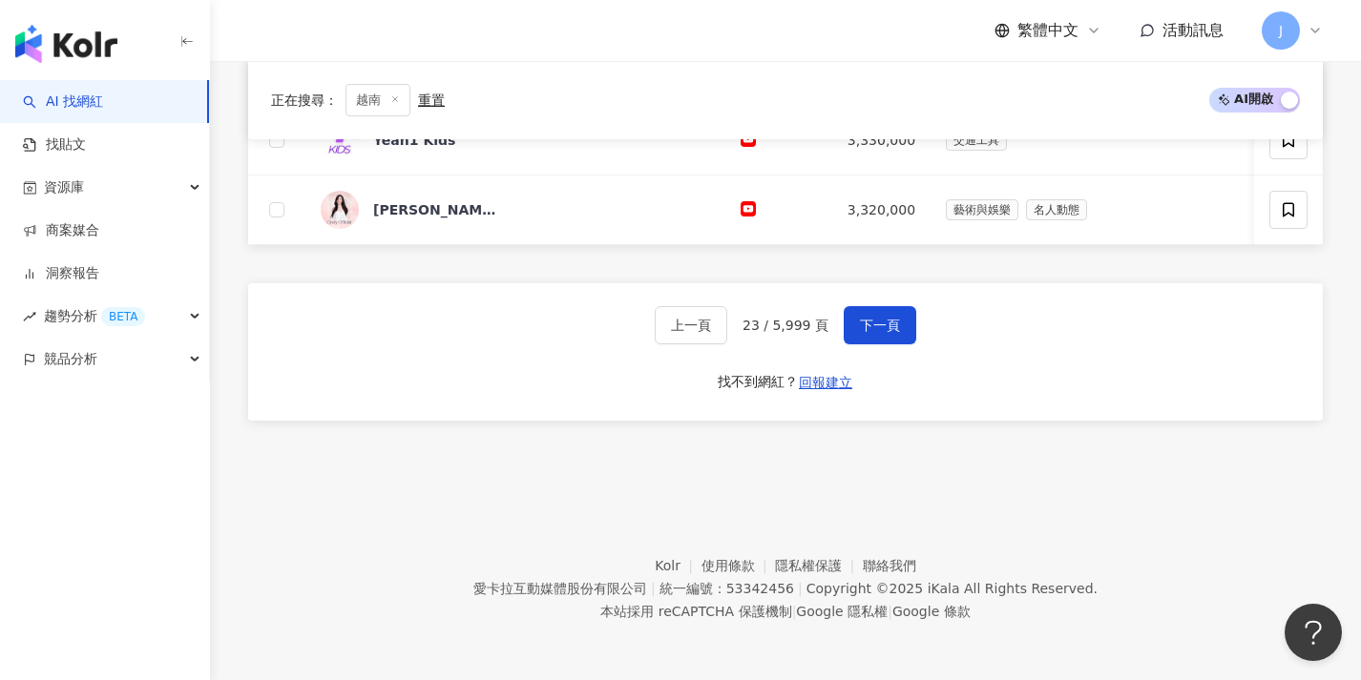
click at [900, 324] on button "下一頁" at bounding box center [879, 325] width 73 height 38
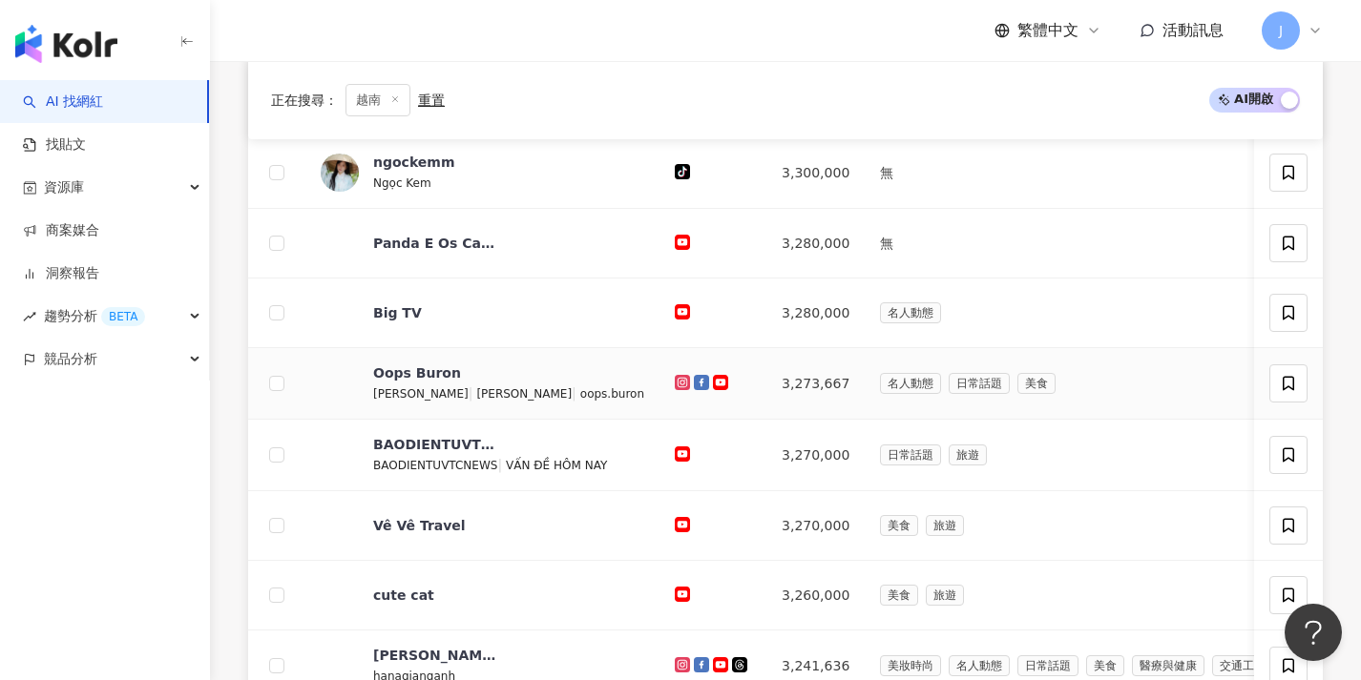
scroll to position [998, 0]
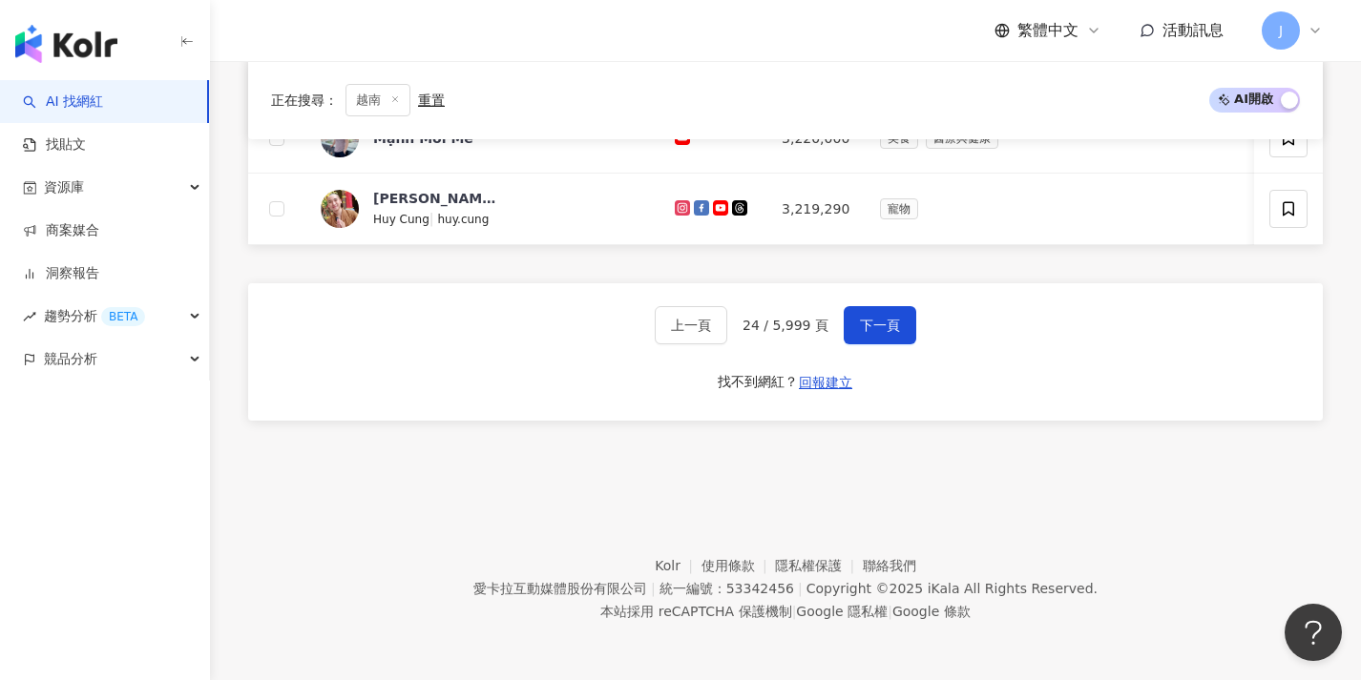
click at [891, 358] on div "上一頁 24 / 5,999 頁 下一頁 找不到網紅？ 回報建立" at bounding box center [785, 351] width 1074 height 137
click at [892, 334] on button "下一頁" at bounding box center [879, 325] width 73 height 38
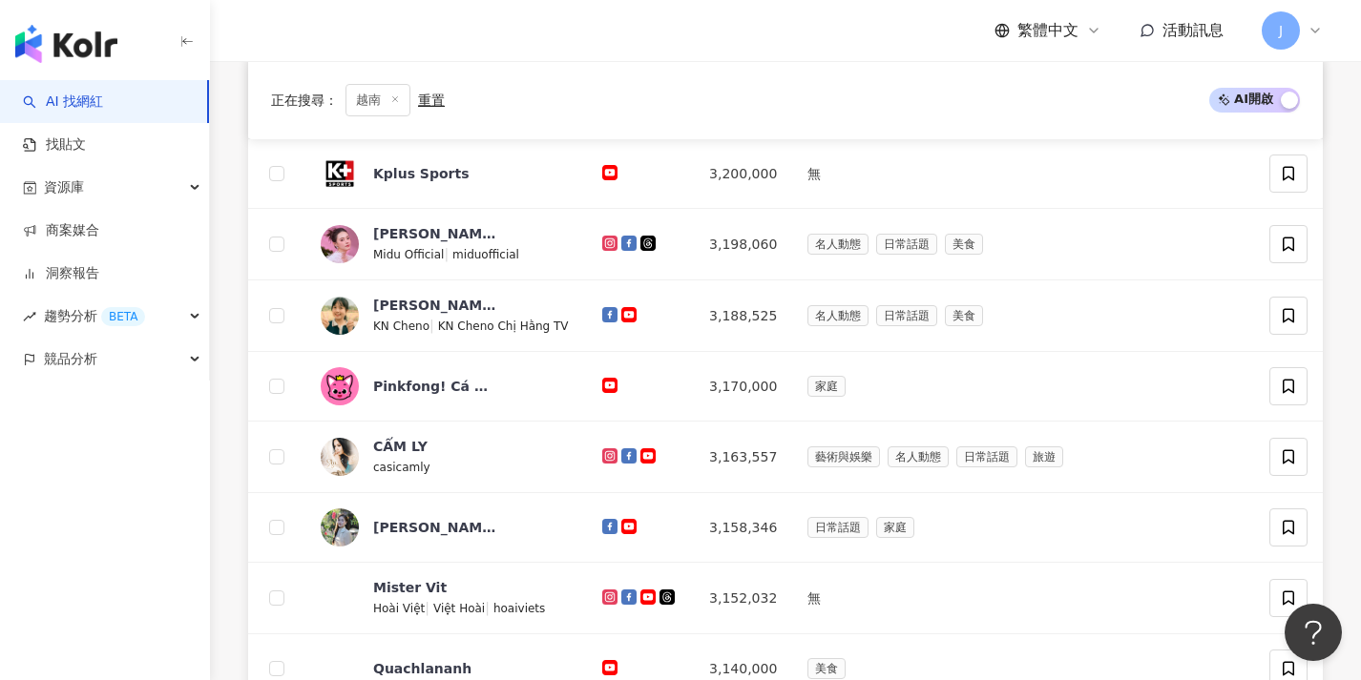
scroll to position [1002, 0]
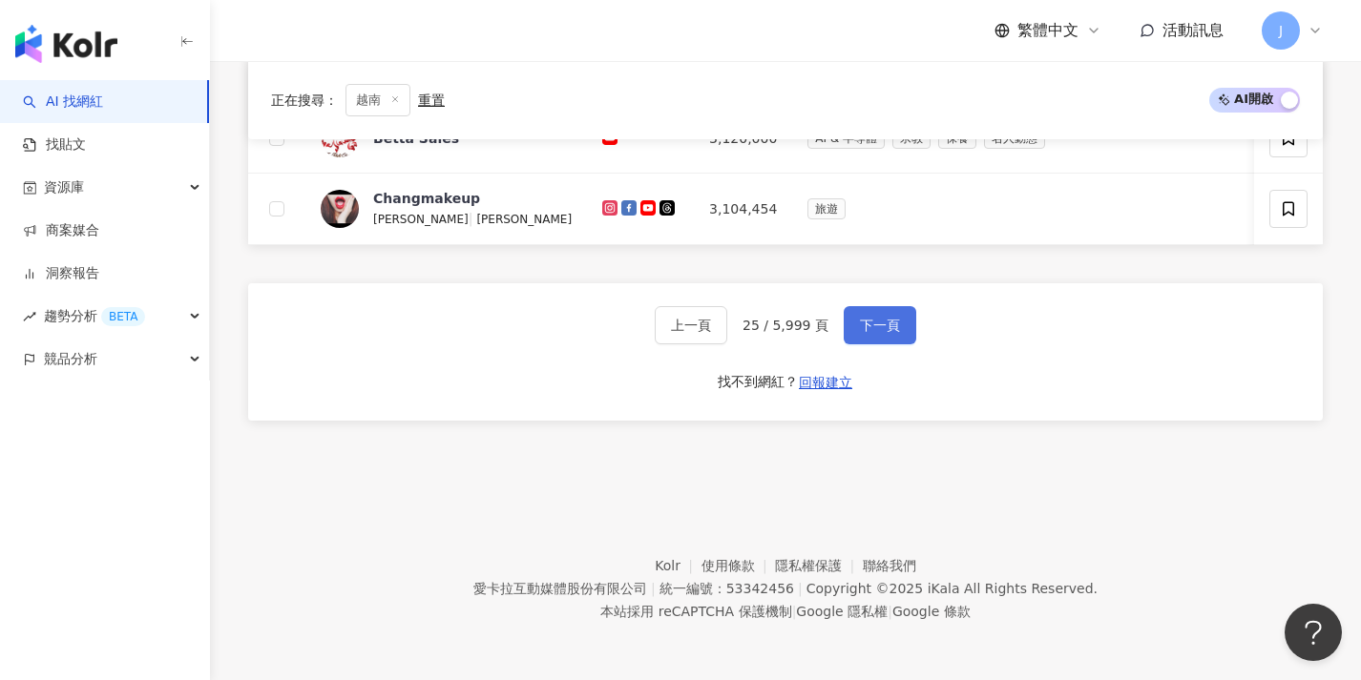
click at [888, 336] on button "下一頁" at bounding box center [879, 325] width 73 height 38
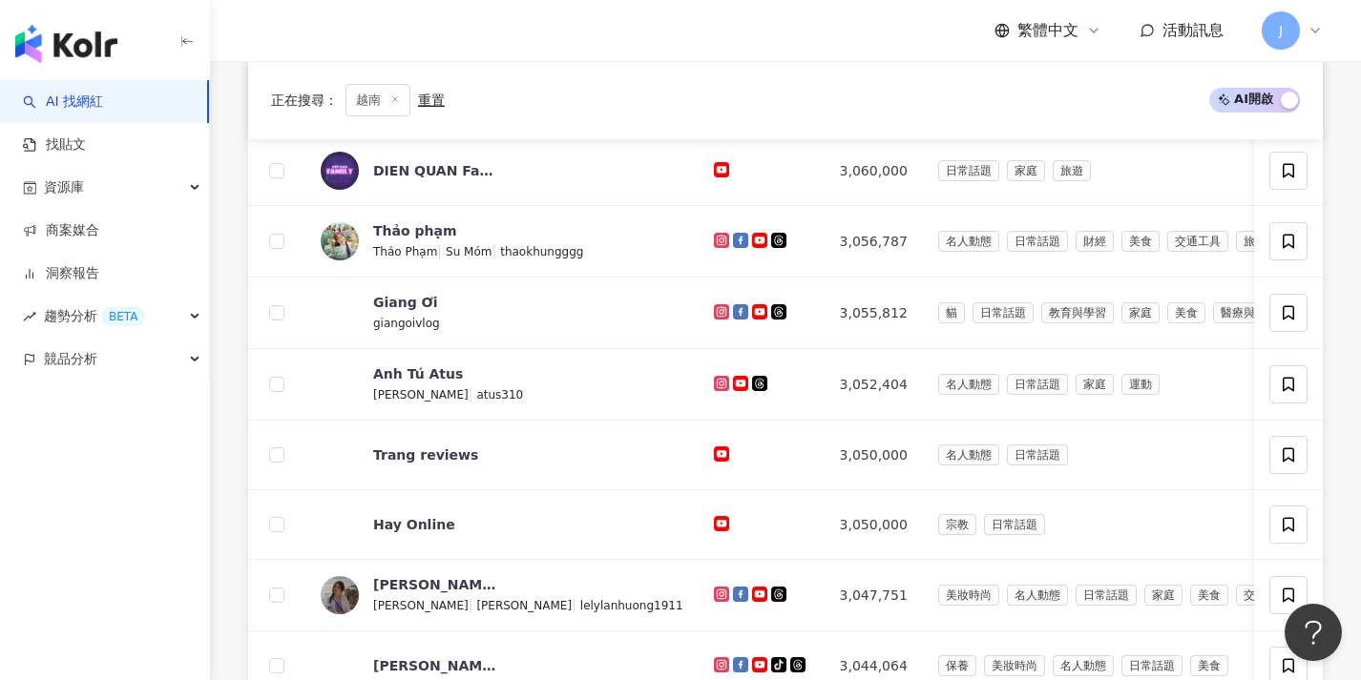
scroll to position [996, 0]
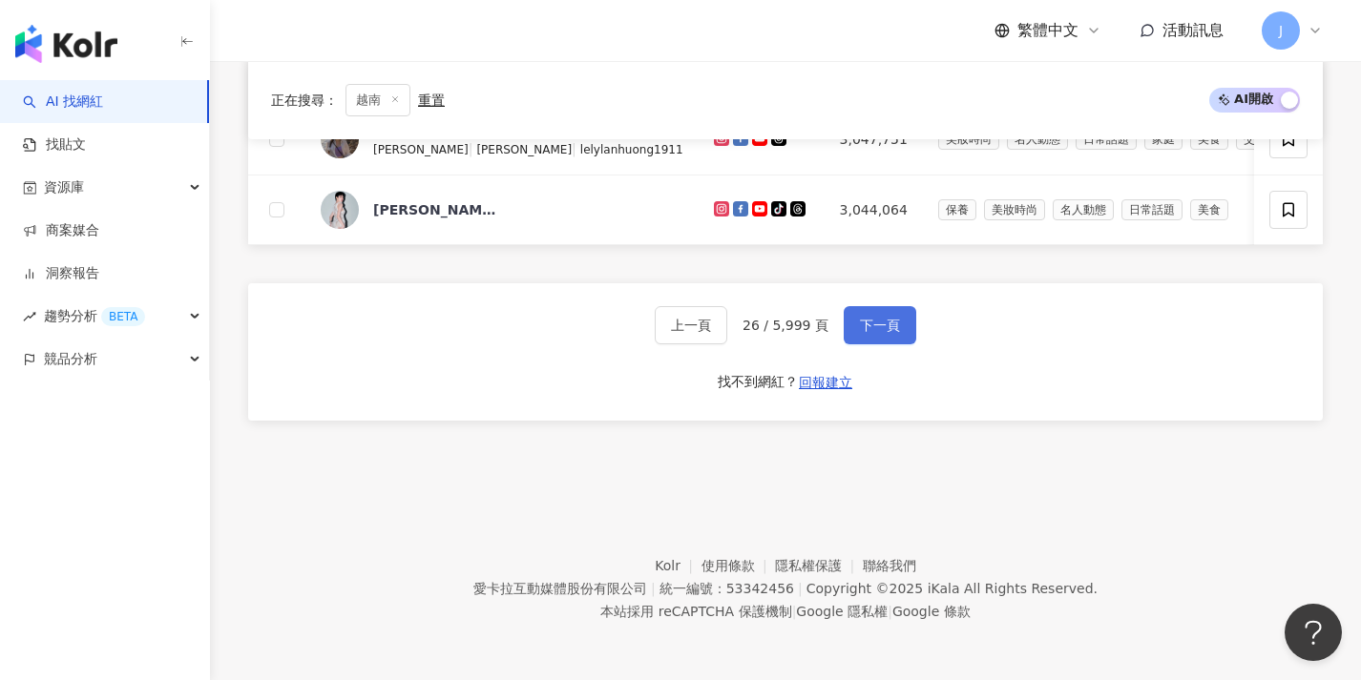
click at [885, 342] on button "下一頁" at bounding box center [879, 325] width 73 height 38
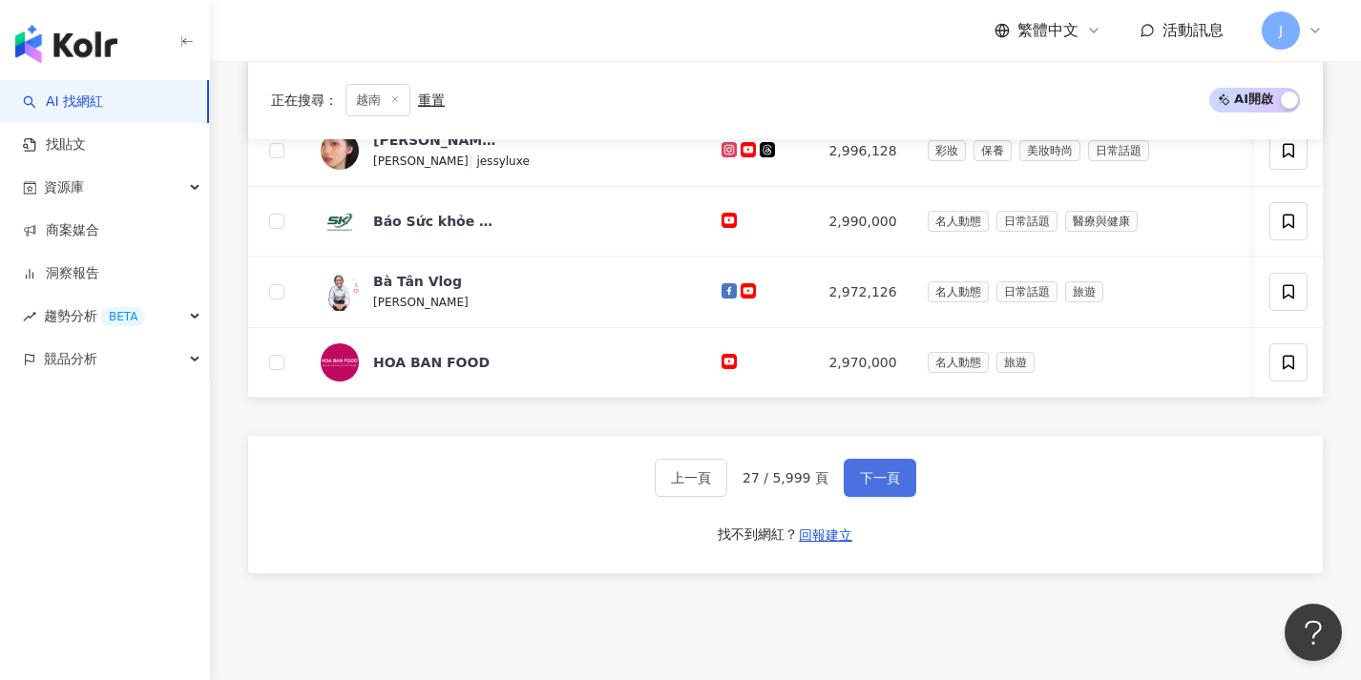
scroll to position [1002, 0]
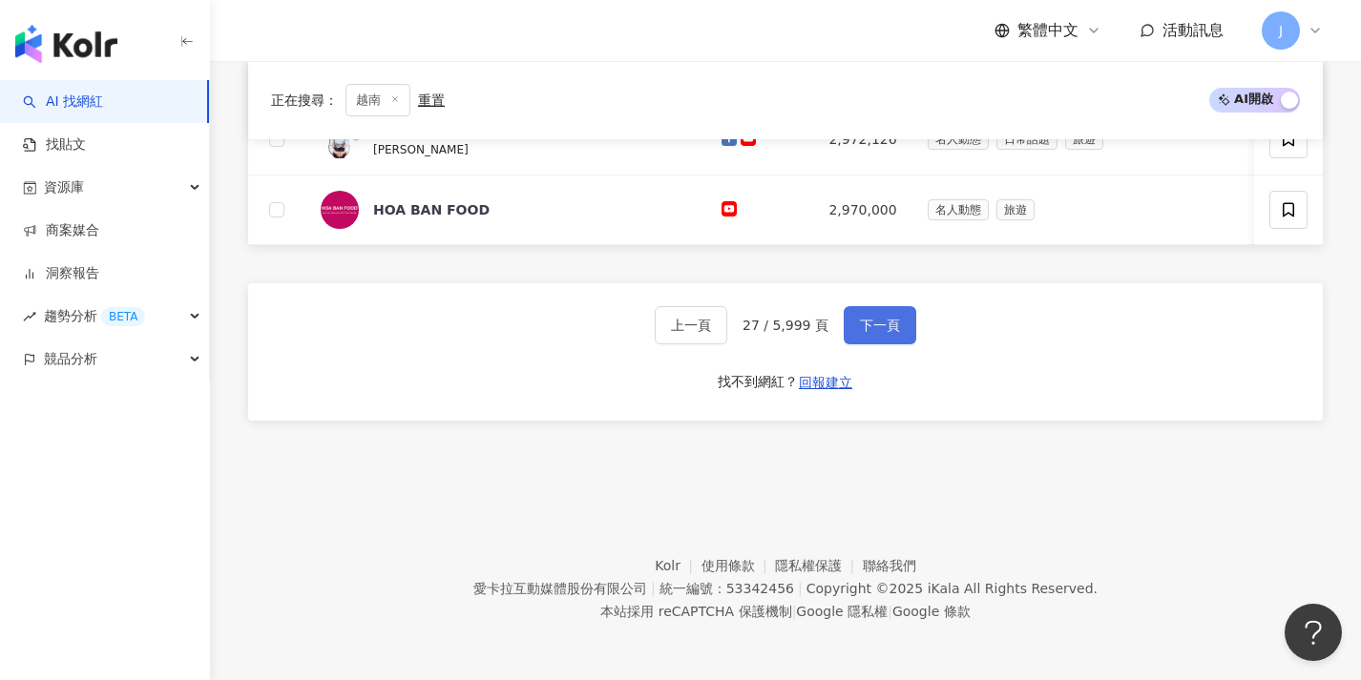
click at [885, 342] on button "下一頁" at bounding box center [879, 325] width 73 height 38
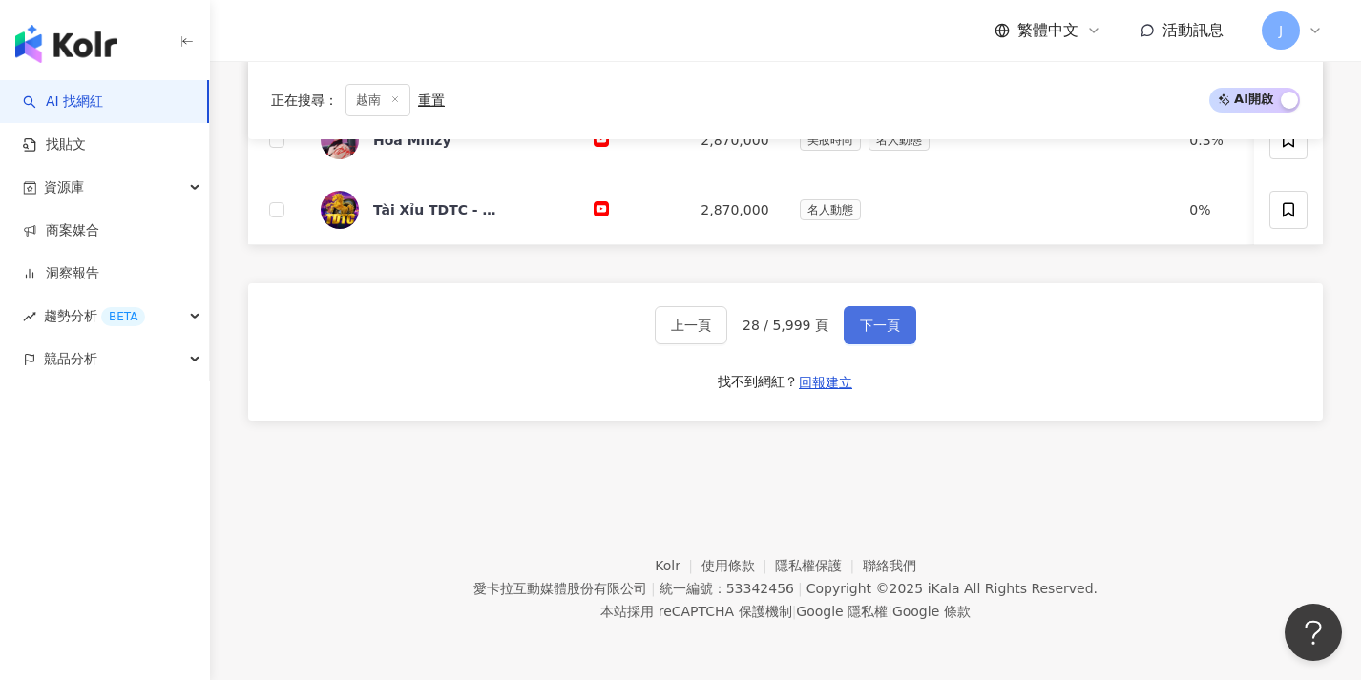
scroll to position [998, 0]
click at [885, 342] on button "下一頁" at bounding box center [879, 325] width 73 height 38
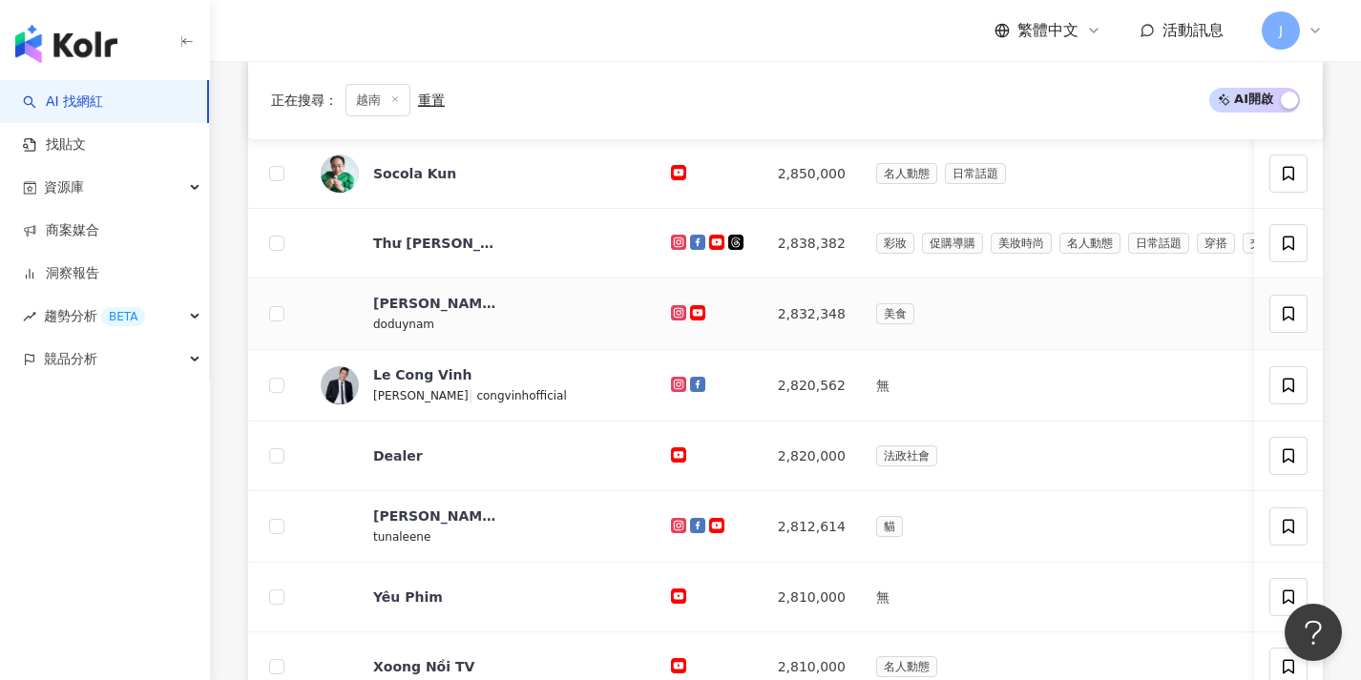
scroll to position [1002, 0]
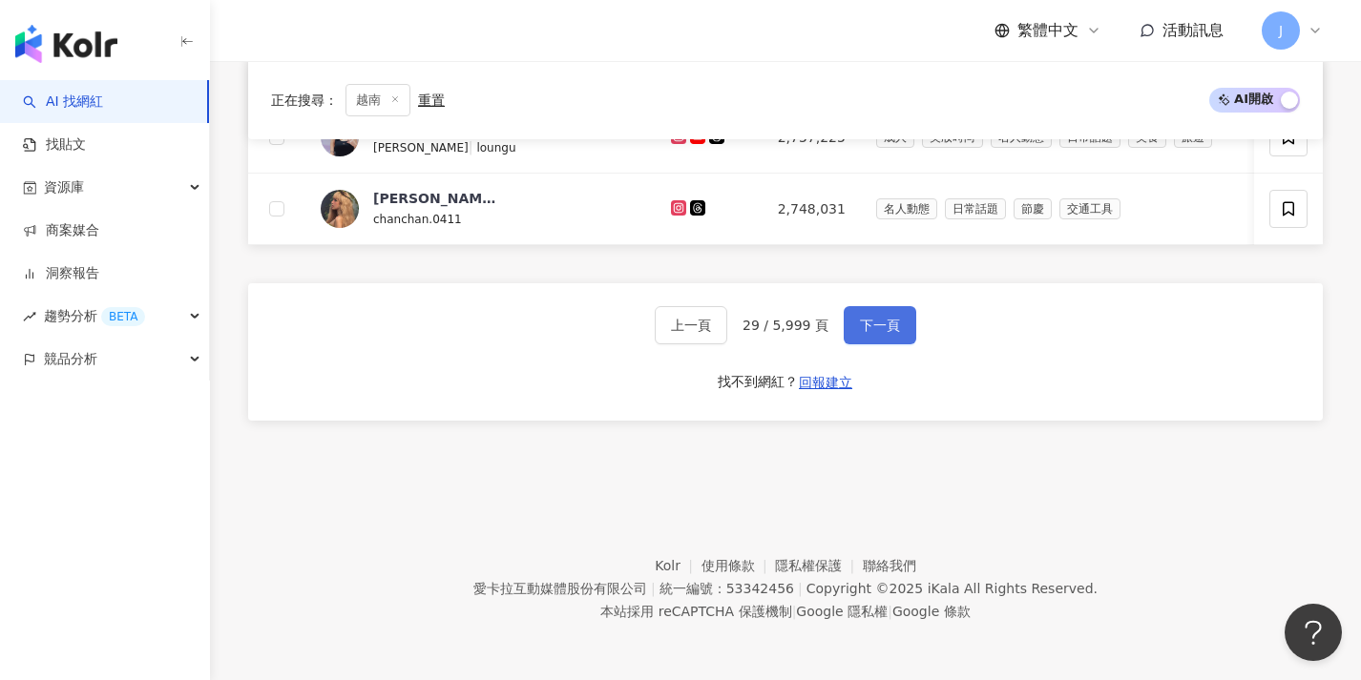
click at [887, 334] on button "下一頁" at bounding box center [879, 325] width 73 height 38
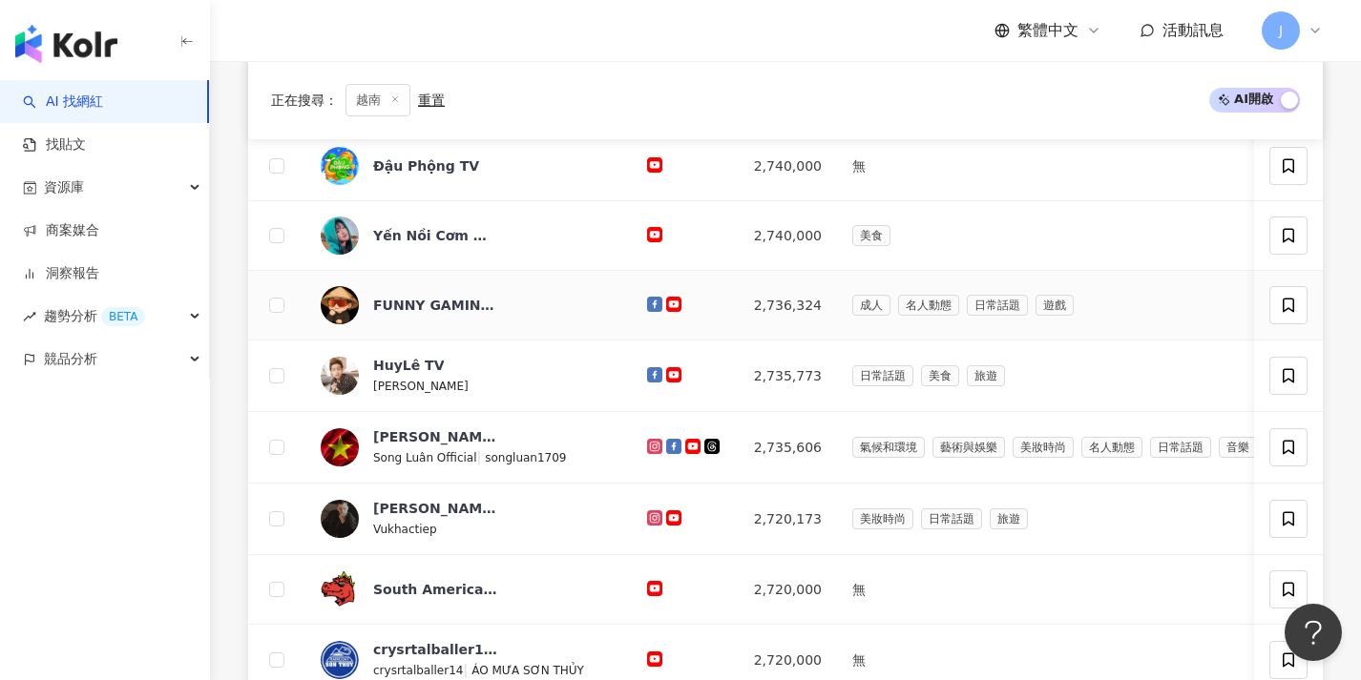
scroll to position [862, 0]
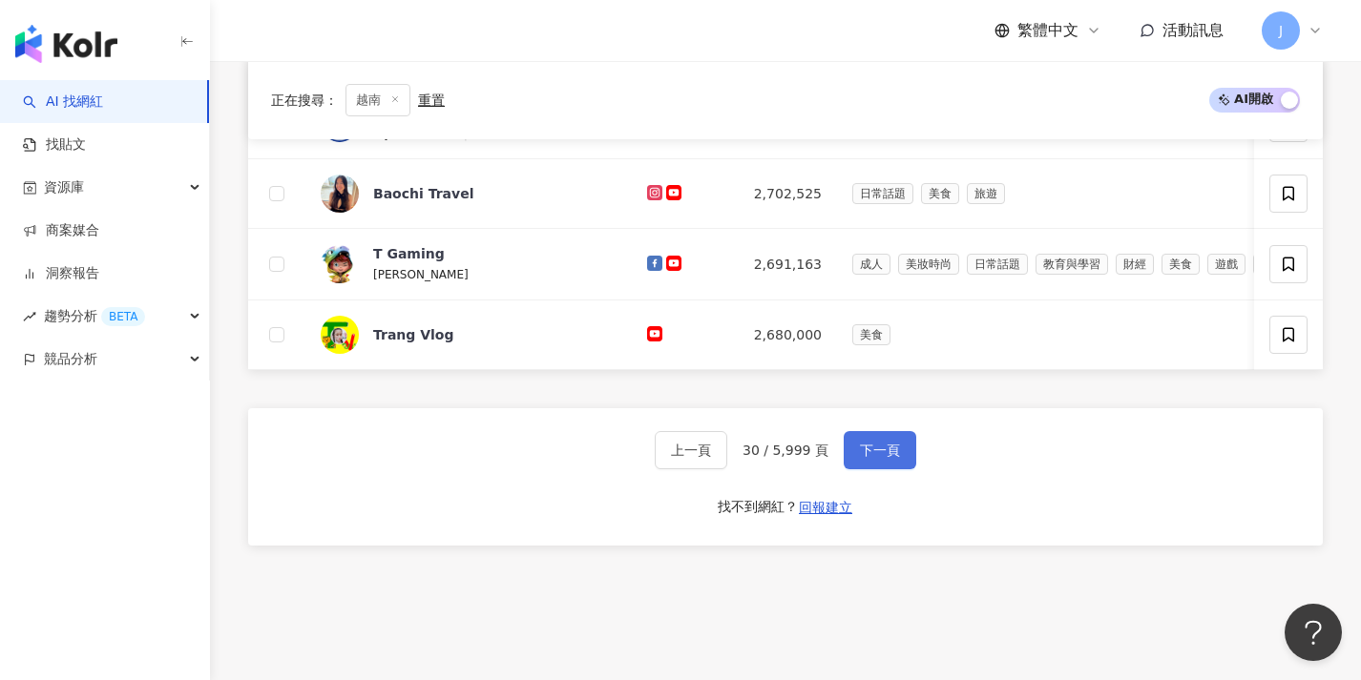
click at [889, 469] on button "下一頁" at bounding box center [879, 450] width 73 height 38
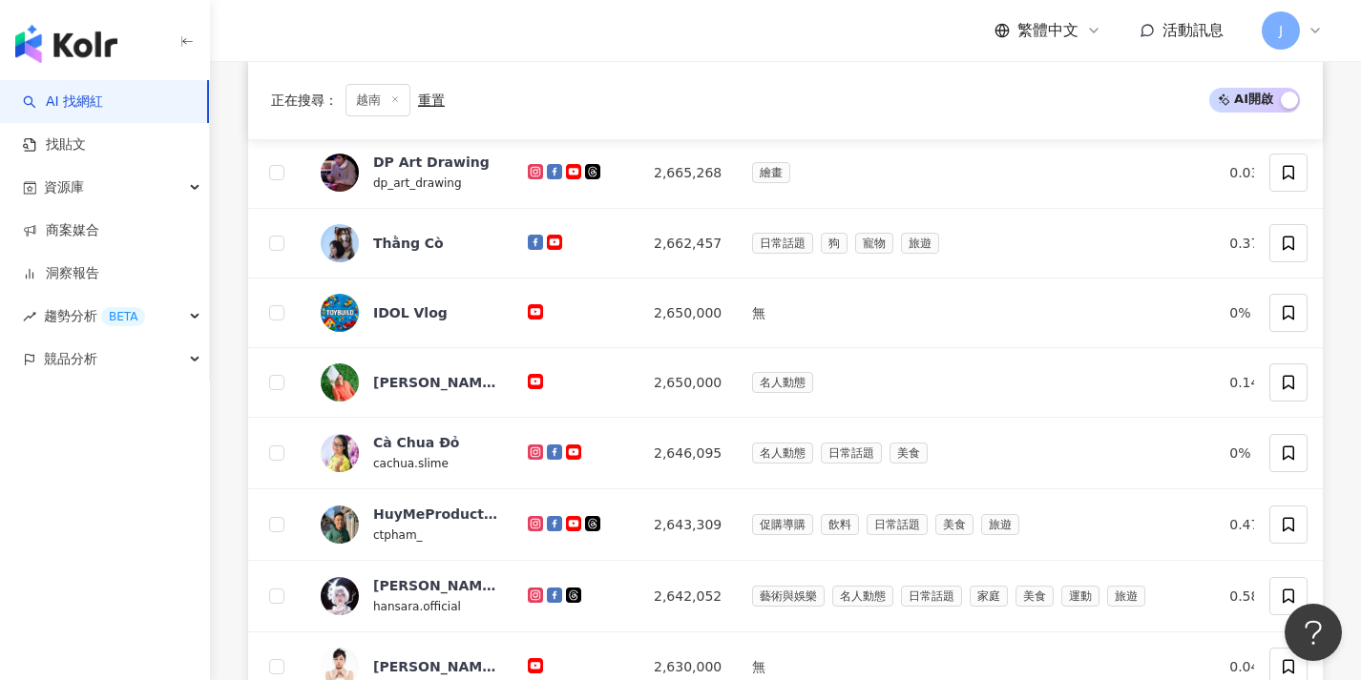
scroll to position [996, 0]
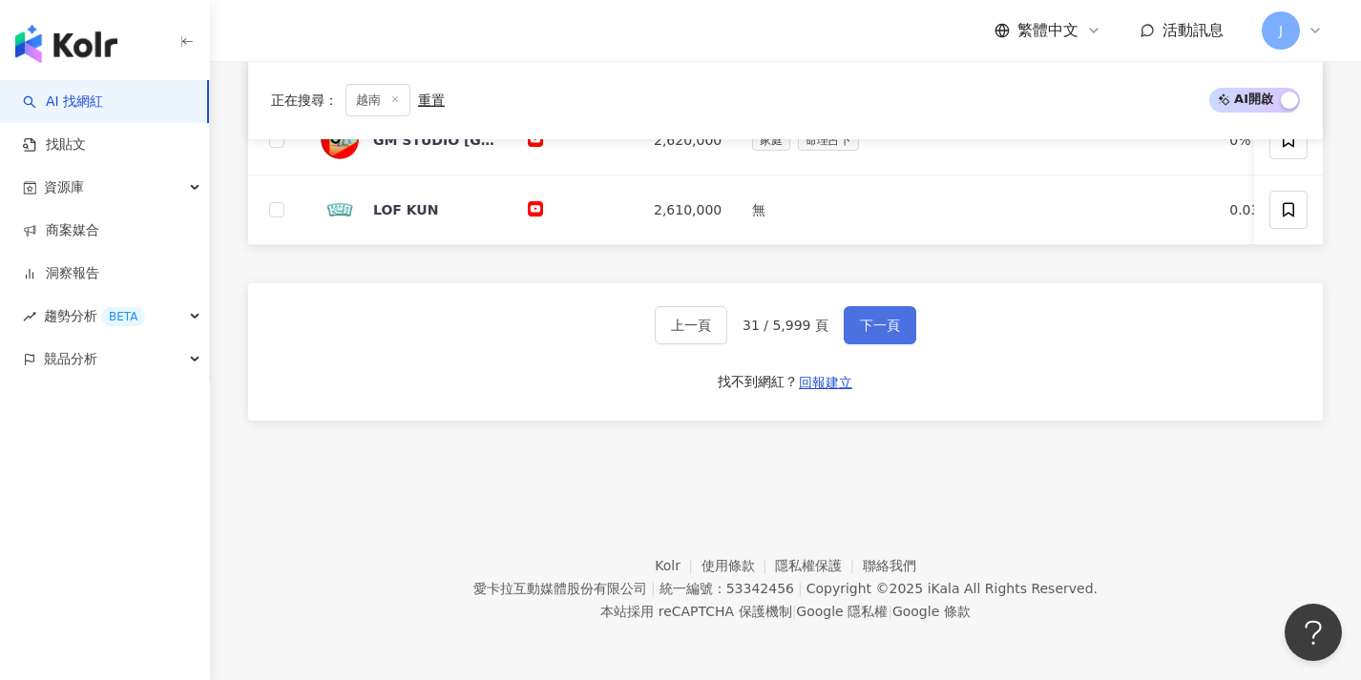
click at [900, 332] on button "下一頁" at bounding box center [879, 325] width 73 height 38
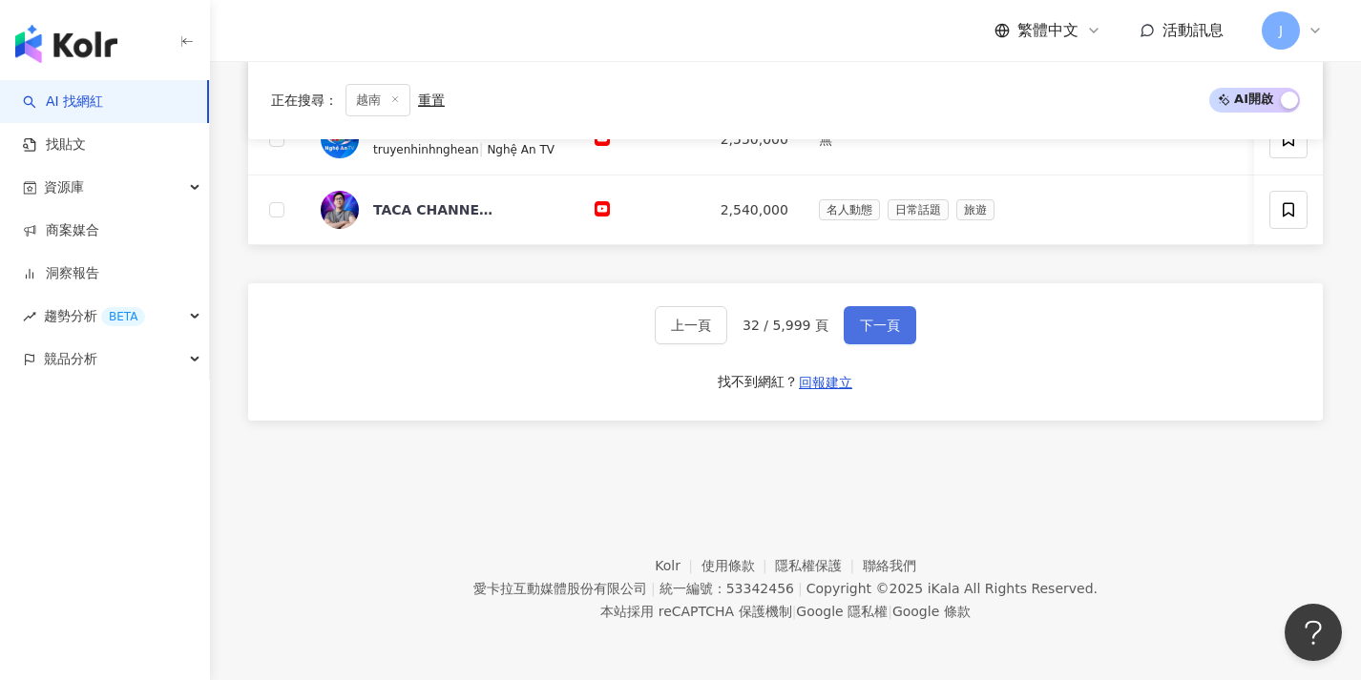
click at [882, 313] on button "下一頁" at bounding box center [879, 325] width 73 height 38
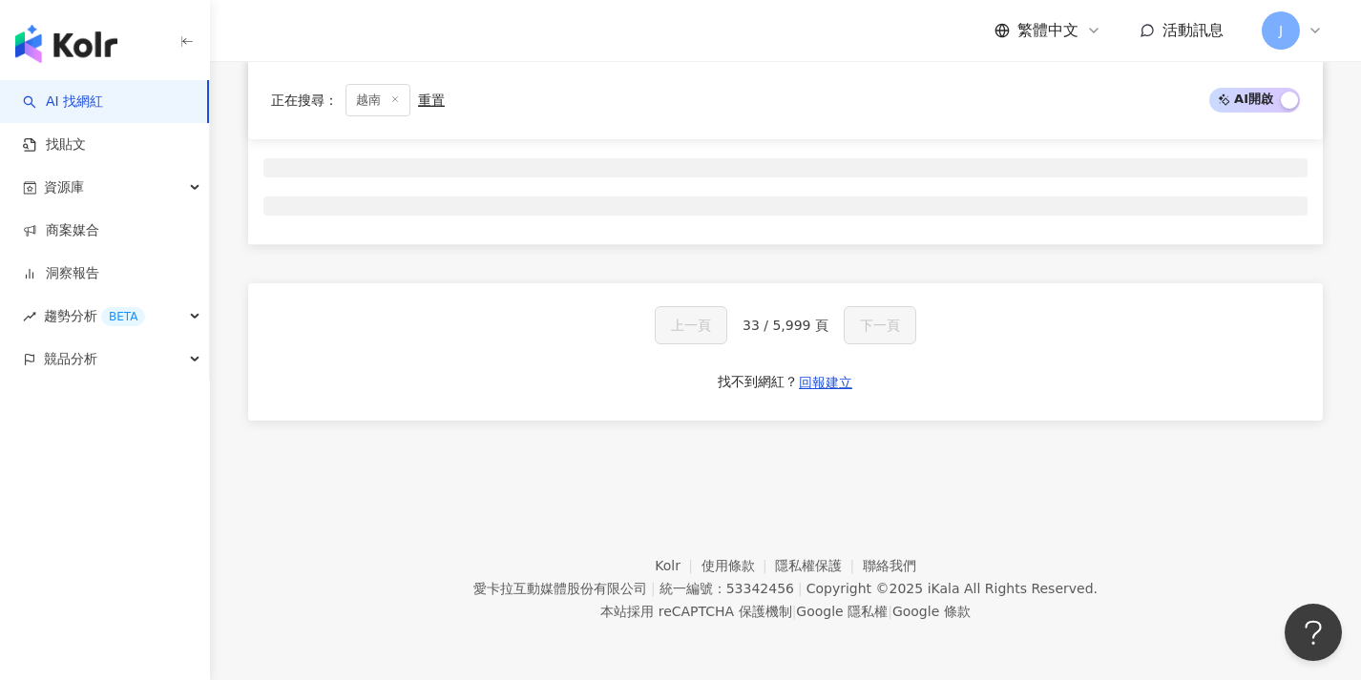
scroll to position [317, 0]
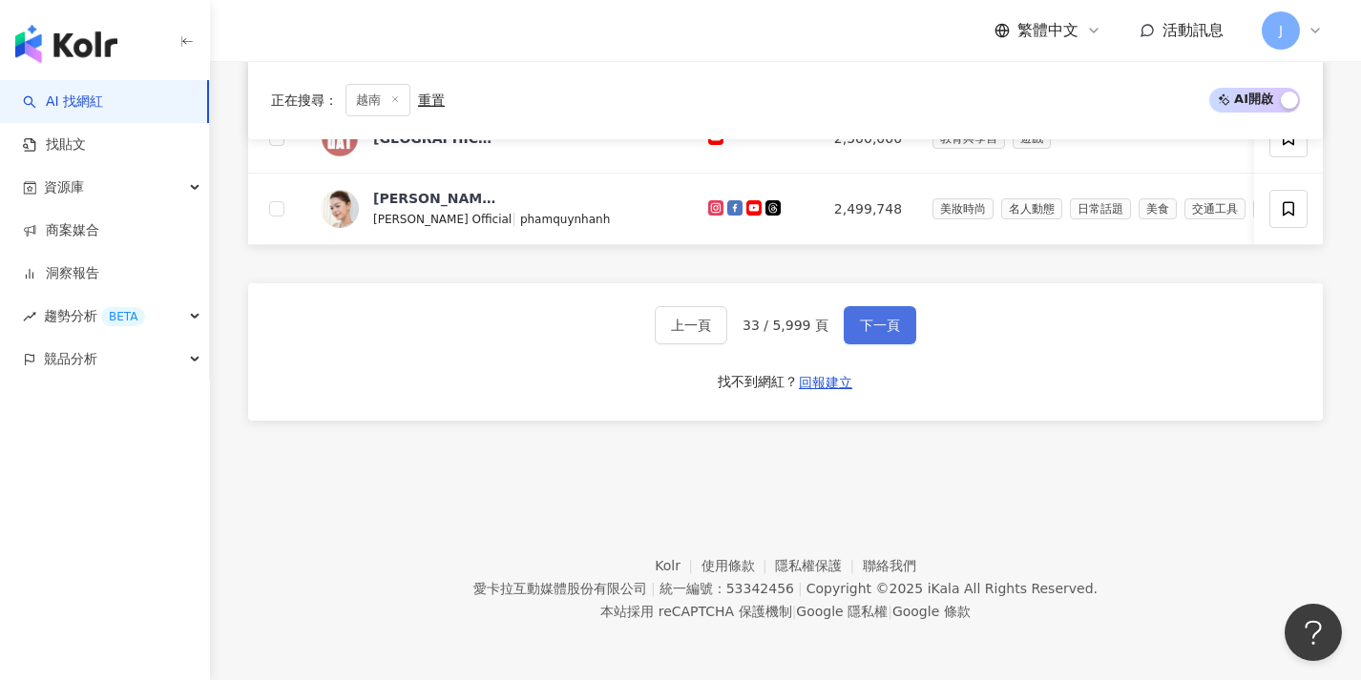
click at [862, 306] on button "下一頁" at bounding box center [879, 325] width 73 height 38
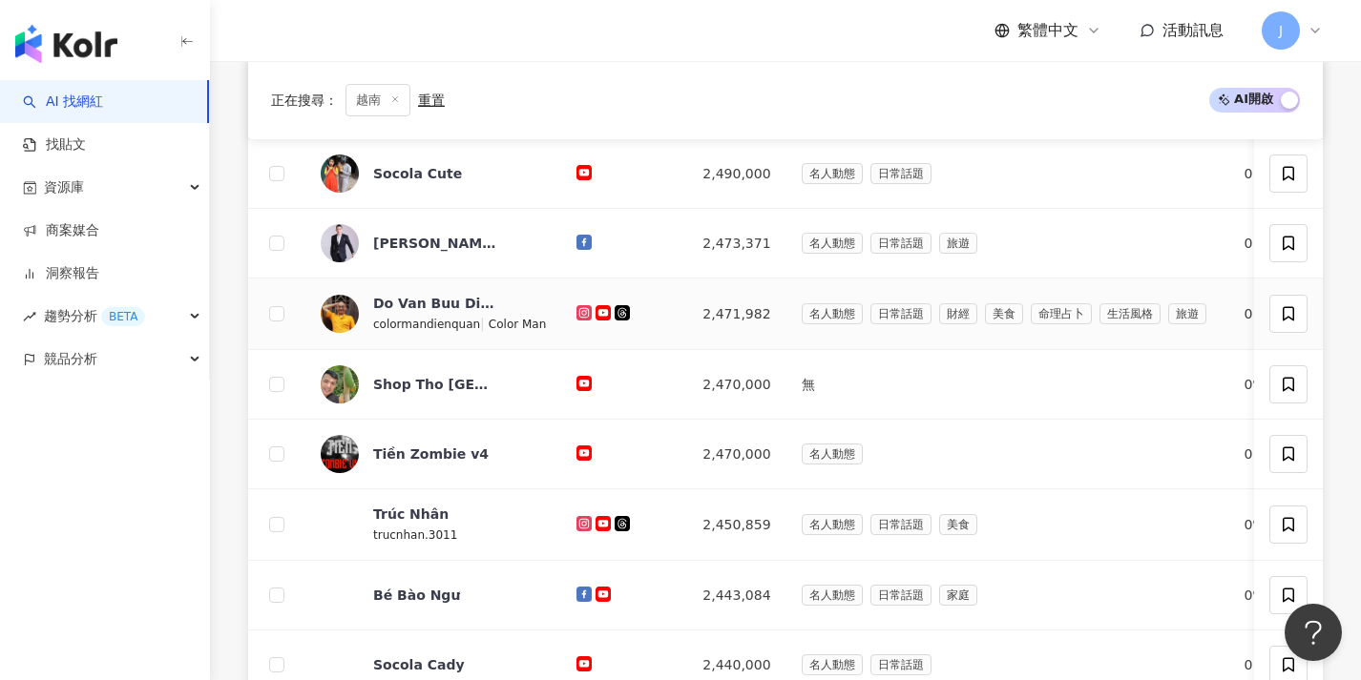
scroll to position [994, 0]
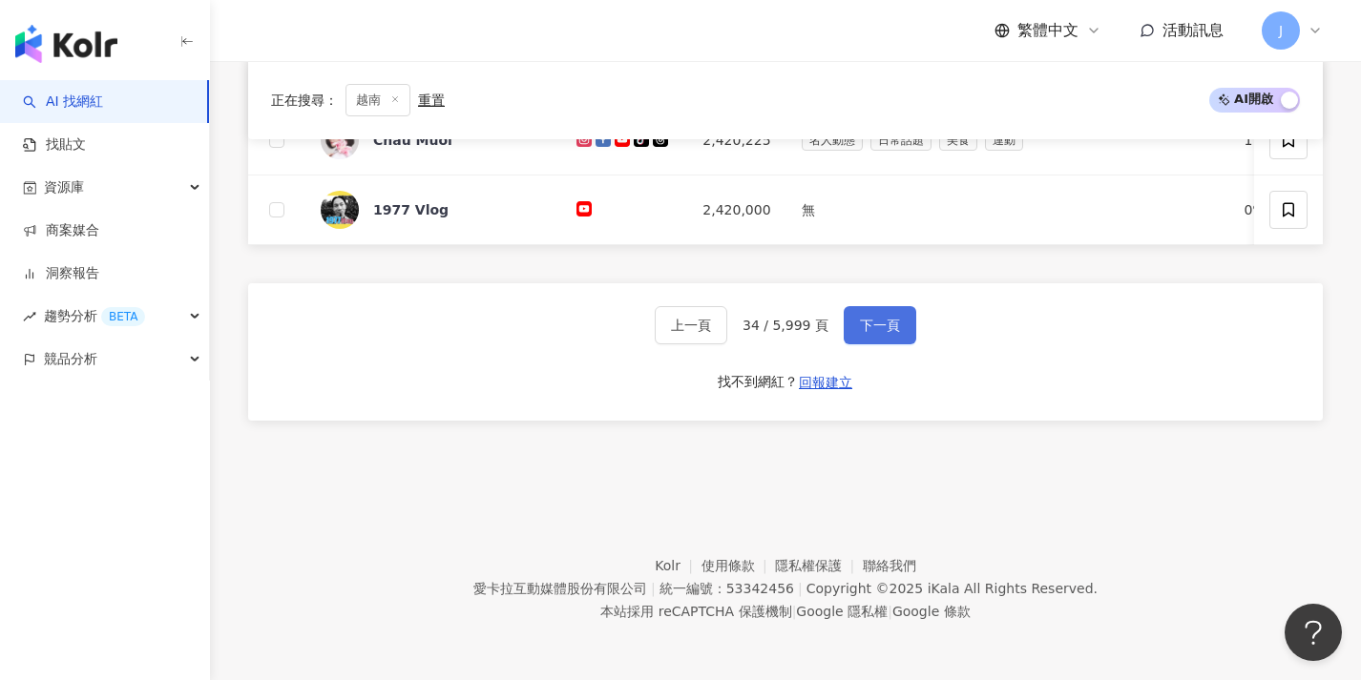
click at [871, 316] on button "下一頁" at bounding box center [879, 325] width 73 height 38
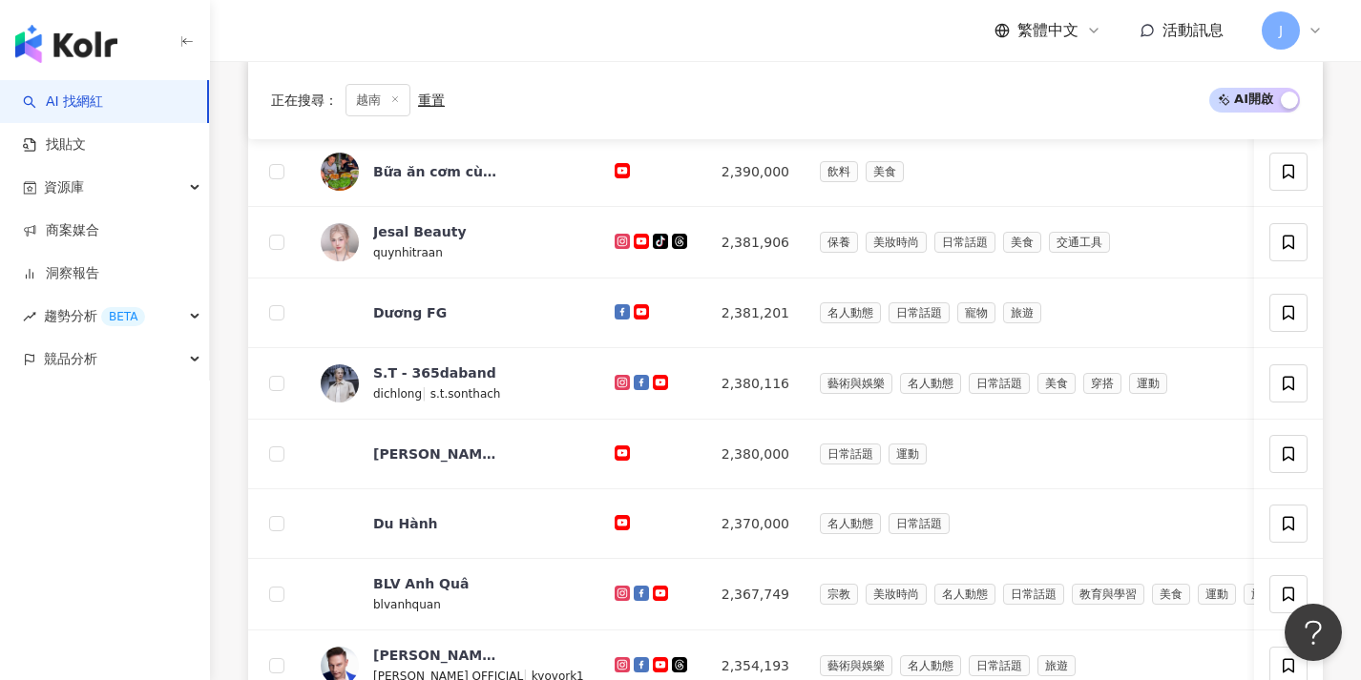
scroll to position [998, 0]
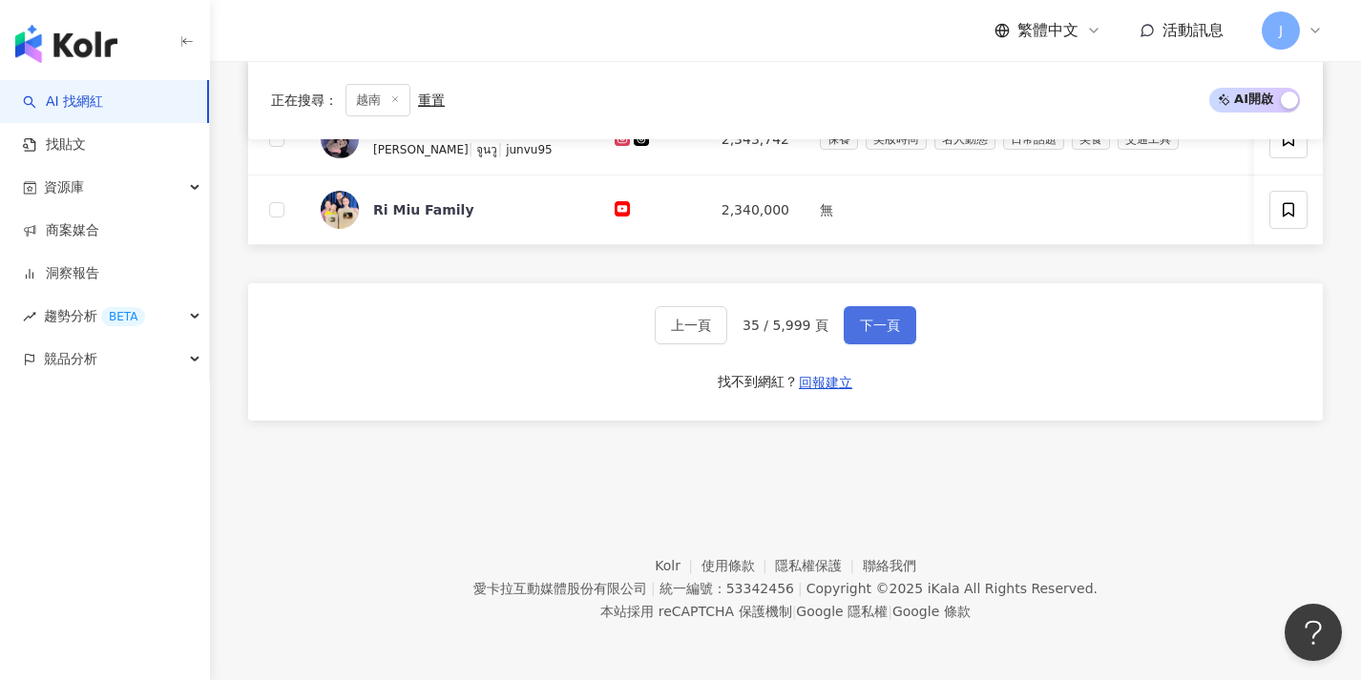
click at [871, 316] on button "下一頁" at bounding box center [879, 325] width 73 height 38
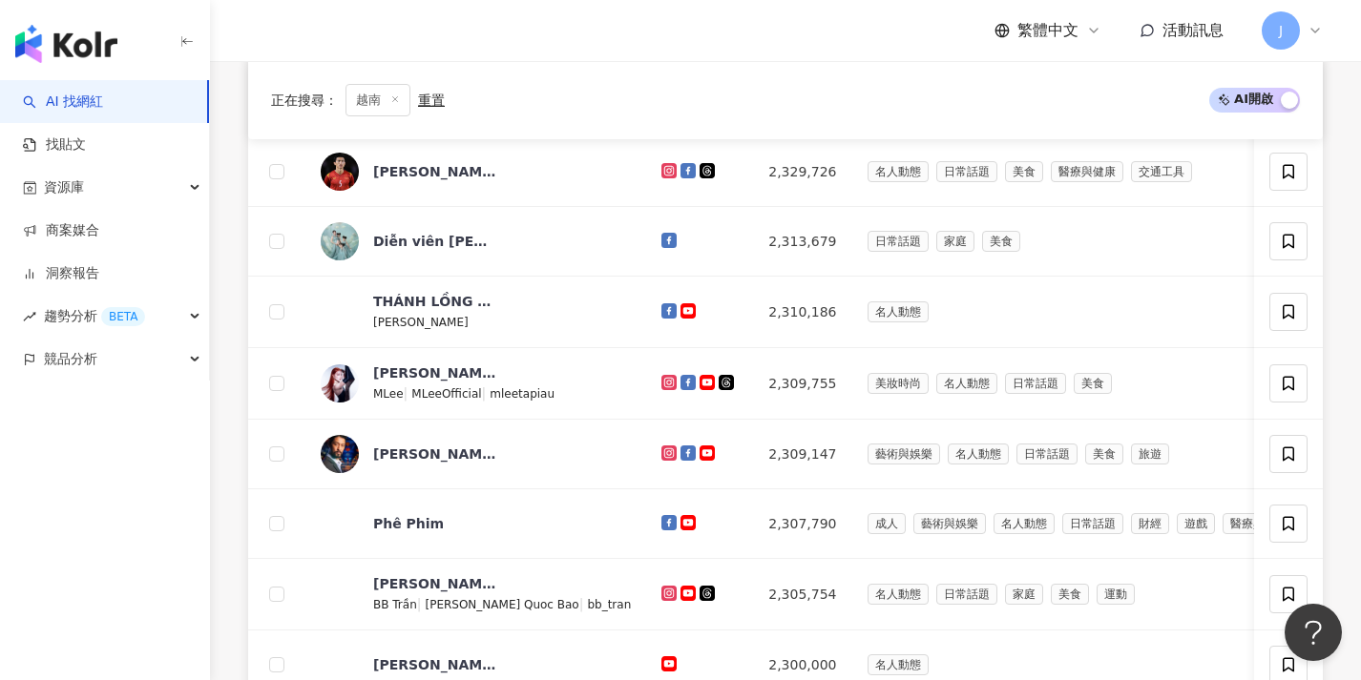
scroll to position [996, 0]
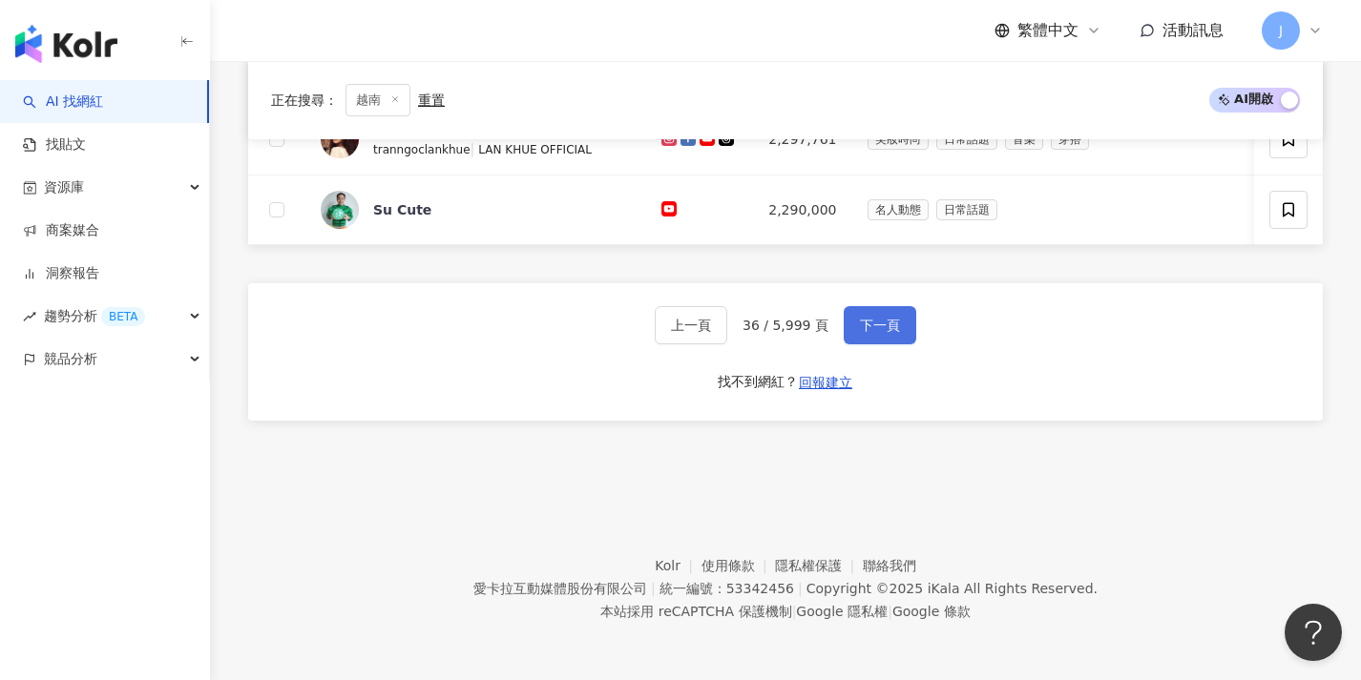
click at [874, 323] on span "下一頁" at bounding box center [880, 325] width 40 height 15
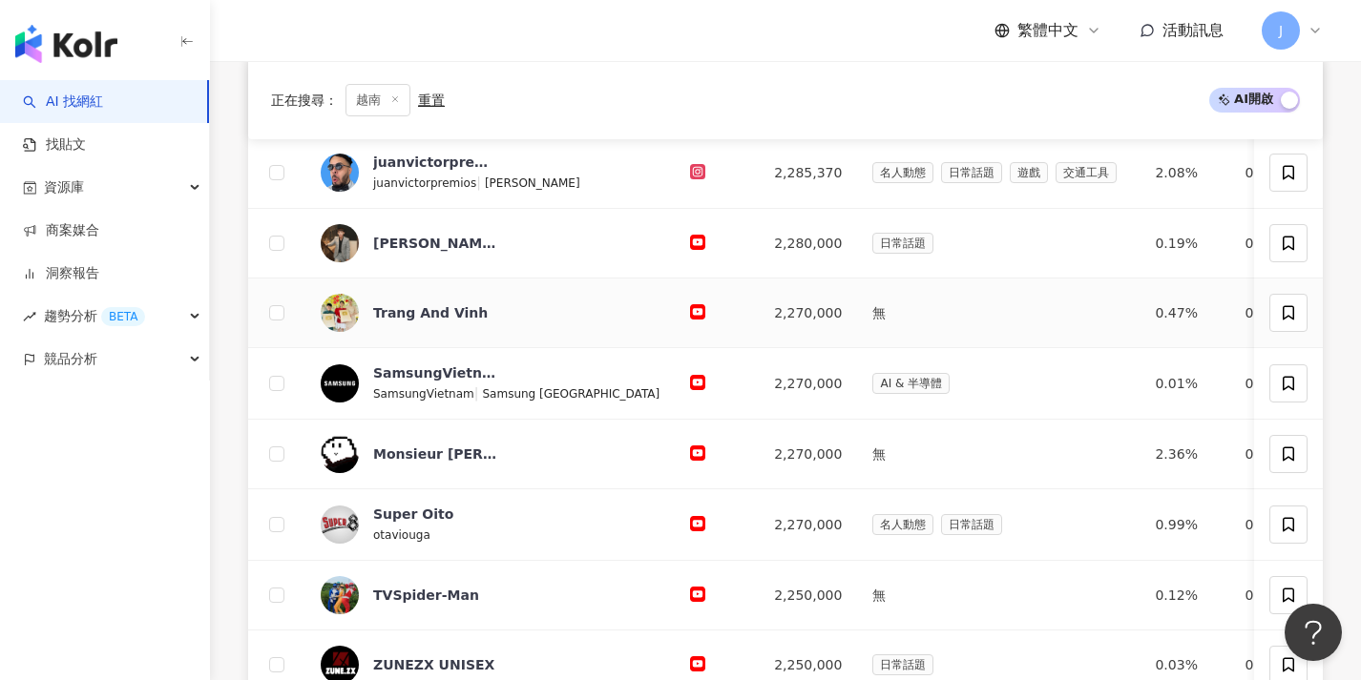
scroll to position [994, 0]
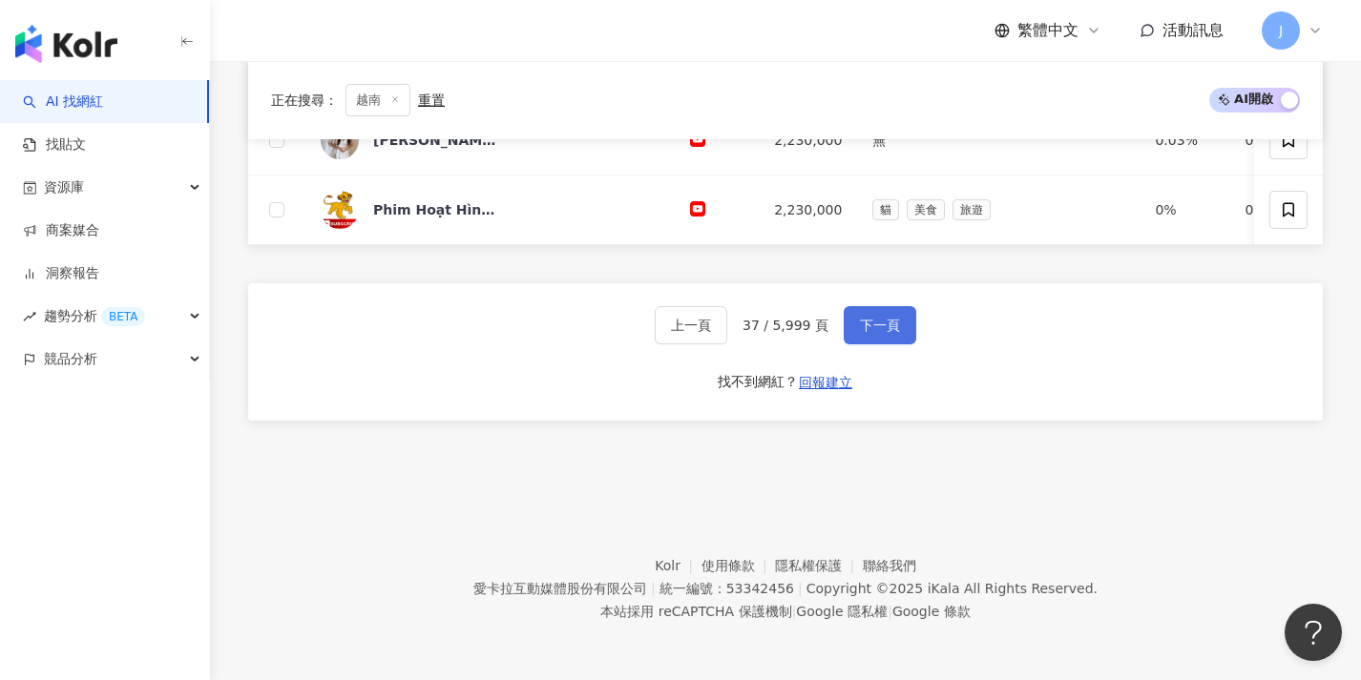
click at [909, 319] on button "下一頁" at bounding box center [879, 325] width 73 height 38
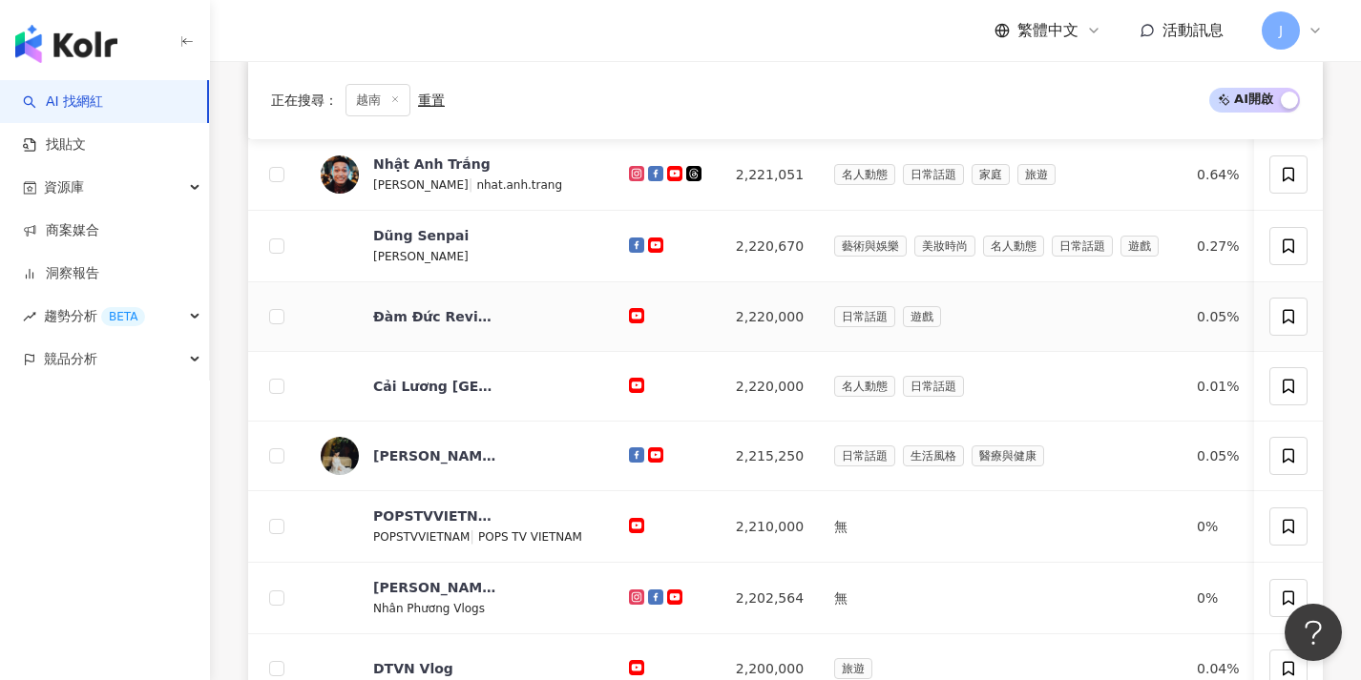
scroll to position [1002, 0]
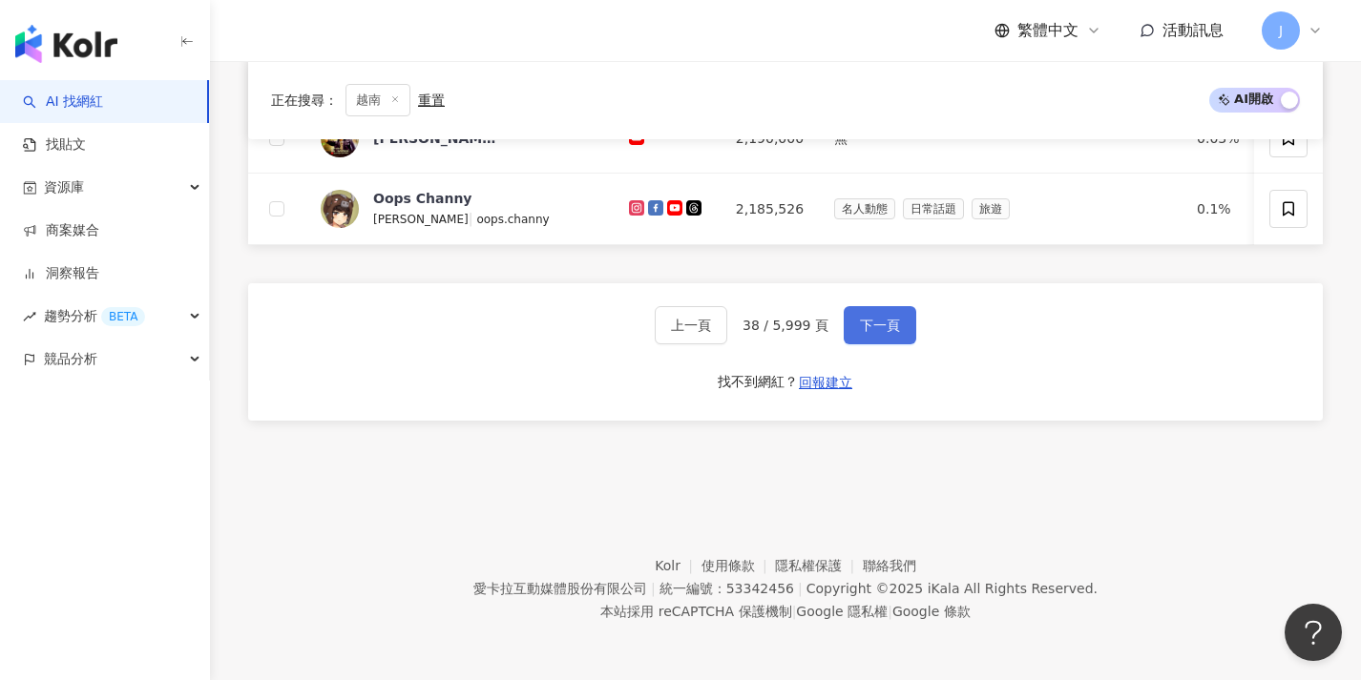
click at [907, 315] on button "下一頁" at bounding box center [879, 325] width 73 height 38
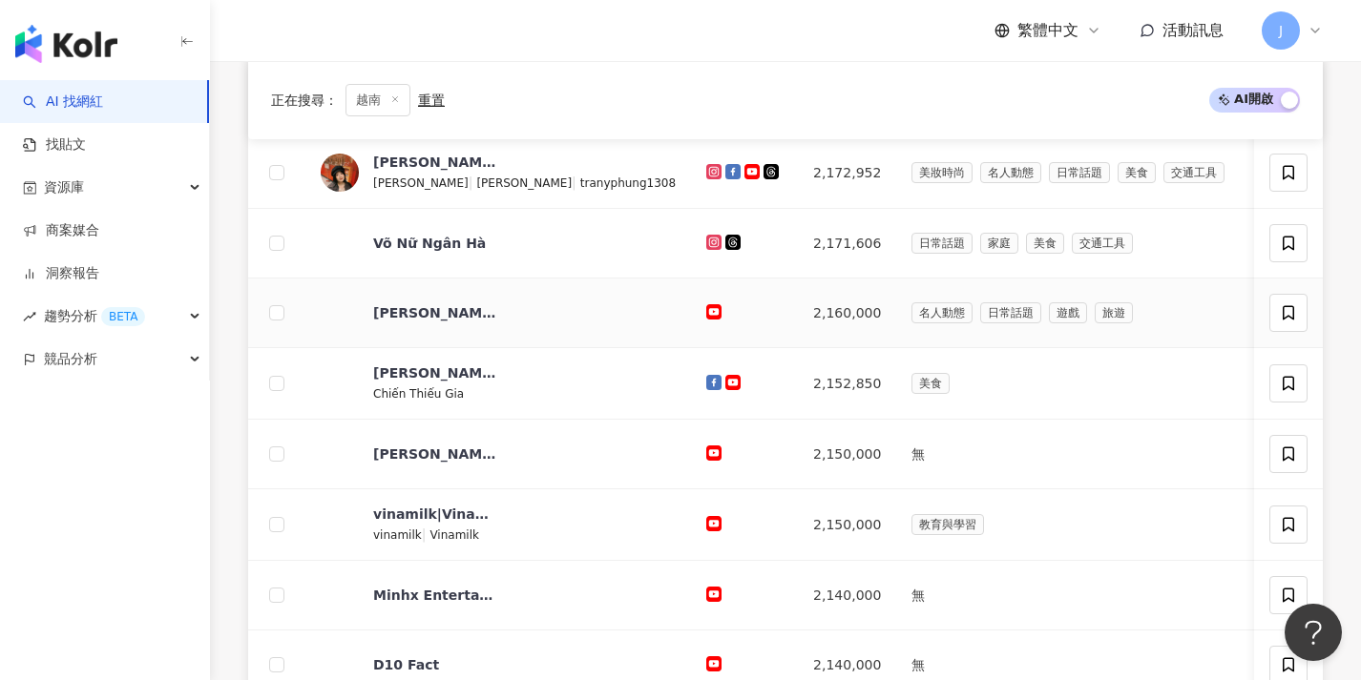
scroll to position [998, 0]
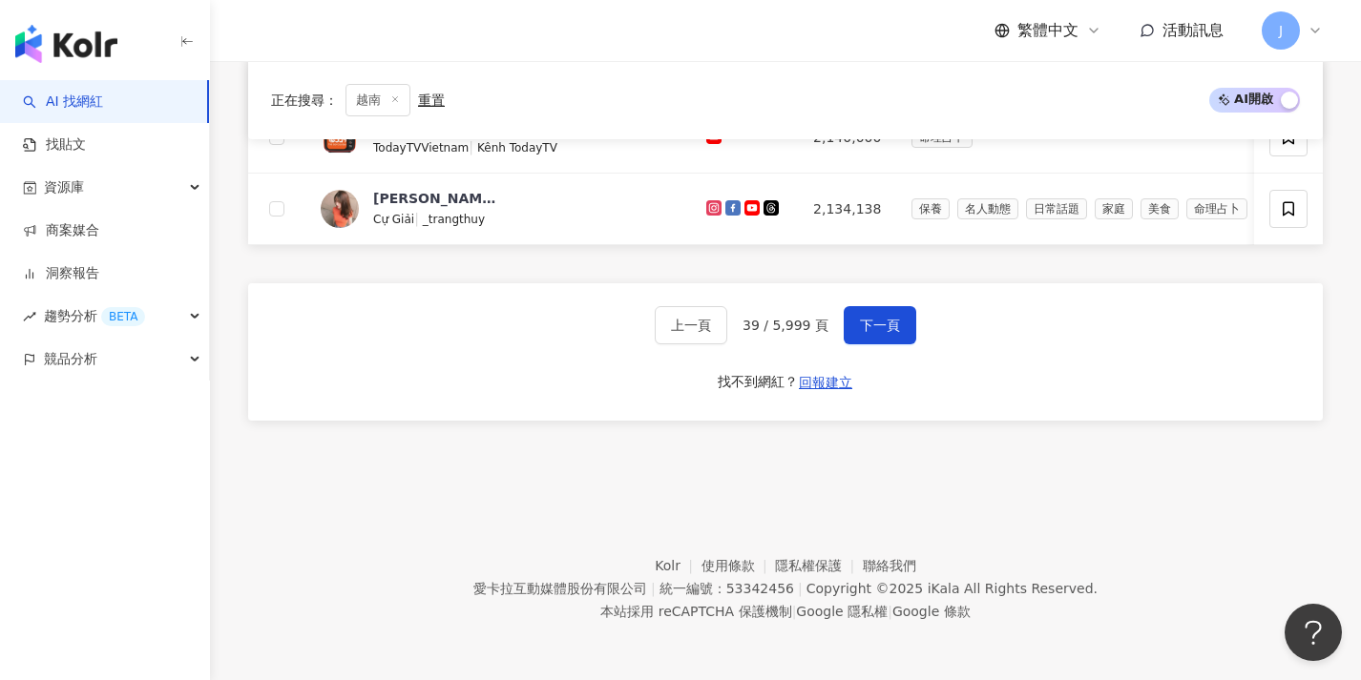
click at [796, 341] on div "上一頁 39 / 5,999 頁 下一頁" at bounding box center [785, 325] width 261 height 38
click at [838, 332] on div "上一頁 39 / 5,999 頁 下一頁" at bounding box center [785, 325] width 261 height 38
click at [852, 323] on button "下一頁" at bounding box center [879, 325] width 73 height 38
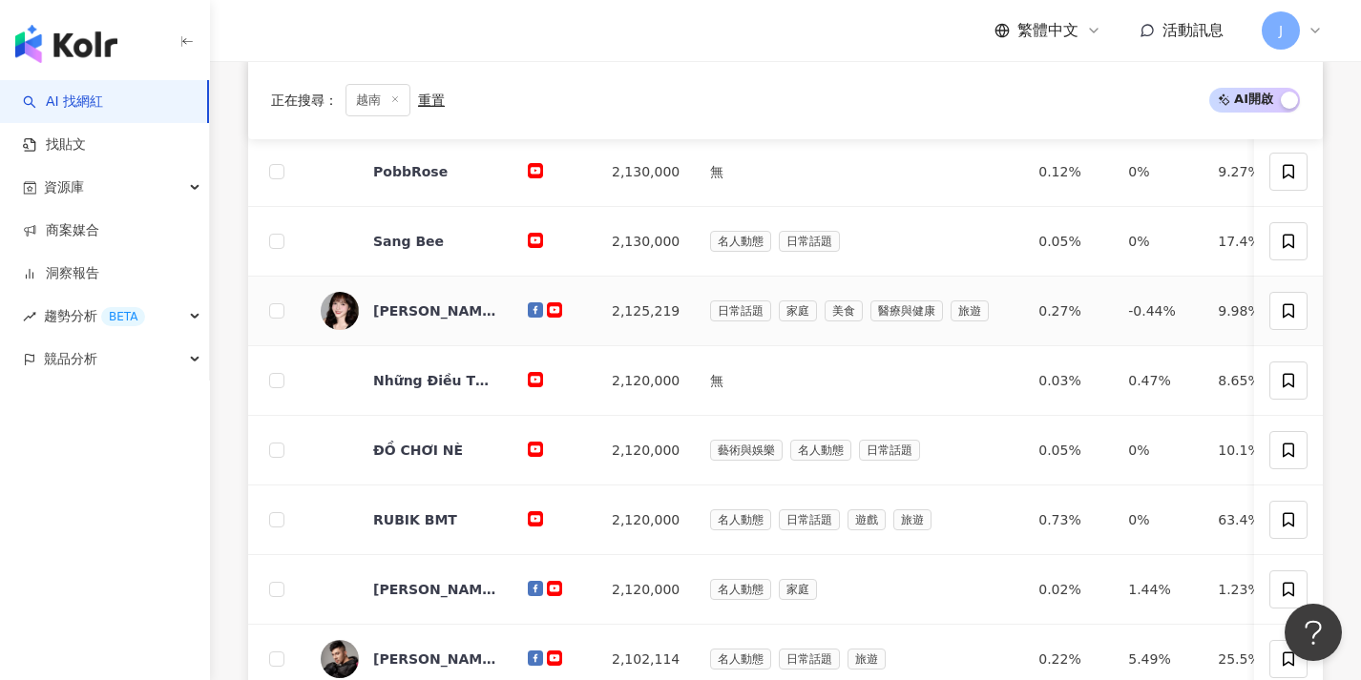
scroll to position [990, 0]
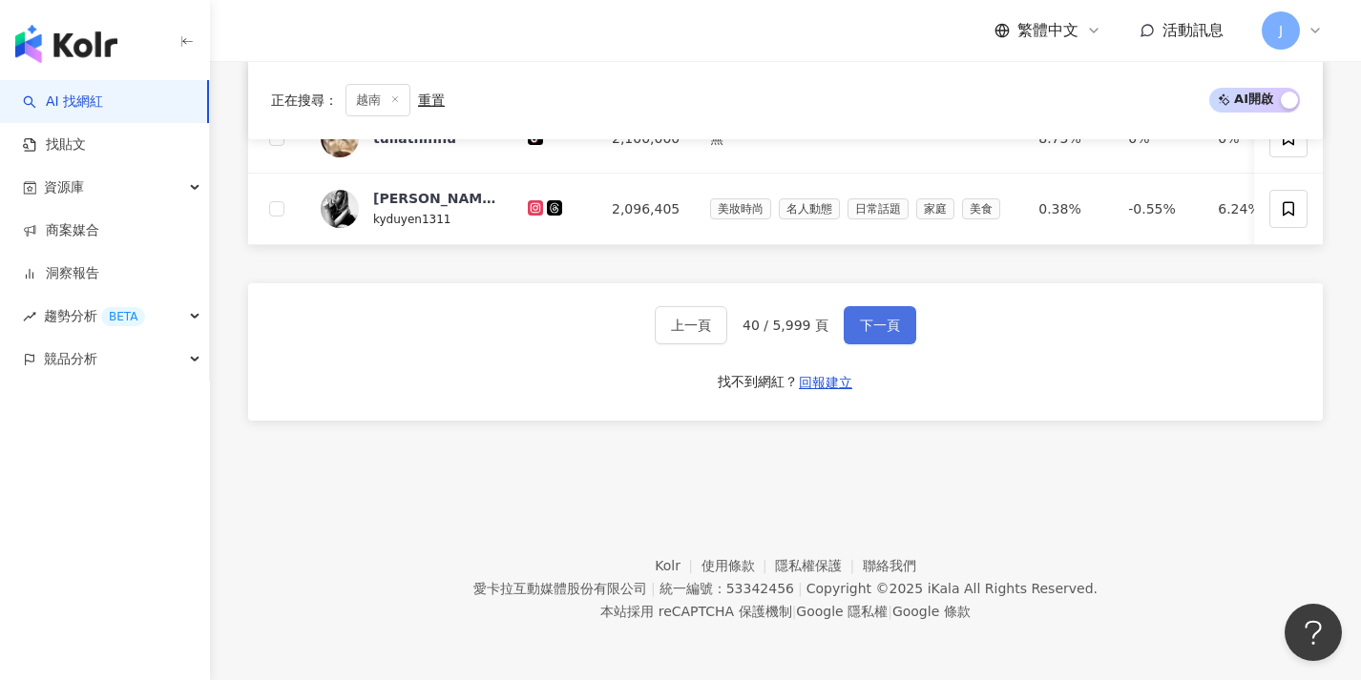
click at [848, 324] on button "下一頁" at bounding box center [879, 325] width 73 height 38
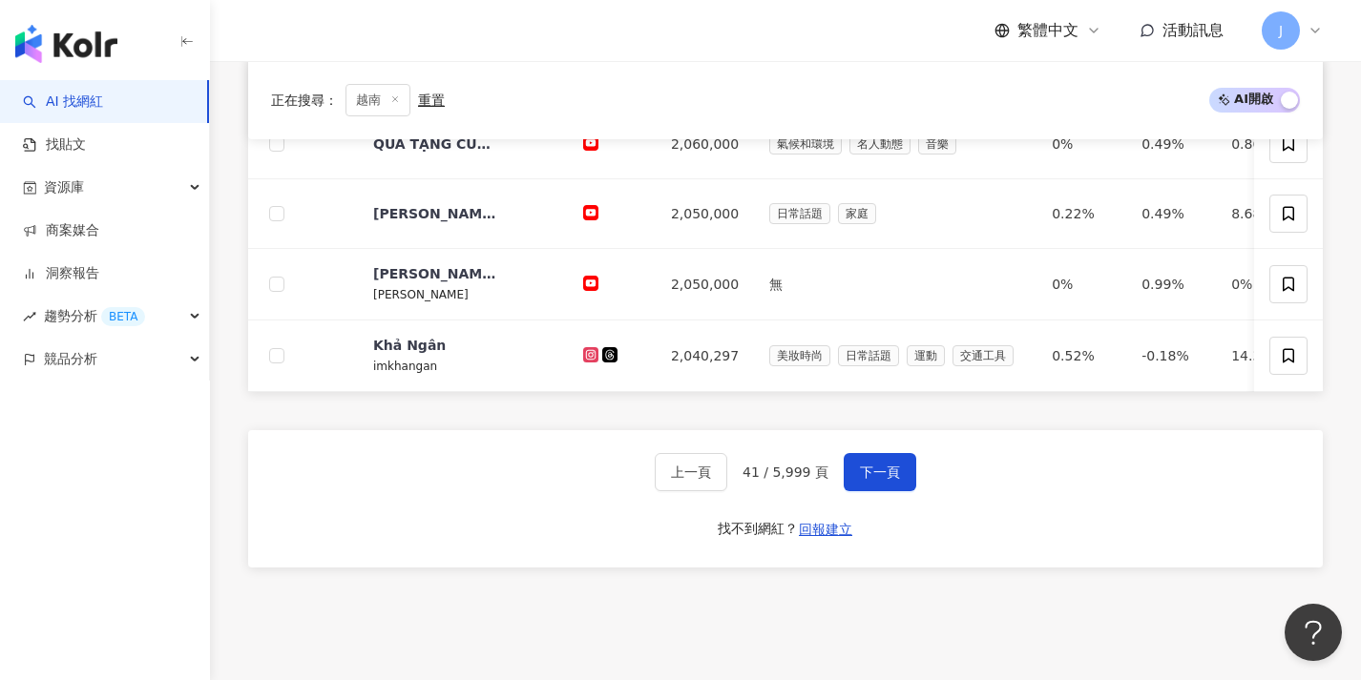
scroll to position [1000, 0]
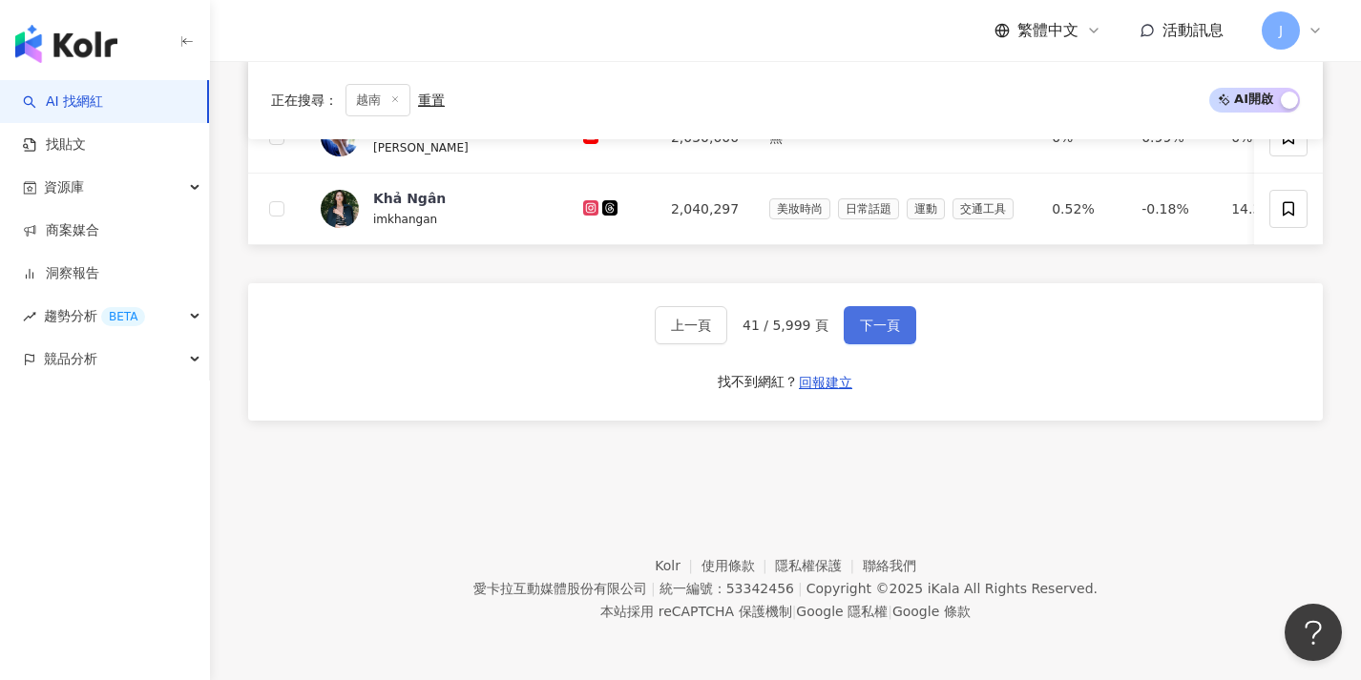
click at [893, 336] on button "下一頁" at bounding box center [879, 325] width 73 height 38
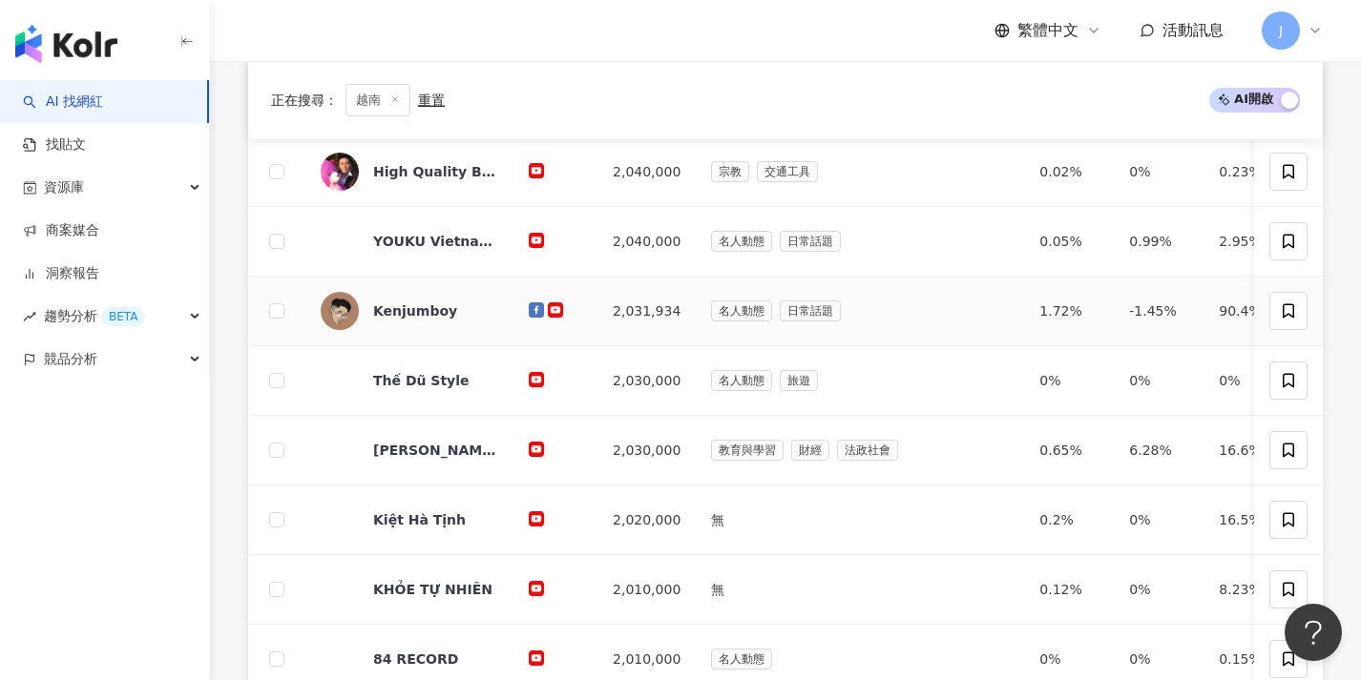
scroll to position [992, 0]
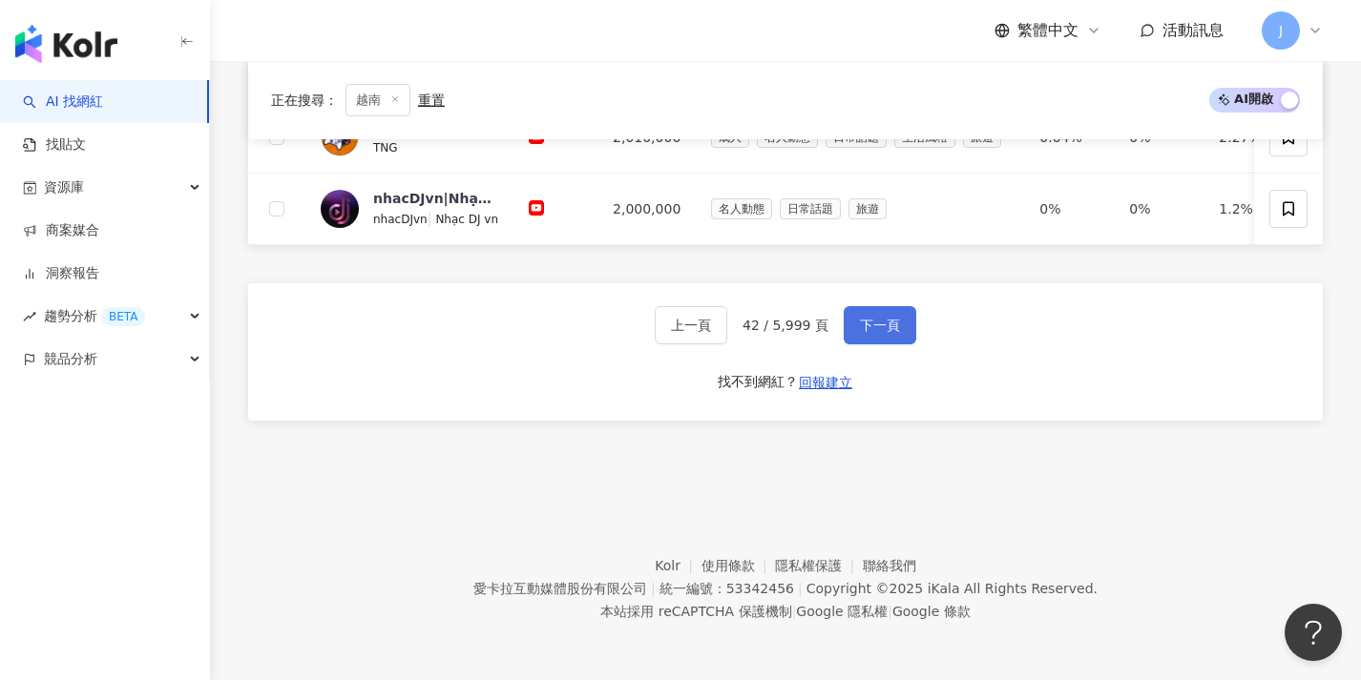
click at [903, 337] on button "下一頁" at bounding box center [879, 325] width 73 height 38
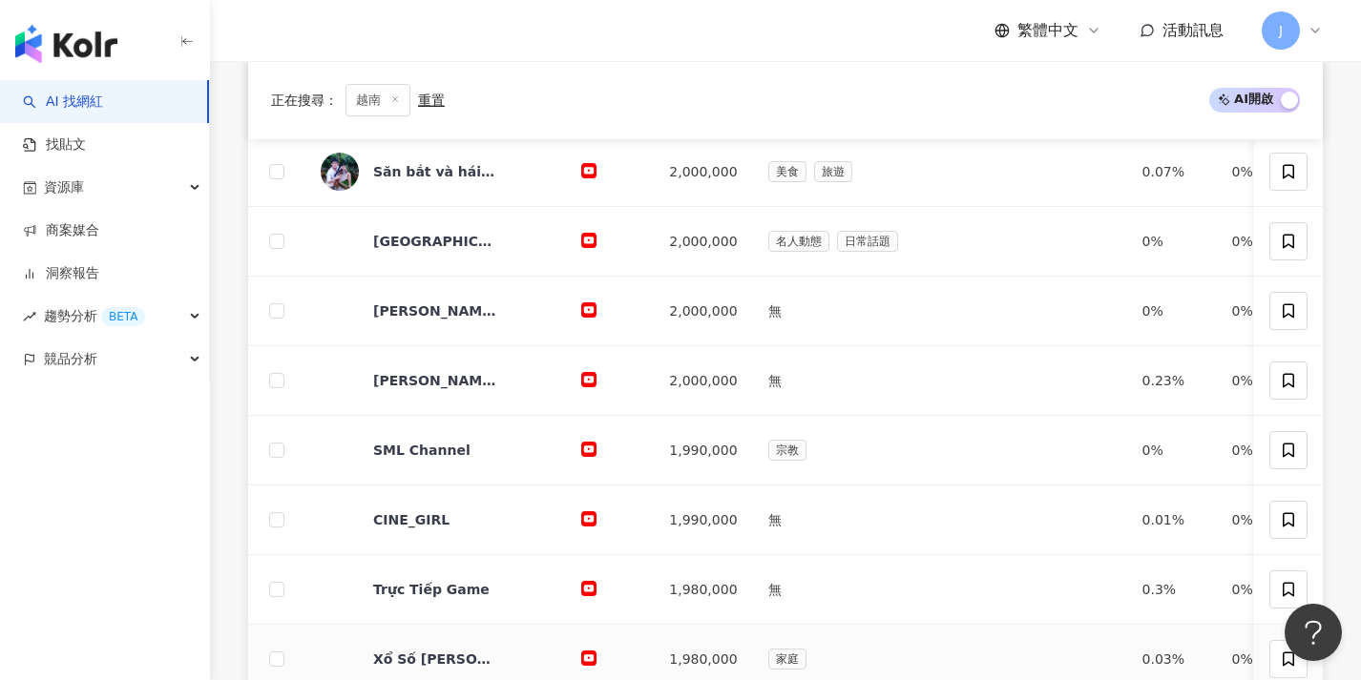
scroll to position [994, 0]
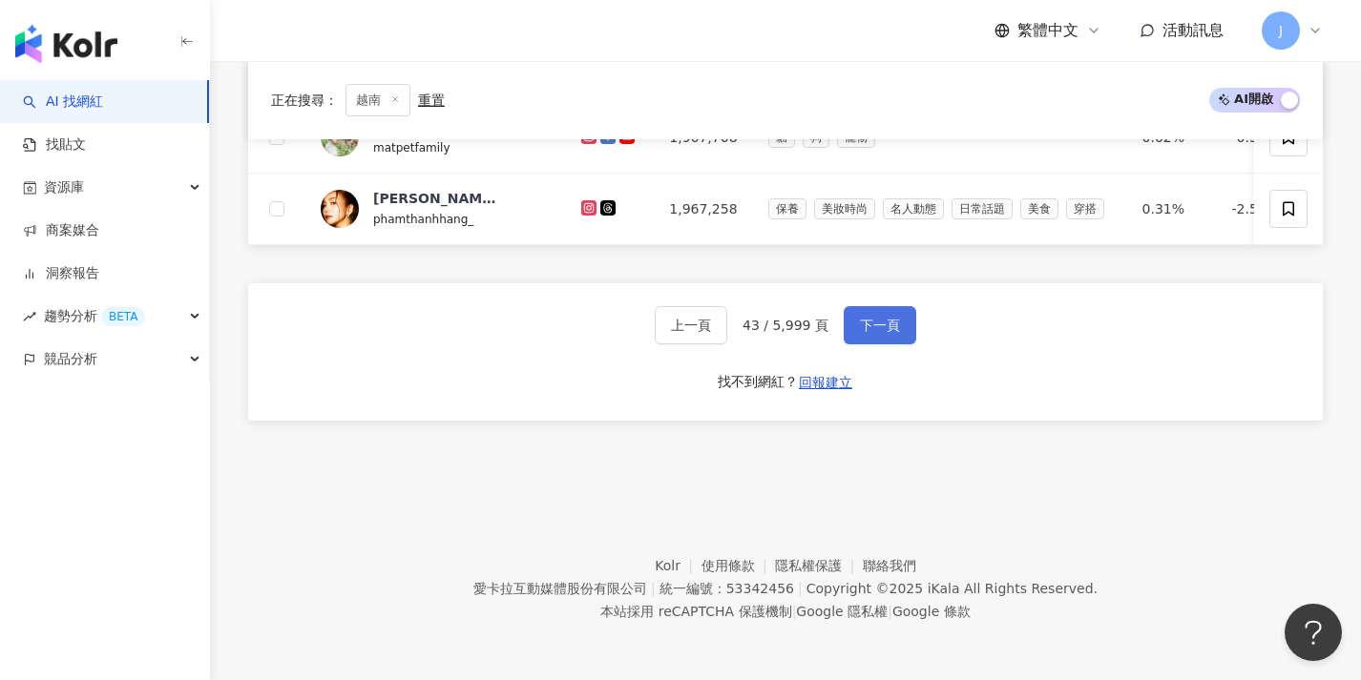
click at [888, 313] on button "下一頁" at bounding box center [879, 325] width 73 height 38
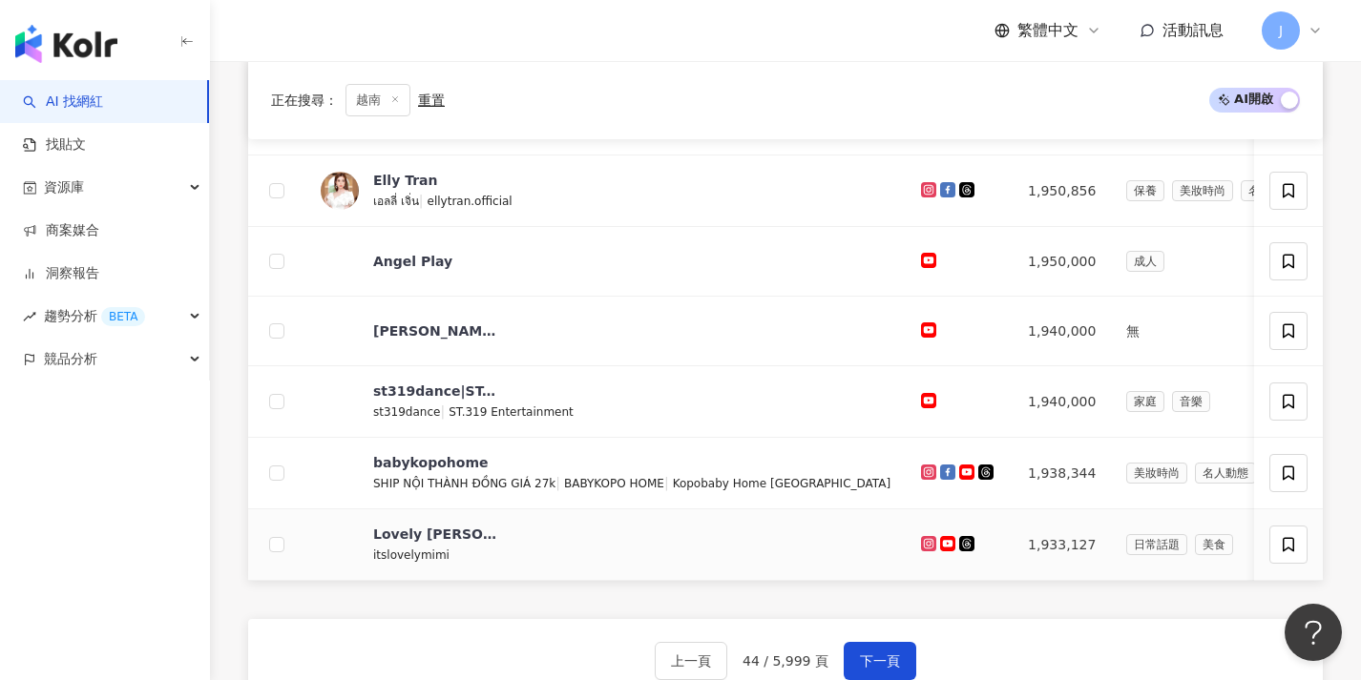
scroll to position [933, 0]
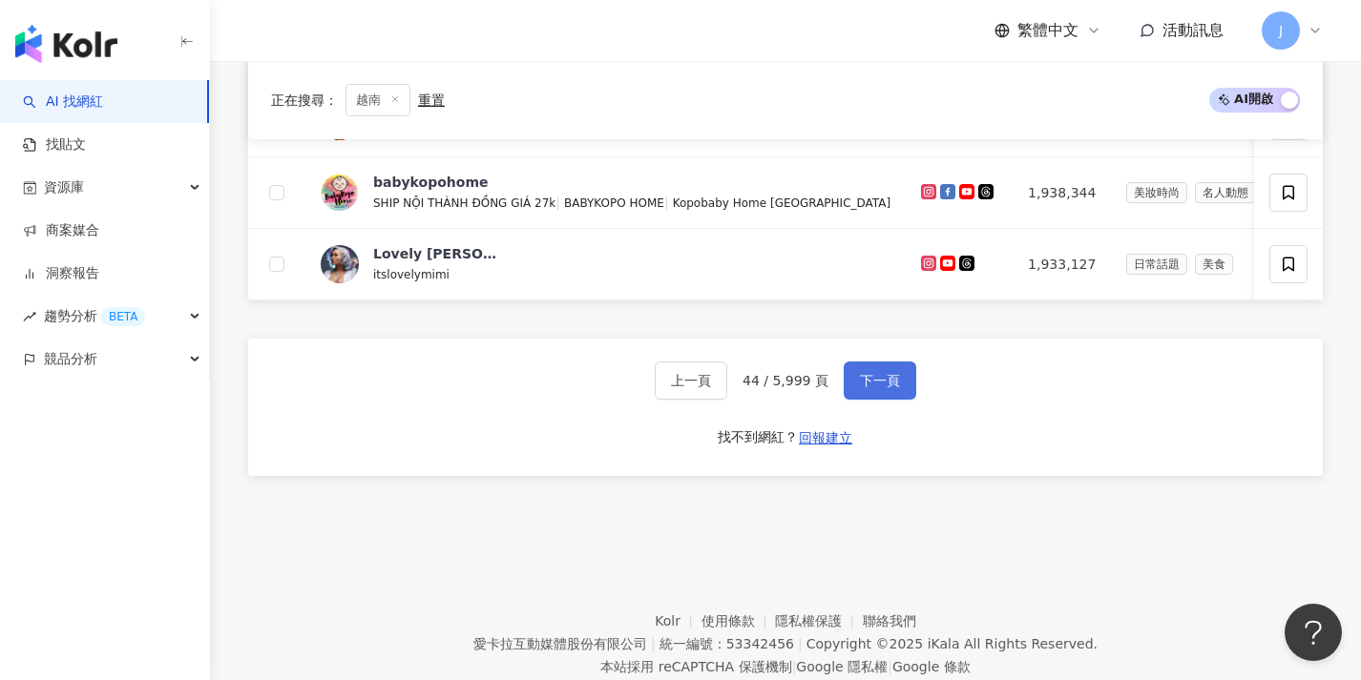
click at [869, 388] on span "下一頁" at bounding box center [880, 380] width 40 height 15
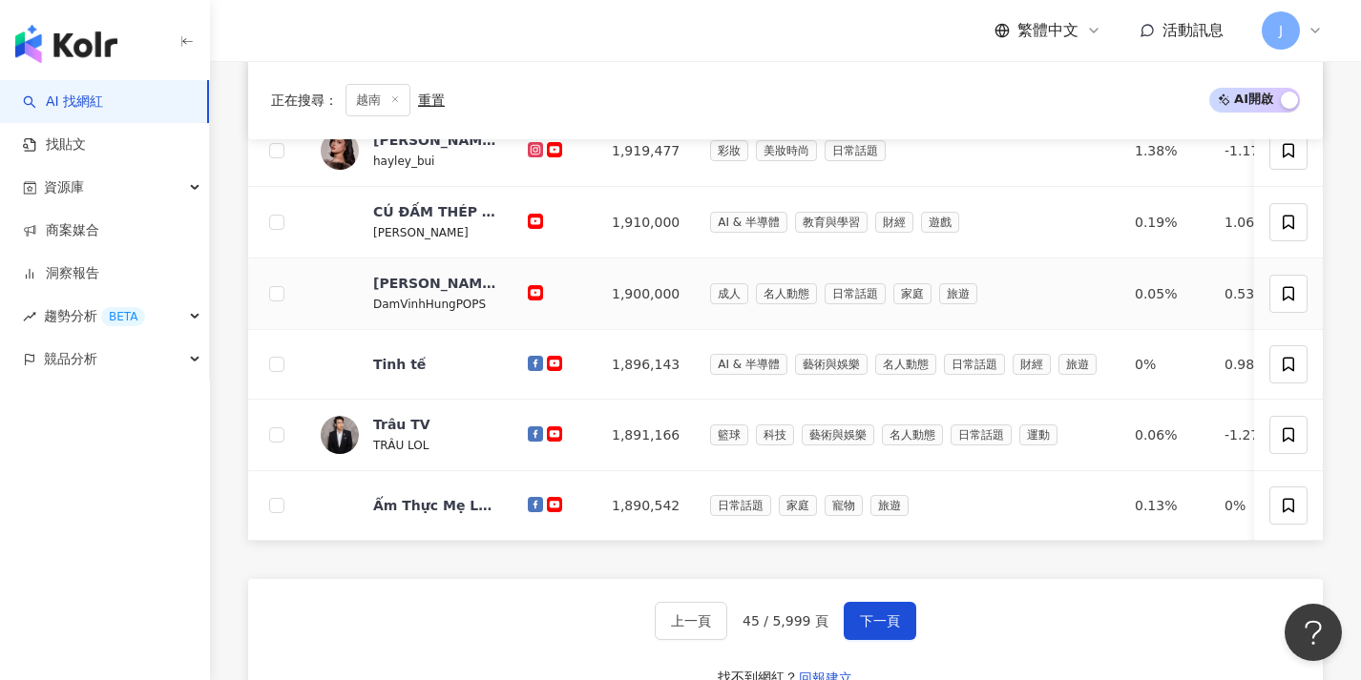
scroll to position [998, 0]
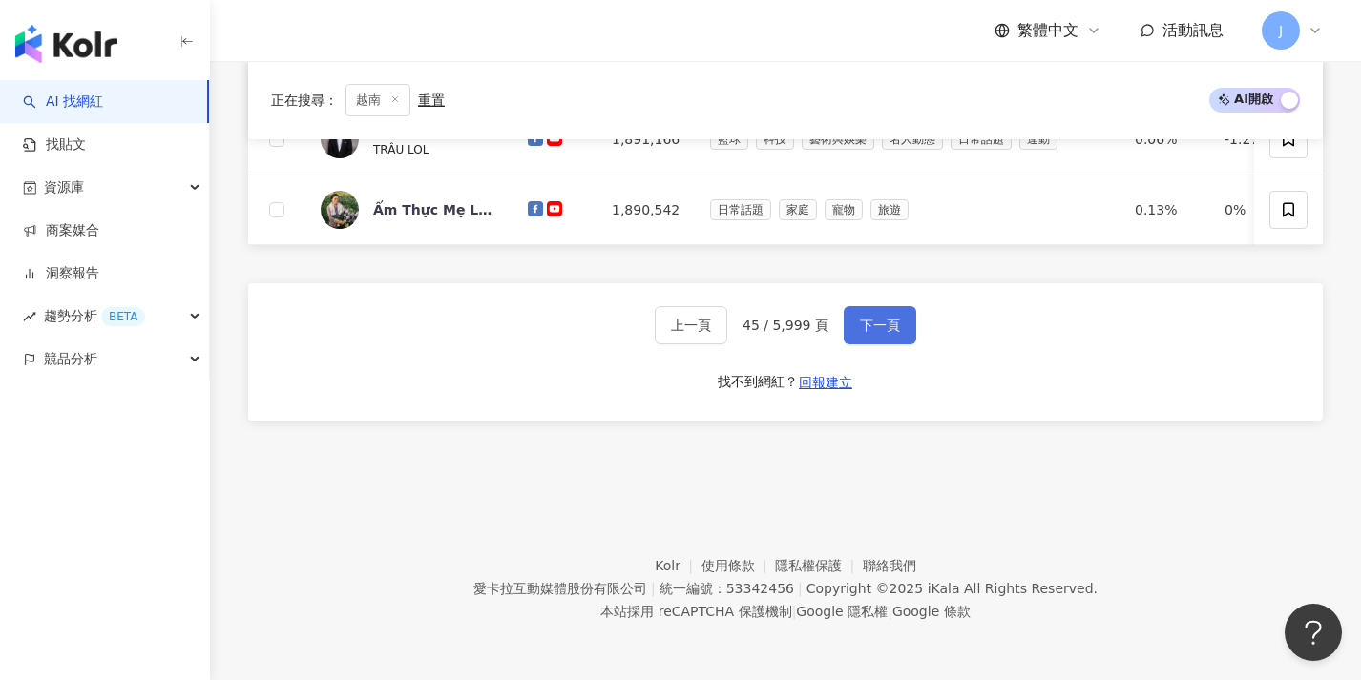
click at [887, 327] on span "下一頁" at bounding box center [880, 325] width 40 height 15
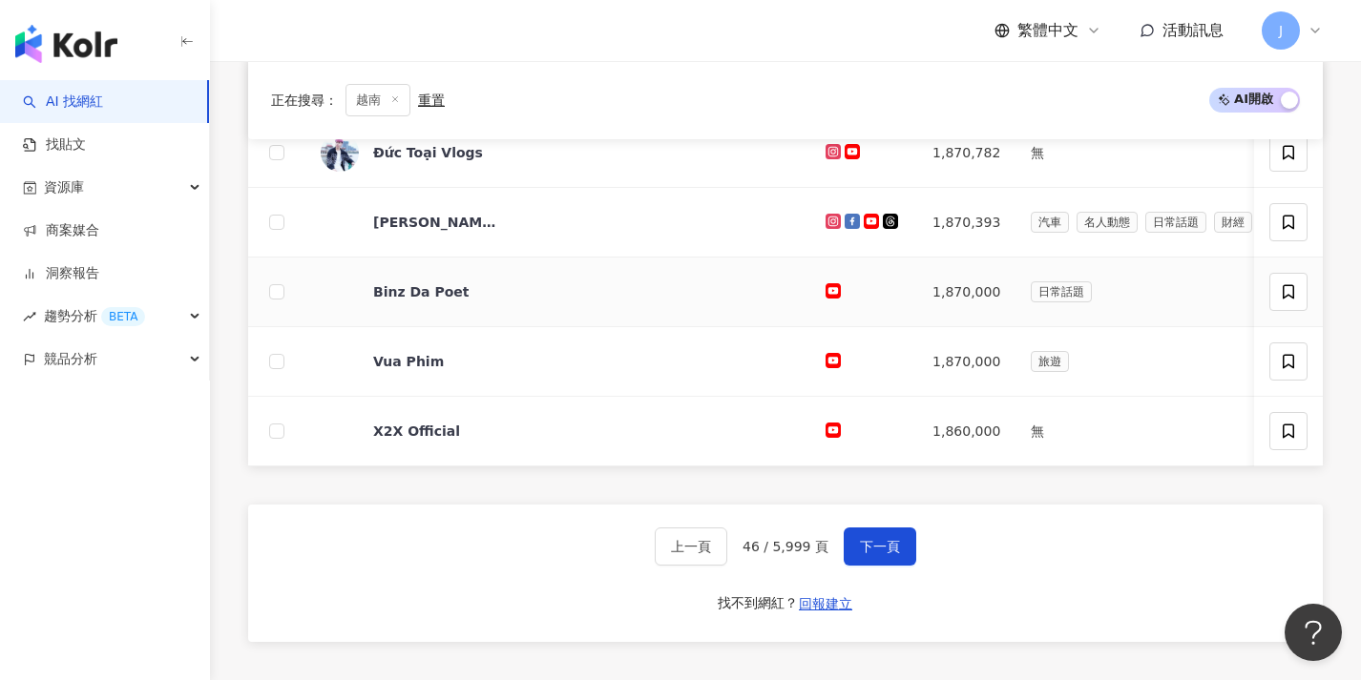
scroll to position [996, 0]
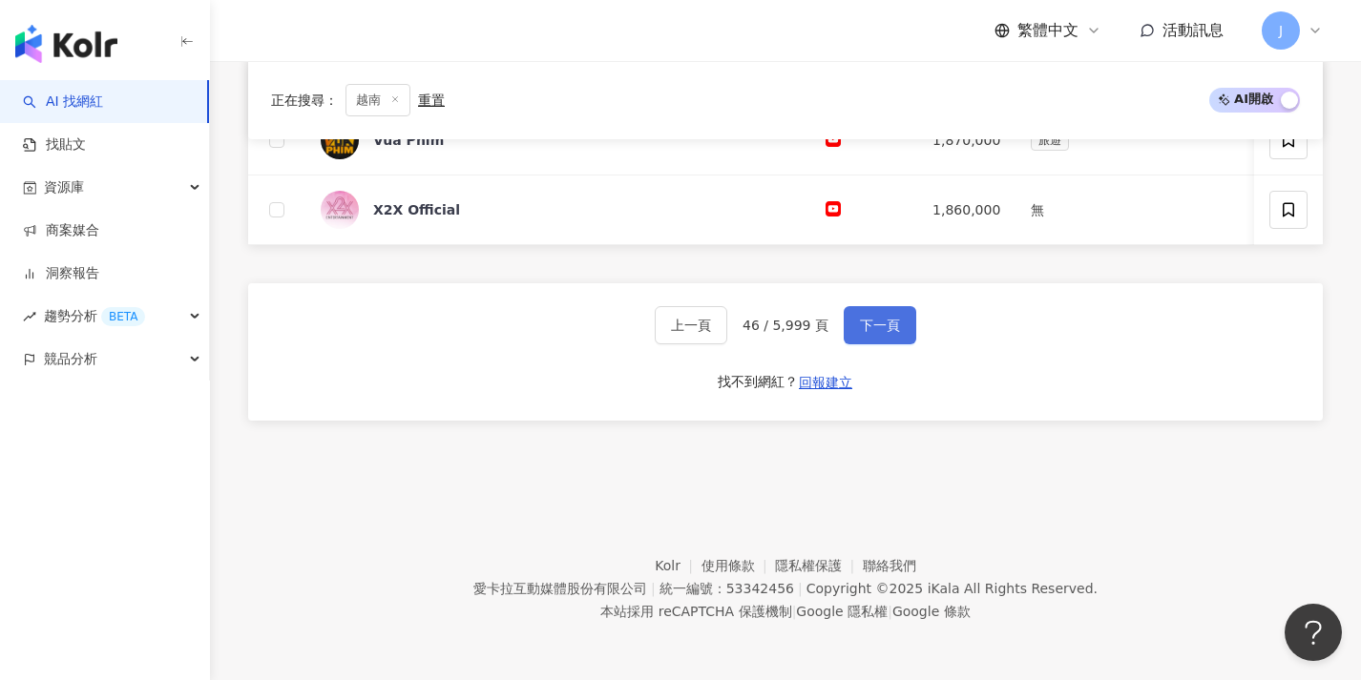
click at [860, 318] on span "下一頁" at bounding box center [880, 325] width 40 height 15
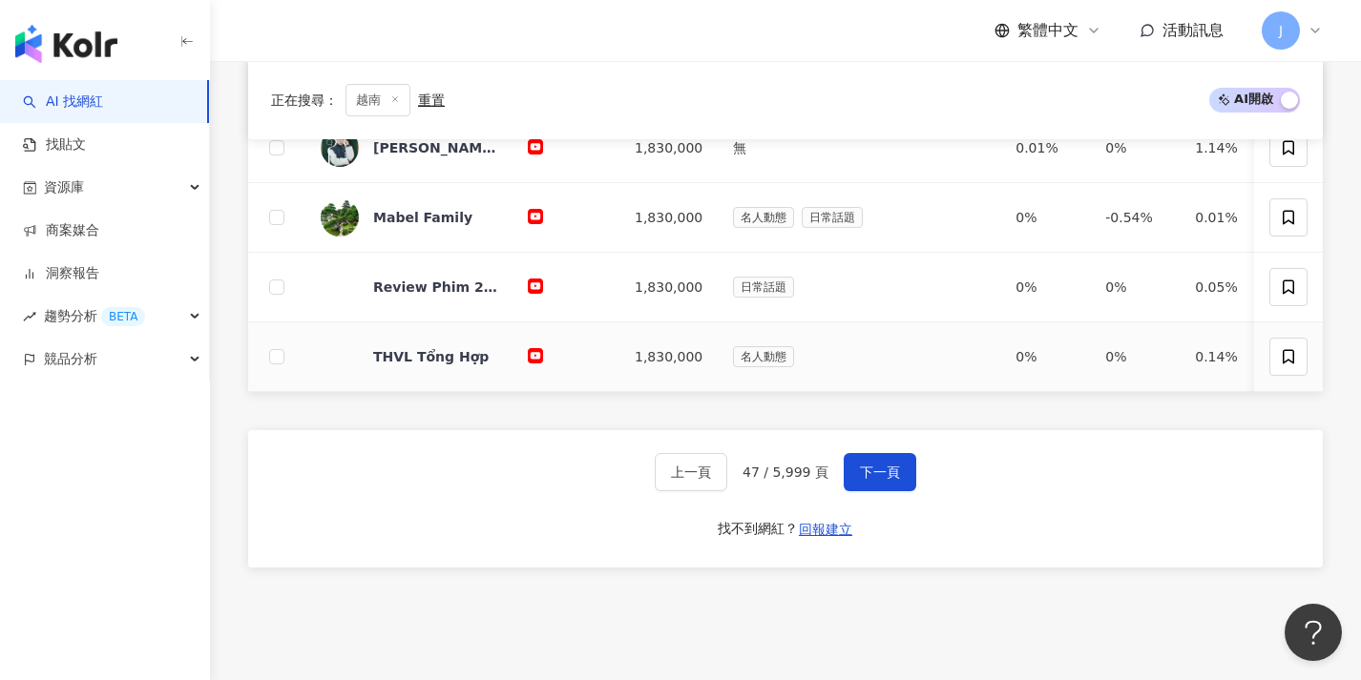
scroll to position [990, 0]
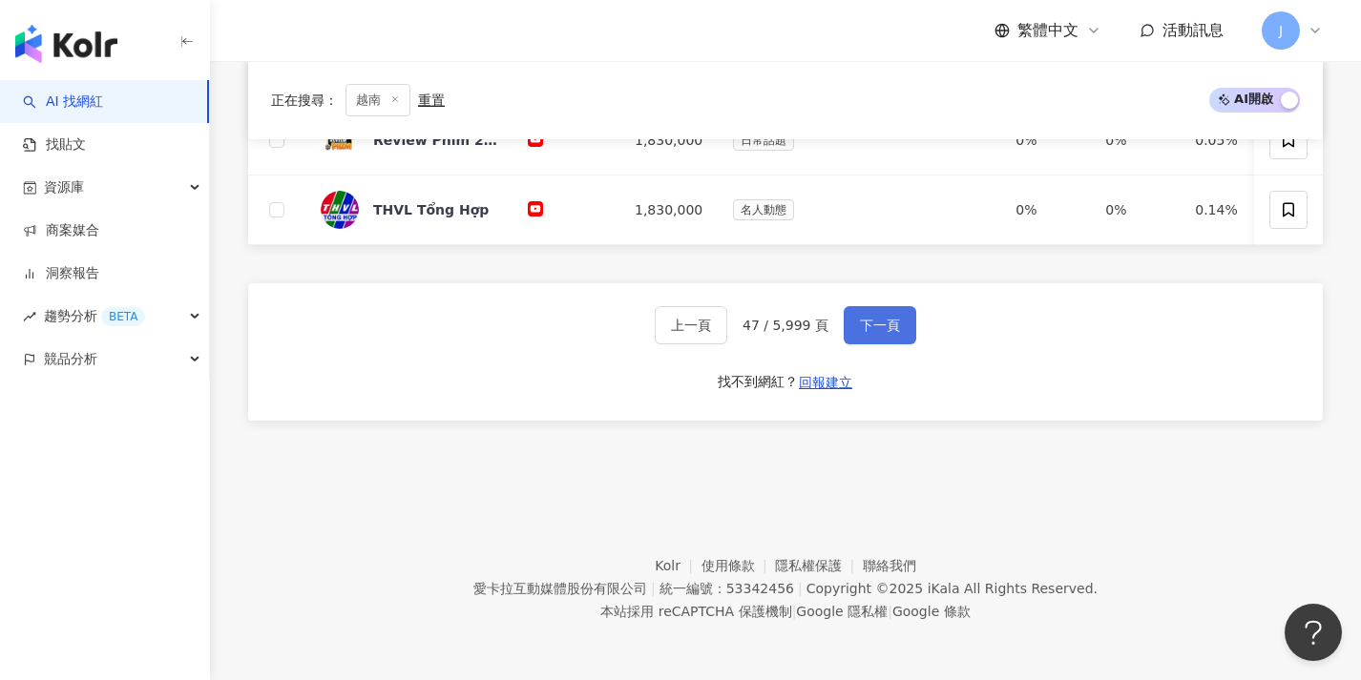
click at [869, 330] on span "下一頁" at bounding box center [880, 325] width 40 height 15
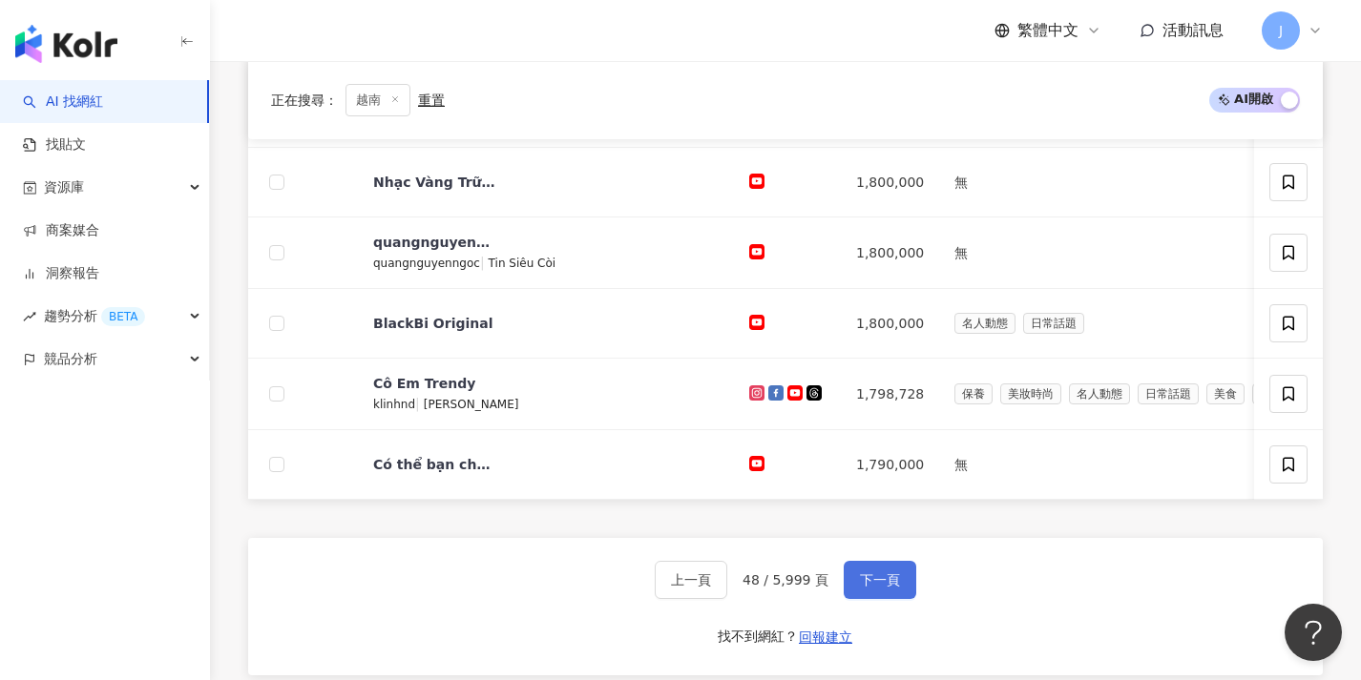
scroll to position [998, 0]
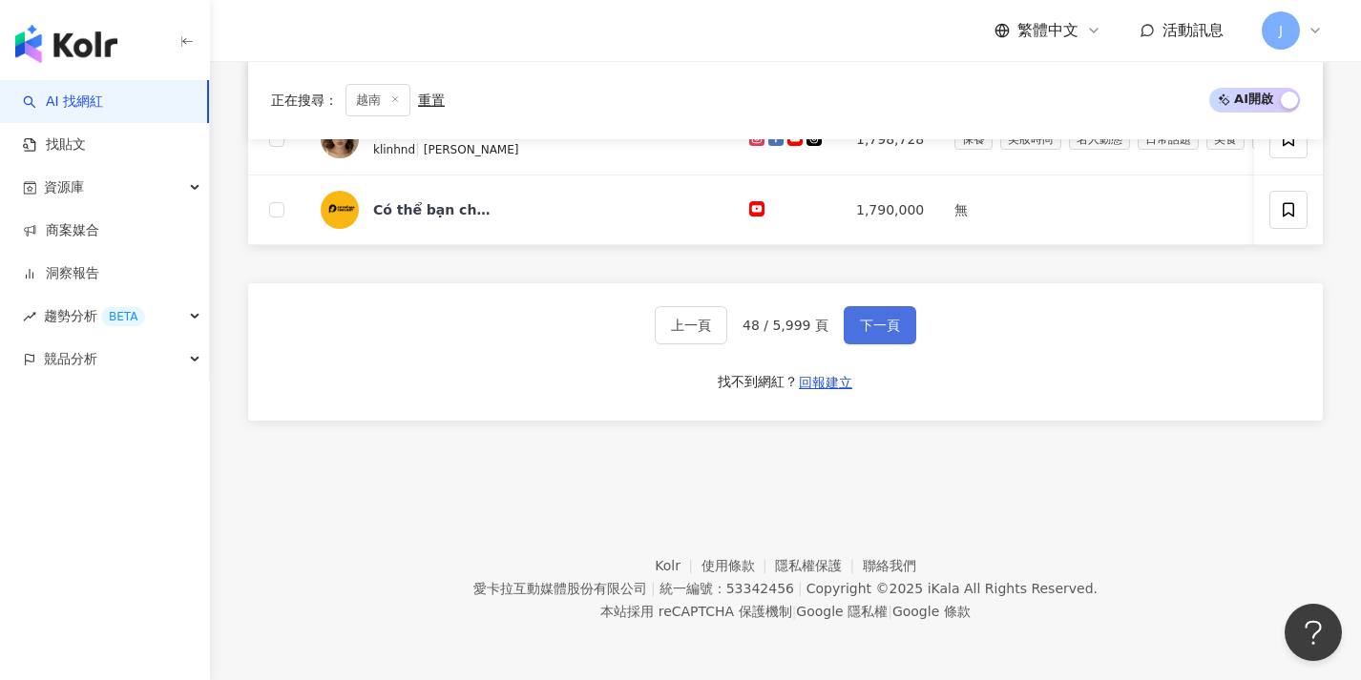
click at [856, 330] on button "下一頁" at bounding box center [879, 325] width 73 height 38
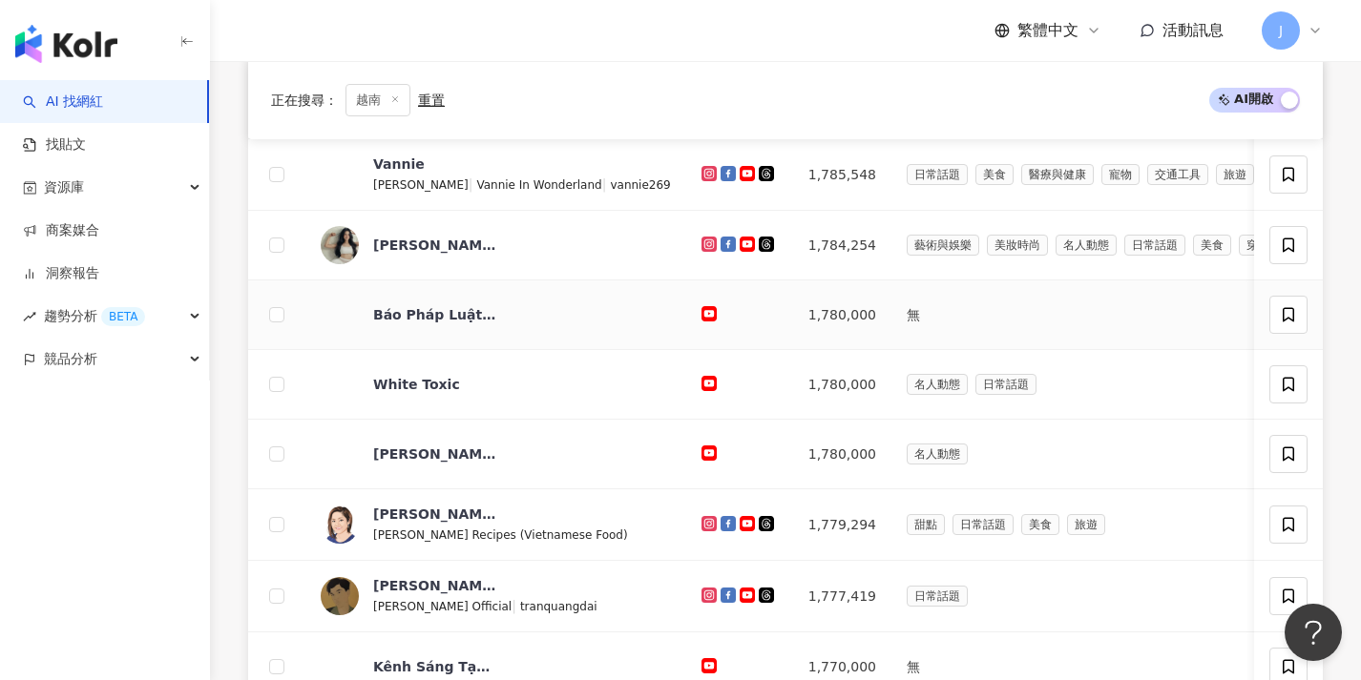
scroll to position [996, 0]
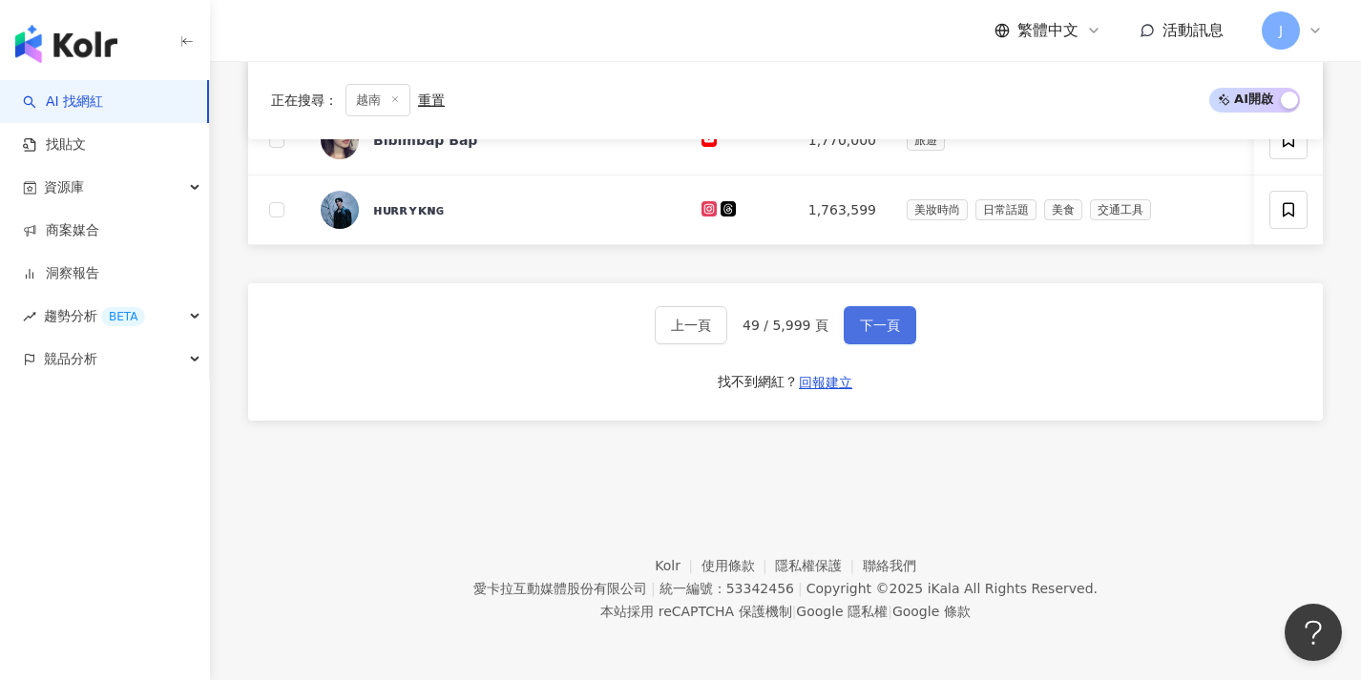
click at [853, 317] on button "下一頁" at bounding box center [879, 325] width 73 height 38
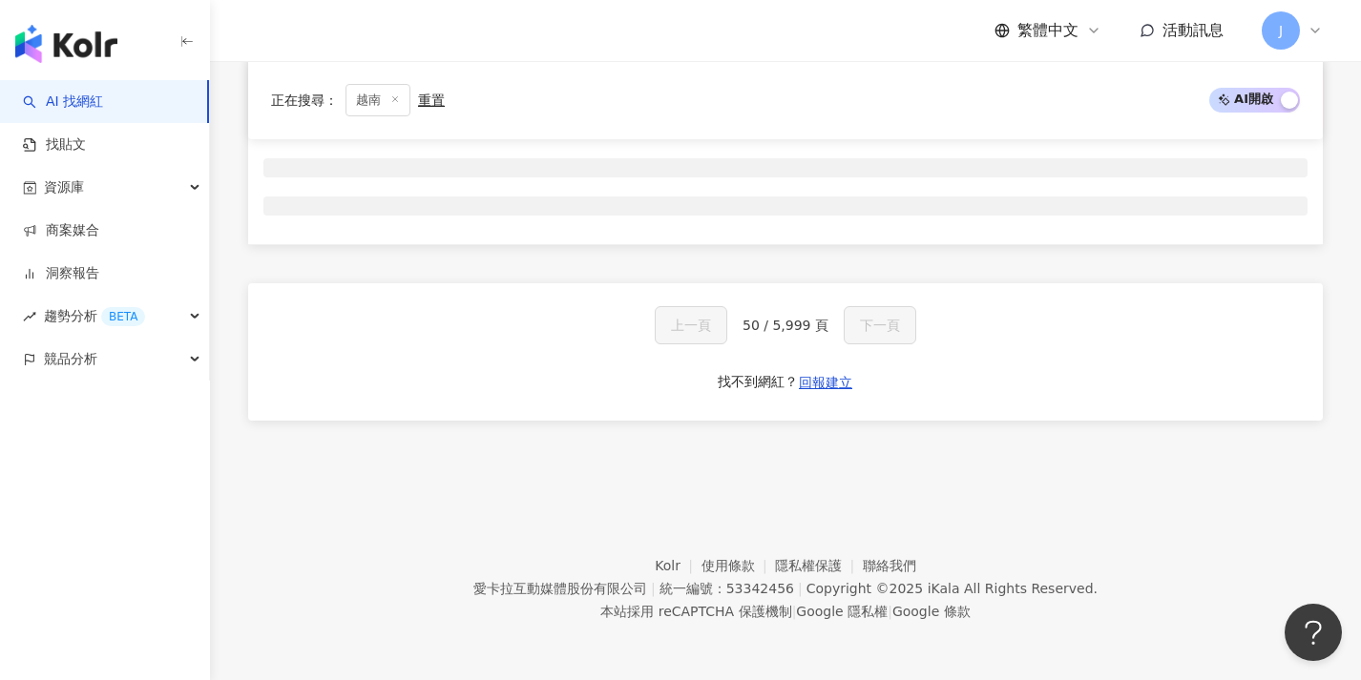
scroll to position [317, 0]
